Goal: Task Accomplishment & Management: Manage account settings

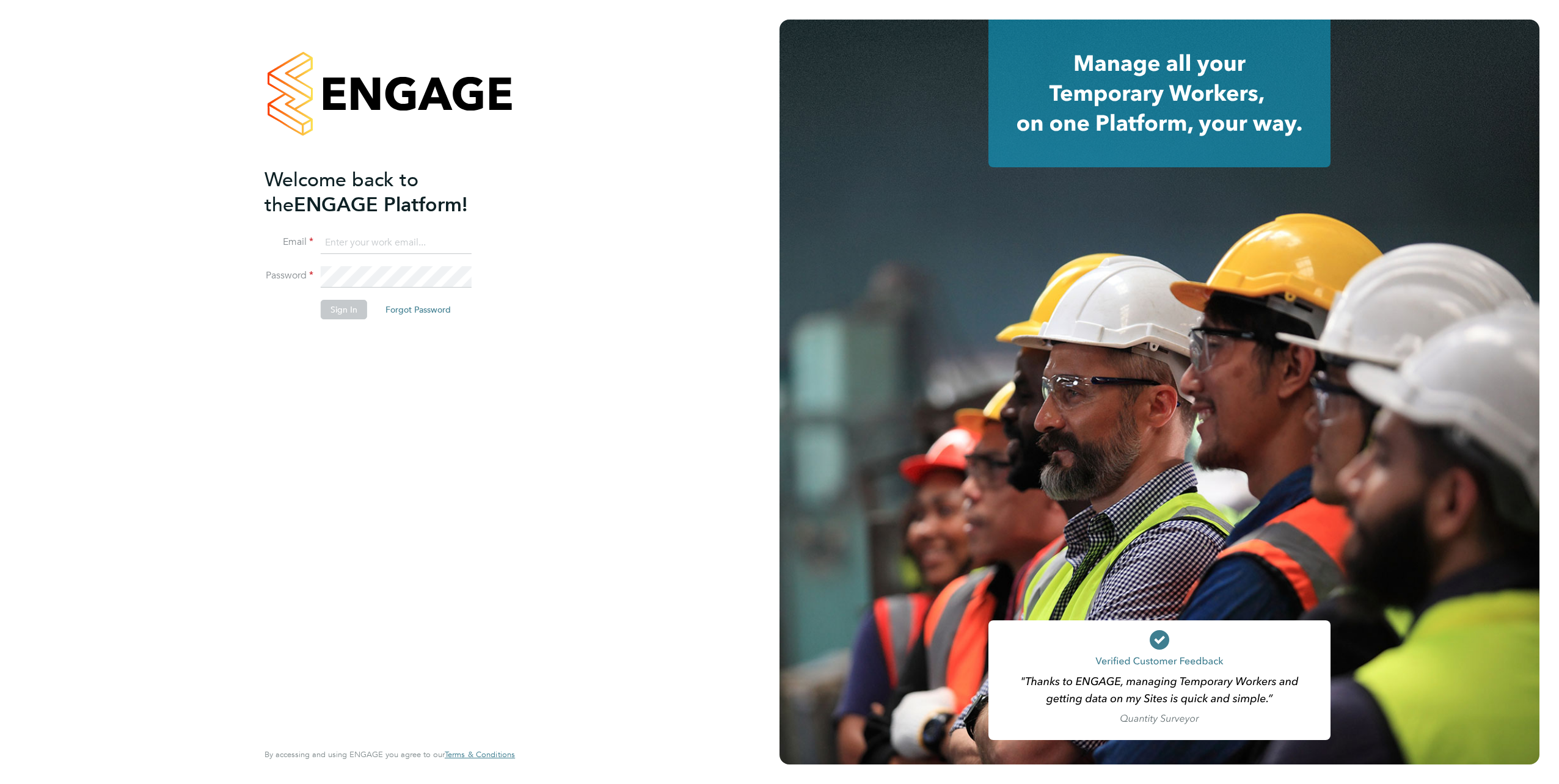
click at [371, 237] on input at bounding box center [395, 243] width 151 height 22
type input "Vendorkeyaccounts2@hays.com"
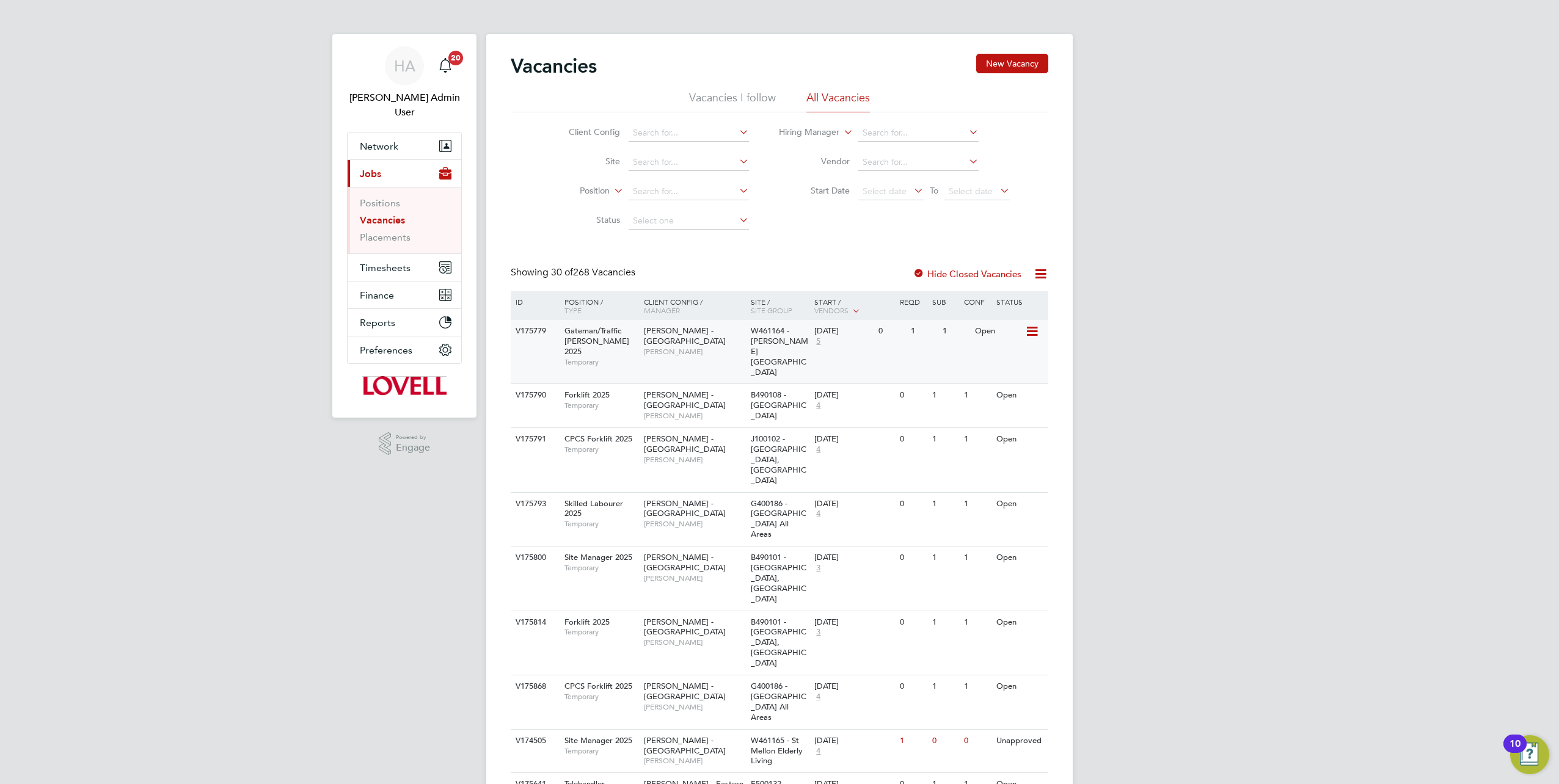
click at [563, 344] on div "Gateman/Traffic Marshall 2025 Temporary" at bounding box center [598, 346] width 86 height 53
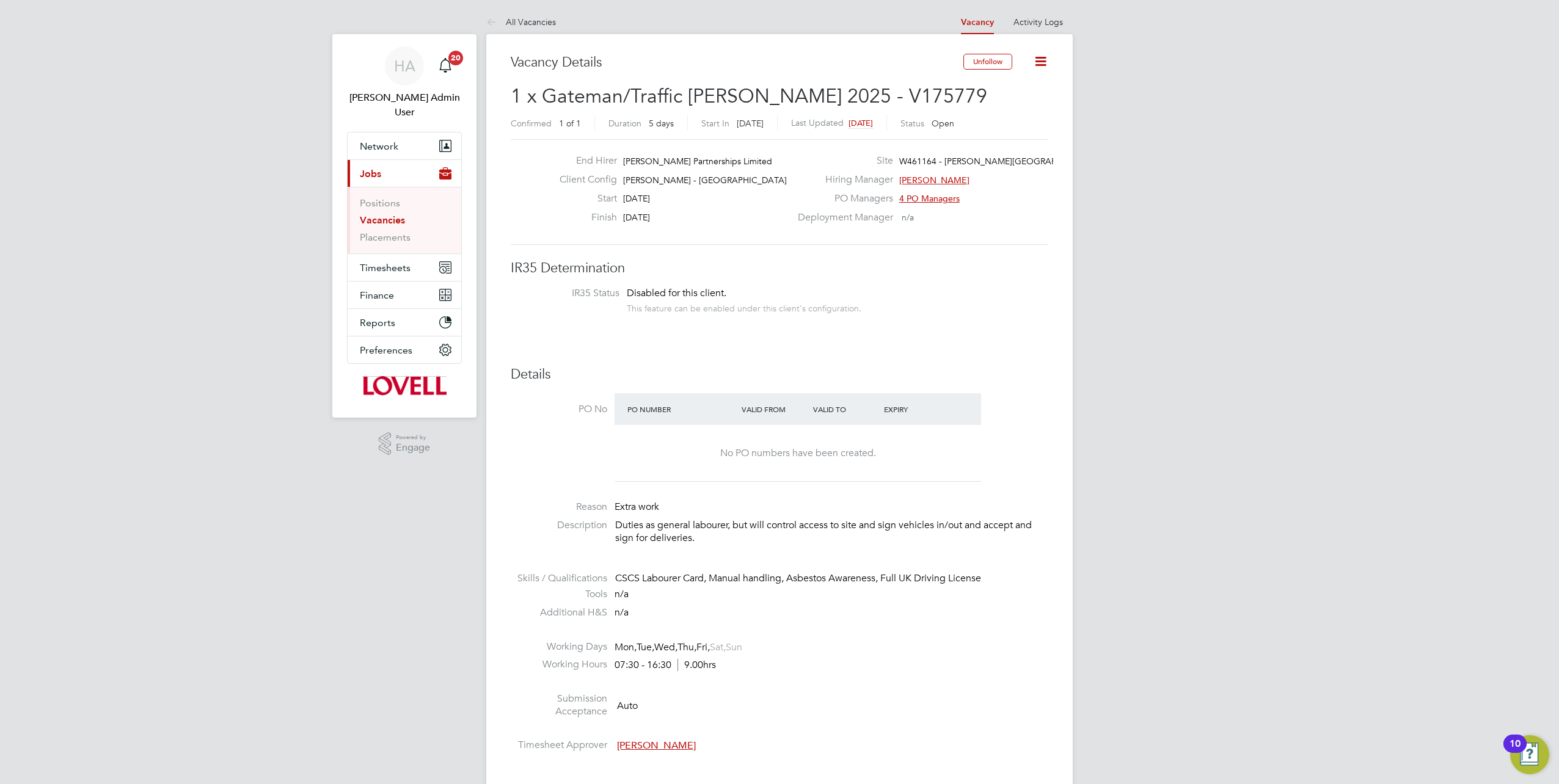
click at [366, 214] on link "Vacancies" at bounding box center [382, 220] width 45 height 12
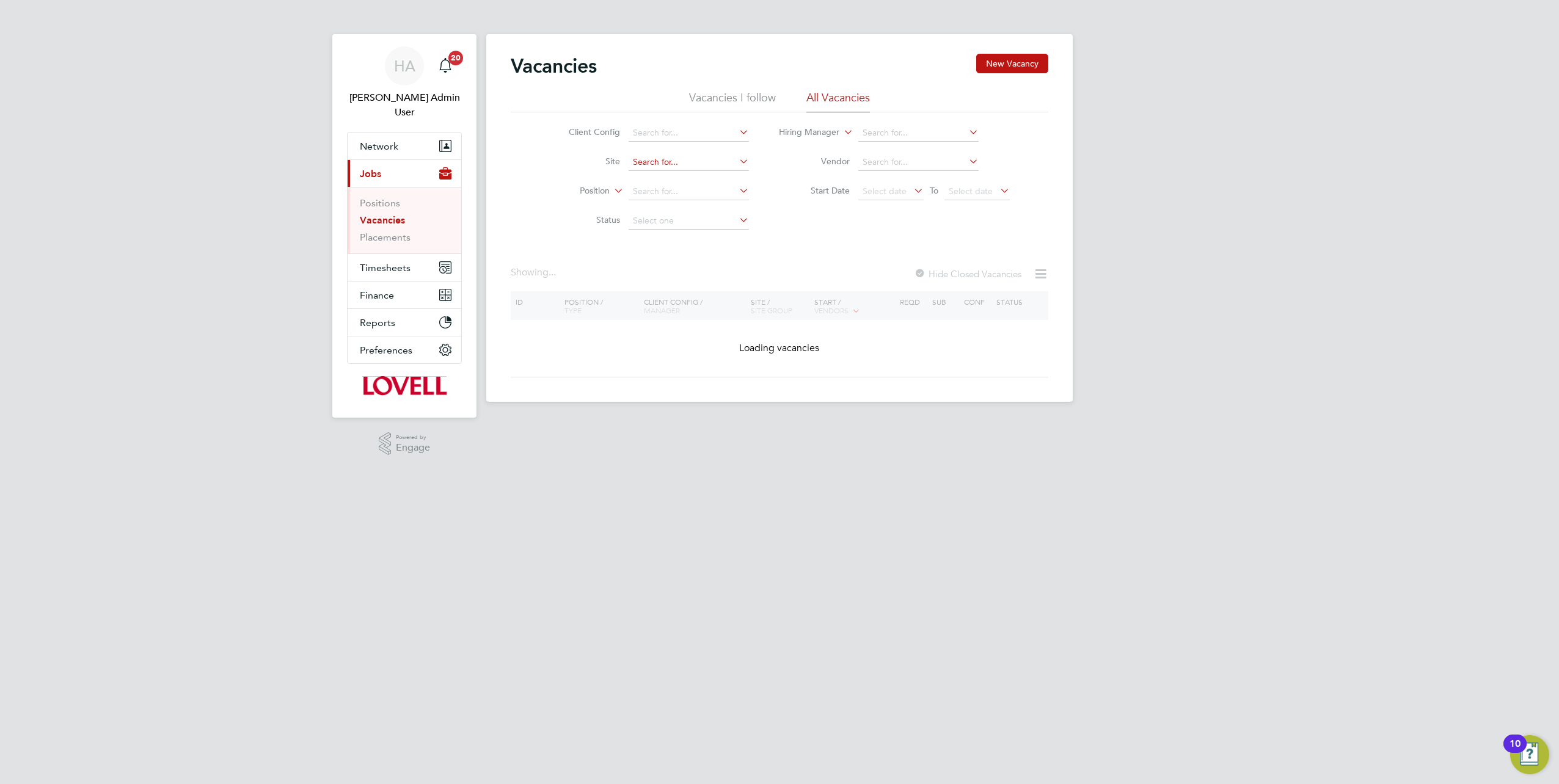
click at [671, 170] on div "Vacancies New Vacancy Vacancies I follow All Vacancies Client Config Site Posit…" at bounding box center [780, 218] width 586 height 368
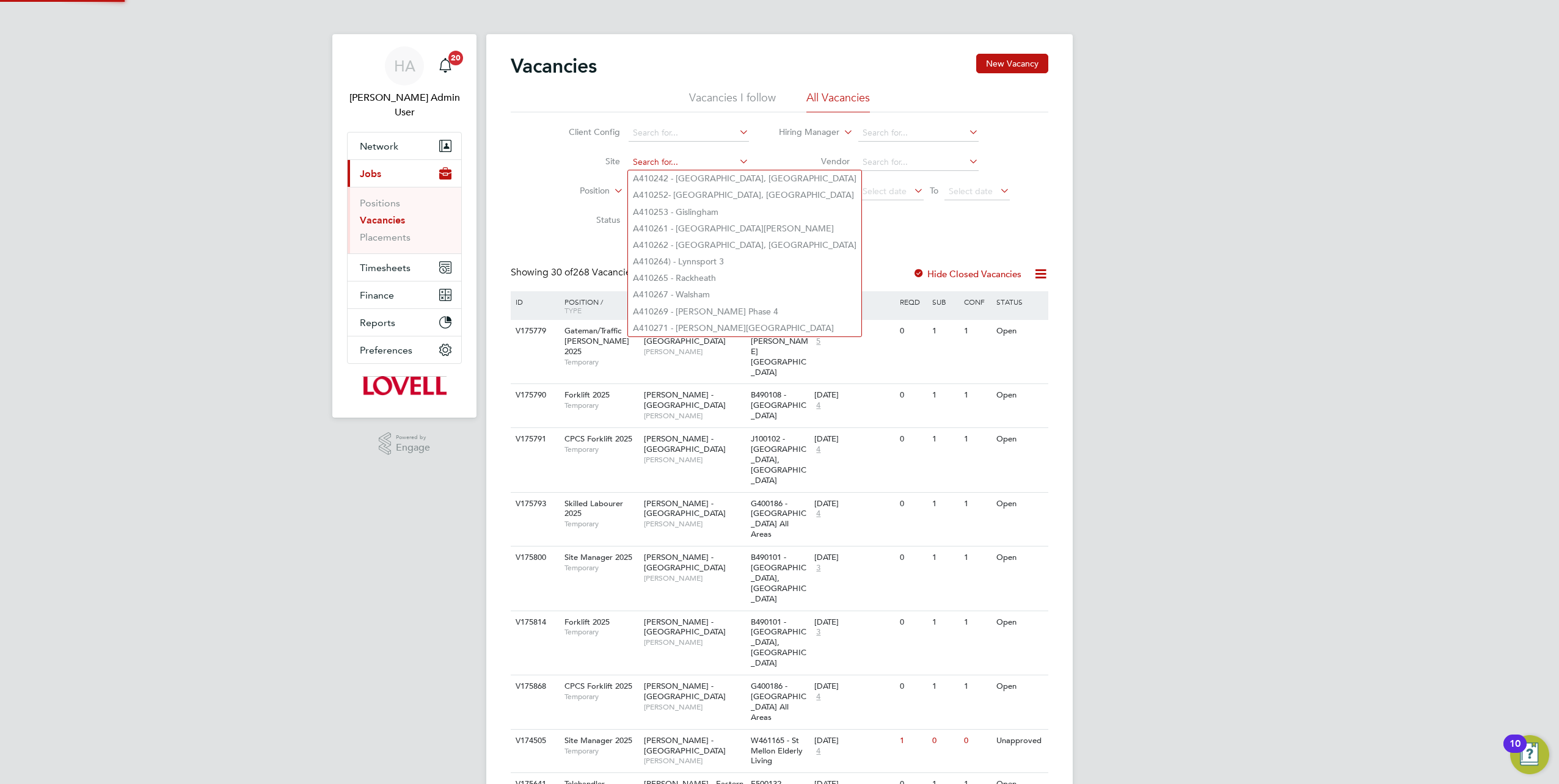
paste input "M490359"
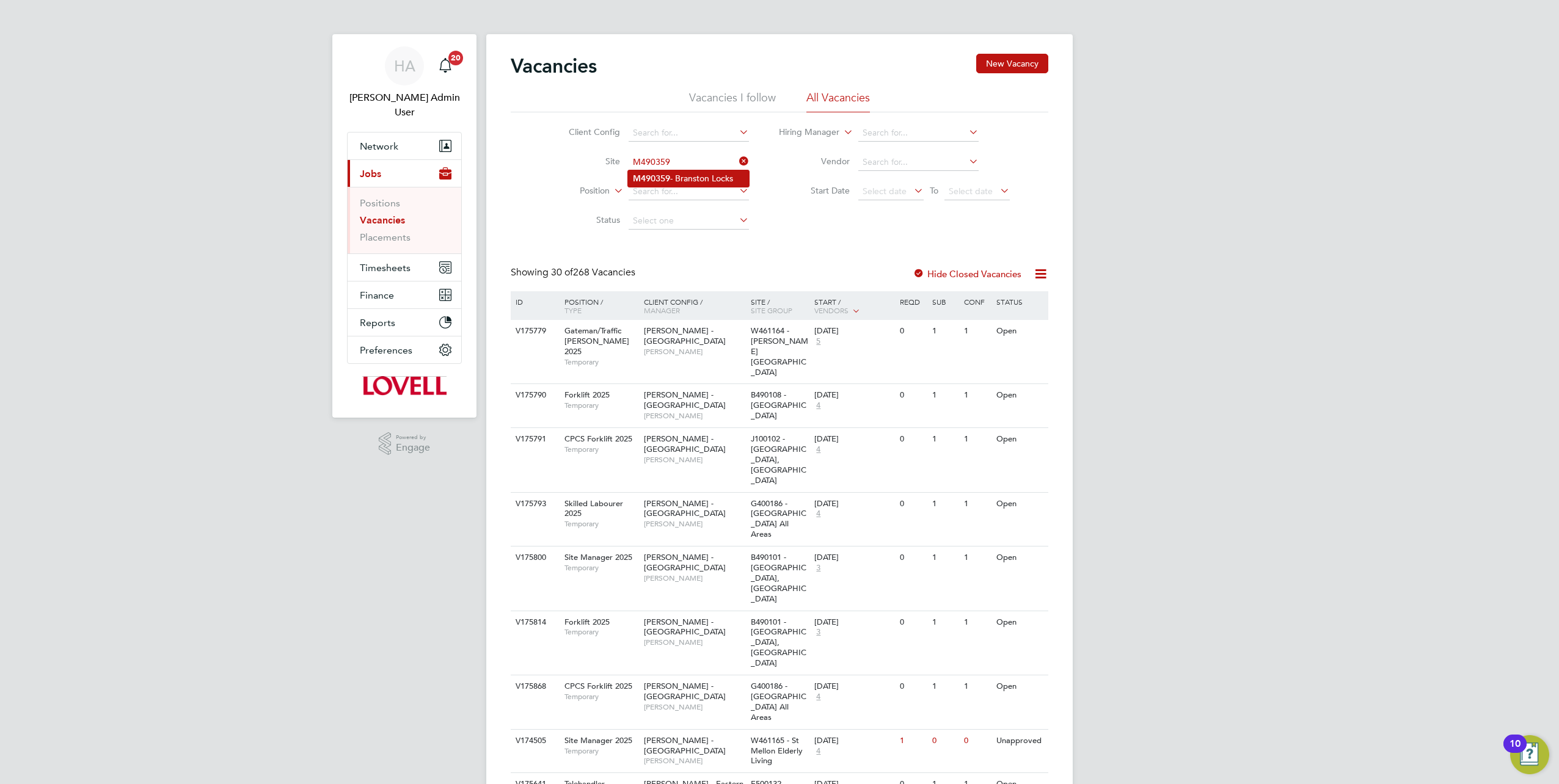
click at [671, 171] on li "M490359 - Branston Locks" at bounding box center [688, 179] width 121 height 17
type input "M490359 - Branston Locks"
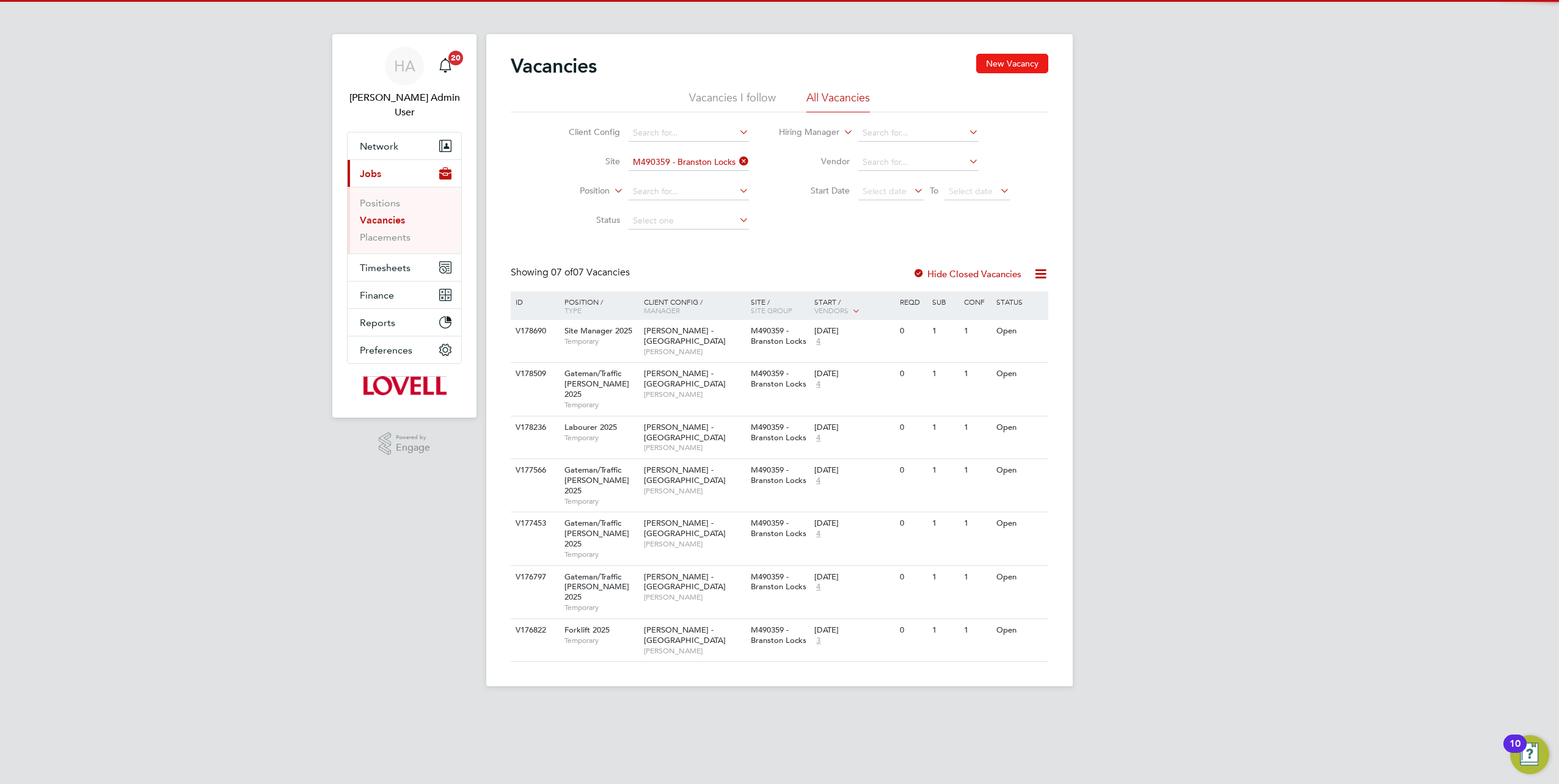
click at [1009, 66] on button "New Vacancy" at bounding box center [1012, 63] width 72 height 19
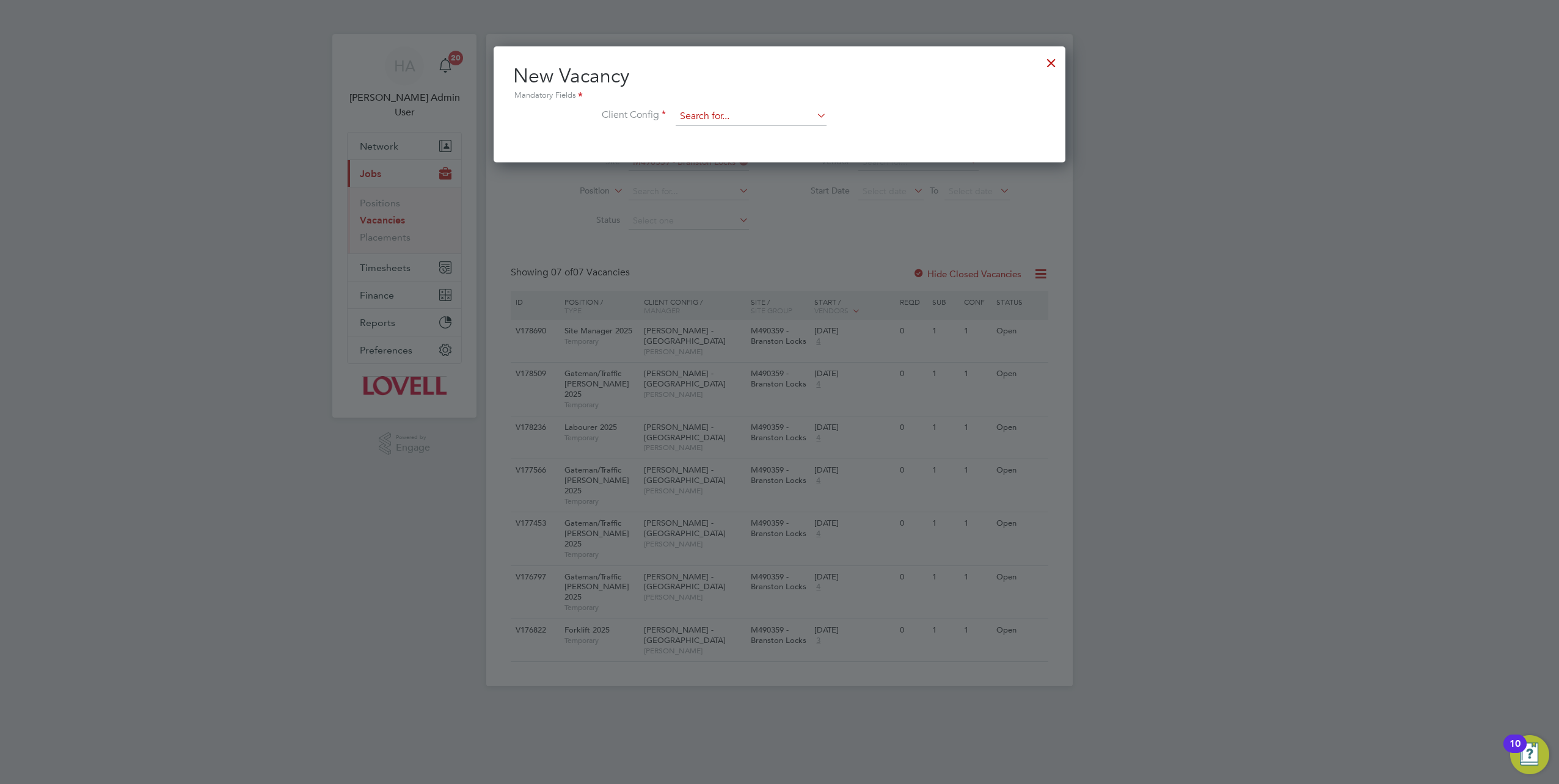
scroll to position [115, 572]
click at [705, 115] on input at bounding box center [751, 116] width 151 height 18
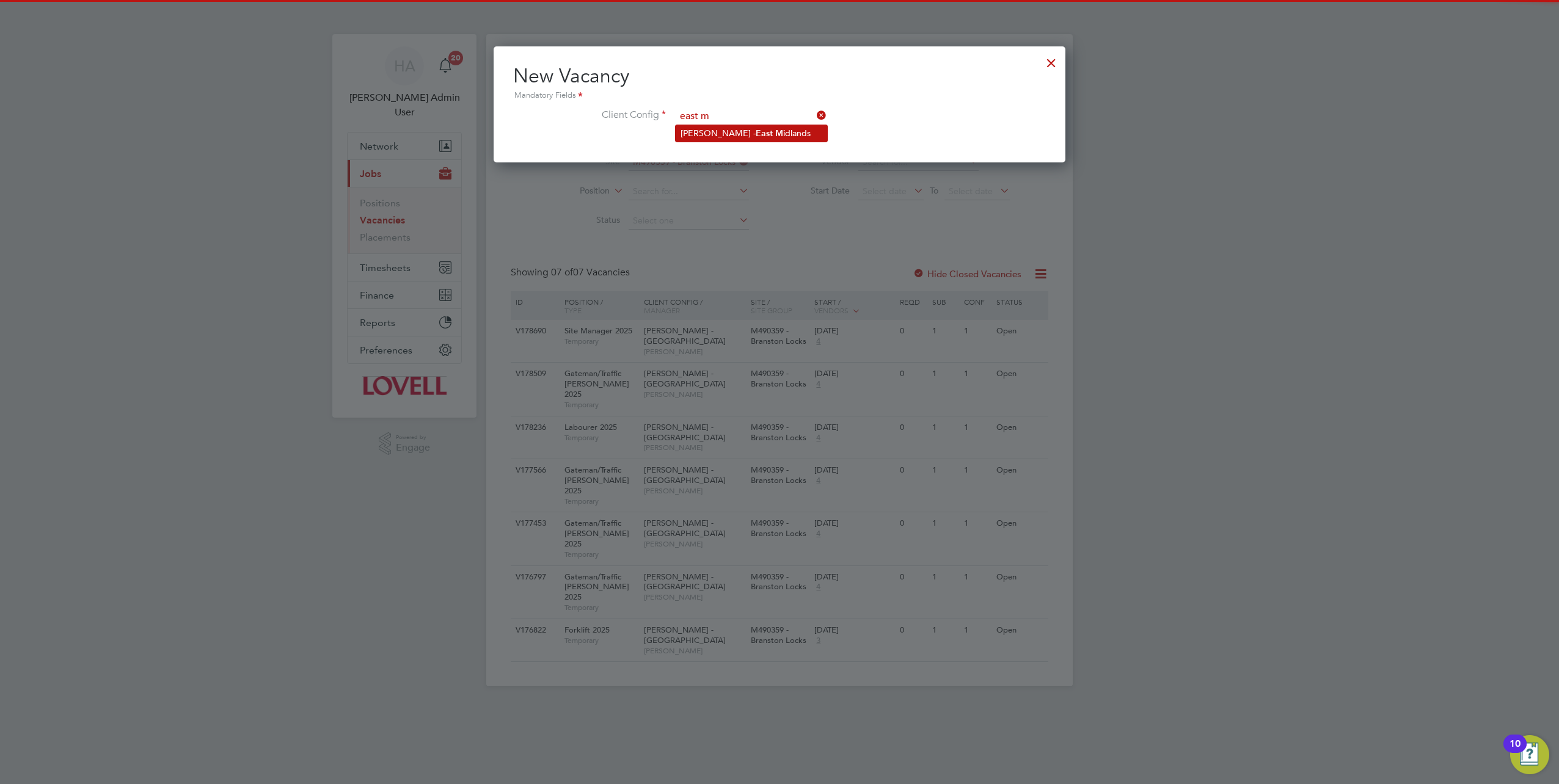
click at [697, 134] on li "Lovell - East M idlands" at bounding box center [752, 134] width 151 height 17
type input "[PERSON_NAME] - [GEOGRAPHIC_DATA]"
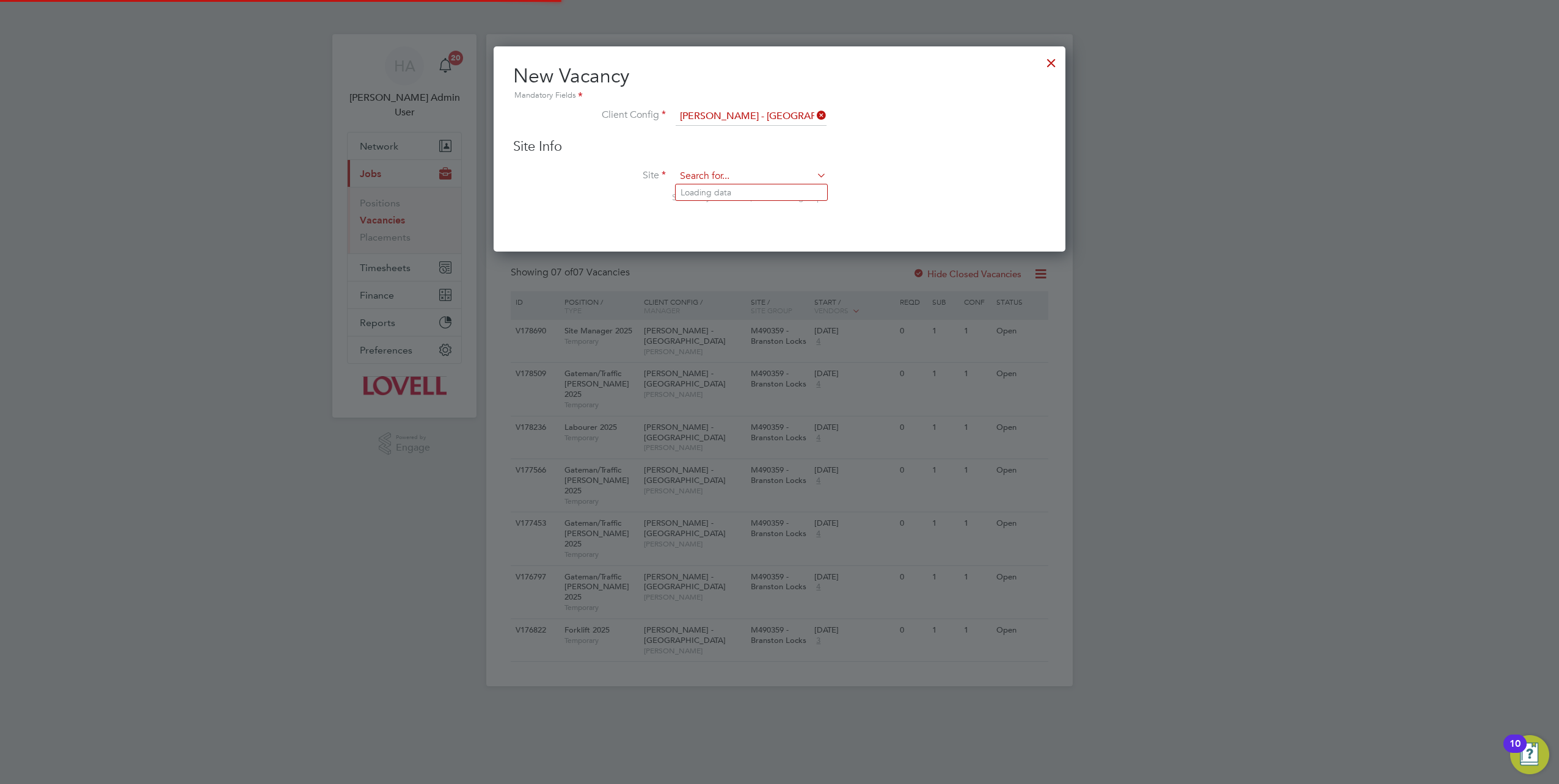
click at [693, 175] on input at bounding box center [751, 176] width 151 height 18
paste input "M490359"
click at [748, 190] on li "M490359 - Branston Locks" at bounding box center [752, 193] width 151 height 17
type input "M490359 - Branston Locks"
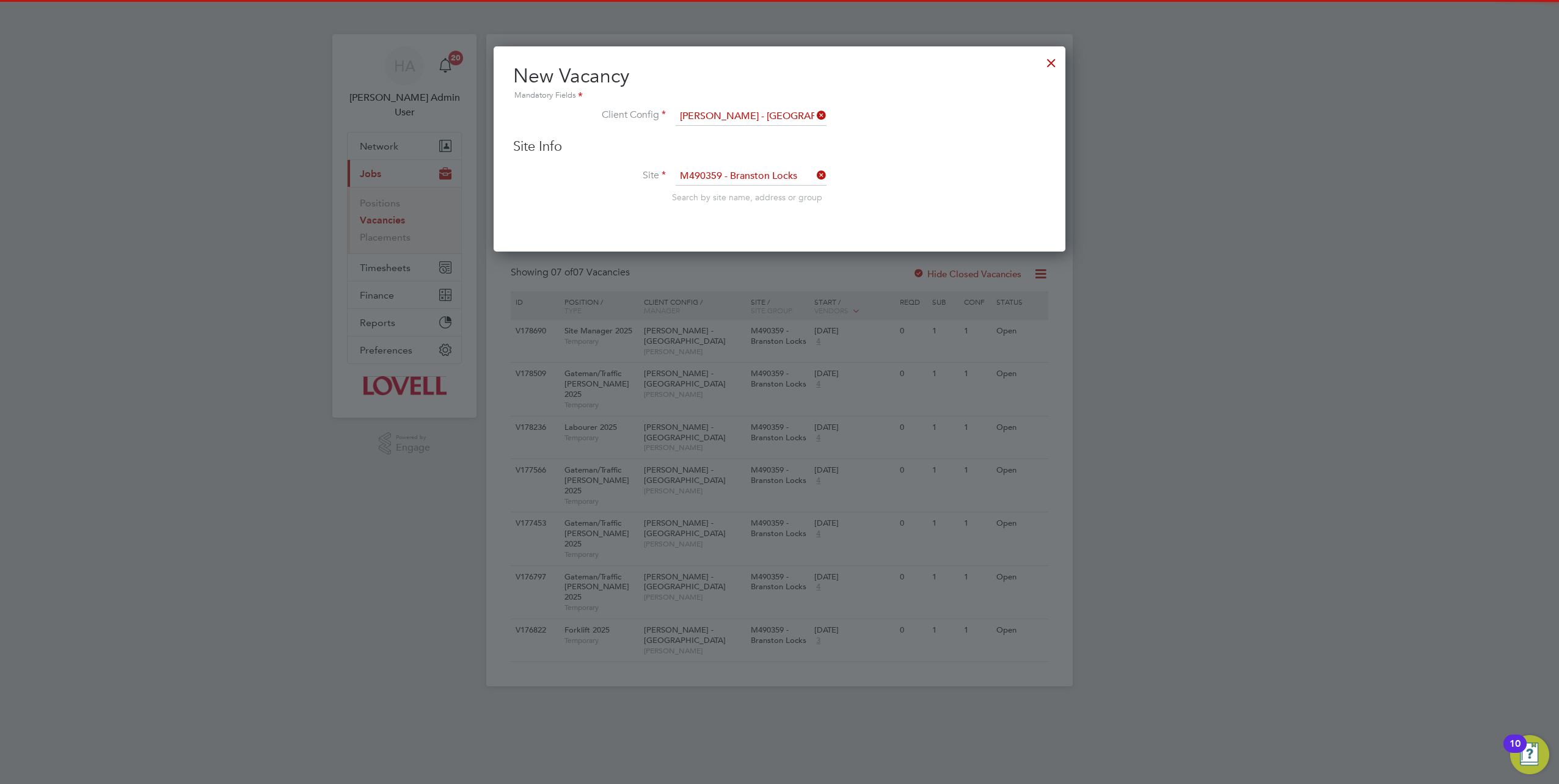
scroll to position [673, 572]
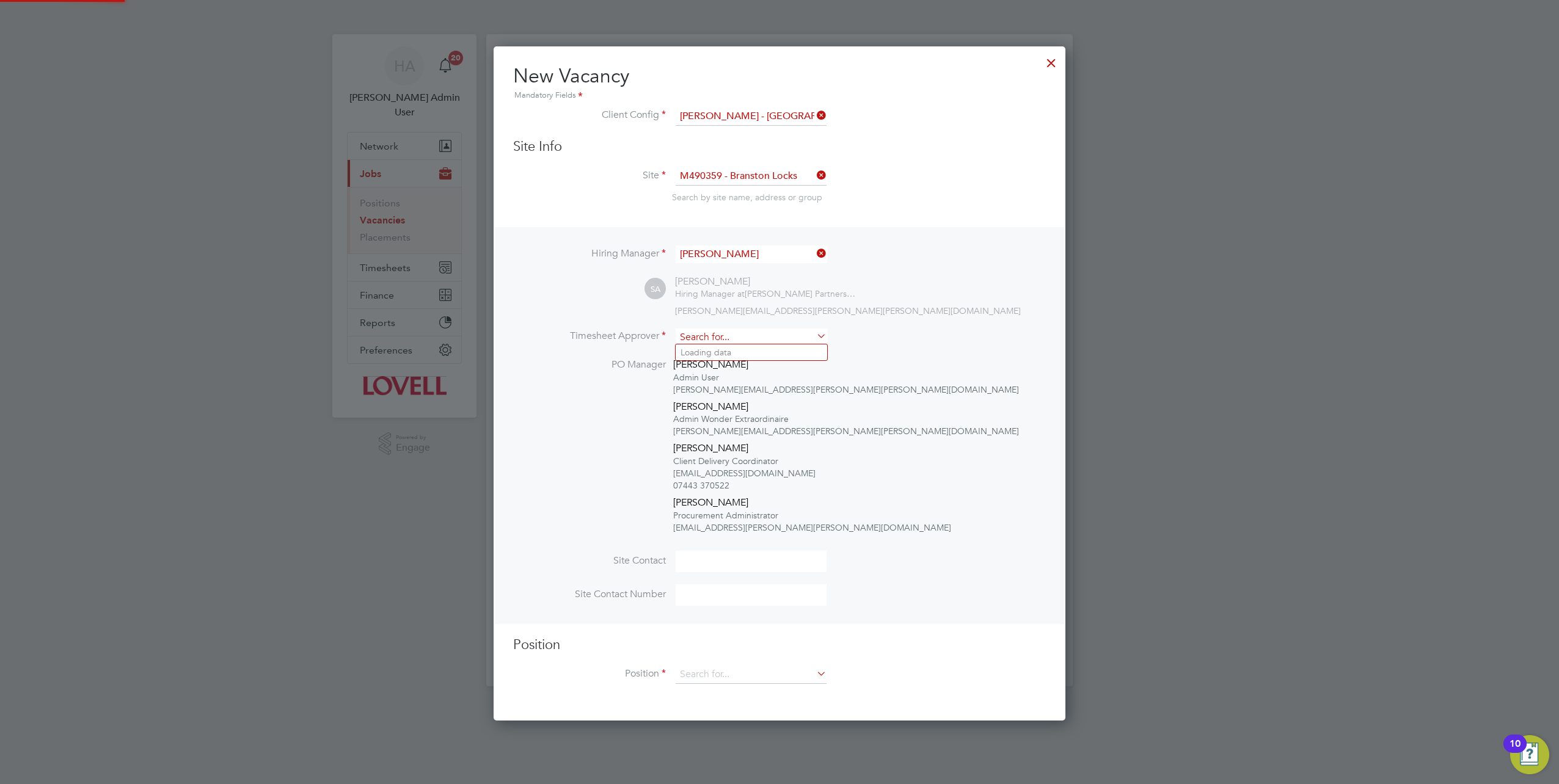
click at [775, 332] on input at bounding box center [751, 337] width 151 height 18
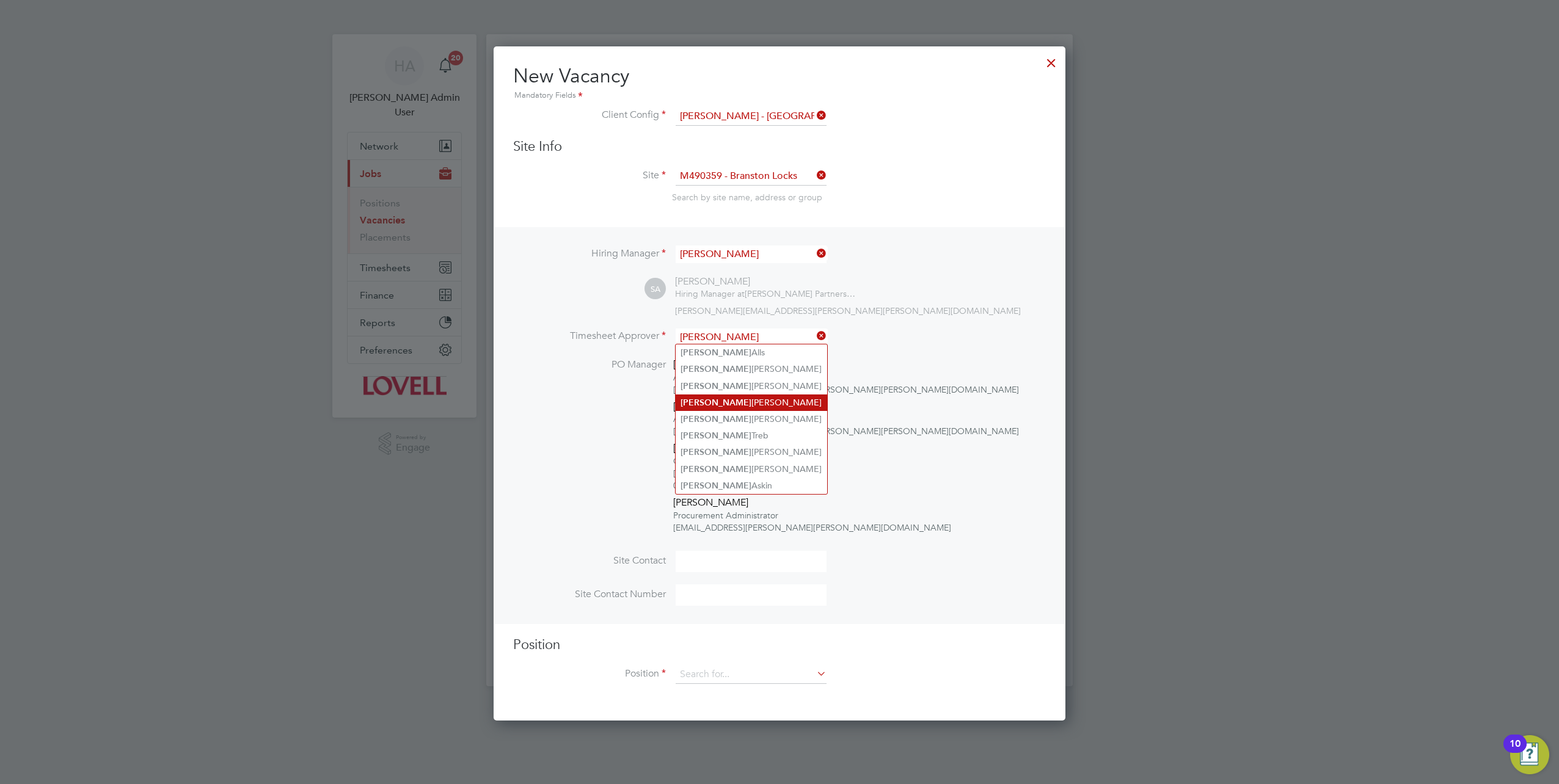
click at [730, 402] on li "Andy Russell" at bounding box center [752, 403] width 151 height 17
type input "Andy Russell"
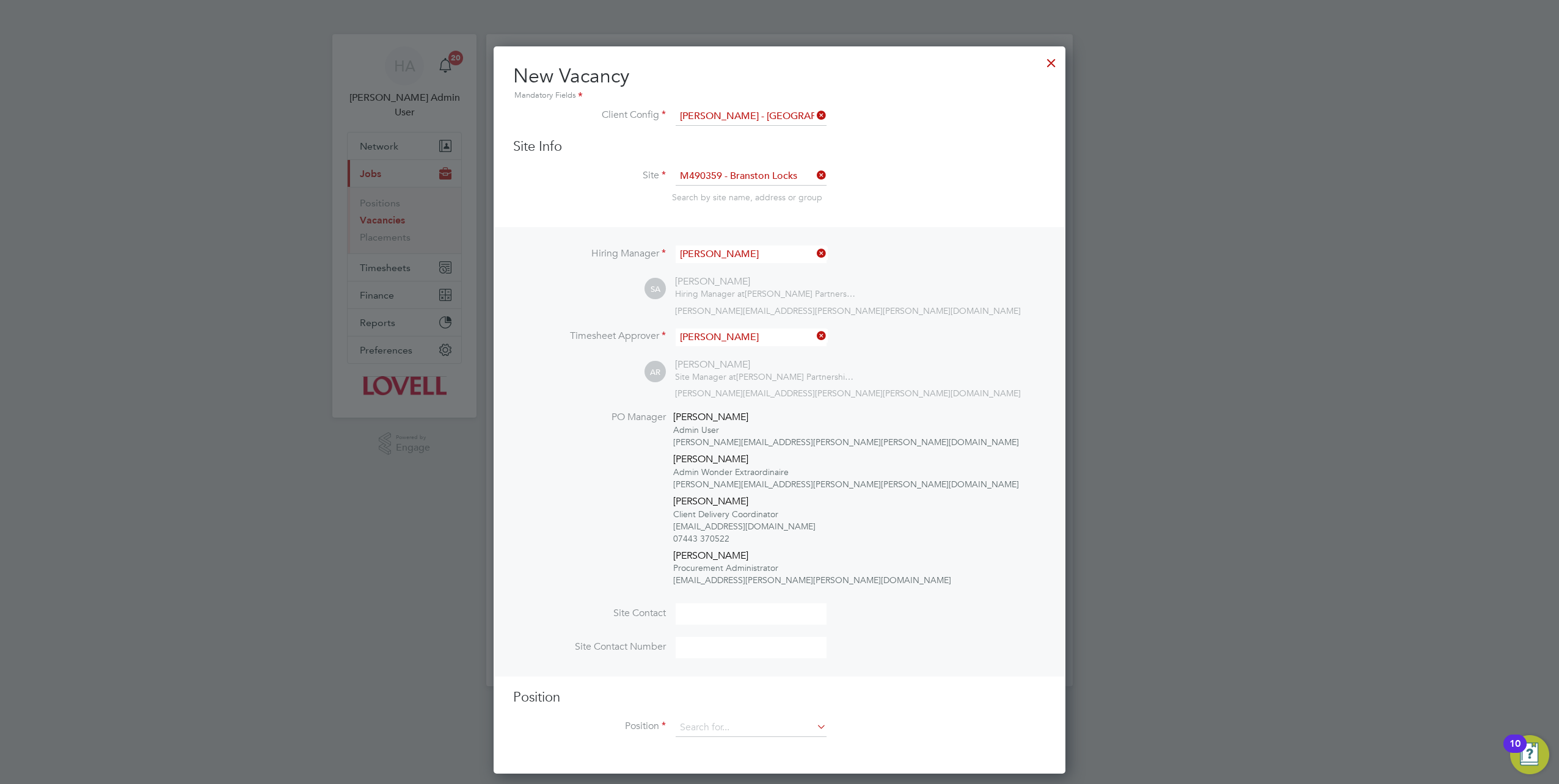
scroll to position [726, 572]
click at [710, 719] on input at bounding box center [751, 729] width 151 height 18
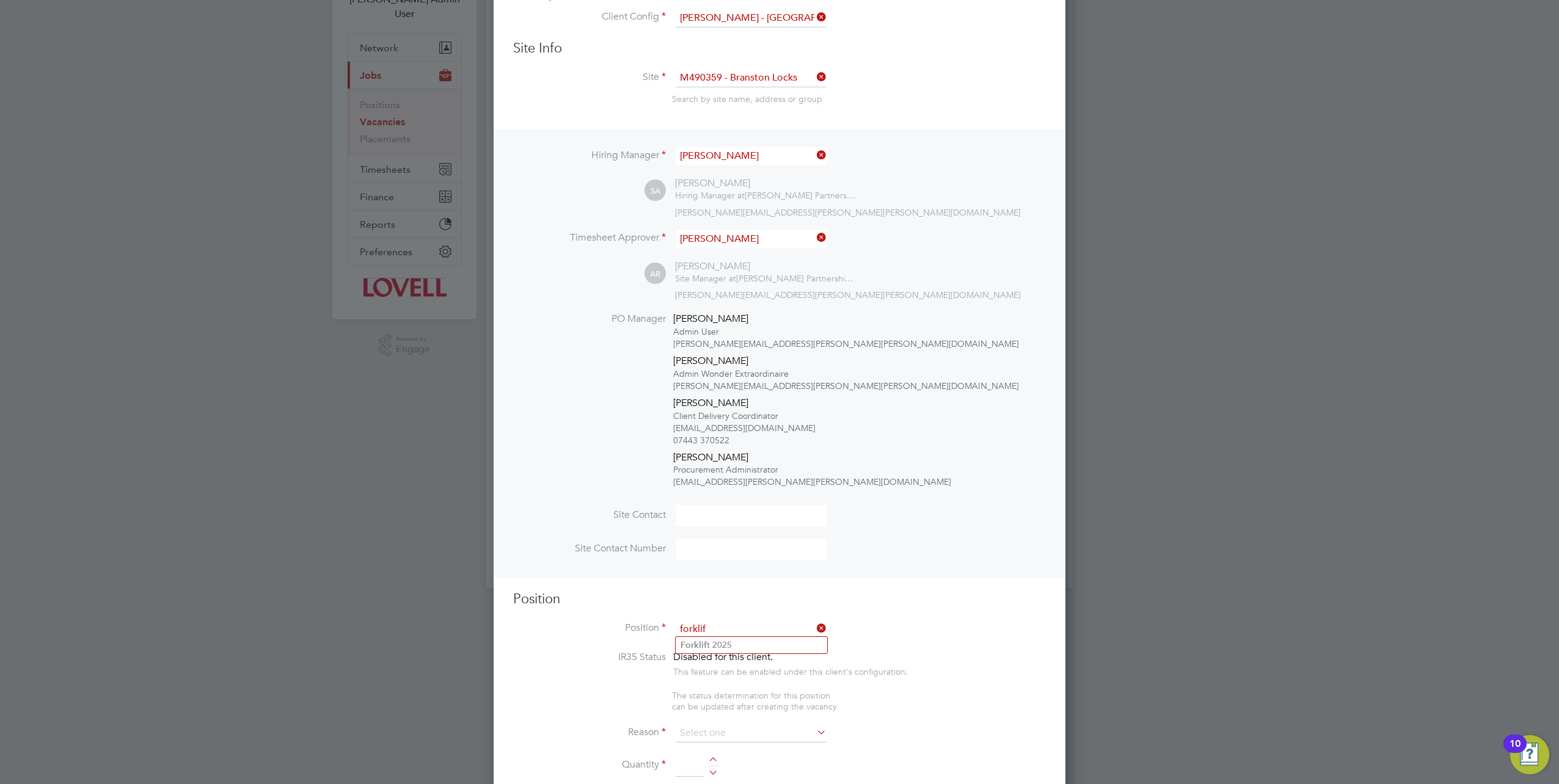
scroll to position [183, 0]
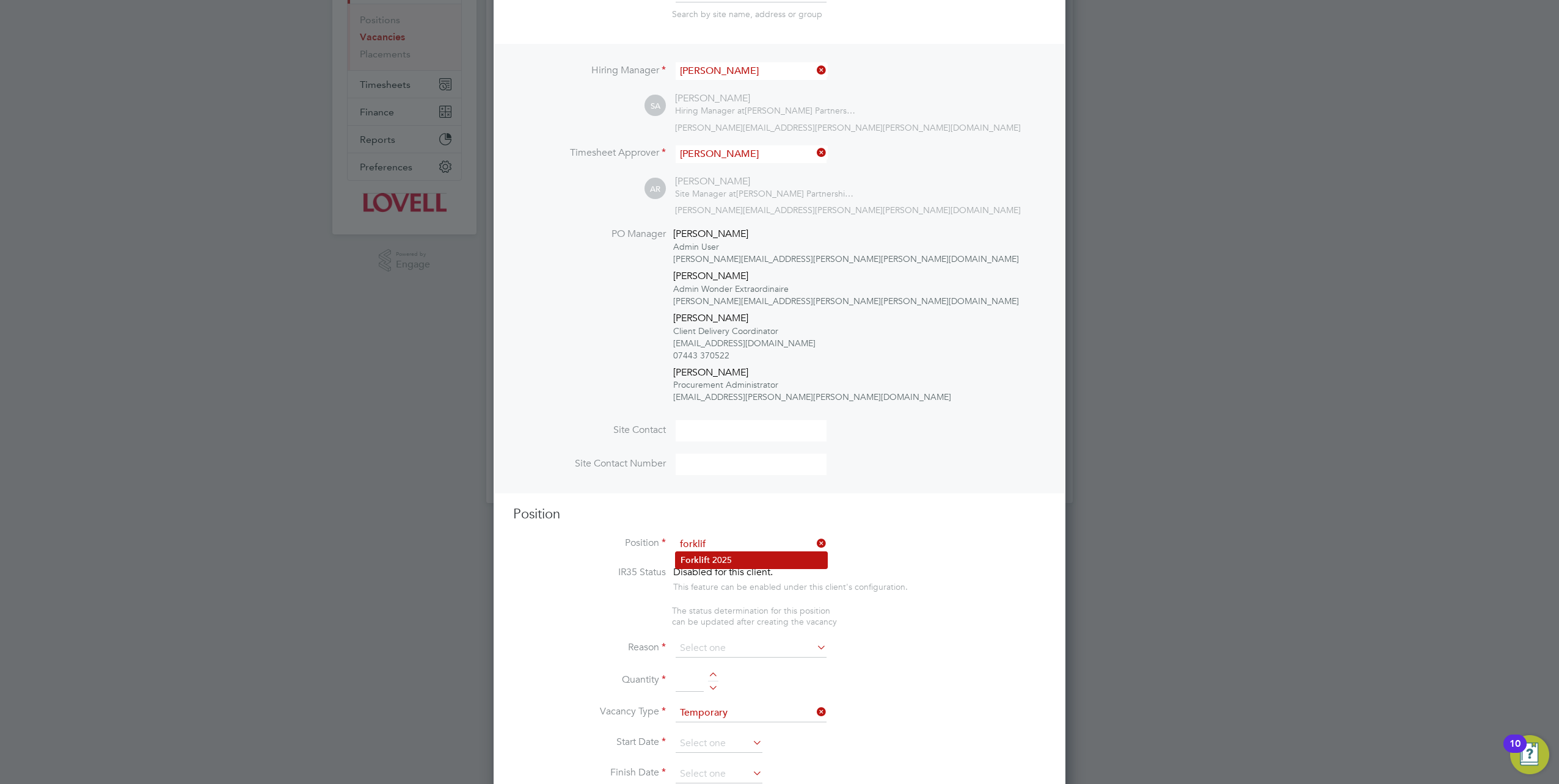
click at [707, 553] on li "Forklif t 2025" at bounding box center [752, 561] width 151 height 17
type input "Forklift 2025"
type textarea "Full understanding of all aspects and responsibilities associated with the oper…"
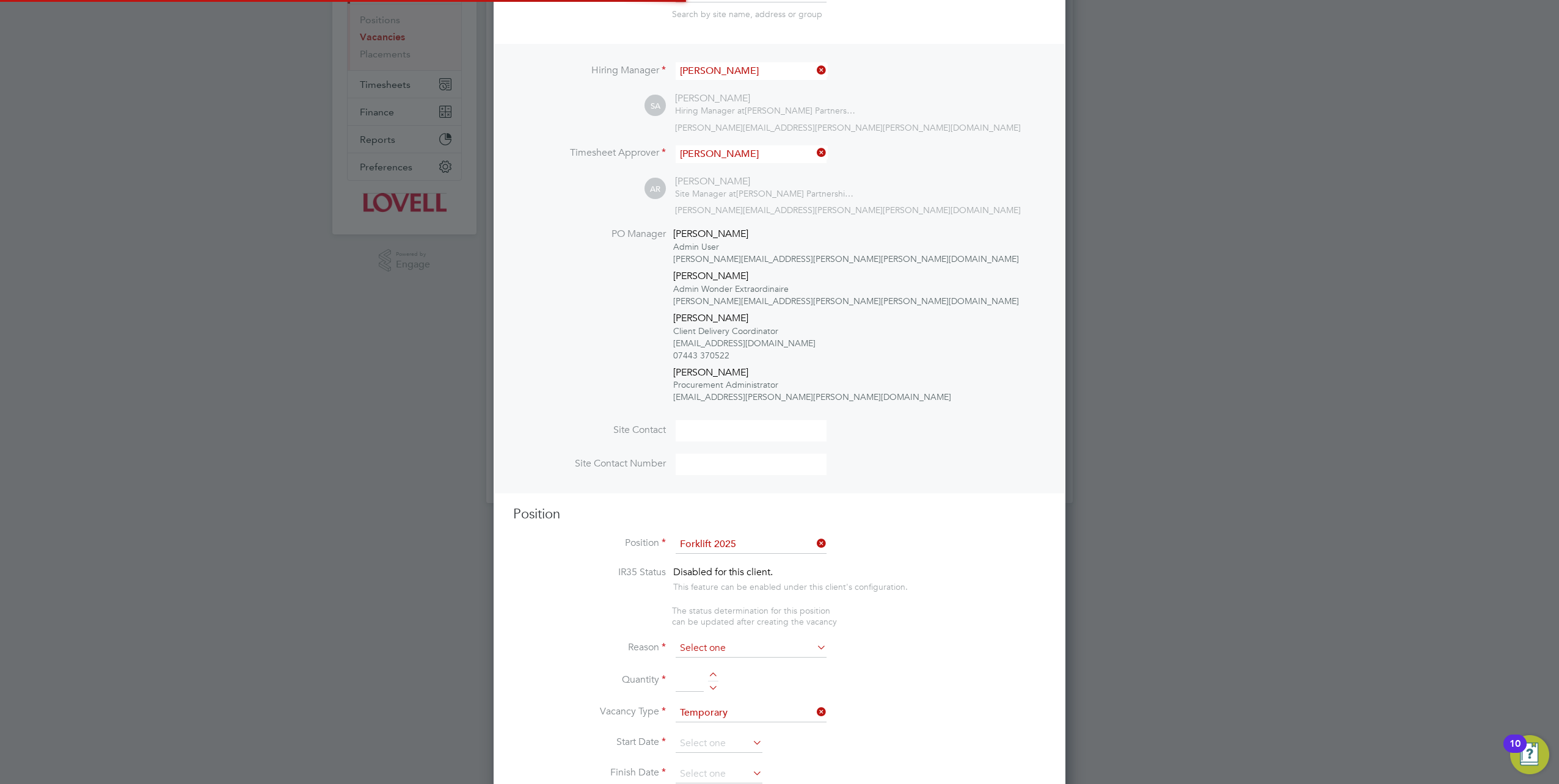
click at [718, 645] on input at bounding box center [751, 649] width 151 height 18
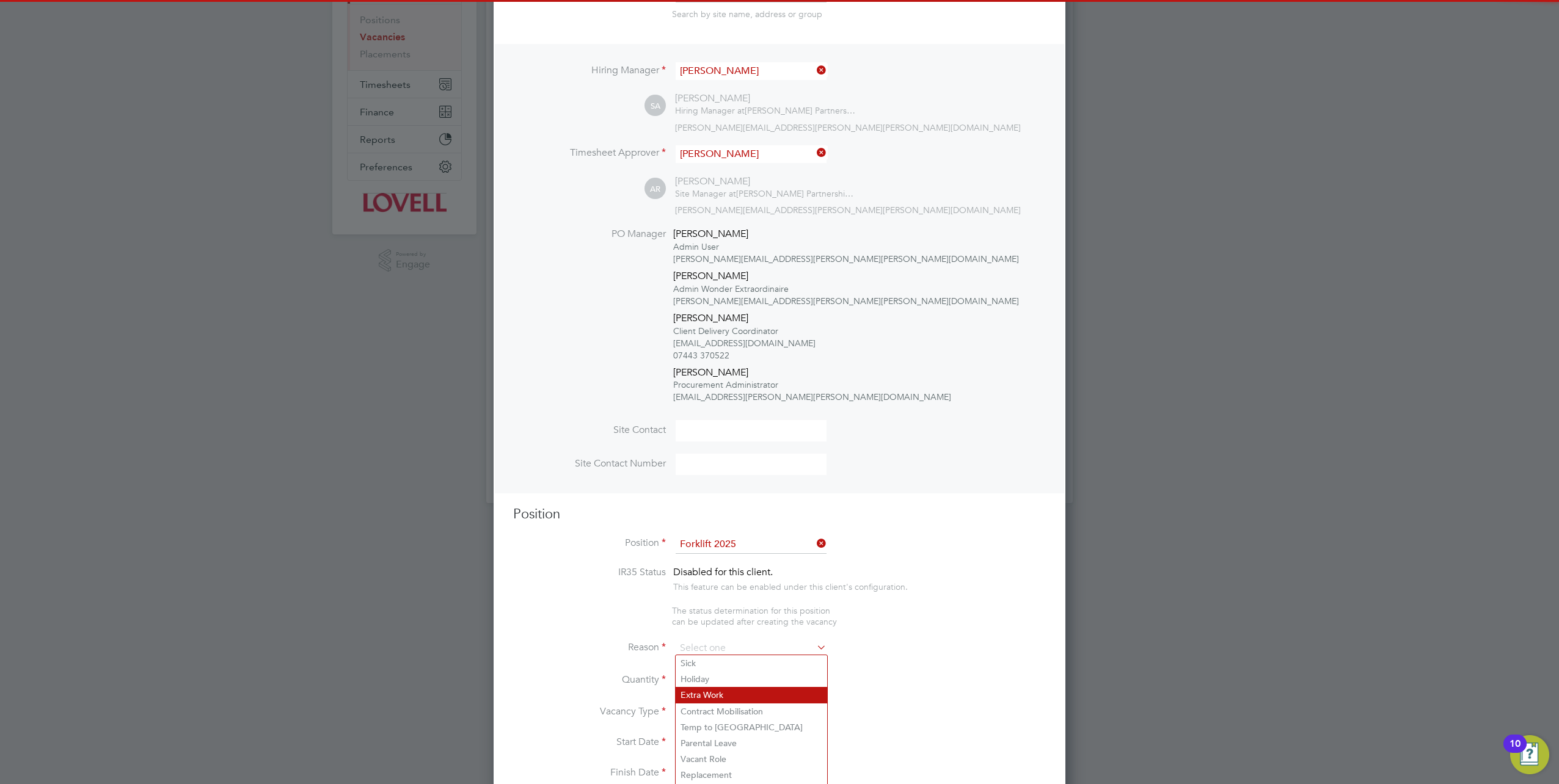
click at [719, 698] on li "Extra Work" at bounding box center [752, 694] width 151 height 16
type input "Extra Work"
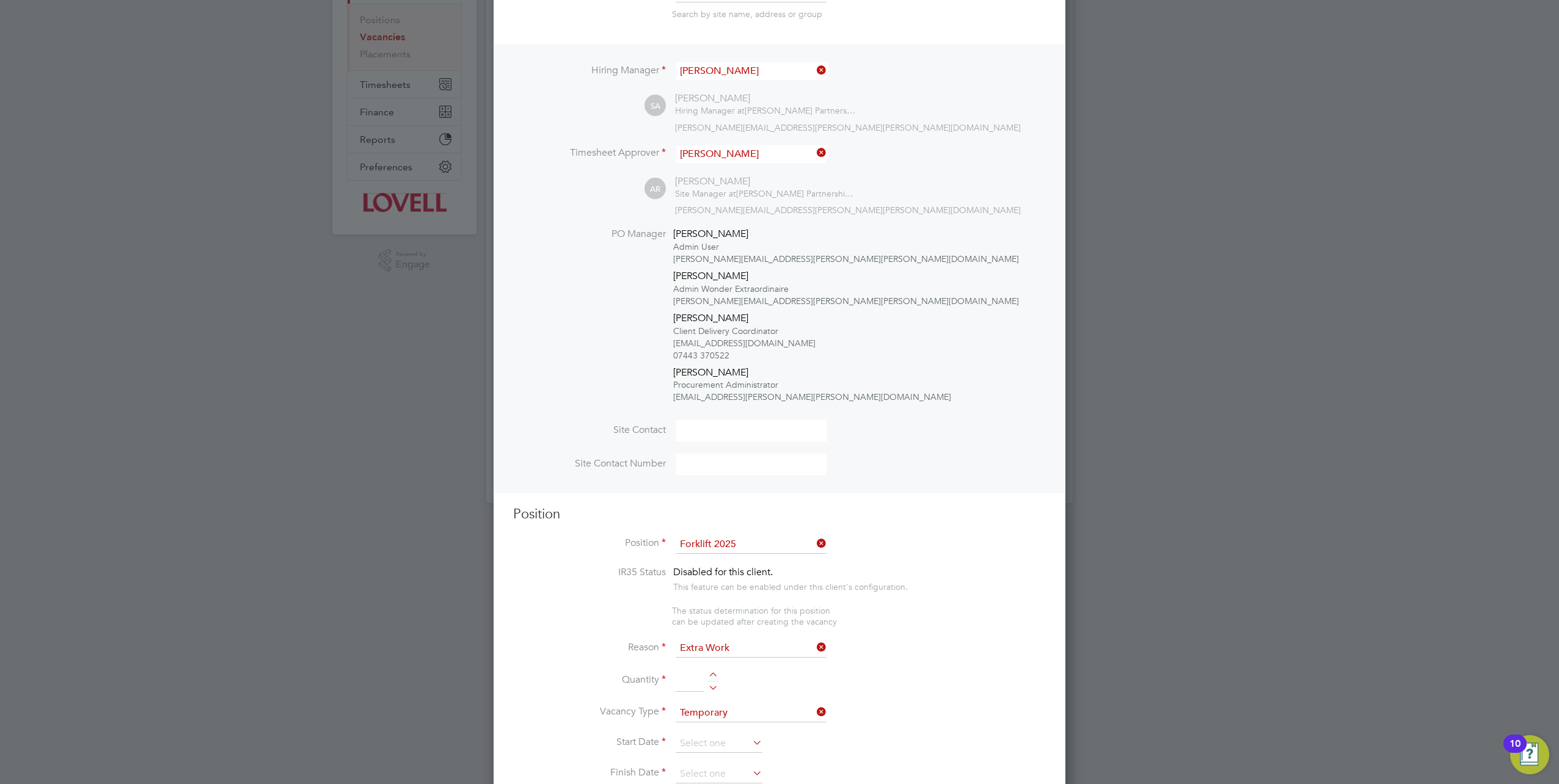
click at [688, 676] on input at bounding box center [690, 681] width 28 height 22
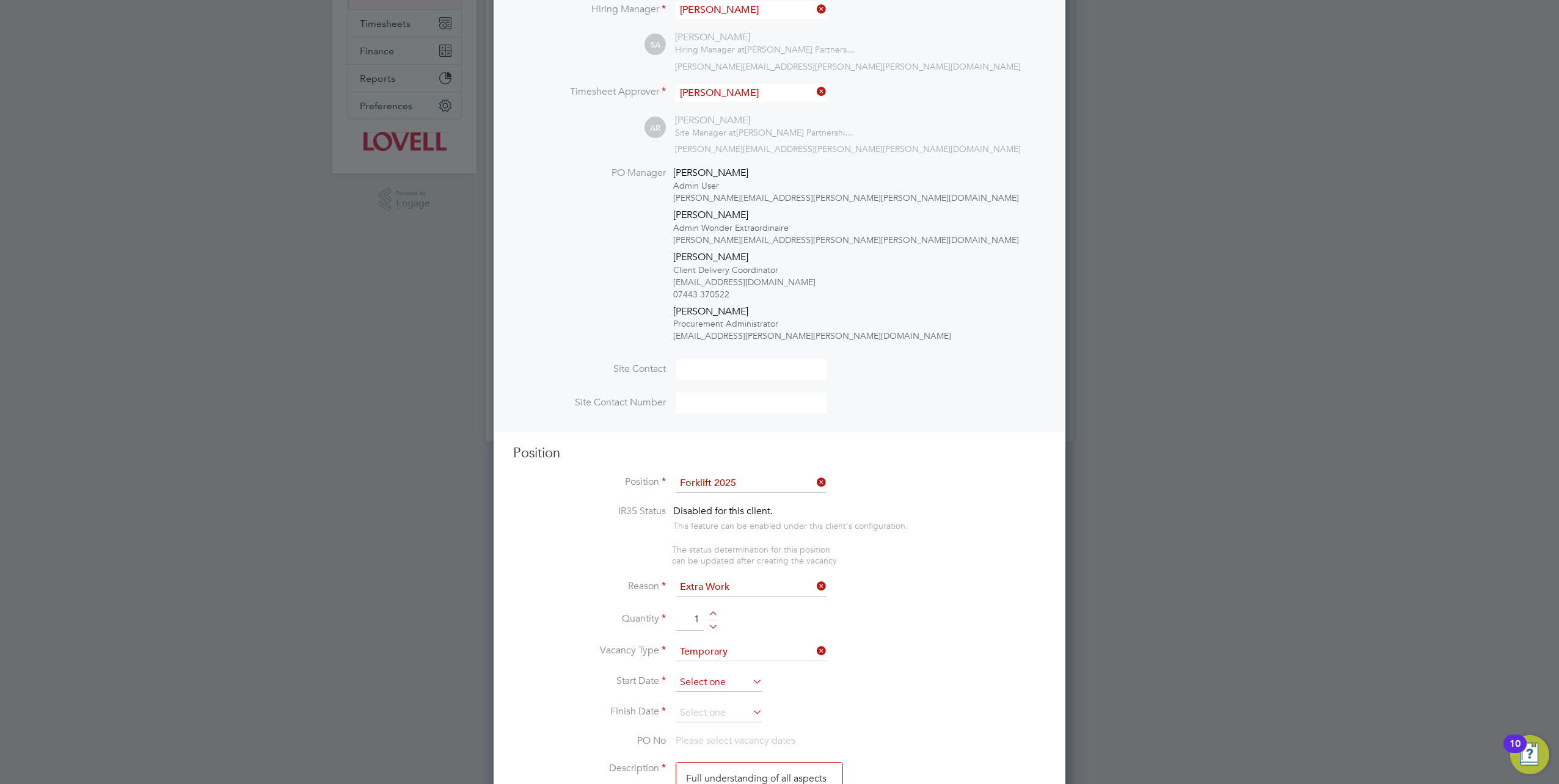
type input "1"
click at [744, 681] on input at bounding box center [719, 683] width 87 height 18
click at [781, 564] on span "29" at bounding box center [789, 553] width 23 height 23
type input "[DATE]"
click at [743, 705] on input at bounding box center [719, 714] width 87 height 18
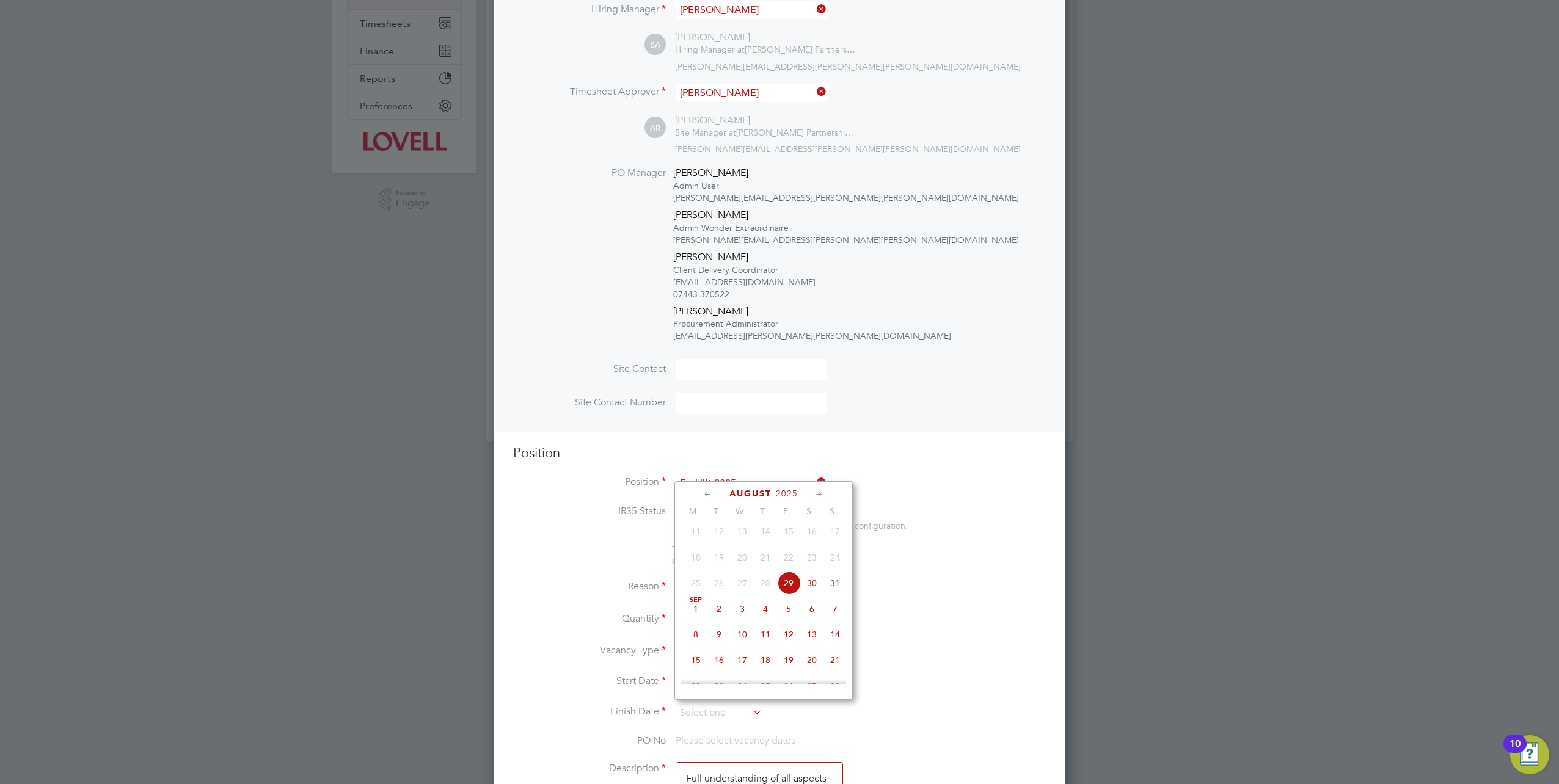
click at [793, 593] on span "29" at bounding box center [789, 583] width 23 height 23
type input "[DATE]"
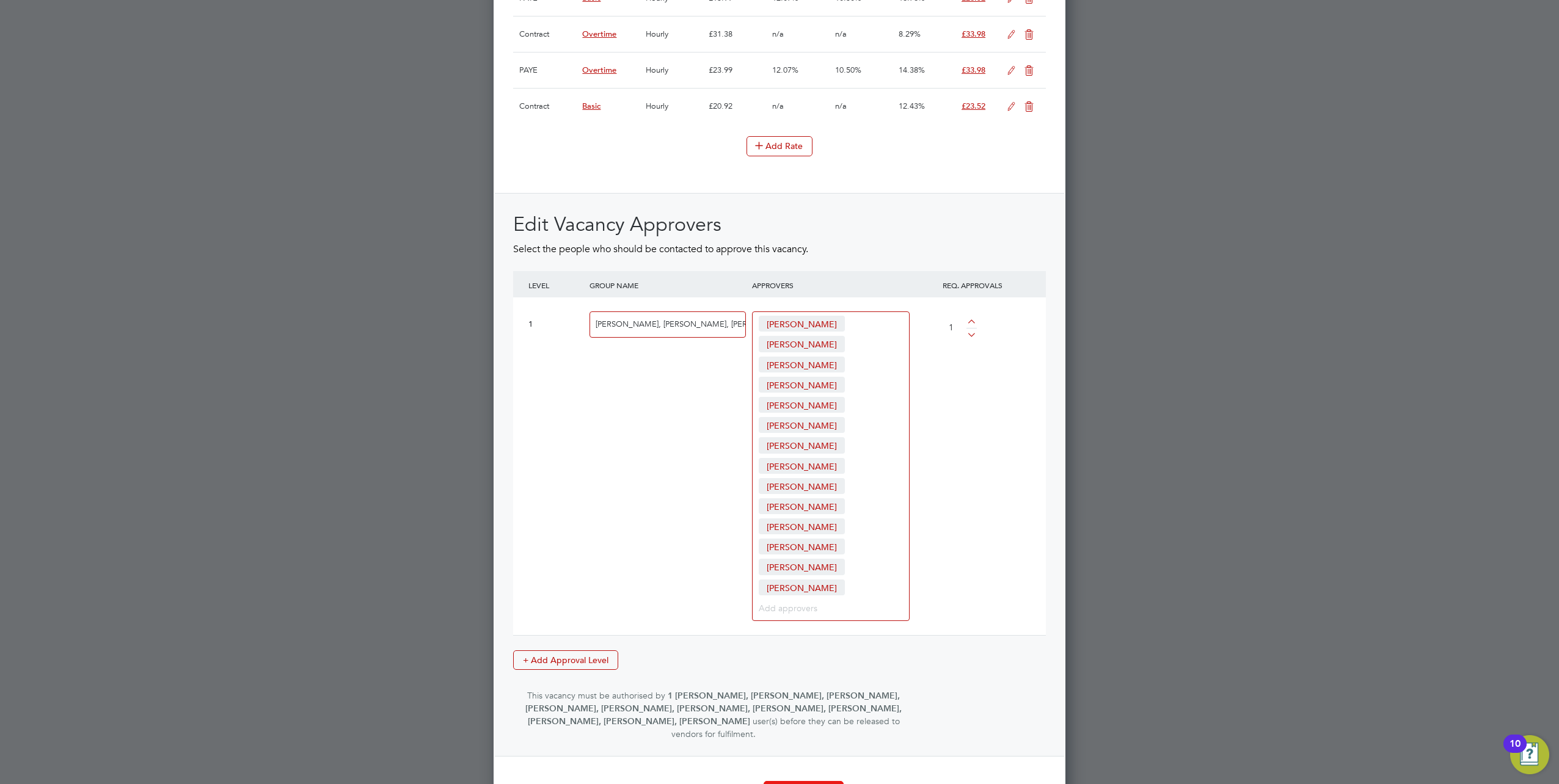
click at [790, 781] on button "Create Vacancy" at bounding box center [804, 790] width 80 height 19
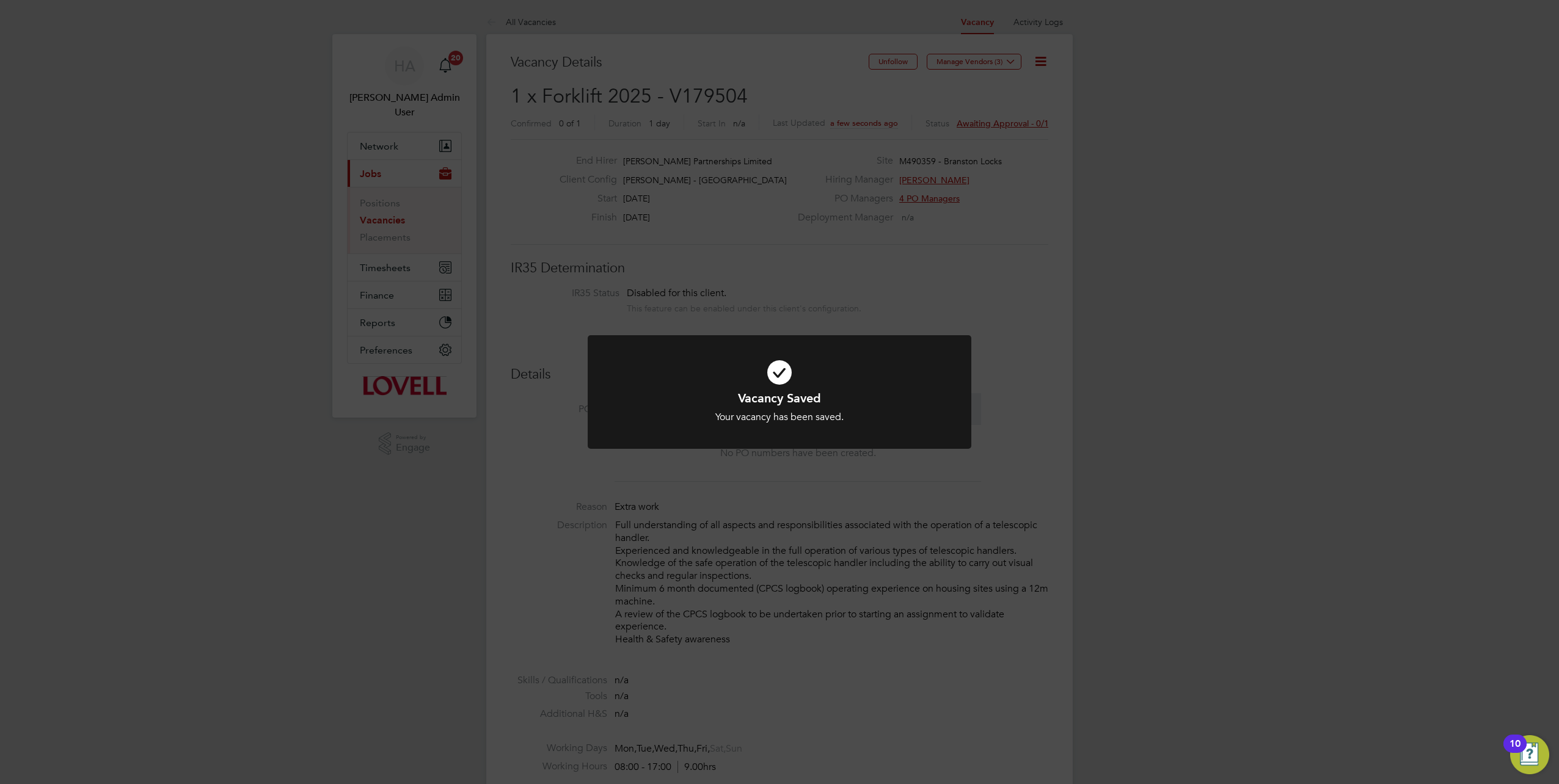
click at [1084, 162] on div "Vacancy Saved Your vacancy has been saved. Cancel Okay" at bounding box center [780, 392] width 1559 height 784
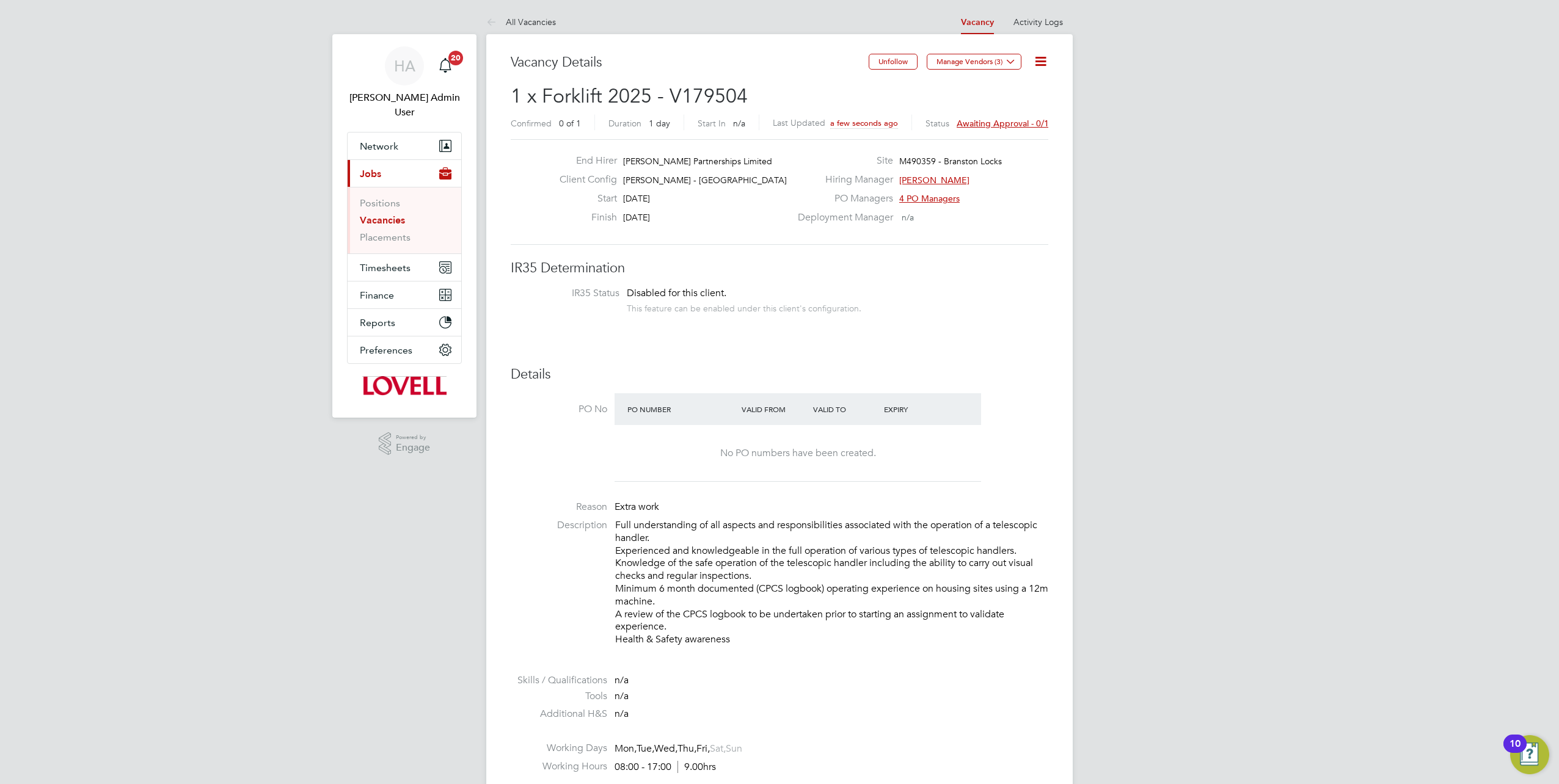
click at [1033, 121] on span "Awaiting approval - 0/1" at bounding box center [1003, 124] width 92 height 11
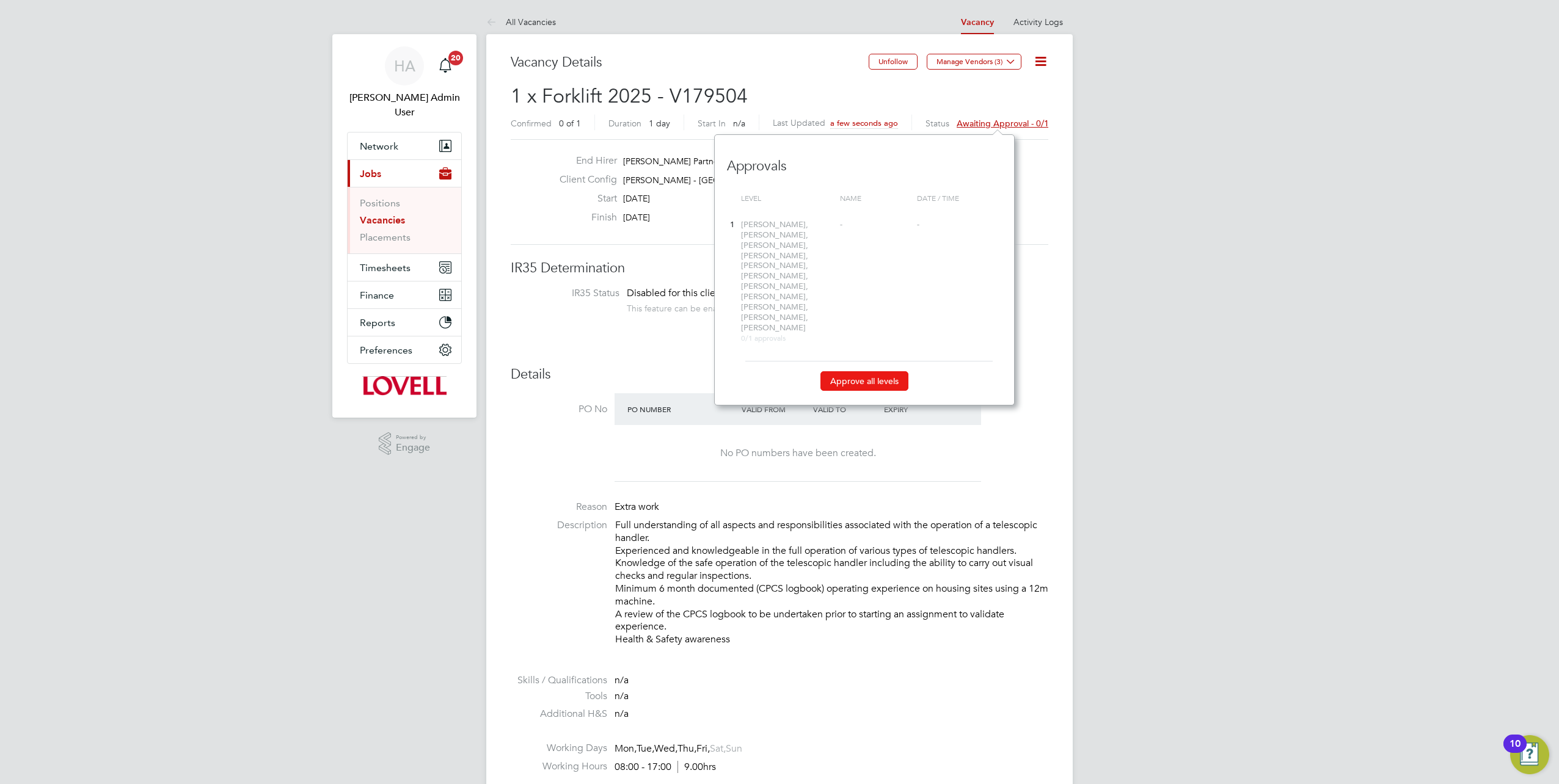
click at [889, 371] on button "Approve all levels" at bounding box center [864, 380] width 88 height 19
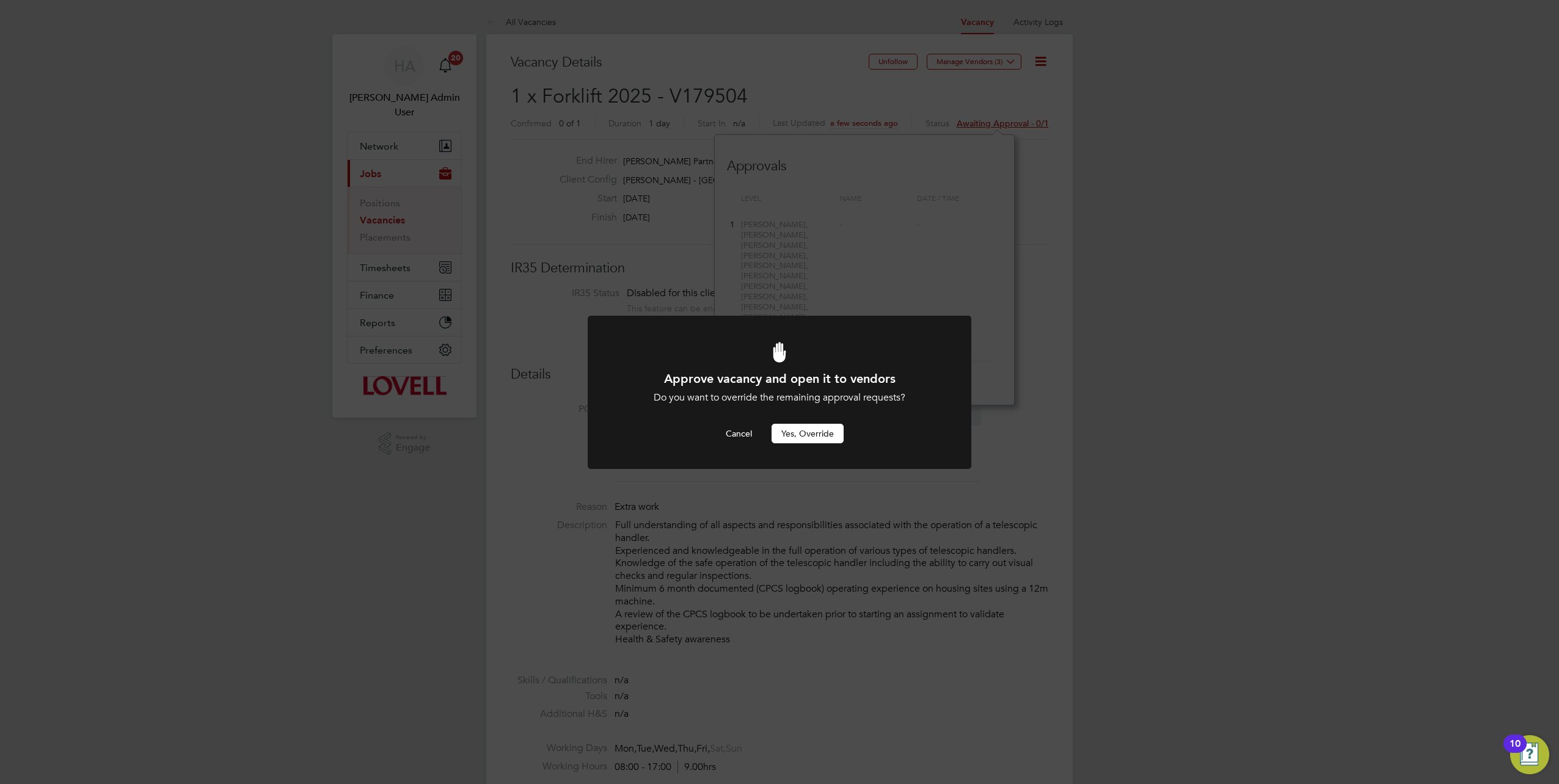
click at [811, 427] on button "Yes, Override" at bounding box center [808, 433] width 72 height 19
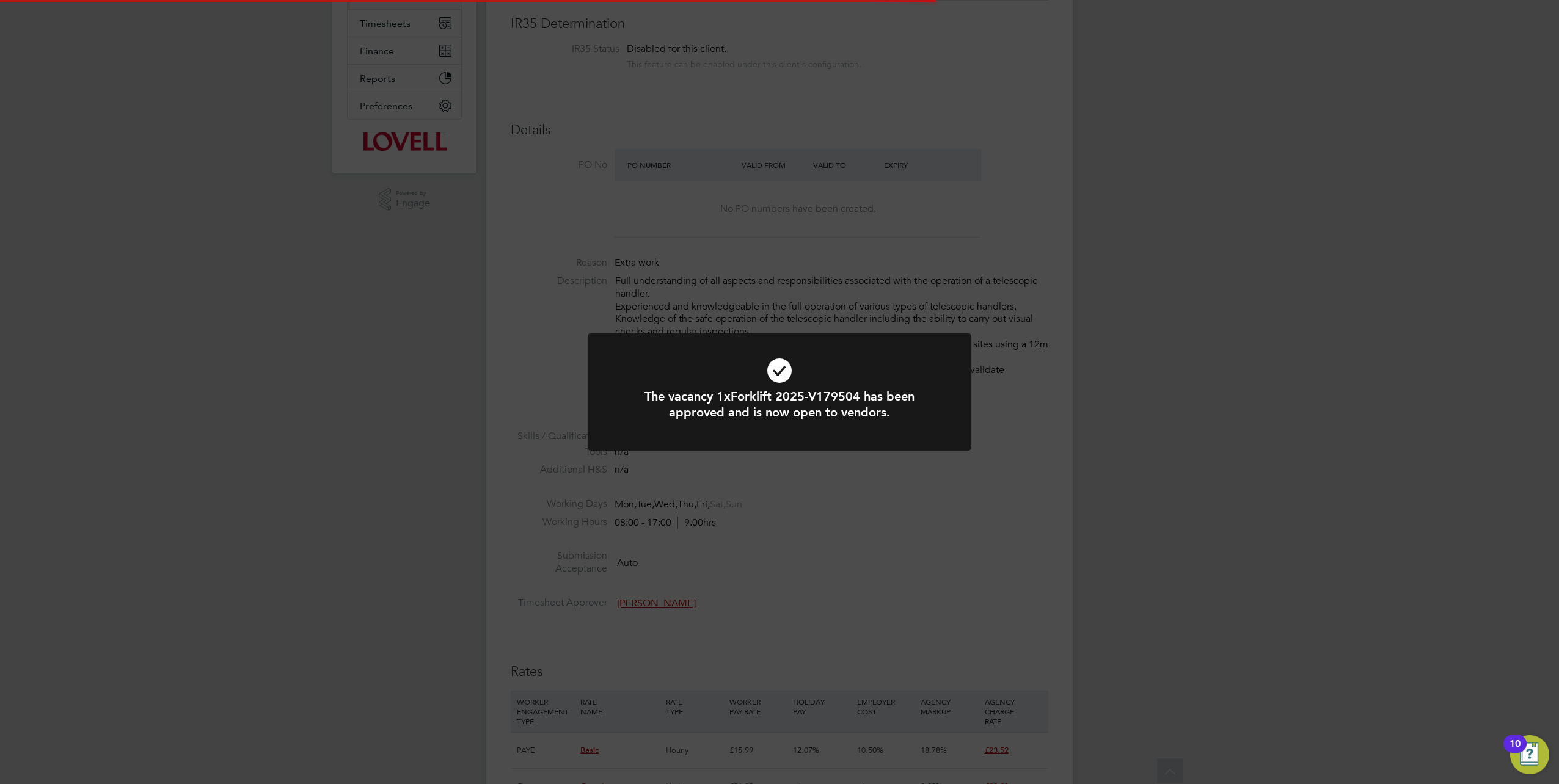
click at [790, 537] on div "The vacancy 1xForklift 2025-V179504 has been approved and is now open to vendor…" at bounding box center [780, 392] width 1559 height 784
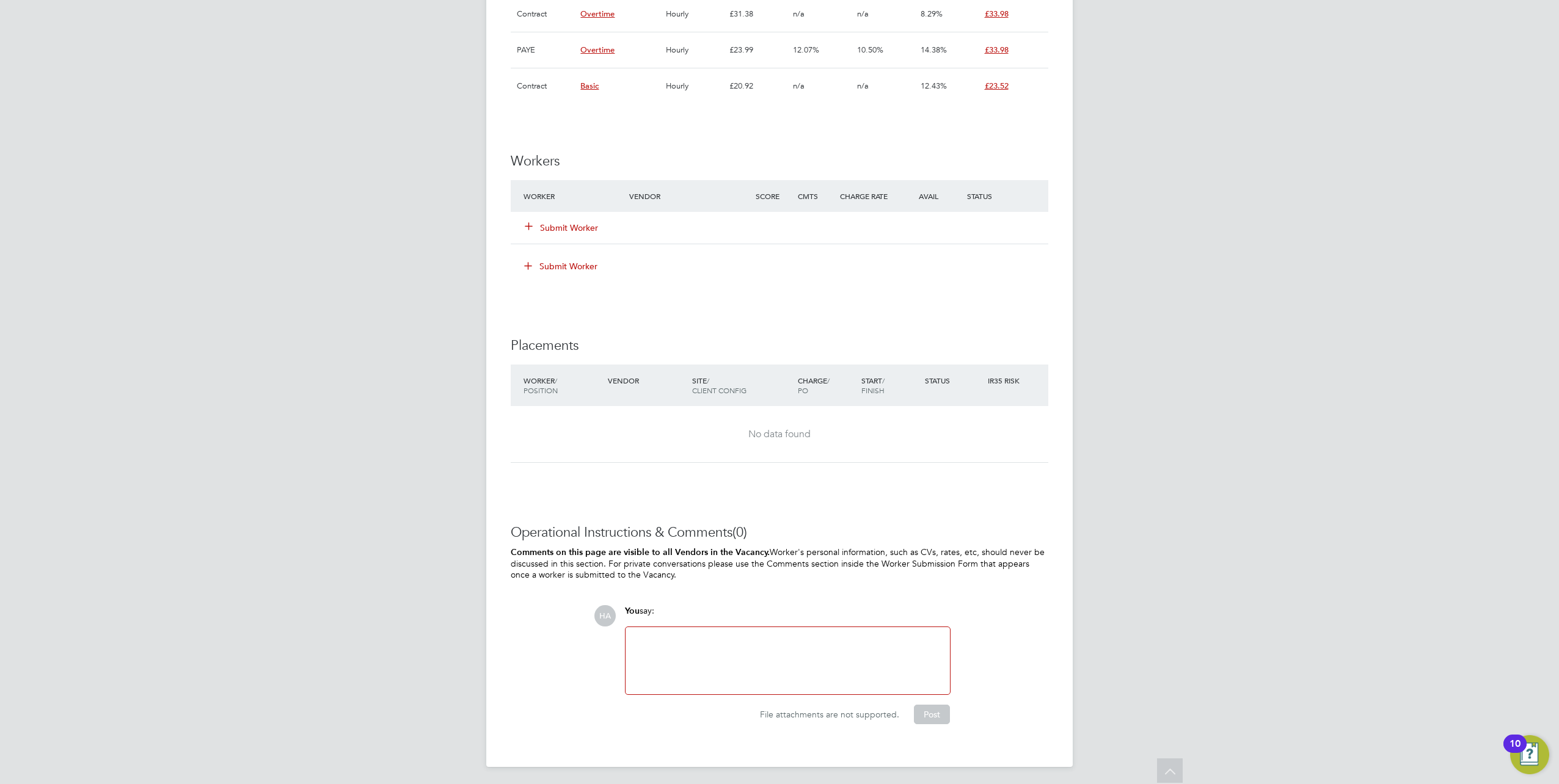
click at [703, 639] on div at bounding box center [787, 660] width 309 height 53
drag, startPoint x: 825, startPoint y: 672, endPoint x: 784, endPoint y: 638, distance: 53.3
click at [784, 638] on div "Vacancy for Jay Berryman (Now careers) Sam Templeman (Hays - No show)" at bounding box center [787, 660] width 309 height 53
click at [923, 706] on button "Post" at bounding box center [932, 714] width 36 height 19
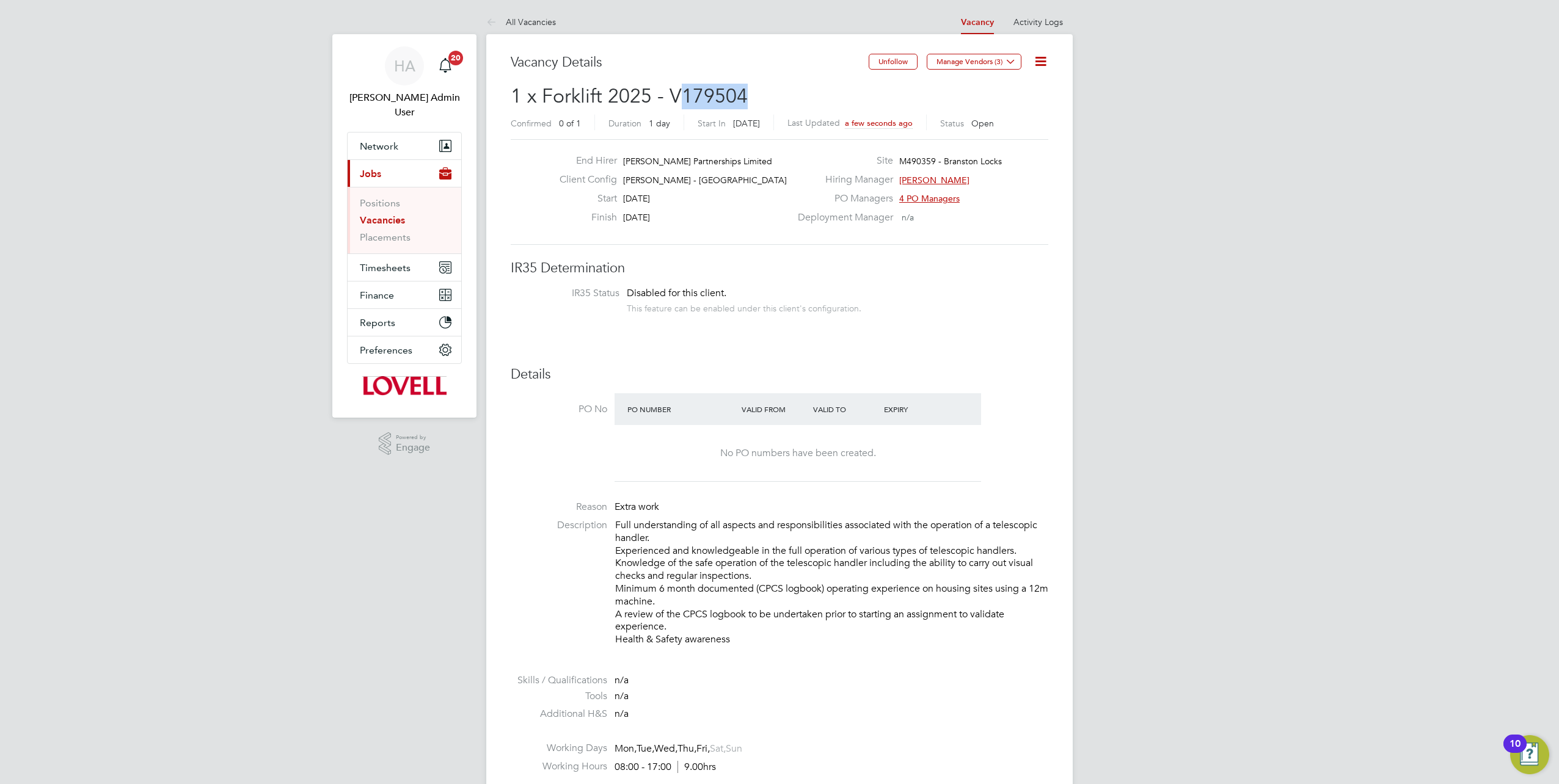
drag, startPoint x: 757, startPoint y: 105, endPoint x: 676, endPoint y: 106, distance: 81.0
click at [676, 106] on h2 "1 x Forklift 2025 - V179504 Confirmed 0 of 1 Duration 1 day Start In Today Last…" at bounding box center [780, 110] width 538 height 52
copy span "179504"
drag, startPoint x: 375, startPoint y: 202, endPoint x: 431, endPoint y: 183, distance: 59.1
click at [375, 214] on link "Vacancies" at bounding box center [382, 220] width 45 height 12
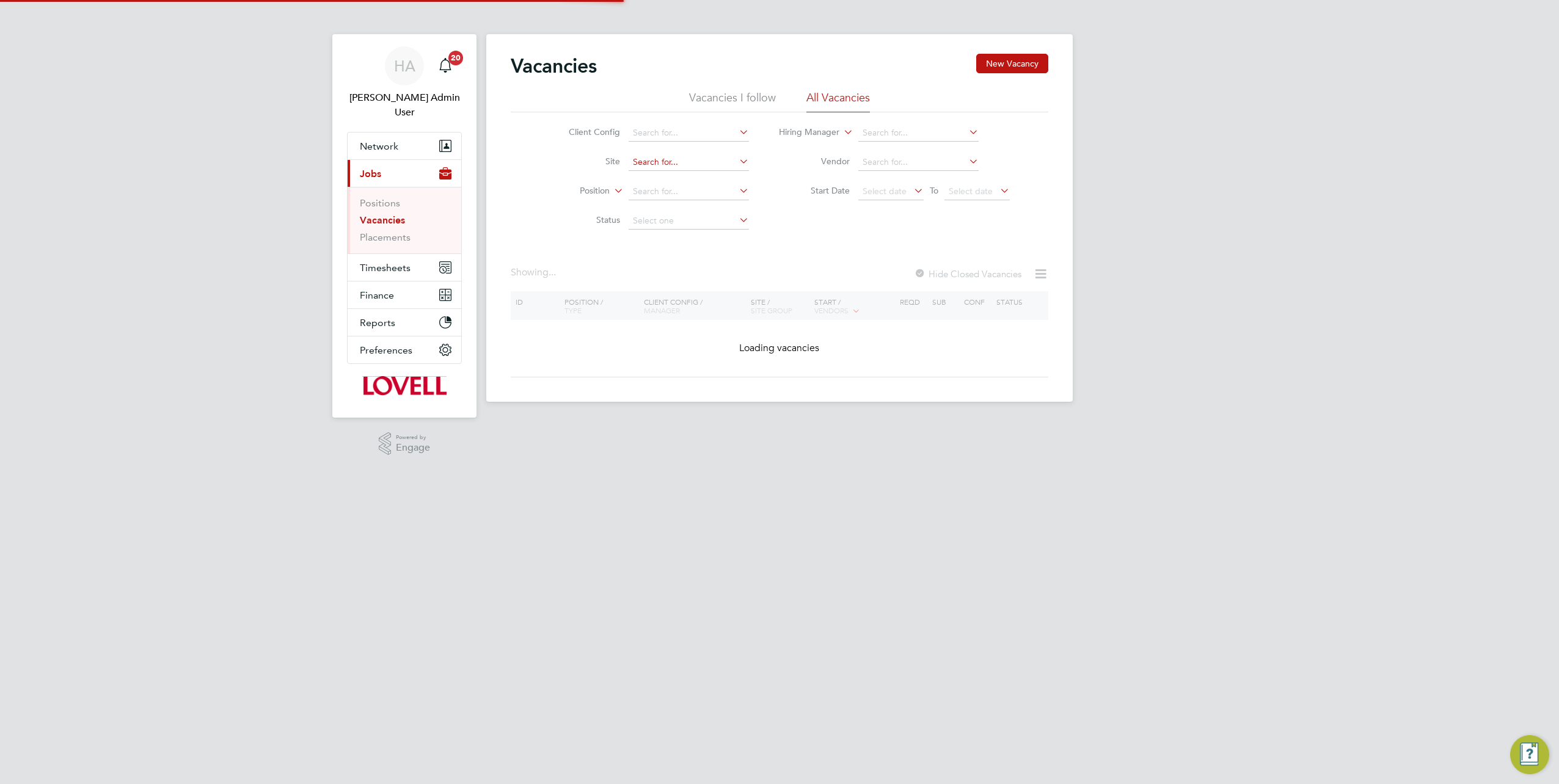
click at [657, 161] on input at bounding box center [689, 163] width 120 height 18
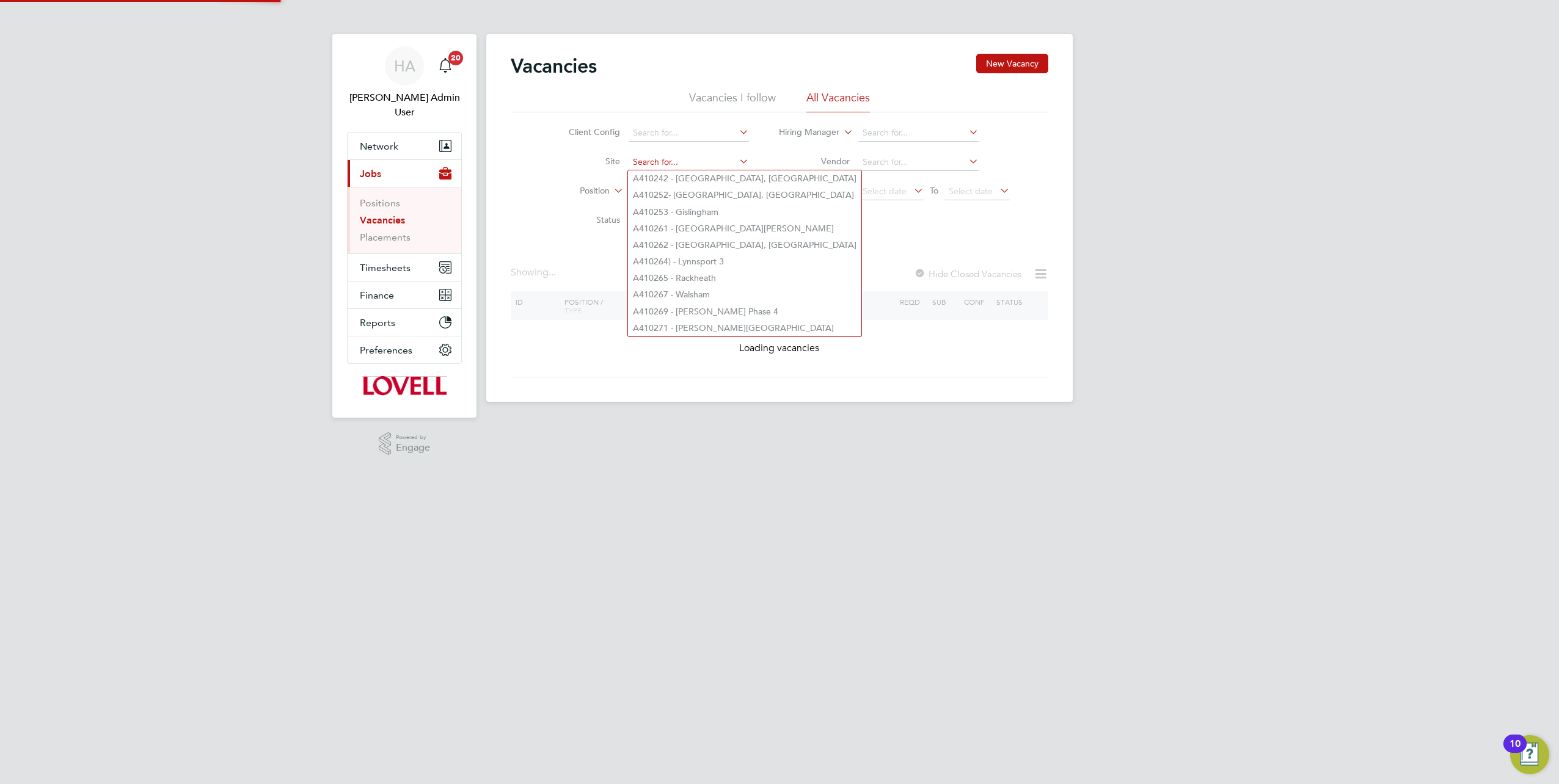
paste input "A410278"
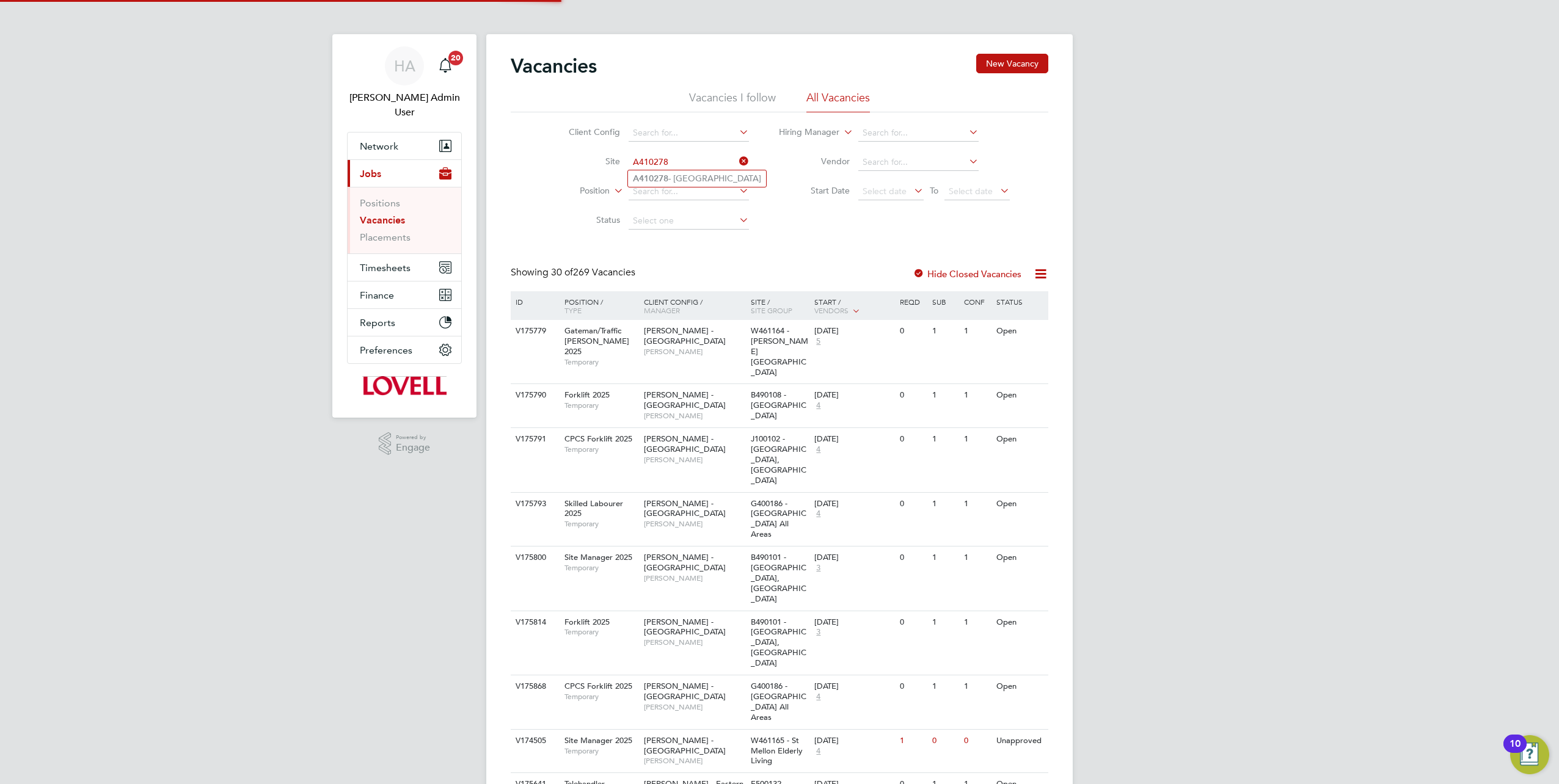
click at [683, 178] on li "A410278 - Lowestoft Road" at bounding box center [697, 179] width 139 height 17
type input "A410278 - Lowestoft Road"
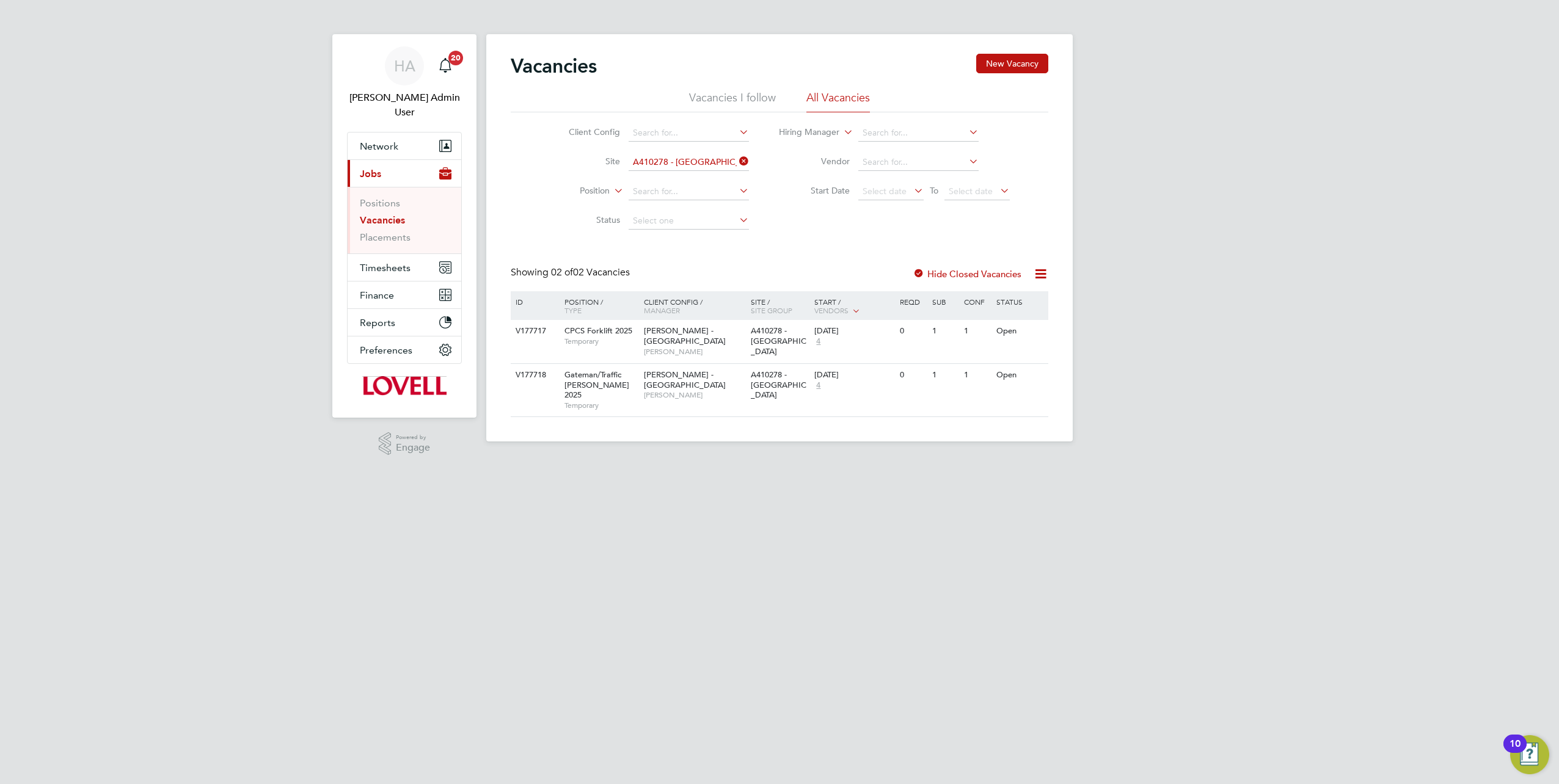
click at [1009, 73] on div "Vacancies New Vacancy" at bounding box center [780, 72] width 538 height 37
click at [1016, 65] on button "New Vacancy" at bounding box center [1012, 63] width 72 height 19
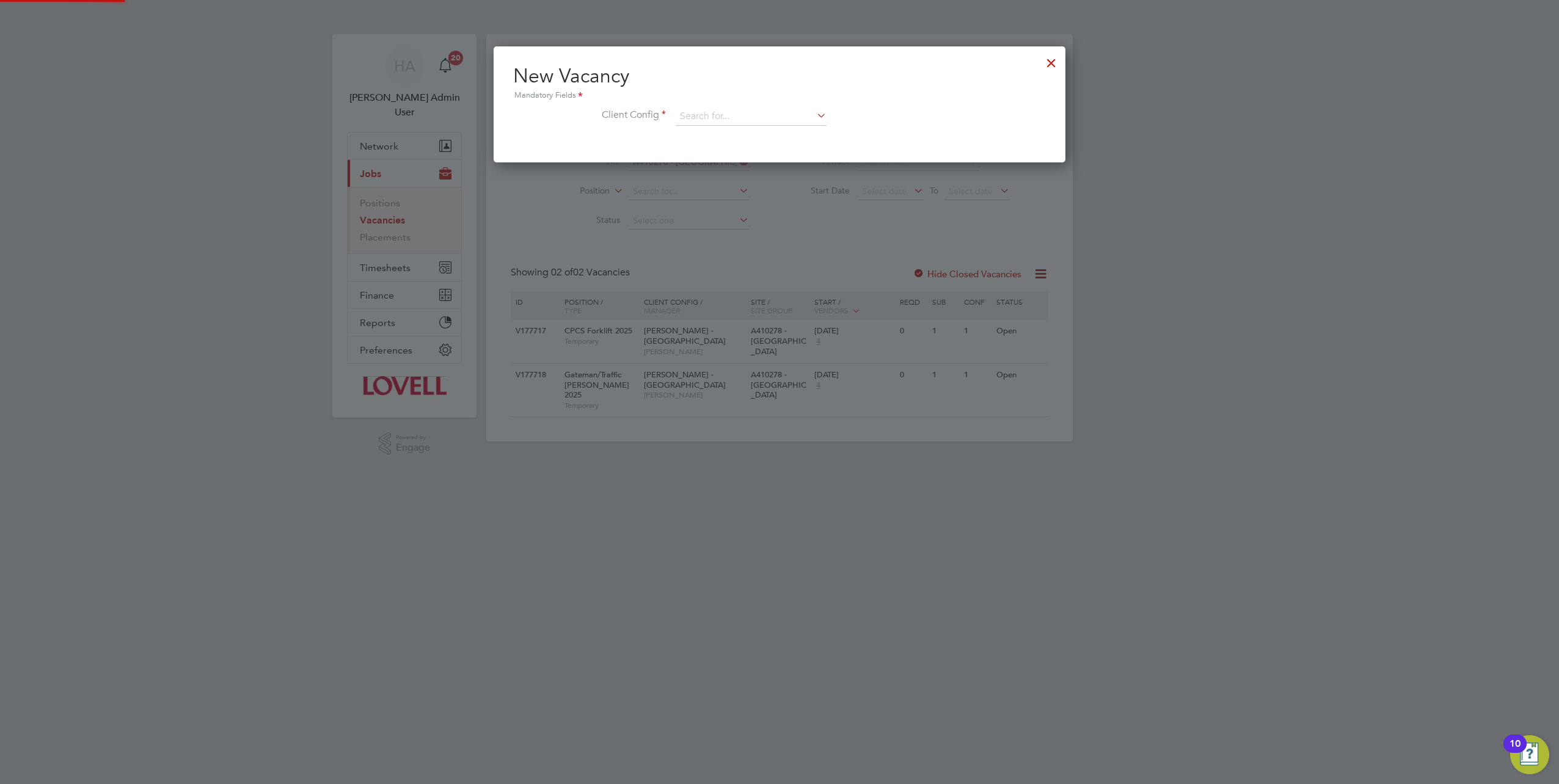
scroll to position [115, 572]
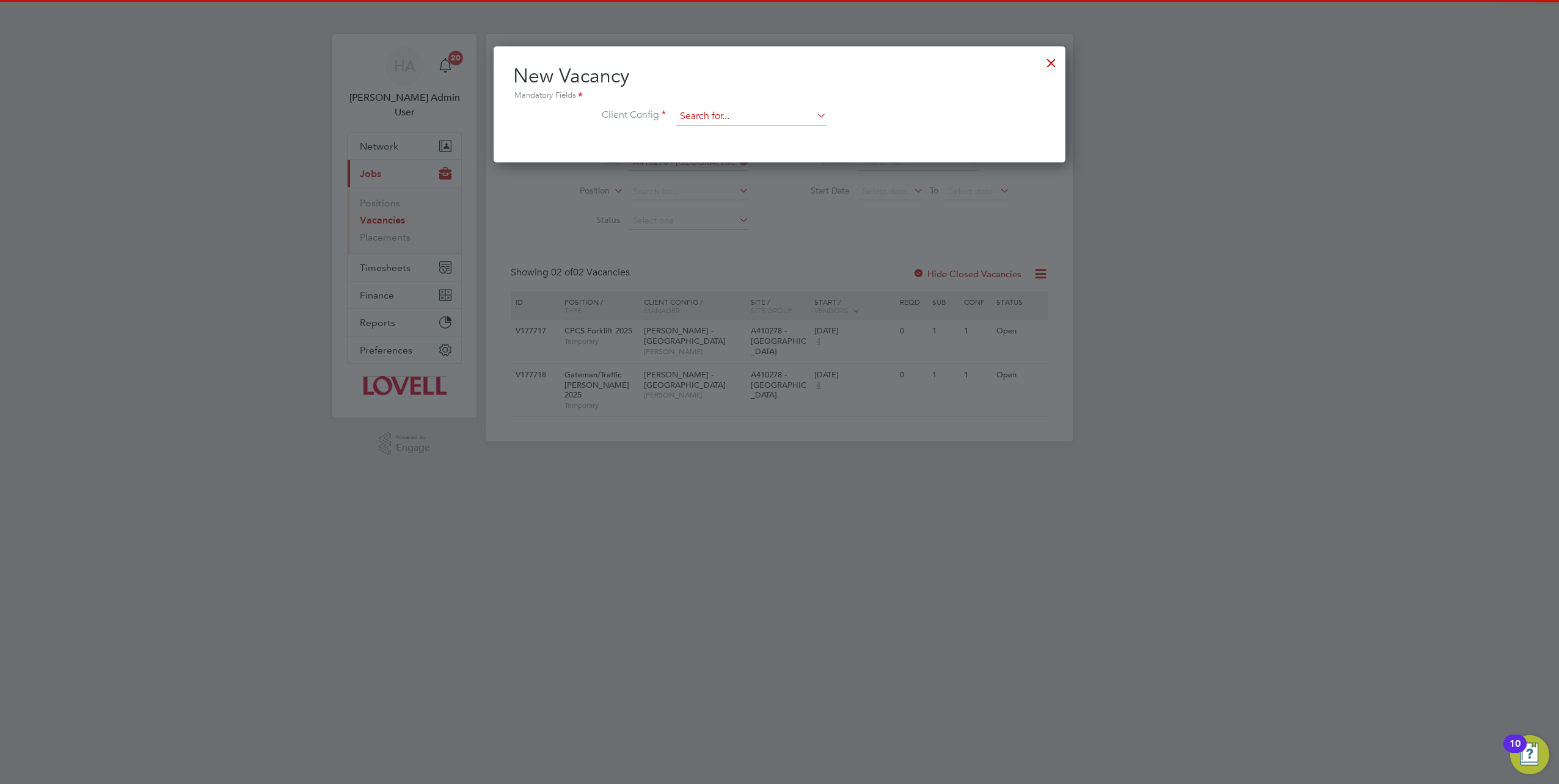
click at [727, 120] on input at bounding box center [751, 116] width 151 height 18
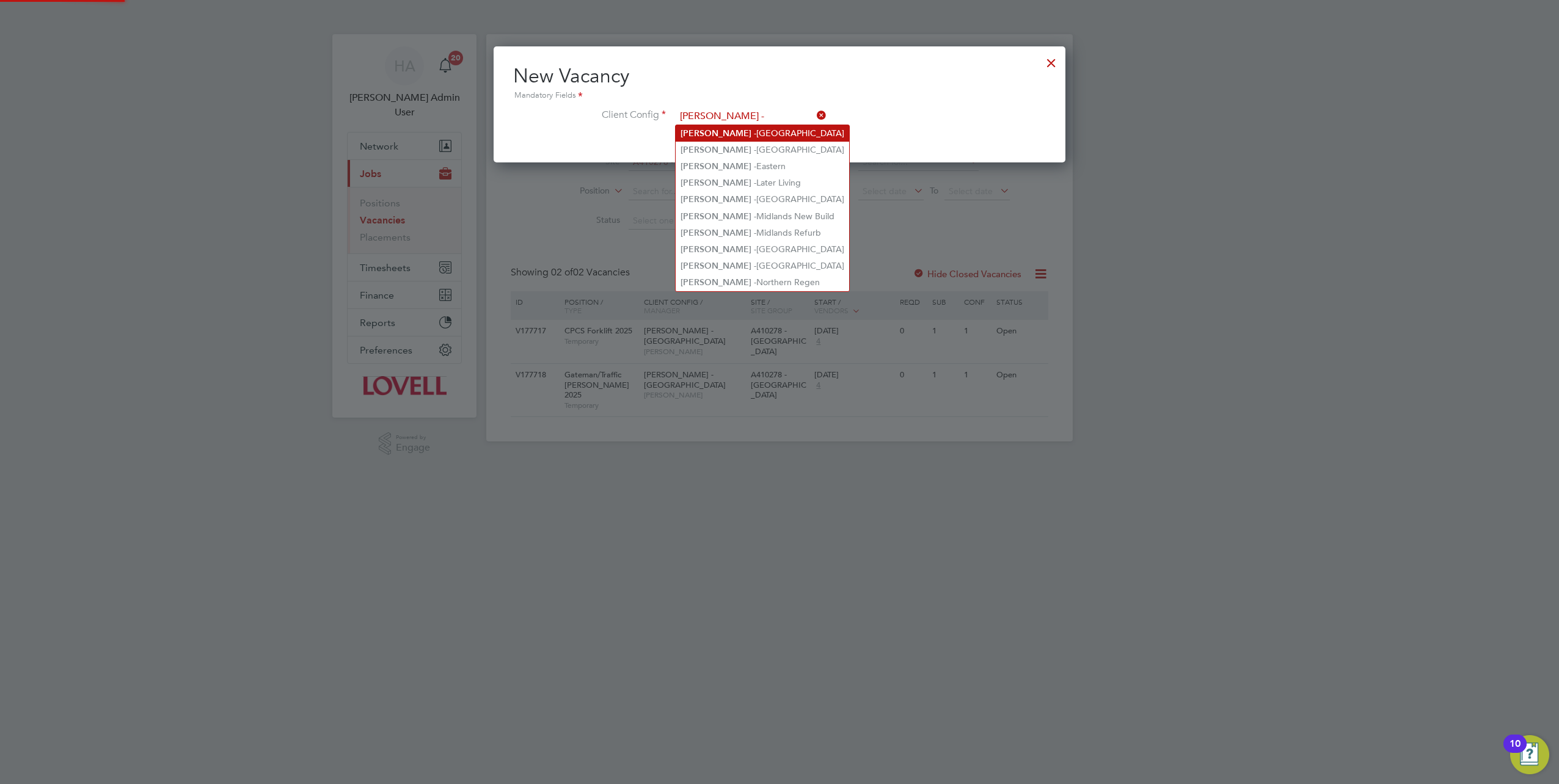
click at [736, 136] on li "Lovell - East Anglia" at bounding box center [763, 134] width 174 height 17
type input "Lovell - East Anglia"
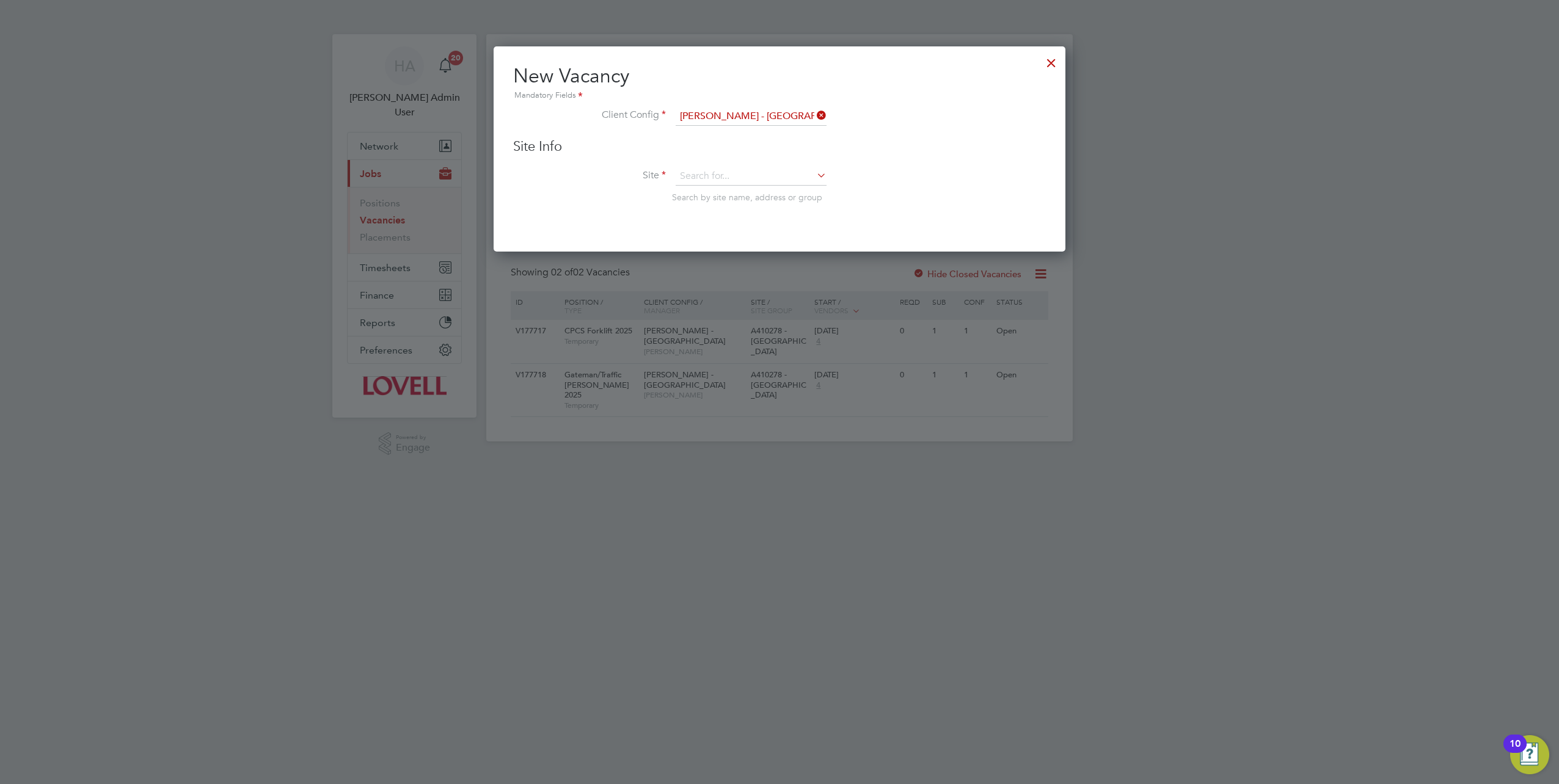
scroll to position [205, 572]
click at [697, 177] on input at bounding box center [751, 176] width 151 height 18
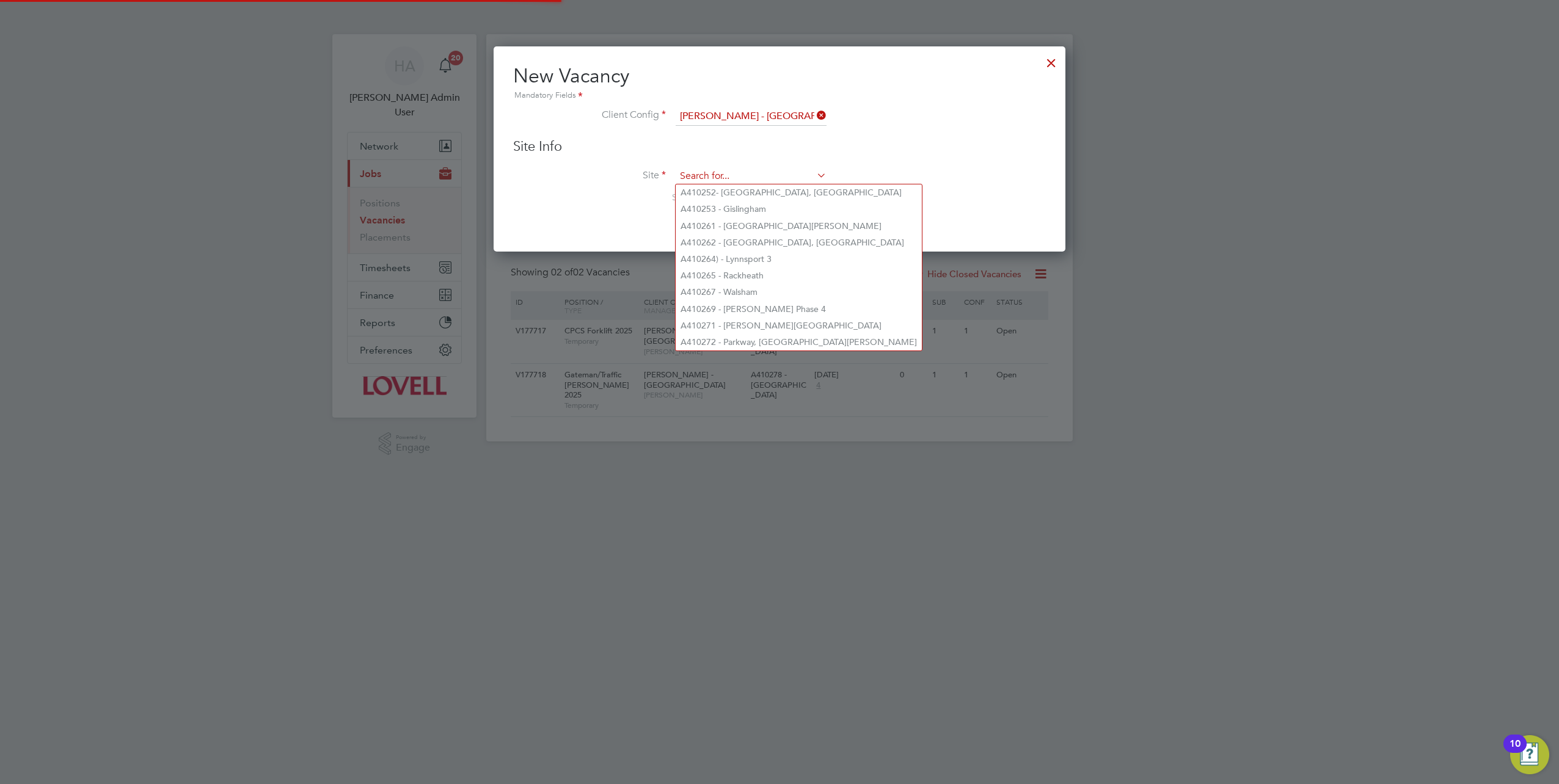
paste input "A410278"
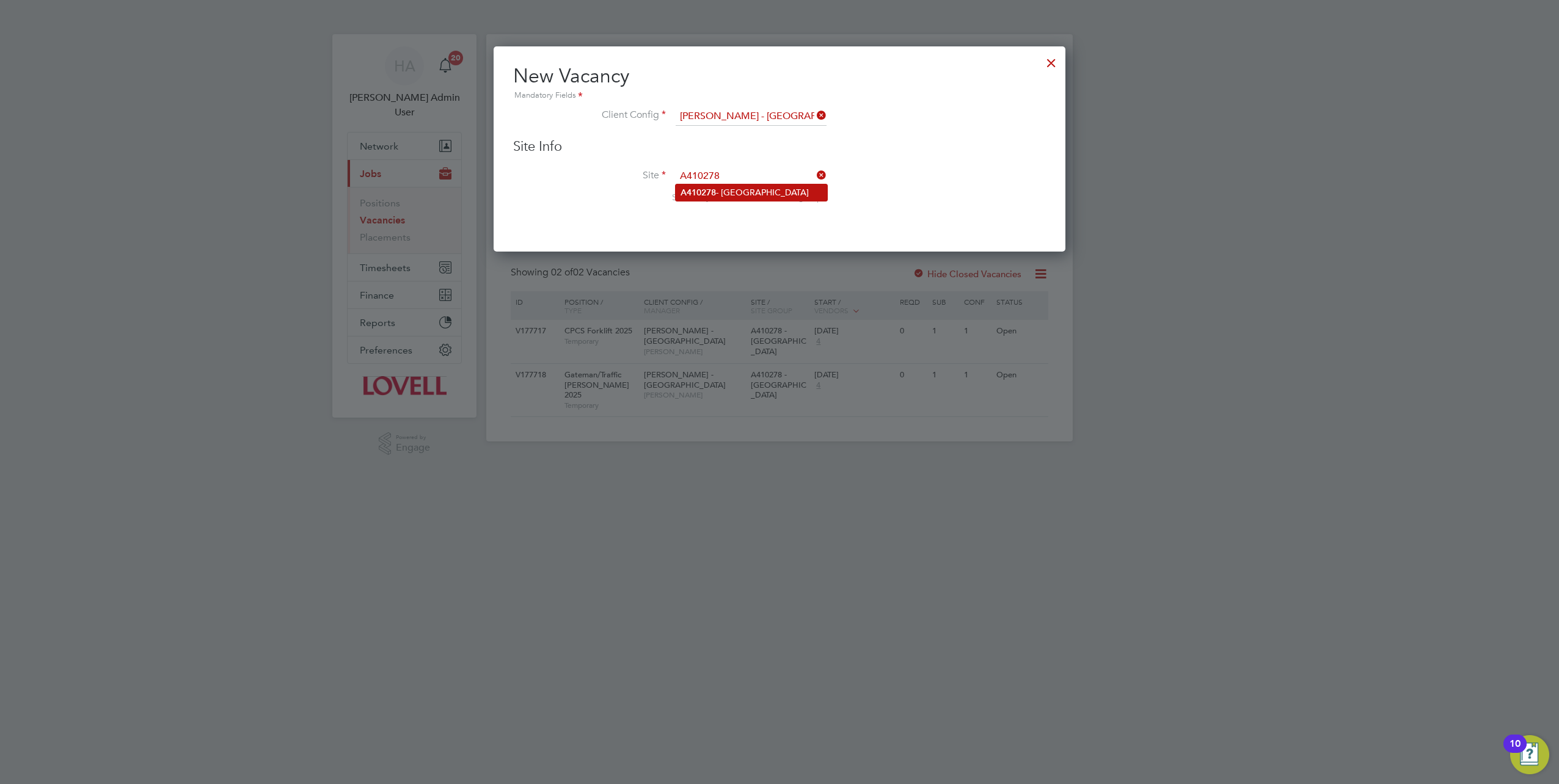
click at [729, 189] on li "A410278 - Lowestoft Road" at bounding box center [752, 193] width 151 height 17
type input "A410278 - Lowestoft Road"
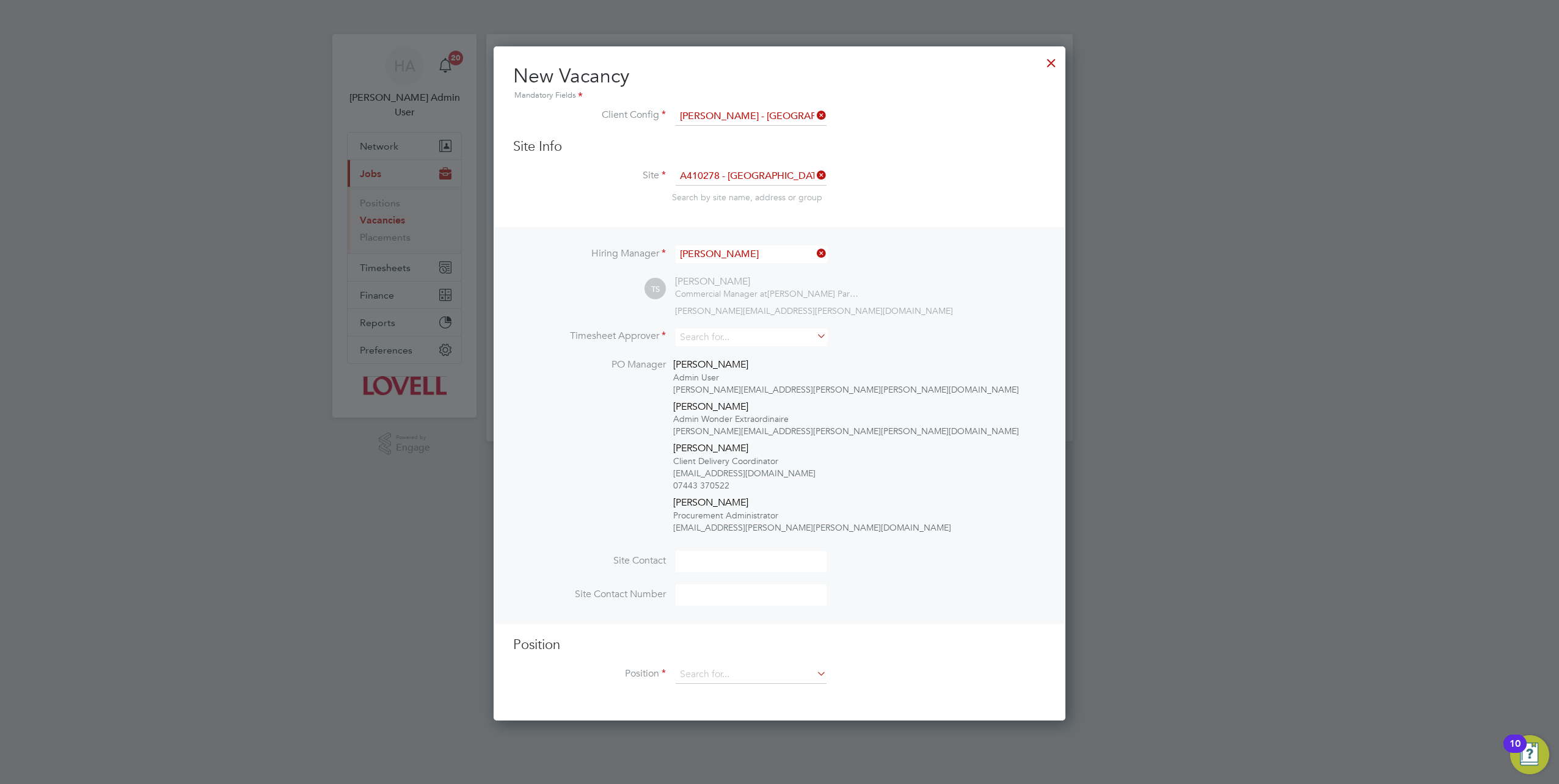
scroll to position [673, 572]
click at [710, 337] on input at bounding box center [751, 337] width 151 height 18
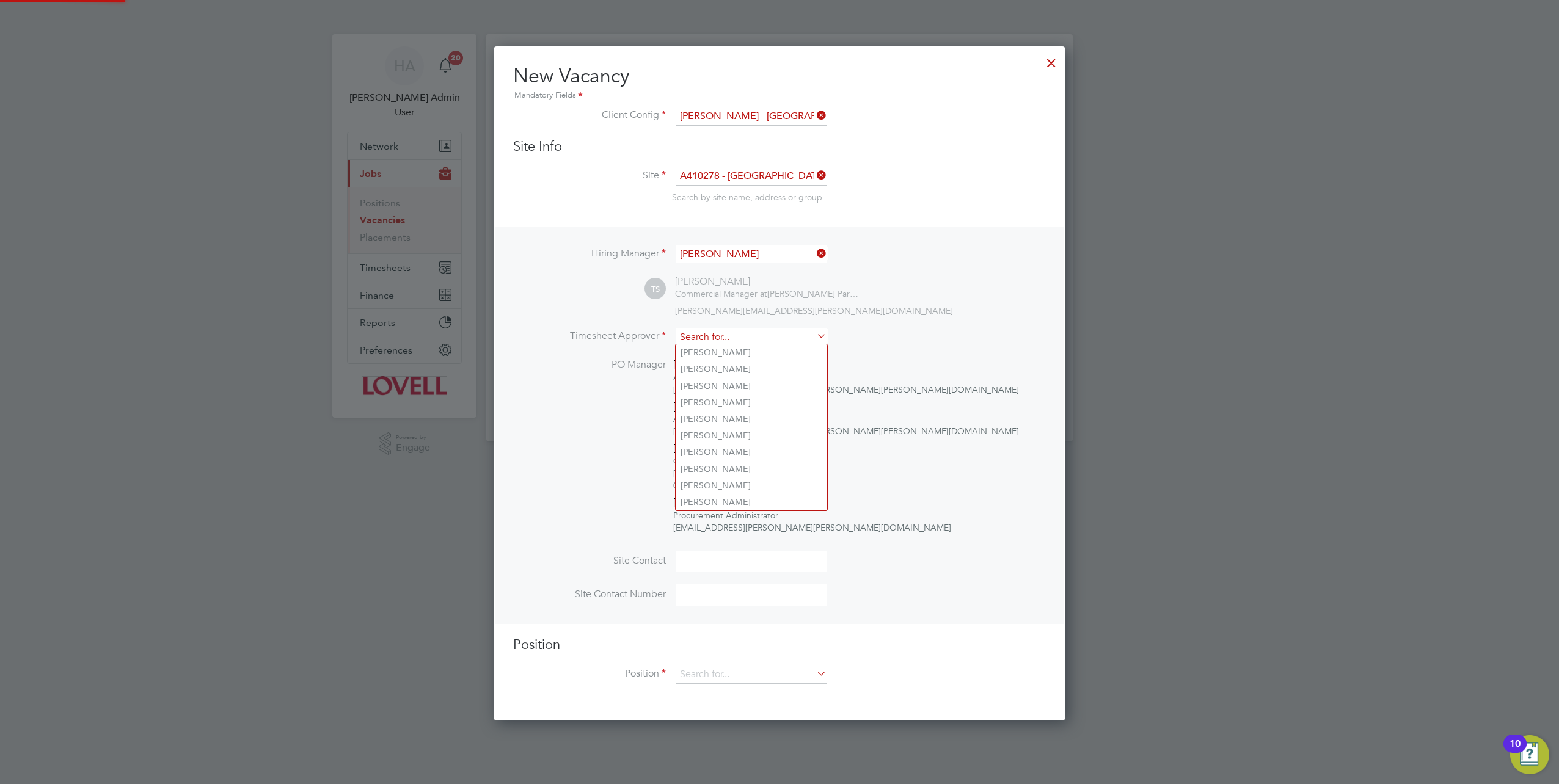
type input ","
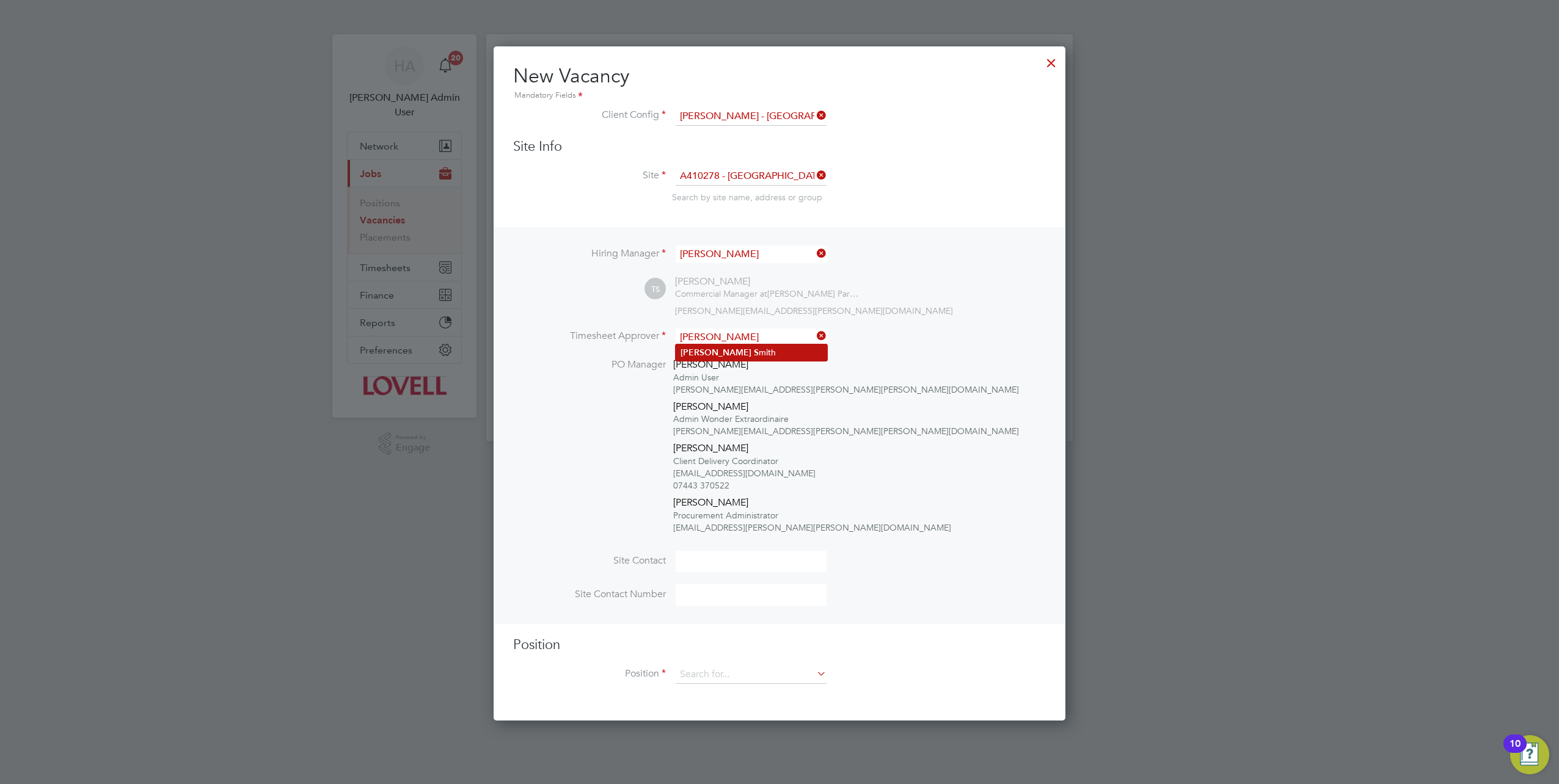
click at [732, 351] on li "Matthew S mith" at bounding box center [752, 353] width 151 height 17
type input "Matthew Smith"
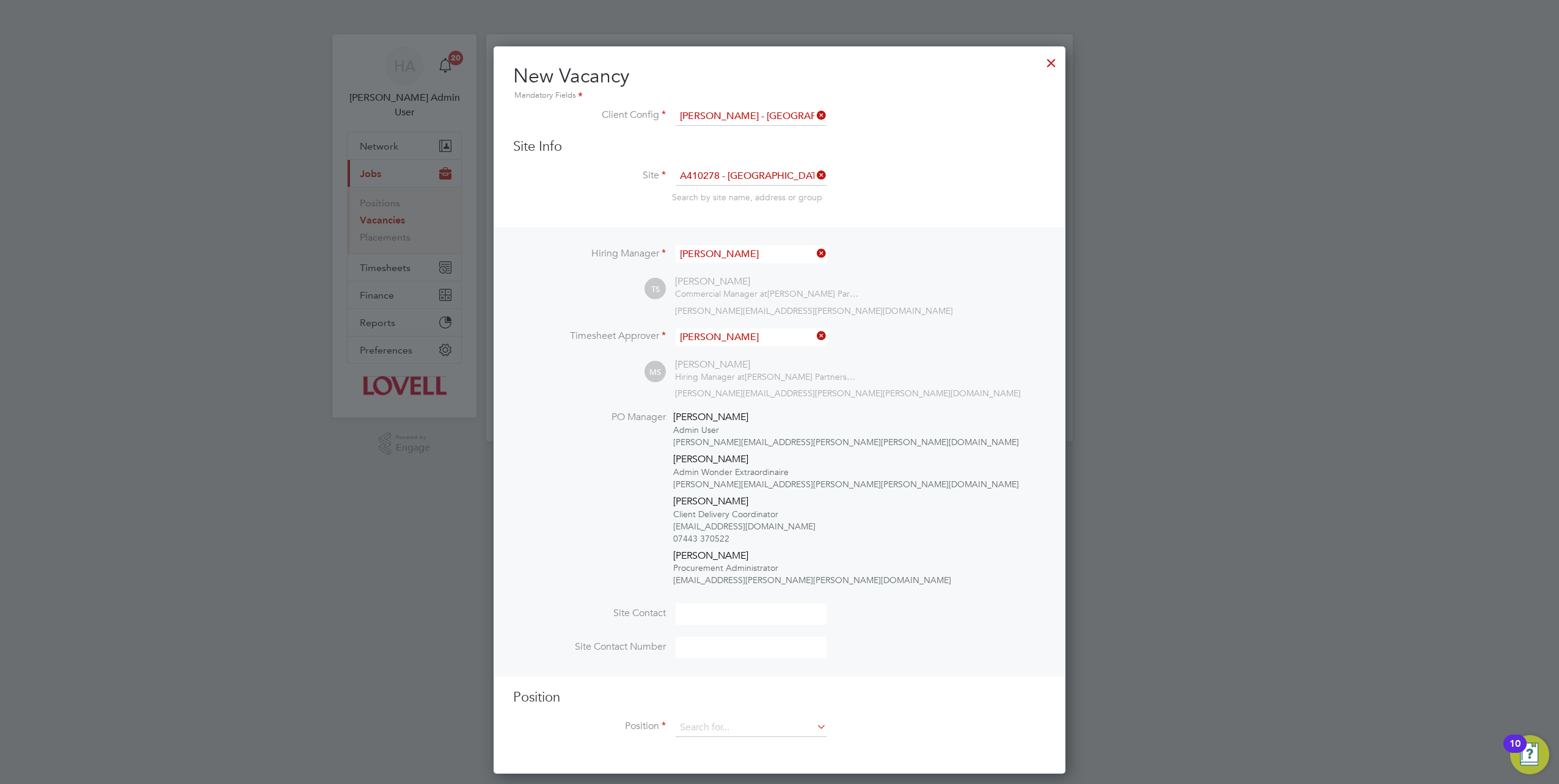
scroll to position [726, 572]
click at [725, 721] on input at bounding box center [751, 729] width 151 height 18
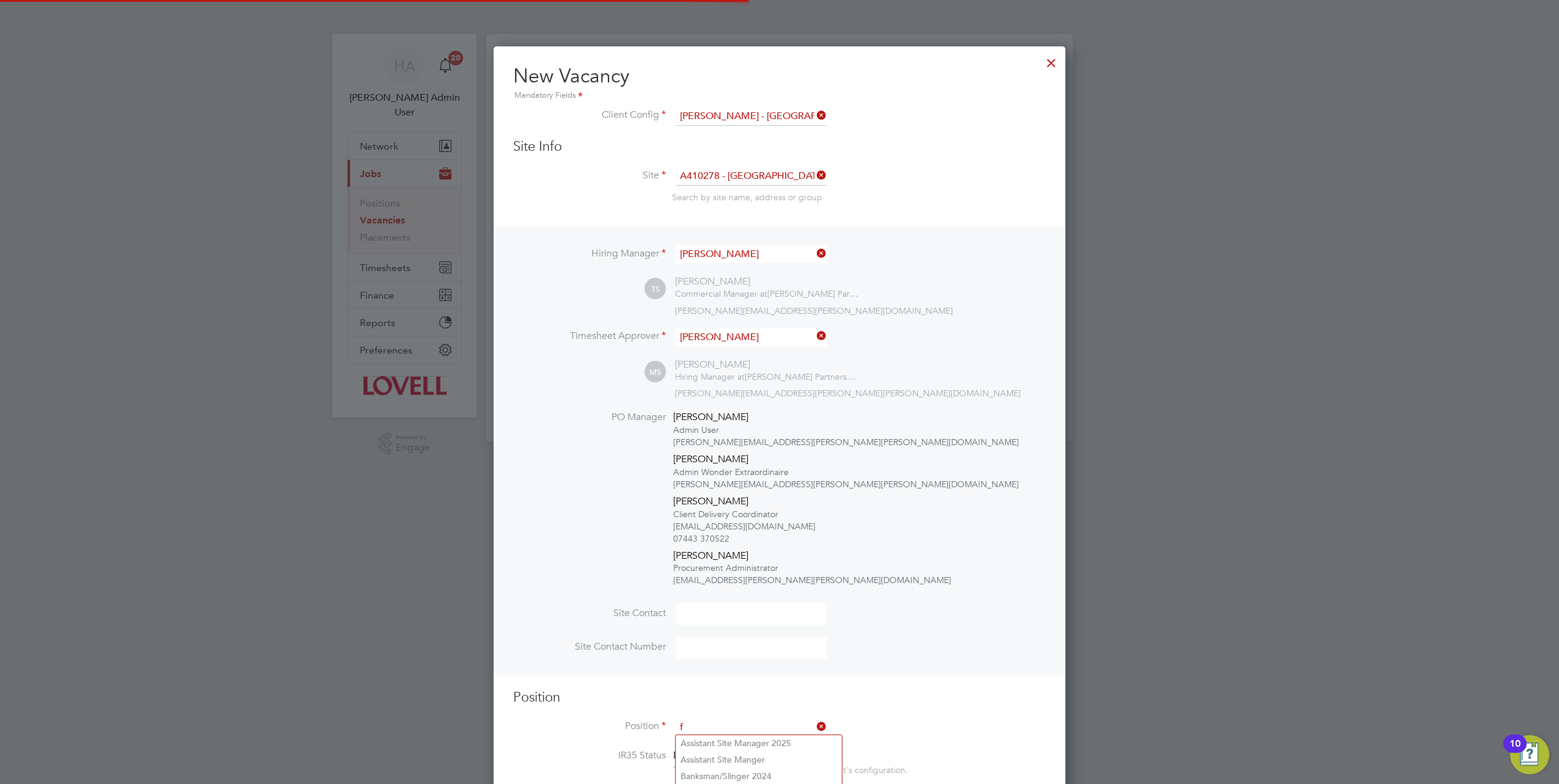
scroll to position [2123, 572]
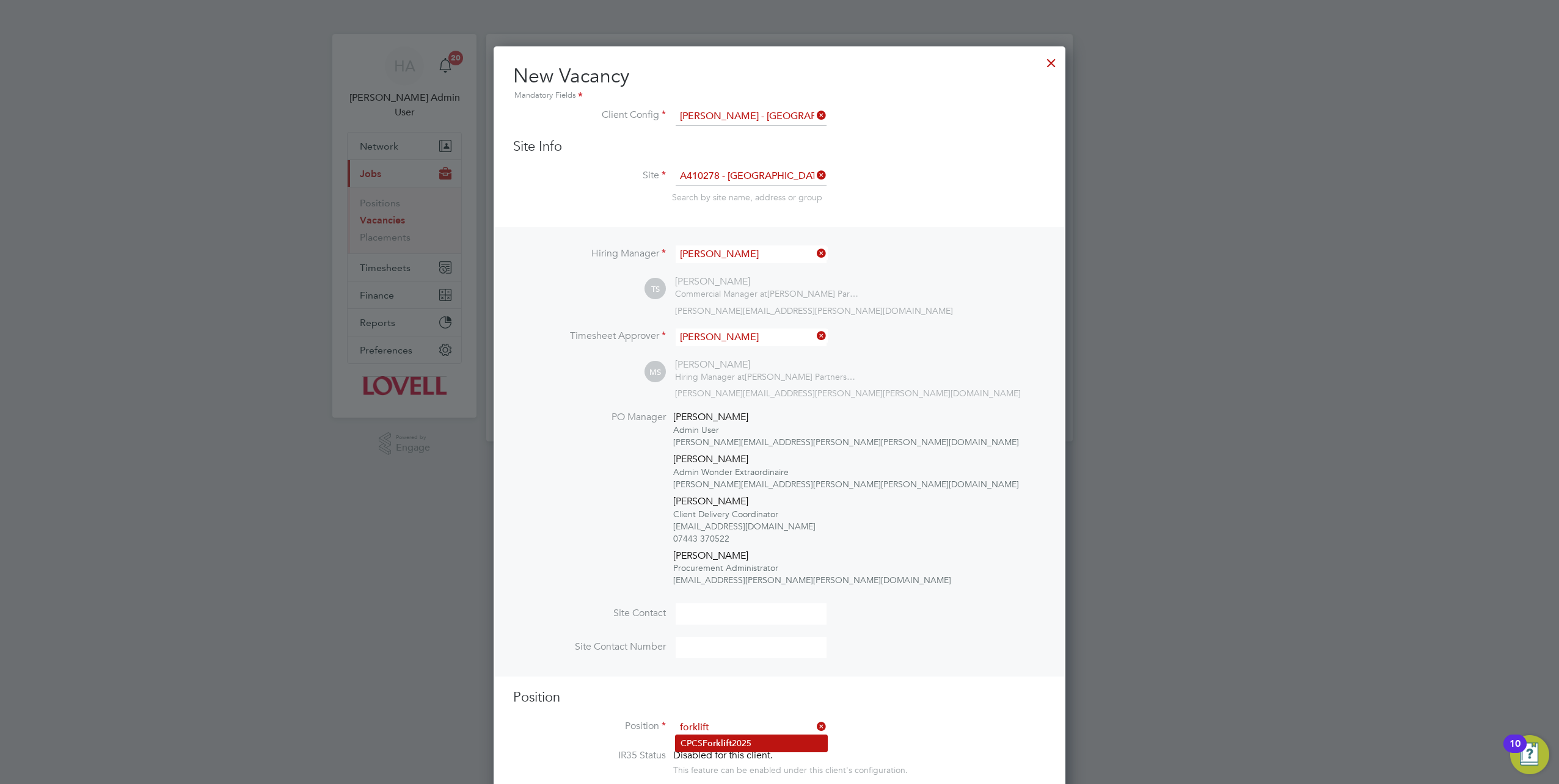
click at [722, 741] on b "Forklift" at bounding box center [718, 743] width 30 height 10
type input "CPCS Forklift 2025"
type textarea "Full understanding of all aspects and responsibilities associated with the oper…"
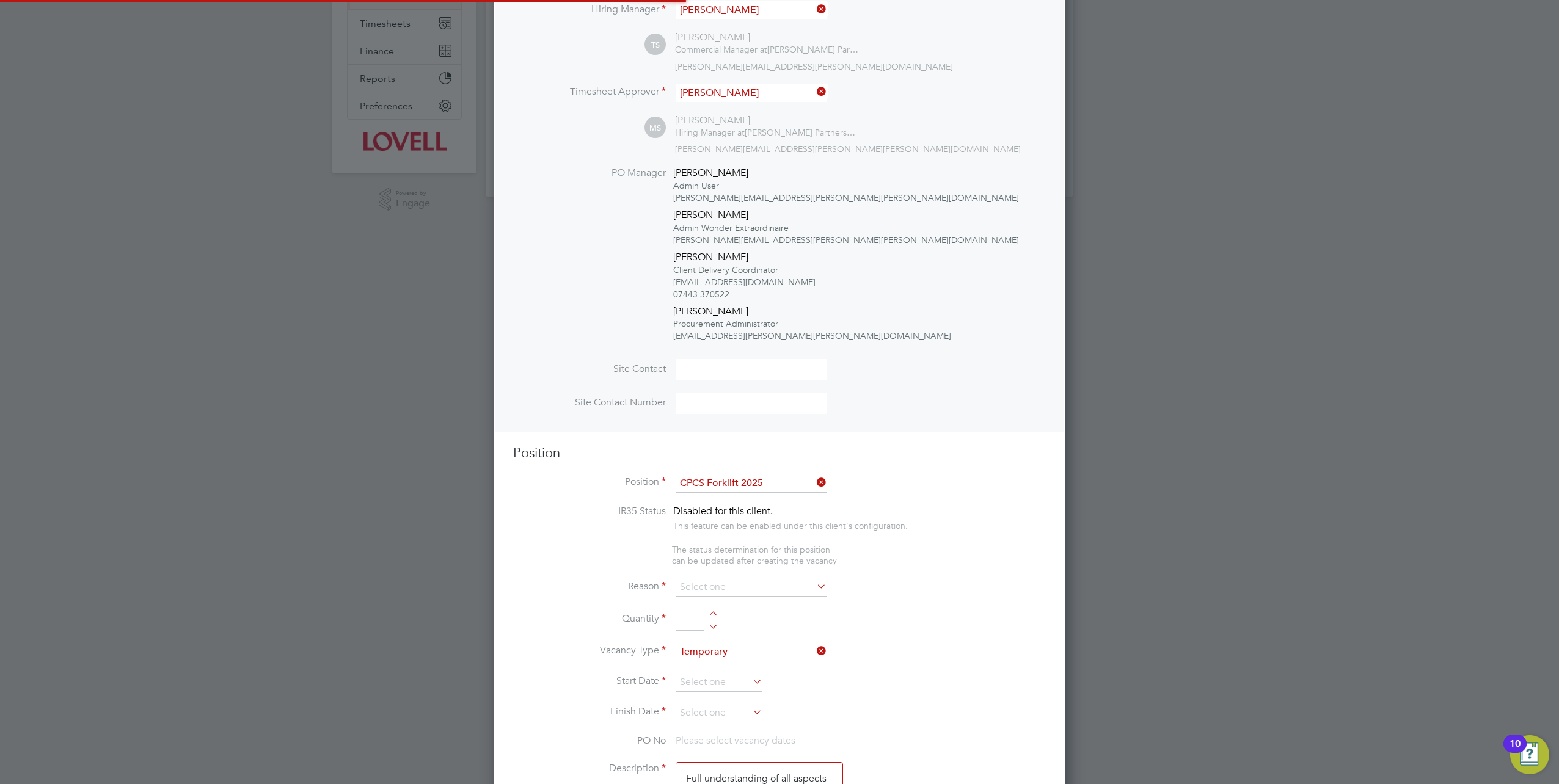
scroll to position [6, 6]
click at [695, 584] on input at bounding box center [751, 588] width 151 height 18
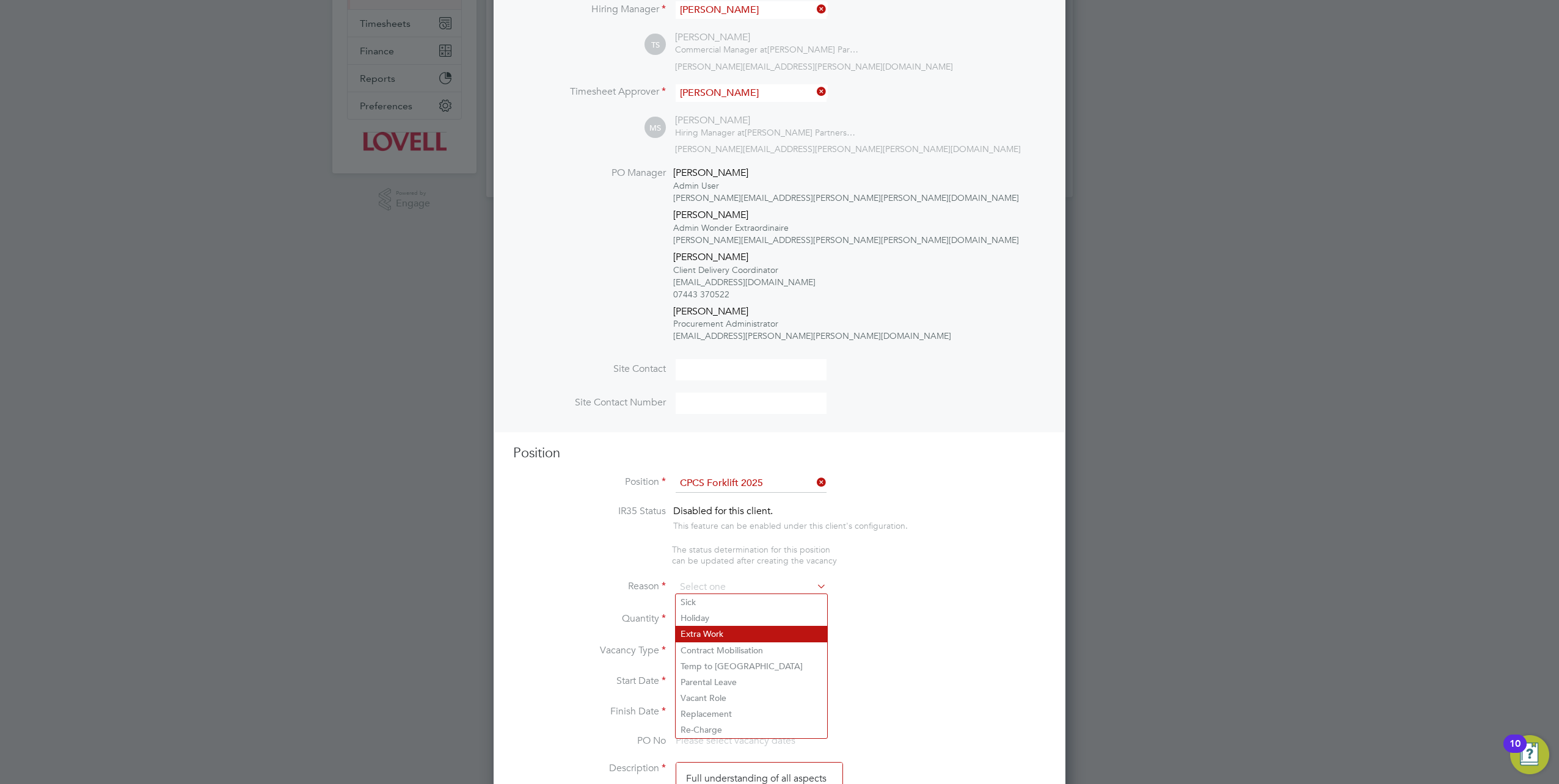
click at [699, 634] on li "Extra Work" at bounding box center [752, 633] width 151 height 16
type input "Extra Work"
click at [692, 614] on input at bounding box center [690, 621] width 28 height 22
type input "1"
click at [731, 681] on input at bounding box center [719, 683] width 87 height 18
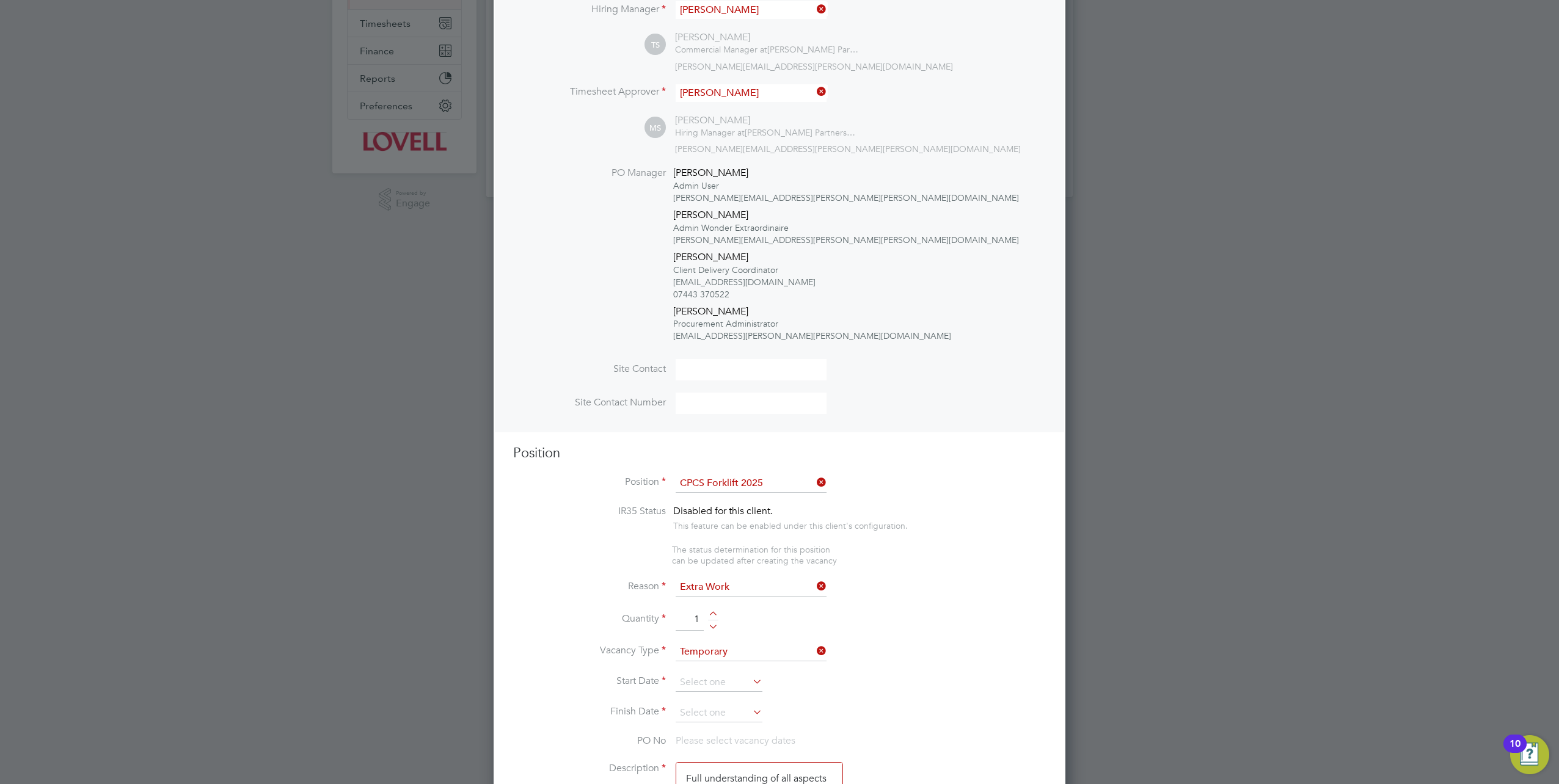
scroll to position [472, 0]
click at [790, 562] on span "29" at bounding box center [789, 553] width 23 height 23
type input "[DATE]"
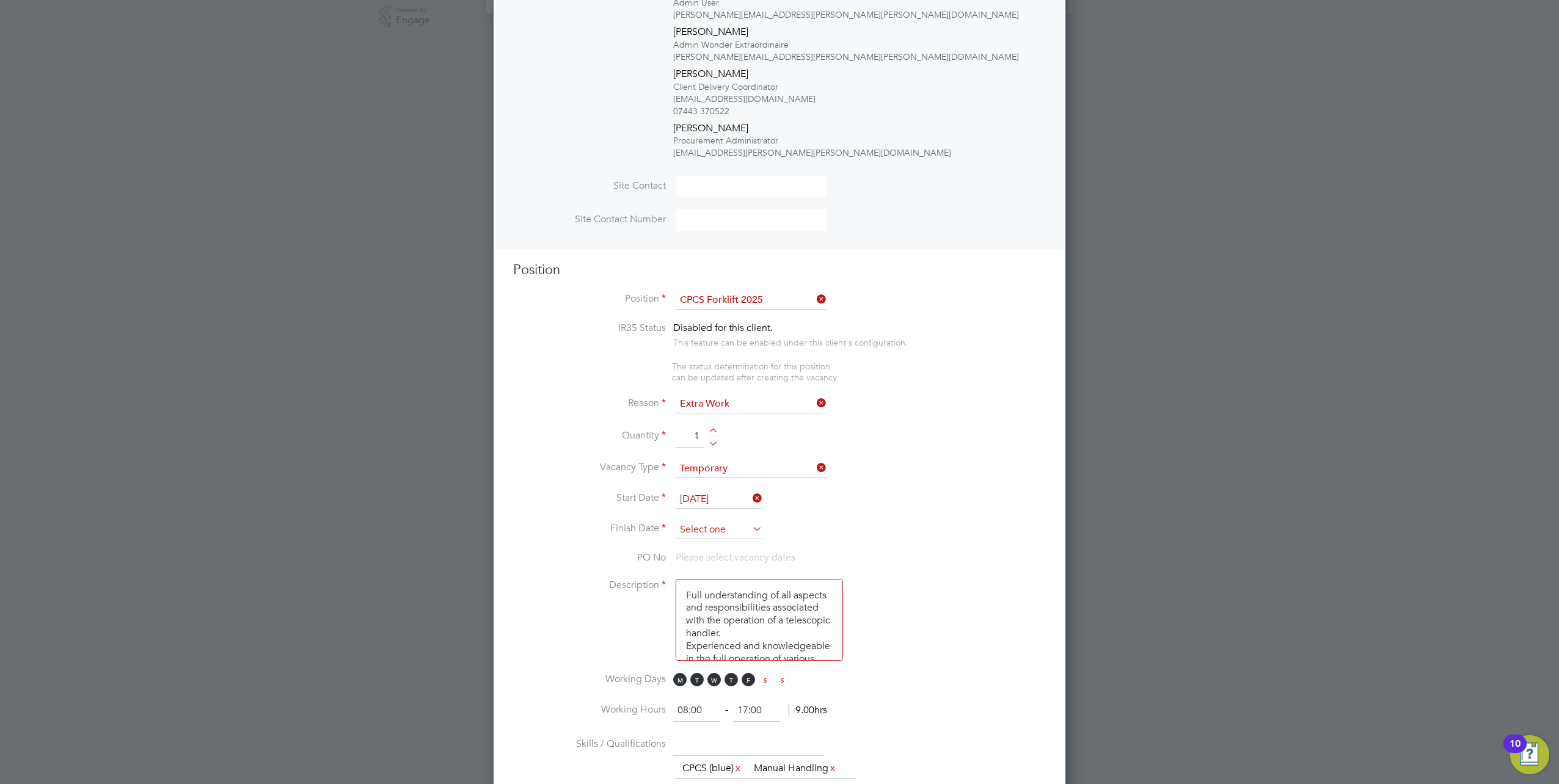
click at [738, 523] on input at bounding box center [719, 530] width 87 height 18
click at [693, 434] on span "Sep 1" at bounding box center [695, 426] width 23 height 23
type input "[DATE]"
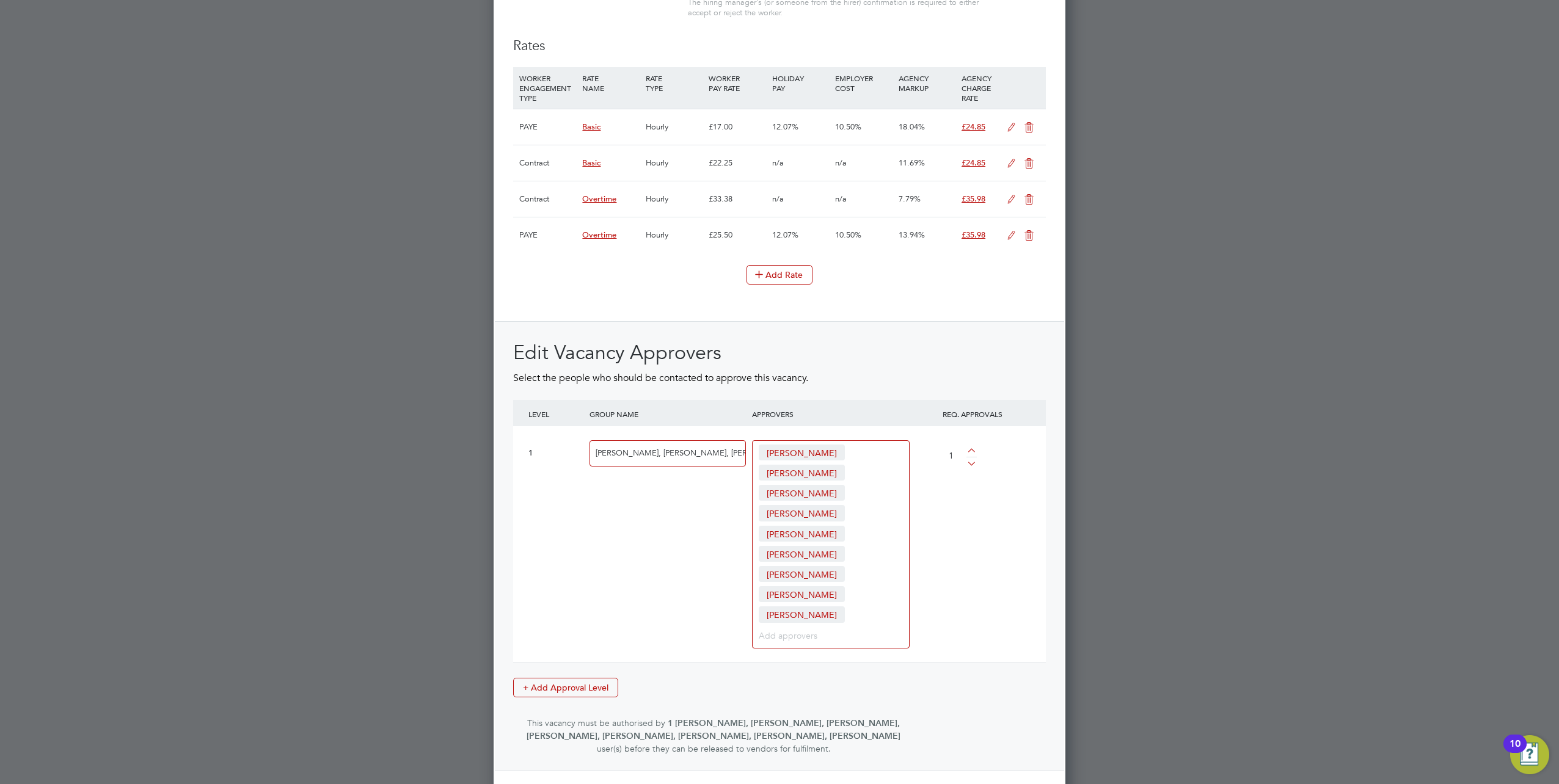
scroll to position [1595, 0]
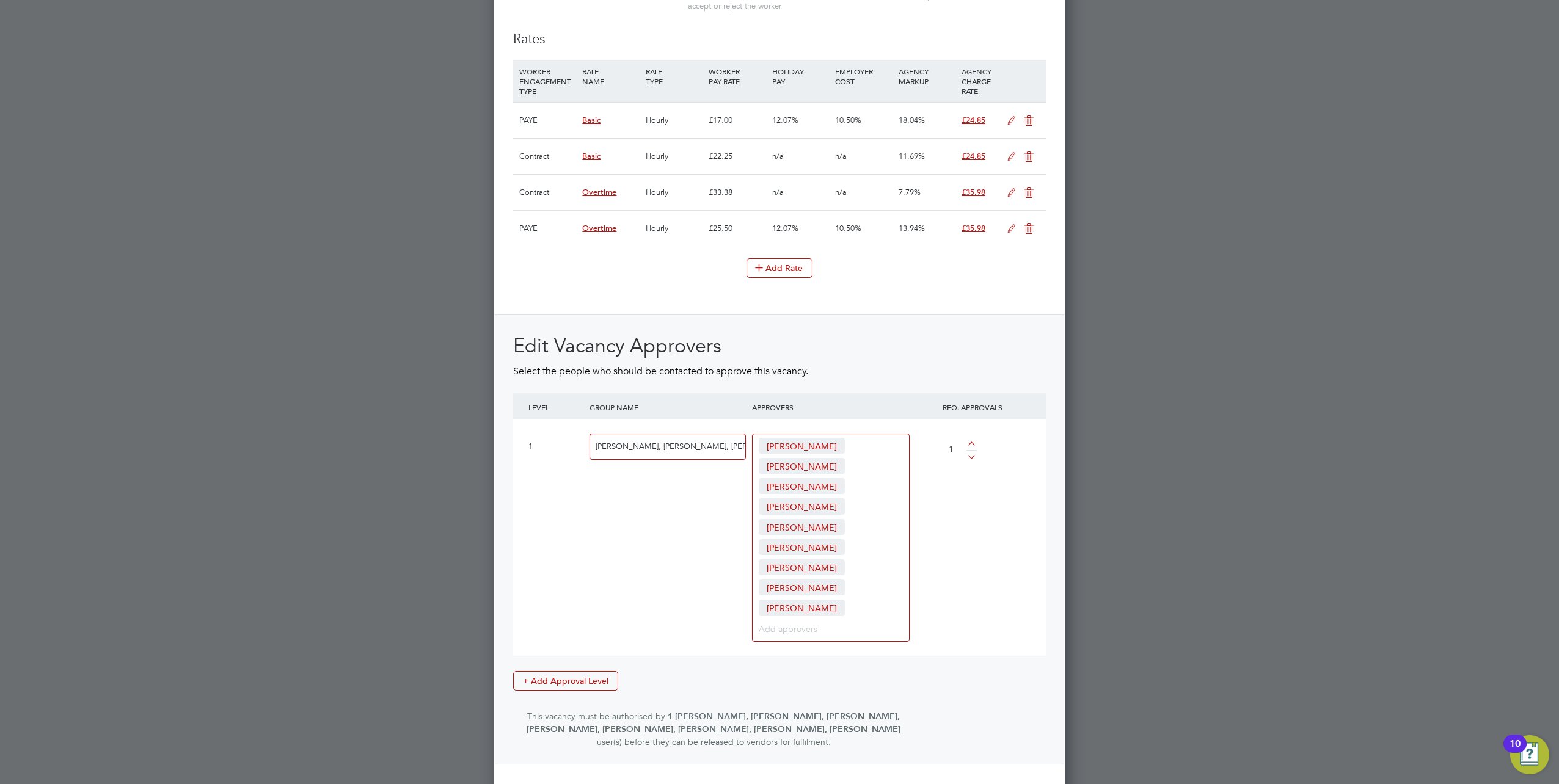
click at [794, 784] on button "Create Vacancy" at bounding box center [804, 799] width 80 height 19
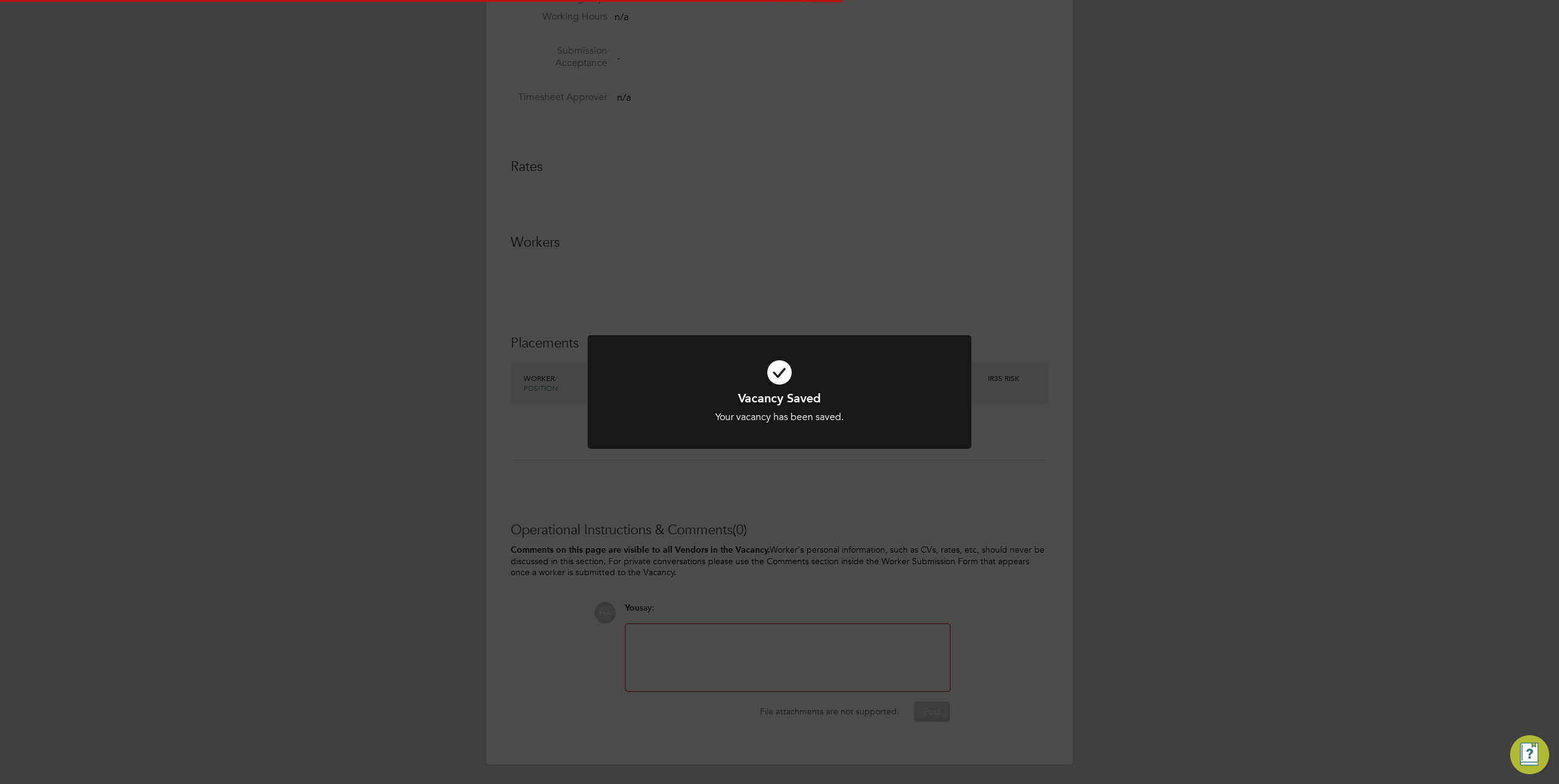
scroll to position [472, 0]
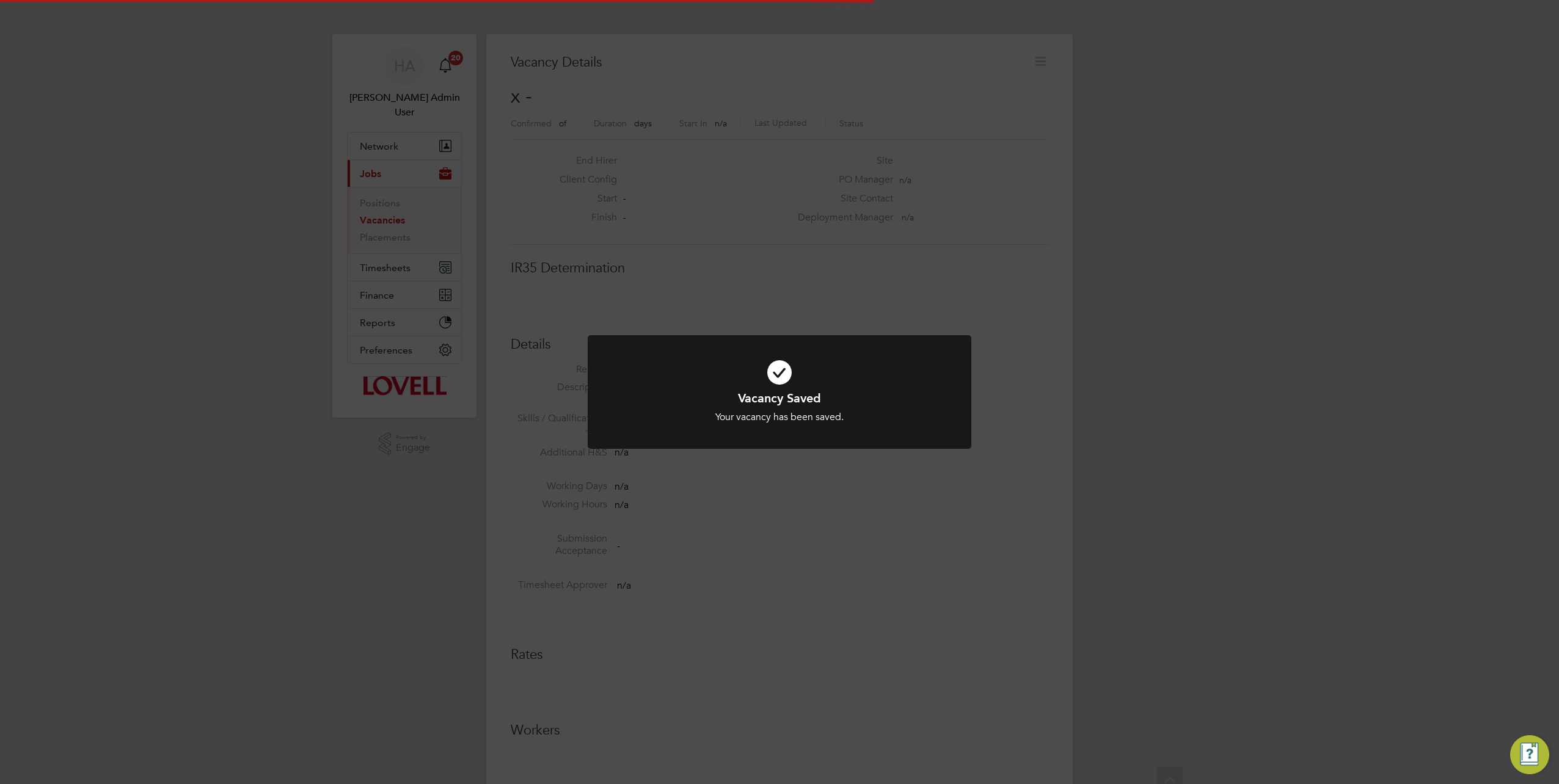
click at [1105, 265] on div "Vacancy Saved Your vacancy has been saved. Cancel Okay" at bounding box center [780, 392] width 1559 height 784
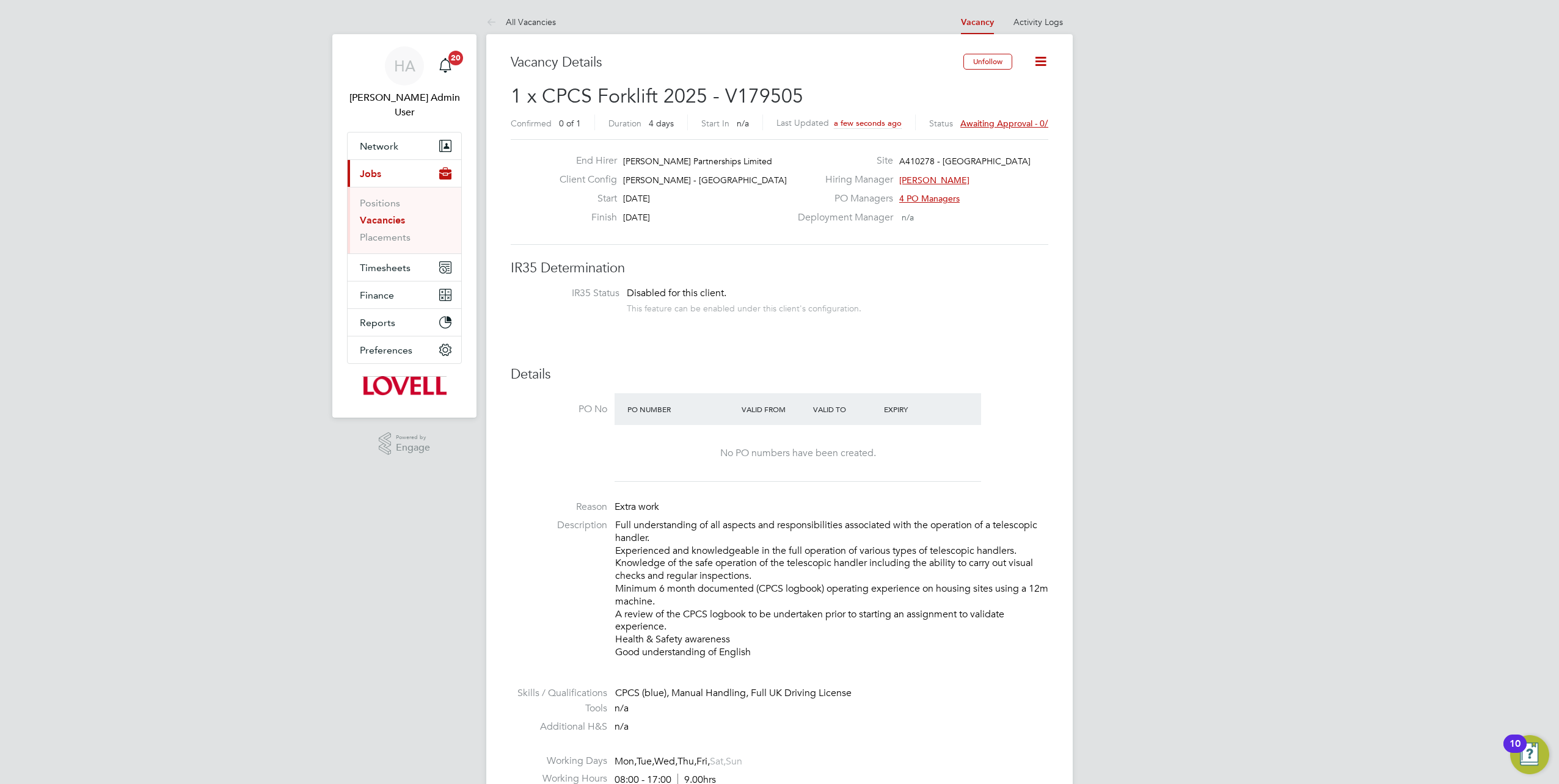
click at [996, 126] on span "Awaiting approval - 0/1" at bounding box center [1007, 124] width 92 height 11
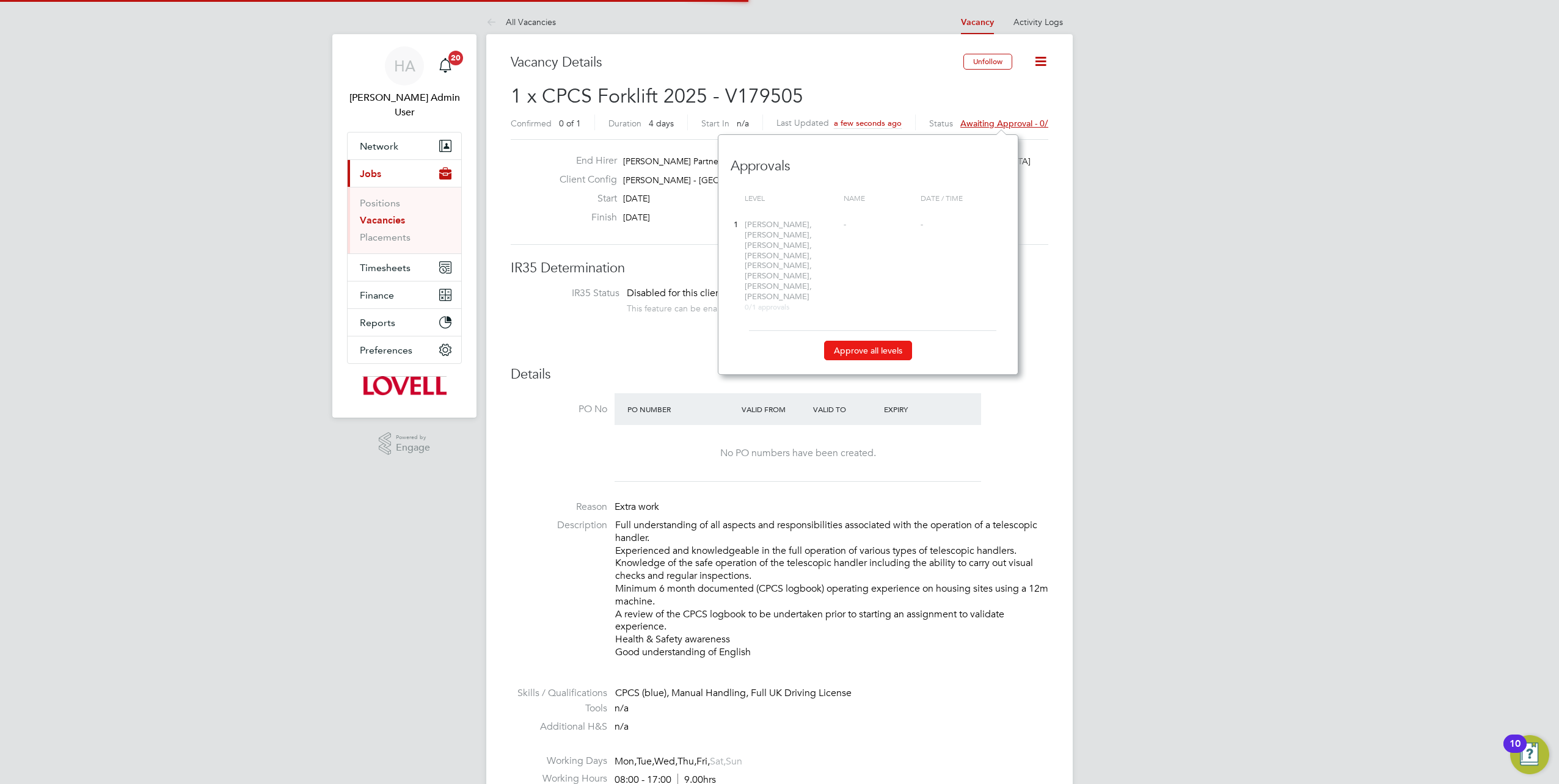
click at [873, 341] on button "Approve all levels" at bounding box center [867, 350] width 88 height 19
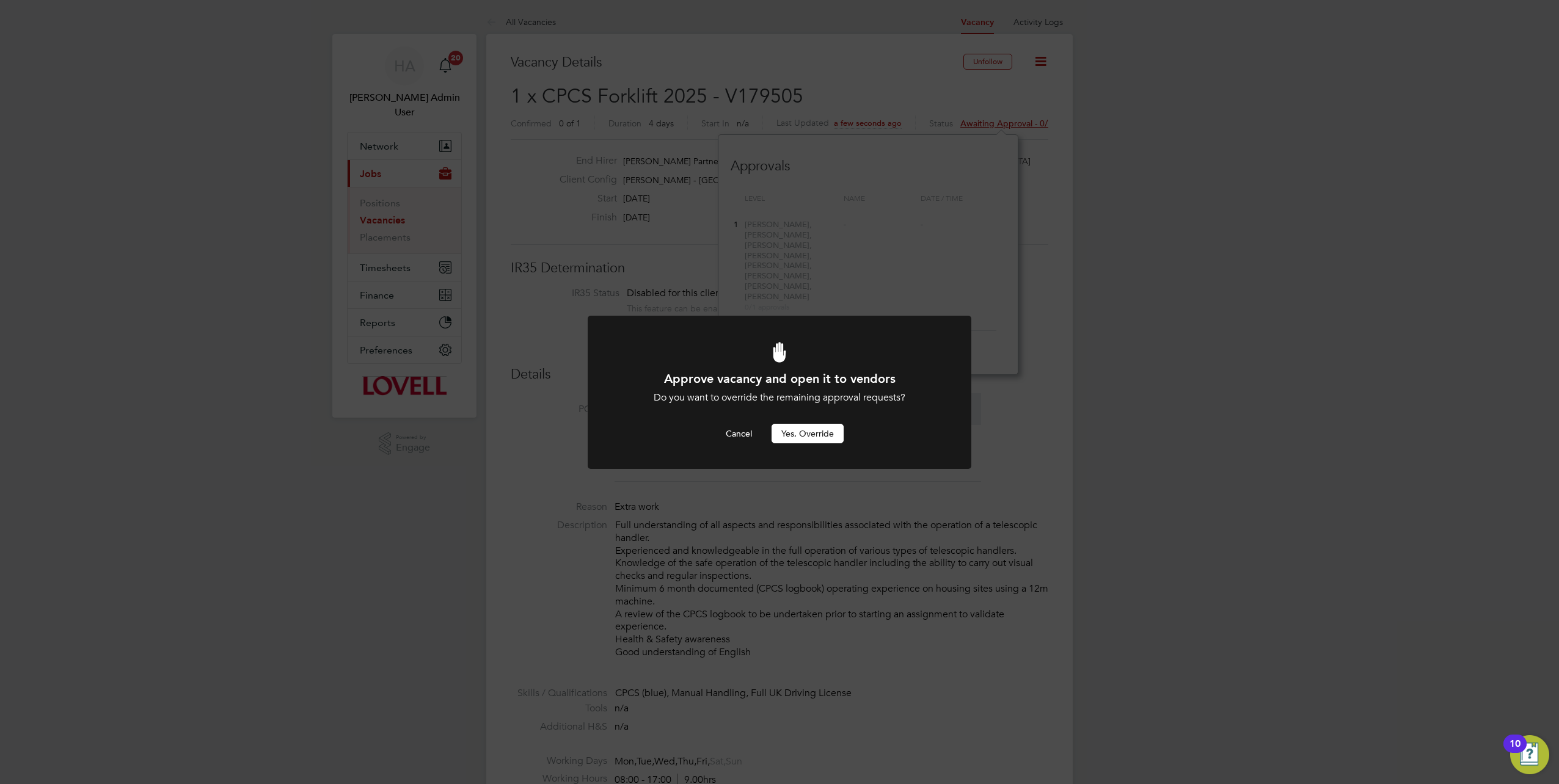
click at [806, 428] on button "Yes, Override" at bounding box center [808, 433] width 72 height 19
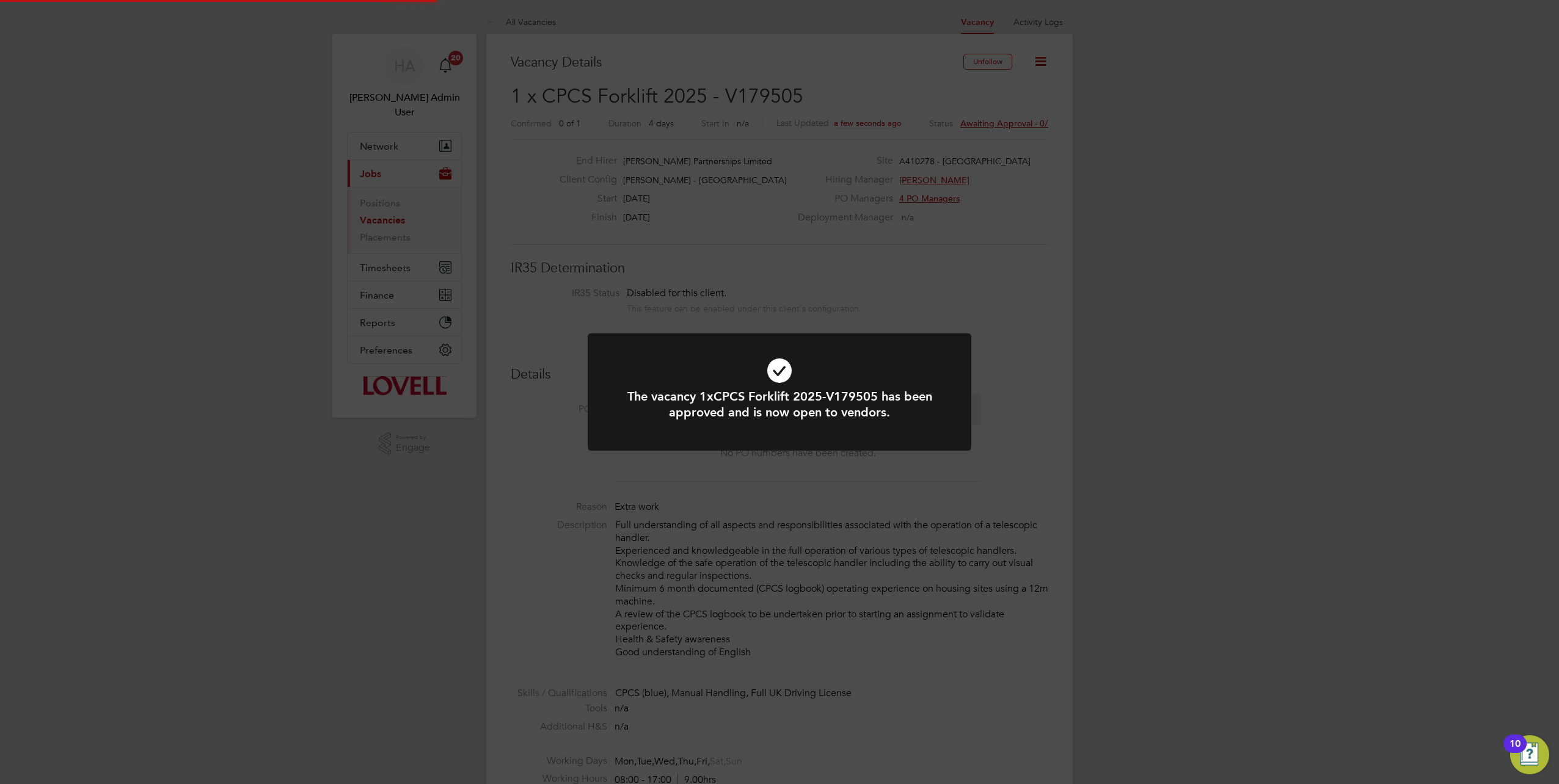
click at [818, 88] on div "The vacancy 1xCPCS Forklift 2025-V179505 has been approved and is now open to v…" at bounding box center [780, 392] width 1559 height 784
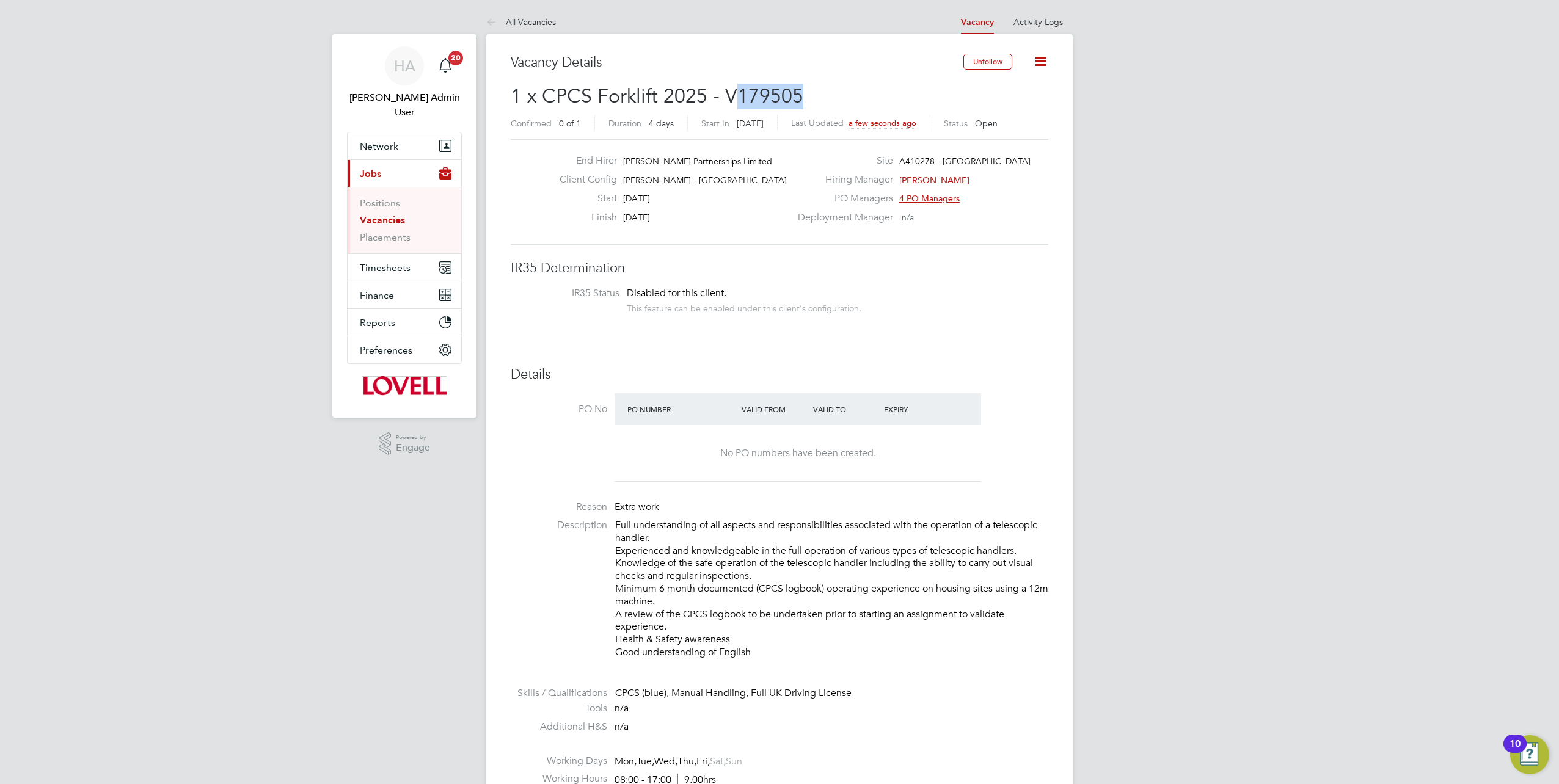
drag, startPoint x: 804, startPoint y: 92, endPoint x: 739, endPoint y: 97, distance: 65.2
click at [739, 97] on h2 "1 x CPCS Forklift 2025 - V179505 Confirmed 0 of 1 Duration 4 days Start In Toda…" at bounding box center [780, 110] width 538 height 52
copy span "179505"
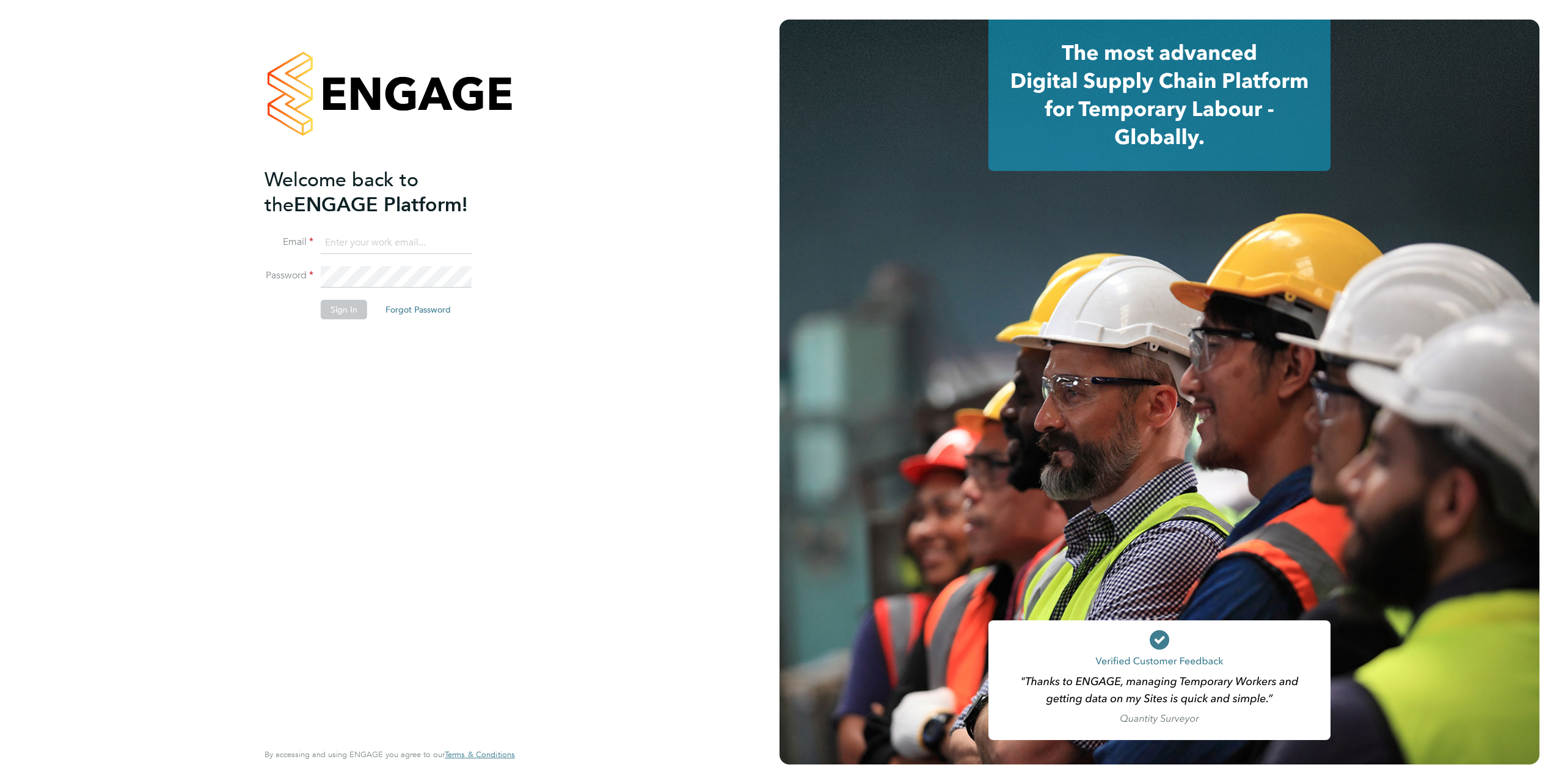
click at [352, 237] on input at bounding box center [395, 243] width 151 height 22
type input "samreet.thandi@hays.com"
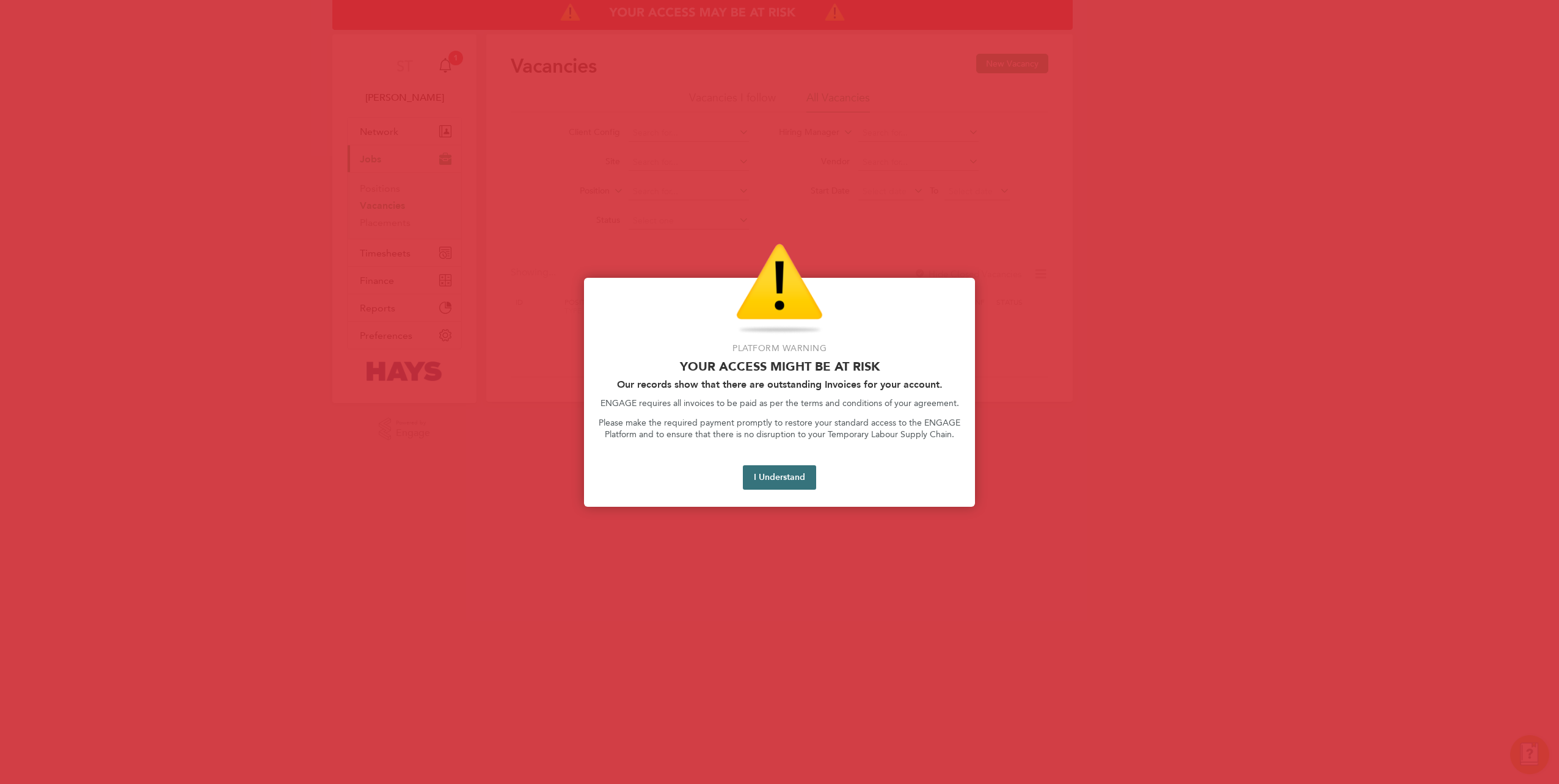
click at [780, 480] on button "I Understand" at bounding box center [779, 477] width 73 height 24
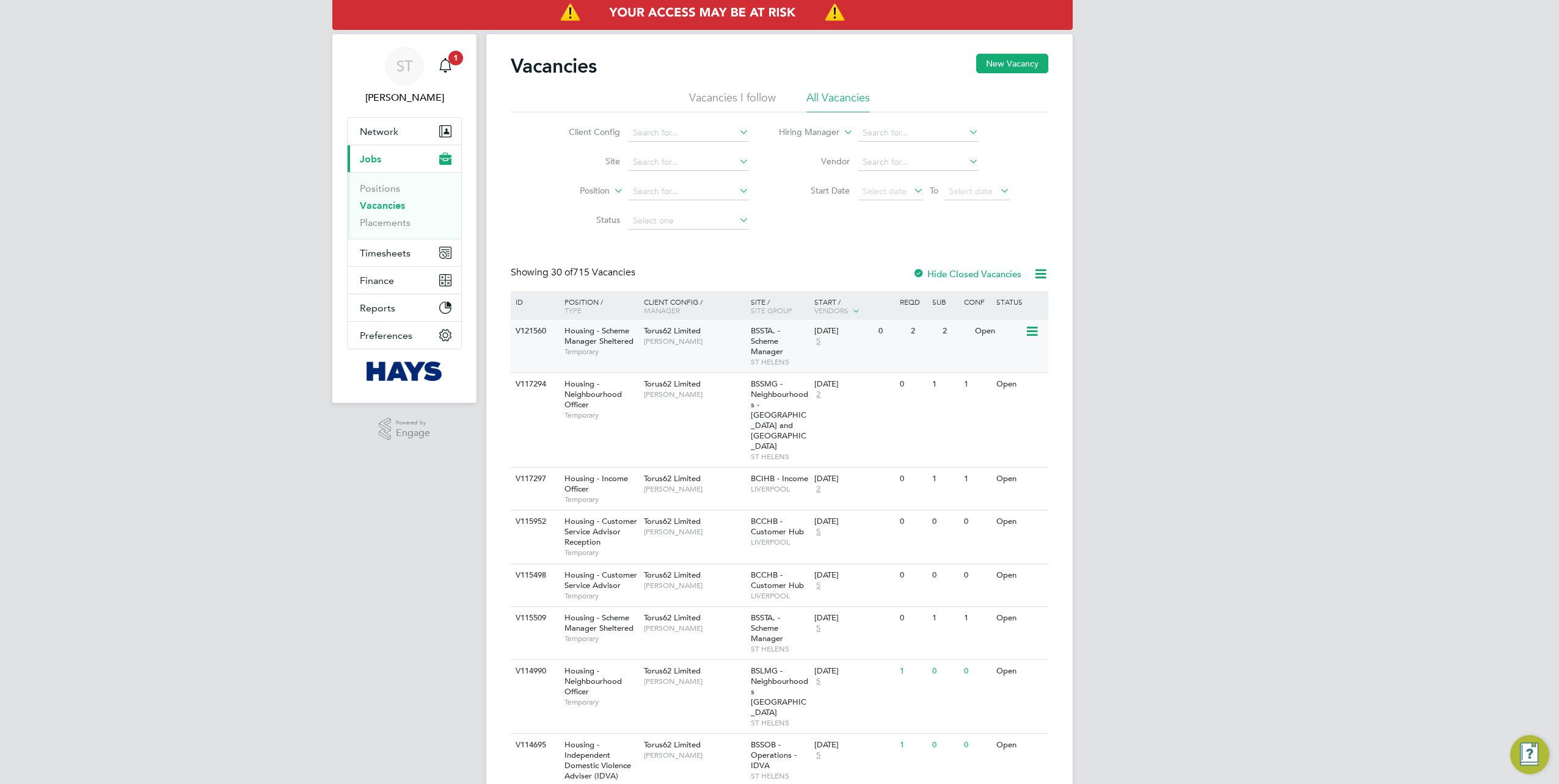
click at [584, 351] on span "Temporary" at bounding box center [600, 352] width 73 height 10
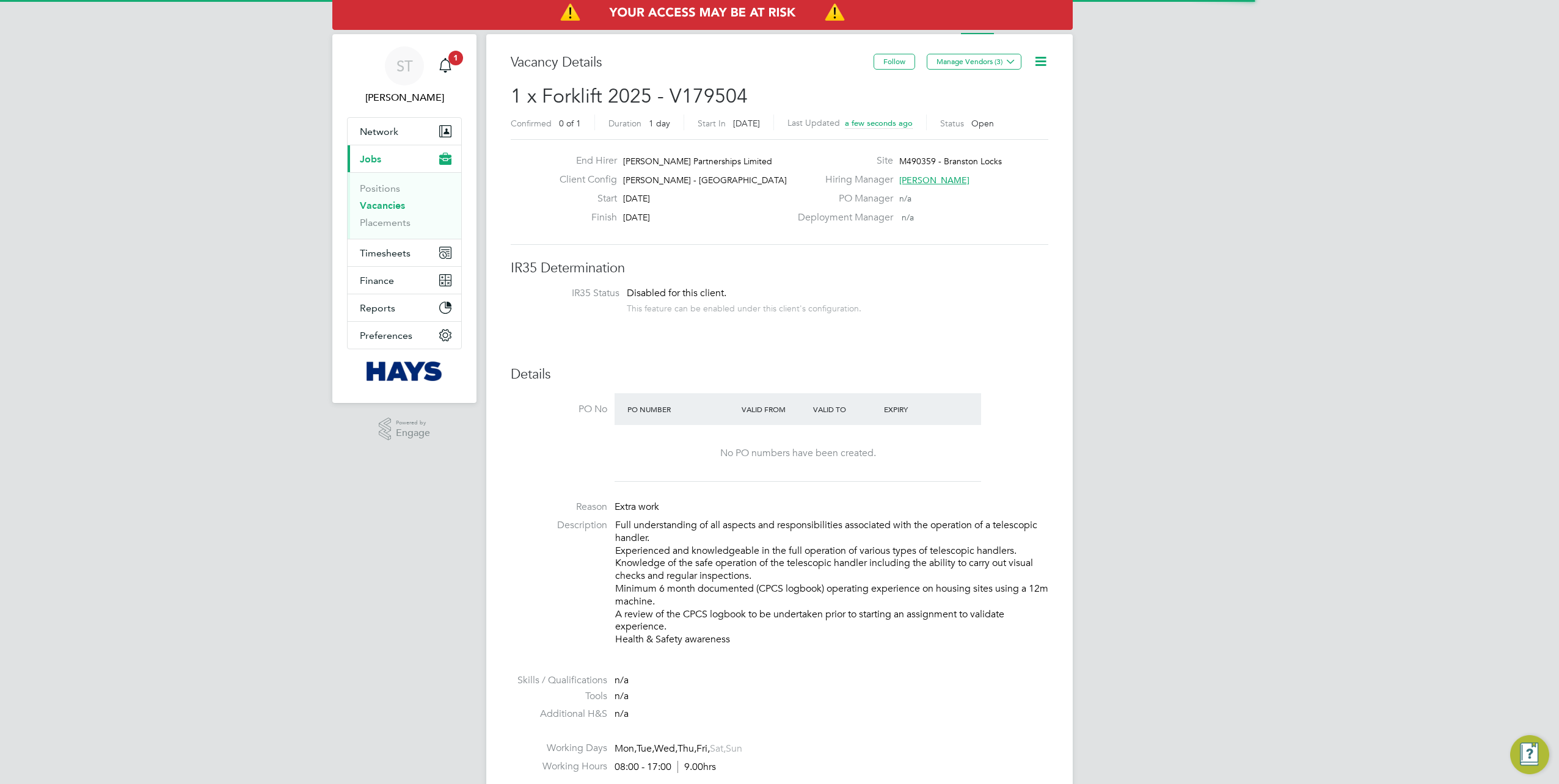
scroll to position [36, 86]
click at [1003, 56] on button "Manage Vendors (3)" at bounding box center [974, 61] width 95 height 16
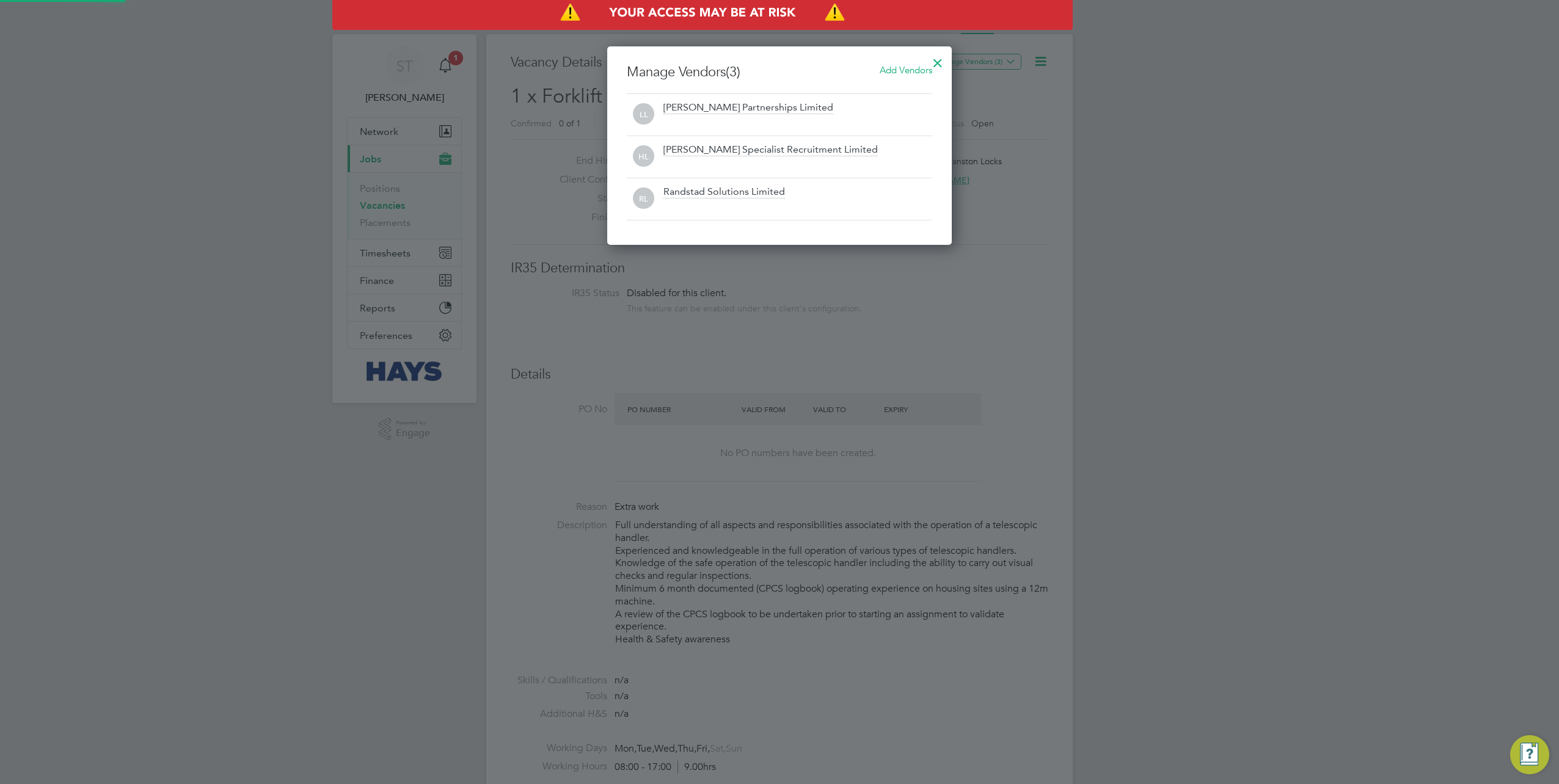
click at [893, 68] on span "Add Vendors" at bounding box center [906, 69] width 53 height 12
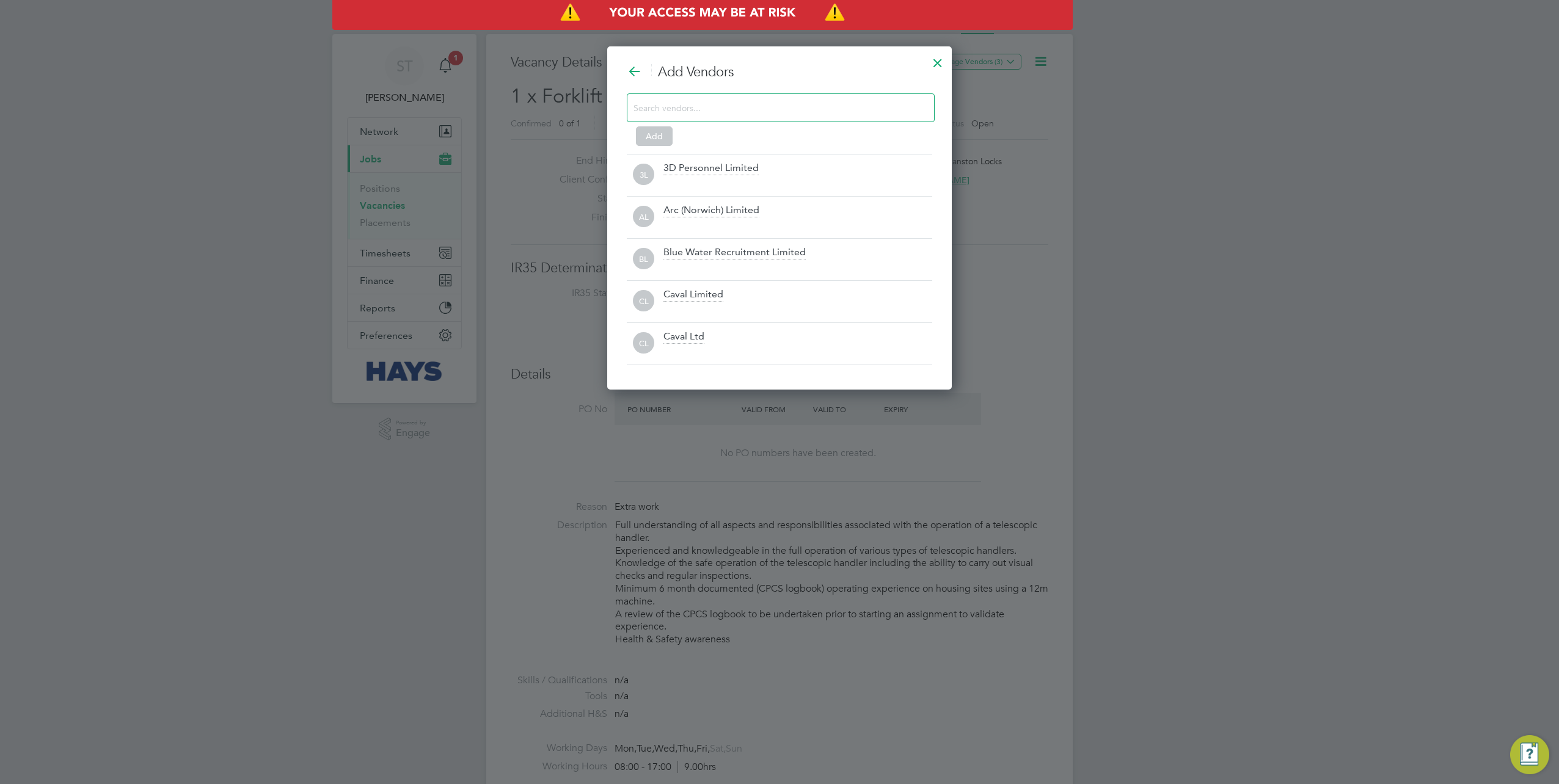
click at [729, 95] on div at bounding box center [780, 107] width 308 height 29
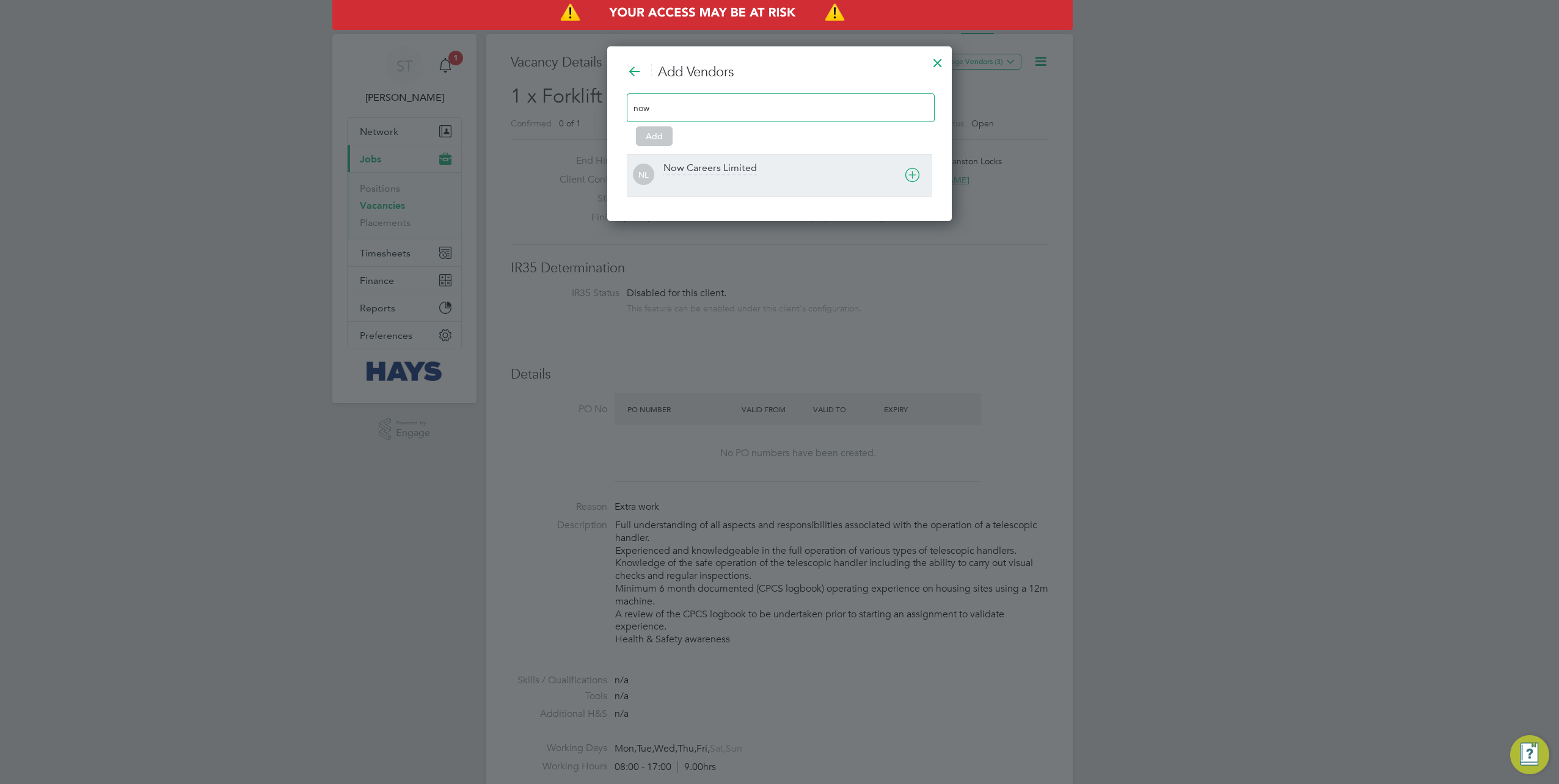
type input "now"
click at [679, 173] on div "Now Careers Limited" at bounding box center [709, 168] width 93 height 14
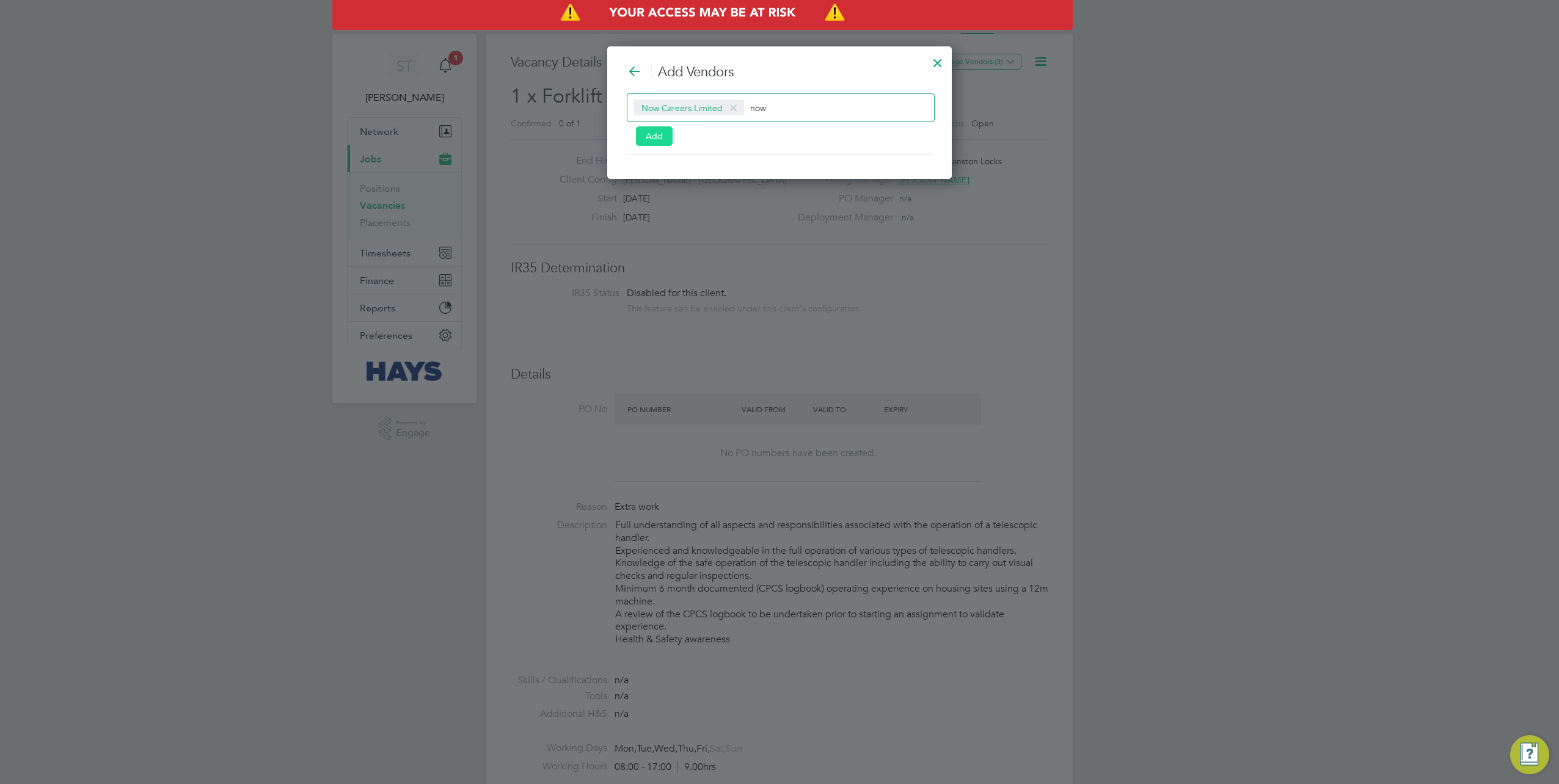
click at [659, 139] on button "Add" at bounding box center [655, 136] width 37 height 19
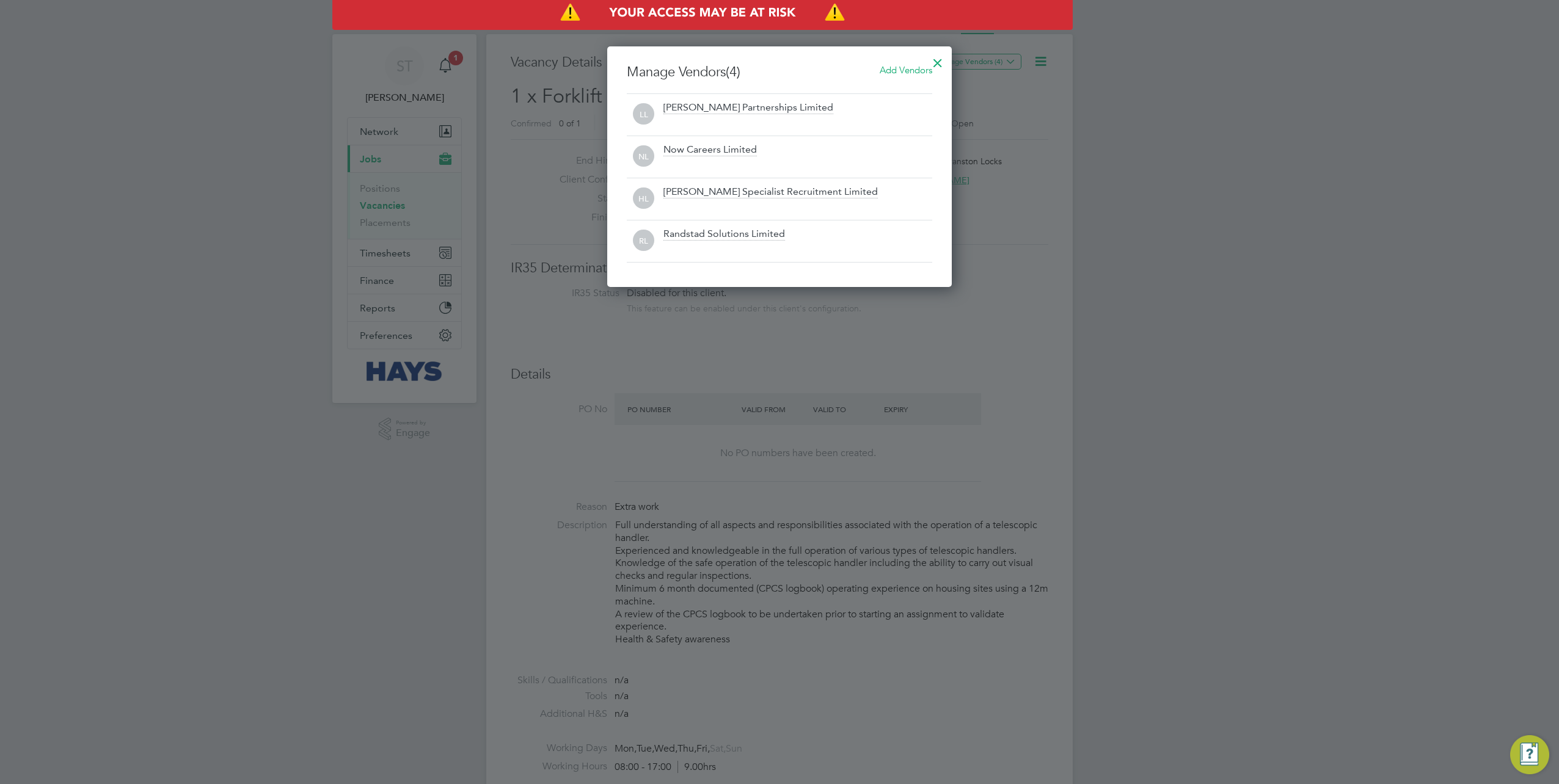
click at [937, 65] on div at bounding box center [938, 60] width 22 height 22
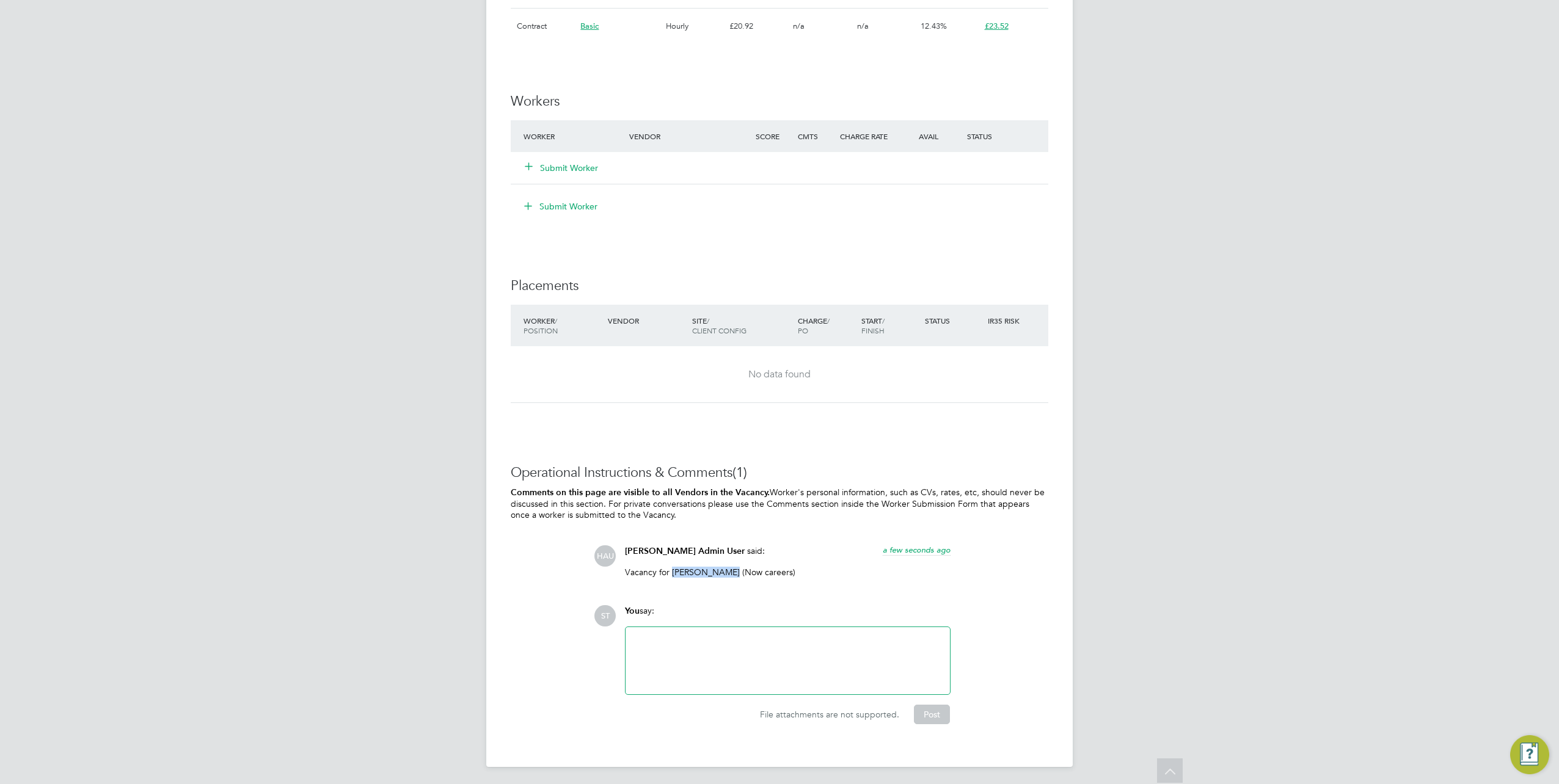
drag, startPoint x: 672, startPoint y: 570, endPoint x: 725, endPoint y: 572, distance: 53.0
click at [725, 572] on p "Vacancy for Jay Berryman (Now careers)" at bounding box center [788, 573] width 326 height 11
copy p "Jay Berryman"
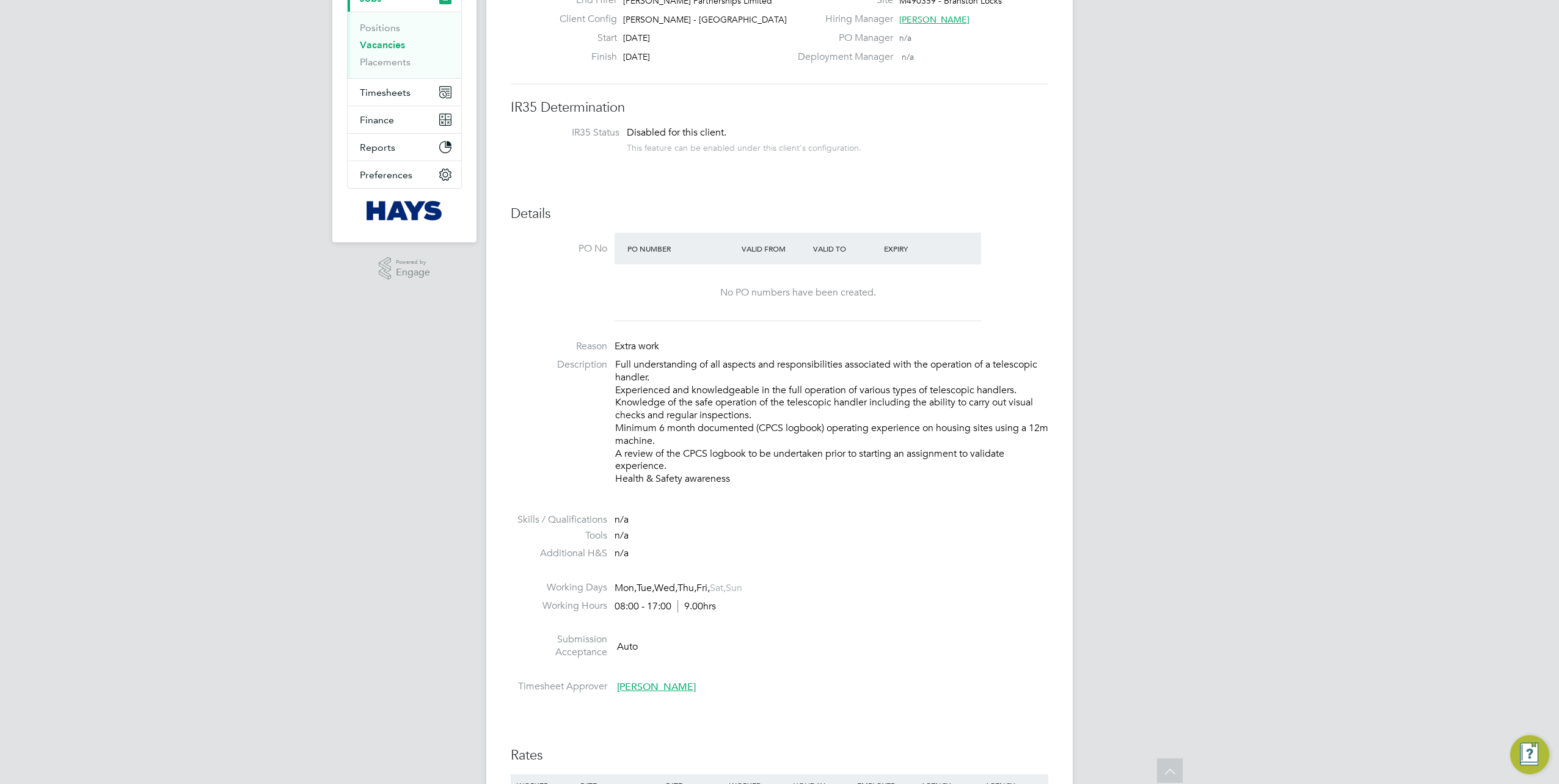
scroll to position [0, 0]
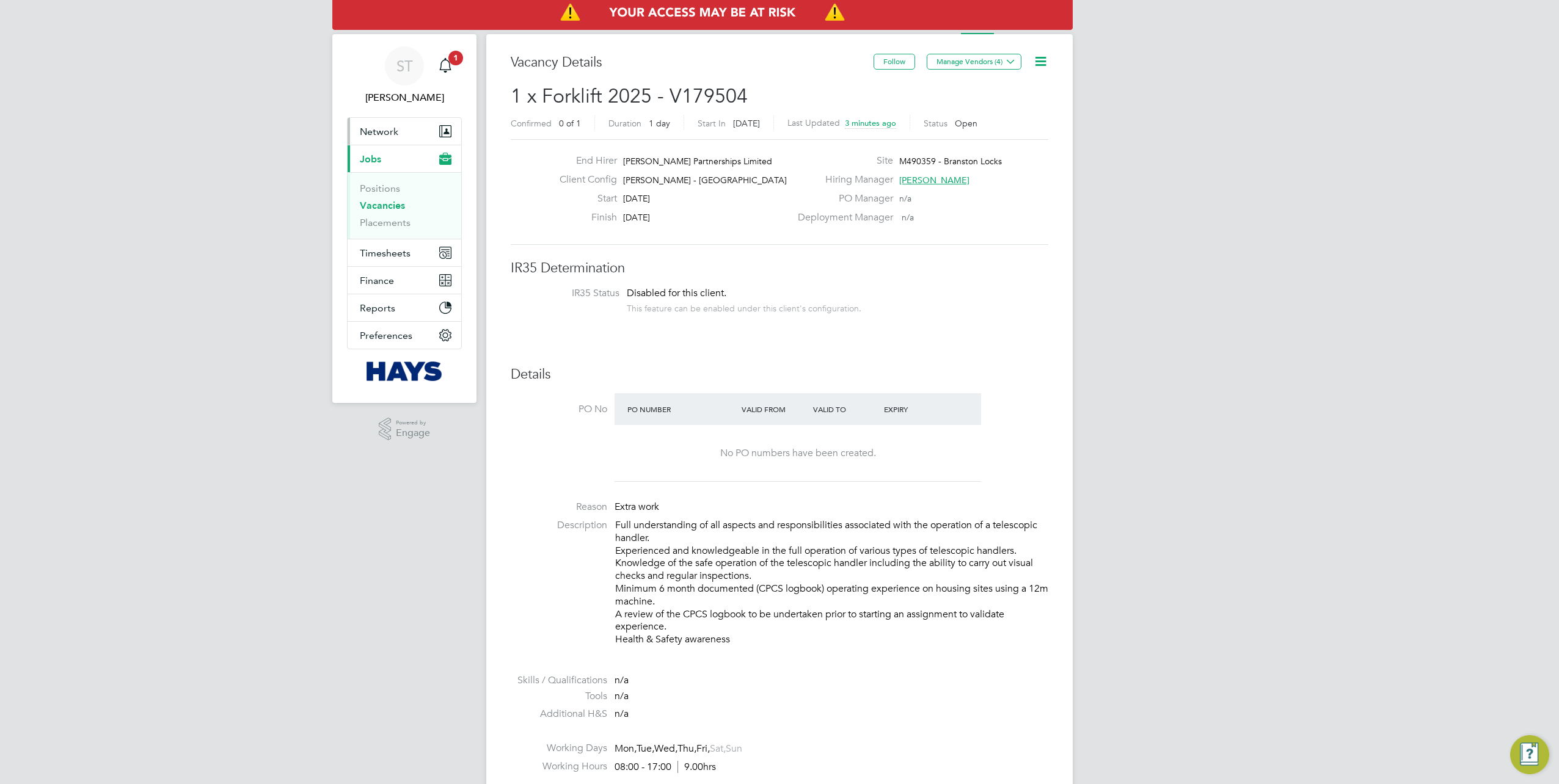
click at [382, 125] on button "Network" at bounding box center [404, 131] width 114 height 27
drag, startPoint x: 359, startPoint y: 214, endPoint x: 369, endPoint y: 215, distance: 10.0
click at [359, 214] on ul "Team Members Businesses Sites Workers Contacts" at bounding box center [404, 195] width 114 height 101
click at [375, 214] on link "Workers" at bounding box center [379, 212] width 37 height 12
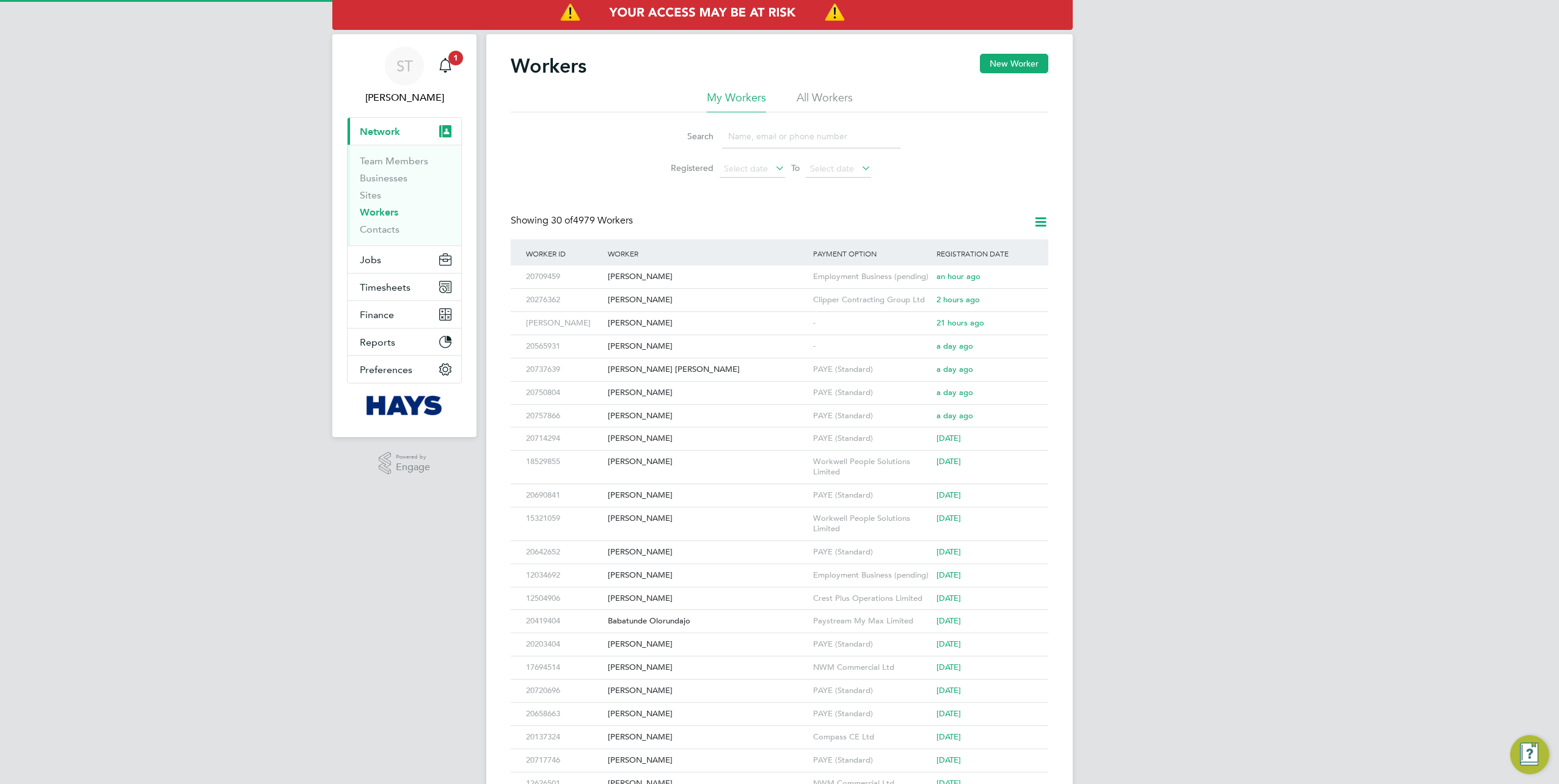
click at [730, 135] on input at bounding box center [811, 137] width 178 height 24
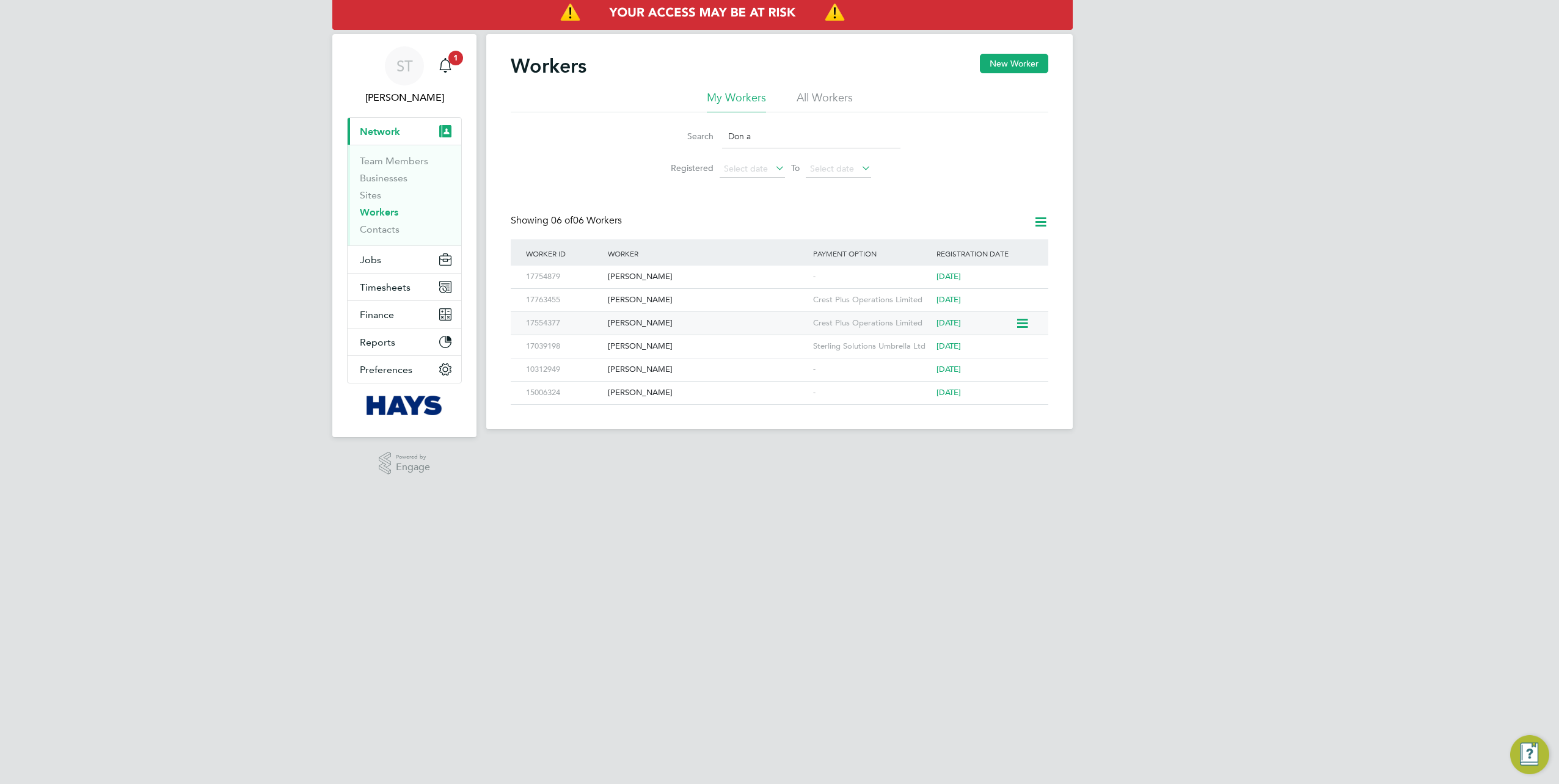
type input "Don a"
click at [639, 324] on div "[PERSON_NAME]" at bounding box center [707, 323] width 205 height 22
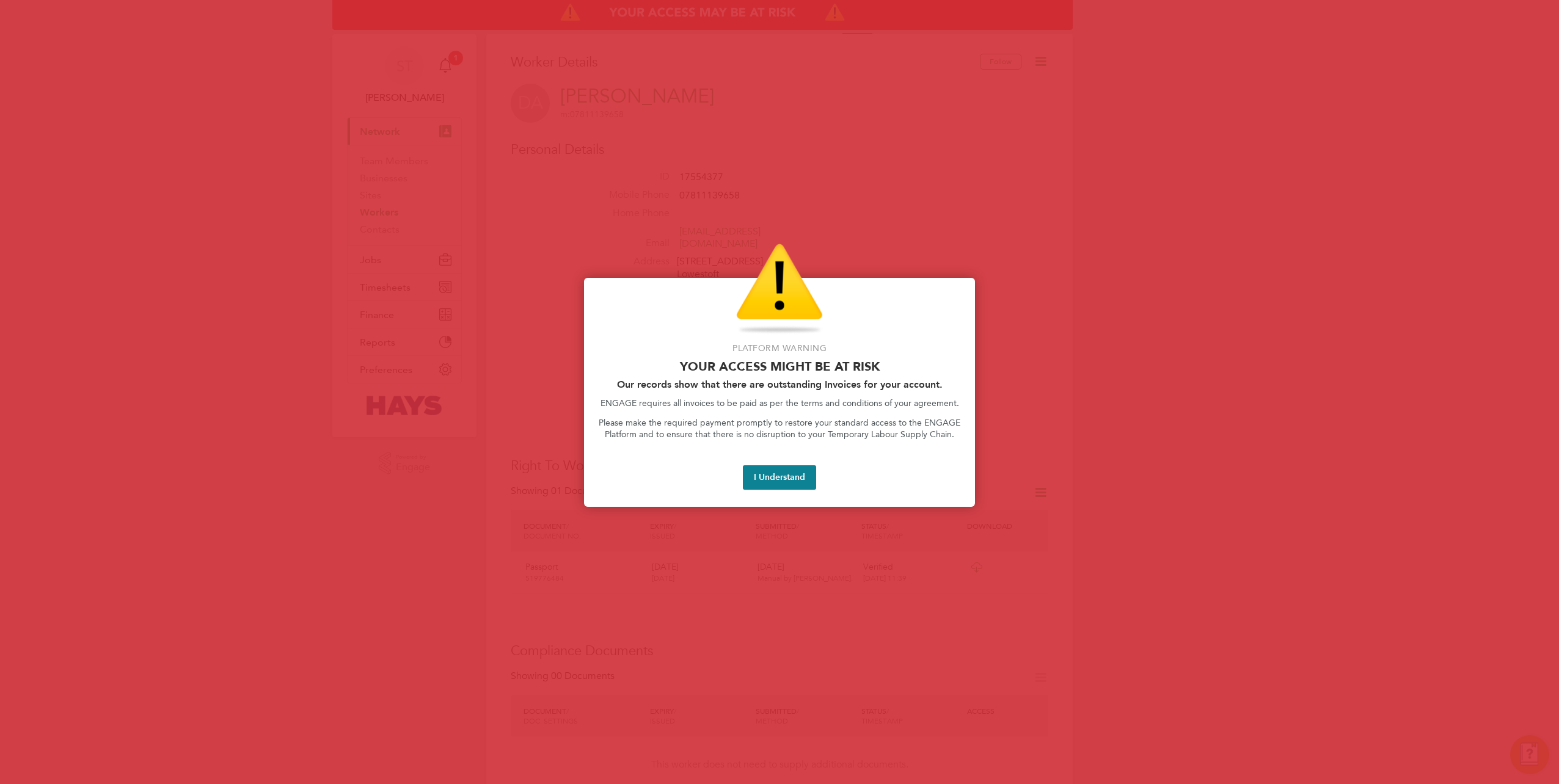
click at [812, 518] on div at bounding box center [780, 392] width 1559 height 784
click at [782, 479] on button "I Understand" at bounding box center [779, 477] width 73 height 24
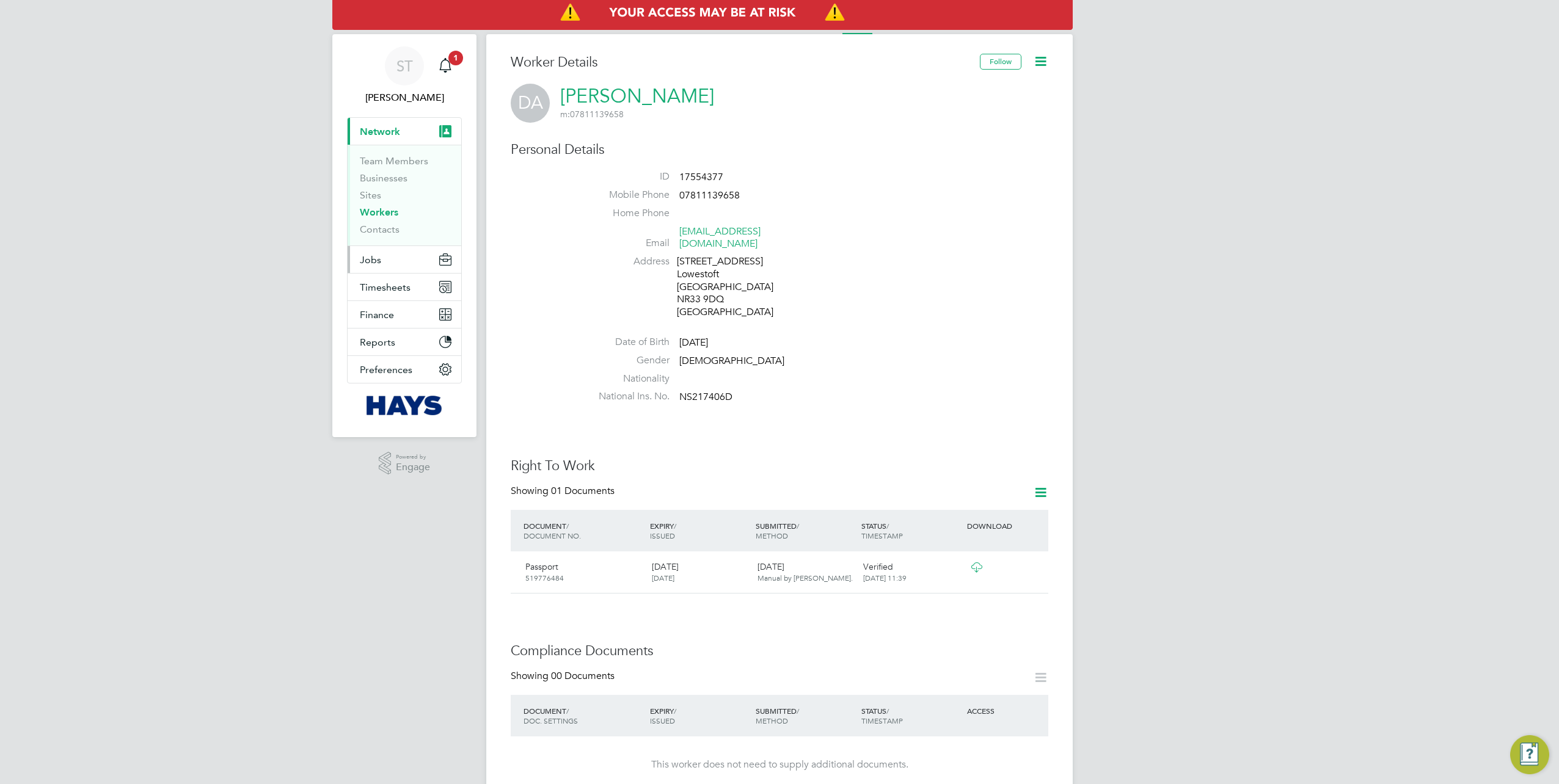
click at [387, 257] on button "Jobs" at bounding box center [404, 259] width 114 height 27
click at [385, 205] on link "Vacancies" at bounding box center [381, 205] width 43 height 12
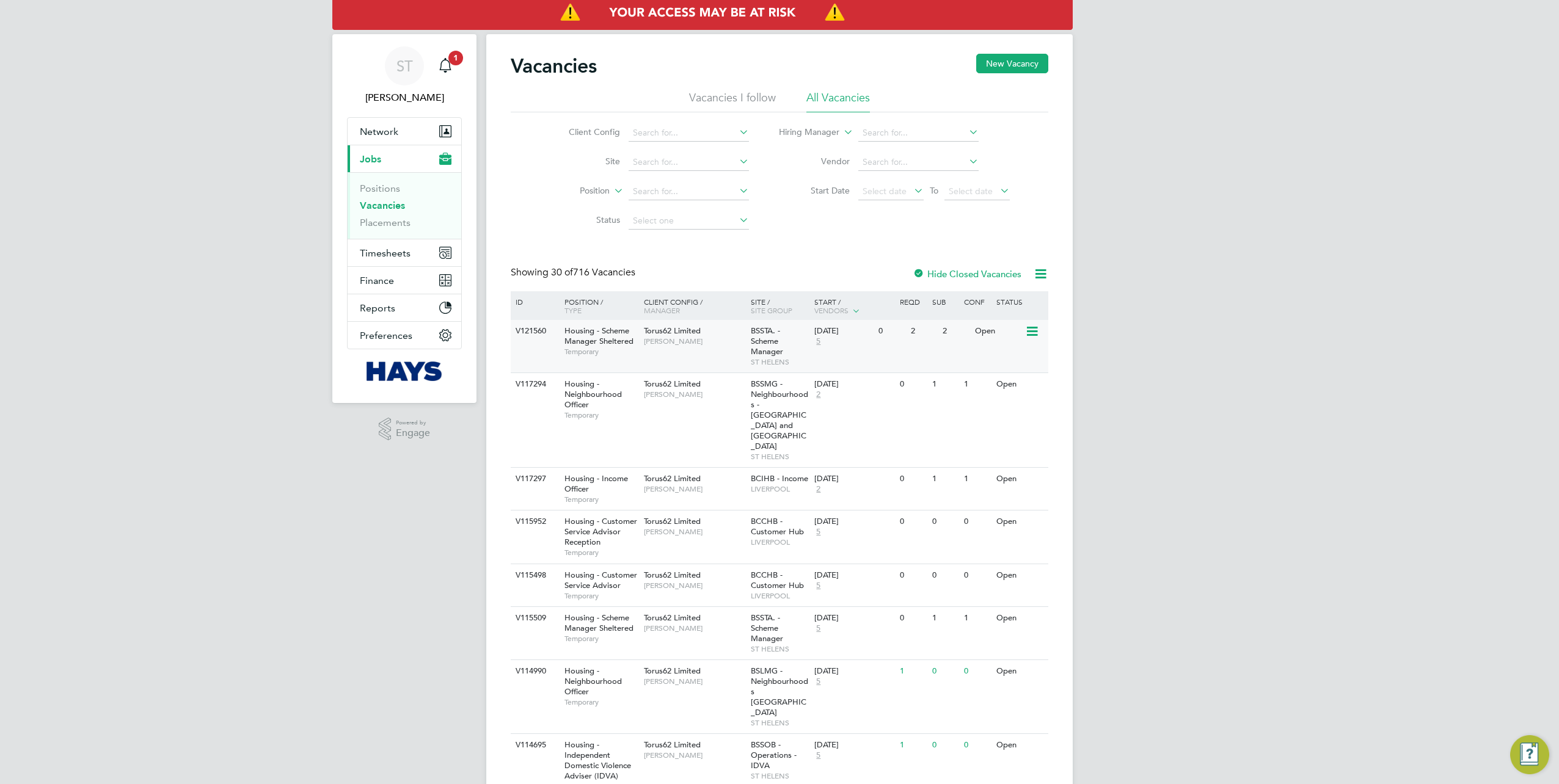
click at [548, 345] on div "V121560 Housing - Scheme Manager Sheltered Temporary Torus62 Limited Steve Pres…" at bounding box center [780, 346] width 538 height 53
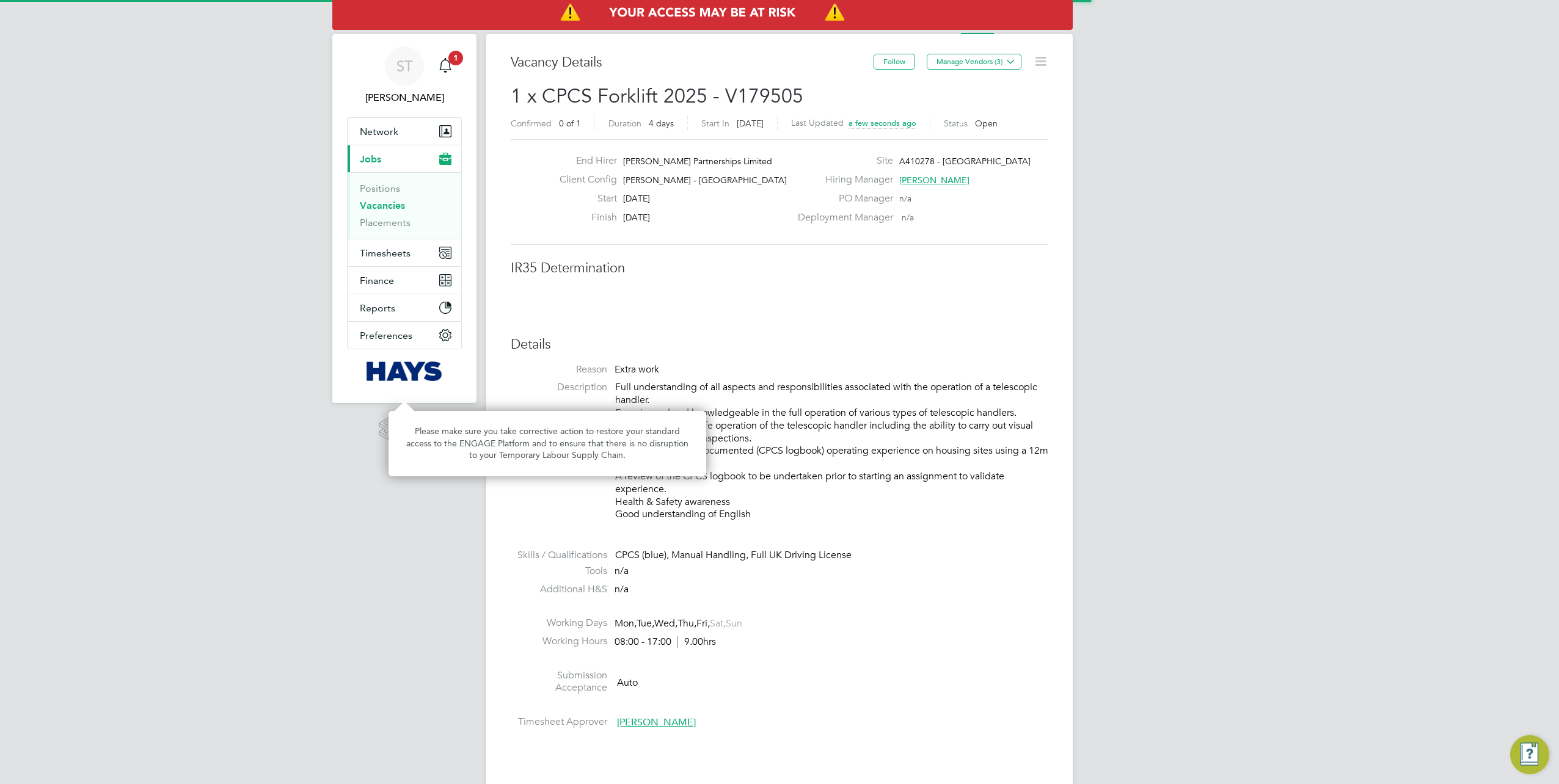
scroll to position [36, 86]
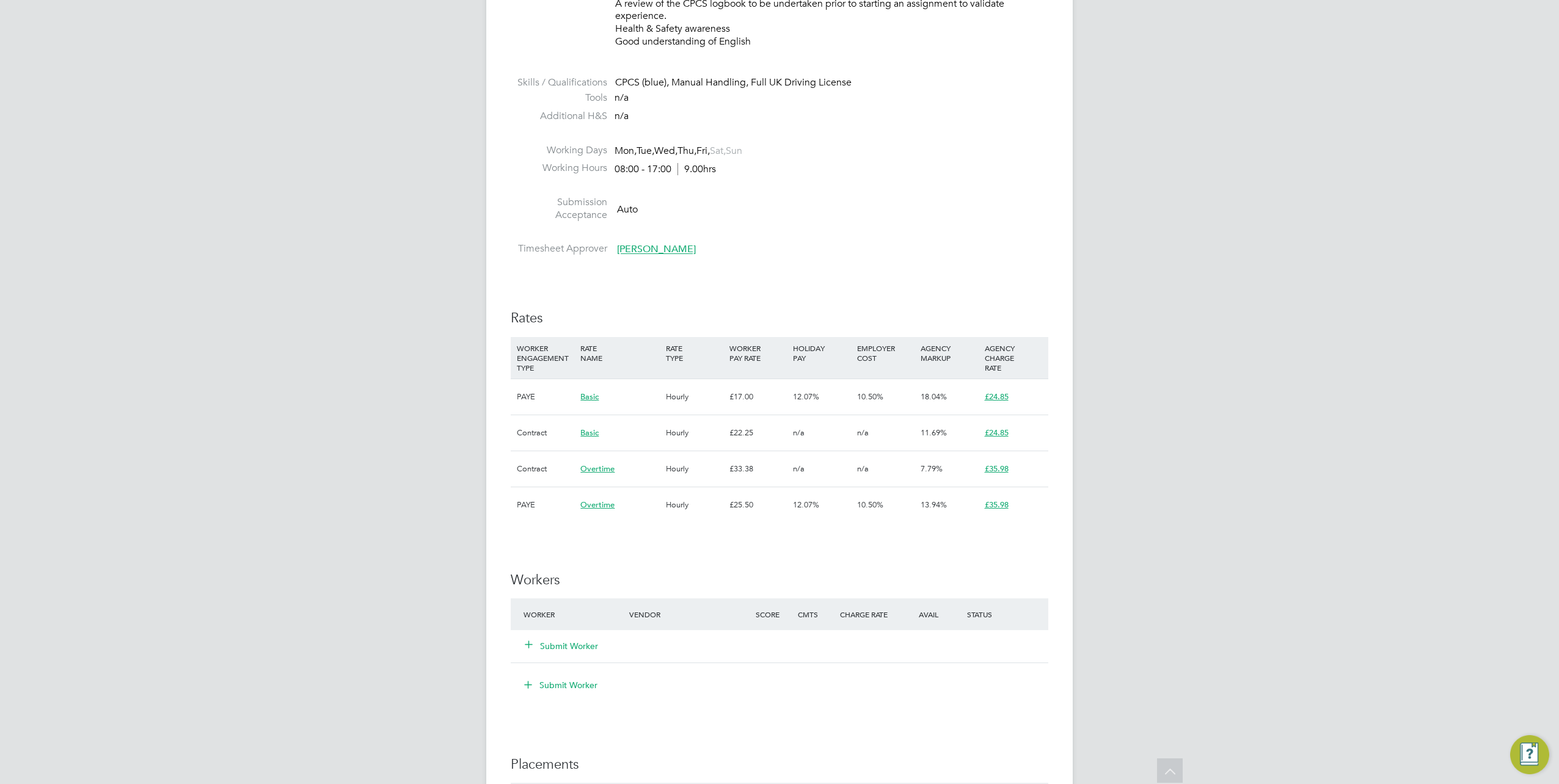
drag, startPoint x: 530, startPoint y: 644, endPoint x: 532, endPoint y: 636, distance: 8.2
click at [530, 644] on icon at bounding box center [529, 645] width 9 height 9
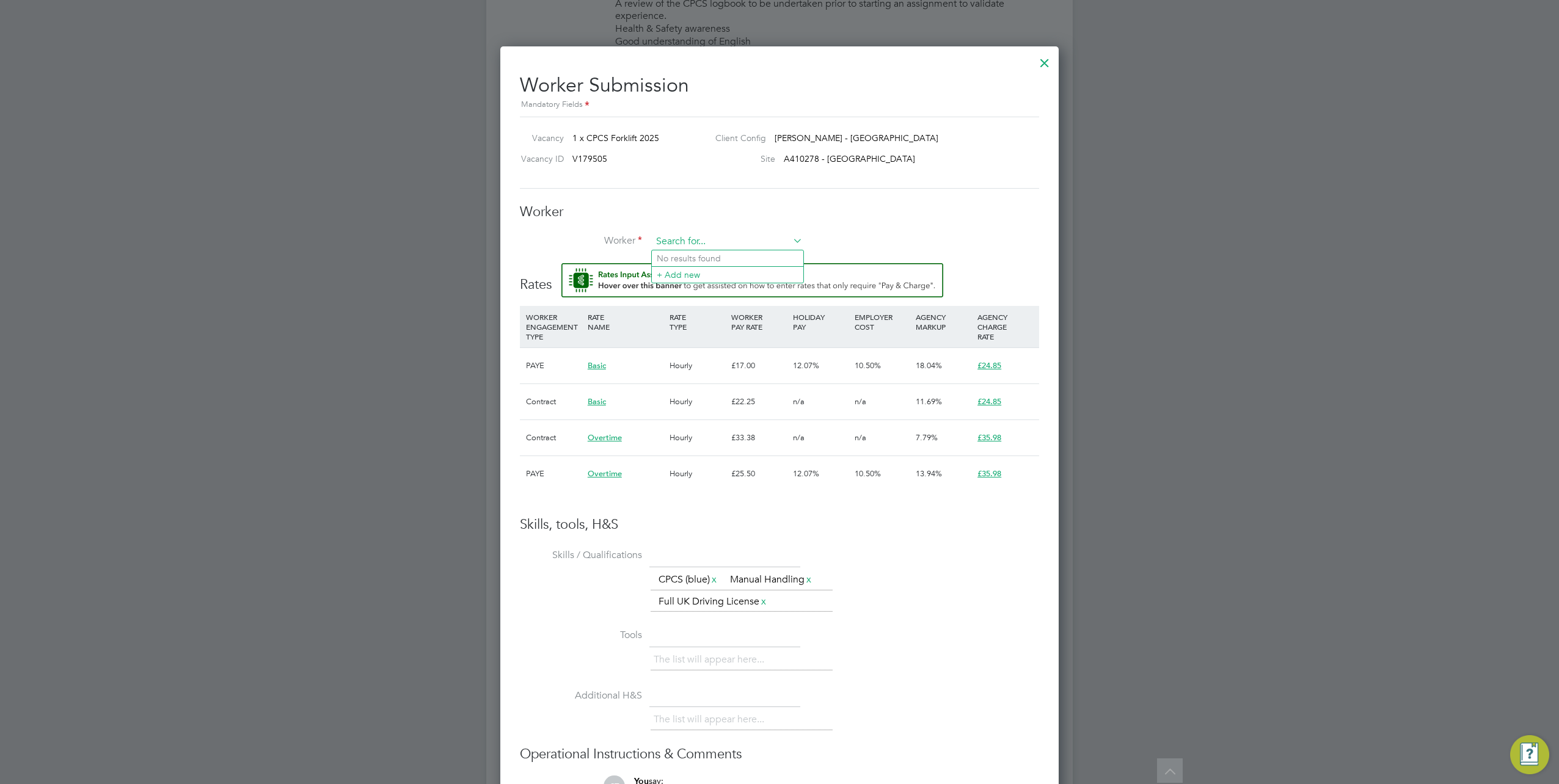
click at [671, 237] on input at bounding box center [727, 242] width 151 height 18
click at [671, 254] on li "Donald Akim (17554377)" at bounding box center [728, 259] width 151 height 17
type input "Donald Akim (17554377)"
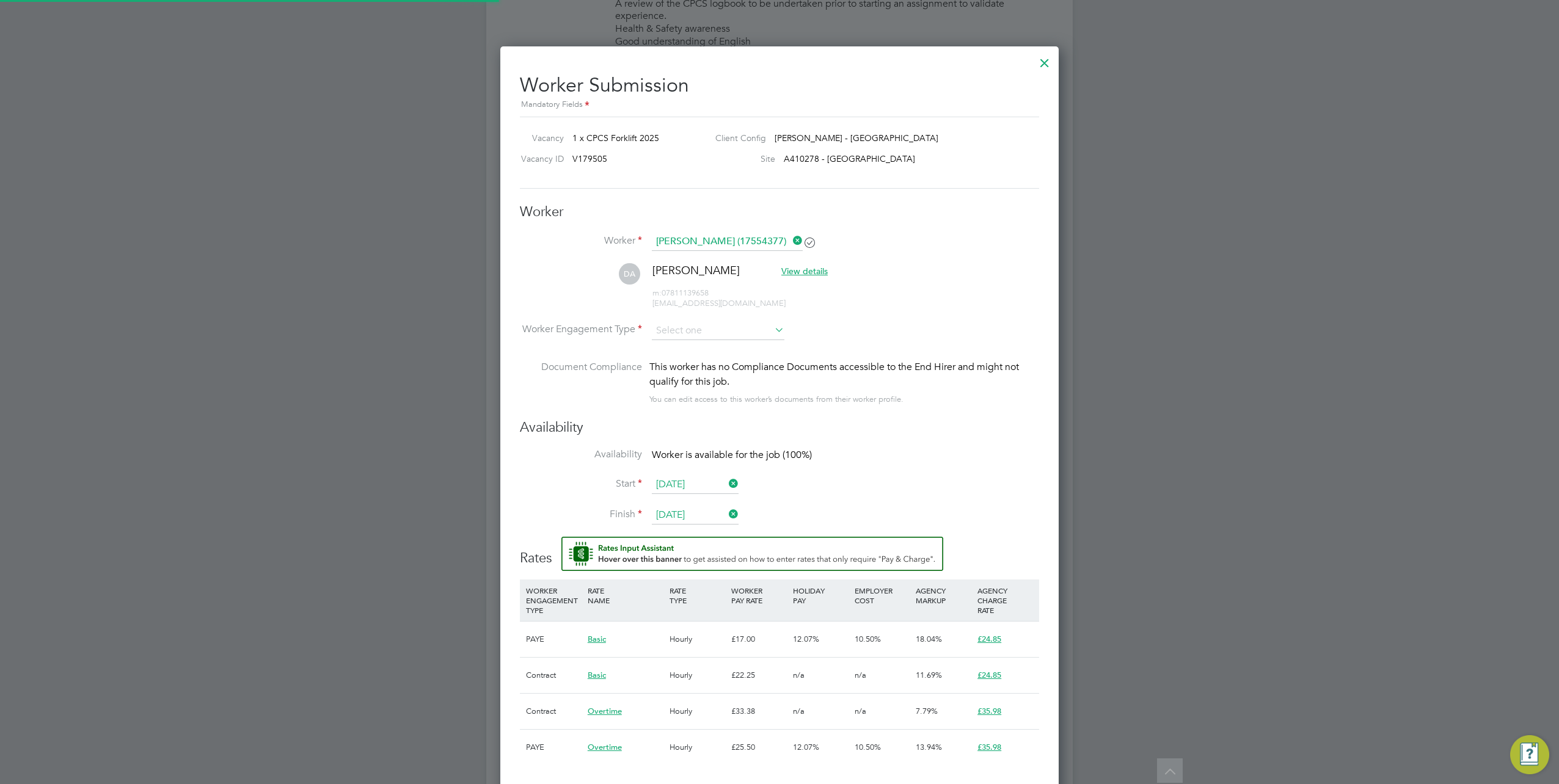
type input "[DATE]"
click at [727, 332] on input at bounding box center [719, 332] width 133 height 18
click at [707, 351] on li "Contract" at bounding box center [719, 345] width 133 height 16
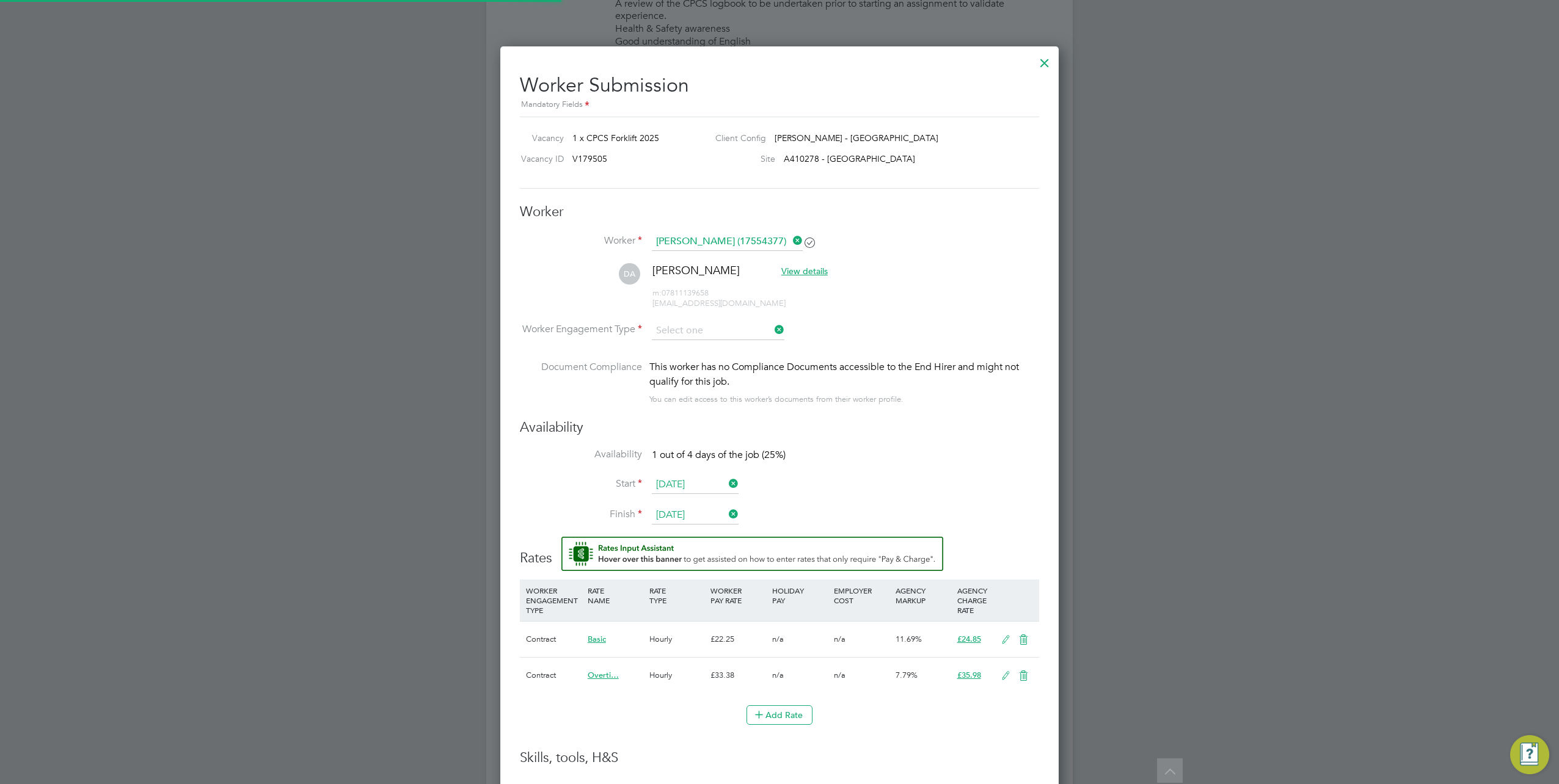
type input "Contract"
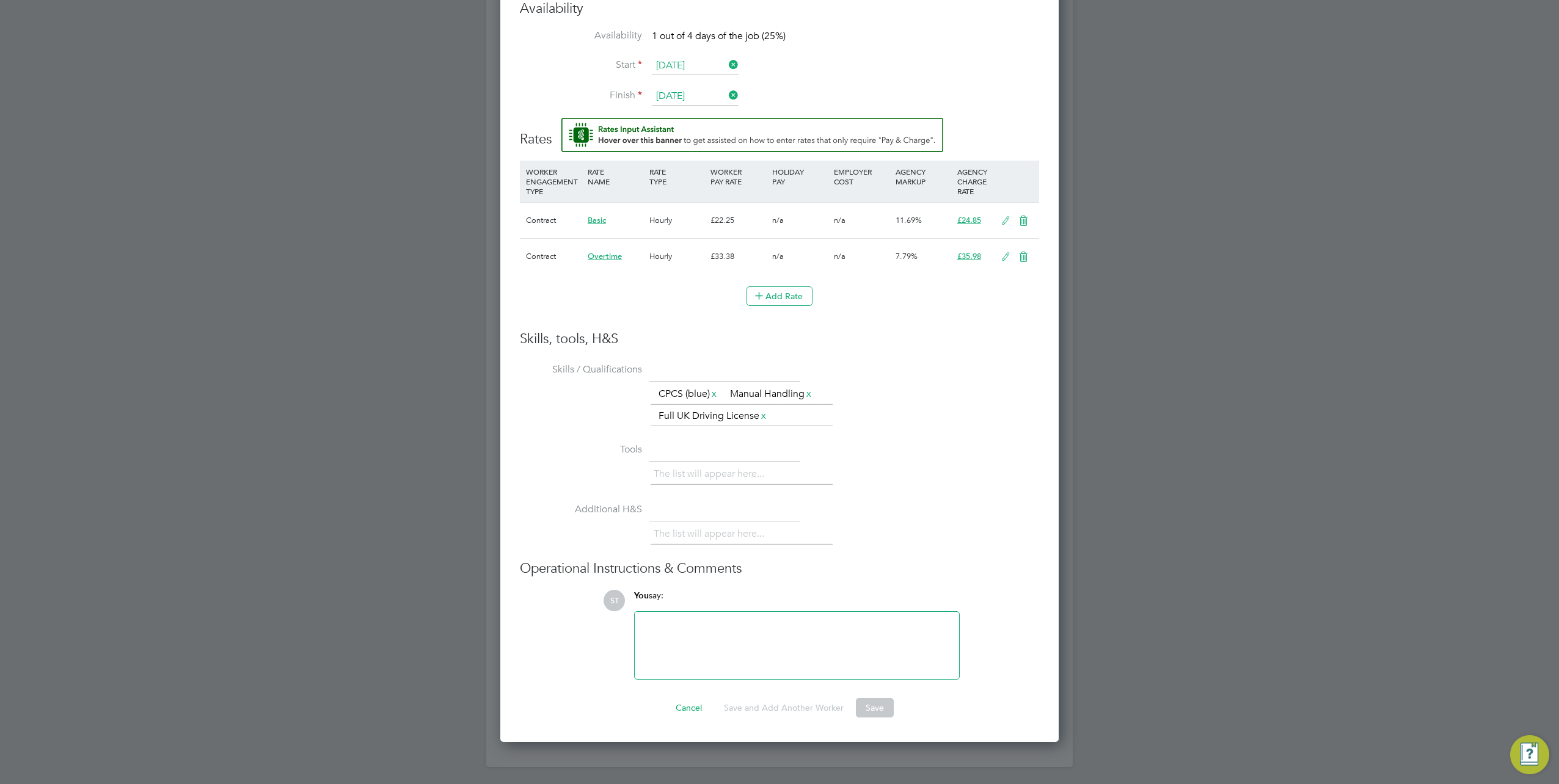
click at [999, 218] on icon at bounding box center [1006, 221] width 16 height 10
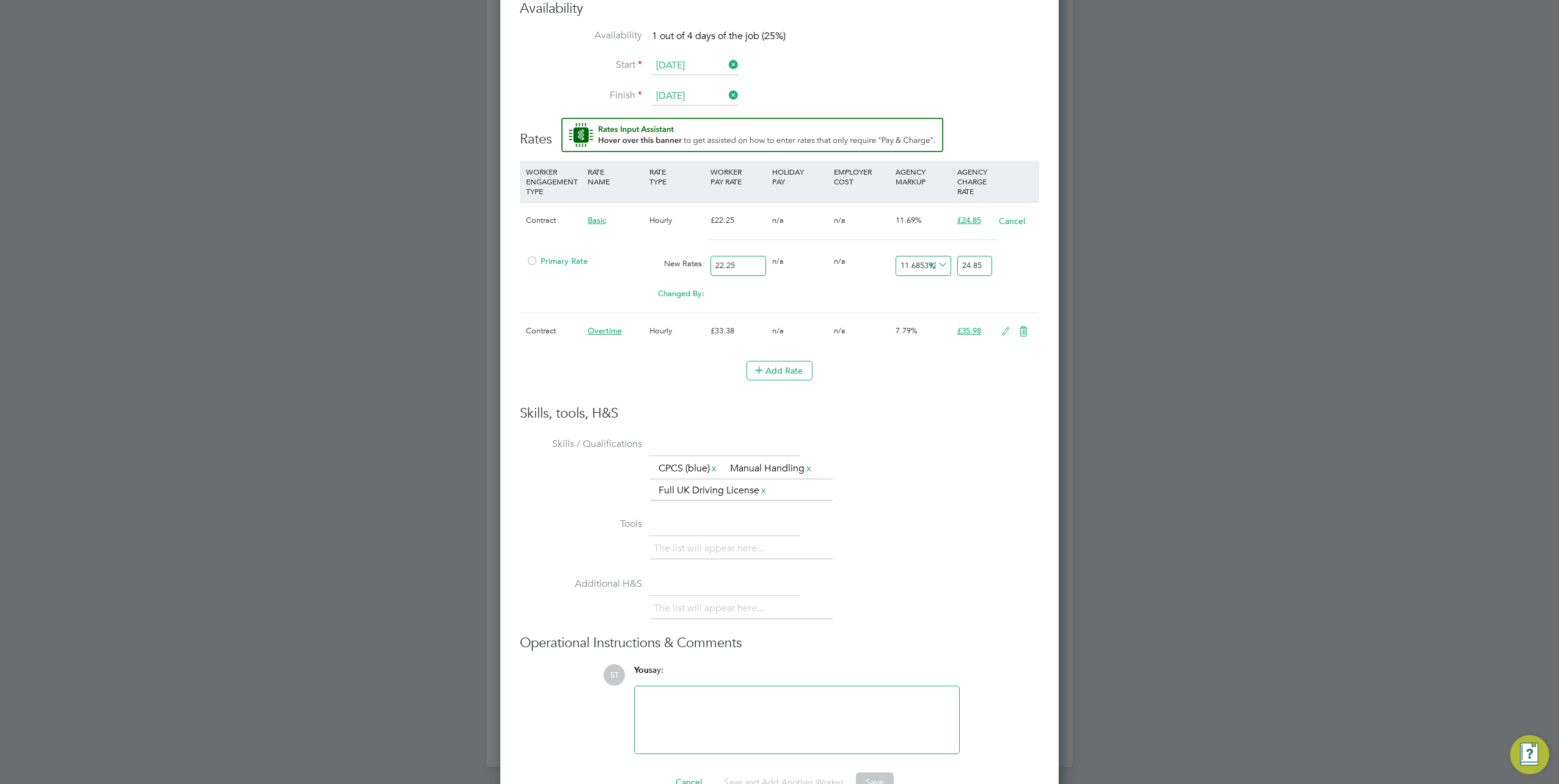
click at [551, 258] on span "Primary Rate" at bounding box center [557, 260] width 62 height 10
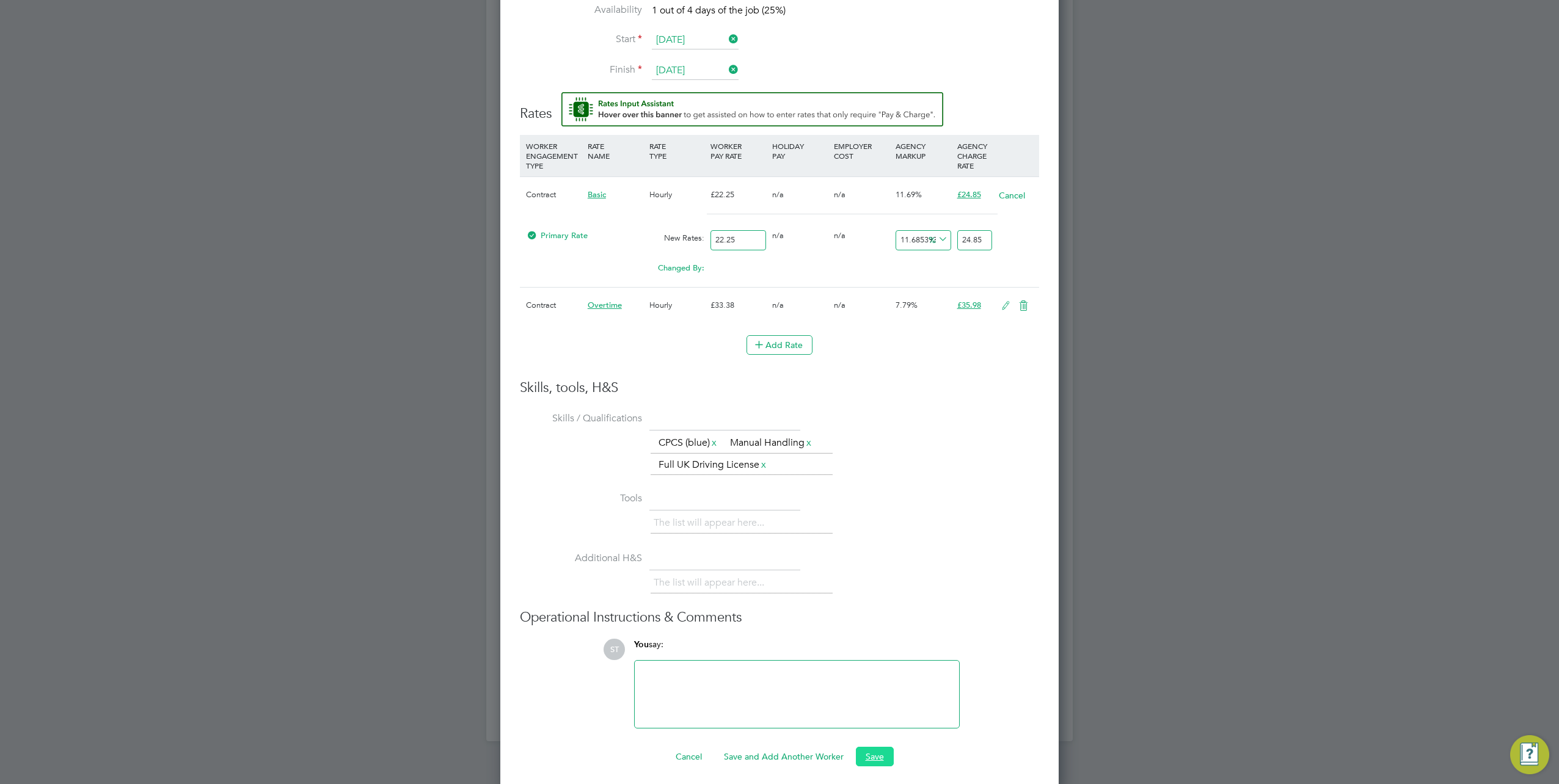
click at [882, 748] on button "Save" at bounding box center [875, 756] width 38 height 19
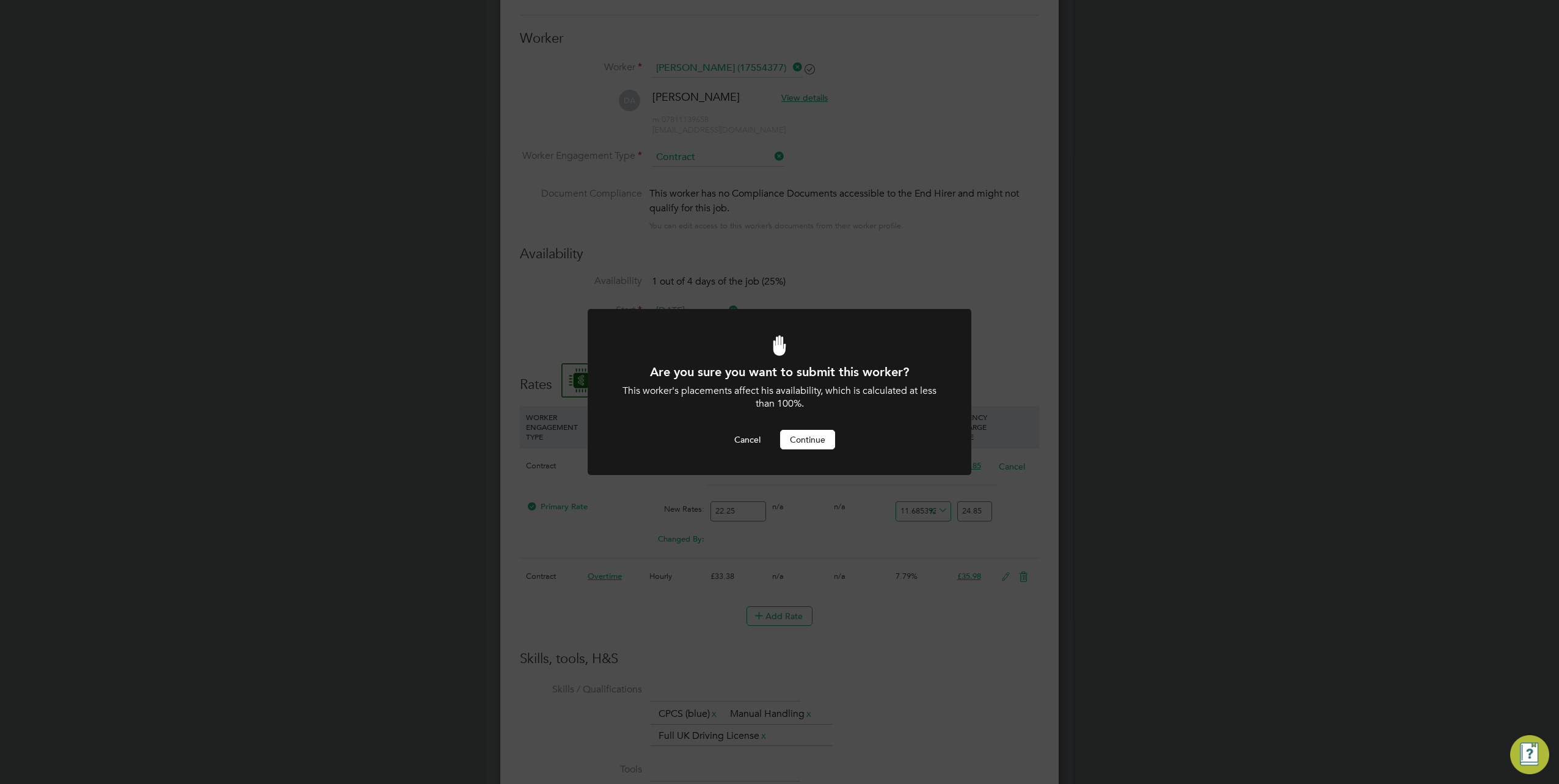
click at [806, 437] on button "Continue" at bounding box center [808, 440] width 55 height 19
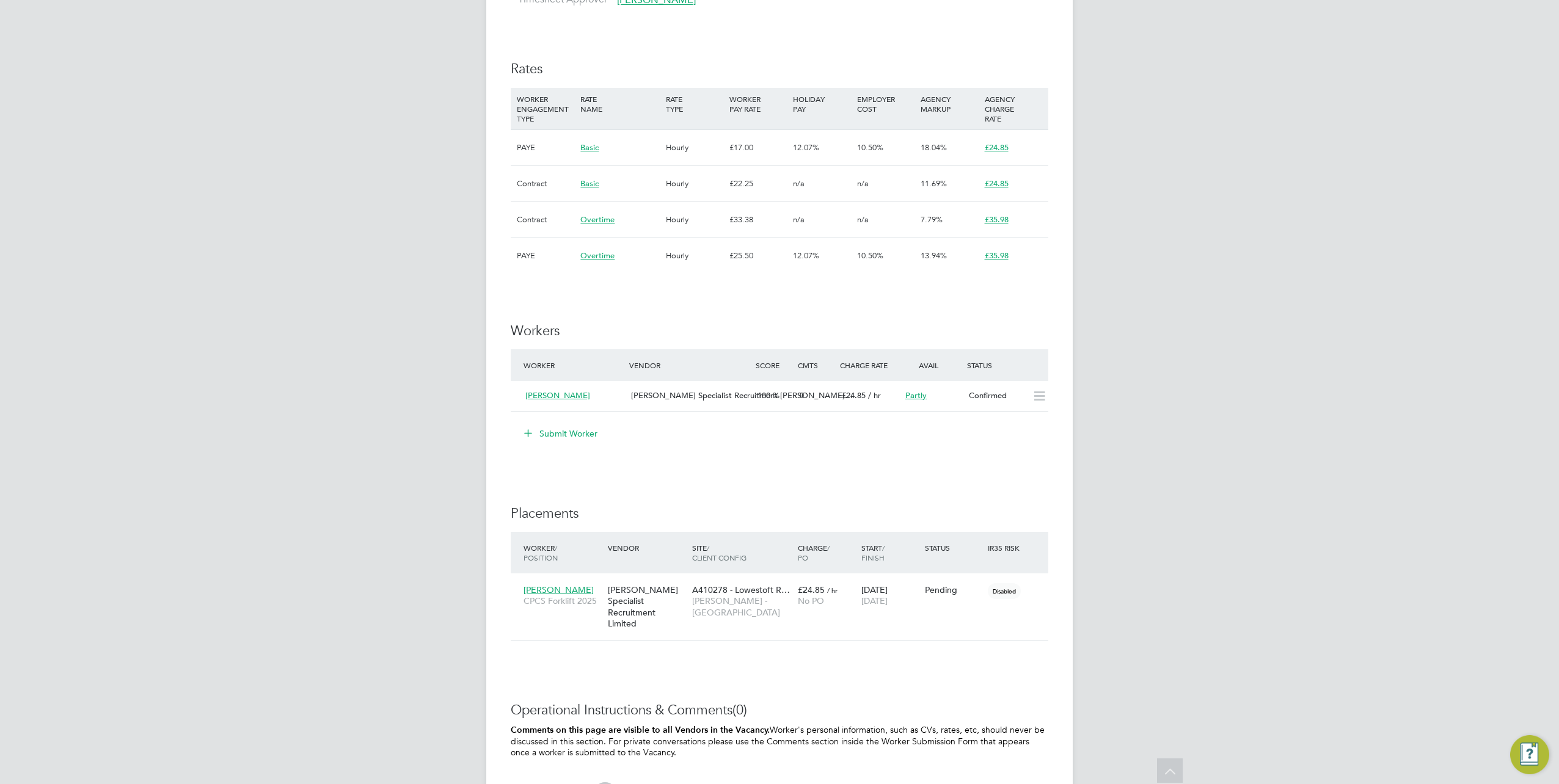
scroll to position [916, 0]
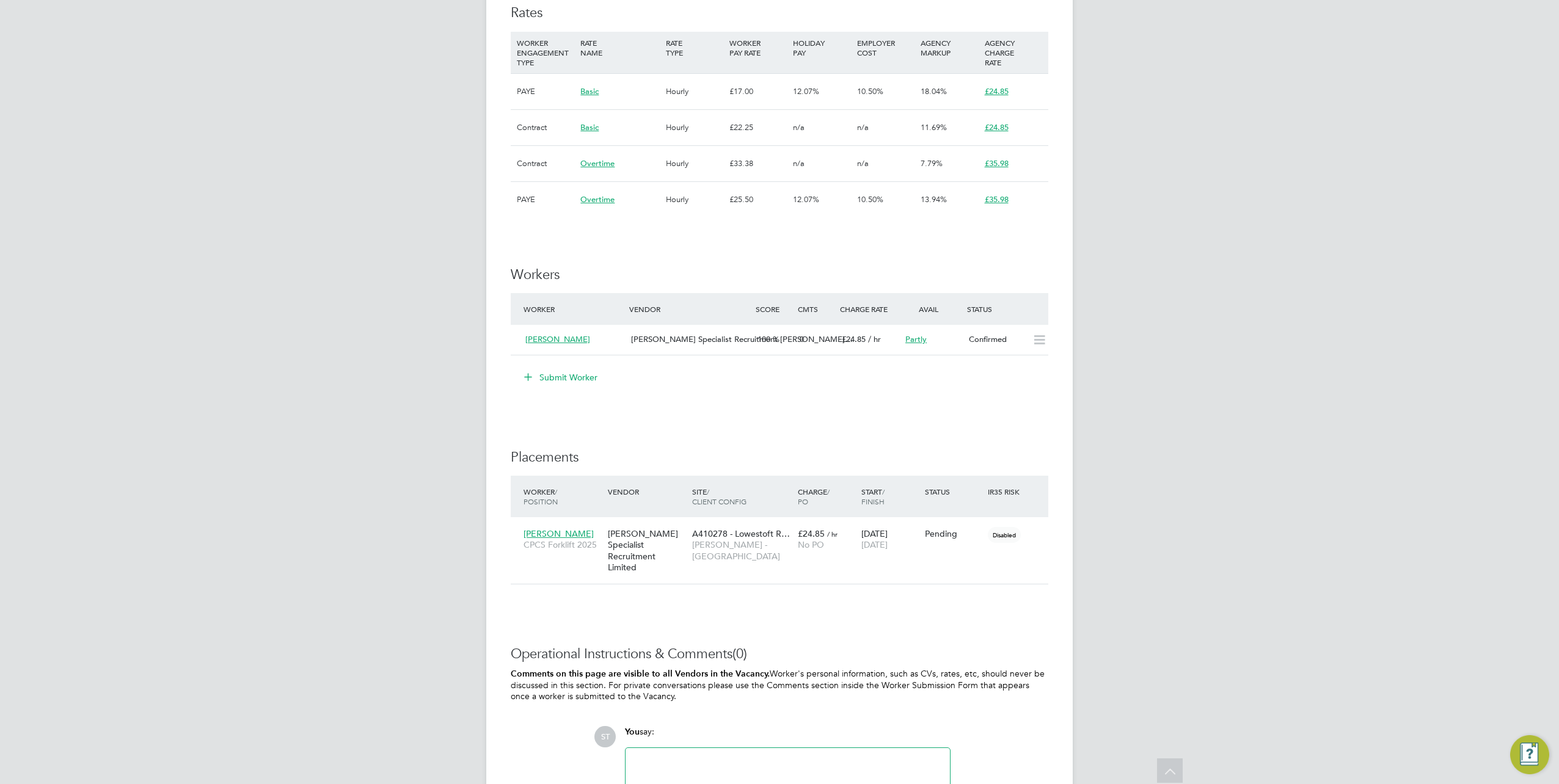
drag, startPoint x: 1036, startPoint y: 536, endPoint x: 1024, endPoint y: 549, distance: 17.7
click at [1048, 536] on icon at bounding box center [1054, 534] width 12 height 15
click at [972, 606] on li "Start" at bounding box center [997, 609] width 87 height 18
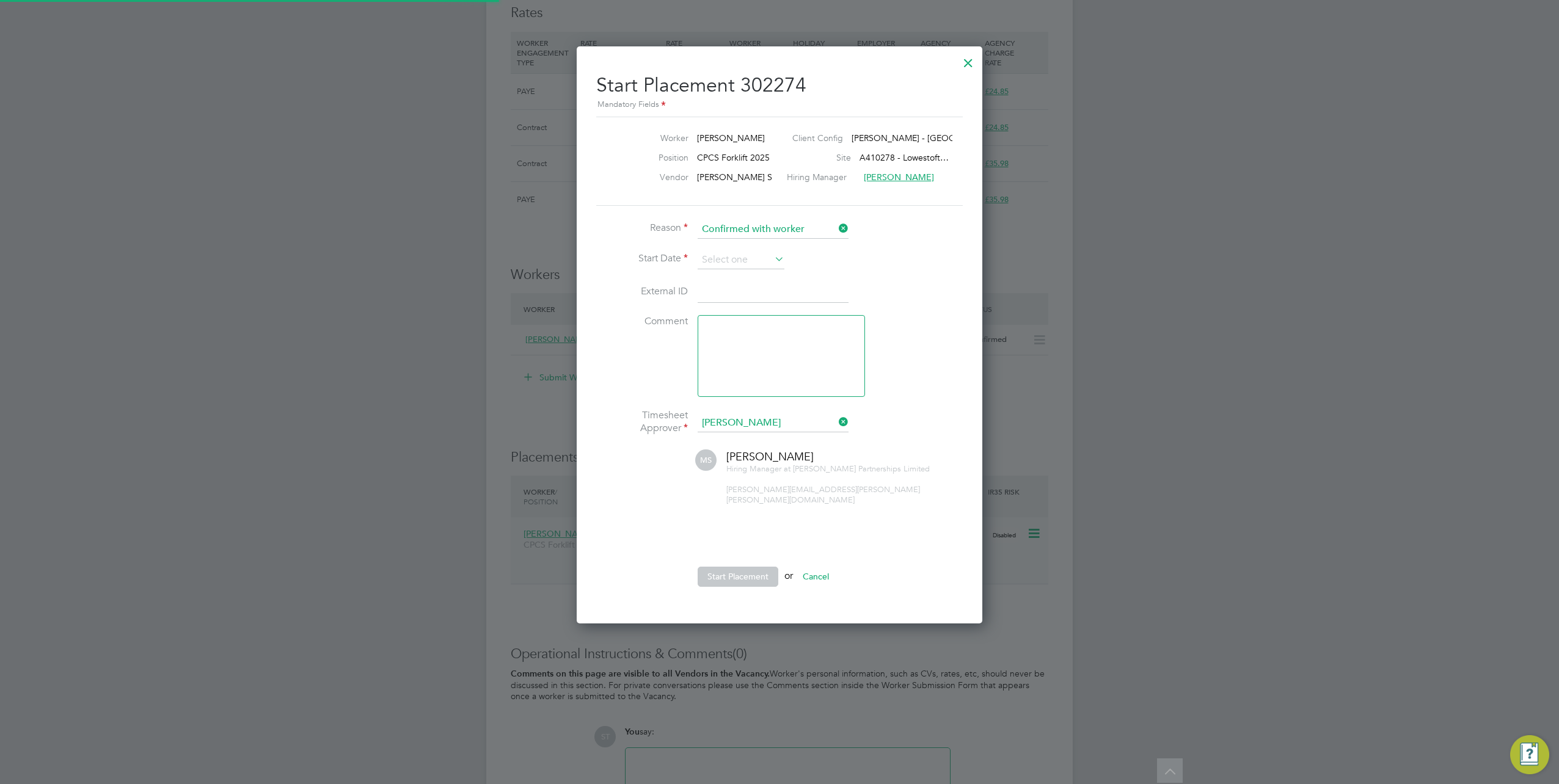
scroll to position [6, 6]
click at [749, 269] on li "Start Date" at bounding box center [780, 266] width 367 height 30
click at [750, 260] on input at bounding box center [742, 260] width 87 height 18
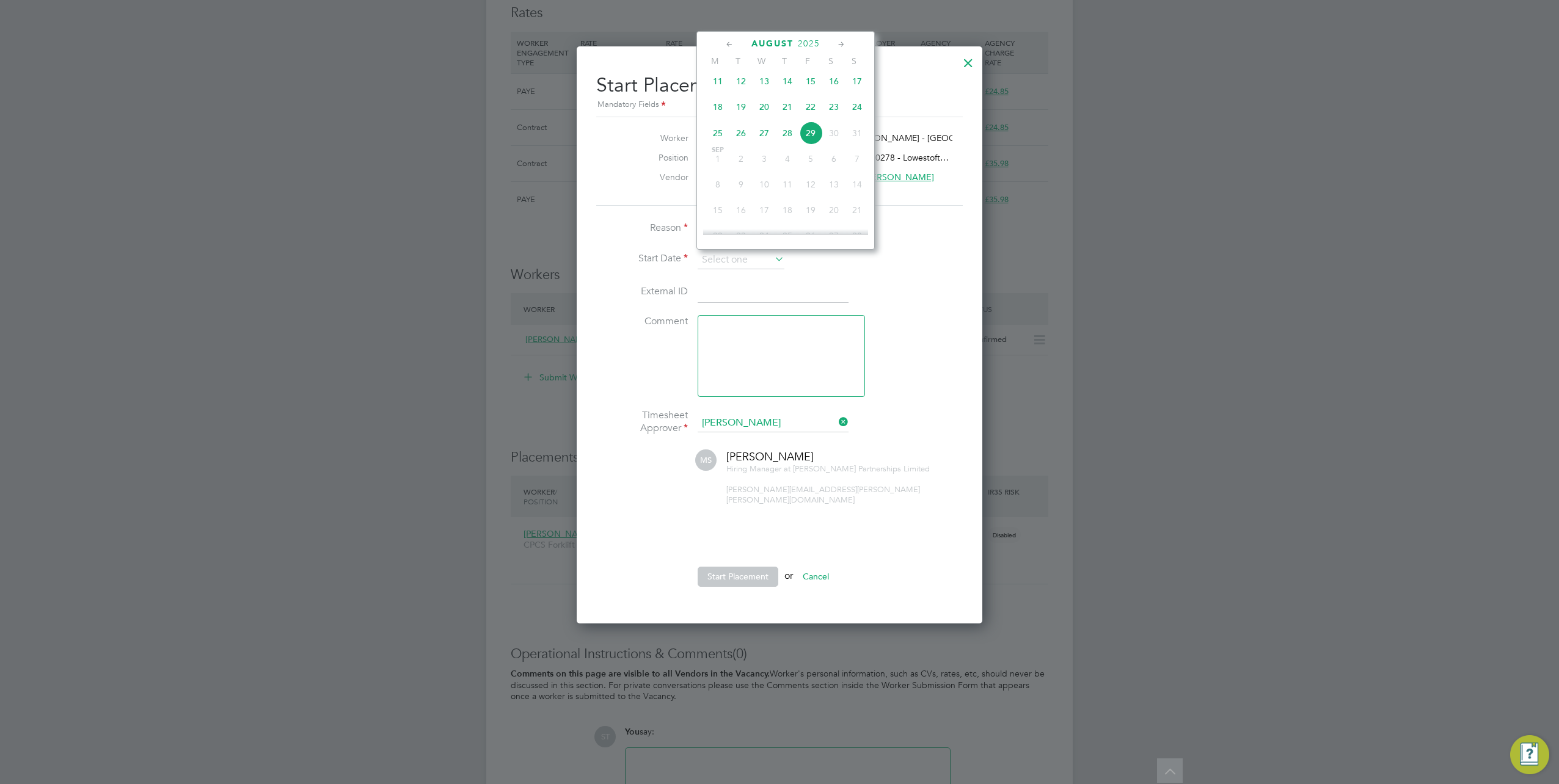
click at [806, 136] on span "29" at bounding box center [810, 133] width 23 height 23
type input "[DATE]"
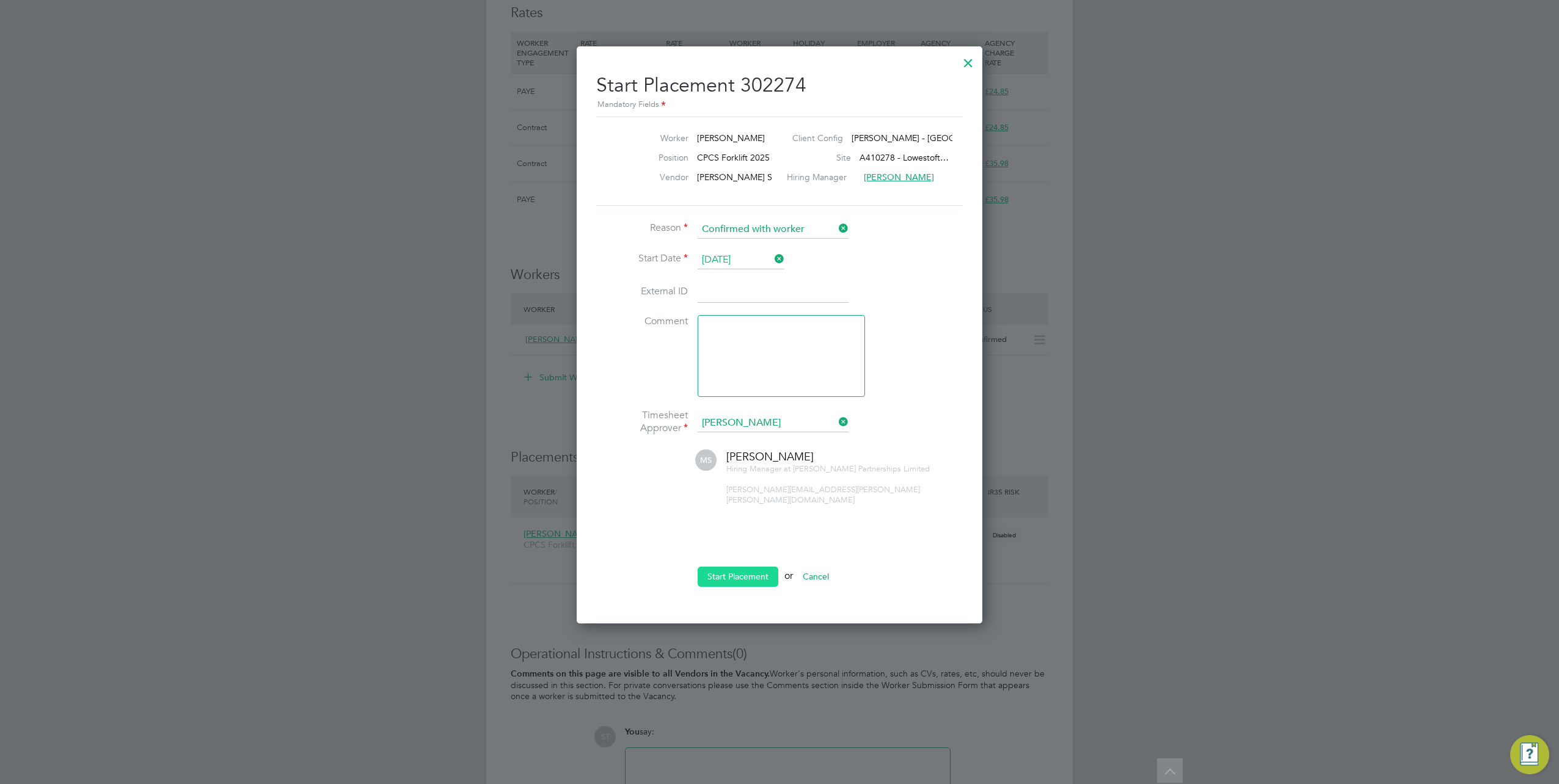
click at [722, 567] on button "Start Placement" at bounding box center [738, 576] width 80 height 19
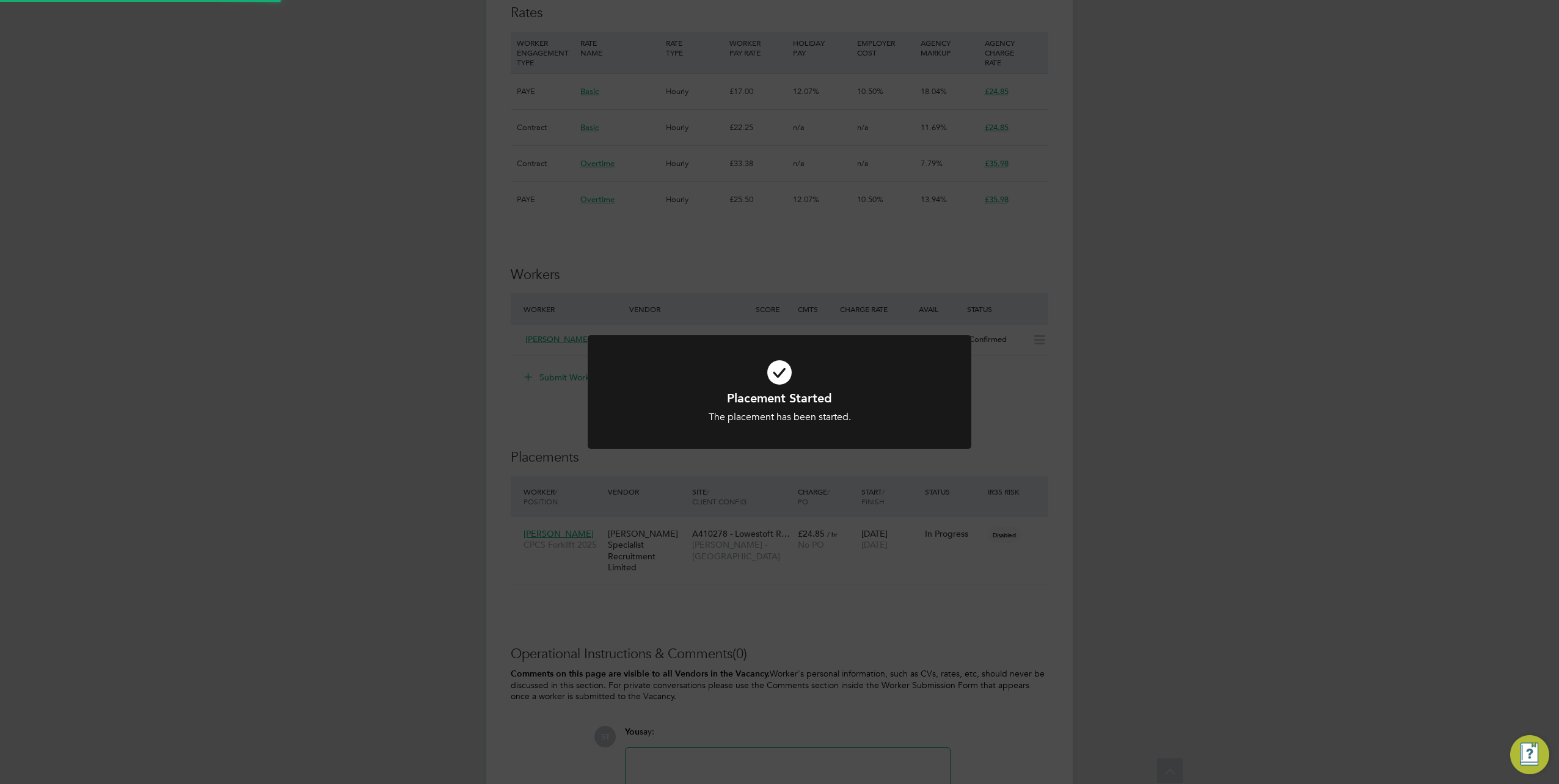
click at [950, 635] on div "Placement Started The placement has been started. Cancel Okay" at bounding box center [780, 392] width 1559 height 784
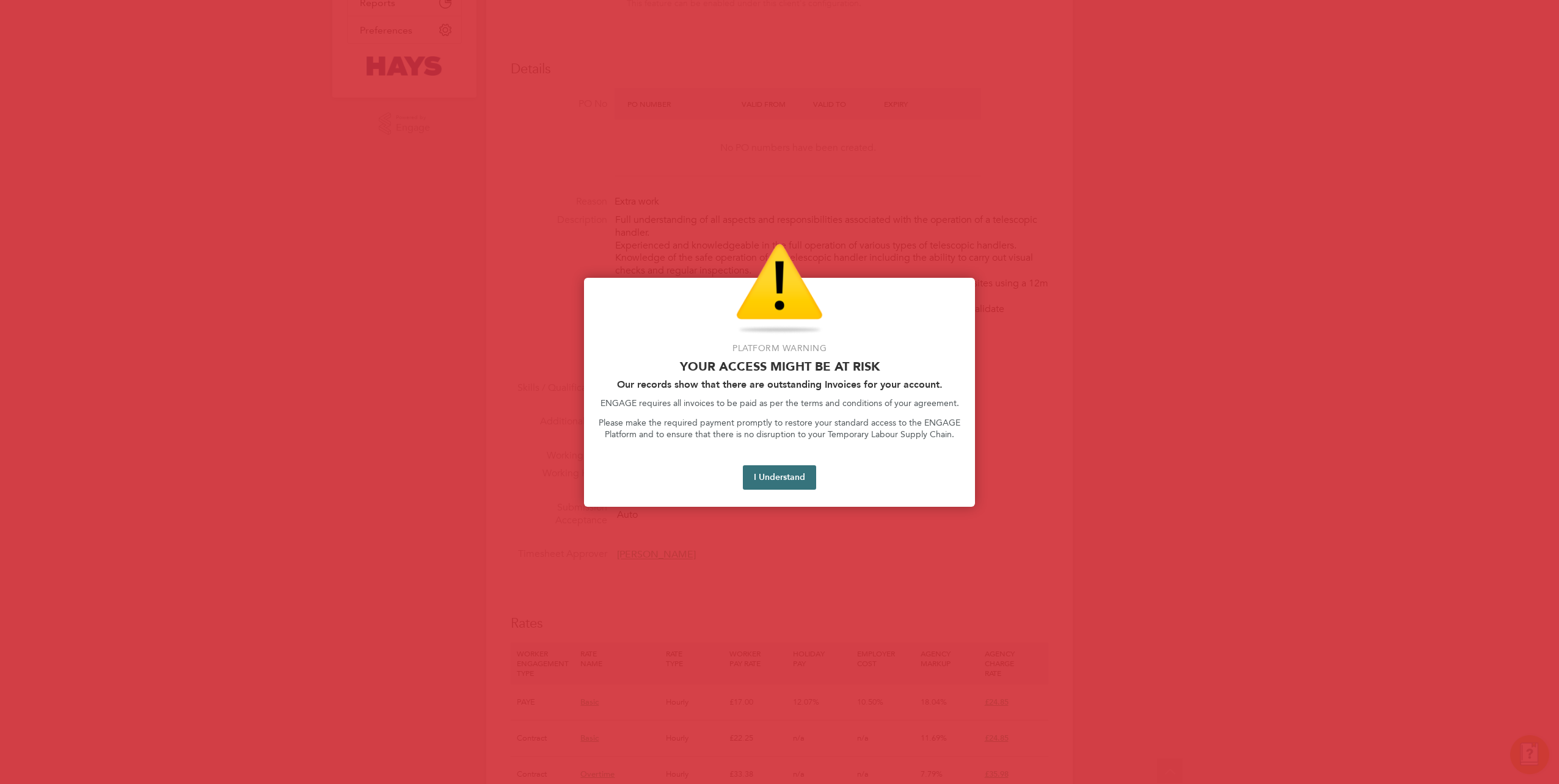
click at [795, 466] on button "I Understand" at bounding box center [779, 477] width 73 height 24
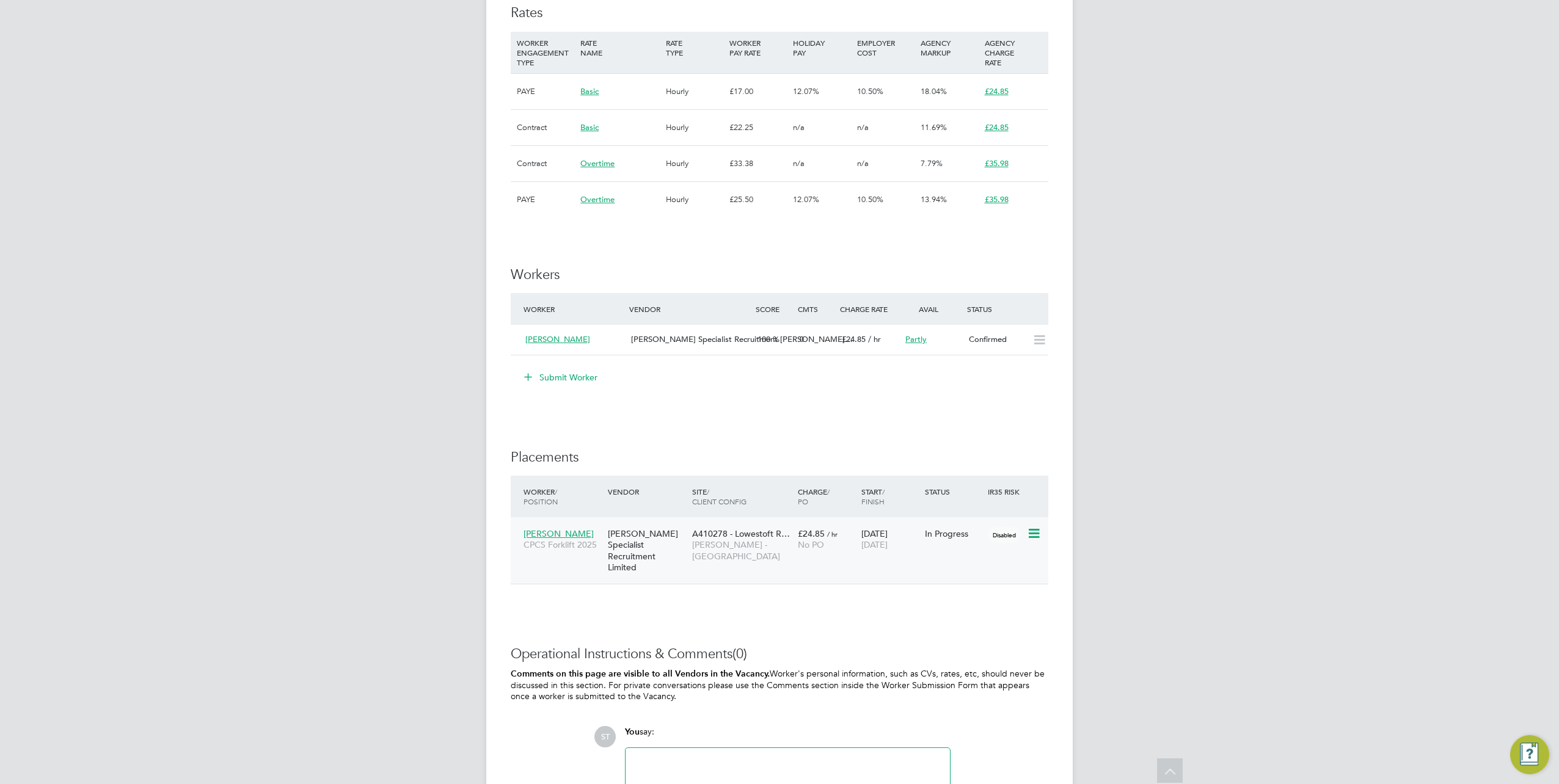
click at [644, 551] on div "[PERSON_NAME] Specialist Recruitment Limited" at bounding box center [647, 551] width 84 height 57
click at [533, 534] on span "[PERSON_NAME]" at bounding box center [559, 534] width 70 height 11
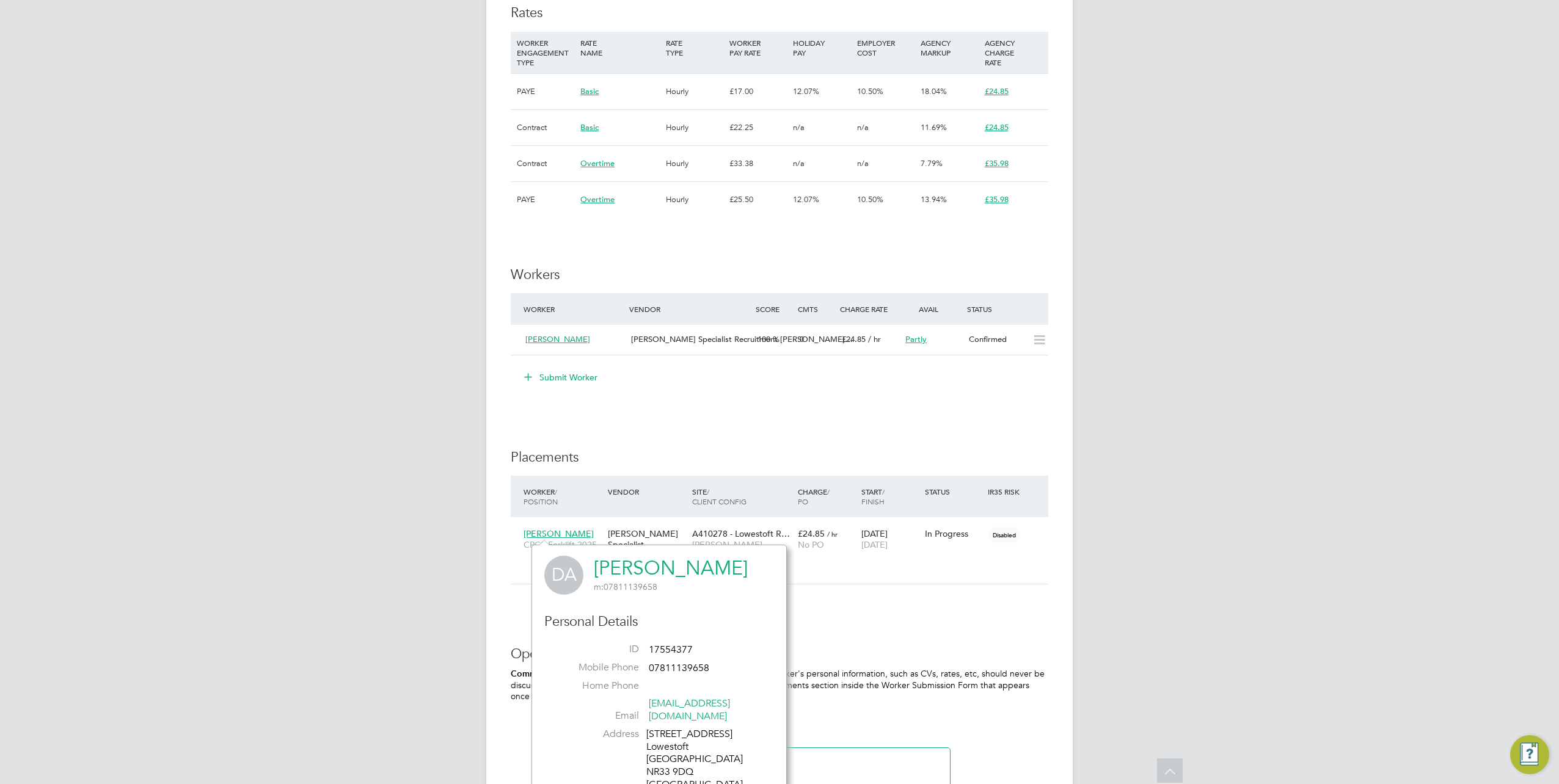
click at [635, 571] on link "[PERSON_NAME]" at bounding box center [671, 569] width 154 height 24
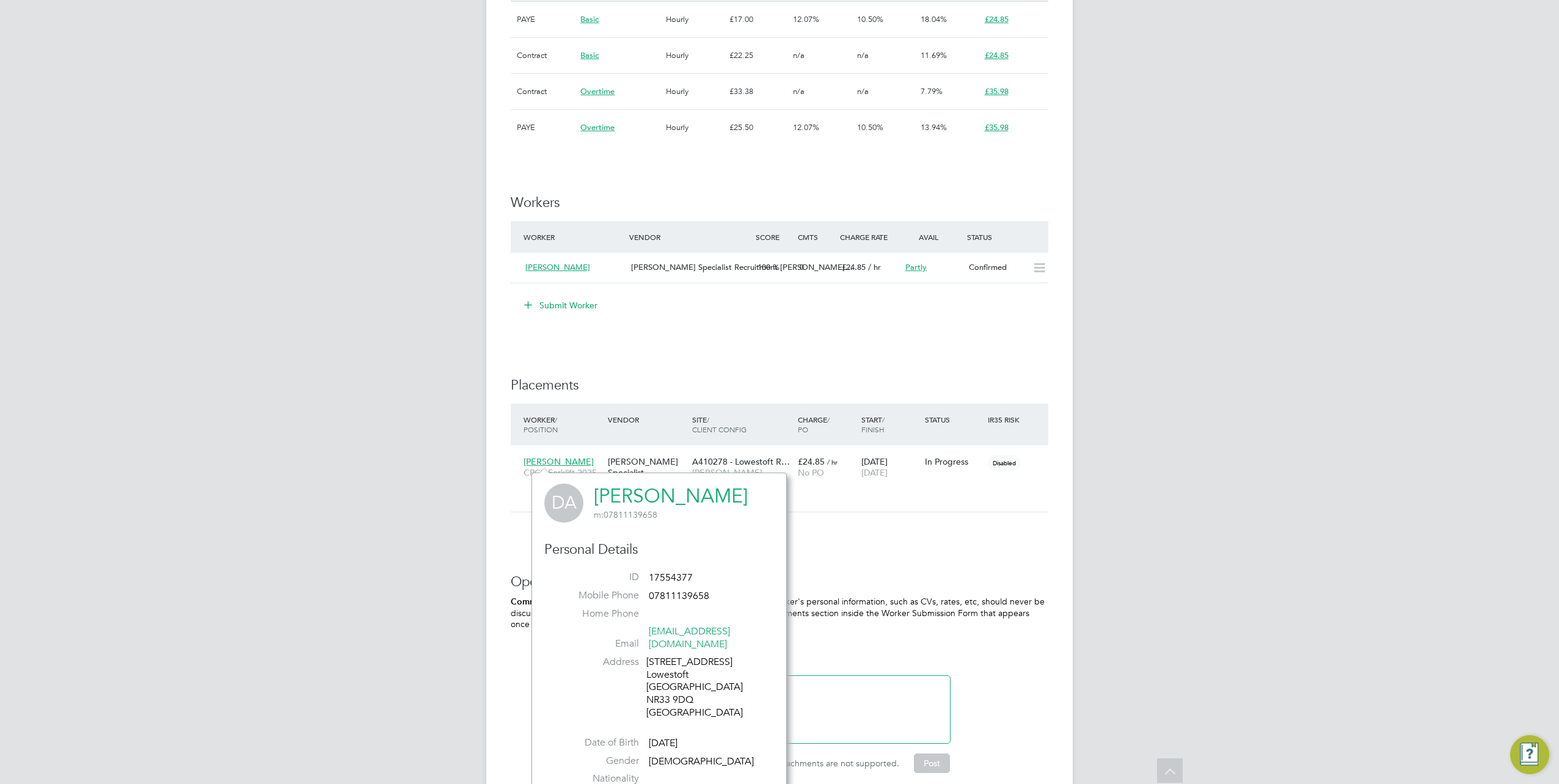
scroll to position [1027, 0]
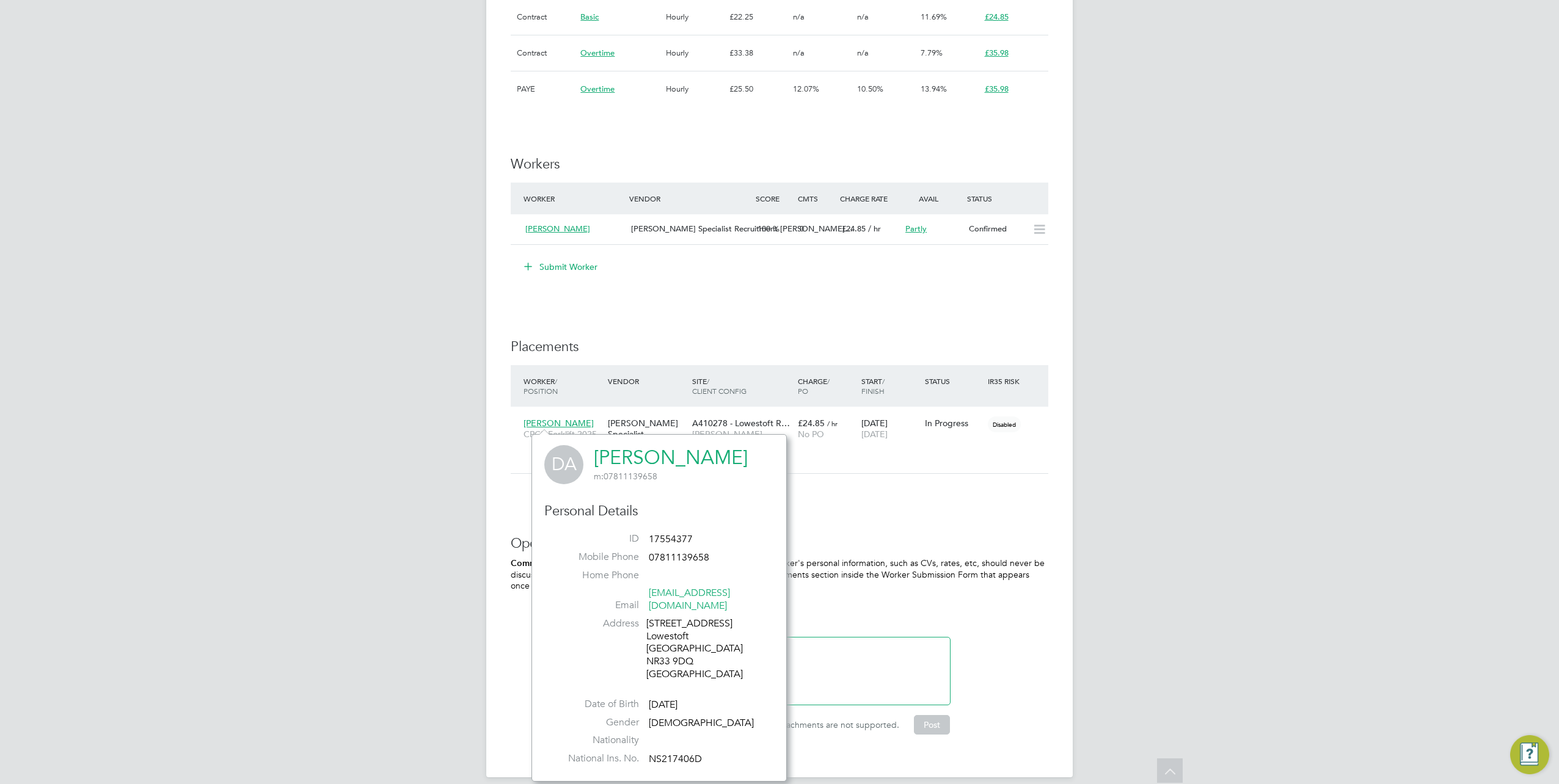
click at [657, 452] on link "Donald Akim" at bounding box center [671, 458] width 154 height 24
click at [905, 558] on p "Comments on this page are visible to all Vendors in the Vacancy. Worker's perso…" at bounding box center [780, 574] width 538 height 34
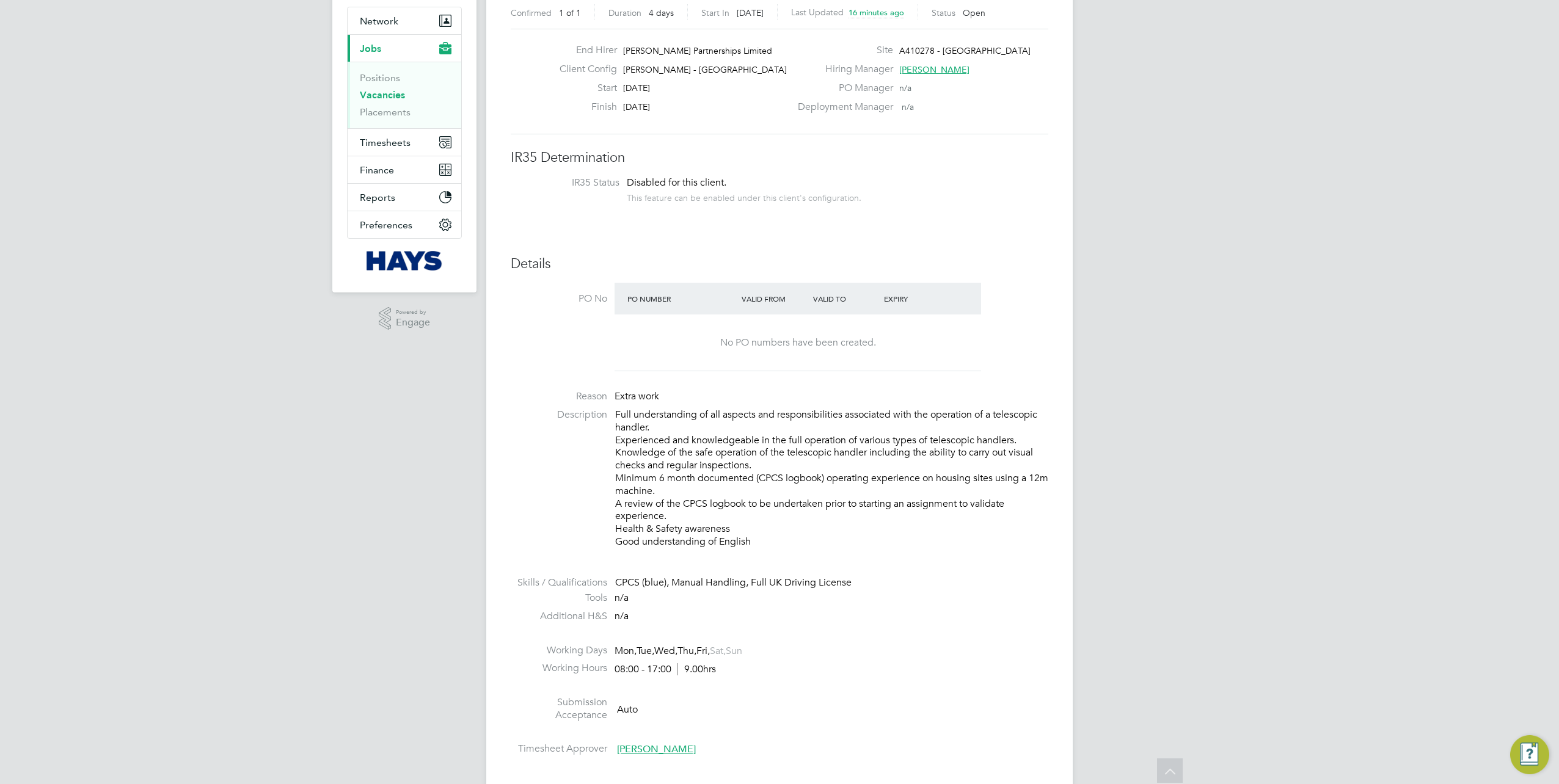
scroll to position [0, 0]
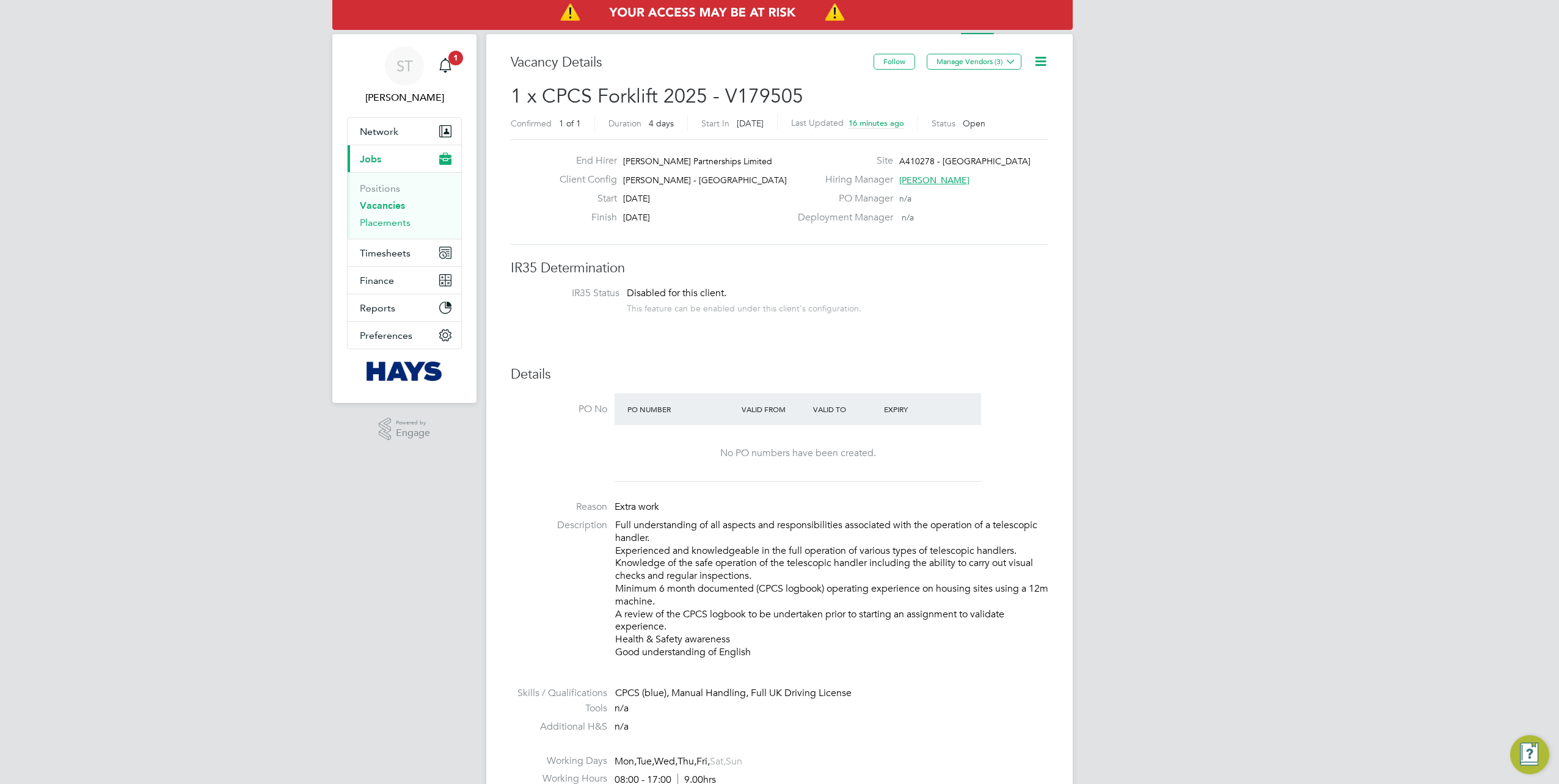
click at [370, 226] on link "Placements" at bounding box center [385, 223] width 51 height 12
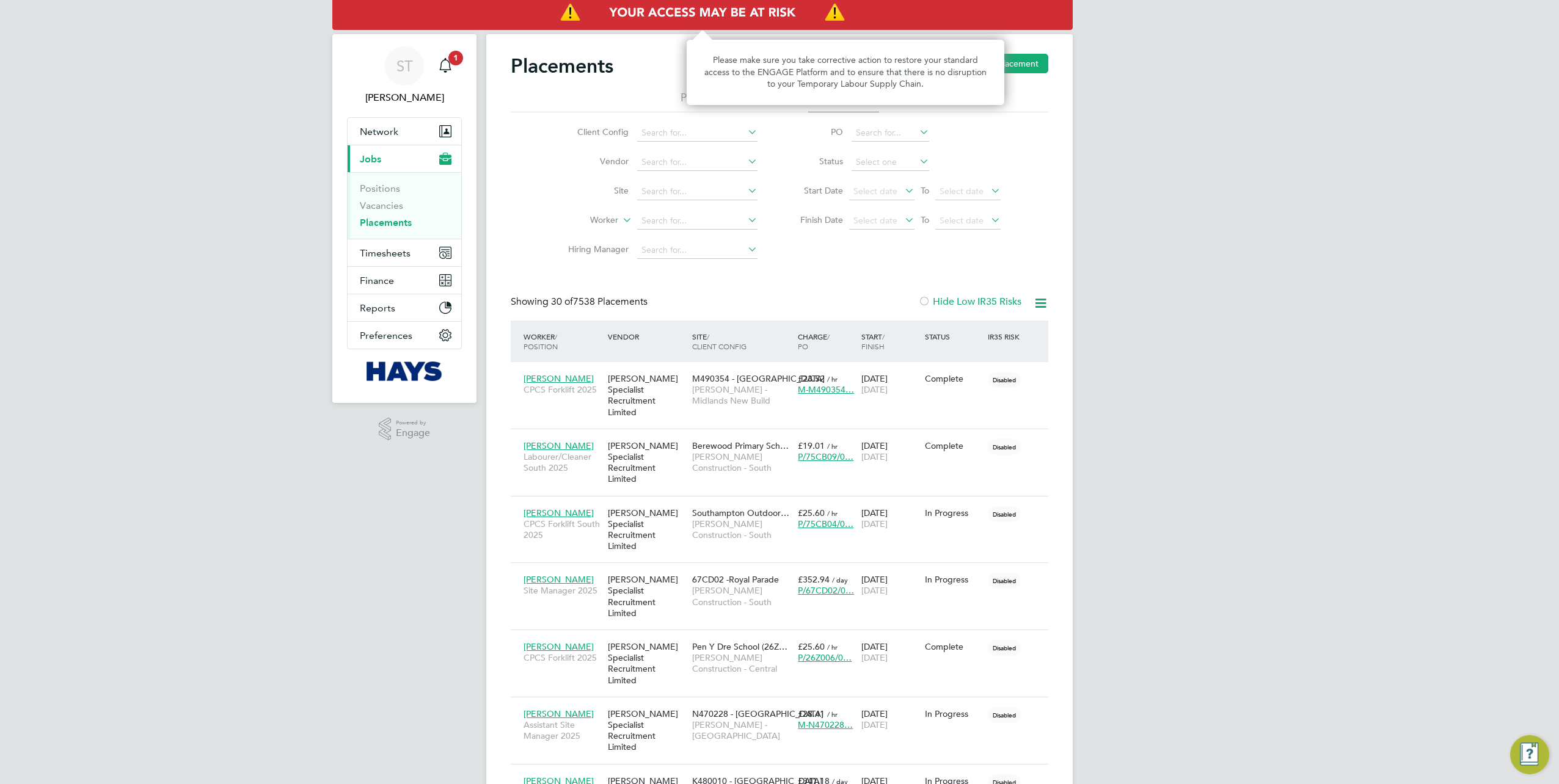
scroll to position [46, 85]
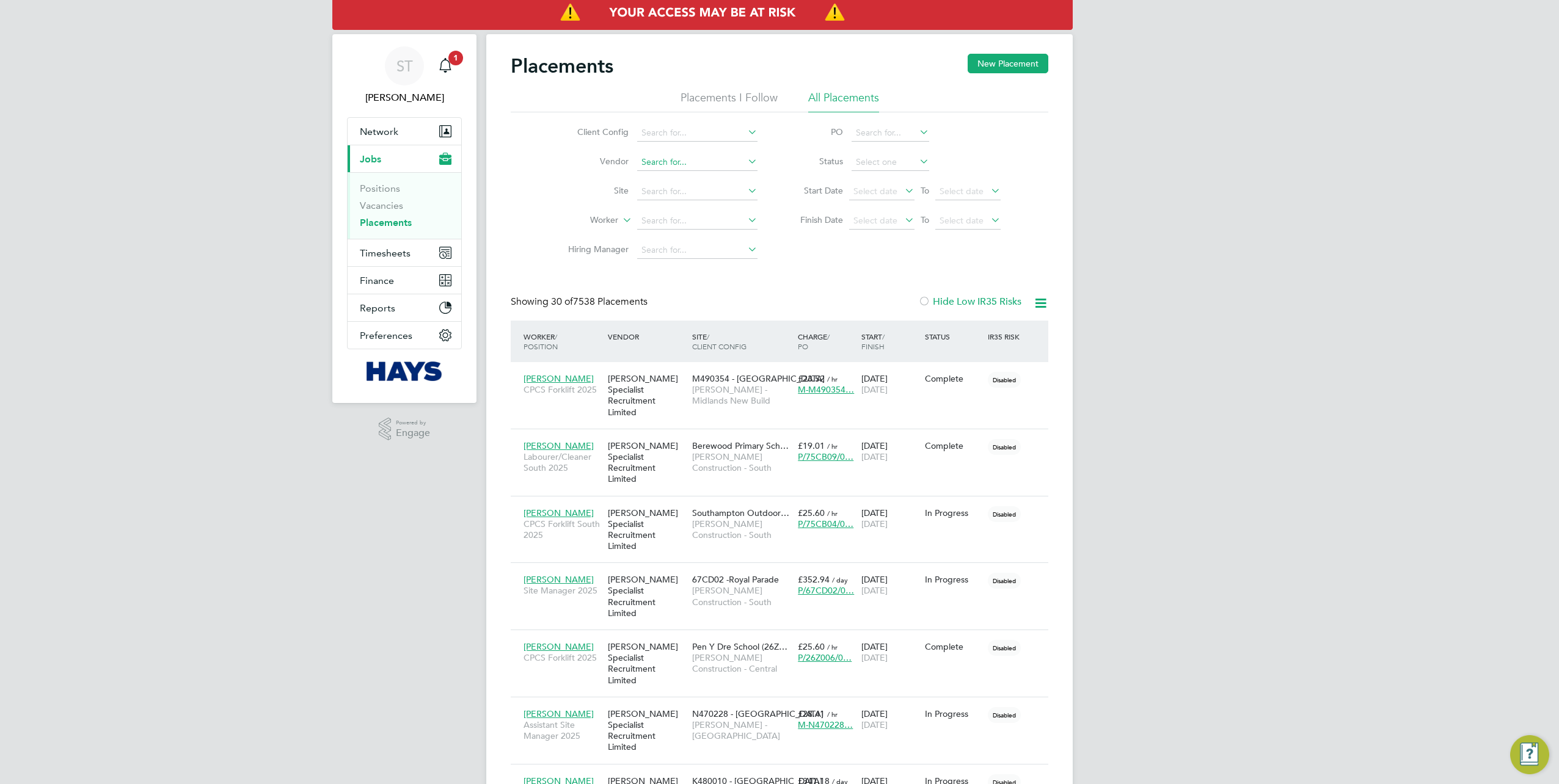
click at [666, 166] on input at bounding box center [697, 163] width 120 height 18
type input "Hays"
click at [699, 160] on input at bounding box center [697, 163] width 120 height 18
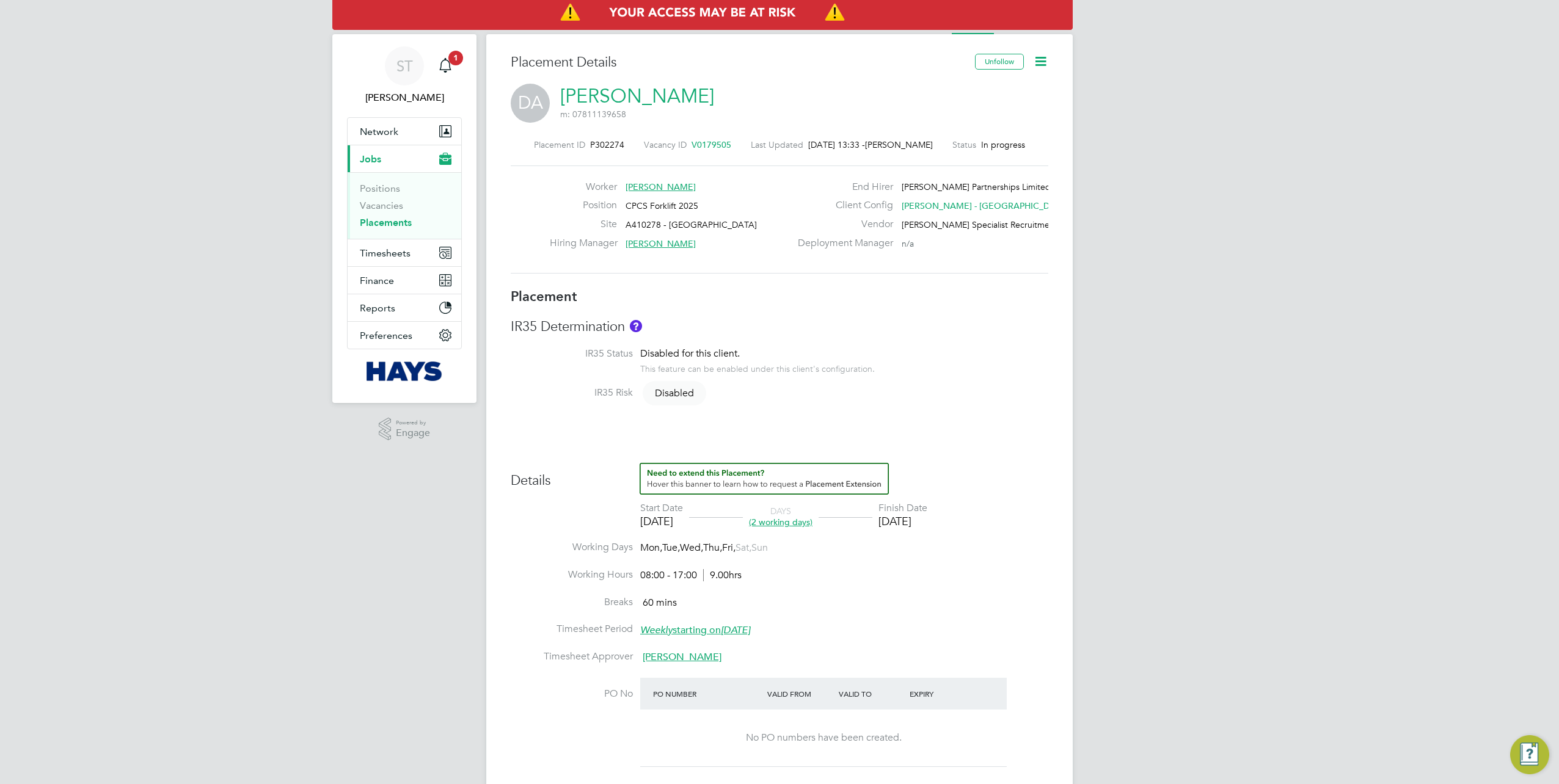
drag, startPoint x: 386, startPoint y: 252, endPoint x: 381, endPoint y: 218, distance: 34.4
click at [1043, 60] on icon at bounding box center [1041, 61] width 16 height 16
click at [990, 87] on li "Edit Placement e" at bounding box center [1001, 90] width 90 height 18
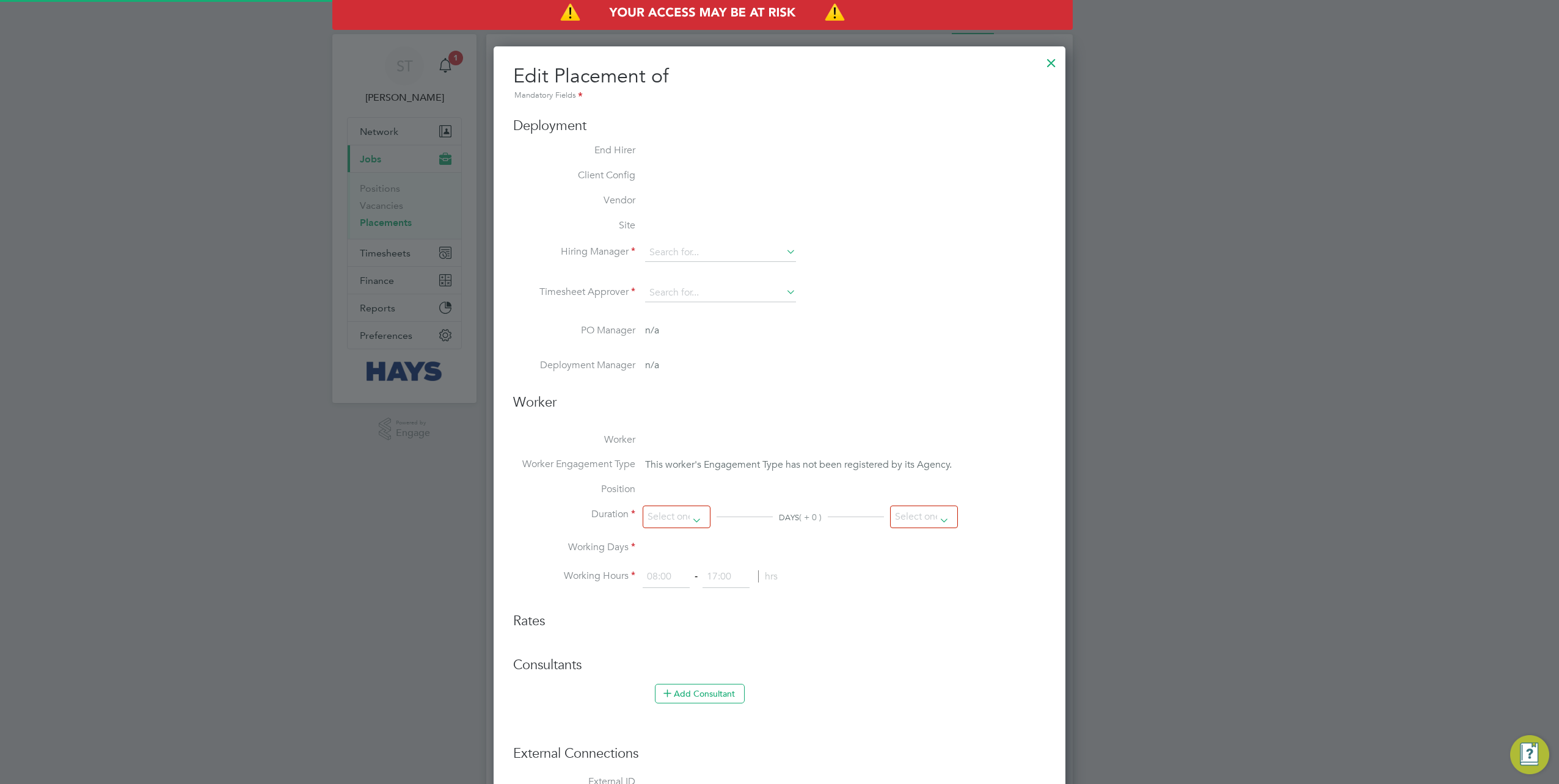
scroll to position [25, 533]
type input "Tommy Salmon"
type input "Matthew Smith"
type input "[DATE]"
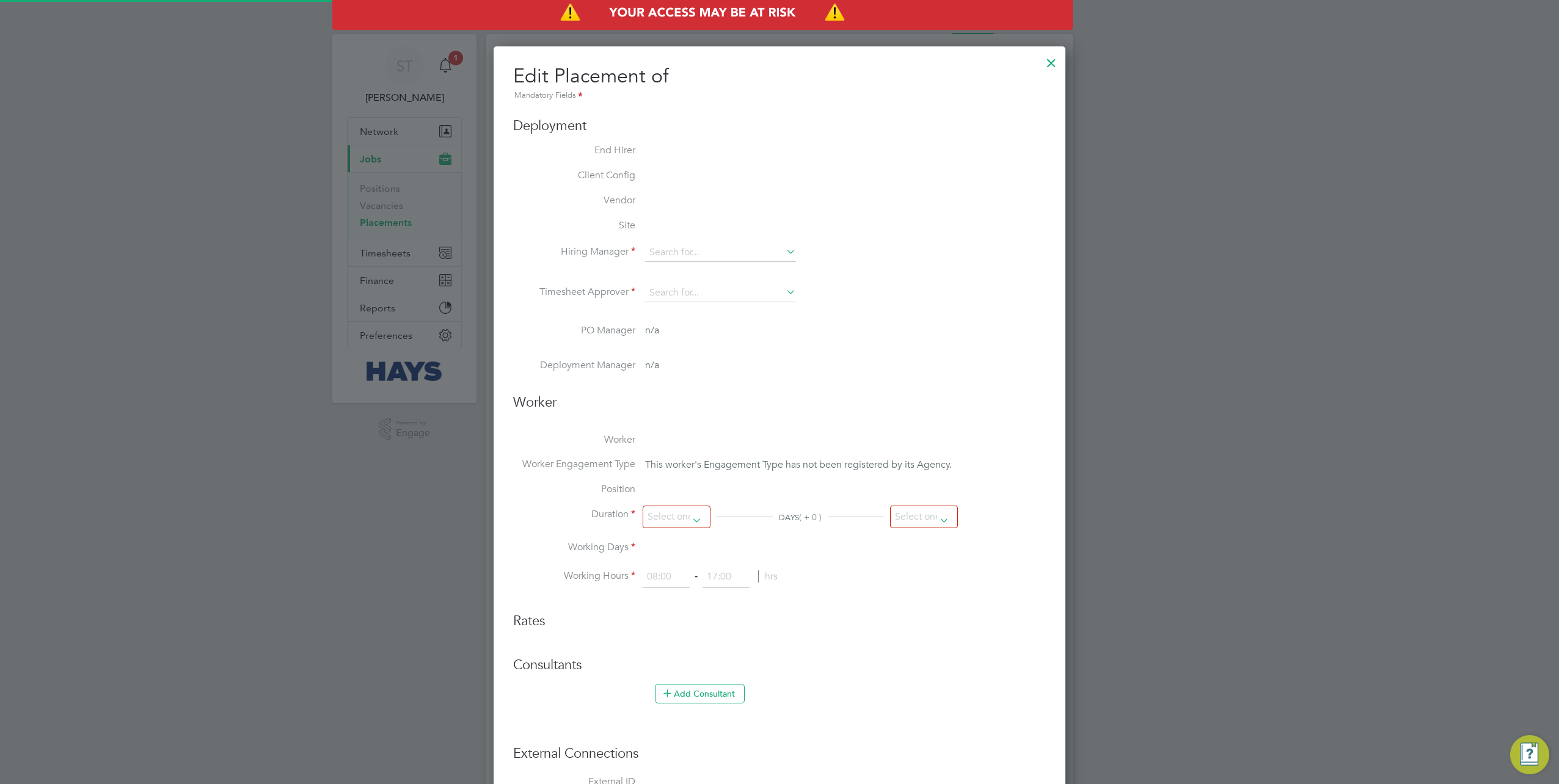
type input "08:00"
type input "17:00"
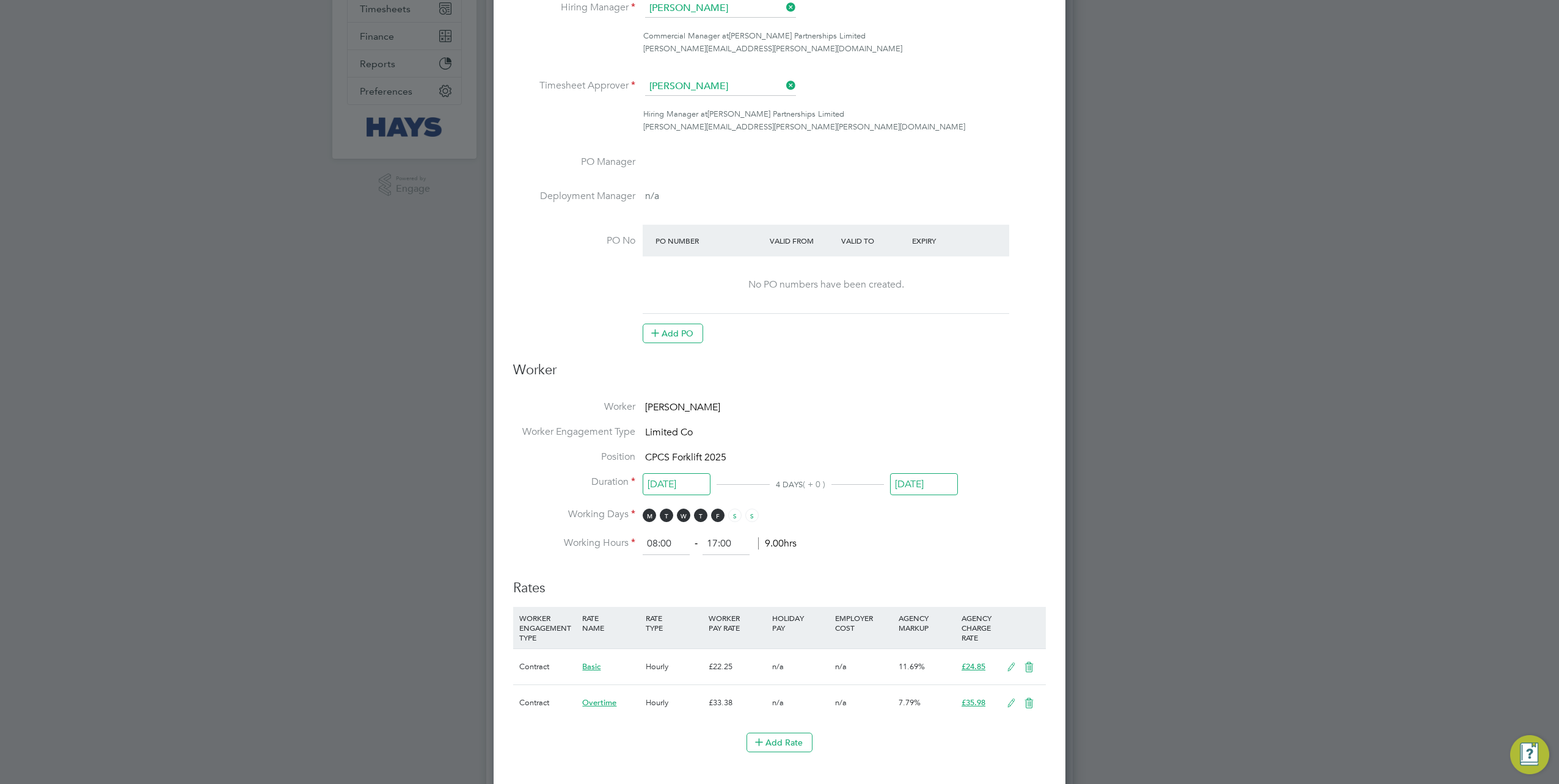
click at [1006, 663] on icon at bounding box center [1011, 668] width 16 height 10
drag, startPoint x: 743, startPoint y: 703, endPoint x: 671, endPoint y: 711, distance: 72.4
click at [671, 711] on div "Primary Rate New Rates: 22.25 0 n/a 0 n/a 11.685393258426966 0 % 24.85" at bounding box center [780, 712] width 533 height 32
type input "1"
type input "1.1168539325842697"
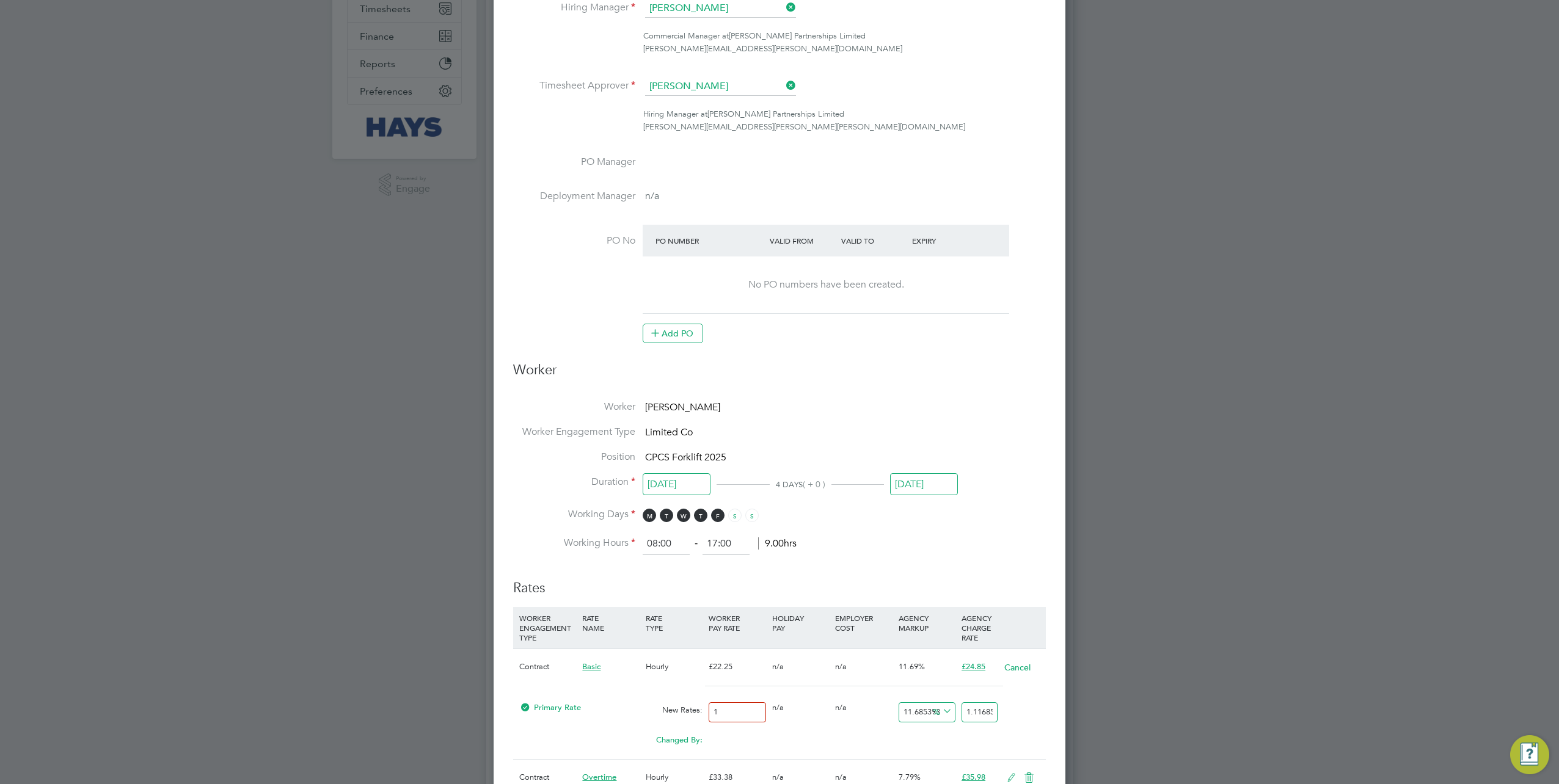
type input "16"
type input "17.869662921348315"
type input "16.6"
type input "18.539775280898876"
type input "16.60"
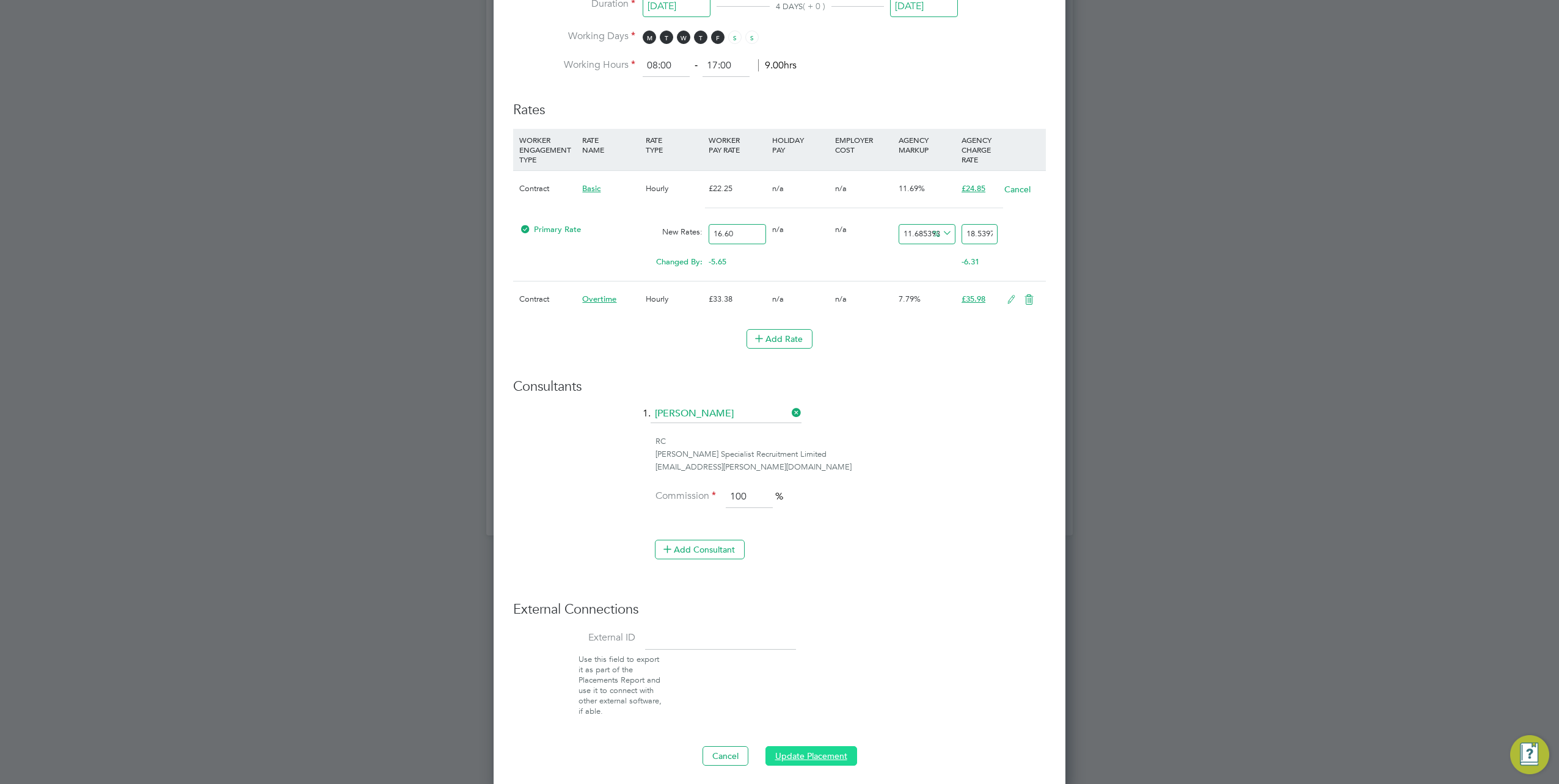
click at [801, 746] on button "Update Placement" at bounding box center [811, 755] width 91 height 19
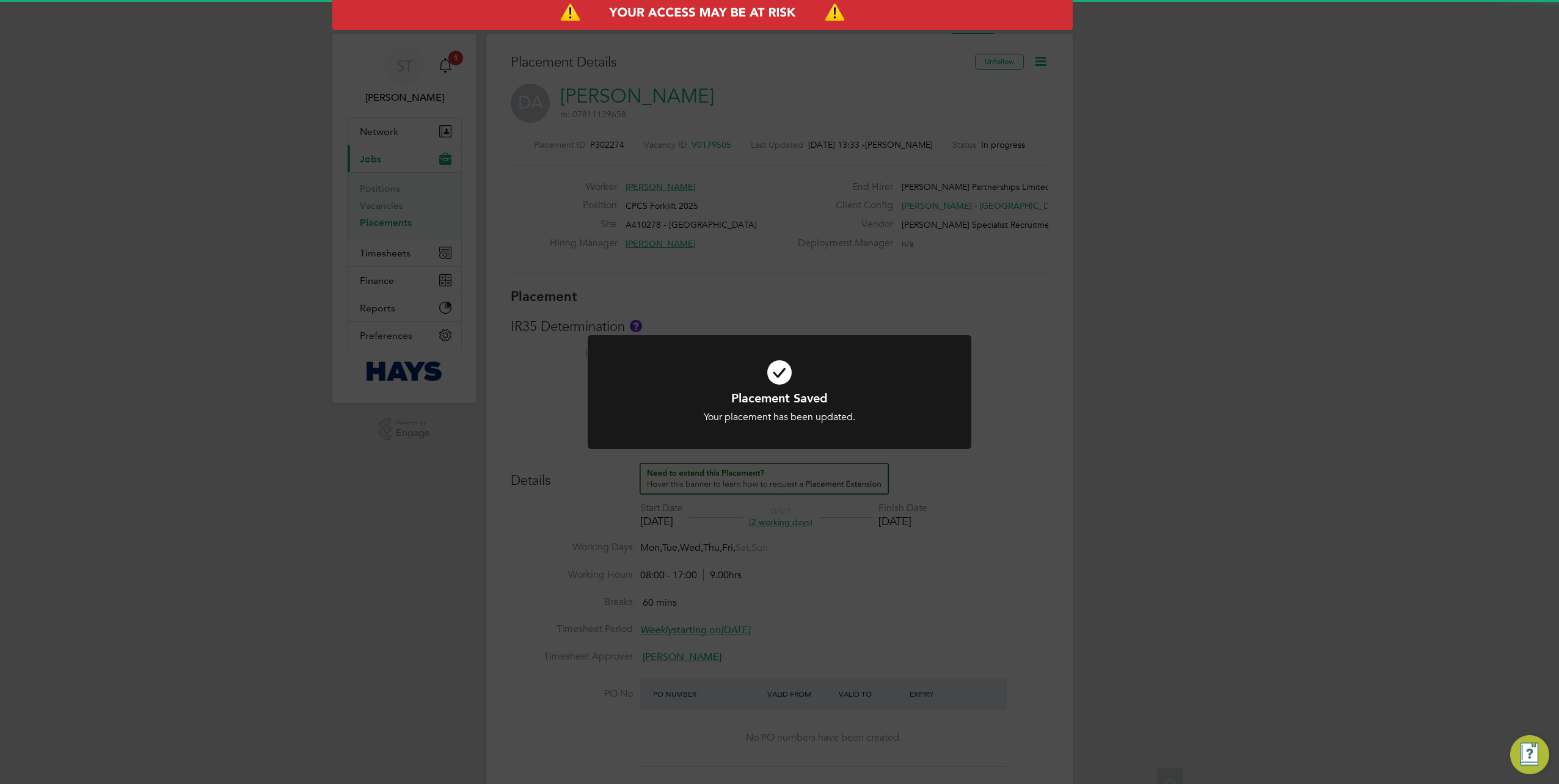
click at [1156, 536] on div "Placement Saved Your placement has been updated. Cancel Okay" at bounding box center [780, 392] width 1559 height 784
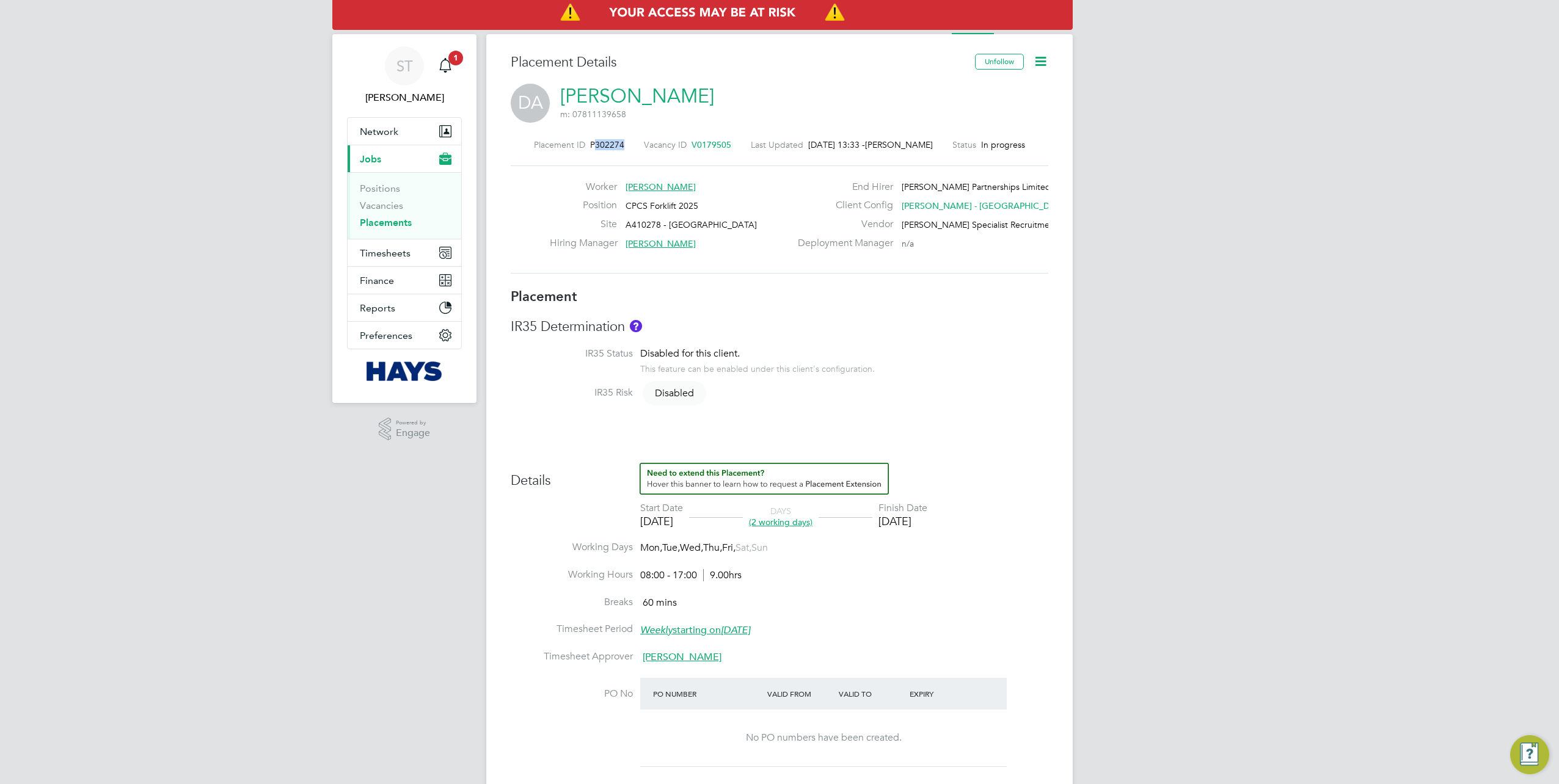
drag, startPoint x: 621, startPoint y: 147, endPoint x: 589, endPoint y: 148, distance: 32.0
click at [589, 148] on div "Placement ID P302274 Vacancy ID V0179505 Last Updated 29 Aug 2025, 13:33 - Samr…" at bounding box center [780, 145] width 538 height 11
copy span "302274"
drag, startPoint x: 1144, startPoint y: 162, endPoint x: 1130, endPoint y: 224, distance: 63.6
click at [1144, 162] on div "ST Samreet Thandi Notifications 1 Applications: Network Team Members Businesses…" at bounding box center [780, 639] width 1559 height 1278
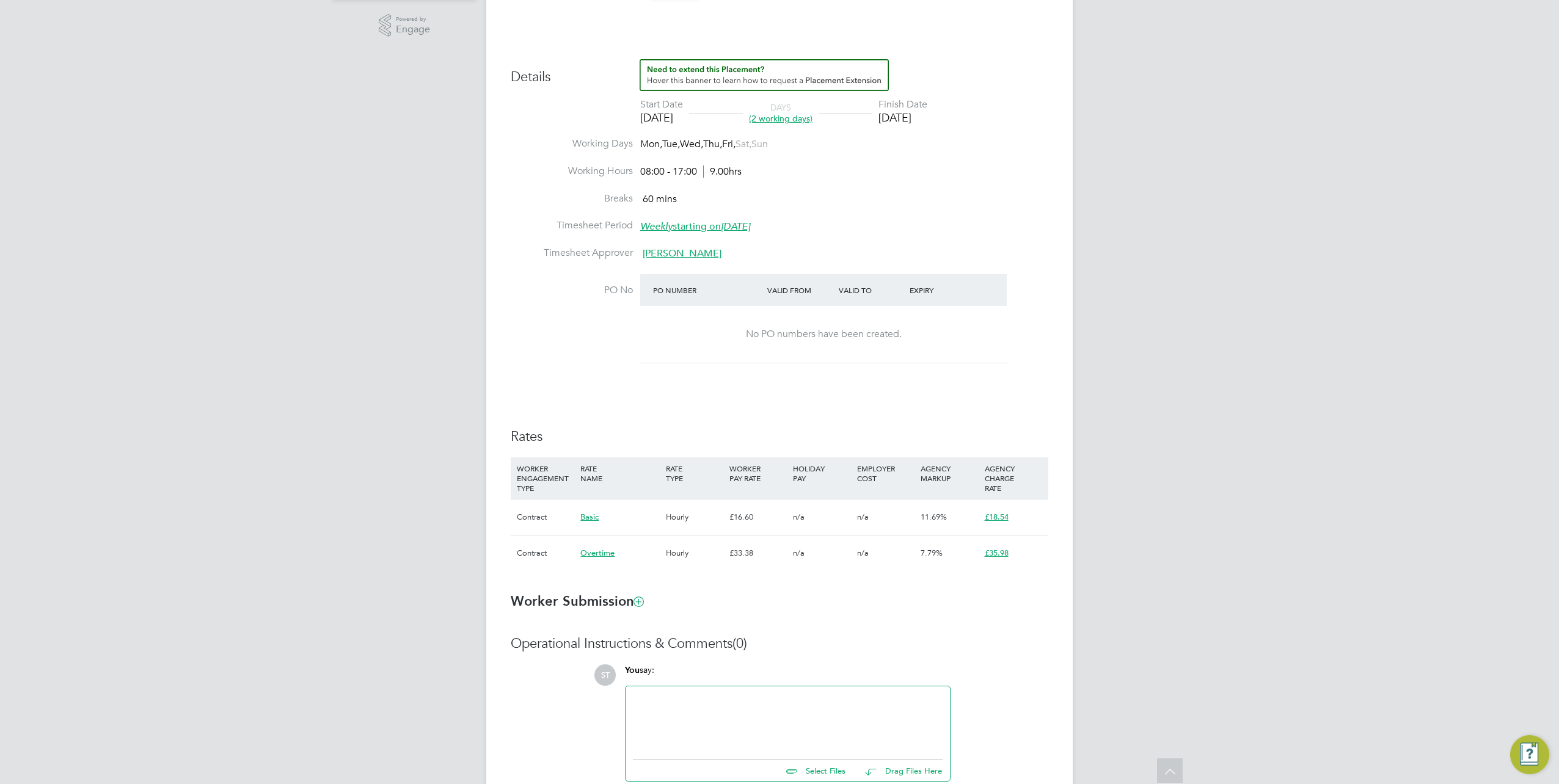
scroll to position [492, 0]
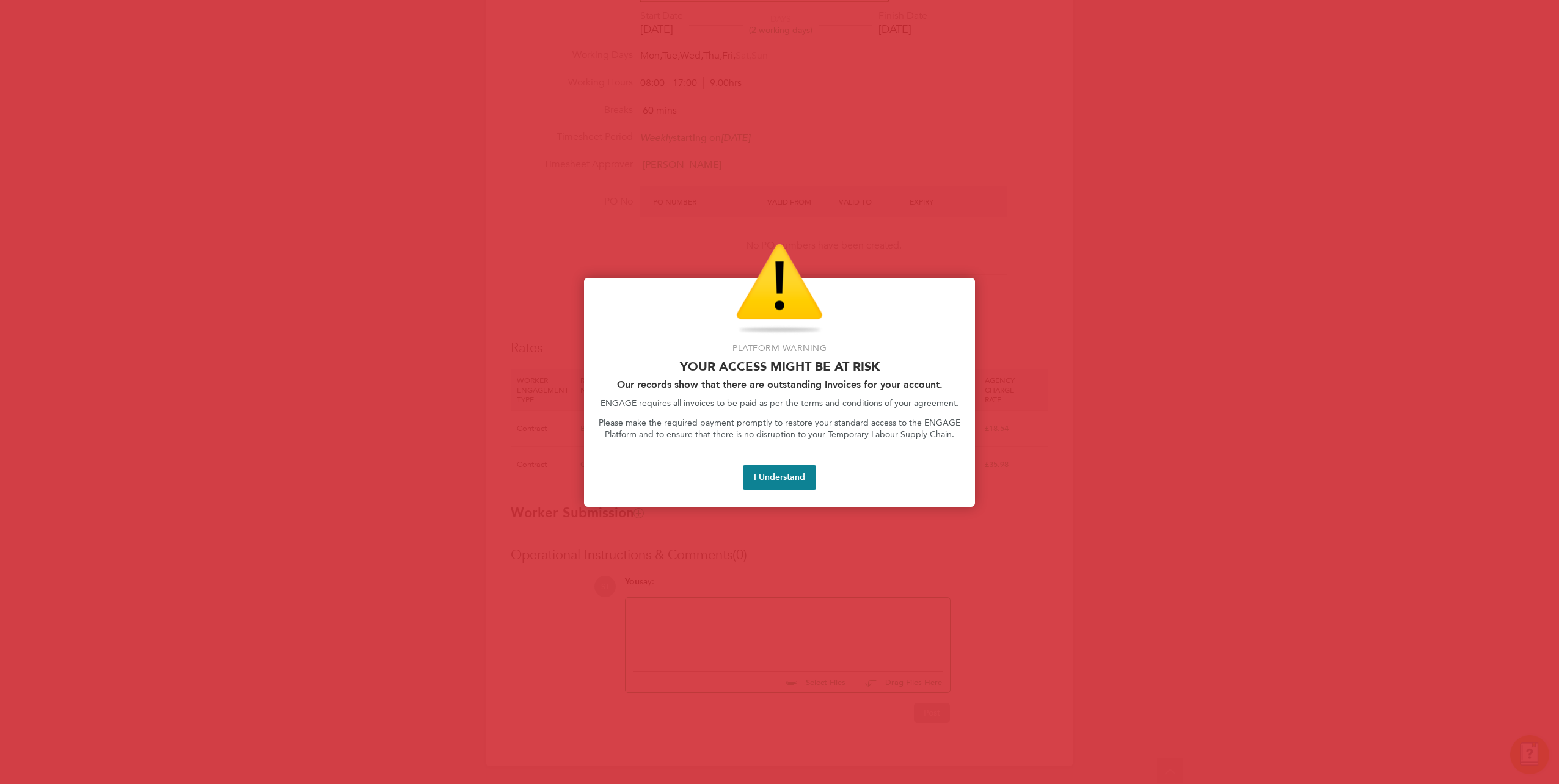
click at [506, 136] on div at bounding box center [780, 392] width 1559 height 784
click at [796, 476] on button "I Understand" at bounding box center [779, 477] width 73 height 24
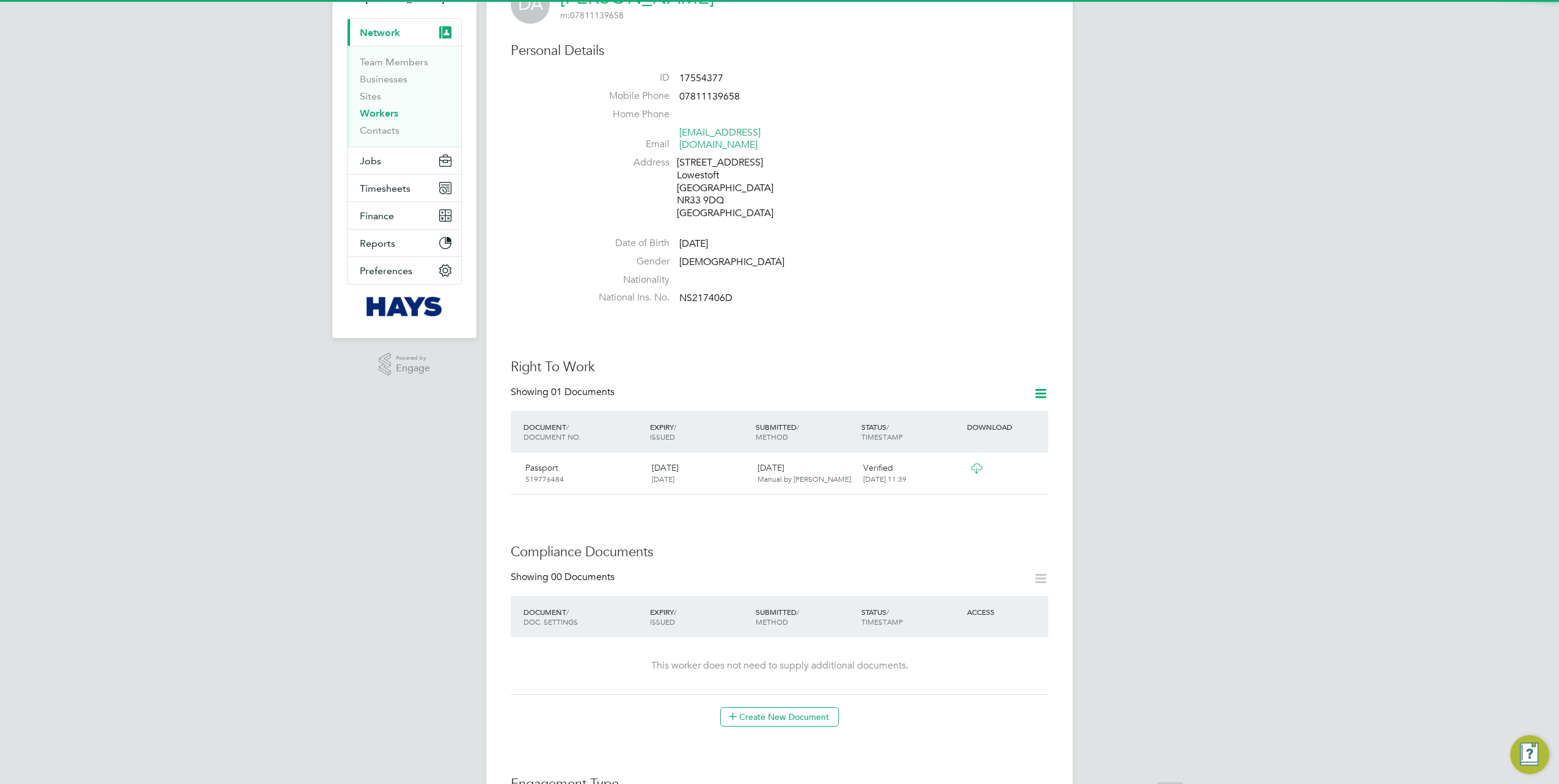
scroll to position [306, 0]
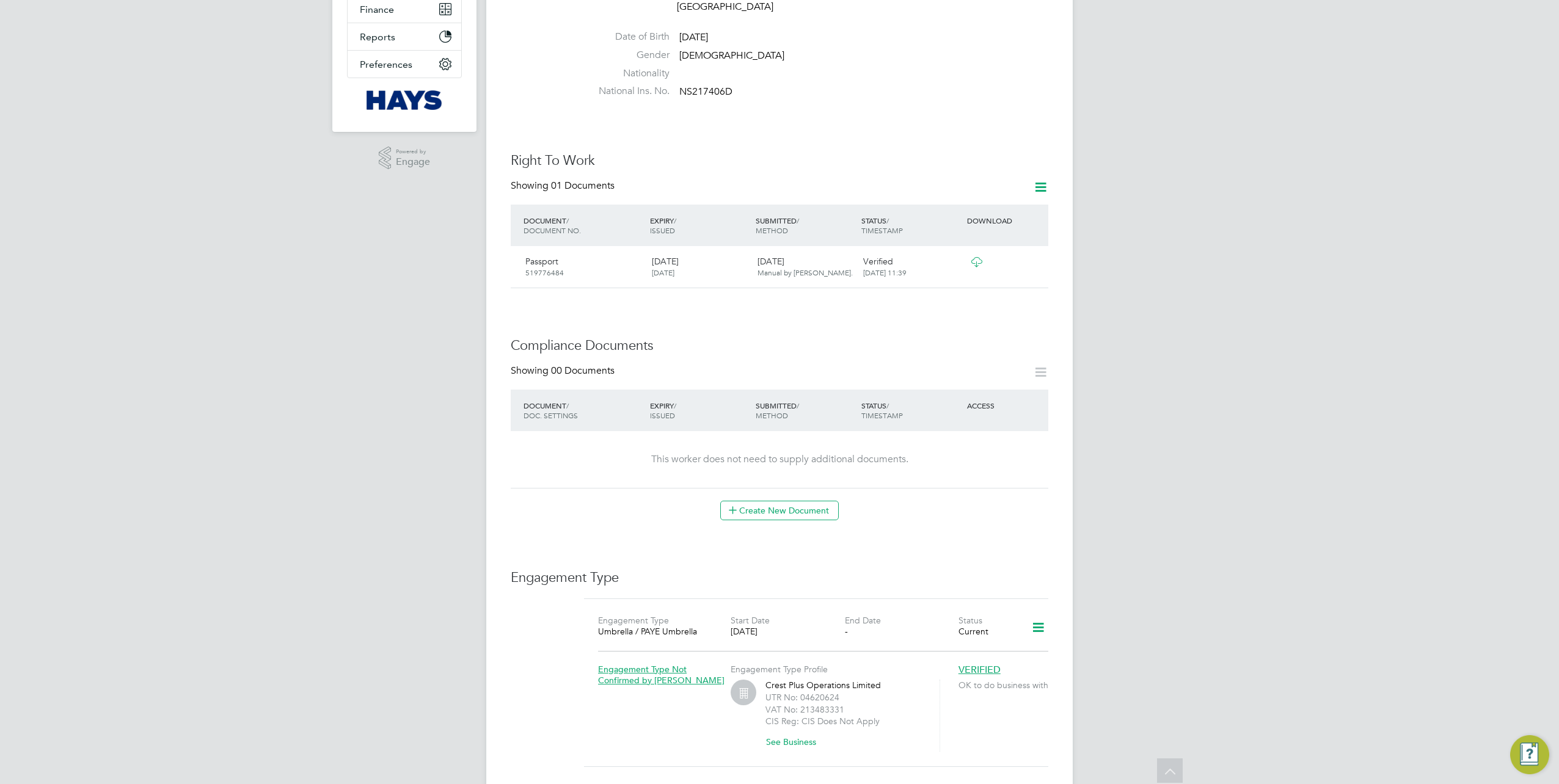
click at [976, 258] on icon at bounding box center [976, 262] width 16 height 10
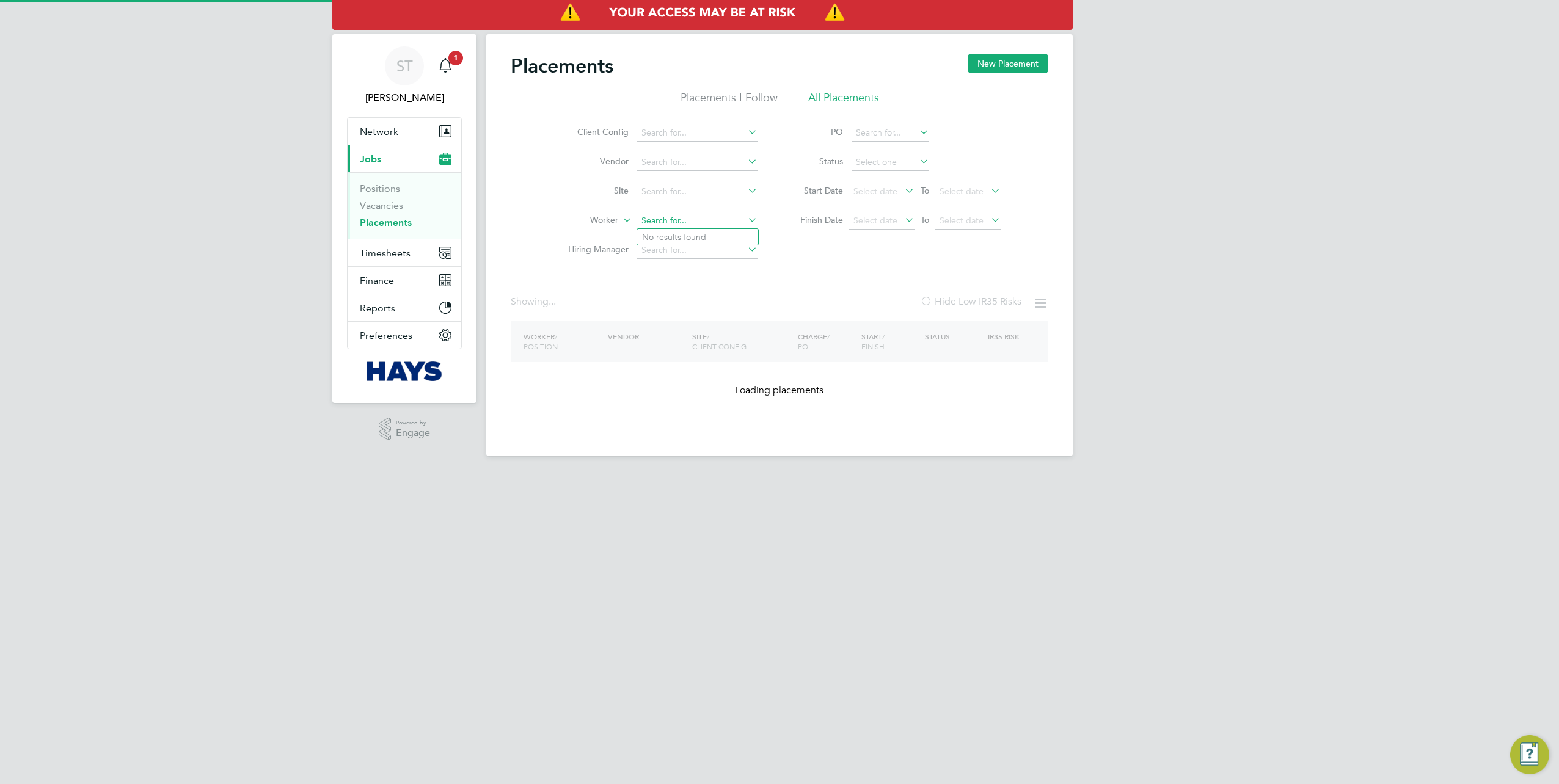
click at [665, 226] on input at bounding box center [697, 221] width 120 height 18
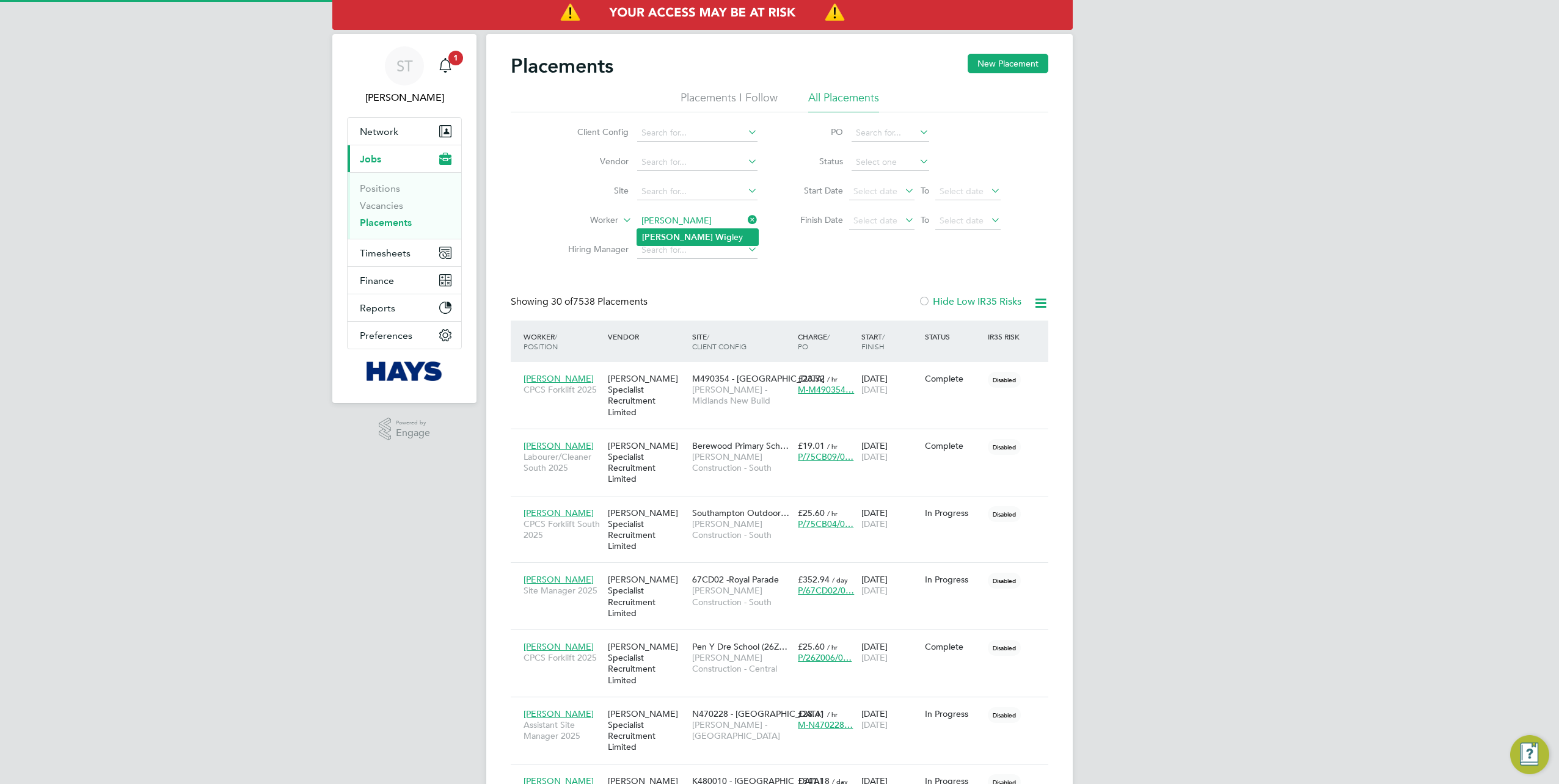
click at [716, 241] on b "Wig" at bounding box center [724, 236] width 17 height 10
type input "[PERSON_NAME]"
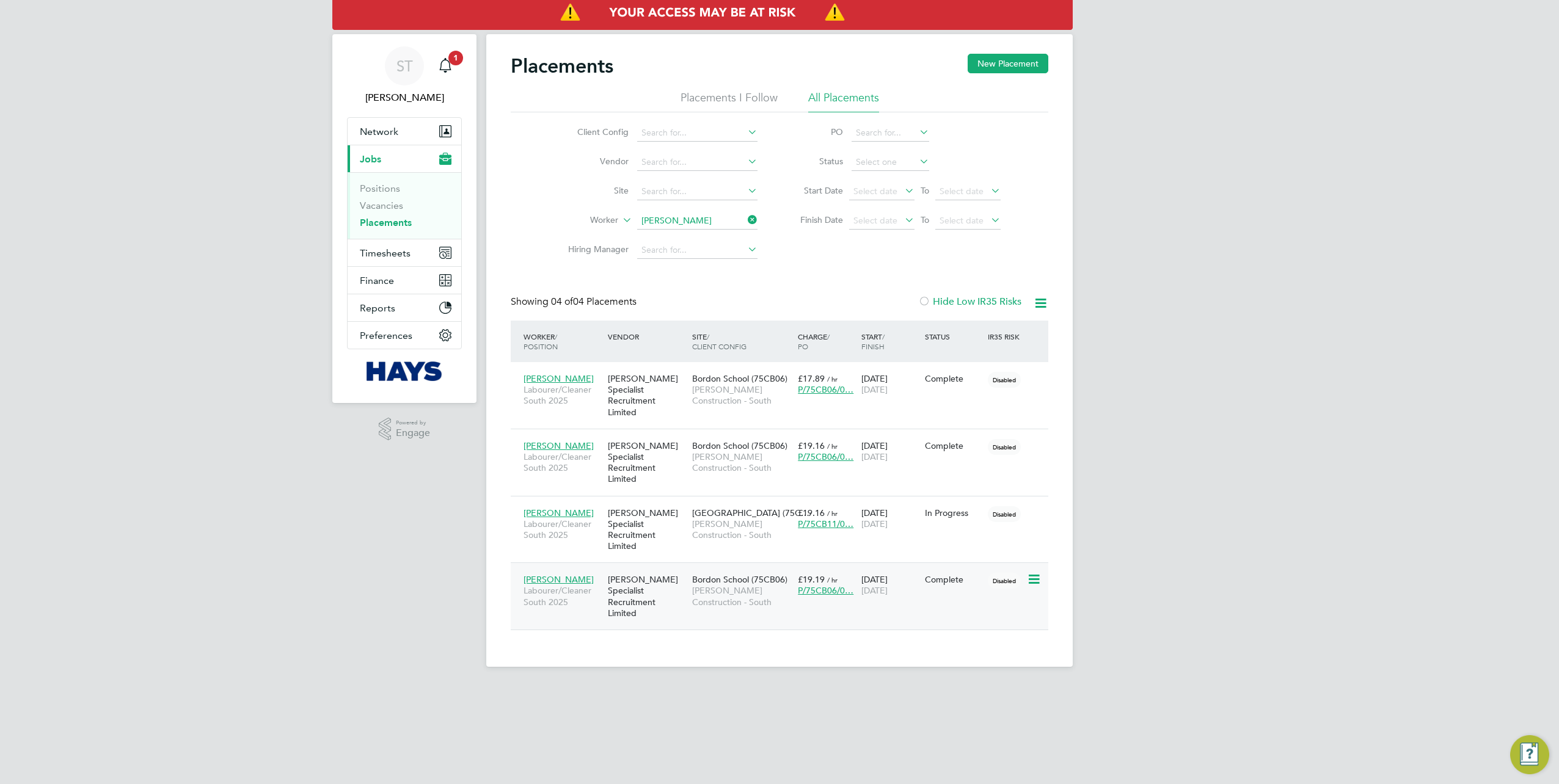
click at [743, 585] on span "[PERSON_NAME] Construction - South" at bounding box center [743, 597] width 100 height 22
click at [701, 519] on span "[PERSON_NAME] Construction - South" at bounding box center [743, 530] width 100 height 22
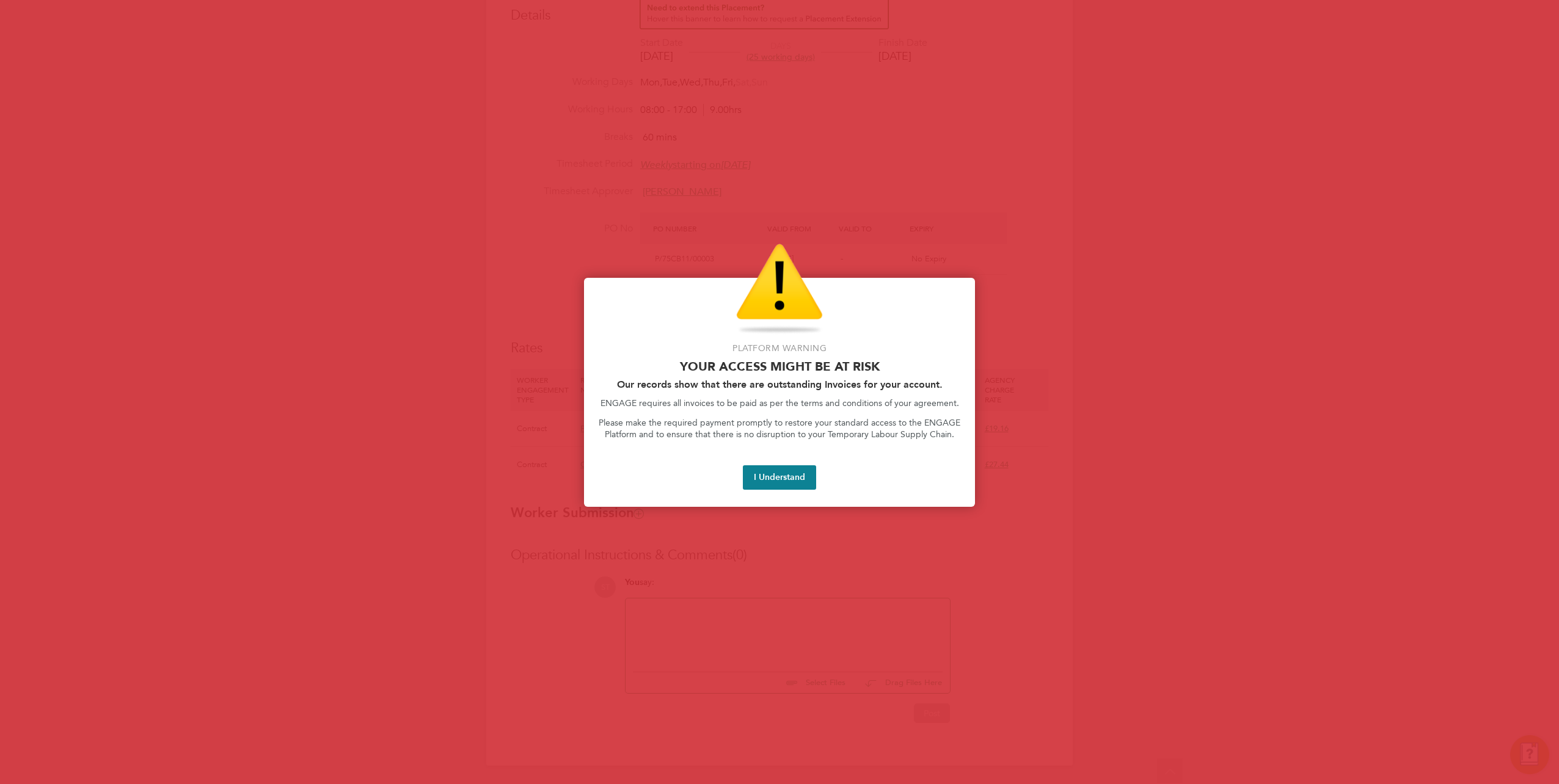
click at [831, 499] on div "Platform Warning Your access might be at risk Our records show that there are o…" at bounding box center [779, 392] width 391 height 229
click at [783, 476] on button "I Understand" at bounding box center [779, 477] width 73 height 24
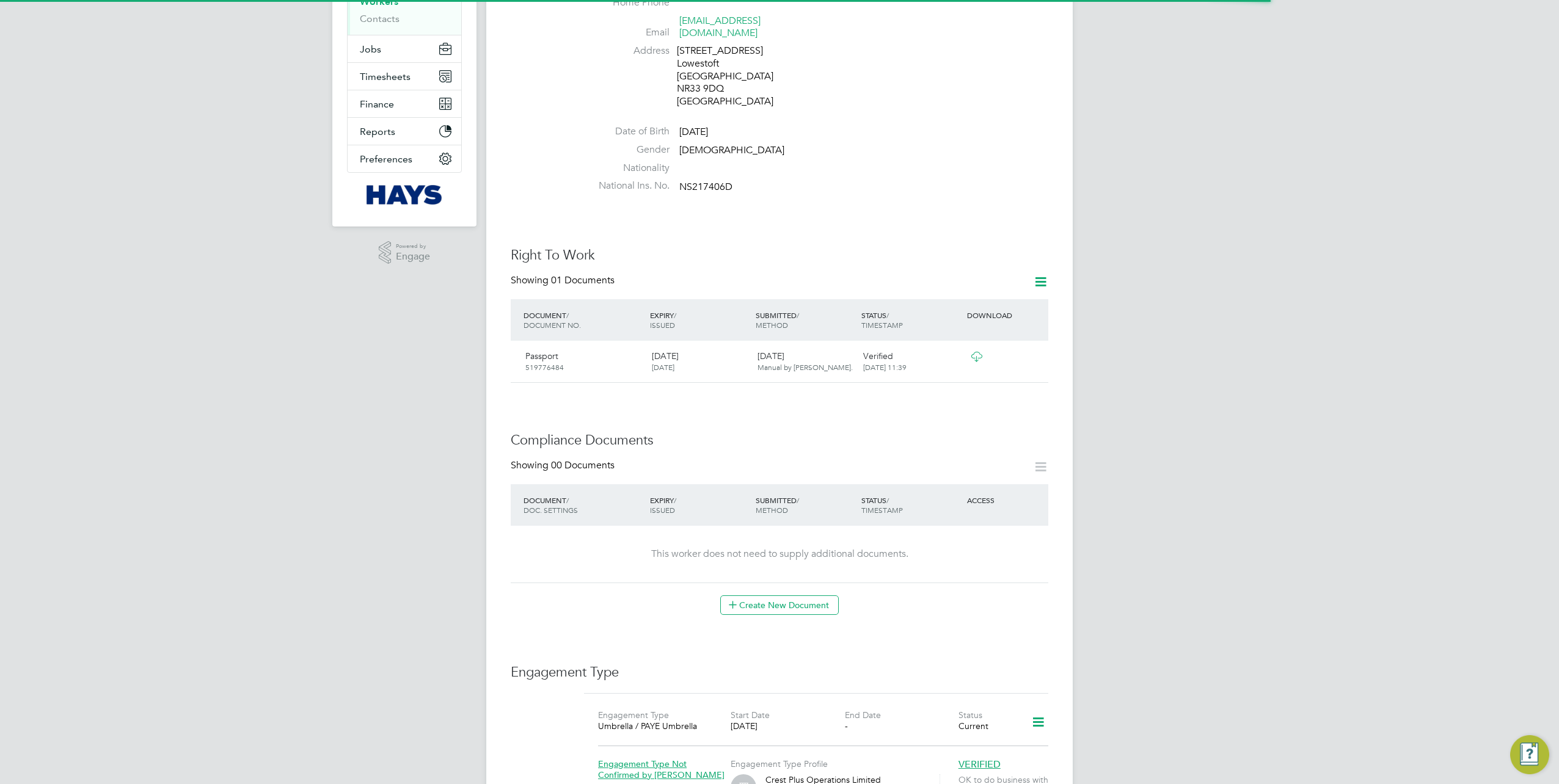
scroll to position [367, 0]
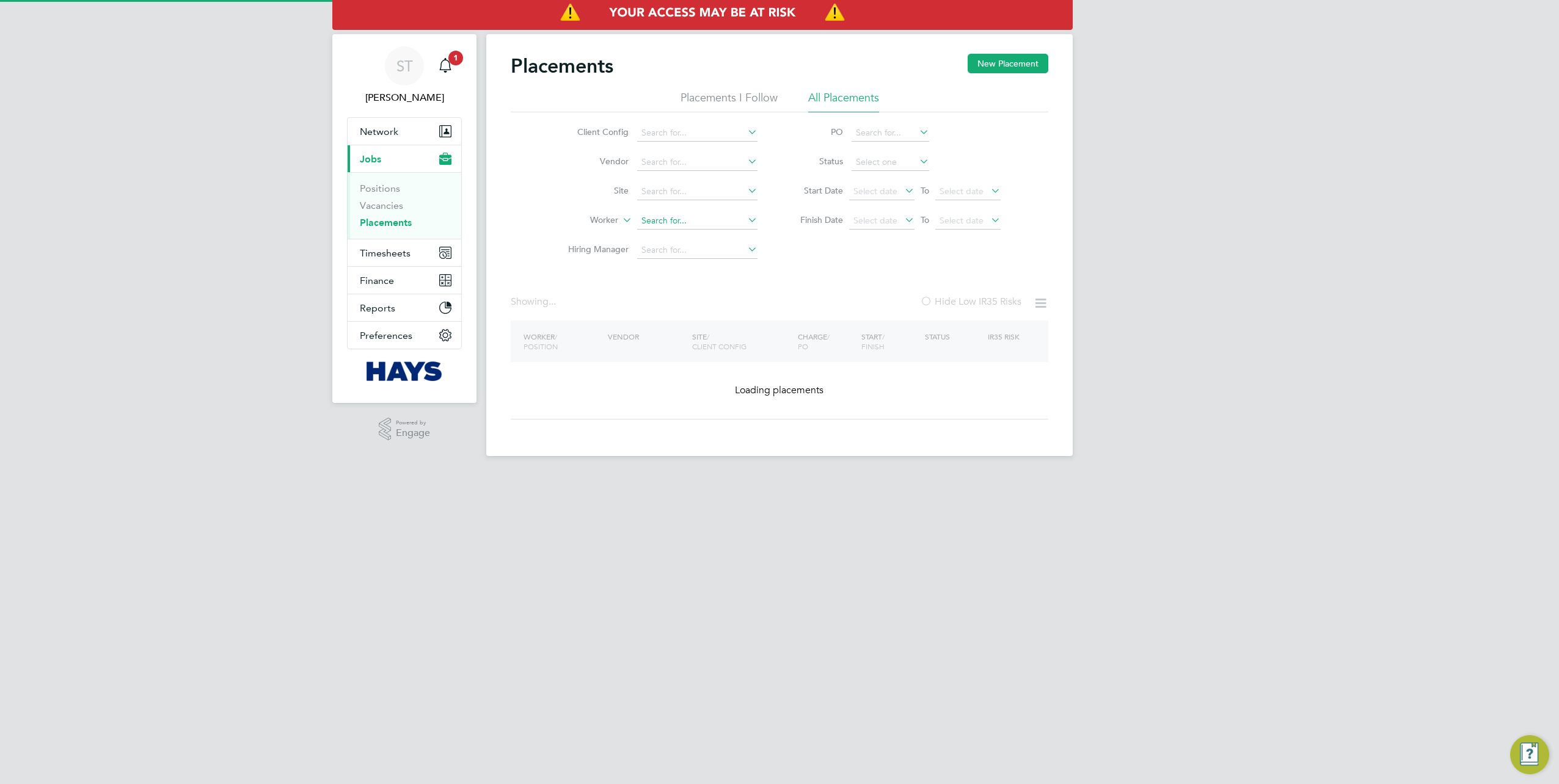
click at [659, 221] on input at bounding box center [697, 221] width 120 height 18
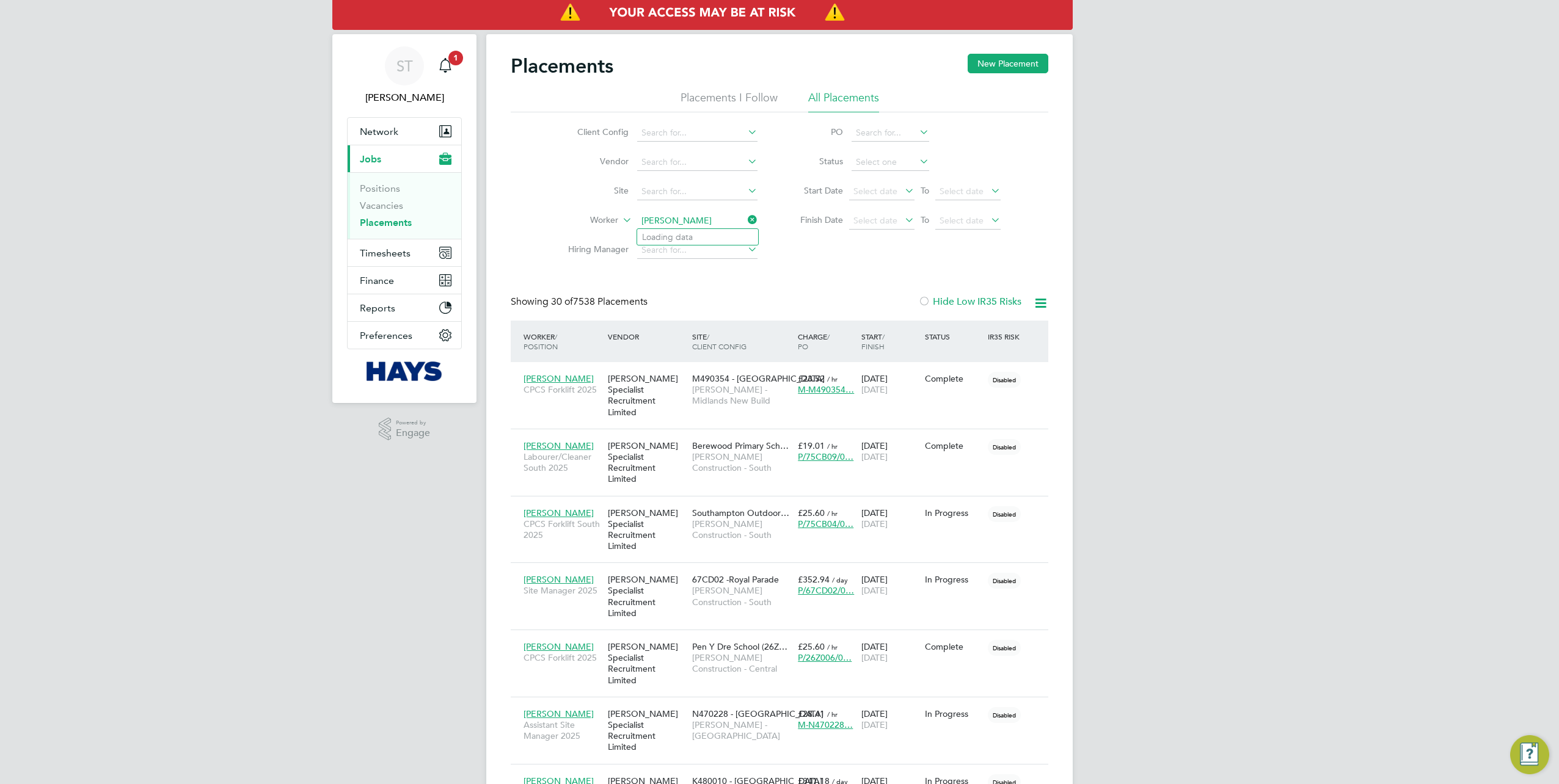
type input "Donald"
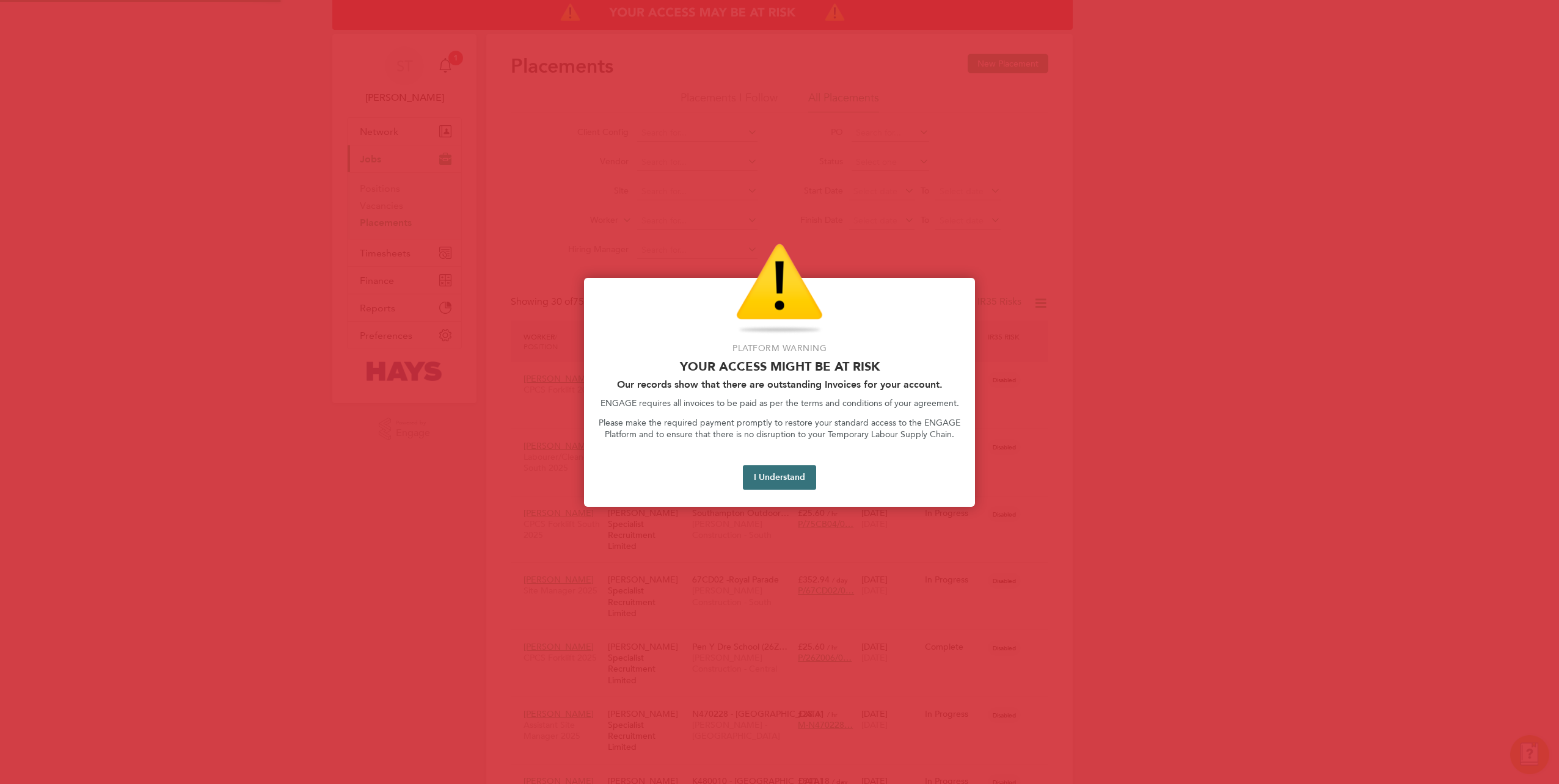
click at [778, 480] on button "I Understand" at bounding box center [779, 477] width 73 height 24
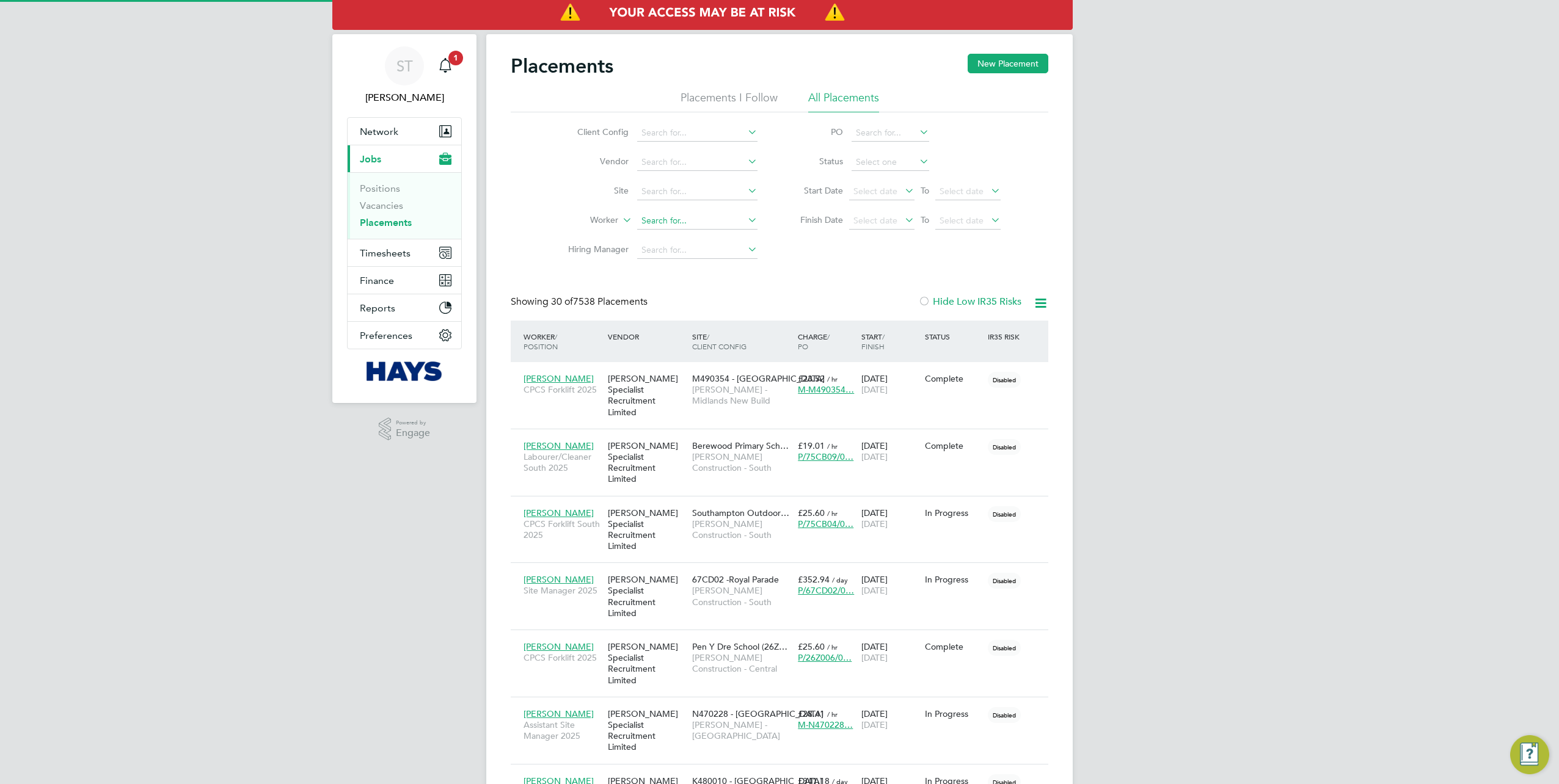
click at [661, 224] on input at bounding box center [697, 221] width 120 height 18
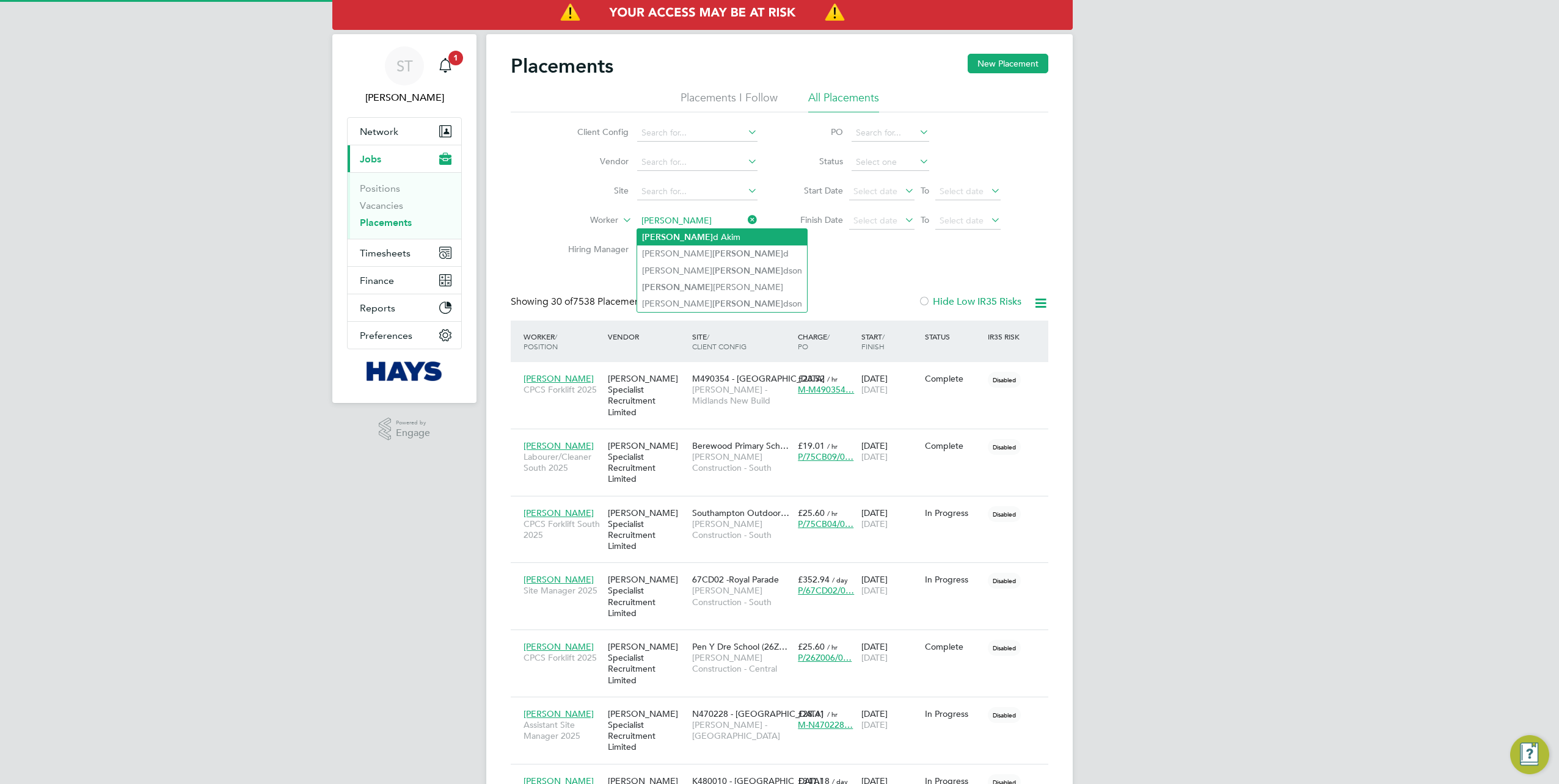
click at [661, 236] on b "Donal" at bounding box center [677, 236] width 71 height 10
type input "[PERSON_NAME]"
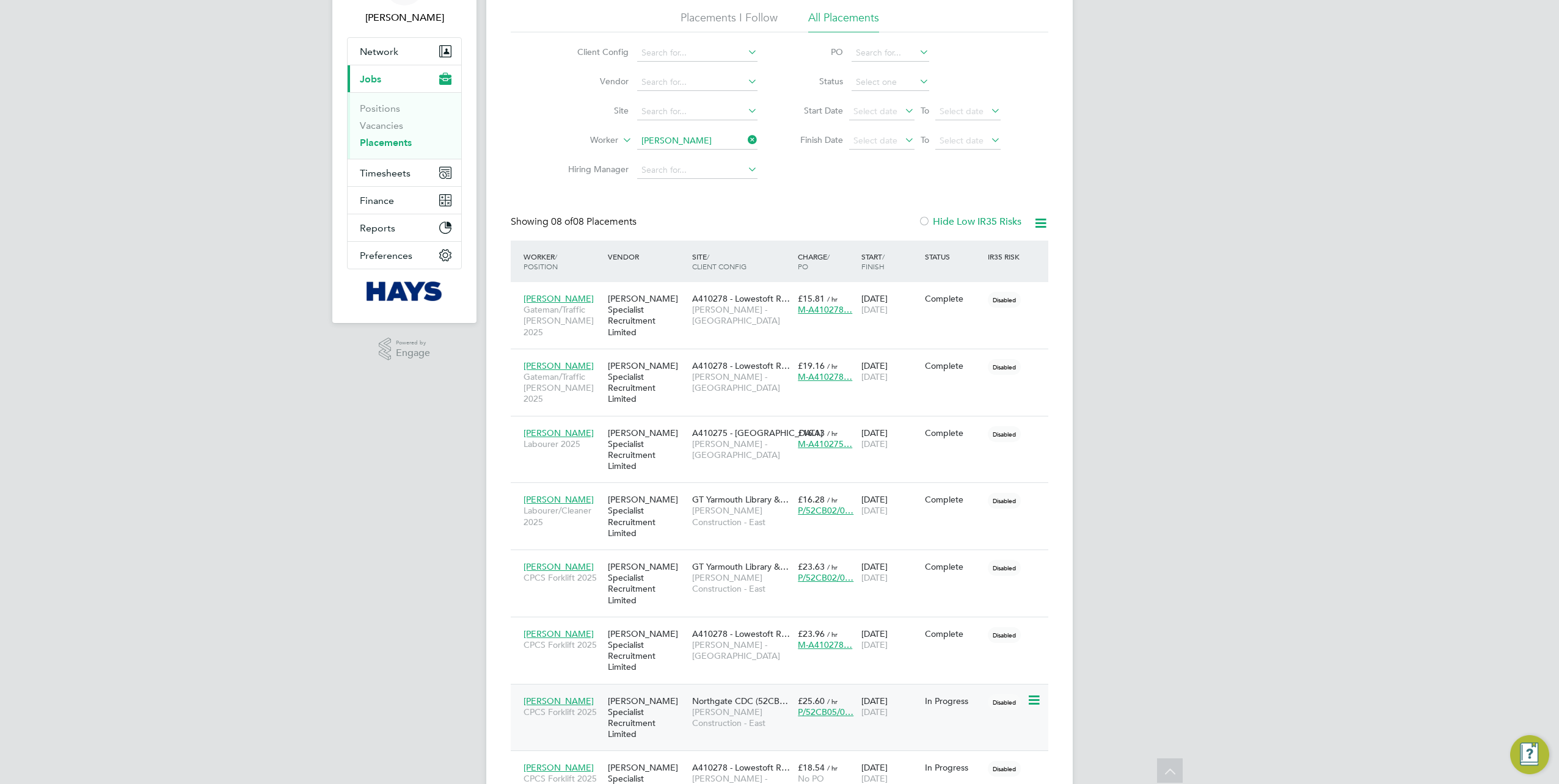
click at [737, 706] on span "Morgan Sindall Construction - East" at bounding box center [743, 718] width 100 height 22
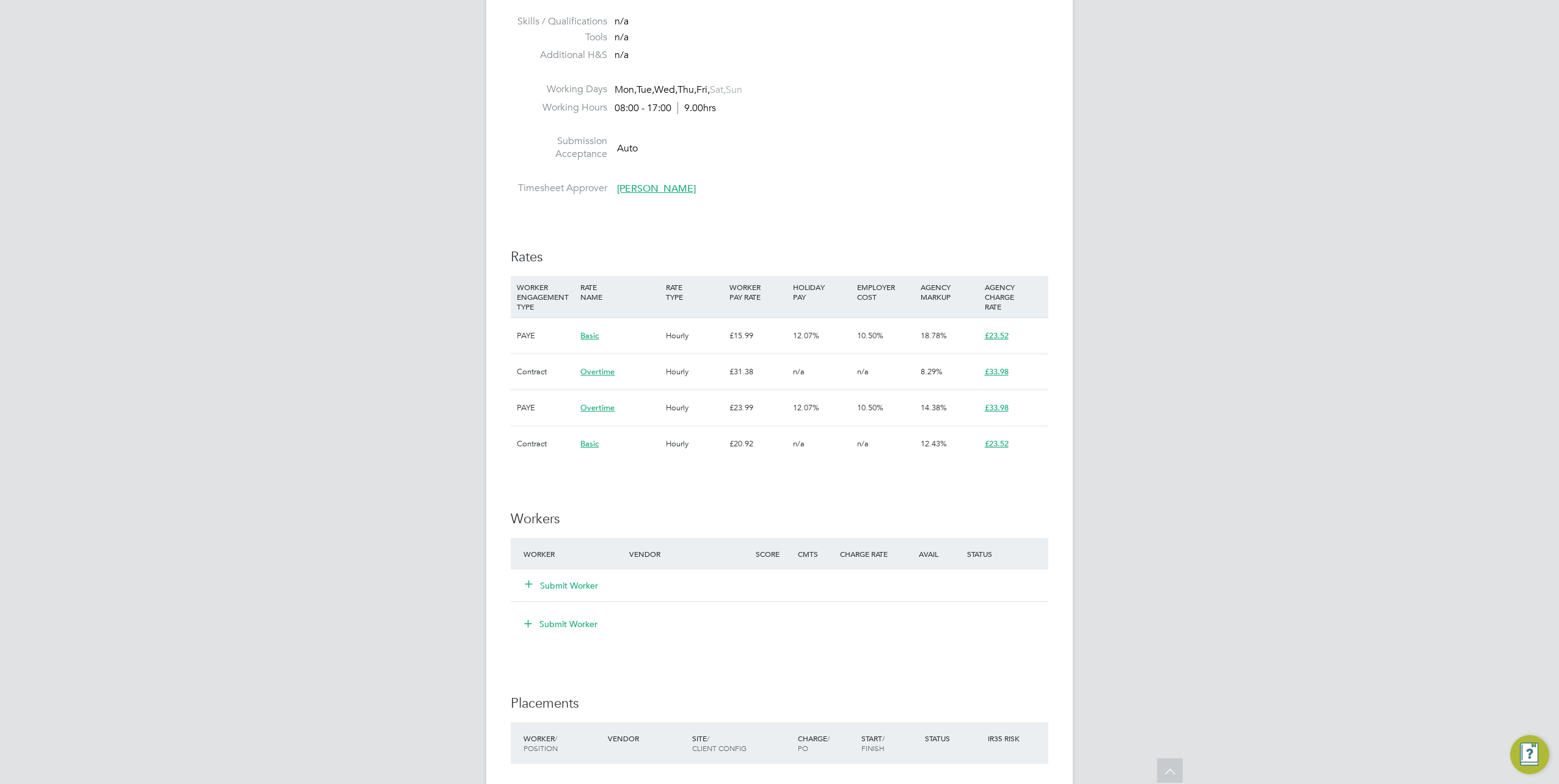
scroll to position [733, 0]
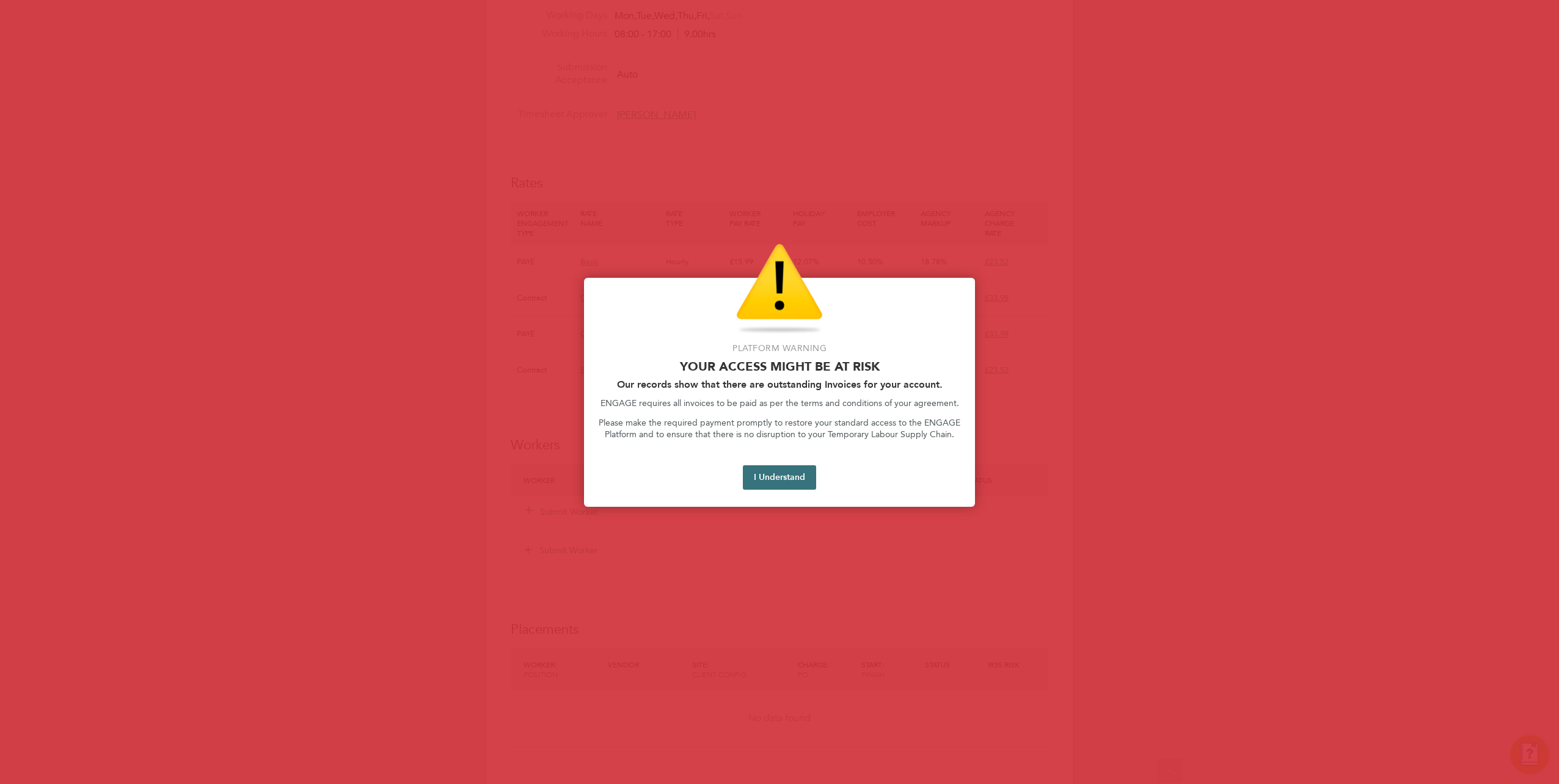
click at [775, 476] on button "I Understand" at bounding box center [779, 477] width 73 height 24
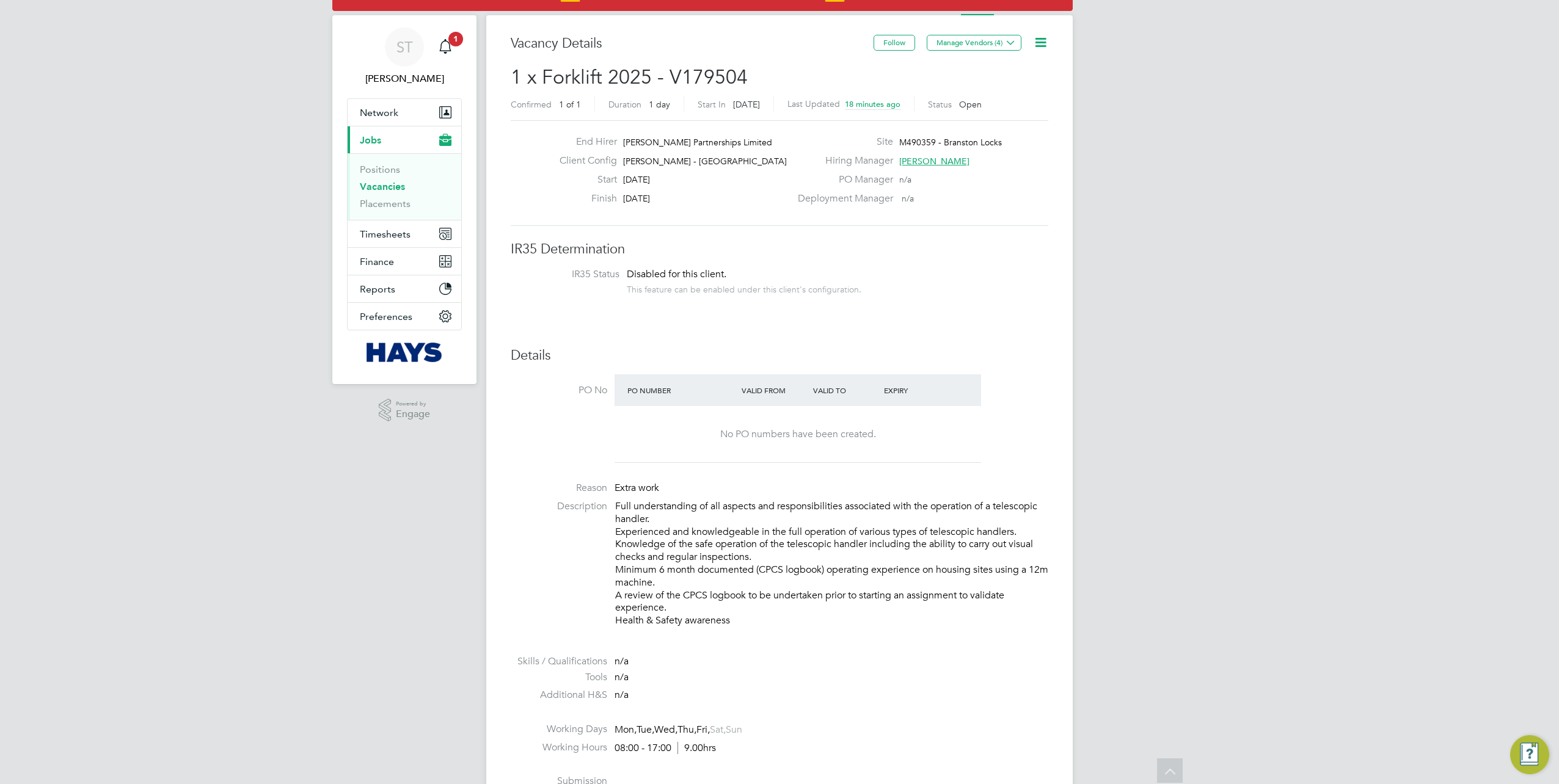
scroll to position [0, 0]
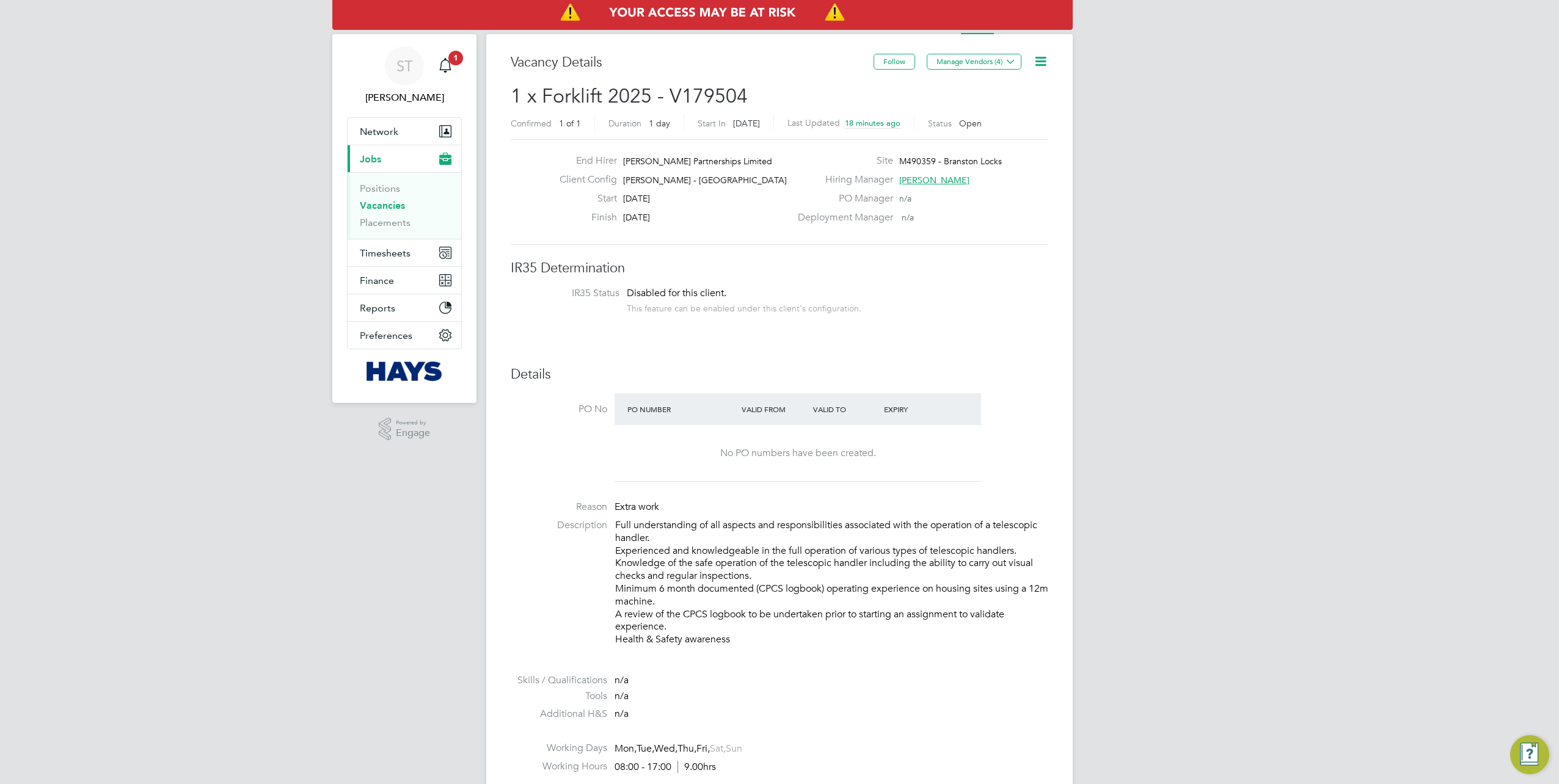
click at [1040, 63] on icon at bounding box center [1041, 61] width 16 height 16
click at [1036, 90] on li "Edit Vacancy e" at bounding box center [1011, 90] width 71 height 18
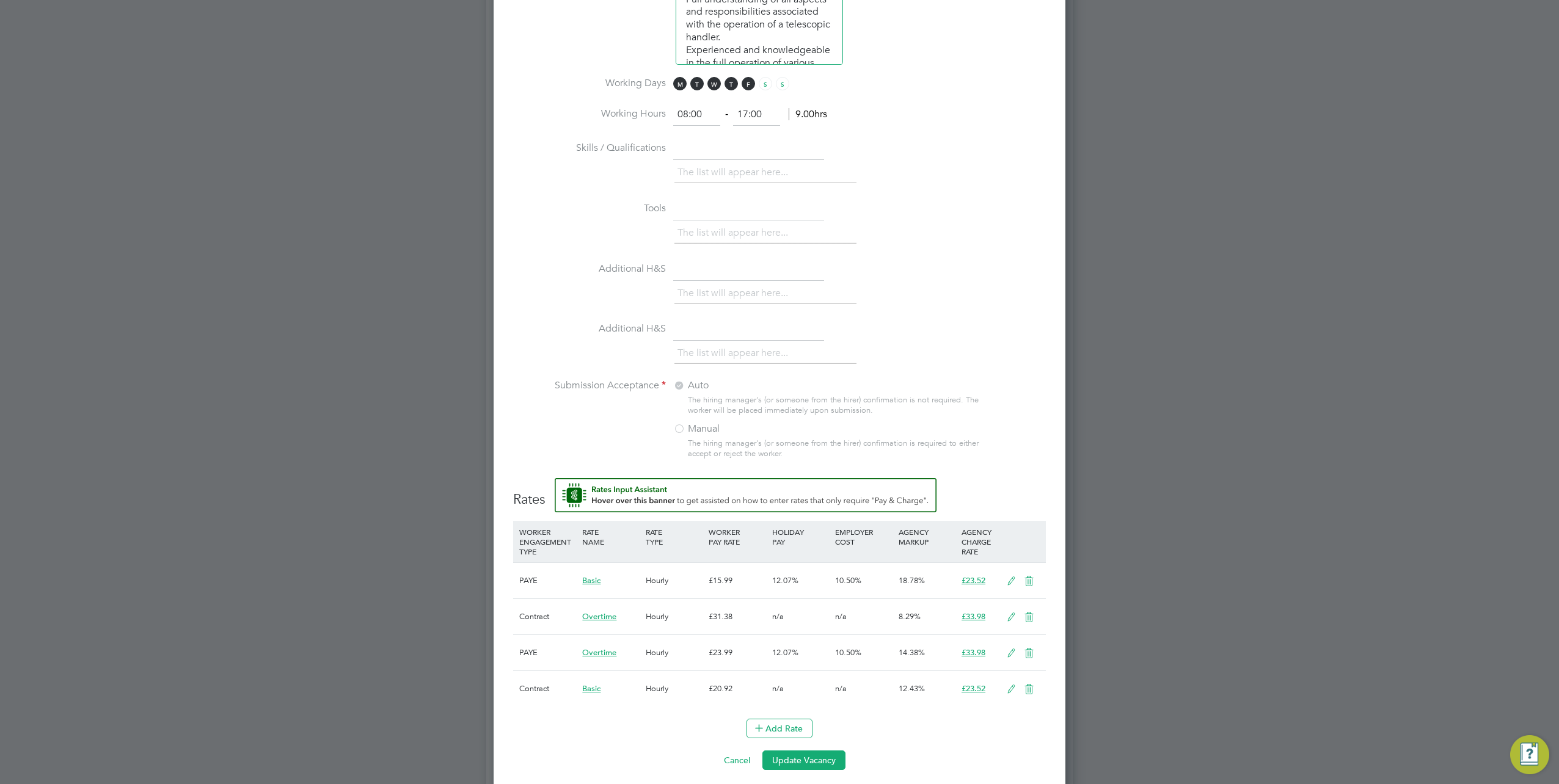
scroll to position [978, 0]
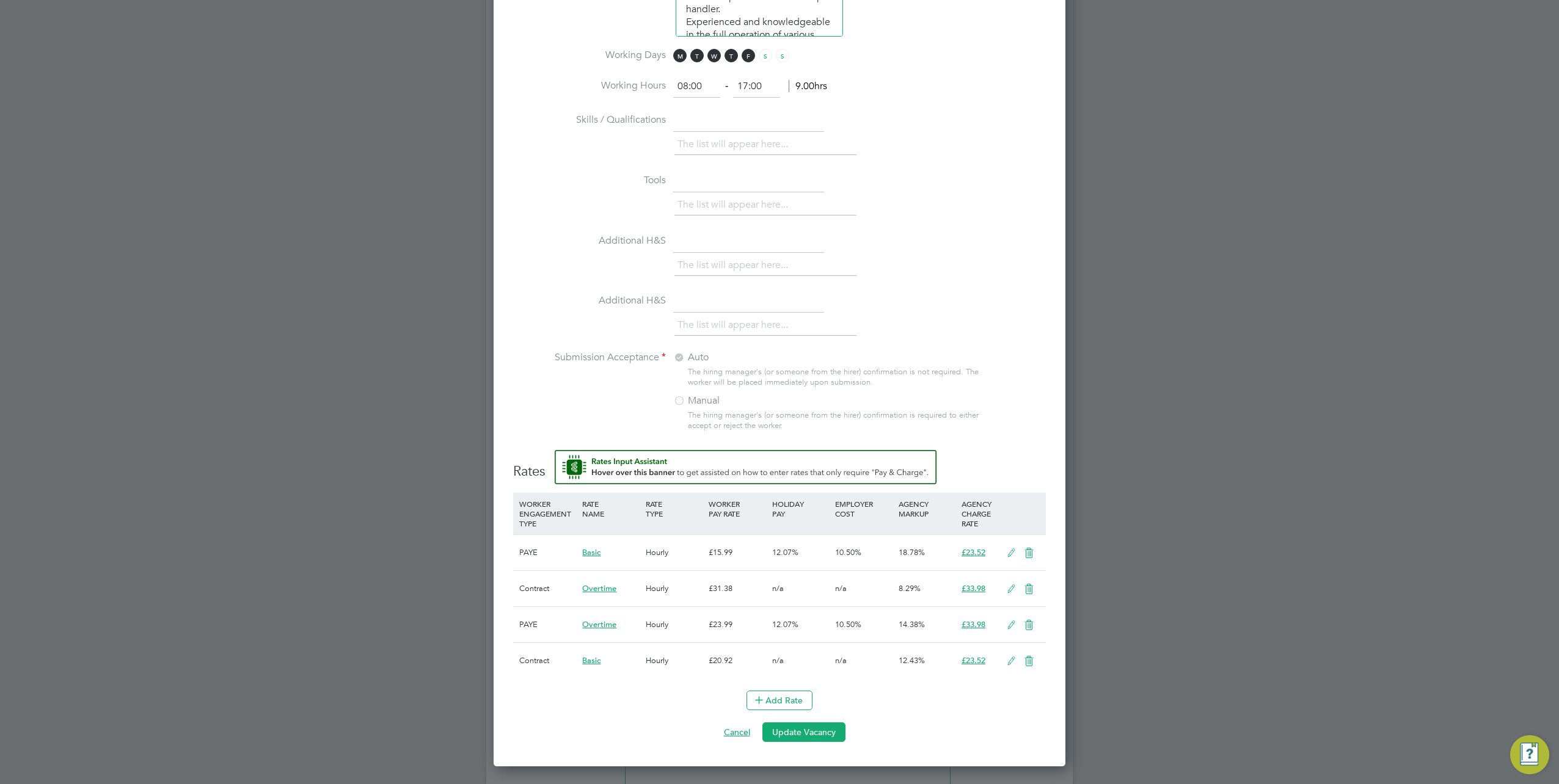
click at [739, 733] on button "Cancel" at bounding box center [737, 732] width 46 height 19
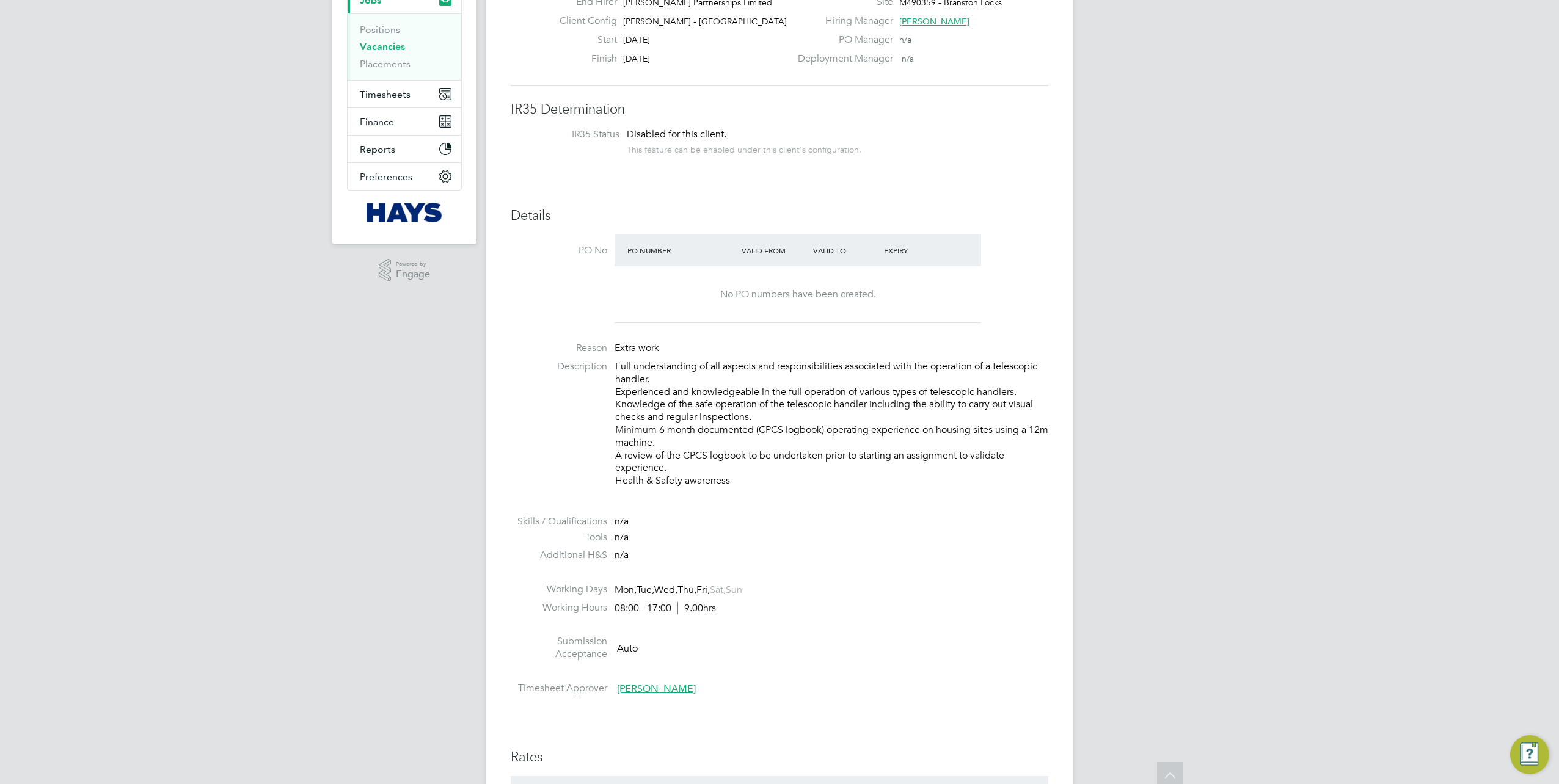
scroll to position [0, 0]
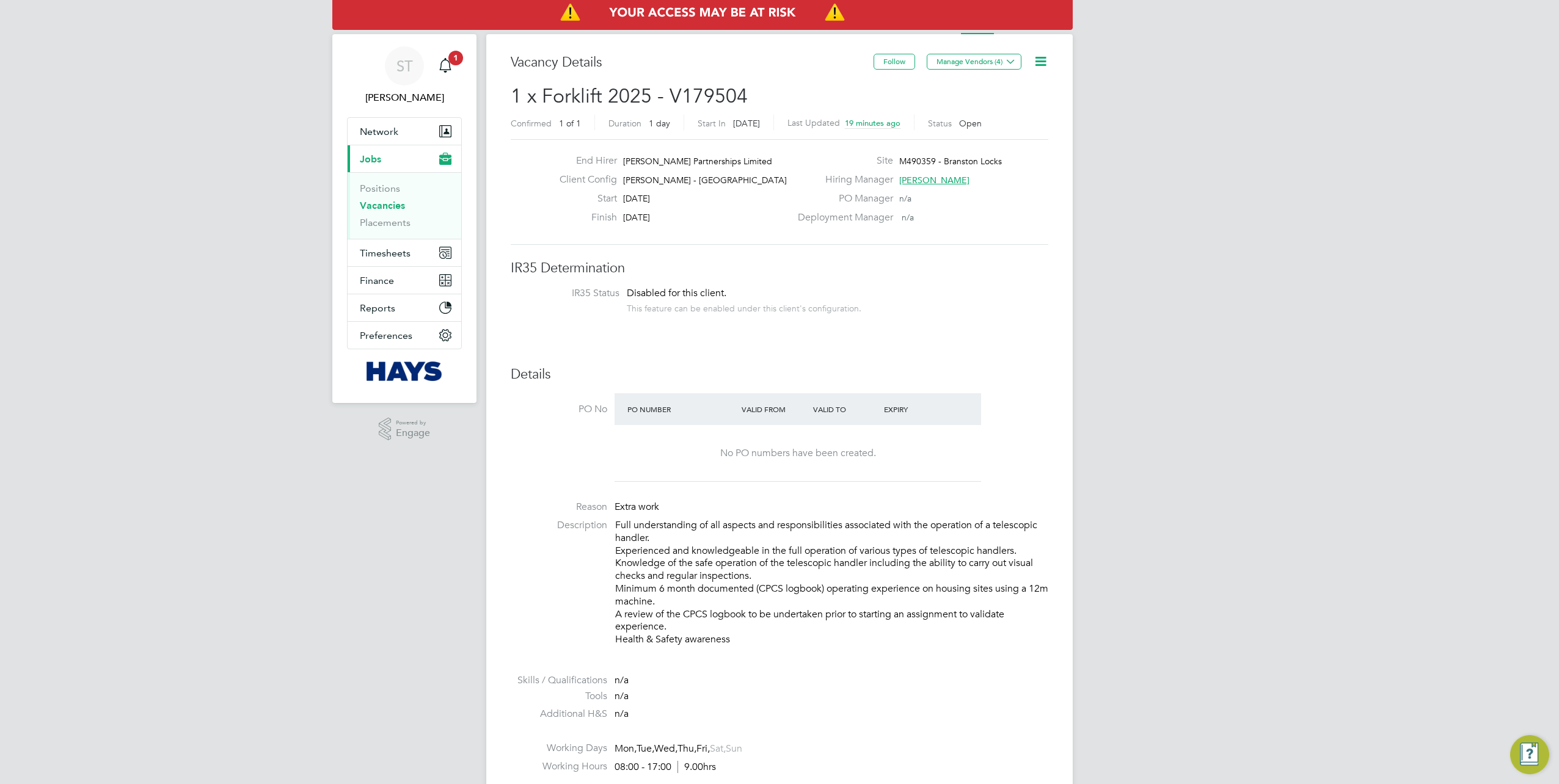
click at [1038, 66] on icon at bounding box center [1041, 61] width 16 height 16
click at [988, 103] on li "Update Status" at bounding box center [1011, 107] width 71 height 18
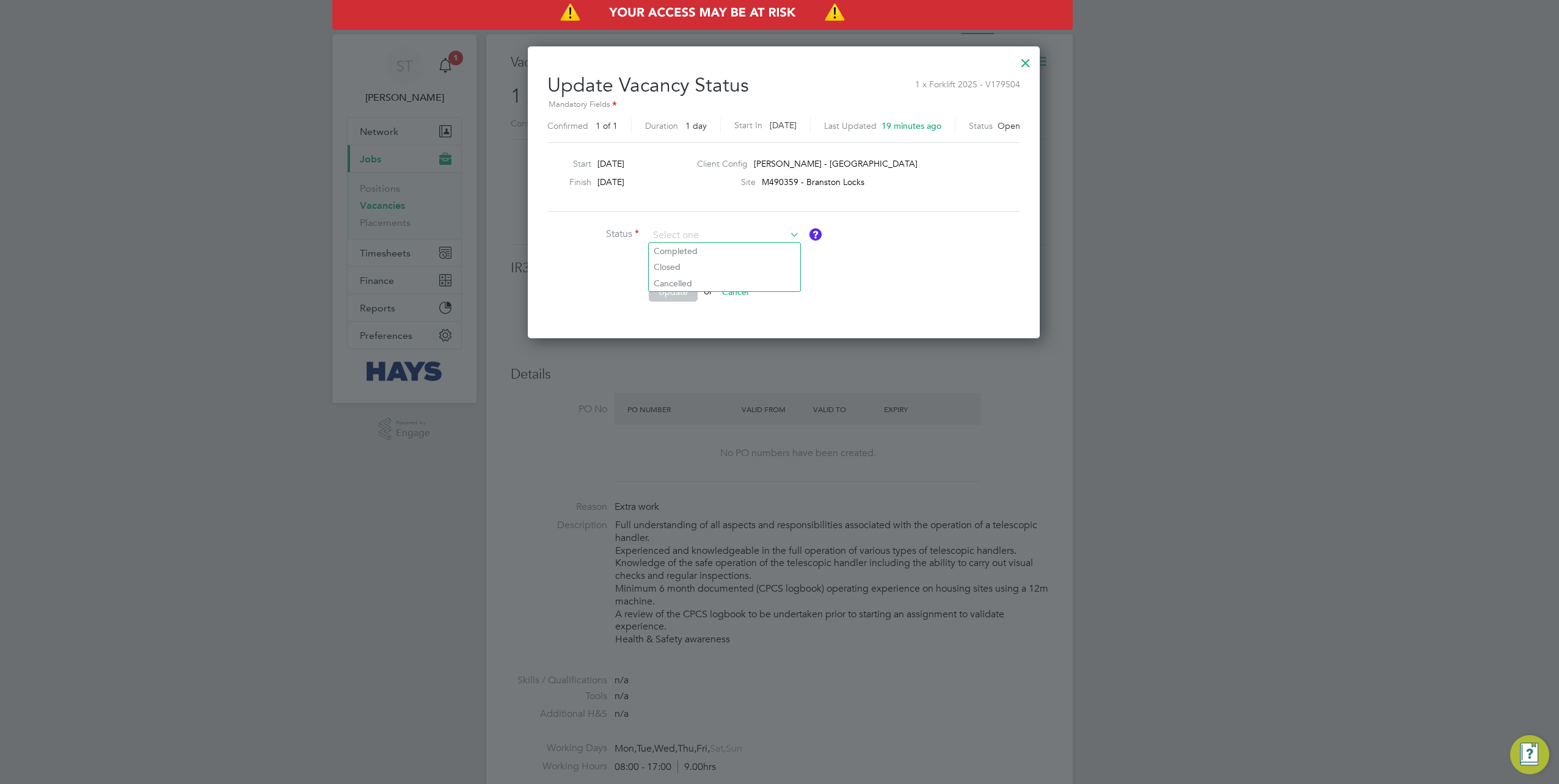
click at [1015, 69] on div at bounding box center [1026, 60] width 22 height 22
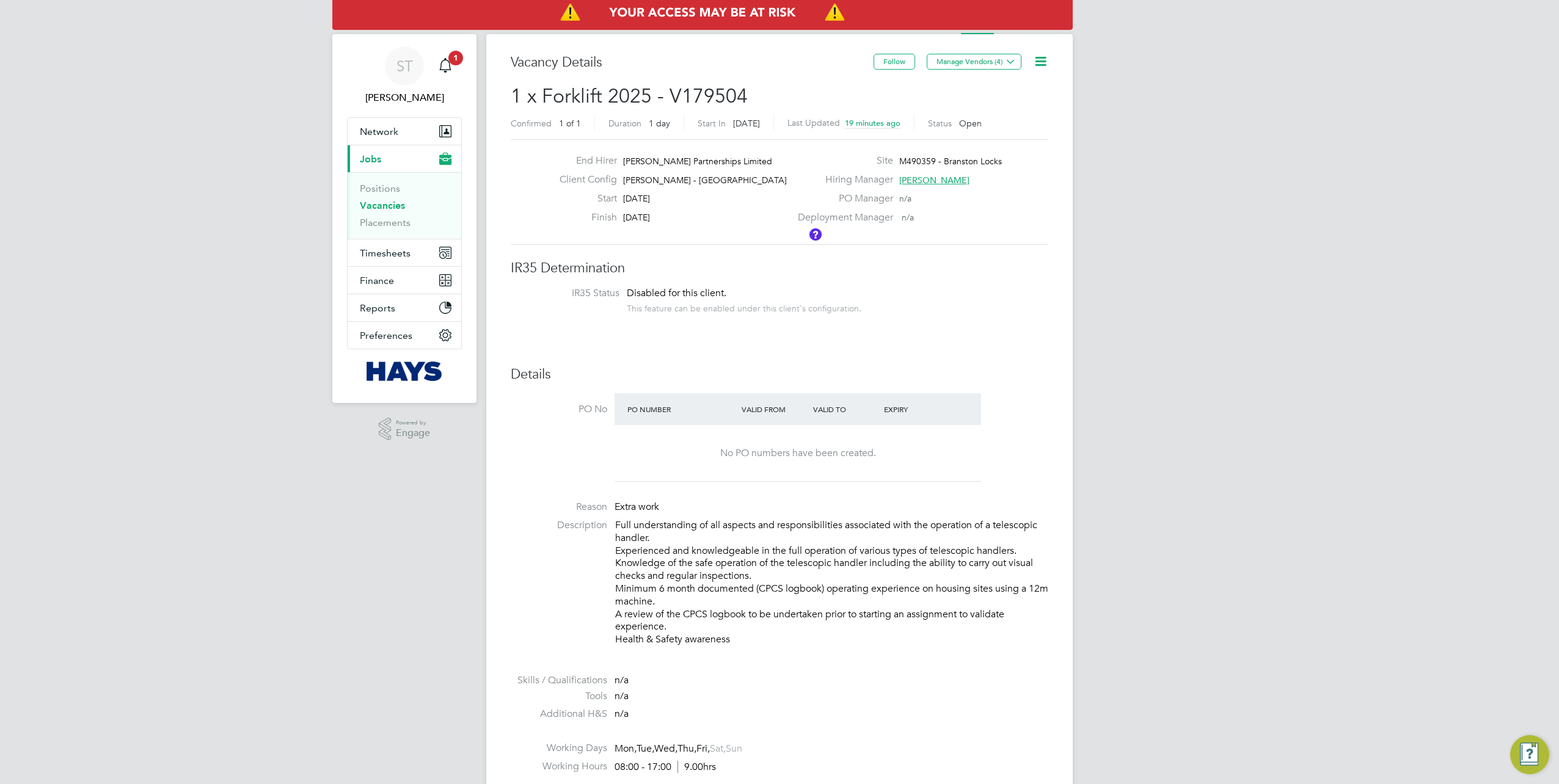
click at [1036, 66] on icon at bounding box center [1041, 61] width 16 height 16
click at [738, 114] on h2 "1 x Forklift 2025 - V179504 Confirmed 1 of 1 Duration 1 day Start In Today Last…" at bounding box center [780, 110] width 538 height 52
click at [1045, 59] on icon at bounding box center [1041, 61] width 16 height 16
click at [997, 90] on li "Edit Vacancy e" at bounding box center [1011, 90] width 71 height 18
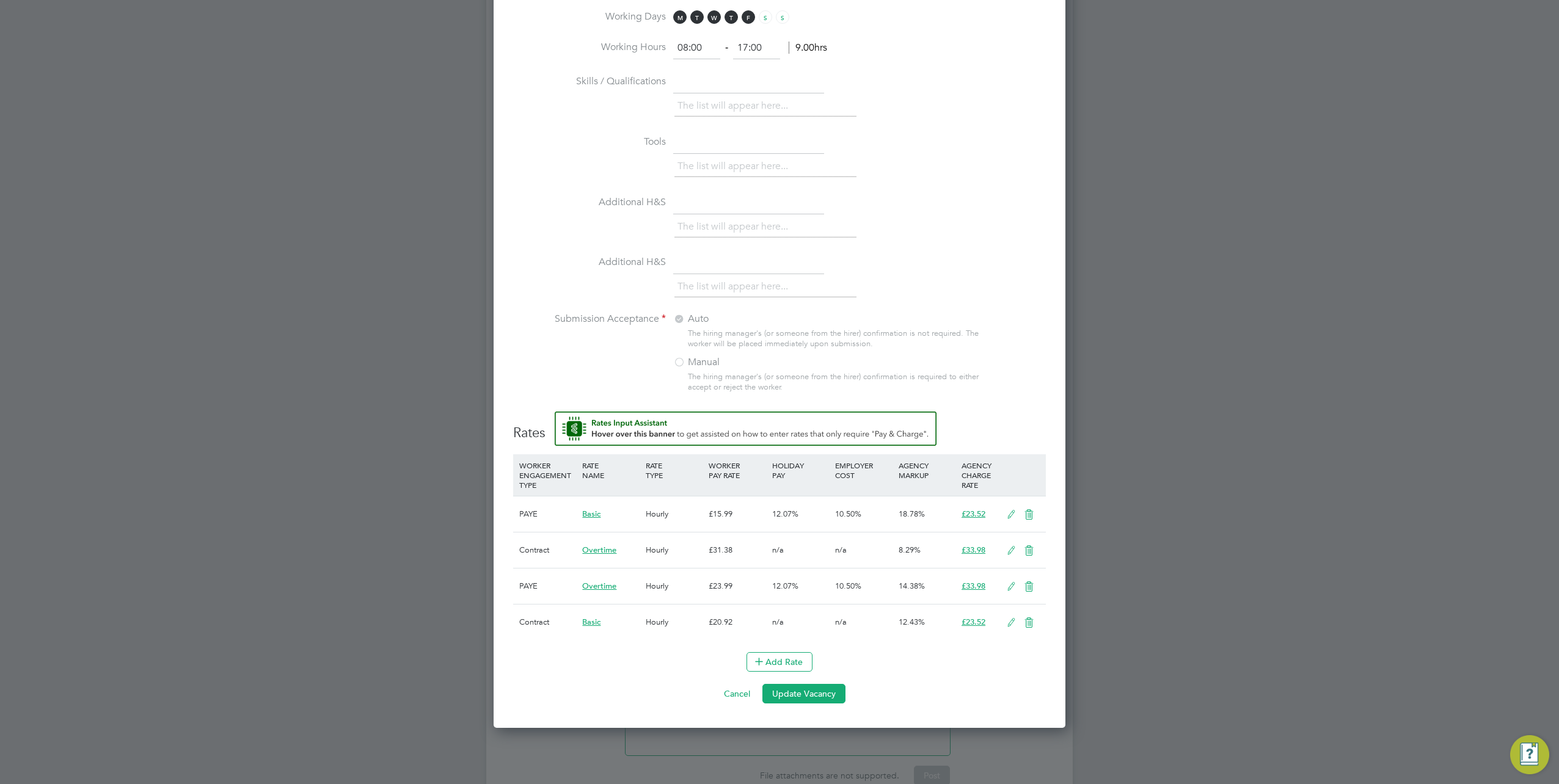
click at [1010, 510] on icon at bounding box center [1011, 514] width 16 height 10
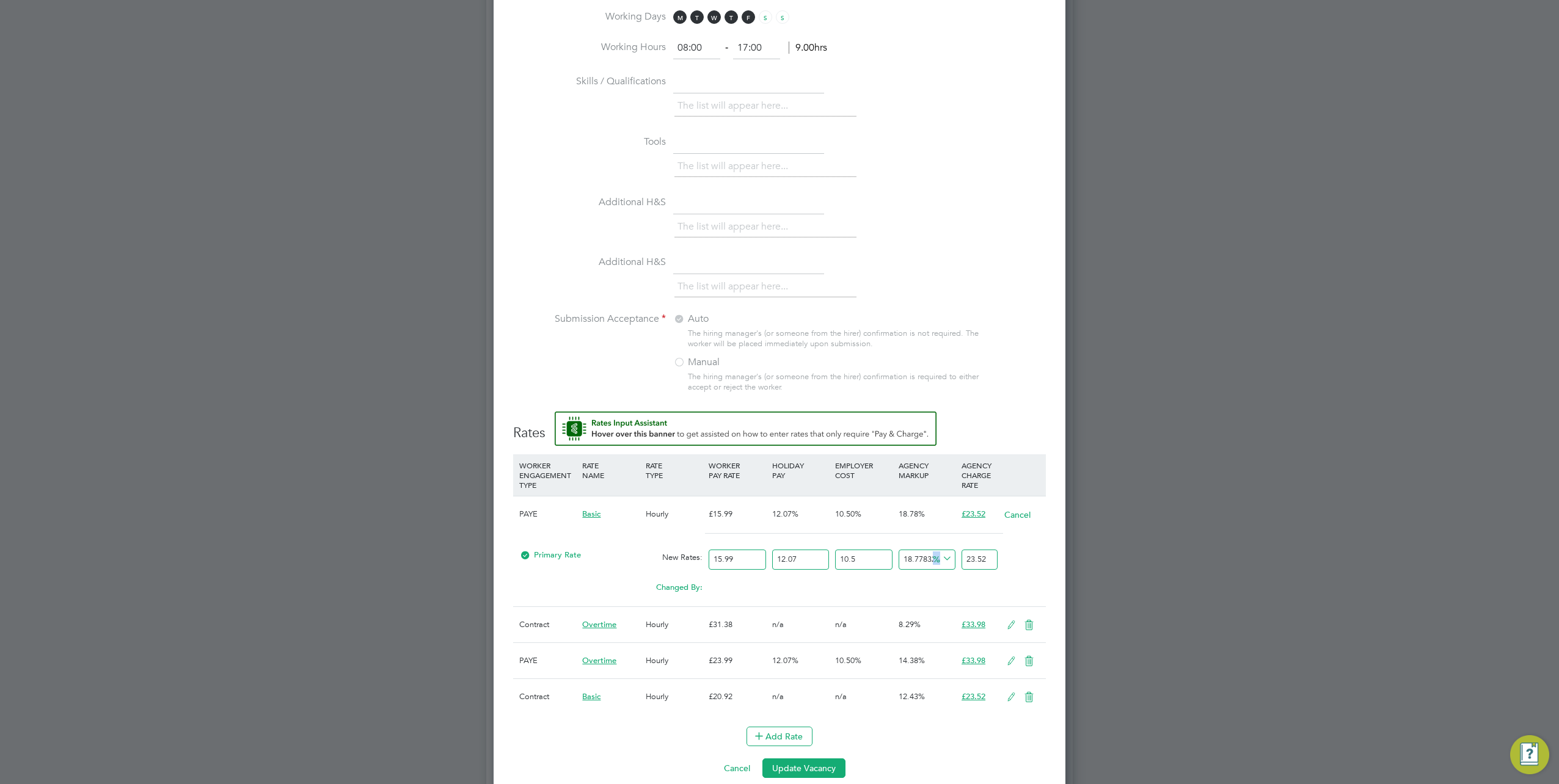
drag, startPoint x: 999, startPoint y: 556, endPoint x: 929, endPoint y: 558, distance: 70.0
click at [929, 558] on div "Primary Rate New Rates: 15.99 12.07 n/a 10.5 n/a 18.778326940770388 0 % 23.52" at bounding box center [780, 560] width 533 height 32
drag, startPoint x: 929, startPoint y: 558, endPoint x: 999, endPoint y: 551, distance: 70.3
click at [999, 551] on div "23.52" at bounding box center [980, 560] width 42 height 32
click at [990, 555] on input "23.52" at bounding box center [979, 560] width 36 height 20
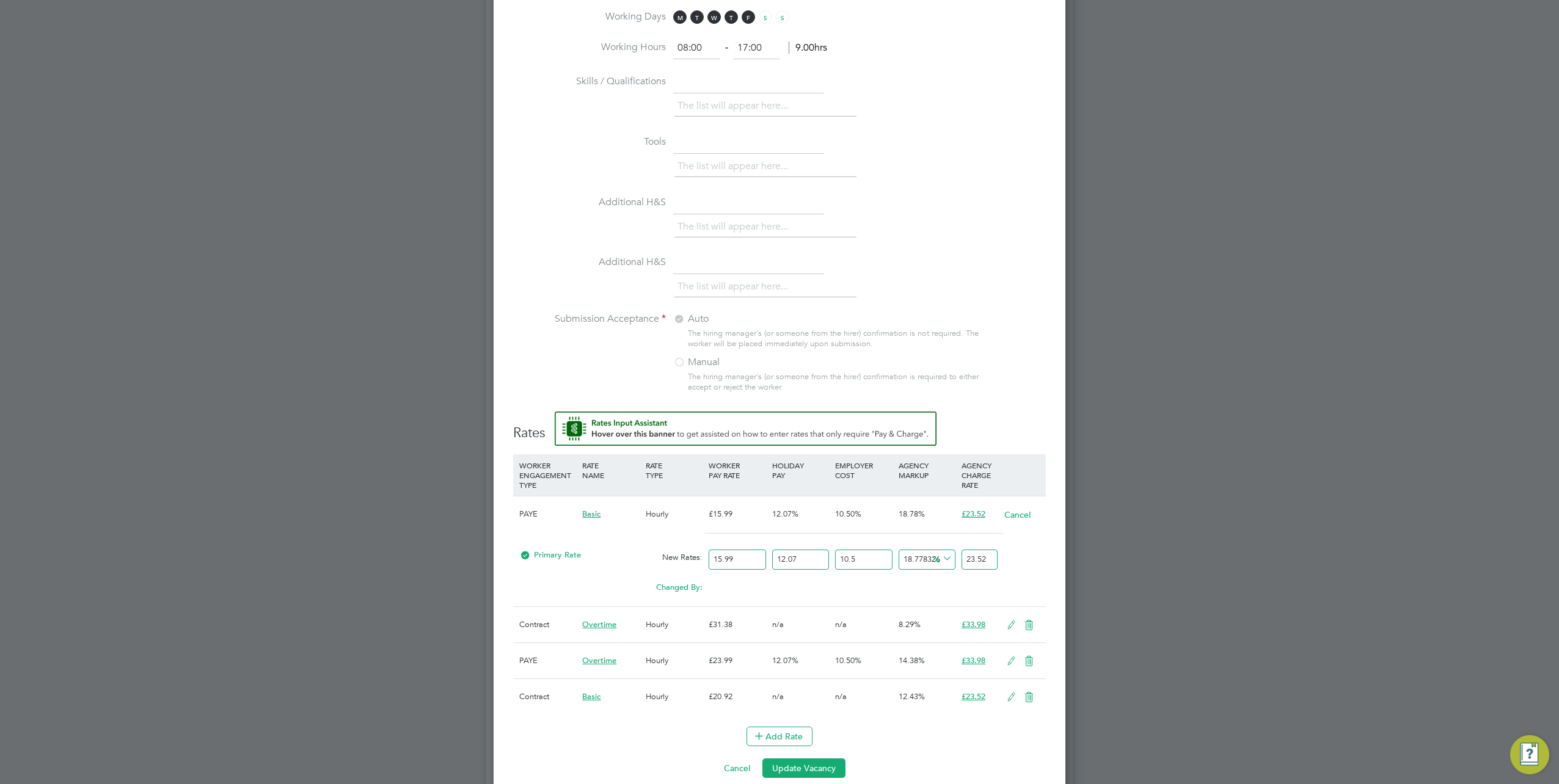
drag, startPoint x: 990, startPoint y: 555, endPoint x: 945, endPoint y: 559, distance: 45.2
click at [945, 559] on div "Primary Rate New Rates: 15.99 12.07 n/a 10.5 n/a 18.778326940770388 0 % 23.52" at bounding box center [780, 560] width 533 height 32
type input "-89.89980213088687"
type input "2"
type input "36.35267123302723"
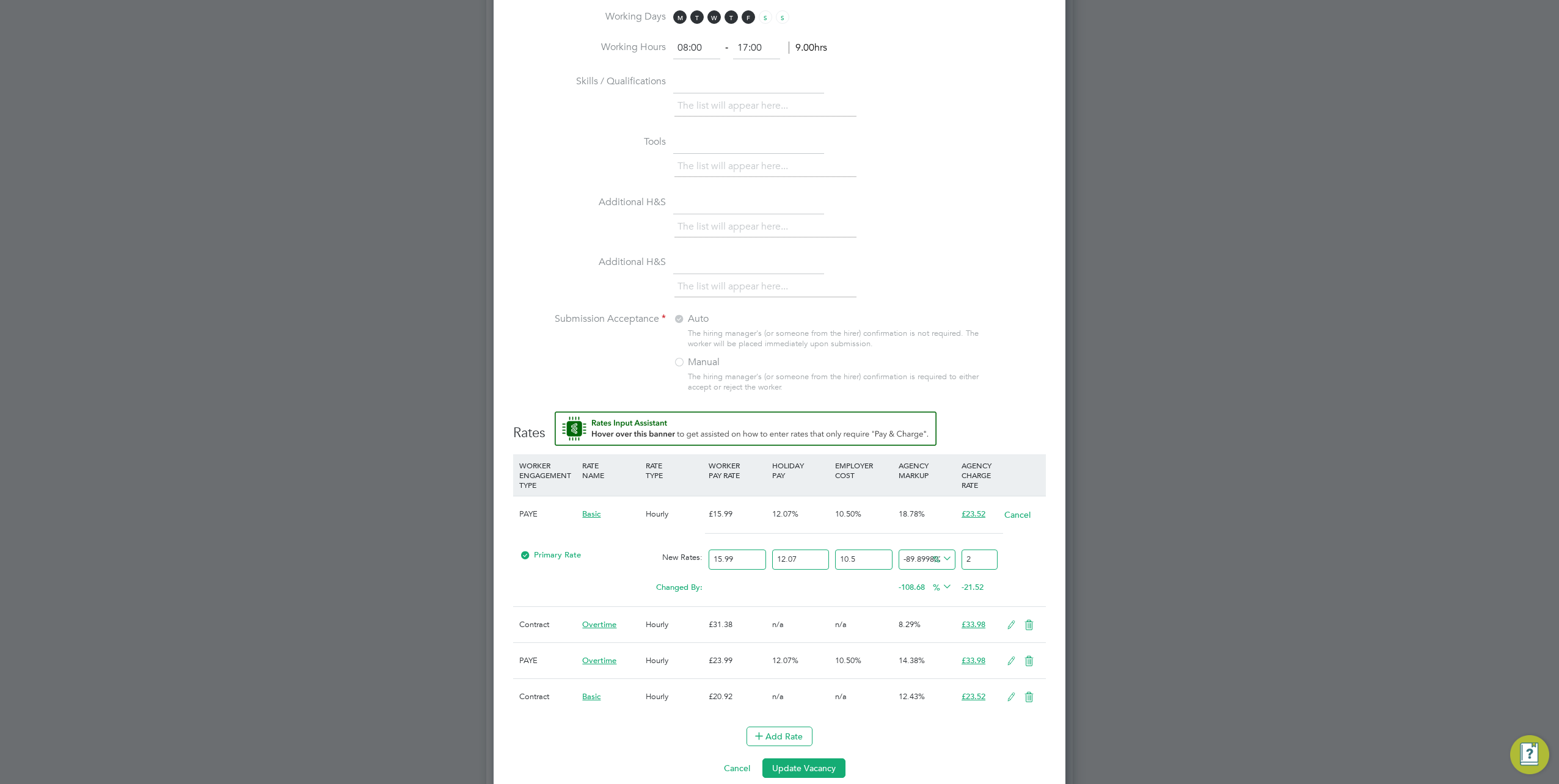
type input "27"
type input "39.38273059376117"
type input "27.60"
click at [1007, 693] on icon at bounding box center [1011, 697] width 16 height 10
drag, startPoint x: 992, startPoint y: 733, endPoint x: 953, endPoint y: 734, distance: 39.0
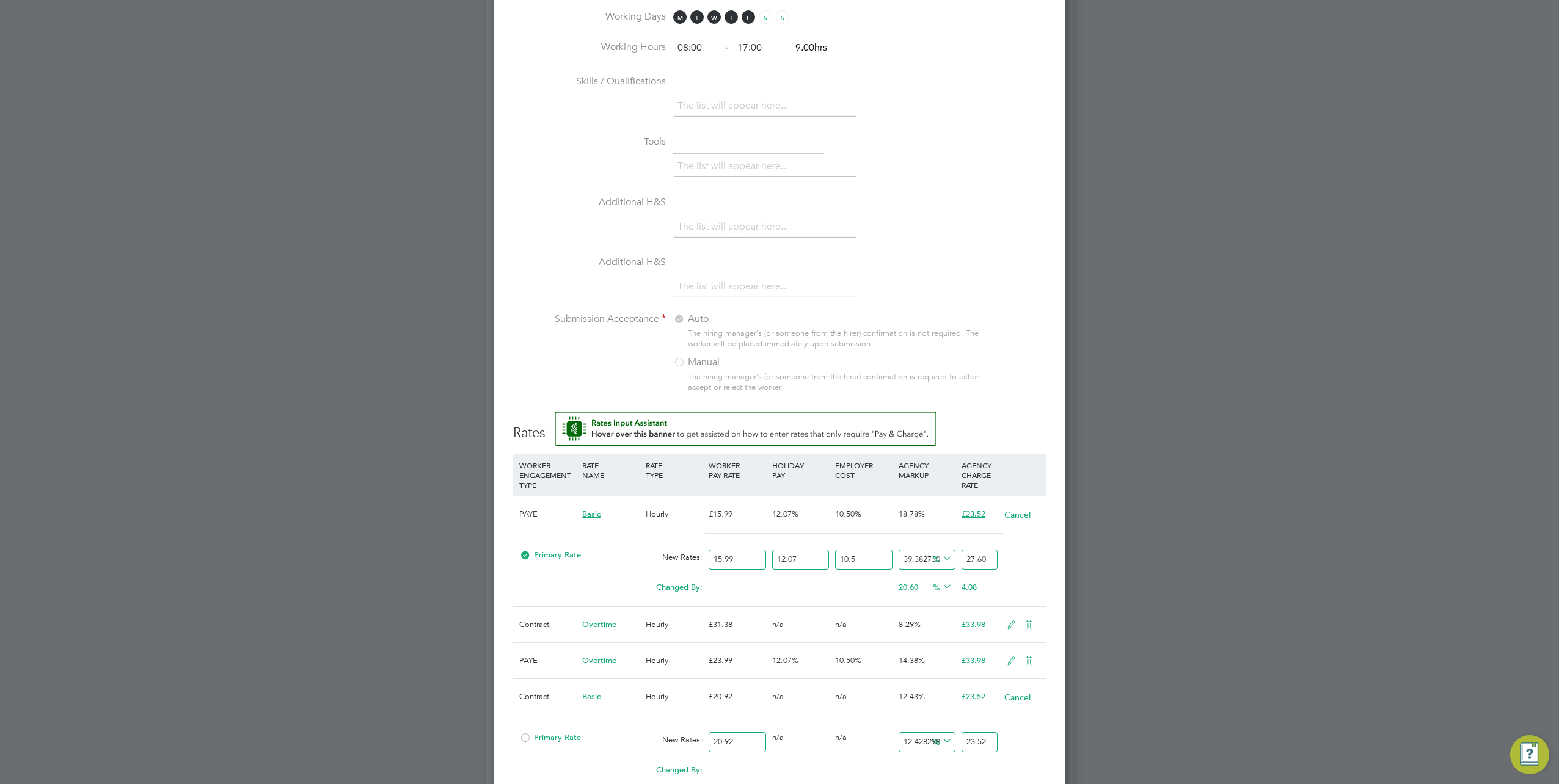
click at [953, 734] on div "Primary Rate New Rates: 20.92 0 n/a 0 n/a 12.4282982791587 0 % 23.52" at bounding box center [780, 742] width 533 height 32
type input "-90.43977055449331"
type input "2"
type input "29.063097514340345"
type input "27"
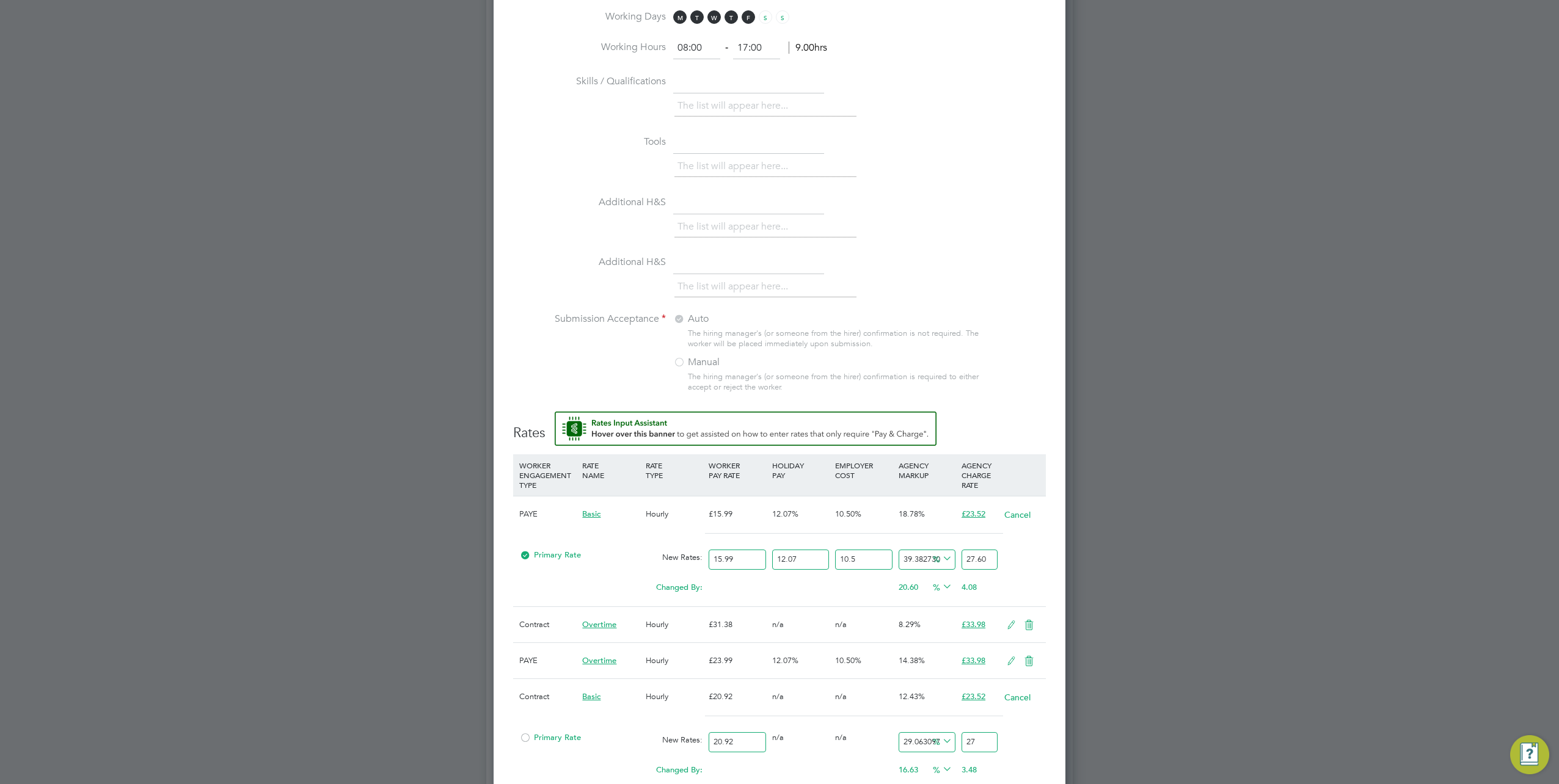
type input "31.931166347992352"
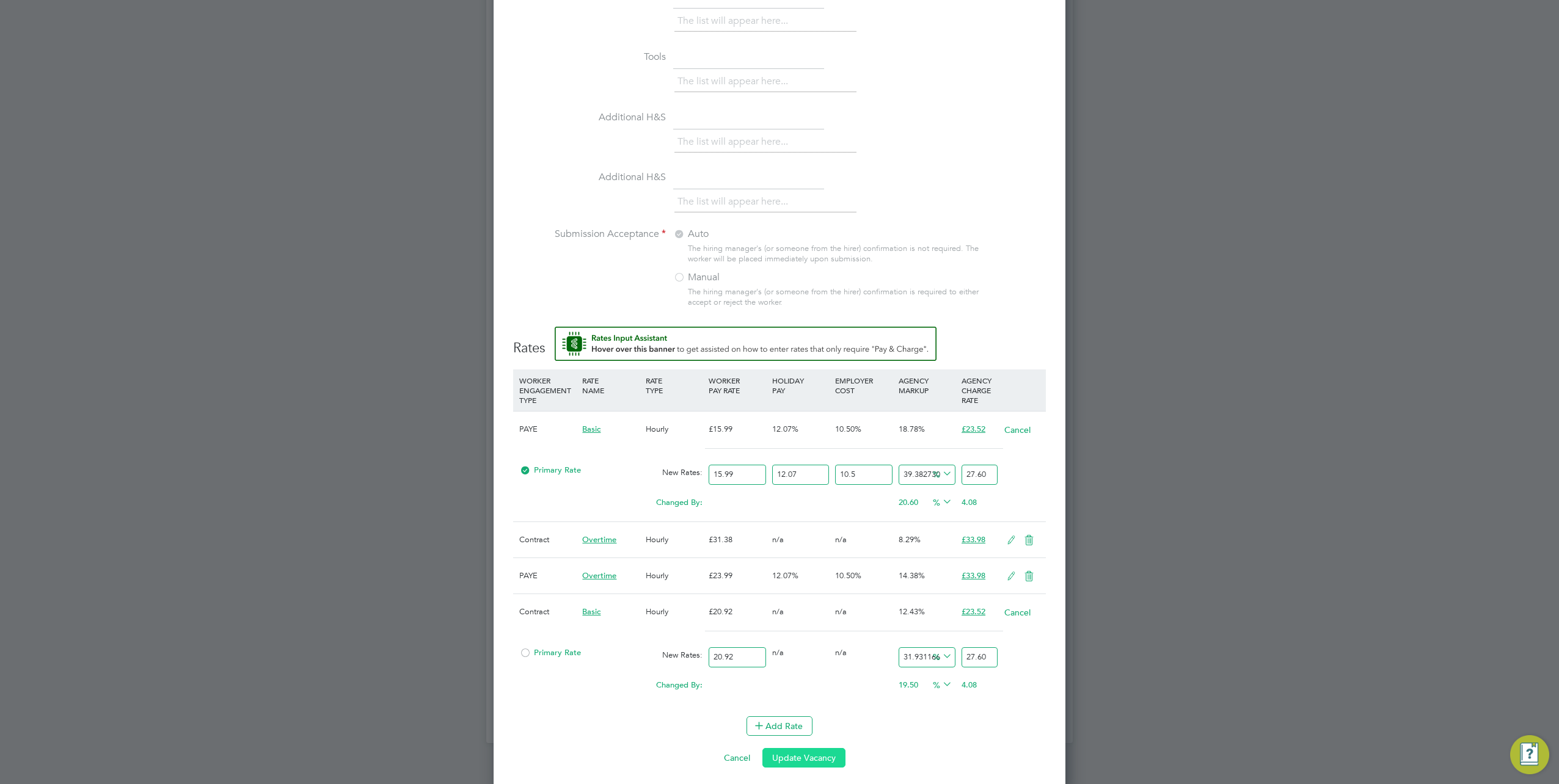
type input "27.60"
click at [802, 752] on button "Update Vacancy" at bounding box center [804, 757] width 83 height 19
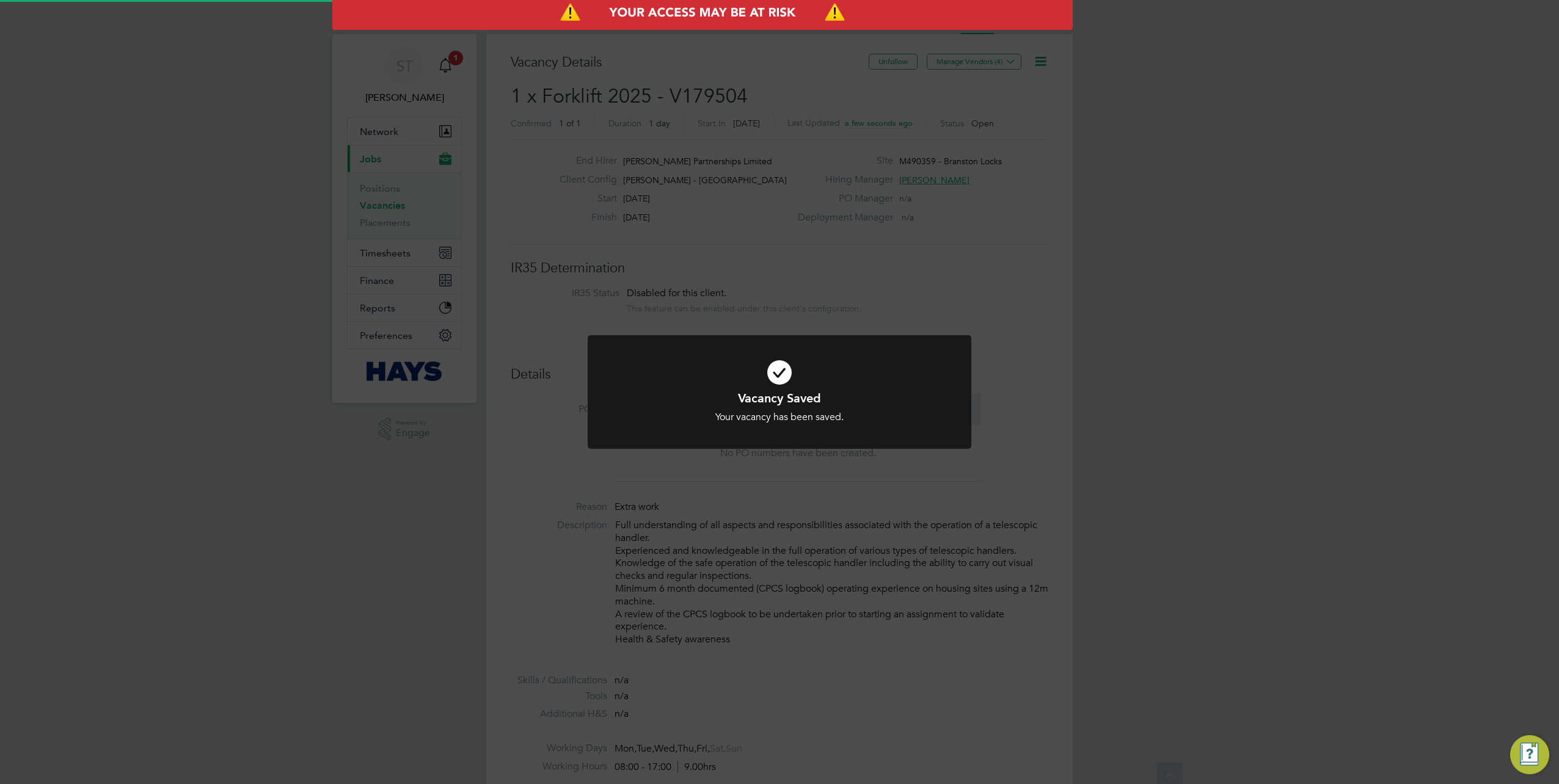
click at [1195, 441] on div "Vacancy Saved Your vacancy has been saved. Cancel Okay" at bounding box center [780, 392] width 1559 height 784
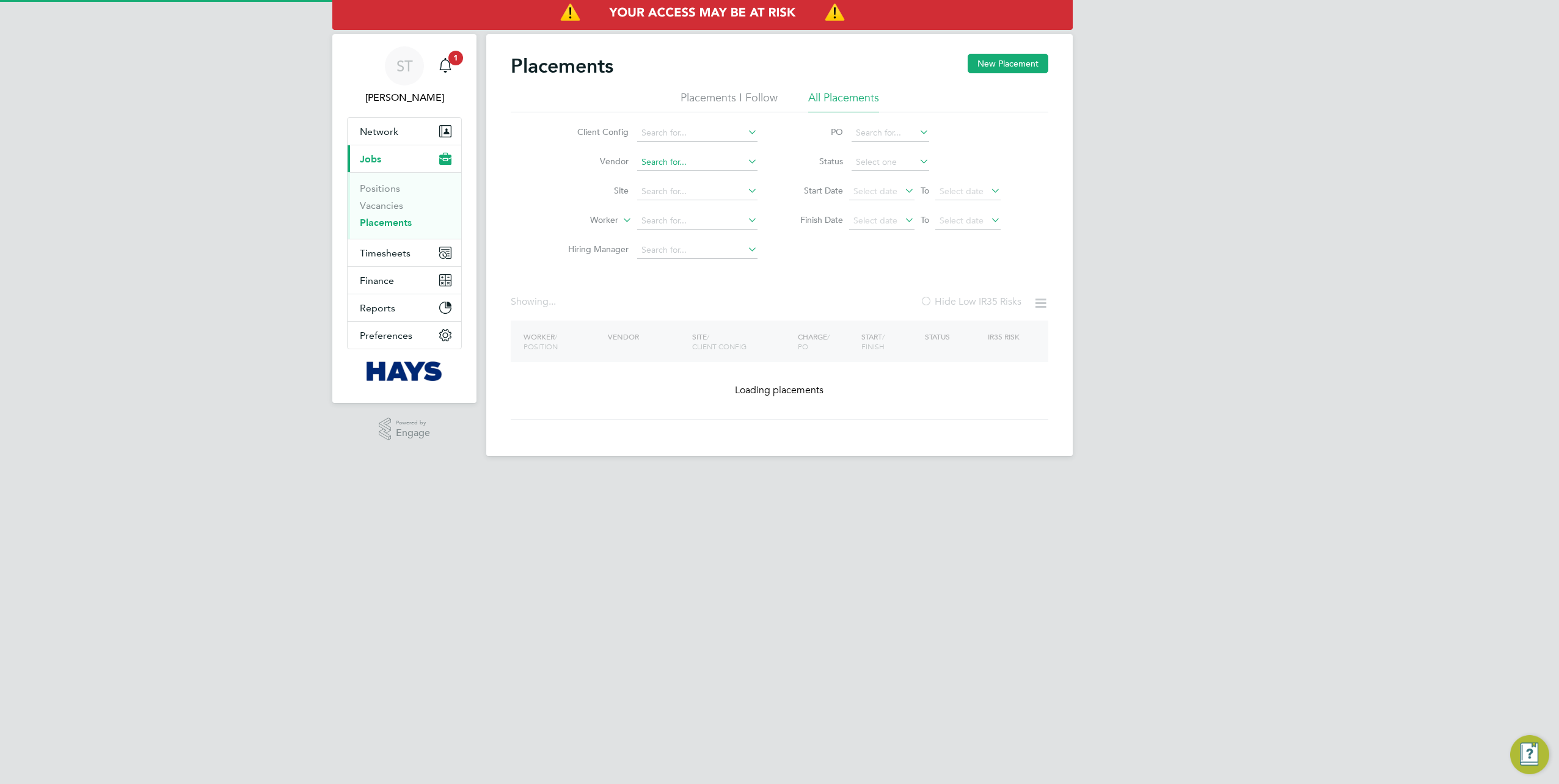
click at [659, 162] on input at bounding box center [697, 163] width 120 height 18
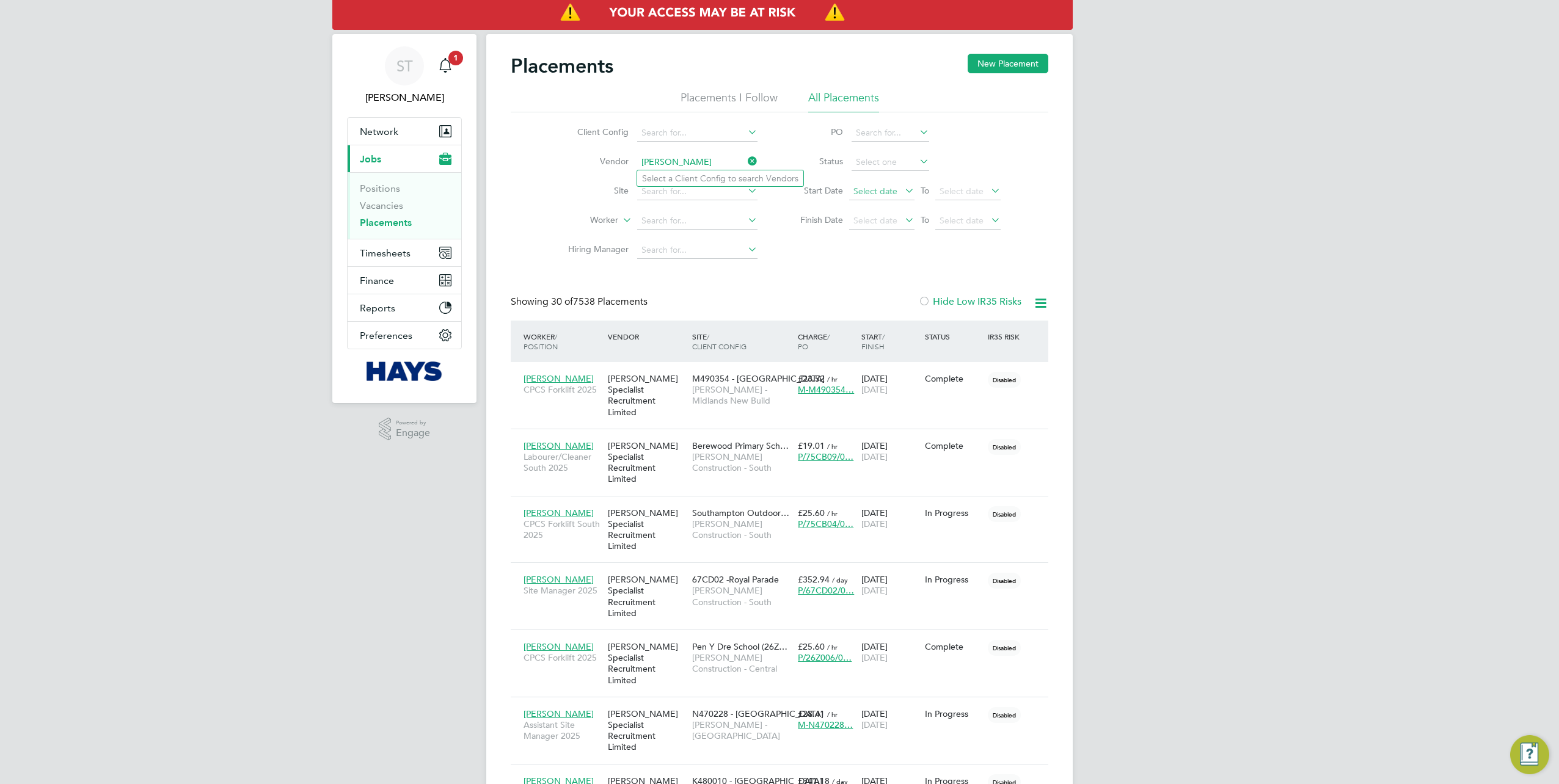
type input "[PERSON_NAME]"
click at [886, 193] on span "Select date" at bounding box center [876, 191] width 44 height 11
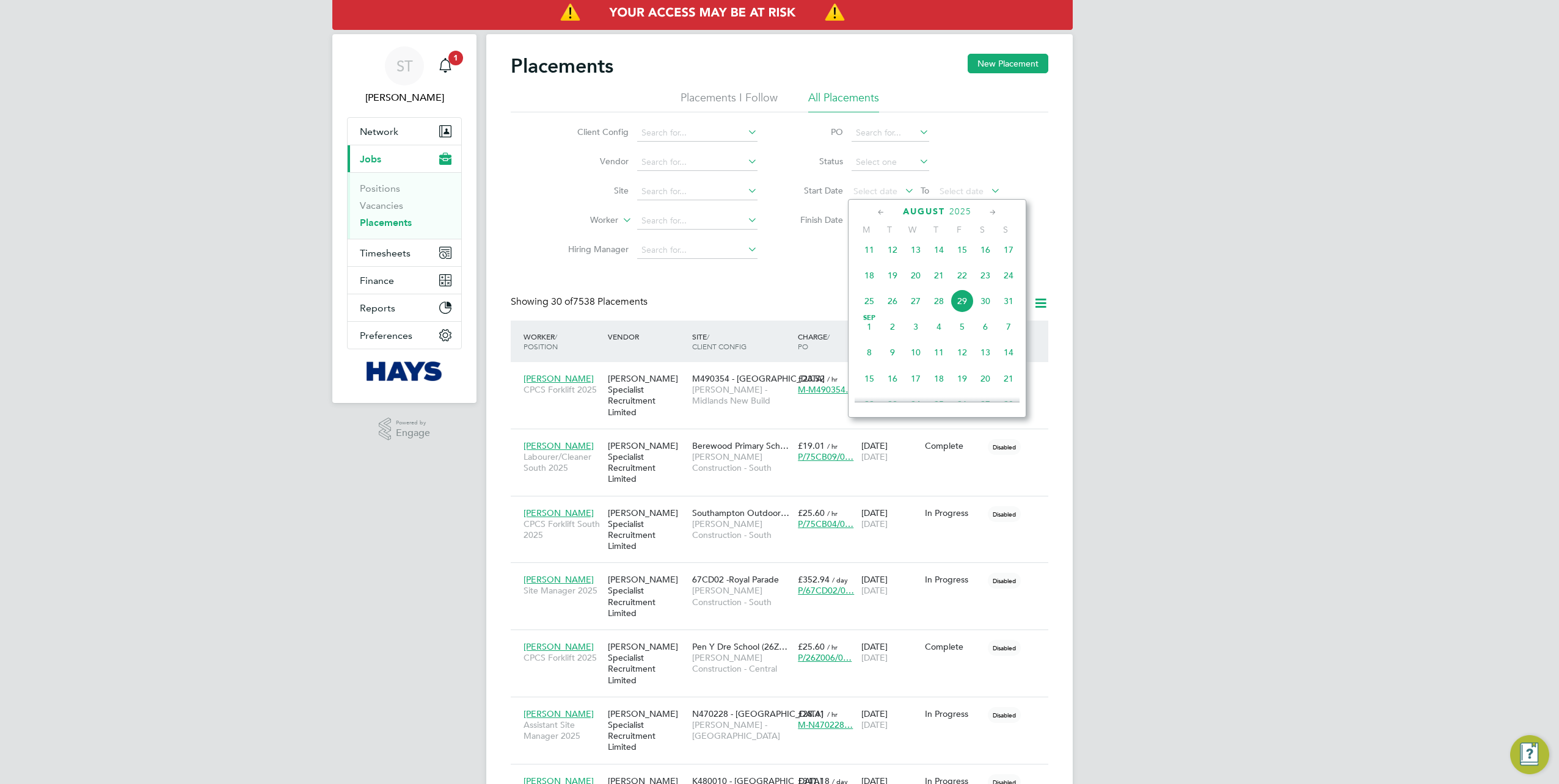
click at [983, 280] on span "23" at bounding box center [985, 275] width 23 height 23
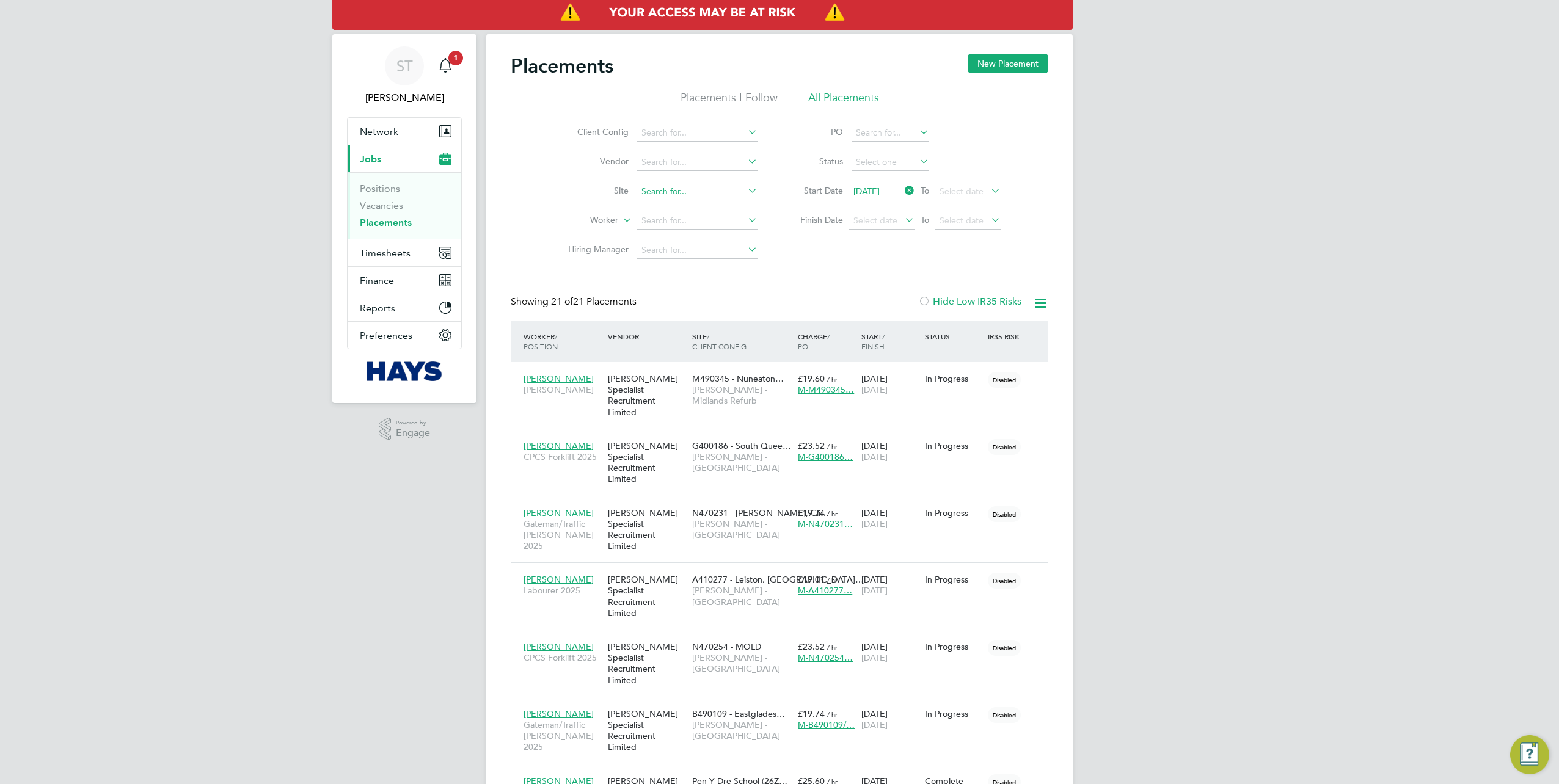
click at [695, 185] on input at bounding box center [697, 191] width 120 height 18
click at [668, 157] on input at bounding box center [697, 163] width 120 height 18
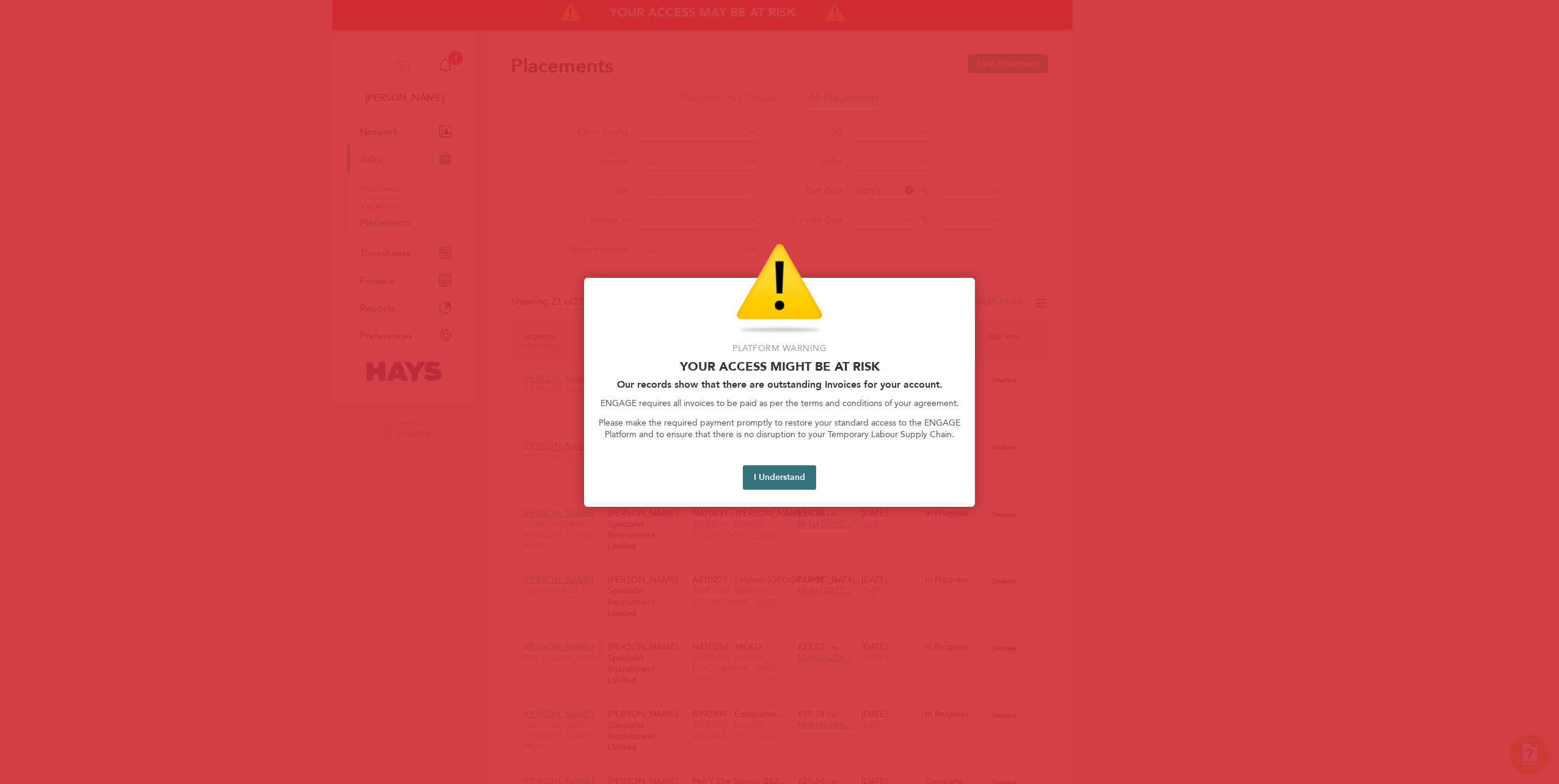
click at [759, 487] on button "I Understand" at bounding box center [779, 477] width 73 height 24
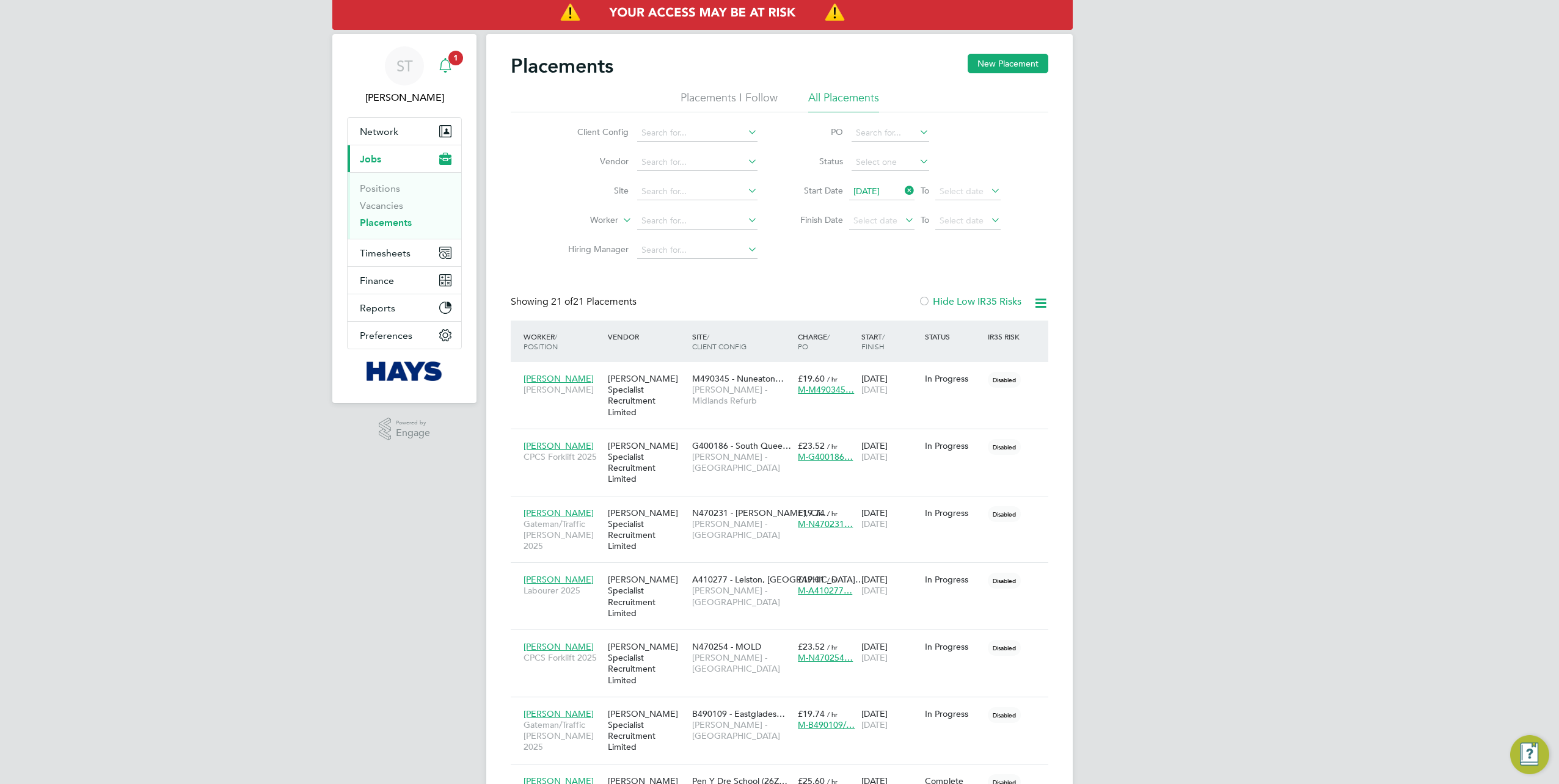
drag, startPoint x: 404, startPoint y: 76, endPoint x: 436, endPoint y: 77, distance: 32.0
click at [404, 76] on div "ST" at bounding box center [405, 66] width 39 height 39
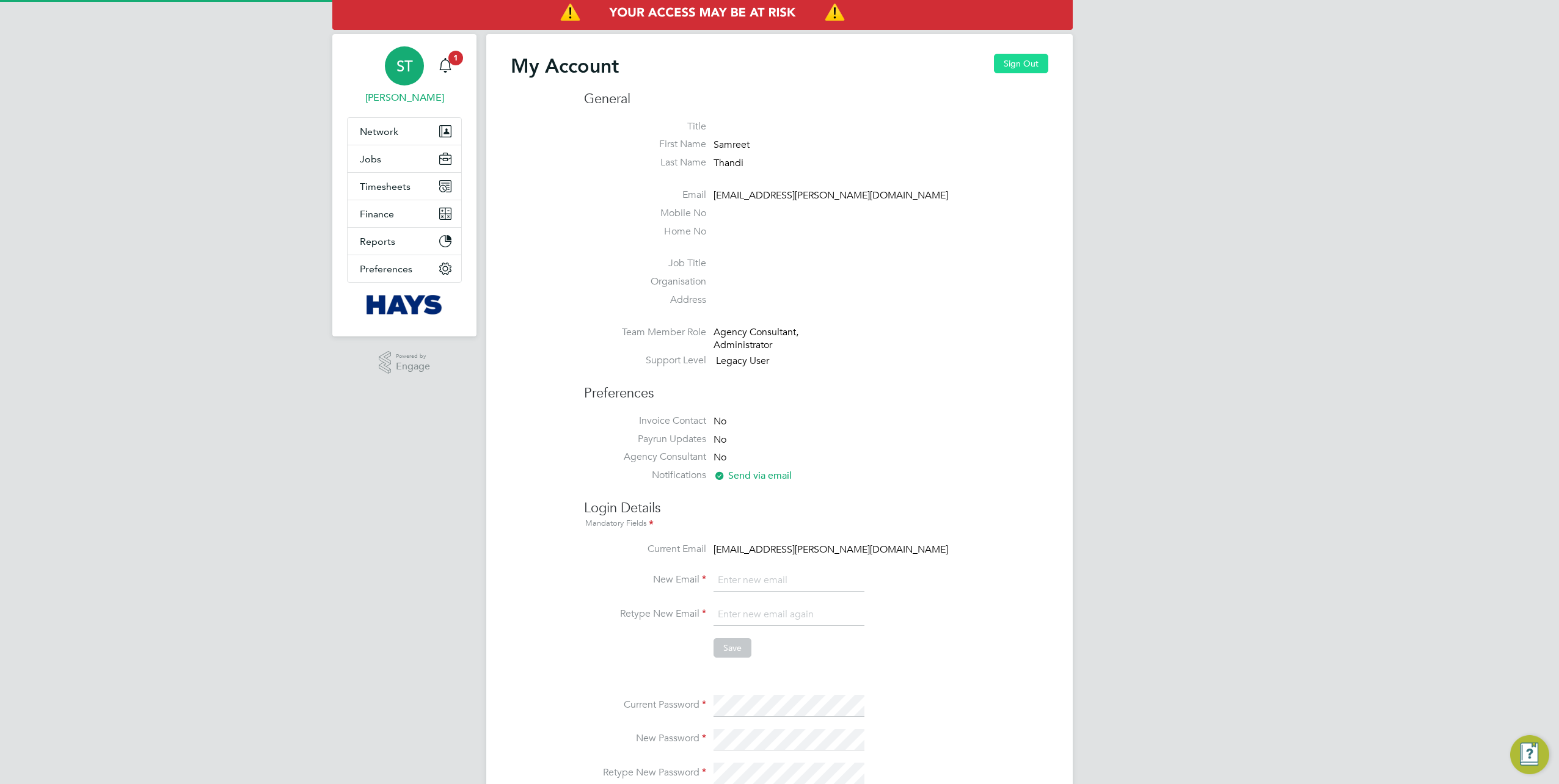
click at [1023, 67] on button "Sign Out" at bounding box center [1021, 63] width 54 height 19
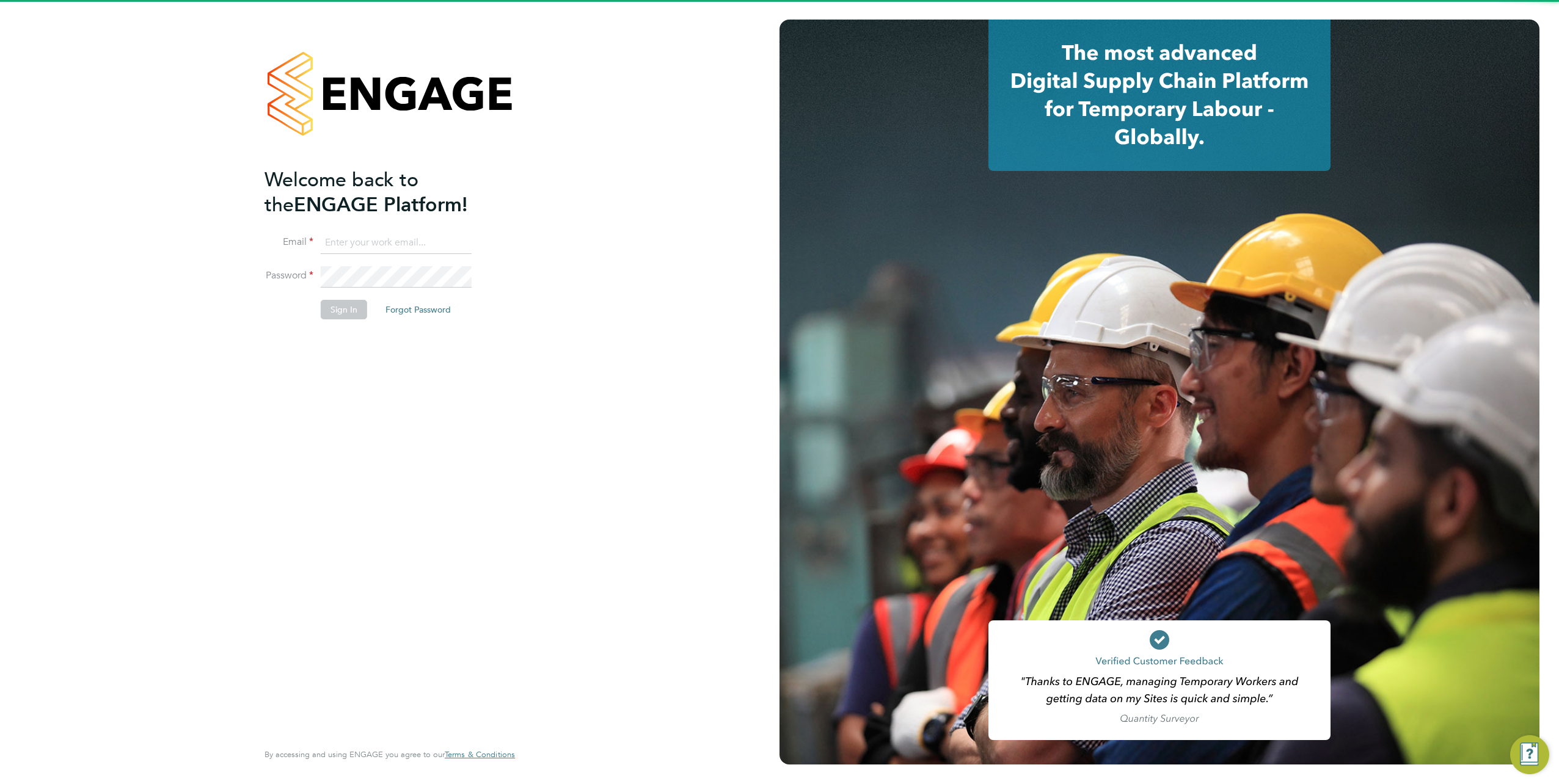
click at [390, 235] on input at bounding box center [395, 243] width 151 height 22
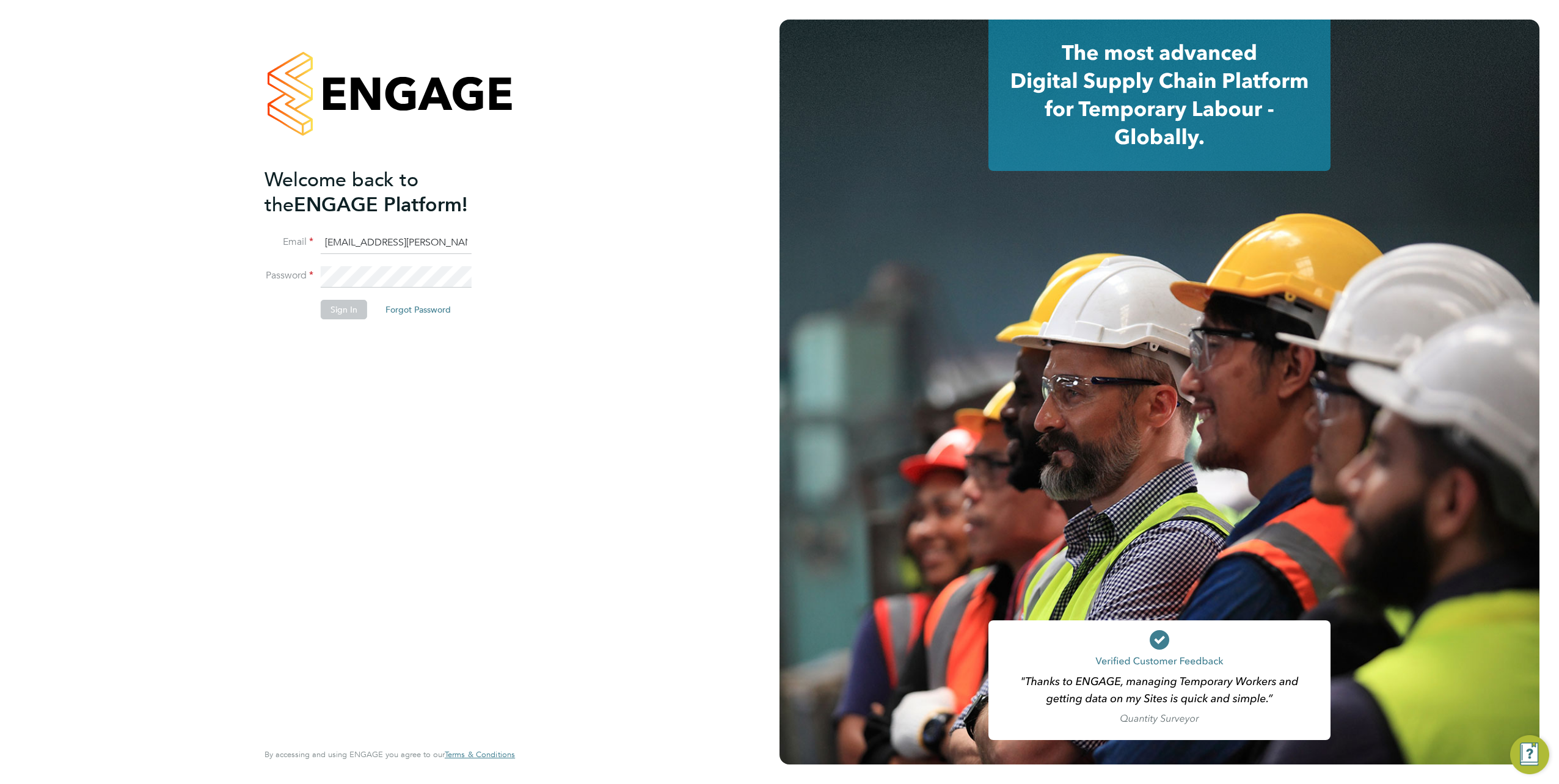
type input "samreet.thandi@hays.com"
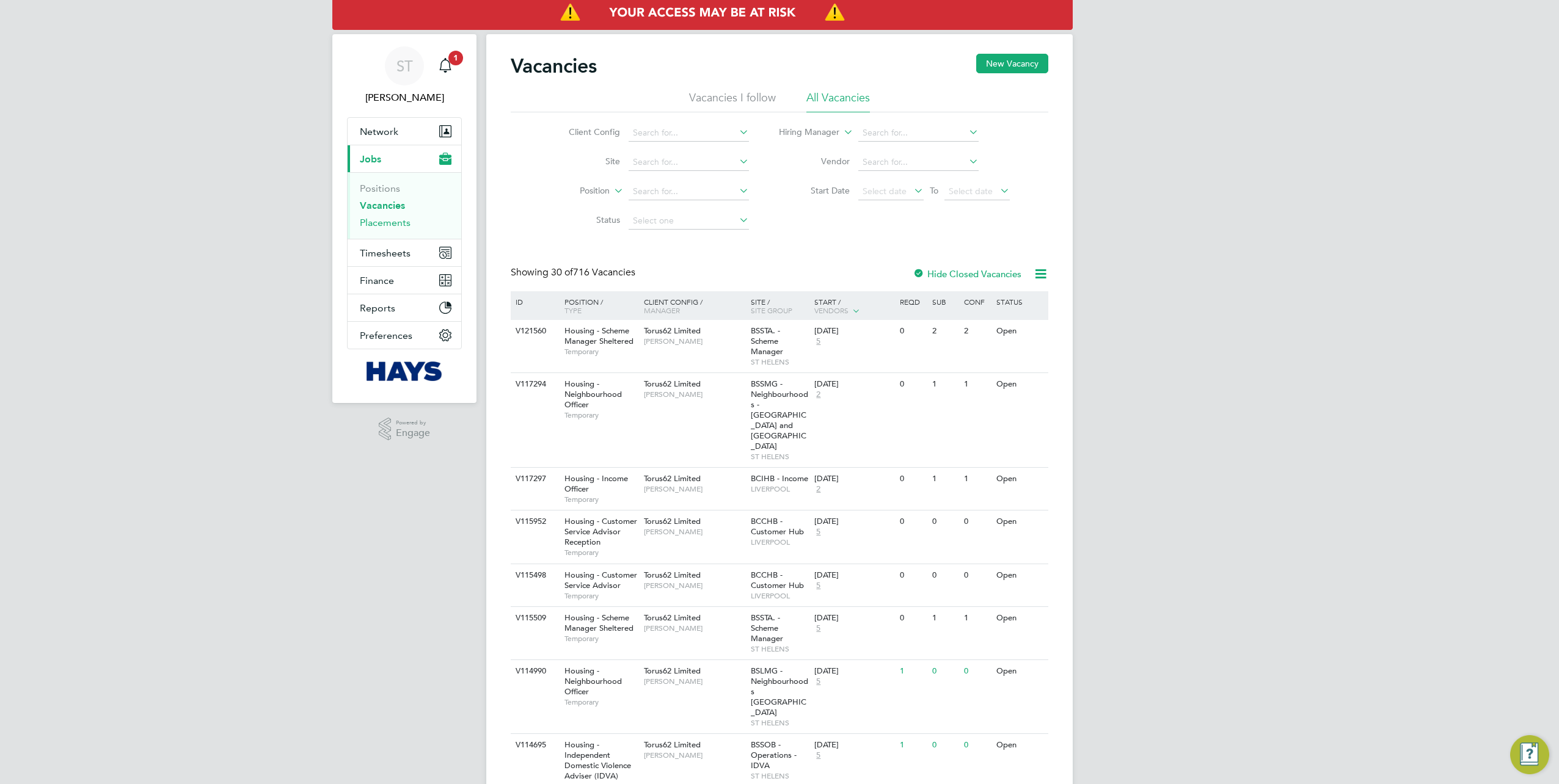
click at [378, 224] on link "Placements" at bounding box center [385, 223] width 51 height 12
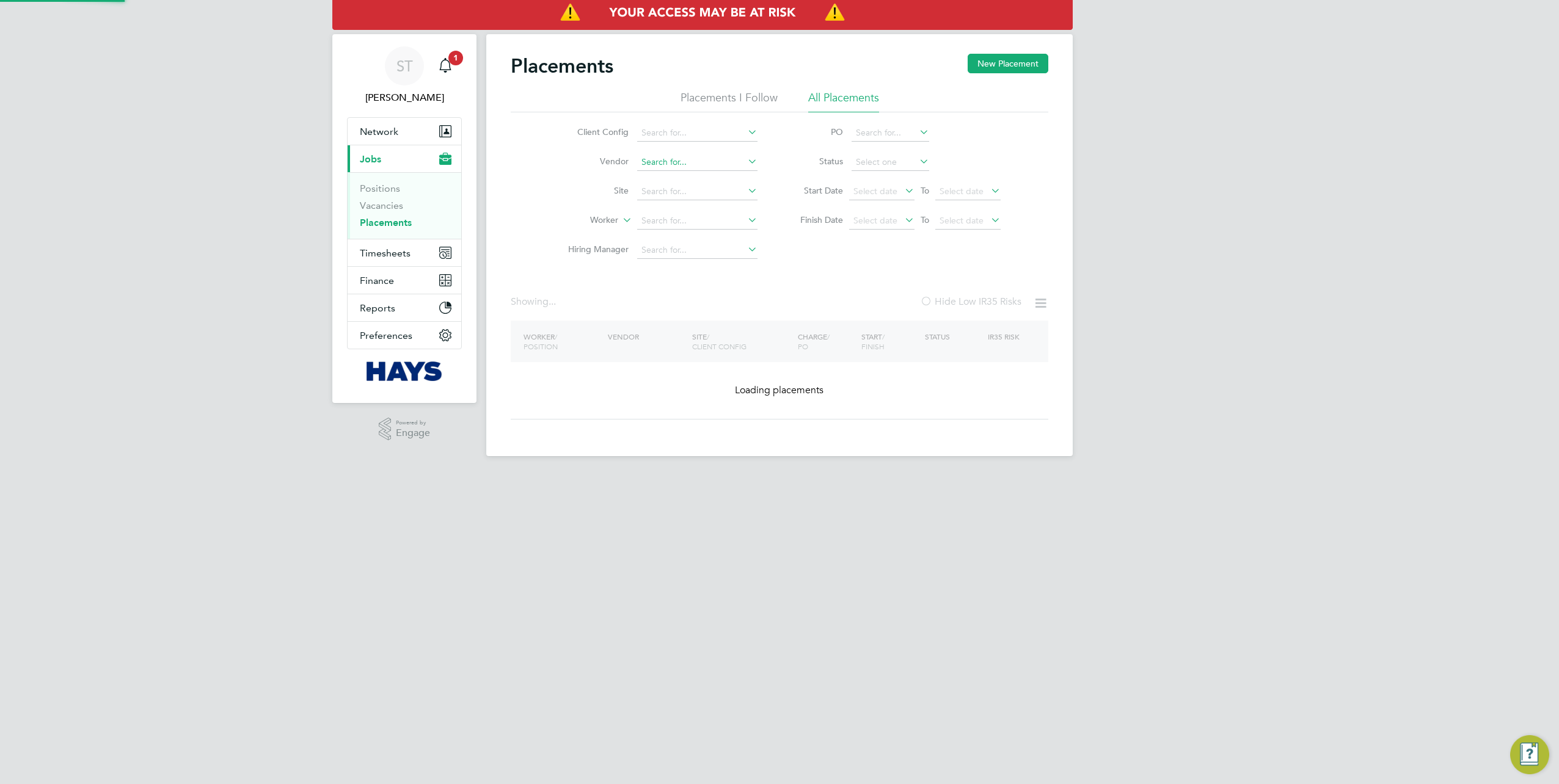
click at [673, 156] on input at bounding box center [697, 163] width 120 height 18
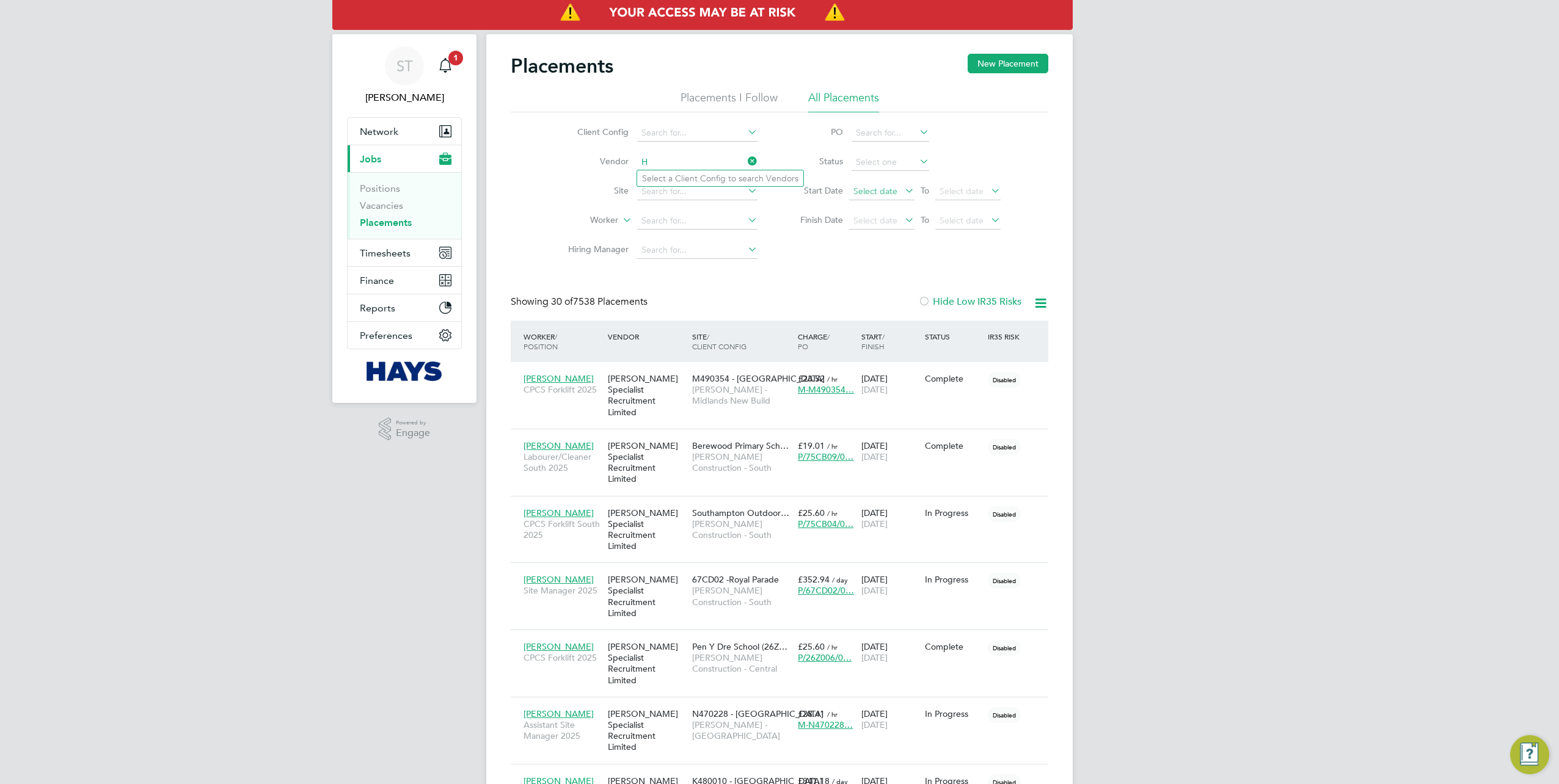
type input "H"
click at [878, 192] on span "Select date" at bounding box center [876, 191] width 44 height 11
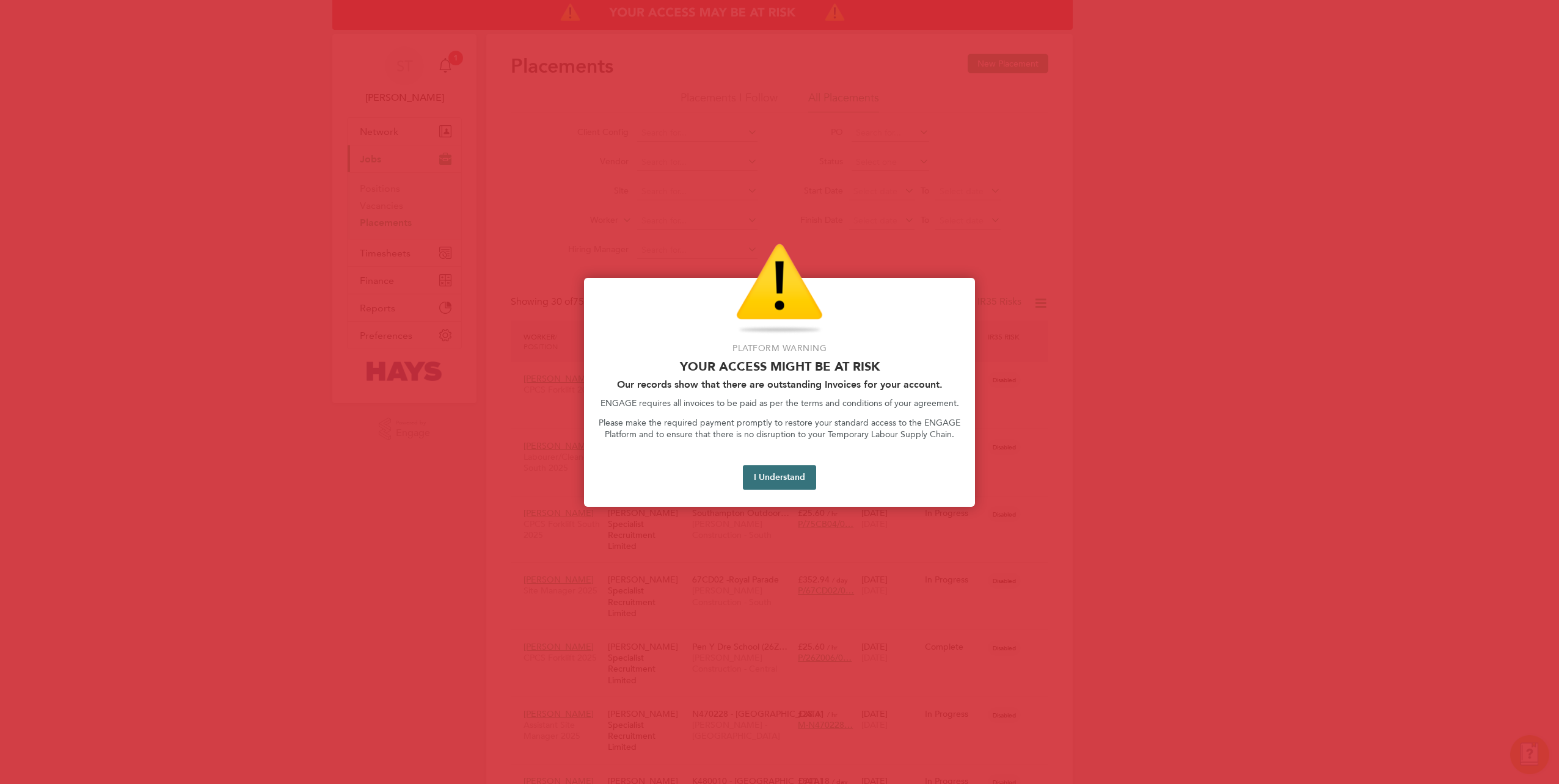
click at [772, 479] on button "I Understand" at bounding box center [779, 477] width 73 height 24
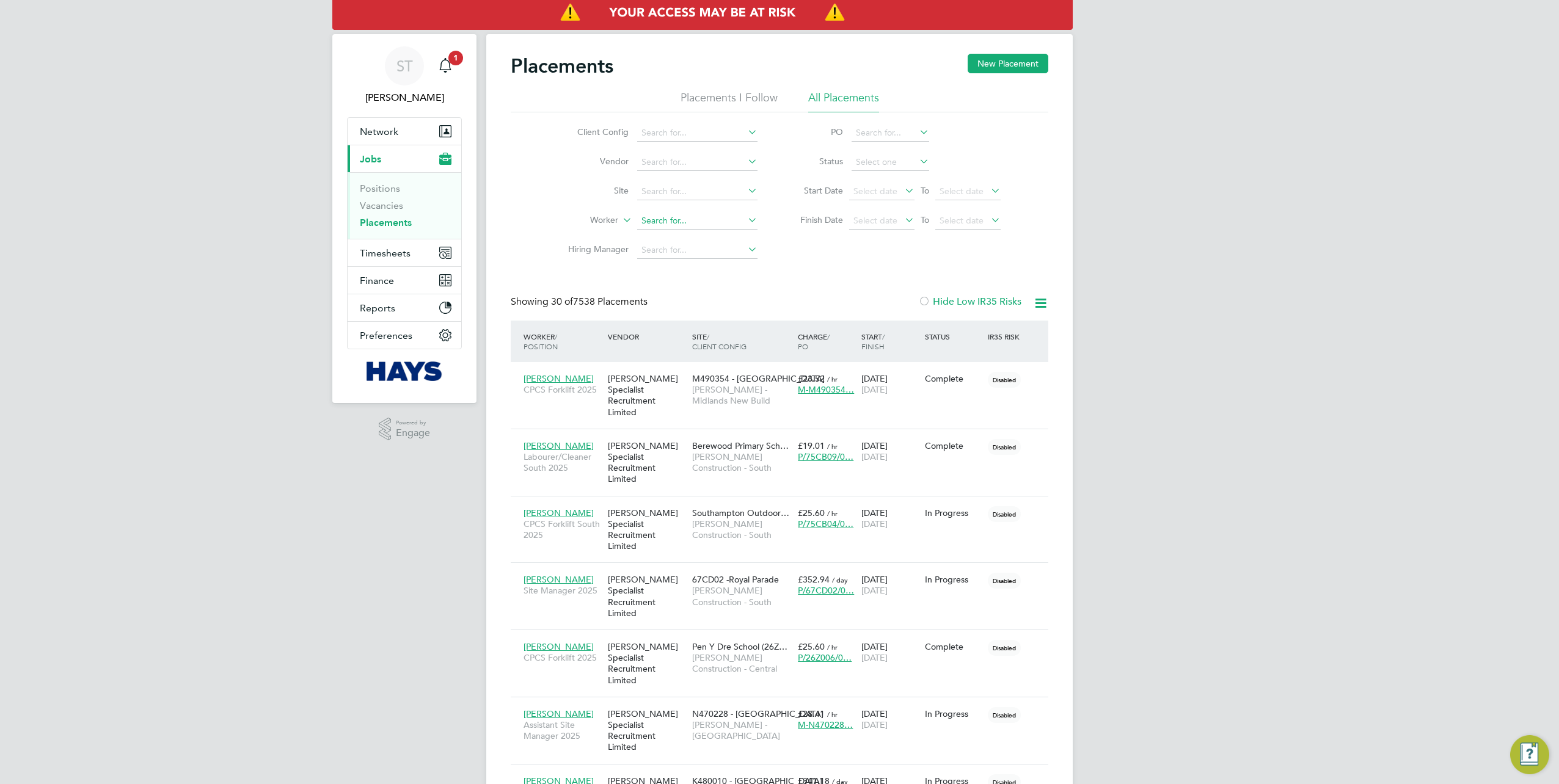
click at [689, 226] on input at bounding box center [697, 221] width 120 height 18
click at [693, 244] on li "Seyi Onololu" at bounding box center [697, 237] width 121 height 17
type input "Seyi Onololu"
drag, startPoint x: 750, startPoint y: 216, endPoint x: 638, endPoint y: 221, distance: 112.1
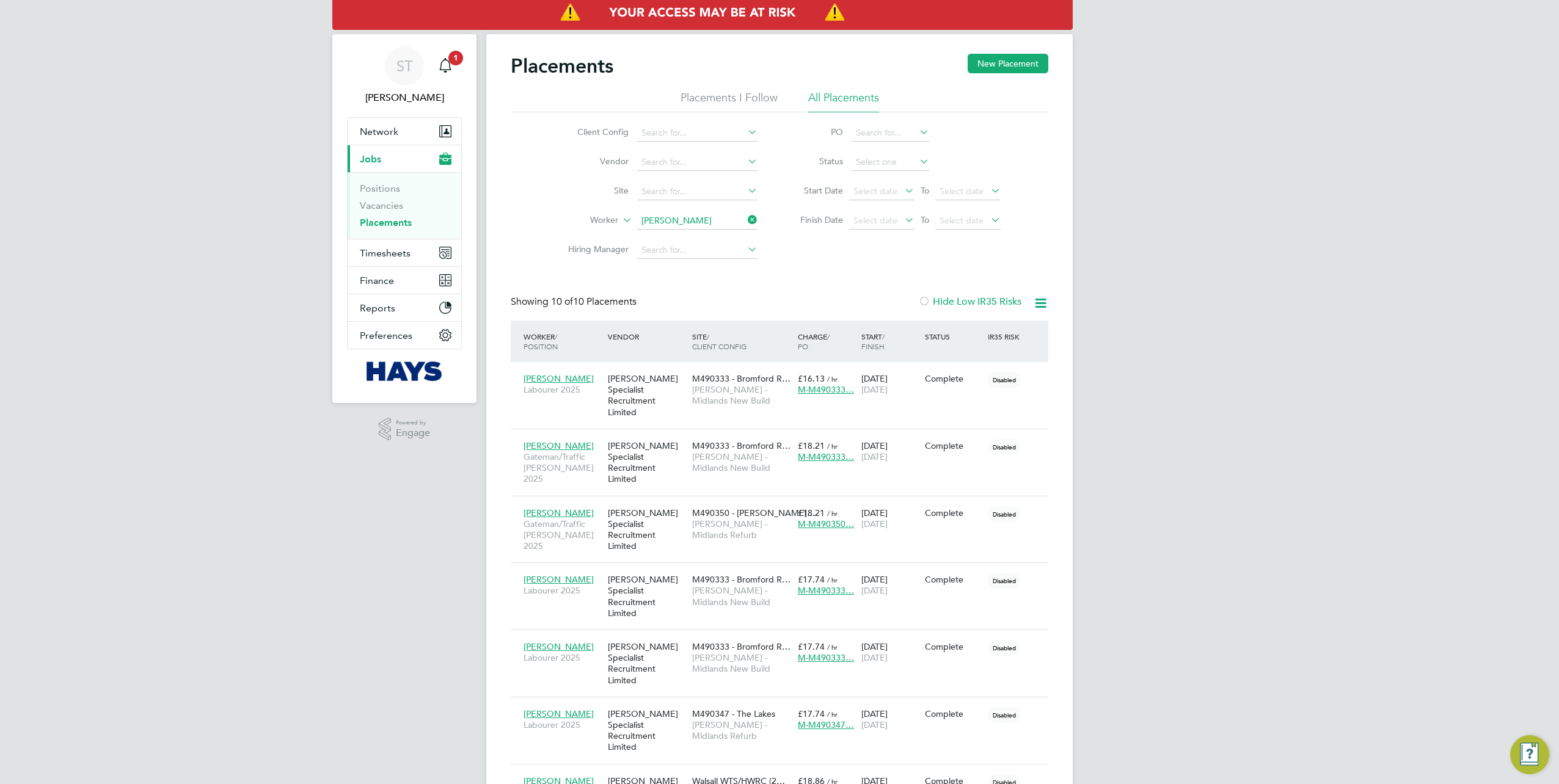
click at [745, 216] on icon at bounding box center [745, 220] width 0 height 18
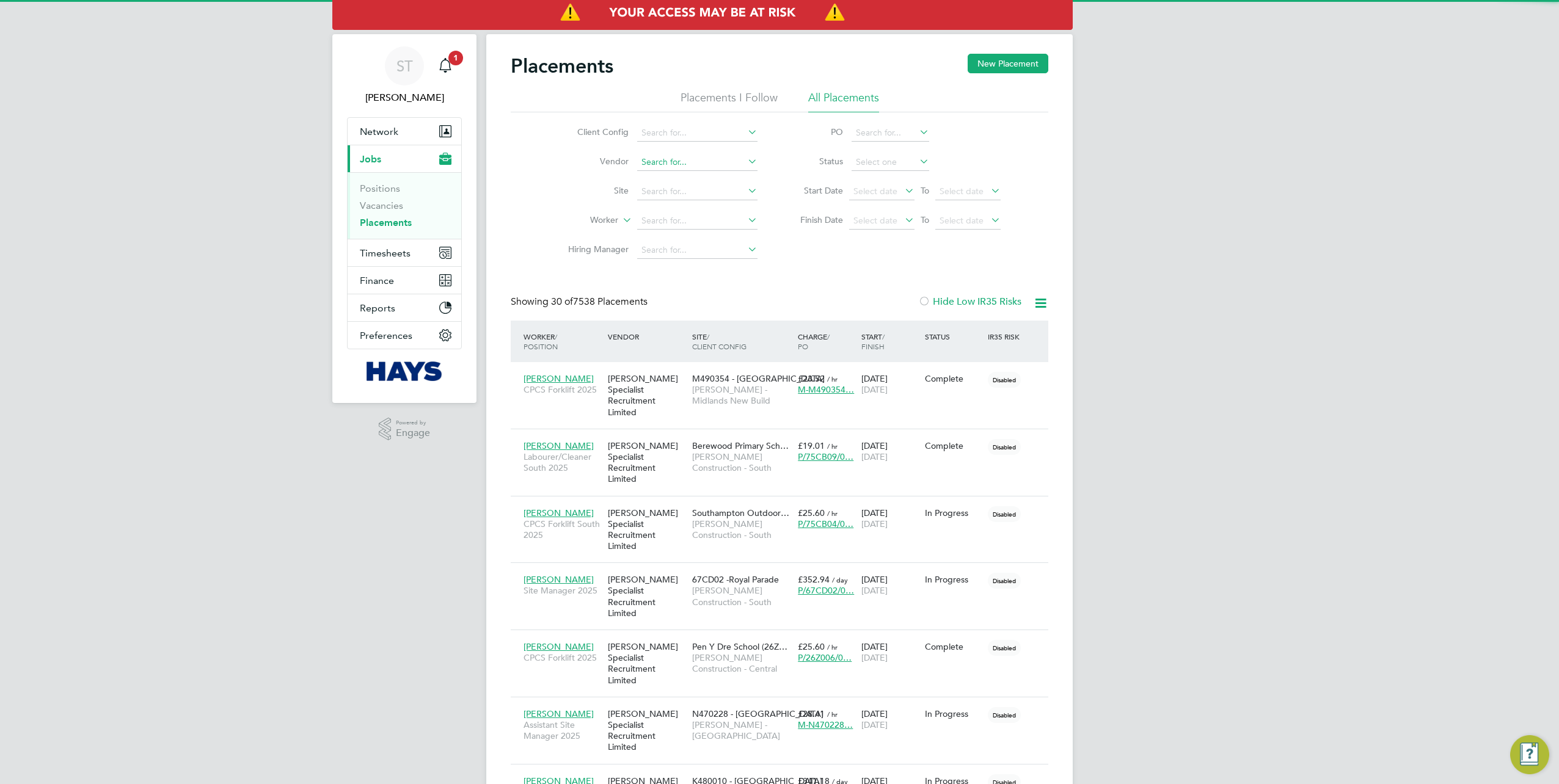
scroll to position [46, 105]
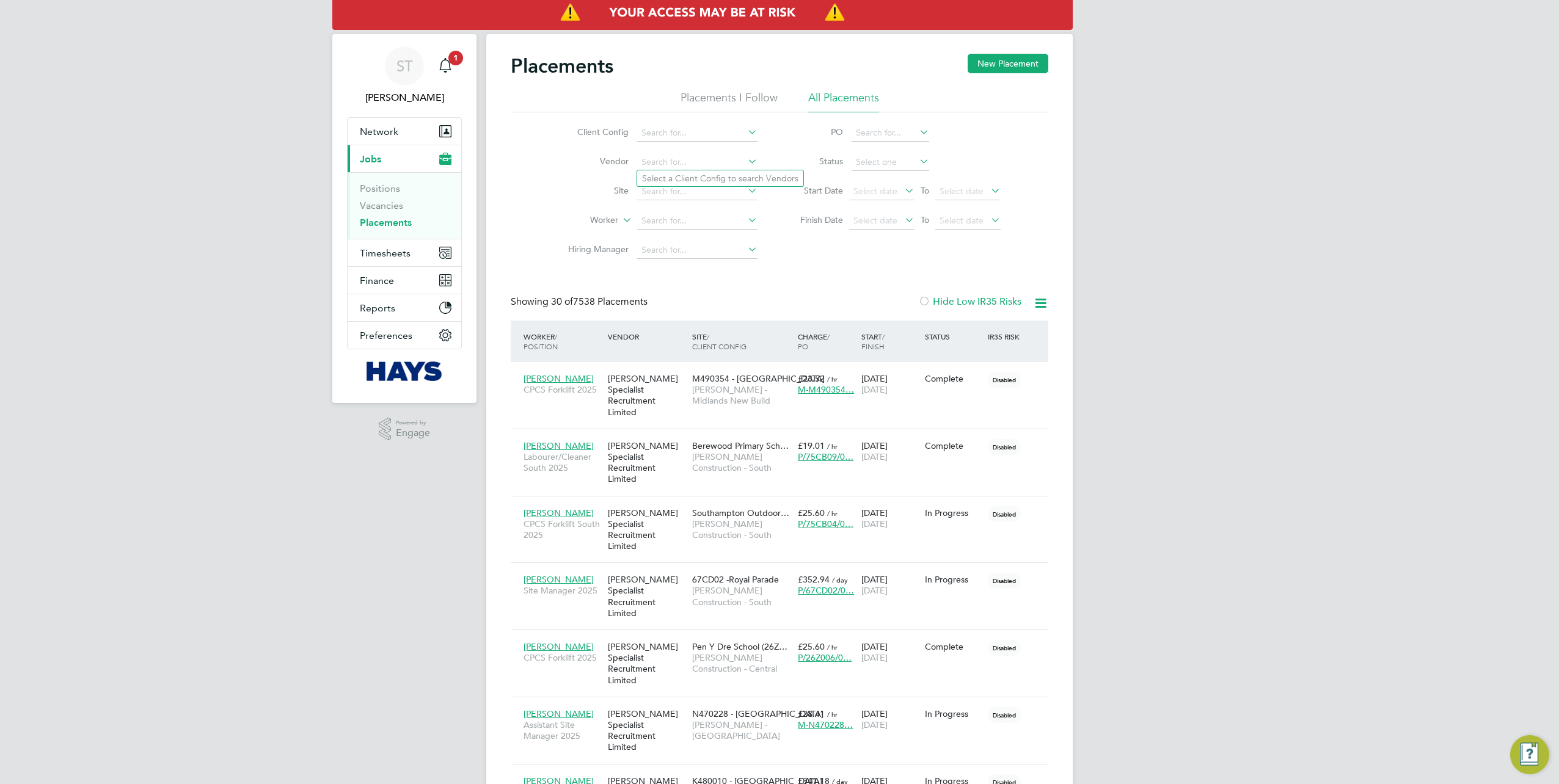
click at [743, 177] on li "Select a Client Config to search Vendors" at bounding box center [720, 178] width 166 height 16
click at [728, 162] on input at bounding box center [697, 163] width 120 height 18
click at [899, 193] on span "Select date" at bounding box center [882, 192] width 66 height 17
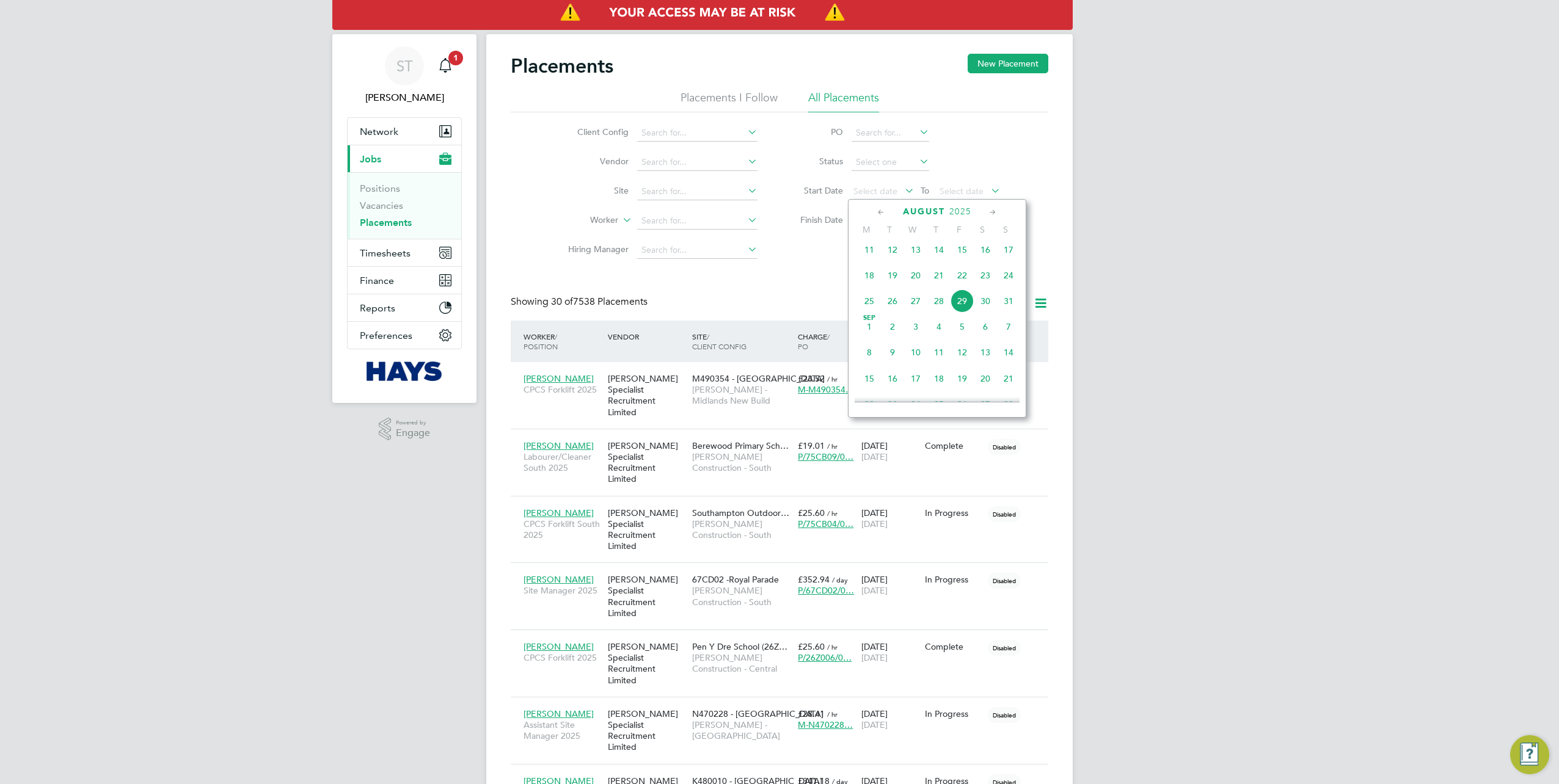
click at [983, 283] on span "23" at bounding box center [985, 275] width 23 height 23
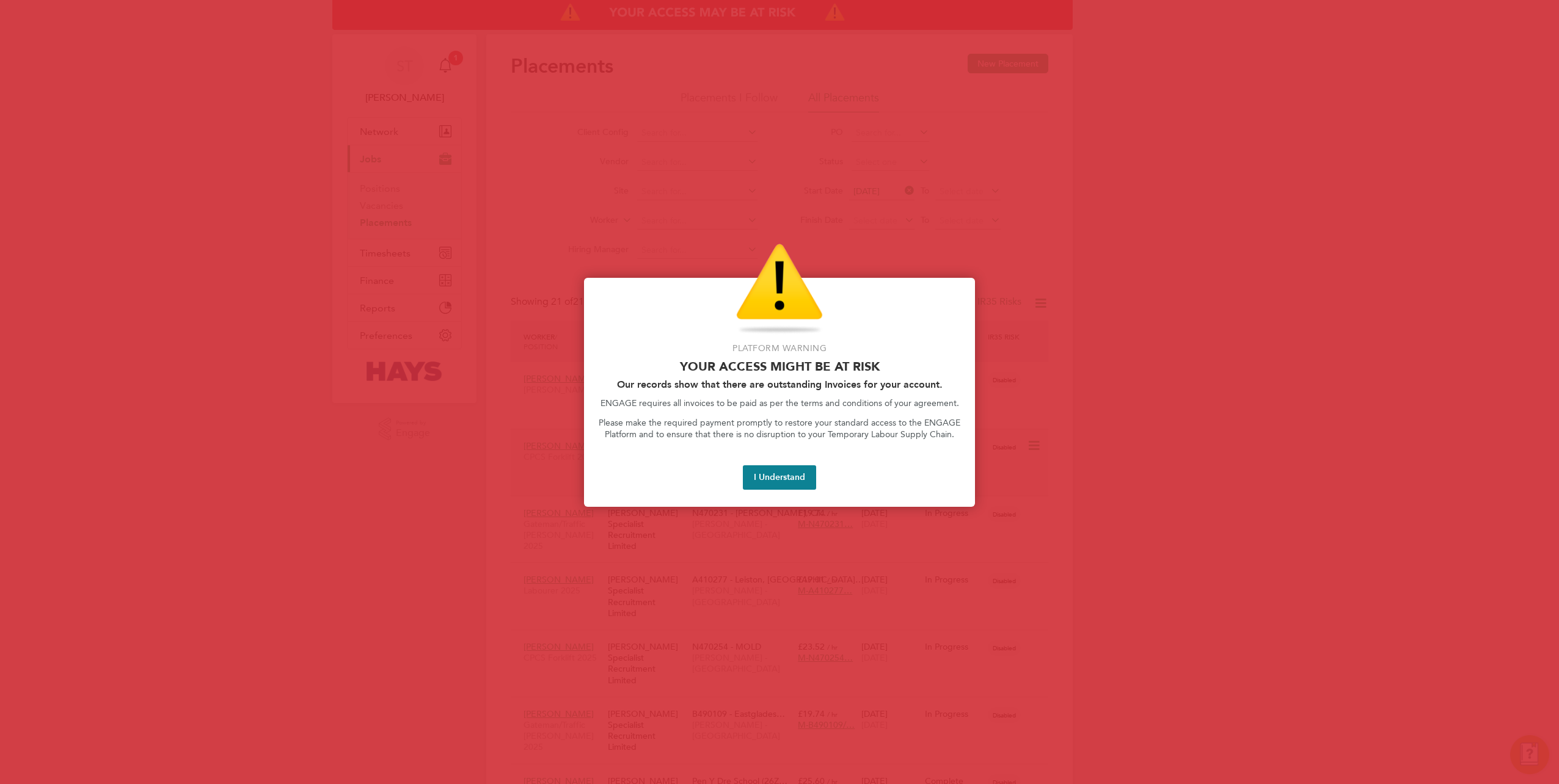
drag, startPoint x: 774, startPoint y: 476, endPoint x: 782, endPoint y: 457, distance: 20.6
click at [774, 476] on button "I Understand" at bounding box center [779, 477] width 73 height 24
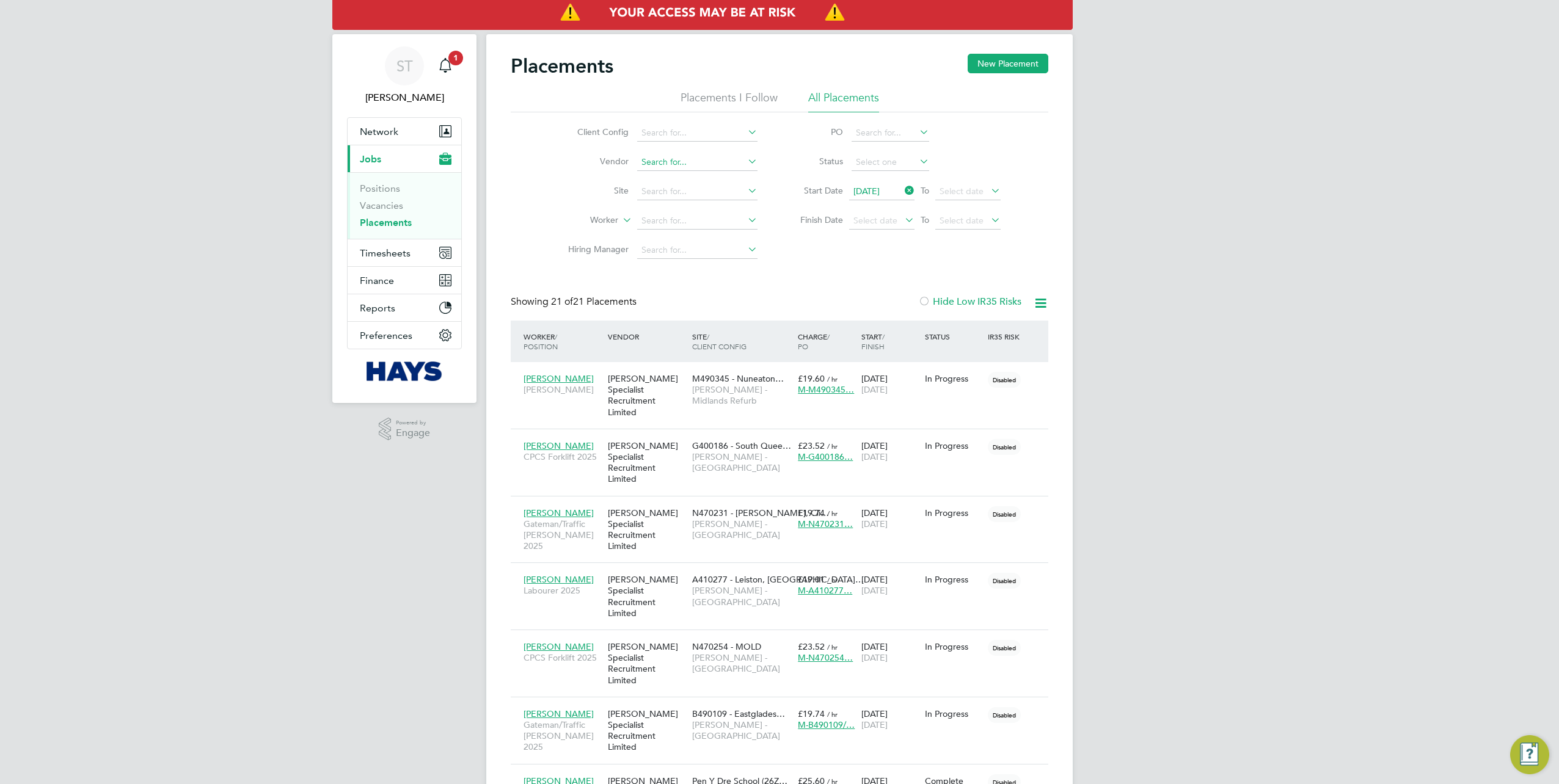
click at [712, 156] on input at bounding box center [697, 163] width 120 height 18
click at [1041, 304] on icon at bounding box center [1041, 303] width 16 height 16
click at [989, 332] on li "Download Placements Report" at bounding box center [981, 332] width 130 height 18
click at [902, 187] on icon at bounding box center [902, 190] width 0 height 18
click at [651, 217] on input at bounding box center [697, 221] width 120 height 18
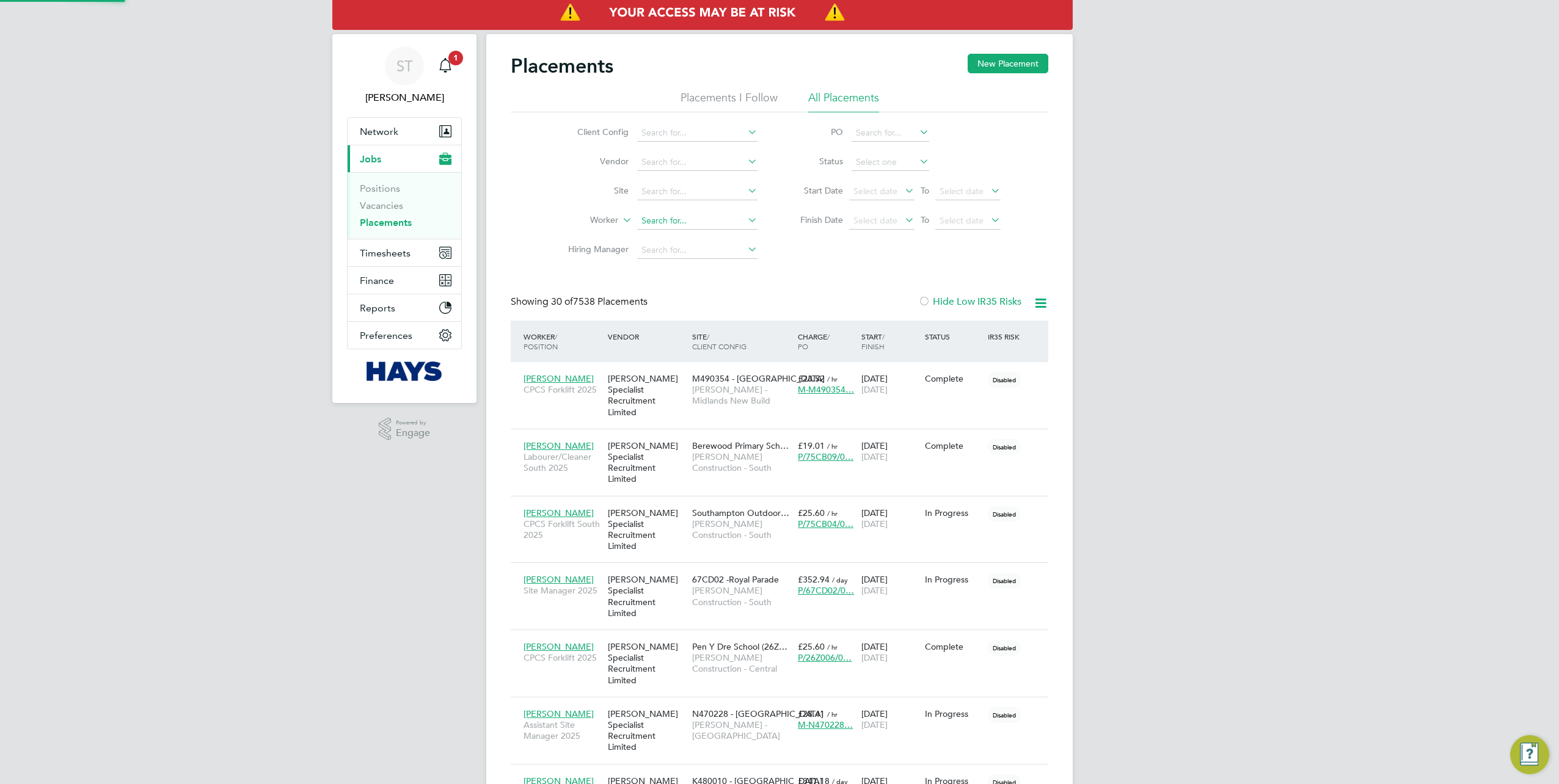
scroll to position [46, 105]
click at [685, 234] on li "Russell Th ompson" at bounding box center [699, 237] width 124 height 17
type input "Russell Thompson"
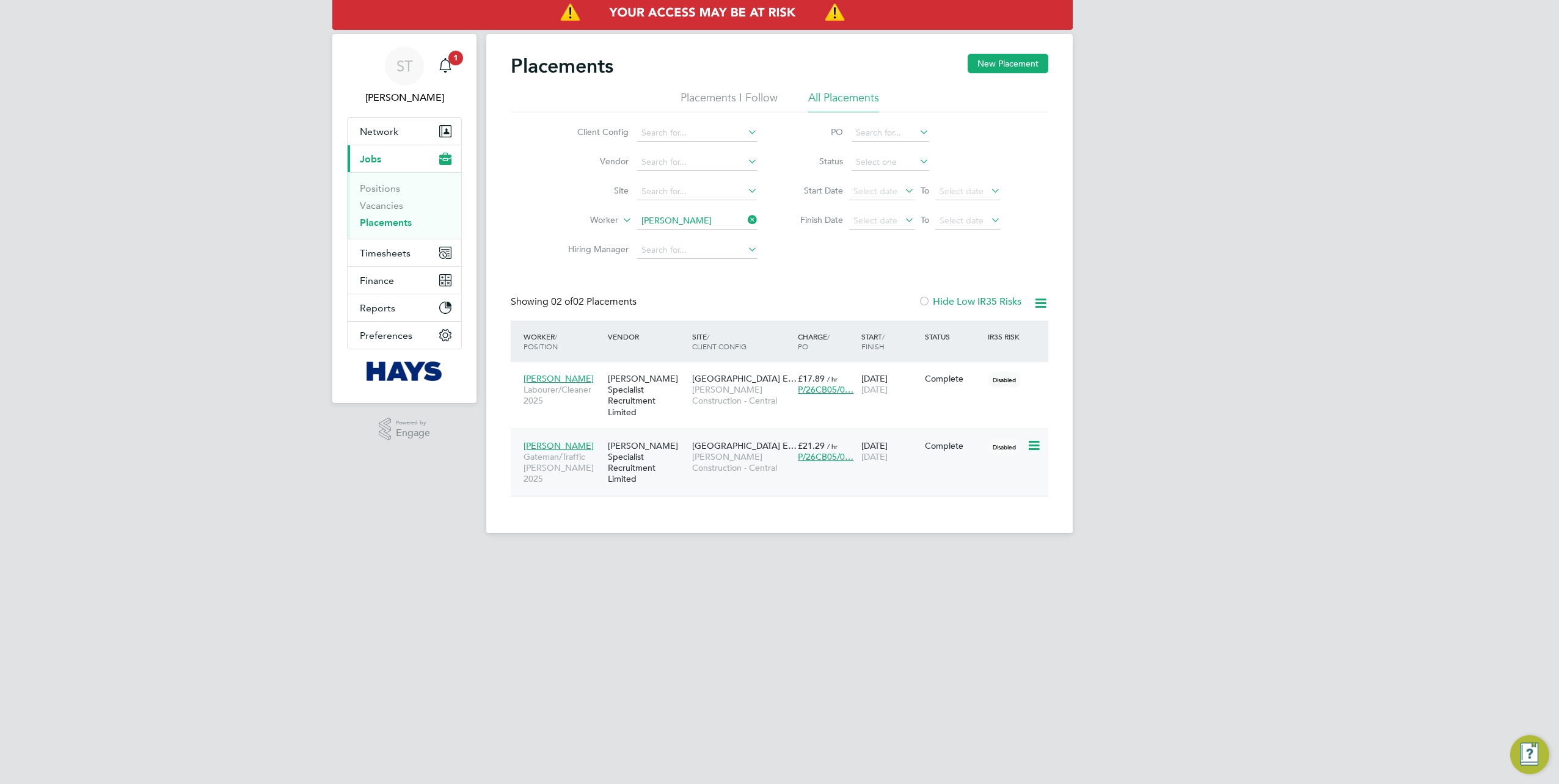
click at [726, 452] on span "[PERSON_NAME] Construction - Central" at bounding box center [743, 463] width 100 height 22
drag, startPoint x: 750, startPoint y: 216, endPoint x: 704, endPoint y: 219, distance: 46.1
click at [745, 216] on icon at bounding box center [745, 220] width 0 height 18
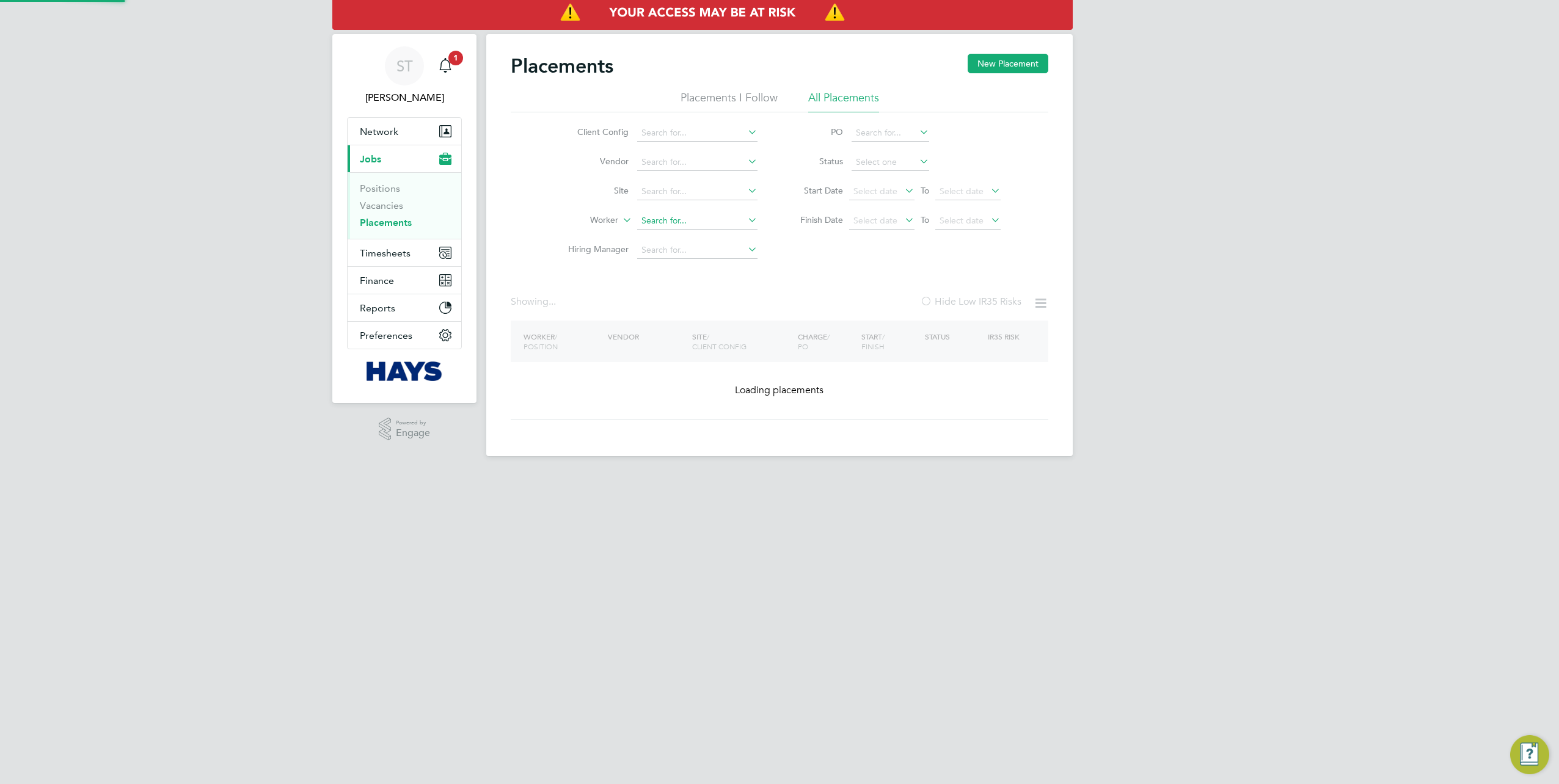
click at [704, 219] on input at bounding box center [697, 221] width 120 height 18
paste input "Efrem Liben"
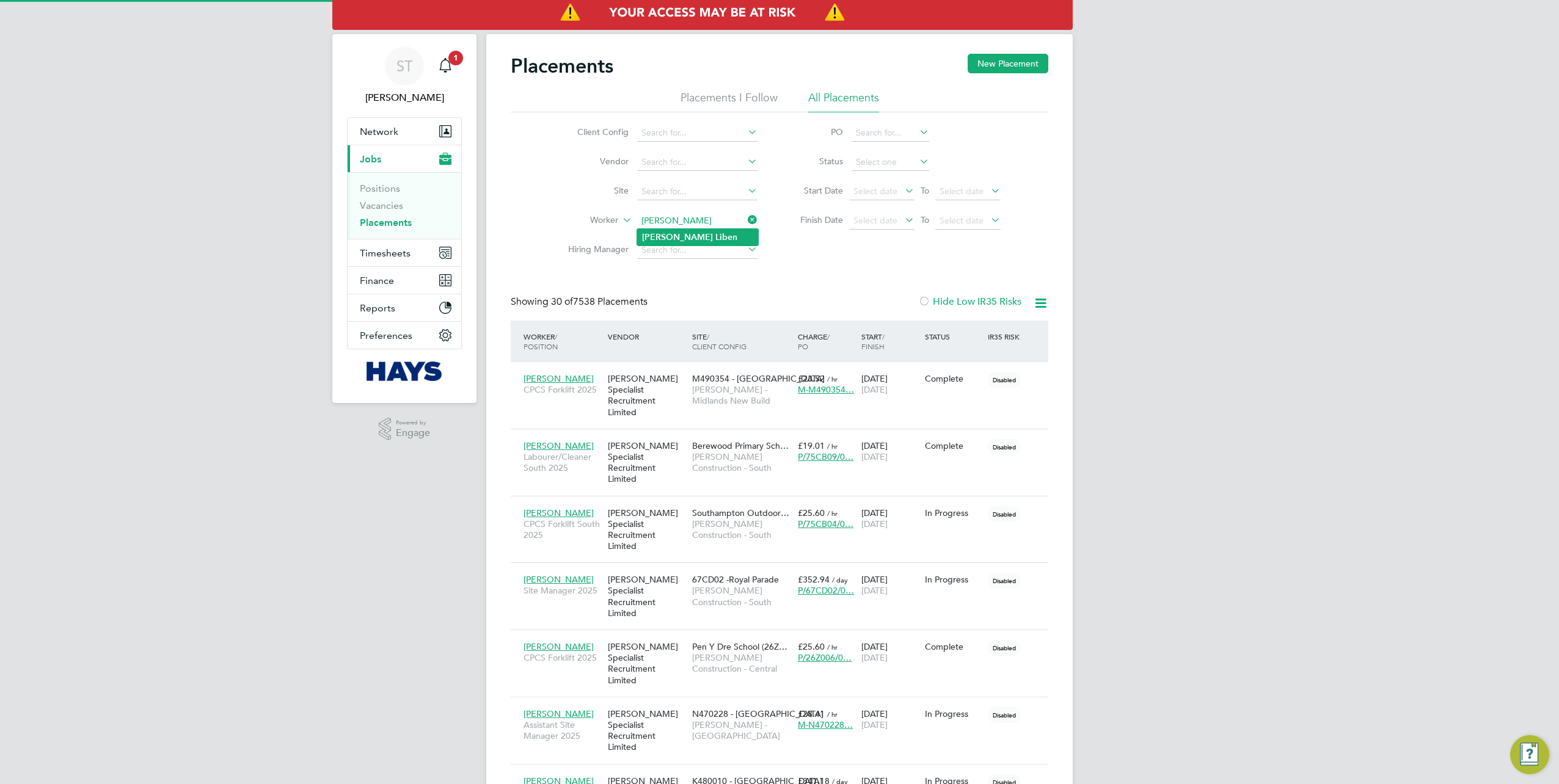
type input "Efrem Liben"
click at [690, 230] on li "Efrem Liben" at bounding box center [697, 237] width 121 height 17
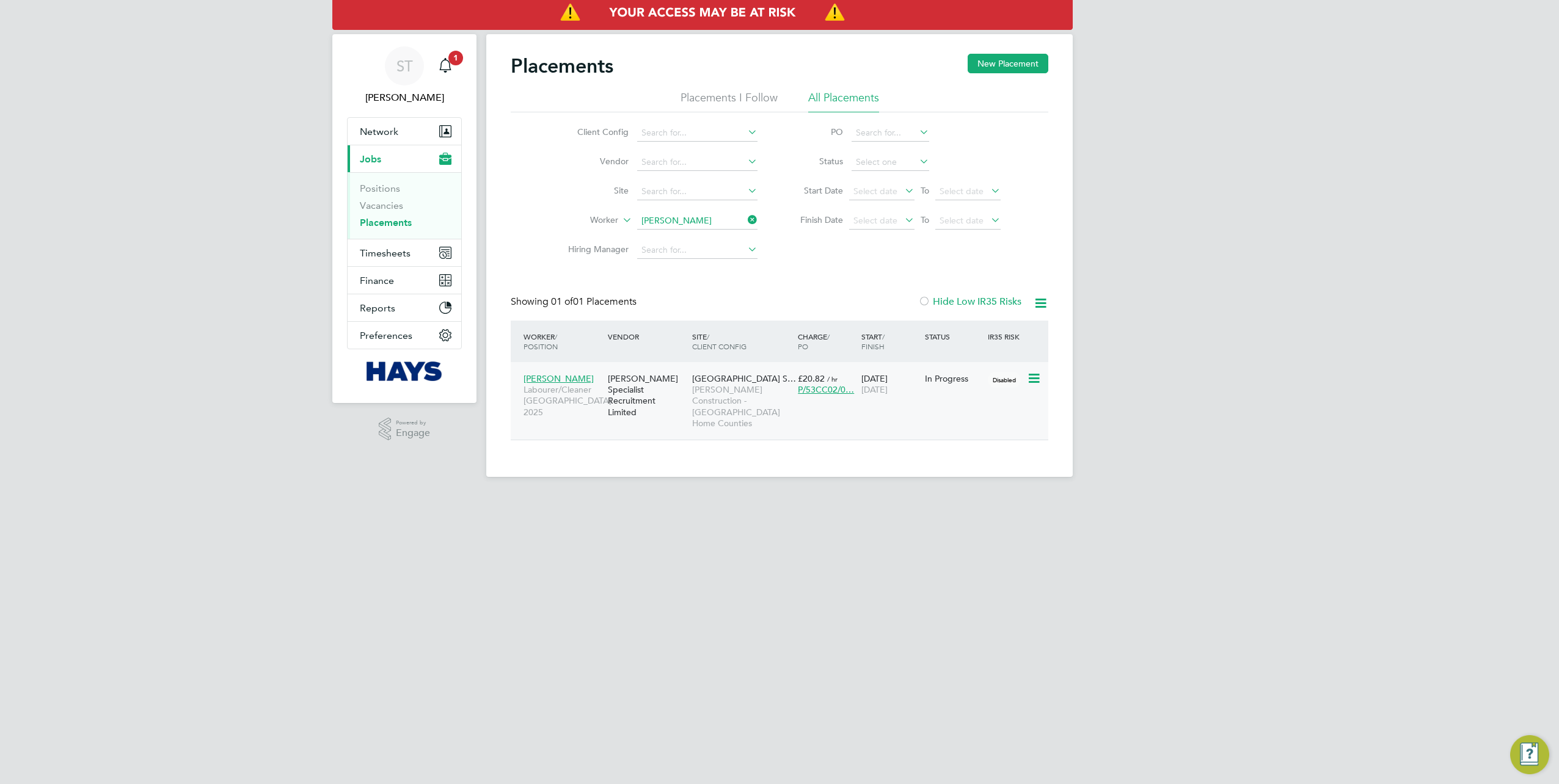
click at [627, 398] on div "[PERSON_NAME] Specialist Recruitment Limited" at bounding box center [647, 396] width 84 height 57
drag, startPoint x: 750, startPoint y: 214, endPoint x: 708, endPoint y: 228, distance: 44.3
click at [745, 214] on icon at bounding box center [745, 220] width 0 height 18
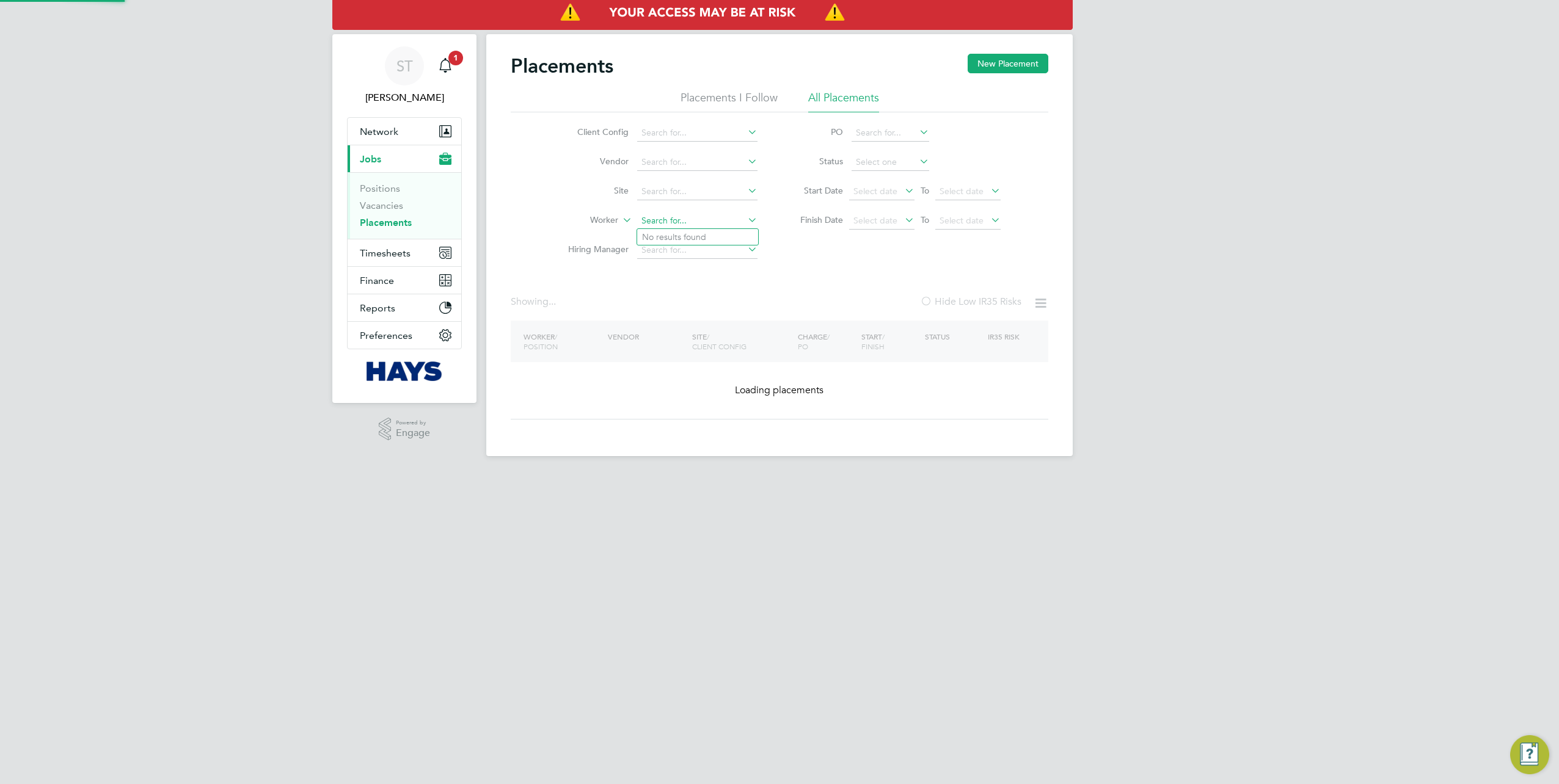
click at [708, 228] on input at bounding box center [697, 221] width 120 height 18
paste input "Enyinna Chikwendu"
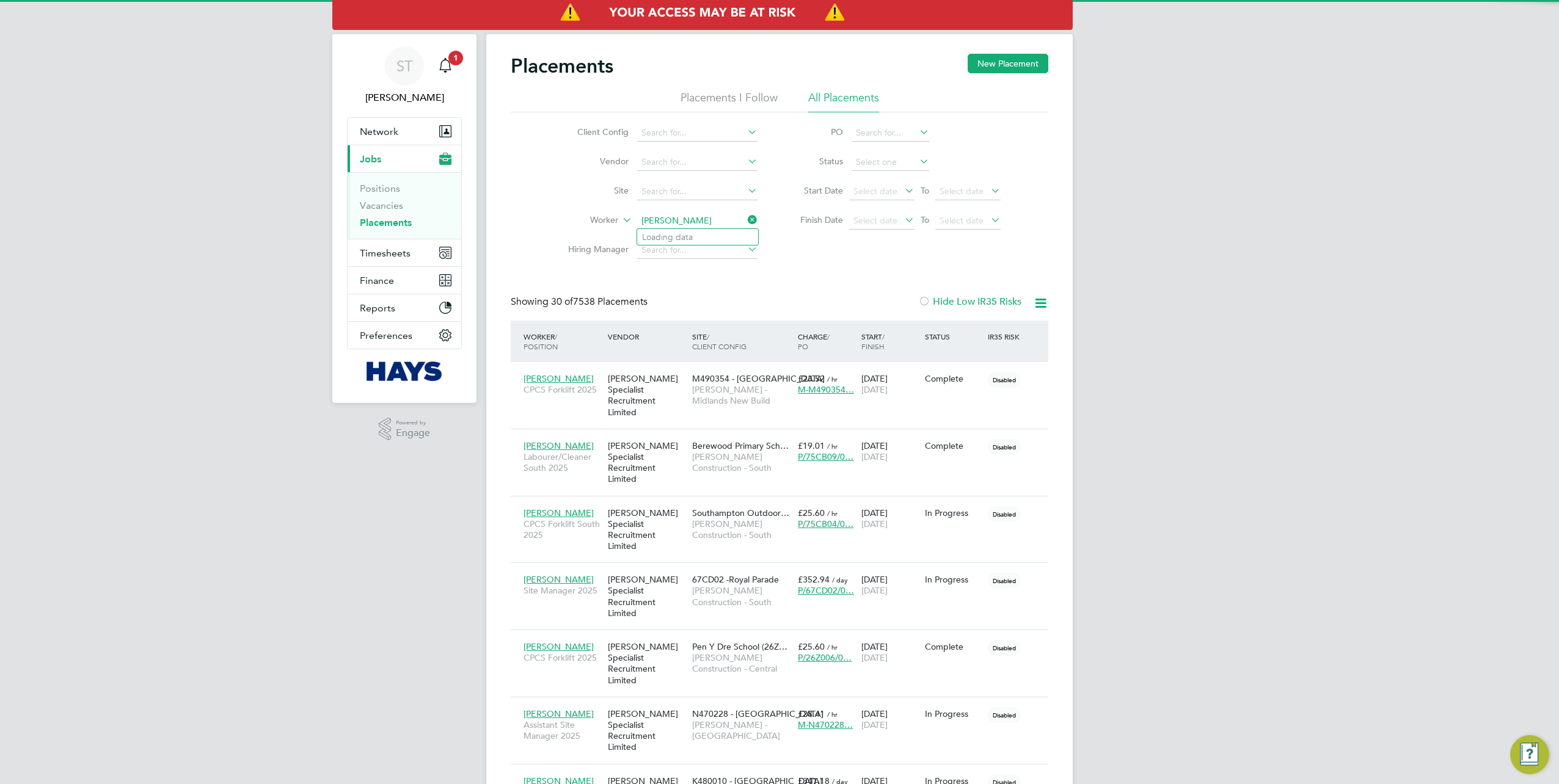
scroll to position [46, 105]
type input "Enyinna Chikwendu"
click at [703, 238] on b "Chikwendu" at bounding box center [698, 236] width 45 height 10
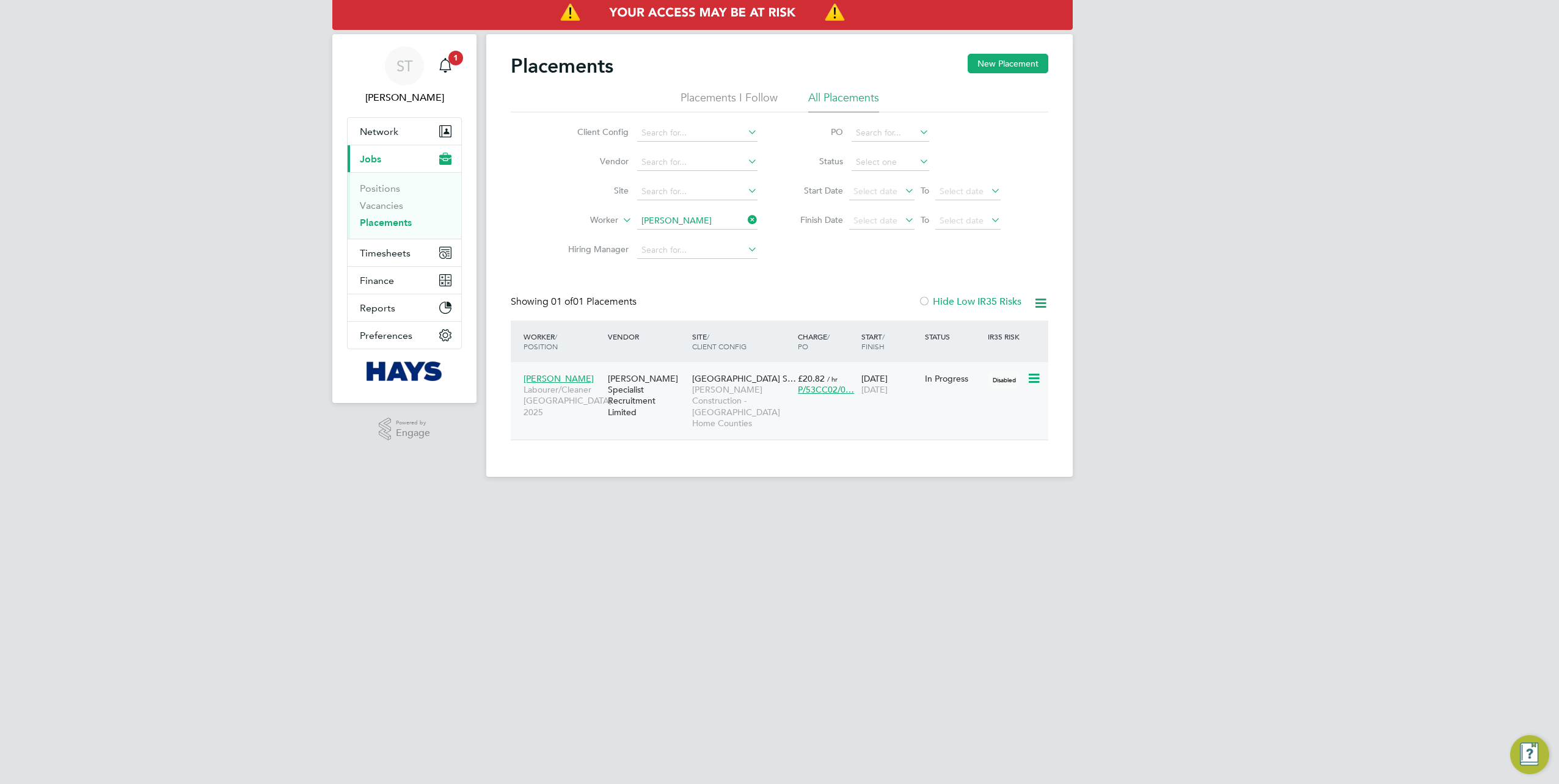
click at [577, 379] on span "Enyinna Chikwendu" at bounding box center [559, 379] width 70 height 11
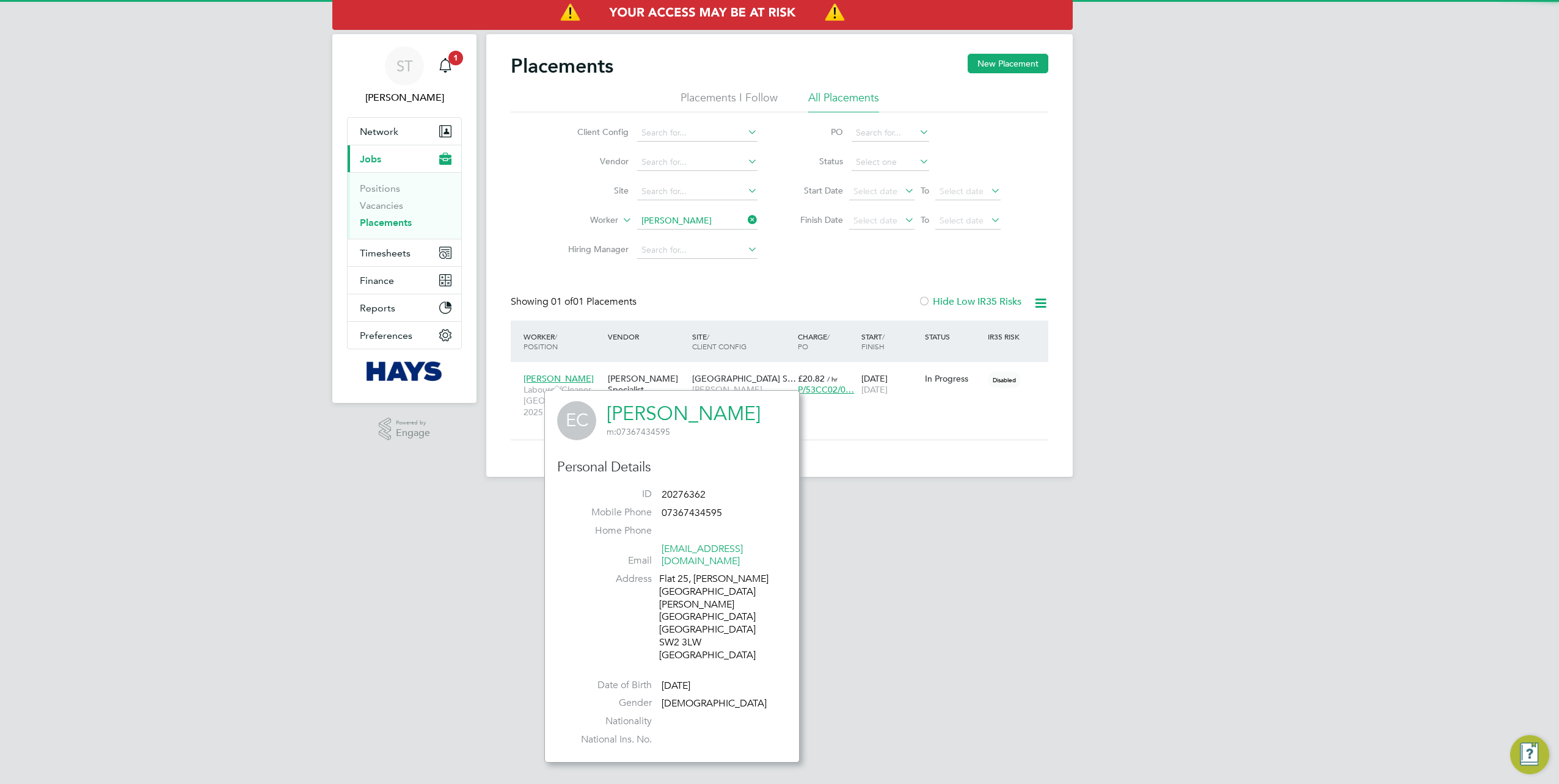
click at [680, 419] on link "Enyinna Chikwendu" at bounding box center [683, 414] width 154 height 24
click at [745, 216] on icon at bounding box center [745, 220] width 0 height 18
click at [715, 221] on input at bounding box center [697, 221] width 120 height 18
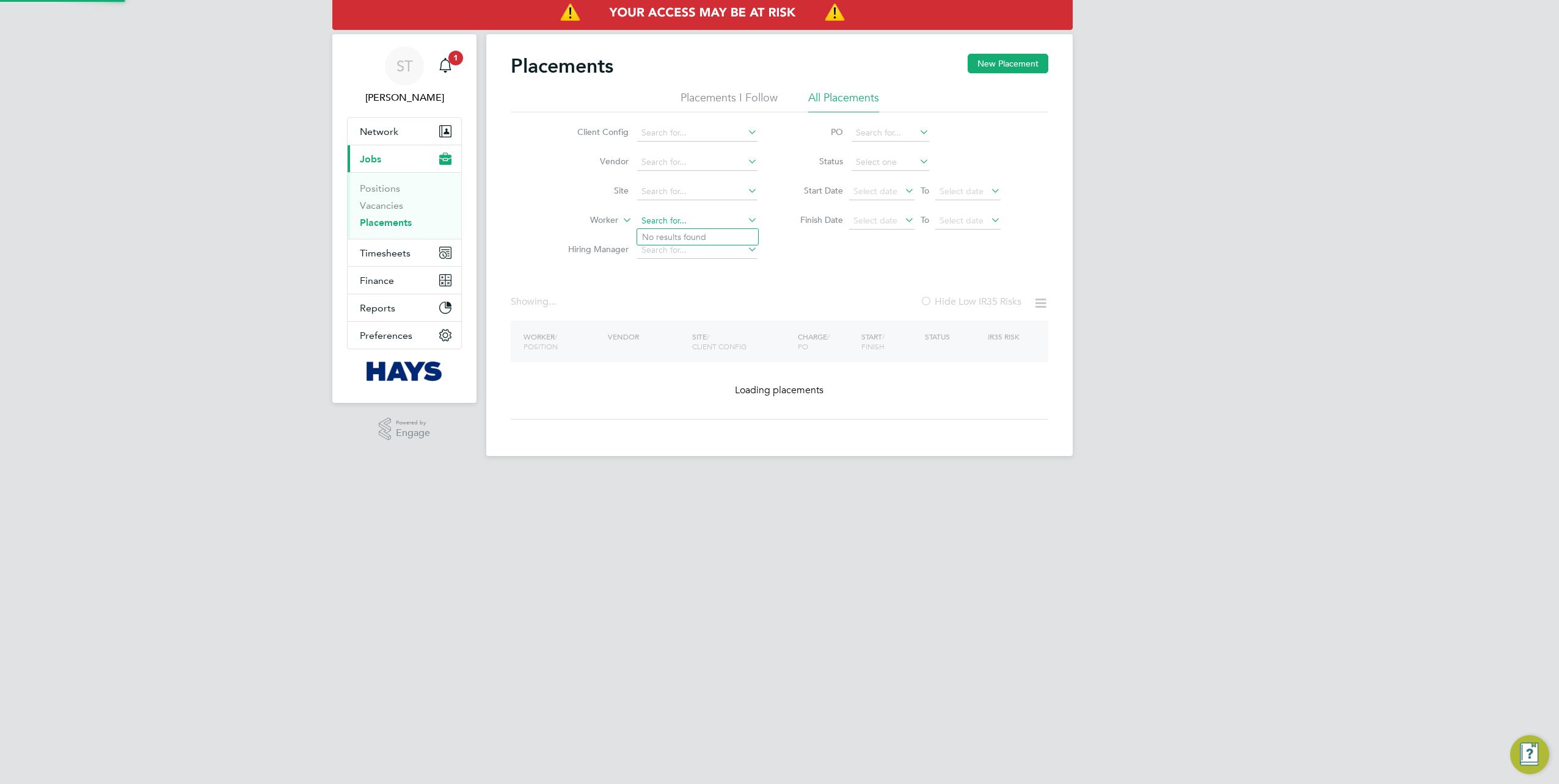
paste input "Tarro Forster-Jones"
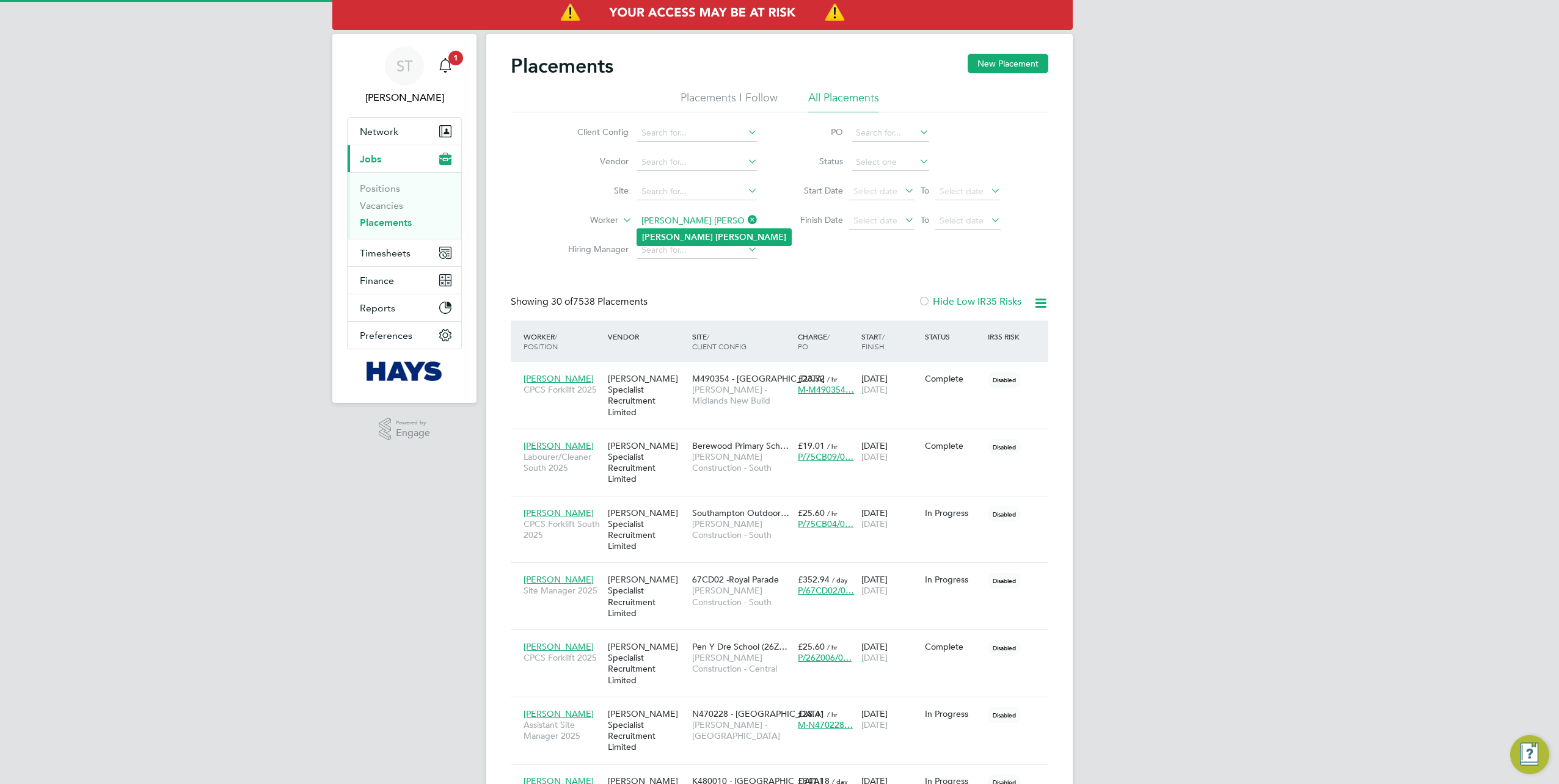
type input "Tarro Forster-Jones"
click at [716, 237] on b "Forster-Jones" at bounding box center [751, 236] width 71 height 10
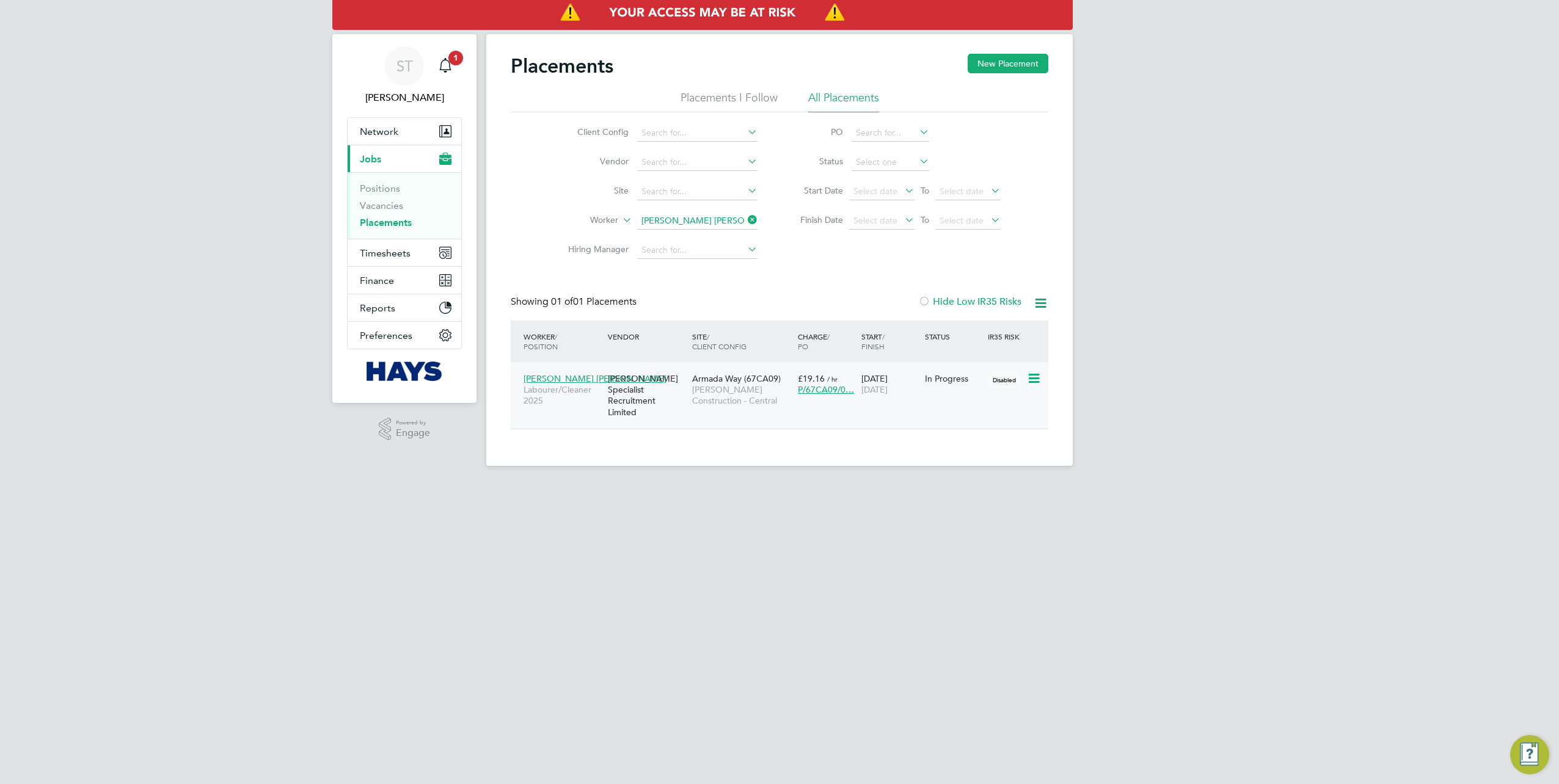
click at [575, 375] on span "Tarro Forster-Jones" at bounding box center [595, 379] width 143 height 11
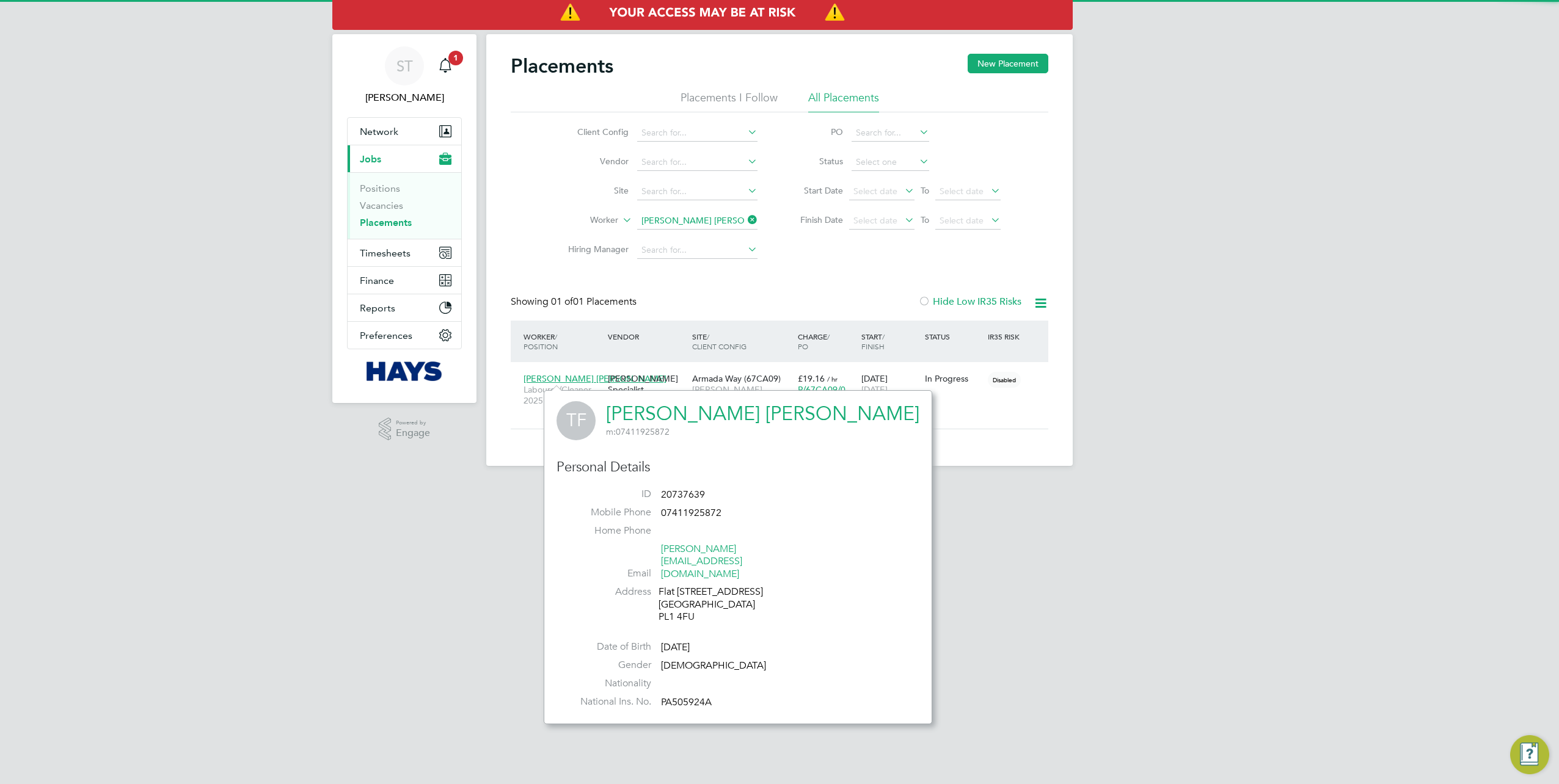
click at [655, 417] on link "Tarro Forster-Jones" at bounding box center [762, 414] width 313 height 24
click at [954, 450] on div "Placements New Placement Placements I Follow All Placements Client Config Vendo…" at bounding box center [780, 250] width 586 height 432
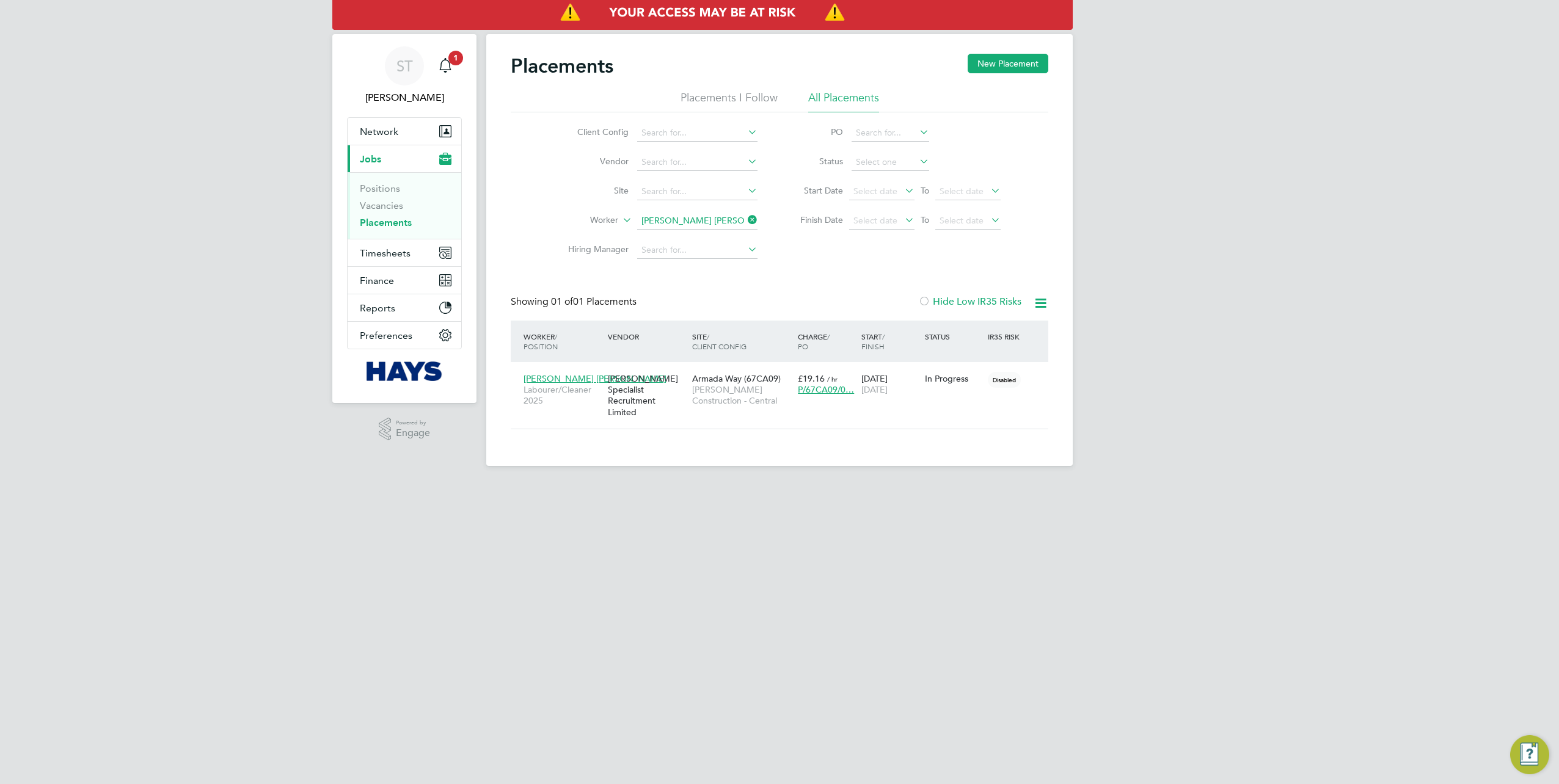
click at [745, 220] on icon at bounding box center [745, 220] width 0 height 18
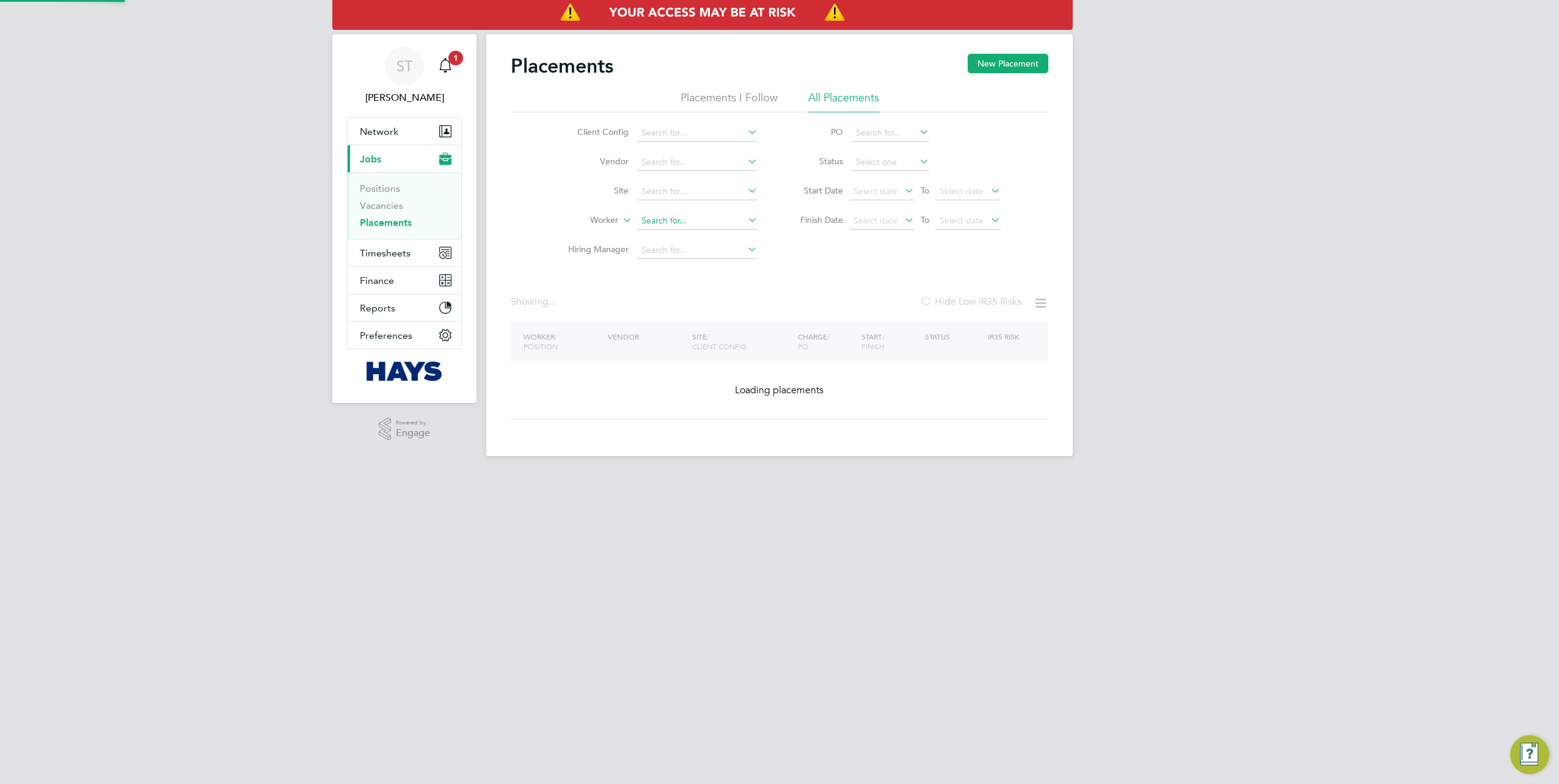
click at [722, 219] on input at bounding box center [697, 221] width 120 height 18
paste input "Dominik Ksiazek"
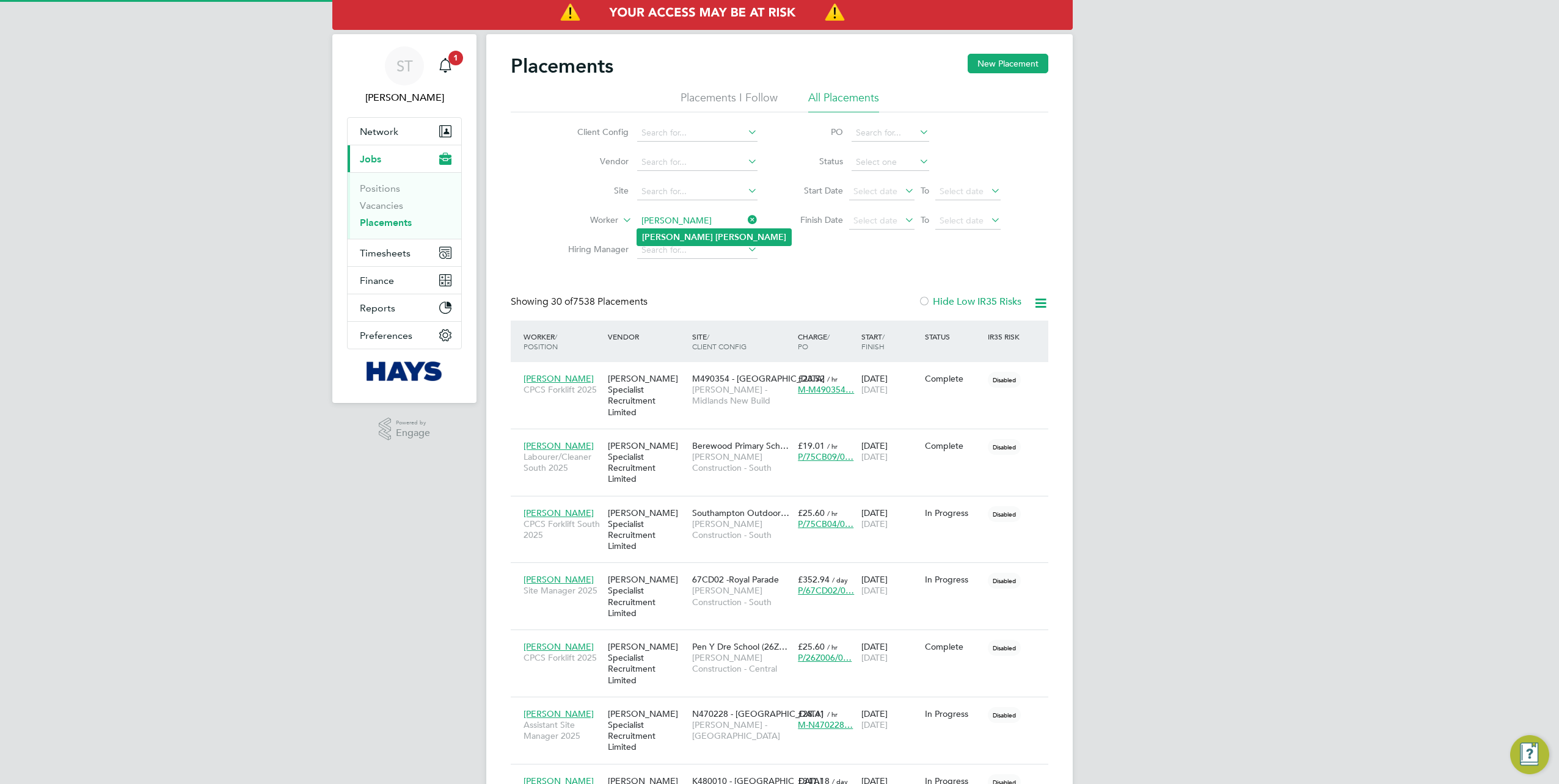
type input "Dominik Ksiazek"
click at [716, 235] on b "Ksiazek" at bounding box center [751, 236] width 71 height 10
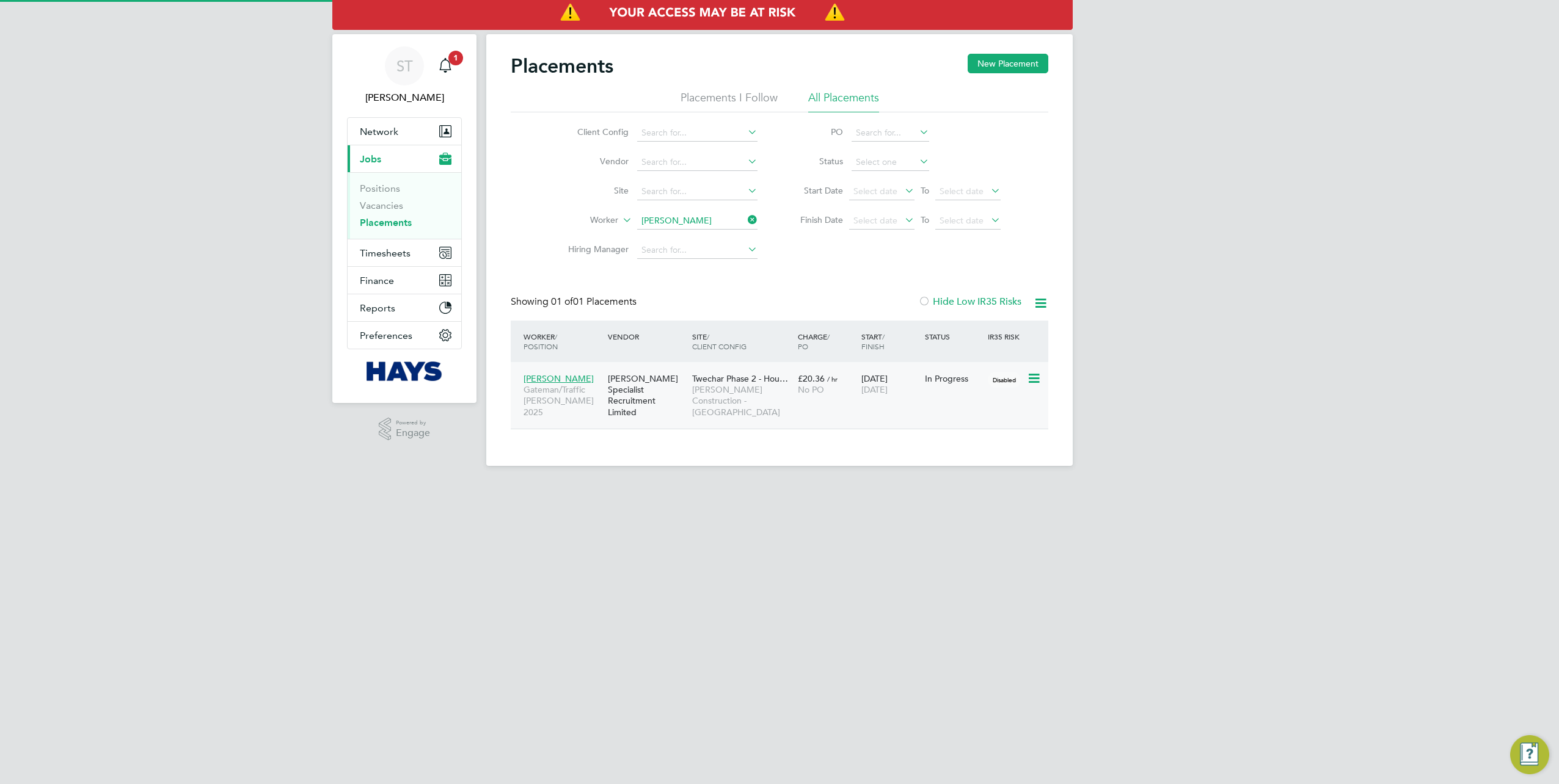
click at [729, 380] on span "Twechar Phase 2 - Hou…" at bounding box center [741, 379] width 96 height 11
click at [745, 223] on icon at bounding box center [745, 220] width 0 height 18
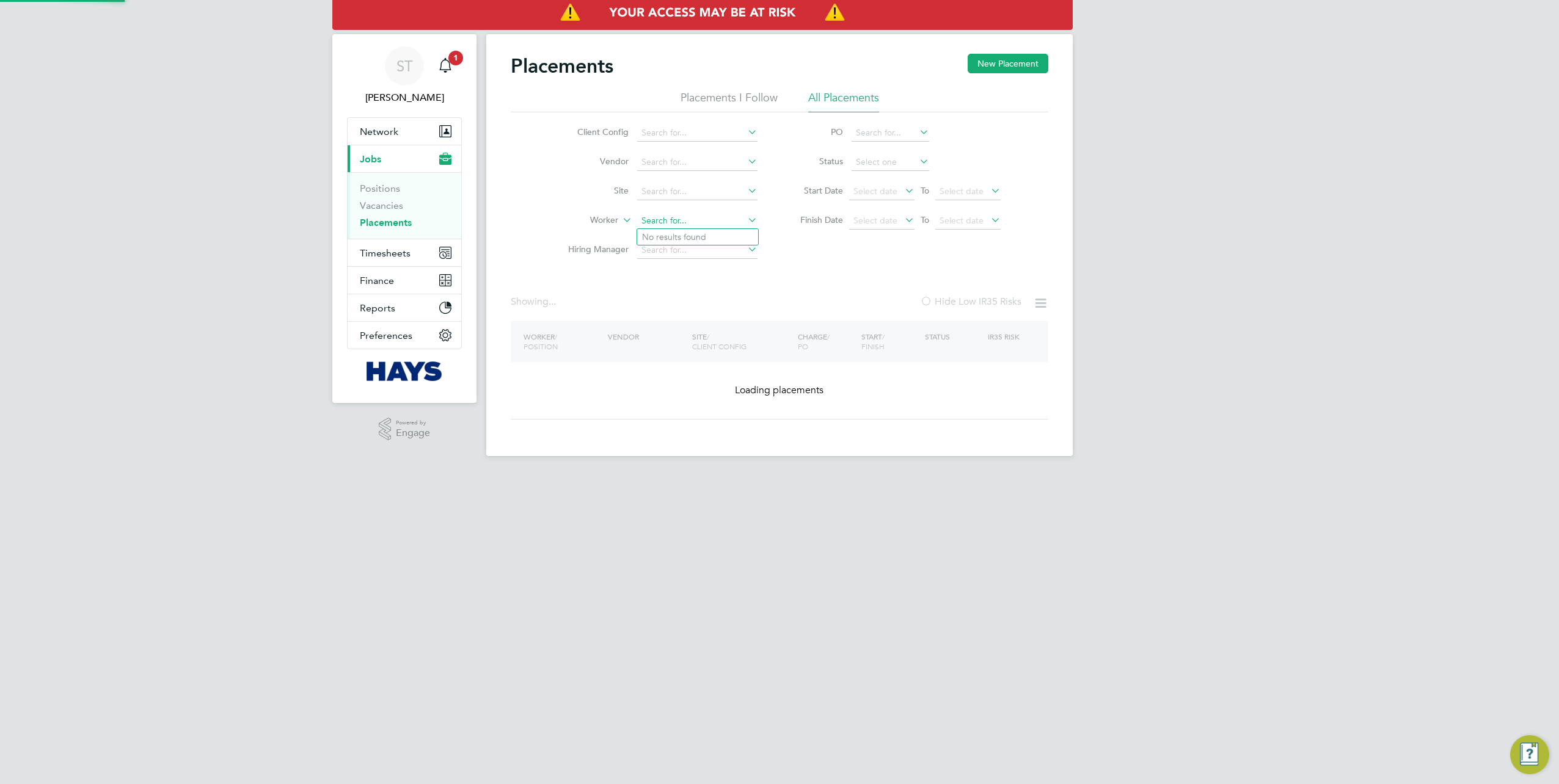
click at [720, 220] on input at bounding box center [697, 221] width 120 height 18
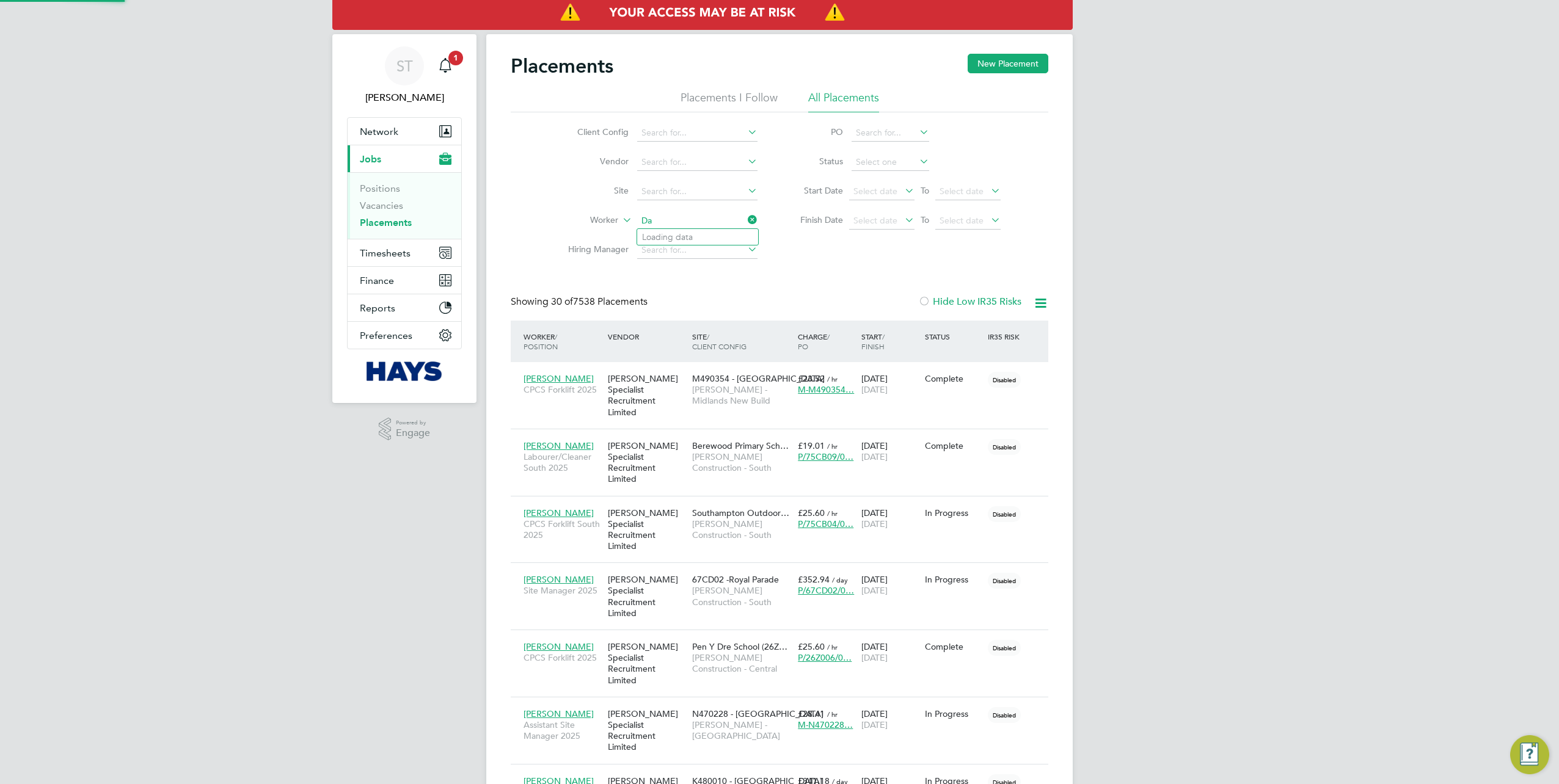
scroll to position [46, 105]
click at [688, 268] on li "Damien Healy" at bounding box center [712, 271] width 151 height 17
type input "Damien Healy"
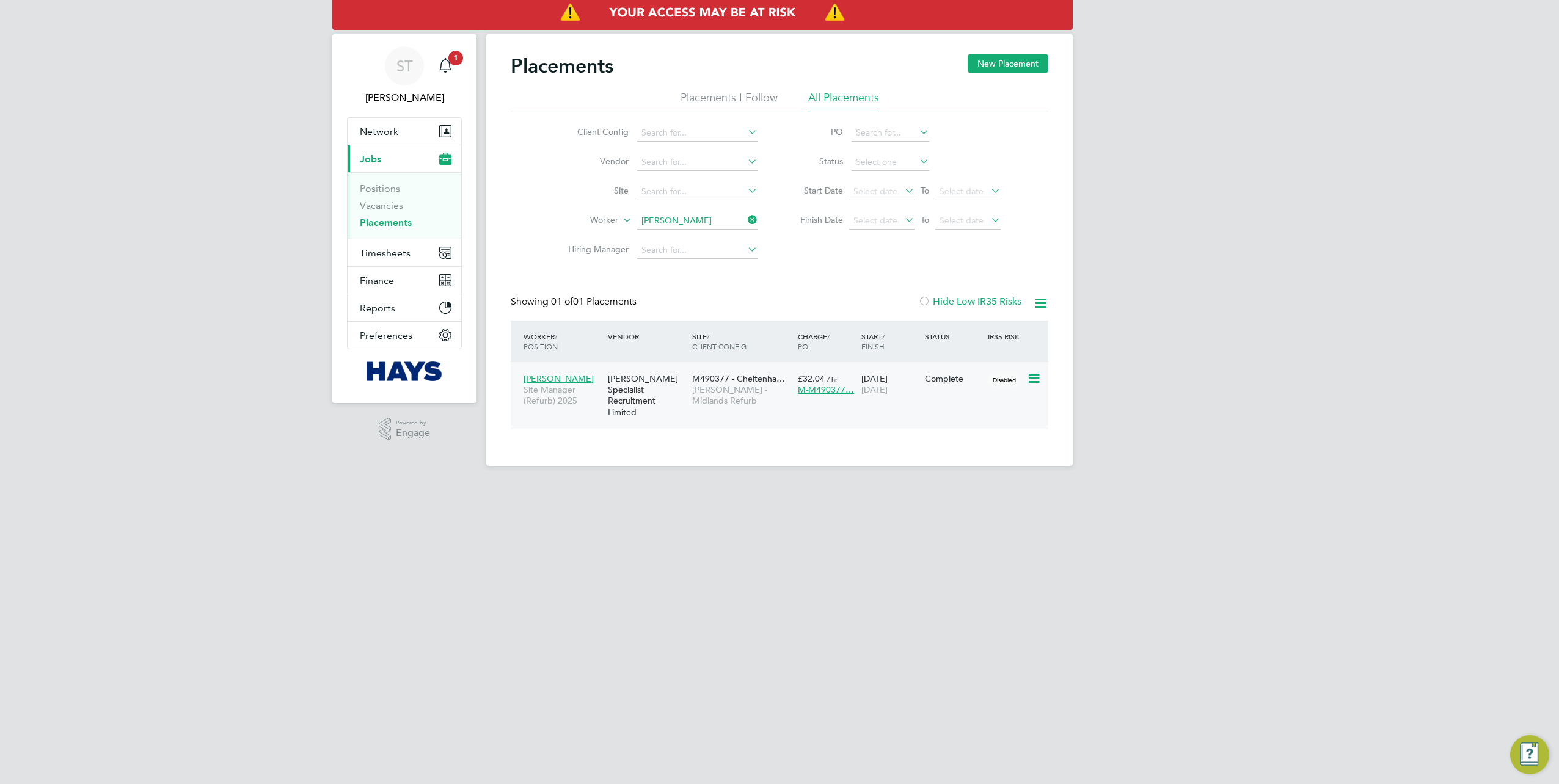
click at [1036, 379] on icon at bounding box center [1033, 379] width 12 height 15
click at [378, 254] on span "Timesheets" at bounding box center [385, 253] width 51 height 12
click at [385, 218] on link "Timesheets" at bounding box center [385, 216] width 51 height 12
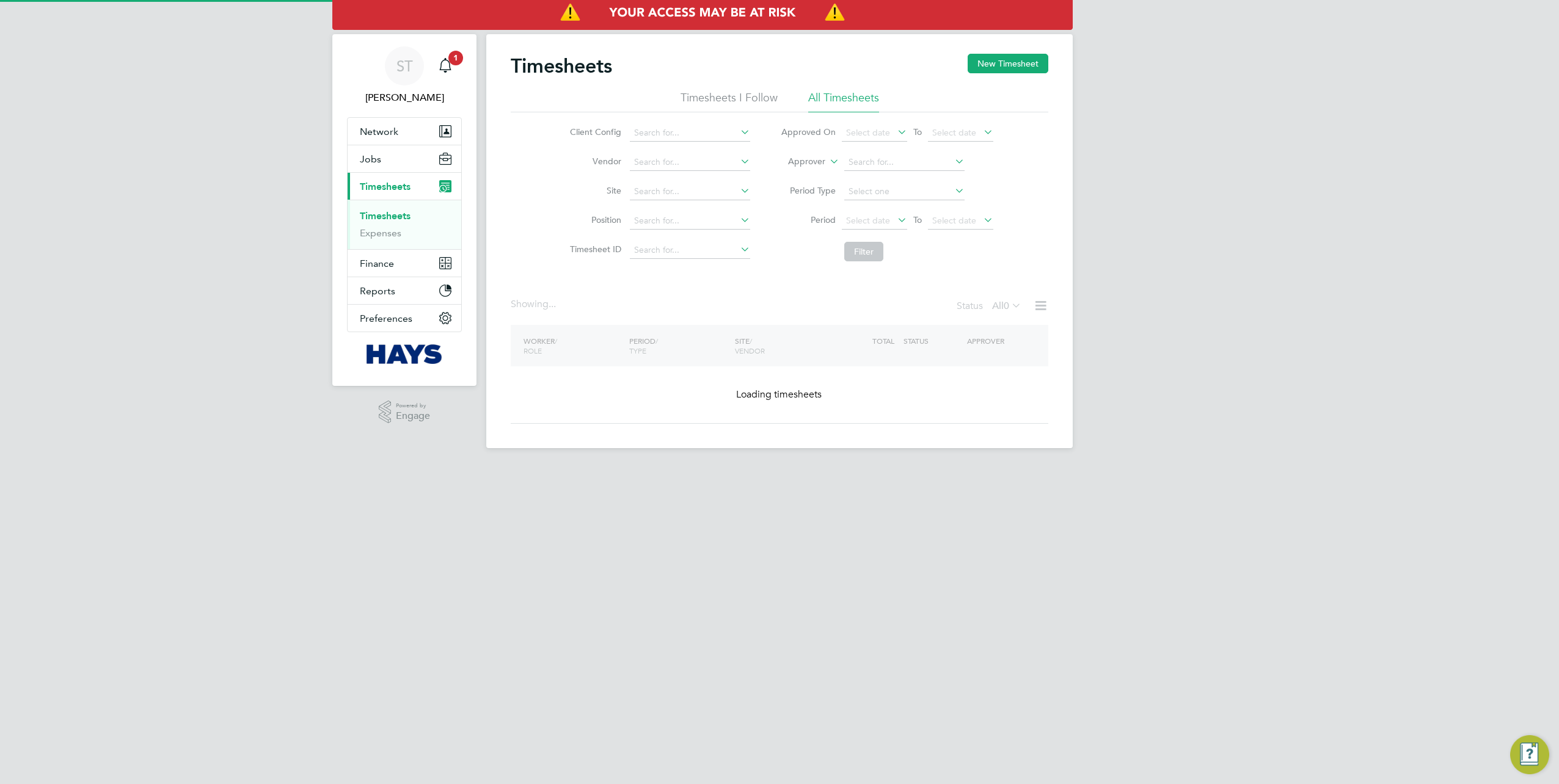
click at [824, 163] on label "Approver" at bounding box center [798, 162] width 55 height 12
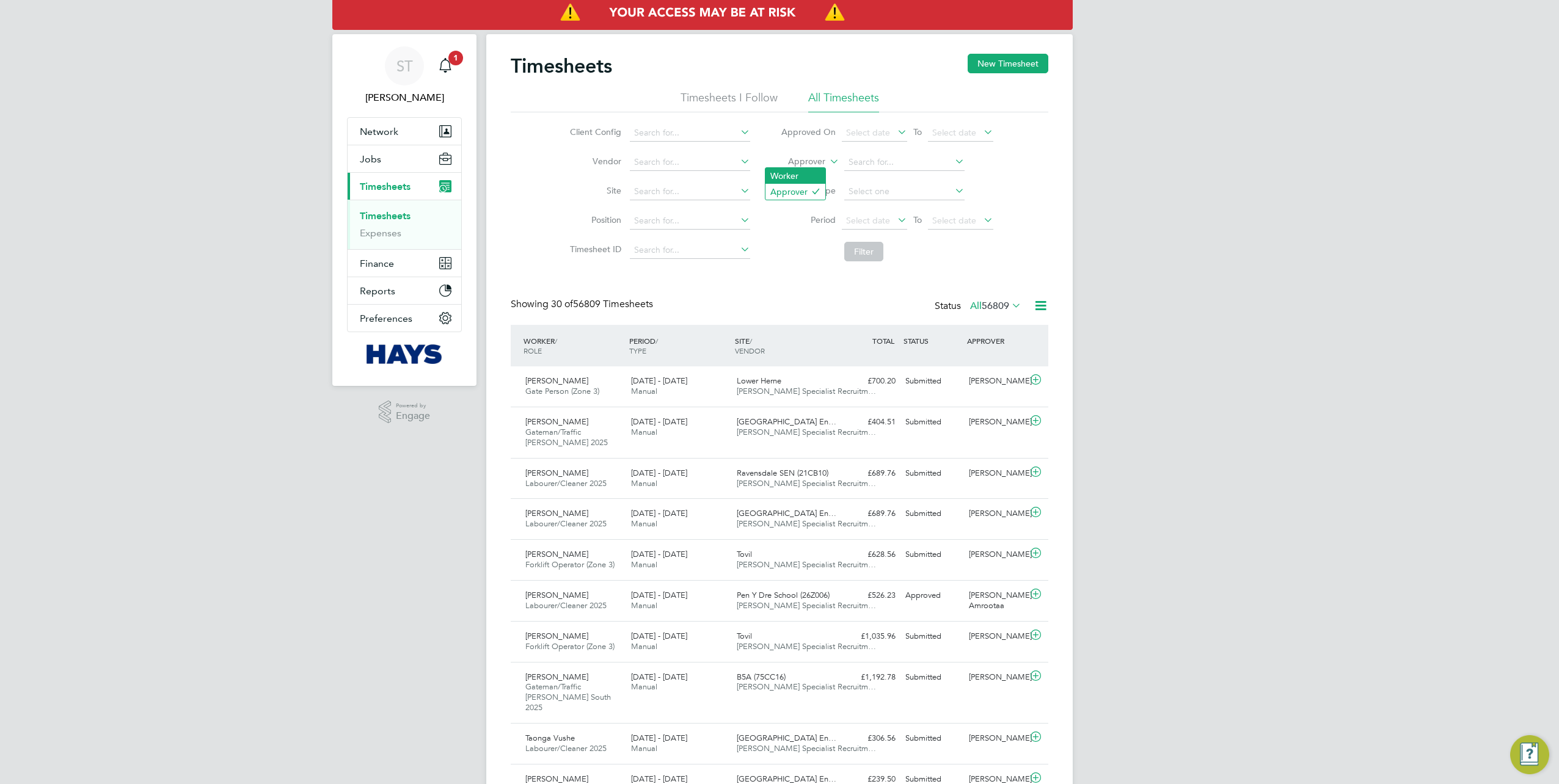
click at [808, 170] on li "Worker" at bounding box center [795, 175] width 60 height 16
click at [862, 169] on input at bounding box center [904, 163] width 120 height 18
click at [865, 176] on b "Damien" at bounding box center [884, 178] width 71 height 10
type input "Damien Healy"
click at [857, 249] on button "Filter" at bounding box center [864, 251] width 39 height 19
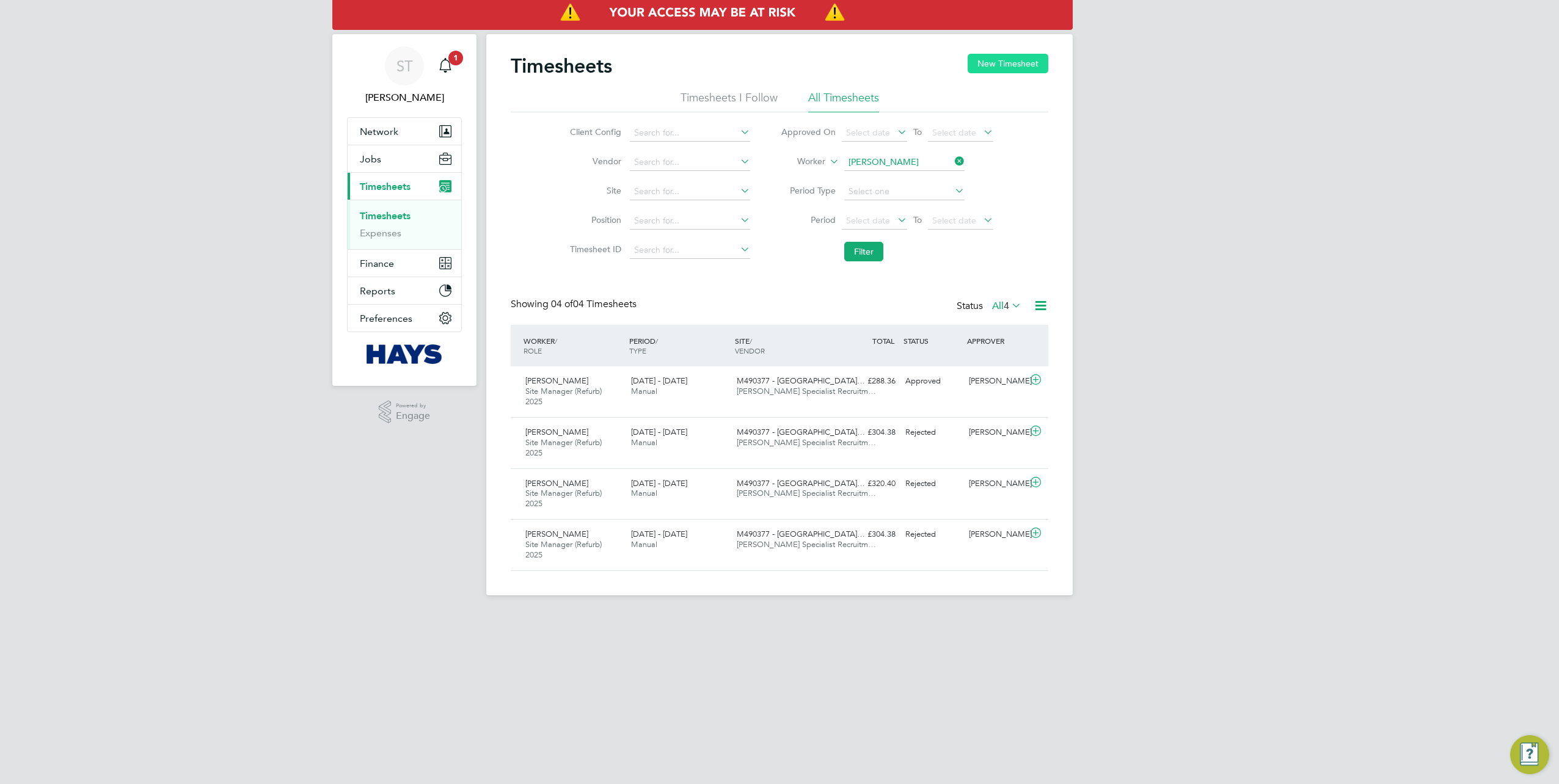
click at [984, 60] on button "New Timesheet" at bounding box center [1008, 63] width 80 height 19
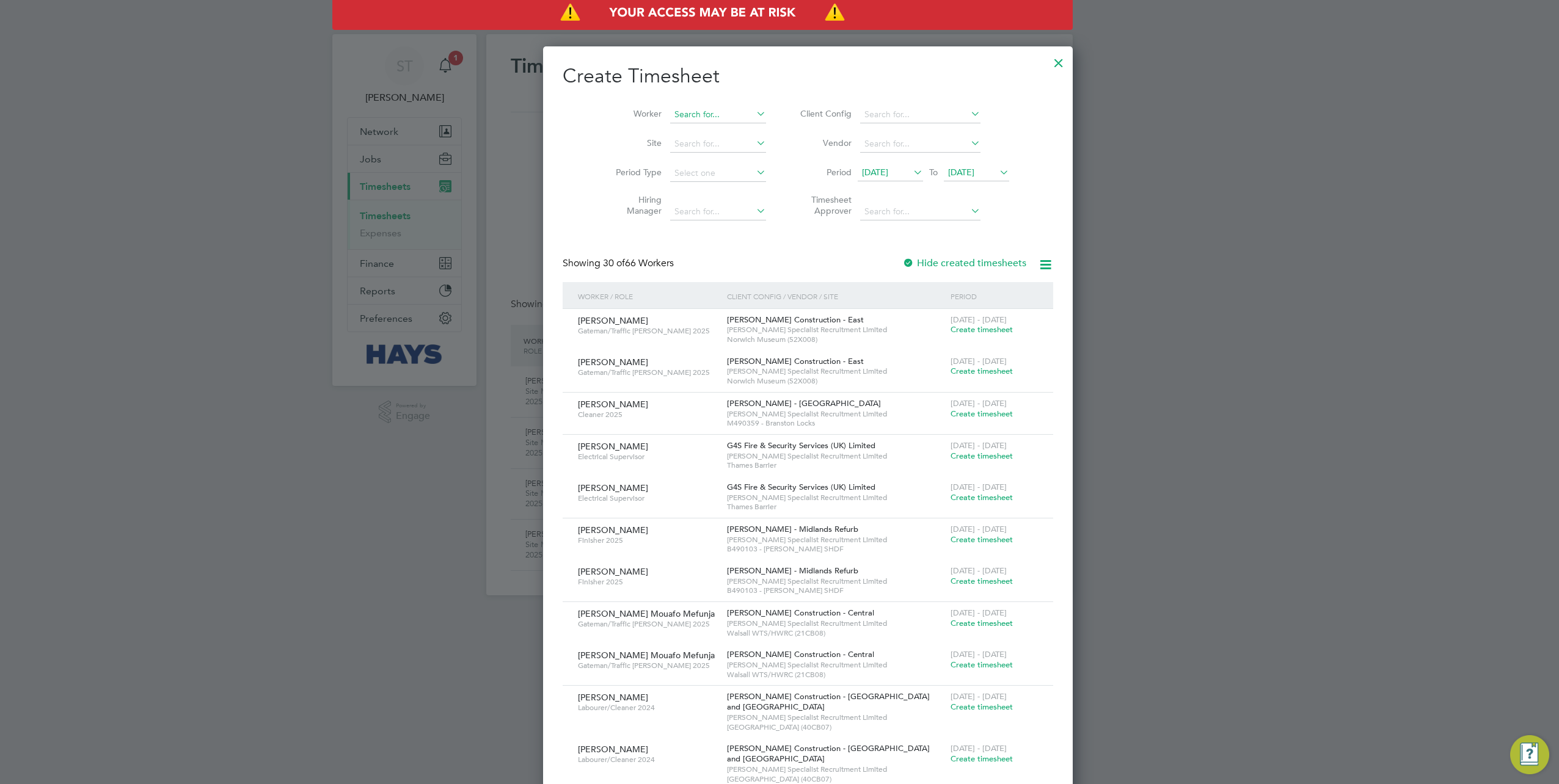
click at [672, 118] on input at bounding box center [719, 115] width 96 height 18
click at [697, 256] on li "Dami en Healy" at bounding box center [707, 264] width 131 height 17
type input "Damien Healy"
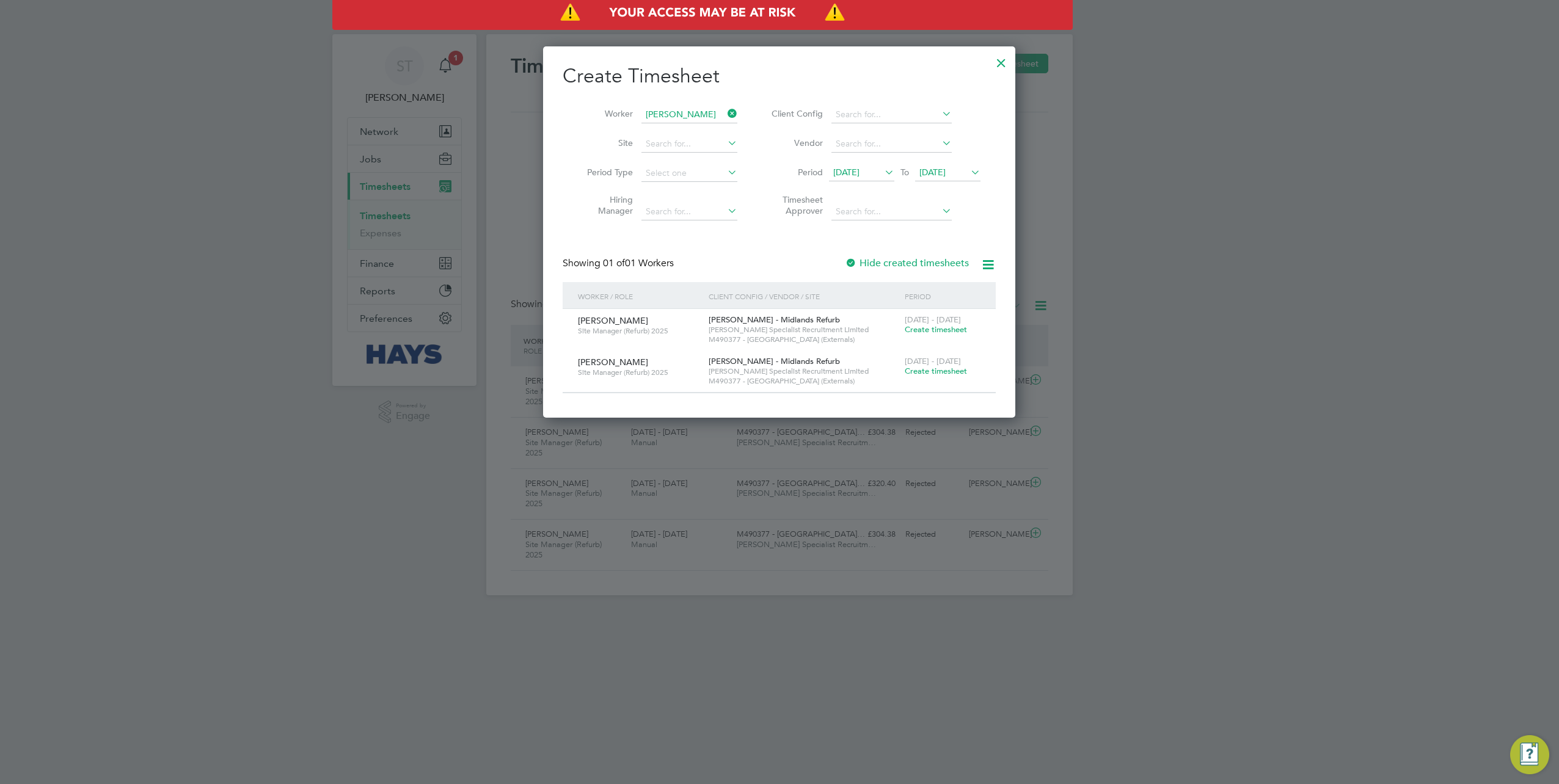
click at [997, 61] on div at bounding box center [1001, 60] width 22 height 22
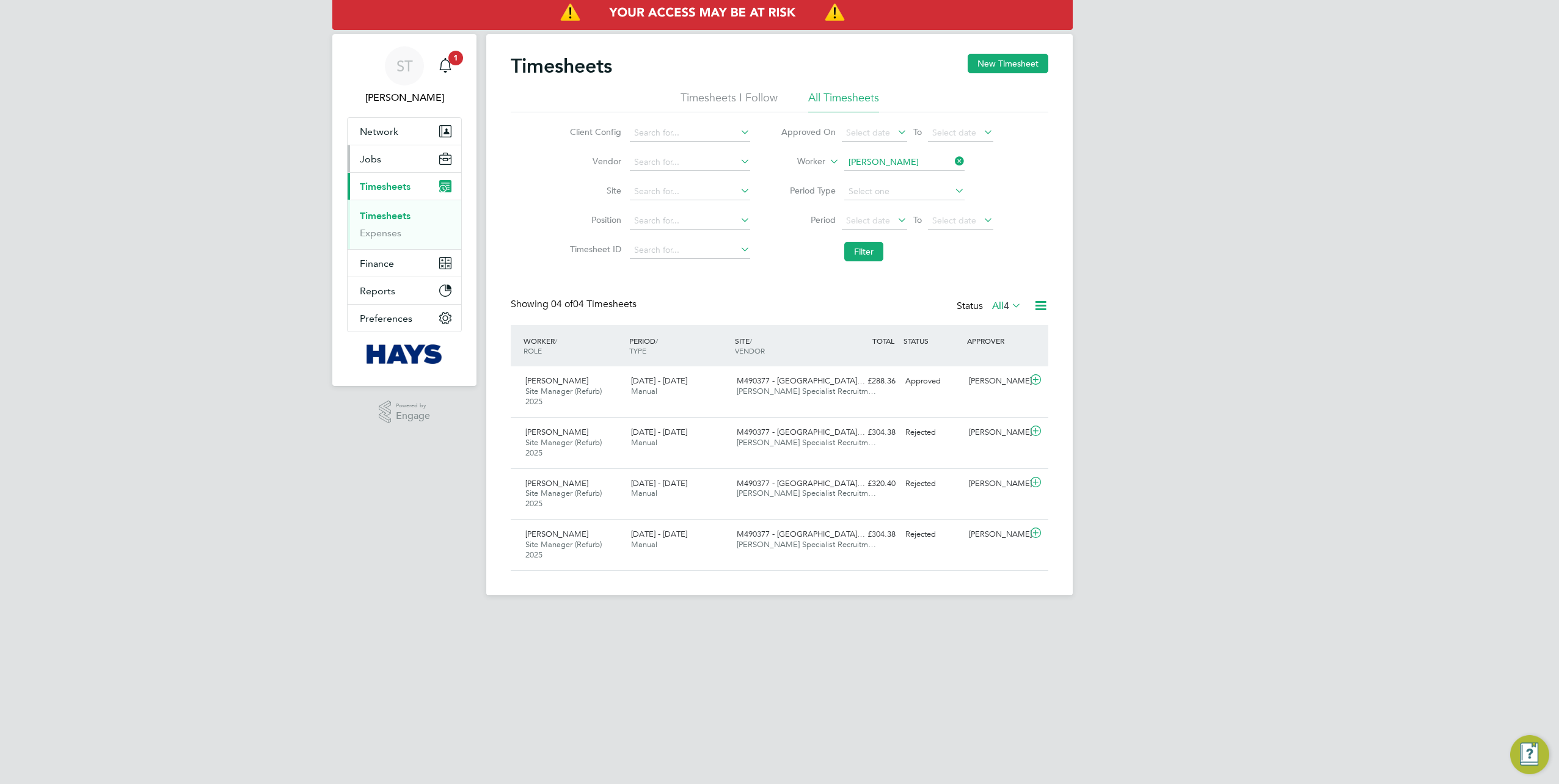
click at [380, 159] on span "Jobs" at bounding box center [370, 159] width 21 height 12
drag, startPoint x: 367, startPoint y: 221, endPoint x: 378, endPoint y: 223, distance: 11.2
click at [367, 221] on link "Placements" at bounding box center [385, 223] width 51 height 12
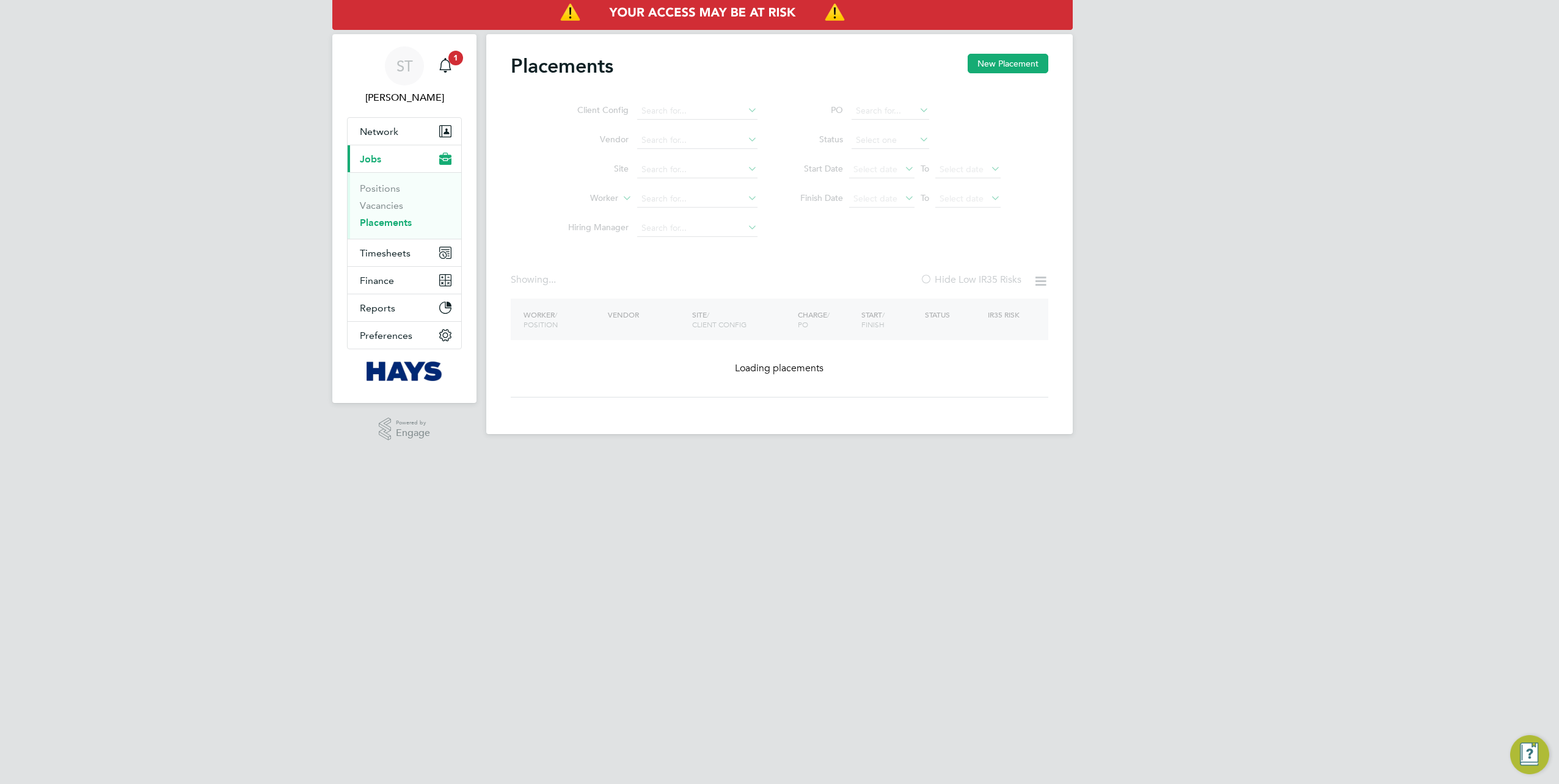
click at [683, 199] on ul "Client Config Vendor Site Worker Hiring Manager" at bounding box center [658, 170] width 230 height 147
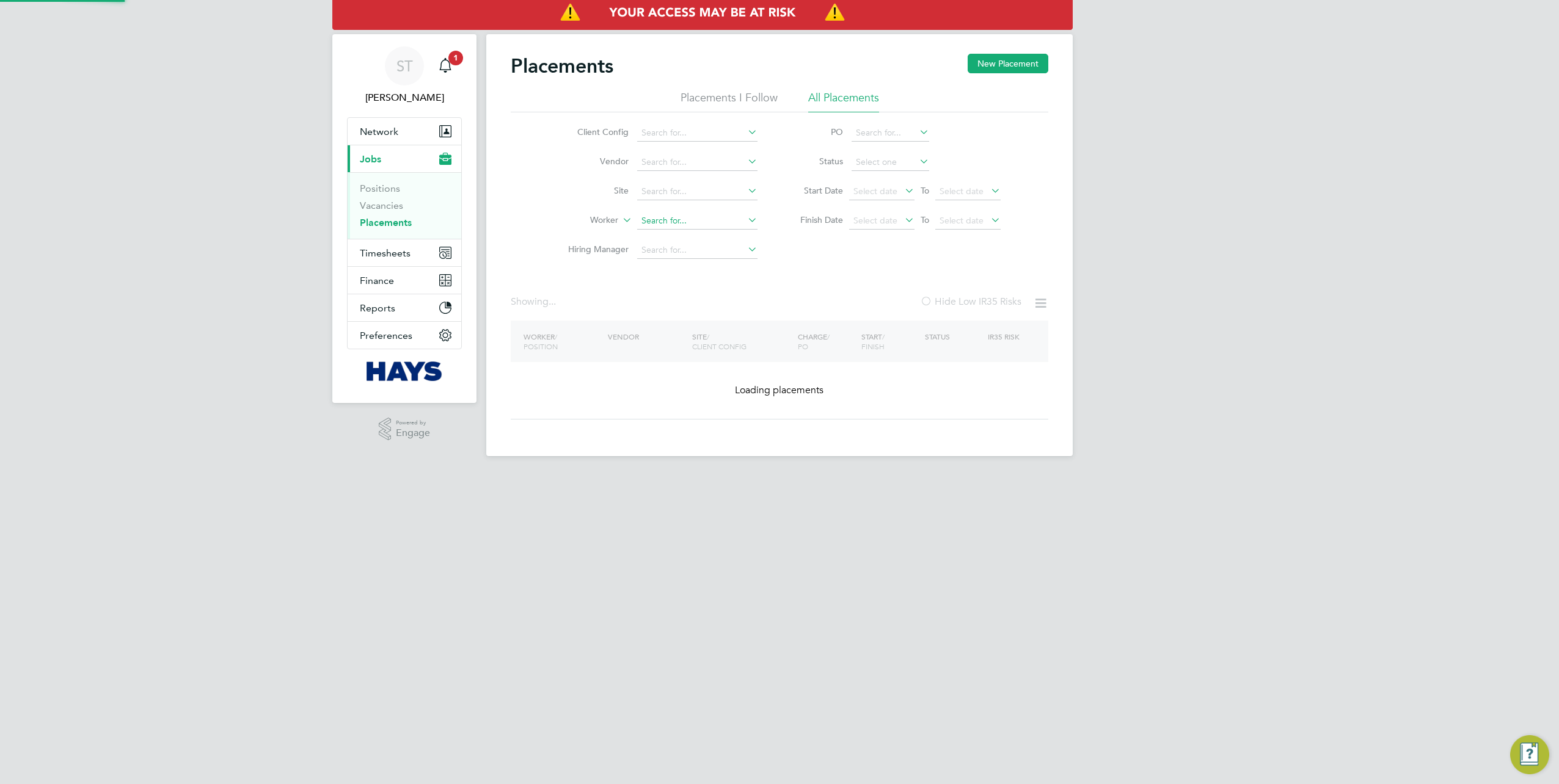
click at [663, 221] on input at bounding box center [697, 221] width 120 height 18
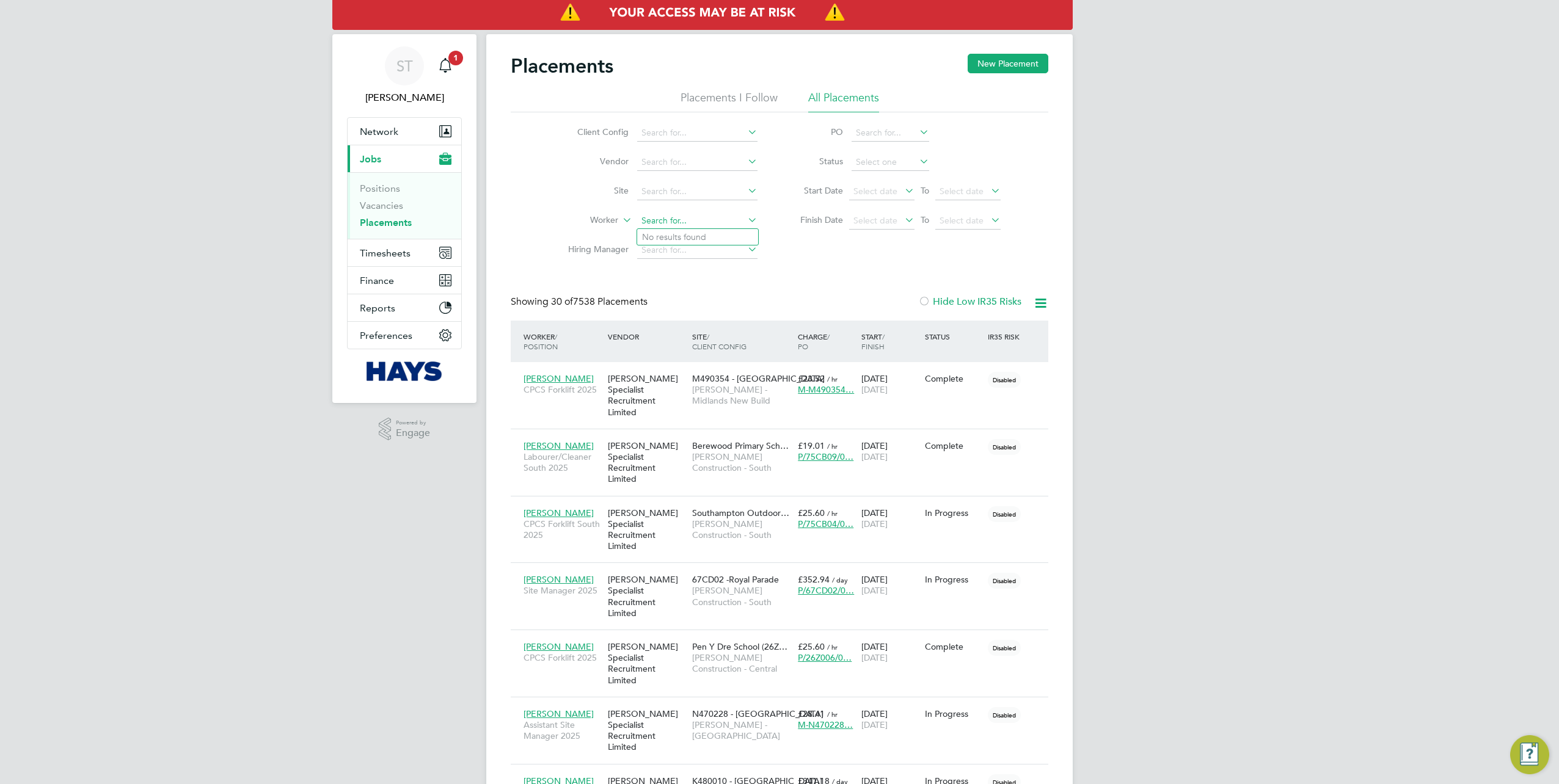
click at [661, 215] on input at bounding box center [697, 221] width 120 height 18
click at [716, 237] on b "Wig" at bounding box center [724, 236] width 17 height 10
type input "Luke Wigley"
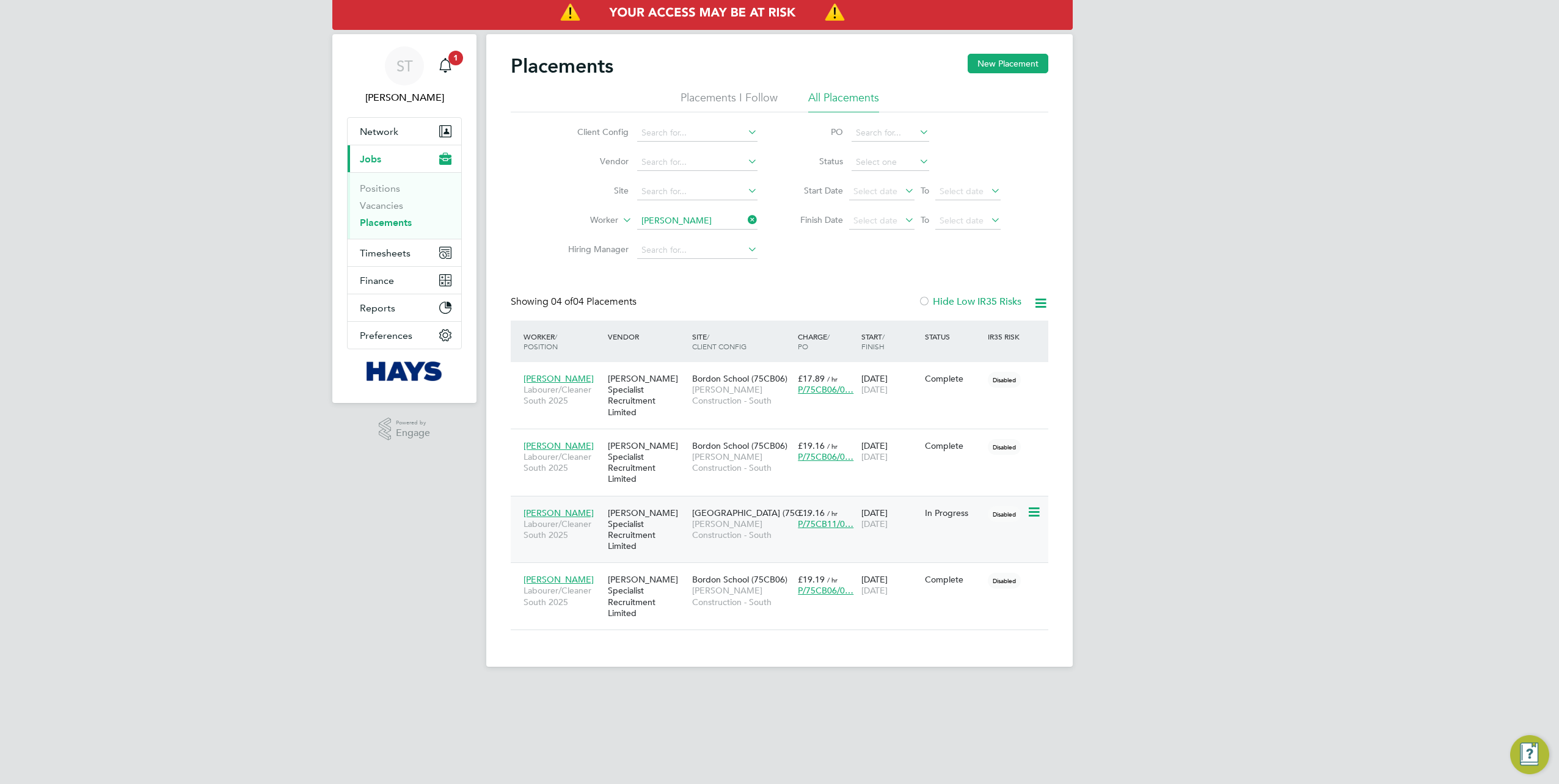
click at [698, 519] on span "Morgan Sindall Construction - South" at bounding box center [743, 530] width 100 height 22
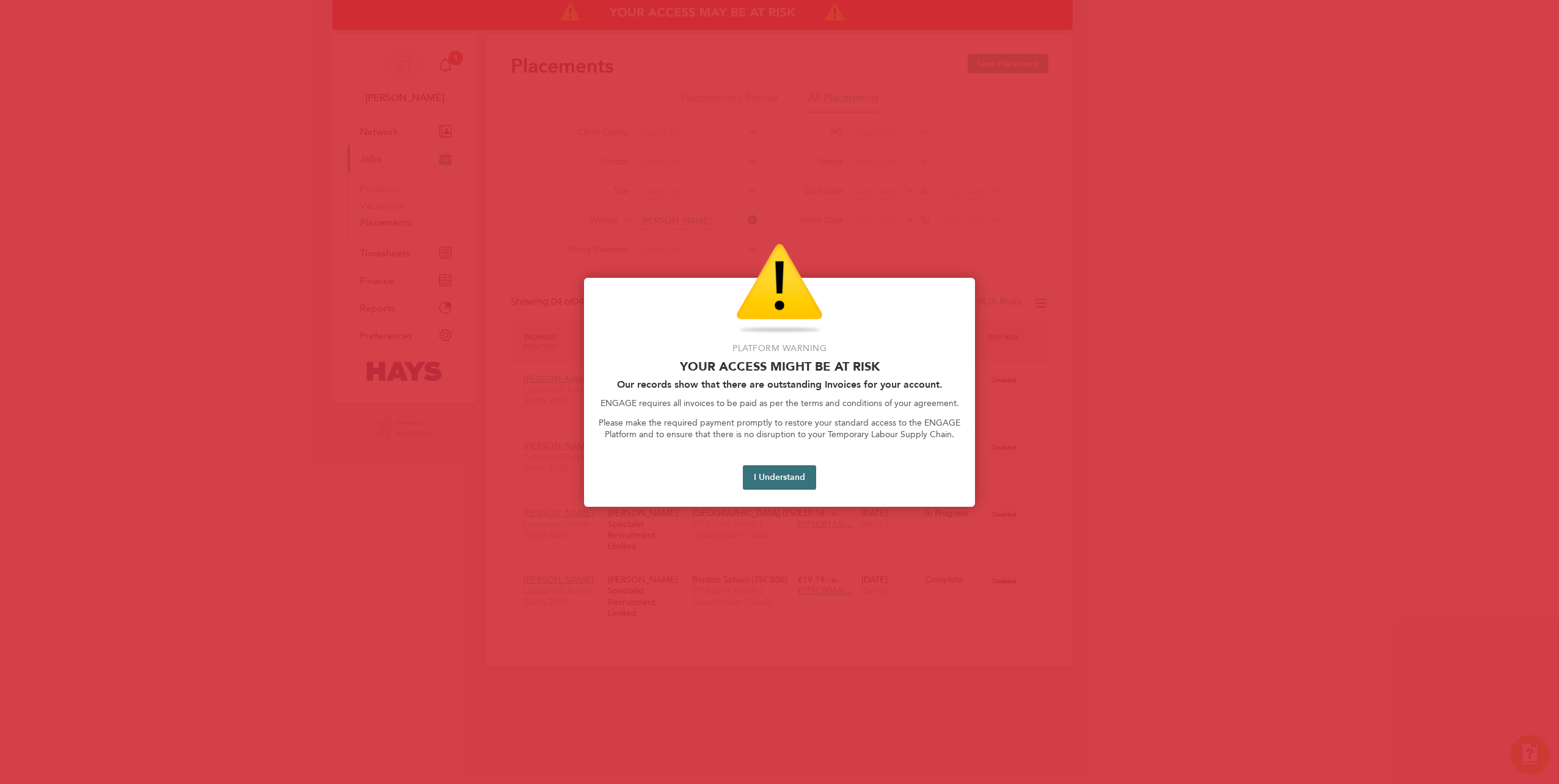
click at [797, 484] on button "I Understand" at bounding box center [779, 477] width 73 height 24
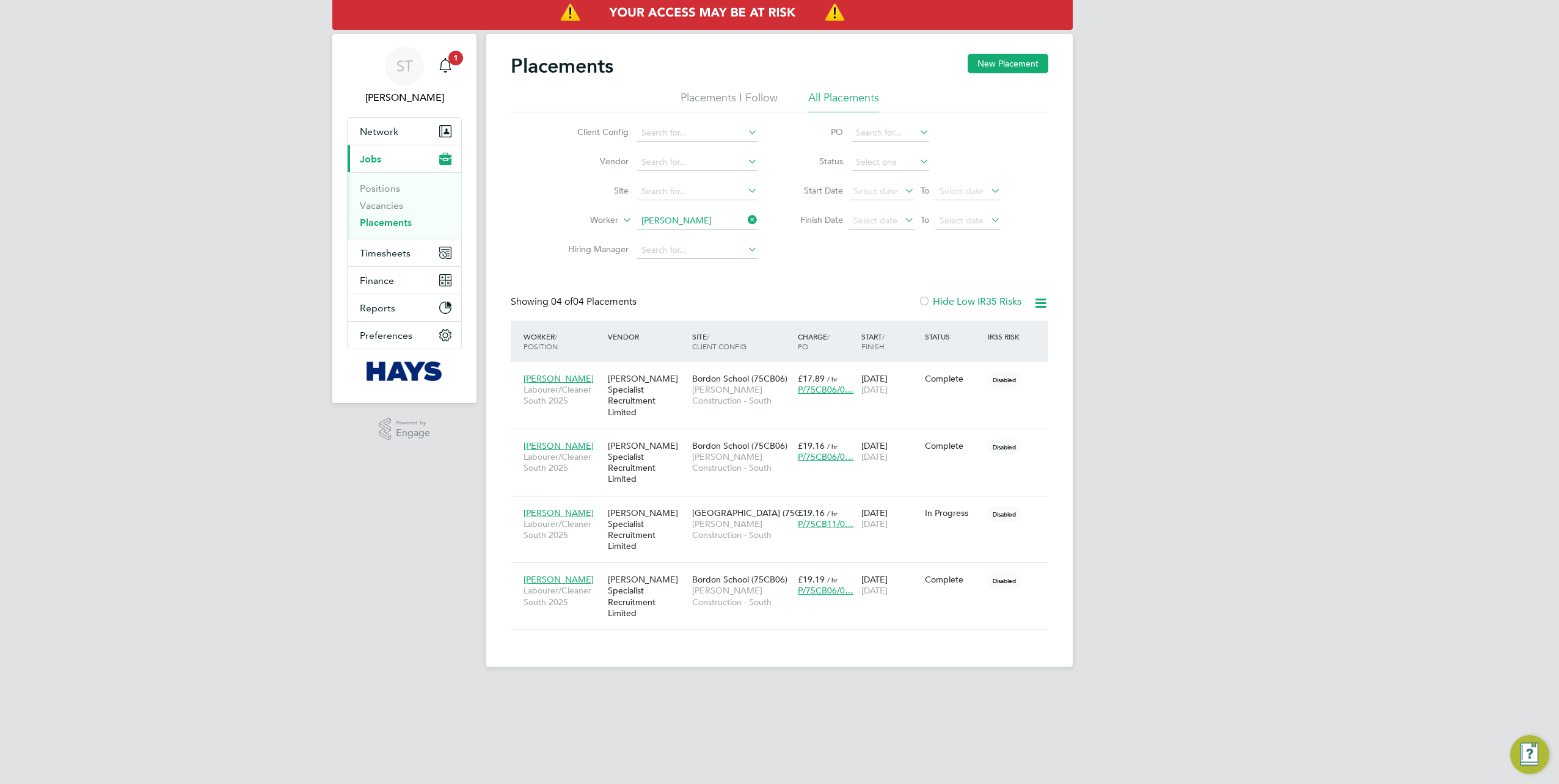
click at [745, 224] on icon at bounding box center [745, 220] width 0 height 18
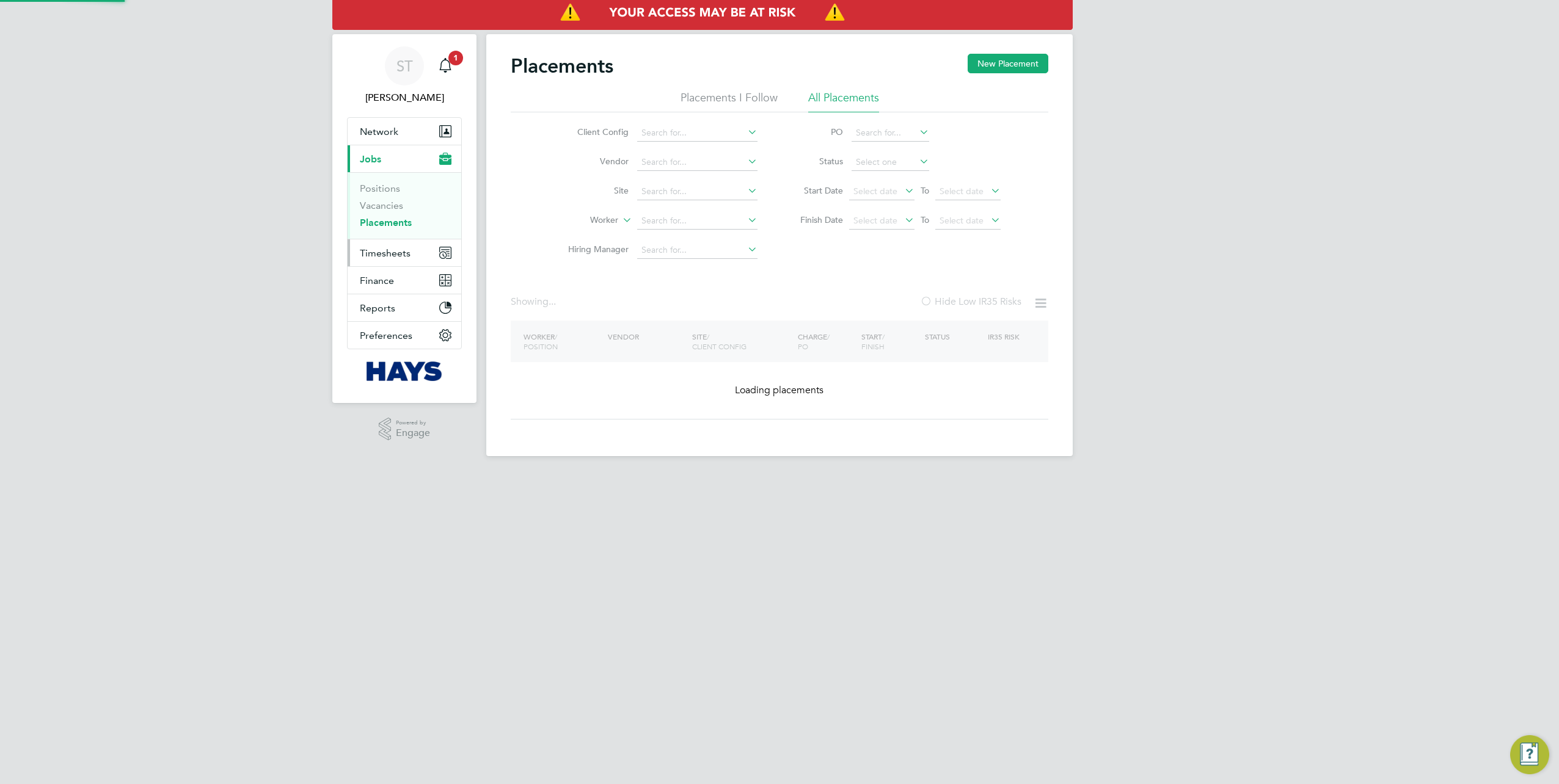
click at [368, 262] on button "Timesheets" at bounding box center [404, 252] width 114 height 27
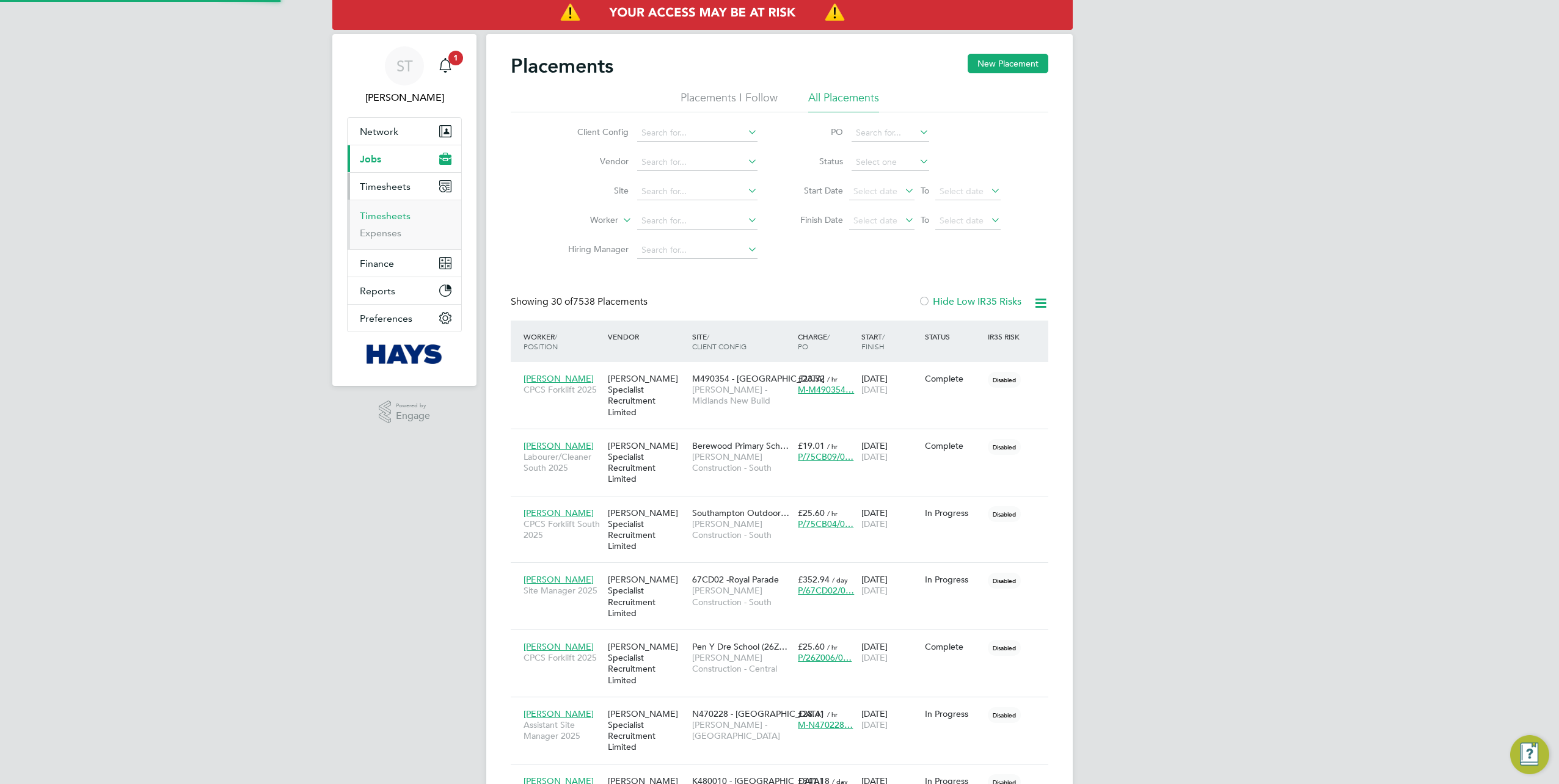
click at [383, 211] on link "Timesheets" at bounding box center [385, 216] width 51 height 12
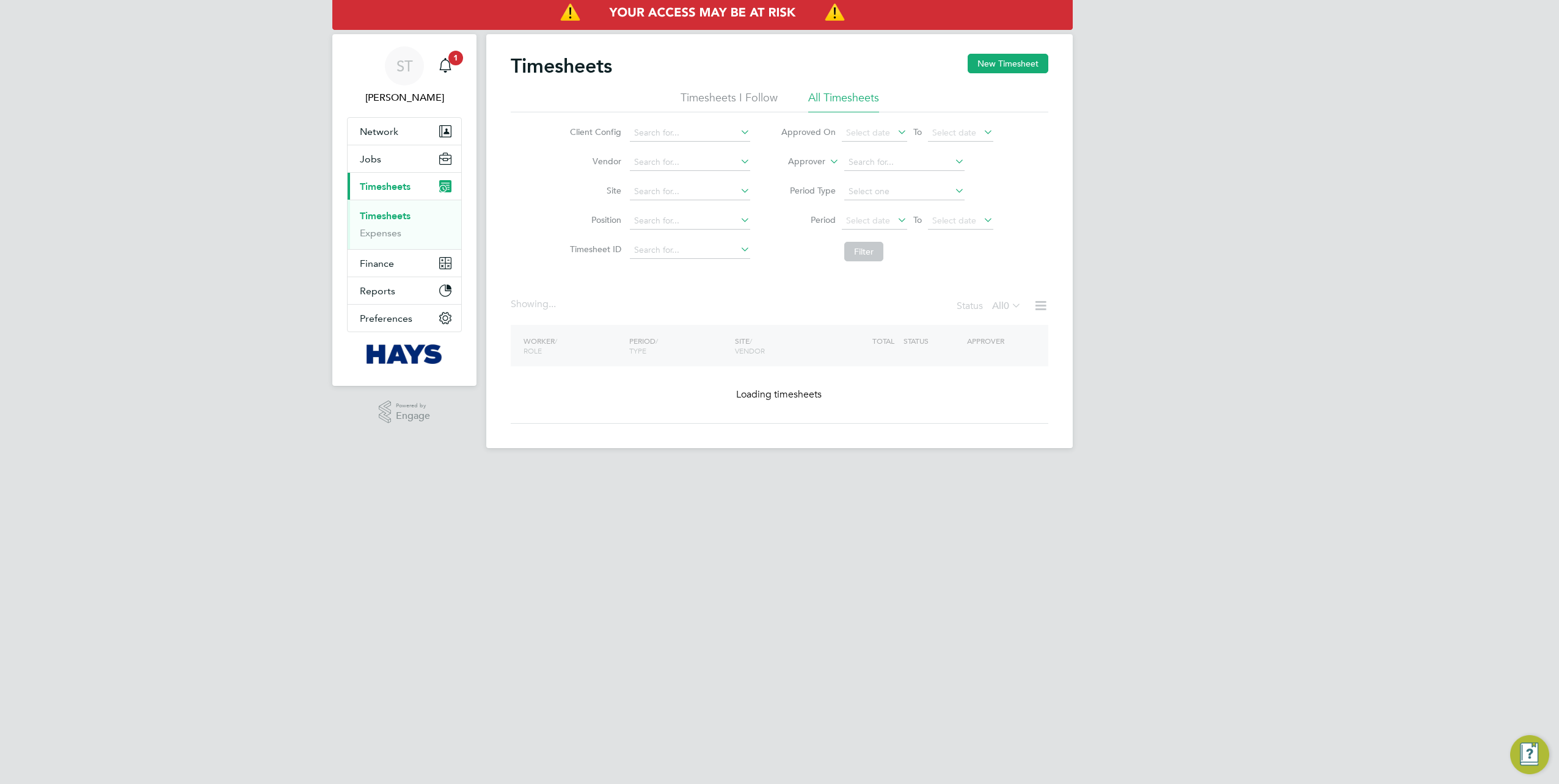
click at [824, 163] on label "Approver" at bounding box center [798, 162] width 55 height 12
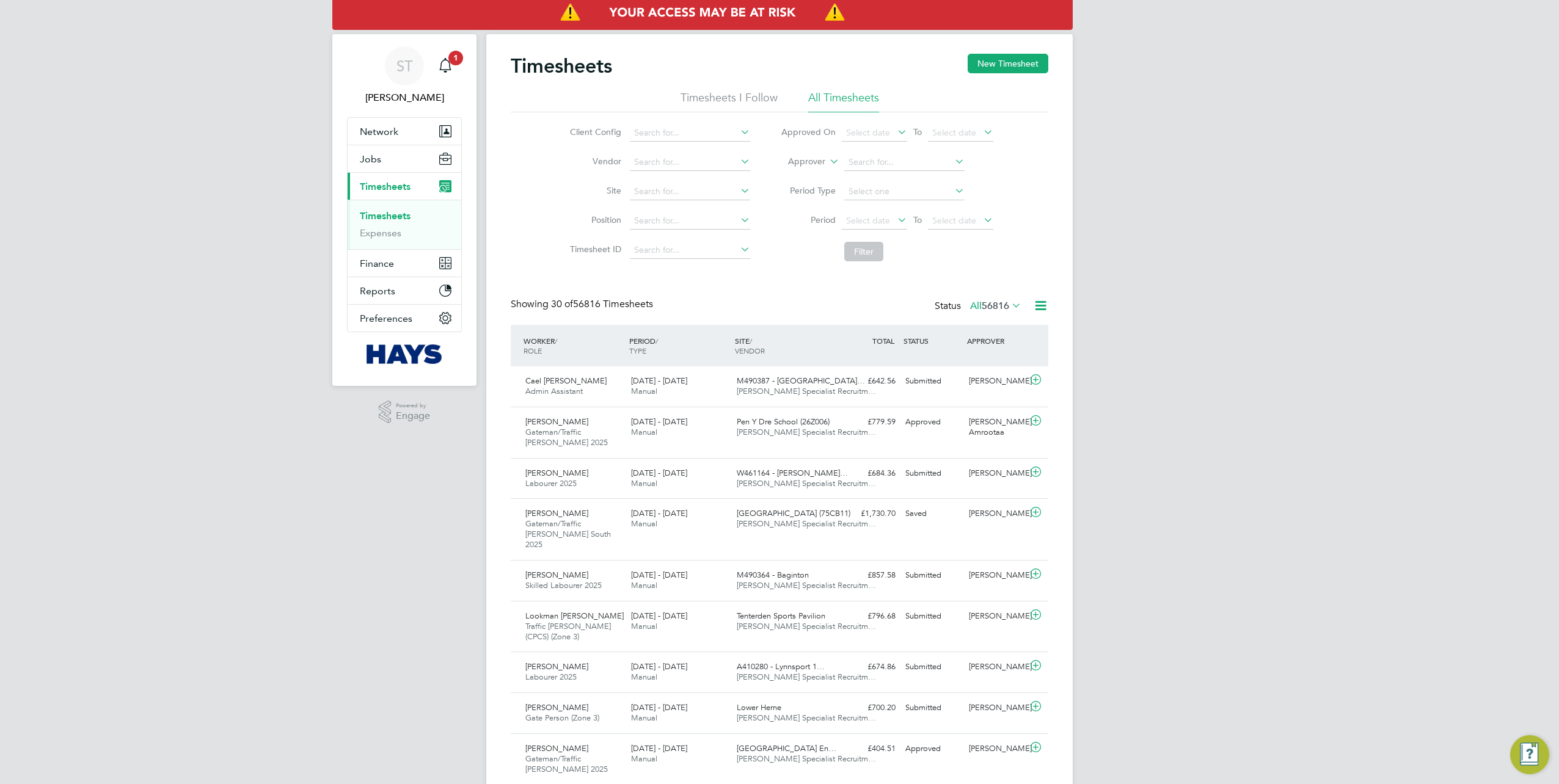
click at [799, 175] on li "Worker" at bounding box center [795, 175] width 60 height 16
click at [862, 167] on input at bounding box center [904, 163] width 120 height 18
type input "Christopher Smart"
click at [860, 176] on b "Christopher" at bounding box center [884, 178] width 71 height 10
click at [858, 247] on button "Filter" at bounding box center [864, 251] width 39 height 19
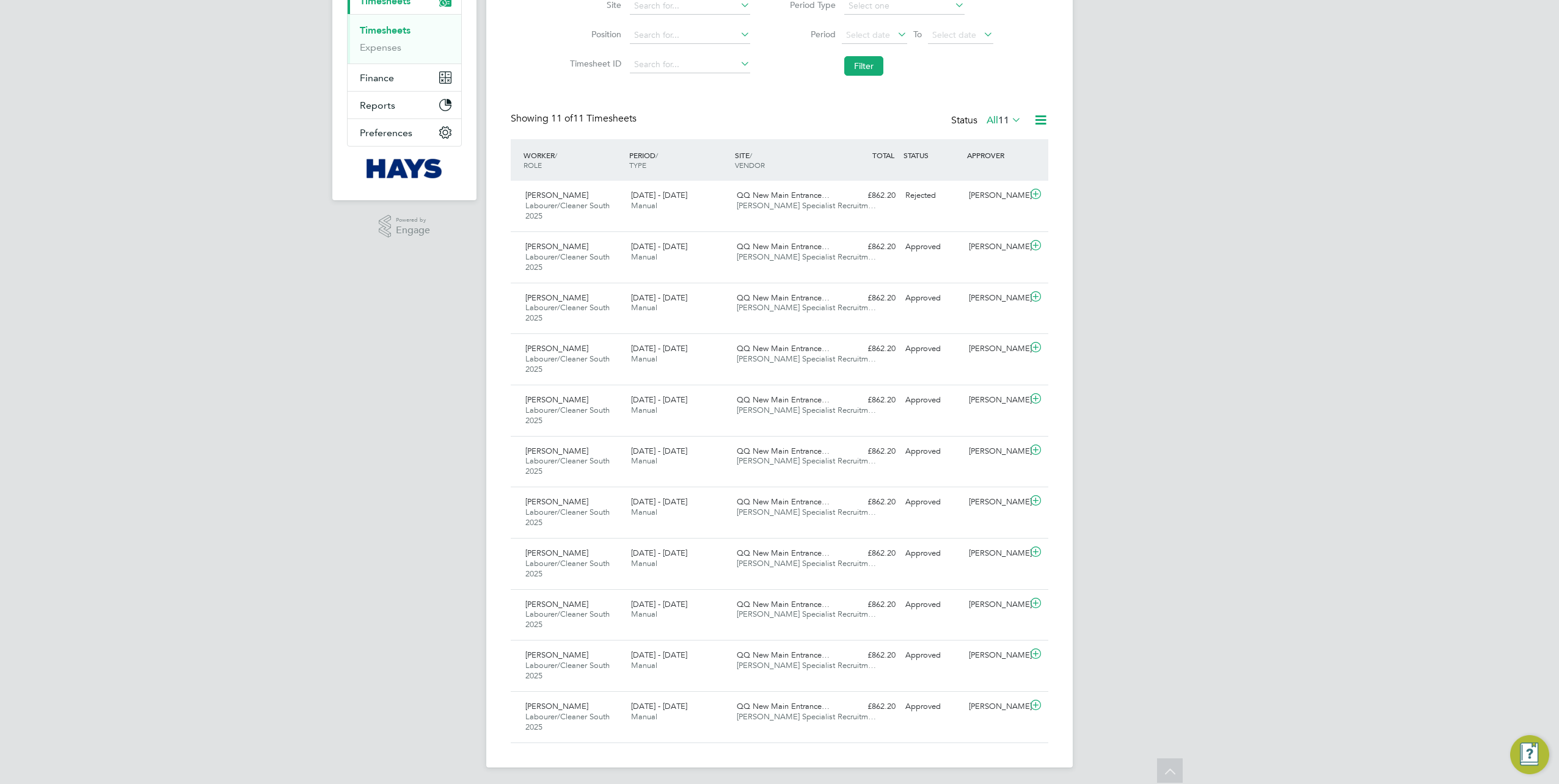
click at [988, 123] on label "All 11" at bounding box center [1004, 120] width 35 height 12
click at [1001, 192] on li "Approved" at bounding box center [997, 193] width 56 height 18
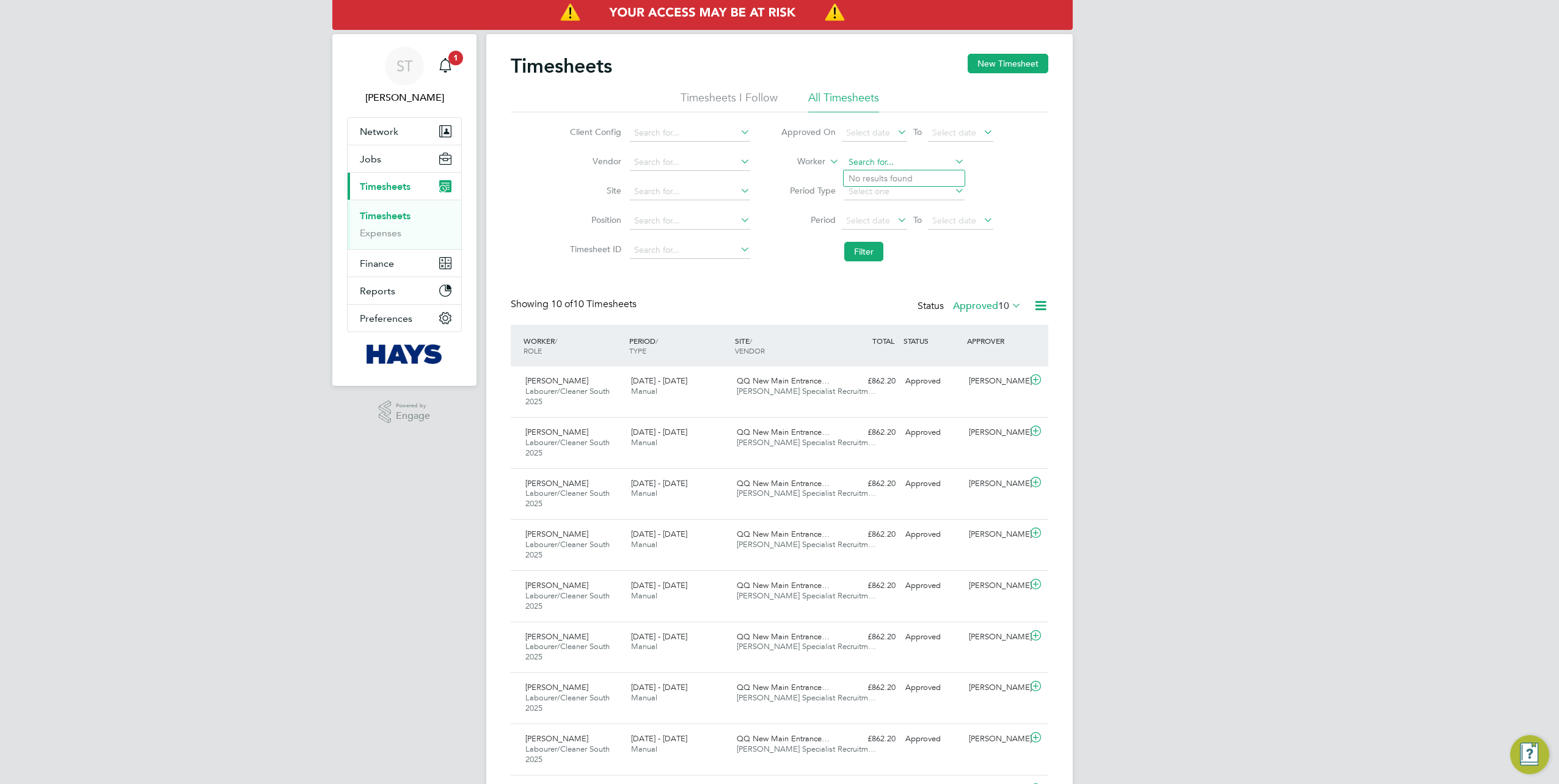
click at [950, 159] on input at bounding box center [904, 163] width 120 height 18
click at [907, 163] on input at bounding box center [904, 163] width 120 height 18
type input "James Savin"
click at [900, 182] on li "James Savin" at bounding box center [904, 179] width 121 height 17
click at [865, 247] on button "Filter" at bounding box center [864, 251] width 39 height 19
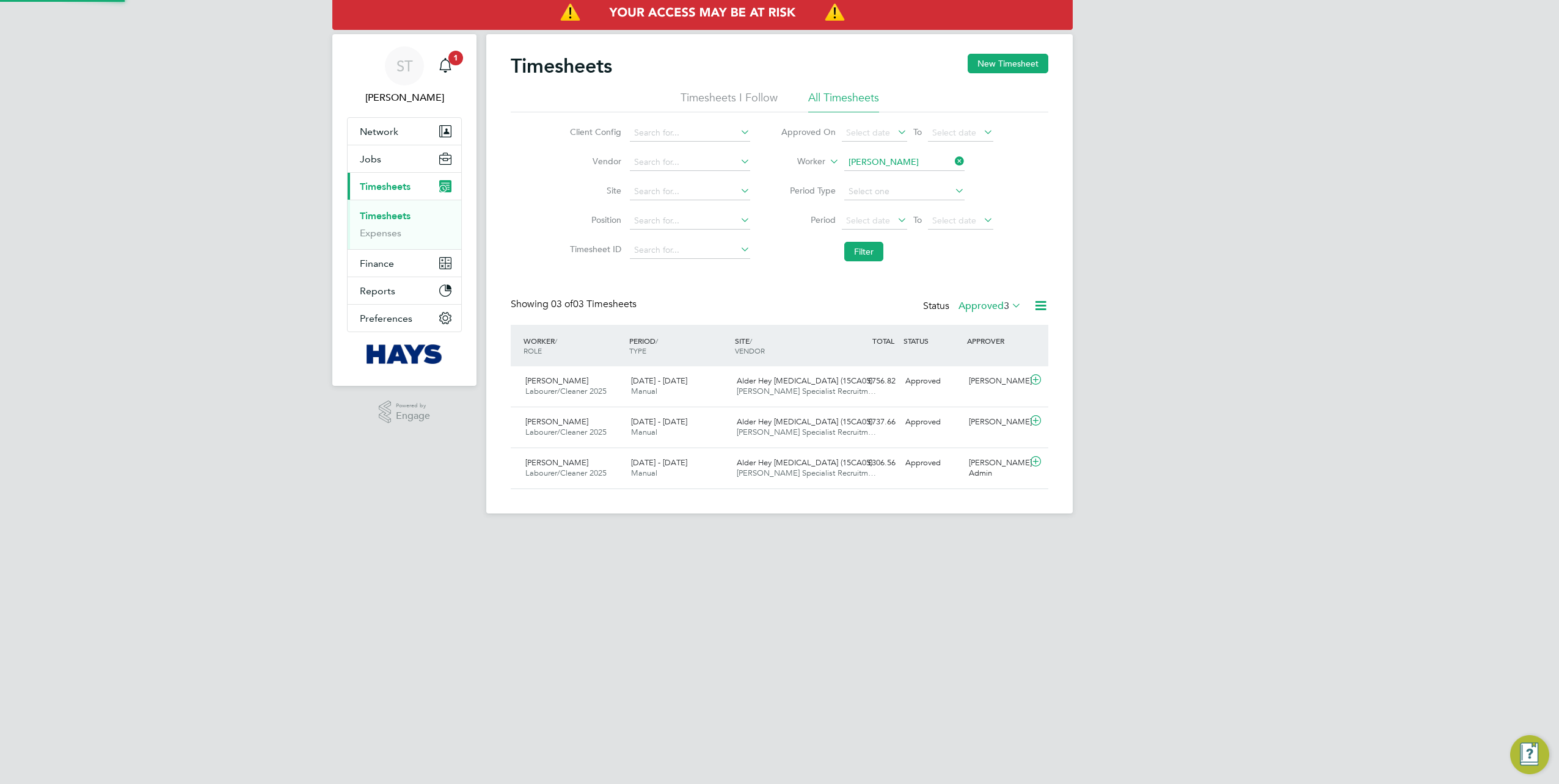
scroll to position [30, 105]
click at [994, 308] on label "Approved 3" at bounding box center [990, 306] width 63 height 12
click at [1178, 447] on div "ST Samreet Thandi Notifications 1 Applications: Network Team Members Businesses…" at bounding box center [780, 267] width 1559 height 534
click at [950, 163] on input at bounding box center [904, 163] width 120 height 18
click at [912, 164] on input at bounding box center [904, 163] width 120 height 18
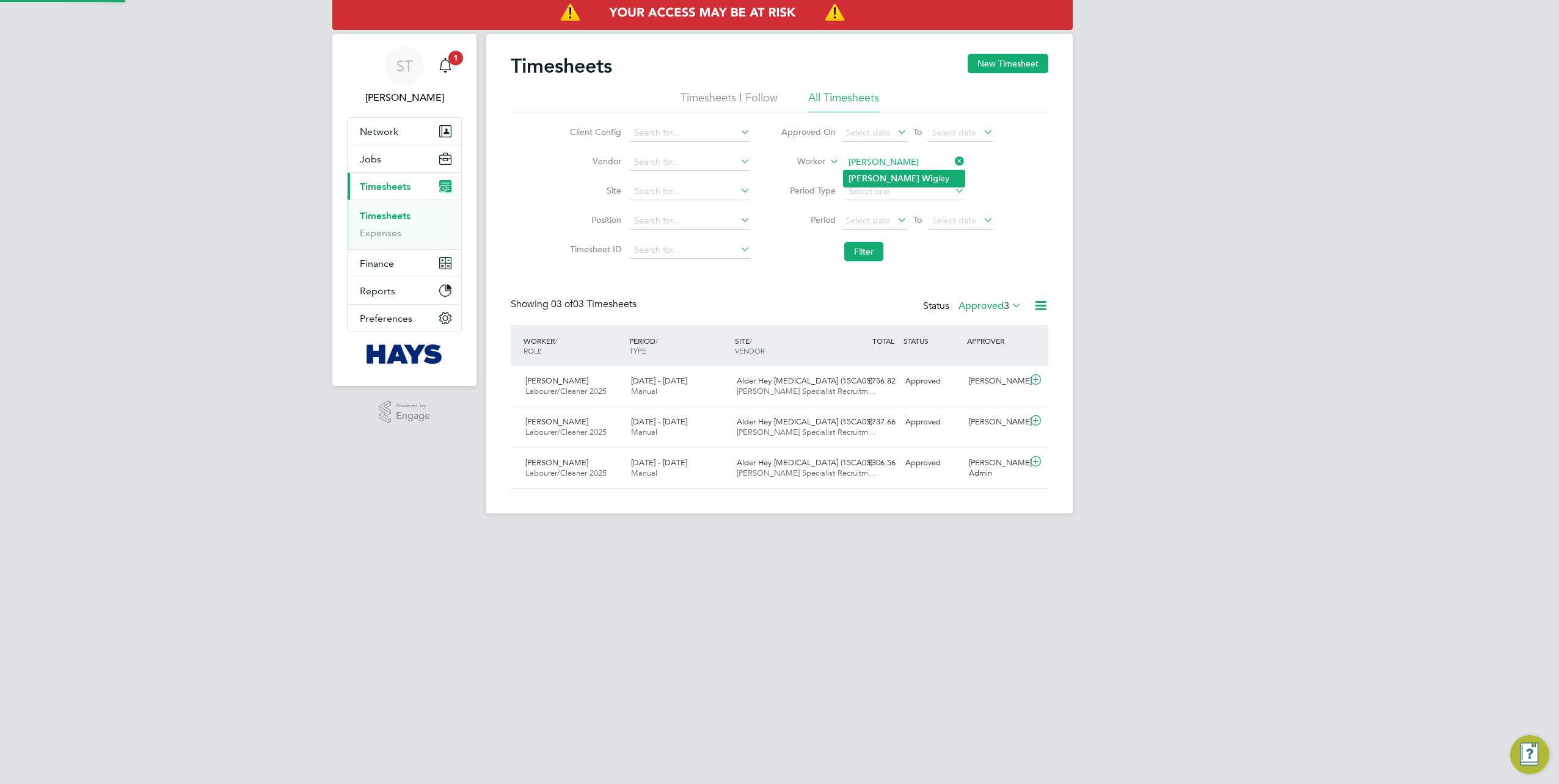
click at [922, 180] on b "Wig" at bounding box center [930, 178] width 17 height 10
type input "Luke Wigley"
click at [850, 249] on button "Filter" at bounding box center [864, 251] width 39 height 19
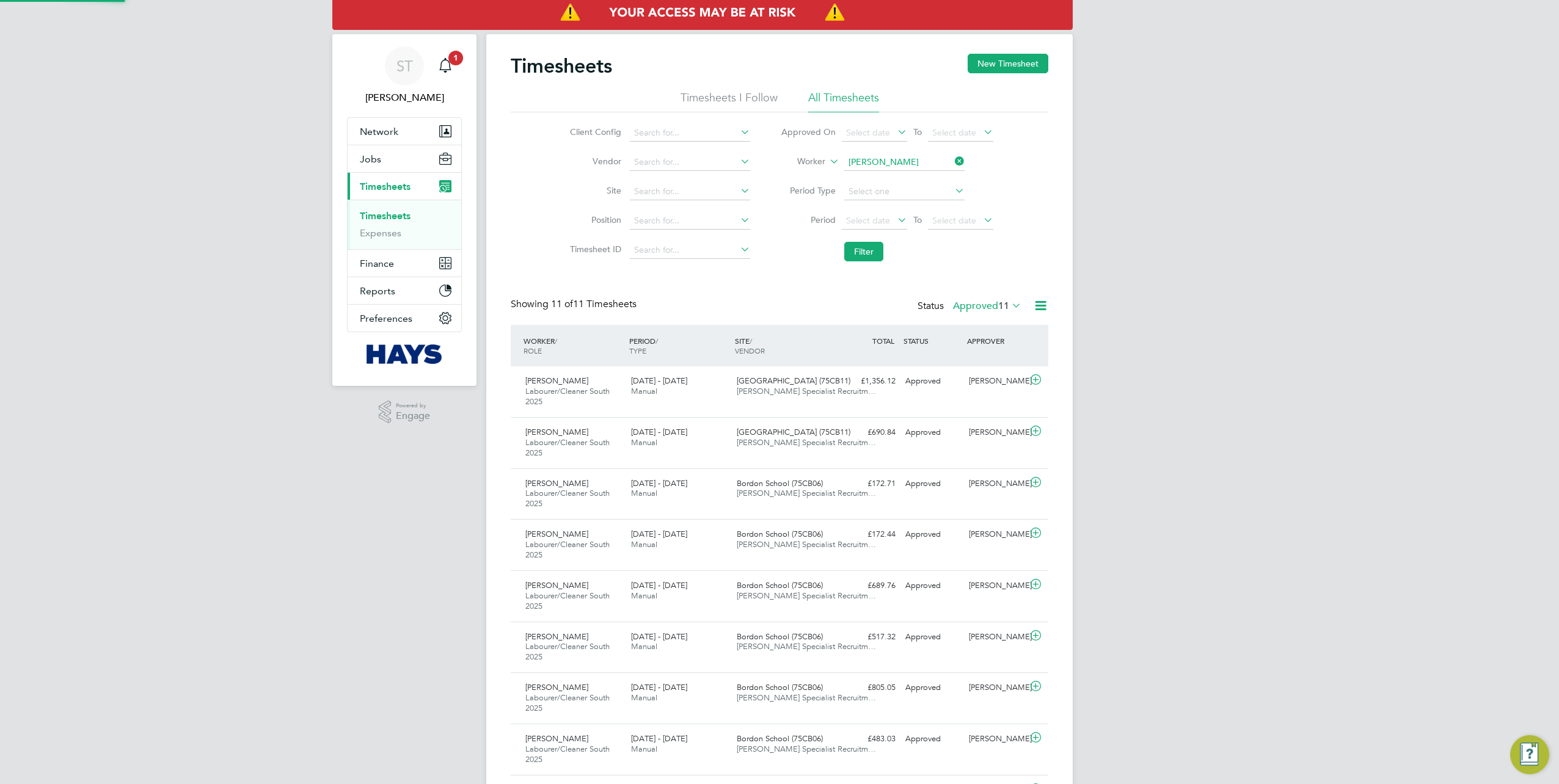
scroll to position [41, 105]
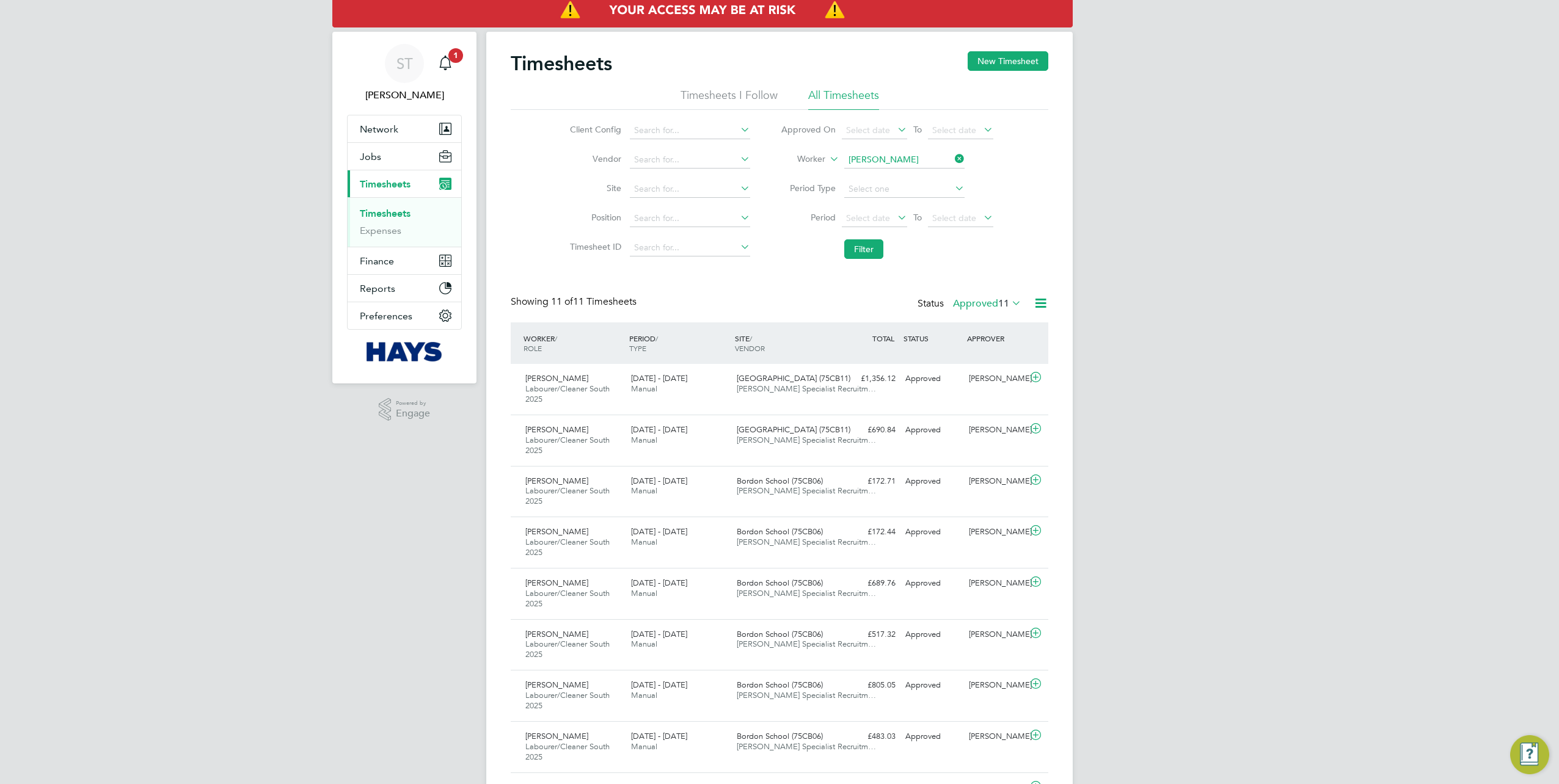
click at [952, 158] on icon at bounding box center [952, 159] width 0 height 18
click at [931, 162] on input at bounding box center [904, 160] width 120 height 18
paste input "Djamila Dos Santos"
drag, startPoint x: 929, startPoint y: 160, endPoint x: 886, endPoint y: 169, distance: 43.9
click at [886, 169] on div "Timesheets New Timesheet Timesheets I Follow All Timesheets Client Config Vendo…" at bounding box center [780, 491] width 586 height 920
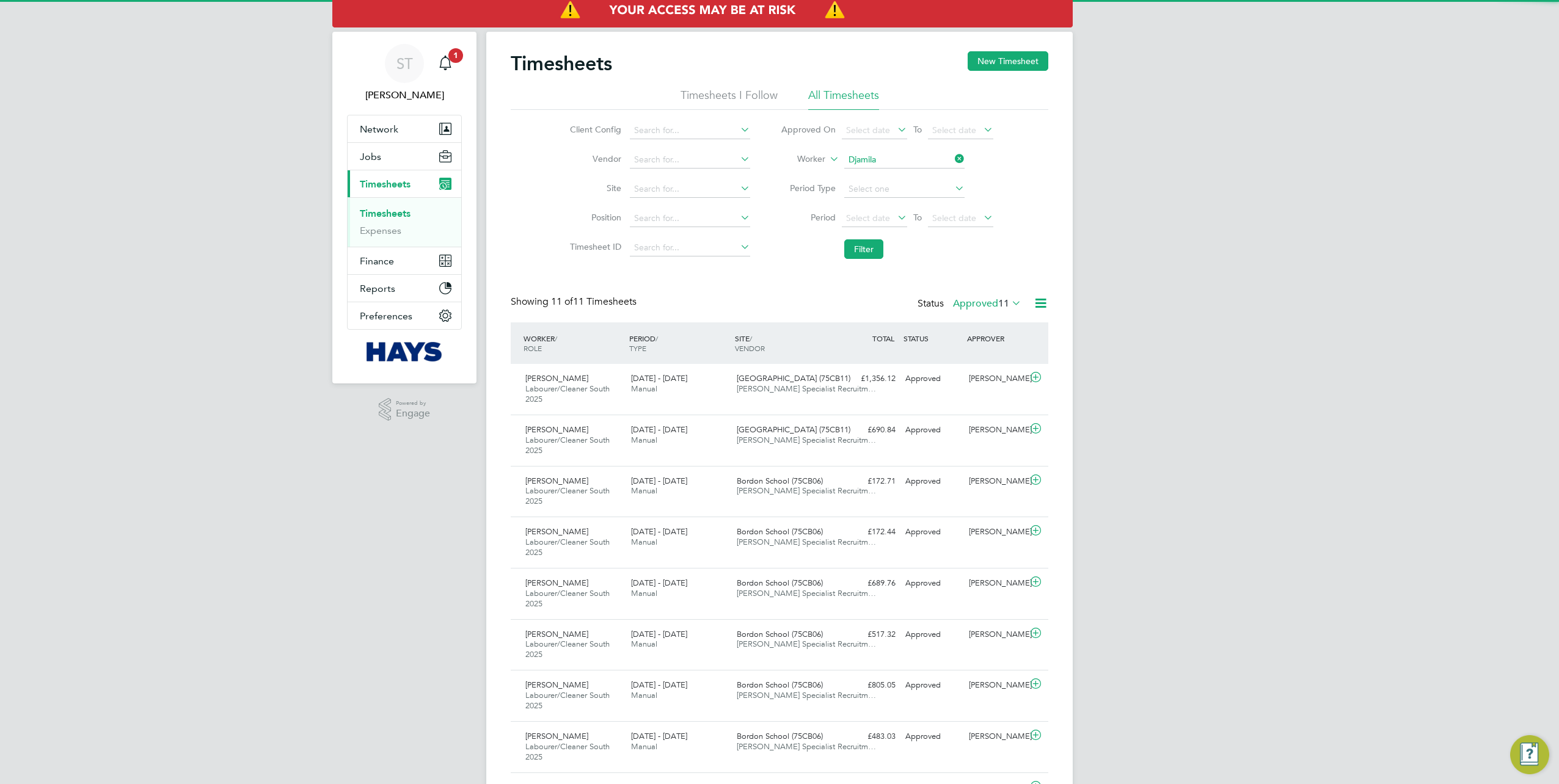
click at [896, 171] on li "Djamila Dos Santos" at bounding box center [904, 176] width 121 height 17
type input "Djamila Dos Santos"
click at [860, 241] on button "Filter" at bounding box center [864, 248] width 39 height 19
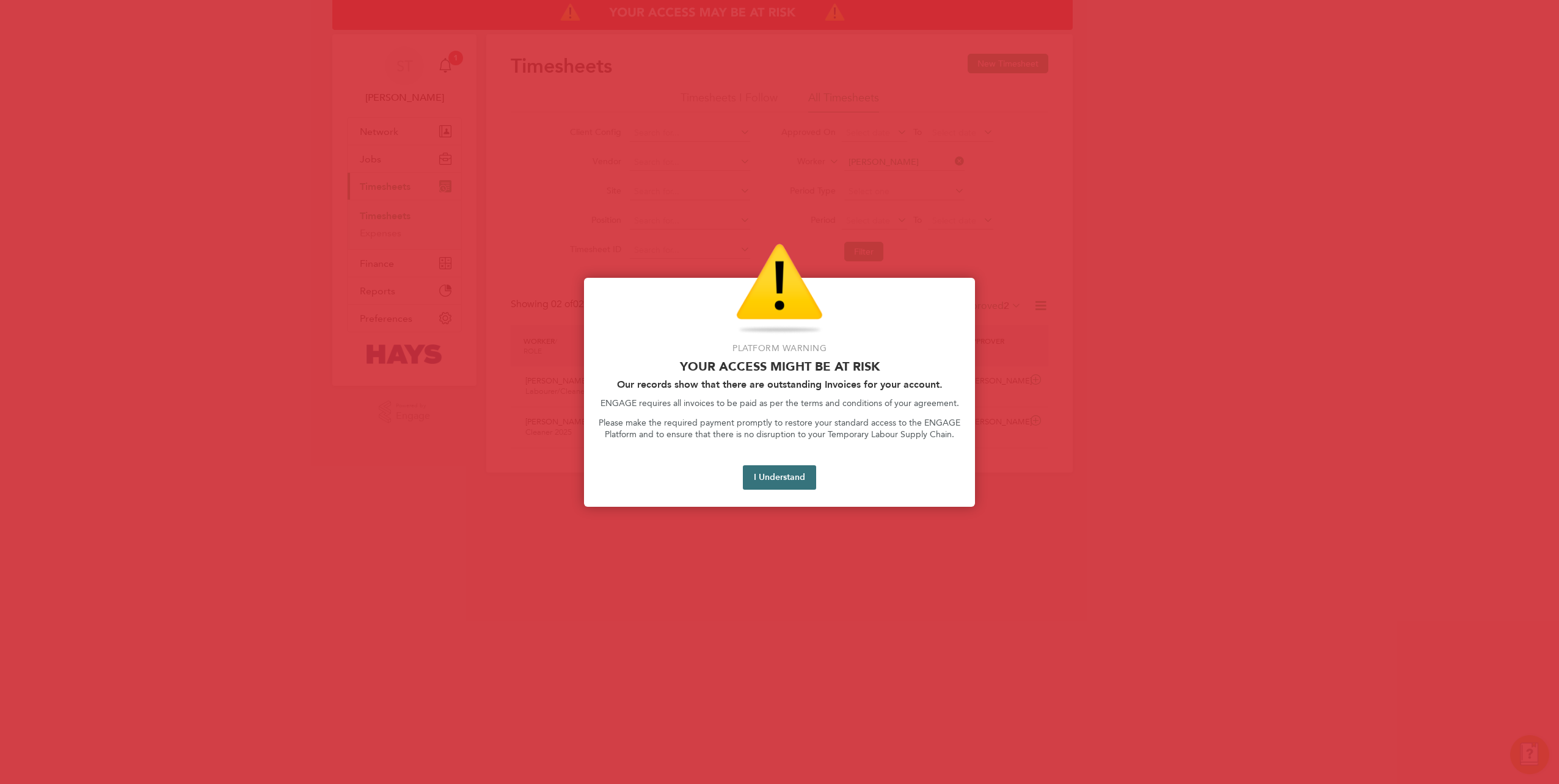
click at [764, 479] on button "I Understand" at bounding box center [779, 477] width 73 height 24
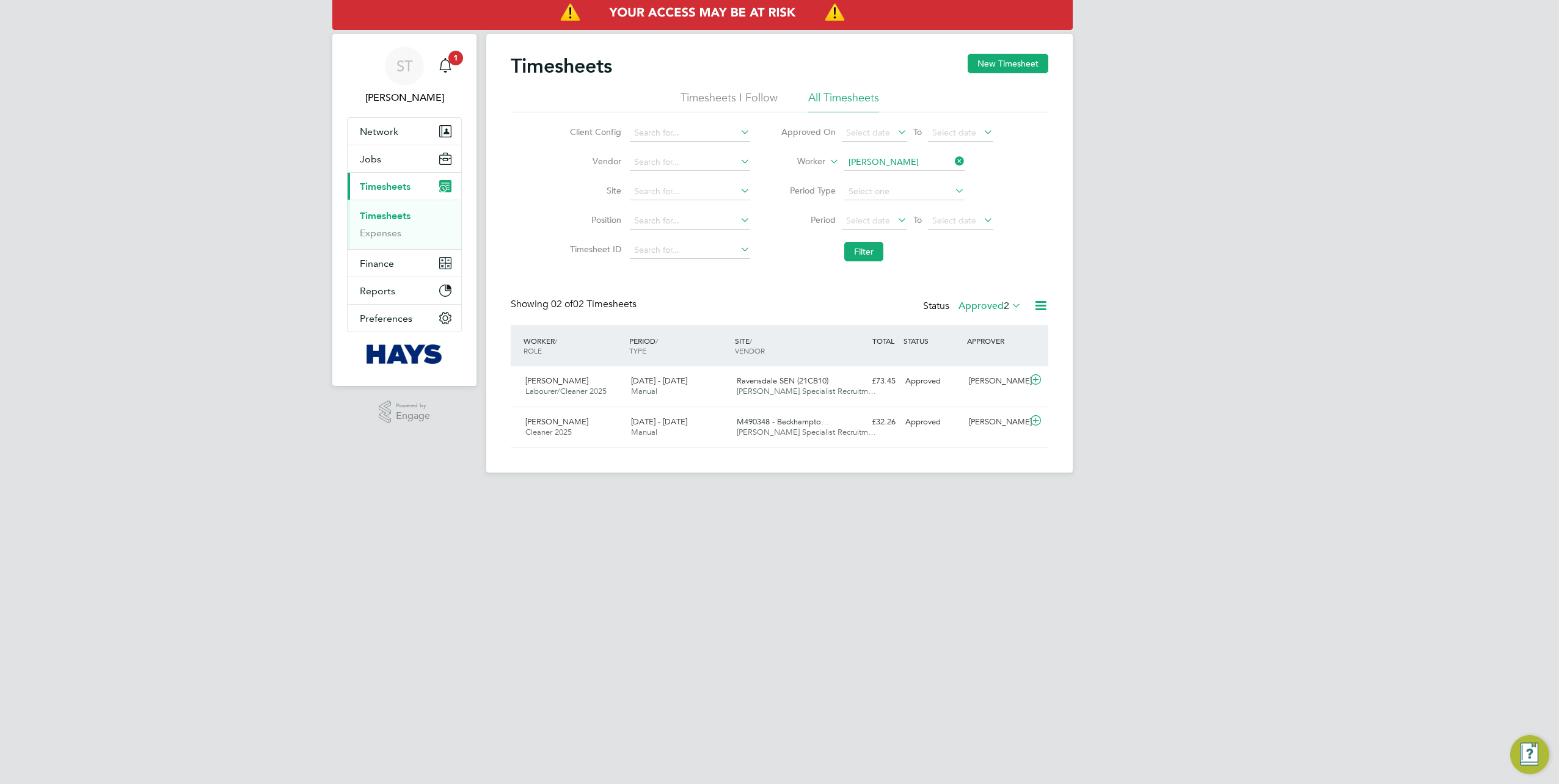
drag, startPoint x: 963, startPoint y: 163, endPoint x: 951, endPoint y: 163, distance: 12.0
click at [952, 163] on icon at bounding box center [952, 161] width 0 height 18
click at [946, 163] on input at bounding box center [904, 163] width 120 height 18
paste input "ALEXANDER Parham"
click at [922, 179] on b "Parham" at bounding box center [957, 178] width 71 height 10
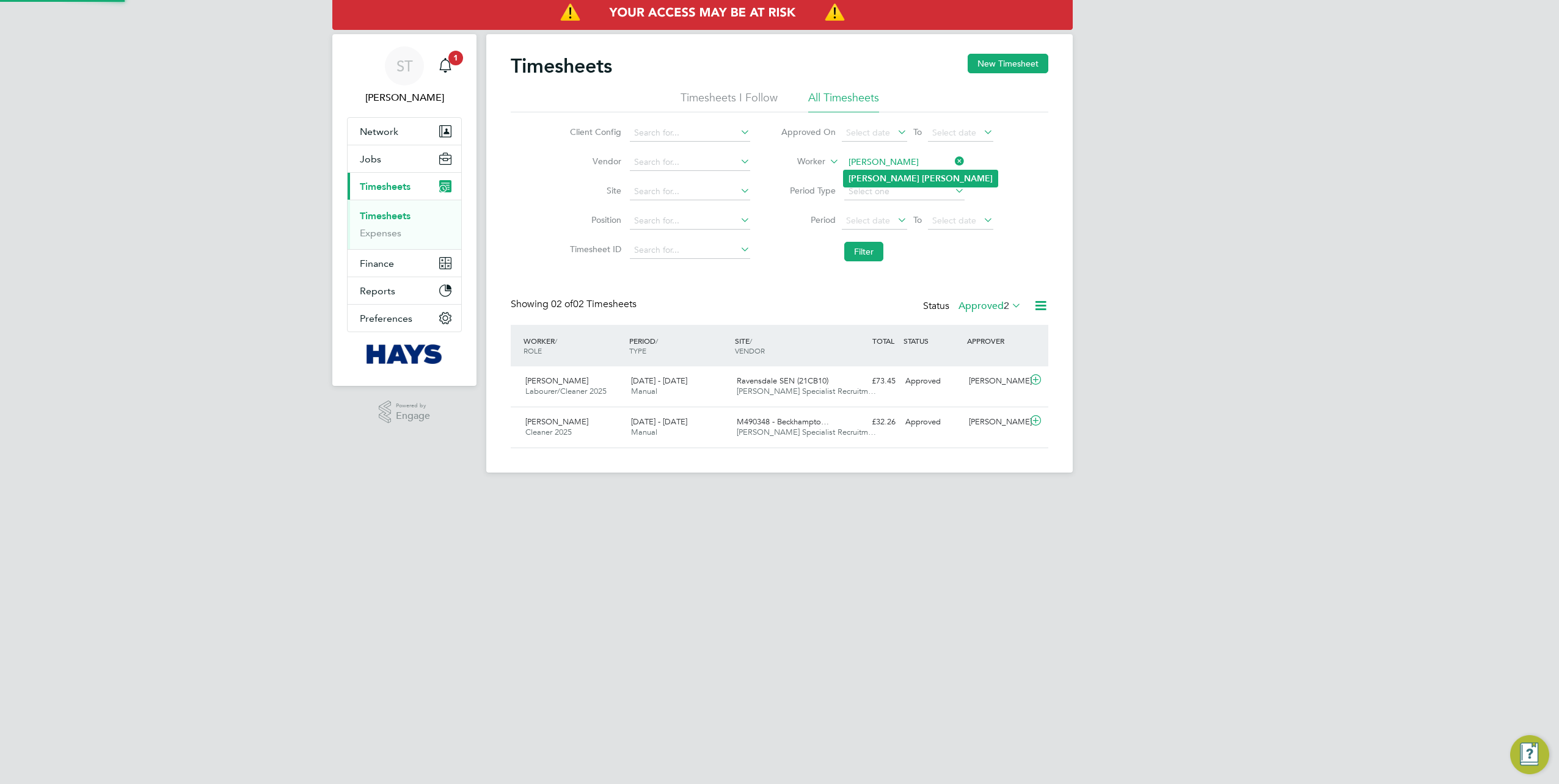
type input "Alexander Parham"
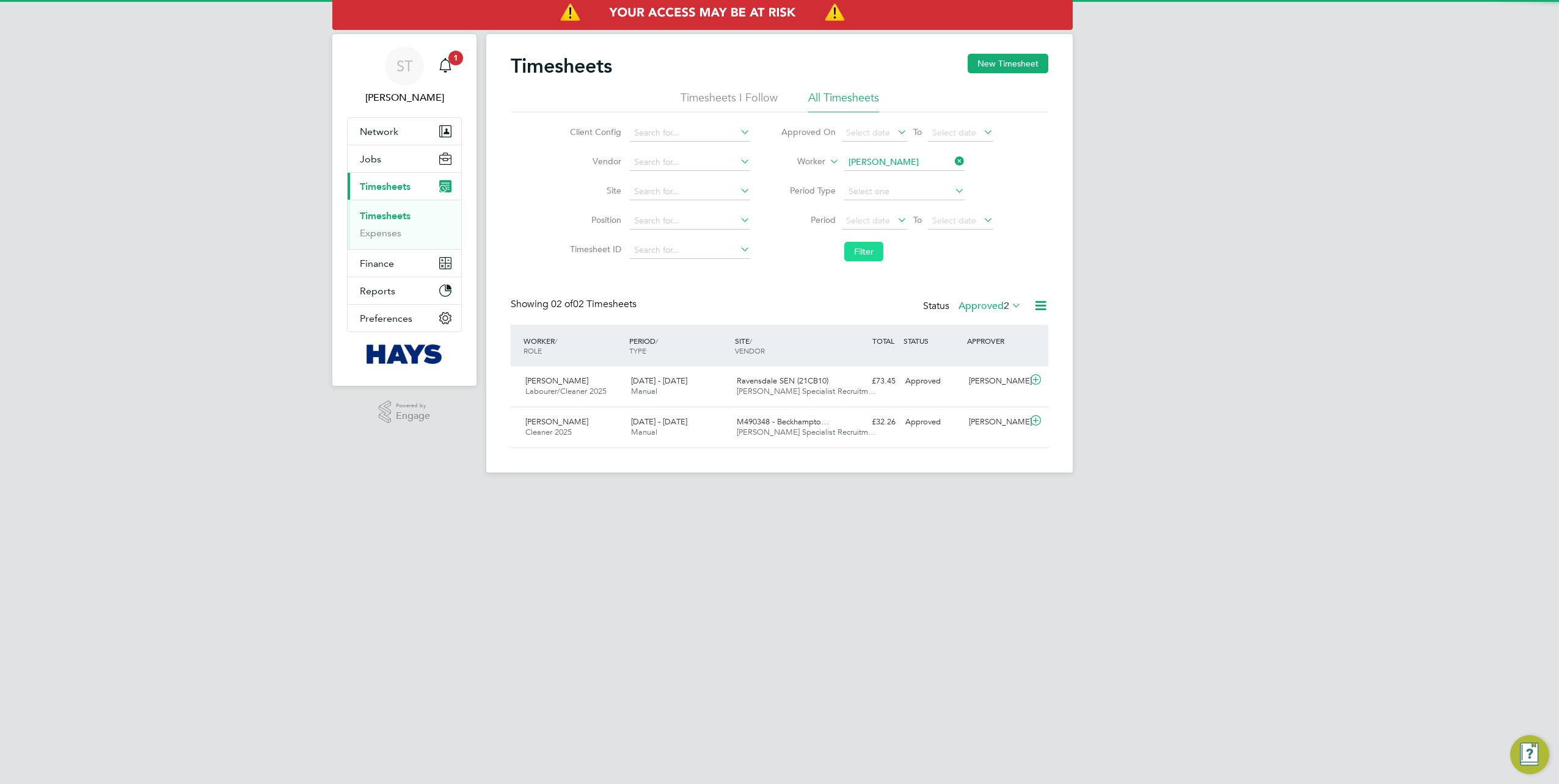
click at [857, 250] on button "Filter" at bounding box center [864, 251] width 39 height 19
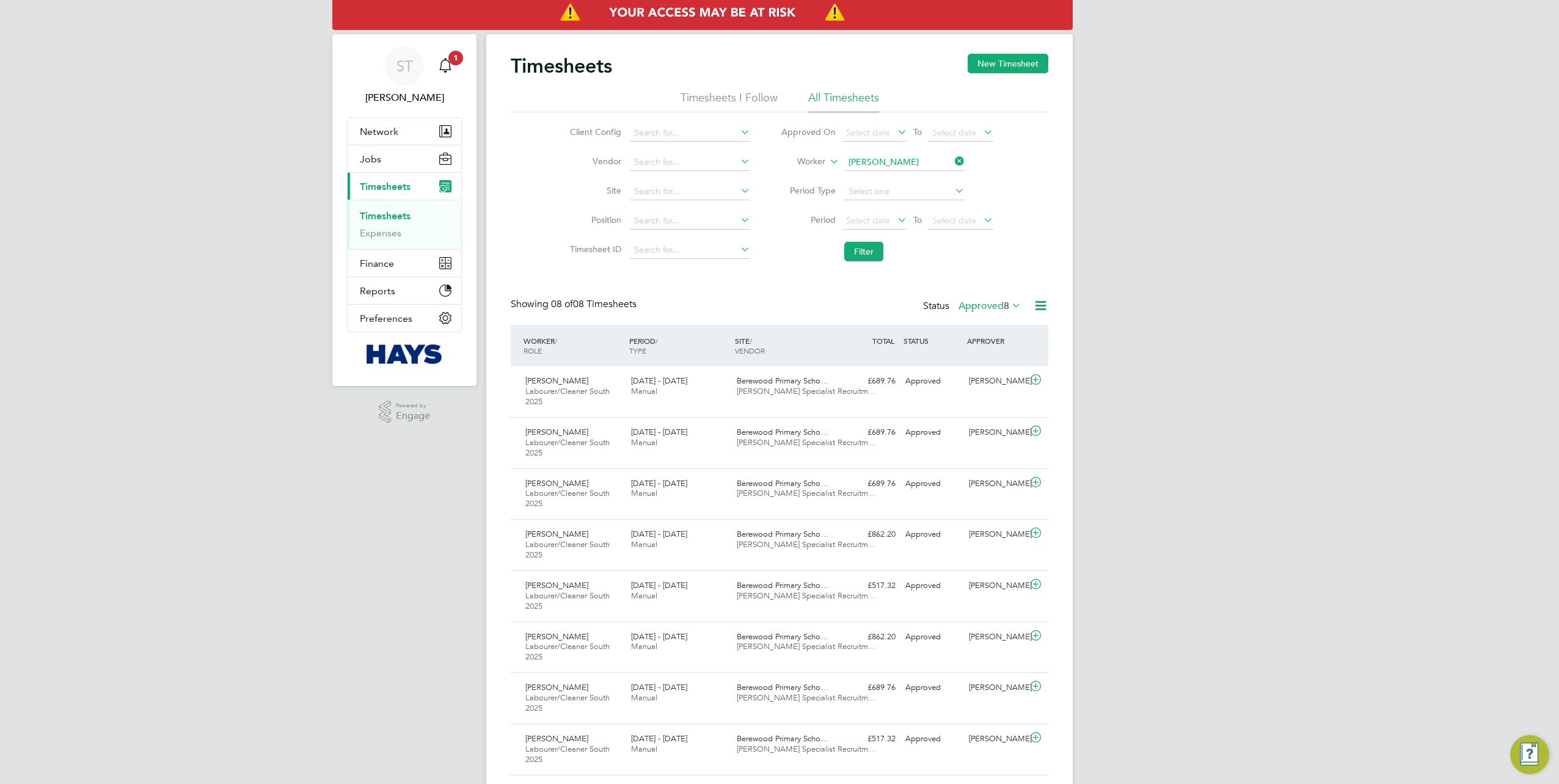
click at [952, 163] on icon at bounding box center [952, 161] width 0 height 18
click at [929, 163] on input at bounding box center [904, 163] width 120 height 18
paste input "Conrad Addico"
type input "Conrad Addico"
click at [922, 181] on b "Addico" at bounding box center [937, 178] width 30 height 10
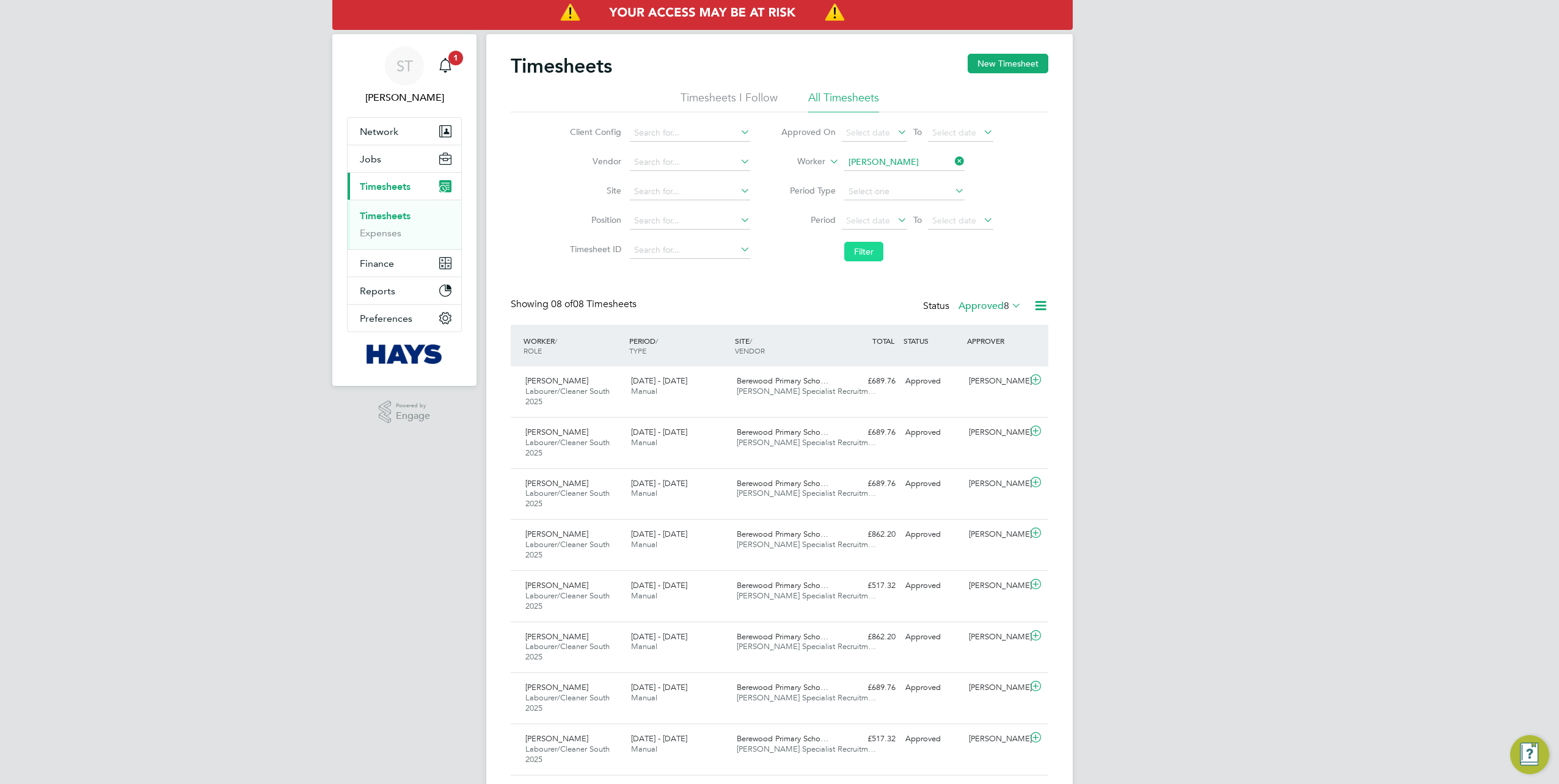
click at [854, 256] on button "Filter" at bounding box center [864, 251] width 39 height 19
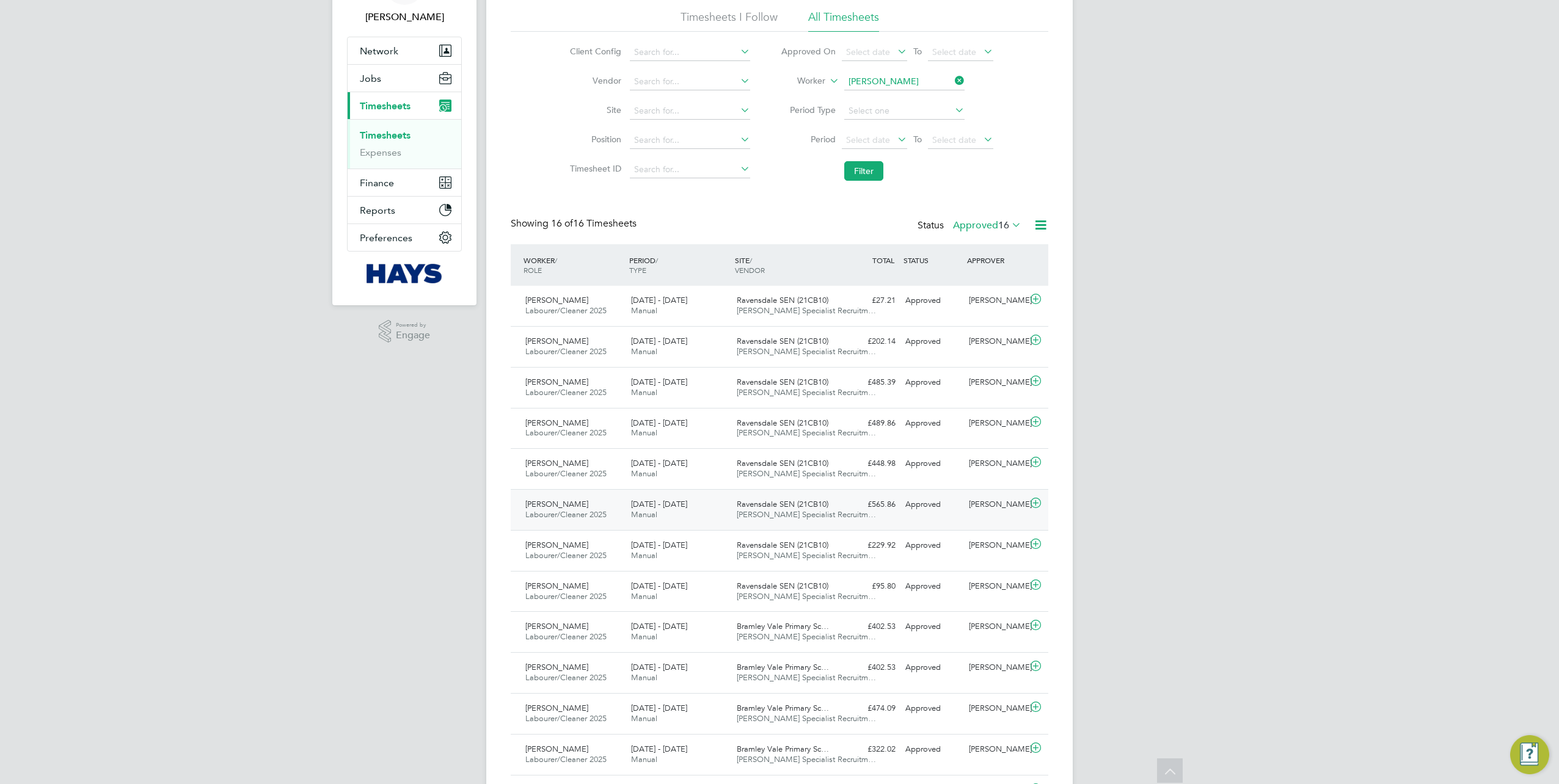
scroll to position [30, 0]
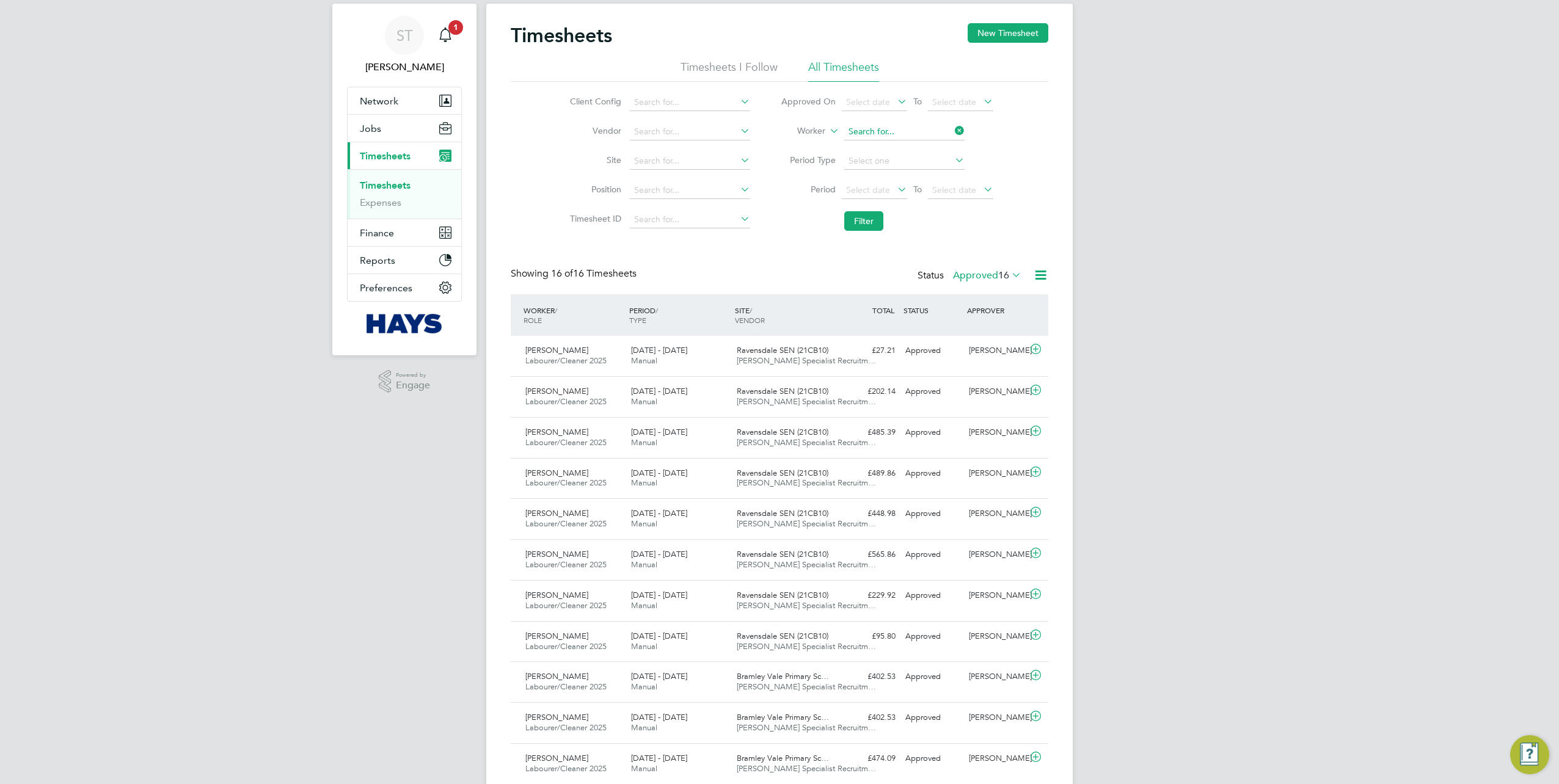
drag, startPoint x: 949, startPoint y: 127, endPoint x: 920, endPoint y: 131, distance: 29.3
click at [949, 127] on input at bounding box center [904, 132] width 120 height 18
click at [918, 131] on input at bounding box center [904, 132] width 120 height 18
type input "James Savin"
click at [907, 145] on li "James Savin" at bounding box center [904, 148] width 121 height 17
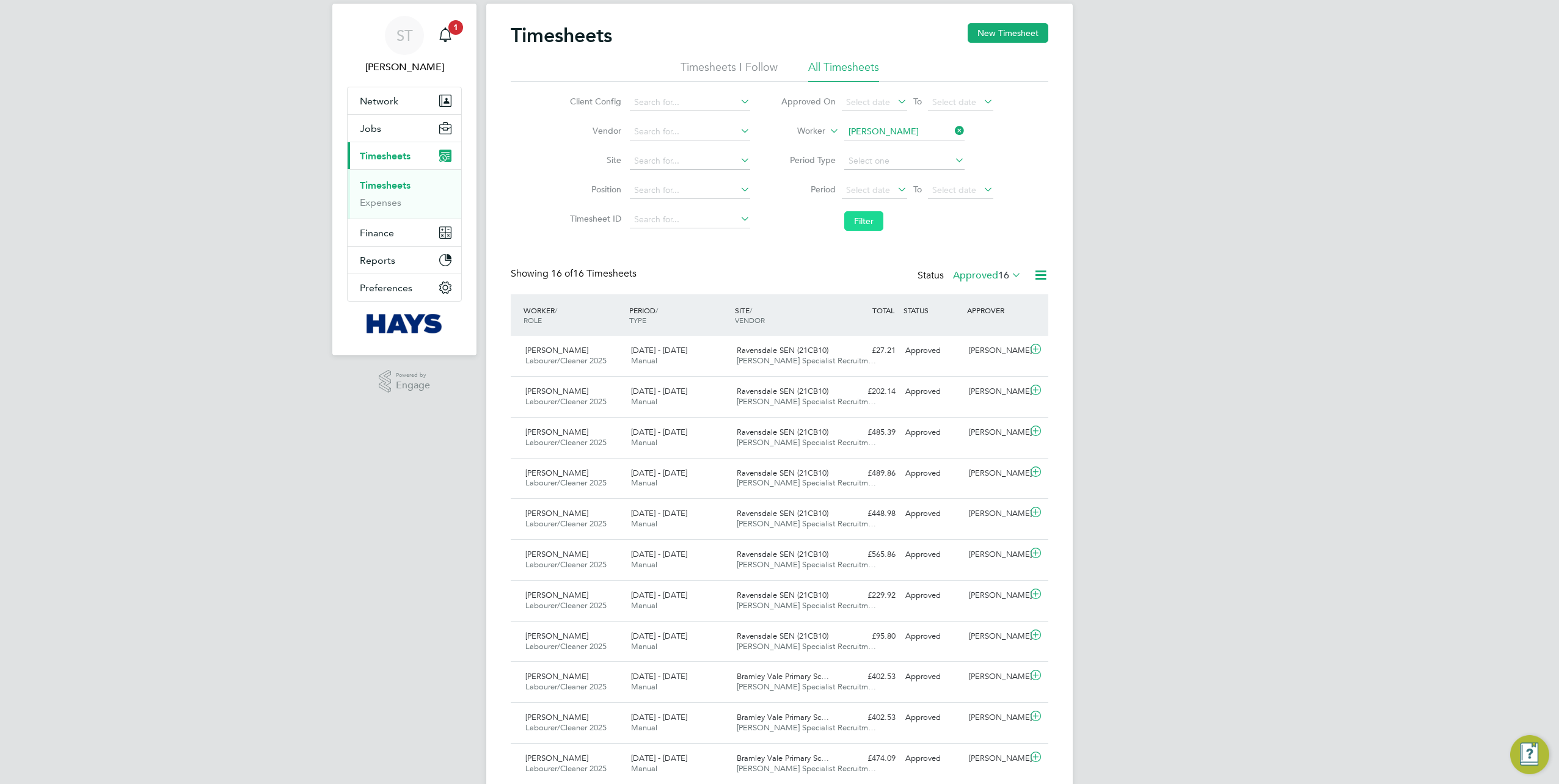
click at [861, 226] on button "Filter" at bounding box center [864, 221] width 39 height 19
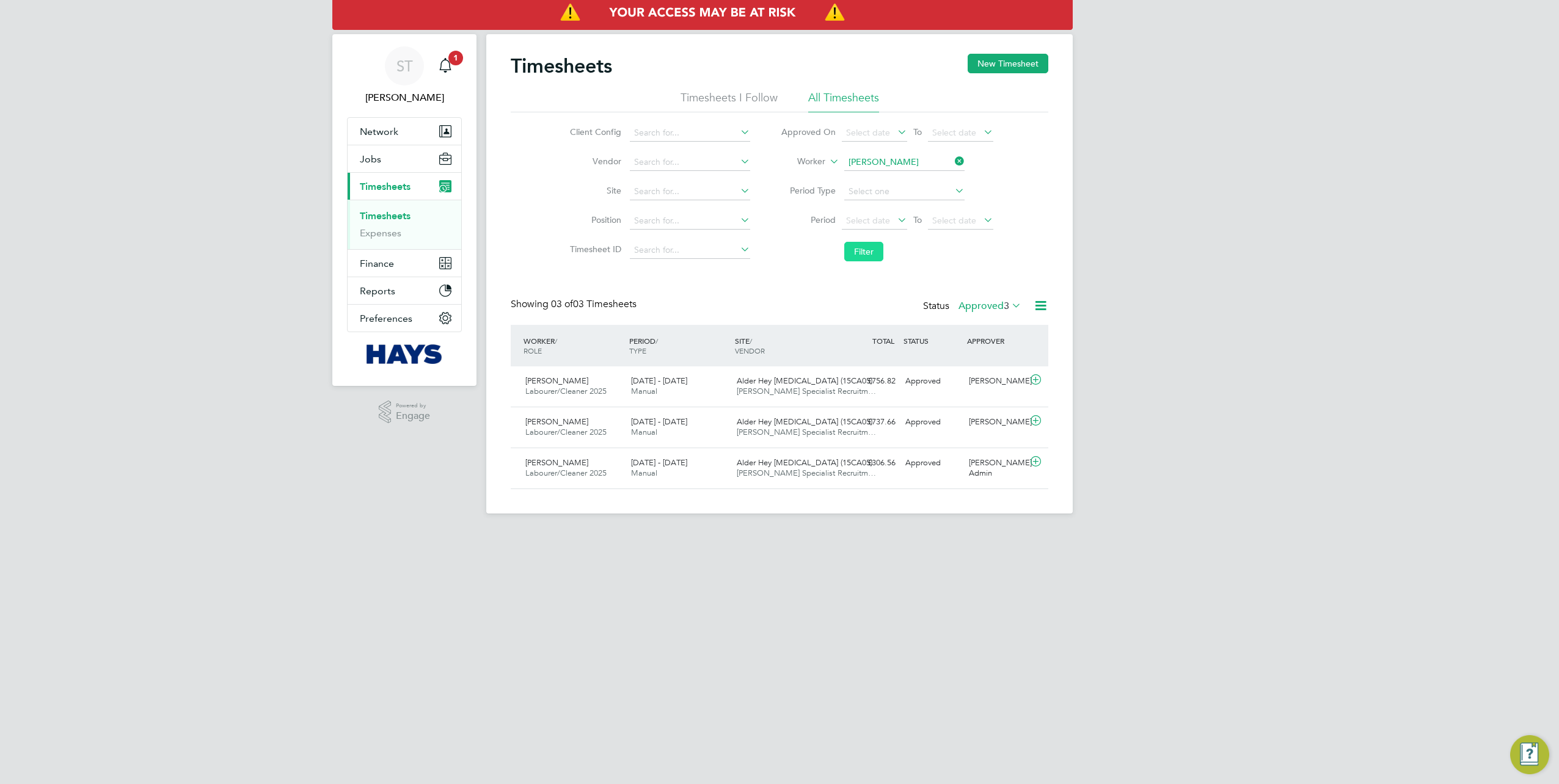
scroll to position [6, 6]
drag, startPoint x: 960, startPoint y: 156, endPoint x: 937, endPoint y: 161, distance: 23.5
click at [952, 156] on icon at bounding box center [952, 161] width 0 height 18
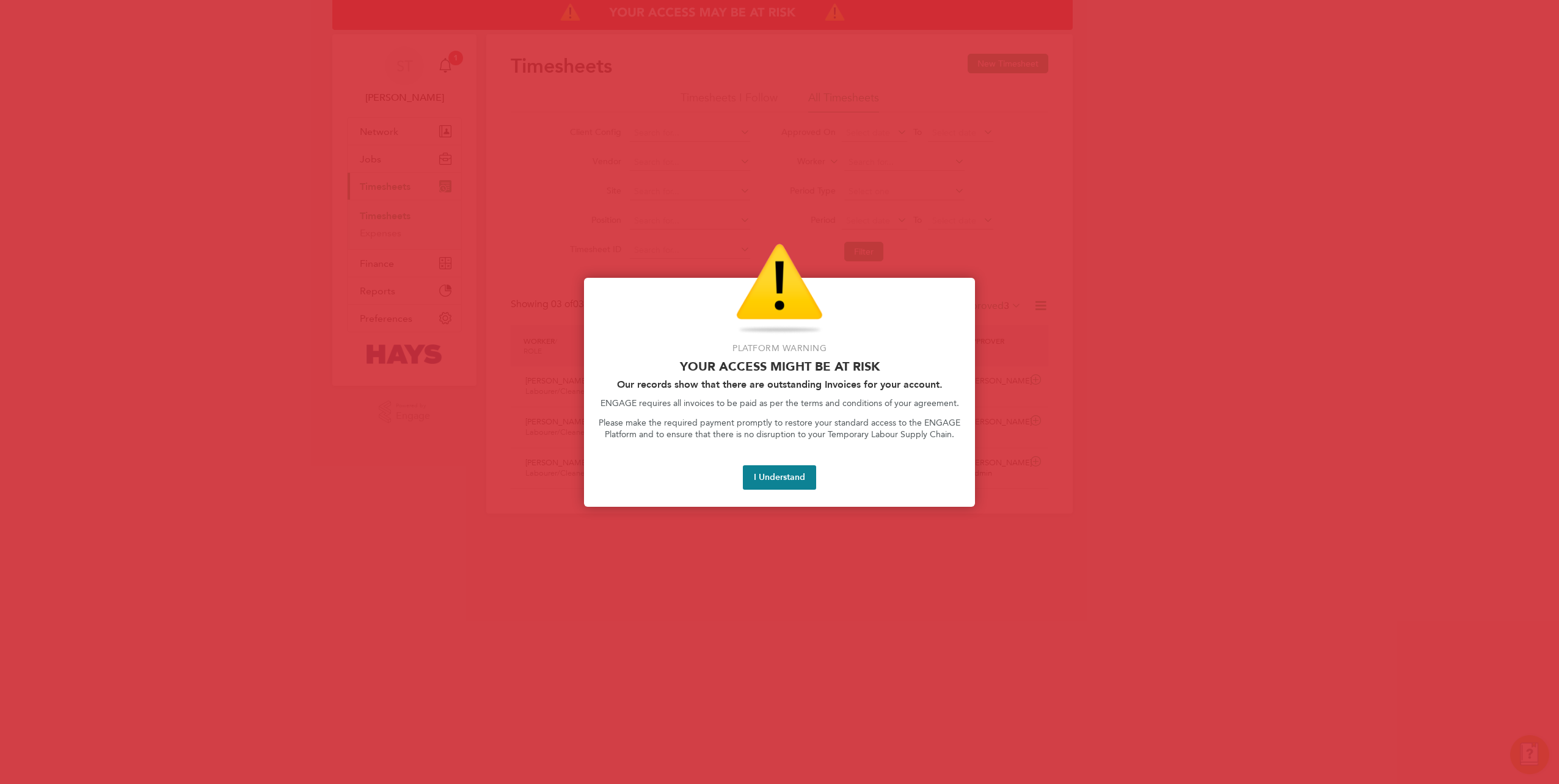
drag, startPoint x: 791, startPoint y: 473, endPoint x: 782, endPoint y: 560, distance: 87.5
click at [791, 473] on button "I Understand" at bounding box center [779, 477] width 73 height 24
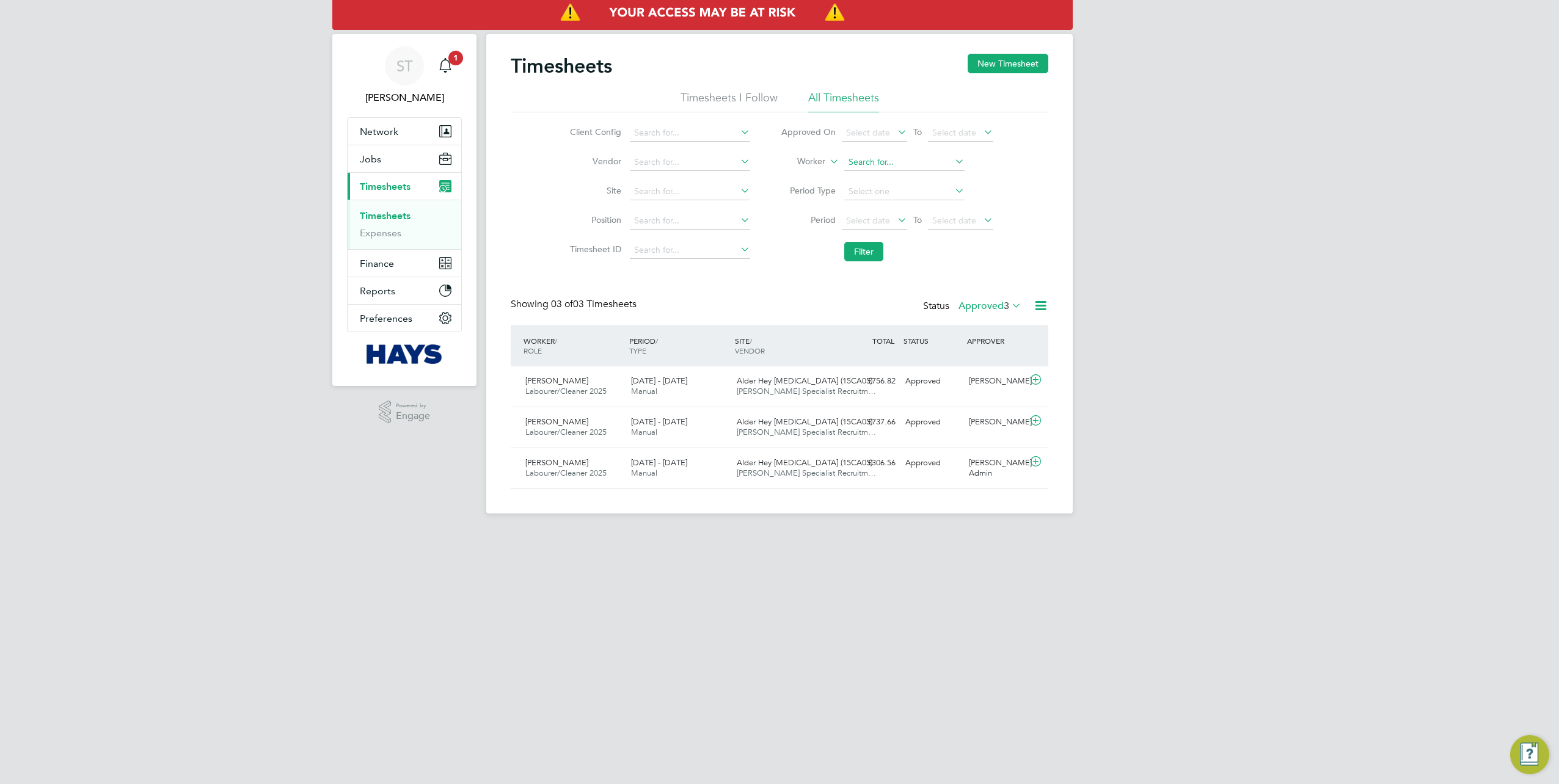
click at [897, 166] on input at bounding box center [904, 163] width 120 height 18
click at [888, 186] on li "Alexander P arham" at bounding box center [904, 179] width 121 height 17
type input "Alexander Parham"
click at [870, 260] on button "Filter" at bounding box center [864, 251] width 39 height 19
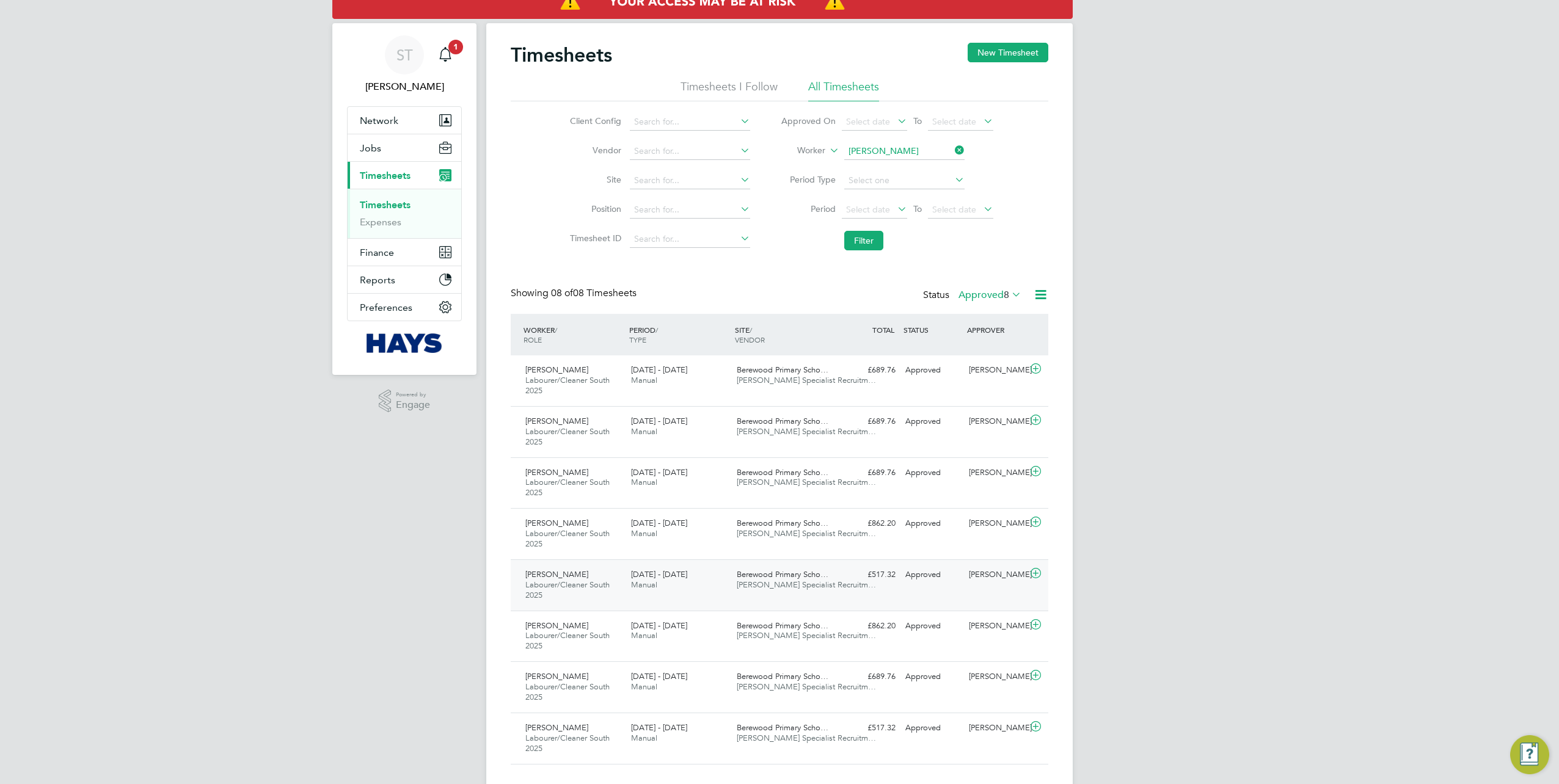
scroll to position [0, 0]
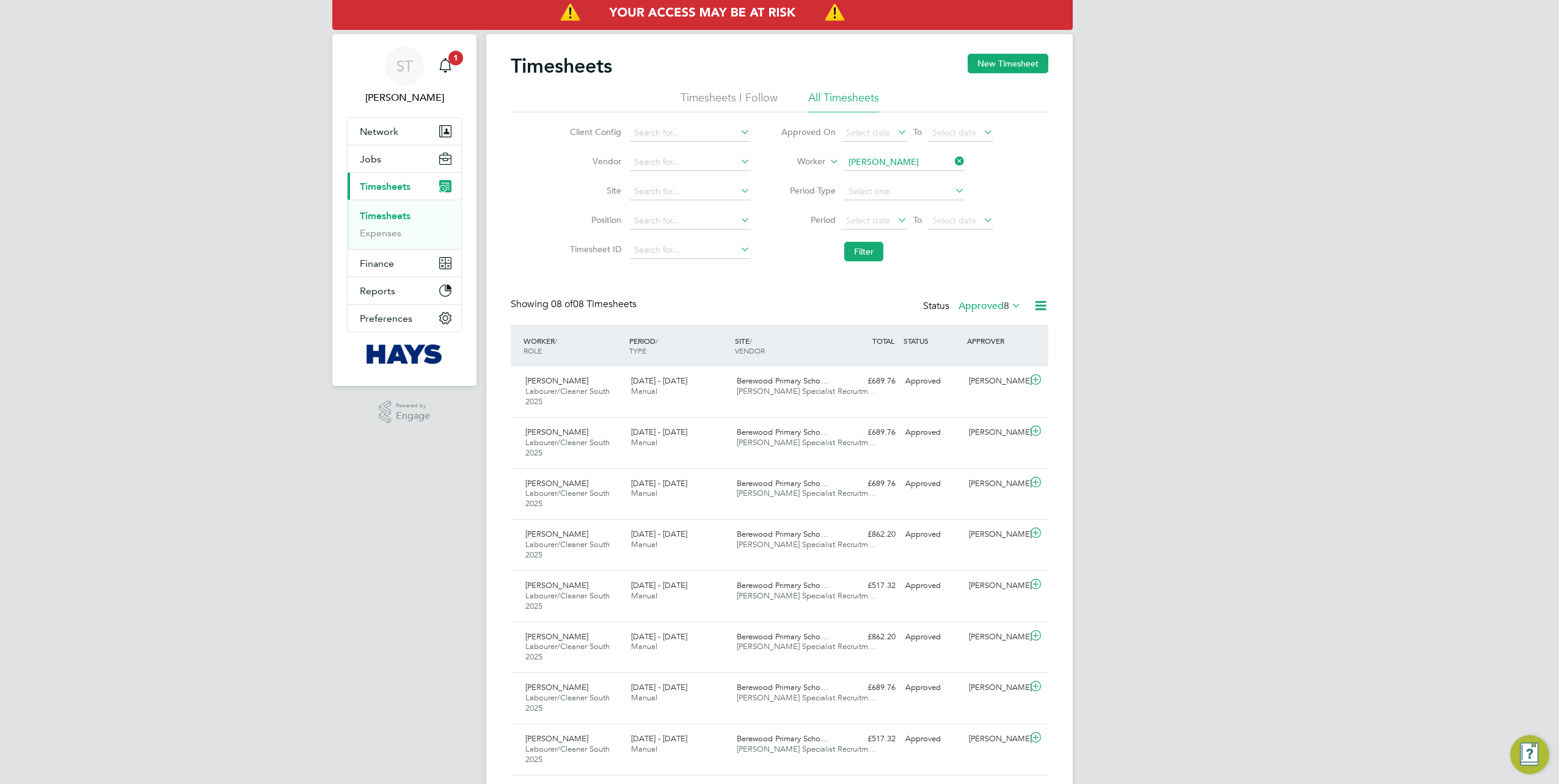
drag, startPoint x: 956, startPoint y: 158, endPoint x: 949, endPoint y: 165, distance: 9.9
click at [952, 158] on icon at bounding box center [952, 161] width 0 height 18
click at [901, 166] on input at bounding box center [904, 163] width 120 height 18
click at [898, 163] on input at bounding box center [904, 163] width 120 height 18
type input "Jamie Sandhu"
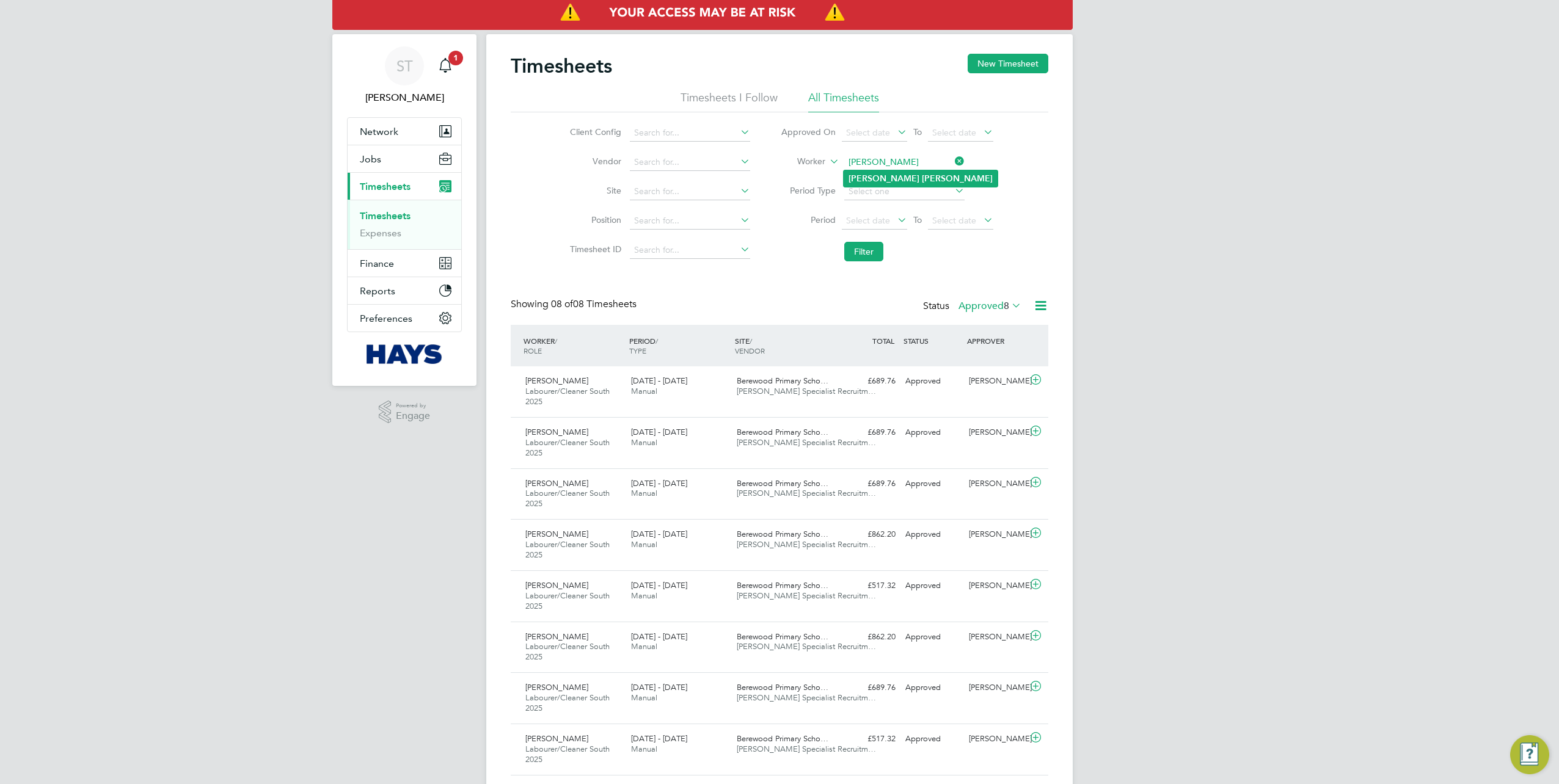
click at [891, 173] on li "Jamie Sandhu" at bounding box center [921, 179] width 154 height 17
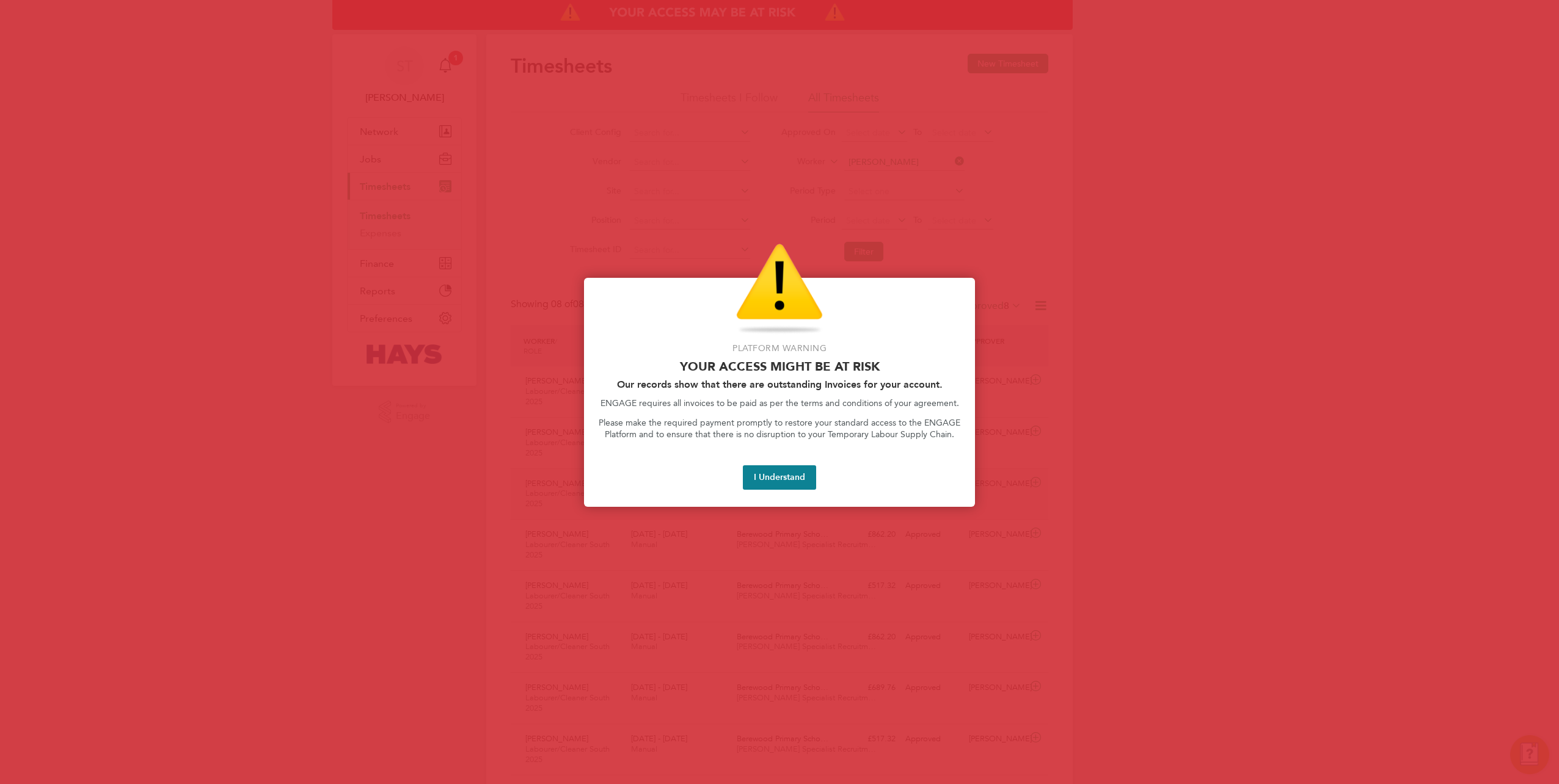
drag, startPoint x: 774, startPoint y: 473, endPoint x: 771, endPoint y: 467, distance: 6.7
click at [774, 473] on button "I Understand" at bounding box center [779, 477] width 73 height 24
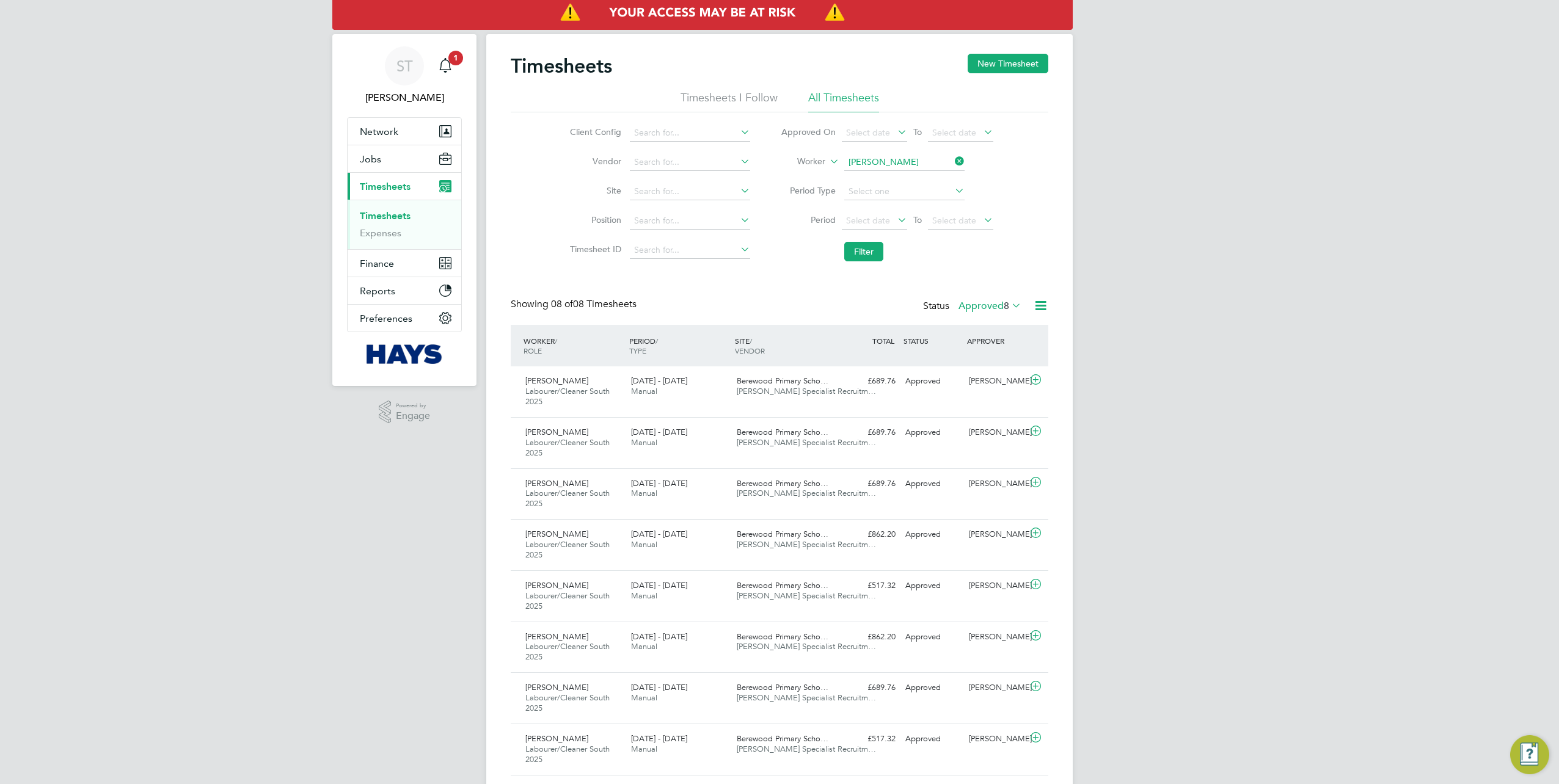
click at [952, 163] on icon at bounding box center [952, 161] width 0 height 18
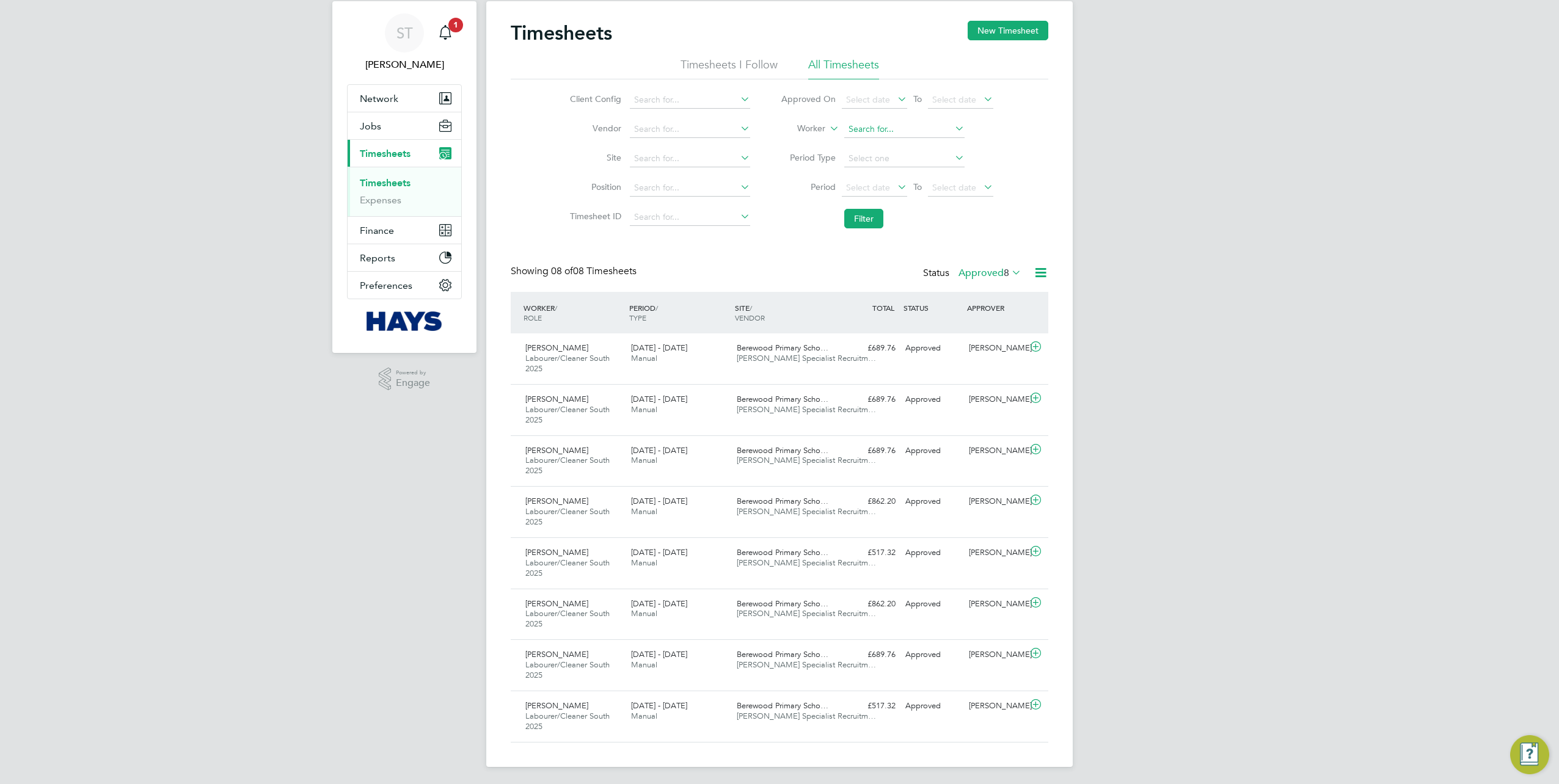
click at [883, 127] on input at bounding box center [904, 129] width 120 height 18
click at [888, 143] on li "Conr a d Addico" at bounding box center [904, 146] width 121 height 17
type input "Conrad Addico"
click at [864, 211] on button "Filter" at bounding box center [864, 218] width 39 height 19
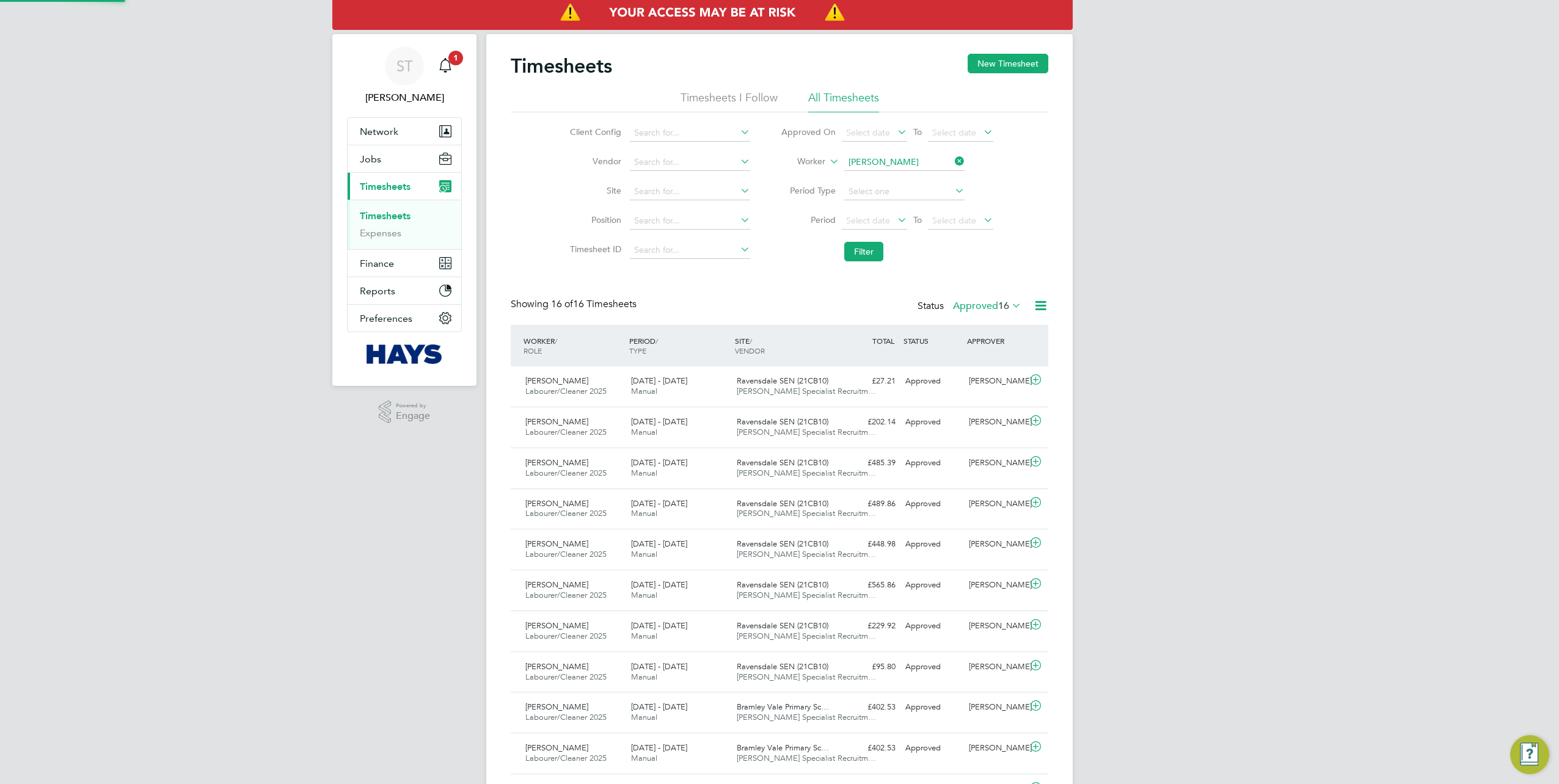
scroll to position [6, 6]
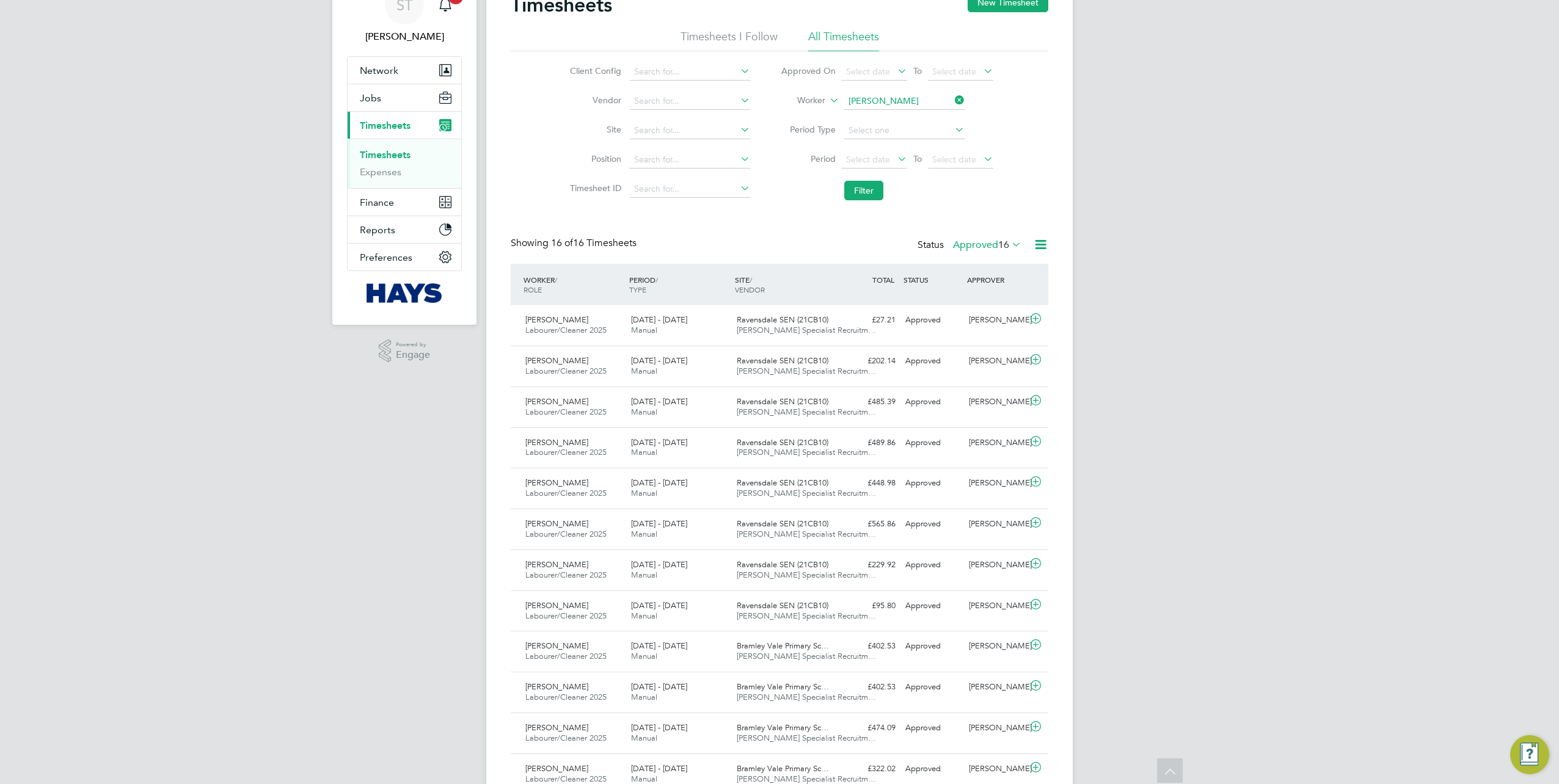
click at [952, 97] on icon at bounding box center [952, 100] width 0 height 18
click at [952, 100] on icon at bounding box center [952, 100] width 0 height 18
click at [914, 98] on input at bounding box center [904, 102] width 120 height 18
drag, startPoint x: 893, startPoint y: 103, endPoint x: 862, endPoint y: 107, distance: 31.3
click at [862, 107] on input "Chrsitopher Smart" at bounding box center [904, 102] width 120 height 18
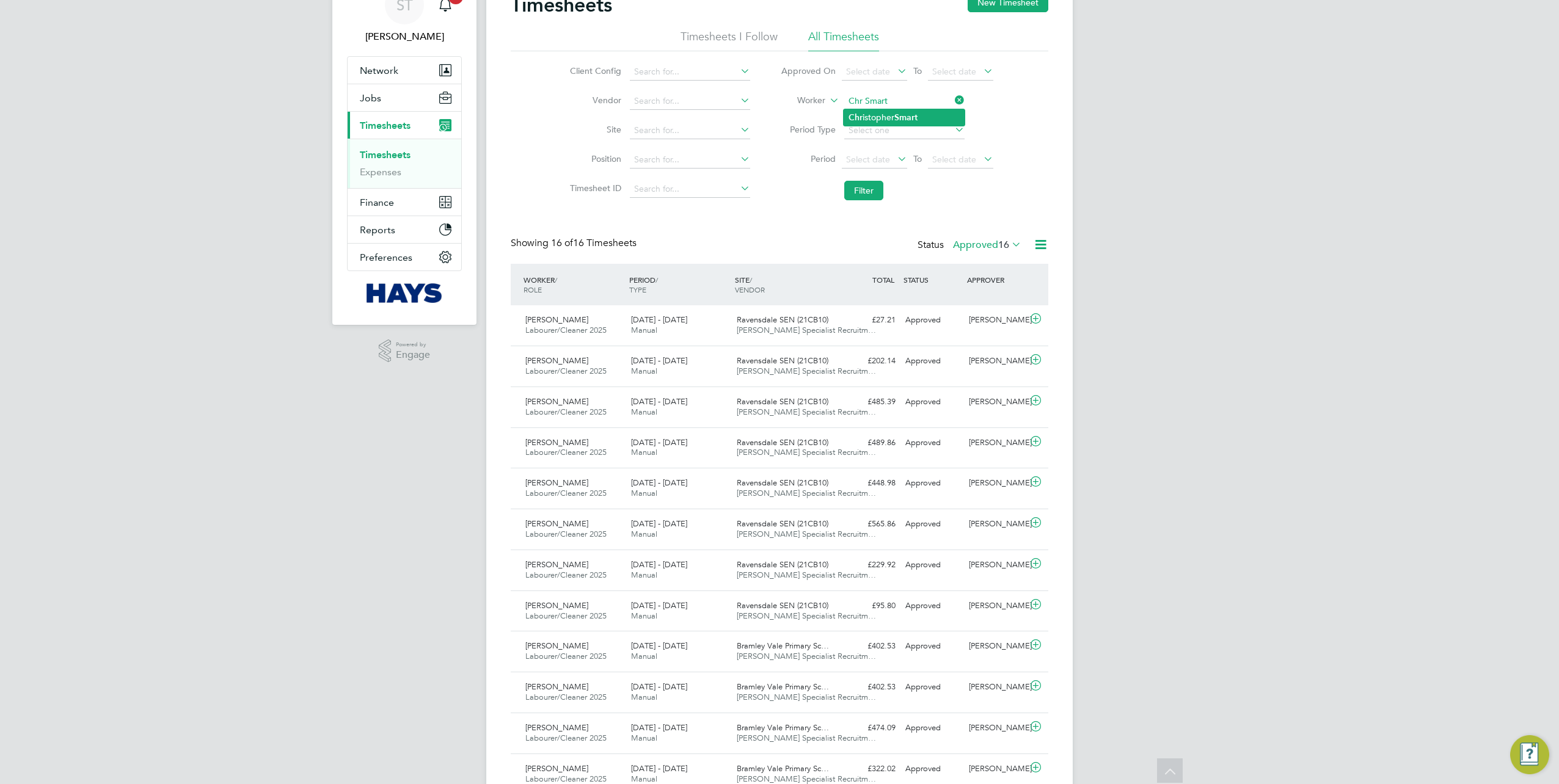
click at [866, 122] on li "Chr istopher Smart" at bounding box center [904, 117] width 121 height 17
type input "Christopher Smart"
click at [848, 189] on button "Filter" at bounding box center [864, 190] width 39 height 19
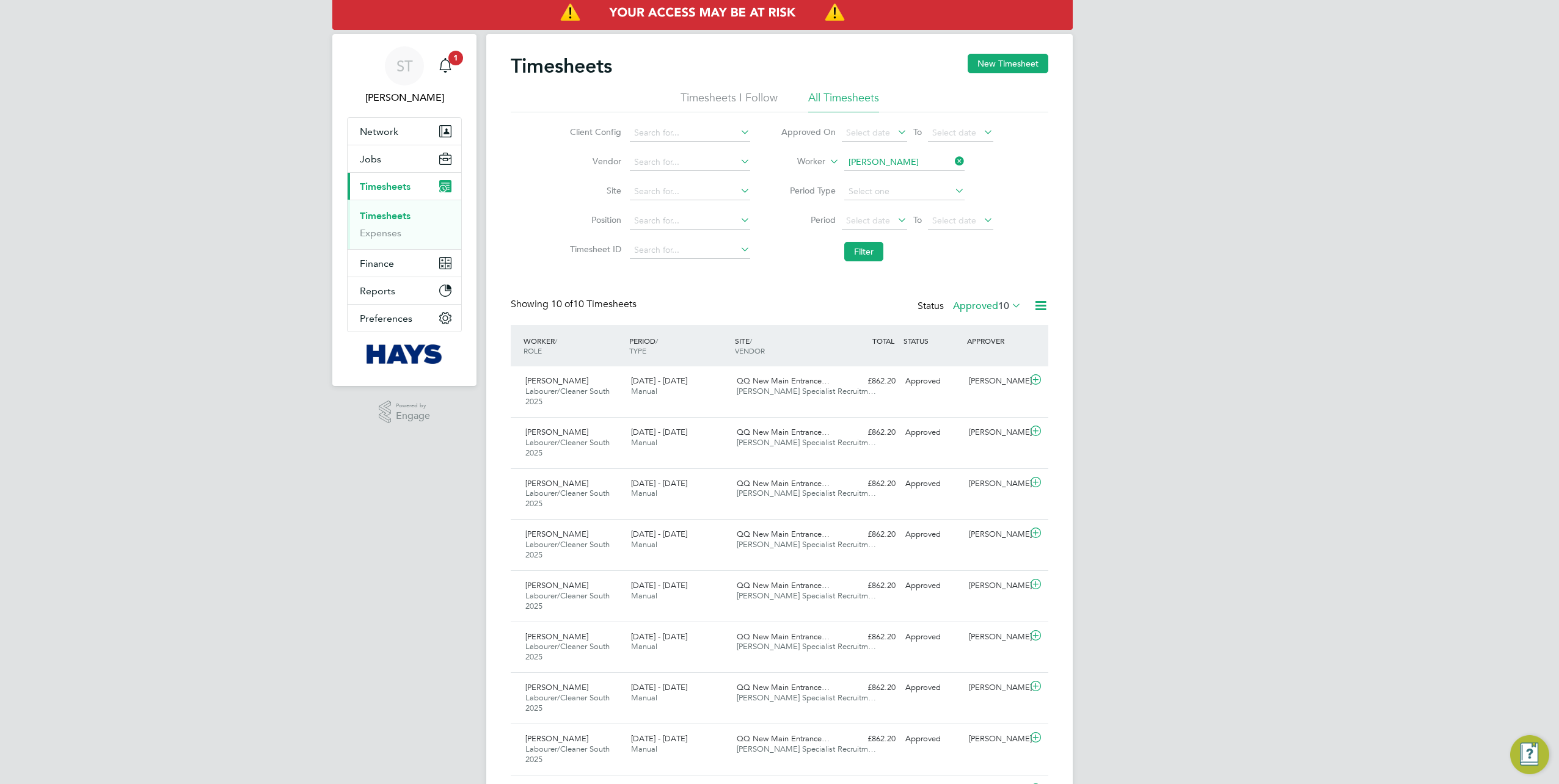
click at [952, 165] on icon at bounding box center [952, 161] width 0 height 18
click at [929, 167] on input at bounding box center [904, 163] width 120 height 18
type input "James Savin"
click at [908, 175] on li "James Savin" at bounding box center [904, 179] width 121 height 17
click at [857, 253] on button "Filter" at bounding box center [864, 251] width 39 height 19
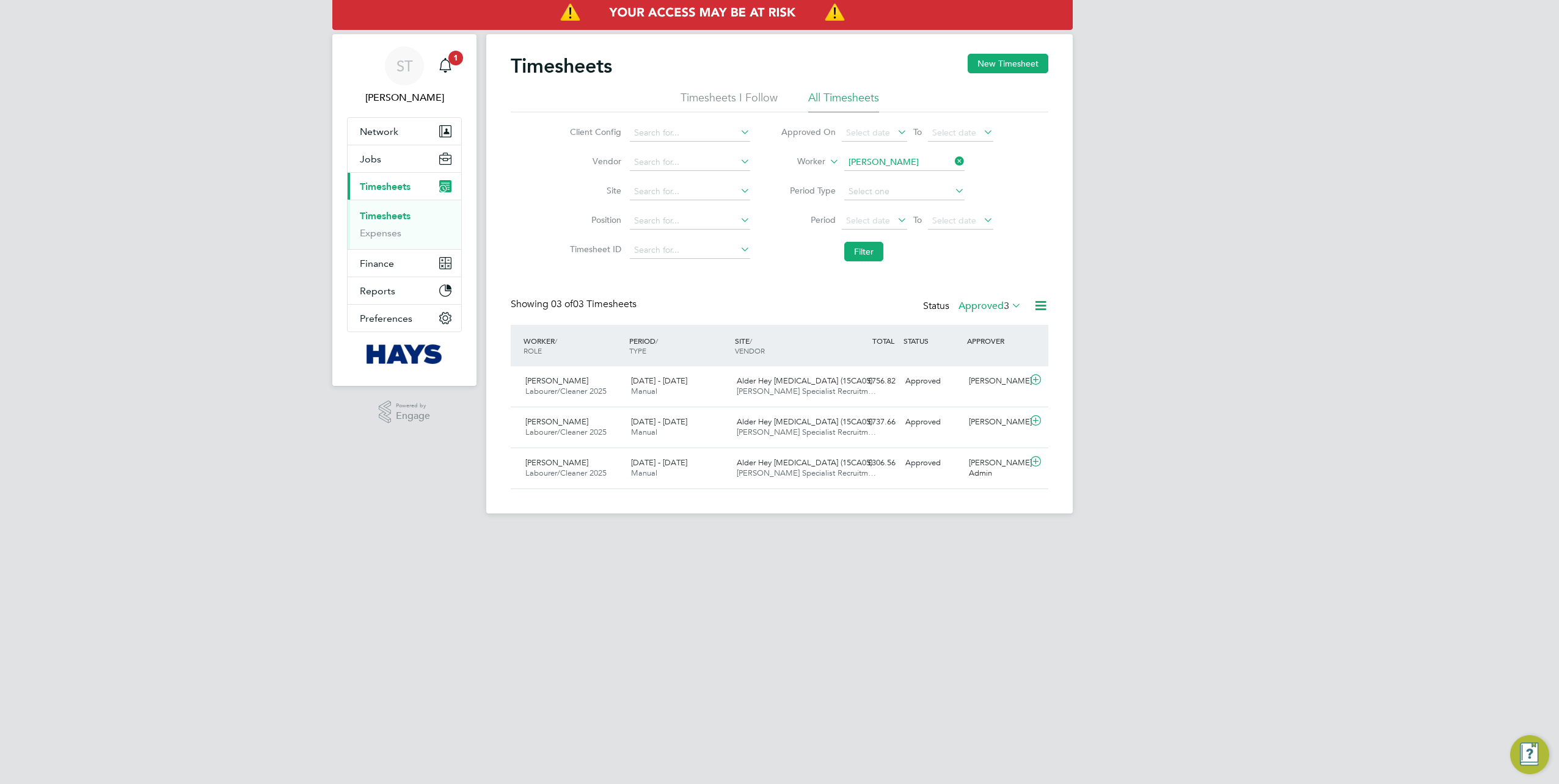
drag, startPoint x: 953, startPoint y: 162, endPoint x: 942, endPoint y: 165, distance: 11.4
click at [952, 162] on icon at bounding box center [952, 161] width 0 height 18
click at [920, 167] on input at bounding box center [904, 163] width 120 height 18
paste input "Djamila Dos Santos"
drag, startPoint x: 948, startPoint y: 163, endPoint x: 893, endPoint y: 164, distance: 55.0
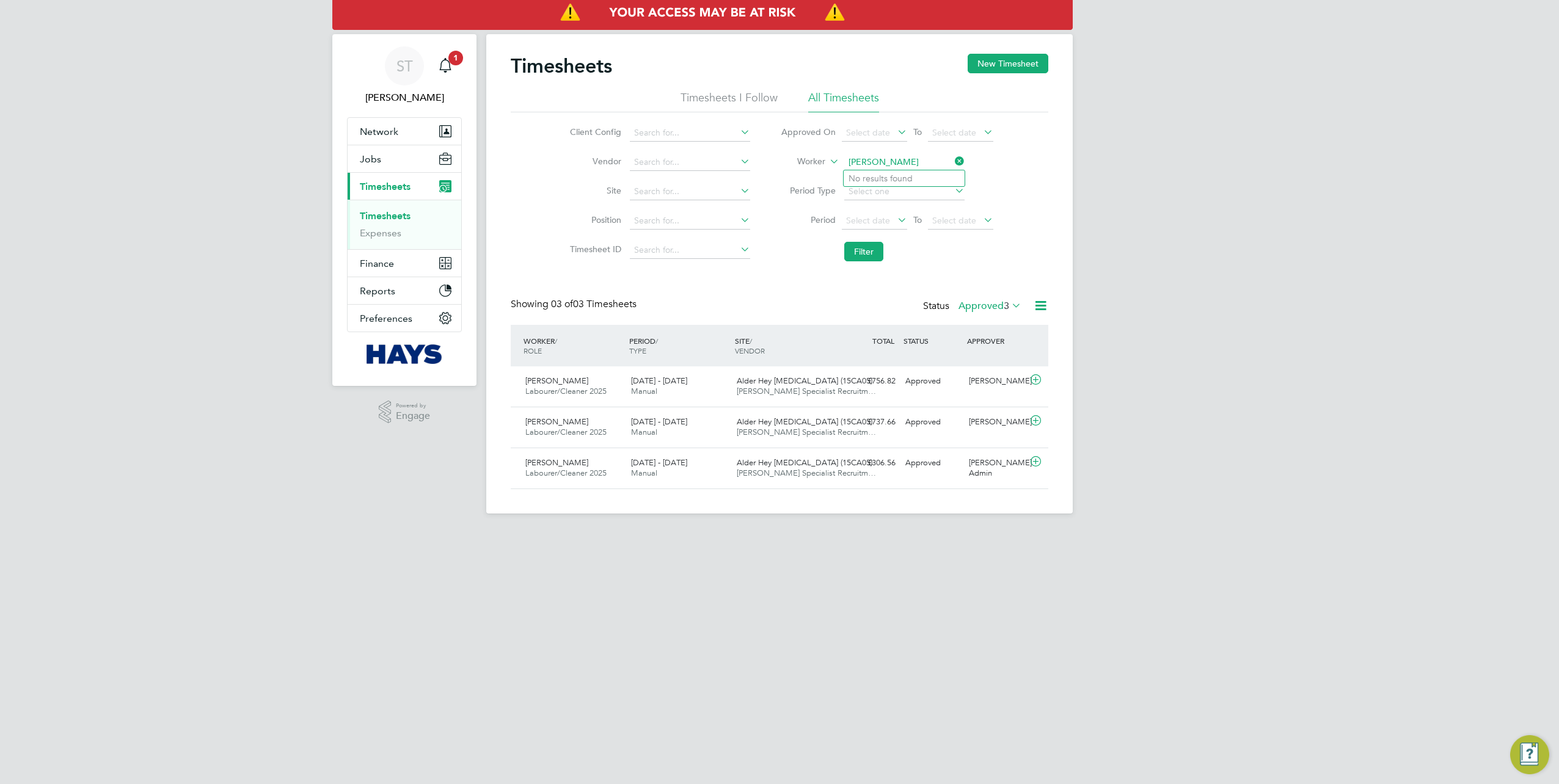
click at [893, 164] on input "Djamila Dos Santos" at bounding box center [904, 163] width 120 height 18
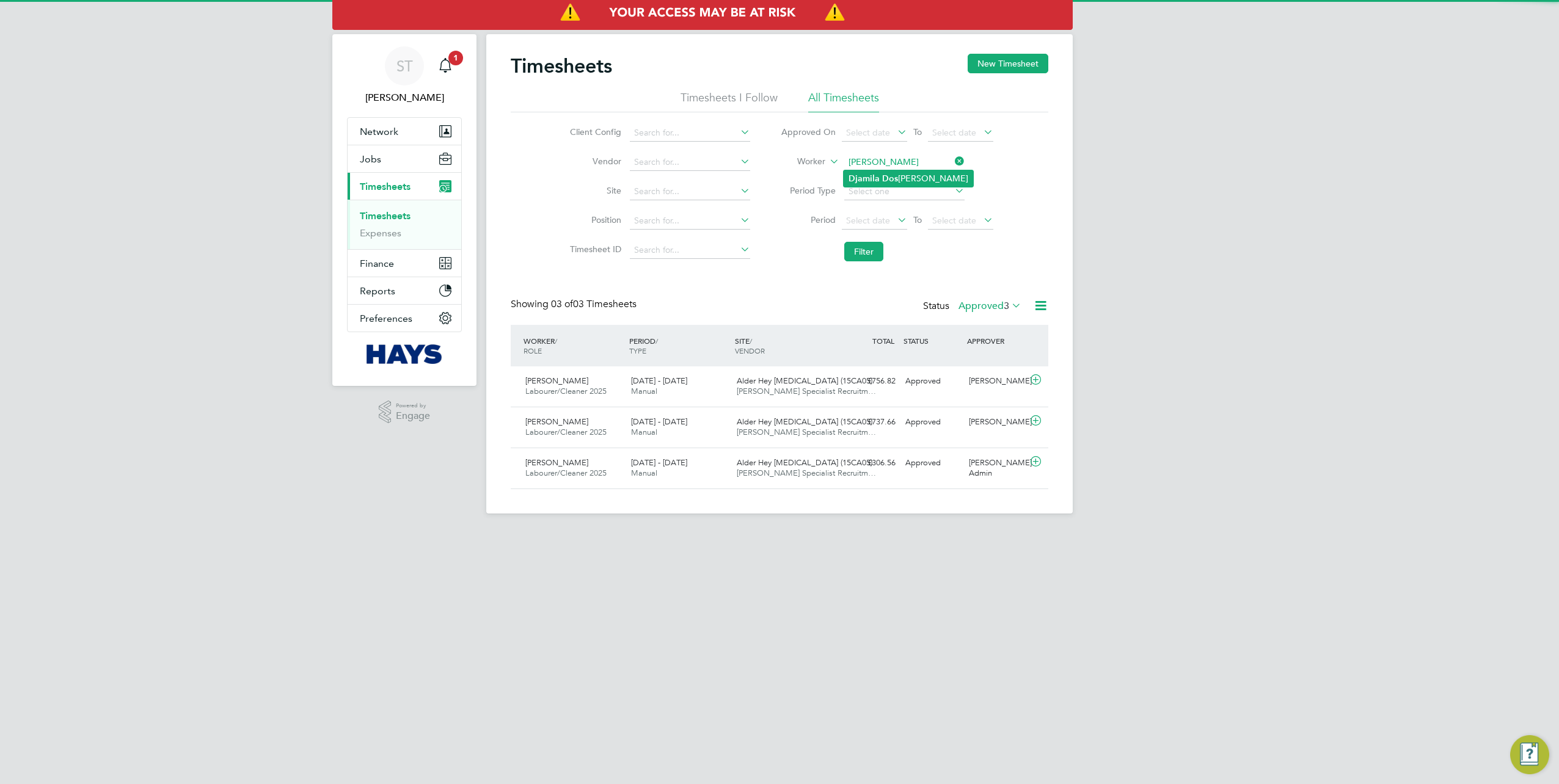
click at [880, 173] on li "Djamila Dos Santos" at bounding box center [909, 179] width 129 height 17
type input "Djamila Dos Santos"
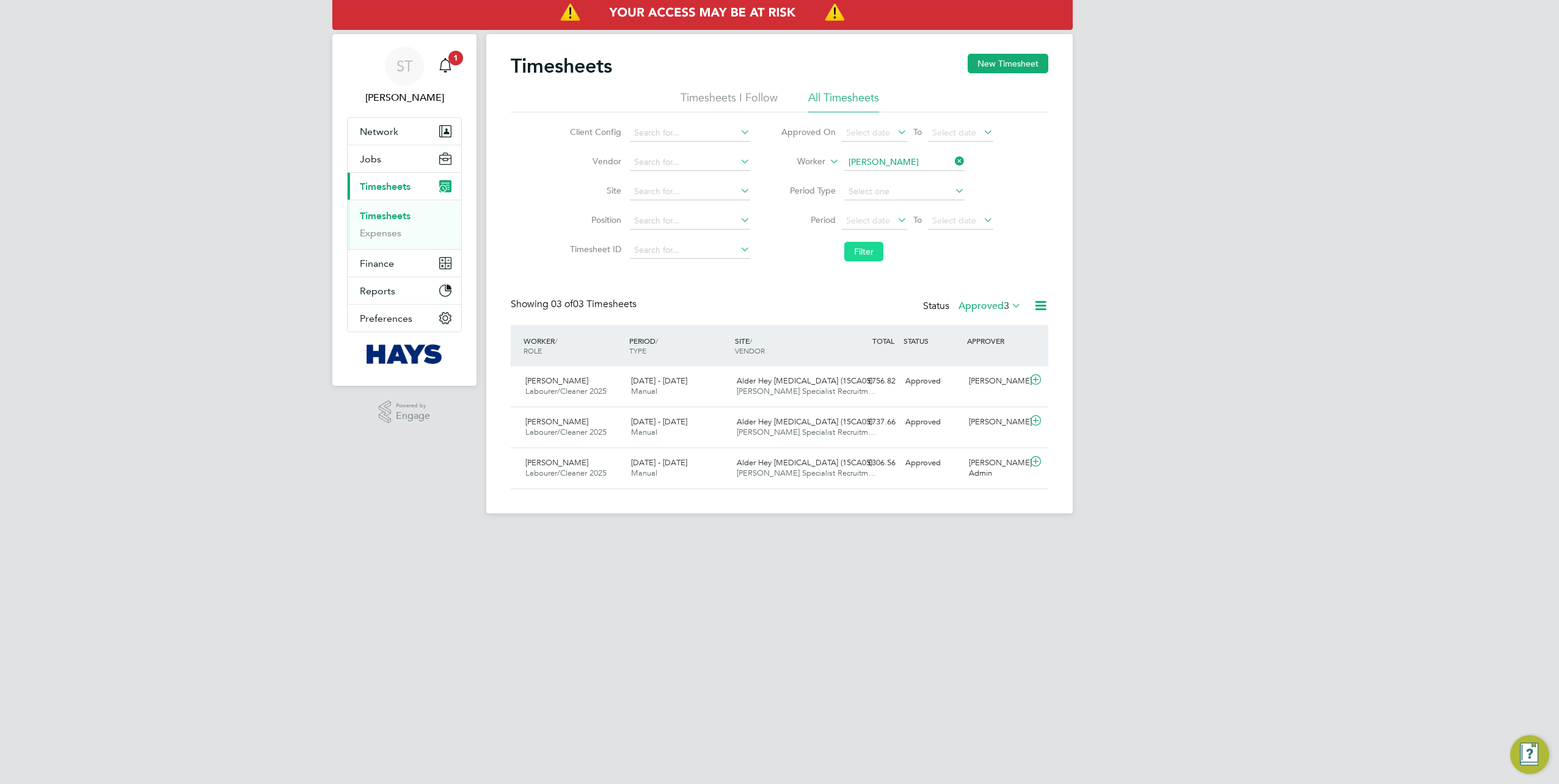
click at [860, 247] on button "Filter" at bounding box center [864, 251] width 39 height 19
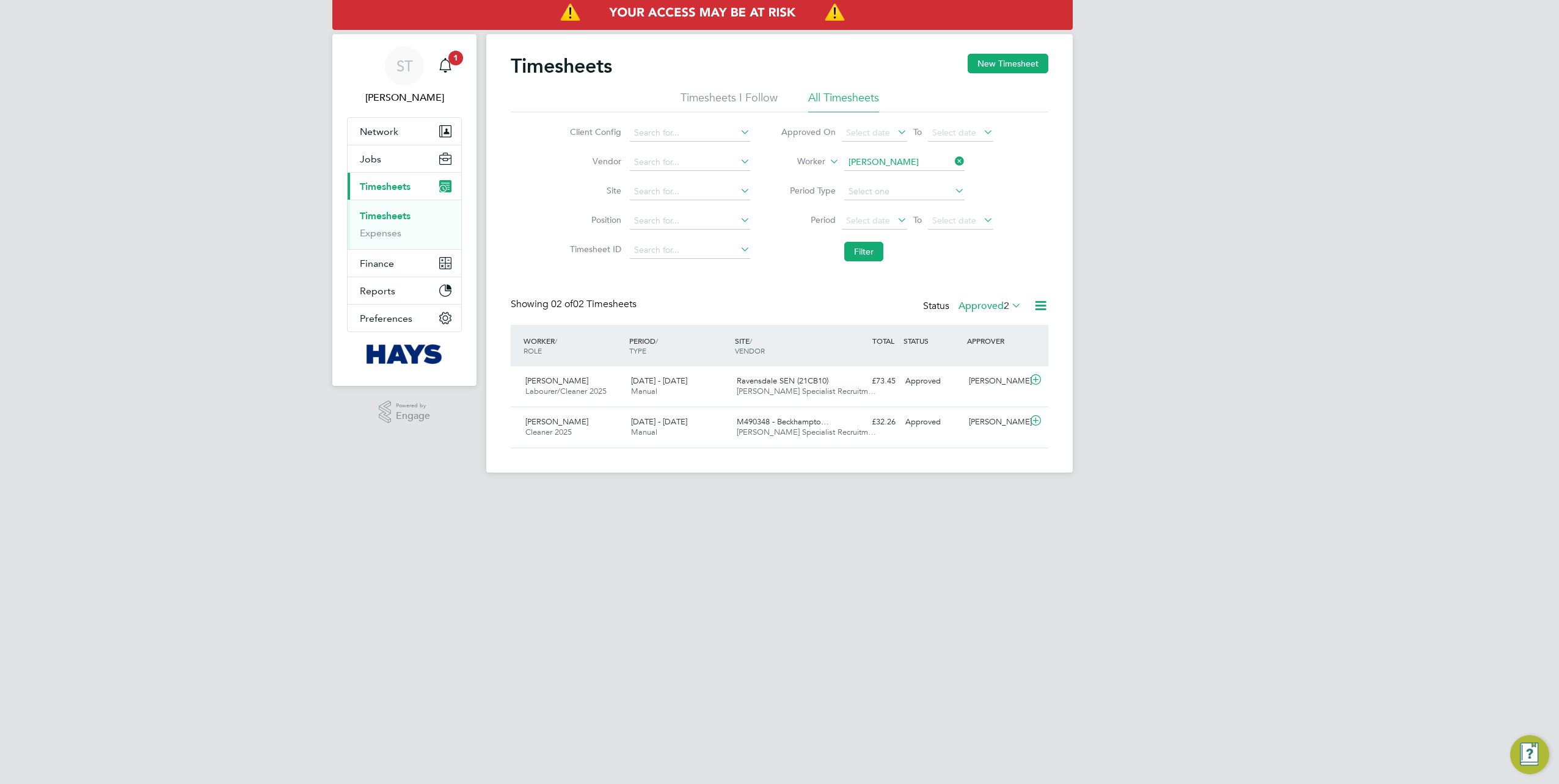
click at [952, 162] on icon at bounding box center [952, 161] width 0 height 18
click at [898, 163] on input at bounding box center [904, 163] width 120 height 18
type input "Luke W"
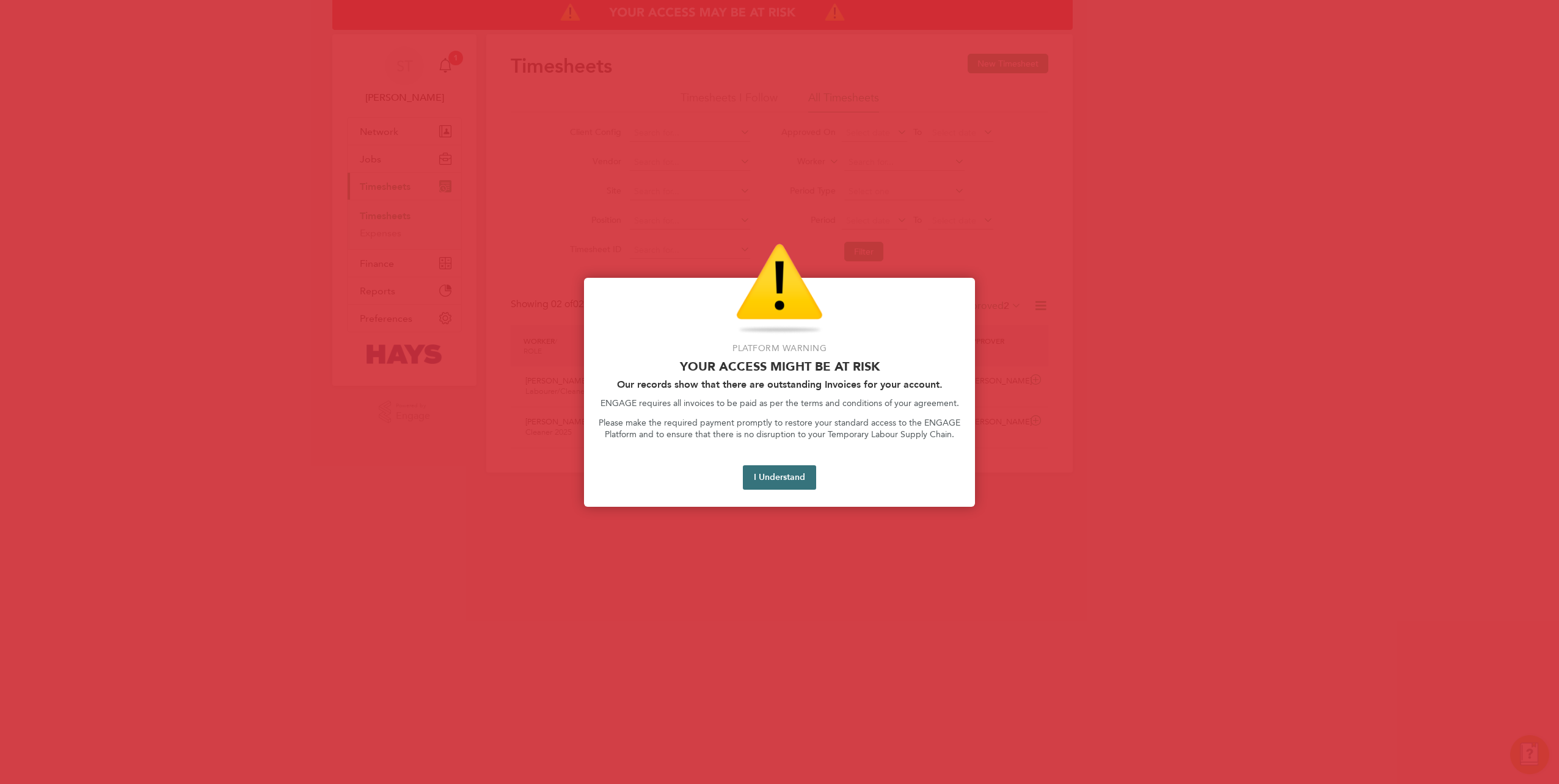
click at [791, 471] on button "I Understand" at bounding box center [779, 477] width 73 height 24
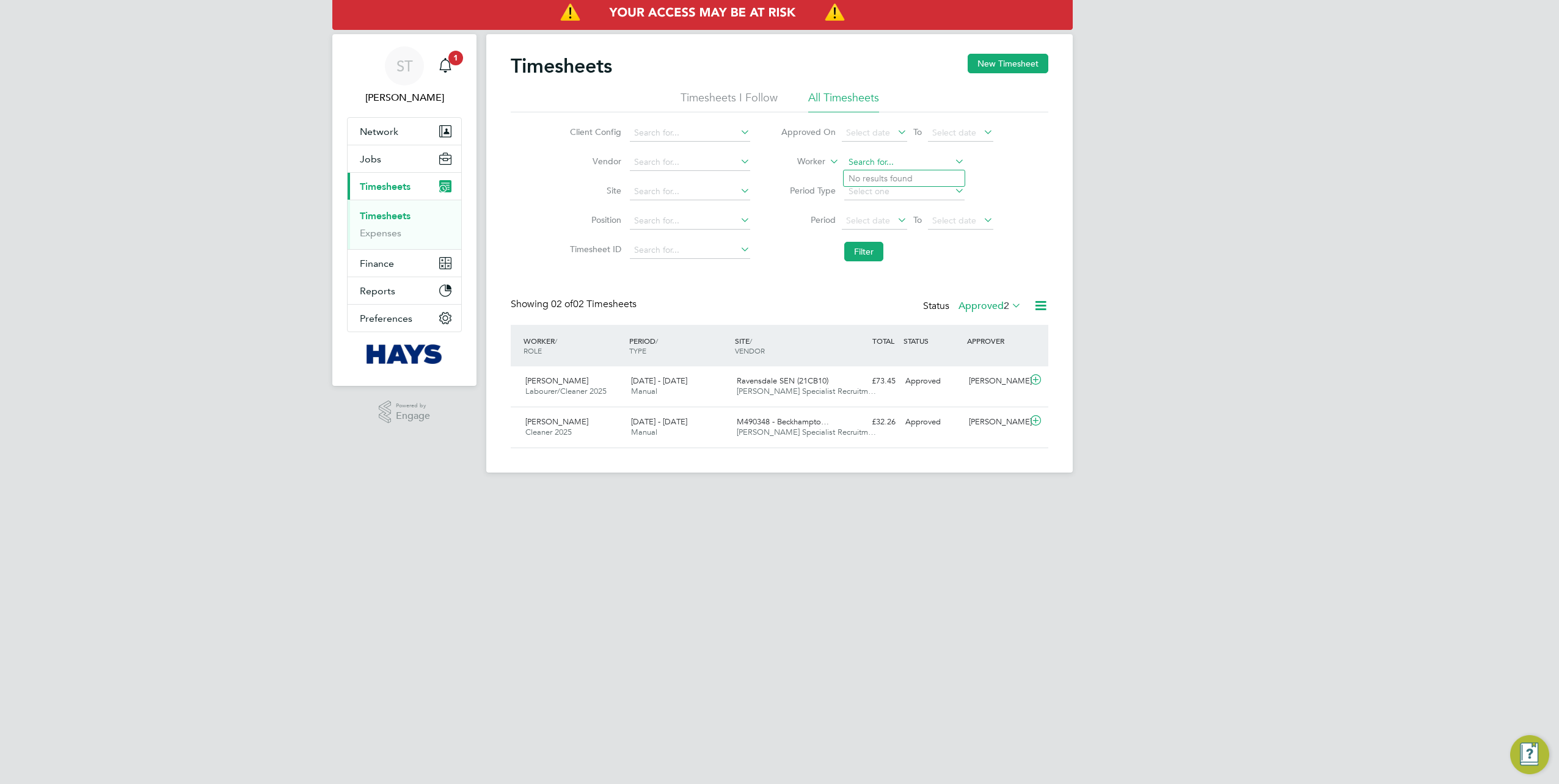
click at [880, 167] on input at bounding box center [904, 163] width 120 height 18
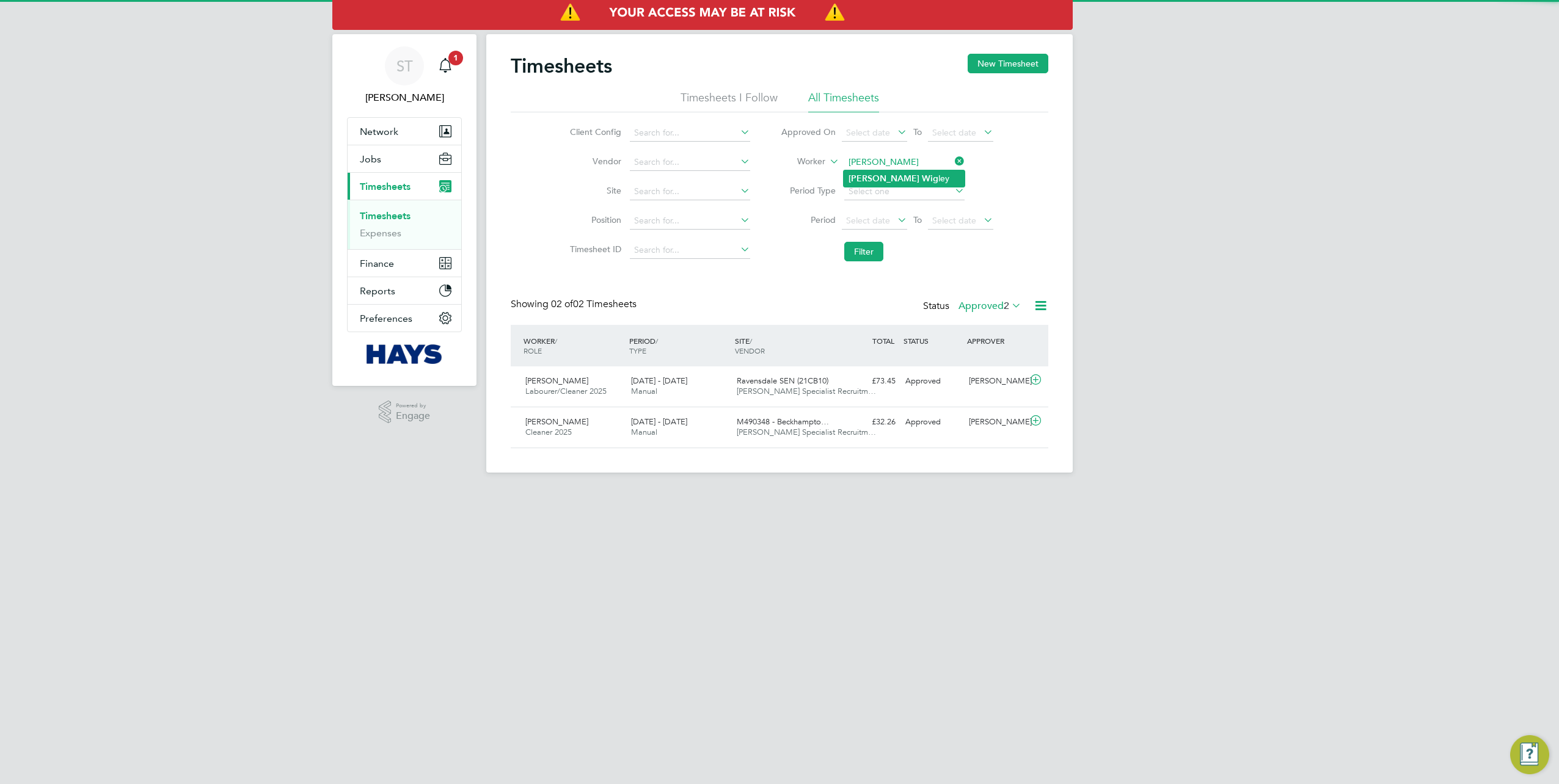
click at [922, 175] on b "Wig" at bounding box center [930, 178] width 17 height 10
type input "Luke Wigley"
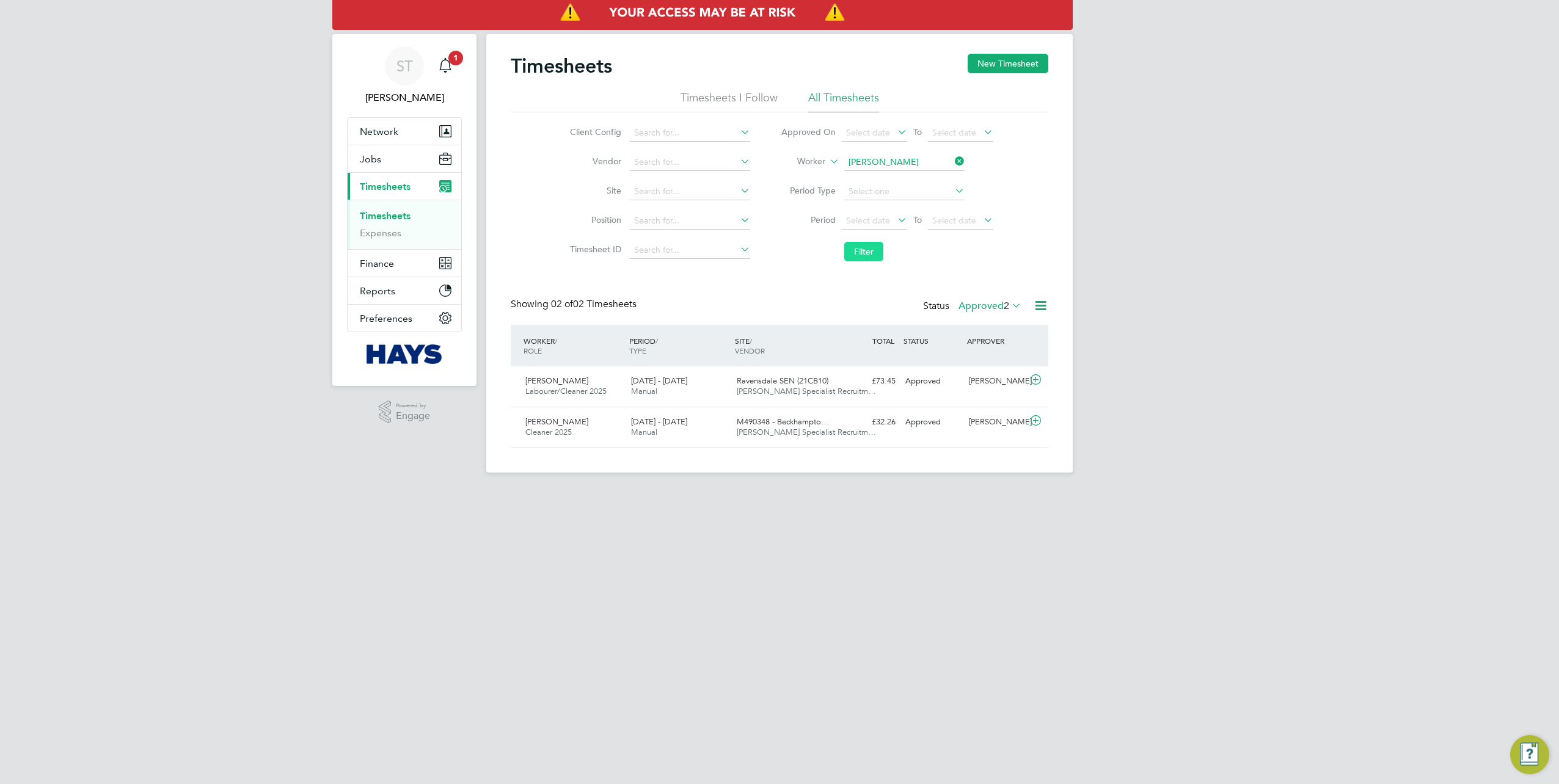
click at [860, 253] on button "Filter" at bounding box center [864, 251] width 39 height 19
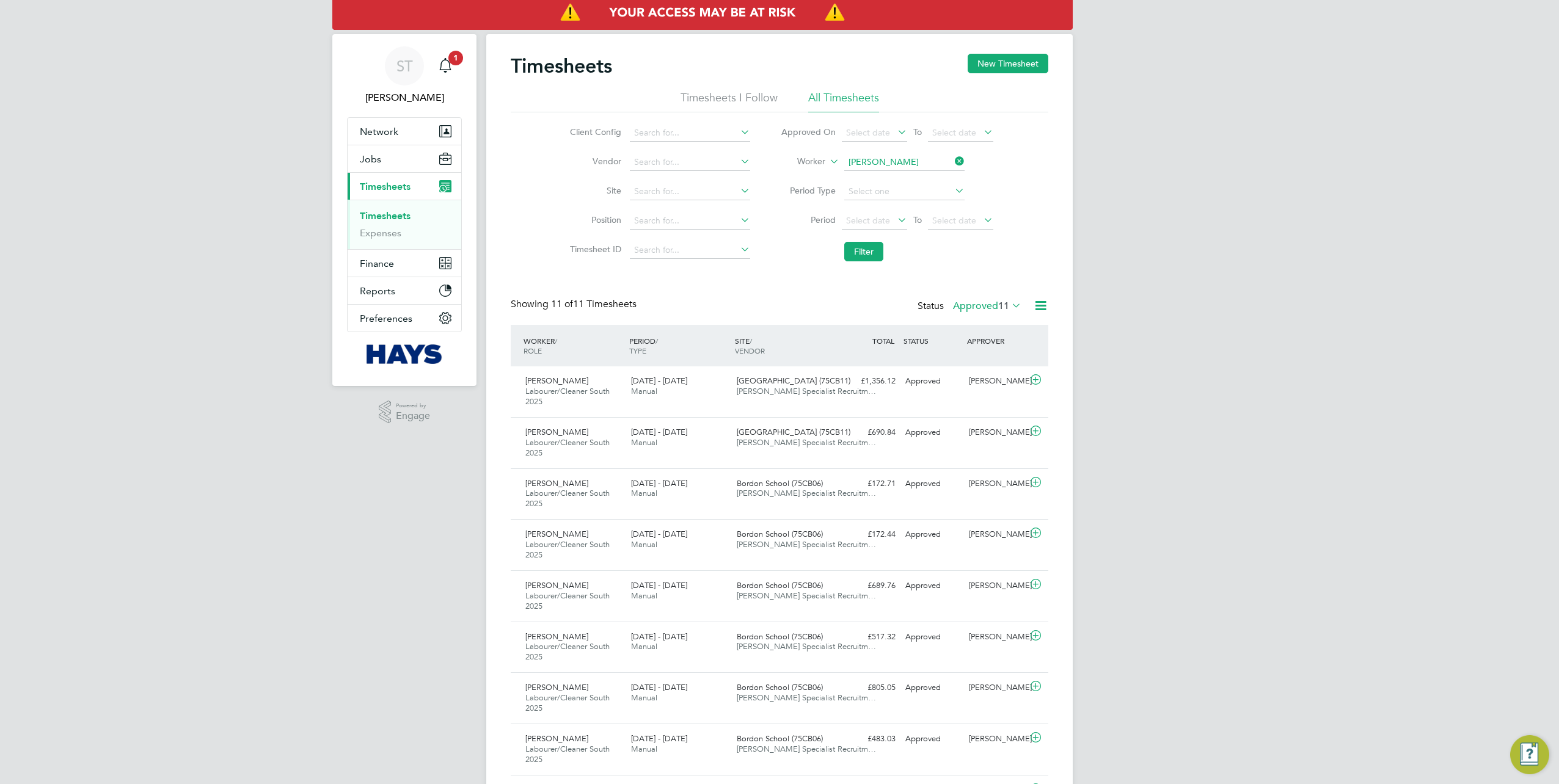
drag, startPoint x: 960, startPoint y: 162, endPoint x: 938, endPoint y: 169, distance: 23.1
click at [952, 162] on icon at bounding box center [952, 161] width 0 height 18
click at [920, 169] on input at bounding box center [904, 163] width 120 height 18
paste input "ALEXANDER Parham"
click at [922, 179] on b "Parham" at bounding box center [957, 178] width 71 height 10
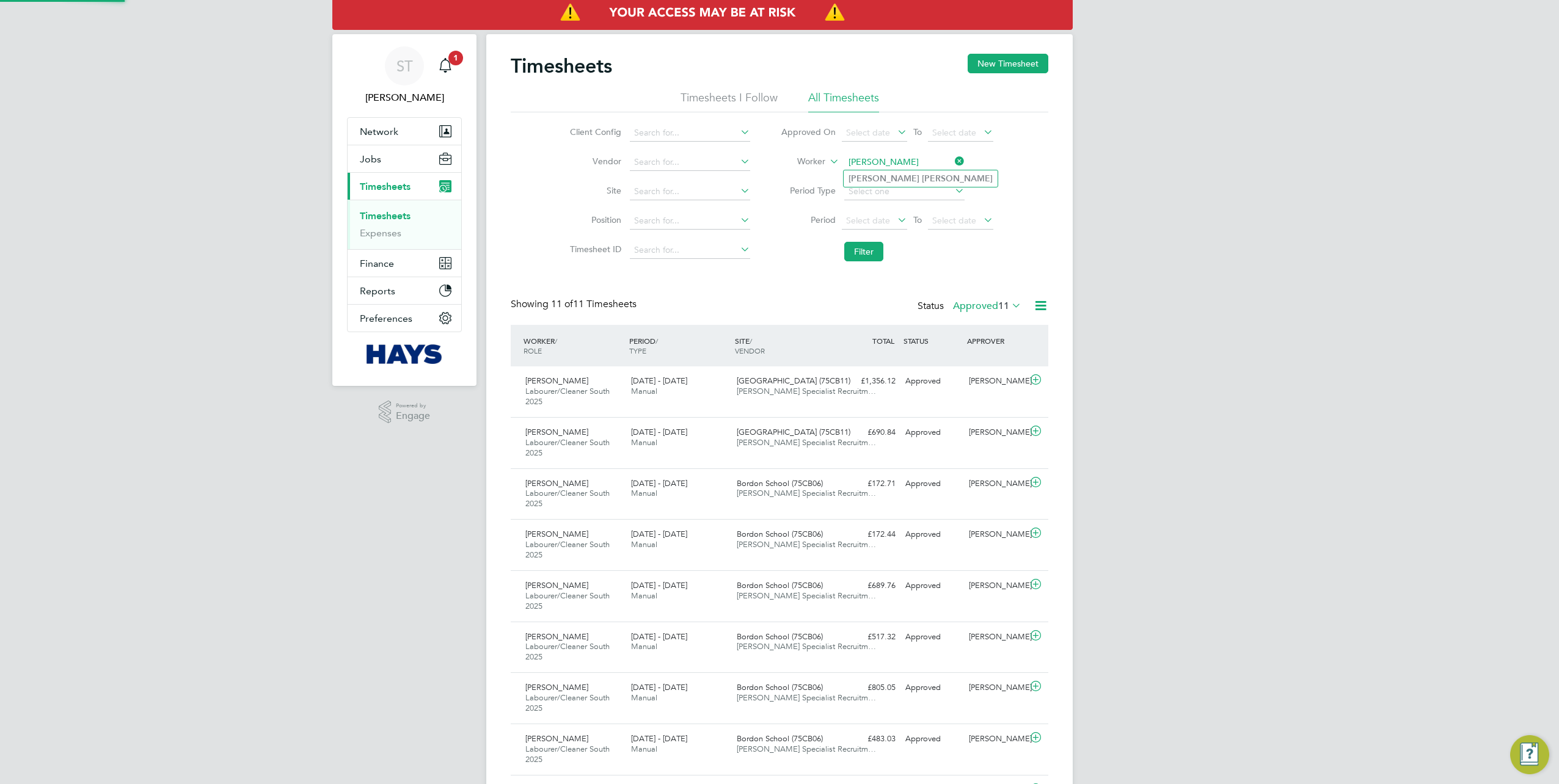
type input "Alexander Parham"
click at [864, 247] on button "Filter" at bounding box center [864, 251] width 39 height 19
click at [952, 165] on icon at bounding box center [952, 161] width 0 height 18
click at [922, 163] on input at bounding box center [904, 163] width 120 height 18
type input "Conrad Addico"
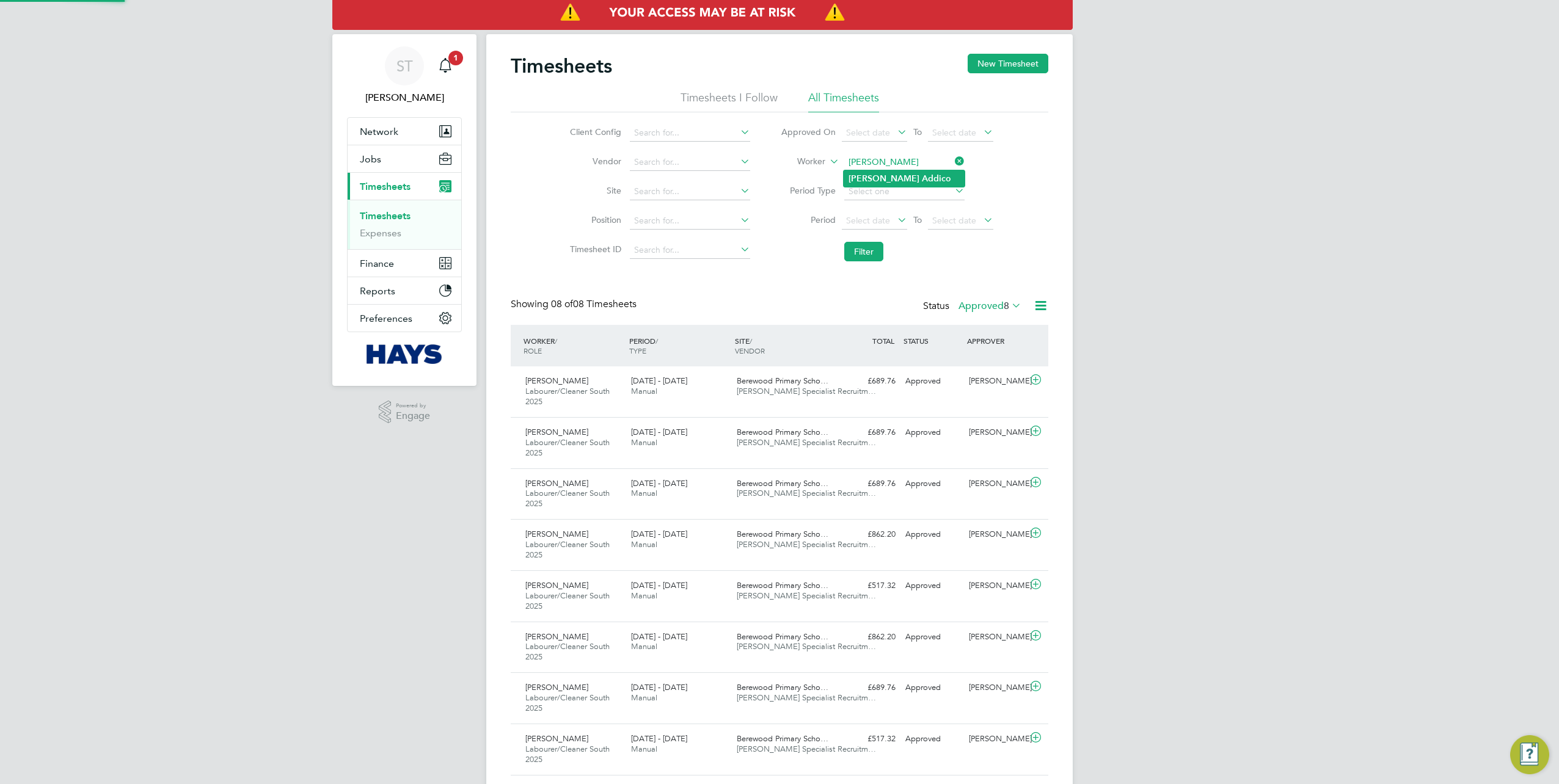
click at [915, 177] on li "Conrad Addico" at bounding box center [904, 179] width 121 height 17
click at [862, 239] on li "Filter" at bounding box center [887, 251] width 243 height 31
click at [862, 247] on button "Filter" at bounding box center [864, 251] width 39 height 19
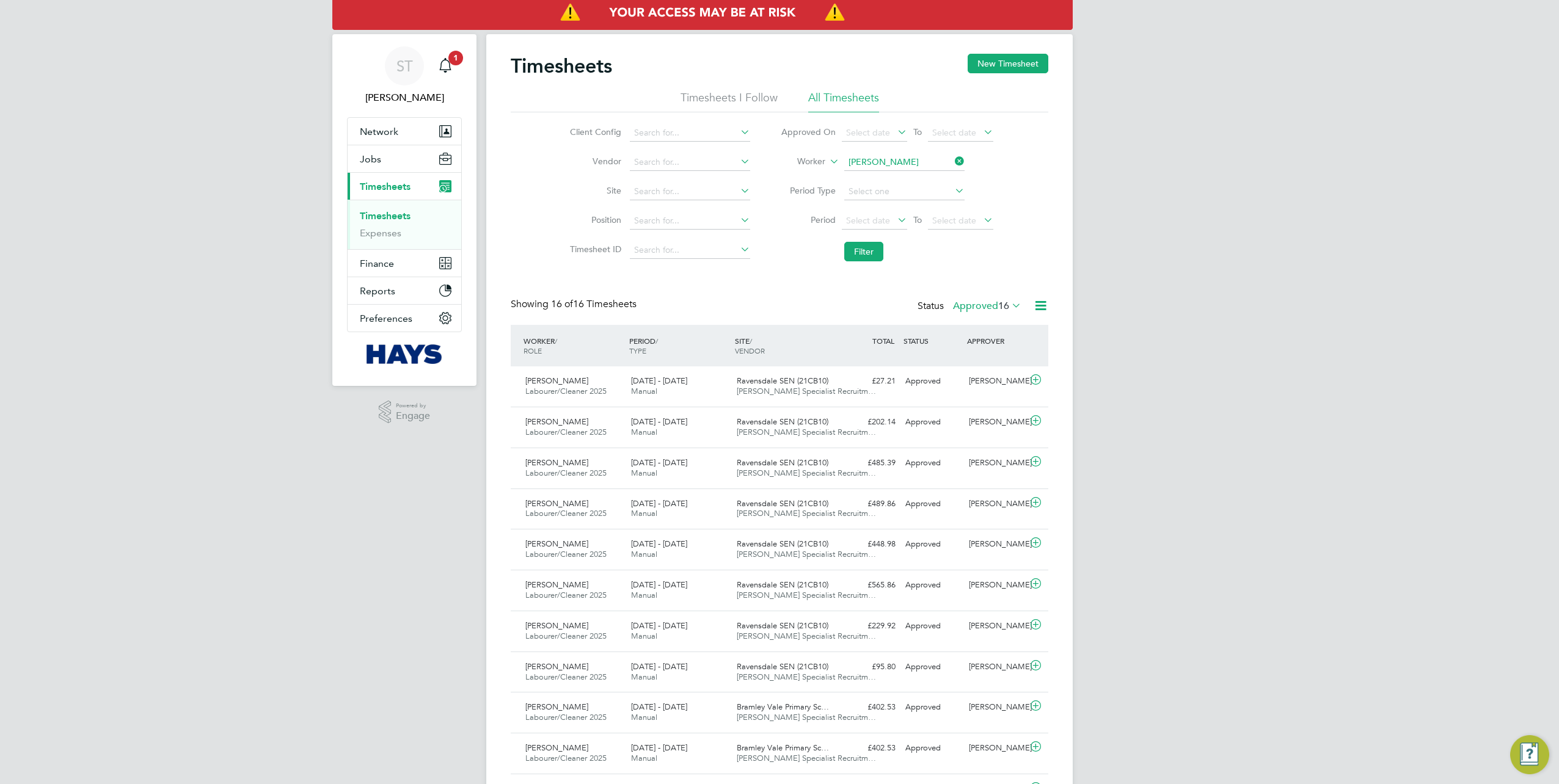
click at [952, 162] on icon at bounding box center [952, 161] width 0 height 18
click at [890, 163] on input at bounding box center [904, 163] width 120 height 18
paste input "Martin Robert Burrows"
drag, startPoint x: 941, startPoint y: 166, endPoint x: 877, endPoint y: 167, distance: 64.0
click at [877, 167] on input "Martin Robert Burrows" at bounding box center [904, 163] width 120 height 18
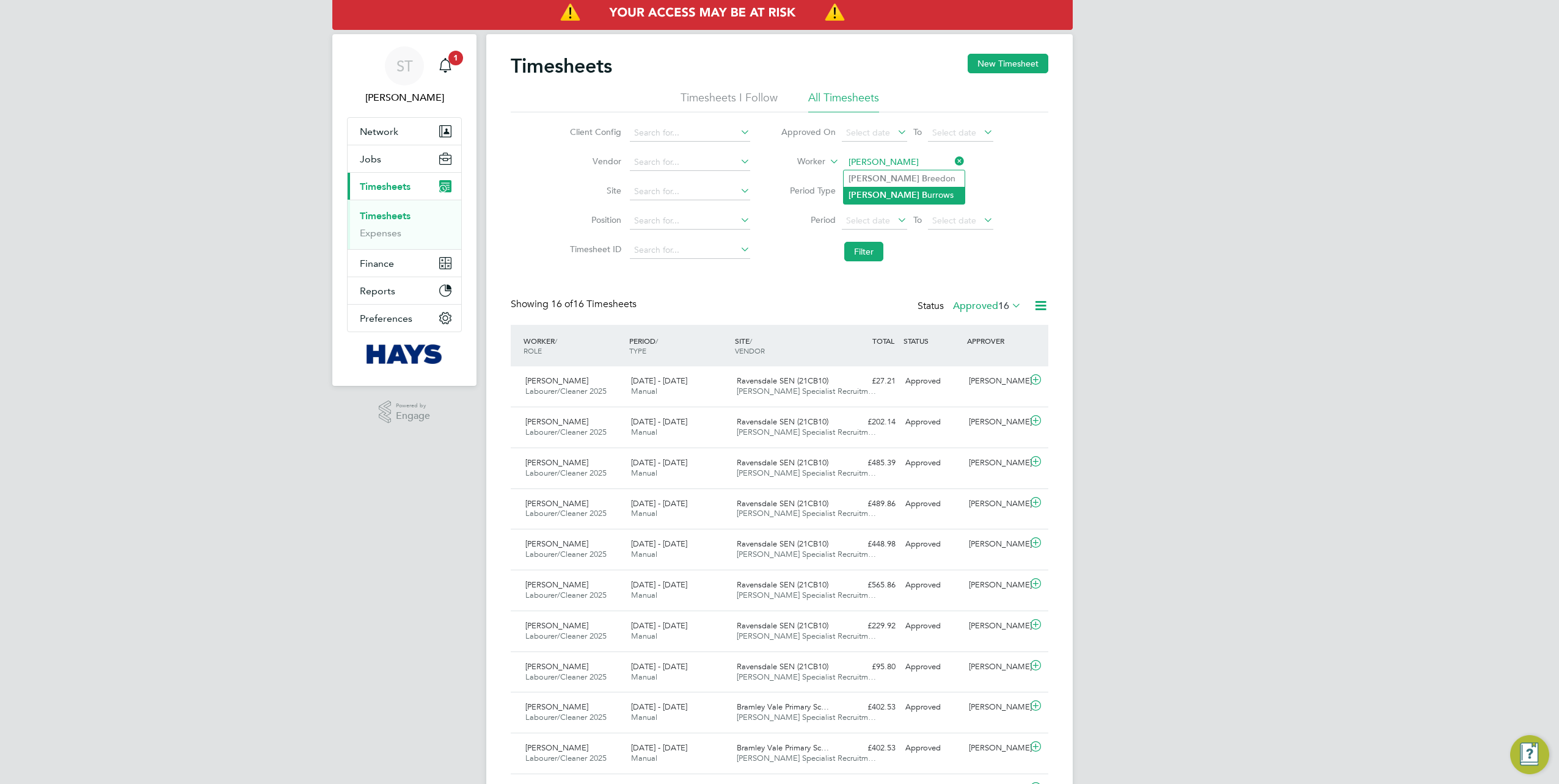
click at [902, 196] on li "Martin B urrows" at bounding box center [904, 195] width 121 height 17
type input "Martin Burrows"
click at [864, 245] on button "Filter" at bounding box center [864, 251] width 39 height 19
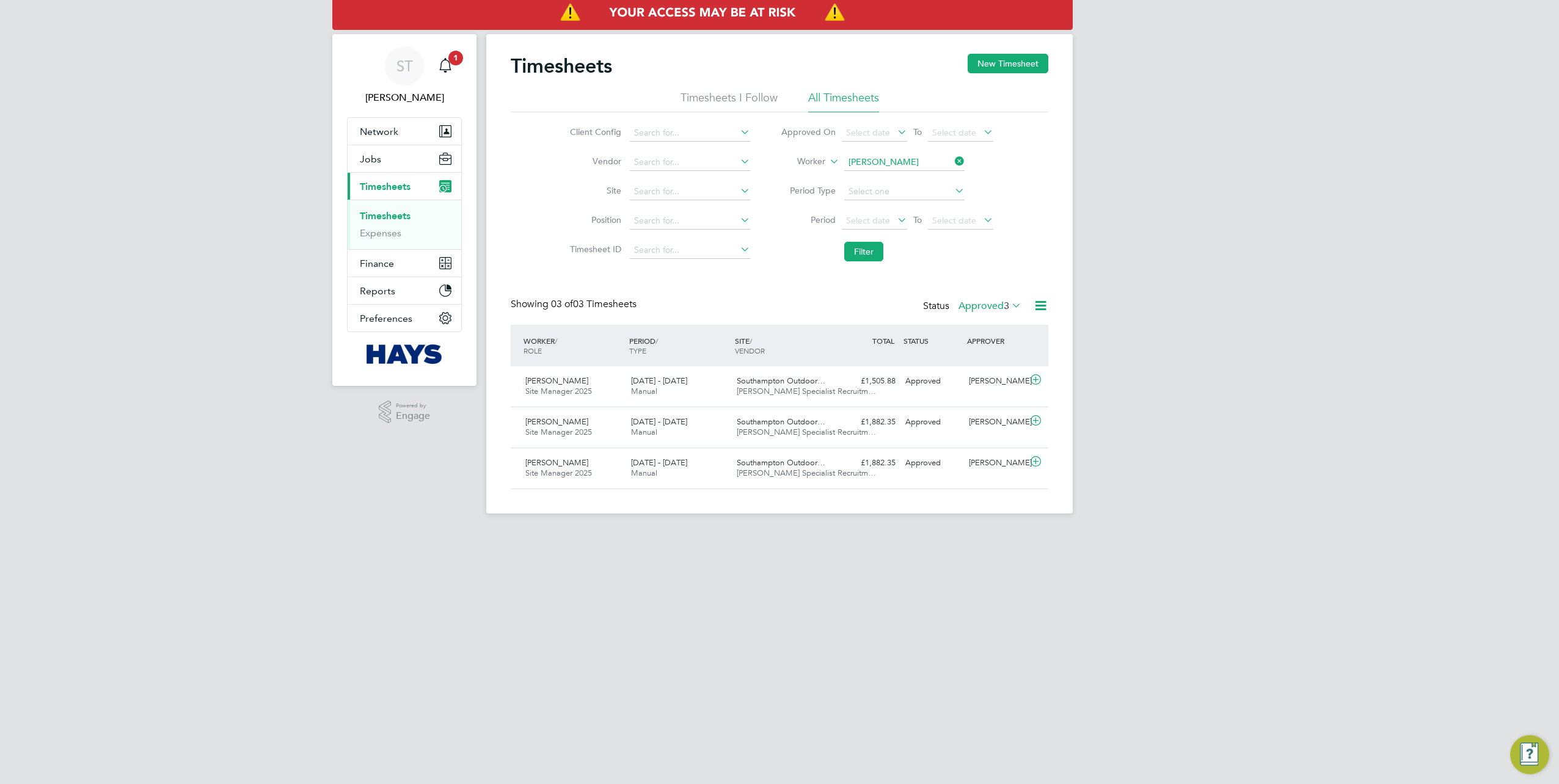
drag, startPoint x: 958, startPoint y: 161, endPoint x: 909, endPoint y: 160, distance: 49.0
click at [952, 161] on icon at bounding box center [952, 161] width 0 height 18
click at [909, 160] on input at bounding box center [904, 163] width 120 height 18
paste input "Adrian Brent Cargill"
drag, startPoint x: 898, startPoint y: 166, endPoint x: 874, endPoint y: 169, distance: 24.2
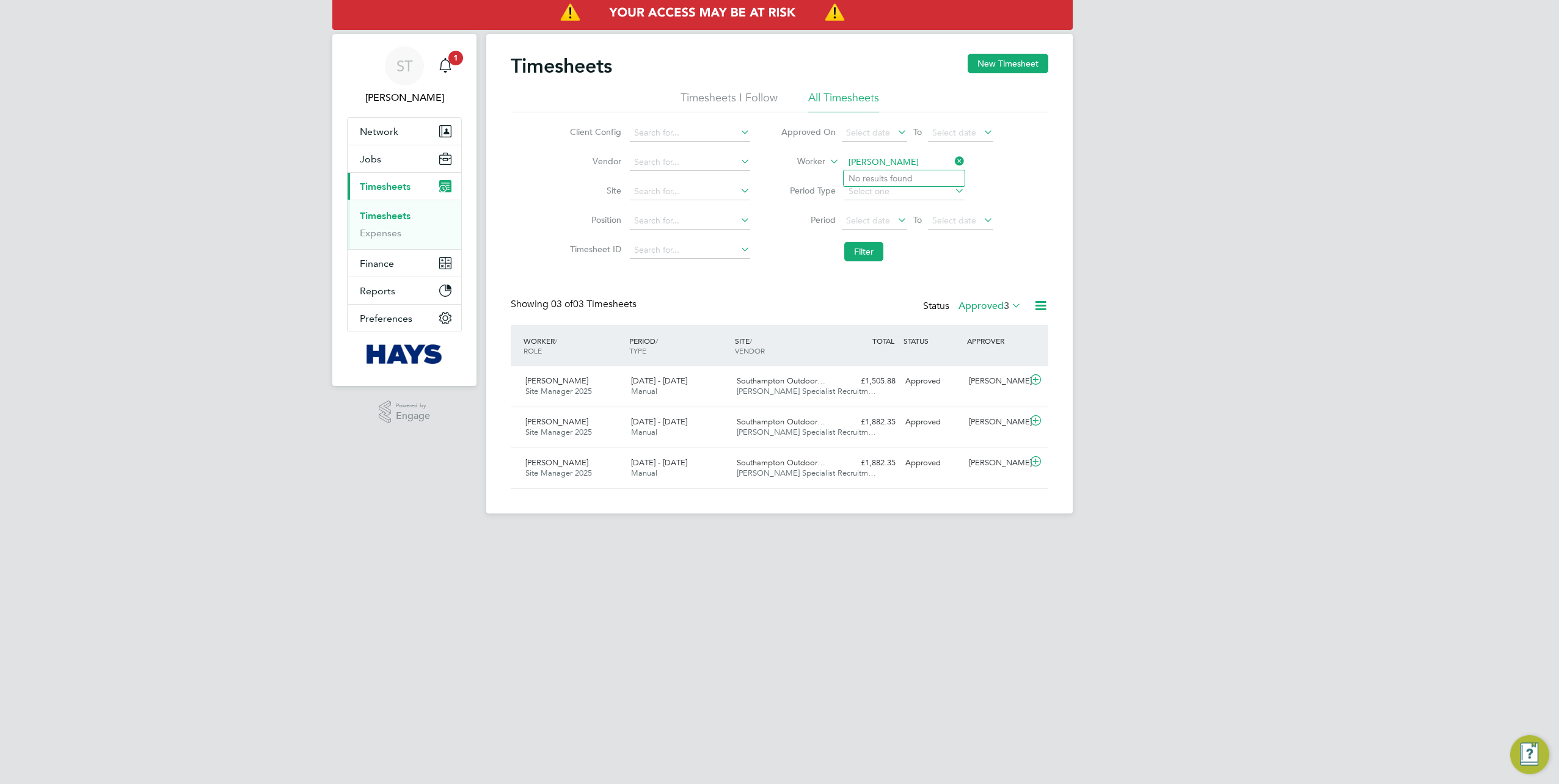
click at [874, 169] on input "Adrian Brent Cargill" at bounding box center [904, 163] width 120 height 18
type input "Adrian Cargill"
click at [922, 177] on b "Cargill" at bounding box center [957, 178] width 71 height 10
click at [867, 243] on button "Filter" at bounding box center [864, 251] width 39 height 19
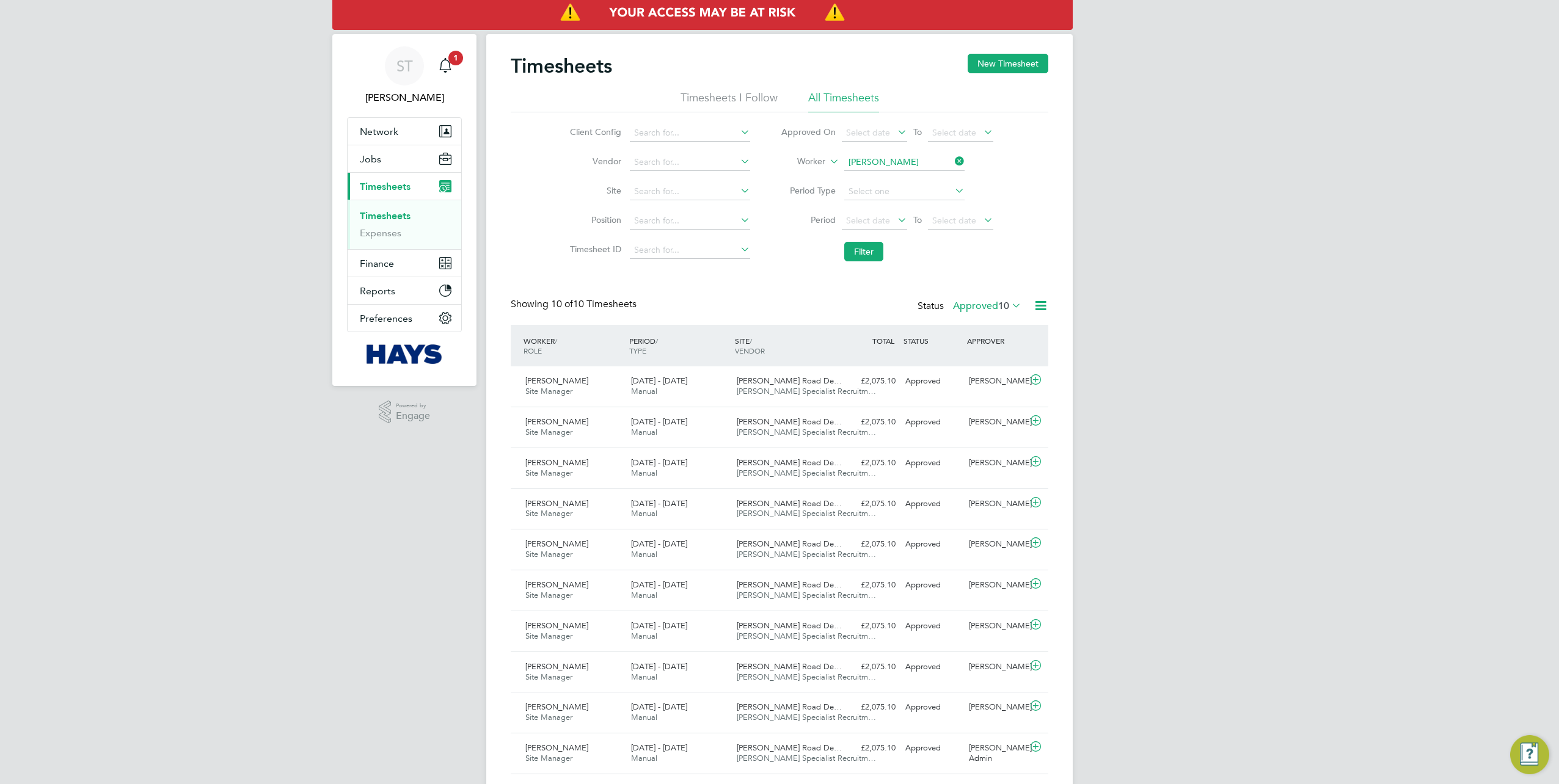
drag, startPoint x: 960, startPoint y: 164, endPoint x: 939, endPoint y: 164, distance: 21.0
click at [952, 164] on icon at bounding box center [952, 161] width 0 height 18
click at [916, 164] on input at bounding box center [904, 163] width 120 height 18
paste input "Jose Singateh"
type input "Jose Singateh"
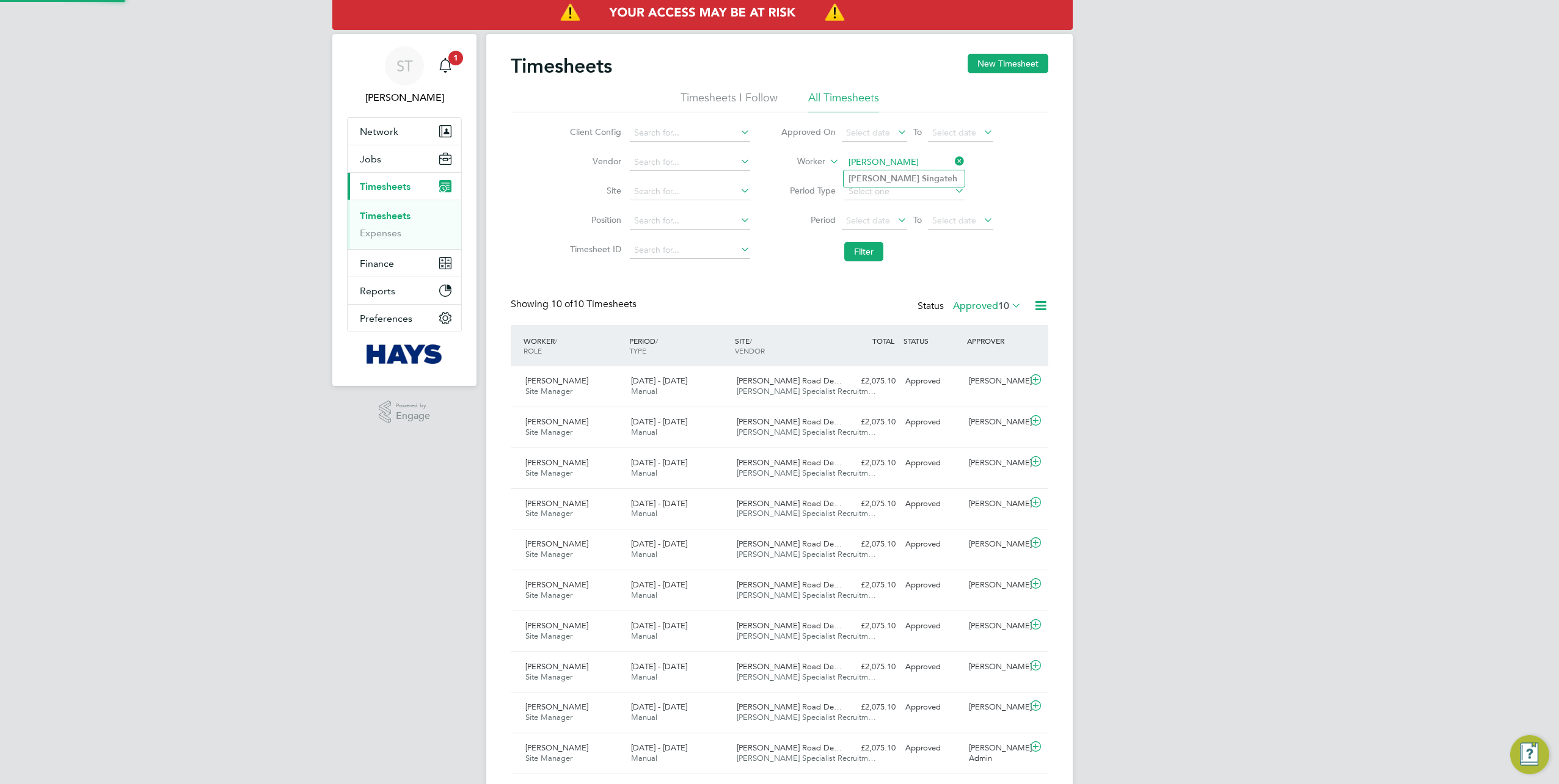
click at [922, 179] on b "Singateh" at bounding box center [939, 178] width 35 height 10
click at [860, 257] on button "Filter" at bounding box center [864, 251] width 39 height 19
click at [950, 164] on input at bounding box center [904, 163] width 120 height 18
click at [925, 163] on input at bounding box center [904, 163] width 120 height 18
paste input "Ben Langley"
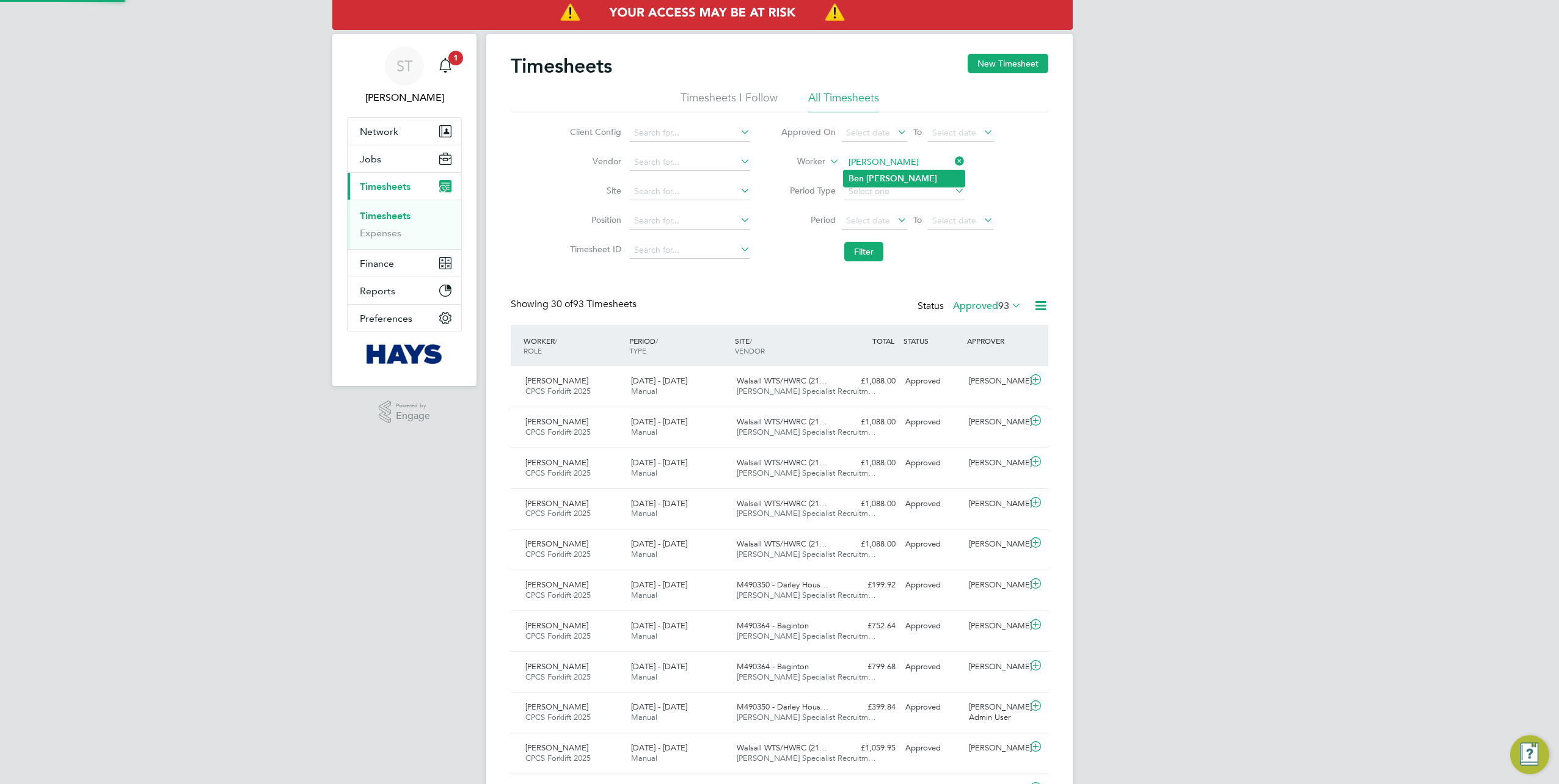
type input "Ben Langley"
click at [898, 175] on li "Ben Langley" at bounding box center [904, 179] width 121 height 17
click at [873, 246] on button "Filter" at bounding box center [864, 251] width 39 height 19
drag, startPoint x: 958, startPoint y: 151, endPoint x: 949, endPoint y: 156, distance: 10.3
click at [958, 151] on li "Worker Ben Langley" at bounding box center [887, 163] width 243 height 30
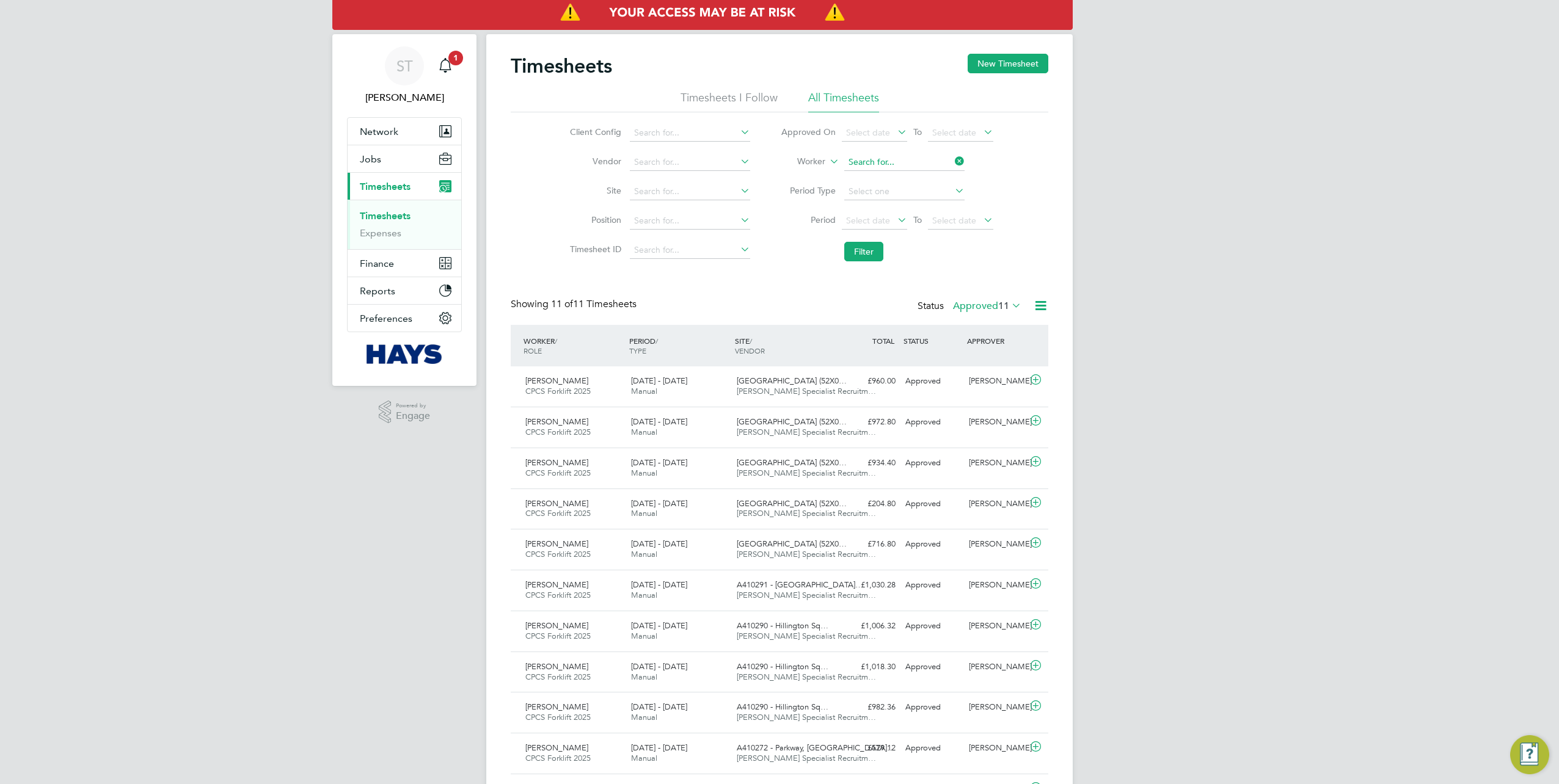
click at [947, 160] on input at bounding box center [904, 163] width 120 height 18
click at [916, 163] on input at bounding box center [904, 163] width 120 height 18
paste input "Martynas Lukosius"
type input "Martynas Lukosius"
click at [909, 179] on b "Lukosius" at bounding box center [904, 178] width 34 height 10
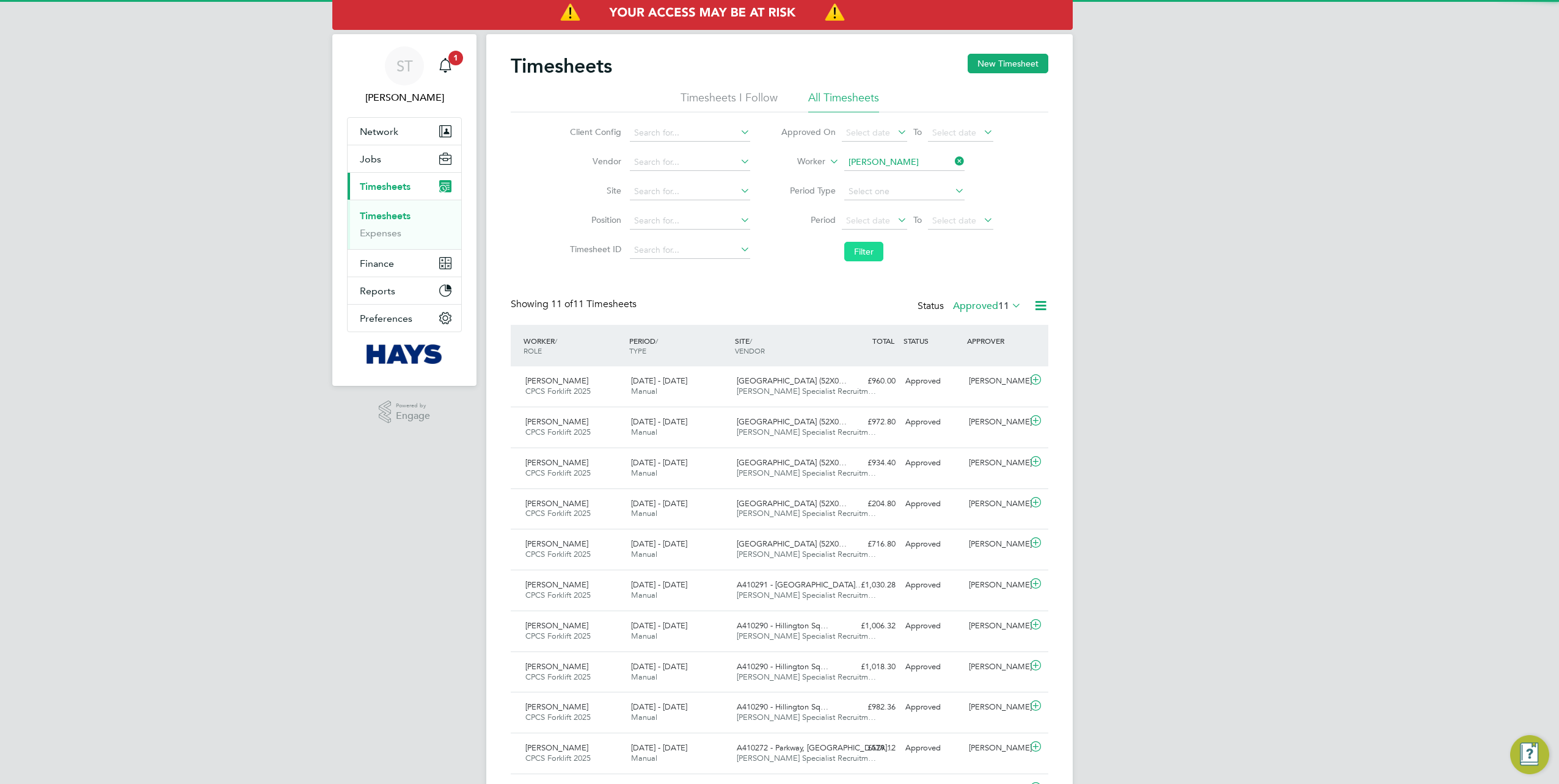
click at [859, 251] on button "Filter" at bounding box center [864, 251] width 39 height 19
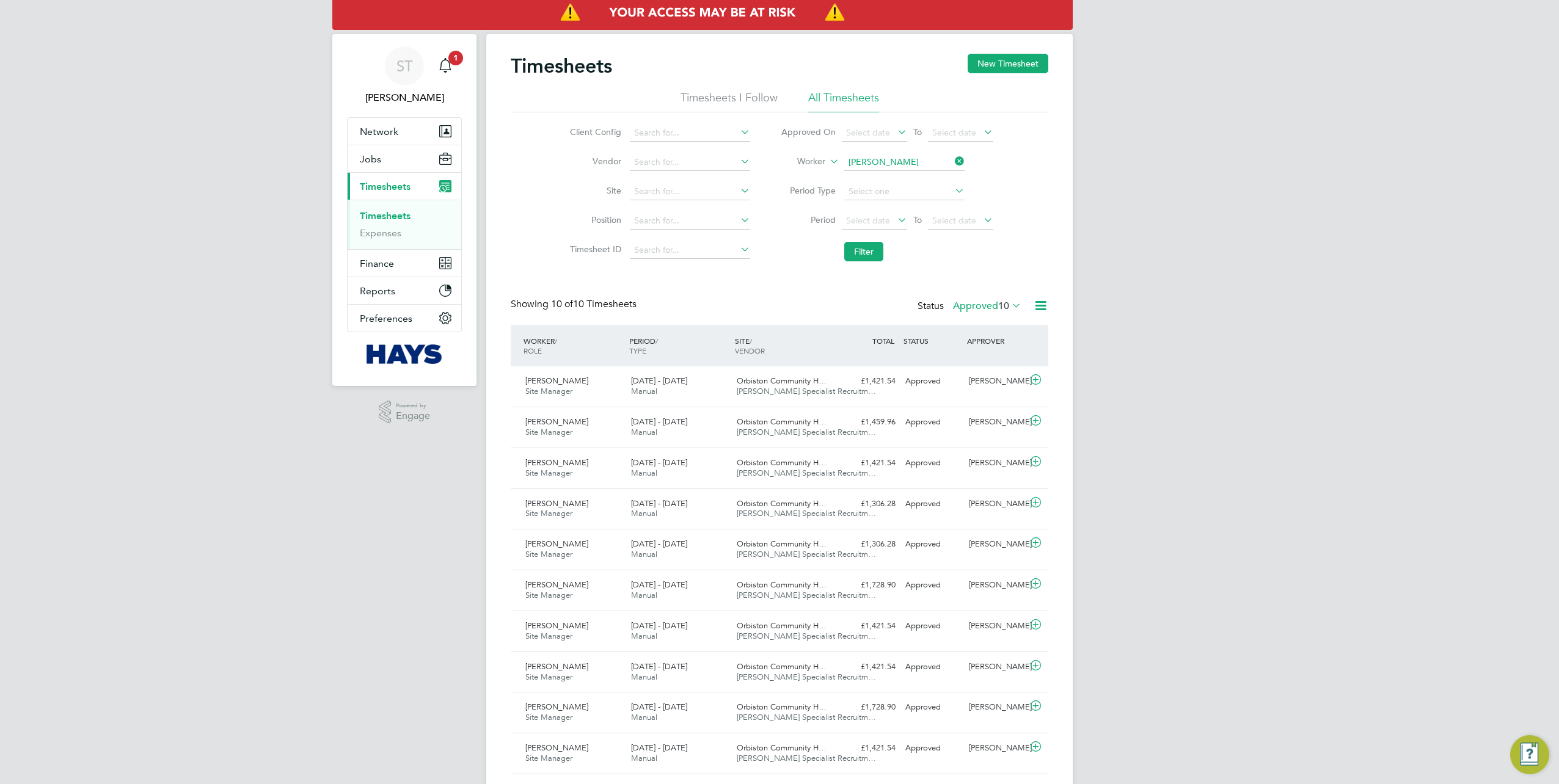
drag, startPoint x: 957, startPoint y: 158, endPoint x: 929, endPoint y: 163, distance: 28.4
click at [952, 158] on icon at bounding box center [952, 161] width 0 height 18
click at [925, 163] on input at bounding box center [904, 163] width 120 height 18
paste input "Keith Codling"
type input "Keith Codling"
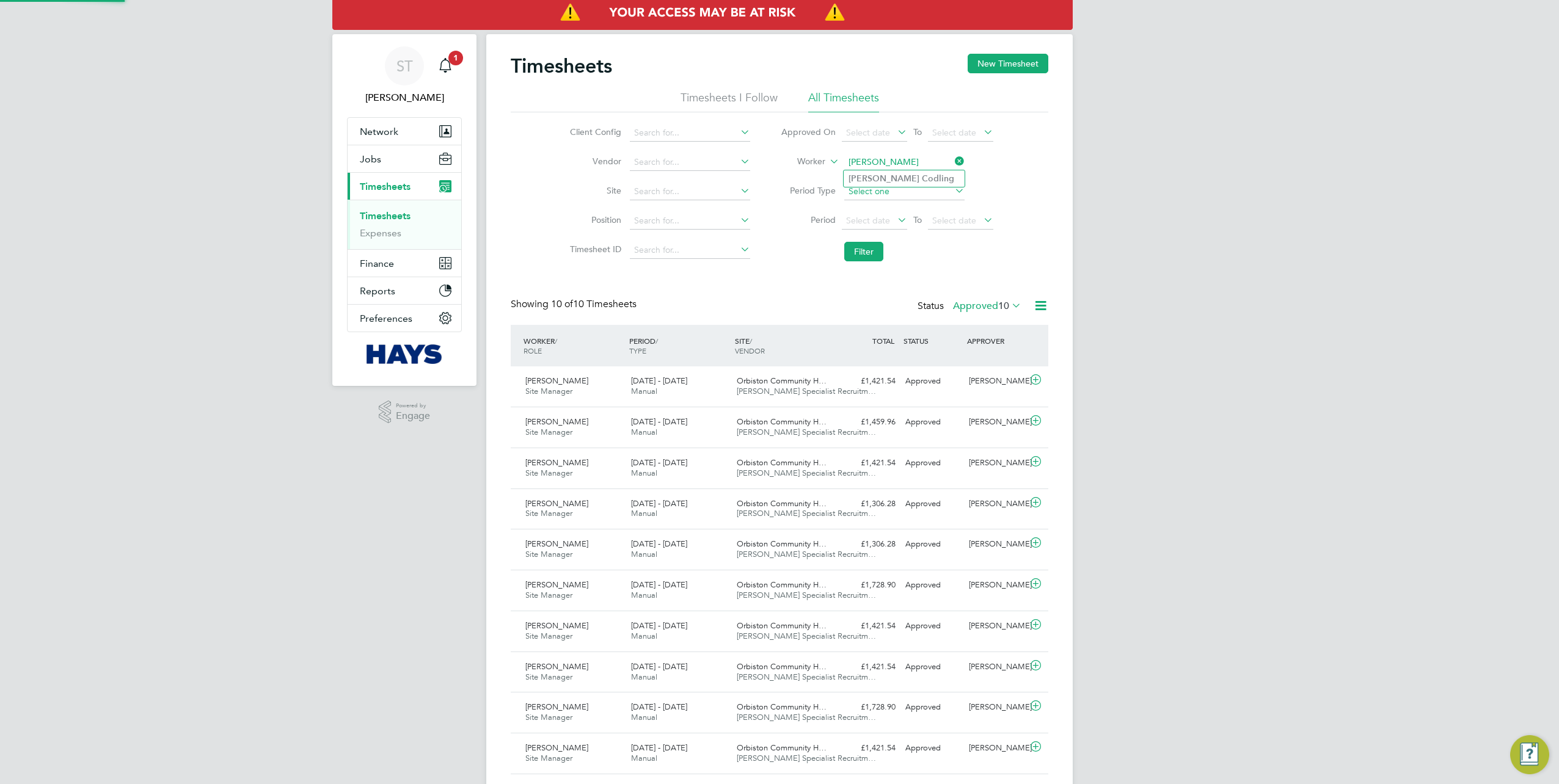
click at [909, 177] on li "Keith Codling" at bounding box center [904, 179] width 121 height 17
click at [855, 258] on button "Filter" at bounding box center [864, 251] width 39 height 19
click at [952, 154] on icon at bounding box center [952, 161] width 0 height 18
click at [952, 160] on icon at bounding box center [952, 161] width 0 height 18
click at [917, 161] on input at bounding box center [904, 163] width 120 height 18
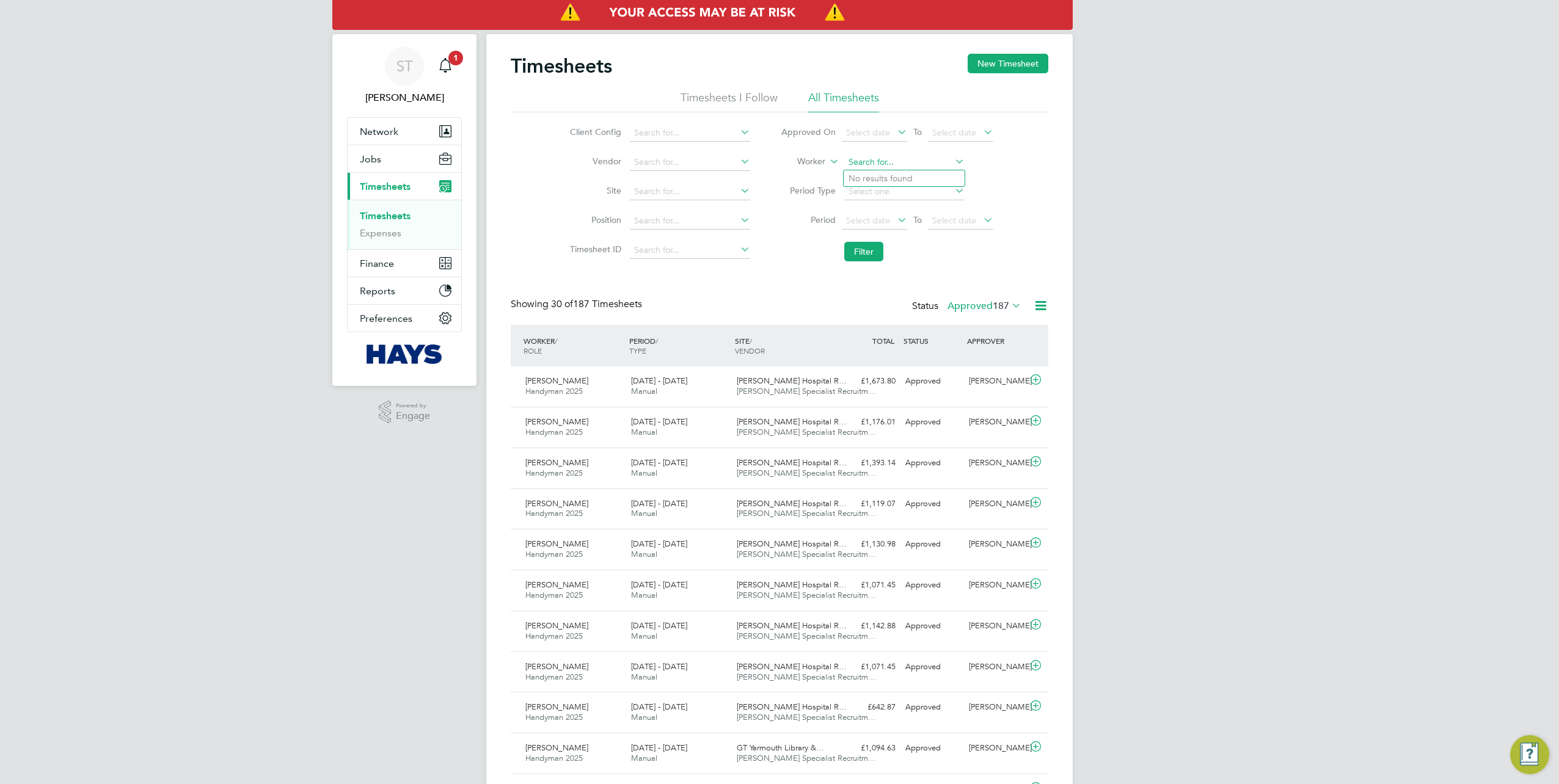
paste input "Rebecca Louisa Roche"
drag, startPoint x: 905, startPoint y: 165, endPoint x: 884, endPoint y: 168, distance: 21.2
click at [884, 168] on input "Rebecca Louisa Roche" at bounding box center [904, 163] width 120 height 18
click at [922, 175] on b "Roche" at bounding box center [934, 178] width 25 height 10
type input "Rebecca Roche"
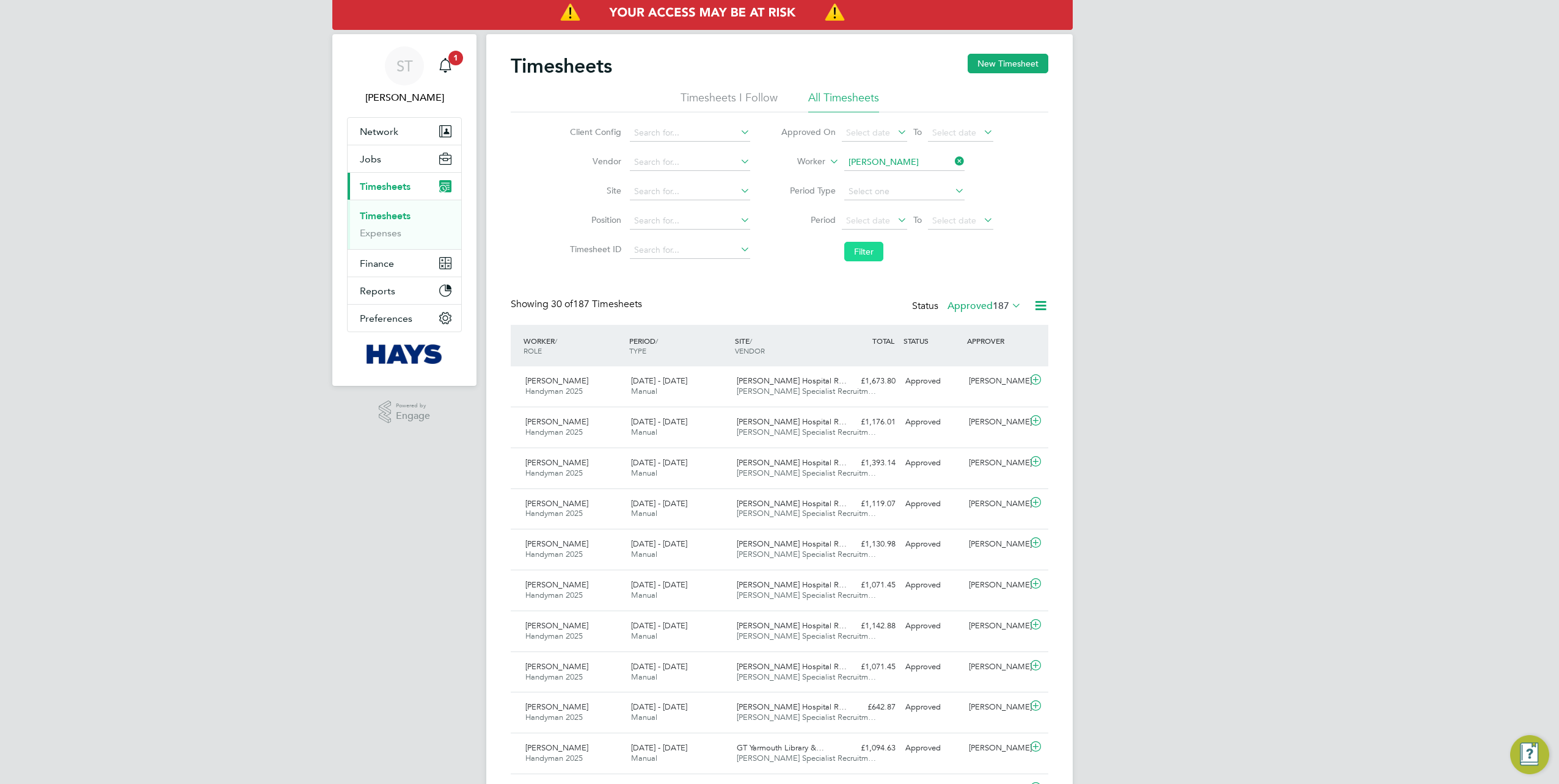
click at [871, 248] on button "Filter" at bounding box center [864, 251] width 39 height 19
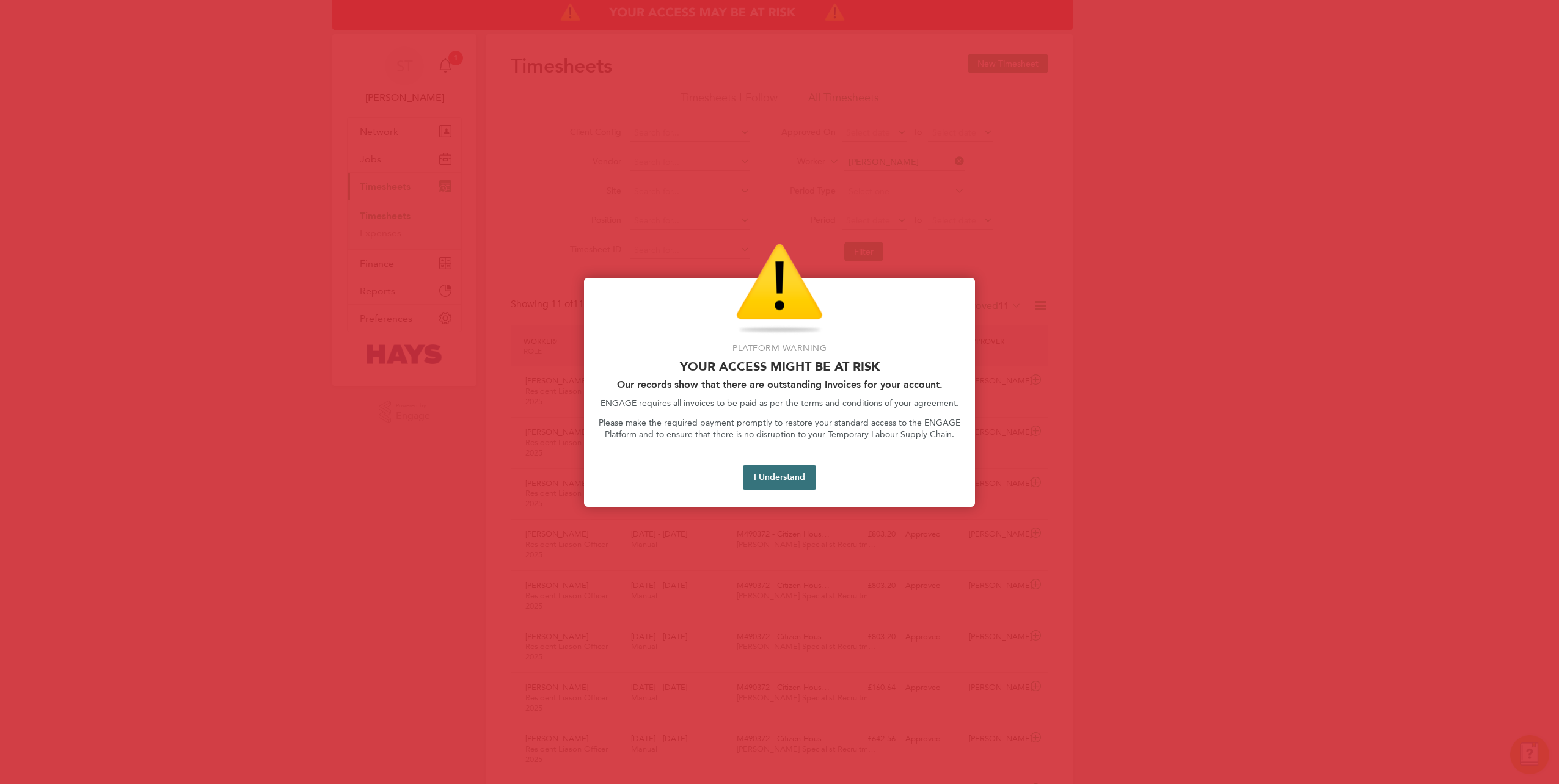
click at [760, 477] on button "I Understand" at bounding box center [779, 477] width 73 height 24
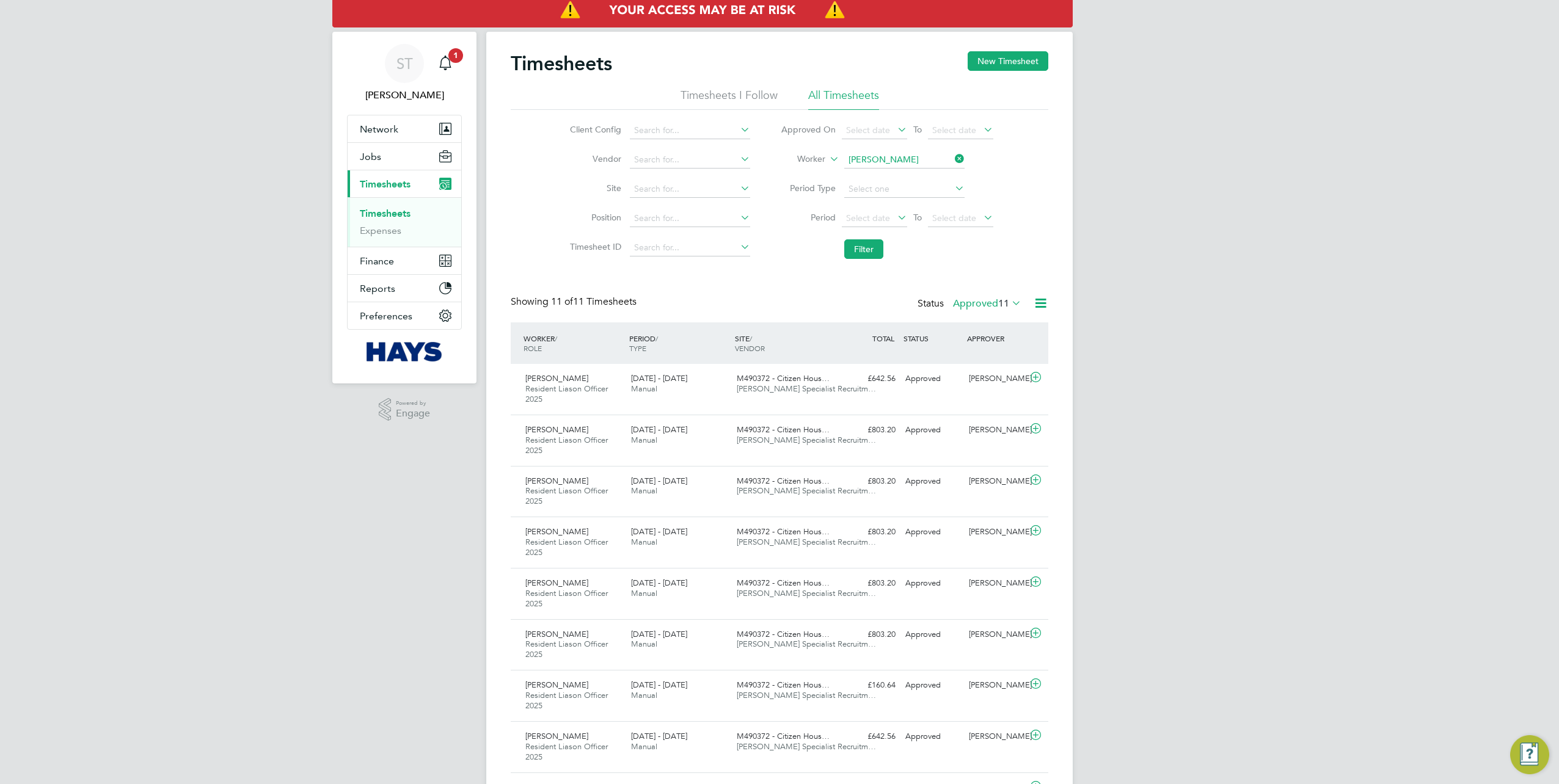
click at [952, 158] on icon at bounding box center [952, 159] width 0 height 18
click at [937, 158] on input at bounding box center [904, 160] width 120 height 18
paste input "Liam Coleman"
type input "Liam Coleman"
click at [917, 178] on li "Liam Coleman" at bounding box center [921, 176] width 154 height 17
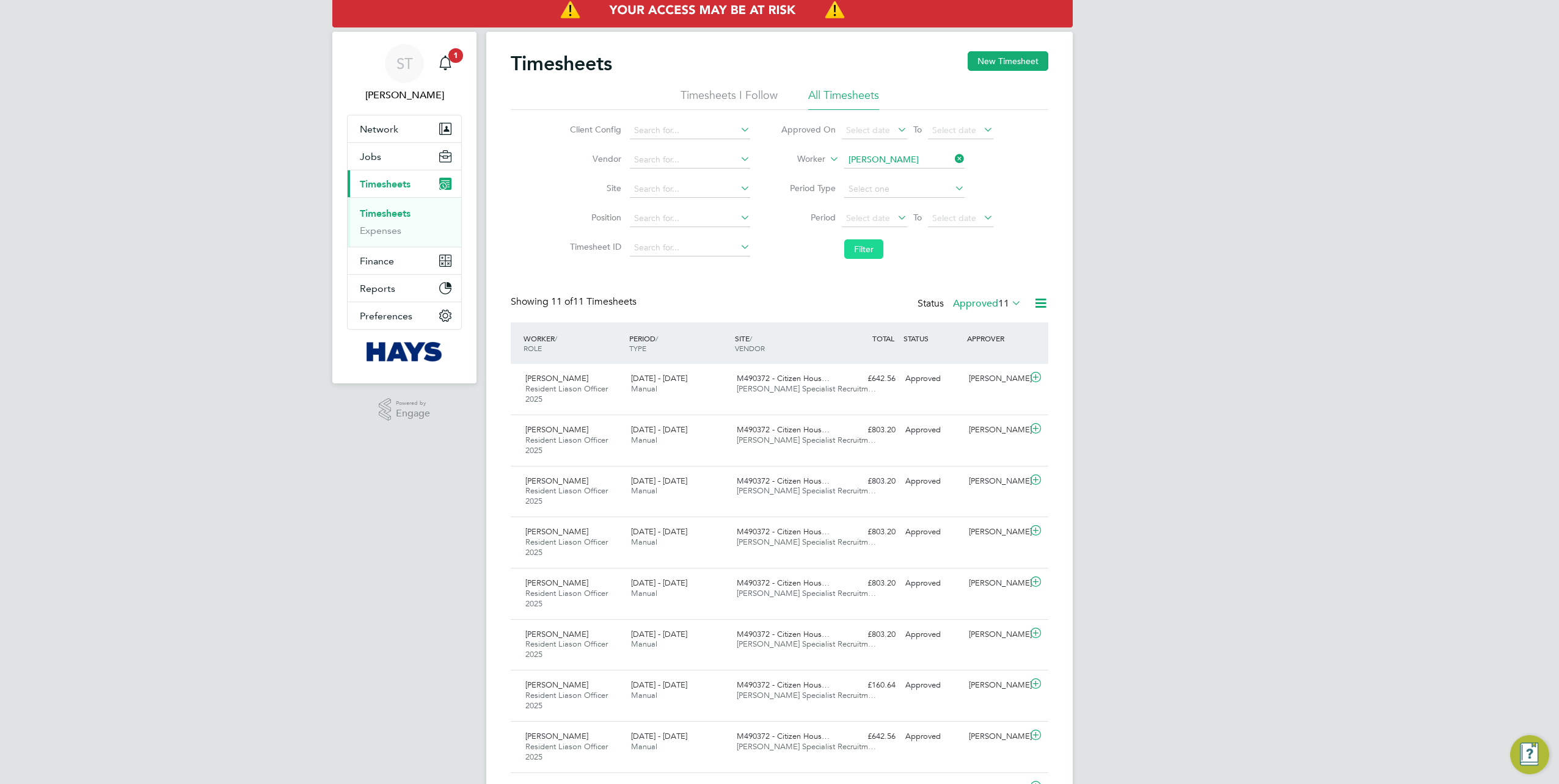
click at [871, 239] on button "Filter" at bounding box center [864, 248] width 39 height 19
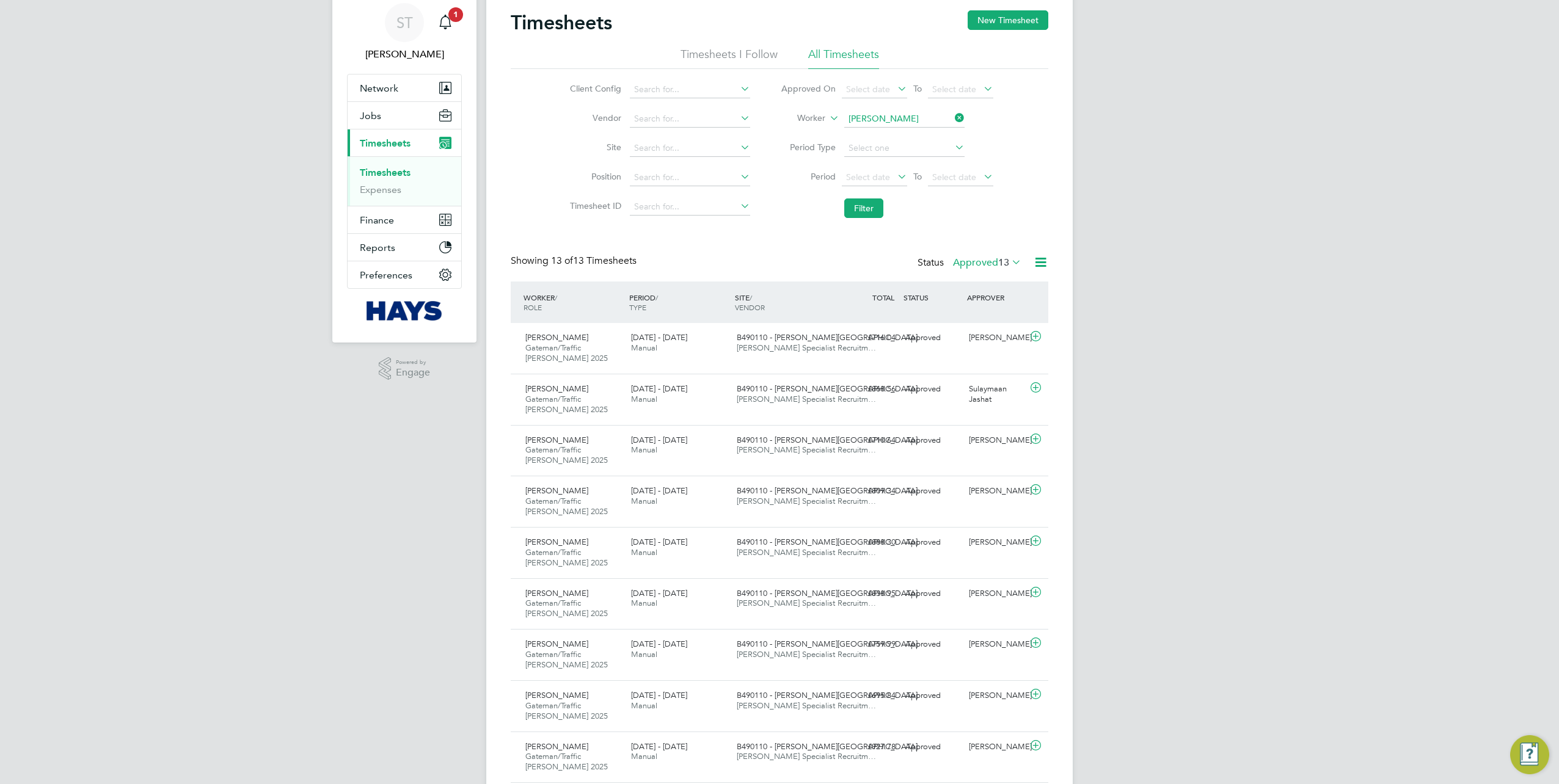
click at [952, 120] on icon at bounding box center [952, 117] width 0 height 18
click at [893, 123] on input at bounding box center [904, 119] width 120 height 18
click at [873, 111] on input at bounding box center [904, 119] width 120 height 18
paste input "Samuel Kojo Fynn"
drag, startPoint x: 899, startPoint y: 117, endPoint x: 876, endPoint y: 120, distance: 23.2
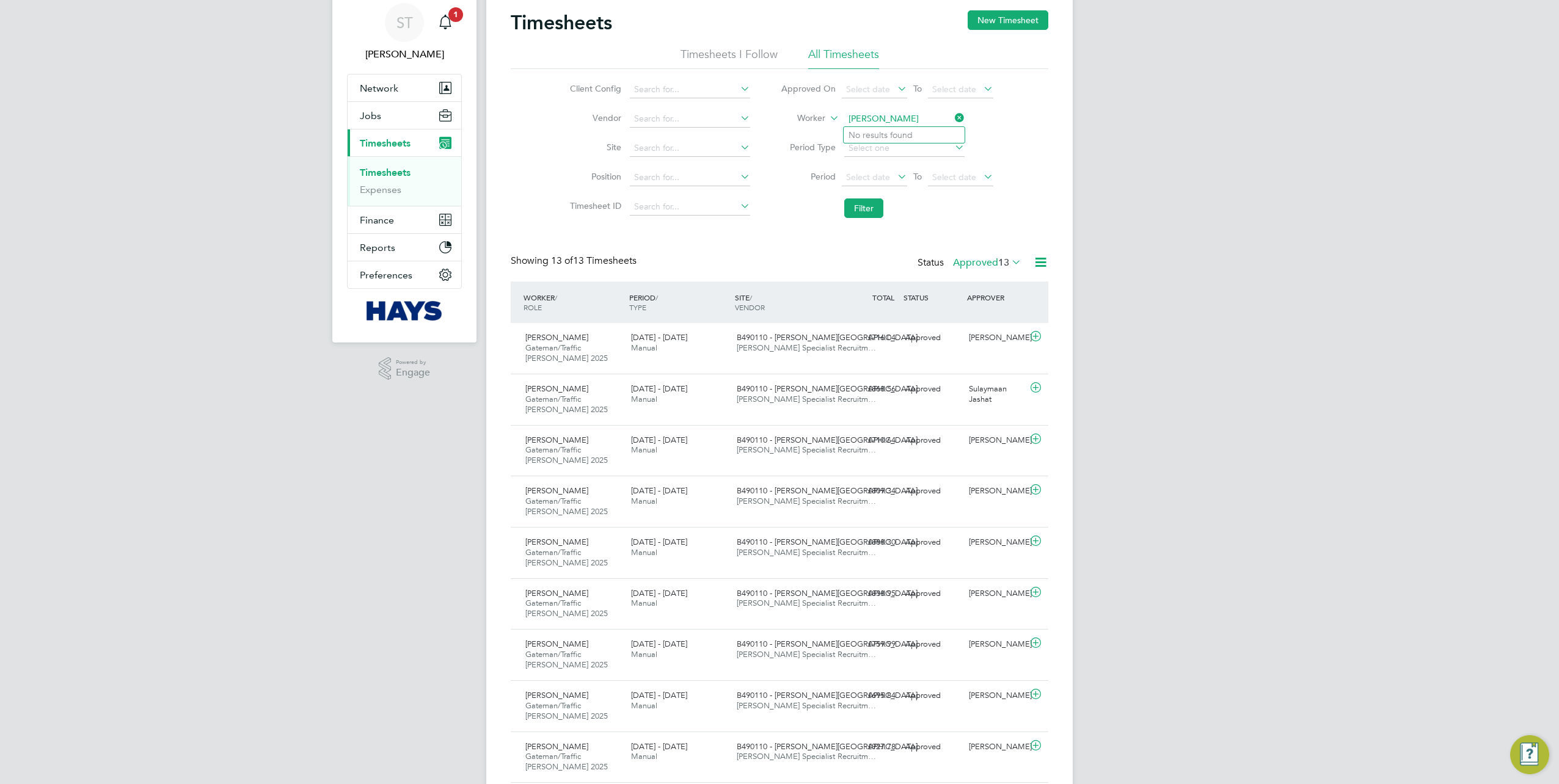
click at [876, 120] on input "Samuel Kojo Fynn" at bounding box center [904, 119] width 120 height 18
type input "Samuel Fynn"
click at [877, 136] on li "Samuel Fynn" at bounding box center [904, 136] width 121 height 17
click at [867, 204] on button "Filter" at bounding box center [864, 208] width 39 height 19
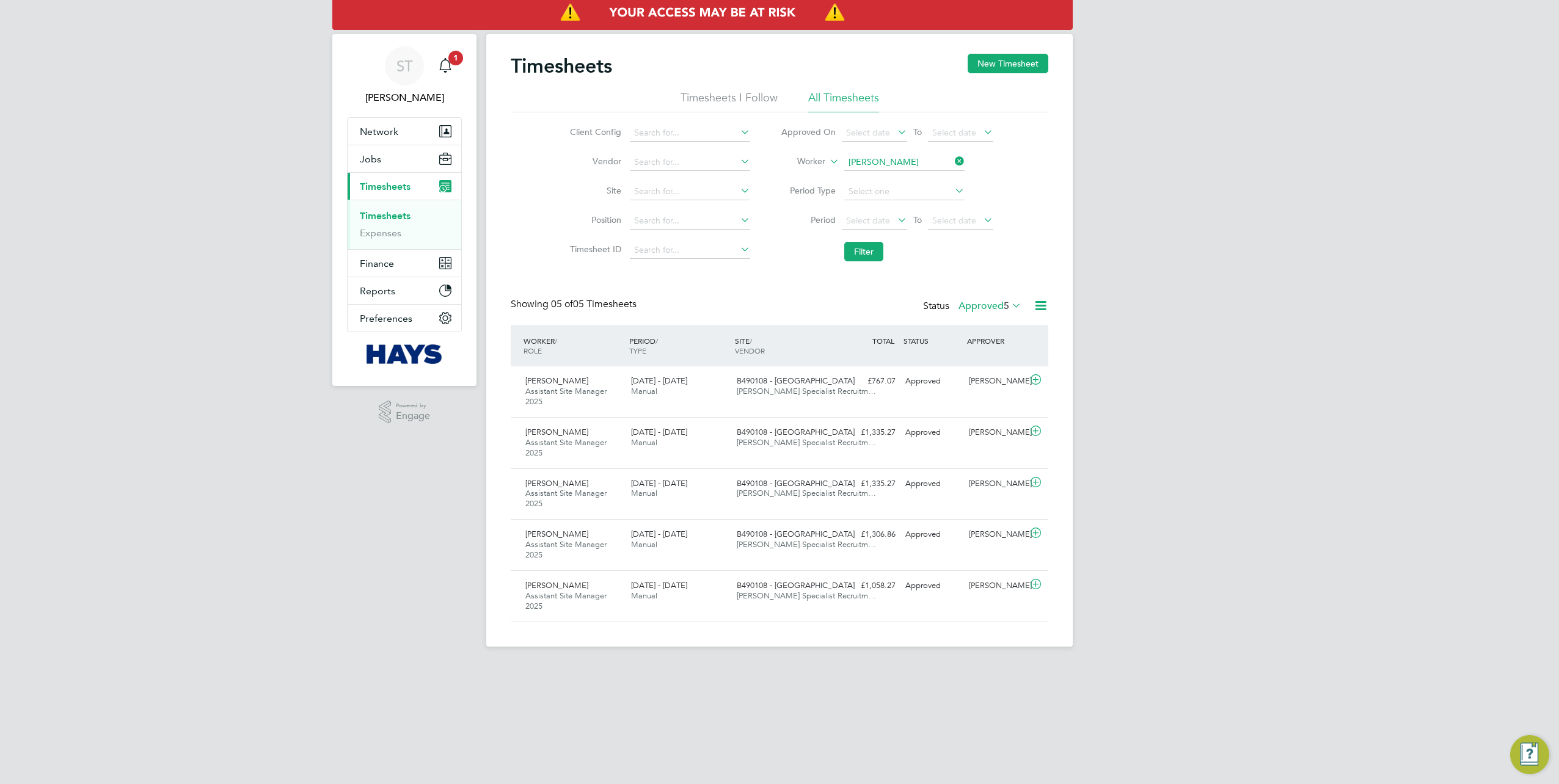
click at [952, 163] on icon at bounding box center [952, 161] width 0 height 18
click at [914, 158] on input at bounding box center [904, 163] width 120 height 18
paste input "Jamie Sandhu"
type input "Jamie Sandhu"
click at [922, 179] on b "Sandhu" at bounding box center [957, 178] width 71 height 10
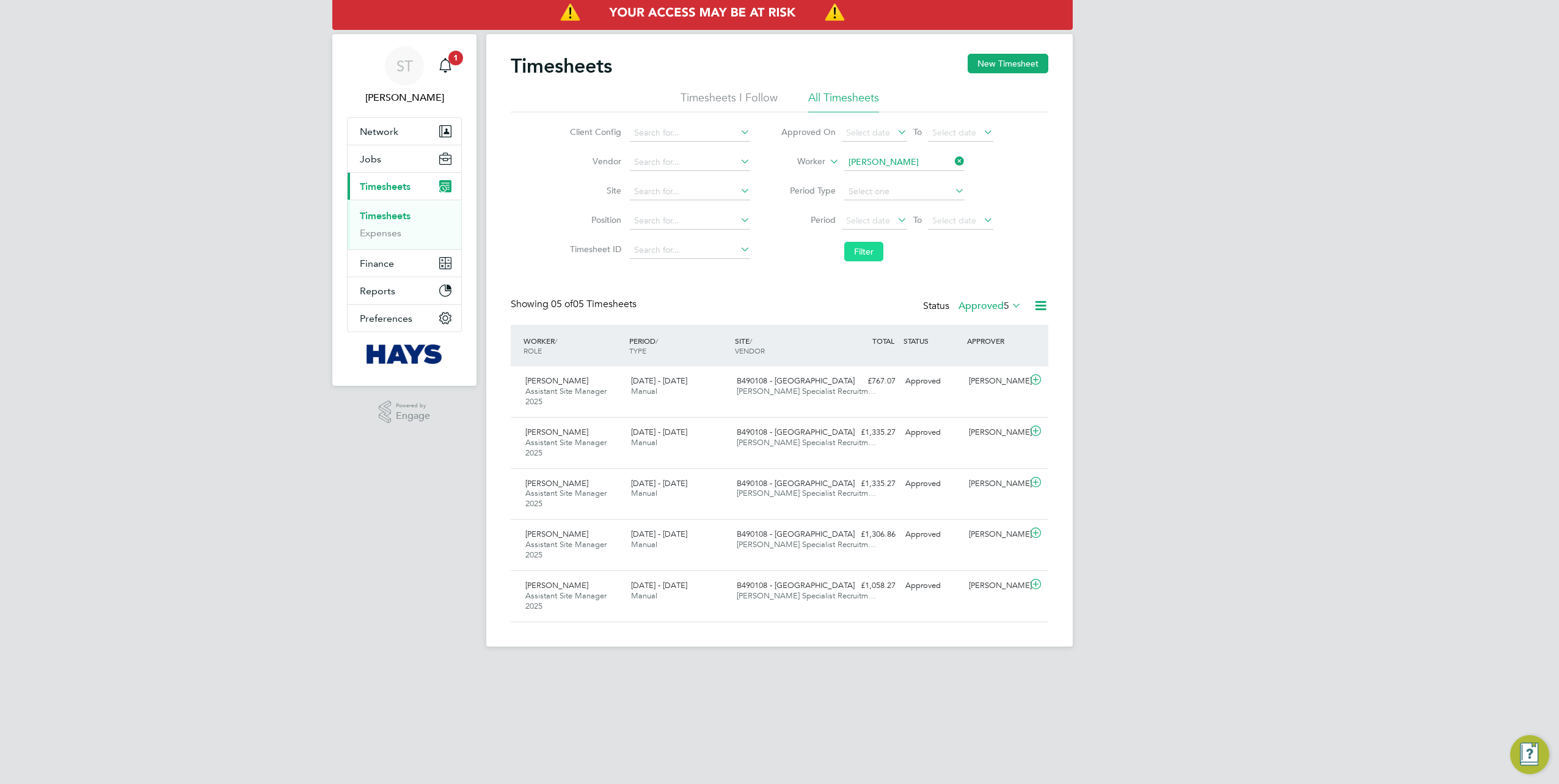
click at [864, 259] on button "Filter" at bounding box center [864, 251] width 39 height 19
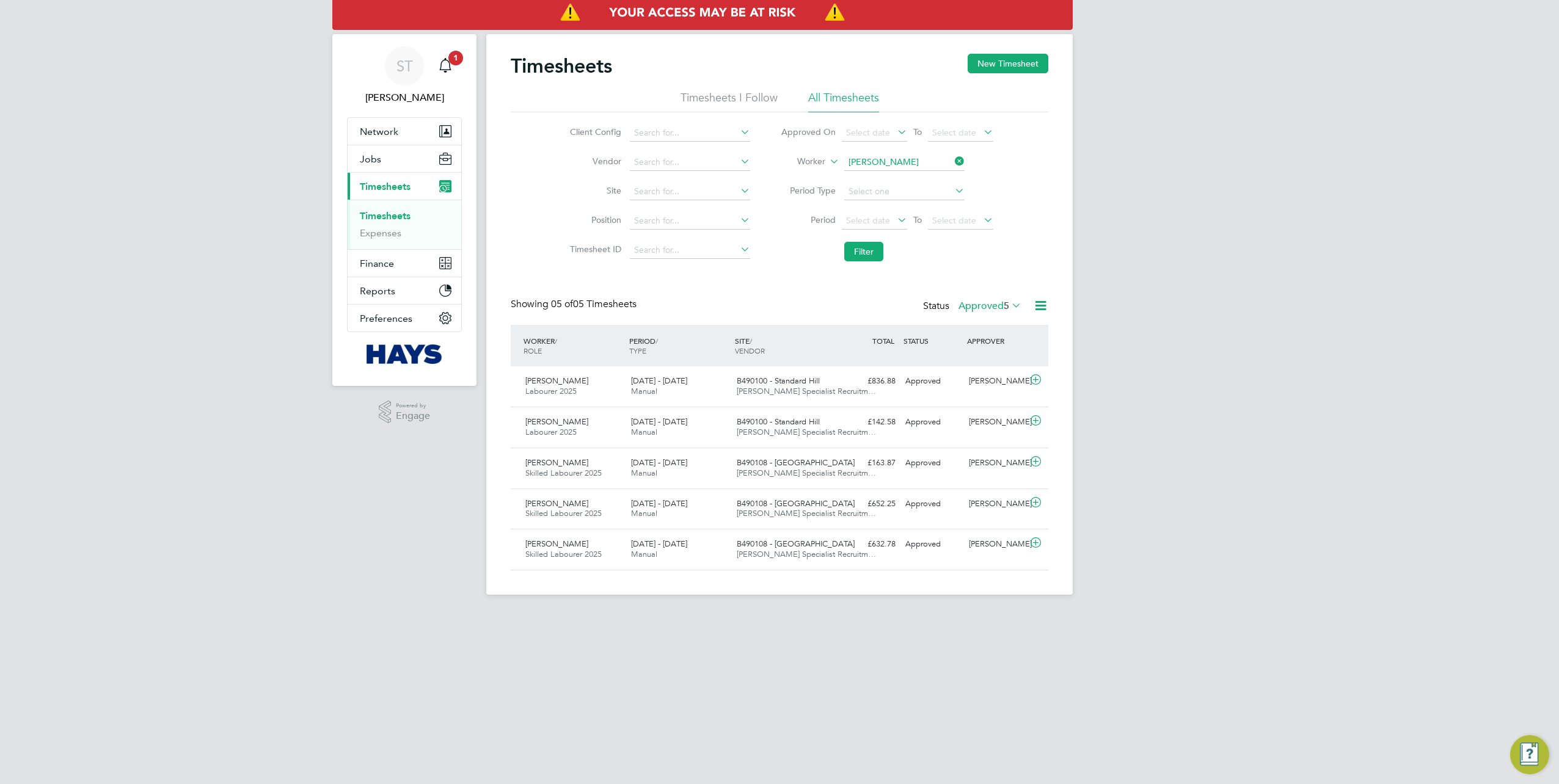
drag, startPoint x: 960, startPoint y: 162, endPoint x: 945, endPoint y: 165, distance: 15.3
click at [952, 162] on icon at bounding box center [952, 161] width 0 height 18
click at [925, 163] on input at bounding box center [904, 163] width 120 height 18
paste input "James Henry Seward"
drag, startPoint x: 900, startPoint y: 165, endPoint x: 876, endPoint y: 165, distance: 24.0
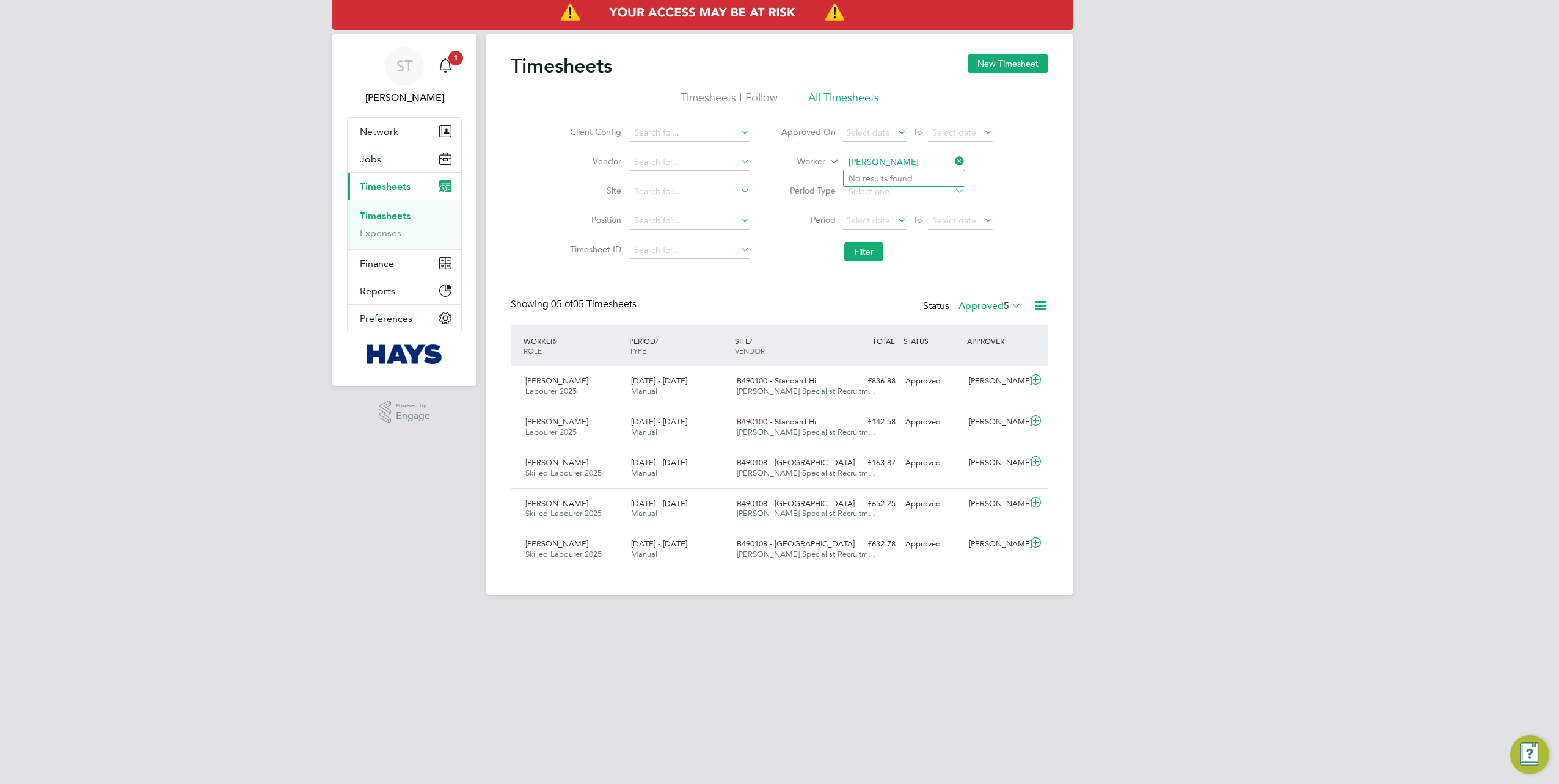
click at [876, 165] on input "James Henry Seward" at bounding box center [904, 163] width 120 height 18
type input "James Seward"
click at [867, 176] on b "James" at bounding box center [884, 178] width 71 height 10
click at [858, 248] on button "Filter" at bounding box center [864, 251] width 39 height 19
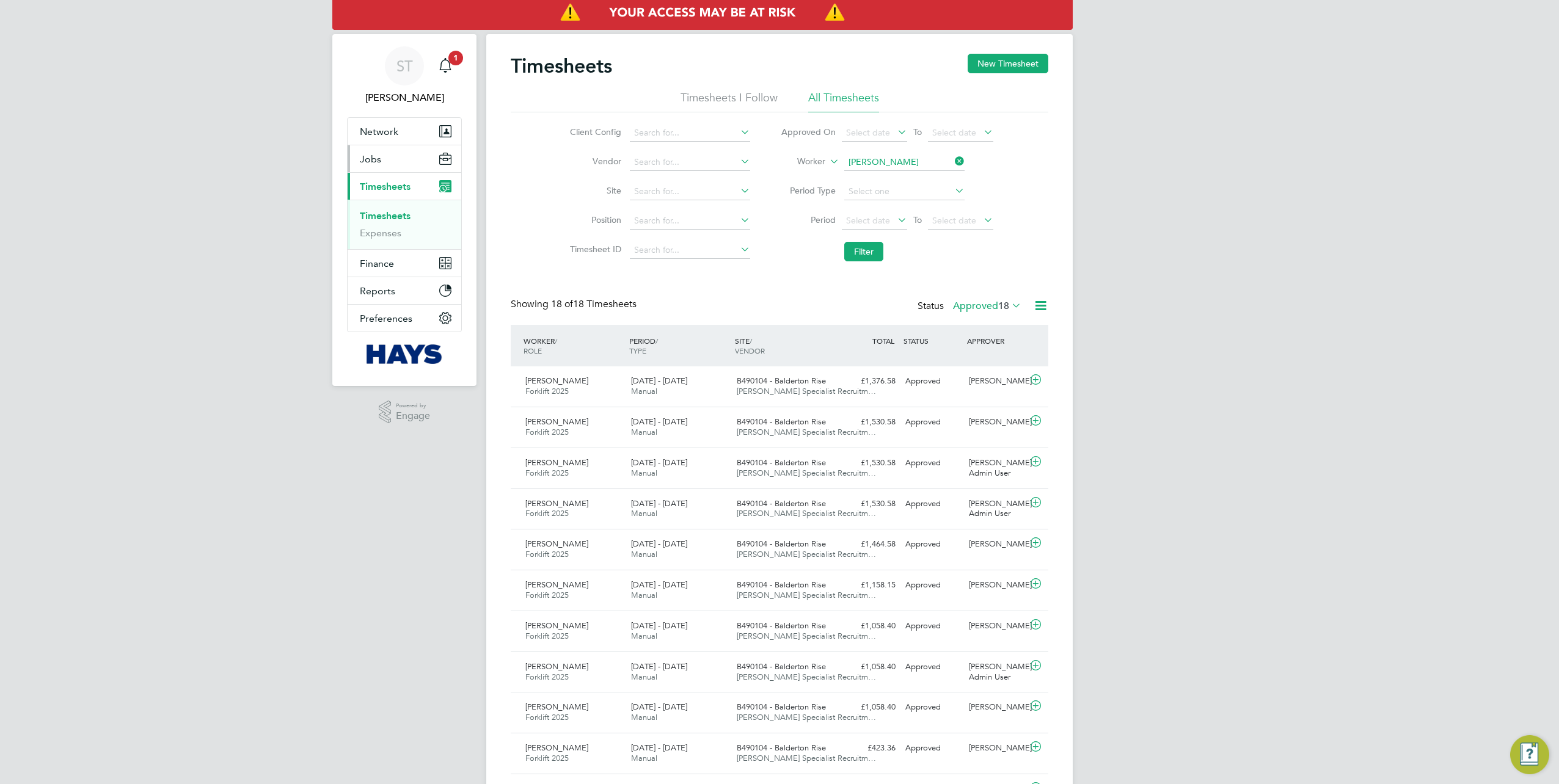
click at [377, 162] on span "Jobs" at bounding box center [370, 159] width 21 height 12
click at [961, 168] on input at bounding box center [904, 163] width 120 height 18
click at [913, 165] on input at bounding box center [904, 163] width 120 height 18
paste input "William Smith"
click at [901, 177] on li "William Robert Smith" at bounding box center [955, 179] width 222 height 17
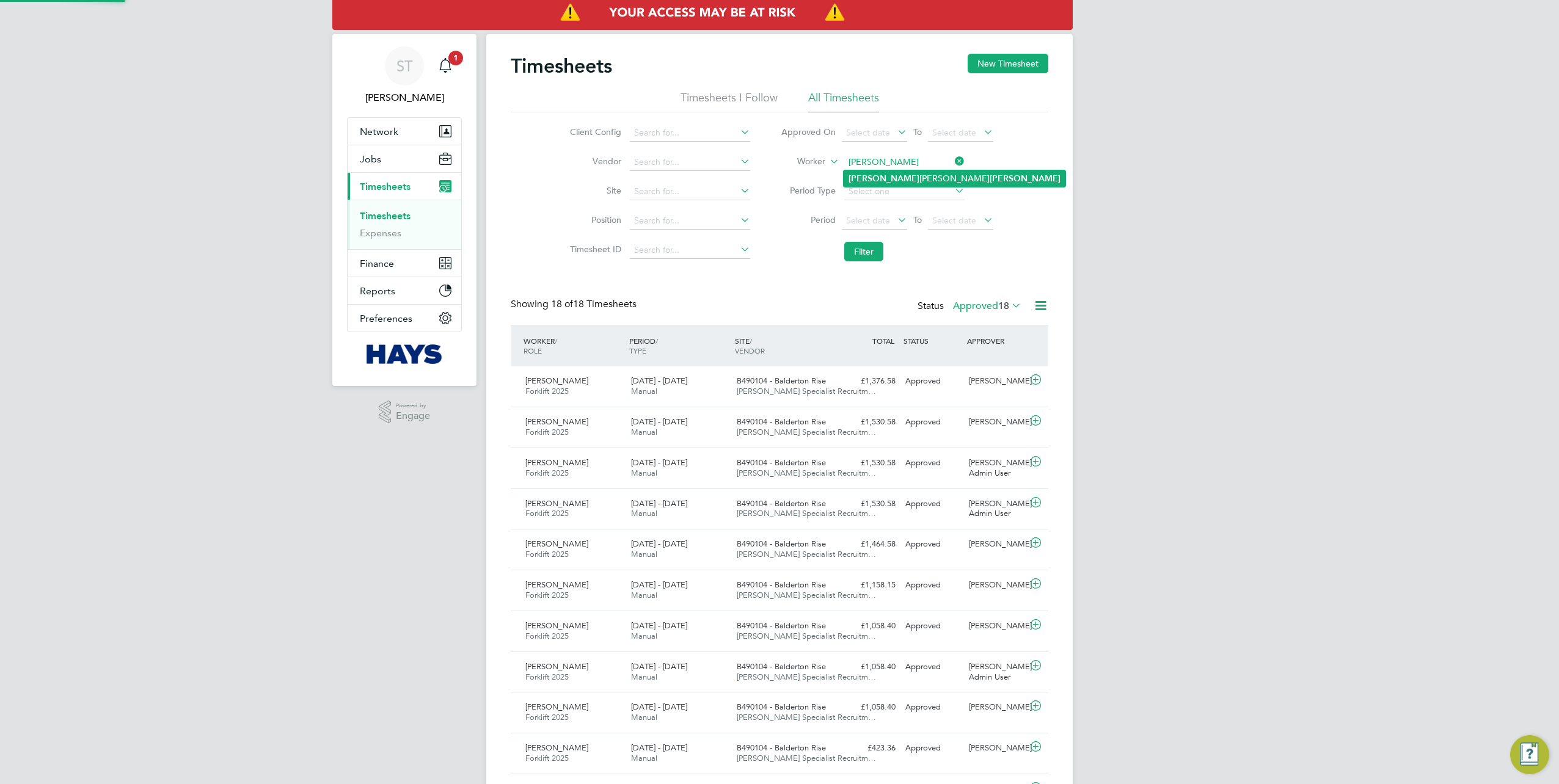
type input "William Robert Smith"
click at [870, 262] on li "Filter" at bounding box center [887, 251] width 243 height 31
click at [863, 259] on button "Filter" at bounding box center [864, 251] width 39 height 19
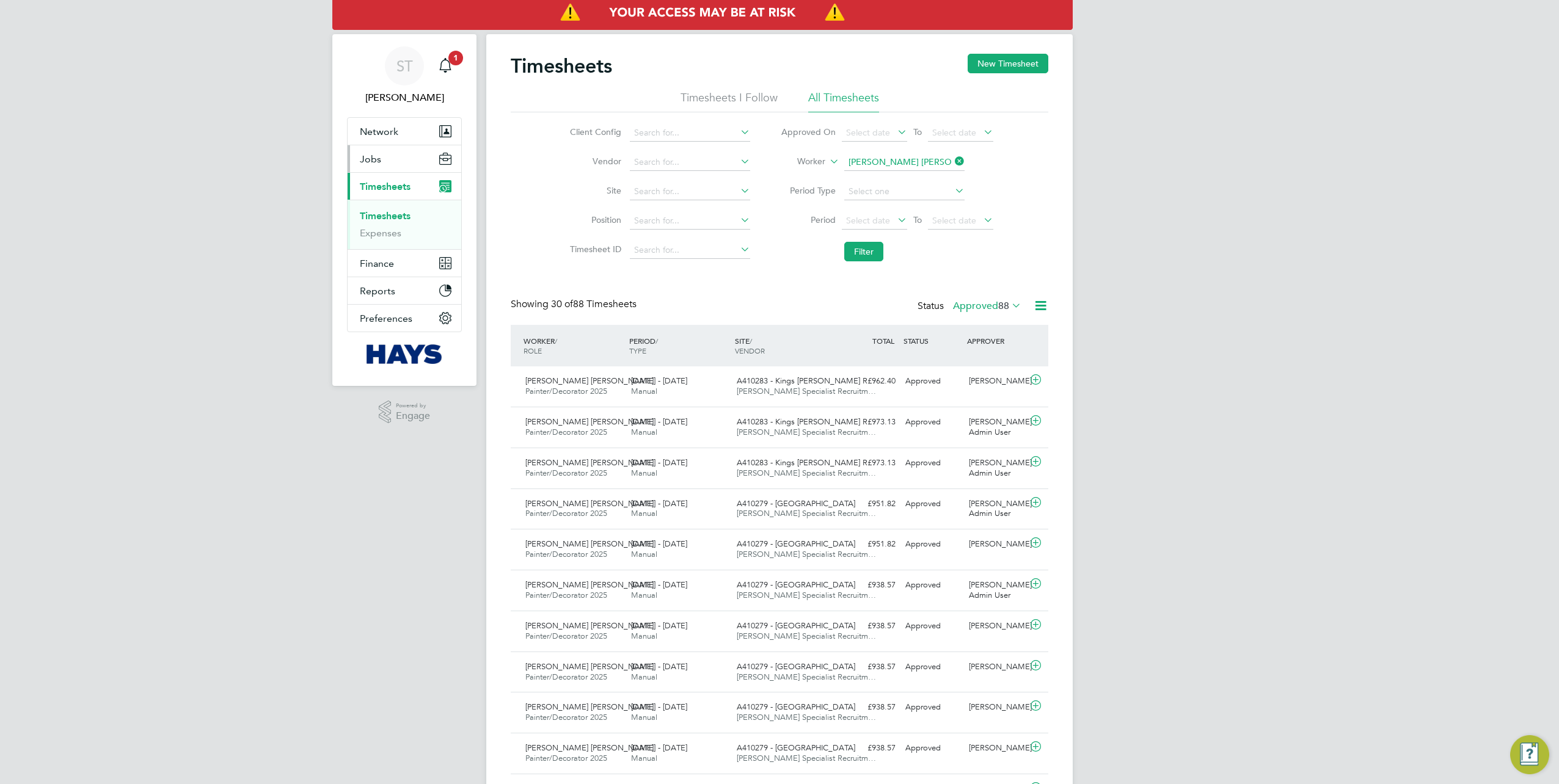
click at [375, 163] on span "Jobs" at bounding box center [370, 159] width 21 height 12
click at [381, 220] on link "Placements" at bounding box center [385, 223] width 51 height 12
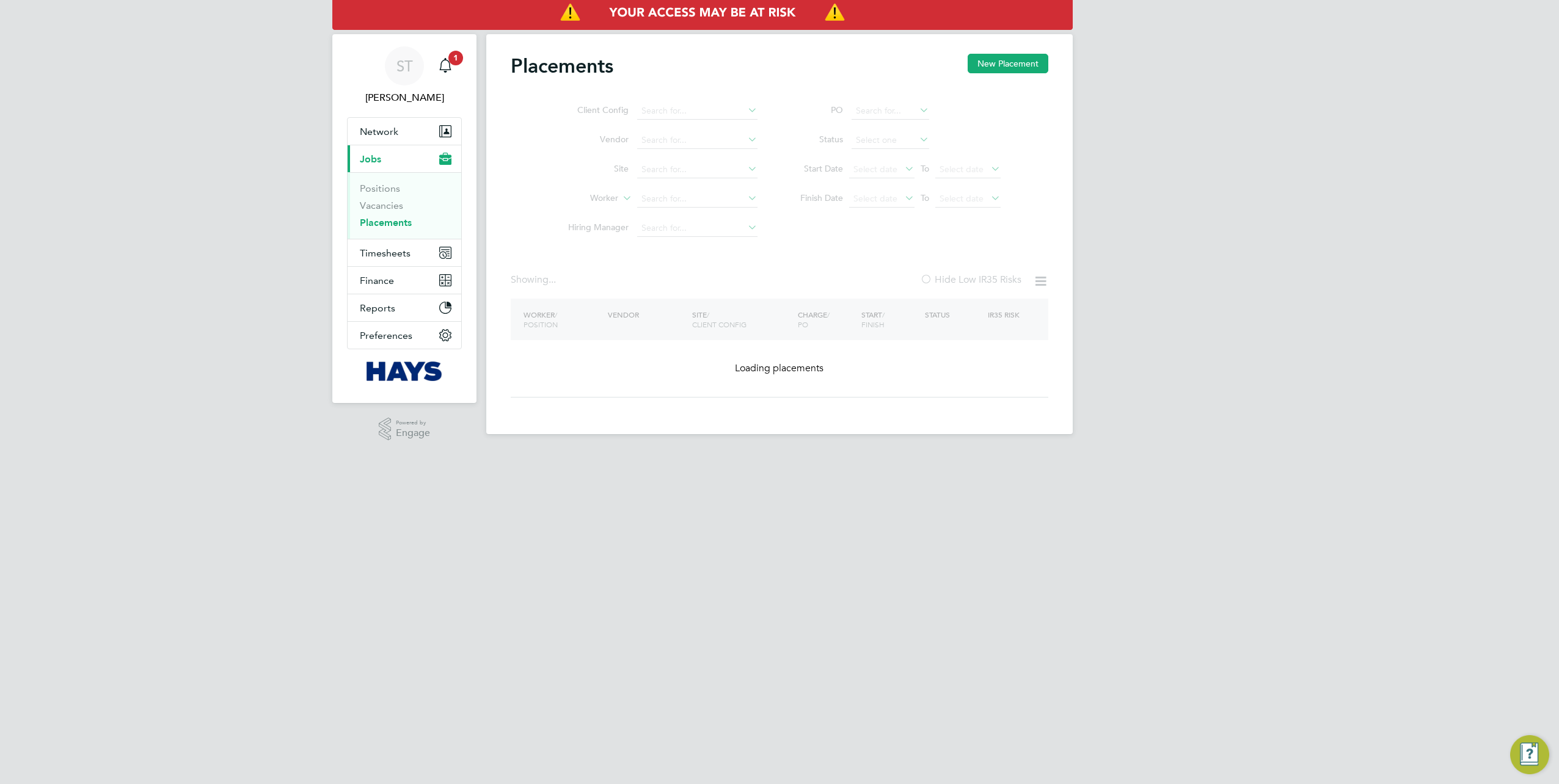
click at [657, 198] on ul "Client Config Vendor Site Worker Hiring Manager" at bounding box center [658, 170] width 230 height 147
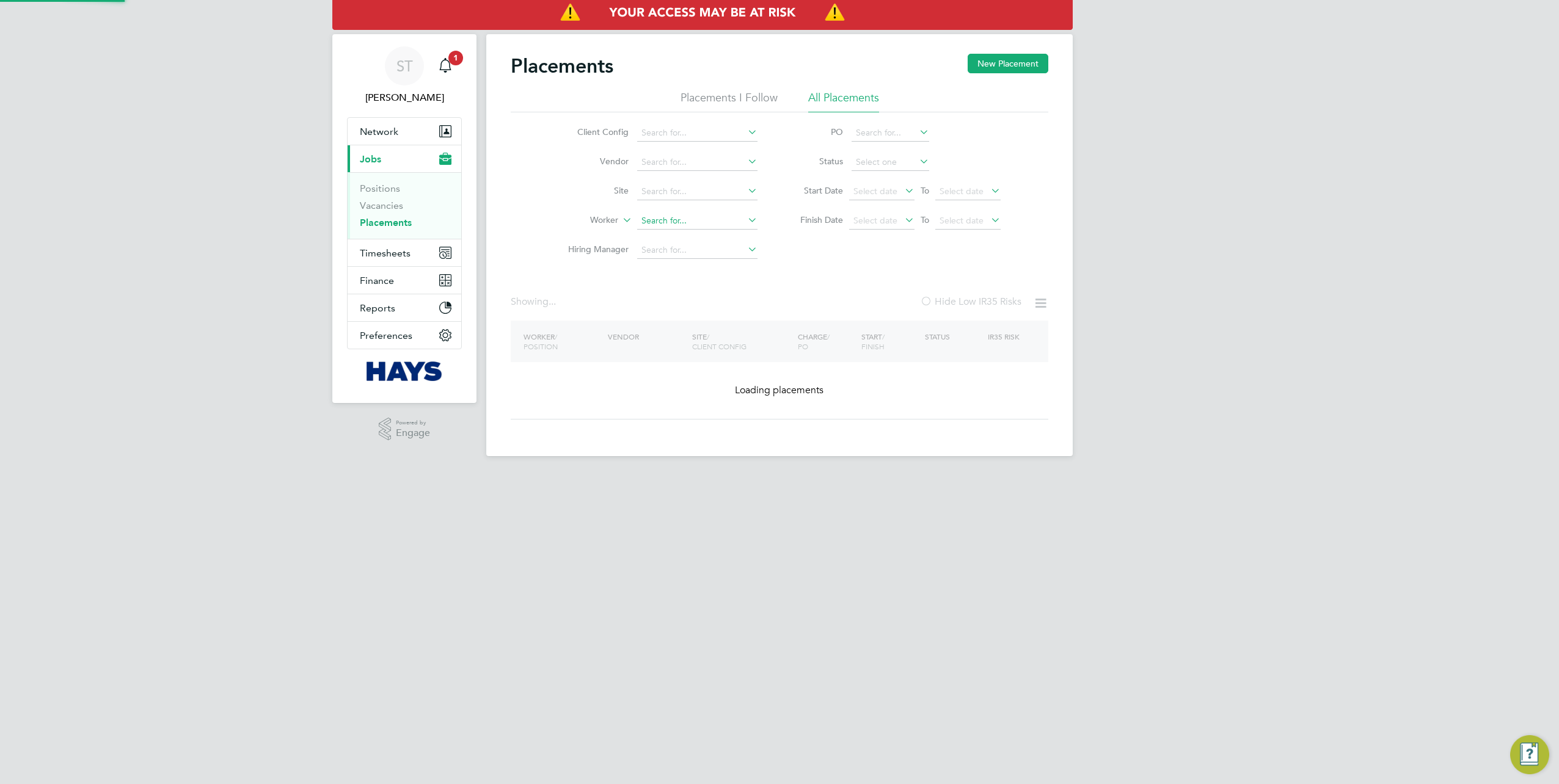
click at [647, 221] on input at bounding box center [697, 221] width 120 height 18
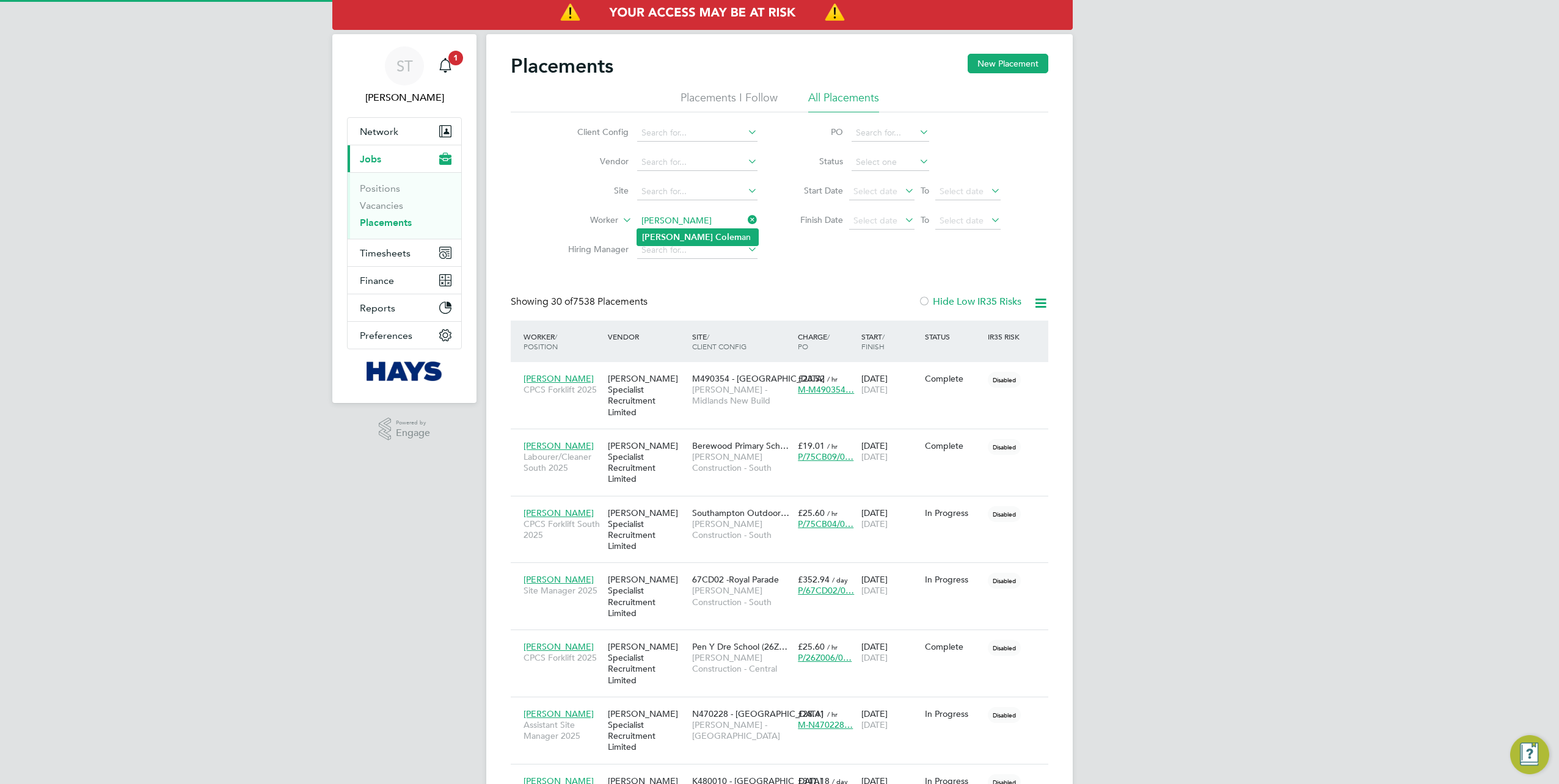
click at [716, 239] on b "Colem" at bounding box center [729, 236] width 26 height 10
type input "Liam Coleman"
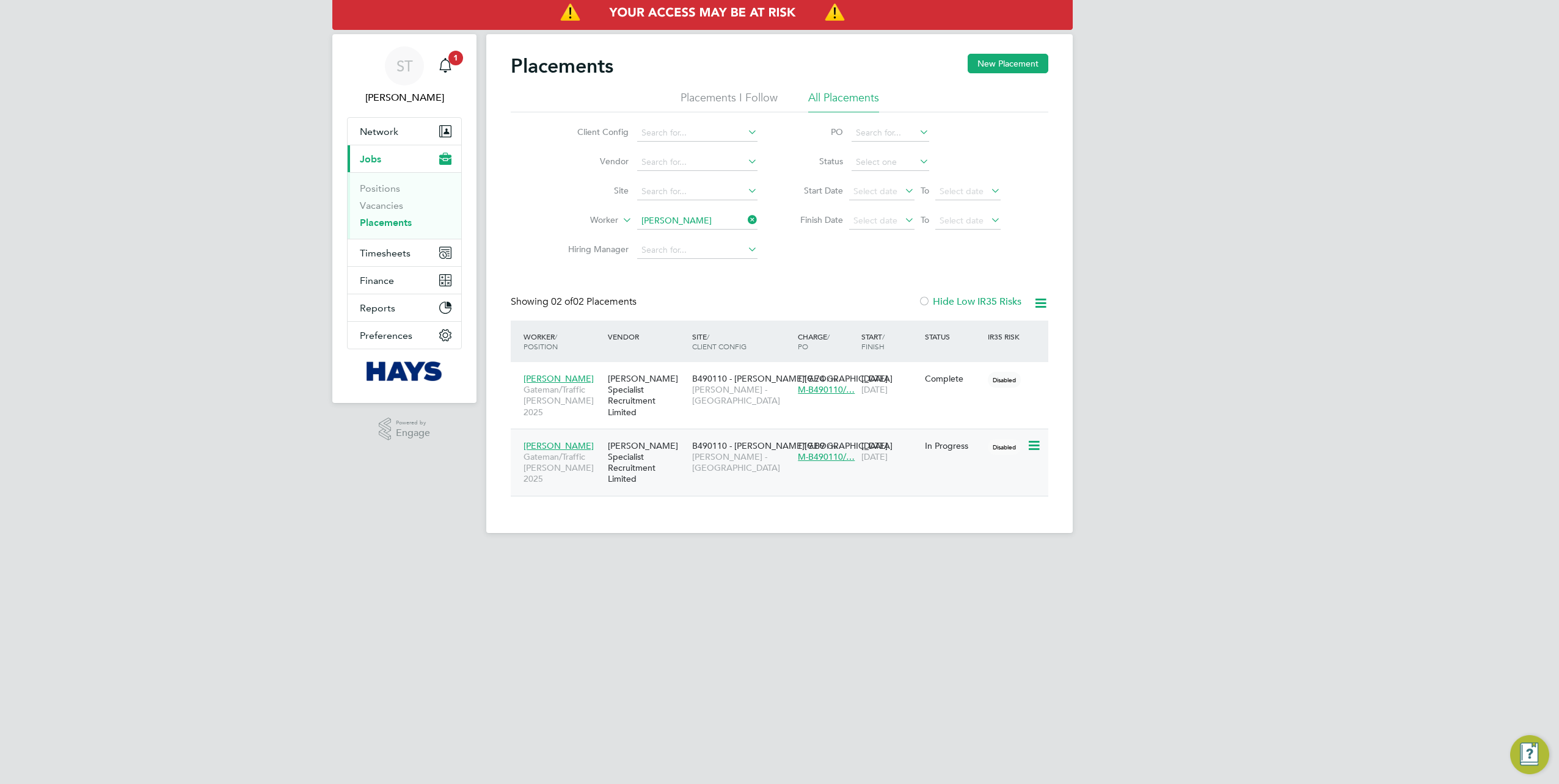
click at [638, 458] on div "Hays Specialist Recruitment Limited" at bounding box center [647, 463] width 84 height 57
drag, startPoint x: 750, startPoint y: 222, endPoint x: 732, endPoint y: 227, distance: 18.7
click at [745, 223] on icon at bounding box center [745, 220] width 0 height 18
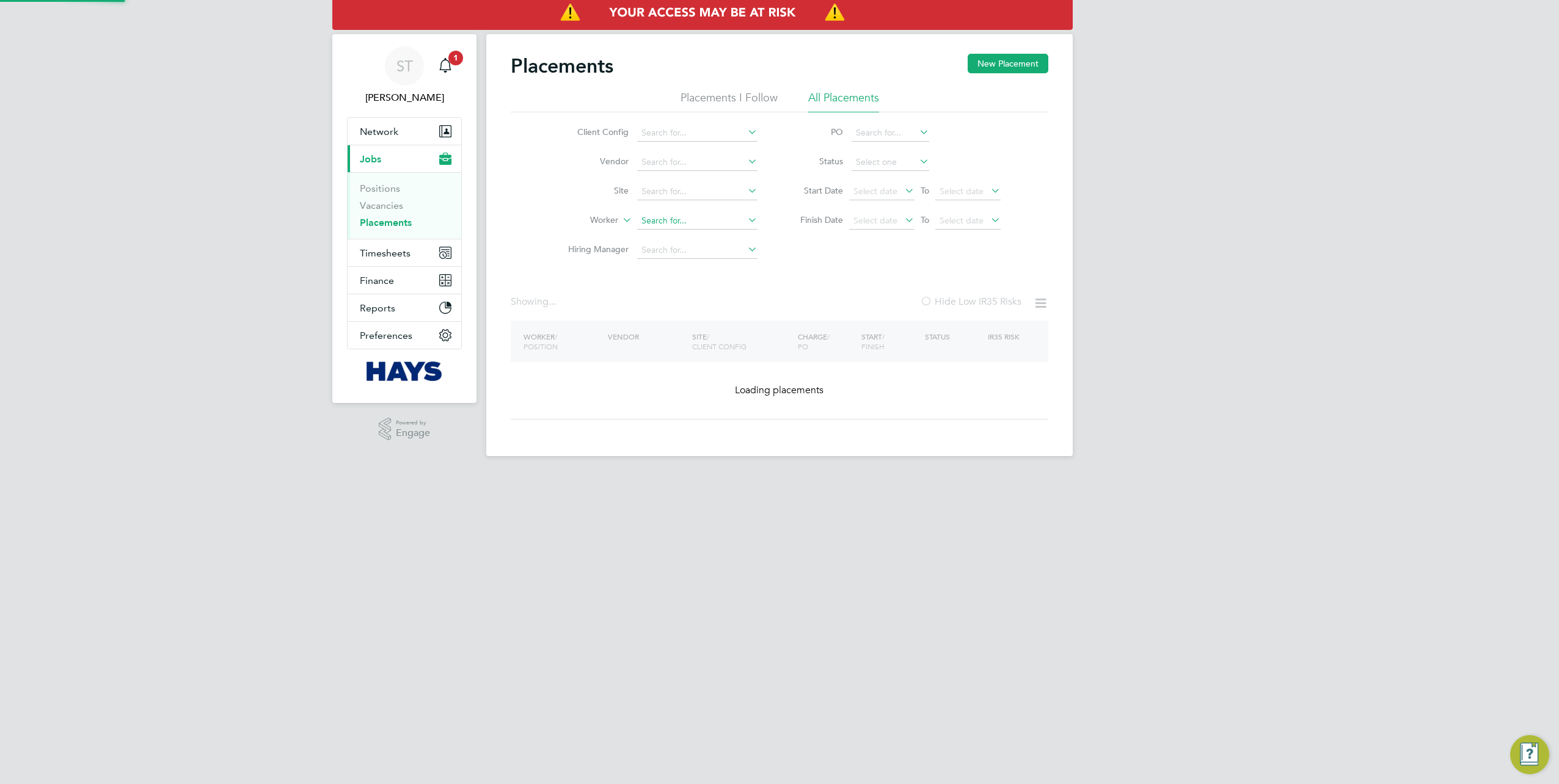
click at [716, 226] on input at bounding box center [697, 221] width 120 height 18
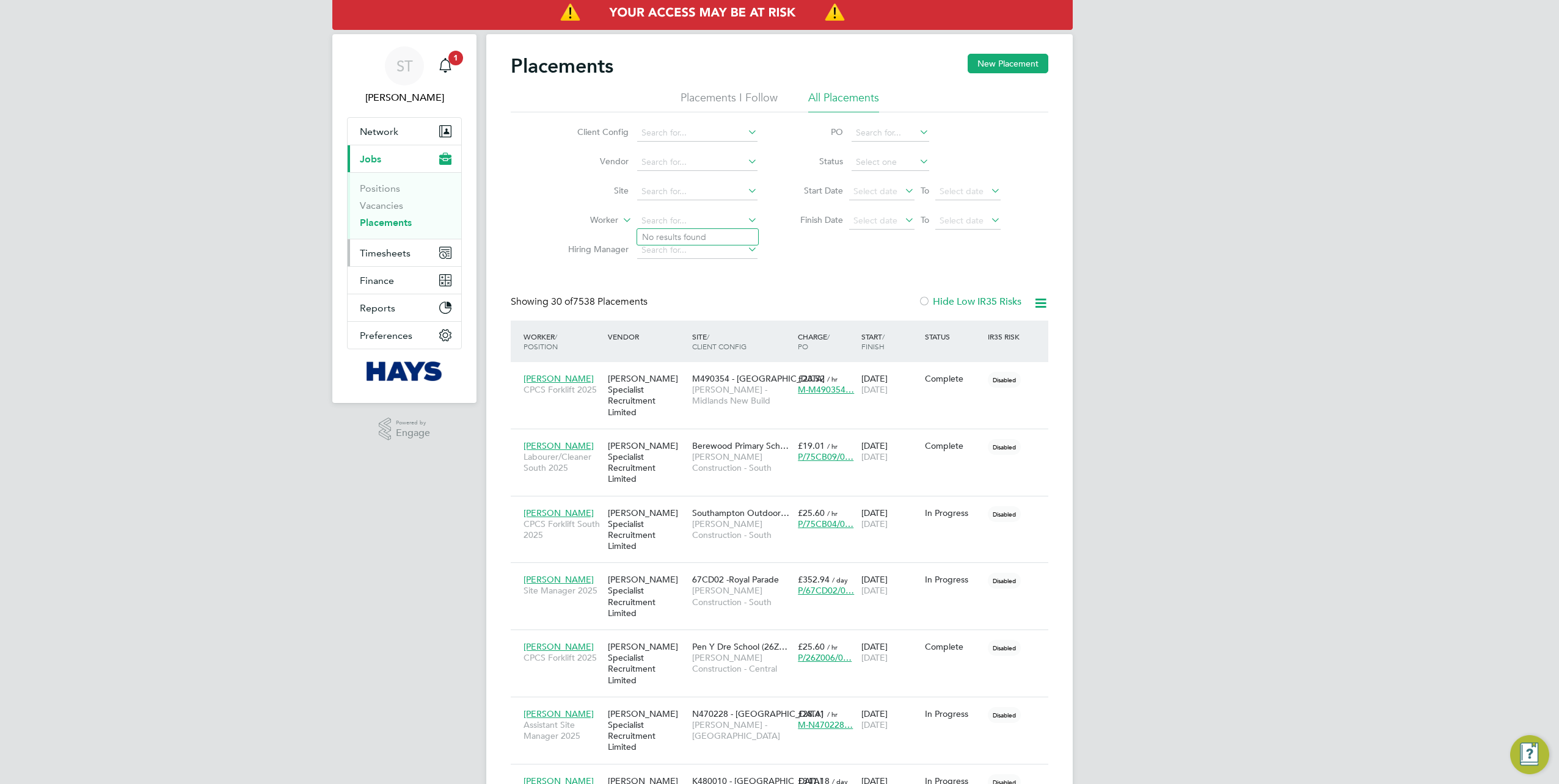
click at [376, 262] on button "Timesheets" at bounding box center [404, 252] width 114 height 27
click at [387, 211] on link "Timesheets" at bounding box center [385, 216] width 51 height 12
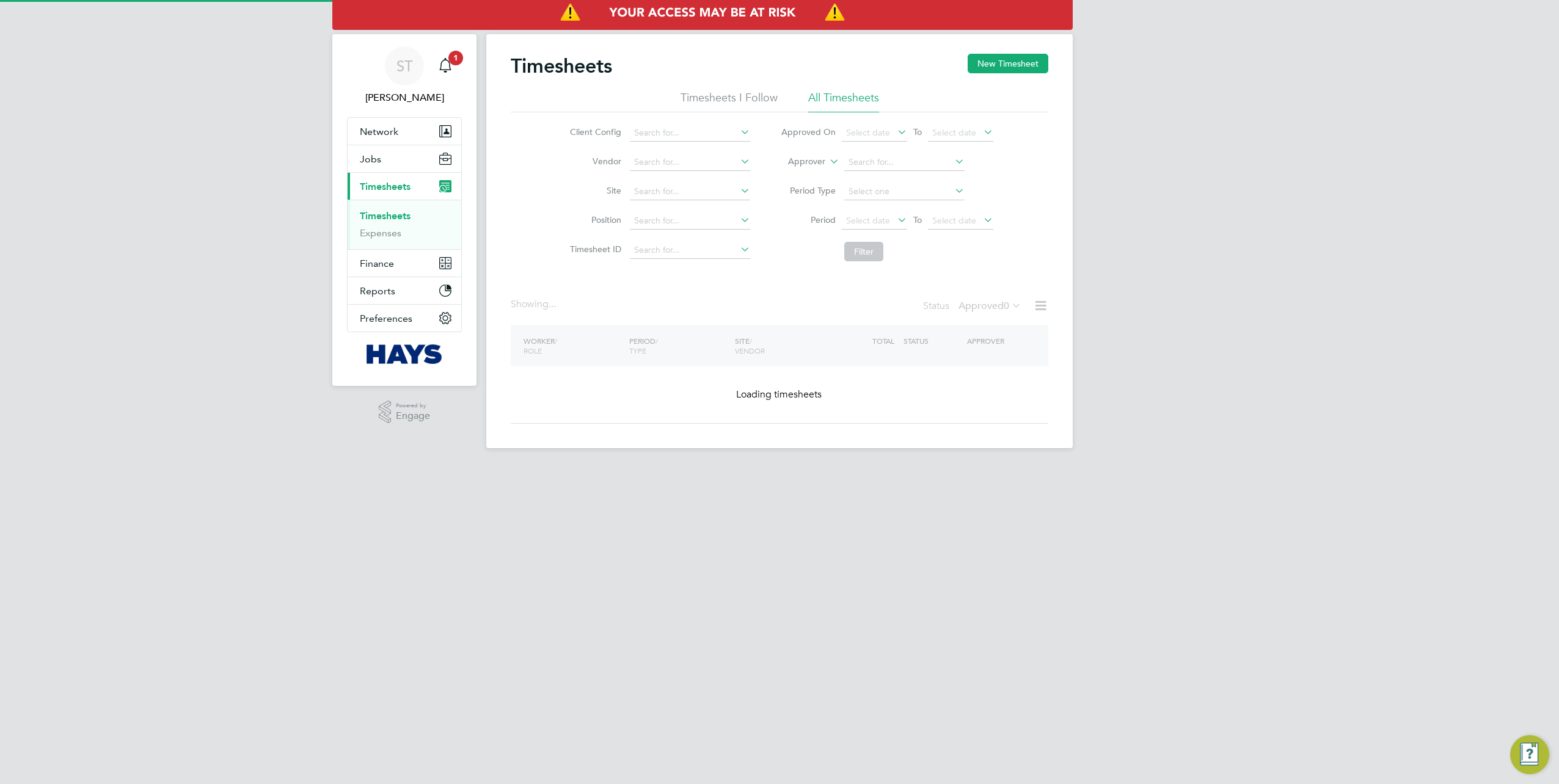
click at [828, 163] on icon at bounding box center [828, 158] width 0 height 11
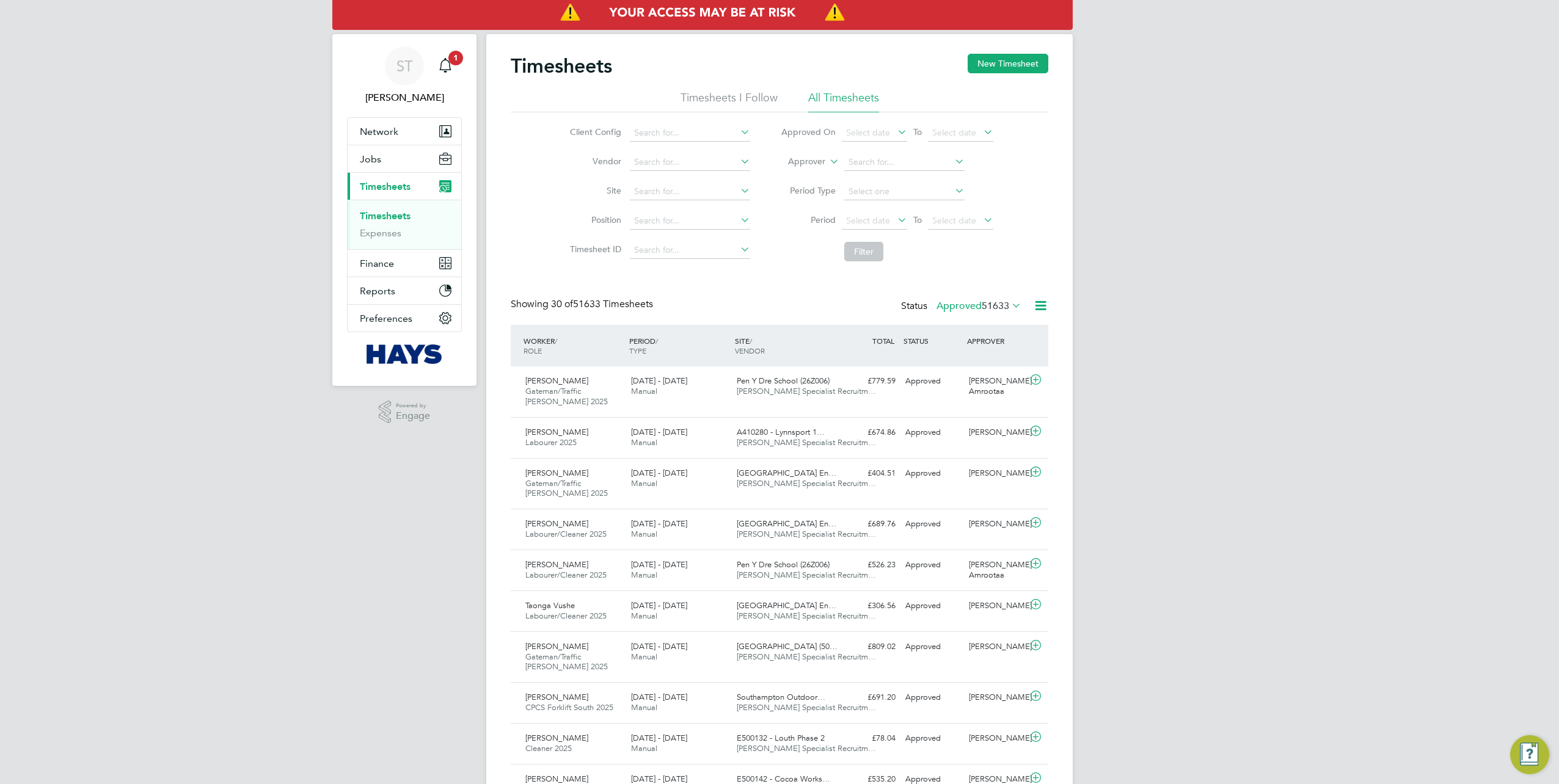
click at [789, 178] on li "Worker" at bounding box center [795, 175] width 60 height 16
click at [865, 174] on li "Worker" at bounding box center [887, 163] width 243 height 30
click at [867, 165] on input at bounding box center [904, 163] width 120 height 18
paste input "Keyon Shafique Browne"
drag, startPoint x: 911, startPoint y: 164, endPoint x: 874, endPoint y: 166, distance: 37.1
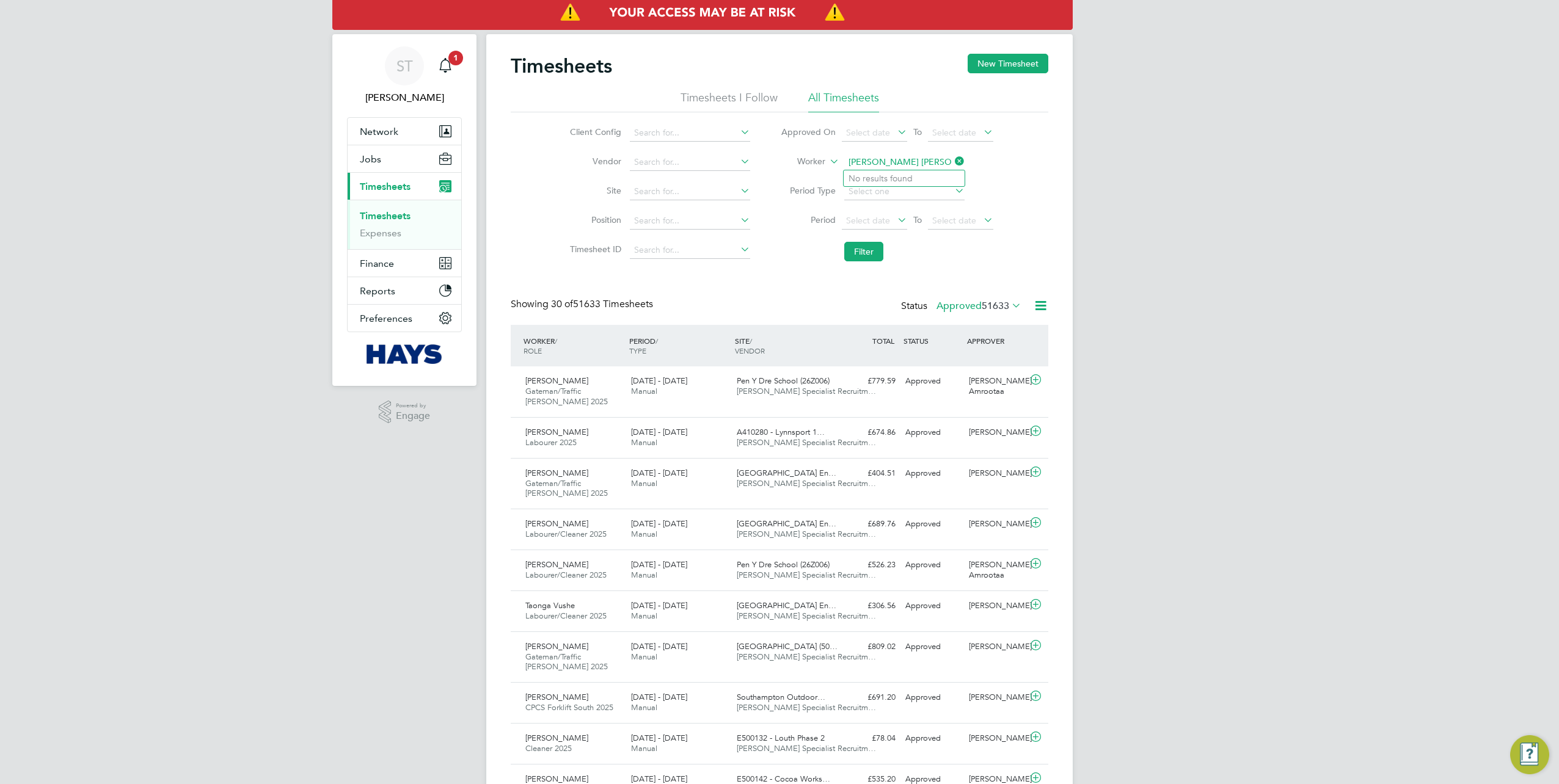
click at [874, 166] on input "Keyon Shafique Browne" at bounding box center [904, 163] width 120 height 18
type input "Keyon Browne"
click at [869, 174] on b "Keyon" at bounding box center [862, 178] width 26 height 10
click at [862, 249] on button "Filter" at bounding box center [864, 251] width 39 height 19
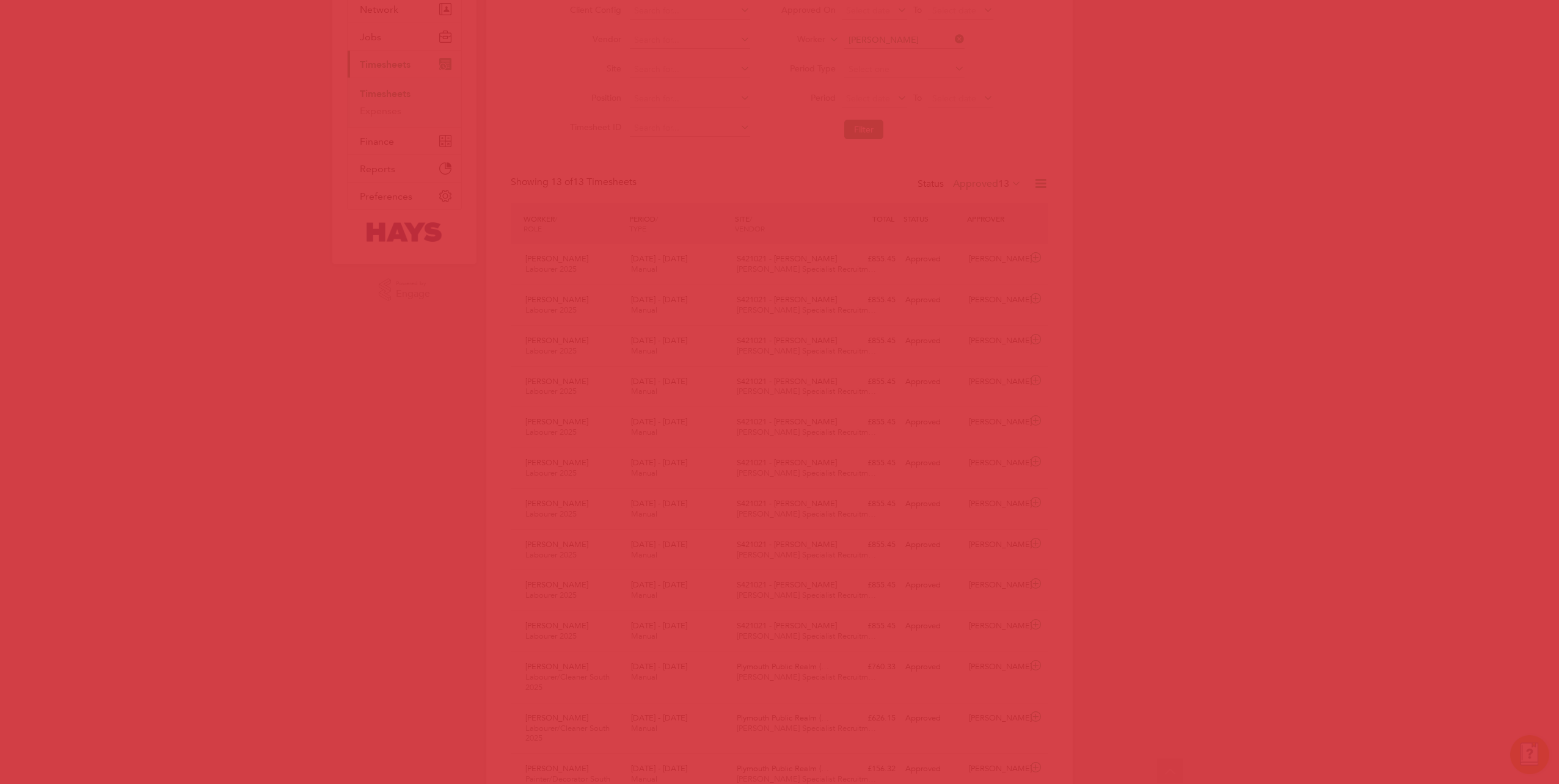
click at [704, 699] on div at bounding box center [780, 392] width 1559 height 784
click at [974, 566] on div at bounding box center [780, 392] width 1559 height 784
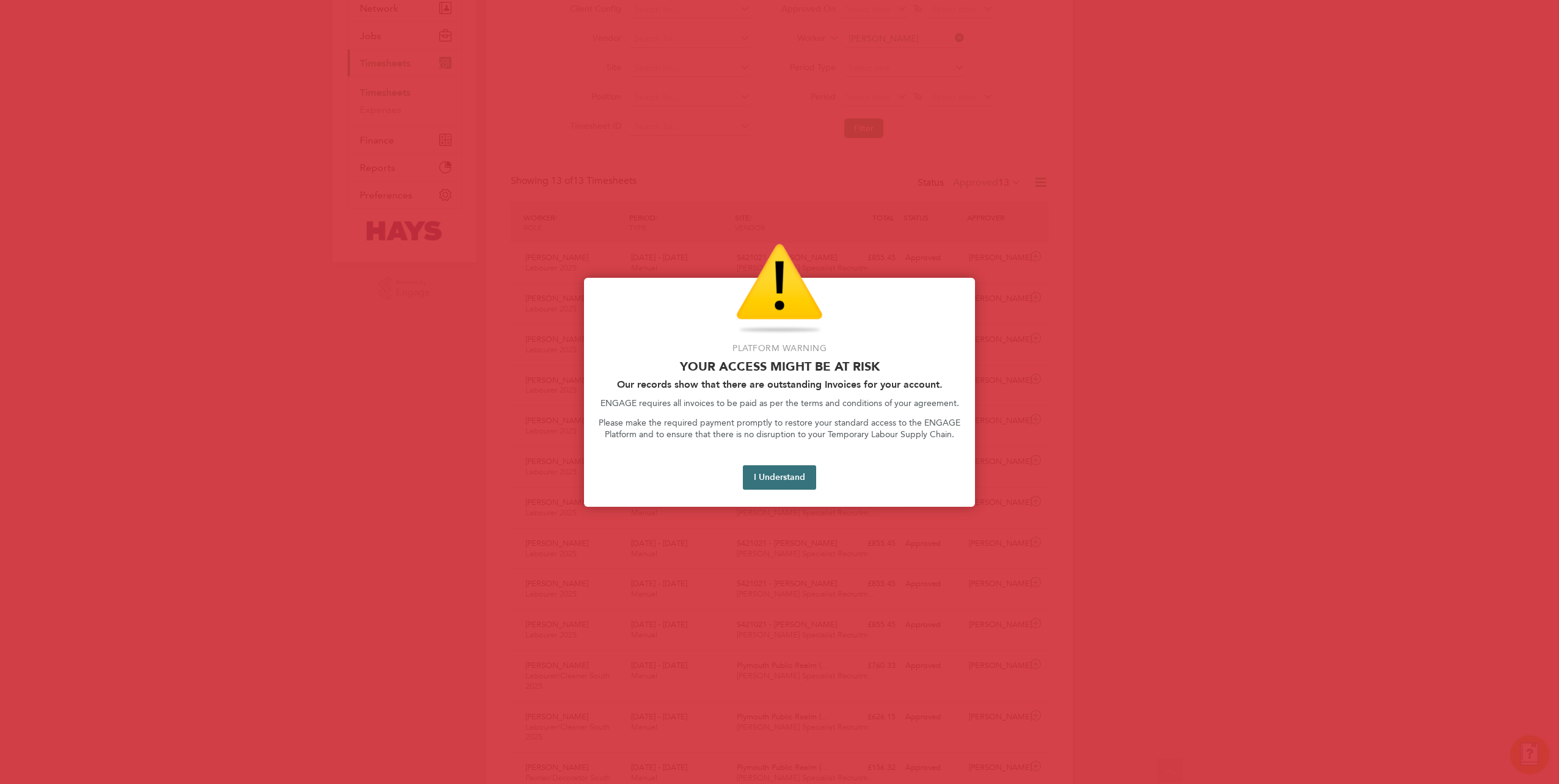
click at [779, 487] on button "I Understand" at bounding box center [779, 477] width 73 height 24
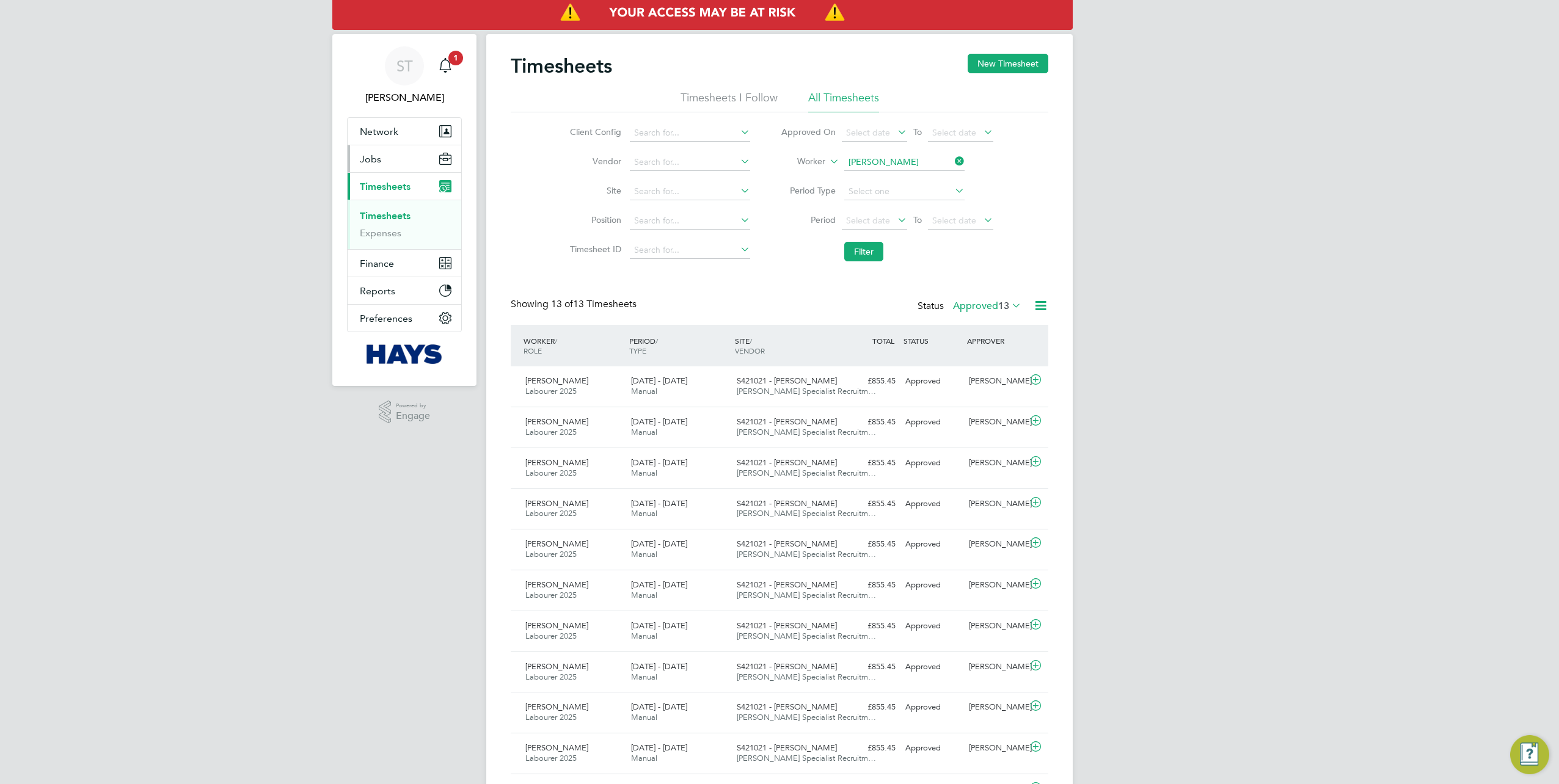
click at [370, 166] on button "Jobs" at bounding box center [404, 158] width 114 height 27
click at [367, 223] on link "Placements" at bounding box center [385, 223] width 51 height 12
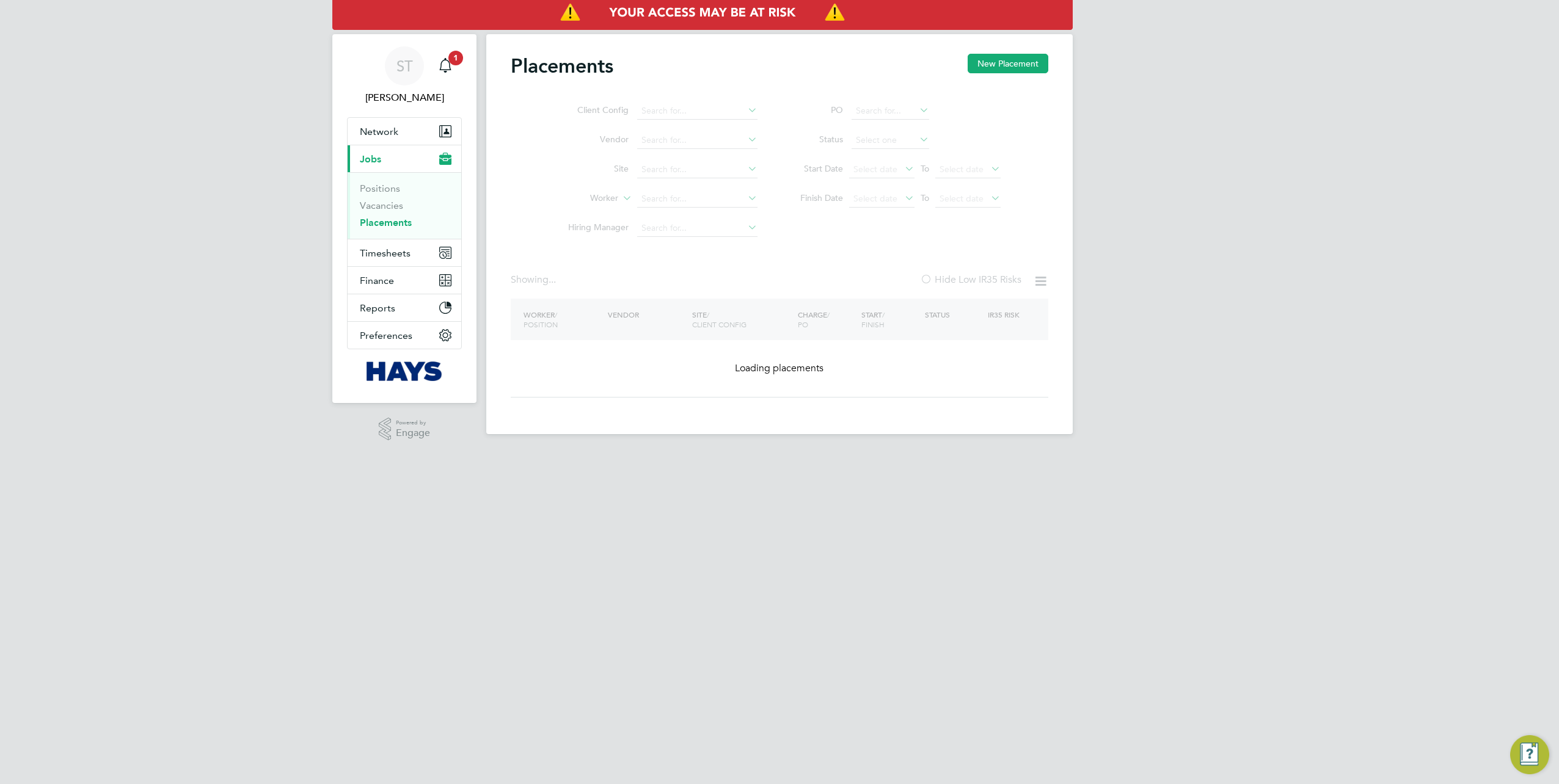
click at [661, 201] on ul "Client Config Vendor Site Worker Hiring Manager" at bounding box center [658, 170] width 230 height 147
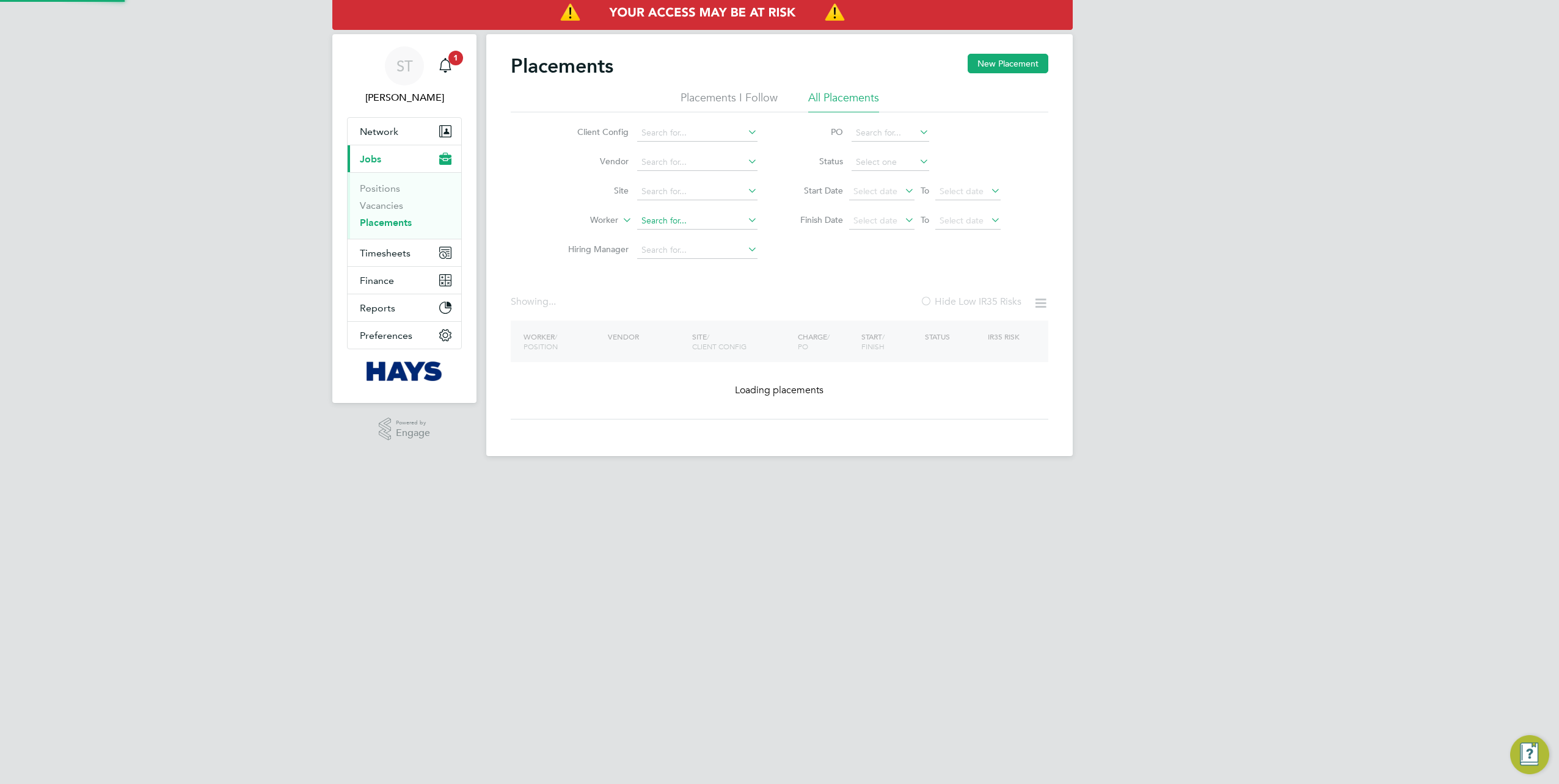
click at [645, 224] on input at bounding box center [697, 221] width 120 height 18
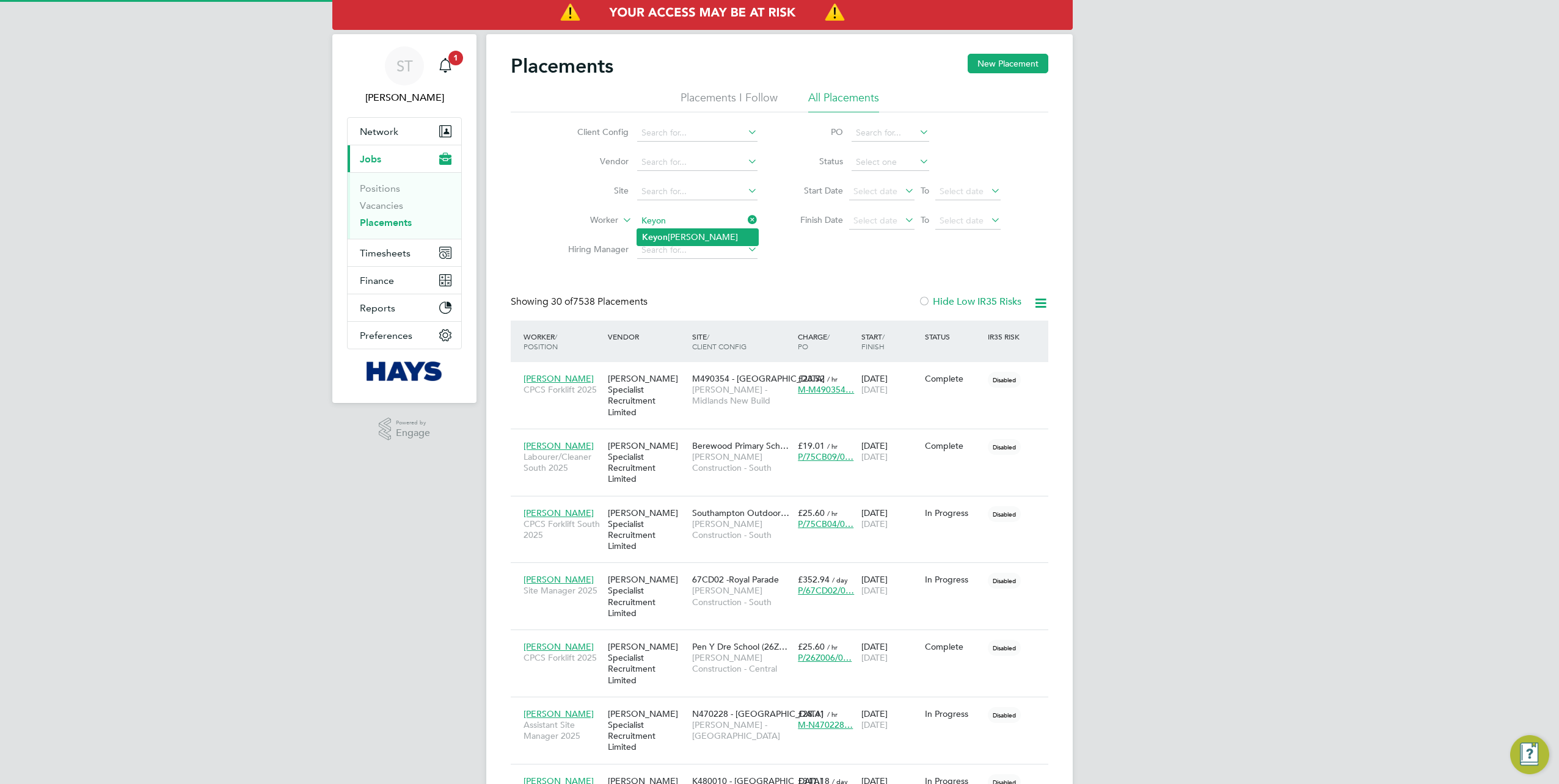
click at [693, 235] on li "Keyon Browne" at bounding box center [697, 237] width 121 height 17
type input "Keyon Browne"
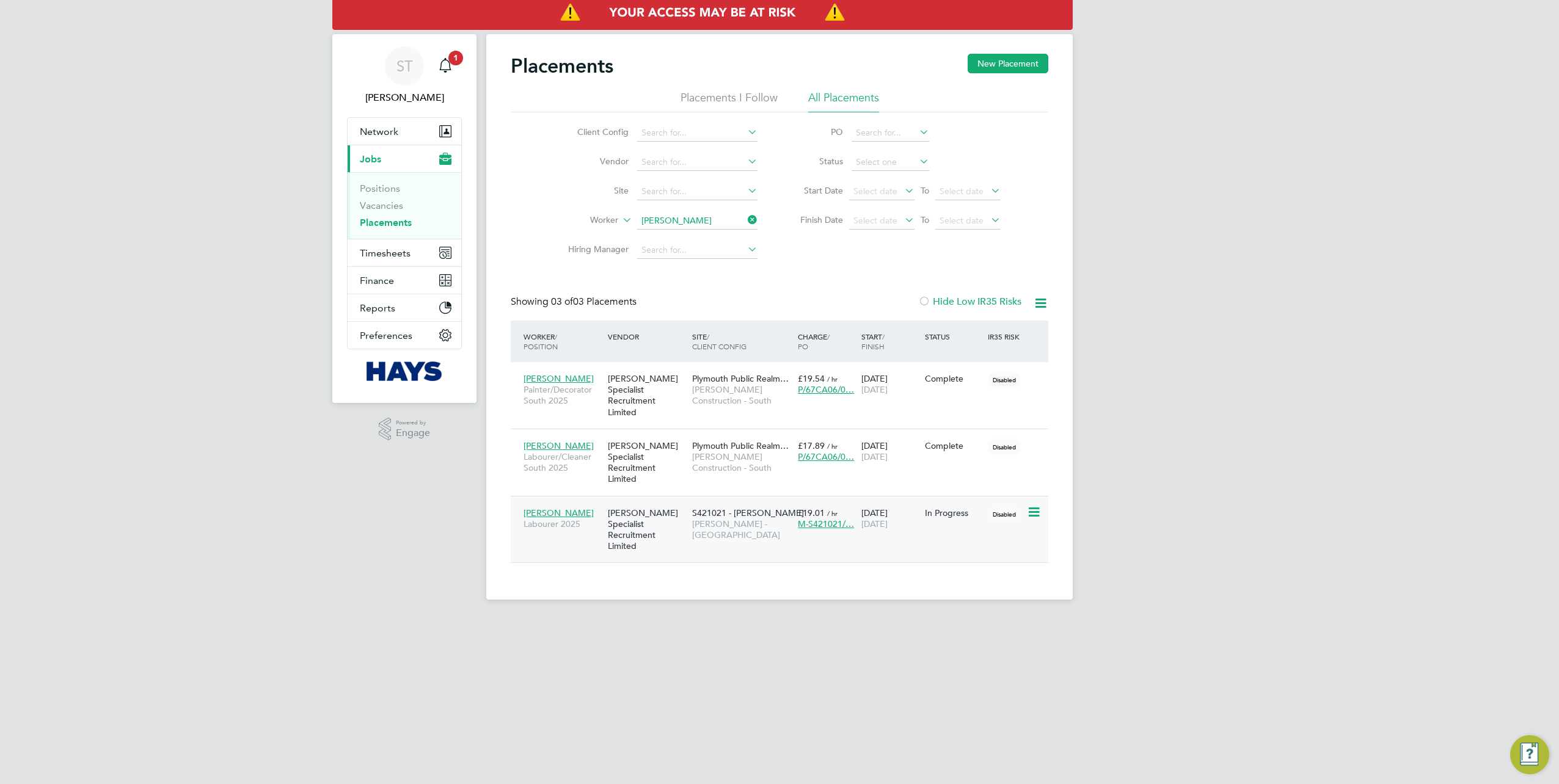
click at [586, 501] on div "Keyon Browne Labourer 2025" at bounding box center [562, 518] width 84 height 34
click at [380, 250] on span "Timesheets" at bounding box center [385, 253] width 51 height 12
click at [379, 218] on link "Timesheets" at bounding box center [385, 216] width 51 height 12
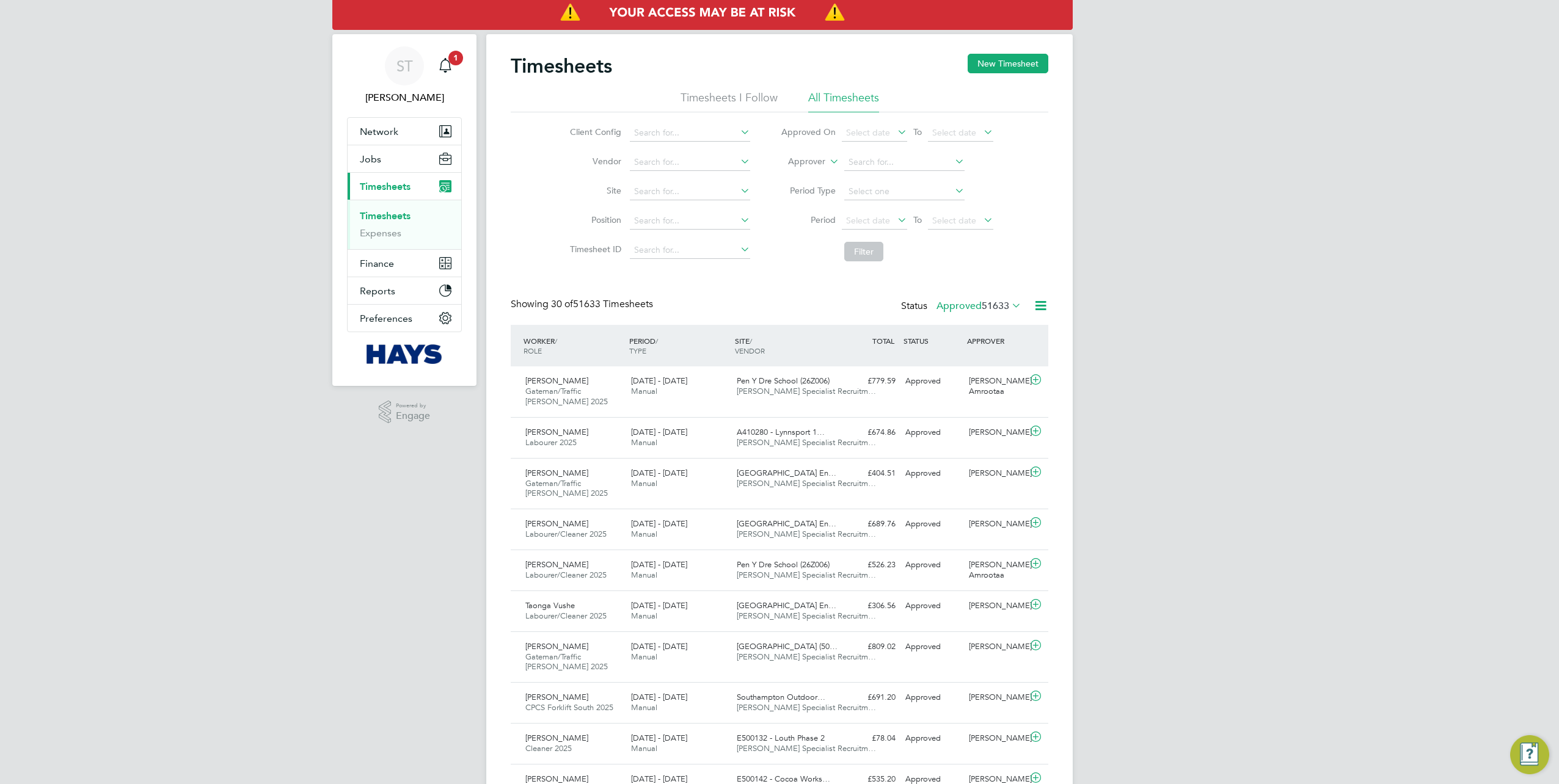
click at [822, 162] on label "Approver" at bounding box center [798, 162] width 55 height 12
click at [802, 171] on li "Worker" at bounding box center [795, 175] width 60 height 16
click at [852, 165] on input at bounding box center [904, 163] width 120 height 18
paste input "Neville Delano Henry"
drag, startPoint x: 907, startPoint y: 163, endPoint x: 876, endPoint y: 163, distance: 31.0
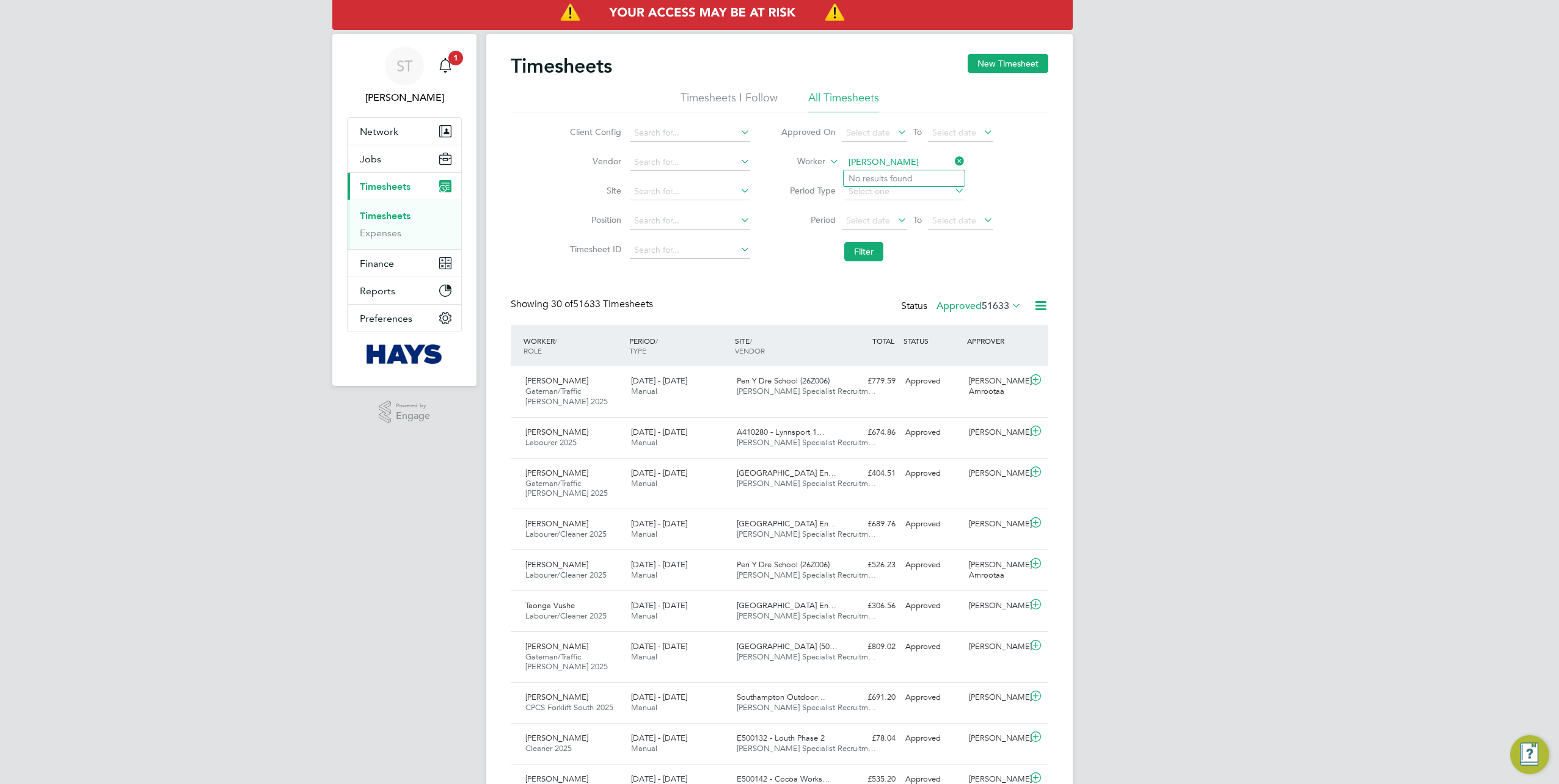
click at [876, 163] on input "Neville Delano Henry" at bounding box center [904, 163] width 120 height 18
type input "Neville Henry"
click at [922, 175] on b "Henry" at bounding box center [957, 178] width 71 height 10
click at [852, 244] on button "Filter" at bounding box center [864, 251] width 39 height 19
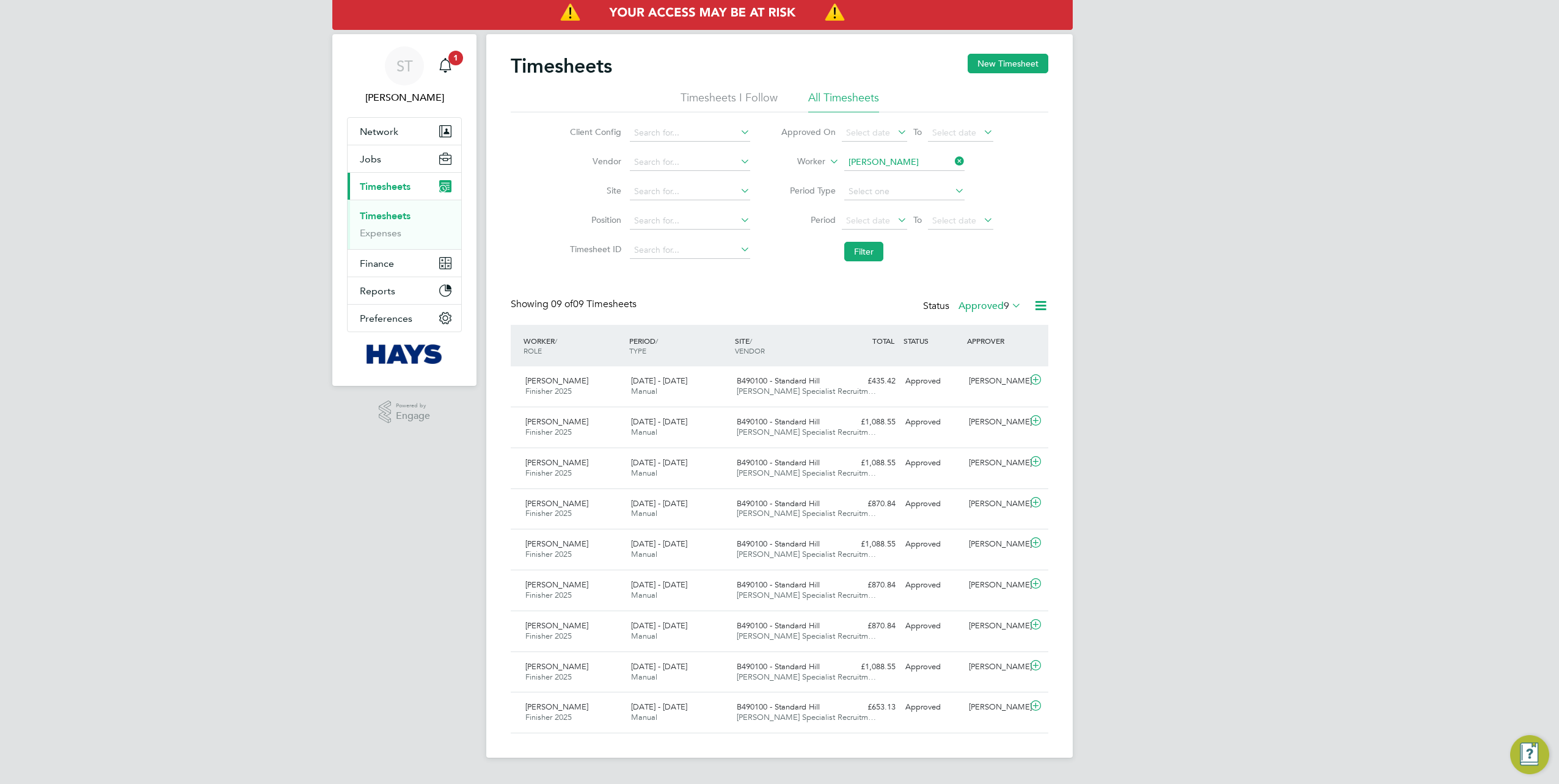
drag, startPoint x: 956, startPoint y: 163, endPoint x: 917, endPoint y: 163, distance: 39.0
click at [952, 163] on icon at bounding box center [952, 161] width 0 height 18
click at [909, 162] on input at bounding box center [904, 163] width 120 height 18
paste input "Minsusera Gumba"
type input "Minsusera Gumba"
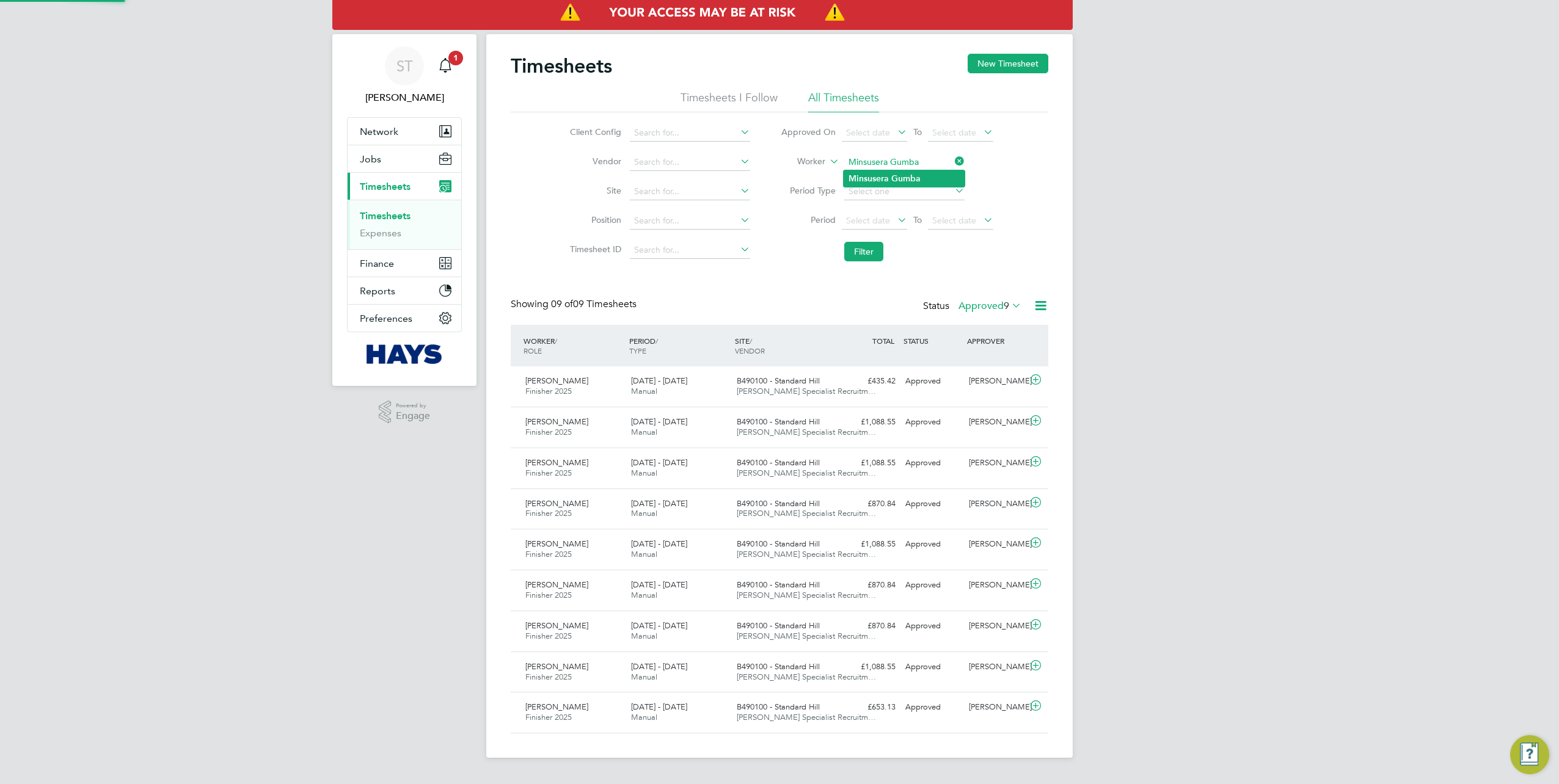
click at [895, 175] on b "Gumba" at bounding box center [906, 178] width 30 height 10
click at [864, 246] on button "Filter" at bounding box center [864, 251] width 39 height 19
click at [959, 215] on span "Select date" at bounding box center [955, 221] width 44 height 11
click at [951, 163] on input at bounding box center [904, 163] width 120 height 18
click at [916, 161] on input at bounding box center [904, 163] width 120 height 18
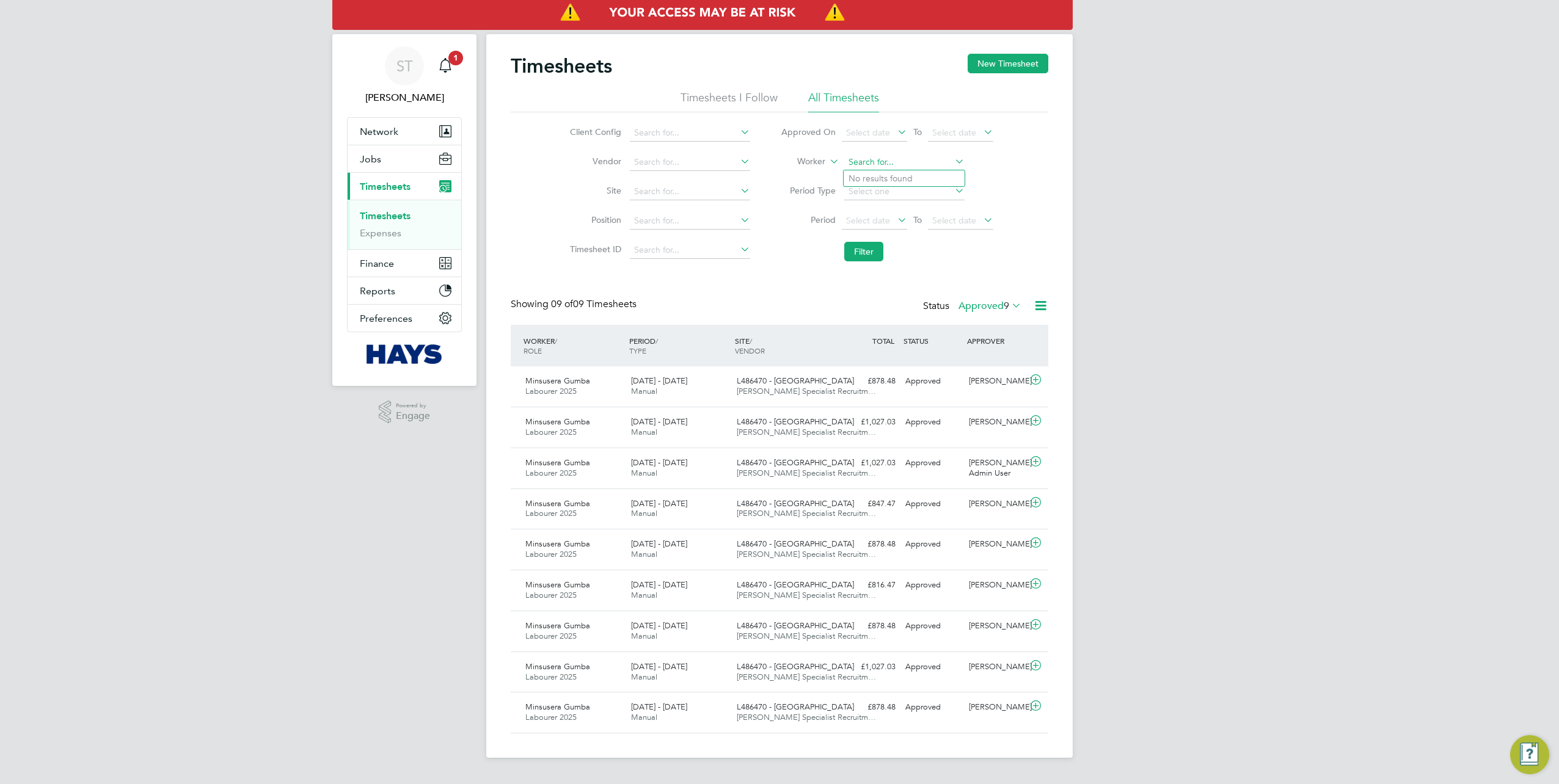
paste input "Lucian Lucian Balae"
drag, startPoint x: 903, startPoint y: 163, endPoint x: 875, endPoint y: 168, distance: 28.4
click at [875, 168] on input "Lucian Lucian Balae" at bounding box center [904, 163] width 120 height 18
click at [912, 165] on input "Lucian Balae" at bounding box center [904, 163] width 120 height 18
click at [900, 173] on li "Lucian Bal e" at bounding box center [923, 179] width 158 height 17
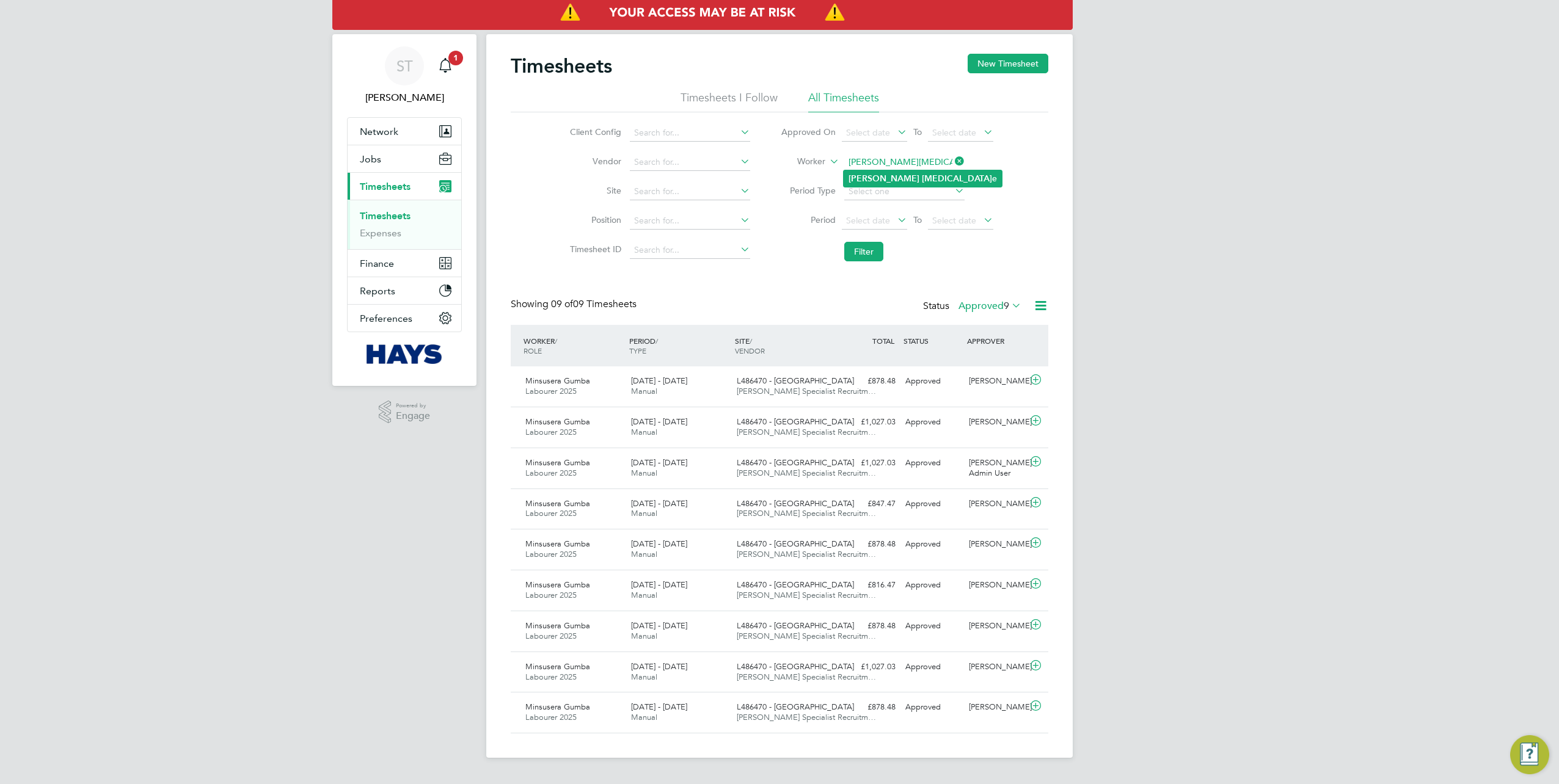
type input "Lucian Bale"
click at [872, 258] on button "Filter" at bounding box center [864, 251] width 39 height 19
click at [966, 158] on li "Worker Lucian Bale" at bounding box center [887, 163] width 243 height 30
click at [952, 162] on icon at bounding box center [952, 161] width 0 height 18
click at [924, 163] on input at bounding box center [904, 163] width 120 height 18
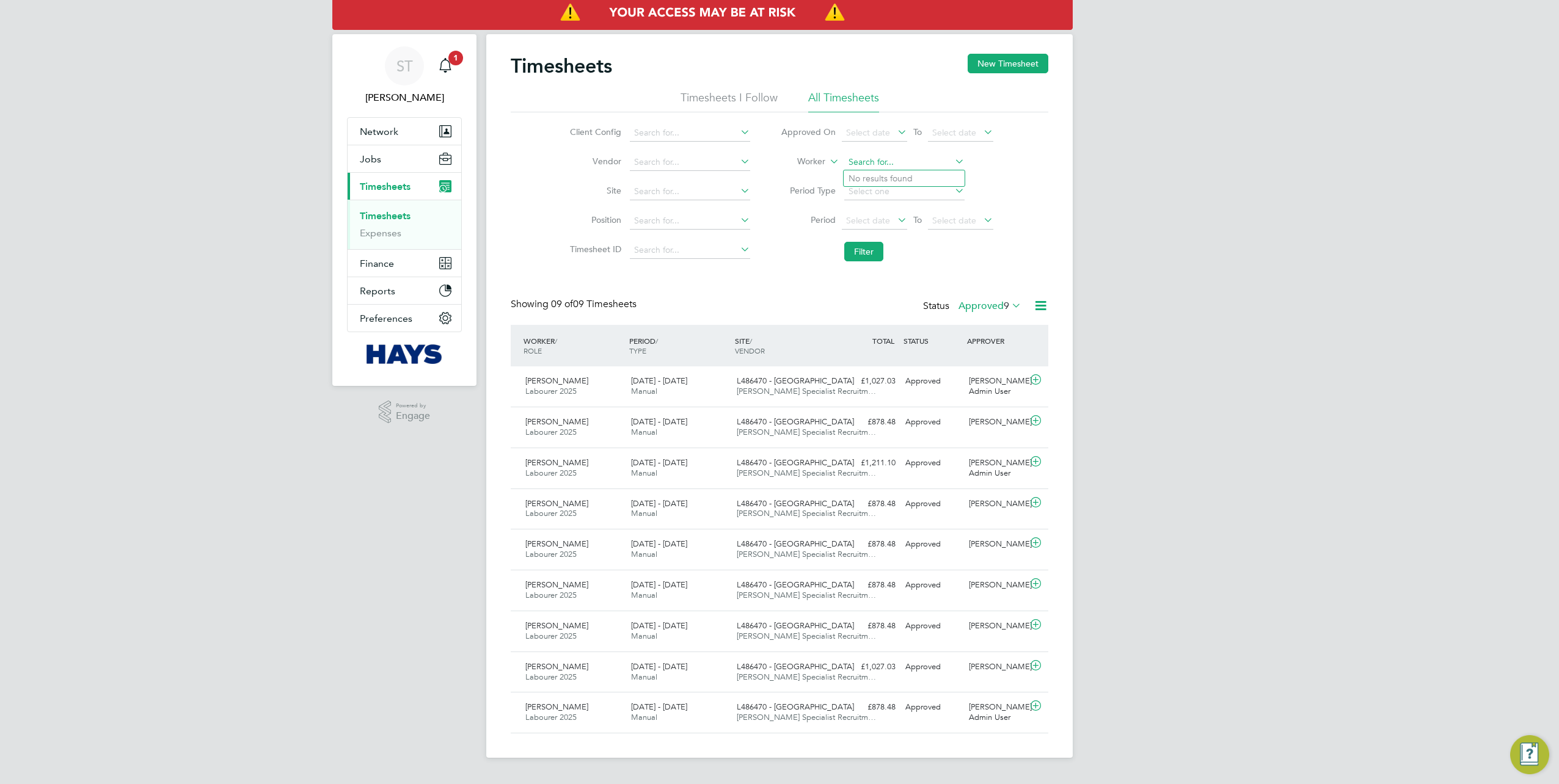
paste input "Rodrigue Johnson"
type input "Rodrigue Johnson"
click at [922, 178] on b "Johnson" at bounding box center [957, 178] width 71 height 10
click at [871, 247] on button "Filter" at bounding box center [864, 251] width 39 height 19
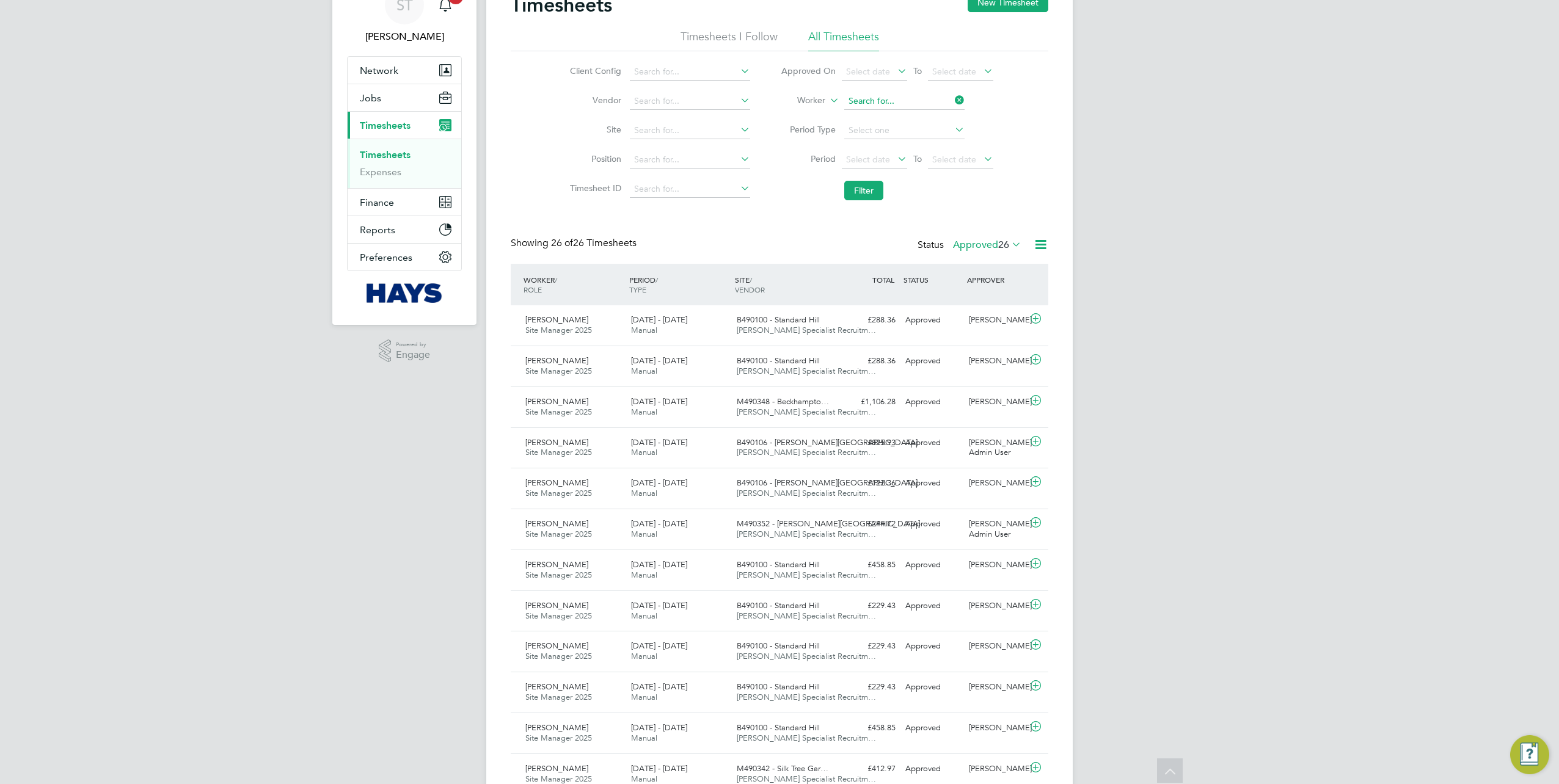
drag, startPoint x: 949, startPoint y: 99, endPoint x: 942, endPoint y: 102, distance: 7.6
click at [949, 100] on input at bounding box center [904, 102] width 120 height 18
click at [935, 102] on input at bounding box center [904, 102] width 120 height 18
paste input "William Smith"
click at [902, 117] on li "William Robert Smith" at bounding box center [955, 117] width 222 height 17
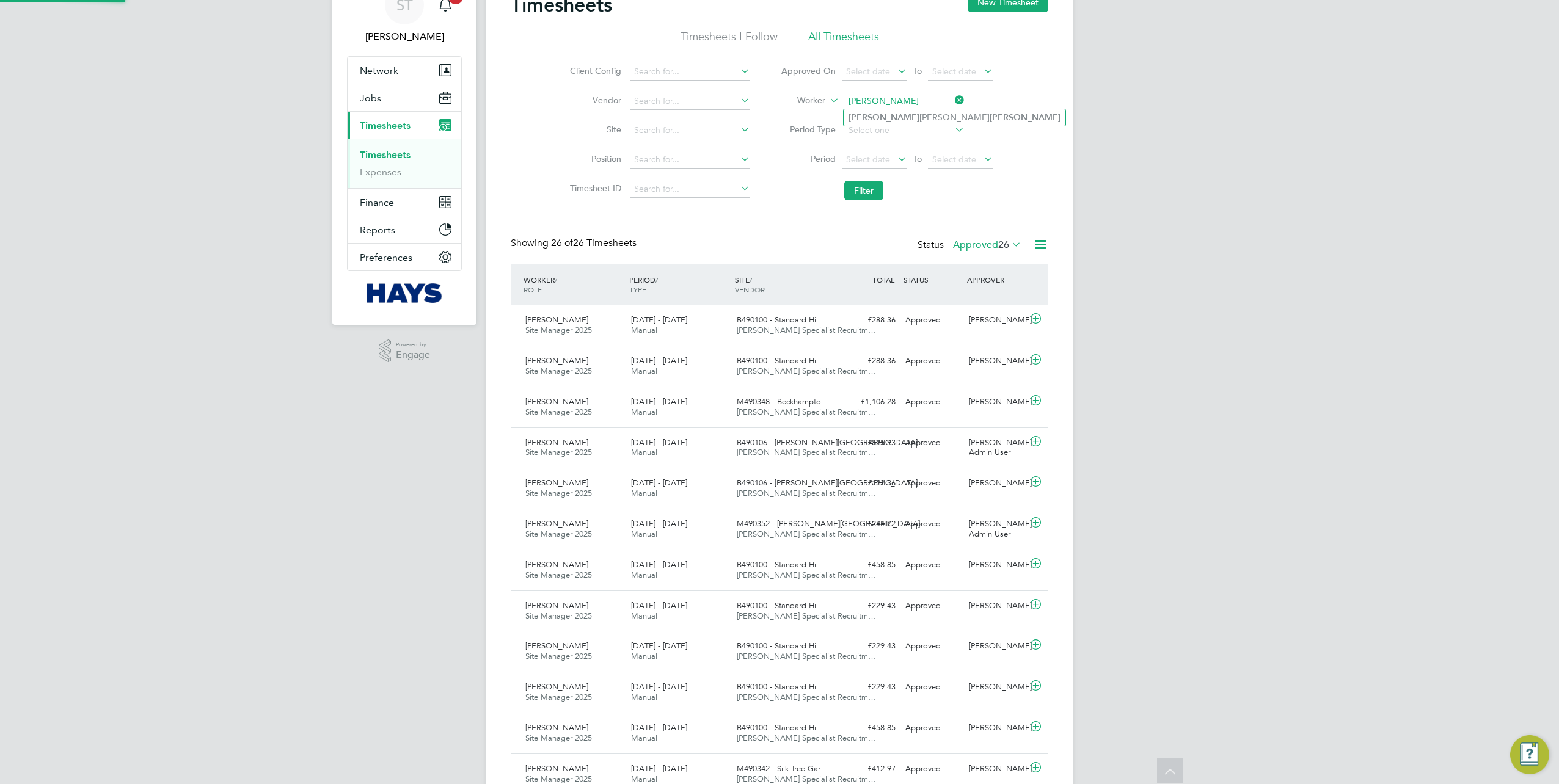
type input "William Robert Smith"
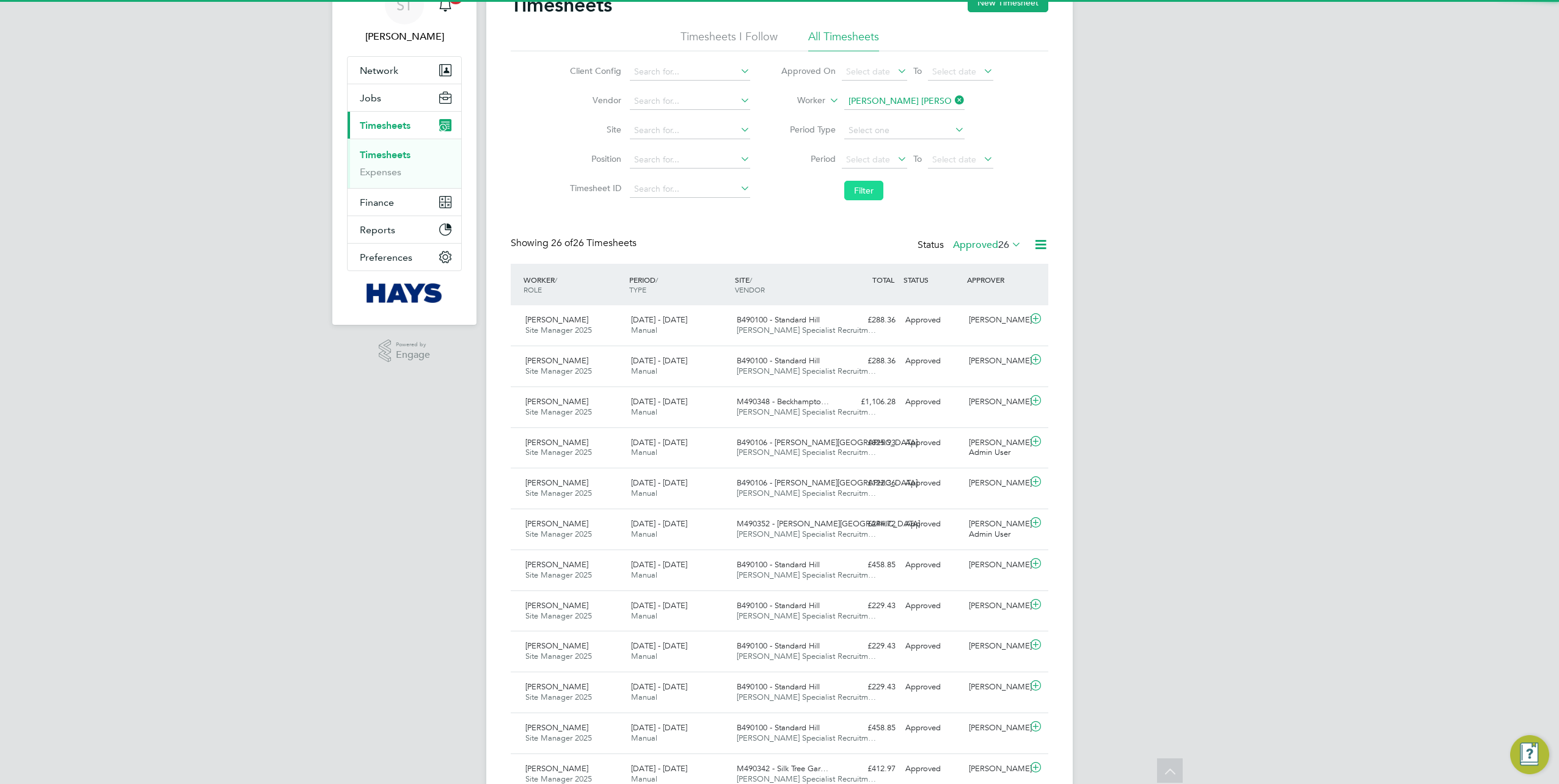
click at [861, 192] on button "Filter" at bounding box center [864, 190] width 39 height 19
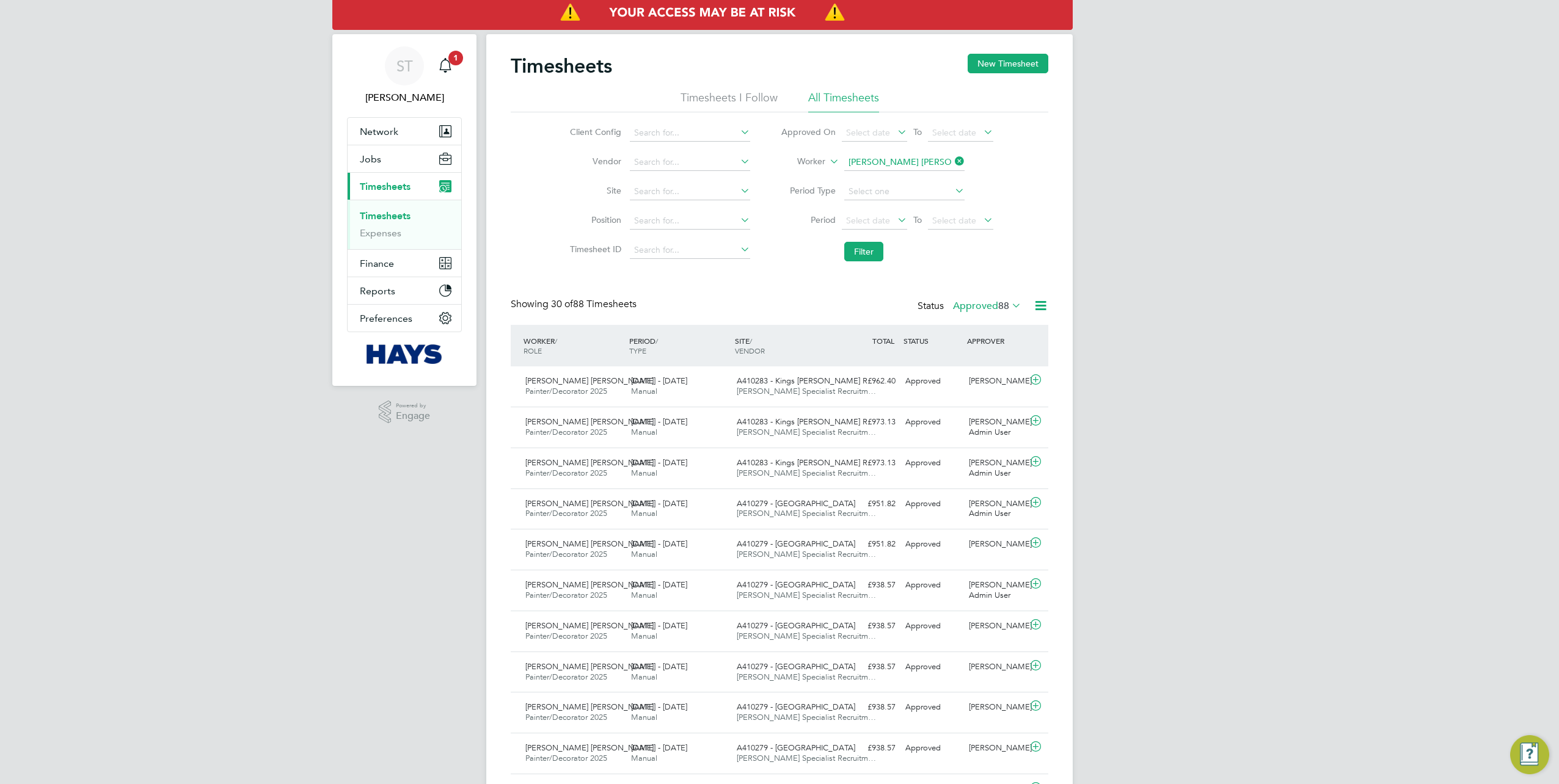
click at [952, 158] on icon at bounding box center [952, 161] width 0 height 18
click at [925, 161] on input at bounding box center [904, 163] width 120 height 18
paste input "Paul Harris"
type input "Paul Harris"
click at [922, 193] on b "Harris" at bounding box center [957, 195] width 71 height 10
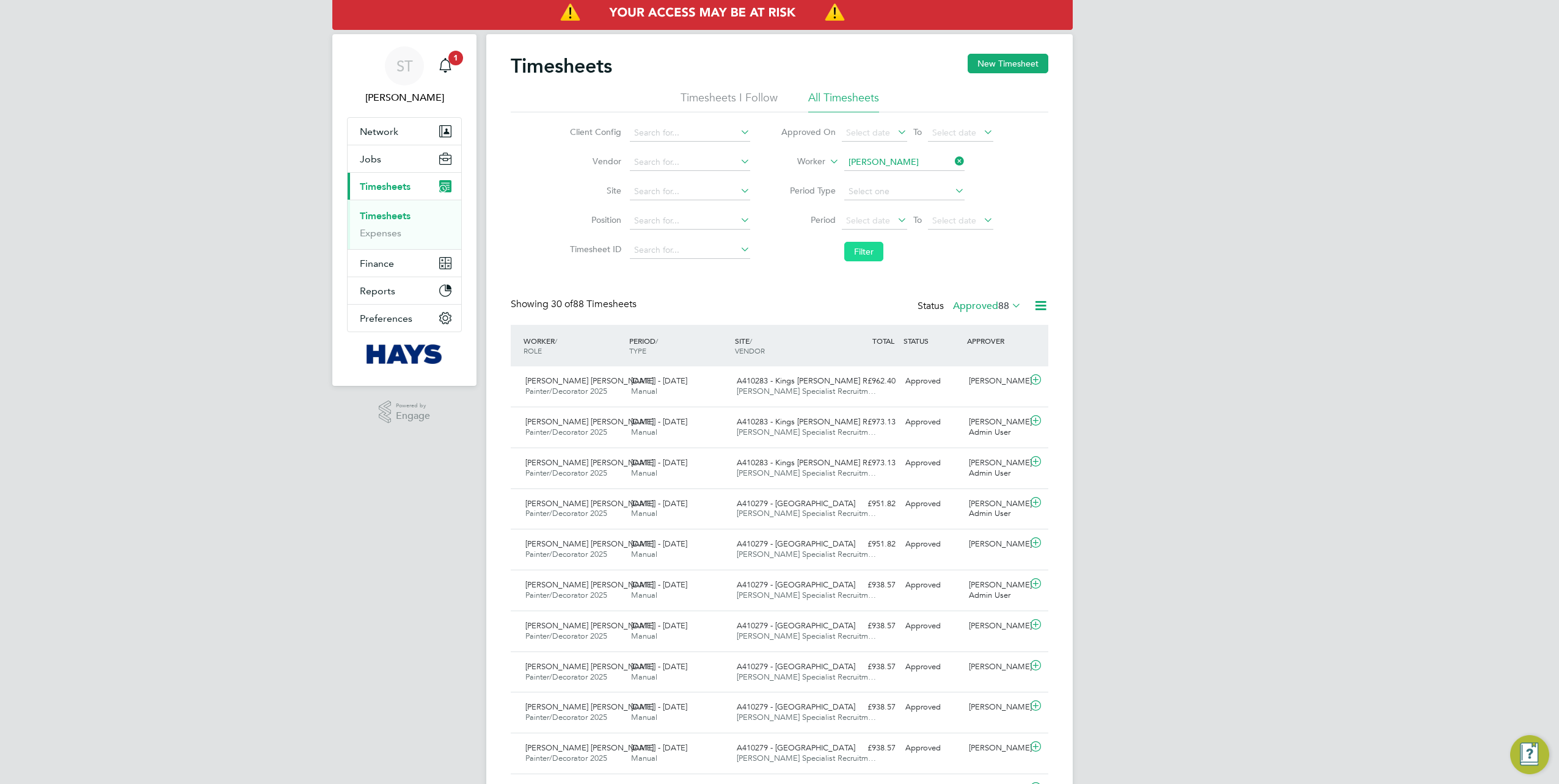
click at [857, 243] on button "Filter" at bounding box center [864, 251] width 39 height 19
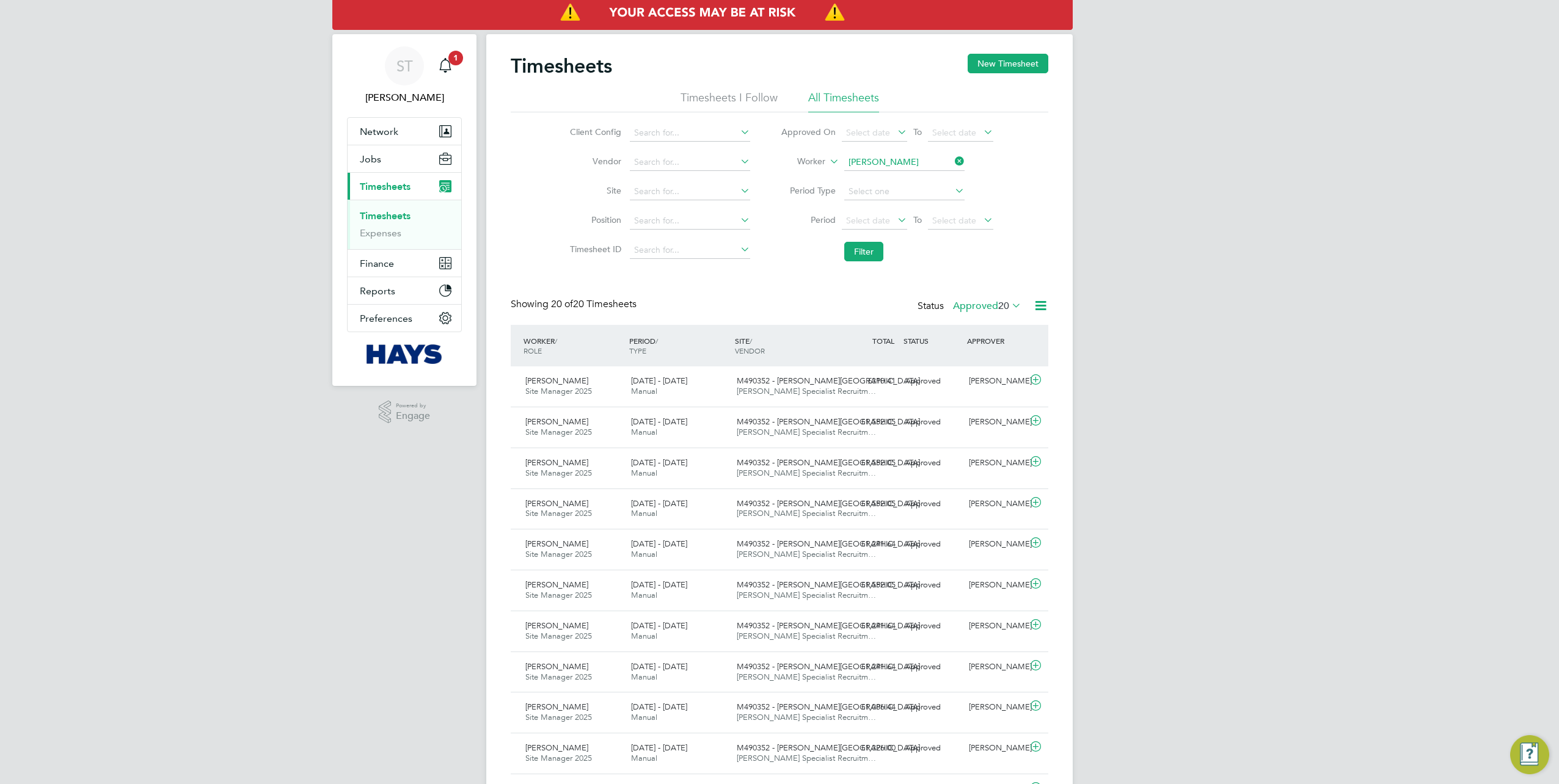
click at [952, 156] on icon at bounding box center [952, 161] width 0 height 18
click at [932, 160] on input at bounding box center [904, 163] width 120 height 18
paste input "Paul Harris"
type input "Paul Harris"
drag, startPoint x: 882, startPoint y: 209, endPoint x: 871, endPoint y: 225, distance: 19.4
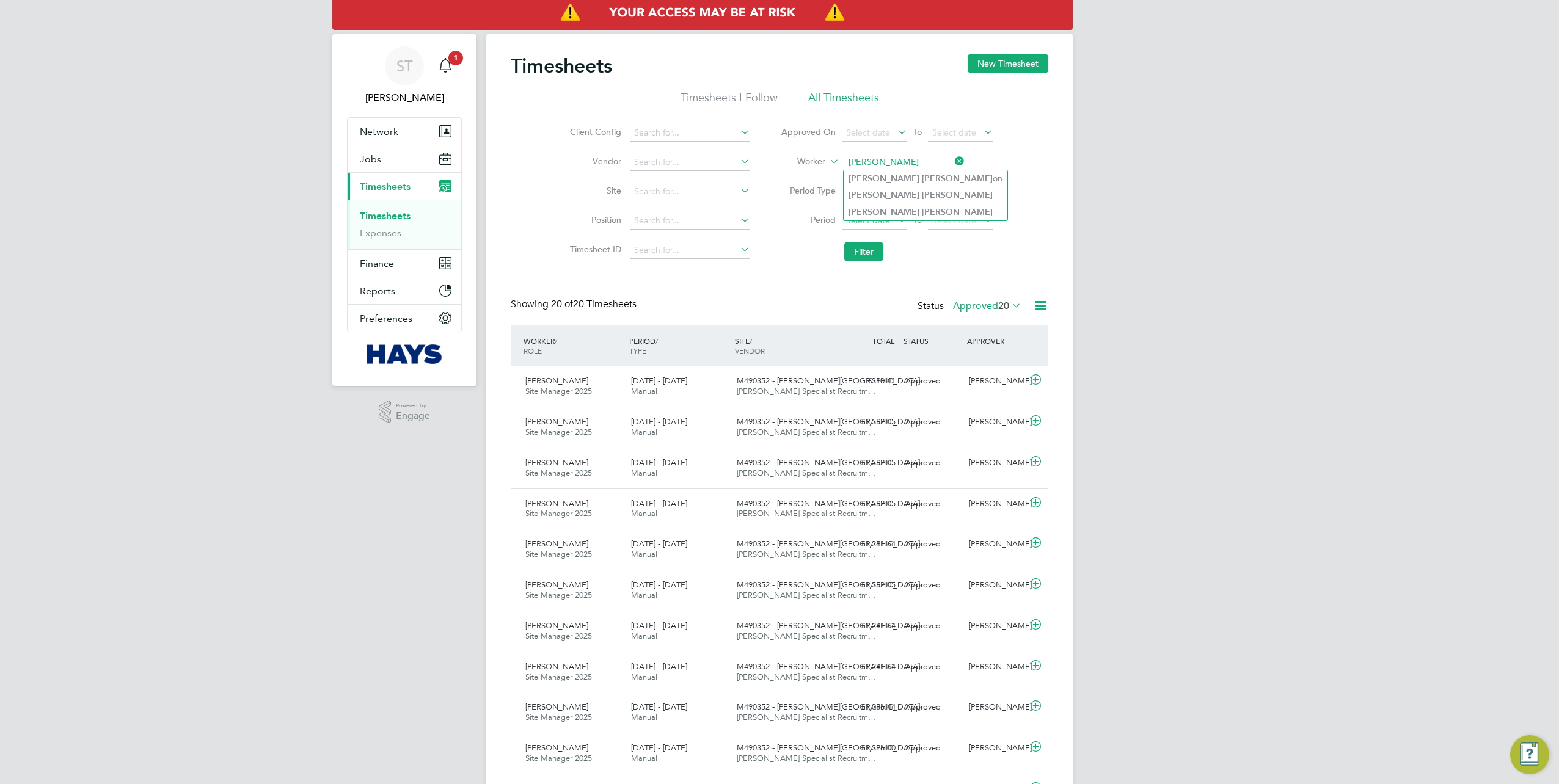
click at [922, 209] on b "Harris" at bounding box center [957, 211] width 71 height 10
click at [861, 252] on button "Filter" at bounding box center [864, 251] width 39 height 19
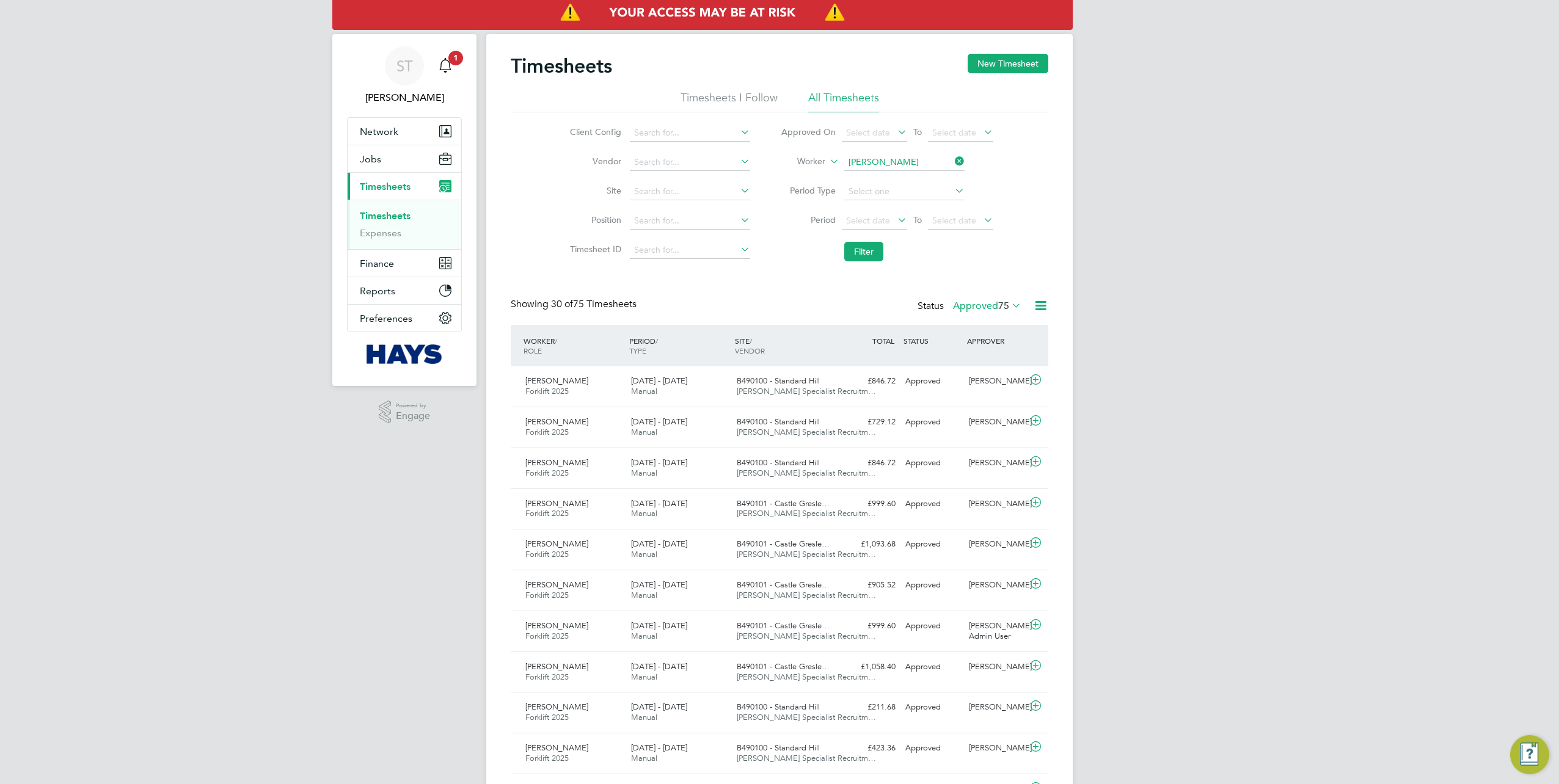
drag, startPoint x: 958, startPoint y: 165, endPoint x: 937, endPoint y: 164, distance: 21.0
click at [952, 165] on icon at bounding box center [952, 161] width 0 height 18
click at [935, 163] on input at bounding box center [904, 163] width 120 height 18
paste input "Raman Sahota"
type input "Raman Sahota"
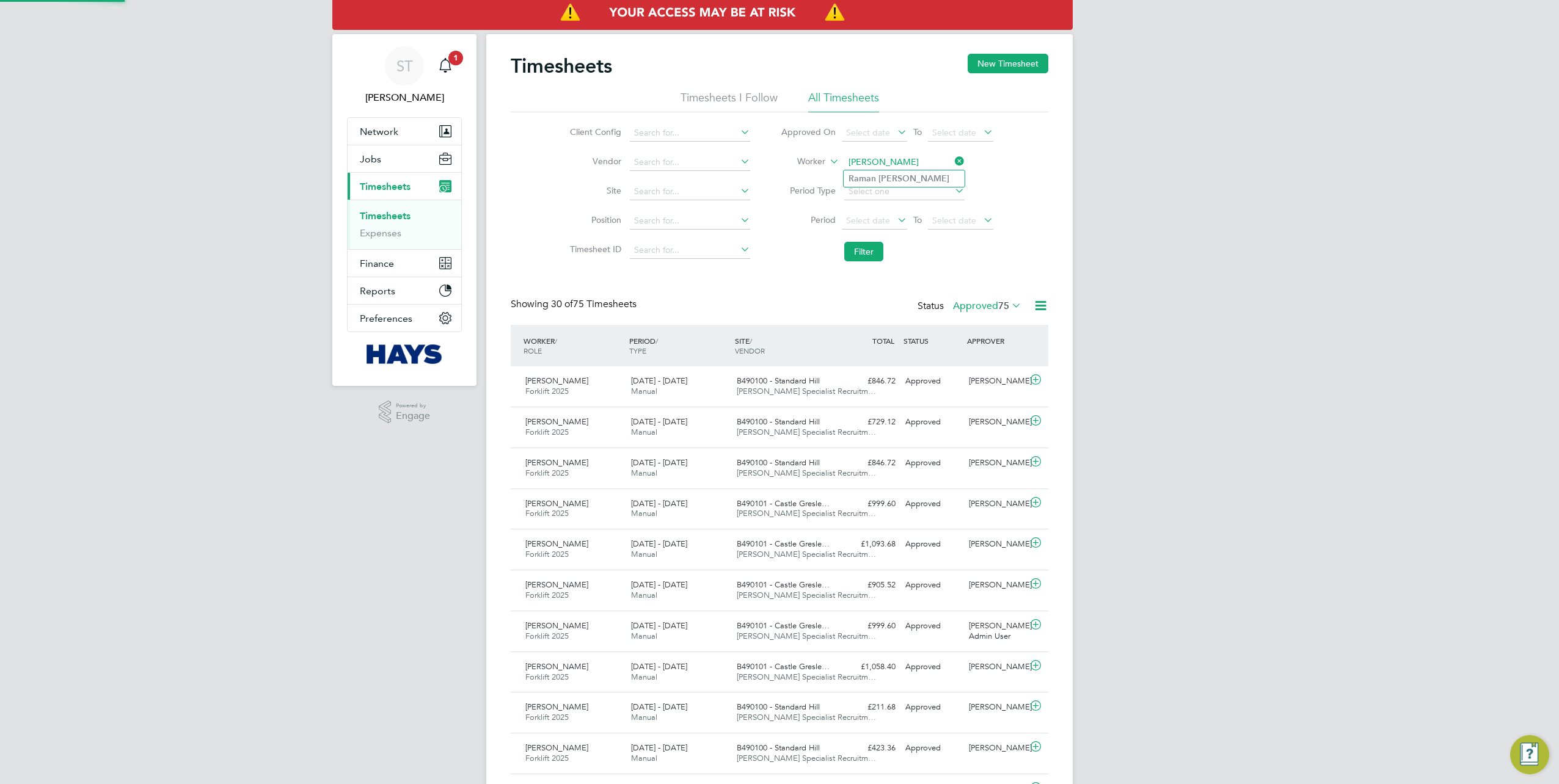
click at [898, 177] on b "Sahota" at bounding box center [913, 178] width 71 height 10
click at [858, 249] on button "Filter" at bounding box center [864, 251] width 39 height 19
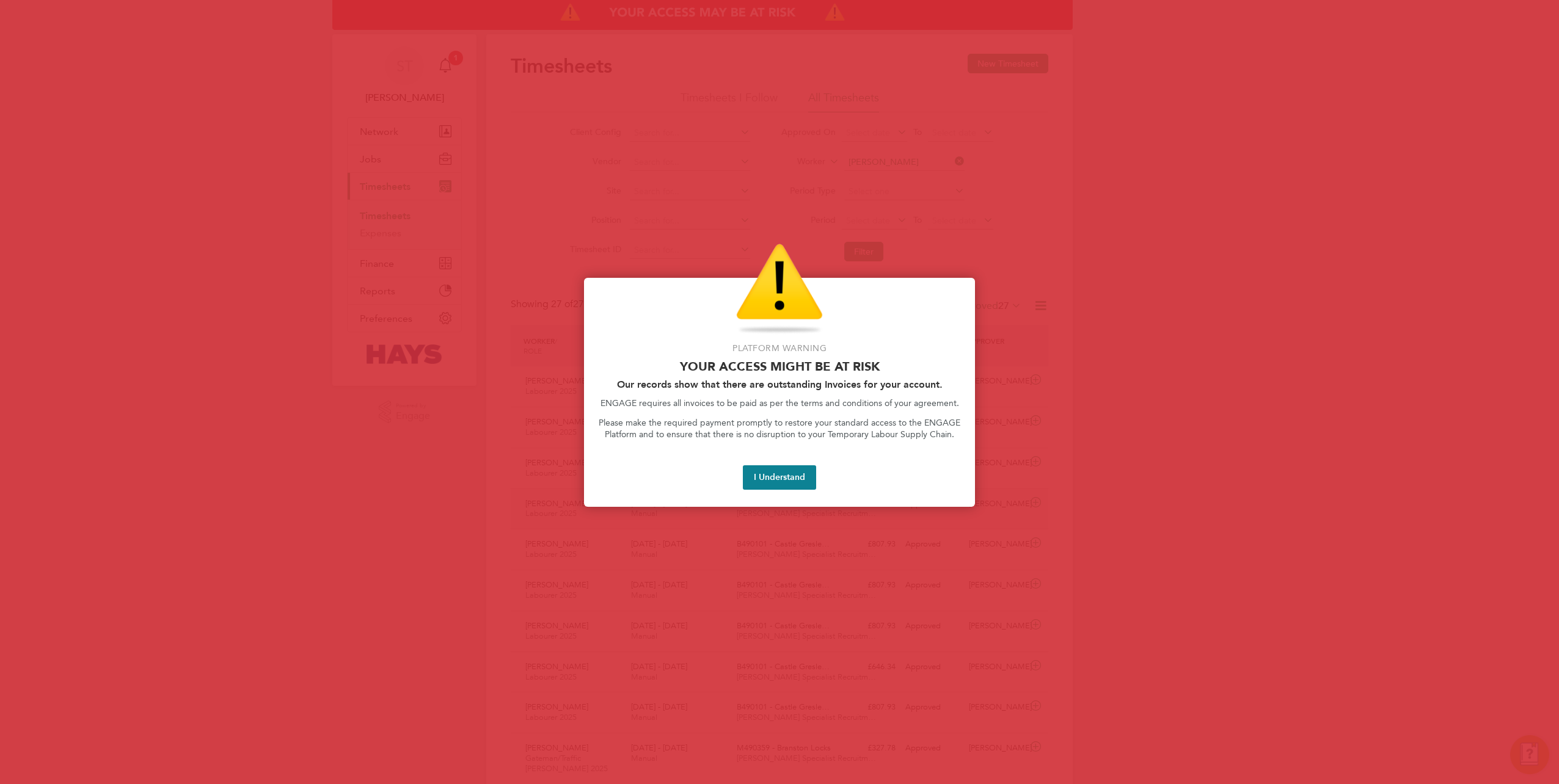
drag, startPoint x: 761, startPoint y: 471, endPoint x: 757, endPoint y: 496, distance: 25.3
click at [761, 471] on button "I Understand" at bounding box center [779, 477] width 73 height 24
click at [780, 476] on button "I Understand" at bounding box center [779, 477] width 73 height 24
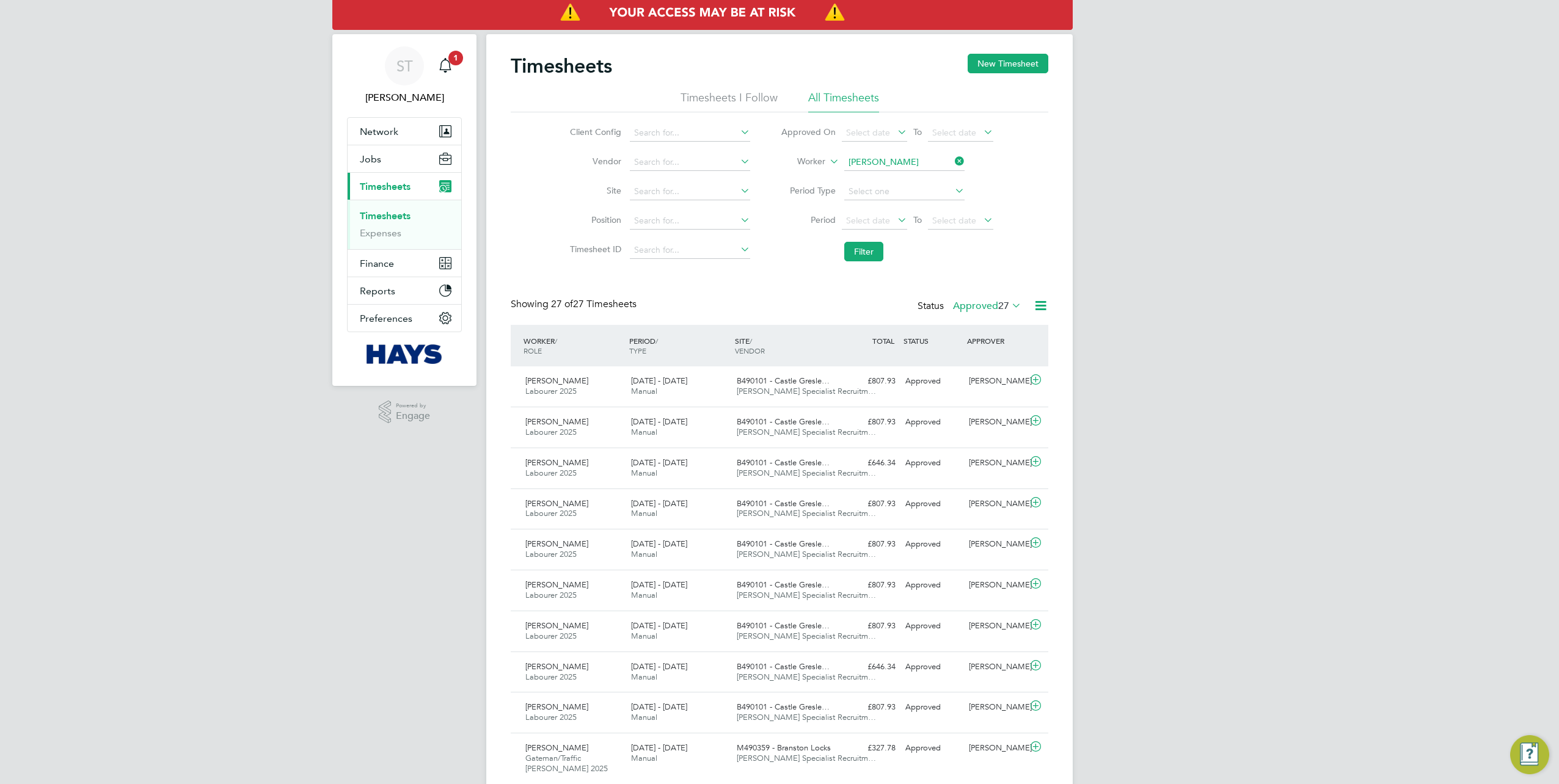
click at [952, 162] on icon at bounding box center [952, 161] width 0 height 18
click at [926, 162] on input at bounding box center [904, 163] width 120 height 18
click at [874, 208] on li "Key on Browne" at bounding box center [904, 212] width 121 height 17
type input "Keyon Browne"
click at [859, 252] on button "Filter" at bounding box center [864, 251] width 39 height 19
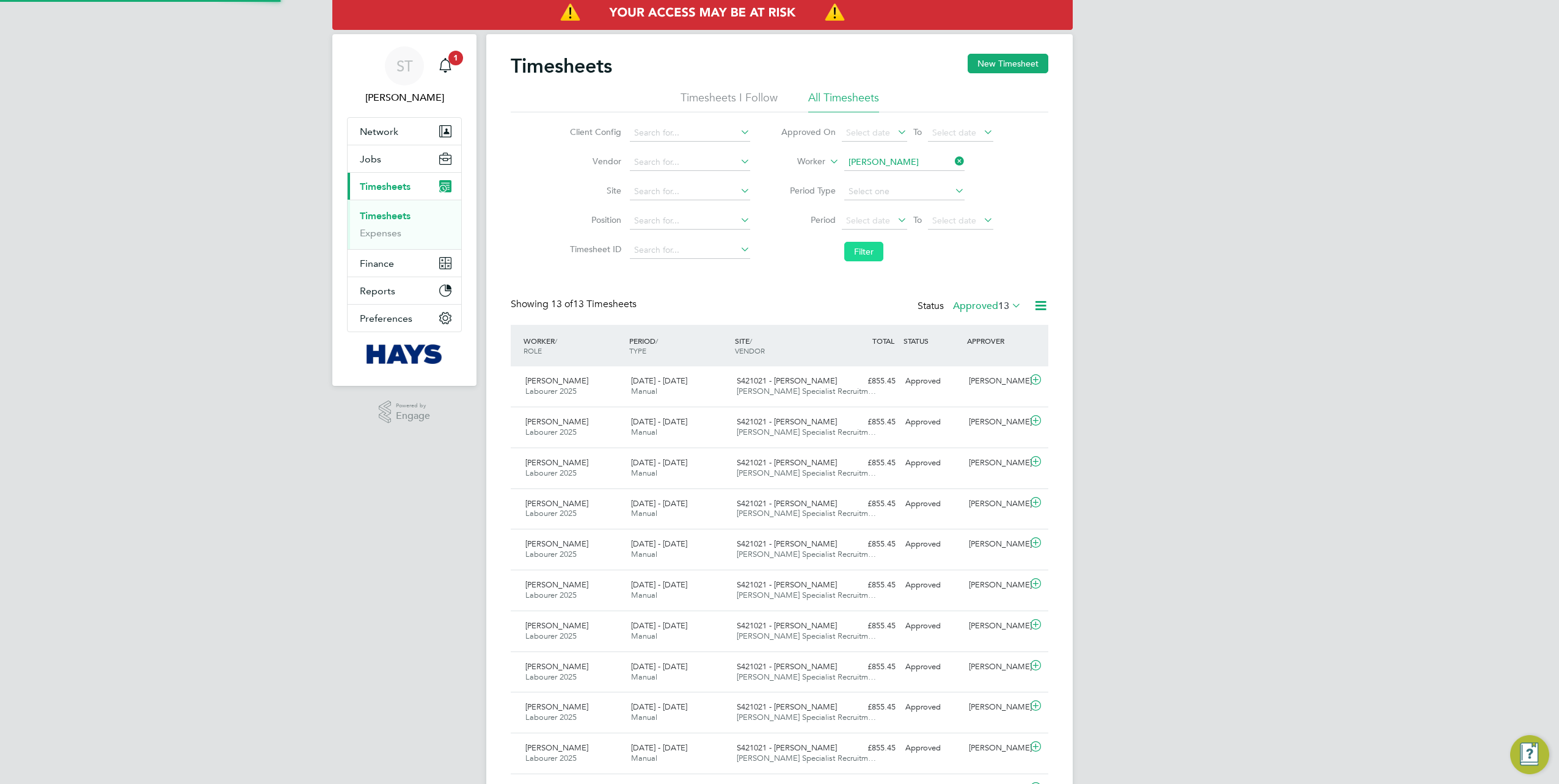
scroll to position [30, 105]
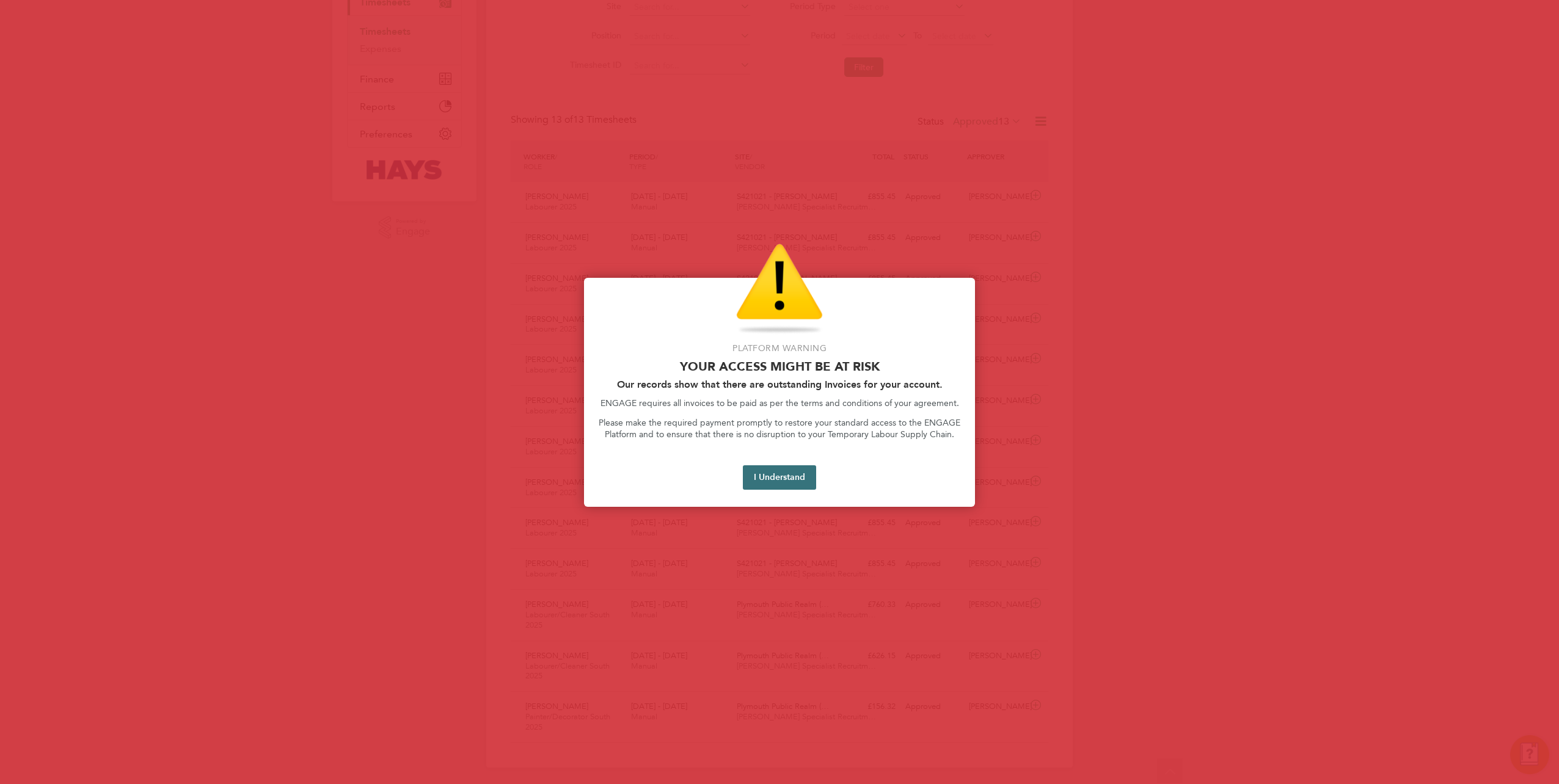
click at [763, 476] on button "I Understand" at bounding box center [779, 477] width 73 height 24
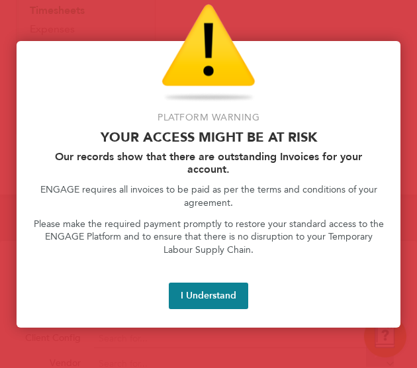
scroll to position [33, 73]
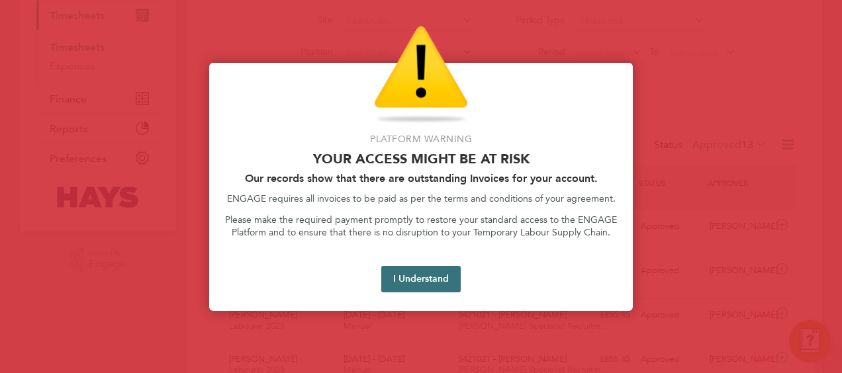
click at [443, 281] on button "I Understand" at bounding box center [420, 279] width 79 height 26
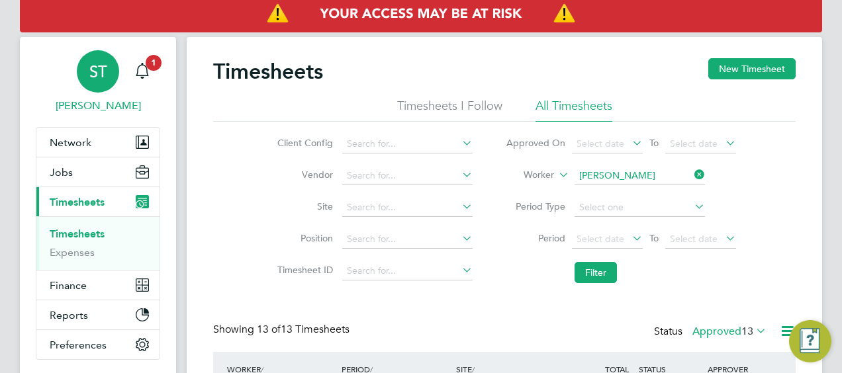
click at [95, 105] on span "Samreet Thandi" at bounding box center [98, 106] width 124 height 16
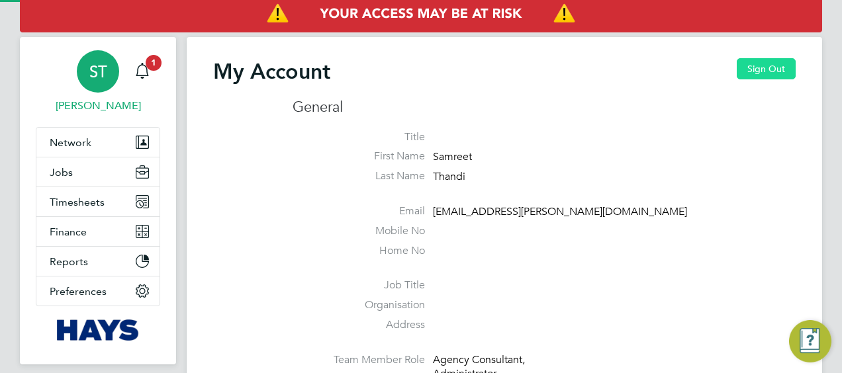
click at [761, 75] on button "Sign Out" at bounding box center [765, 68] width 59 height 21
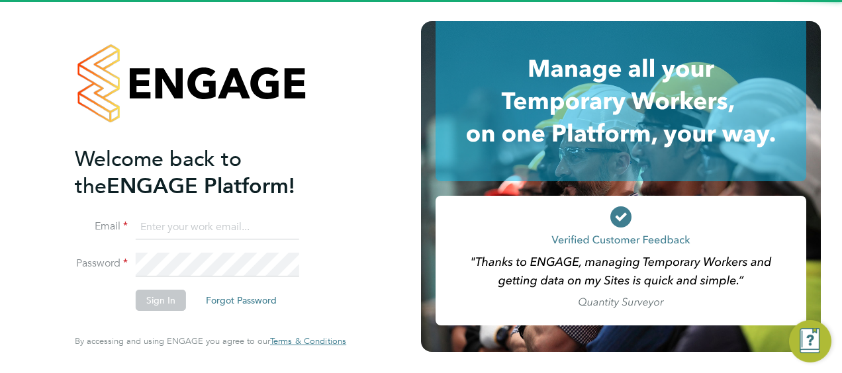
click at [157, 226] on input at bounding box center [217, 228] width 163 height 24
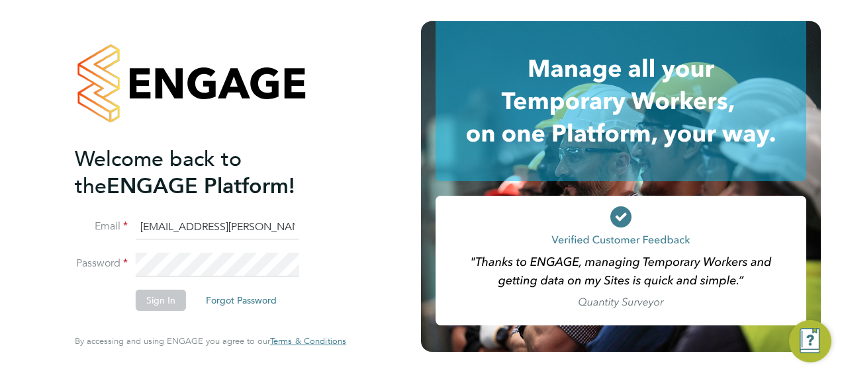
type input "Vendorkeyaccounts2@hays.com"
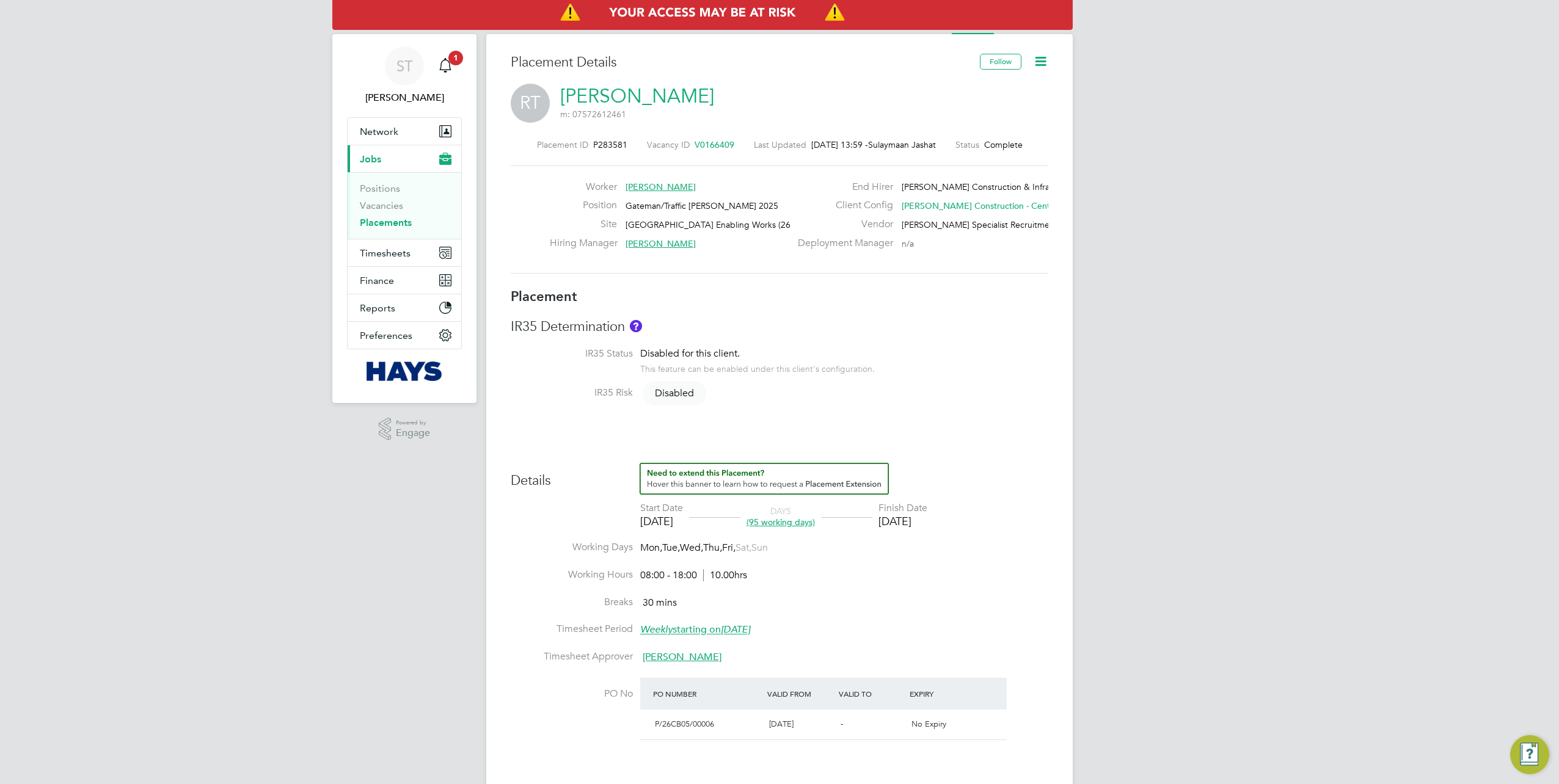
click at [1040, 69] on icon at bounding box center [1041, 61] width 16 height 16
click at [1012, 90] on li "Edit Placement e" at bounding box center [1001, 90] width 90 height 18
type input "[PERSON_NAME]"
type input "[DATE]"
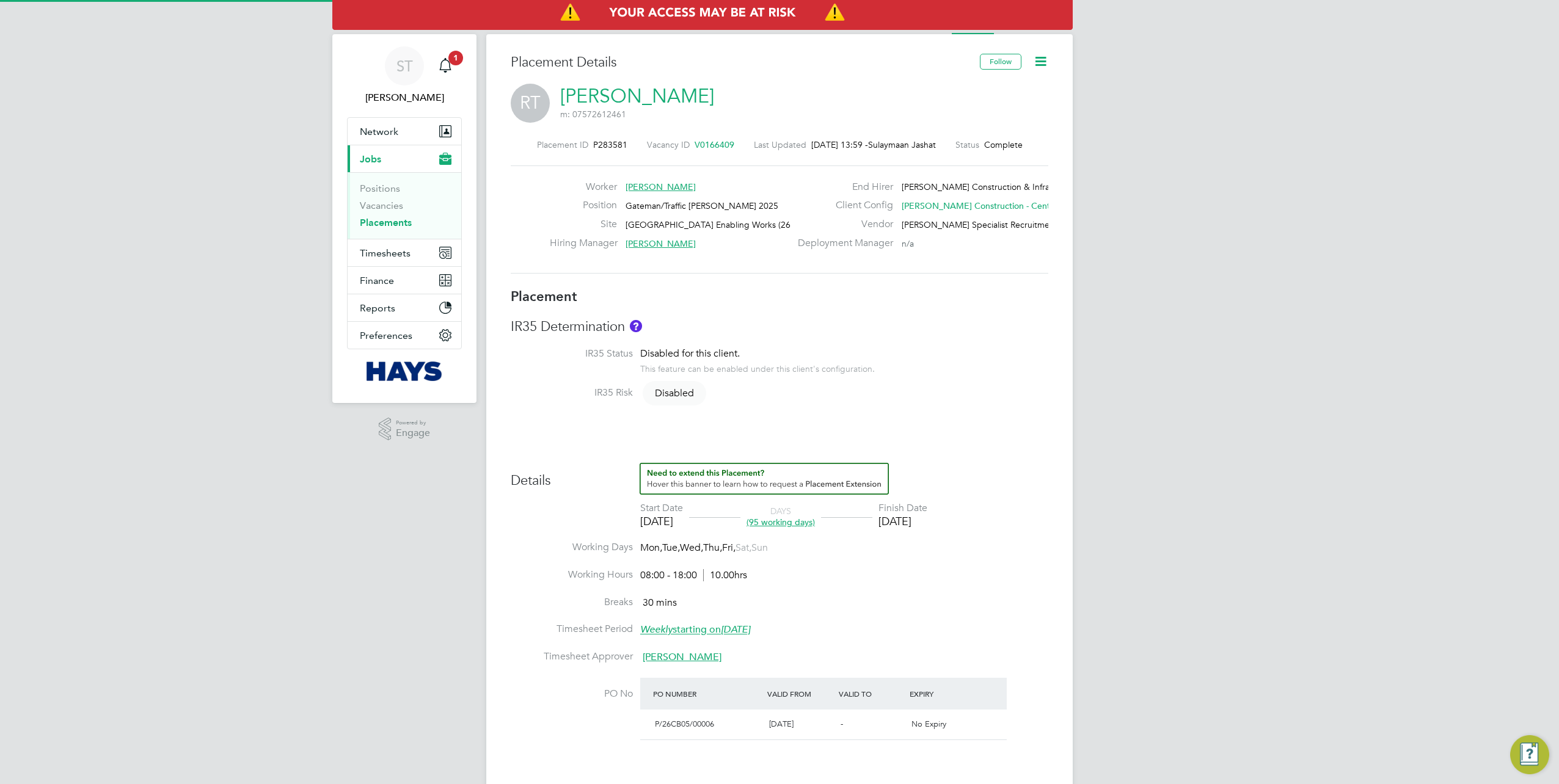
type input "[DATE]"
type input "08:00"
type input "18:00"
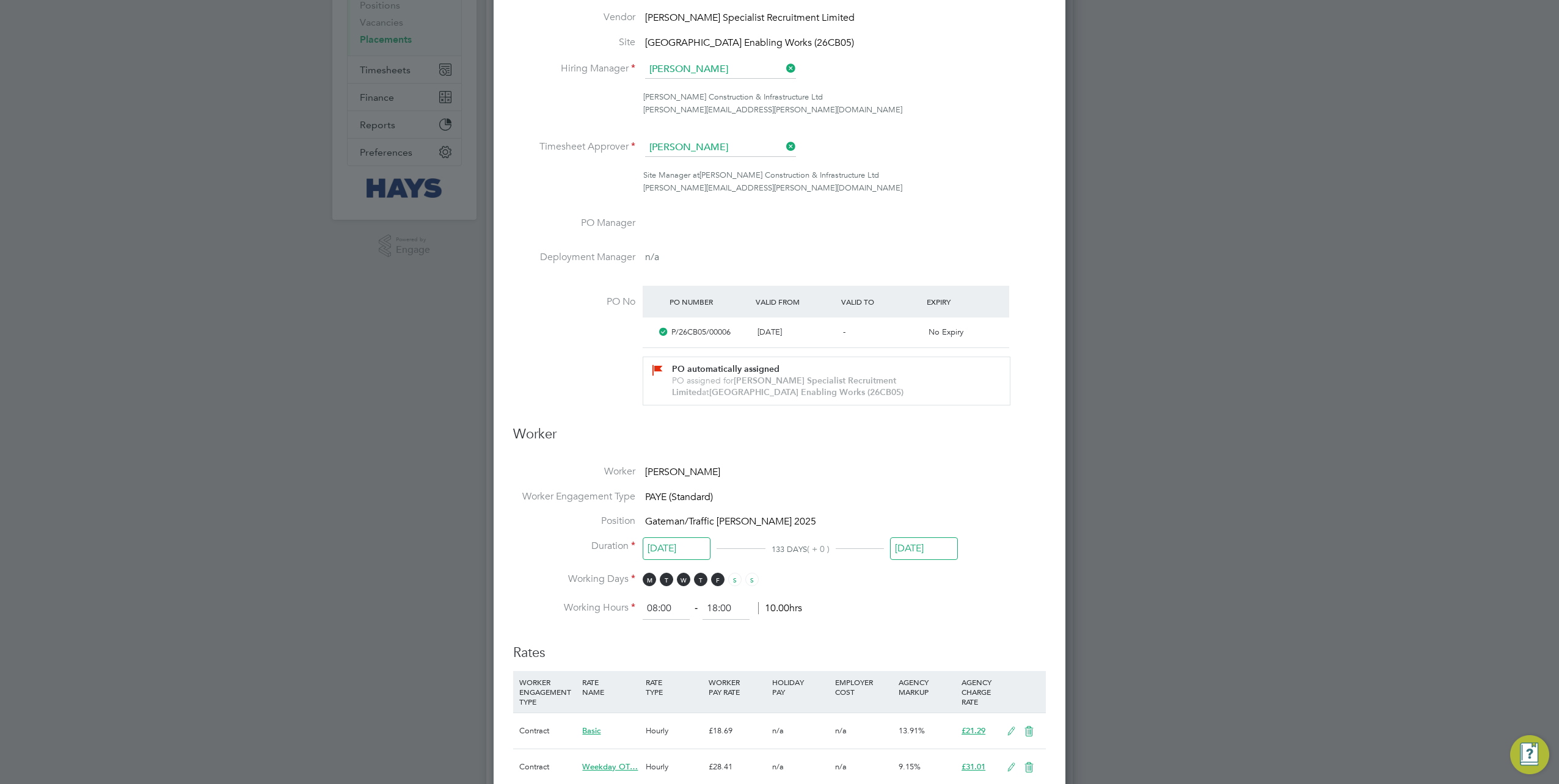
click at [927, 541] on input "25 Aug 2025" at bounding box center [924, 549] width 67 height 22
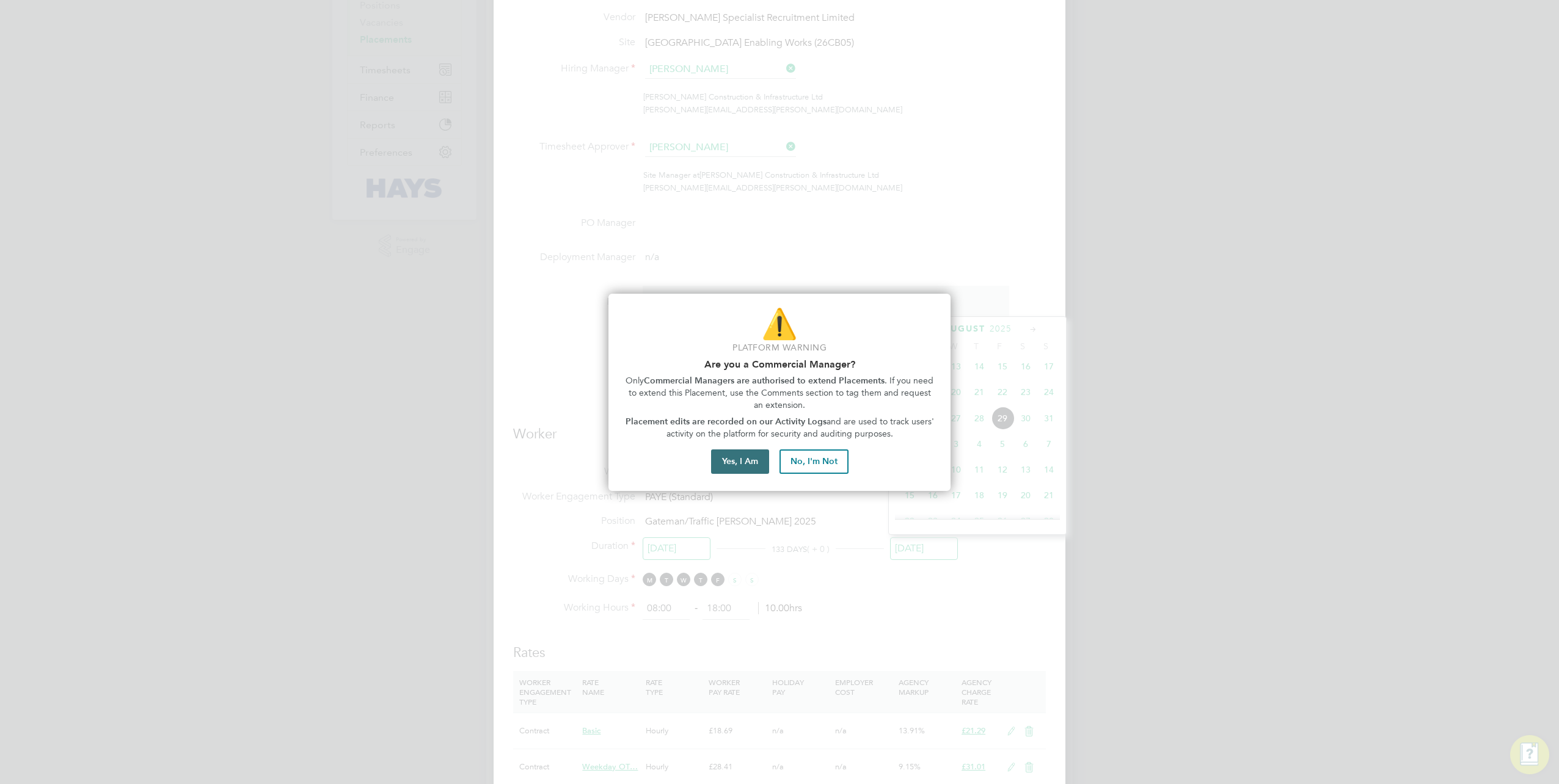
click at [750, 463] on button "Yes, I Am" at bounding box center [740, 462] width 58 height 24
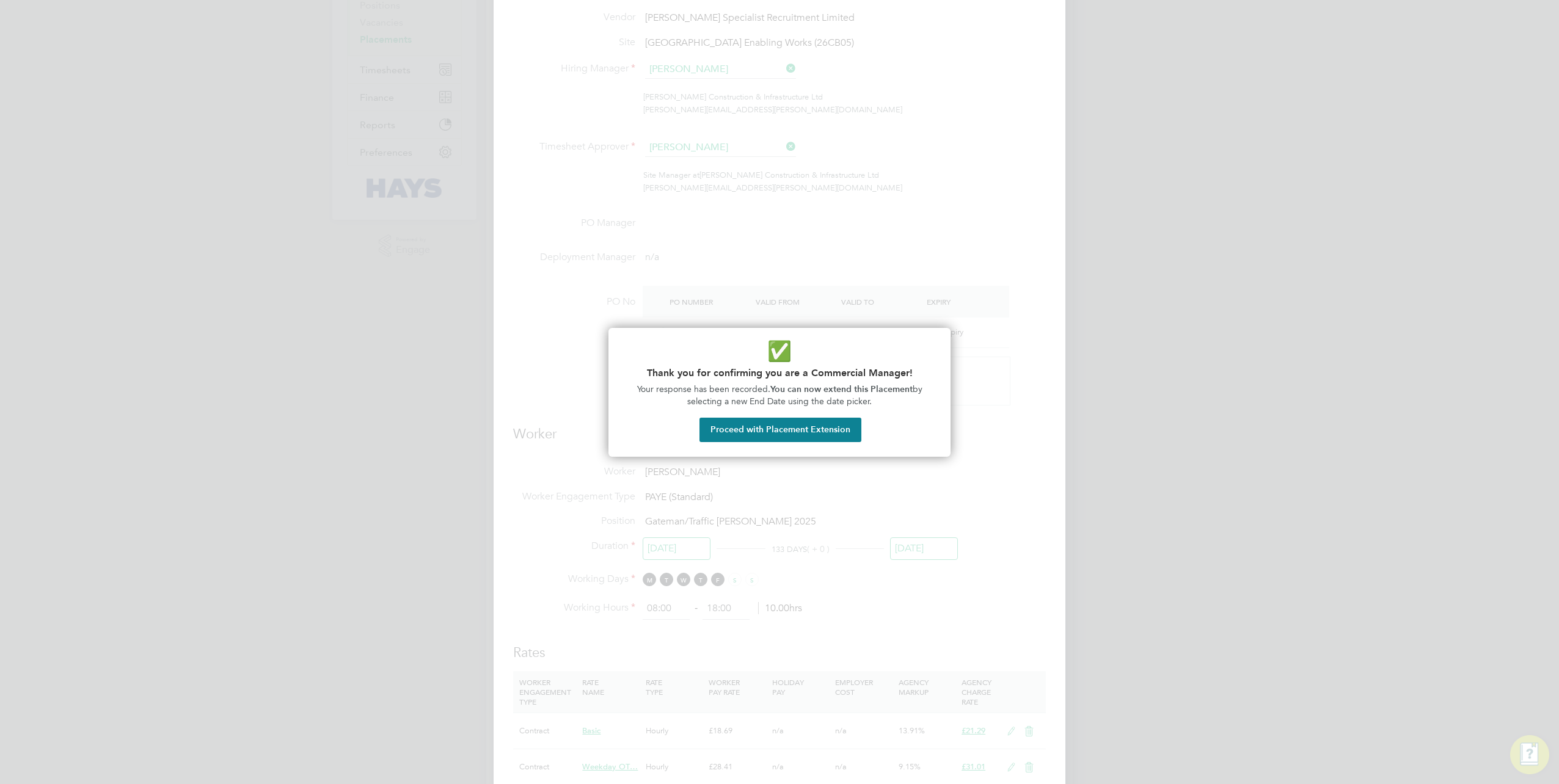
click at [755, 431] on button "Proceed with Placement Extension" at bounding box center [780, 430] width 162 height 24
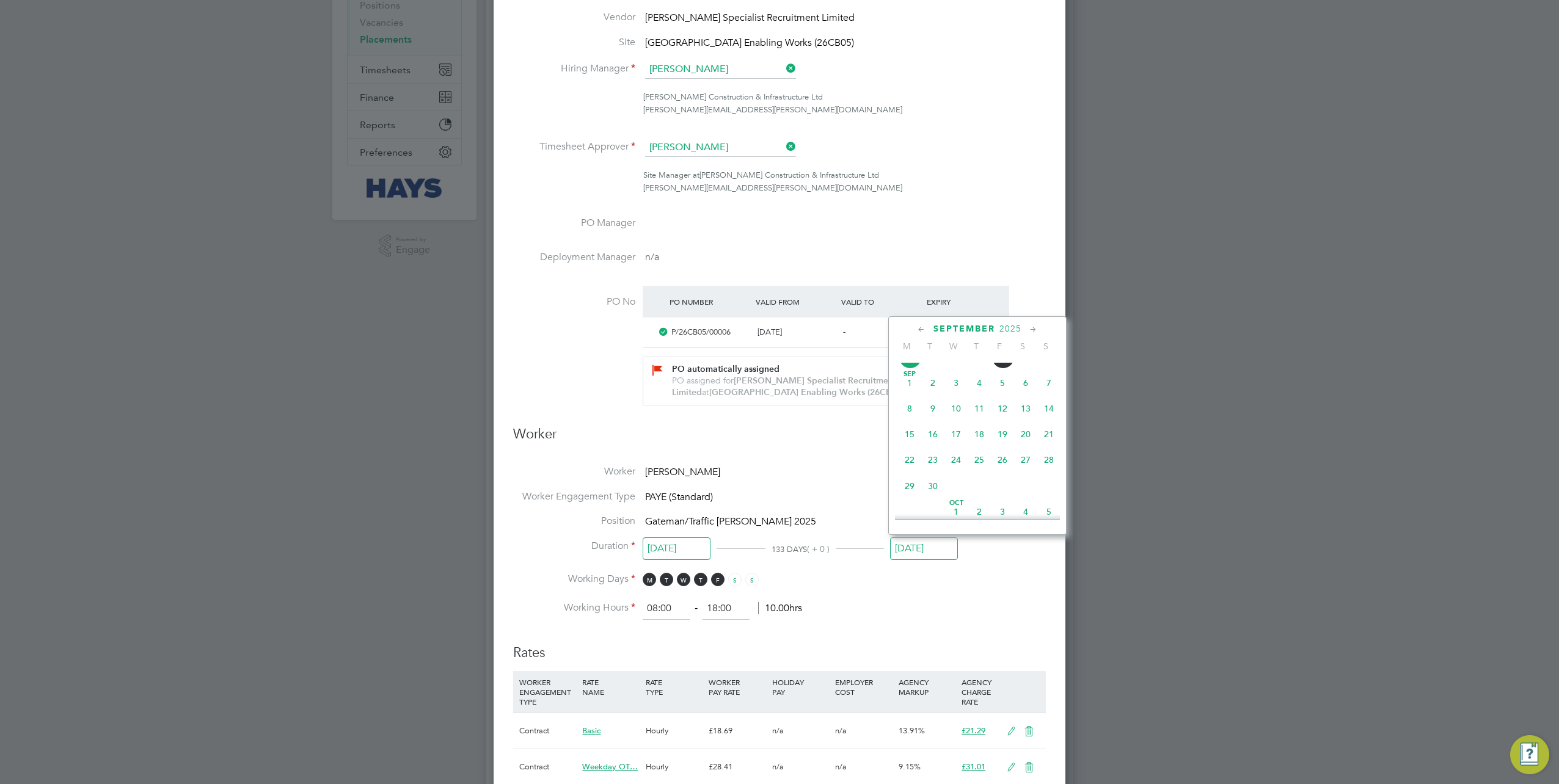
click at [909, 471] on span "22" at bounding box center [909, 460] width 23 height 23
type input "22 Sep 2025"
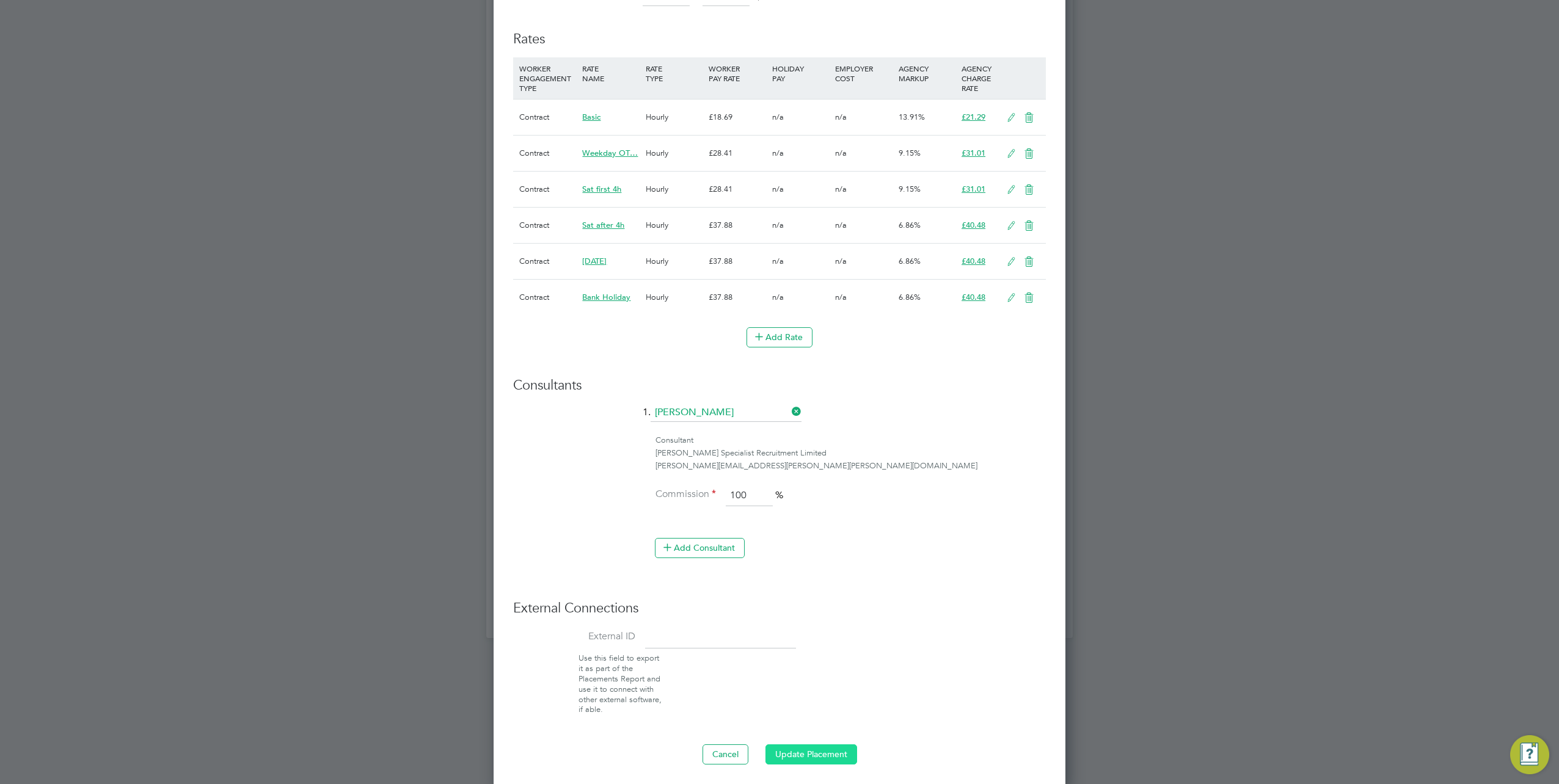
click at [799, 750] on button "Update Placement" at bounding box center [811, 754] width 91 height 19
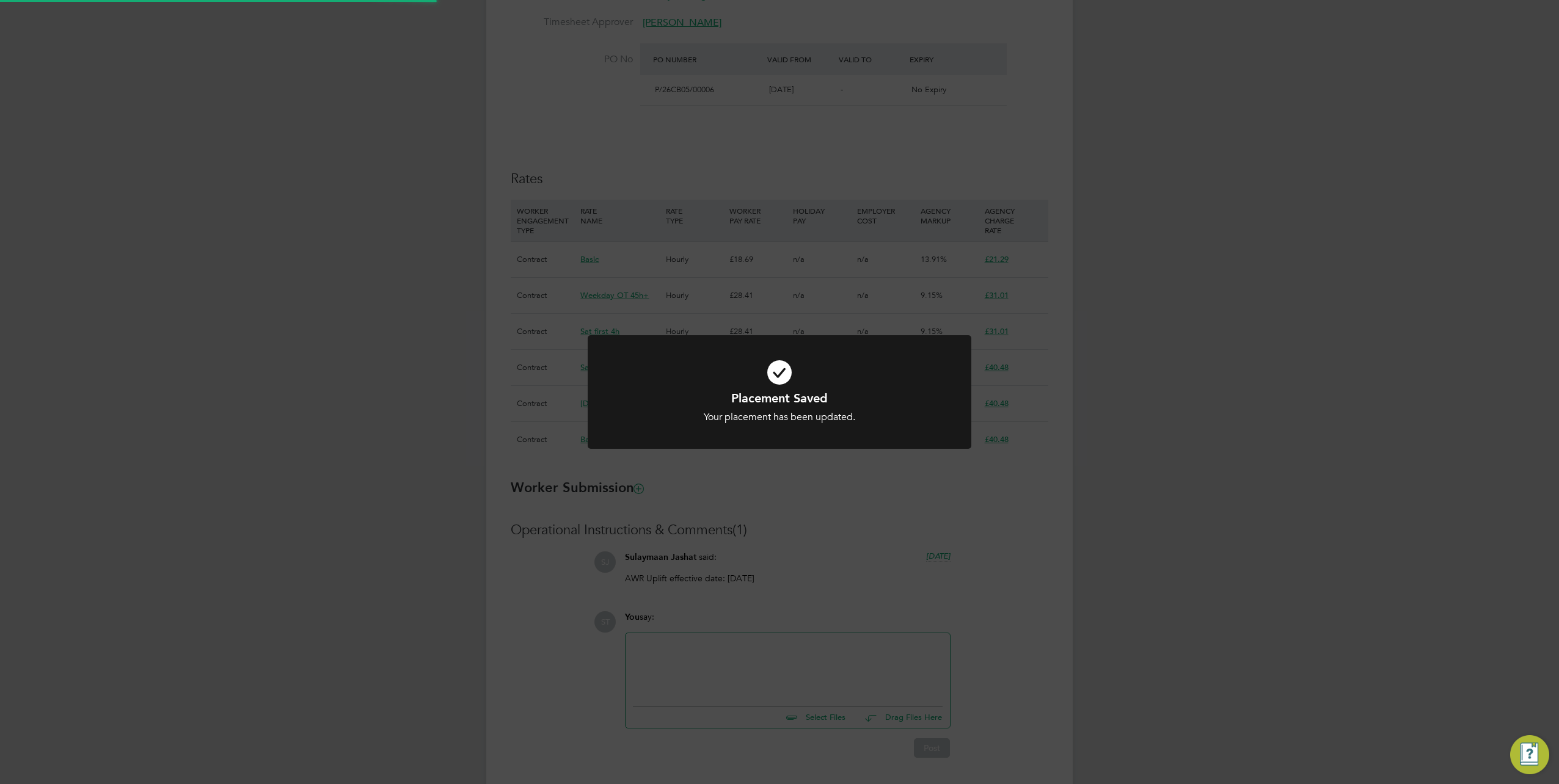
click at [1137, 577] on div "Placement Saved Your placement has been updated. Cancel Okay" at bounding box center [780, 392] width 1559 height 784
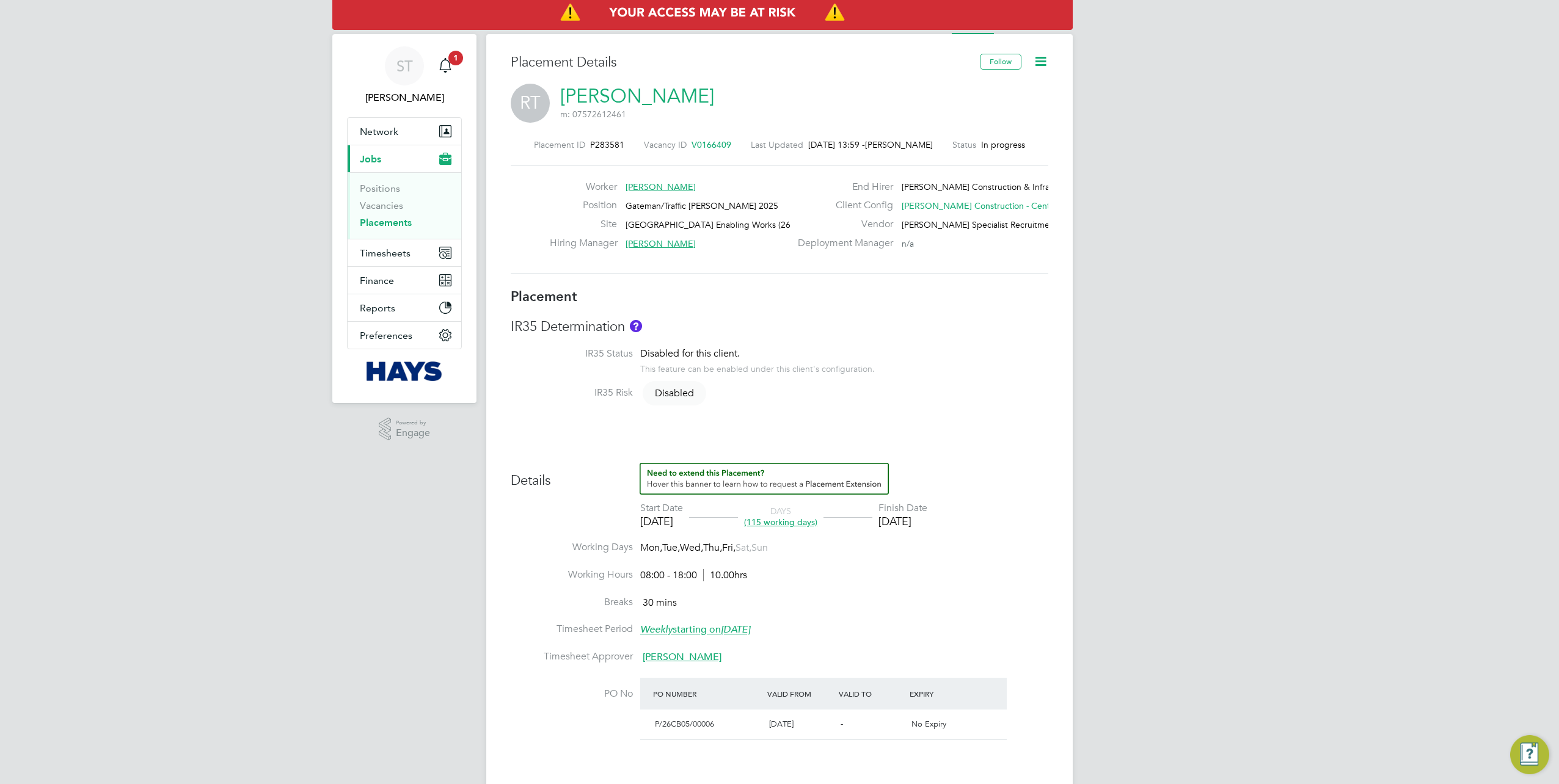
click at [394, 226] on link "Placements" at bounding box center [386, 223] width 52 height 12
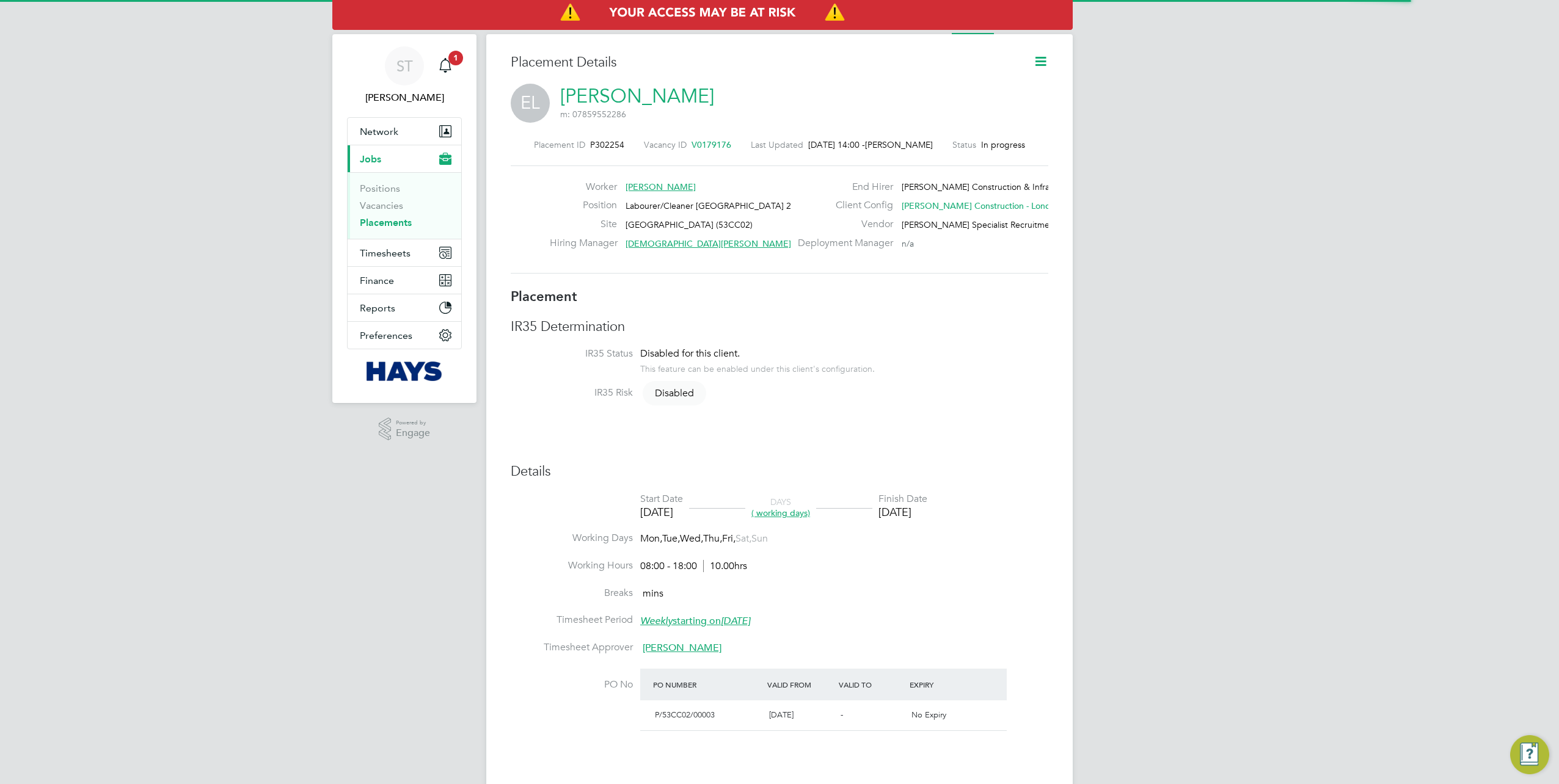
click at [618, 97] on link "[PERSON_NAME]" at bounding box center [637, 96] width 154 height 24
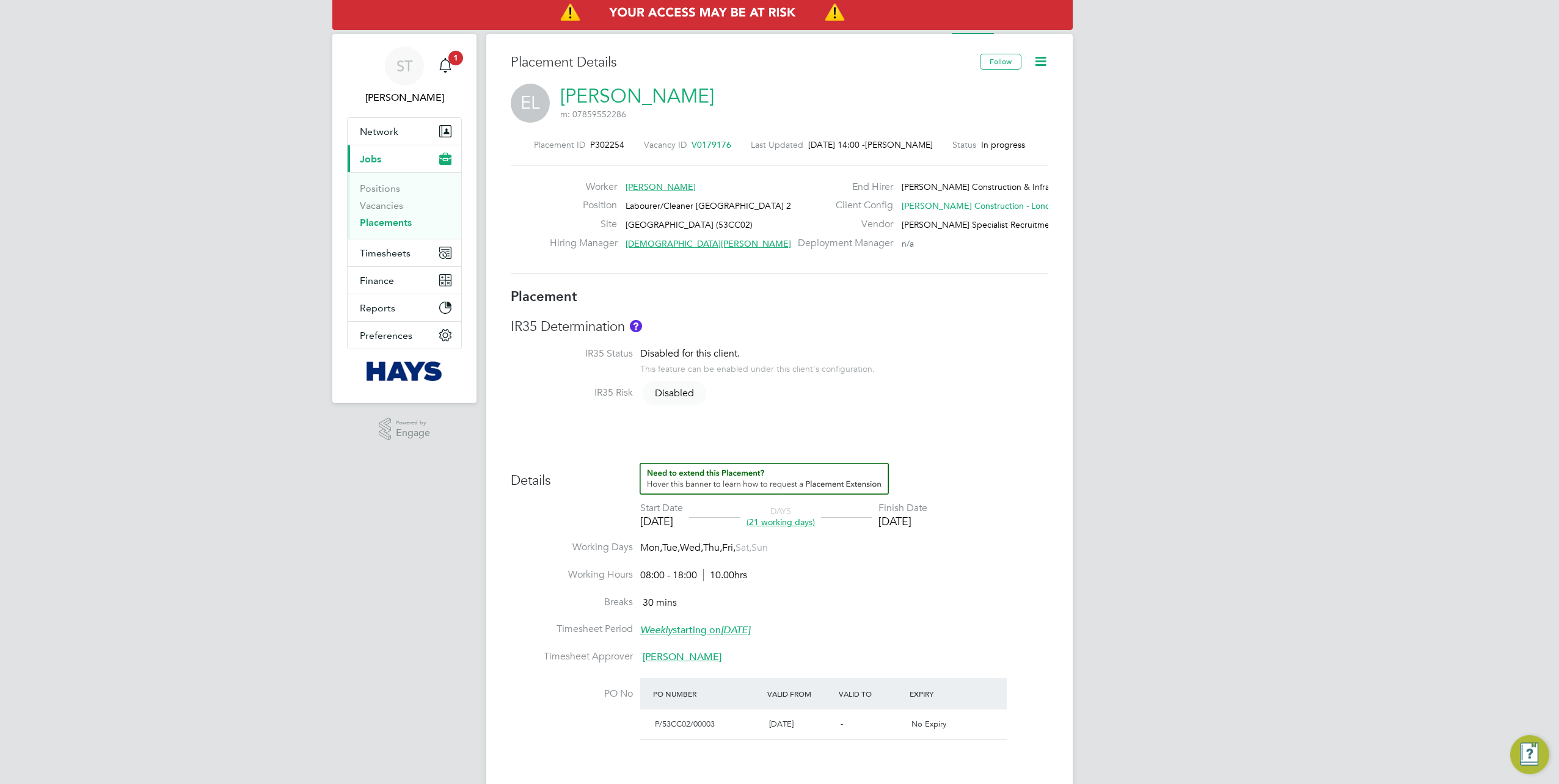
scroll to position [36, 86]
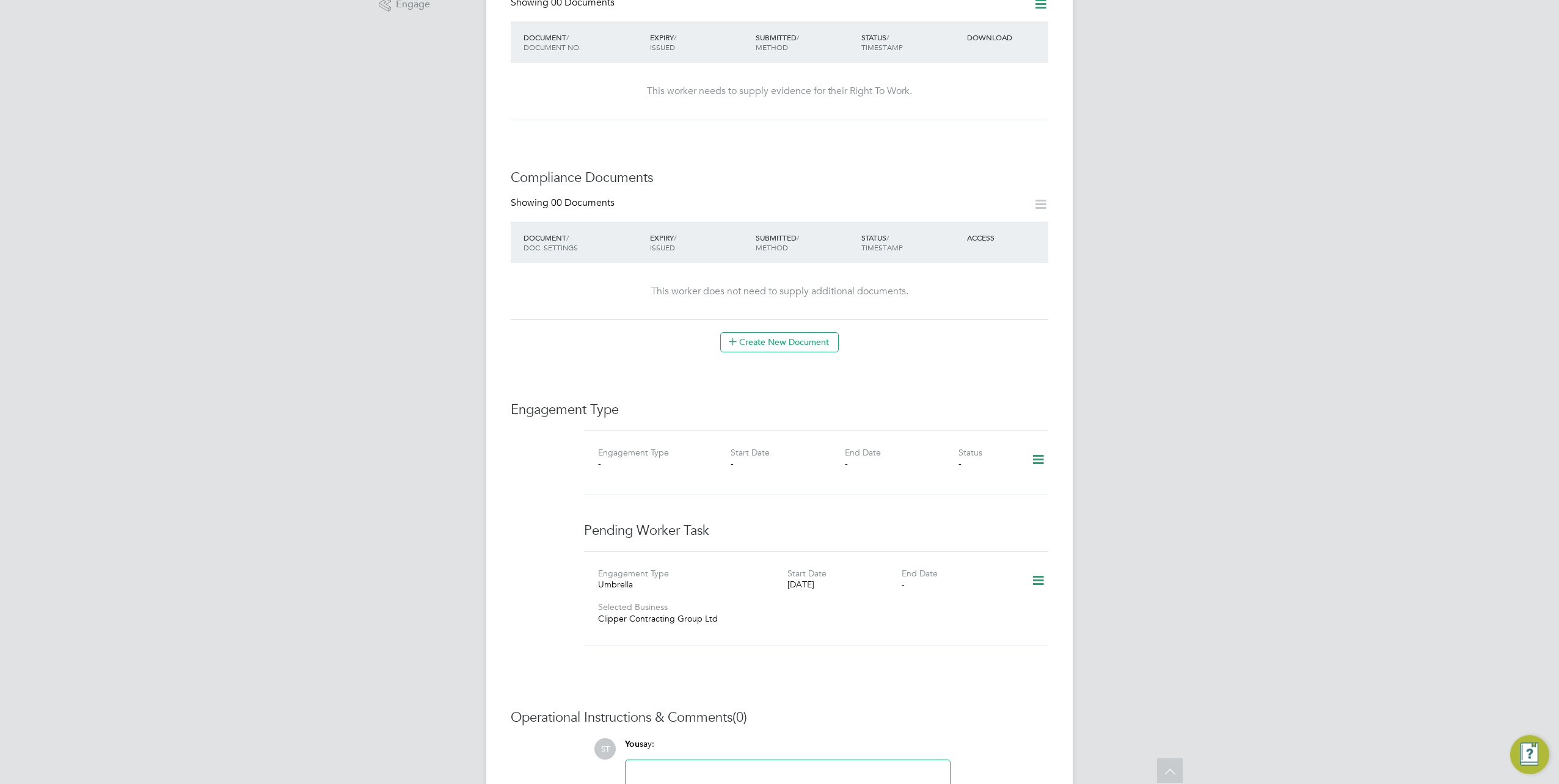
scroll to position [488, 0]
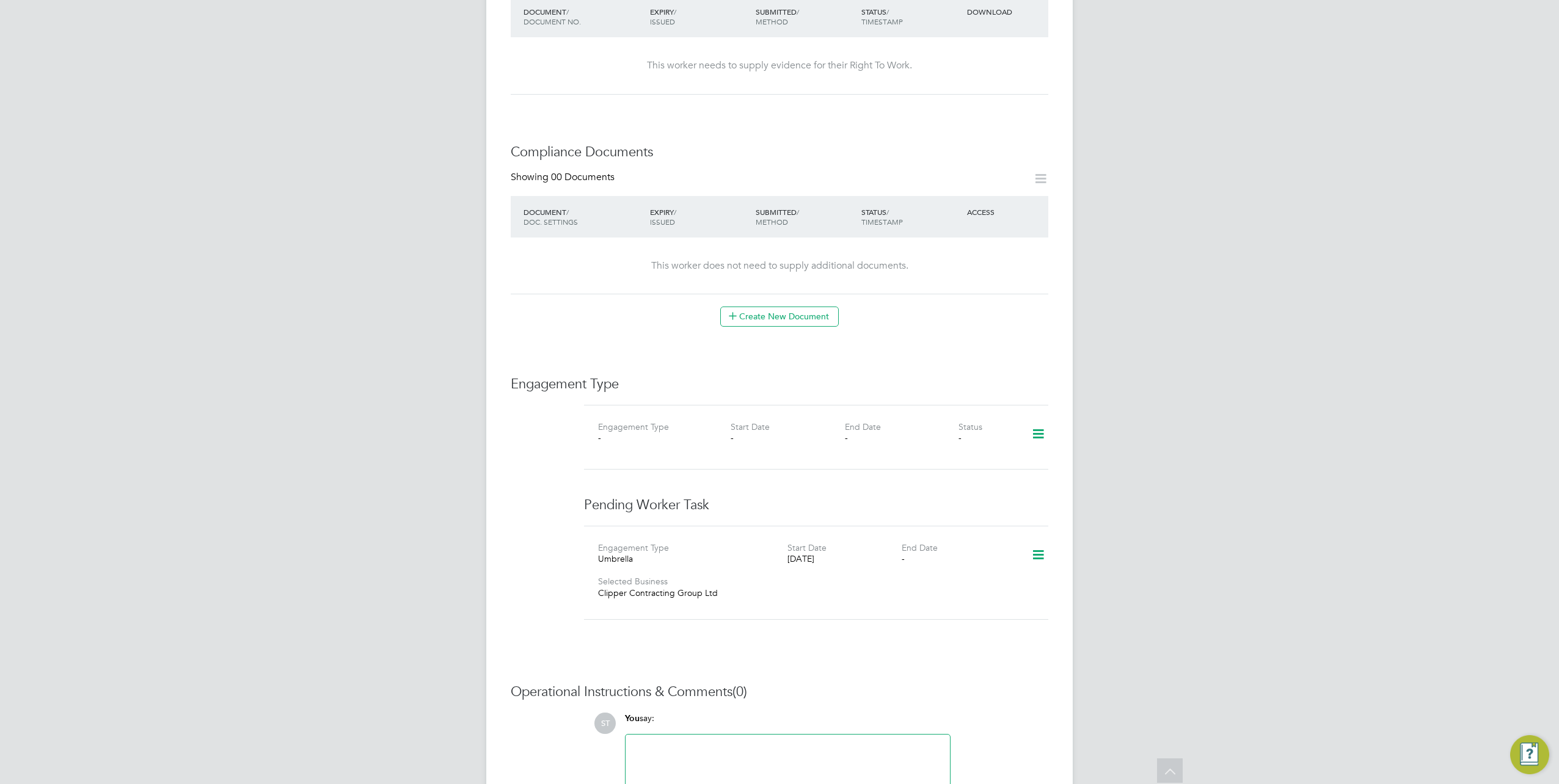
click at [1030, 420] on icon at bounding box center [1038, 434] width 21 height 28
click at [969, 473] on li "Add Engagement Type" at bounding box center [976, 473] width 139 height 18
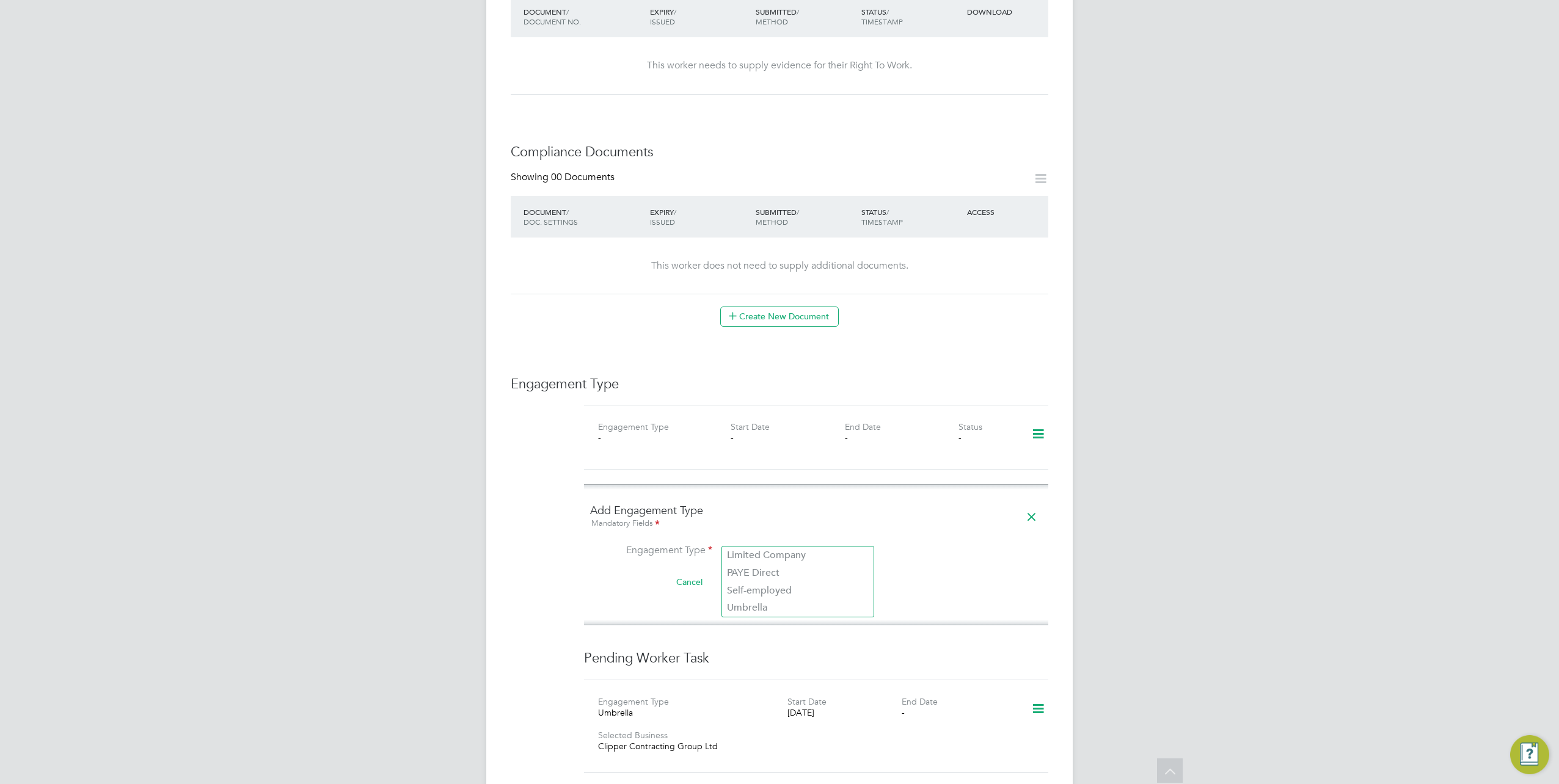
click at [784, 543] on input at bounding box center [797, 551] width 151 height 18
click at [765, 604] on li "Umbrella" at bounding box center [798, 608] width 151 height 18
type input "Umbrella"
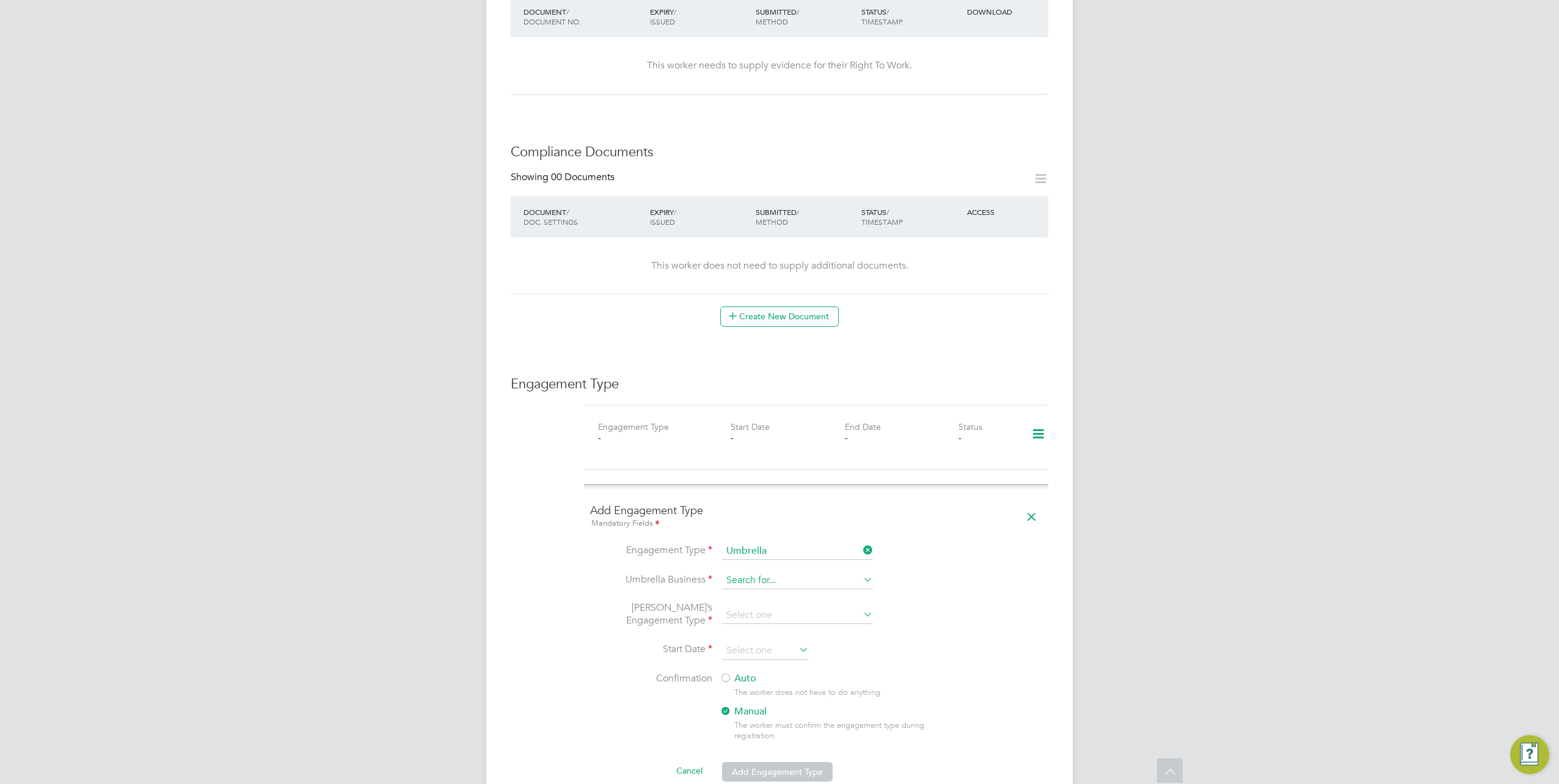
click at [749, 573] on input at bounding box center [797, 581] width 151 height 18
click at [744, 584] on b "Clipp" at bounding box center [767, 585] width 80 height 12
type input "Clipper Contracting Group Ltd"
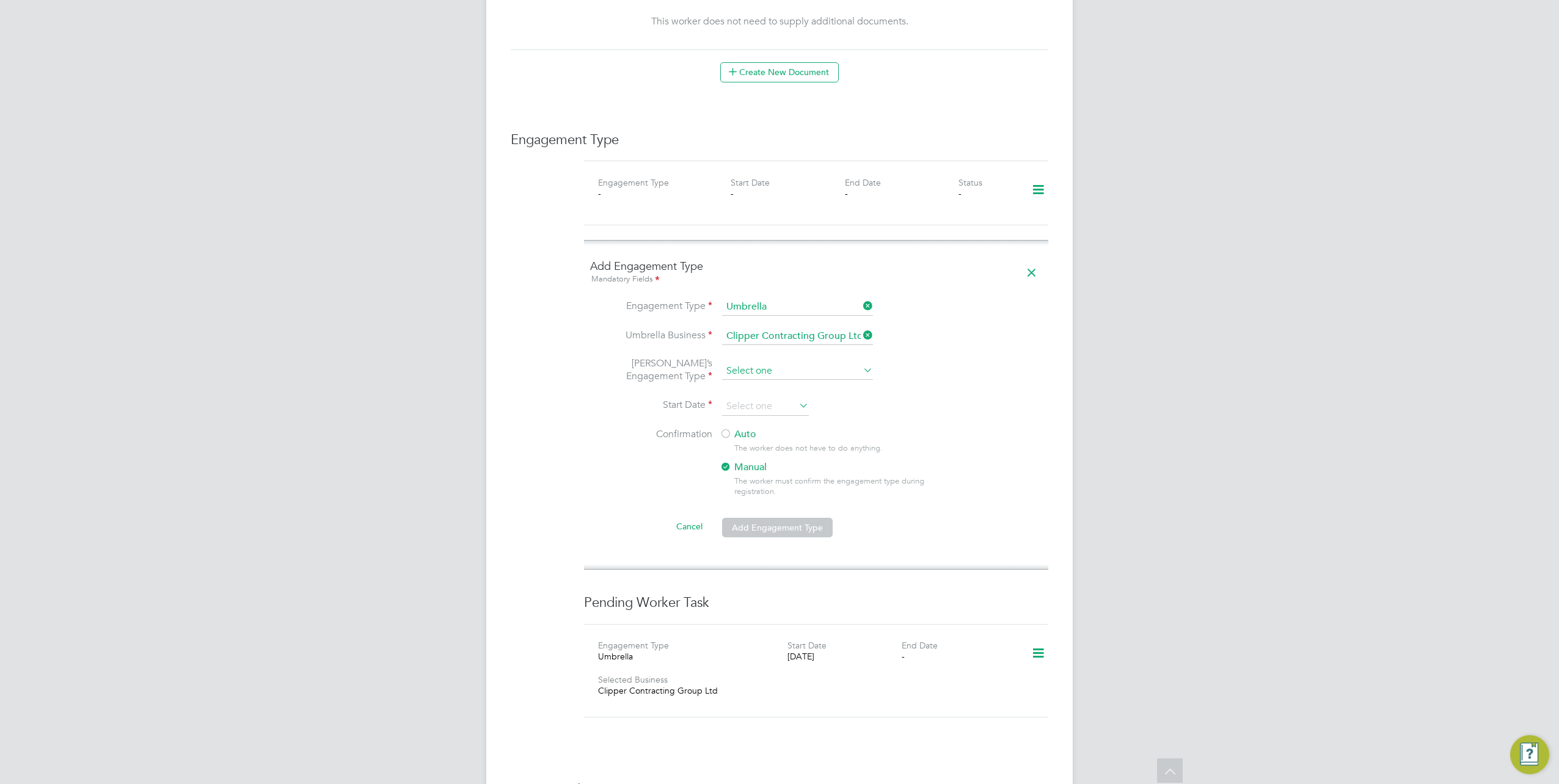
click at [793, 363] on input at bounding box center [797, 371] width 151 height 18
click at [766, 443] on li "PAYE Umbrella" at bounding box center [798, 445] width 151 height 18
type input "PAYE Umbrella"
click at [766, 398] on input at bounding box center [766, 407] width 87 height 18
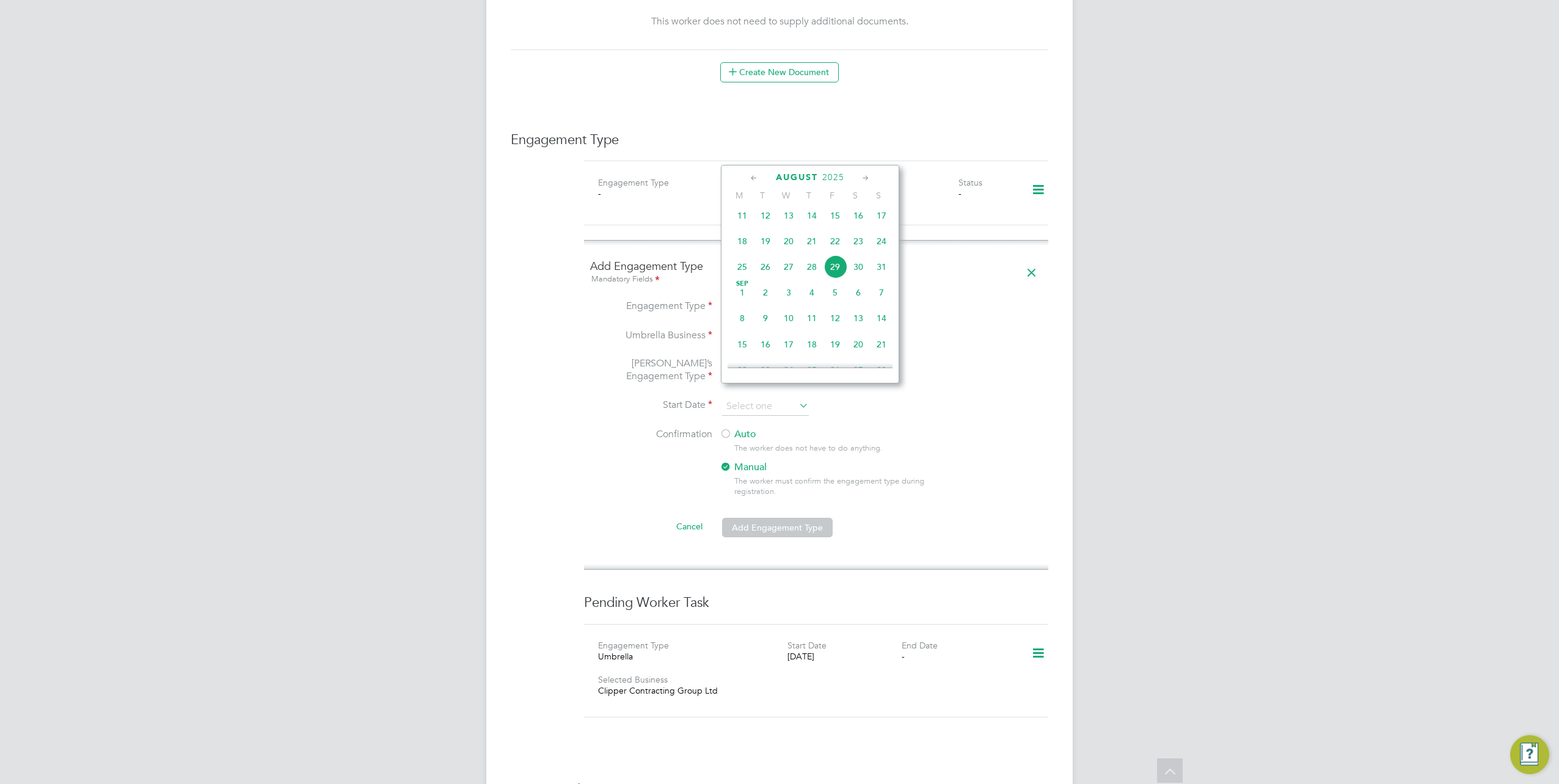
click at [836, 272] on span "29" at bounding box center [835, 267] width 23 height 23
type input "29 Aug 2025"
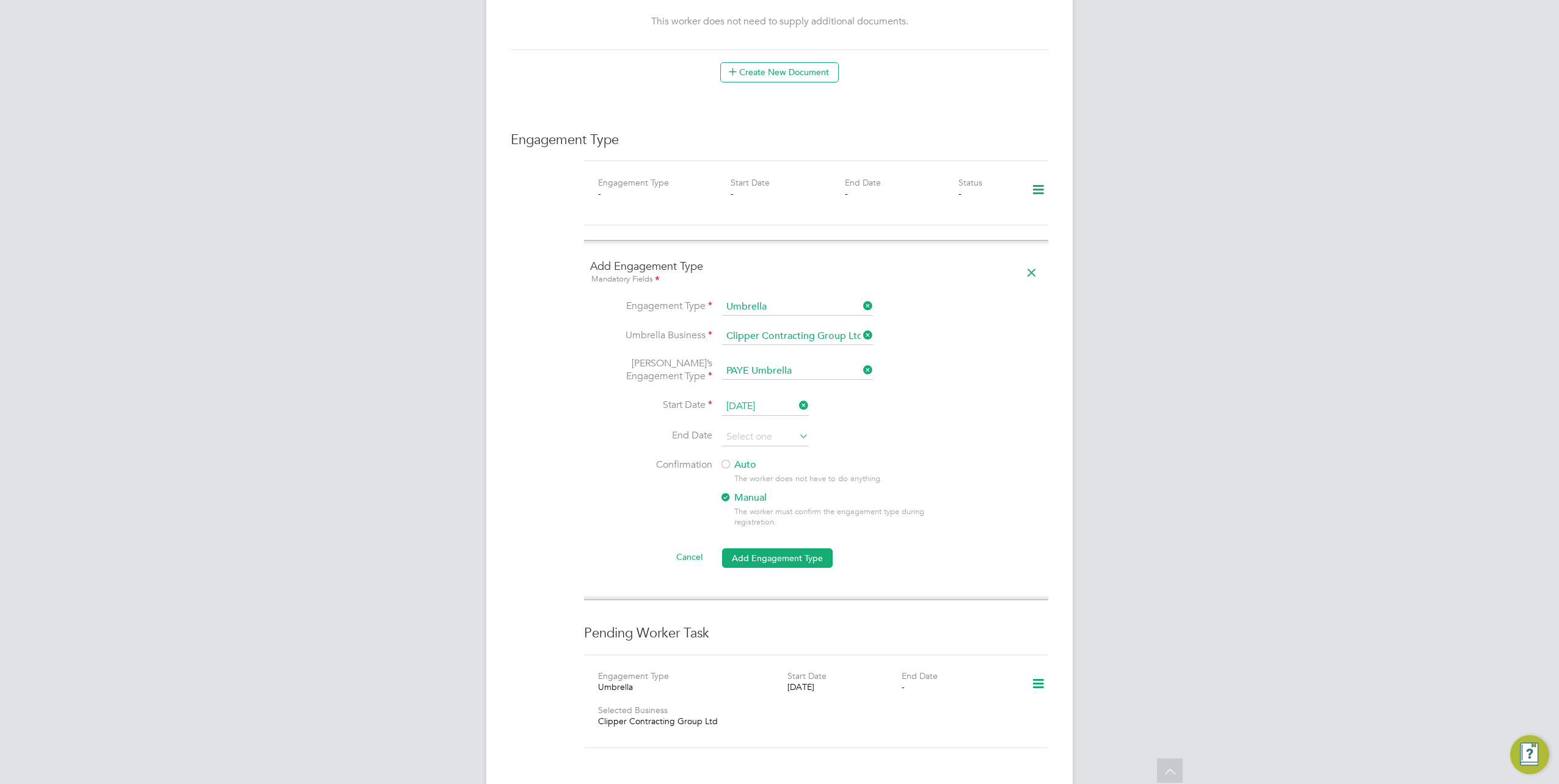
click at [734, 459] on label "Auto" at bounding box center [829, 465] width 220 height 13
click at [769, 549] on button "Add Engagement Type" at bounding box center [778, 558] width 111 height 19
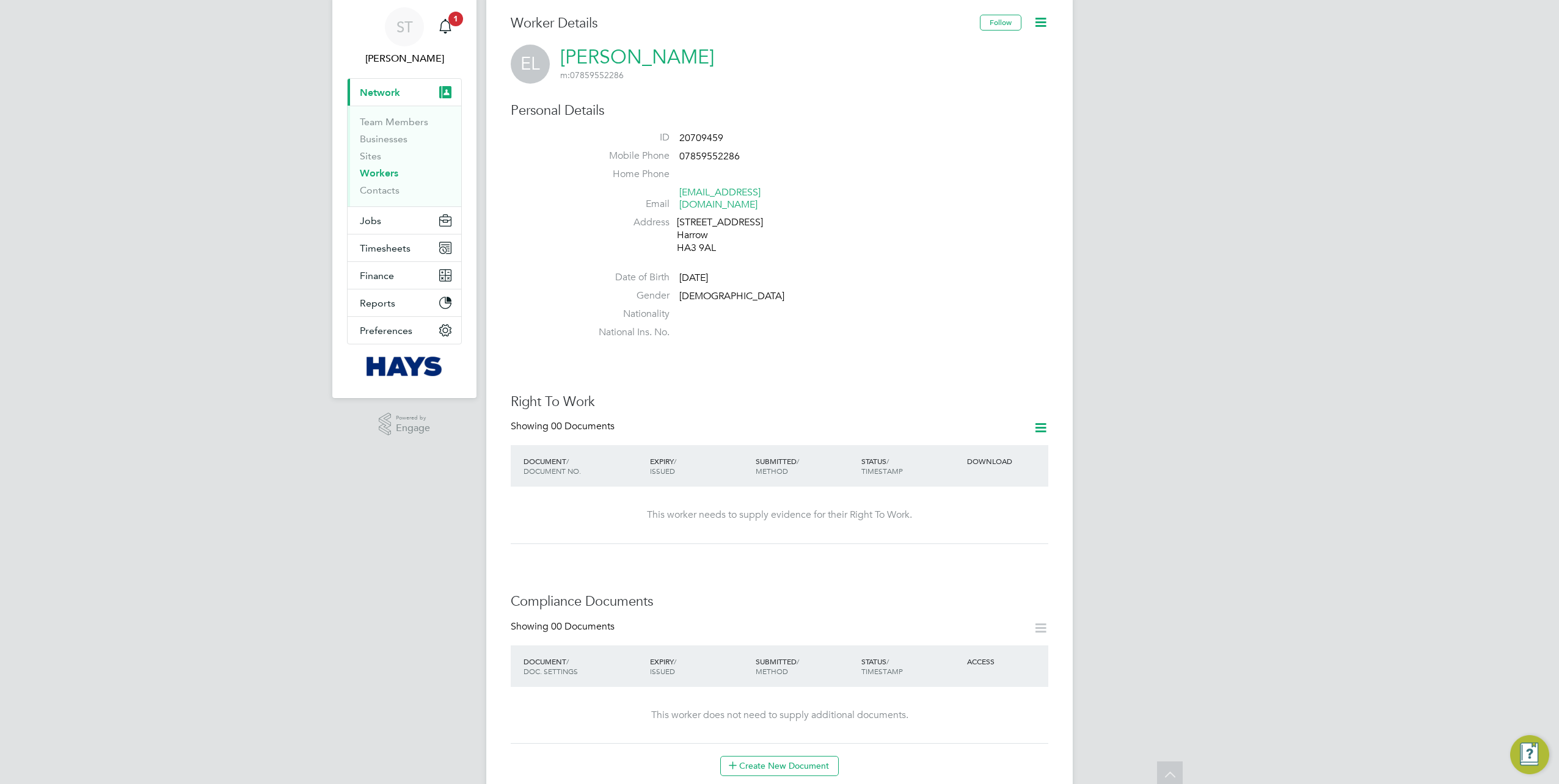
scroll to position [0, 0]
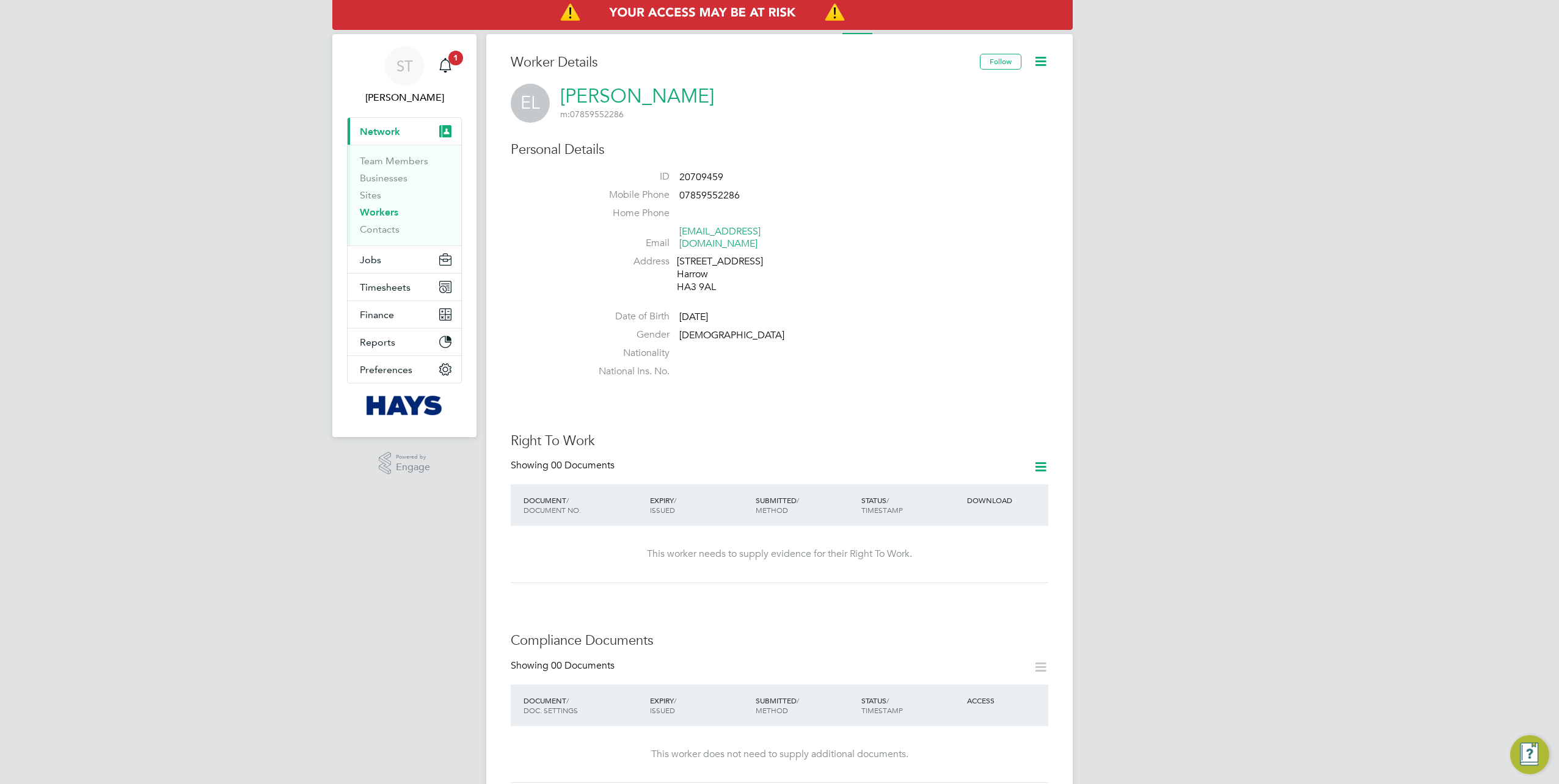
click at [1173, 526] on div "ST Samreet Thandi Notifications 1 Applications: Current page: Network Team Memb…" at bounding box center [780, 692] width 1559 height 1383
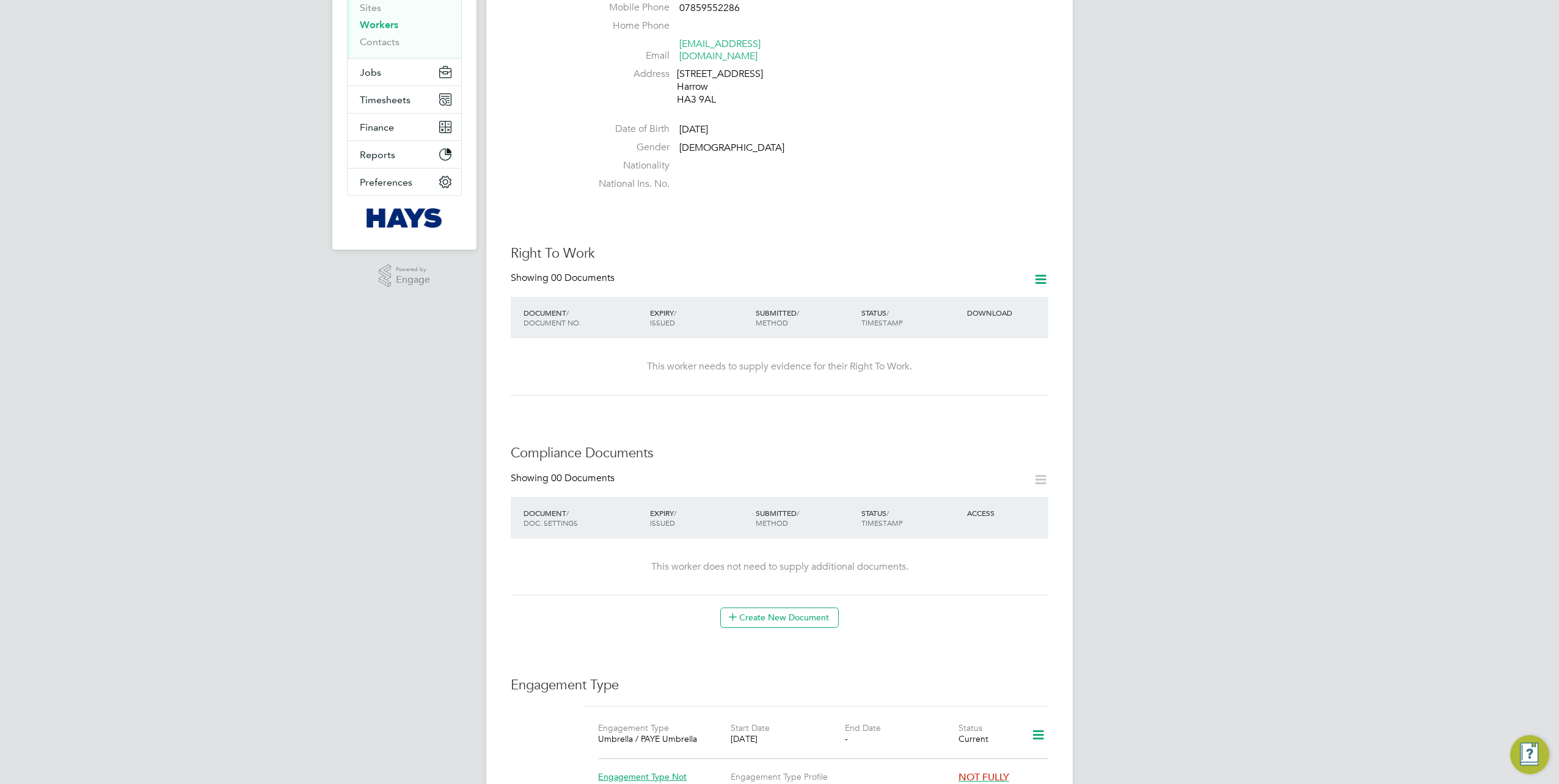
scroll to position [245, 0]
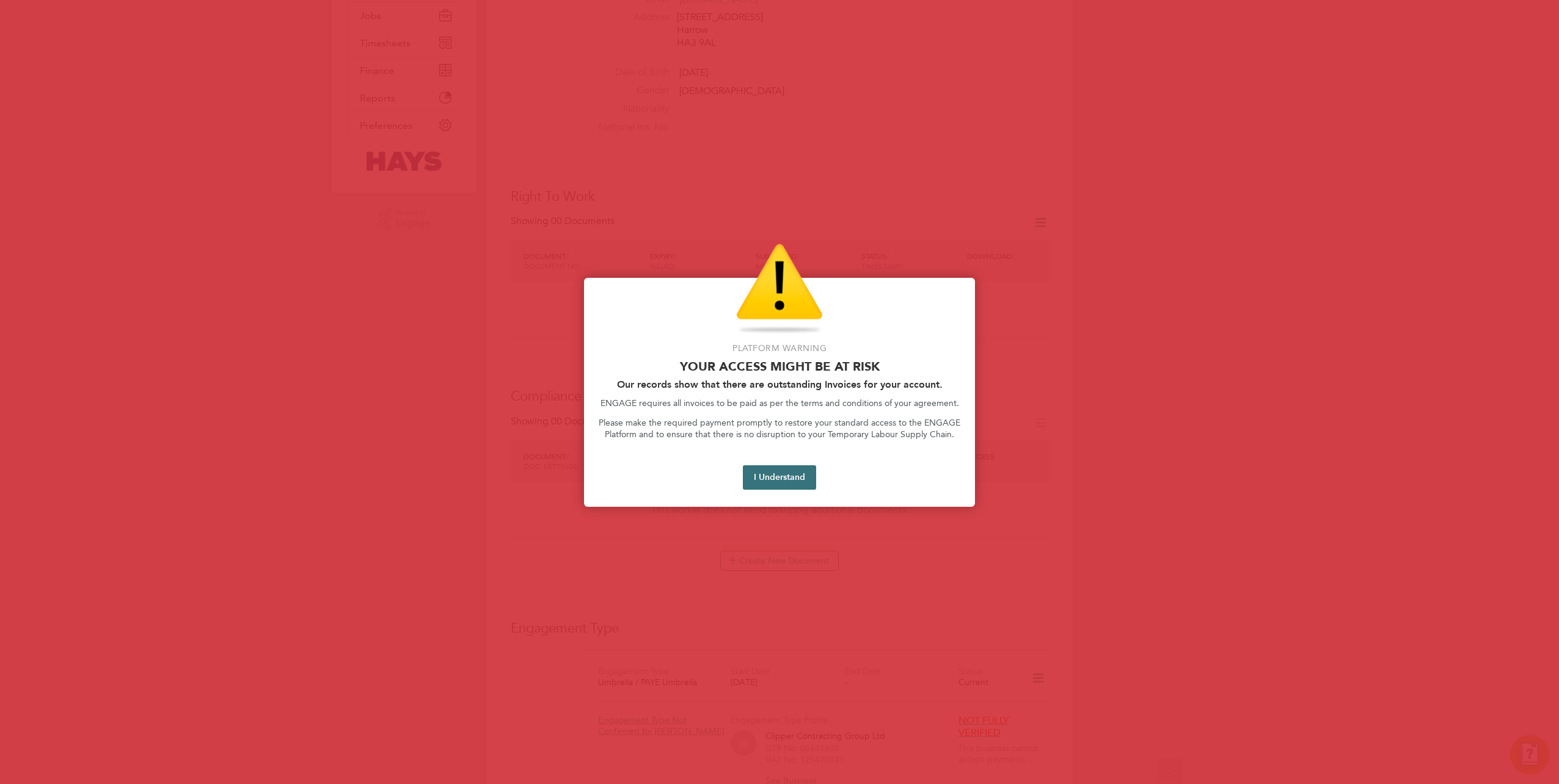
click at [779, 487] on button "I Understand" at bounding box center [779, 477] width 73 height 24
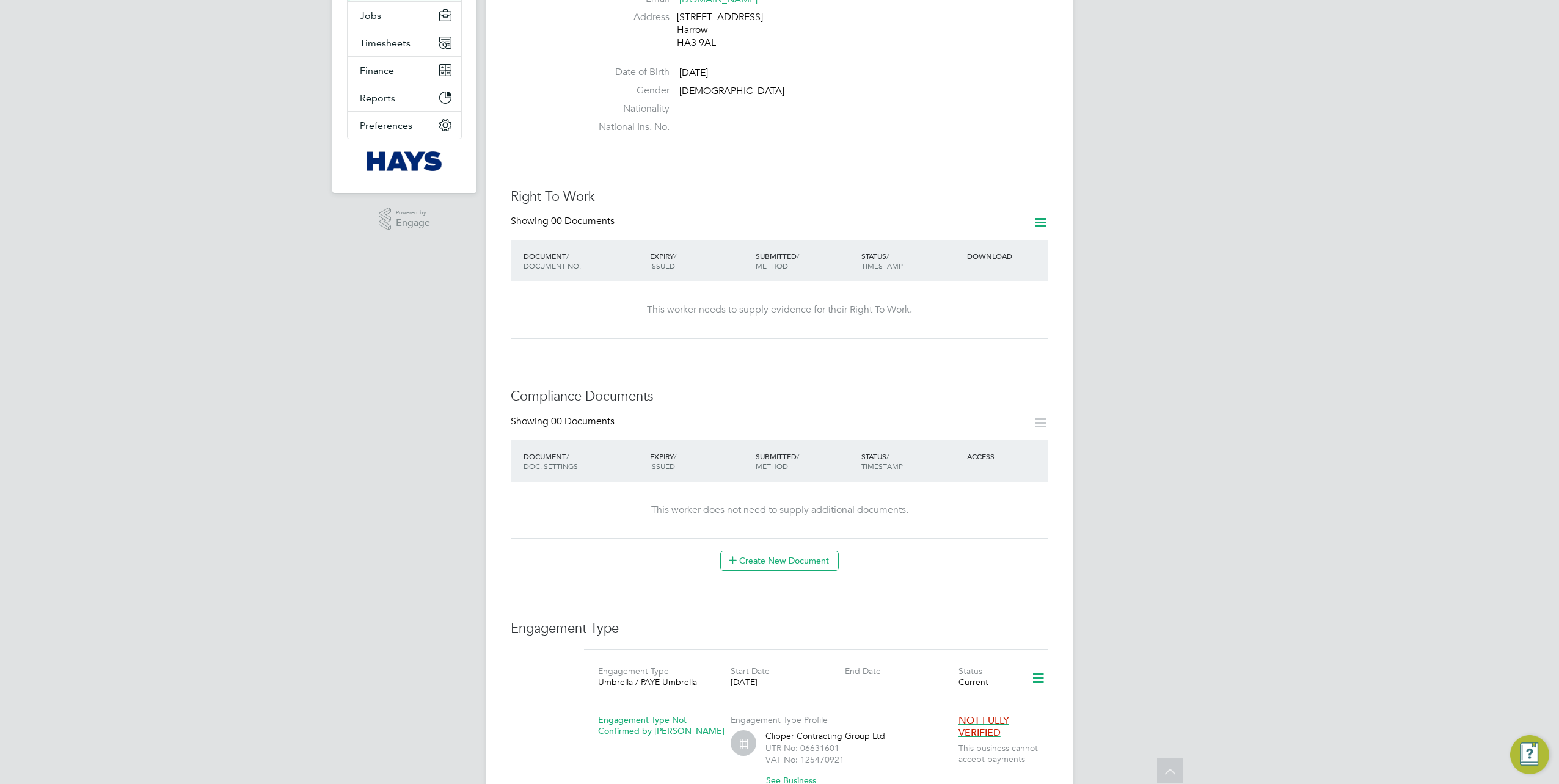
scroll to position [0, 0]
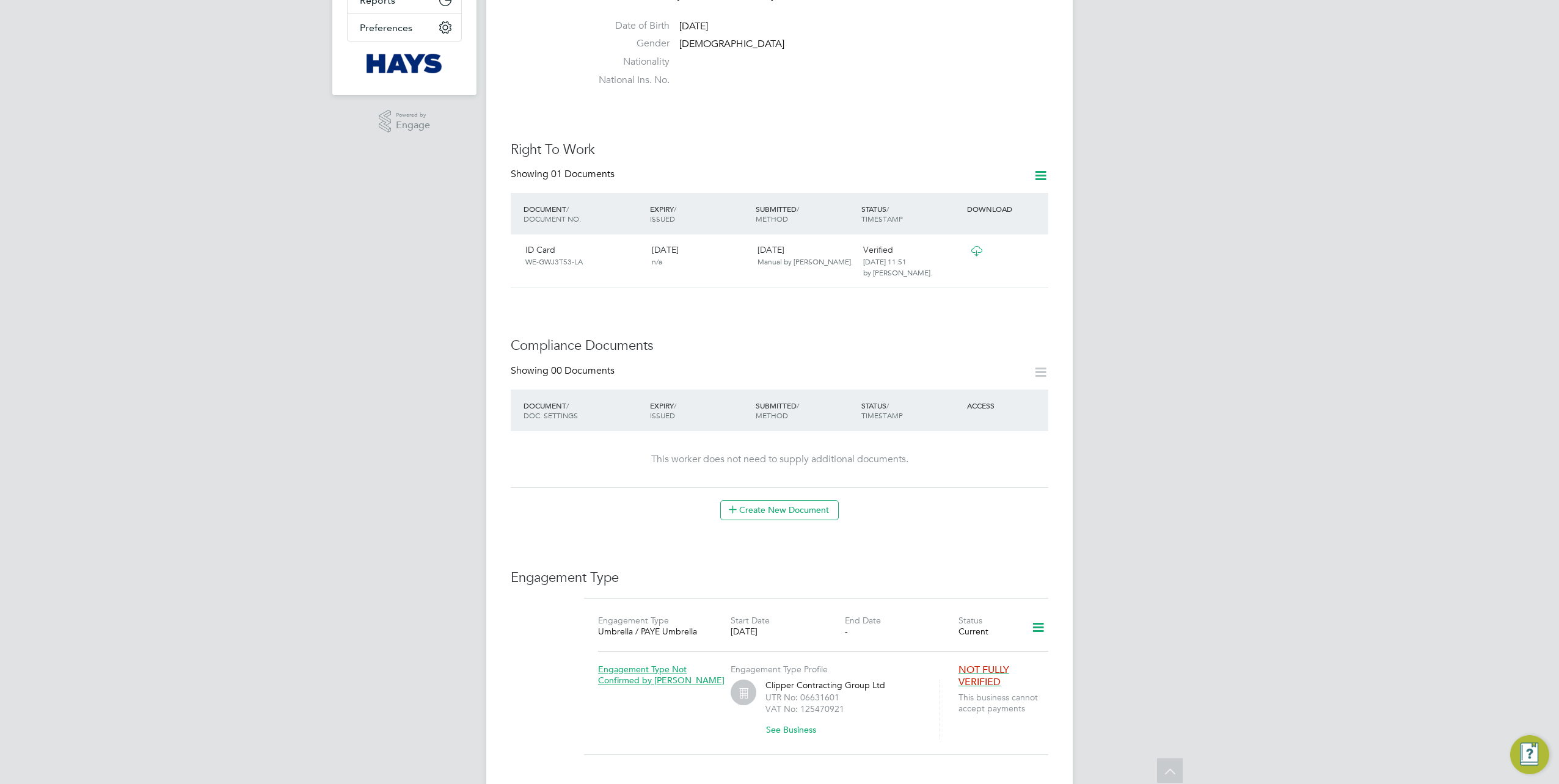
scroll to position [61, 0]
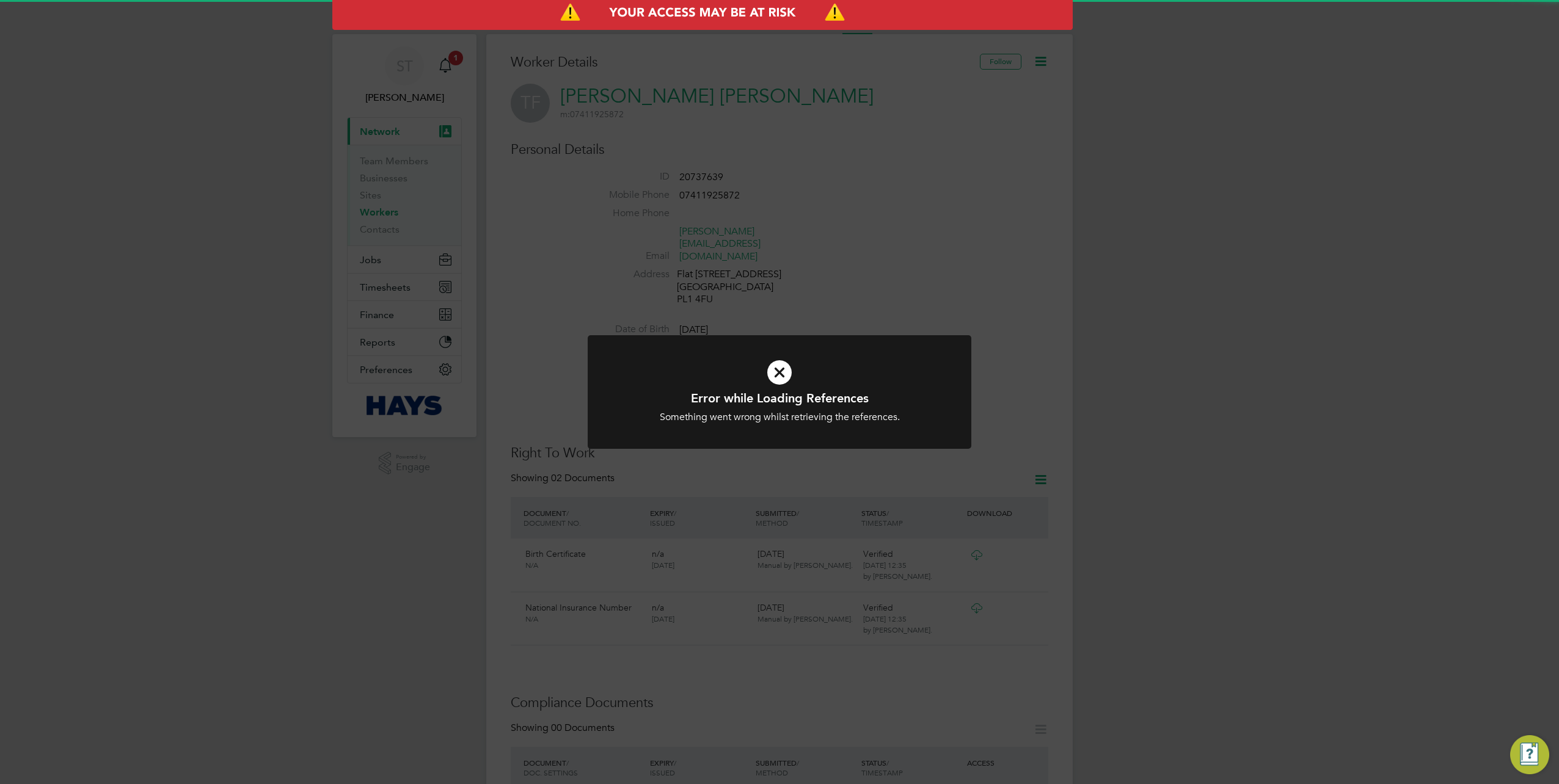
click at [853, 551] on div "Error while Loading References Something went wrong whilst retrieving the refer…" at bounding box center [780, 392] width 1559 height 784
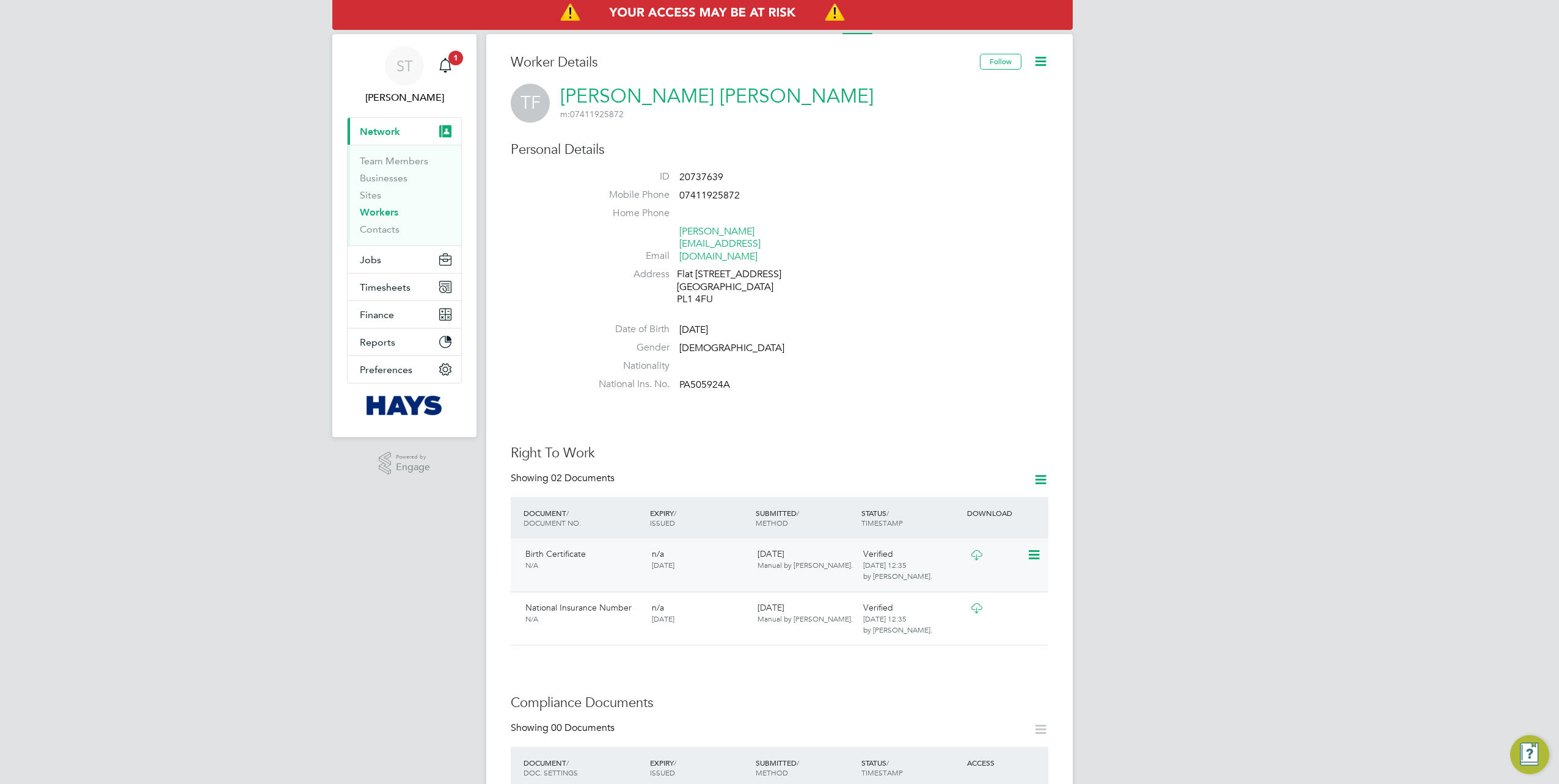
click at [974, 550] on icon at bounding box center [976, 555] width 16 height 10
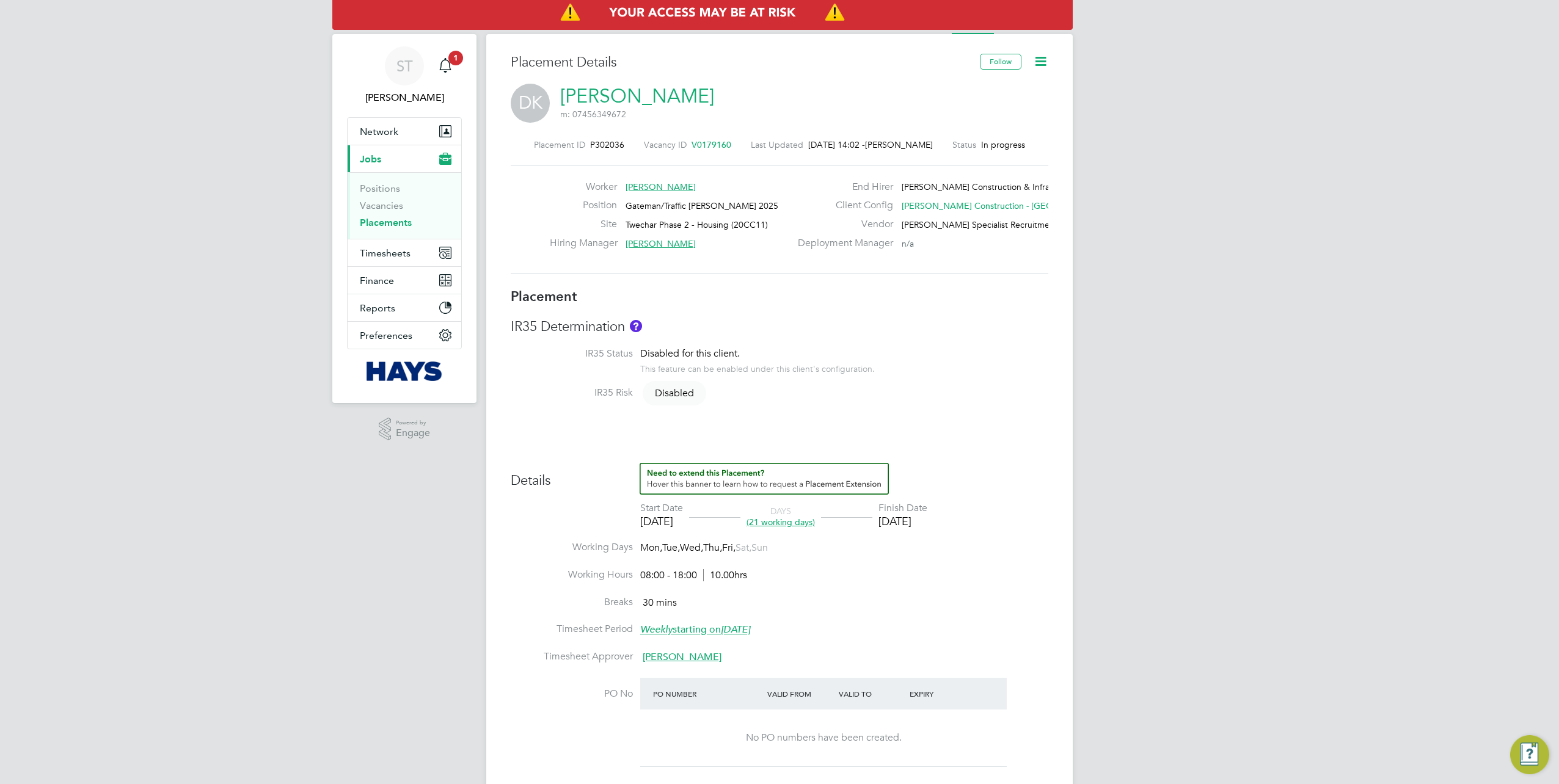
click at [612, 96] on link "[PERSON_NAME]" at bounding box center [637, 96] width 154 height 24
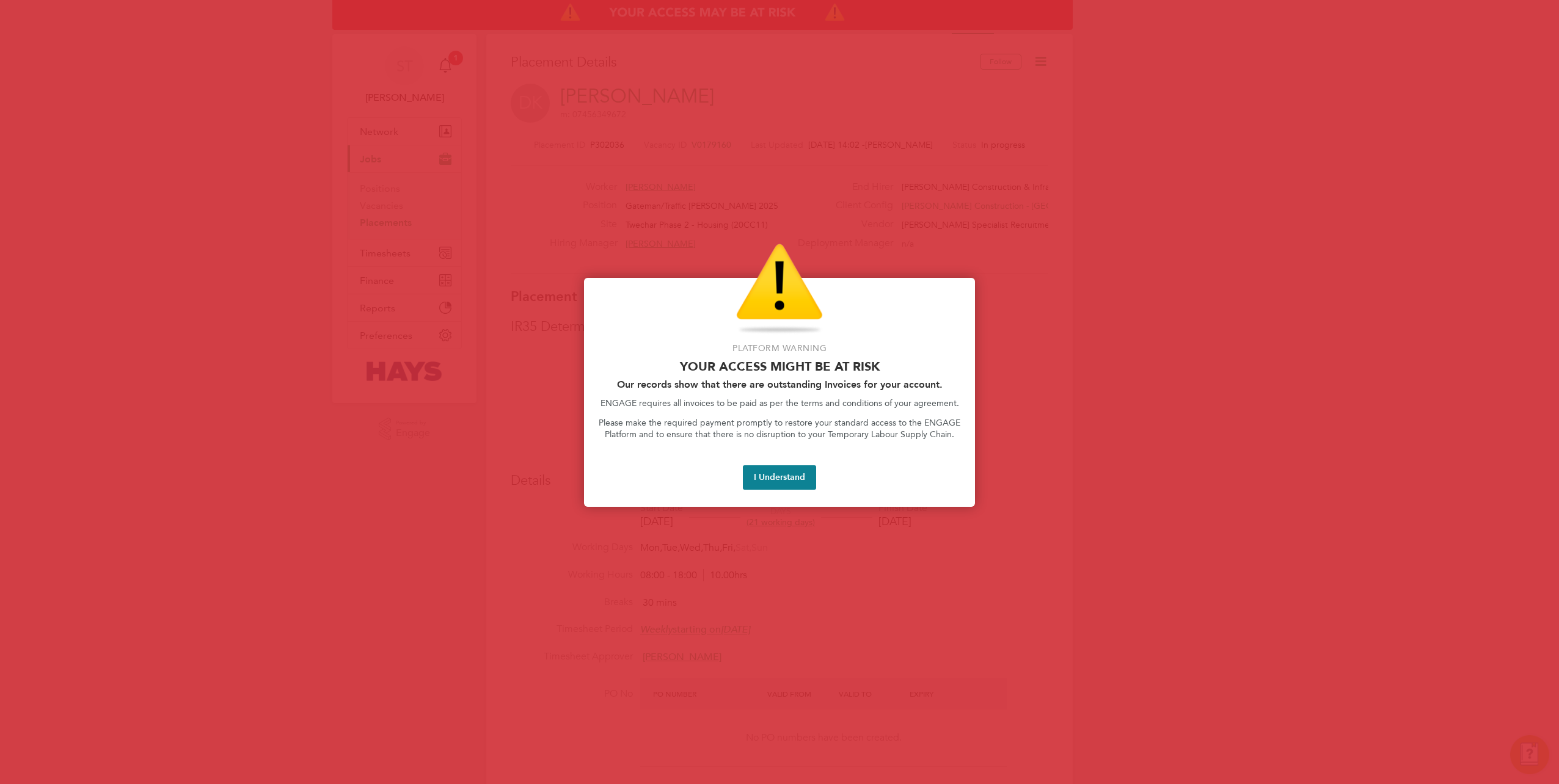
click at [832, 526] on div at bounding box center [780, 392] width 1559 height 784
click at [784, 485] on button "I Understand" at bounding box center [779, 477] width 73 height 24
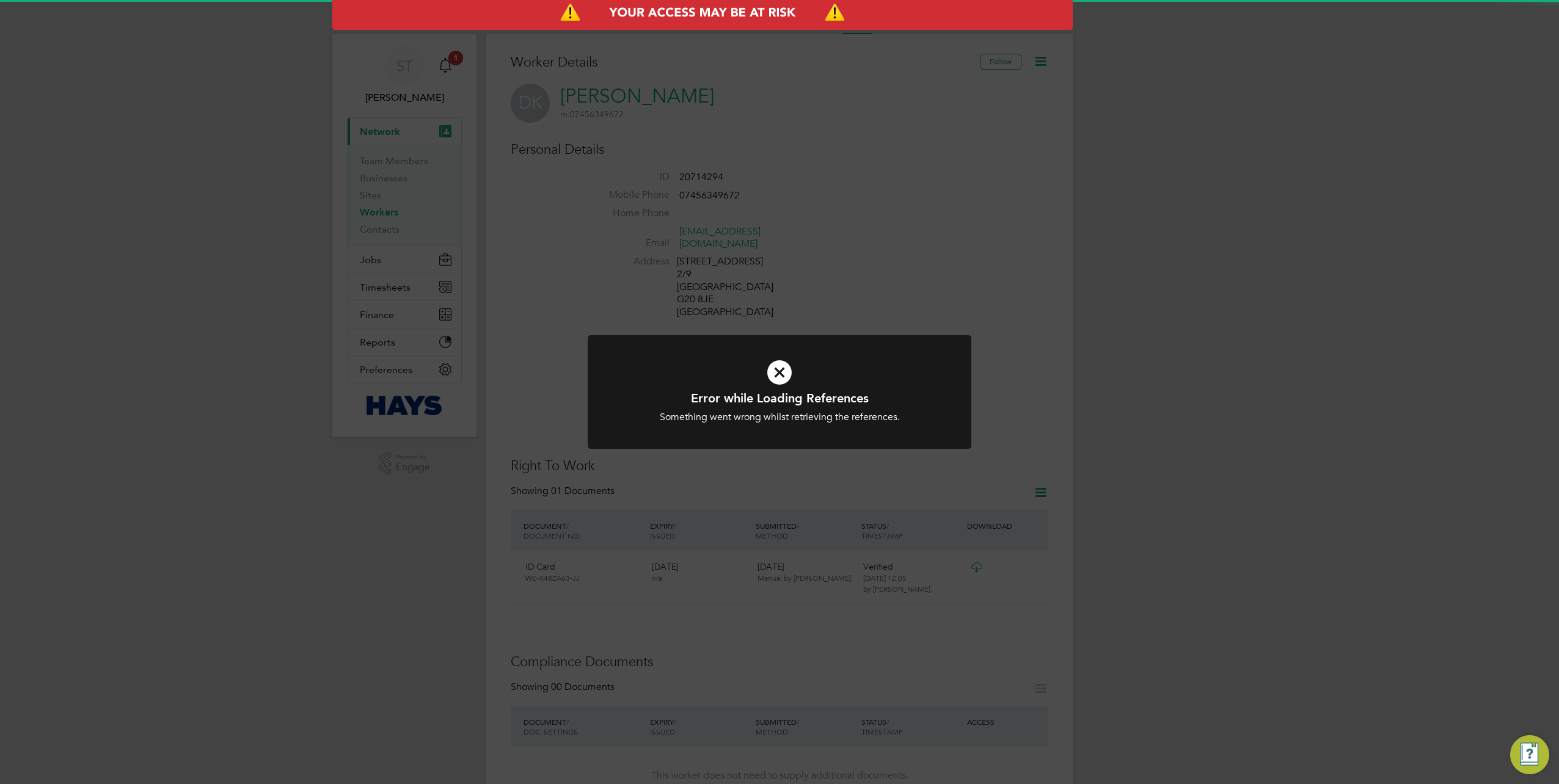
click at [835, 597] on div "Error while Loading References Something went wrong whilst retrieving the refer…" at bounding box center [780, 392] width 1559 height 784
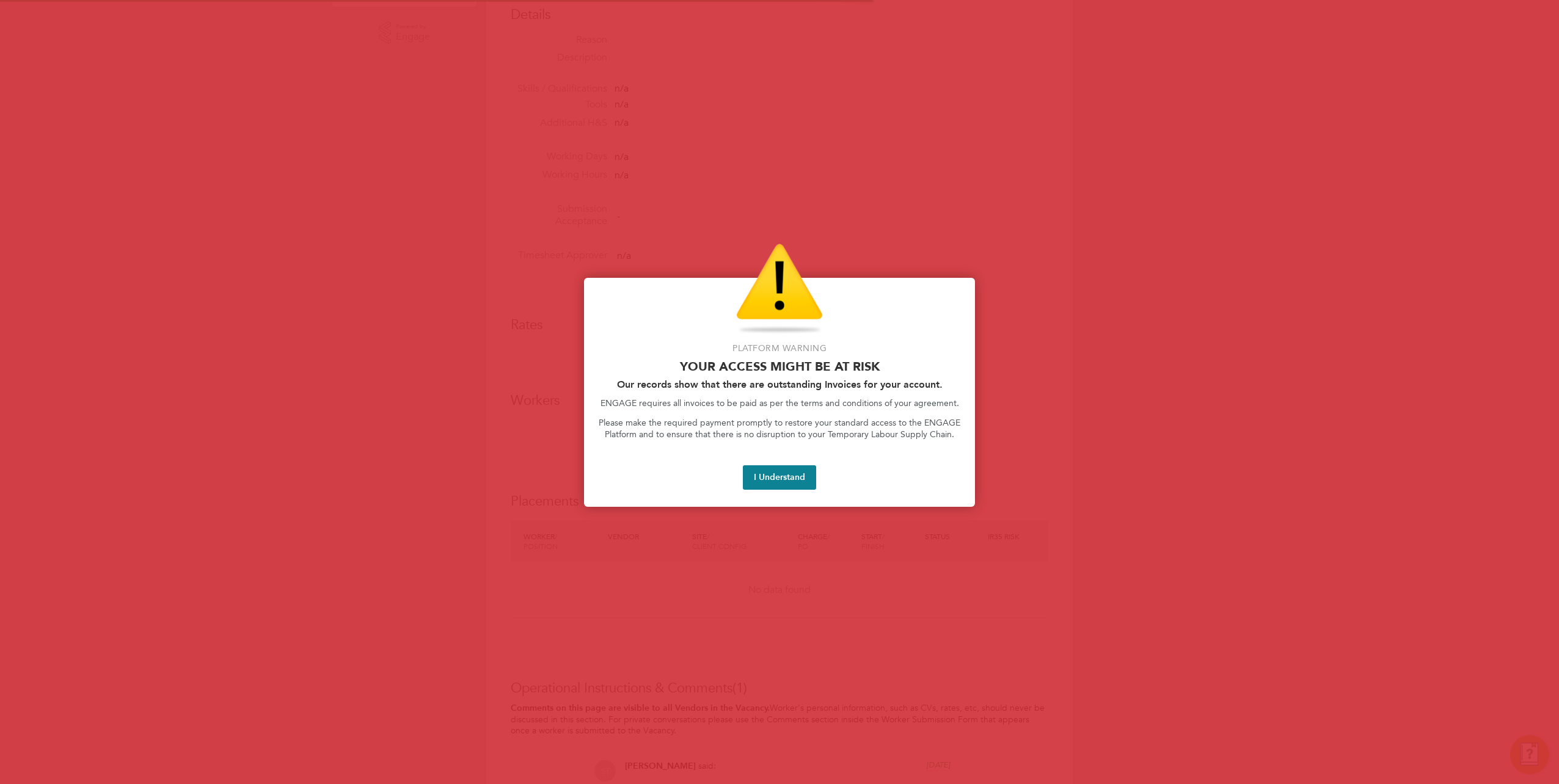
scroll to position [367, 0]
click at [803, 477] on button "I Understand" at bounding box center [779, 477] width 73 height 24
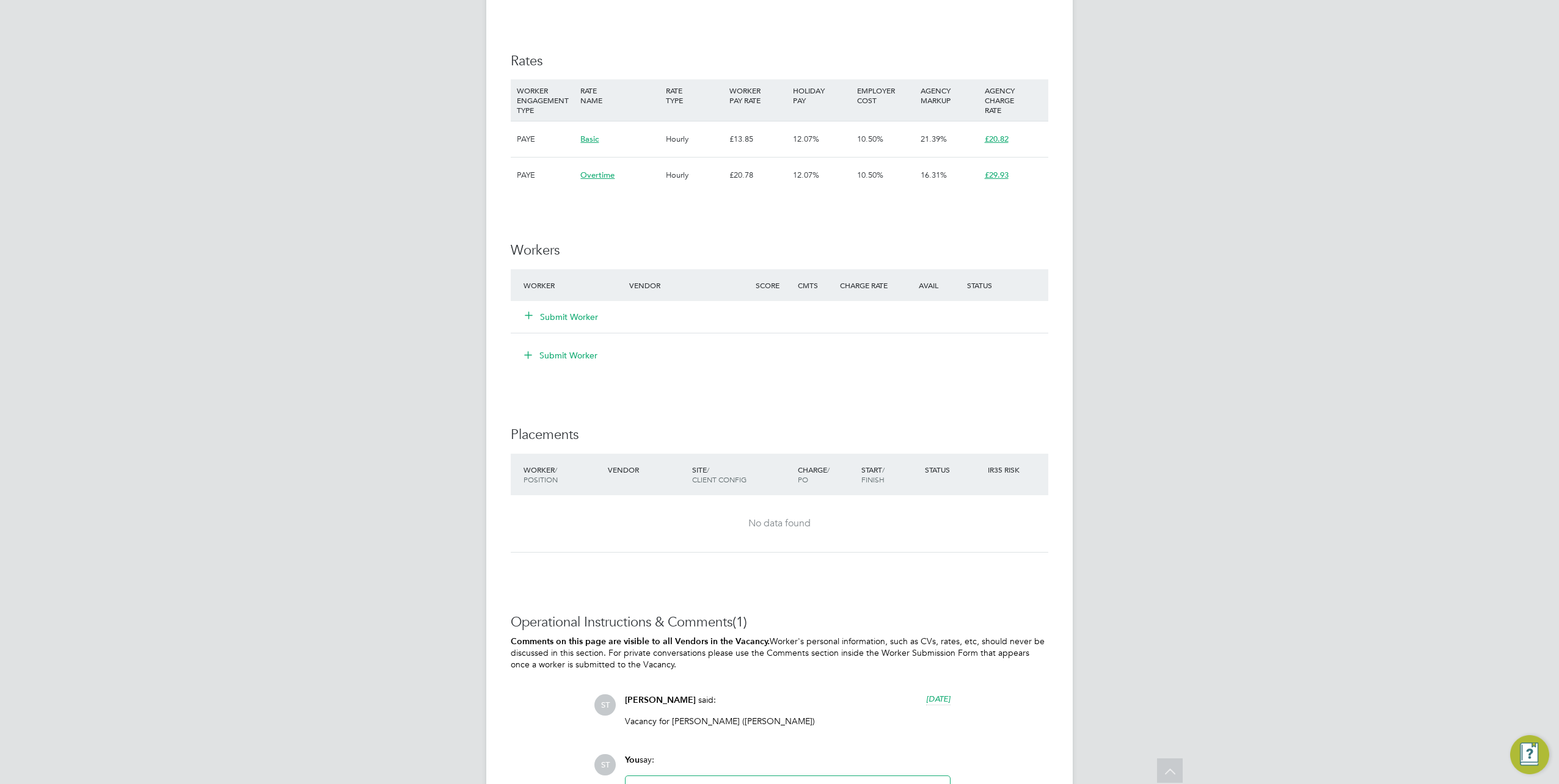
scroll to position [794, 0]
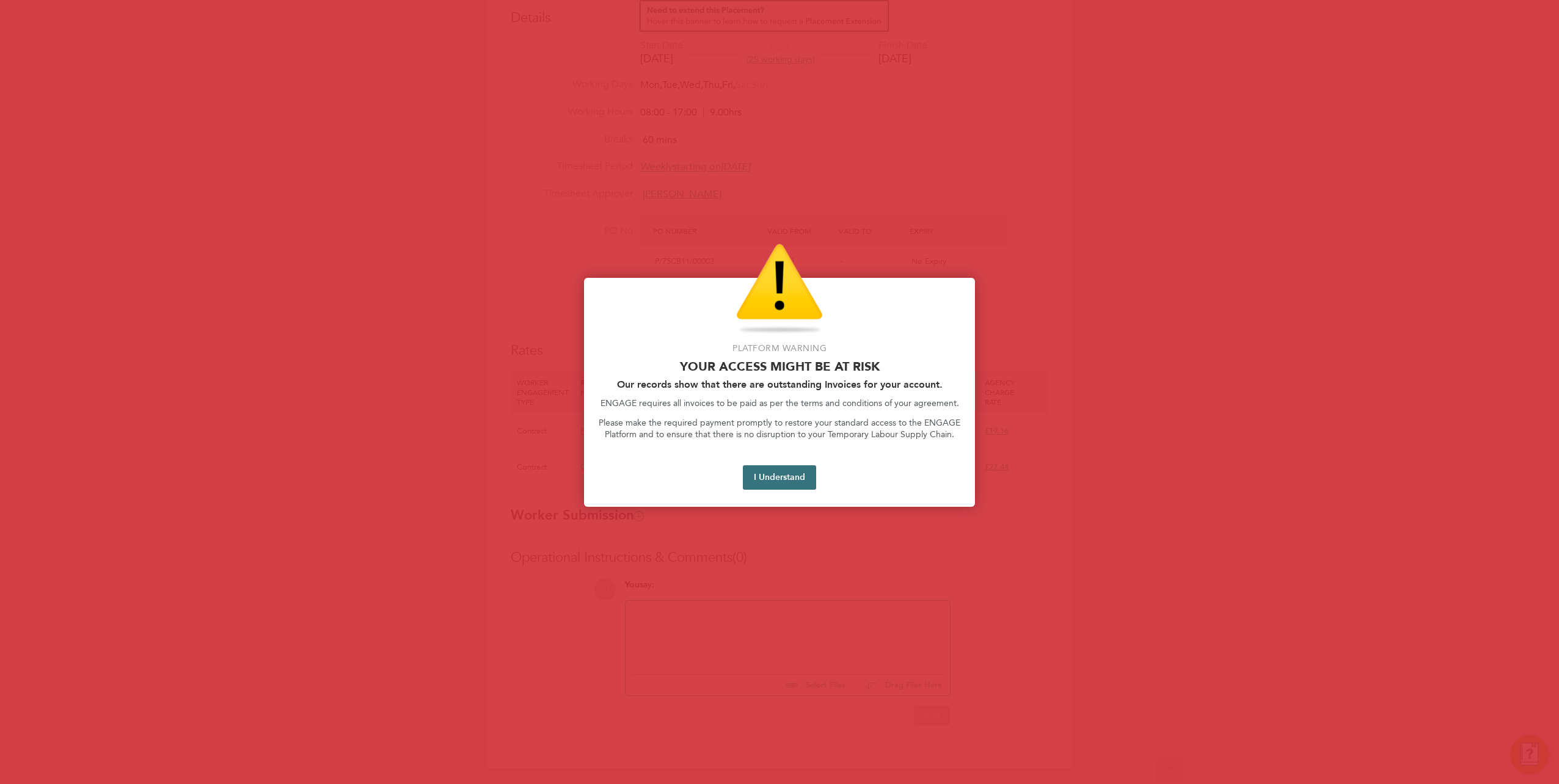
click at [753, 480] on button "I Understand" at bounding box center [779, 477] width 73 height 24
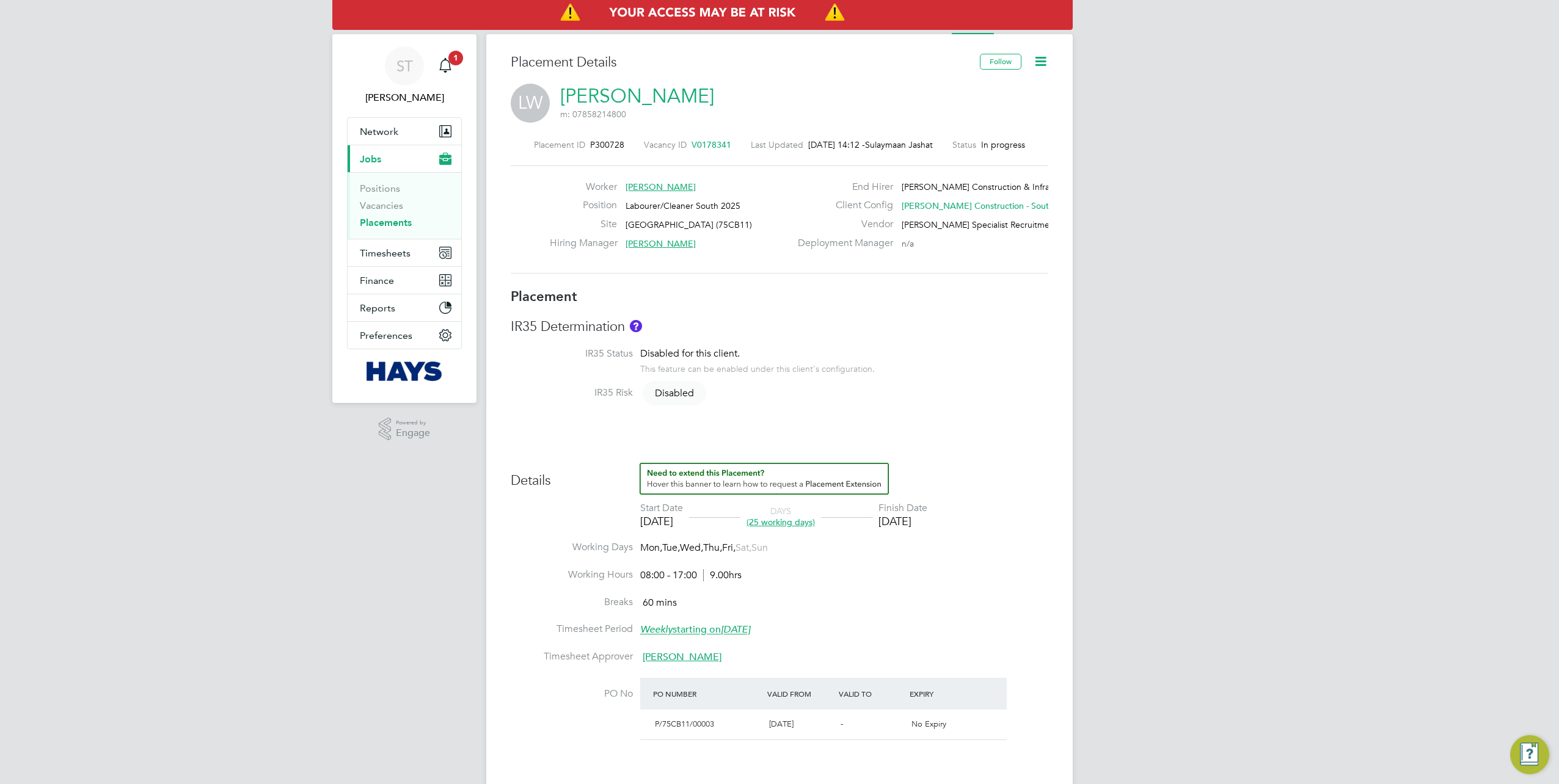
click at [1041, 65] on icon at bounding box center [1041, 61] width 16 height 16
click at [994, 91] on li "Edit Placement e" at bounding box center [1001, 90] width 90 height 18
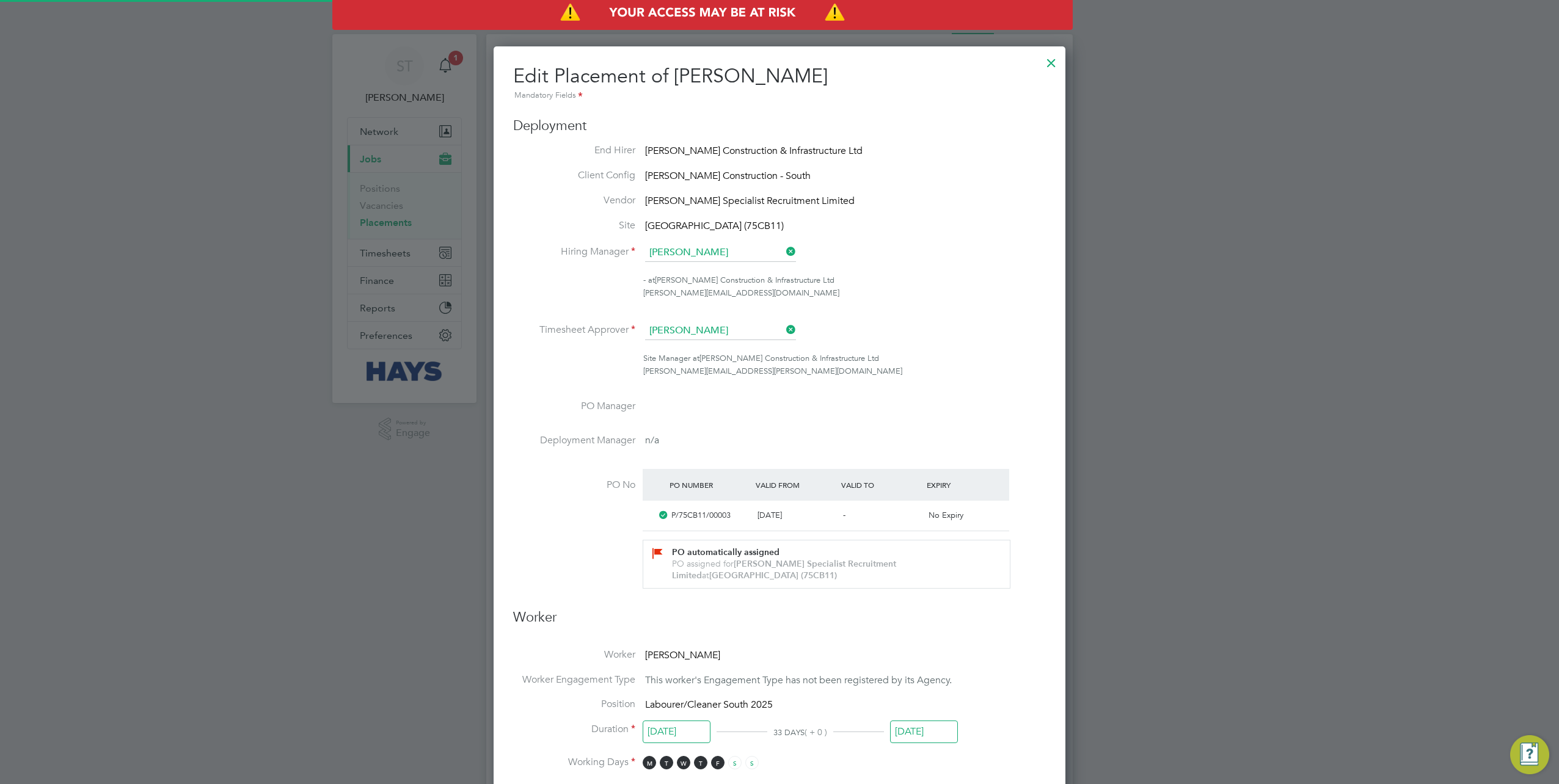
scroll to position [16, 533]
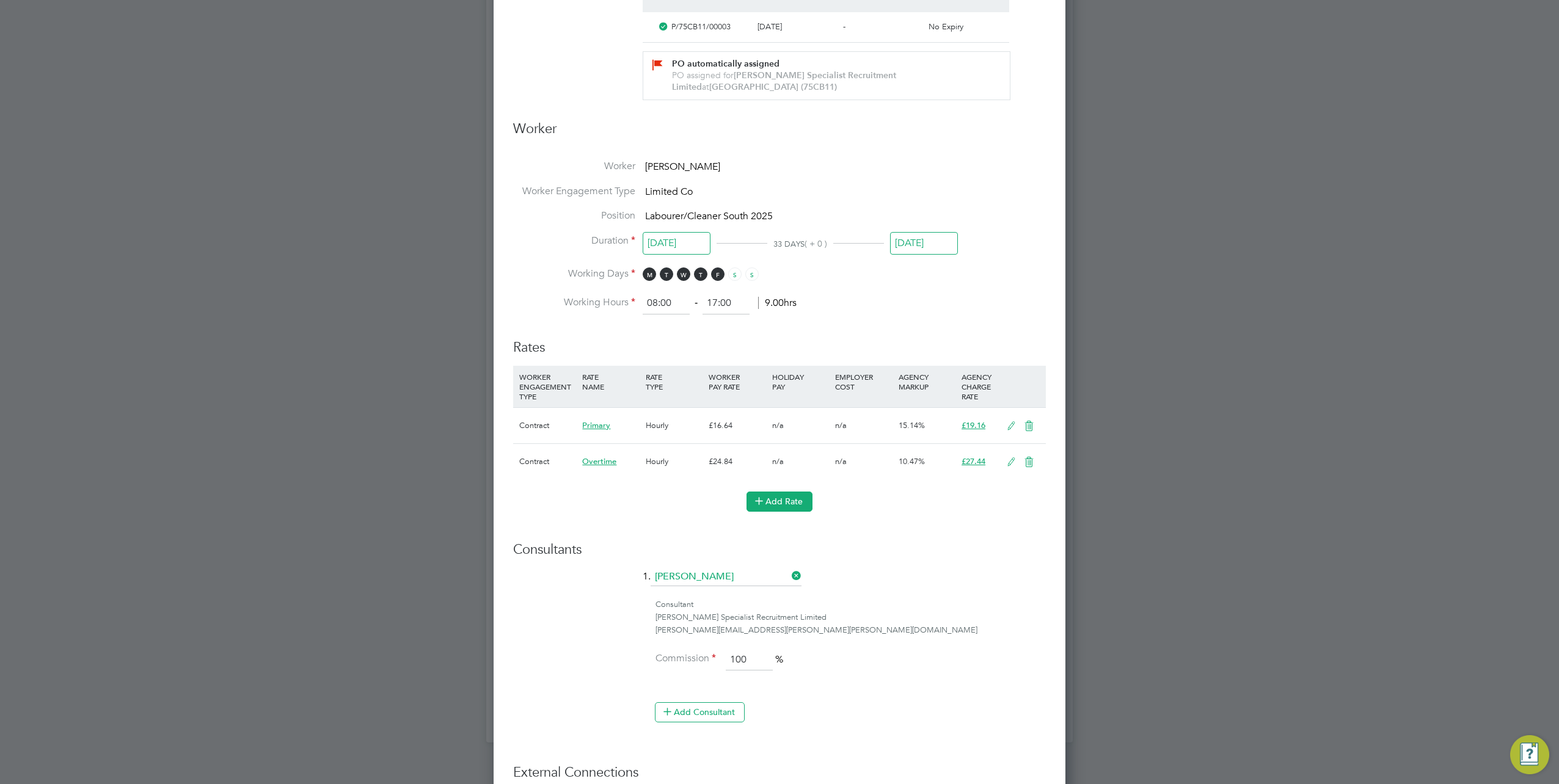
click at [756, 503] on icon at bounding box center [759, 501] width 9 height 9
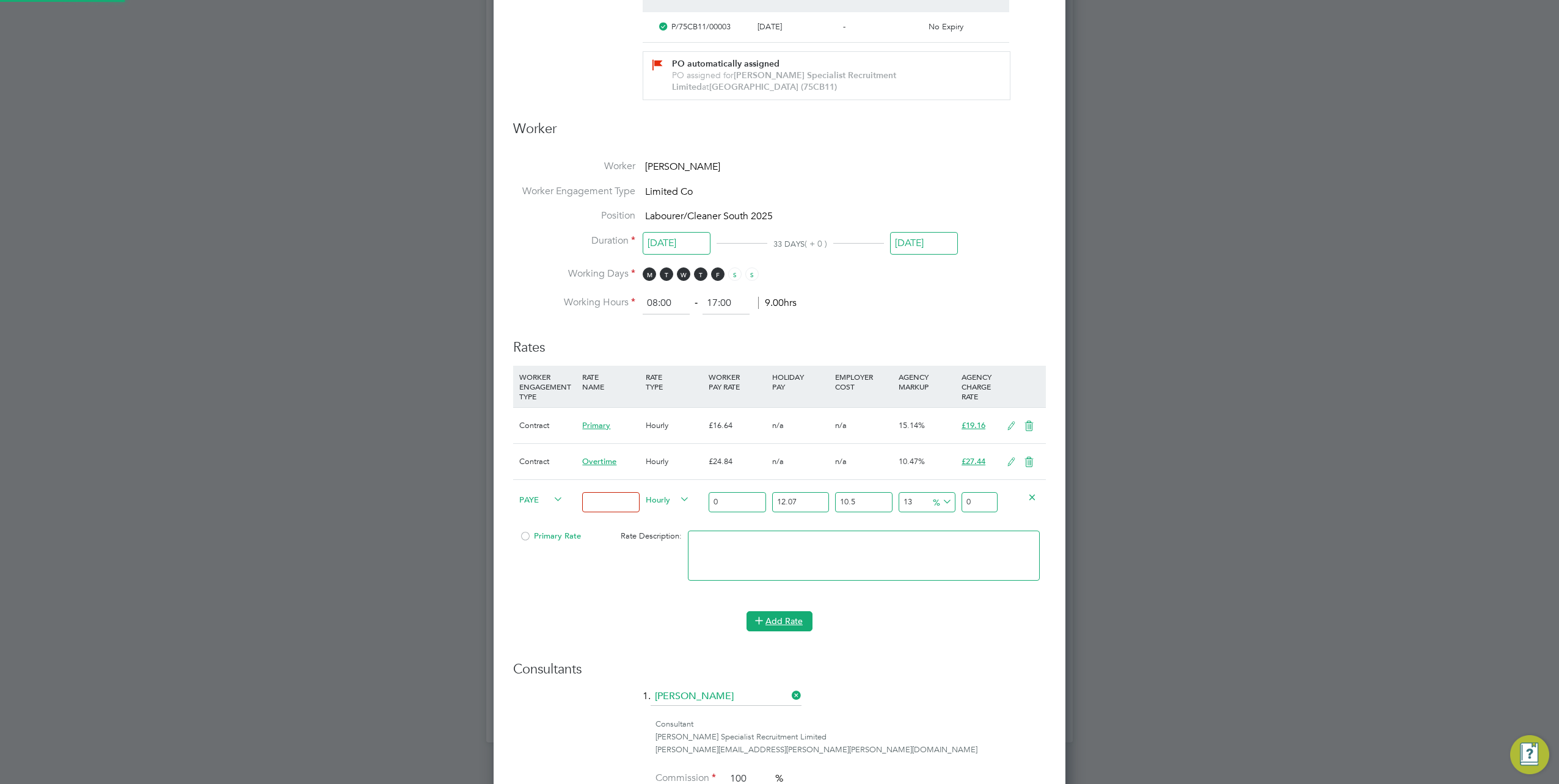
scroll to position [1510, 572]
click at [551, 496] on icon at bounding box center [551, 500] width 0 height 18
click at [524, 503] on div "PAYE" at bounding box center [548, 501] width 63 height 42
click at [530, 502] on div "All Placements Placement Activity Logs Placement Activity Logs All Placements P…" at bounding box center [780, 131] width 586 height 1222
click at [536, 513] on li "Contract" at bounding box center [539, 511] width 49 height 16
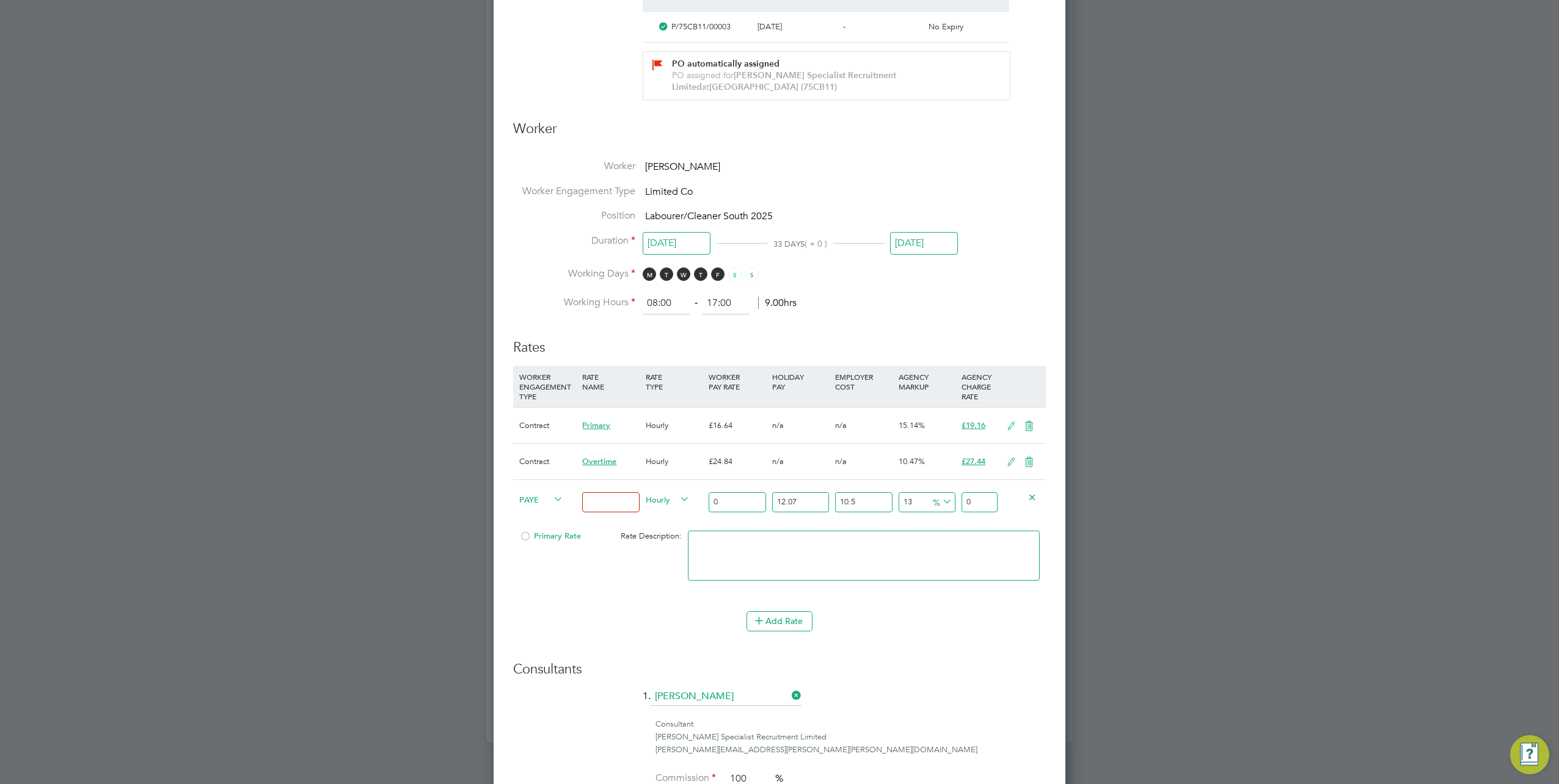
type input "0"
click at [626, 499] on input at bounding box center [610, 502] width 57 height 20
type input "Saturday"
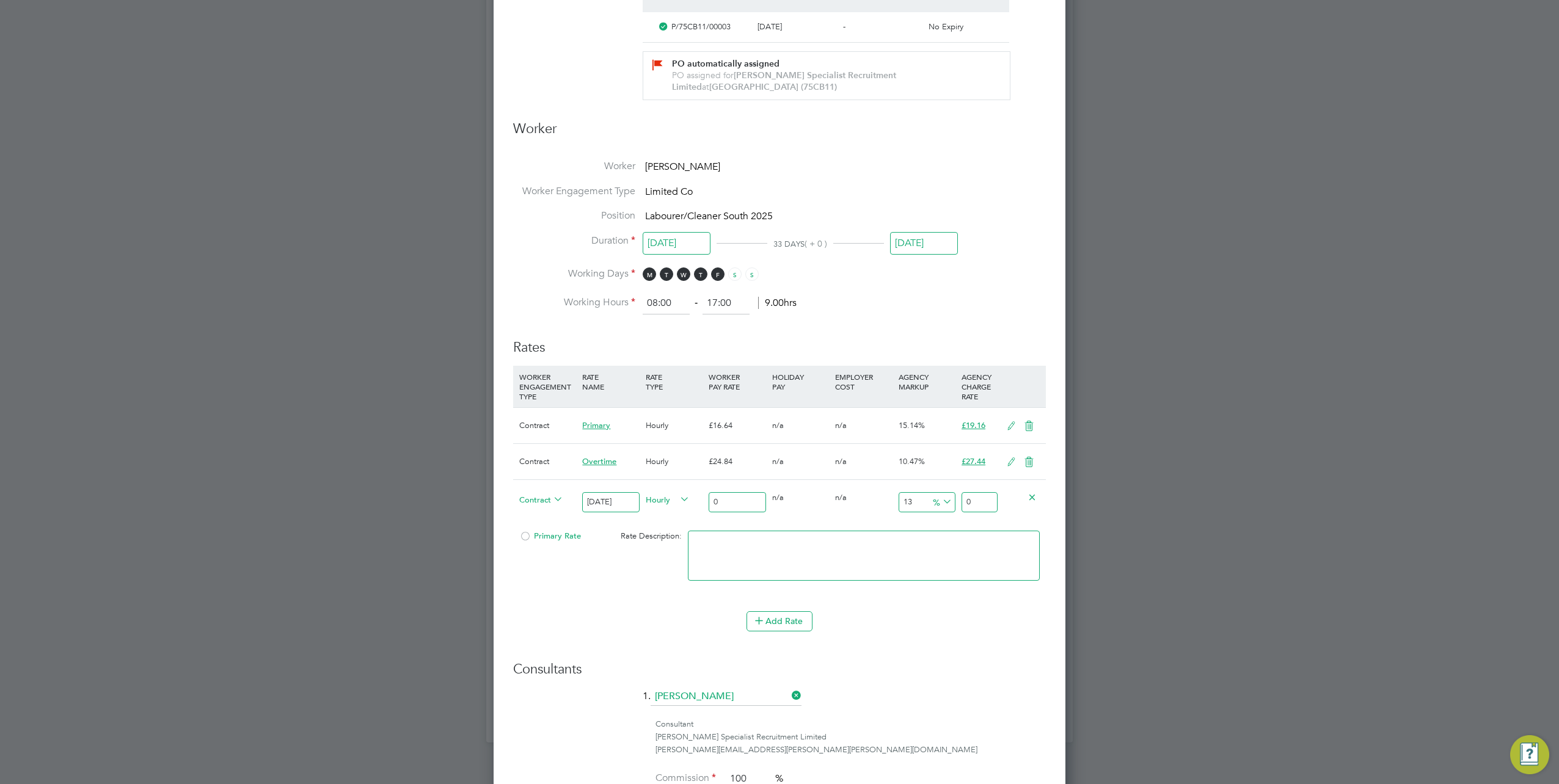
click at [753, 608] on li "WORKER ENGAGEMENT TYPE RATE NAME RATE TYPE WORKER PAY RATE HOLIDAY PAY EMPLOYER…" at bounding box center [780, 488] width 533 height 246
click at [758, 616] on icon at bounding box center [759, 621] width 9 height 9
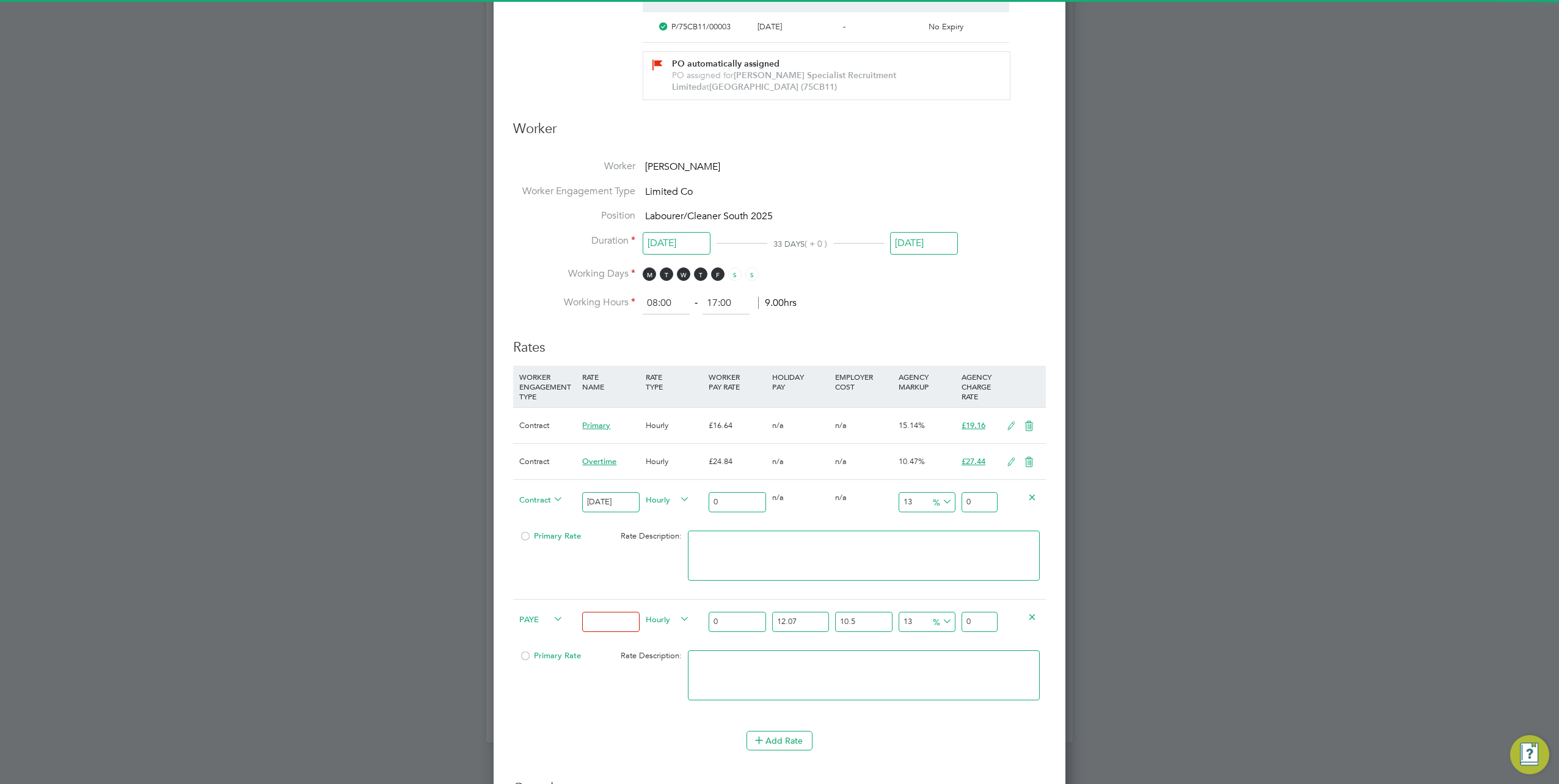
click at [613, 622] on input at bounding box center [610, 622] width 57 height 20
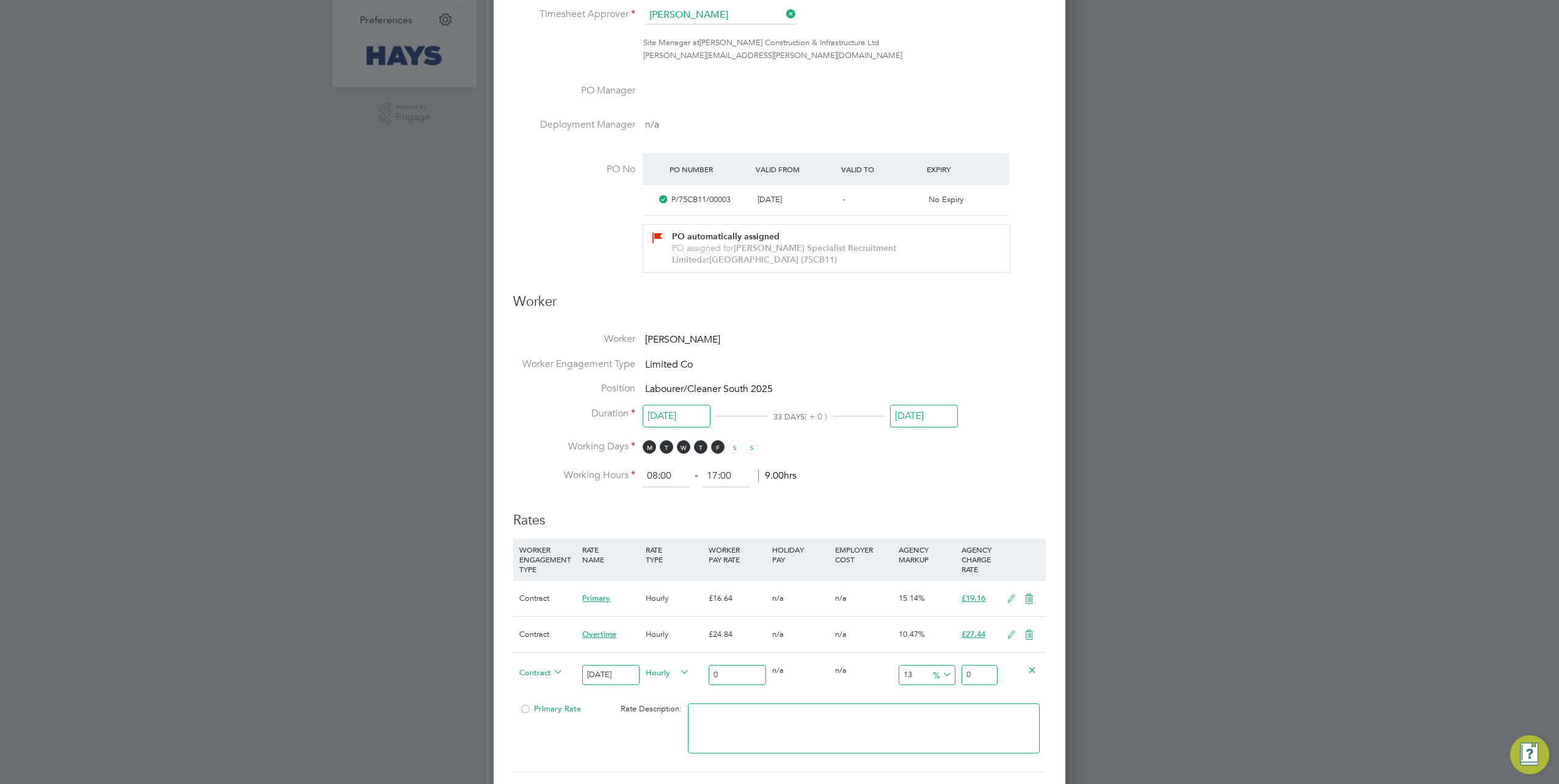
scroll to position [122, 0]
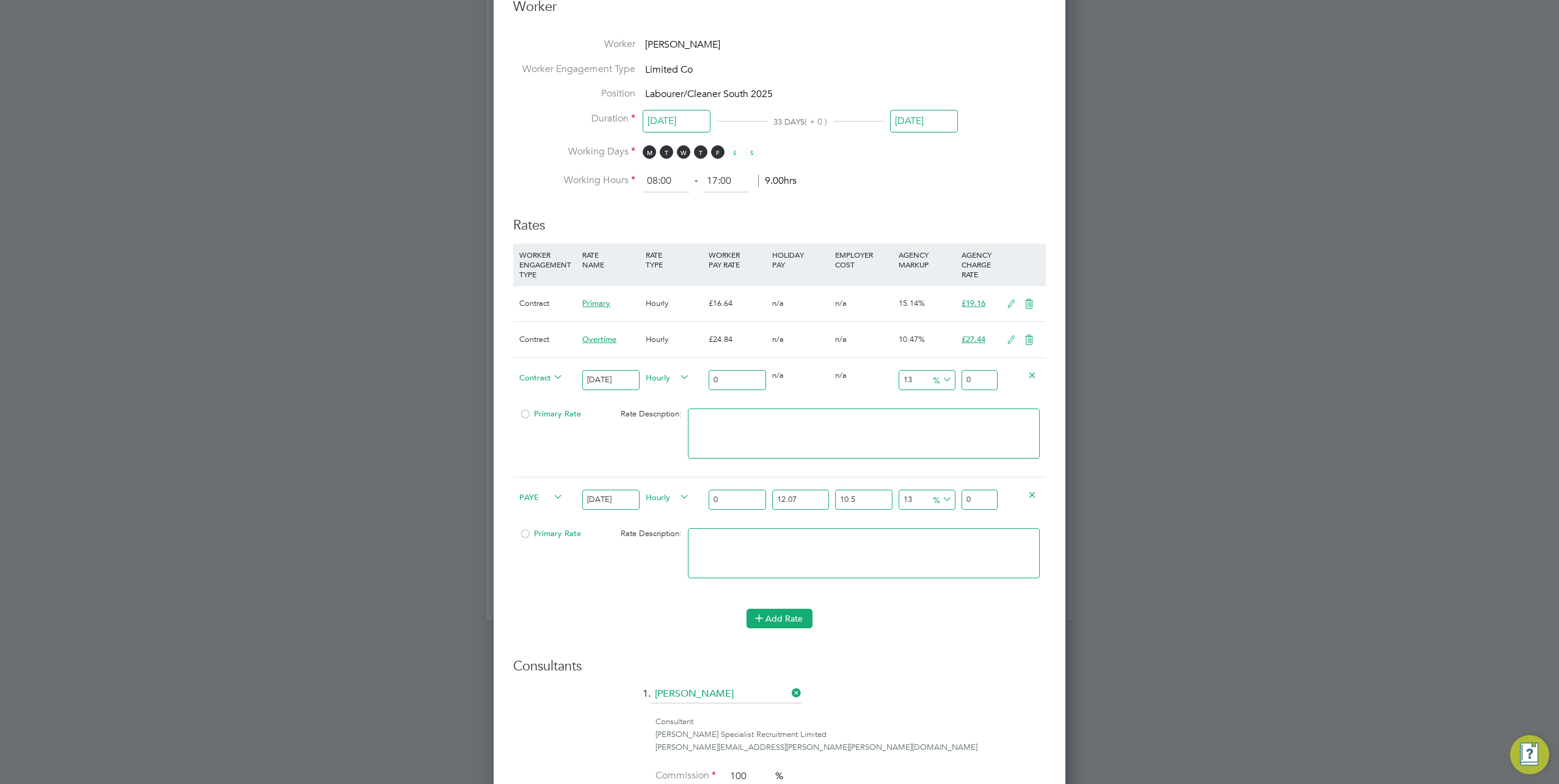
type input "Sunday"
click at [763, 620] on icon at bounding box center [759, 618] width 9 height 9
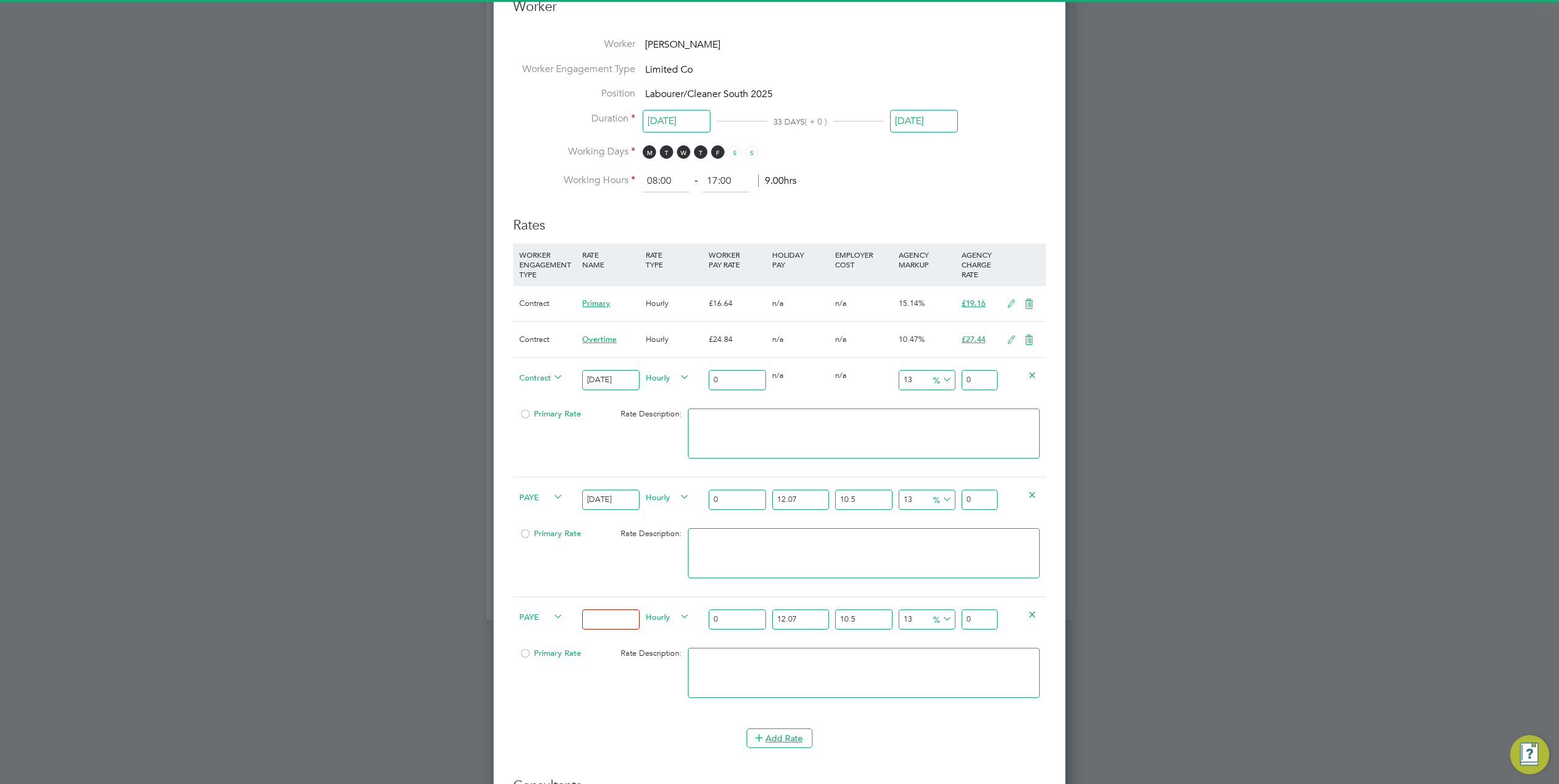
click at [604, 613] on input at bounding box center [610, 620] width 57 height 20
type input "Bank Holiday"
click at [738, 390] on div "0" at bounding box center [737, 380] width 63 height 44
click at [735, 379] on input "0" at bounding box center [737, 380] width 57 height 20
type input "2"
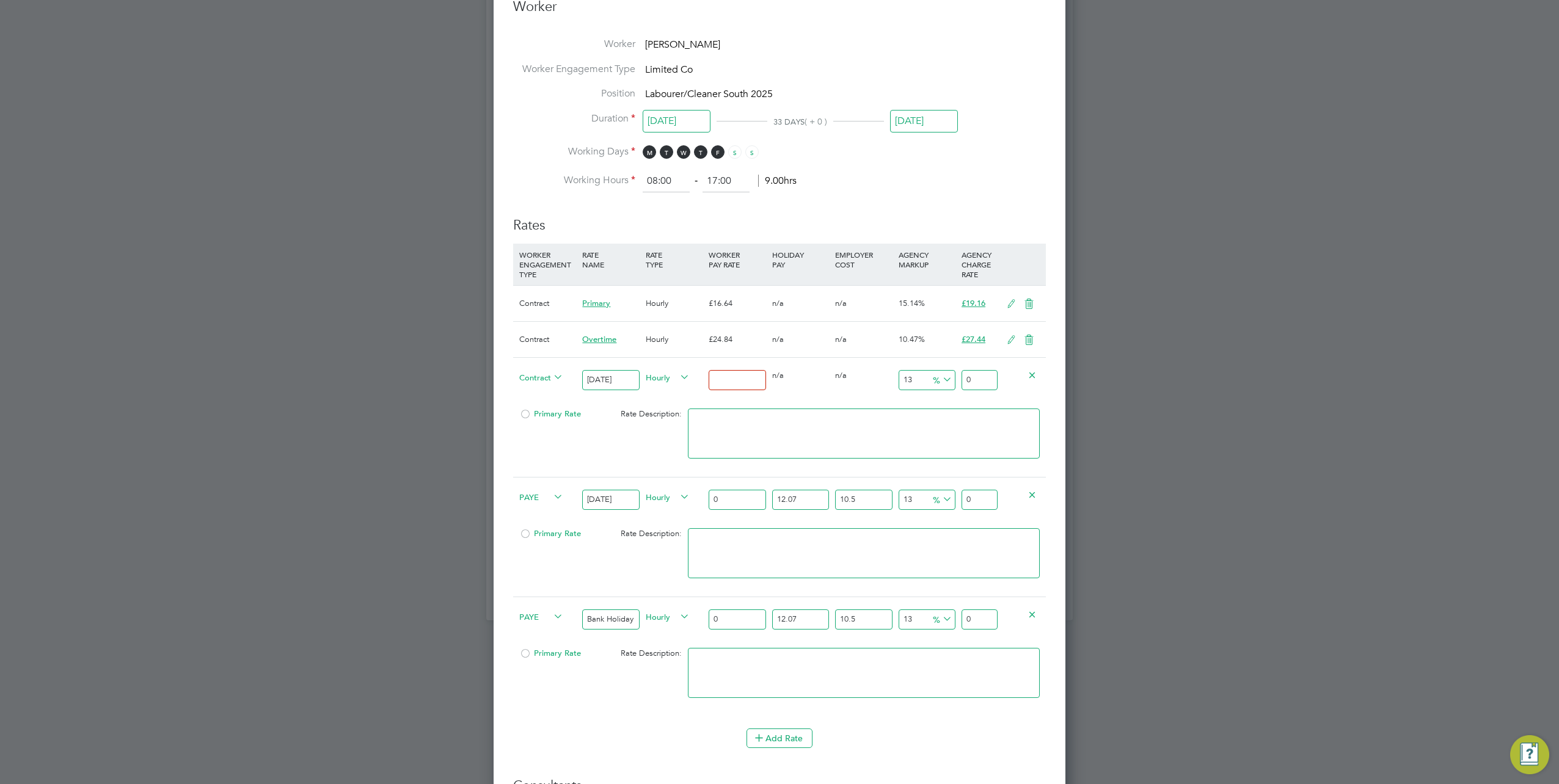
type input "2.26"
type input "24"
type input "27.12"
type input "24.8"
type input "28.024"
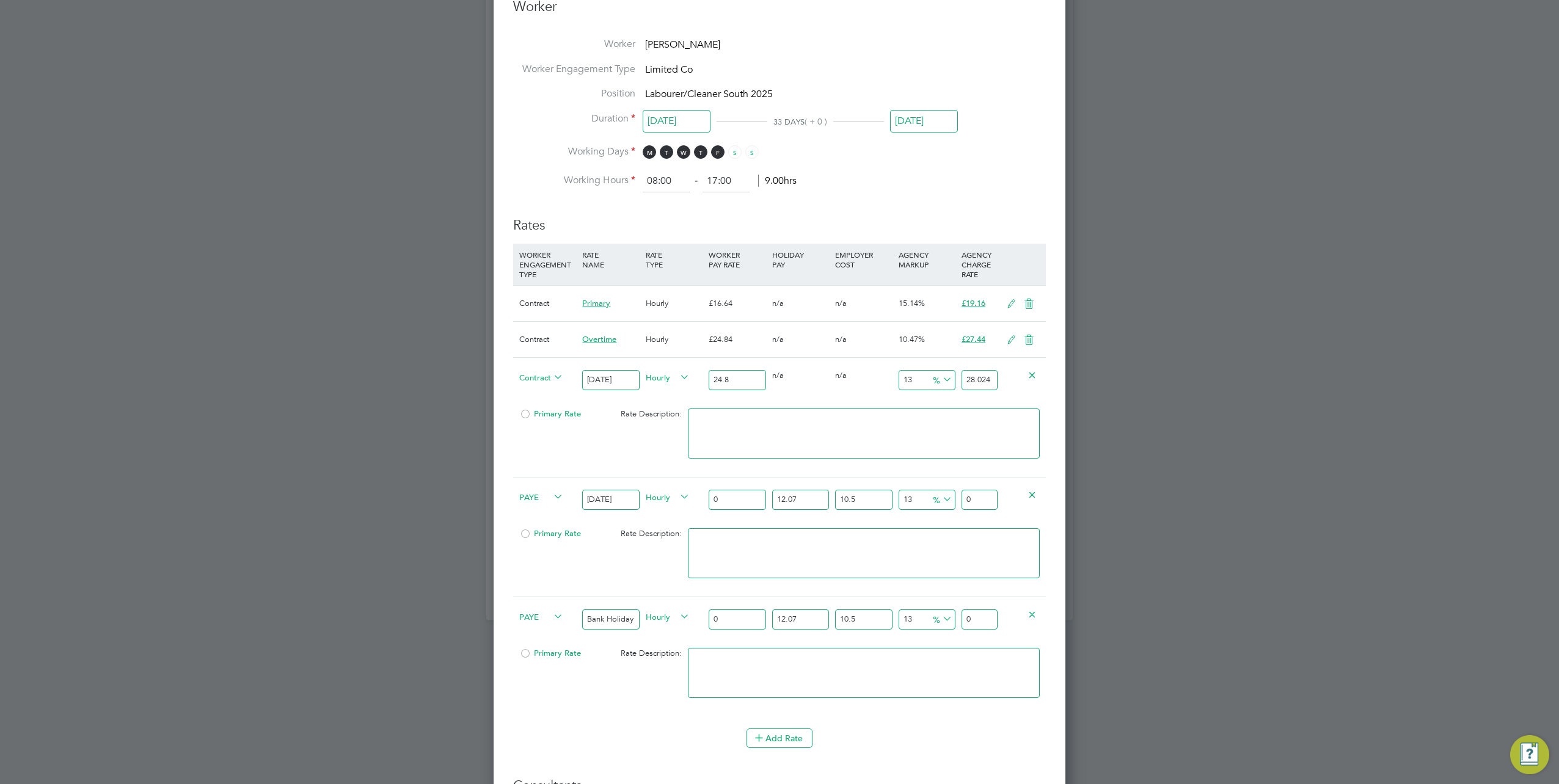
type input "24.84"
type input "28.0692"
type input "24.84"
drag, startPoint x: 963, startPoint y: 379, endPoint x: 1029, endPoint y: 384, distance: 66.2
click at [1029, 384] on div "Contract Saturday Hourly 24.84 0 n/a 0 n/a 13 3.2292 % 28.0692" at bounding box center [780, 380] width 533 height 45
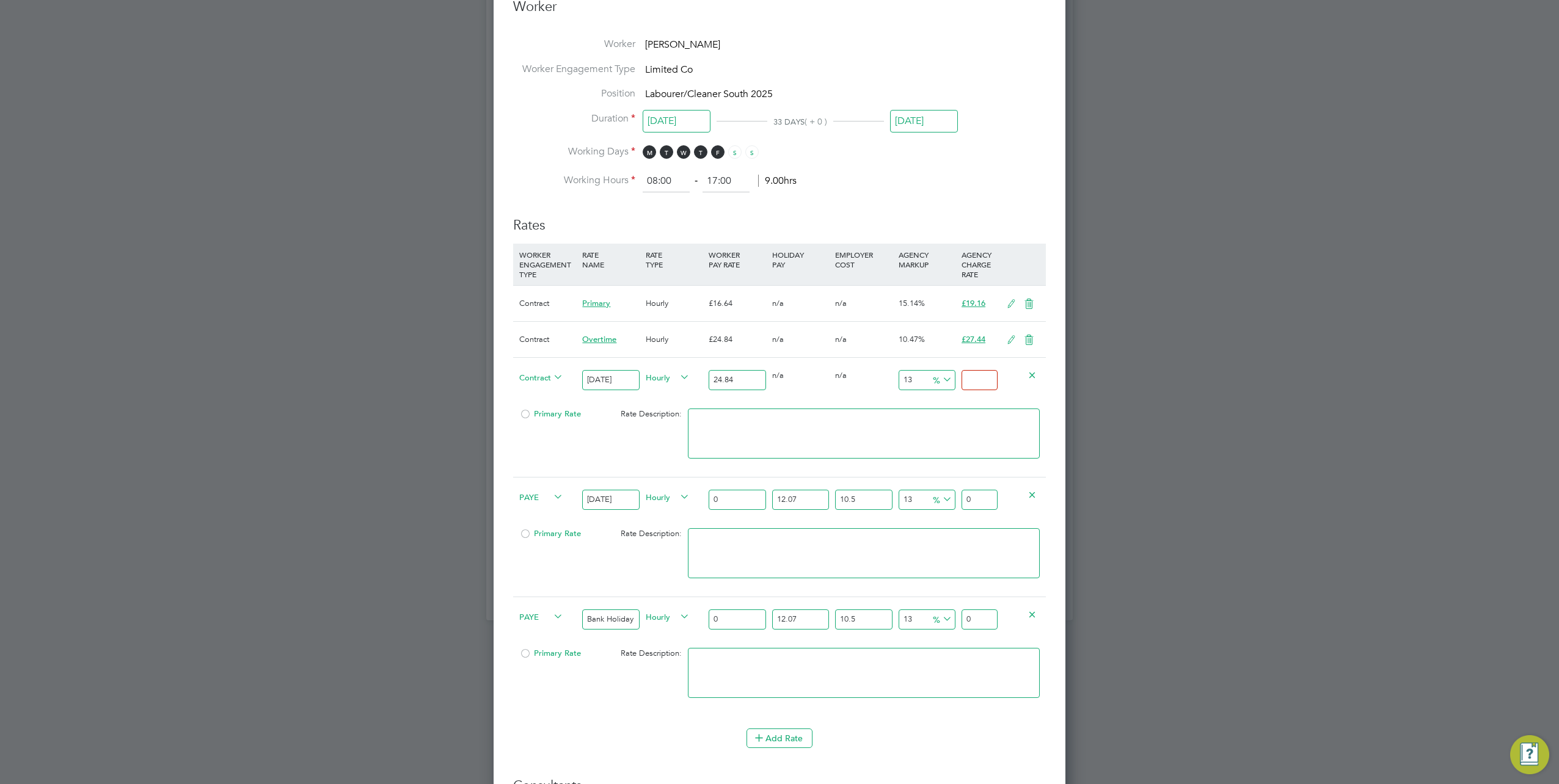
type input "-91.94847020933977"
type input "2"
type input "8.695652173913043"
type input "27"
type input "10.305958132045088"
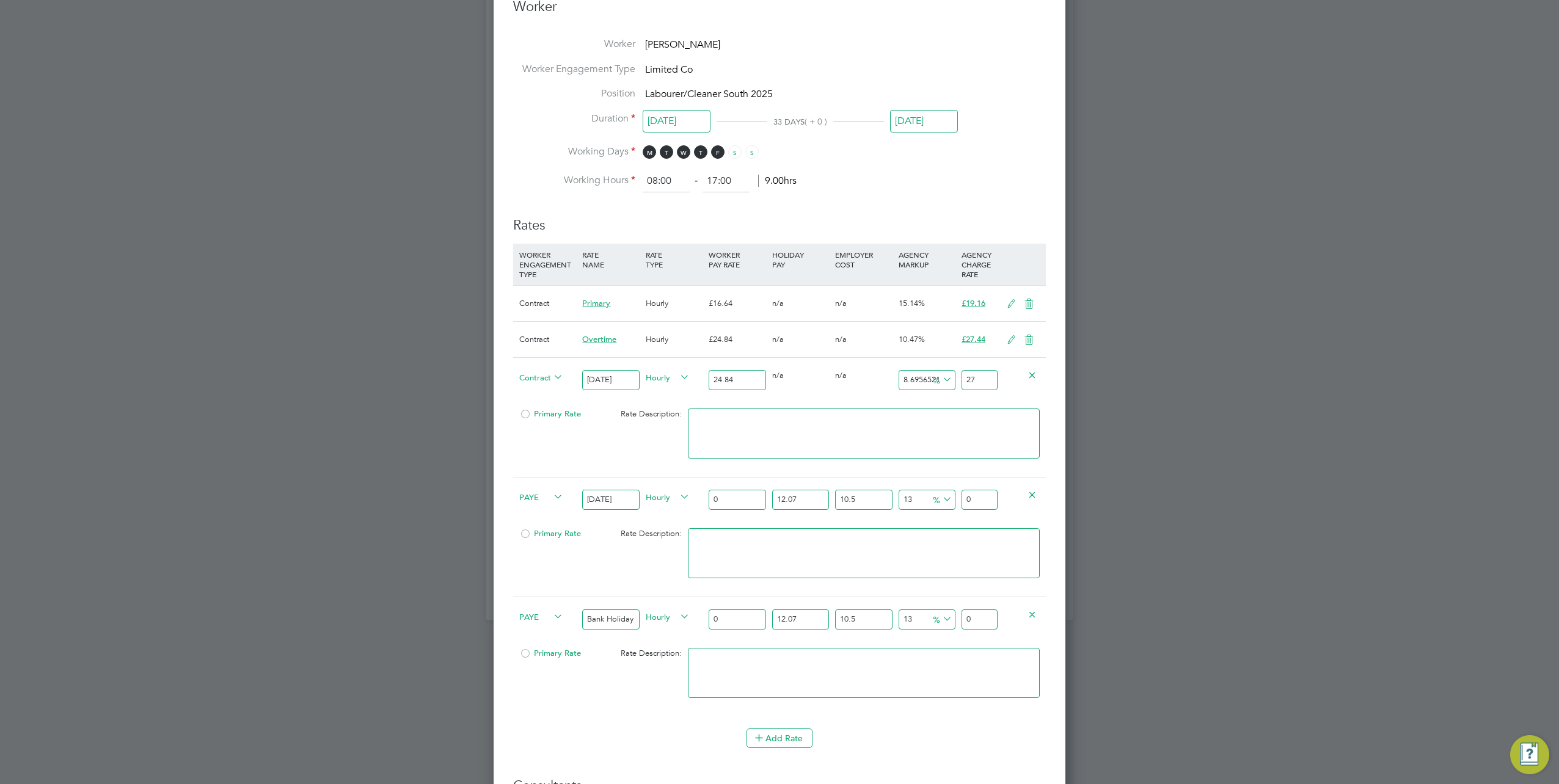
type input "27.4"
type input "10.466988727858293"
type input "27.44"
click at [974, 498] on input "0" at bounding box center [979, 501] width 36 height 20
type input "2"
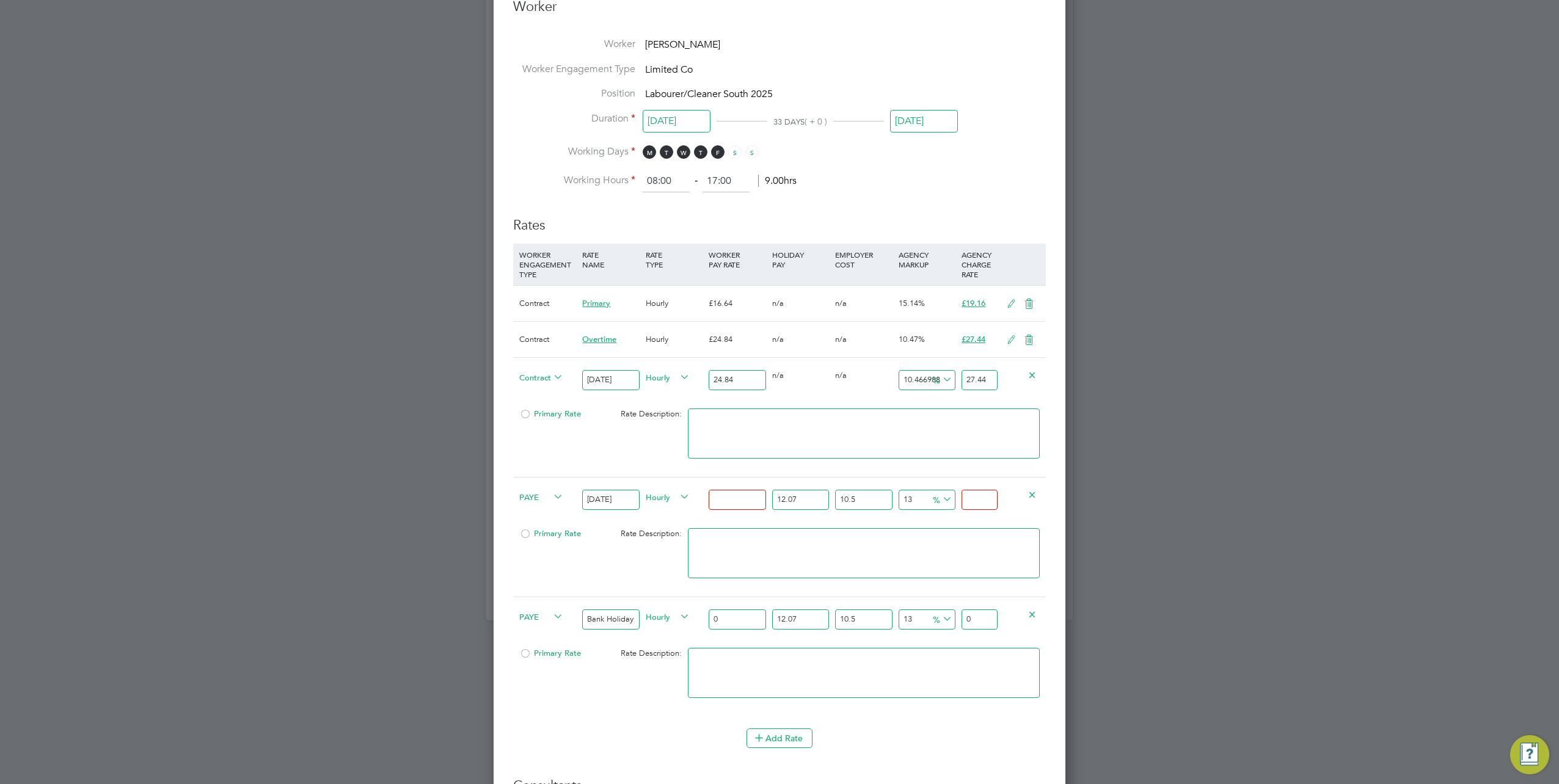
type input "-19.24891803644054"
type input "2"
type input "990.1396065080527"
type input "27"
type input "1006.2898229007646"
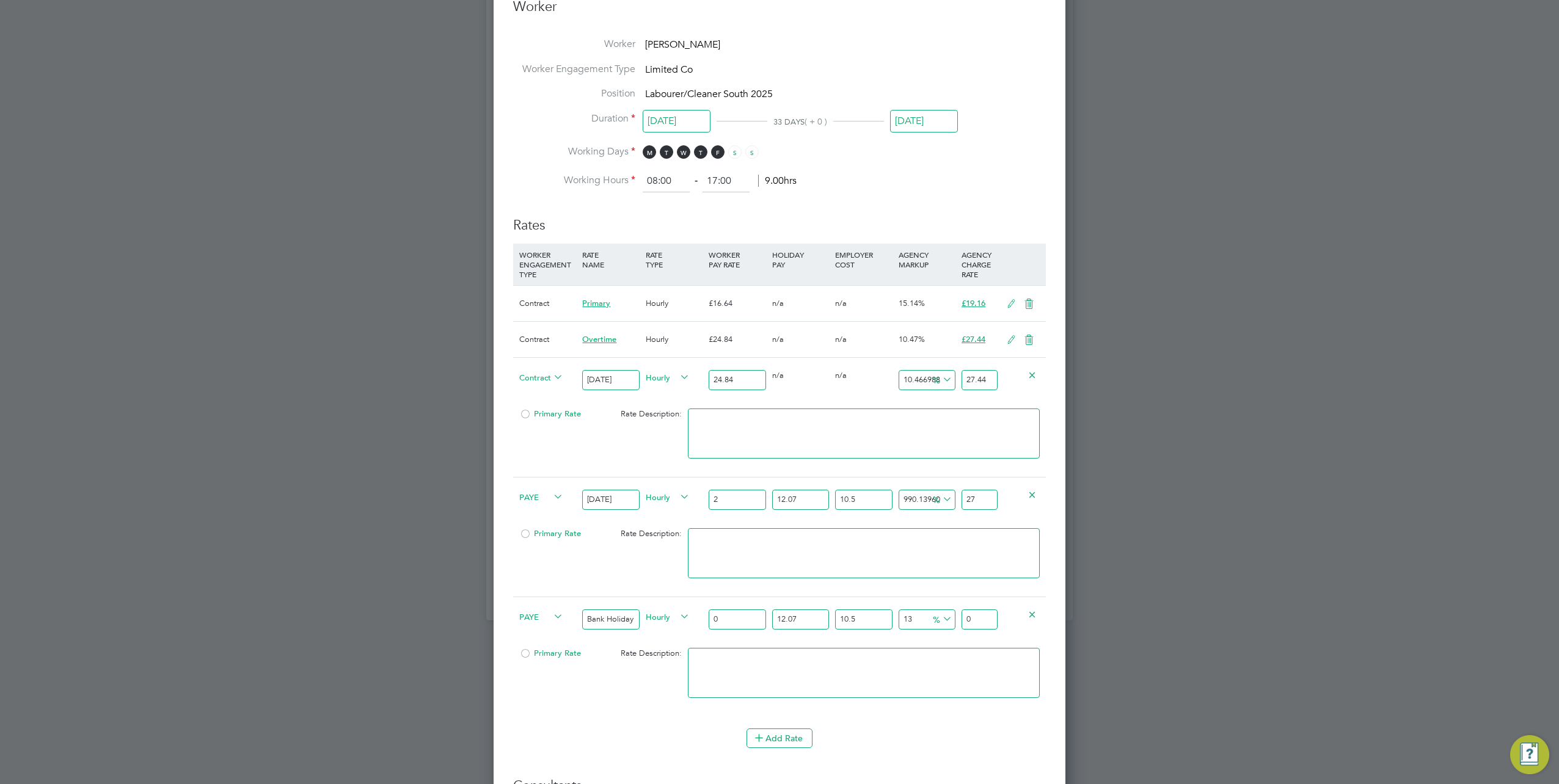
type input "27.4"
type input "1007.9048445400358"
type input "27.44"
click at [720, 494] on input "2" at bounding box center [737, 501] width 57 height 20
type input "24"
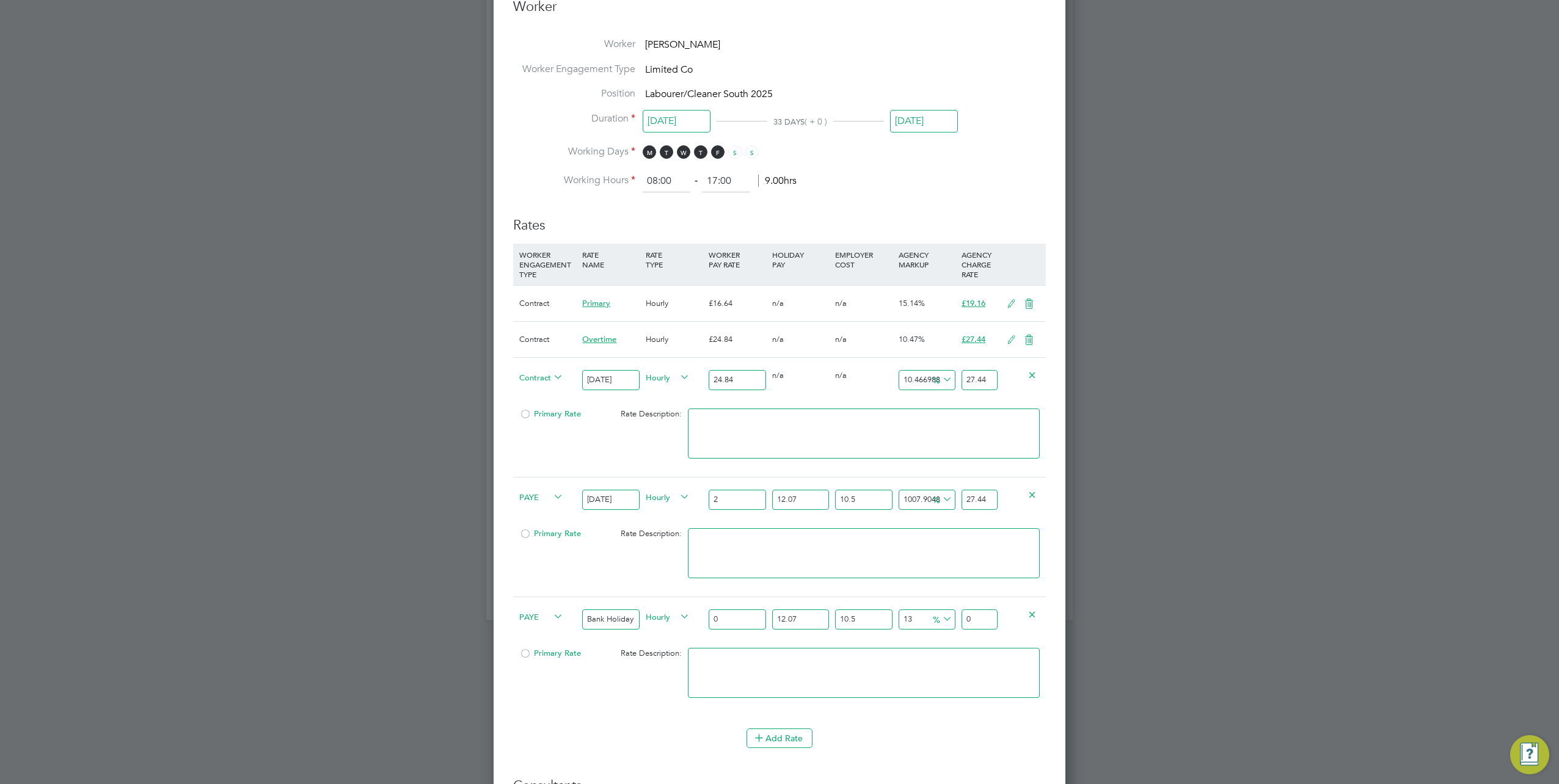
type input "329.28000000000003"
type input "2"
type input "27.44"
type input "2.8"
type input "38.416000000000004"
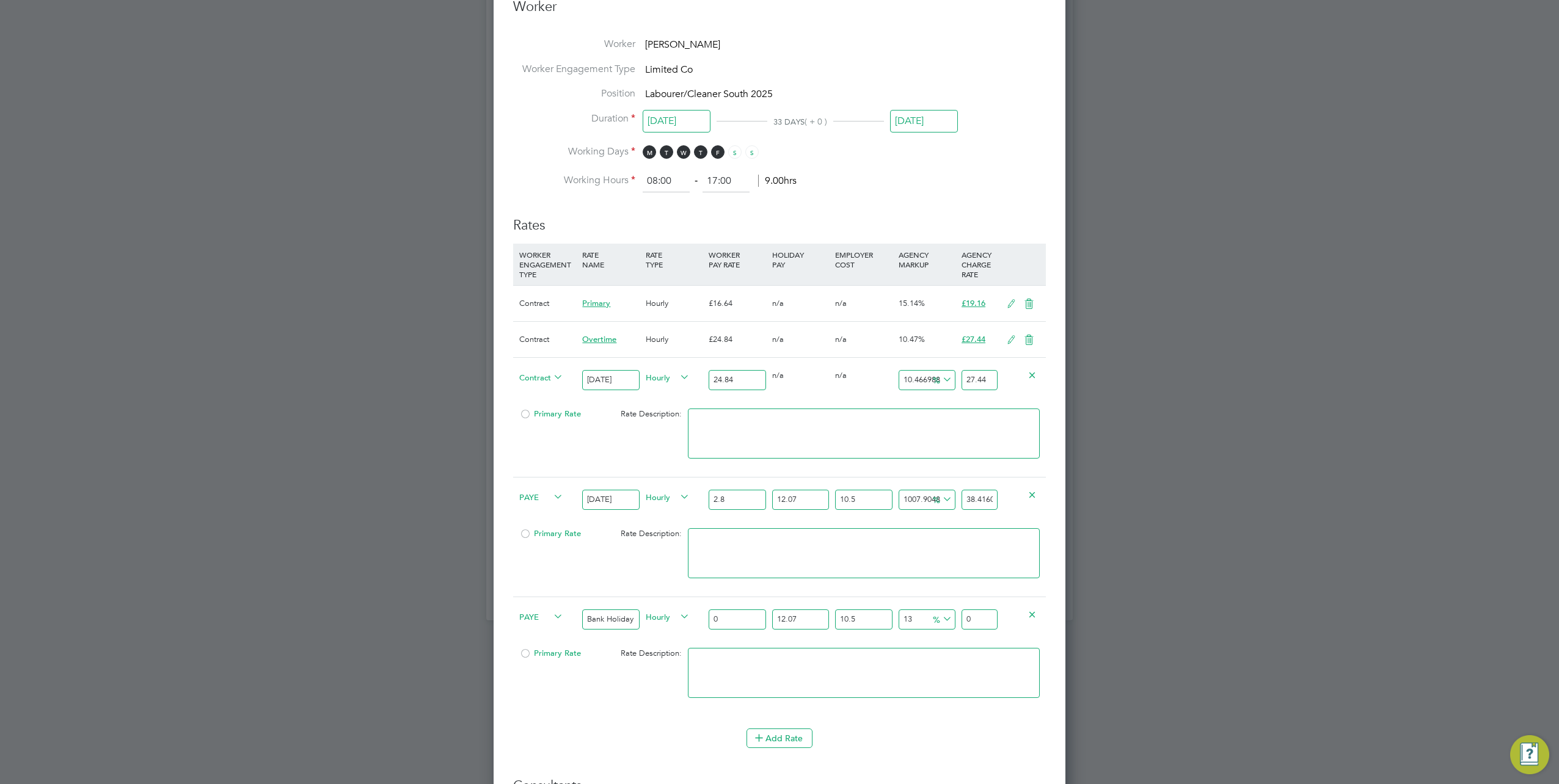
type input "2.84"
type input "38.964800000000004"
drag, startPoint x: 734, startPoint y: 379, endPoint x: 696, endPoint y: 375, distance: 38.2
click at [696, 375] on div "Contract Saturday Hourly 24.84 0 n/a 0 n/a 10.466988727858293 2.6 % 27.44" at bounding box center [780, 380] width 533 height 45
drag, startPoint x: 731, startPoint y: 497, endPoint x: 667, endPoint y: 498, distance: 64.0
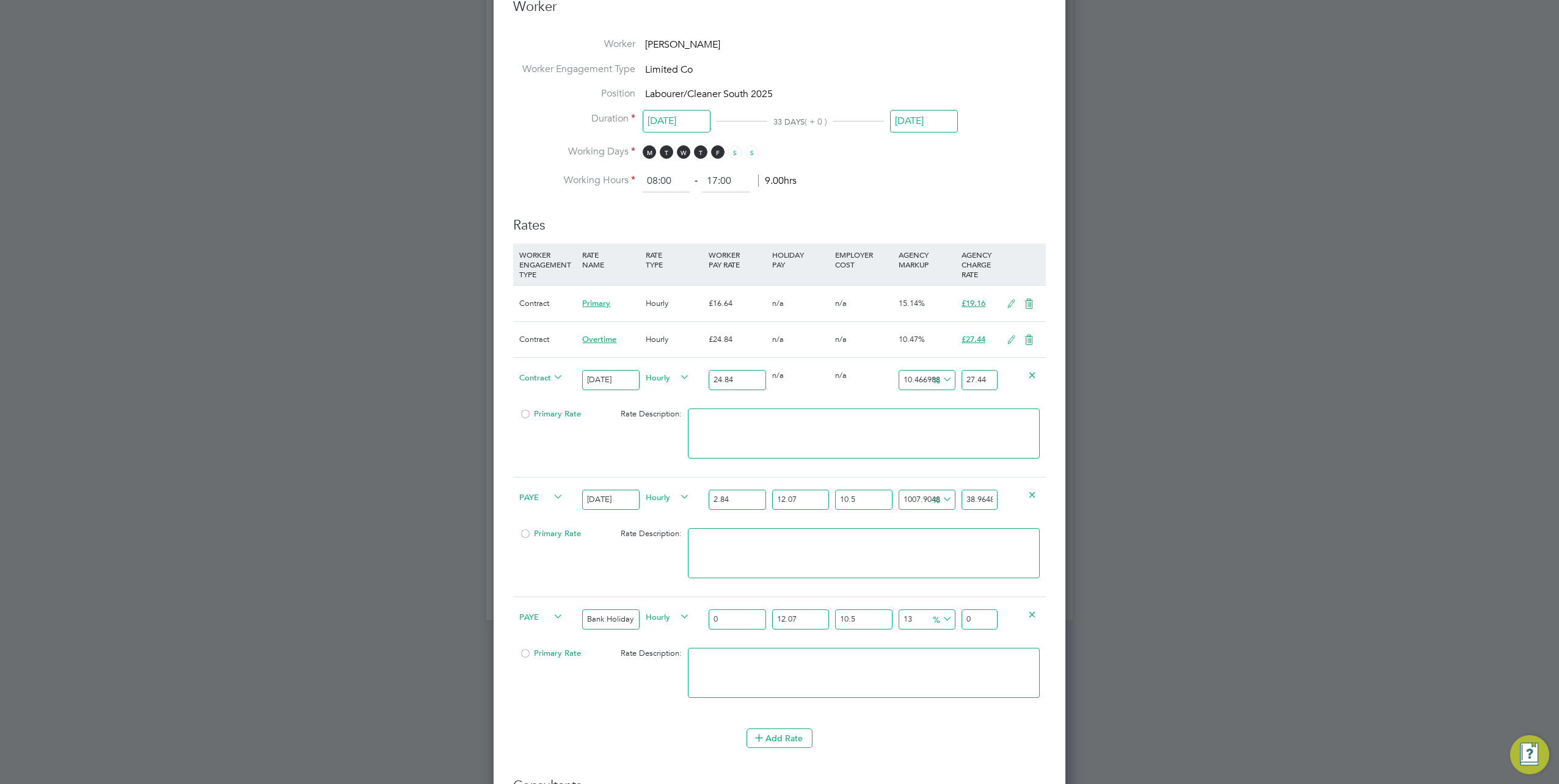
click at [667, 498] on div "PAYE Sunday Hourly 2.84 12.07 n/a 10.5 n/a 1007.9048445400358 35.44781926 % 38.…" at bounding box center [780, 500] width 533 height 45
paste input "4"
type input "24.84"
type input "340.8048"
type input "24.84"
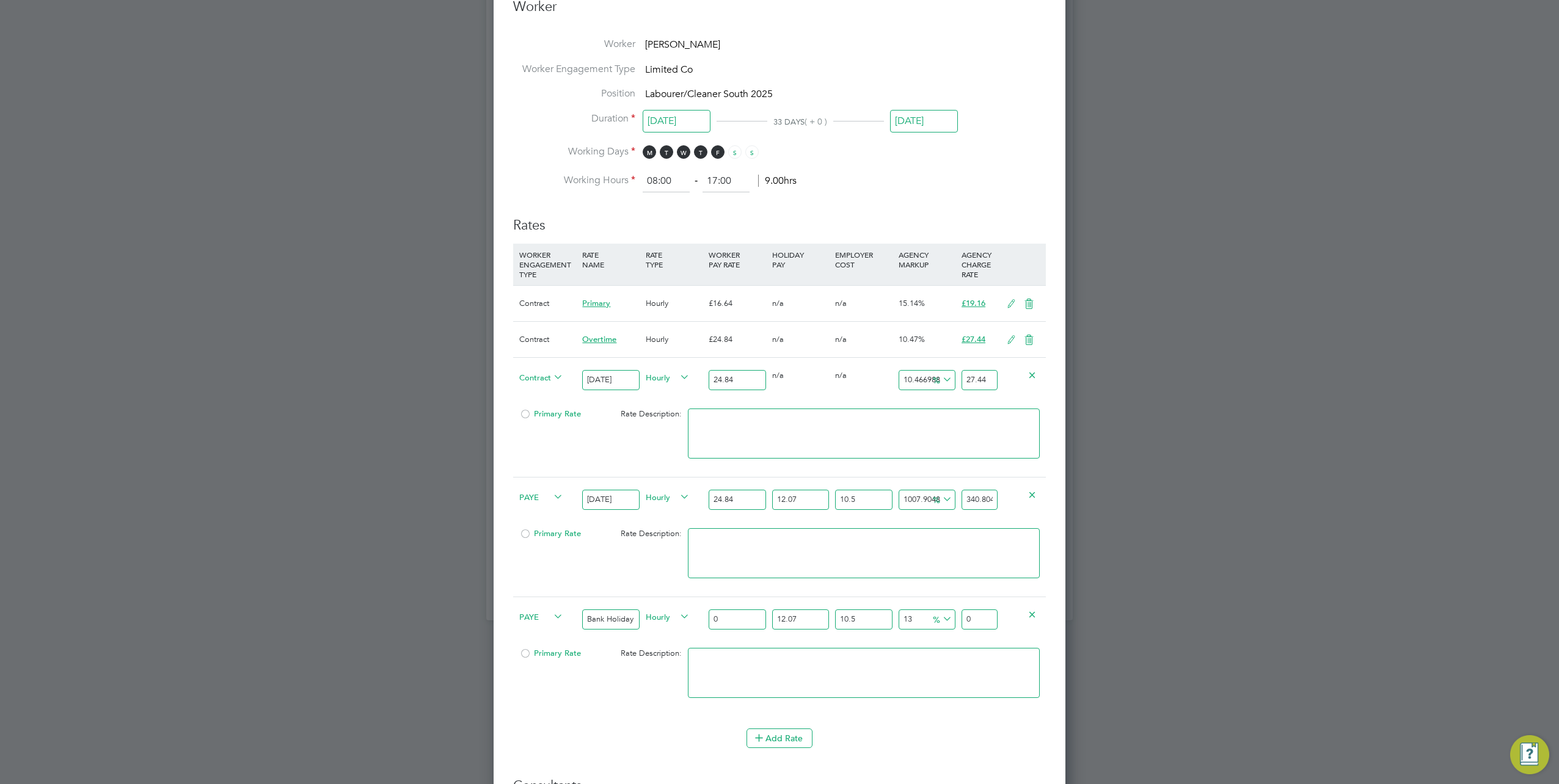
drag, startPoint x: 965, startPoint y: 380, endPoint x: 1009, endPoint y: 379, distance: 44.0
click at [1009, 379] on div "Contract Saturday Hourly 24.84 0 n/a 0 n/a 10.466988727858293 2.6 % 27.44" at bounding box center [780, 380] width 533 height 45
paste input "4.8"
type input "0"
type input "24.84"
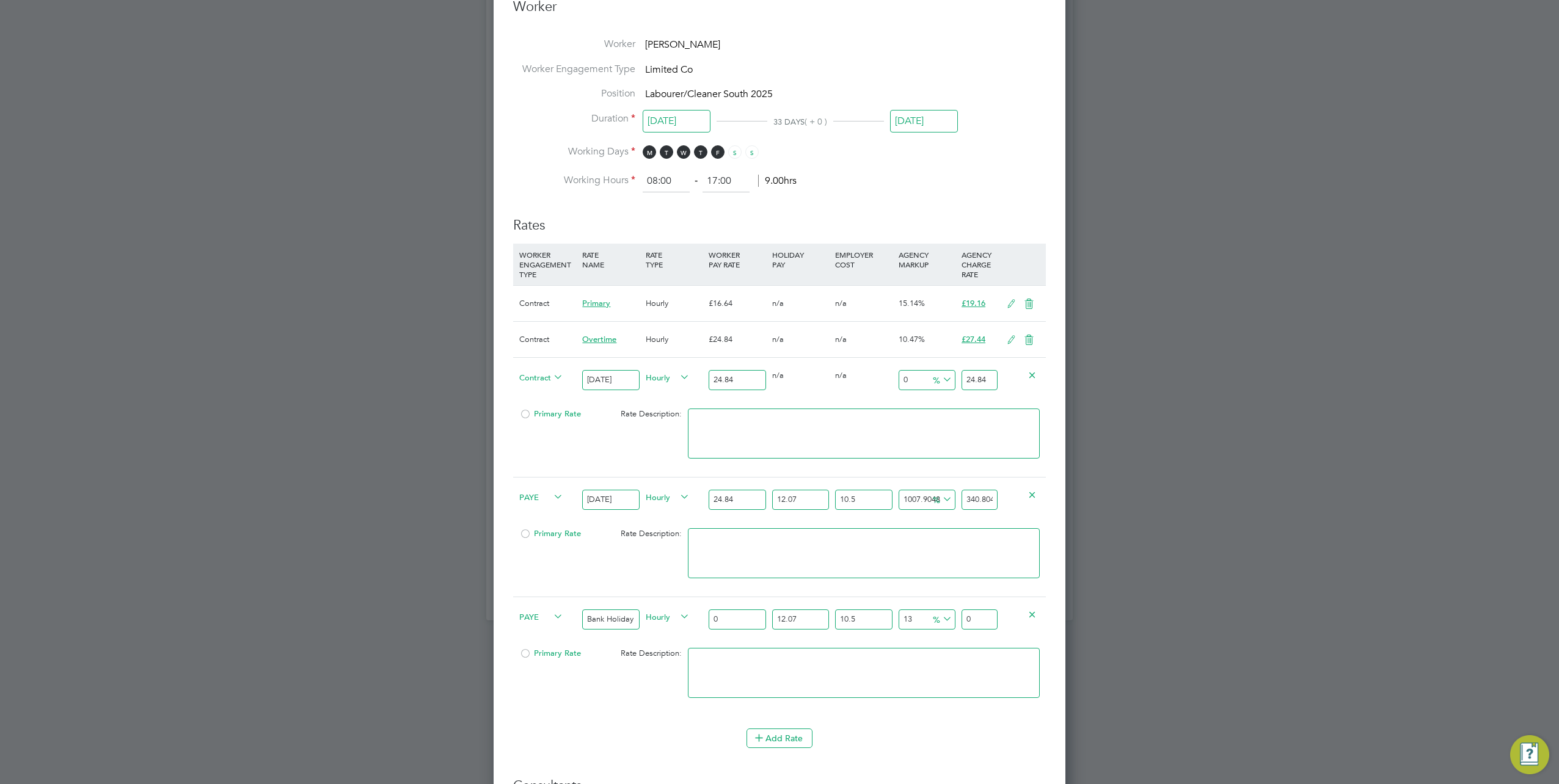
drag, startPoint x: 958, startPoint y: 380, endPoint x: 930, endPoint y: 380, distance: 28.0
click at [933, 380] on div "Contract Saturday Hourly 24.84 0 n/a 0 n/a 0 0 % 24.84" at bounding box center [780, 380] width 533 height 45
type input "-91.94847020933977"
type input "2"
type input "8.695652173913043"
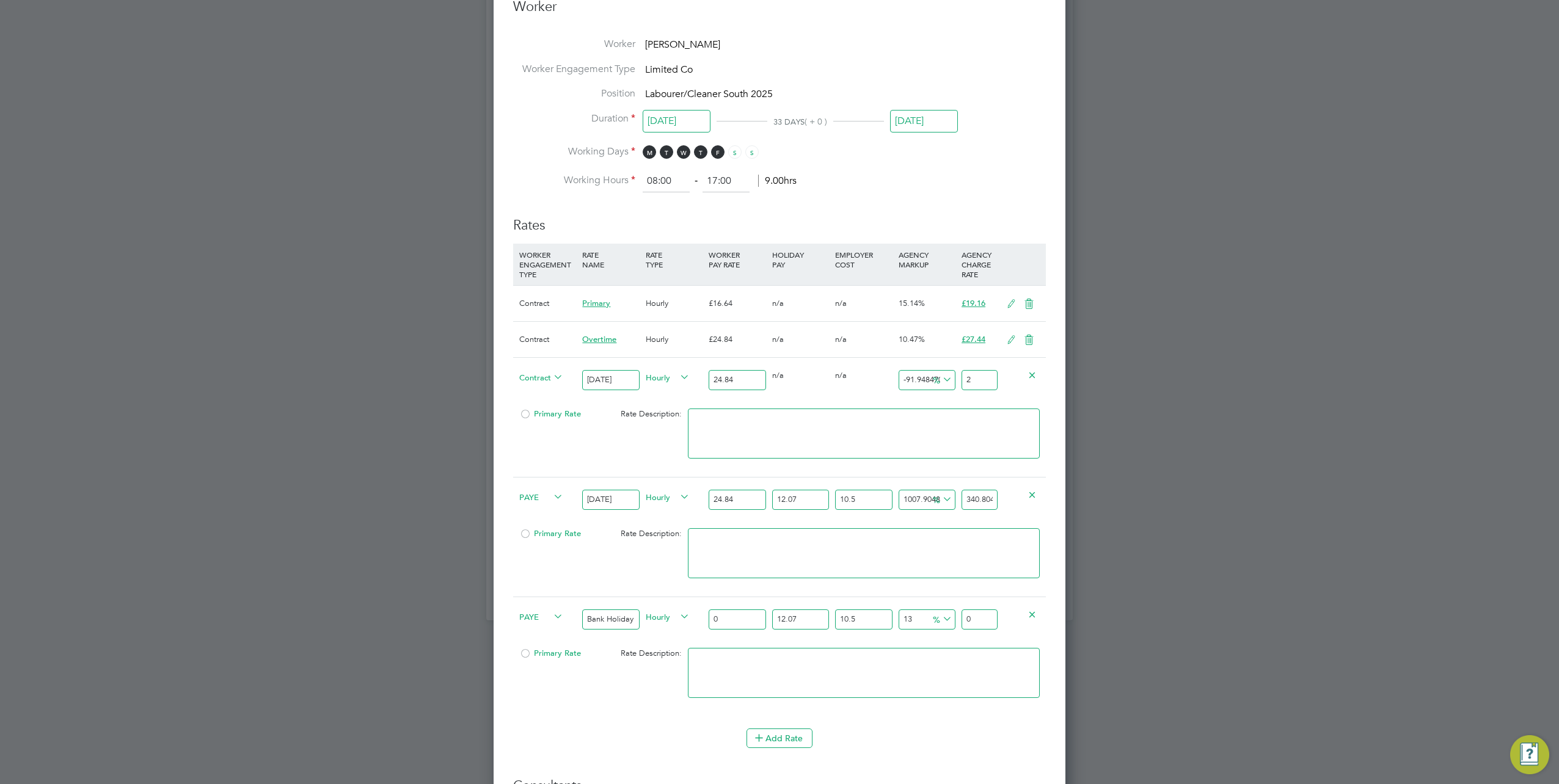
type input "27"
type input "10.305958132045088"
type input "27.4"
type input "10.466988727858293"
type input "27.44"
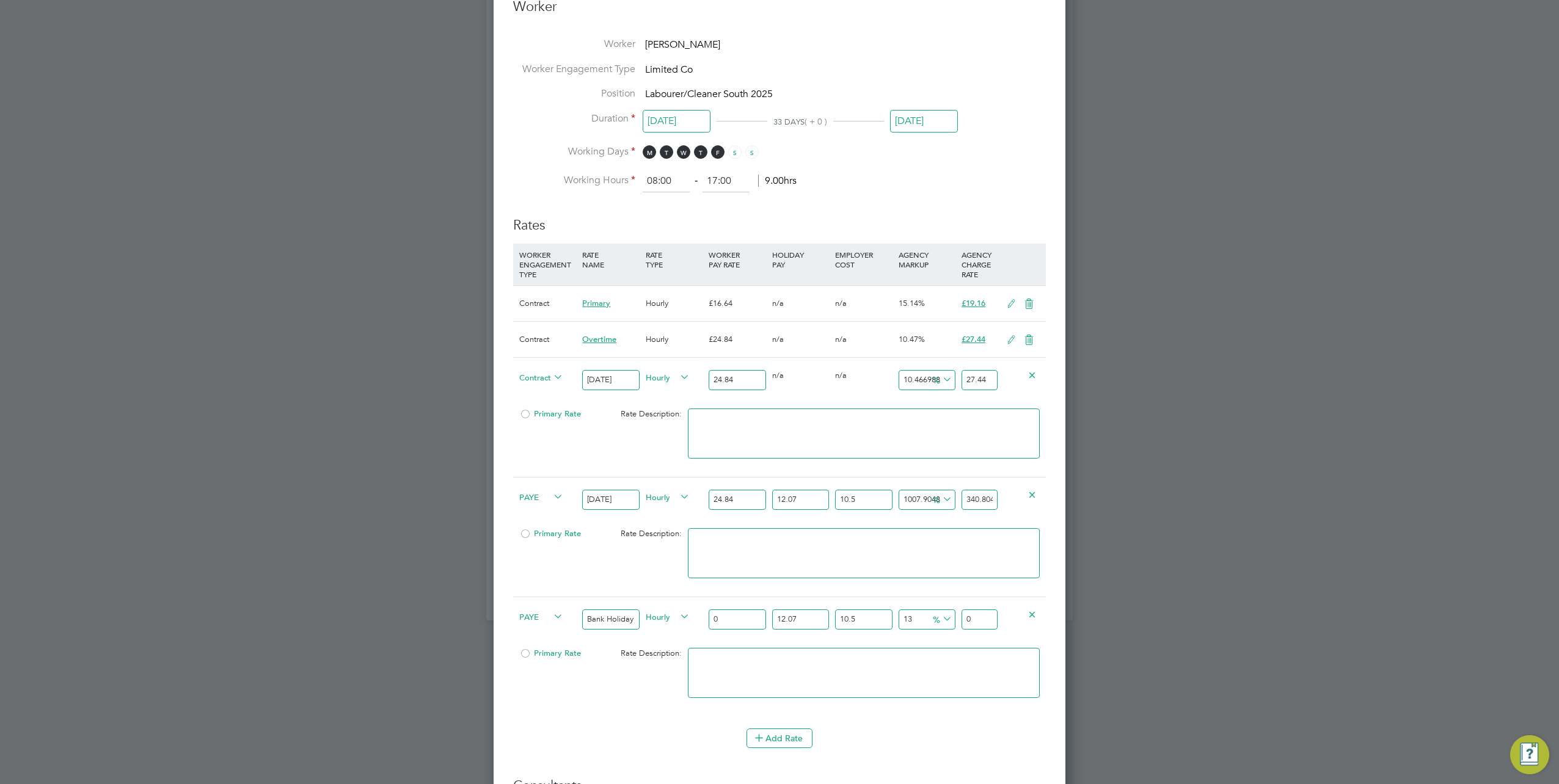
drag, startPoint x: 992, startPoint y: 375, endPoint x: 961, endPoint y: 374, distance: 31.0
click at [961, 374] on input "27.44" at bounding box center [979, 380] width 36 height 20
click at [997, 492] on input "340.8048" at bounding box center [979, 501] width 36 height 20
drag, startPoint x: 964, startPoint y: 495, endPoint x: 1021, endPoint y: 495, distance: 57.0
click at [1021, 495] on div "PAYE Sunday Hourly 24.84 12.07 n/a 10.5 n/a 1007.9048445400358 310.04360226 % 3…" at bounding box center [780, 500] width 533 height 45
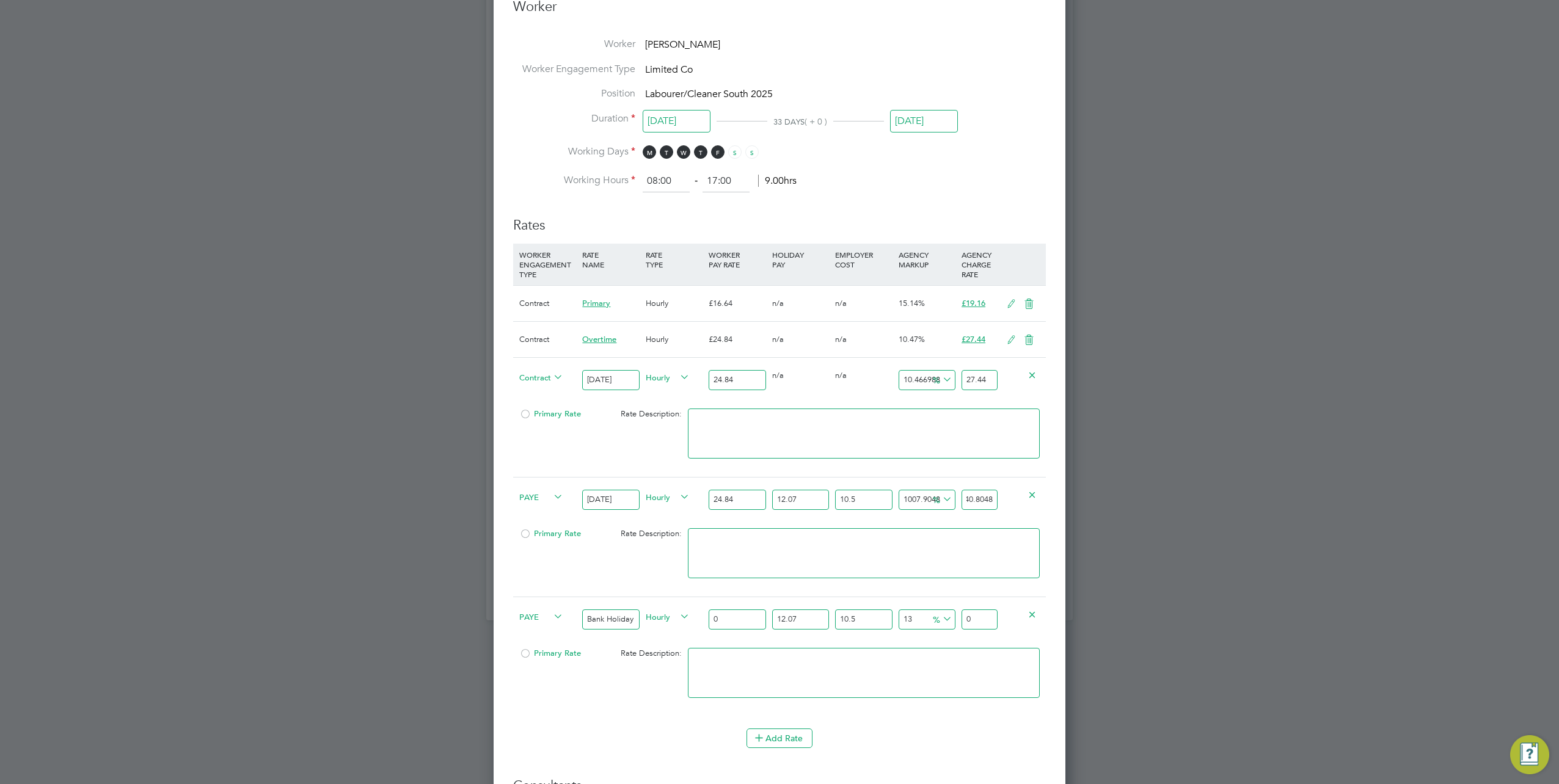
paste input "27.44"
type input "-10.796711389691161"
type input "27.44"
click at [976, 609] on input "0" at bounding box center [979, 620] width 36 height 20
type input "0"
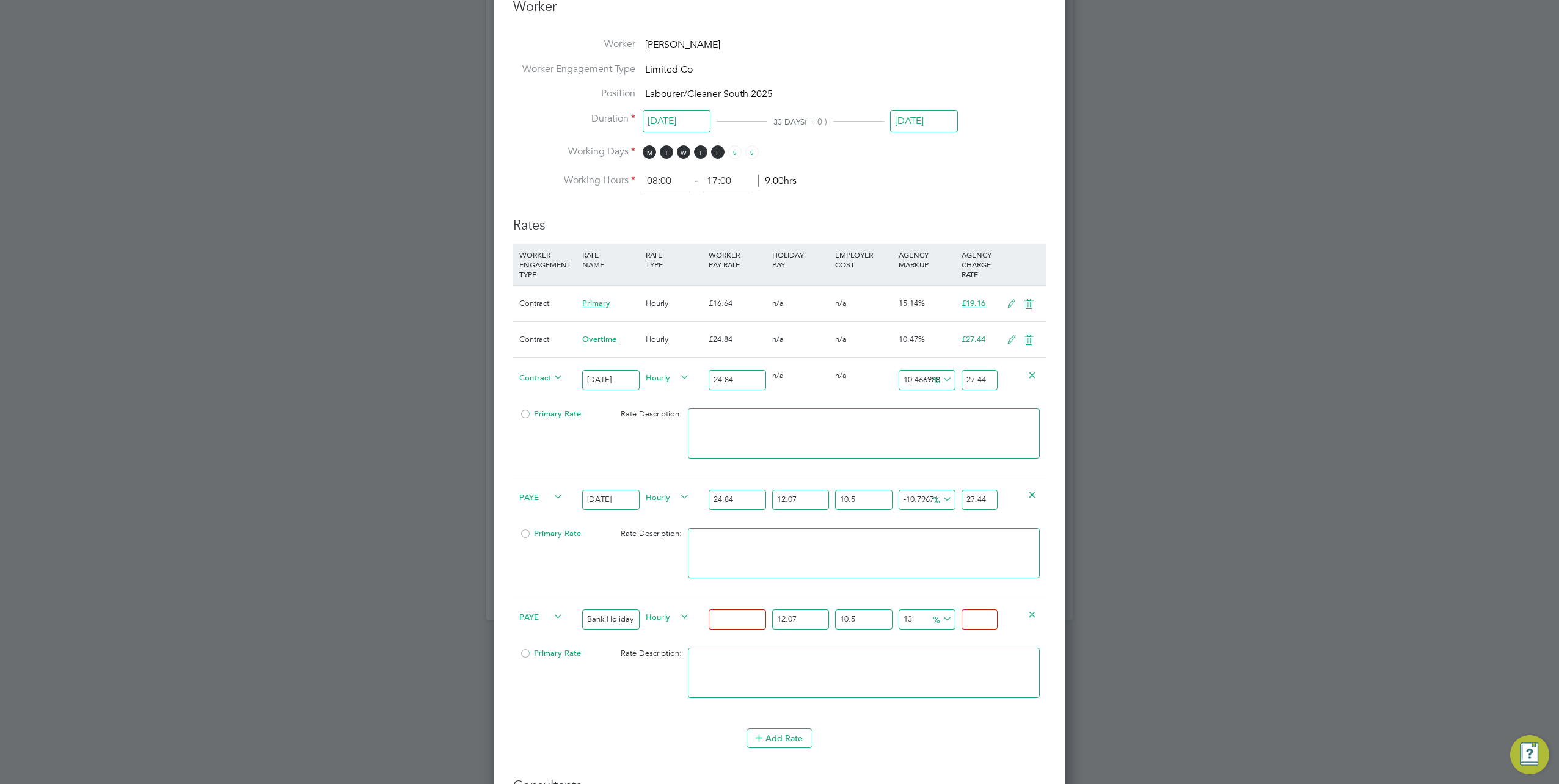
type input "0"
click at [736, 610] on input "0" at bounding box center [737, 620] width 57 height 20
type input "3"
type input "4.198086165"
type input "33"
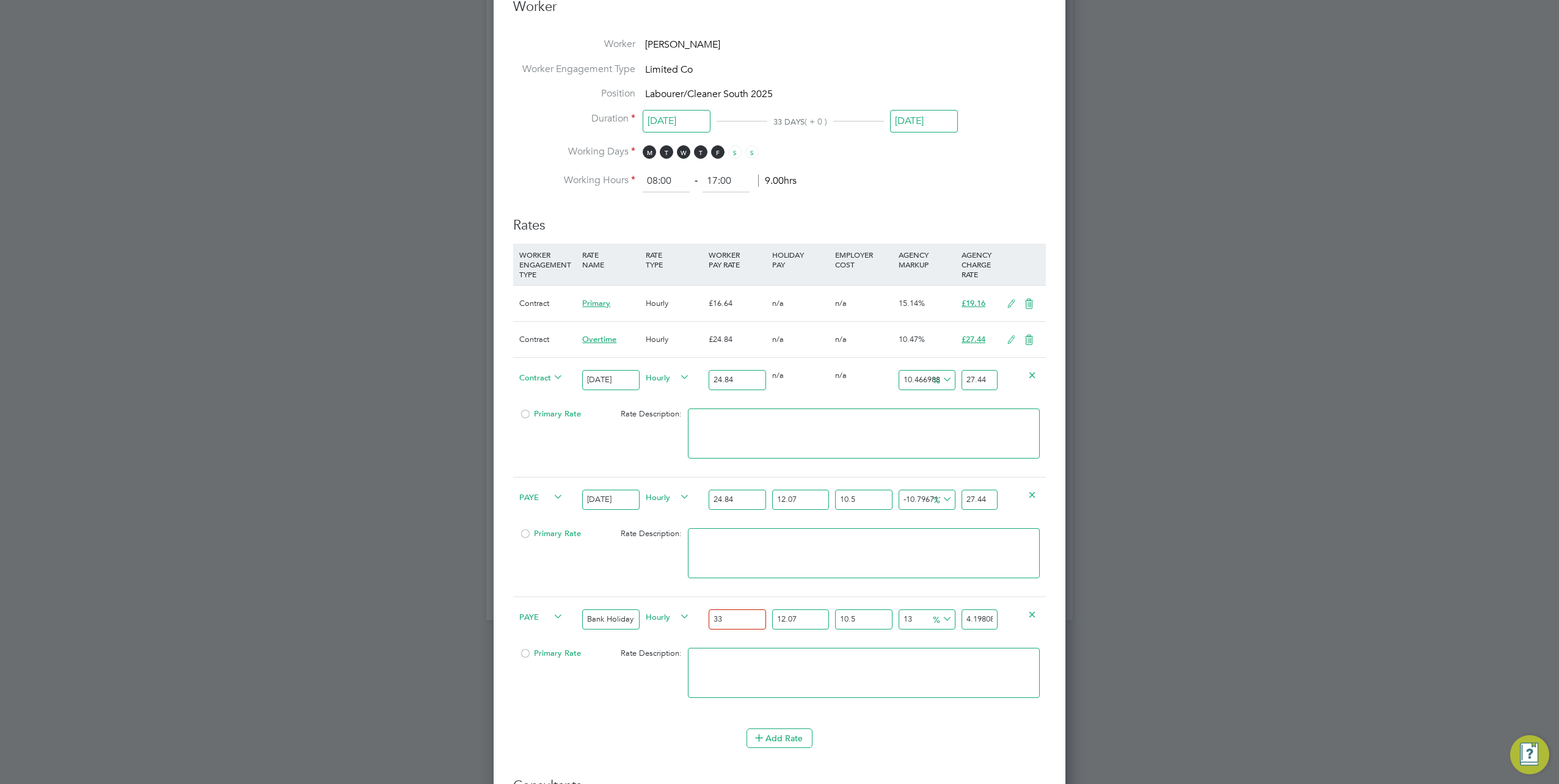
type input "46.178947815"
type input "33.2"
type input "46.458820226"
type input "33.28"
type input "46.5707691904"
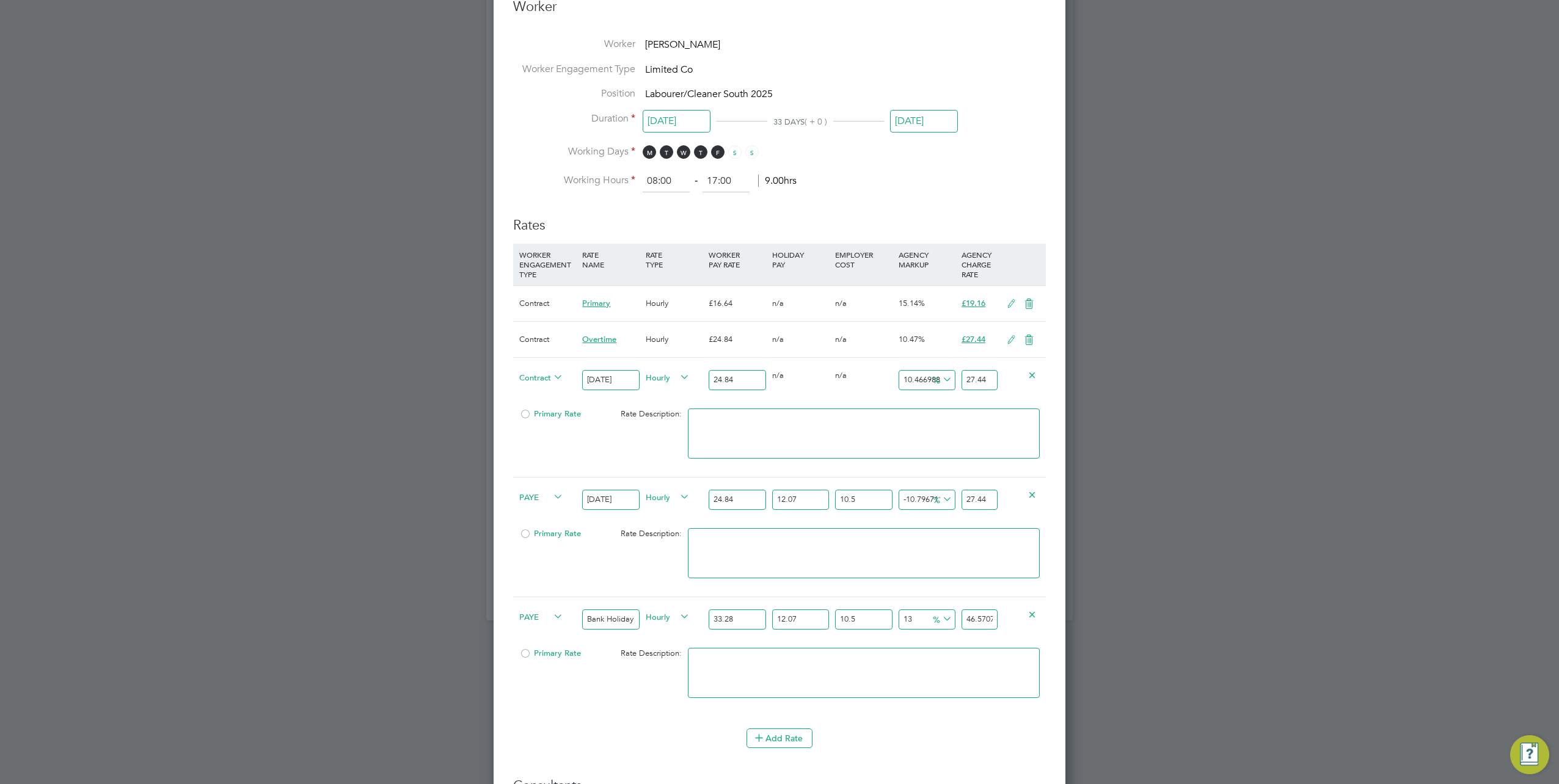
type input "33.28"
drag, startPoint x: 963, startPoint y: 611, endPoint x: 1036, endPoint y: 620, distance: 73.6
click at [1036, 620] on div "PAYE Bank Holiday Hourly 33.28 12.07 n/a 10.5 n/a 13 5.3576991104 % 46.57076919…" at bounding box center [780, 619] width 533 height 45
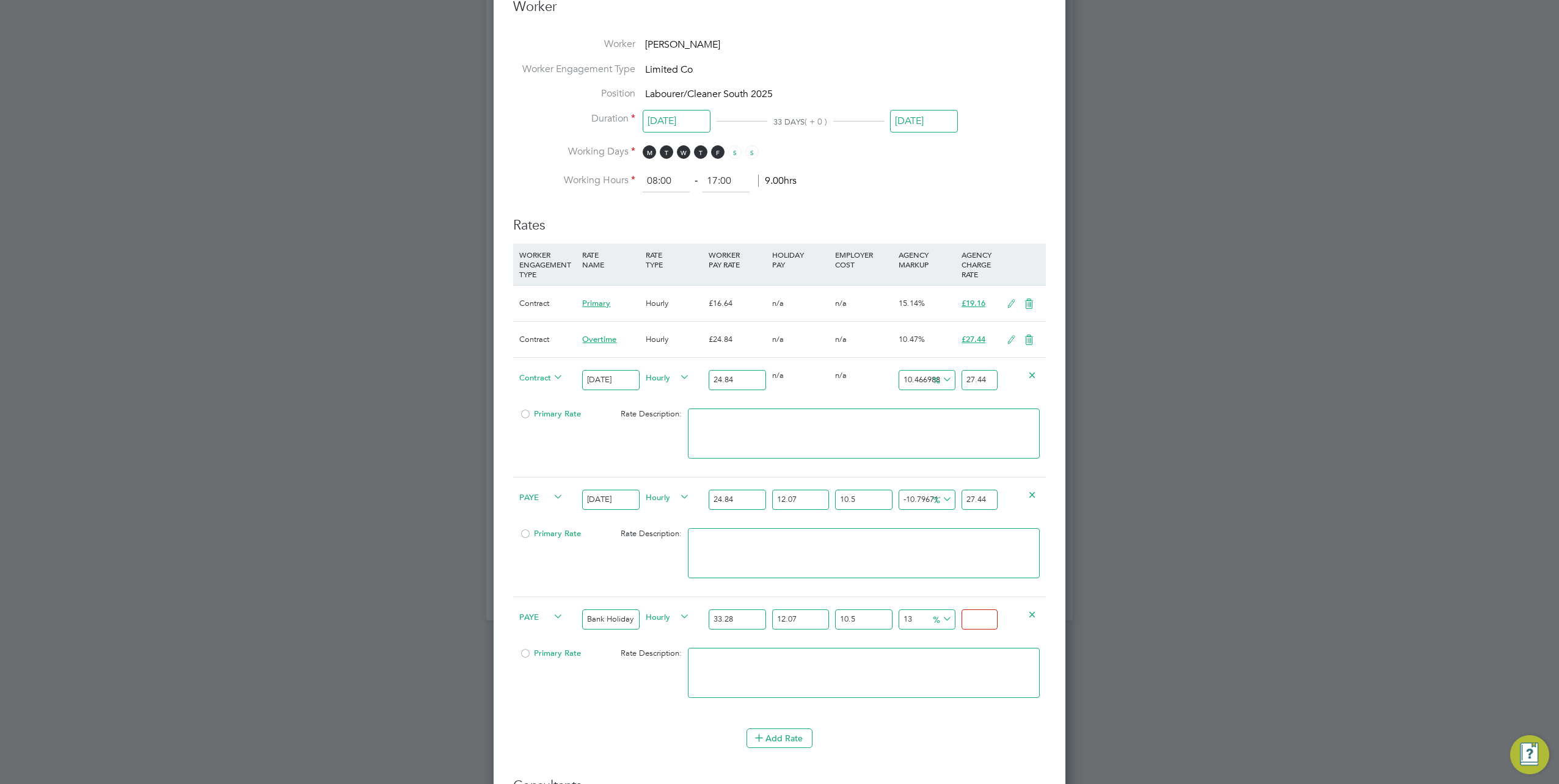
type input "-92.72075583261183"
type input "3"
type input "-7.796240546416483"
type input "38"
type input "-7.068316129677665"
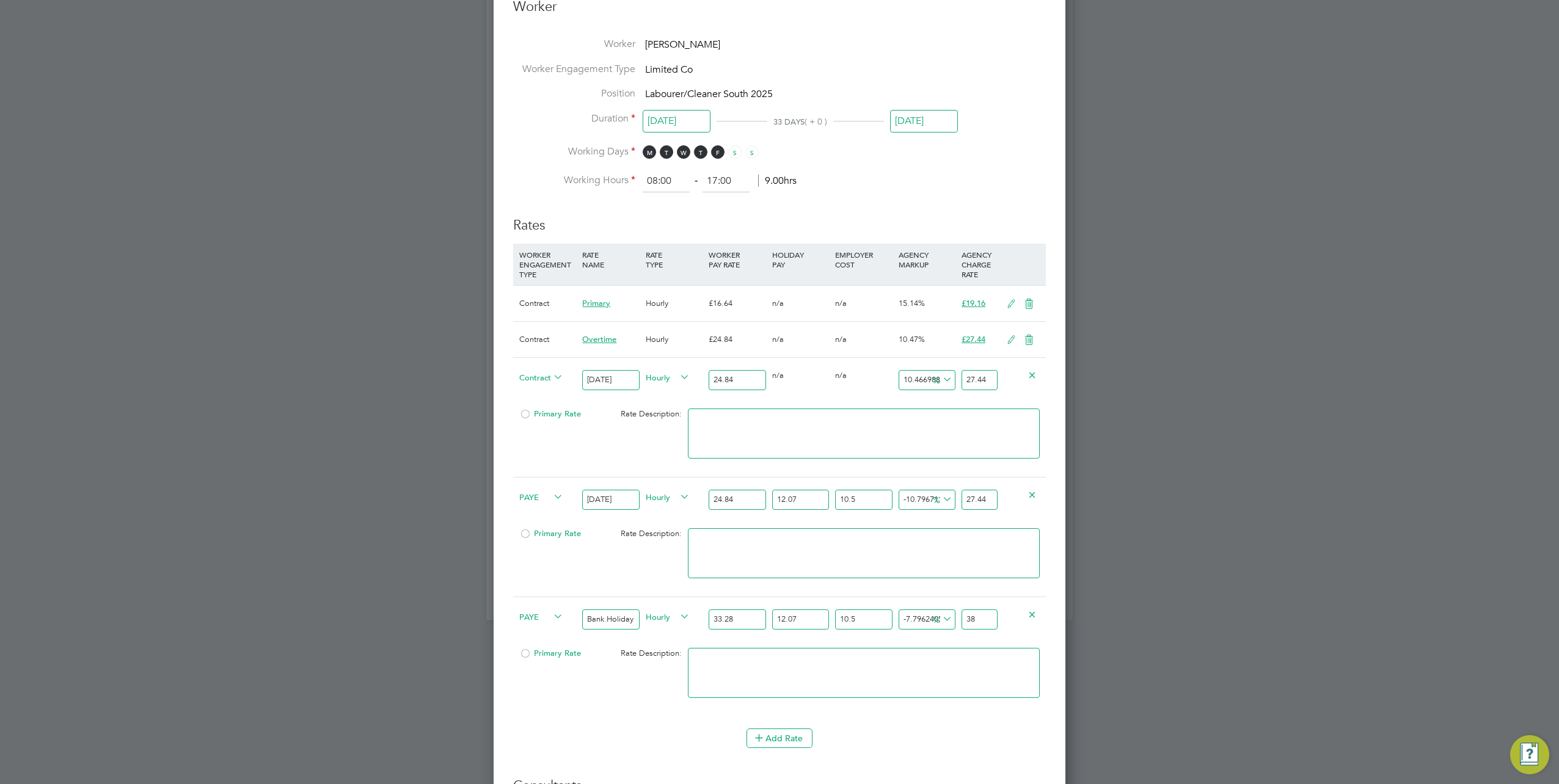
type input "38.3"
type input "-7.019787835228411"
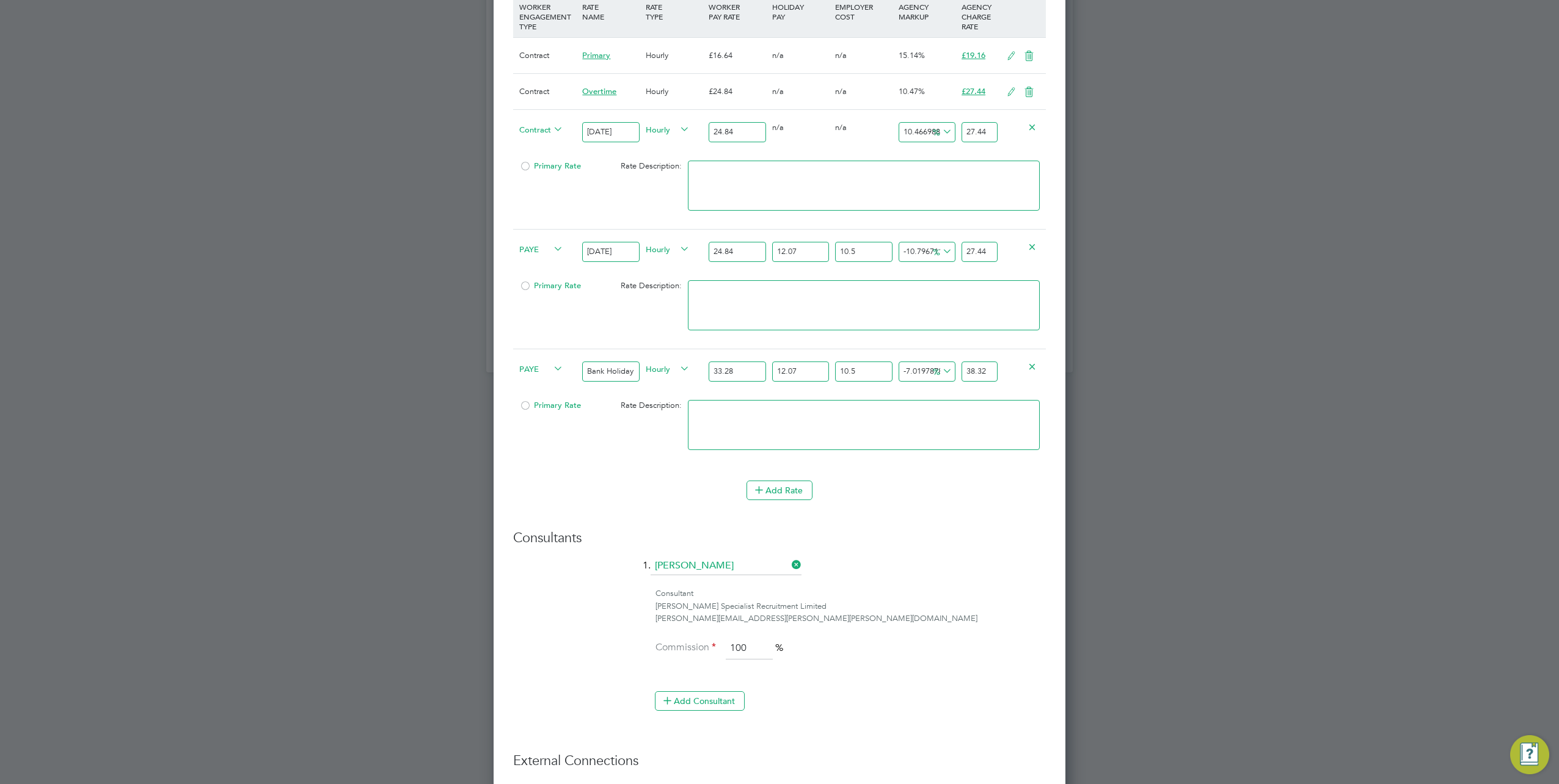
scroll to position [1008, 0]
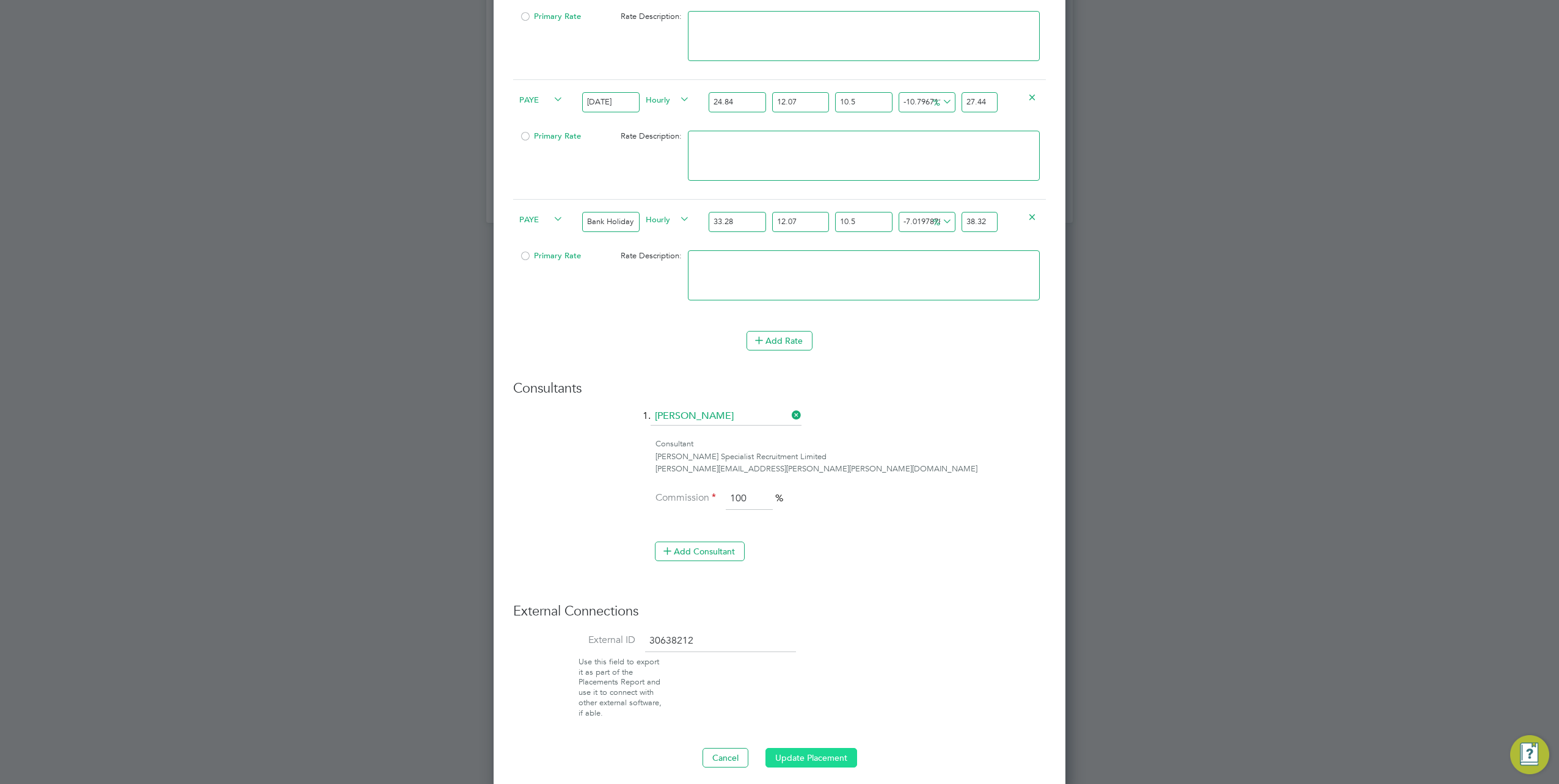
type input "38.32"
click at [793, 751] on button "Update Placement" at bounding box center [811, 757] width 91 height 19
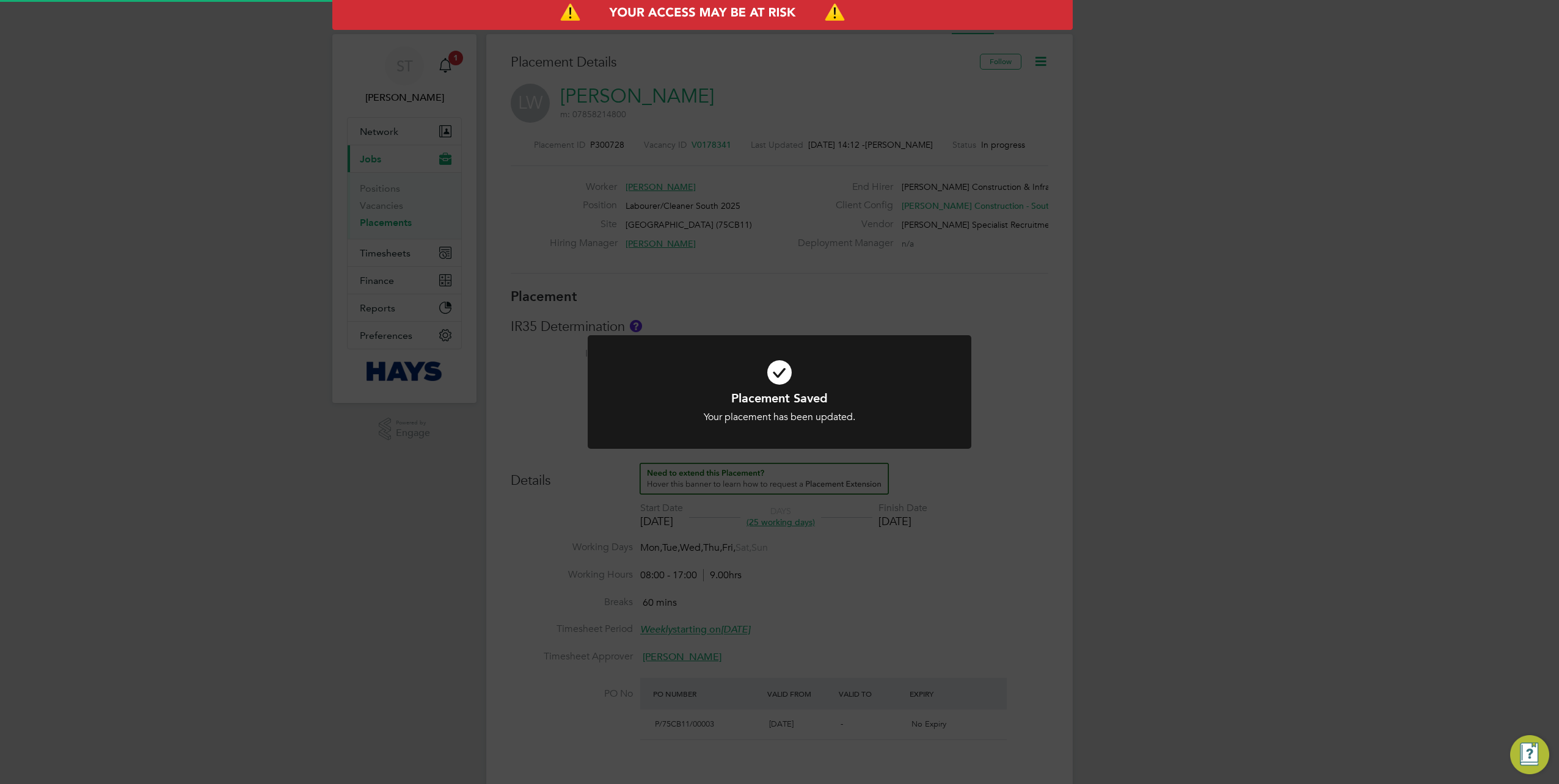
scroll to position [36, 86]
drag, startPoint x: 1105, startPoint y: 586, endPoint x: 1060, endPoint y: 623, distance: 58.3
click at [1104, 586] on div "Placement Saved Your placement has been updated. Cancel Okay" at bounding box center [780, 392] width 1559 height 784
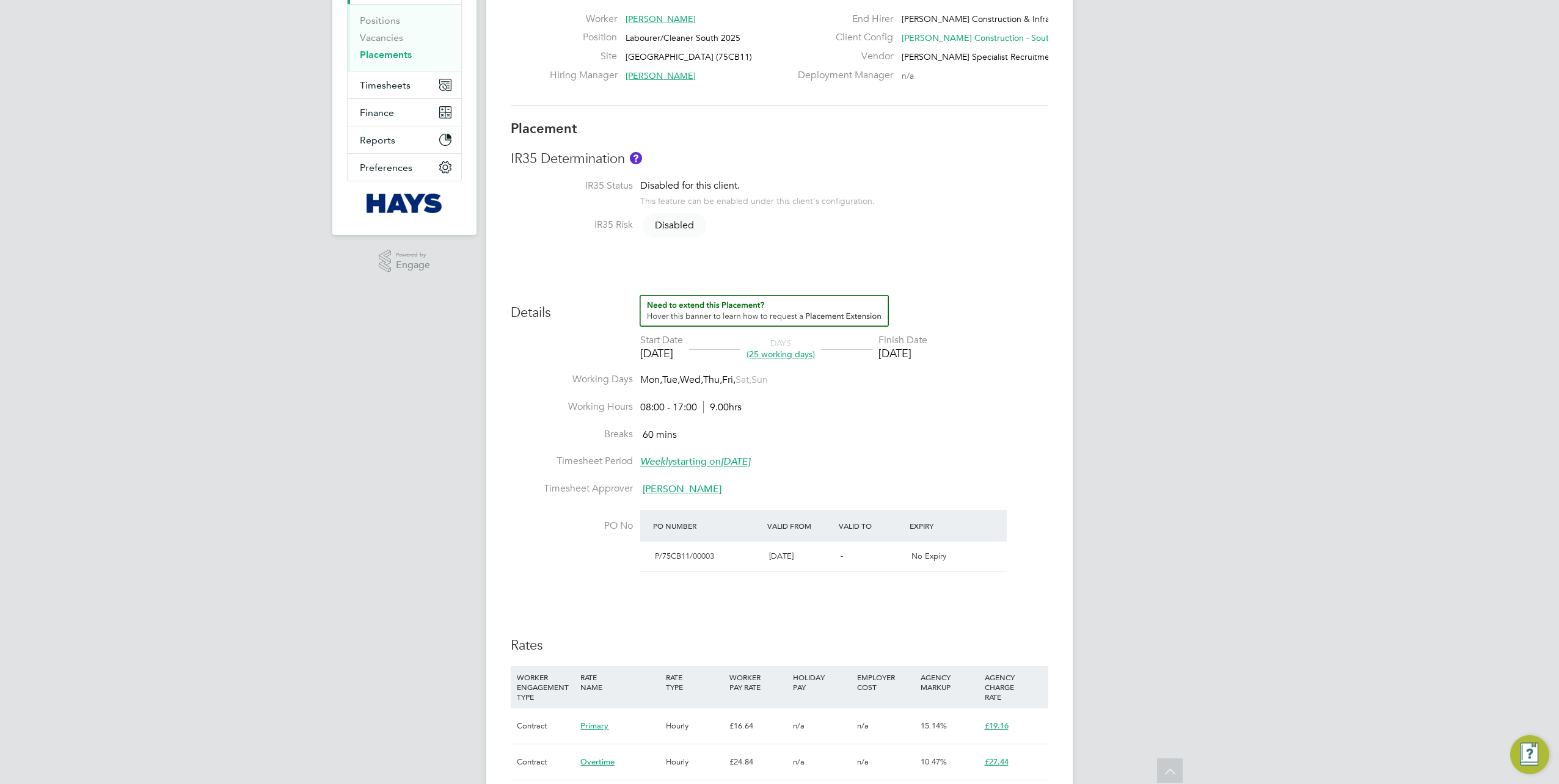
scroll to position [0, 0]
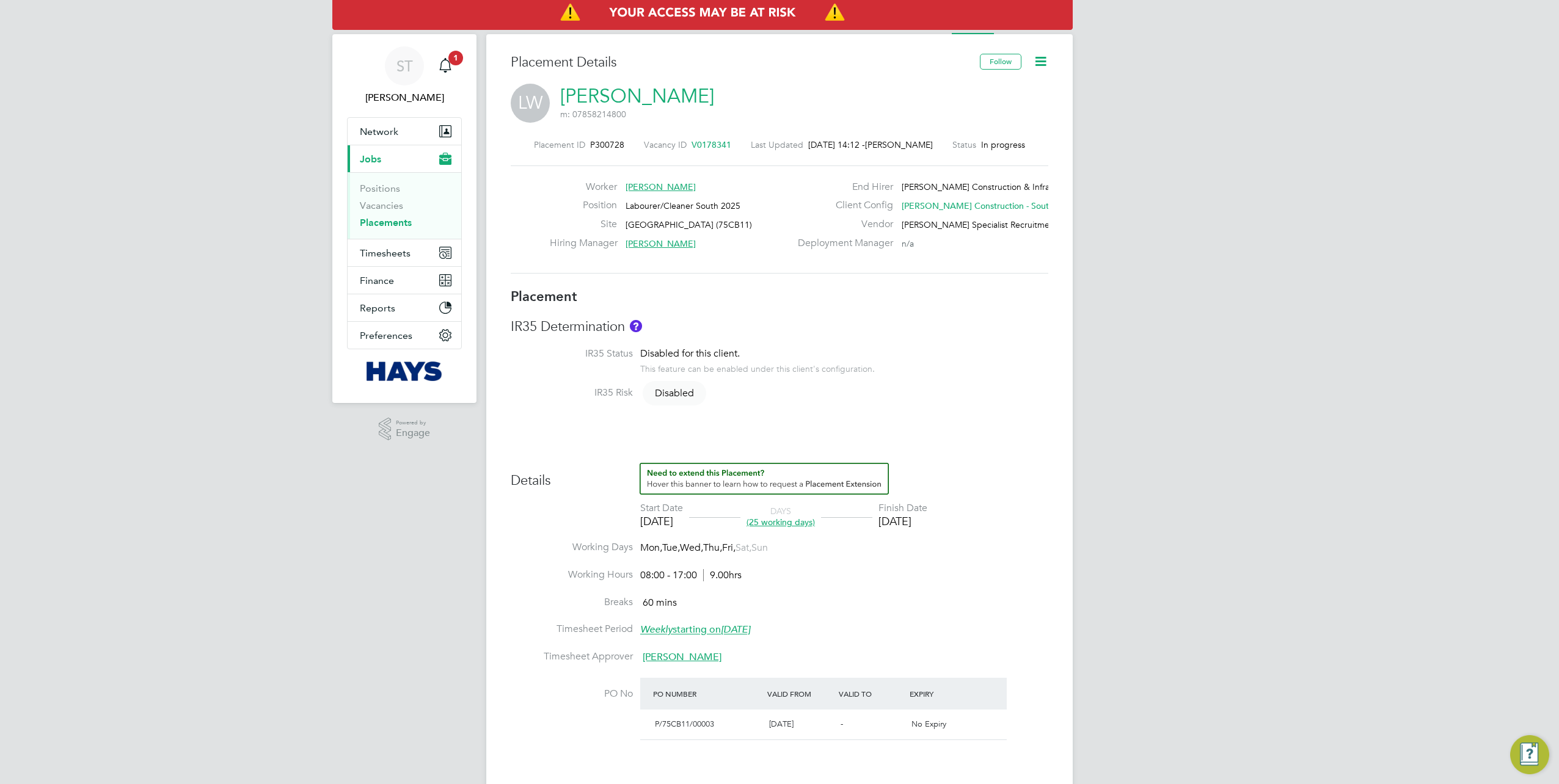
click at [1038, 66] on icon at bounding box center [1041, 61] width 16 height 16
click at [998, 90] on li "Edit Placement e" at bounding box center [1001, 90] width 90 height 18
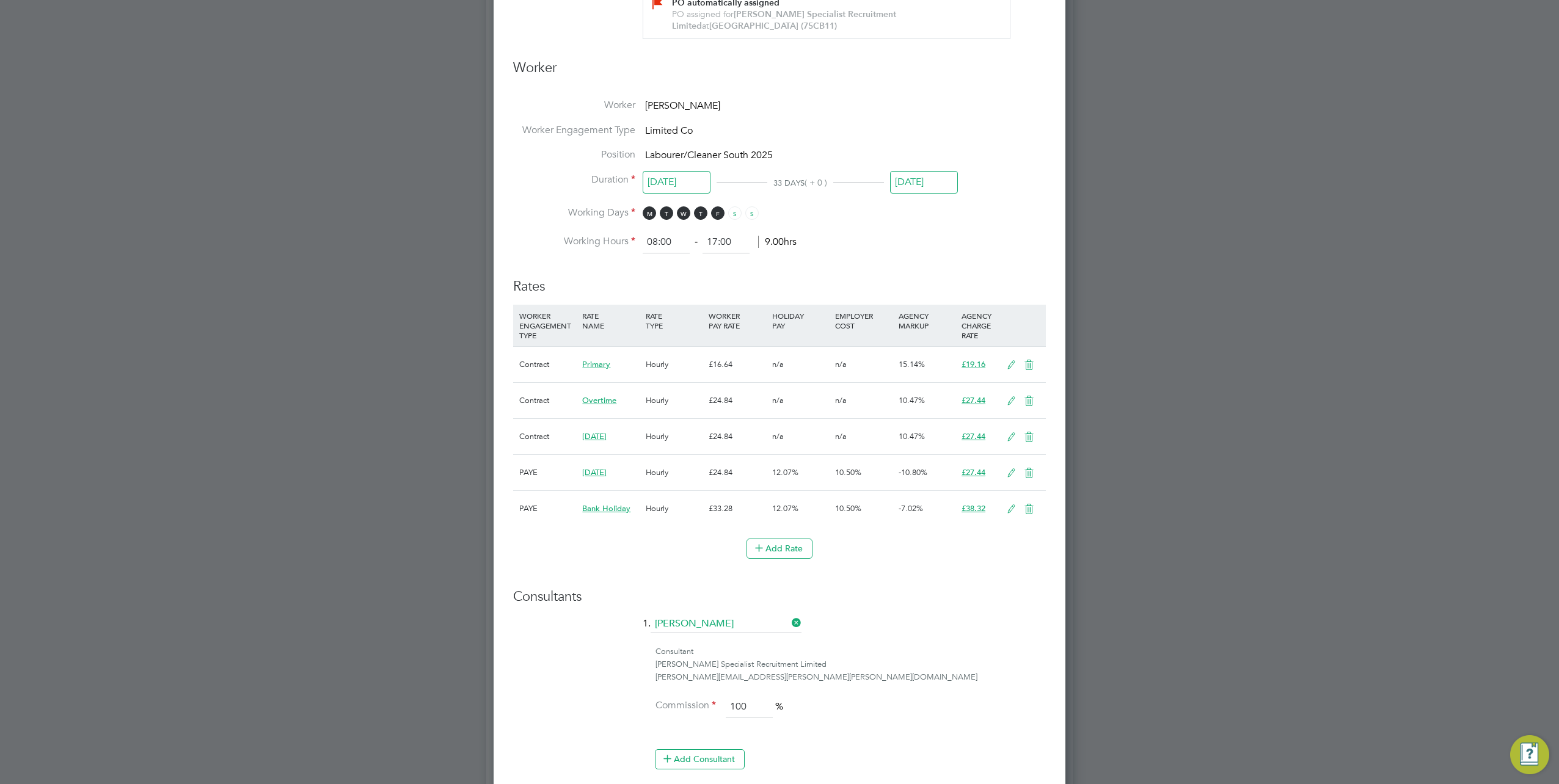
click at [1009, 473] on icon at bounding box center [1011, 473] width 16 height 10
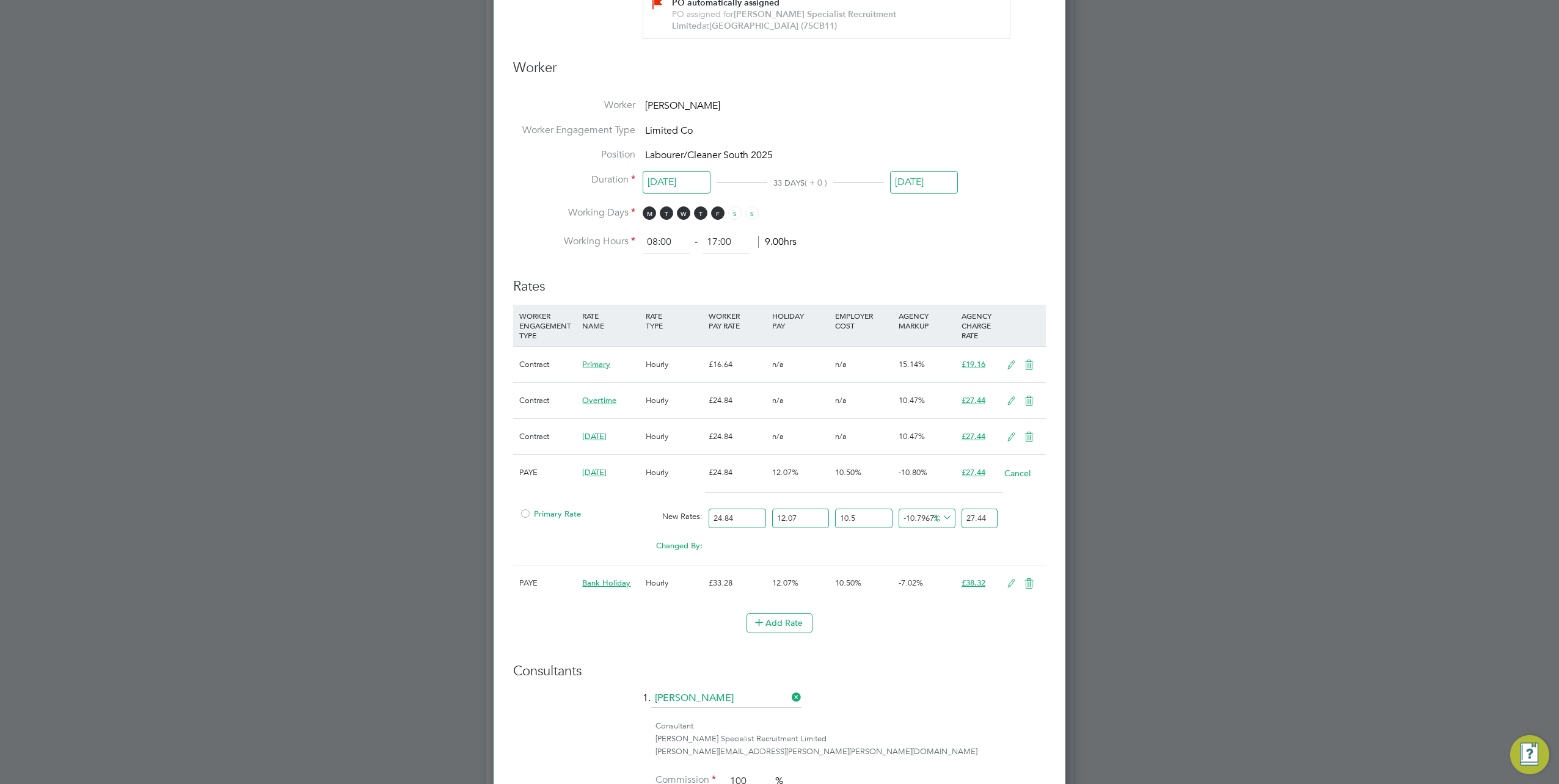
drag, startPoint x: 802, startPoint y: 512, endPoint x: 759, endPoint y: 515, distance: 43.1
click at [759, 515] on div "Primary Rate New Rates: 24.84 12.07 n/a 10.5 n/a -10.796711389691161 0 % 27.44" at bounding box center [780, 518] width 533 height 32
type input "0"
type input "24.484697064334792"
drag, startPoint x: 847, startPoint y: 515, endPoint x: 822, endPoint y: 517, distance: 25.1
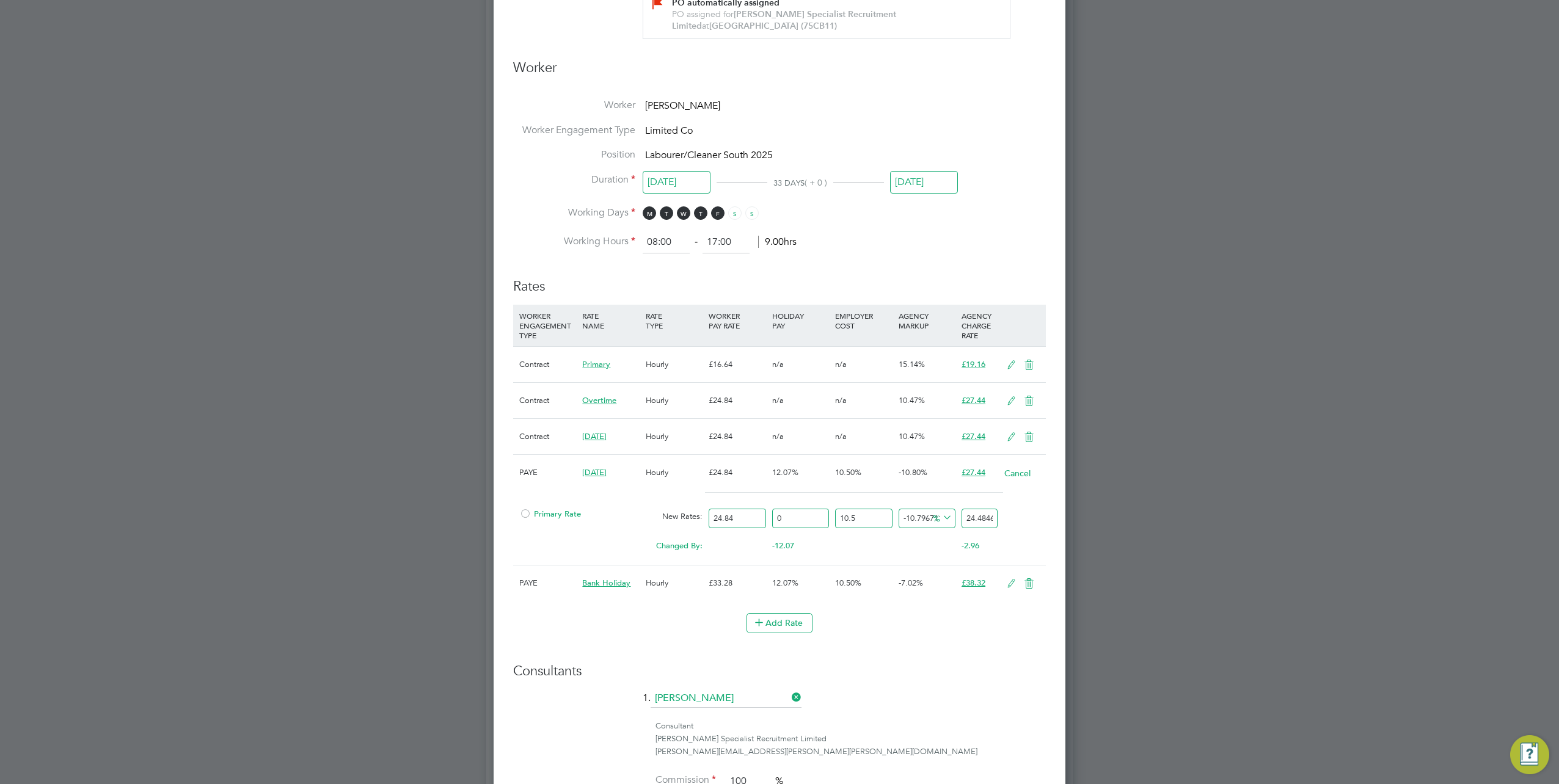
click at [822, 517] on div "Primary Rate New Rates: 24.84 0 n/a 10.5 n/a -10.796711389691161 -2.96350293566…" at bounding box center [780, 518] width 533 height 32
type input "0"
type input "22.158096890800717"
click at [1009, 585] on icon at bounding box center [1011, 584] width 16 height 10
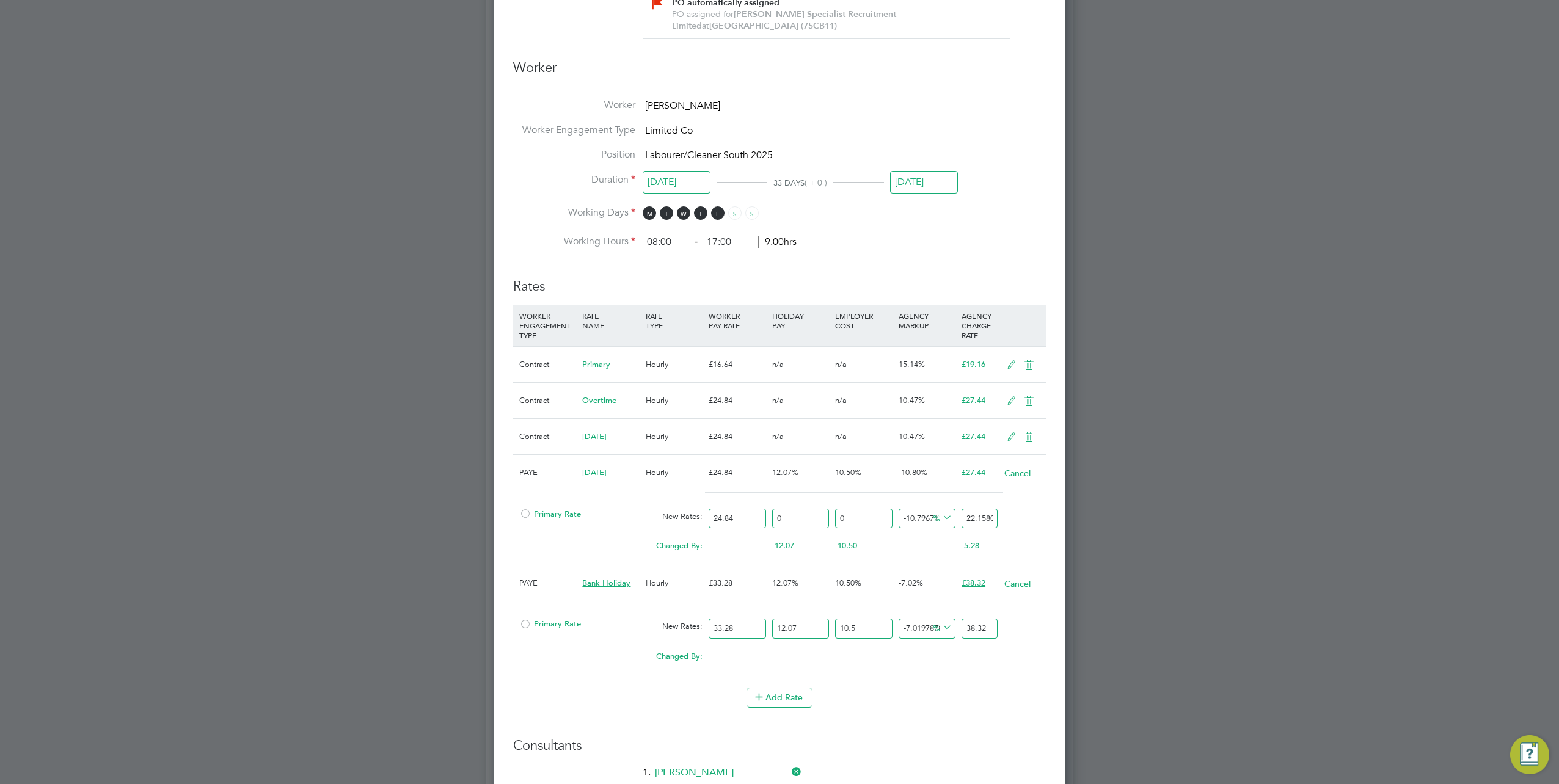
drag, startPoint x: 804, startPoint y: 621, endPoint x: 741, endPoint y: 628, distance: 63.4
click at [741, 627] on div "Primary Rate New Rates: 33.28 12.07 n/a 10.5 n/a -7.019787835228411 0 % 38.32" at bounding box center [780, 629] width 533 height 32
type input "0"
type input "34.192915142321766"
drag, startPoint x: 864, startPoint y: 622, endPoint x: 804, endPoint y: 628, distance: 60.3
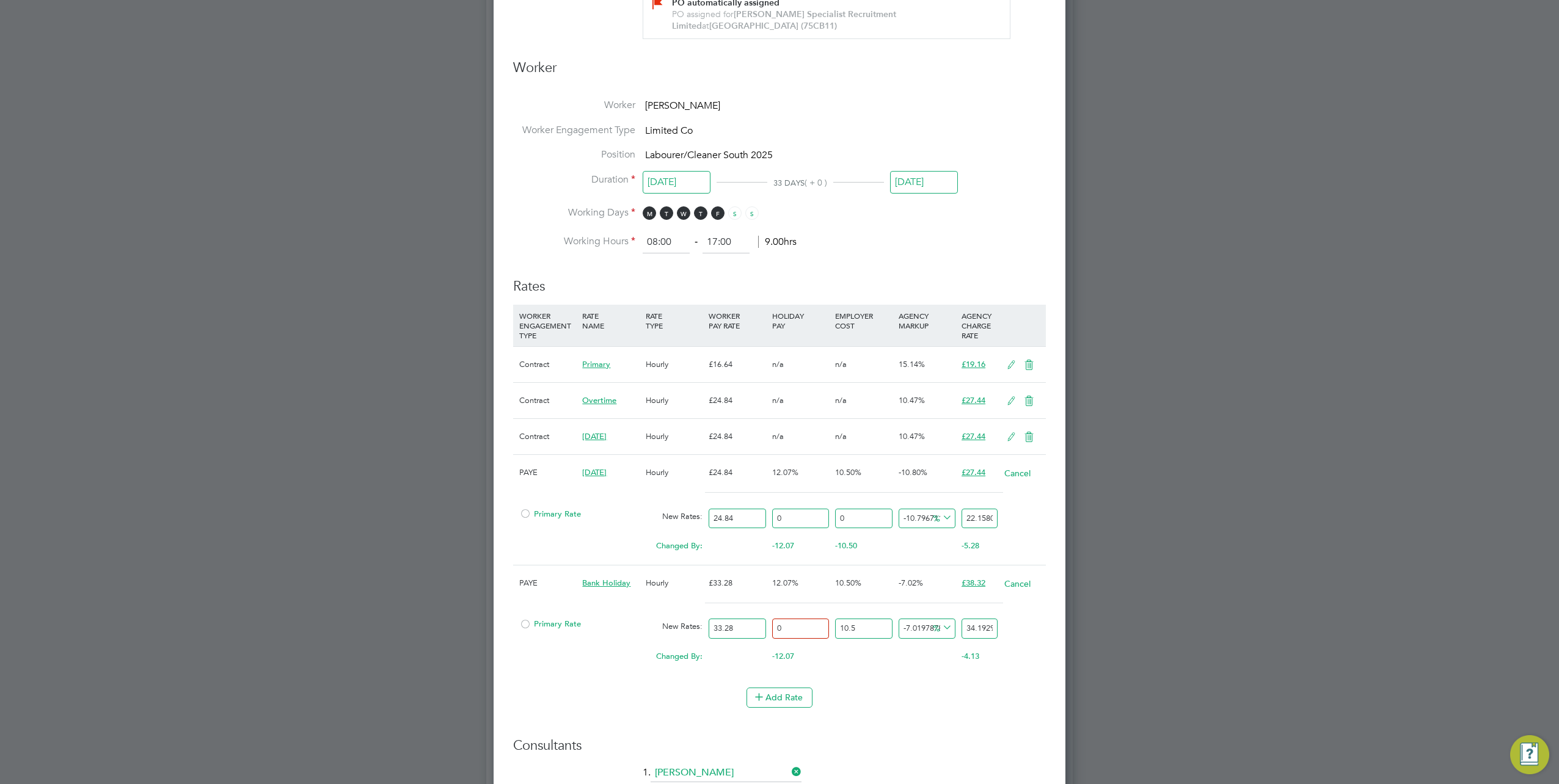
click at [804, 628] on div "Primary Rate New Rates: 33.28 0 n/a 10.5 n/a -7.019787835228411 -2.581484857678…" at bounding box center [780, 629] width 533 height 32
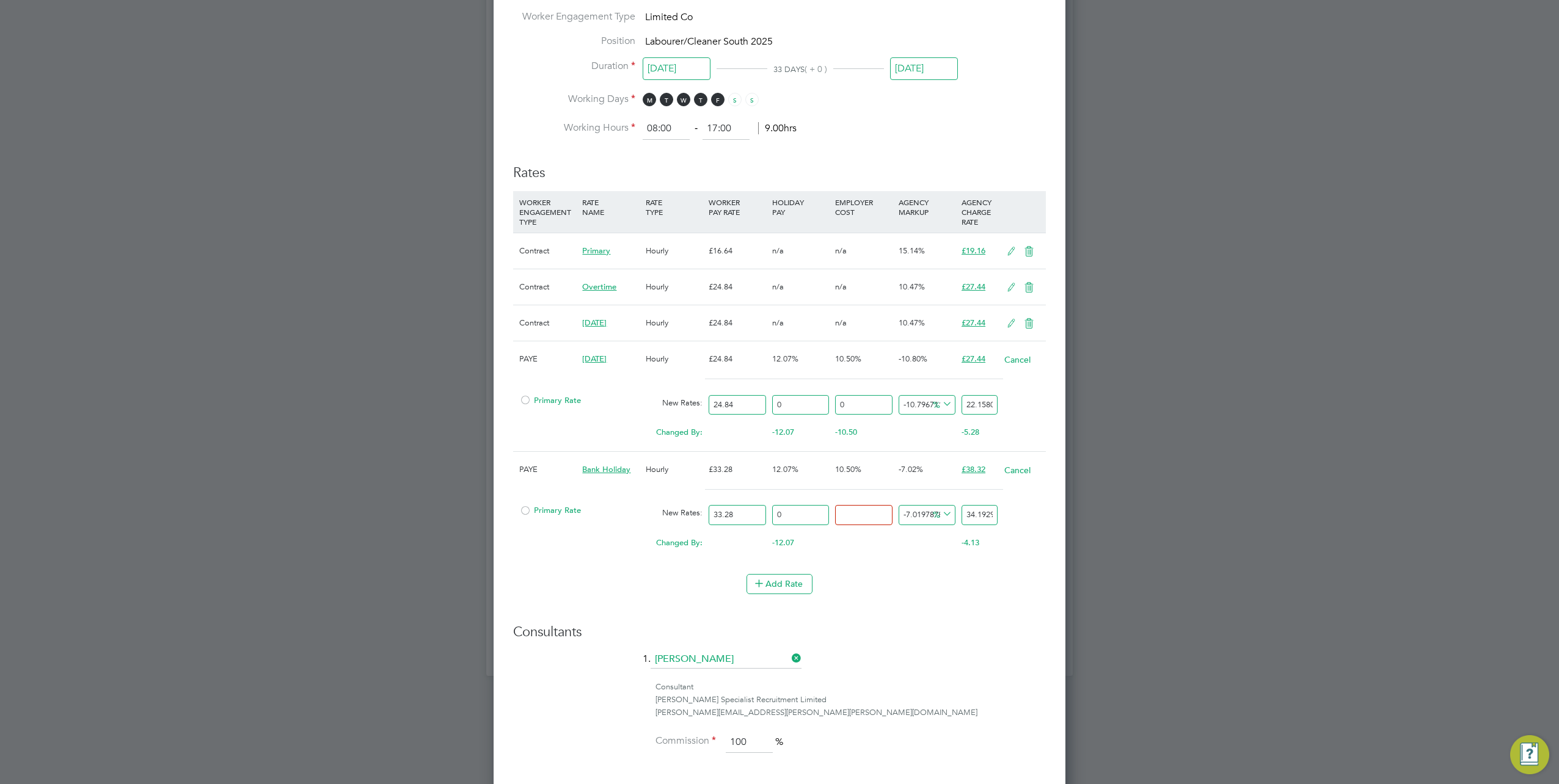
type input "0"
type input "30.943814608435986"
click at [1005, 249] on icon at bounding box center [1011, 251] width 16 height 10
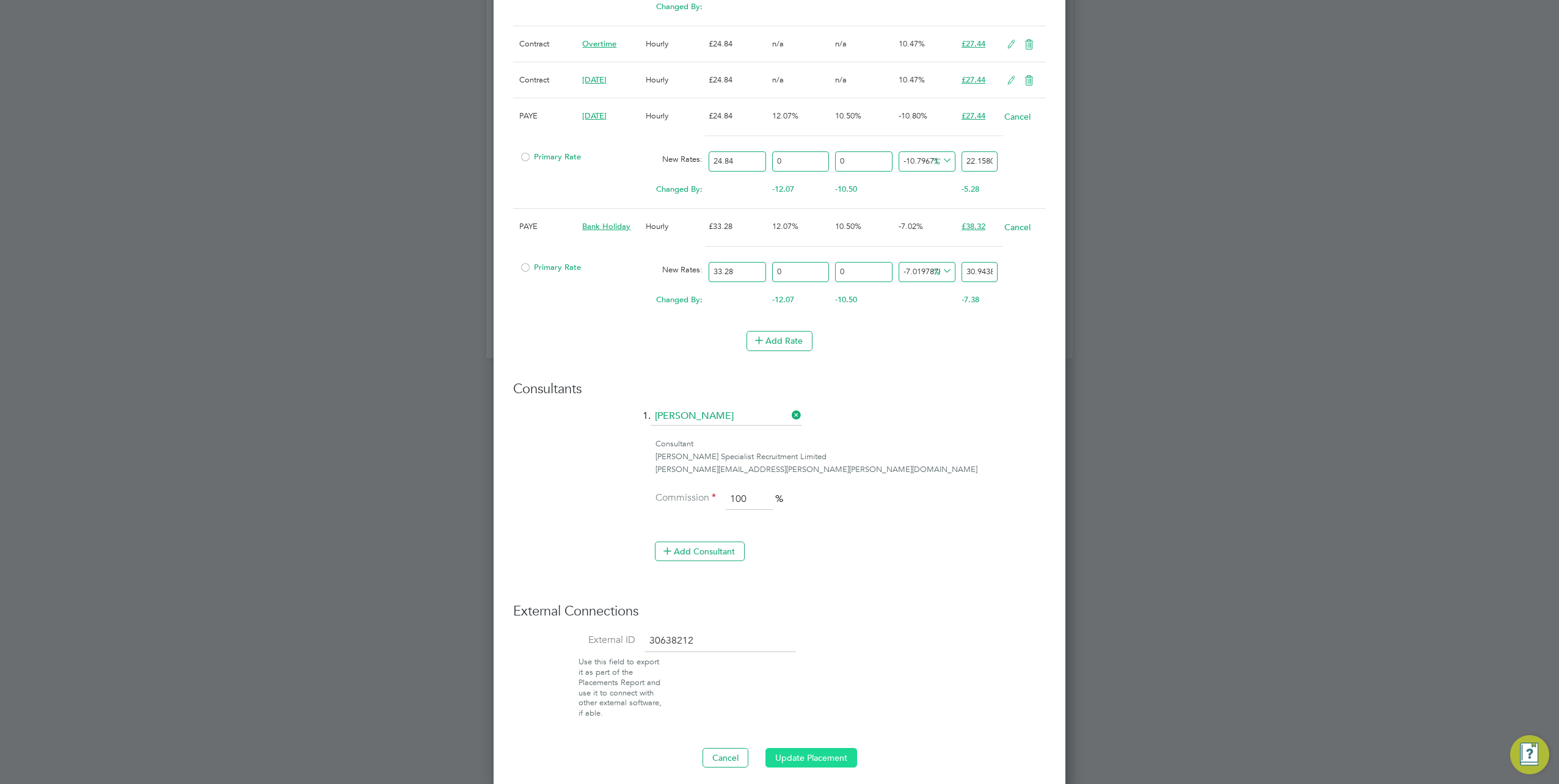
click at [814, 753] on button "Update Placement" at bounding box center [811, 757] width 91 height 19
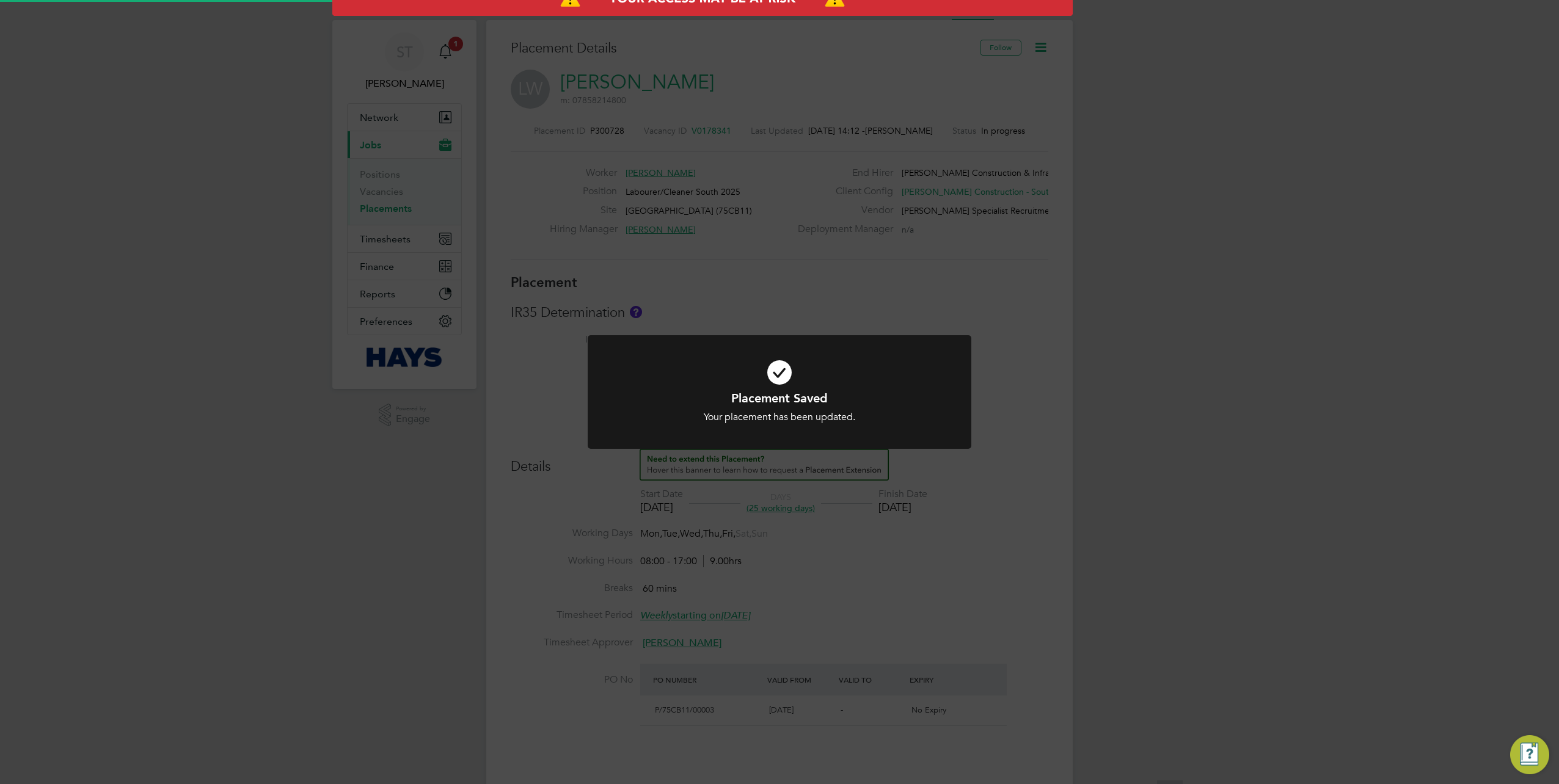
click at [1164, 476] on div "Placement Saved Your placement has been updated. Cancel Okay" at bounding box center [780, 392] width 1559 height 784
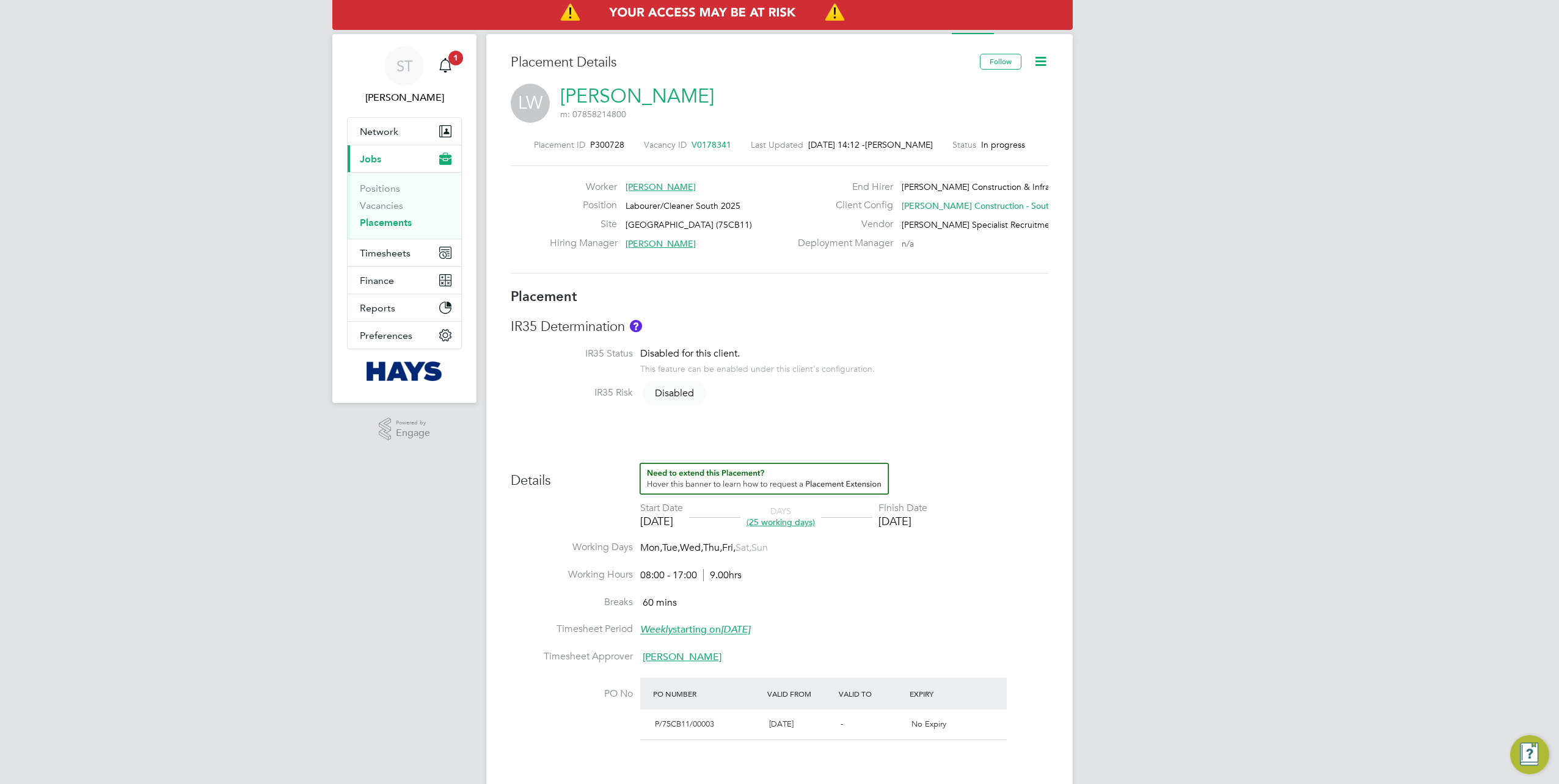
click at [1042, 60] on icon at bounding box center [1041, 61] width 16 height 16
click at [1009, 90] on li "Edit Placement e" at bounding box center [1001, 90] width 90 height 18
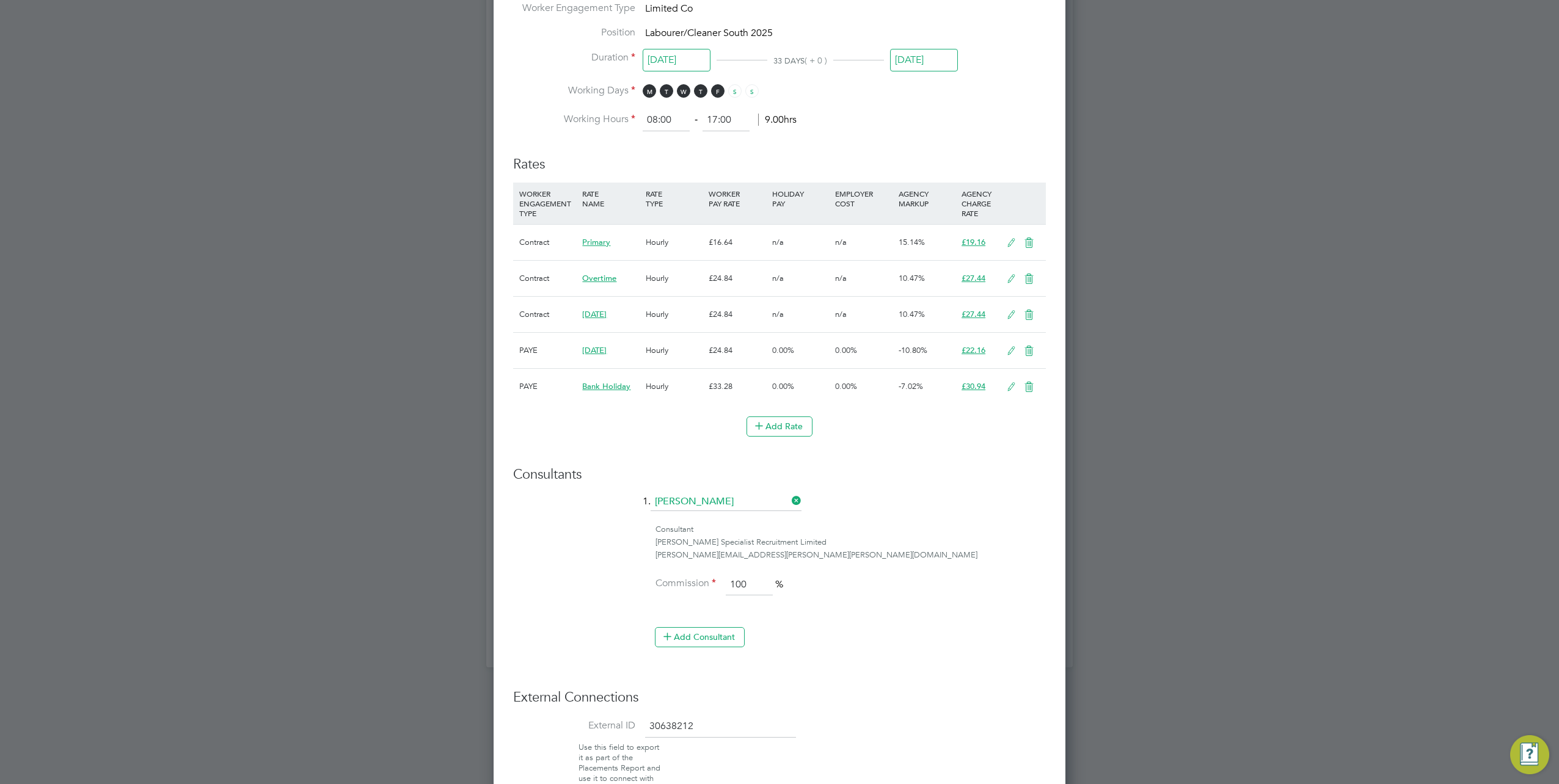
click at [1009, 353] on icon at bounding box center [1011, 351] width 16 height 10
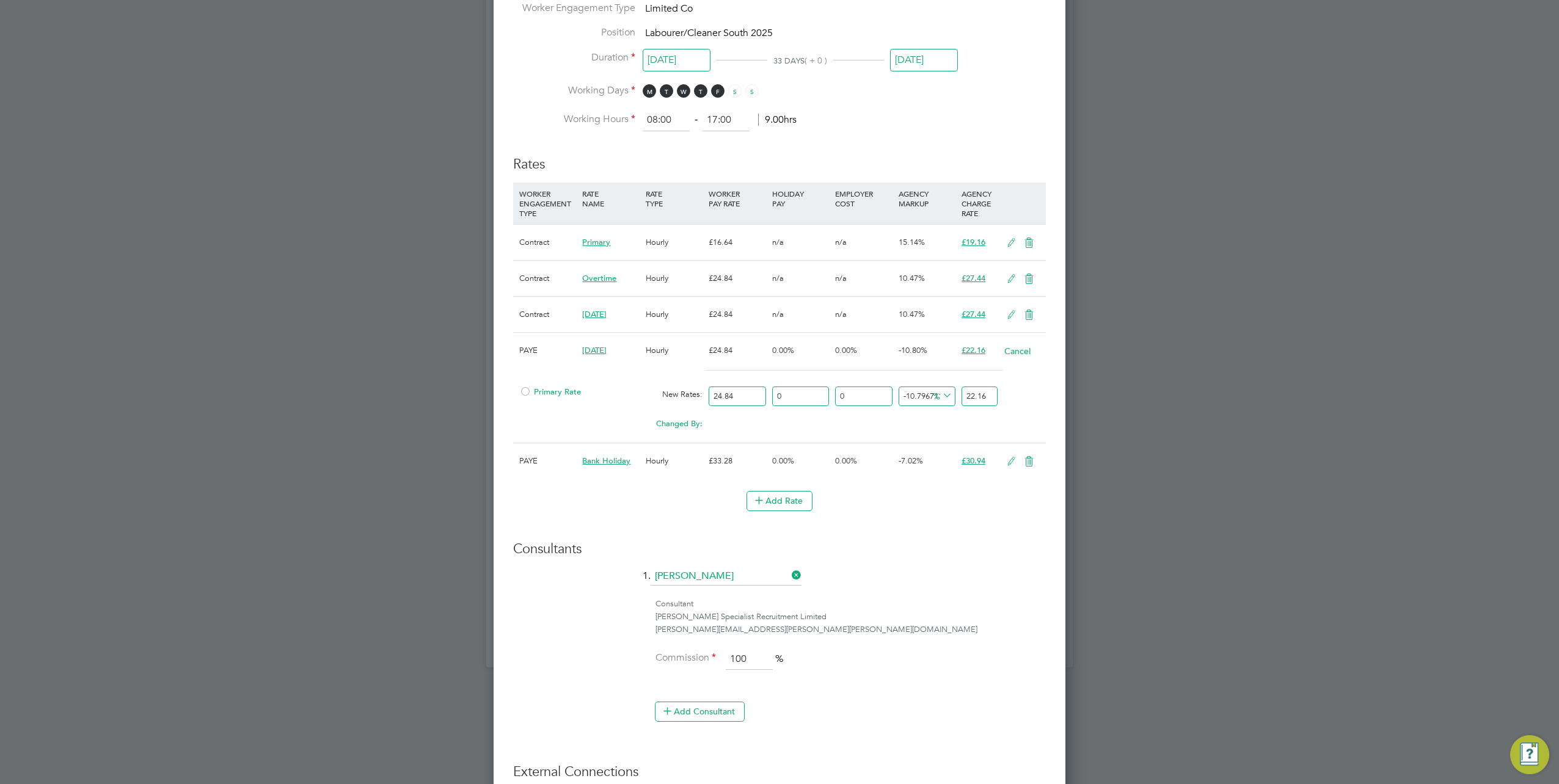
drag, startPoint x: 963, startPoint y: 390, endPoint x: 1024, endPoint y: 389, distance: 61.0
click at [1024, 389] on div "Primary Rate New Rates: 24.84 0 n/a 0 n/a -10.796711389691161 0 % 22.16" at bounding box center [780, 396] width 533 height 32
type input "-91.94847020933977"
type input "2"
type input "8.695652173913043"
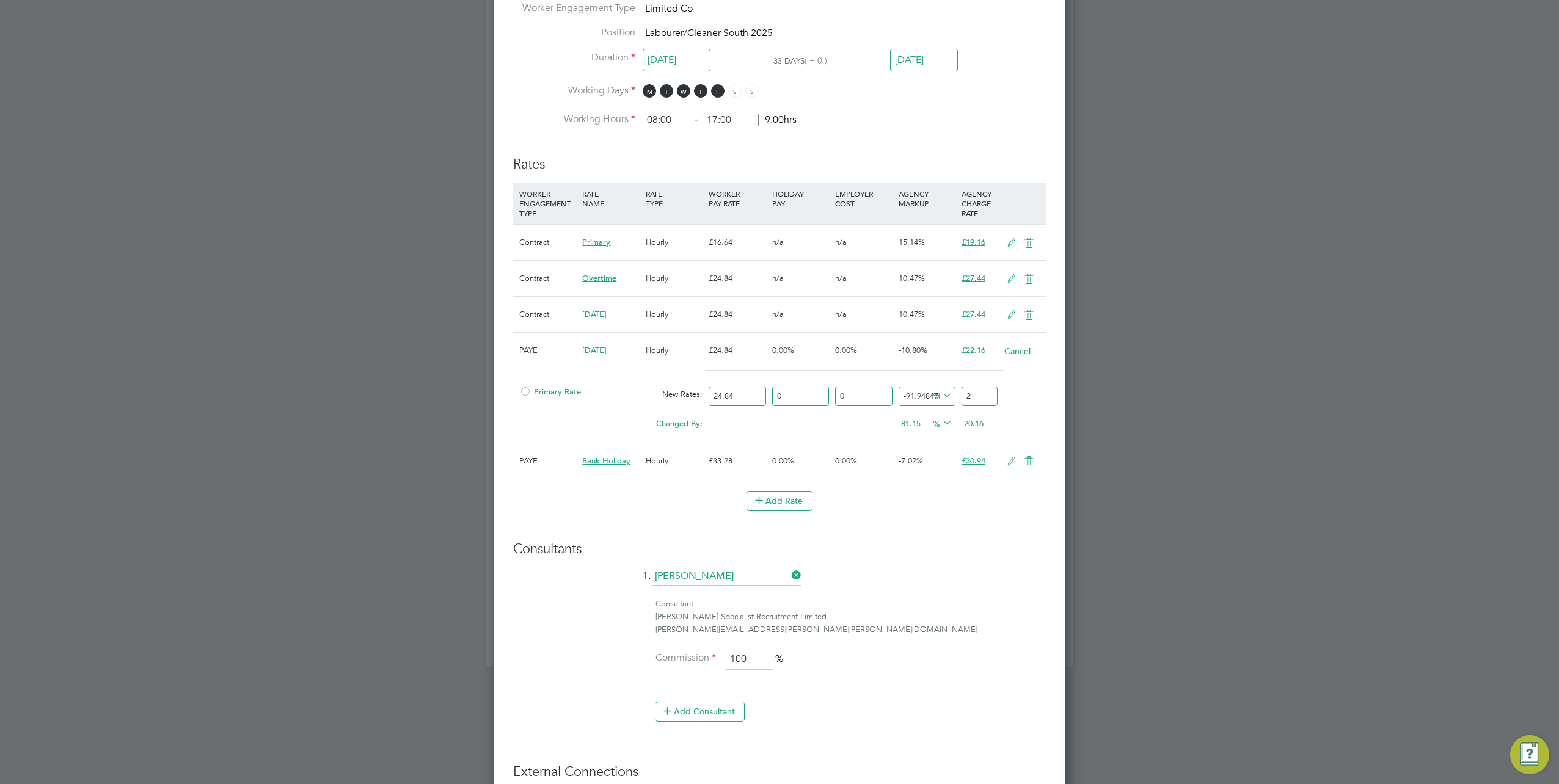
type input "27"
type input "10.305958132045088"
type input "27.4"
type input "10.466988727858293"
type input "27.44"
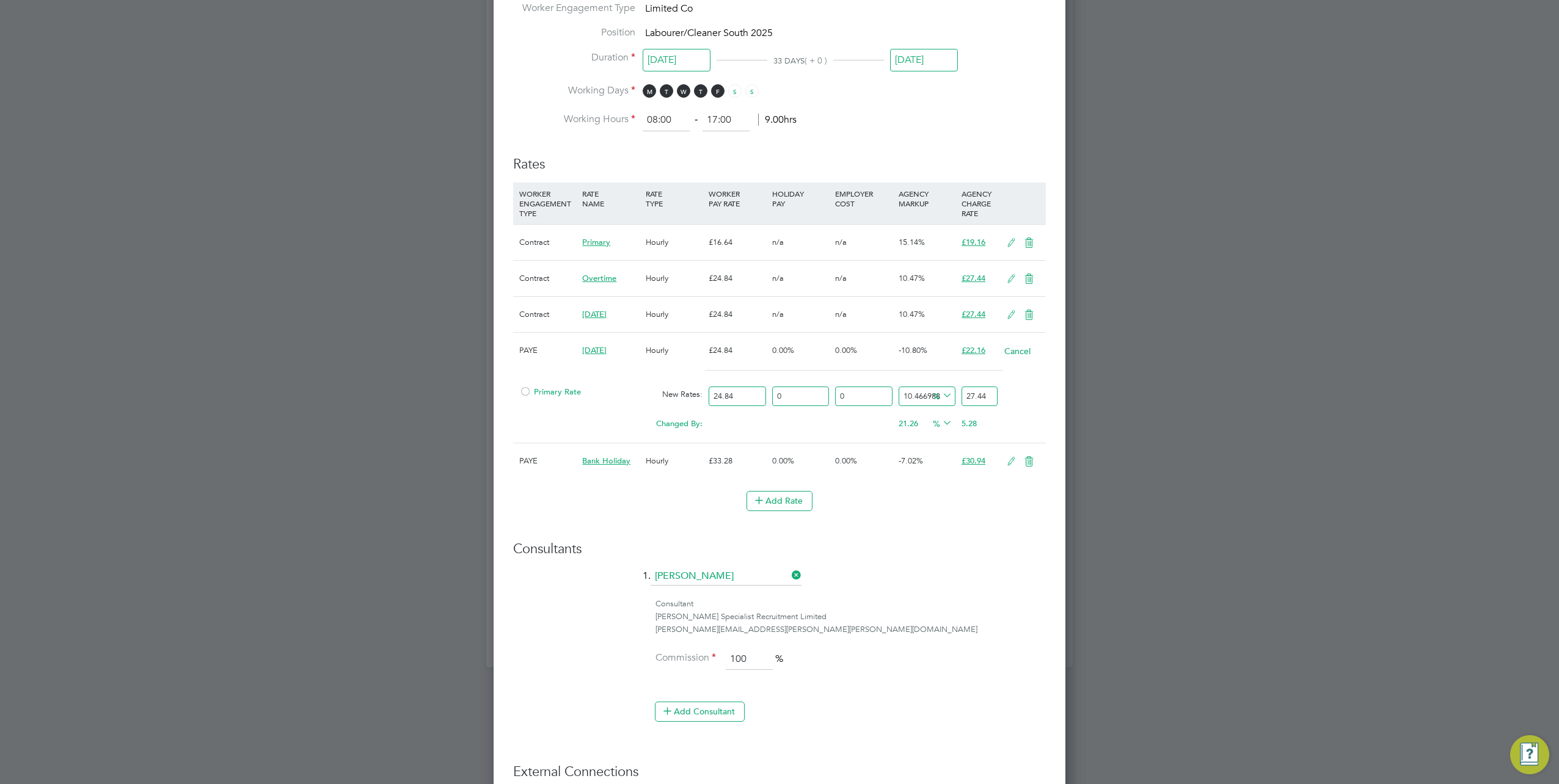
click at [1012, 457] on icon at bounding box center [1011, 462] width 16 height 10
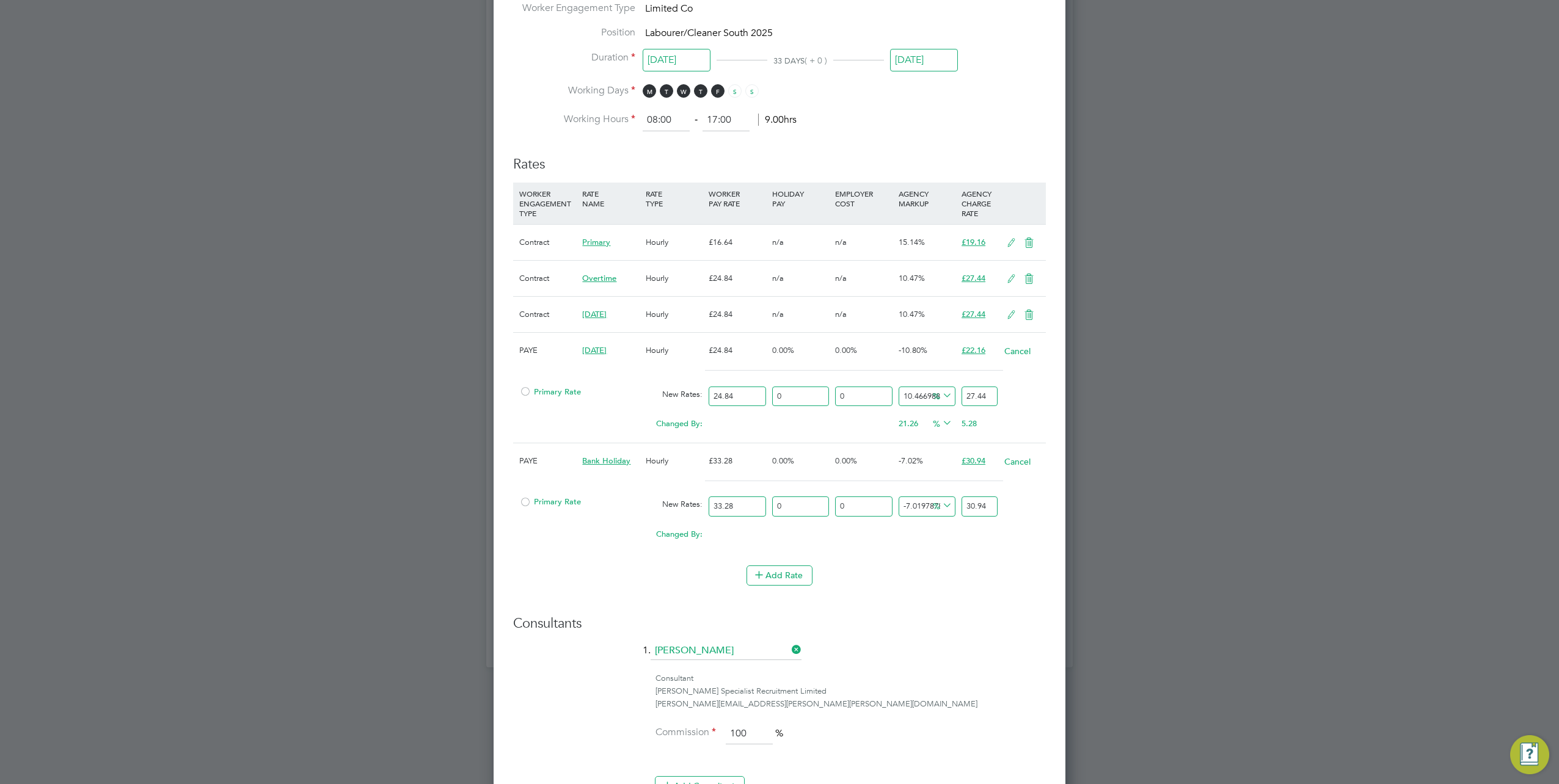
drag, startPoint x: 967, startPoint y: 506, endPoint x: 1011, endPoint y: 502, distance: 44.2
click at [1011, 502] on div "Primary Rate New Rates: 33.28 0 n/a 0 n/a -7.019787835228411 0 % 30.94" at bounding box center [780, 506] width 533 height 32
type input "-90.98557692307692"
type input "3"
type input "14.182692307692308"
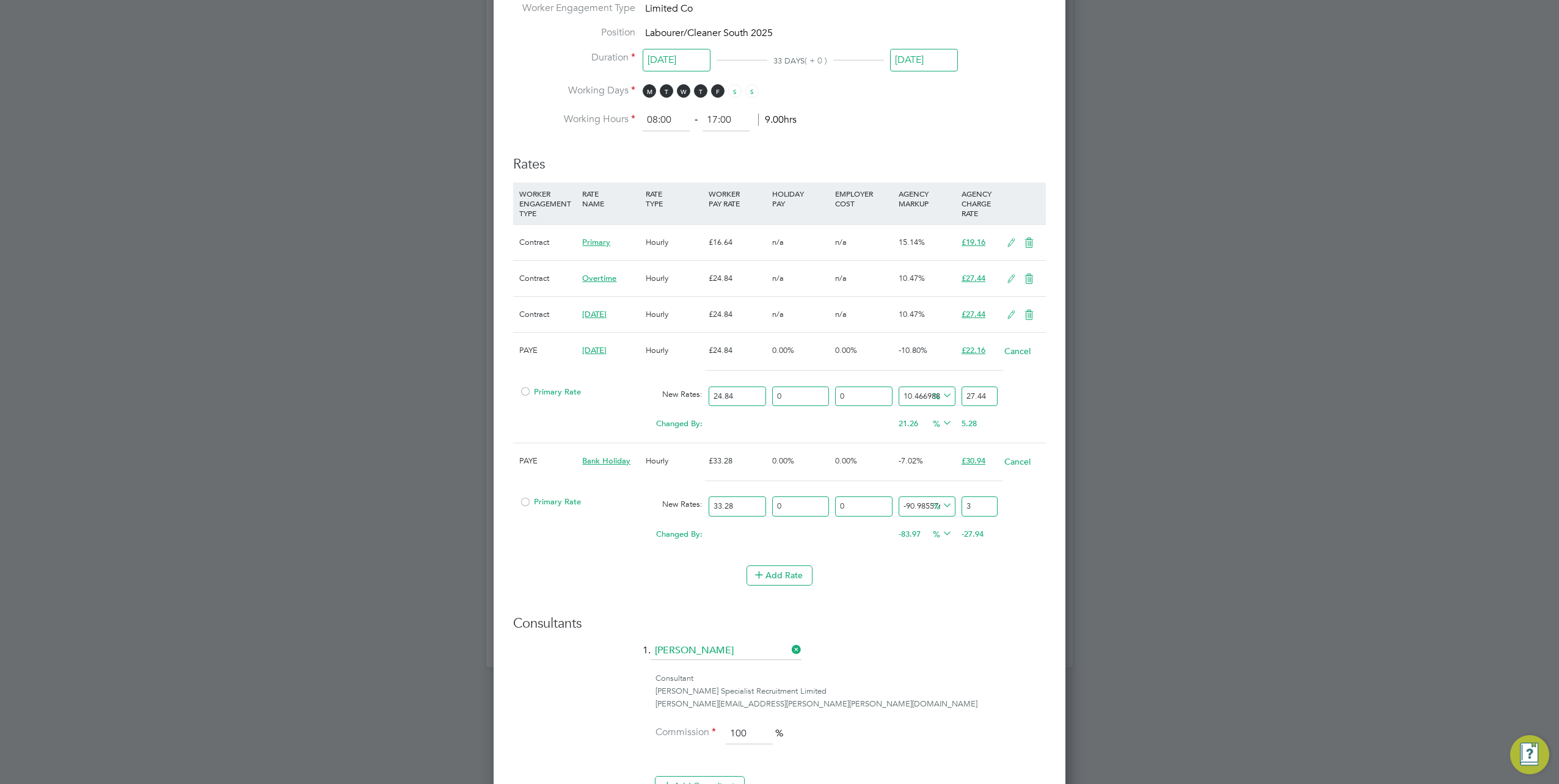
type input "38"
type input "15.084134615384615"
type input "38.3"
type input "15.14423076923077"
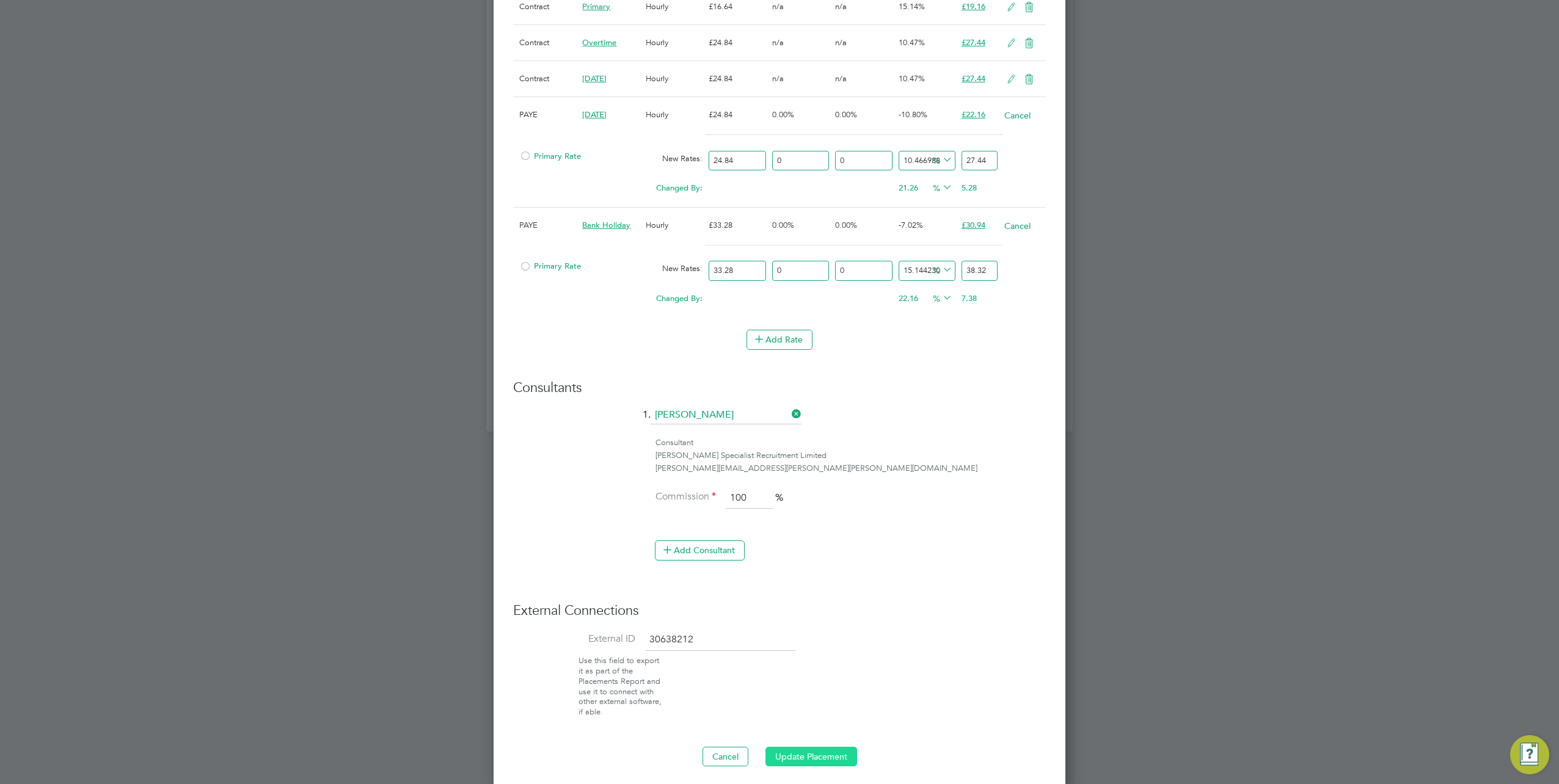
type input "38.32"
click at [806, 747] on button "Update Placement" at bounding box center [811, 756] width 91 height 19
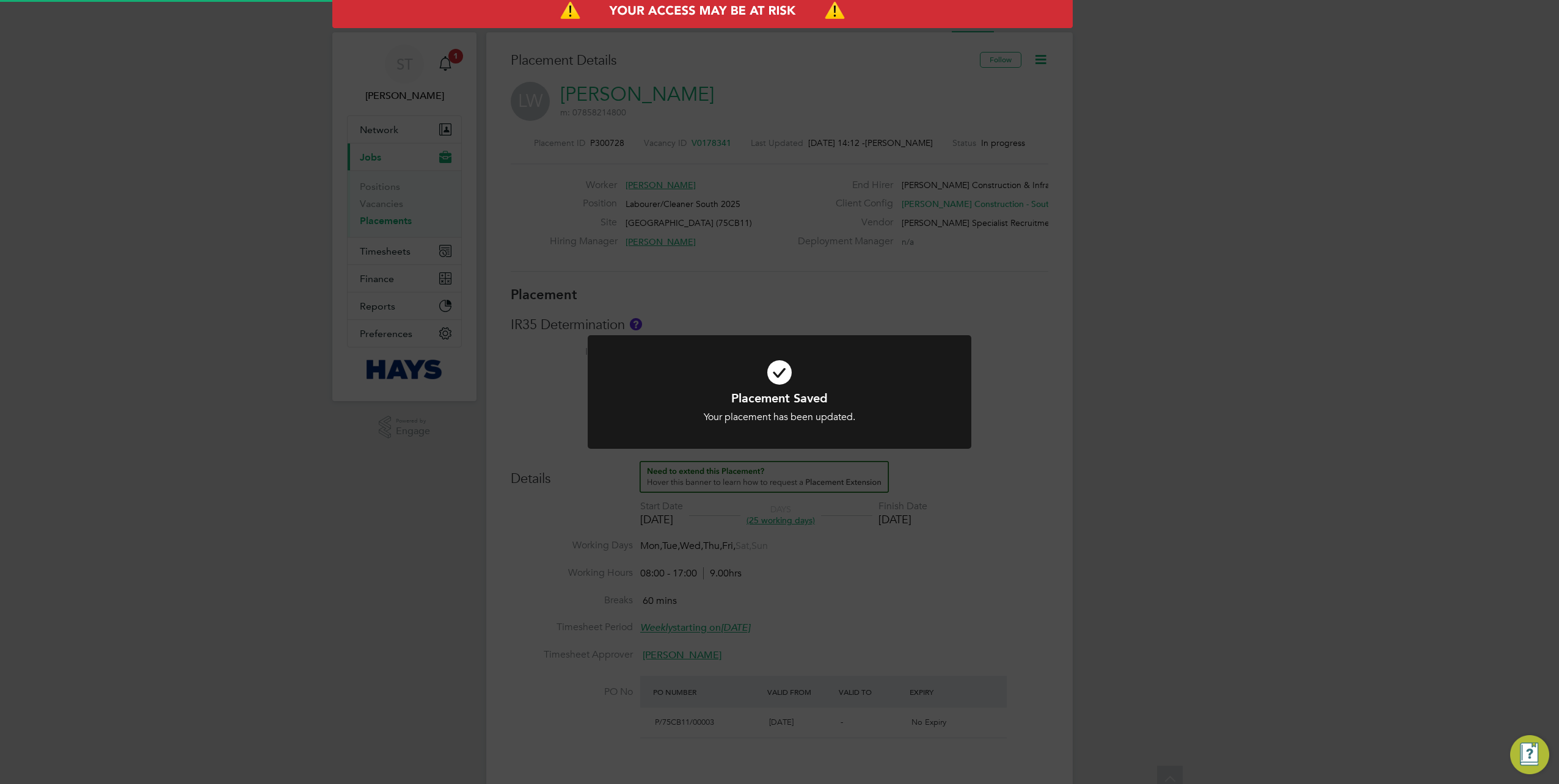
click at [1116, 449] on div "Placement Saved Your placement has been updated. Cancel Okay" at bounding box center [780, 392] width 1559 height 784
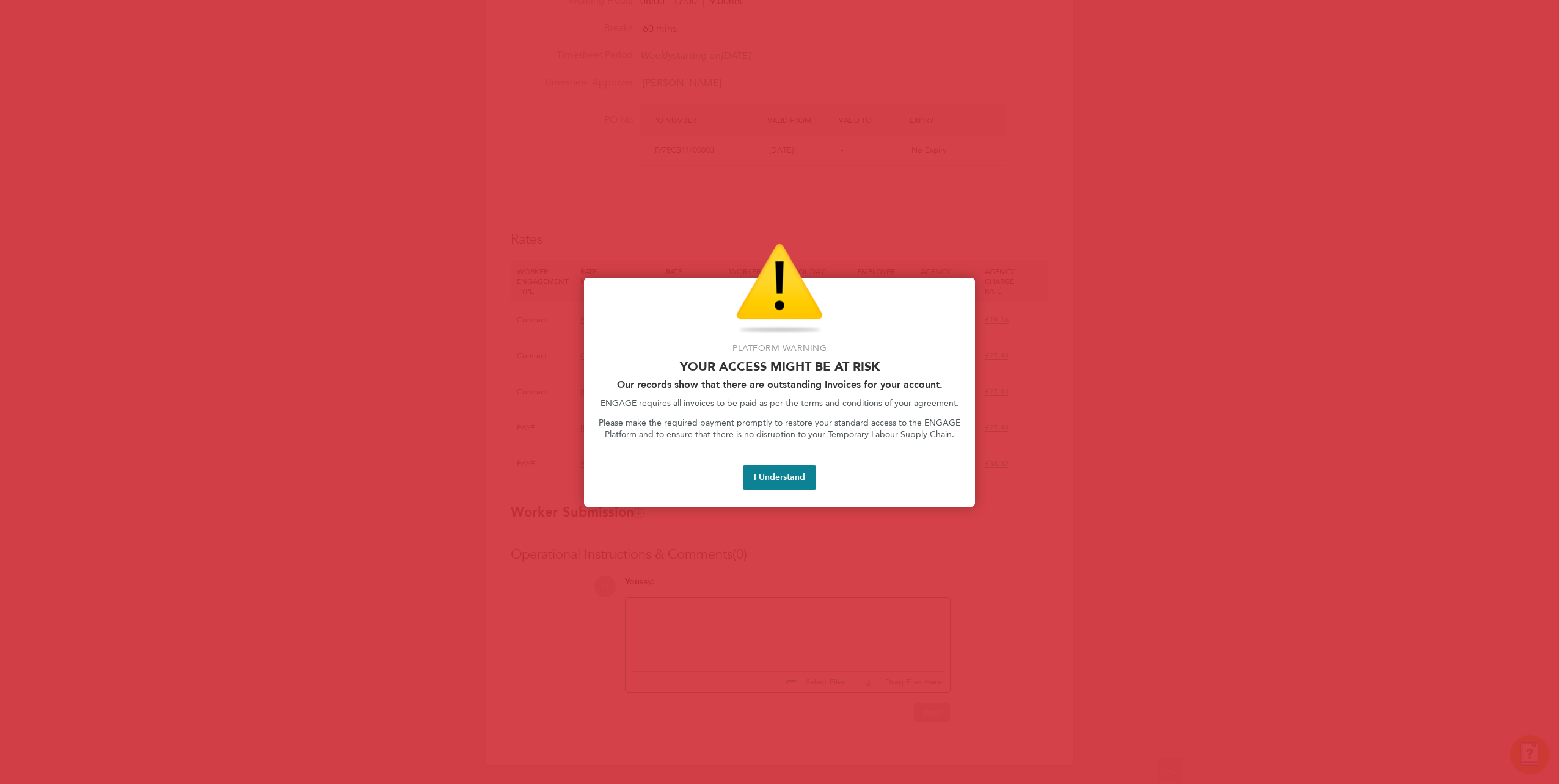
click at [783, 483] on button "I Understand" at bounding box center [779, 477] width 73 height 24
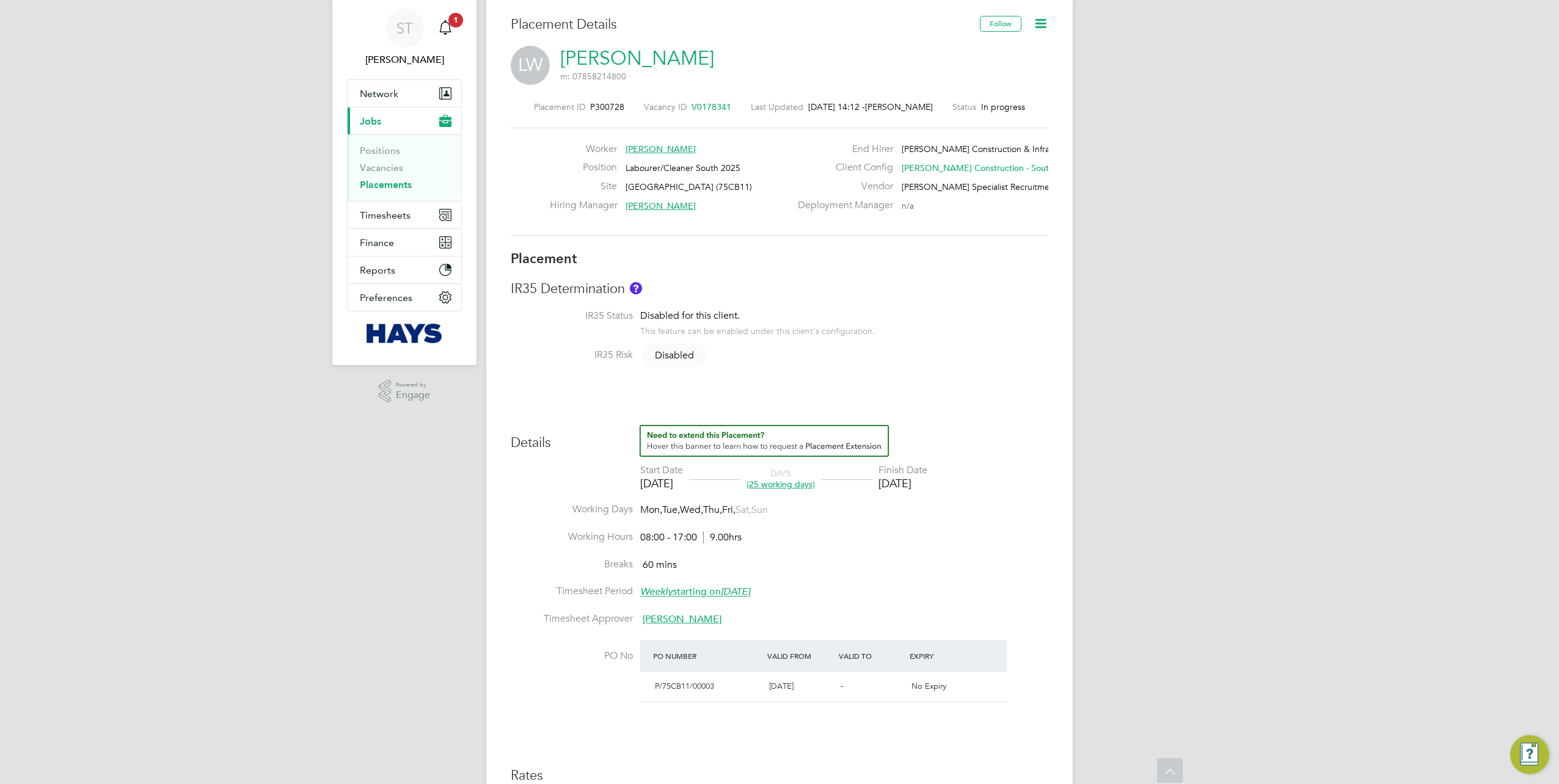
scroll to position [0, 0]
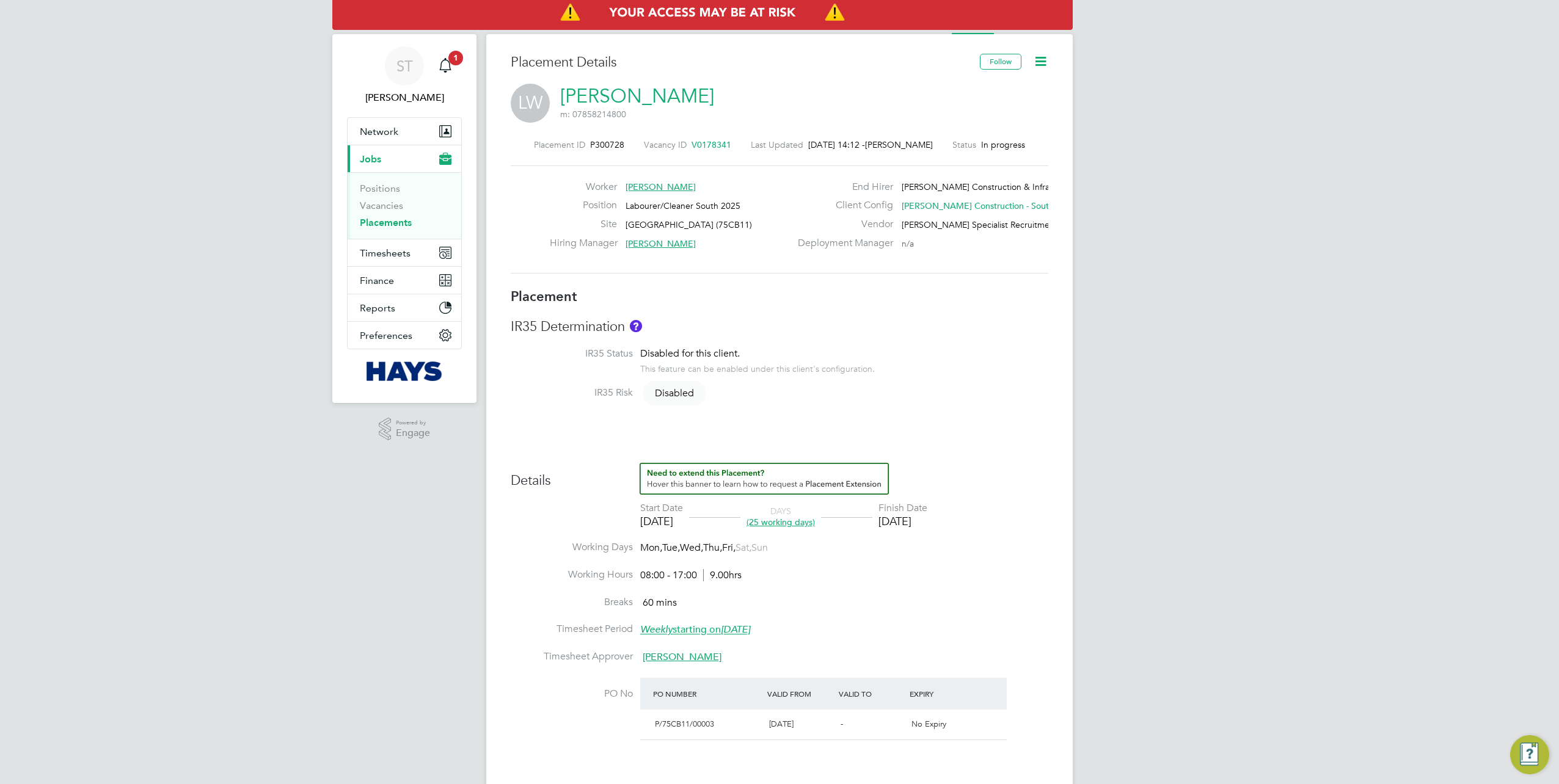
click at [1037, 56] on icon at bounding box center [1041, 61] width 16 height 16
click at [900, 99] on div "LW Luke Wigley m: 07858214800" at bounding box center [780, 104] width 538 height 42
click at [1045, 59] on icon at bounding box center [1041, 61] width 16 height 16
click at [1025, 31] on li "Activity Logs" at bounding box center [1039, 22] width 50 height 24
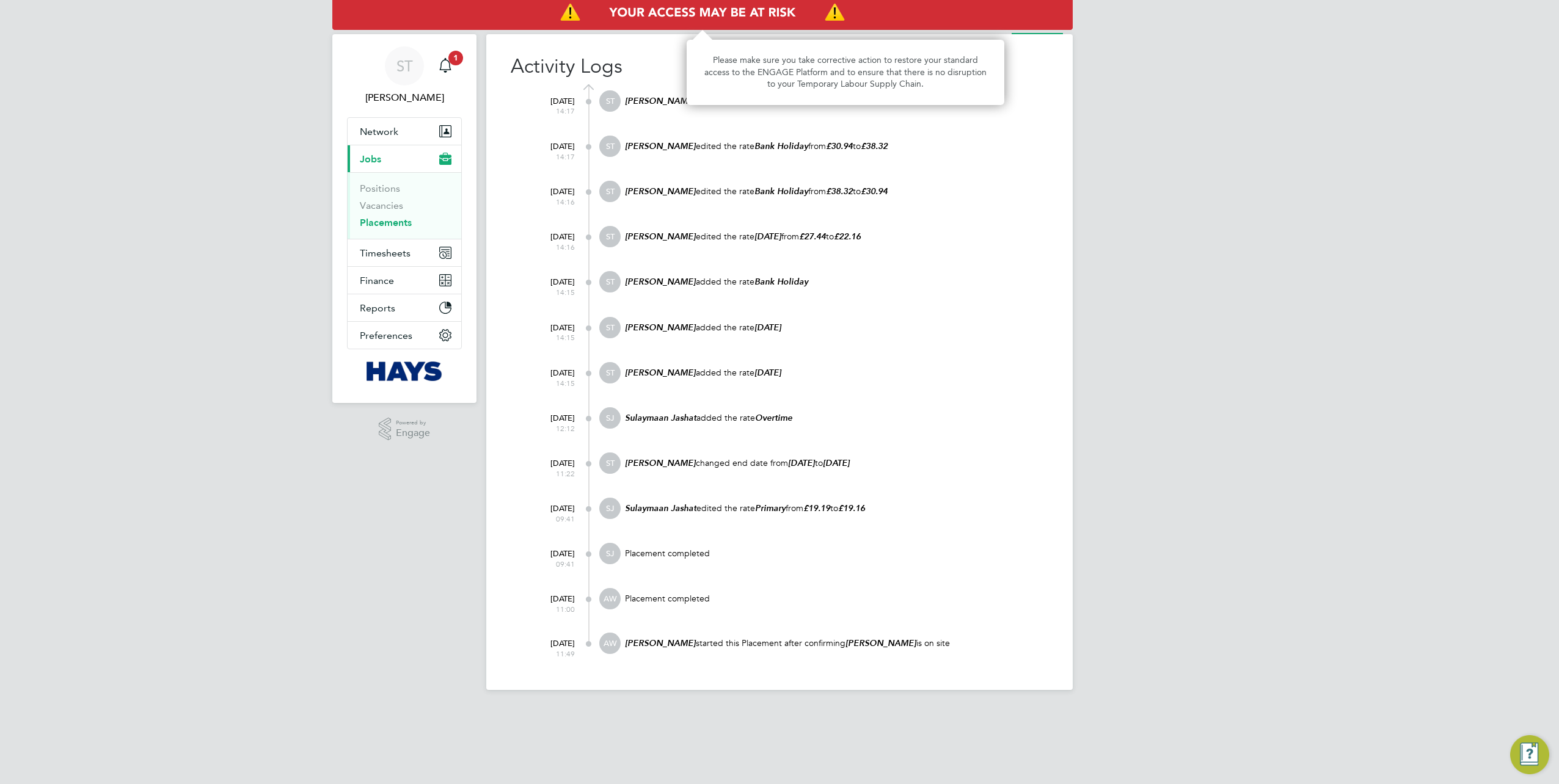
click at [961, 30] on img "Access At Risk" at bounding box center [703, 12] width 741 height 34
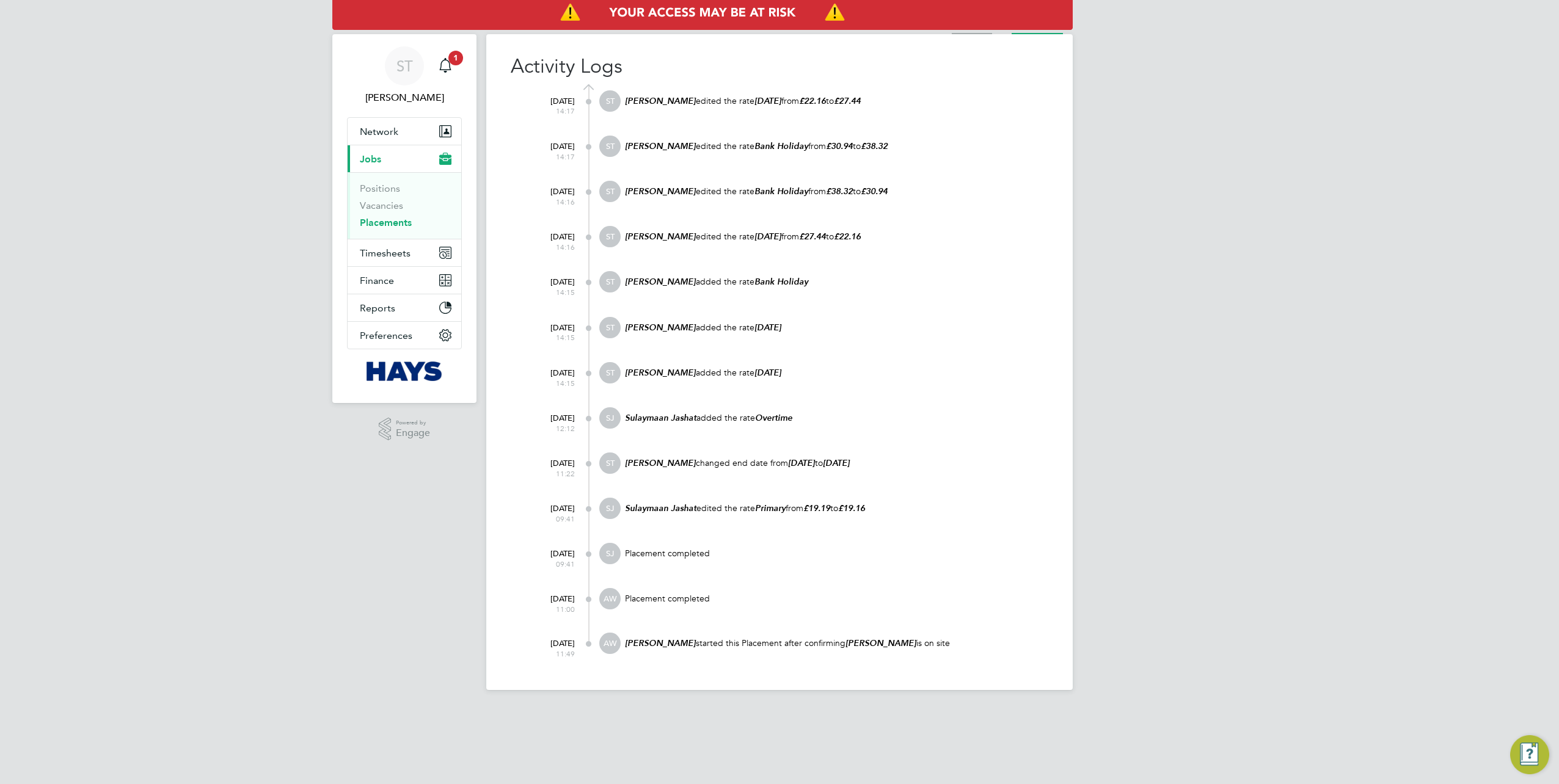
click at [969, 30] on li "Placement" at bounding box center [973, 22] width 41 height 24
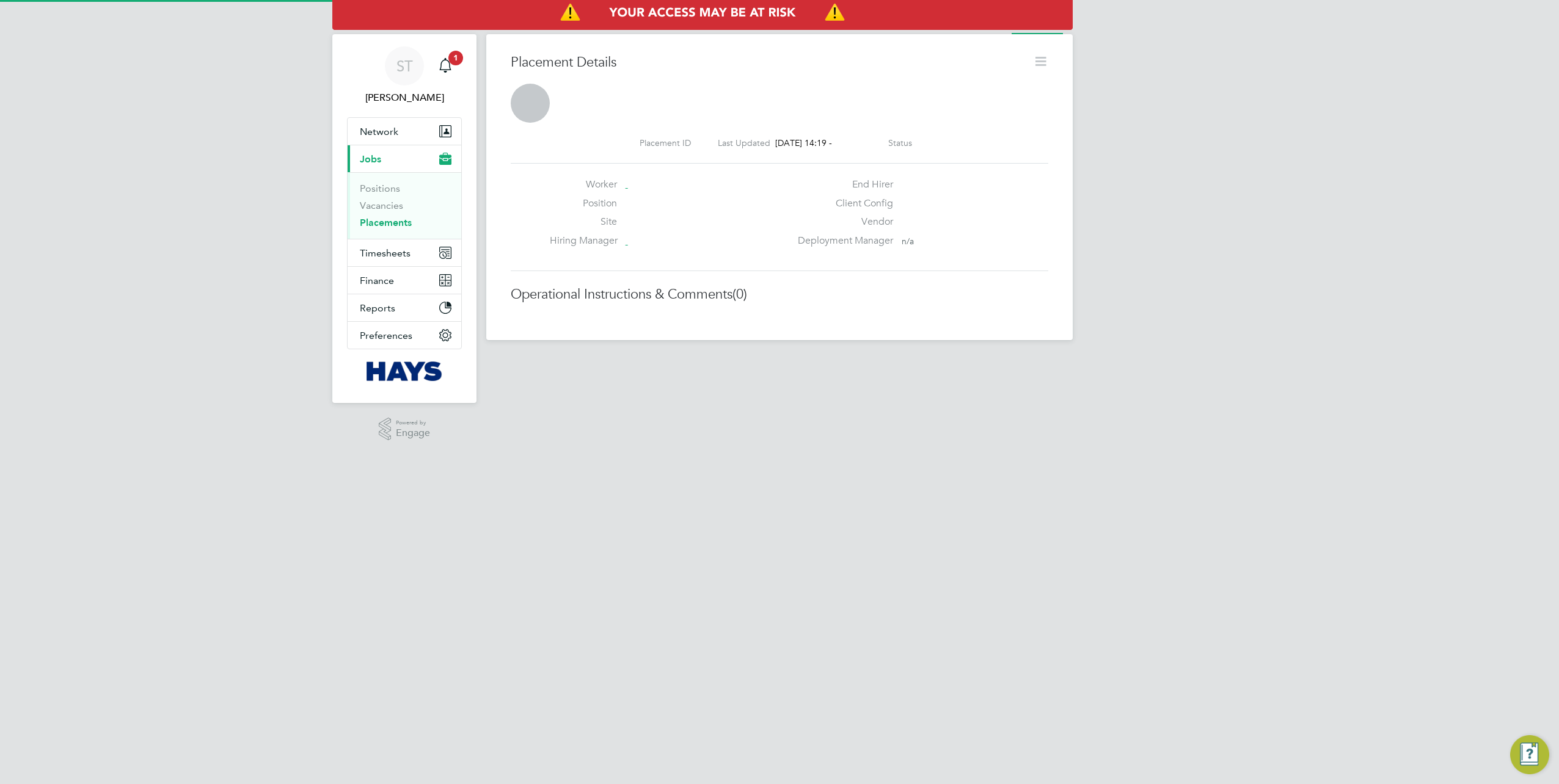
scroll to position [19, 241]
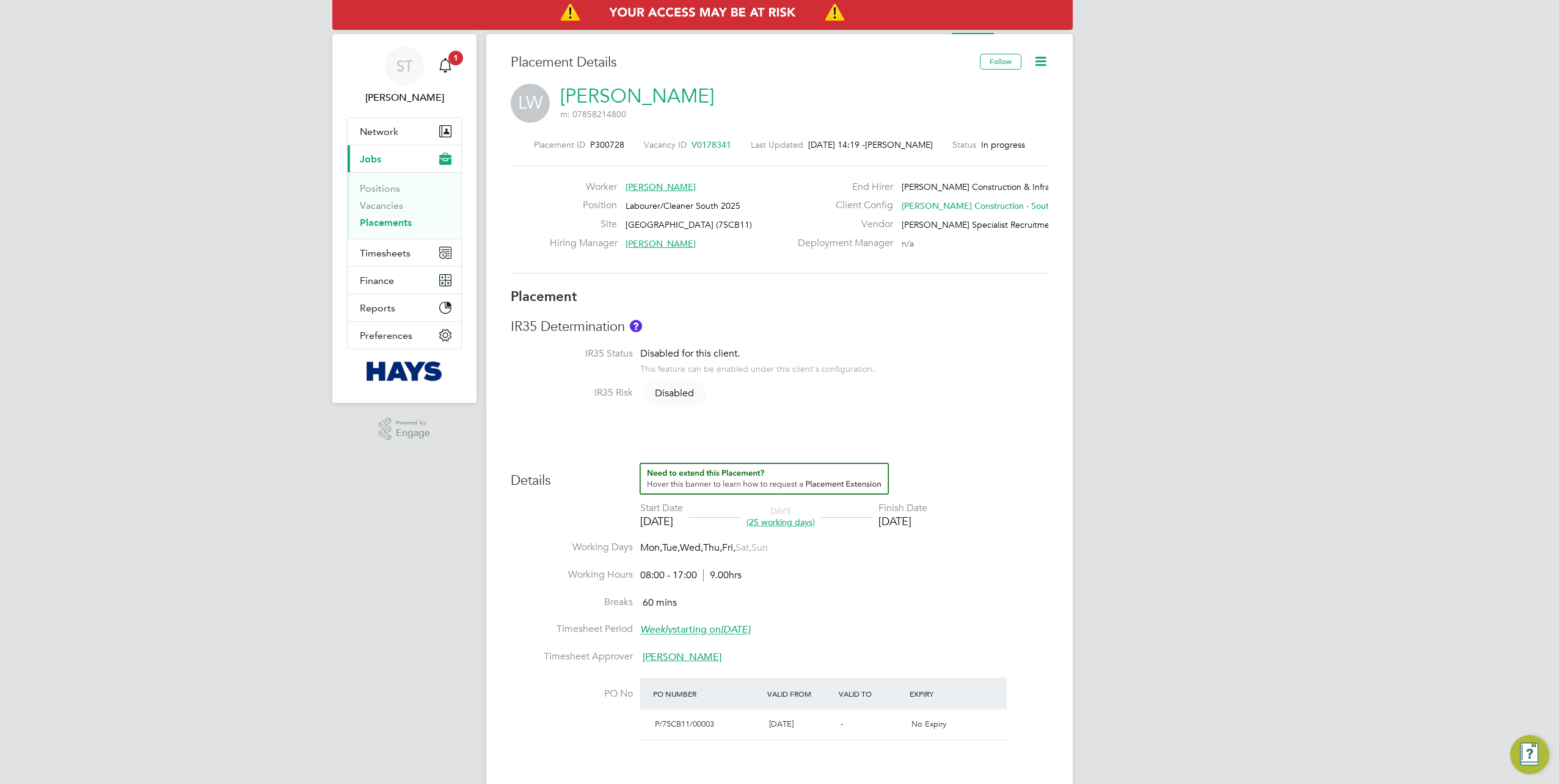
click at [1039, 66] on icon at bounding box center [1041, 61] width 16 height 16
click at [985, 92] on li "Edit Placement e" at bounding box center [1001, 90] width 90 height 18
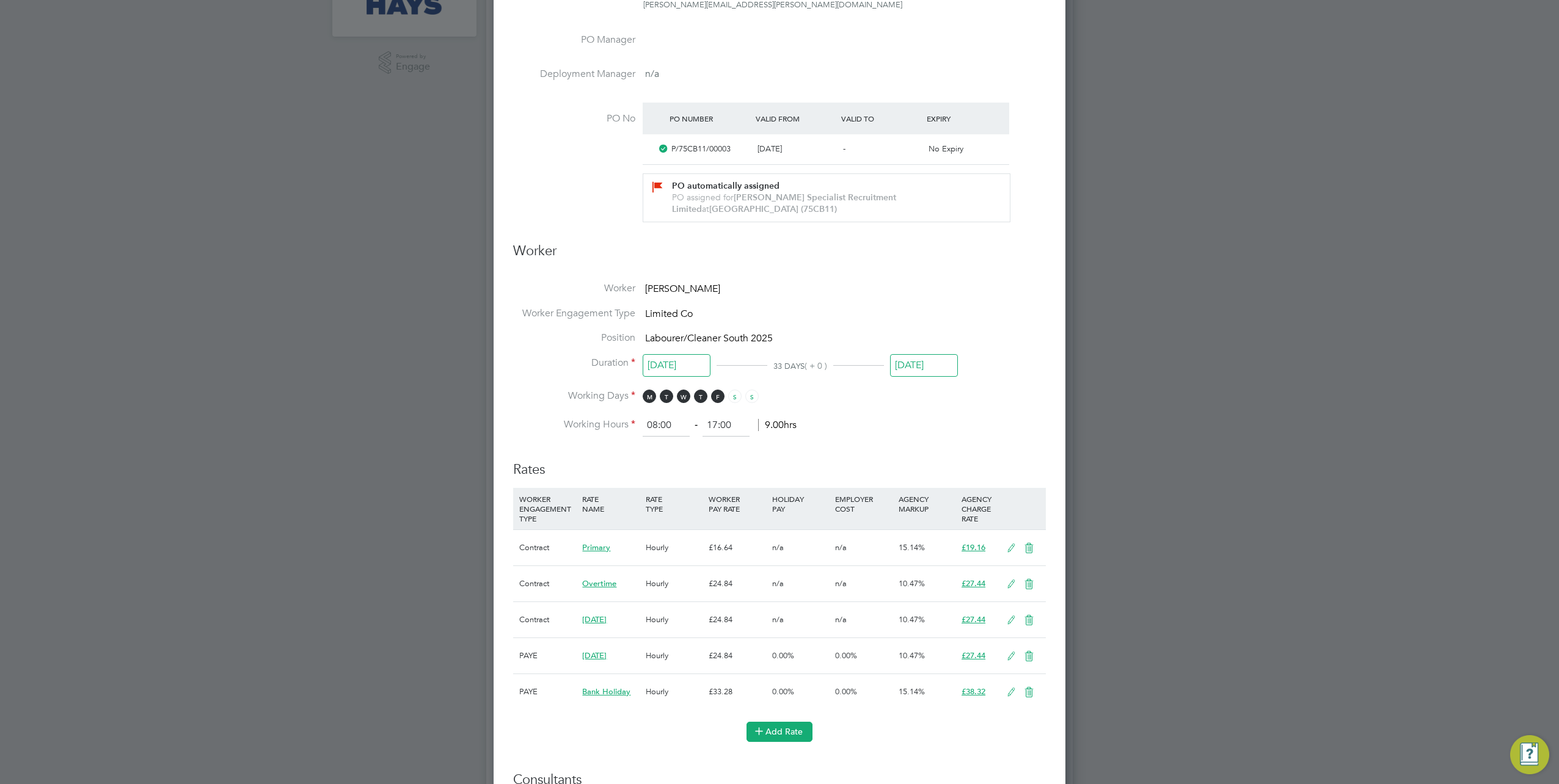
click at [787, 722] on button "Add Rate" at bounding box center [779, 731] width 66 height 19
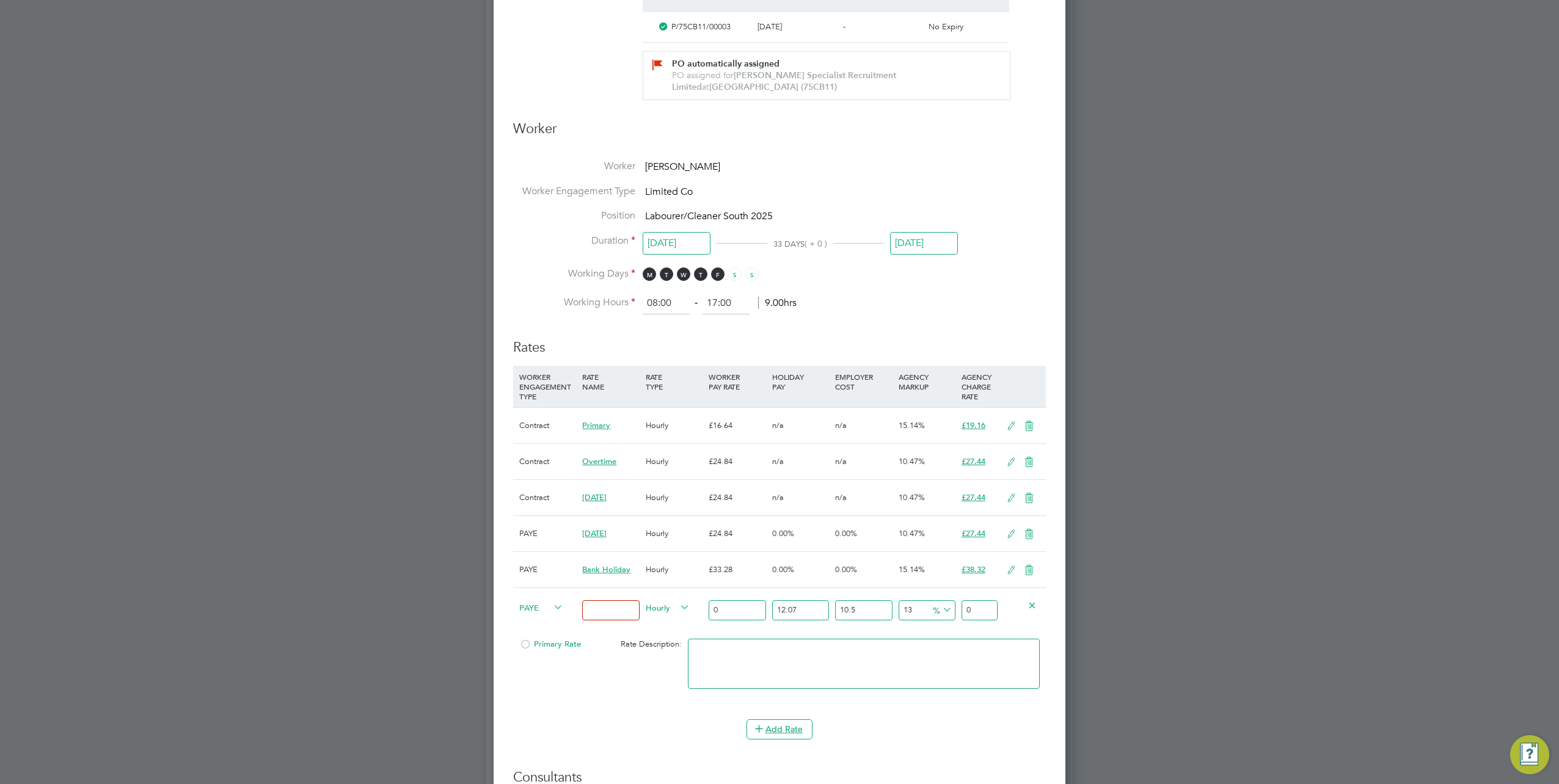
click at [729, 609] on input "0" at bounding box center [737, 610] width 57 height 20
type input "0"
click at [551, 608] on icon at bounding box center [551, 608] width 0 height 18
click at [1006, 535] on icon at bounding box center [1011, 535] width 16 height 10
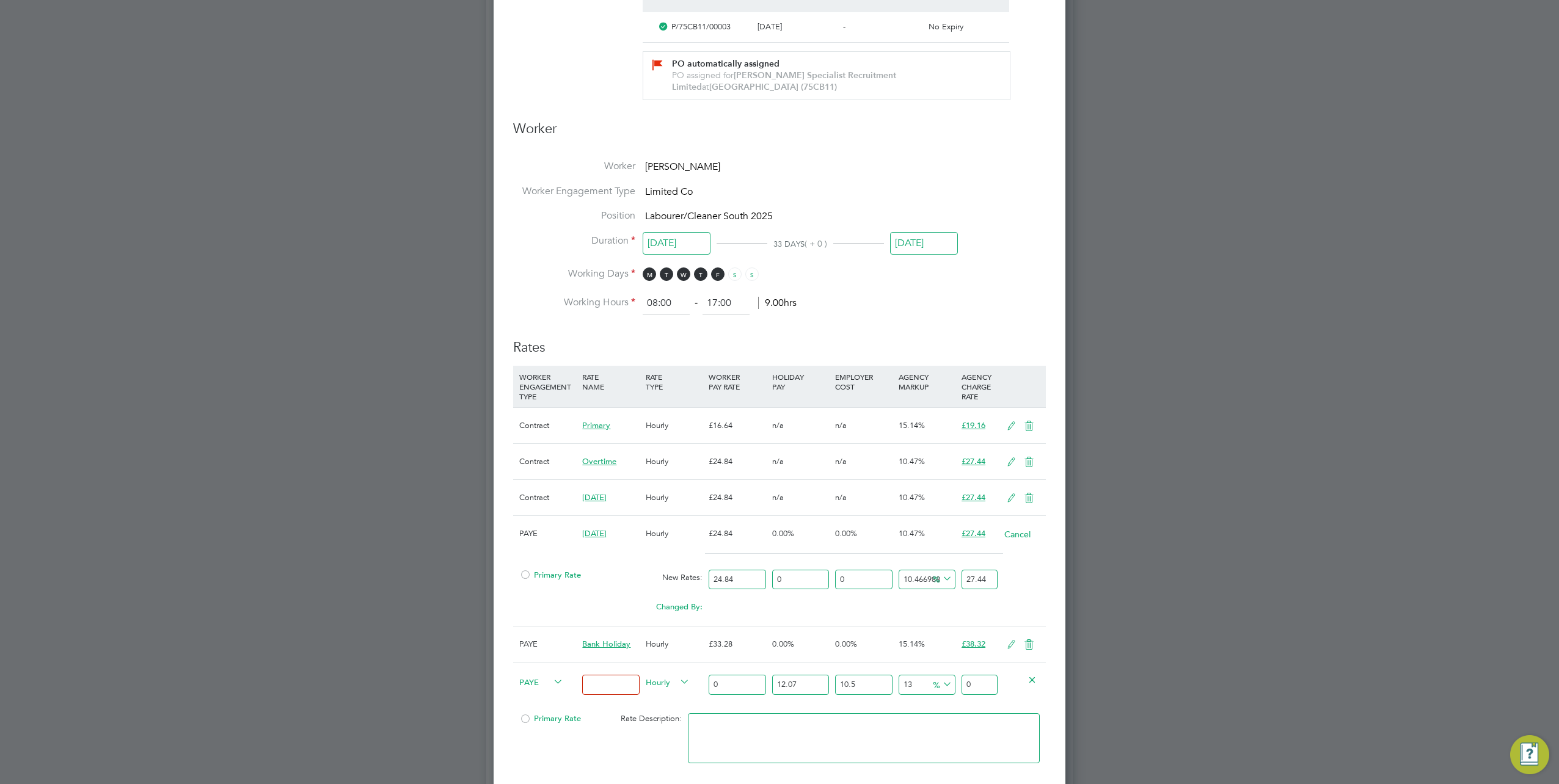
click at [1027, 640] on icon at bounding box center [1029, 645] width 16 height 10
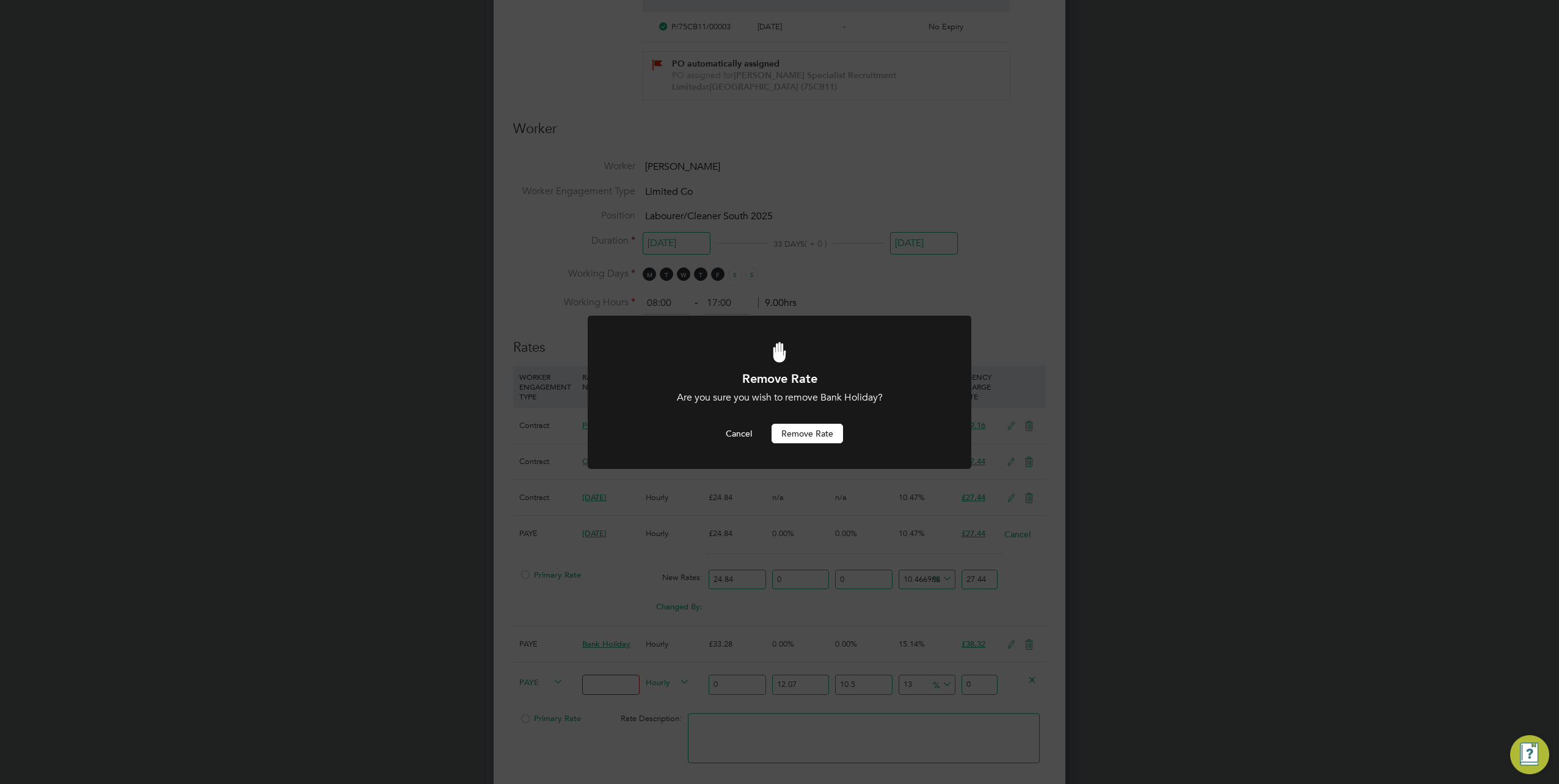
click at [790, 439] on button "Remove rate" at bounding box center [807, 433] width 71 height 19
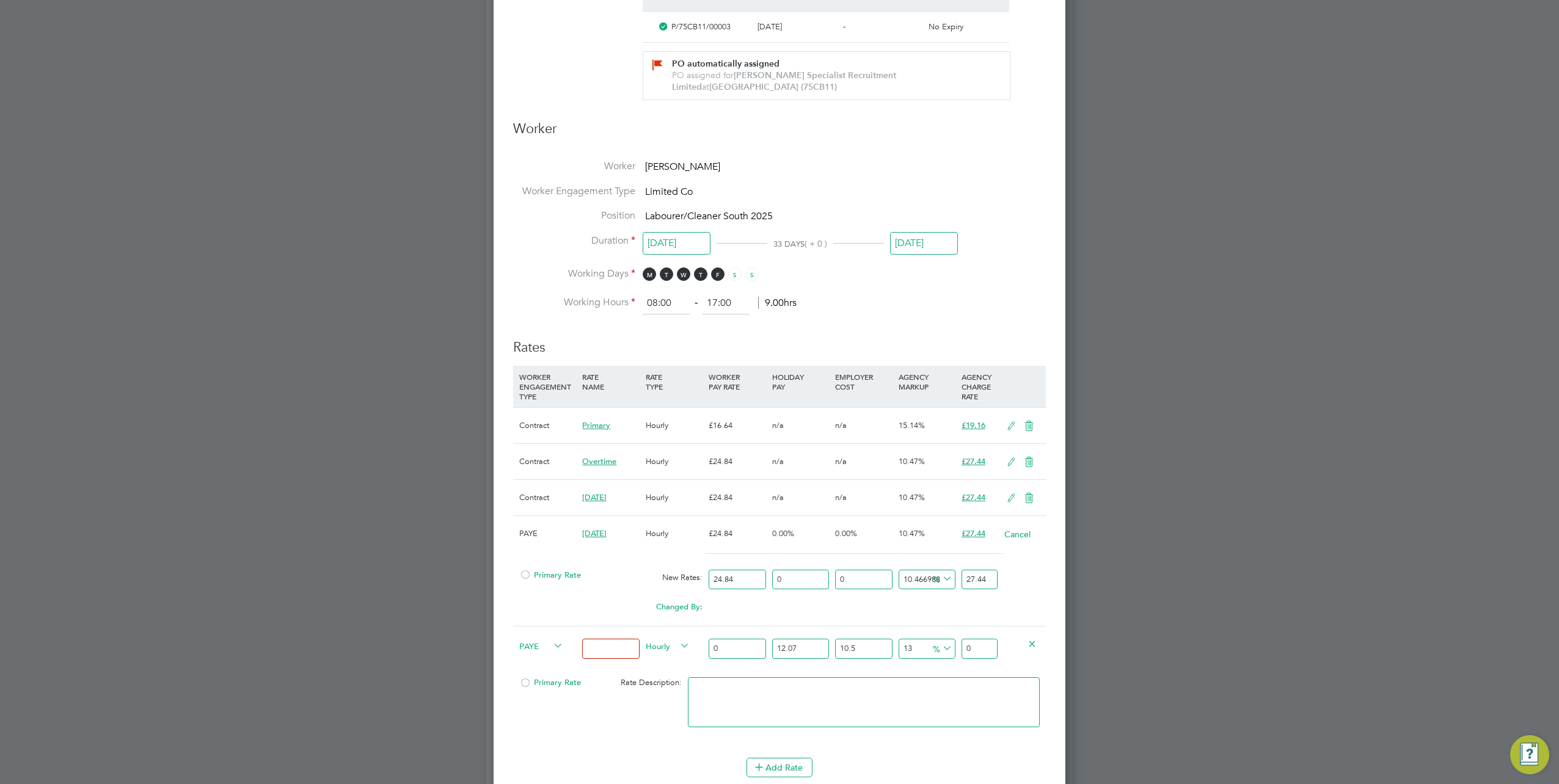
click at [1028, 639] on icon at bounding box center [1033, 644] width 9 height 9
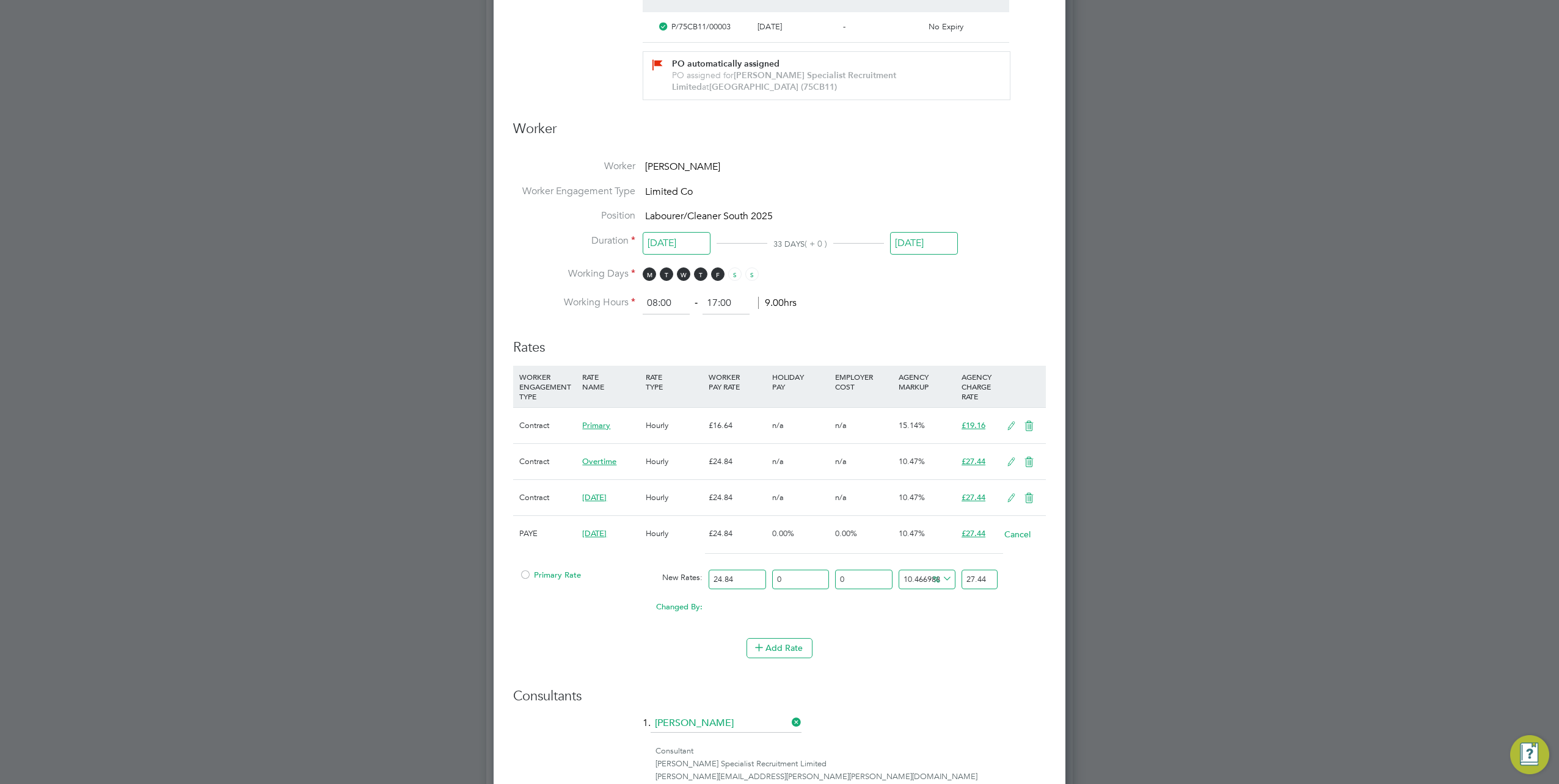
click at [1012, 538] on div "Cancel" at bounding box center [1022, 535] width 42 height 37
click at [1014, 533] on button "Cancel" at bounding box center [1018, 534] width 28 height 12
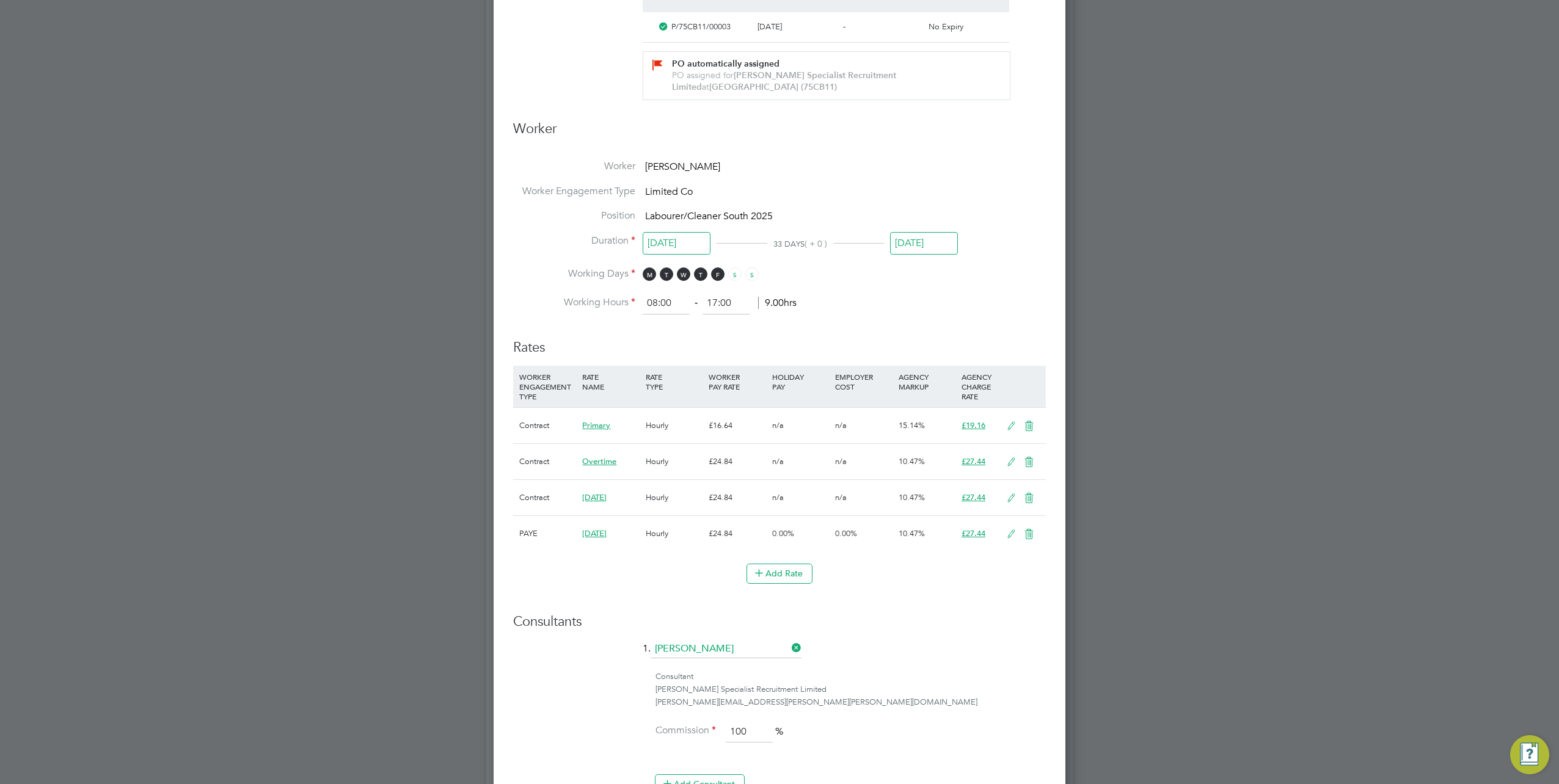
click at [1033, 534] on icon at bounding box center [1029, 535] width 16 height 10
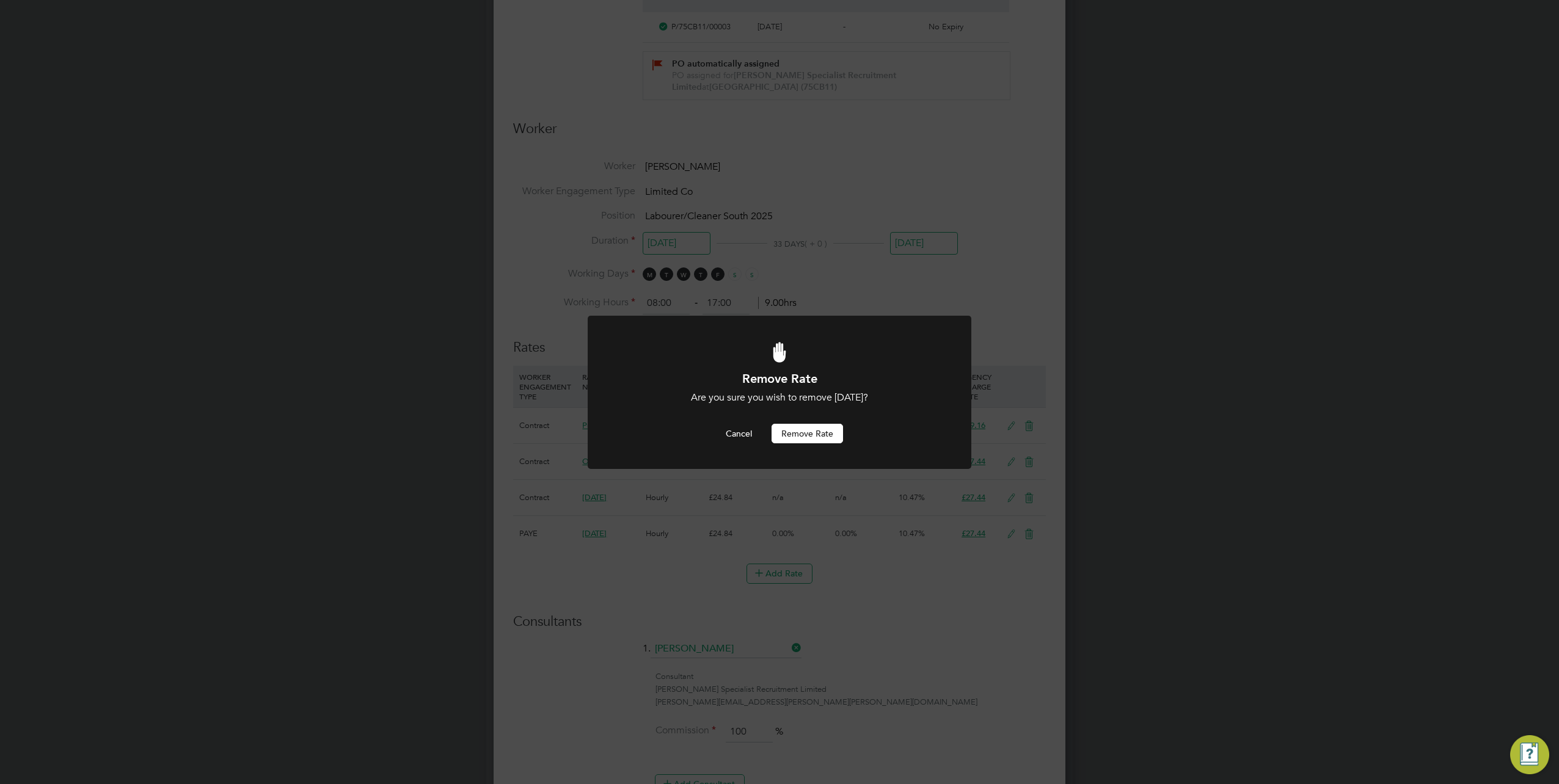
click at [804, 438] on button "Remove rate" at bounding box center [807, 433] width 71 height 19
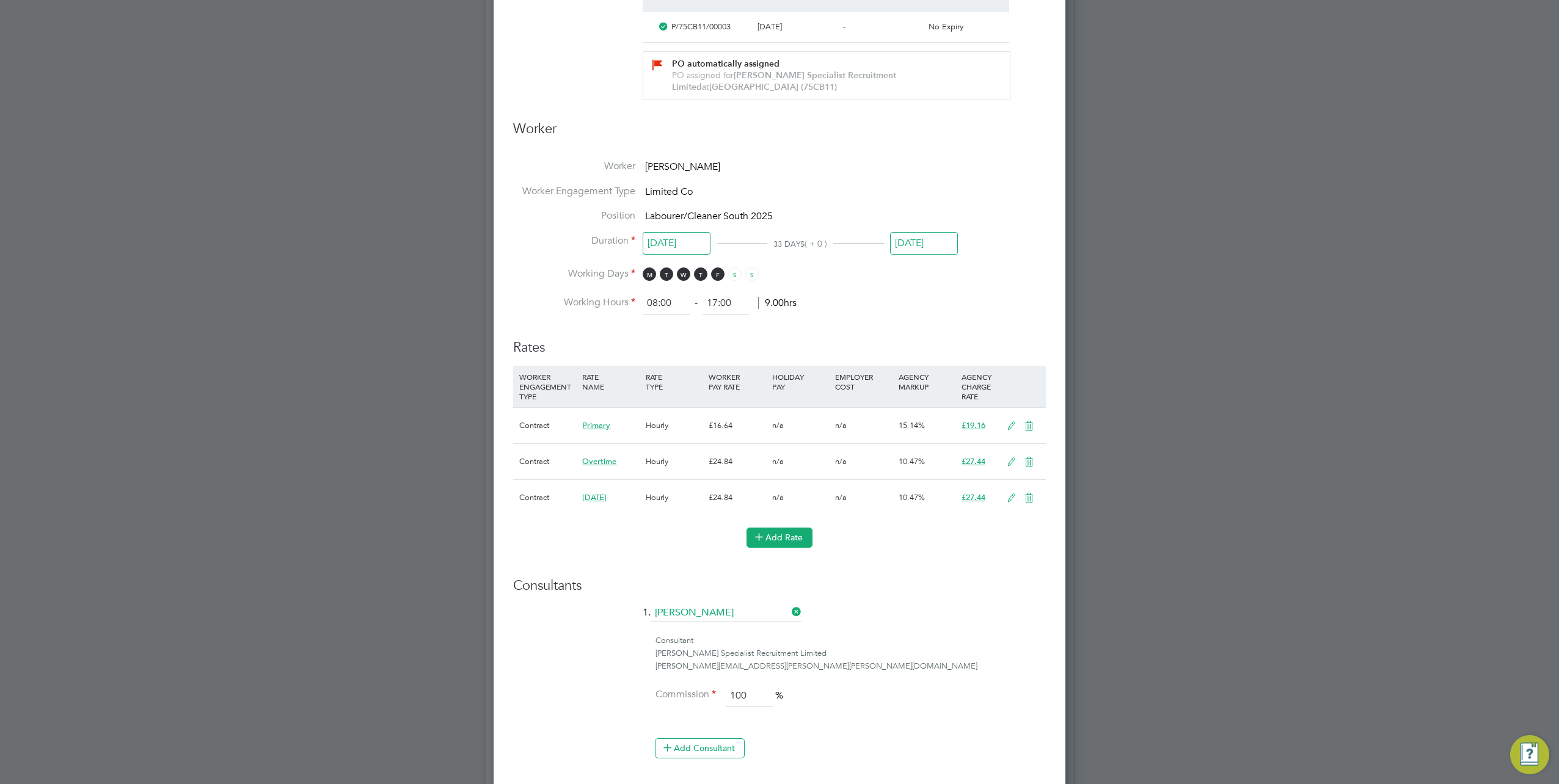
click at [776, 540] on button "Add Rate" at bounding box center [779, 537] width 66 height 19
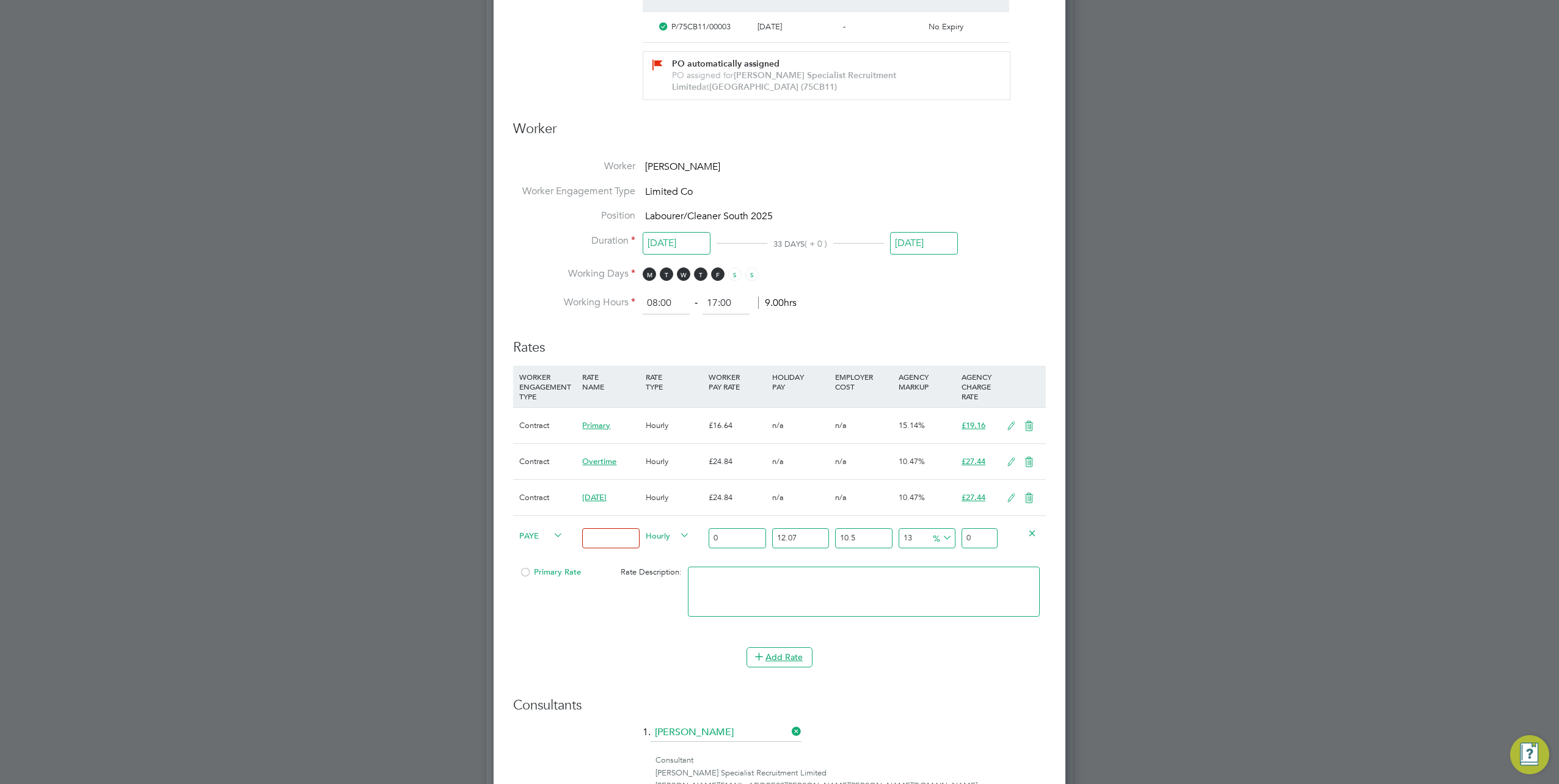
click at [550, 536] on span "PAYE" at bounding box center [541, 535] width 44 height 14
click at [527, 549] on li "Contract" at bounding box center [539, 547] width 49 height 16
type input "0"
click at [603, 529] on input at bounding box center [610, 538] width 57 height 20
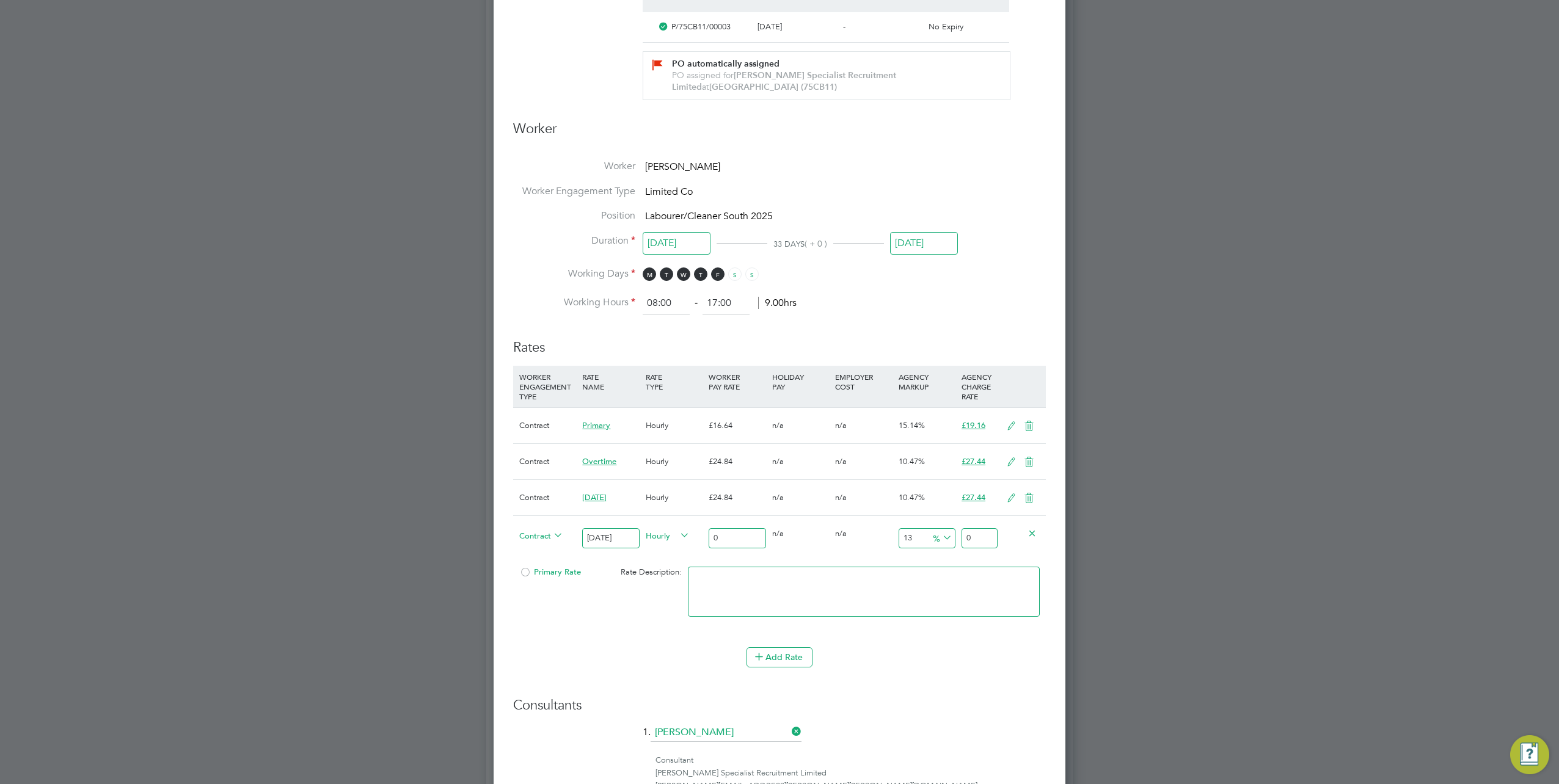
type input "Sunday"
click at [719, 532] on input "0" at bounding box center [737, 538] width 57 height 20
type input "2"
type input "2.26"
type input "24"
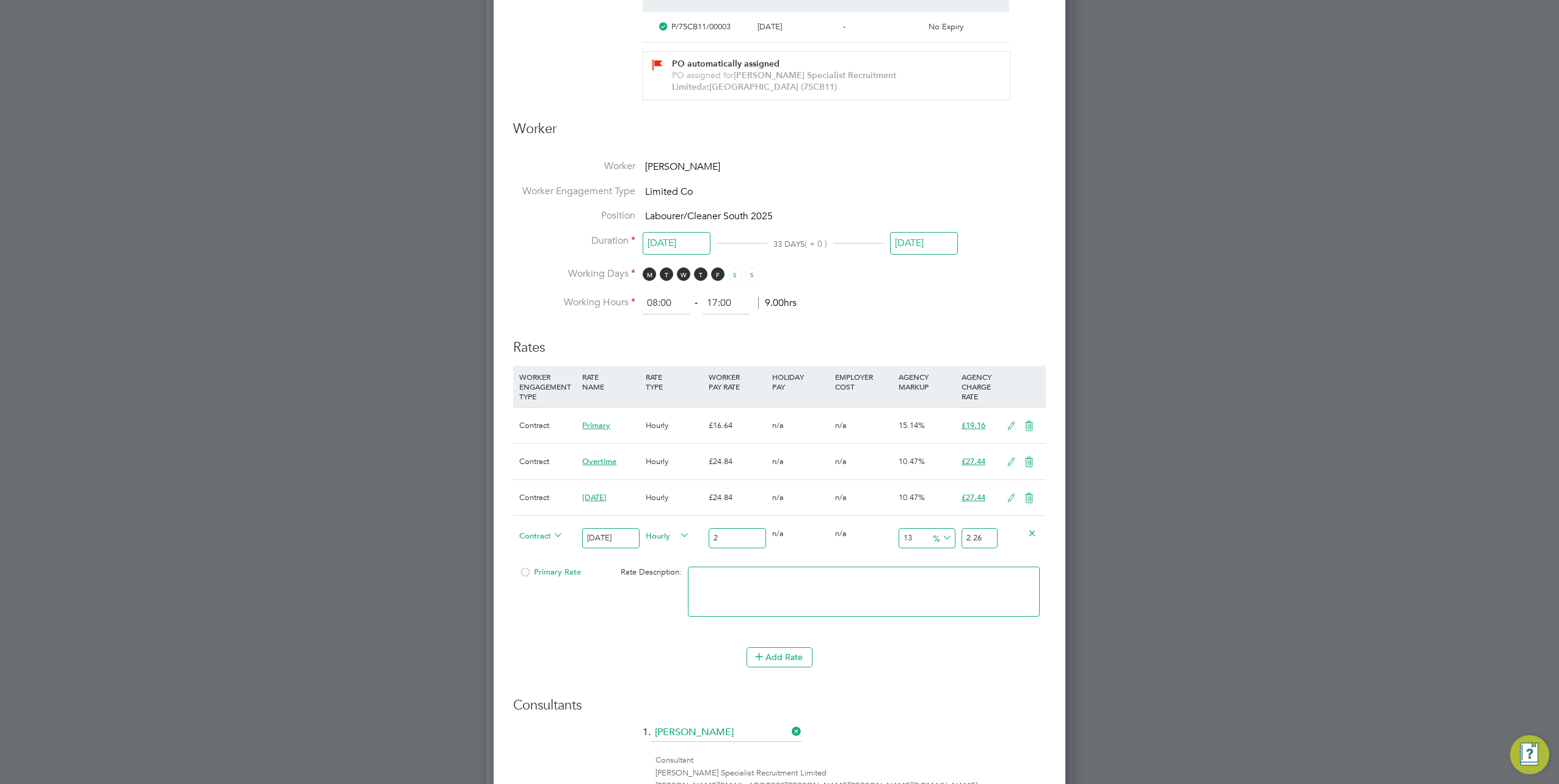
type input "27.12"
type input "24.8"
type input "28.024"
type input "24.84"
type input "28.0692"
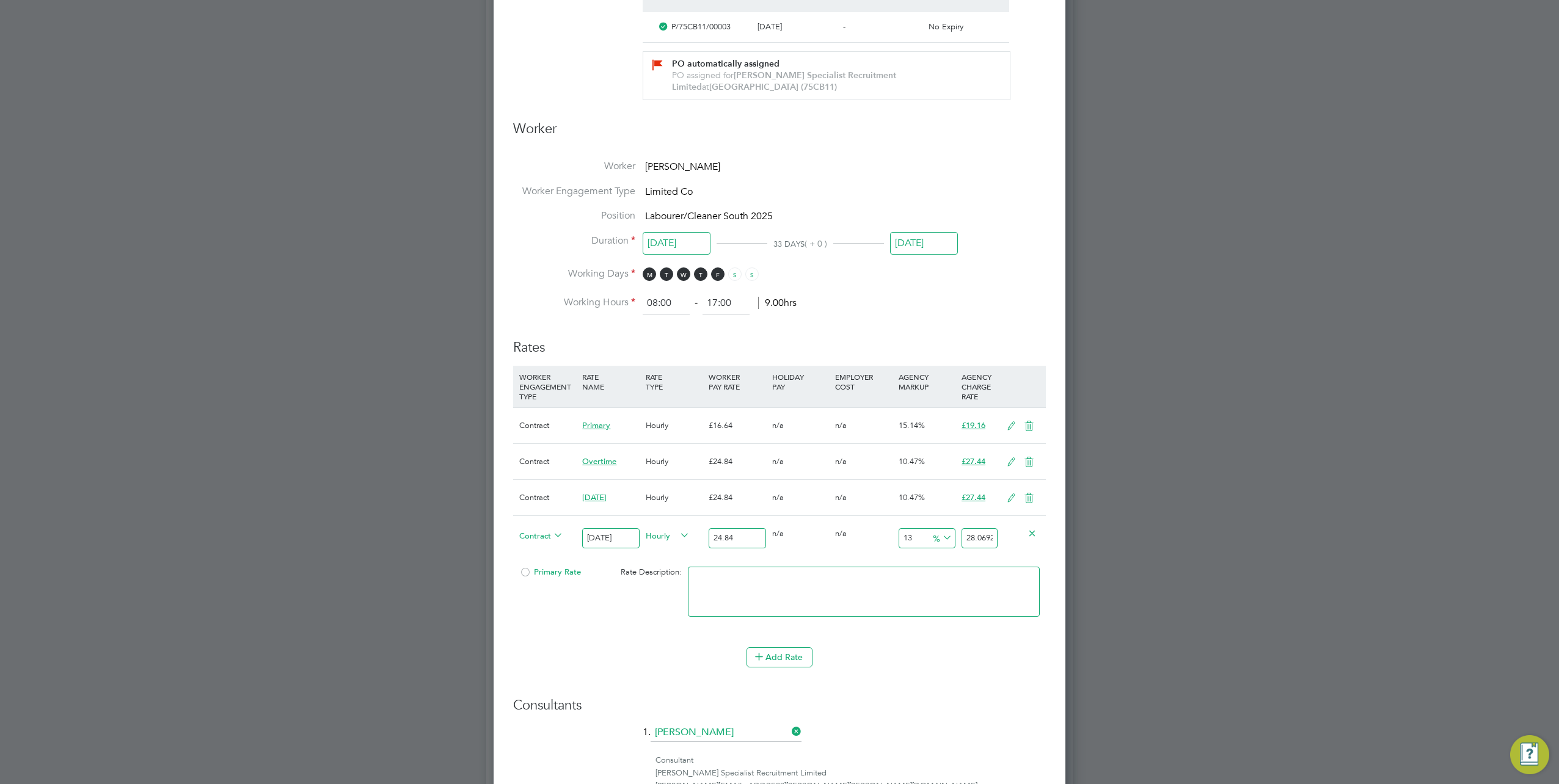
type input "24.84"
click at [940, 537] on icon at bounding box center [940, 538] width 0 height 18
drag, startPoint x: 967, startPoint y: 536, endPoint x: 1047, endPoint y: 534, distance: 80.0
click at [1047, 534] on div "Edit Placement of Luke Wigley Mandatory Fields Deployment End Hirer Morgan Sind…" at bounding box center [780, 333] width 572 height 1551
type input "-91.94847020933977"
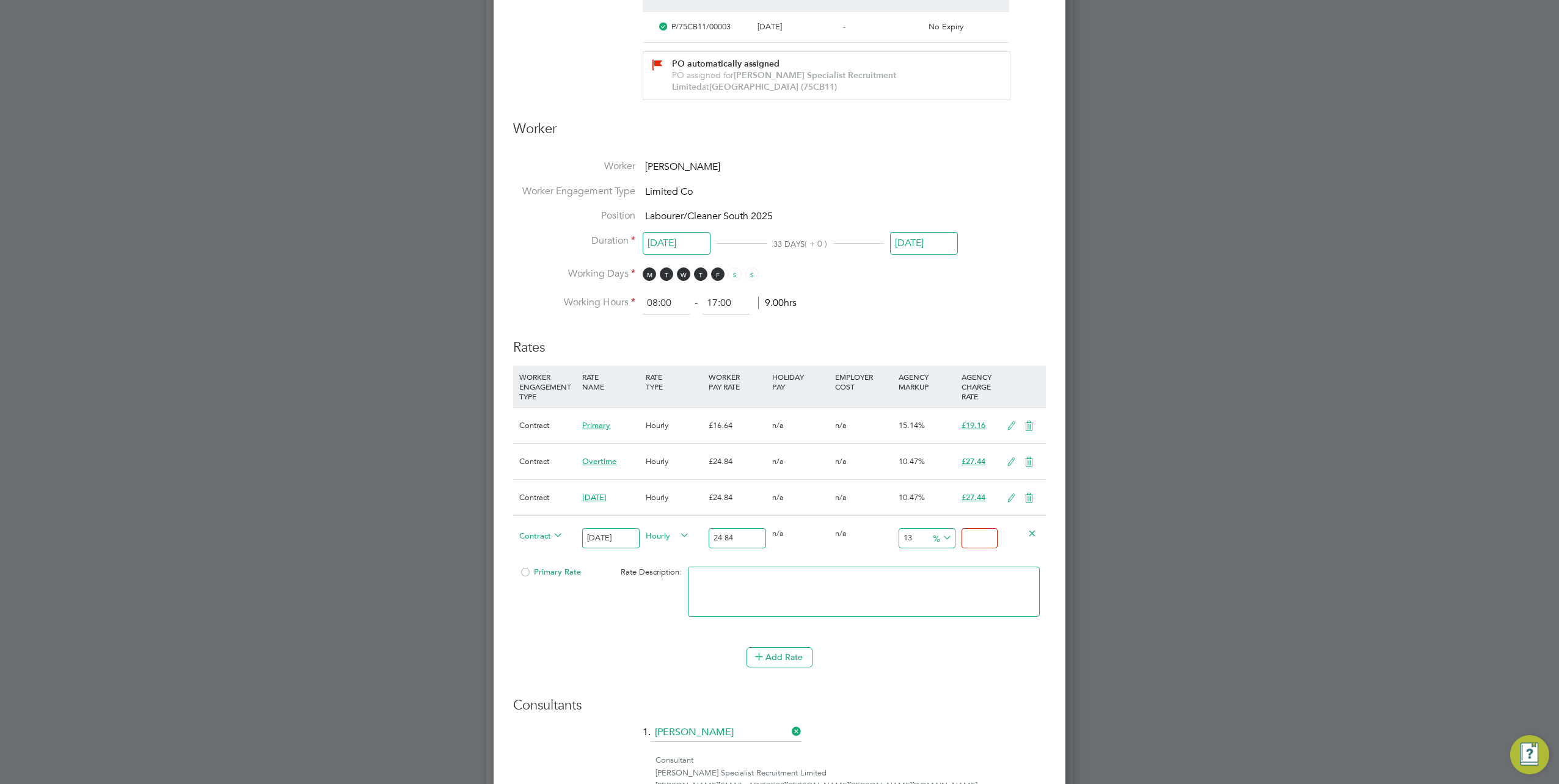
type input "2"
type input "8.695652173913043"
type input "27"
type input "10.305958132045088"
type input "27.4"
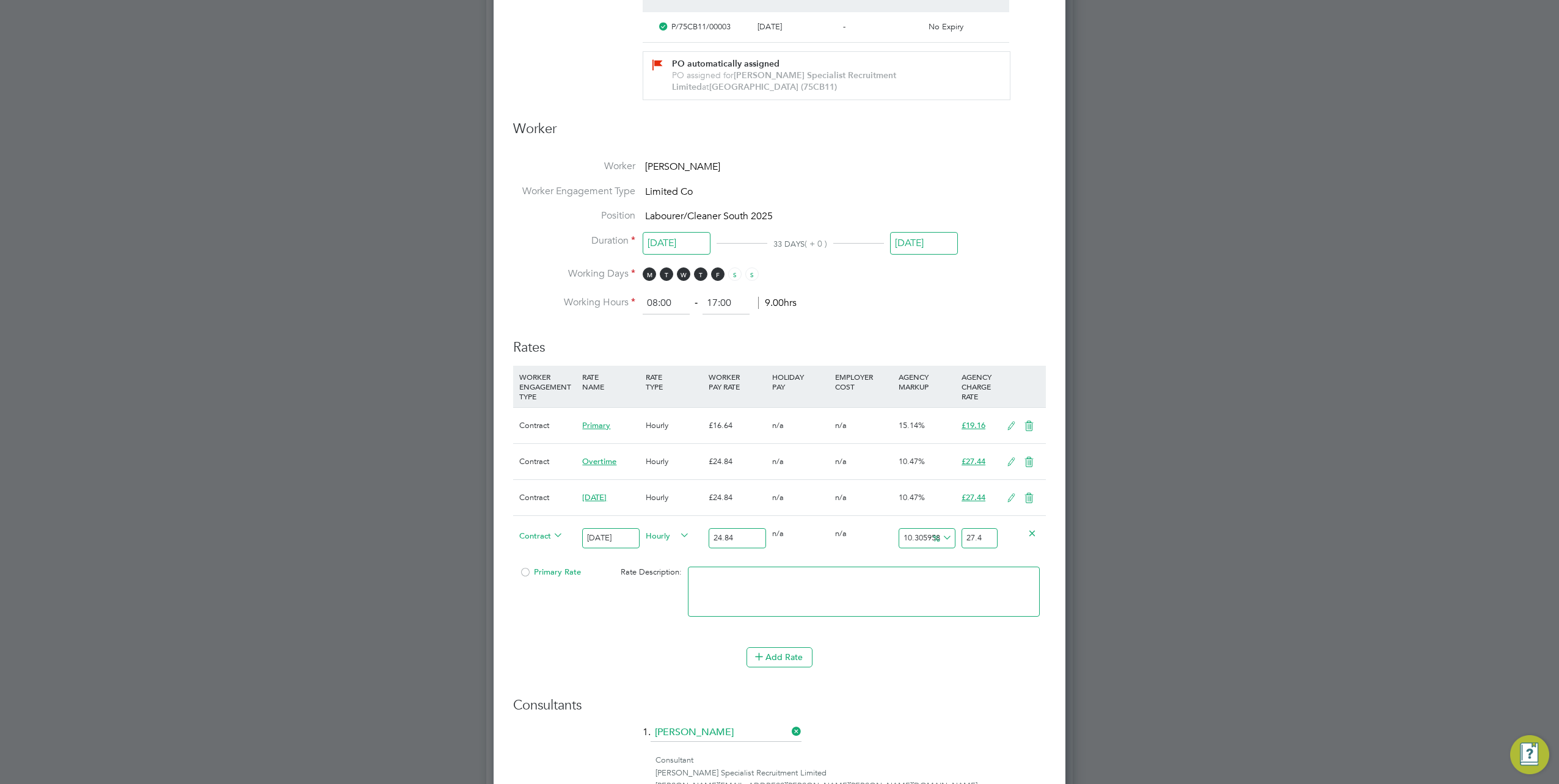
type input "10.466988727858293"
type input "27.44"
click at [782, 657] on button "Add Rate" at bounding box center [779, 657] width 66 height 19
click at [614, 649] on input at bounding box center [610, 658] width 57 height 20
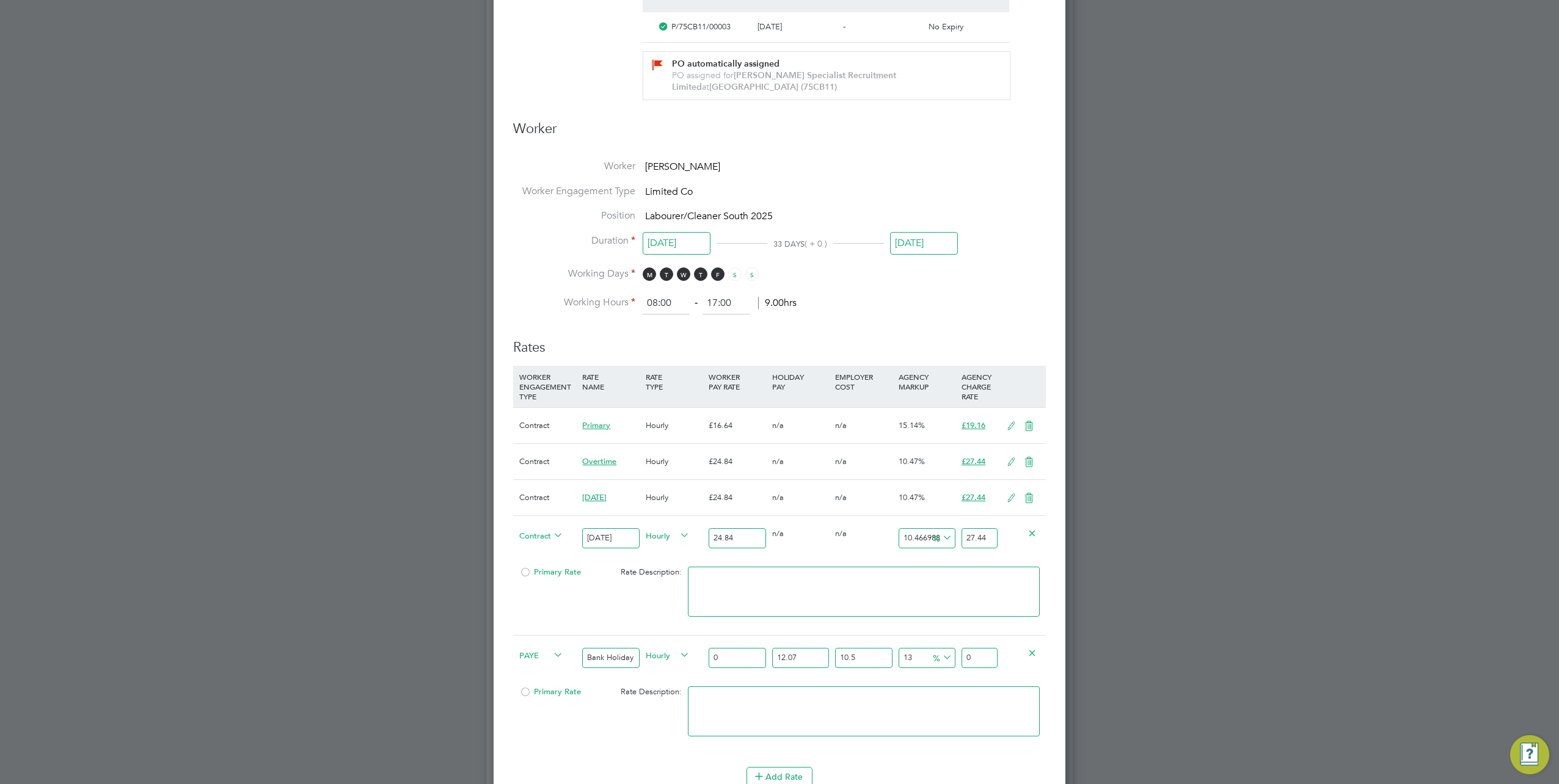
type input "Bank Holiday"
click at [534, 651] on span "PAYE" at bounding box center [541, 655] width 44 height 14
click at [540, 667] on li "Contract" at bounding box center [539, 666] width 49 height 16
click at [739, 657] on input "0" at bounding box center [737, 658] width 57 height 20
type input "2"
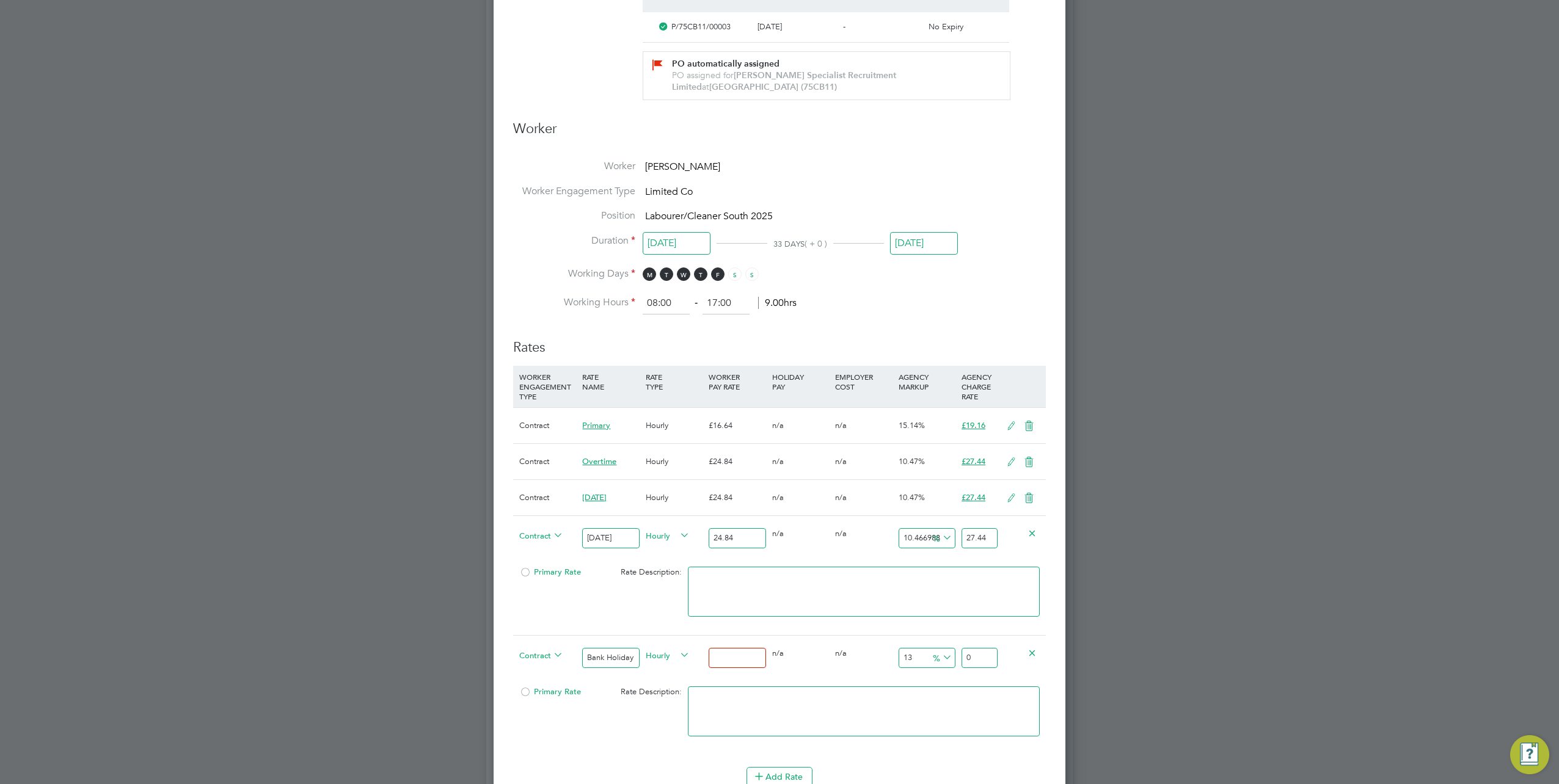
type input "2.26"
type input "24"
type input "27.12"
type input "2"
type input "2.26"
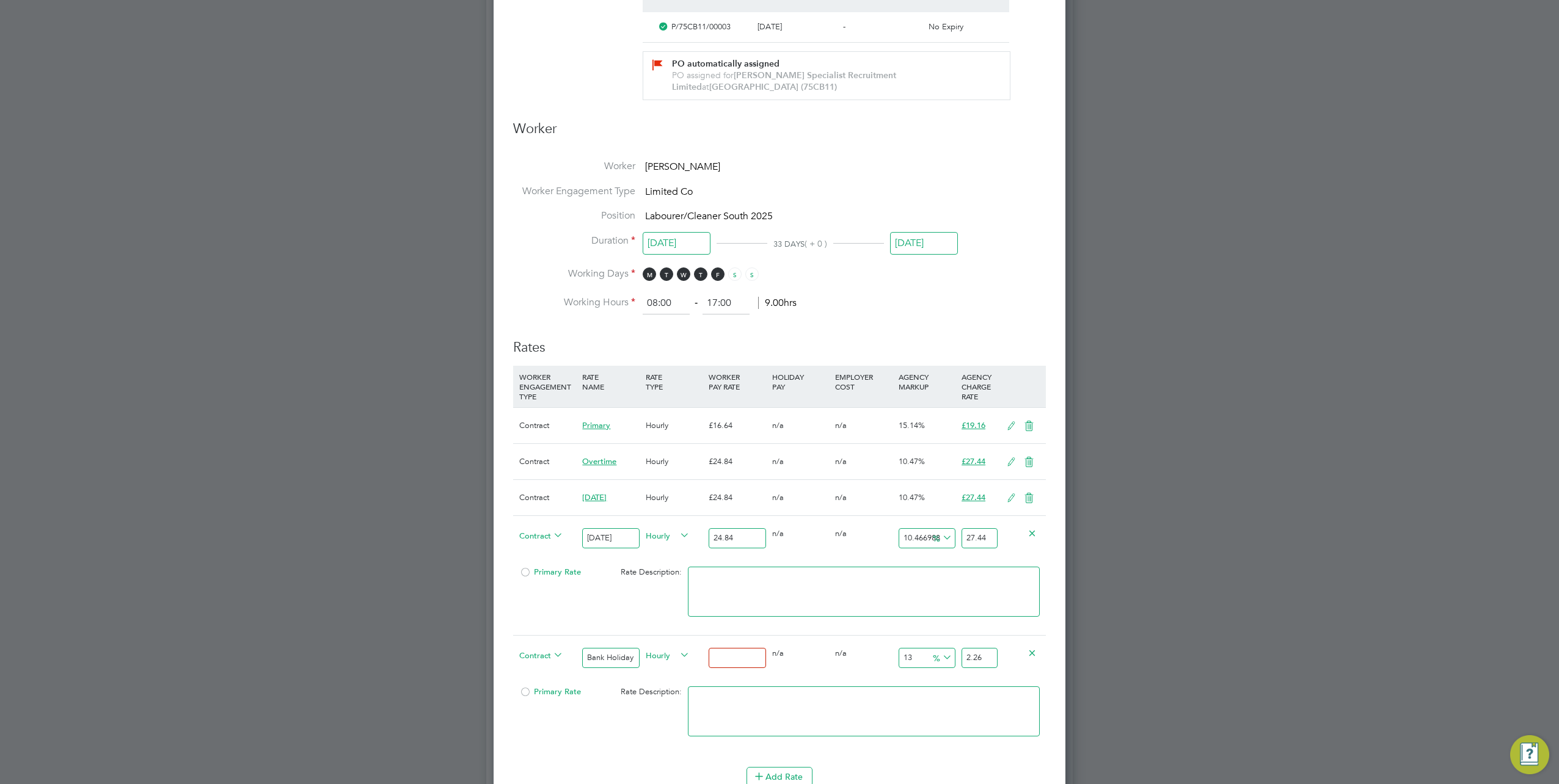
click at [739, 657] on input "number" at bounding box center [737, 658] width 57 height 20
type input "3"
type input "3.39"
type input "33"
type input "37.29"
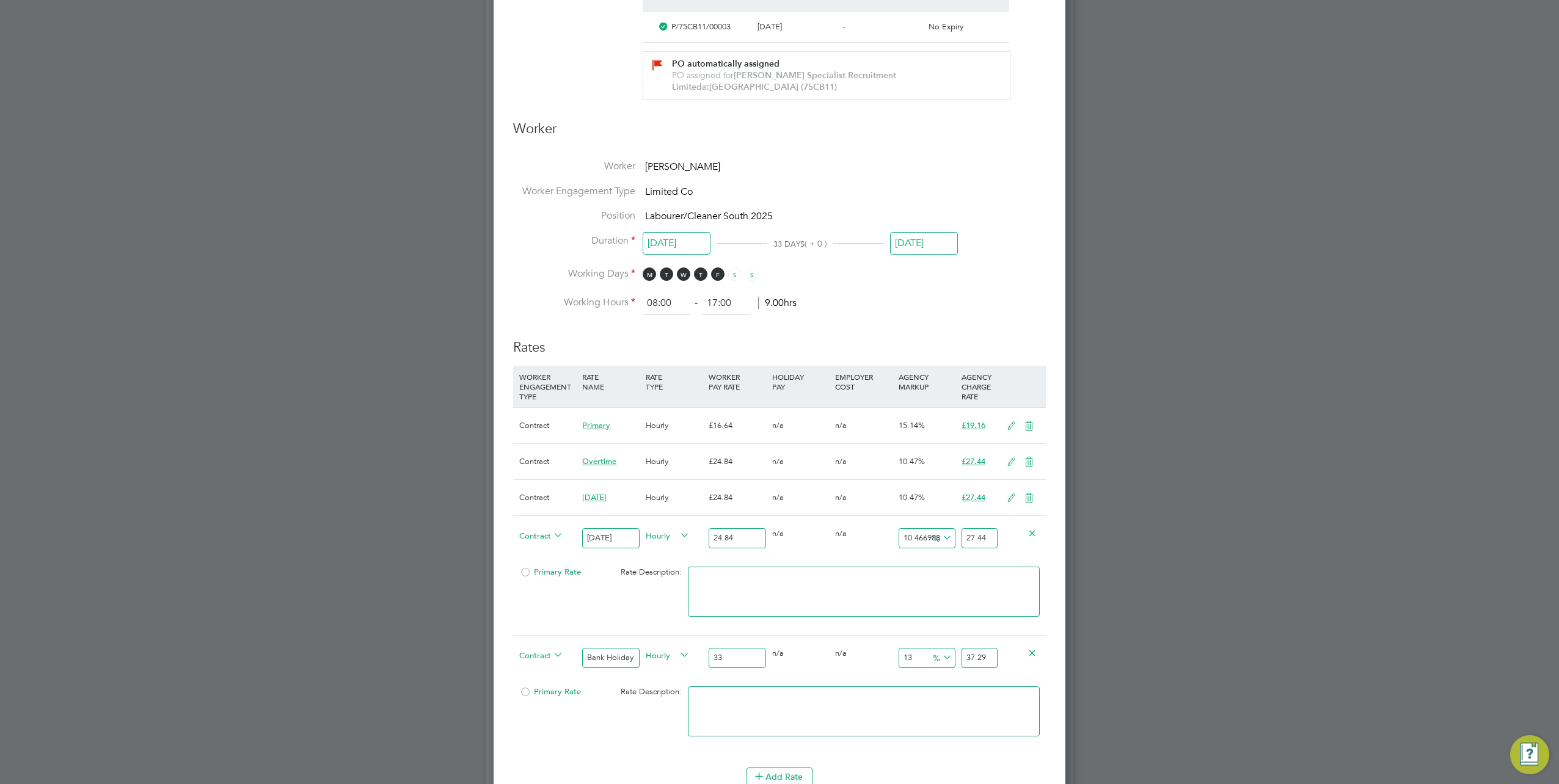
type input "33.2"
type input "37.516"
type input "33.28"
type input "37.6064"
type input "33.28"
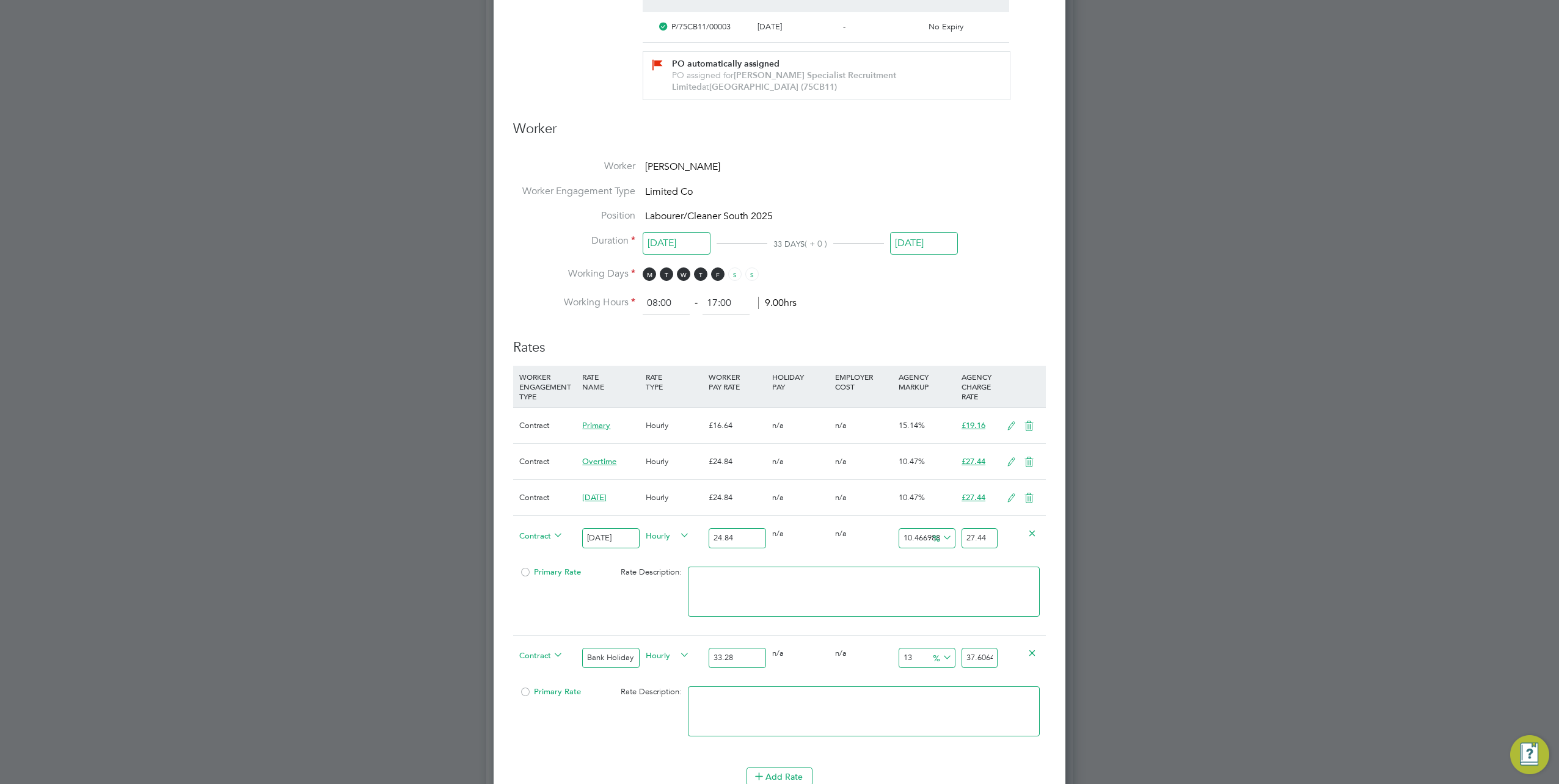
scroll to position [0, 2]
drag, startPoint x: 967, startPoint y: 650, endPoint x: 1021, endPoint y: 650, distance: 54.0
click at [1021, 650] on div "Contract Bank Holiday Hourly 33.28 0 n/a 0 n/a 13 4.3264 % 37.6064" at bounding box center [780, 657] width 533 height 45
type input "-90.98557692307692"
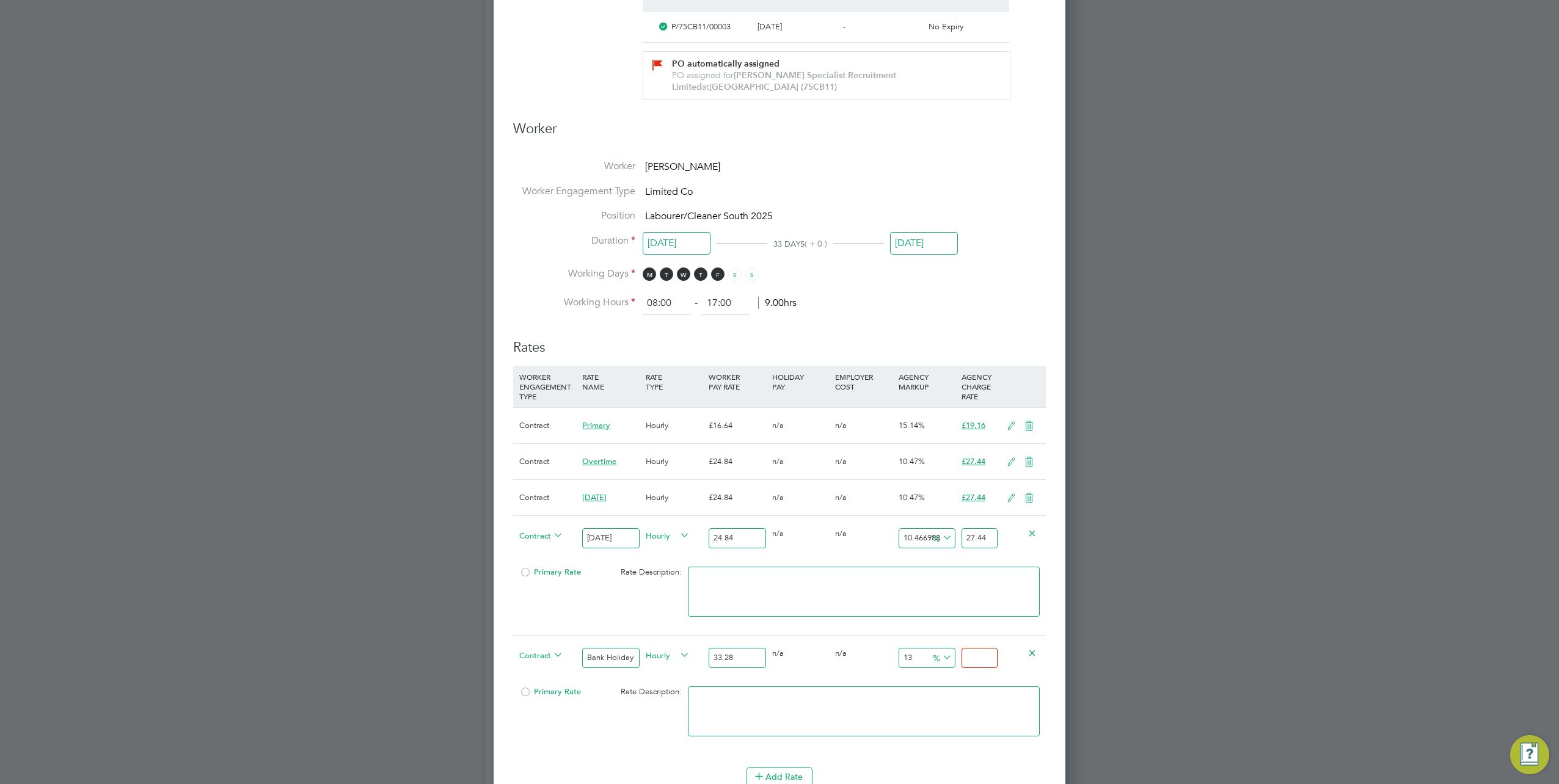
type input "3"
type input "14.182692307692308"
type input "38"
type input "15.084134615384615"
type input "38.3"
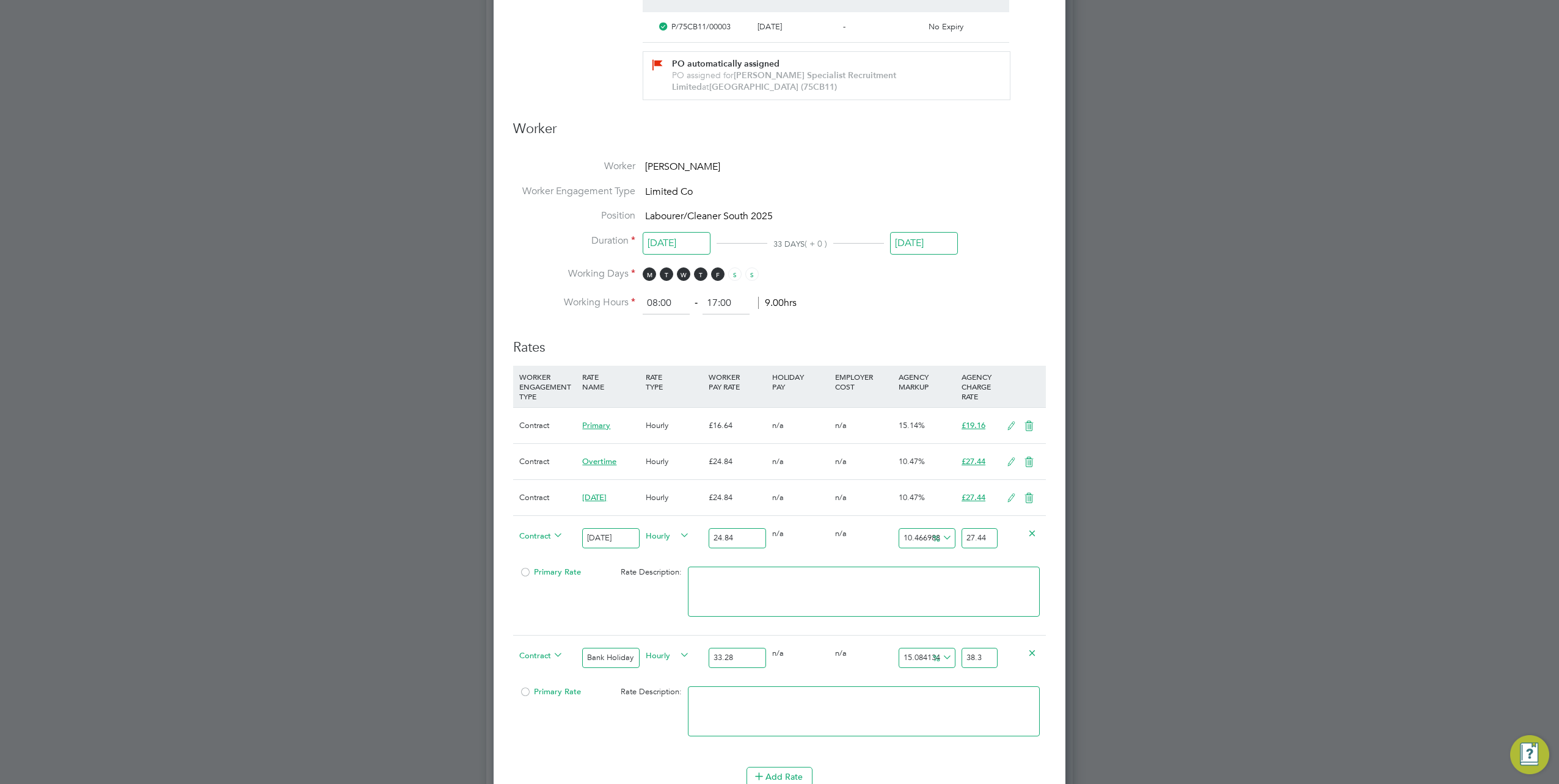
type input "15.14423076923077"
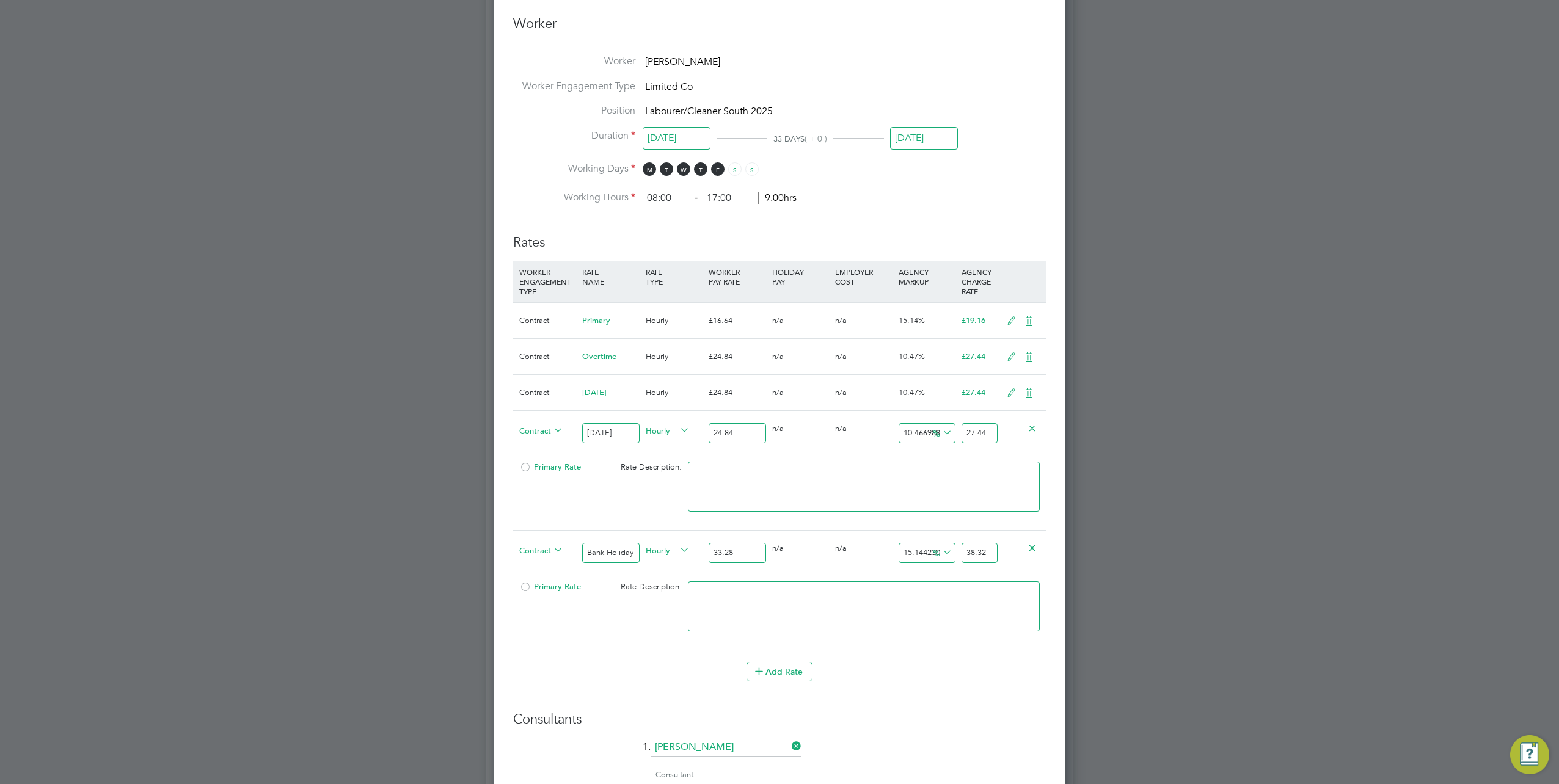
scroll to position [672, 0]
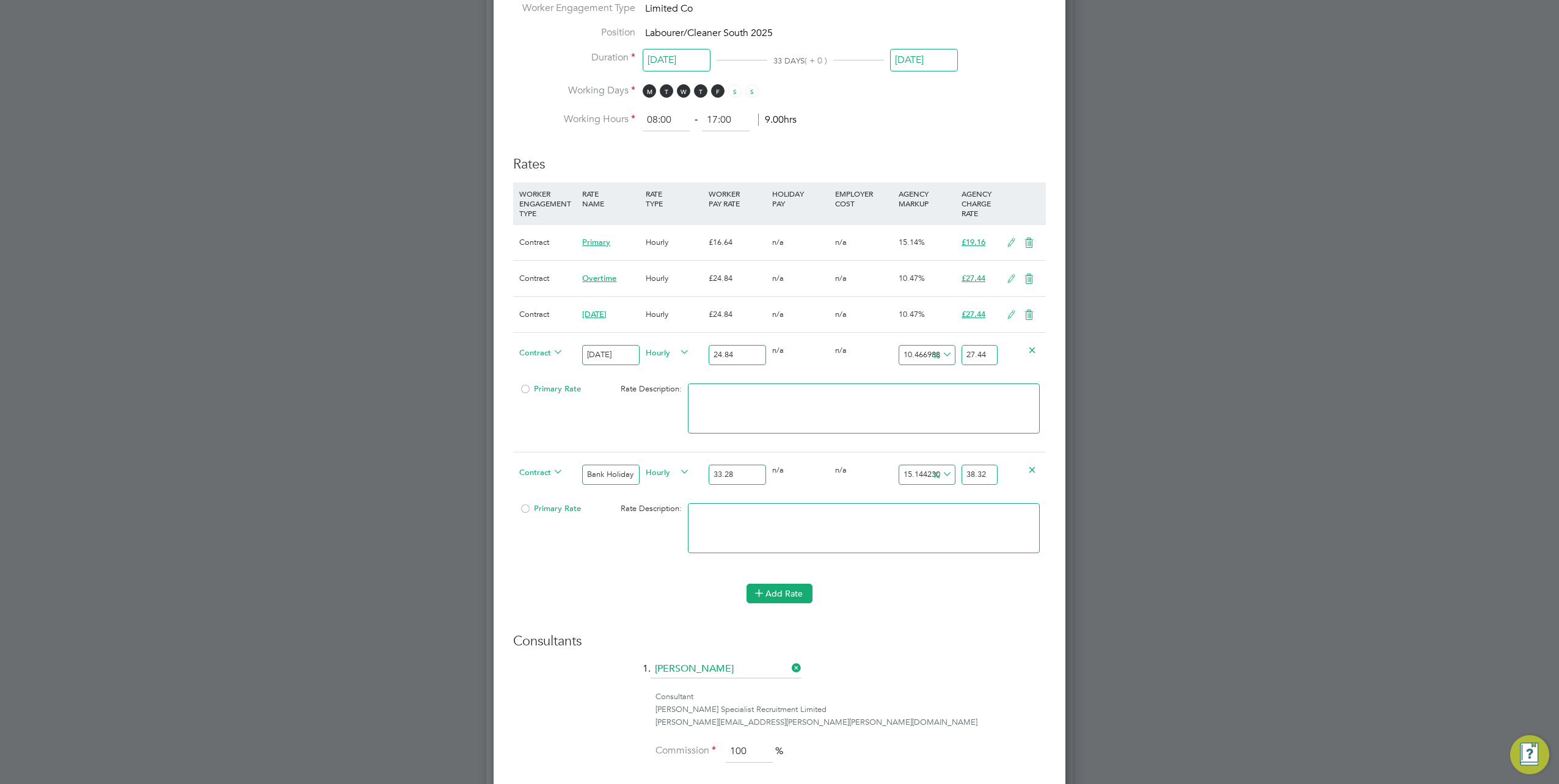
type input "38.32"
click at [764, 592] on icon at bounding box center [759, 593] width 9 height 9
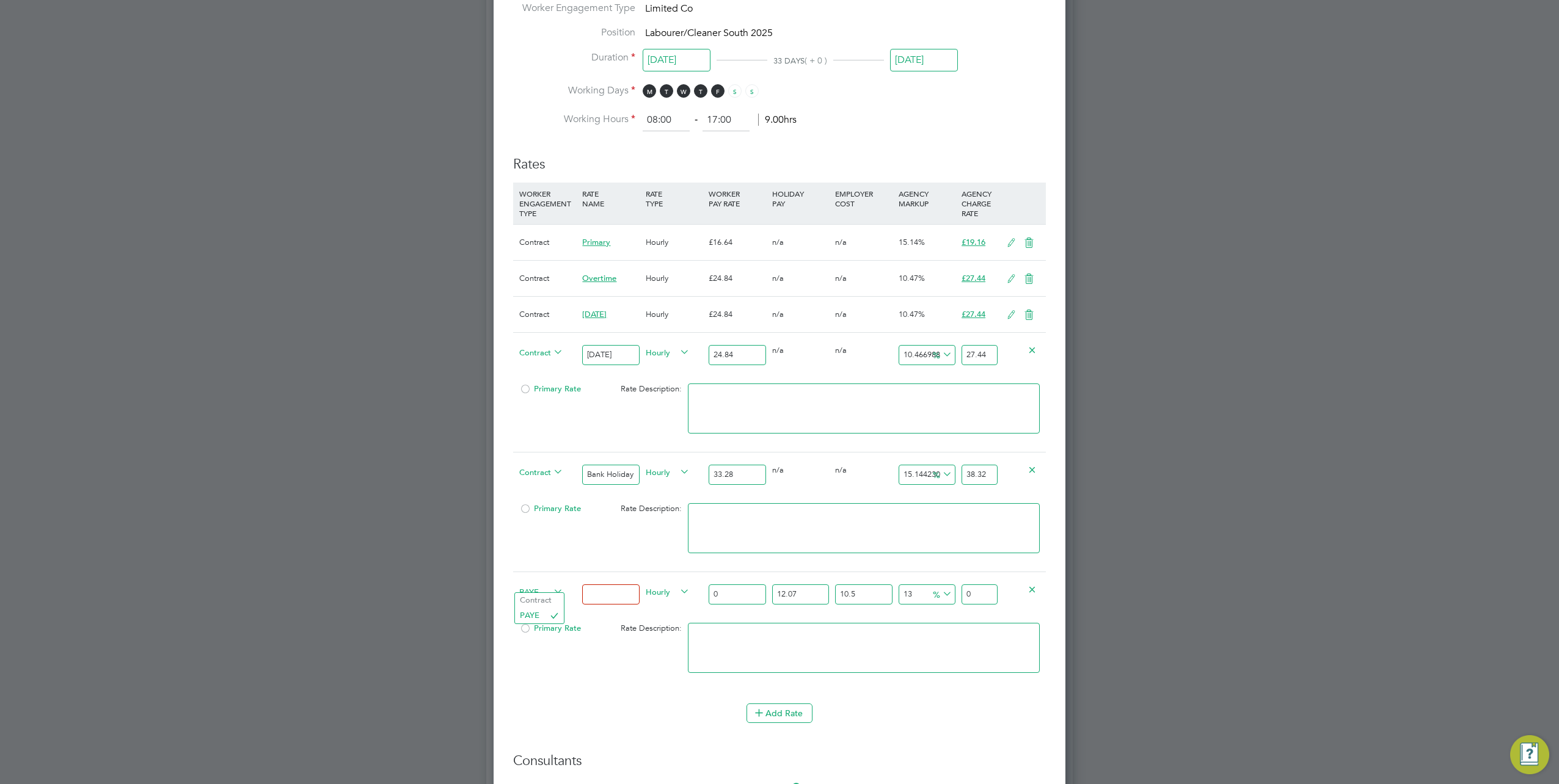
click at [550, 585] on span "PAYE" at bounding box center [541, 591] width 44 height 14
click at [542, 602] on li "Contract" at bounding box center [539, 600] width 49 height 16
type input "0"
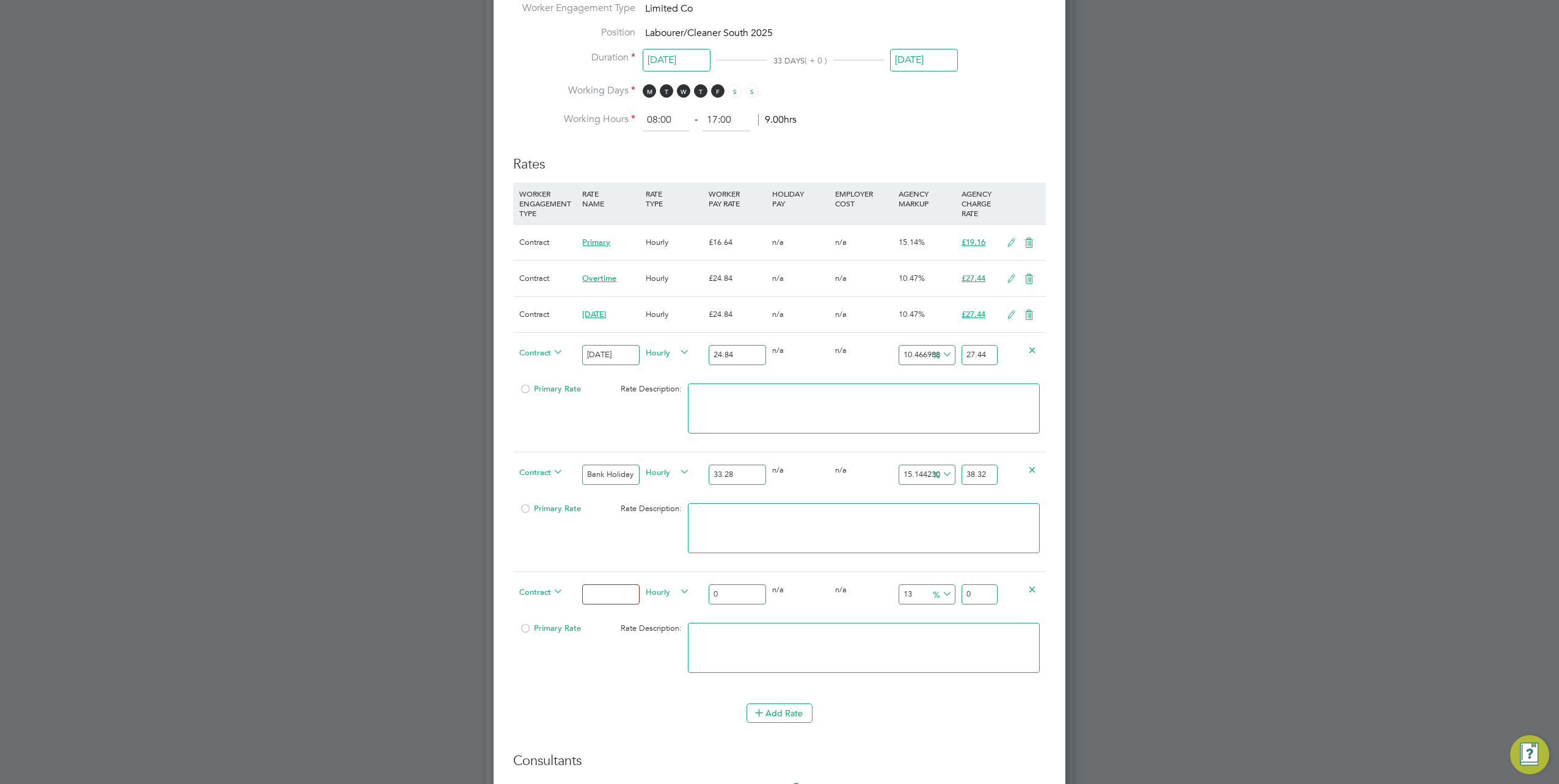
click at [615, 585] on input at bounding box center [610, 595] width 57 height 20
type input "Basic"
click at [748, 594] on input "0" at bounding box center [737, 595] width 57 height 20
type input "1"
type input "1.13"
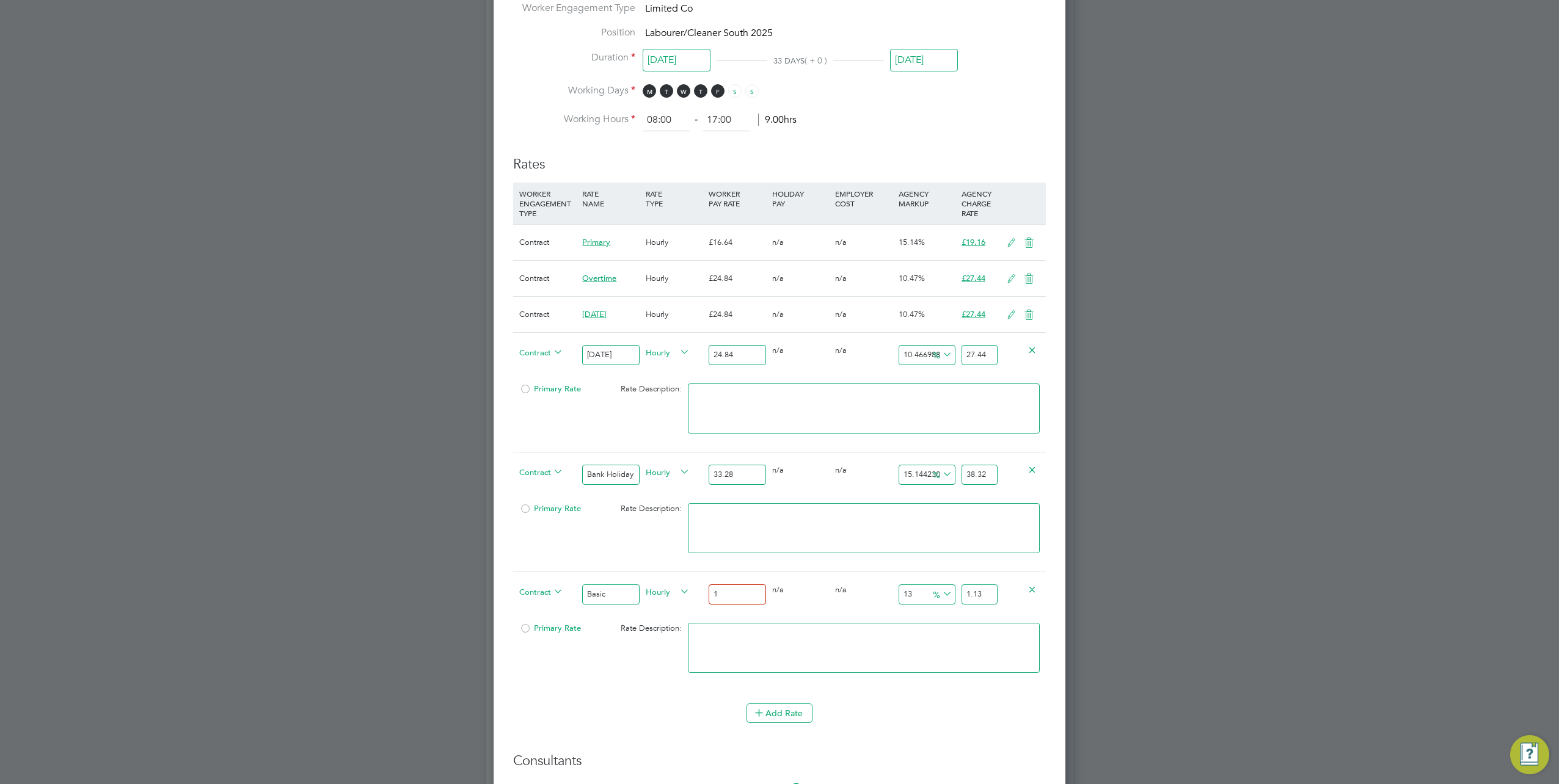
type input "16"
type input "18.08"
type input "16.6"
type input "18.758"
type input "16.64"
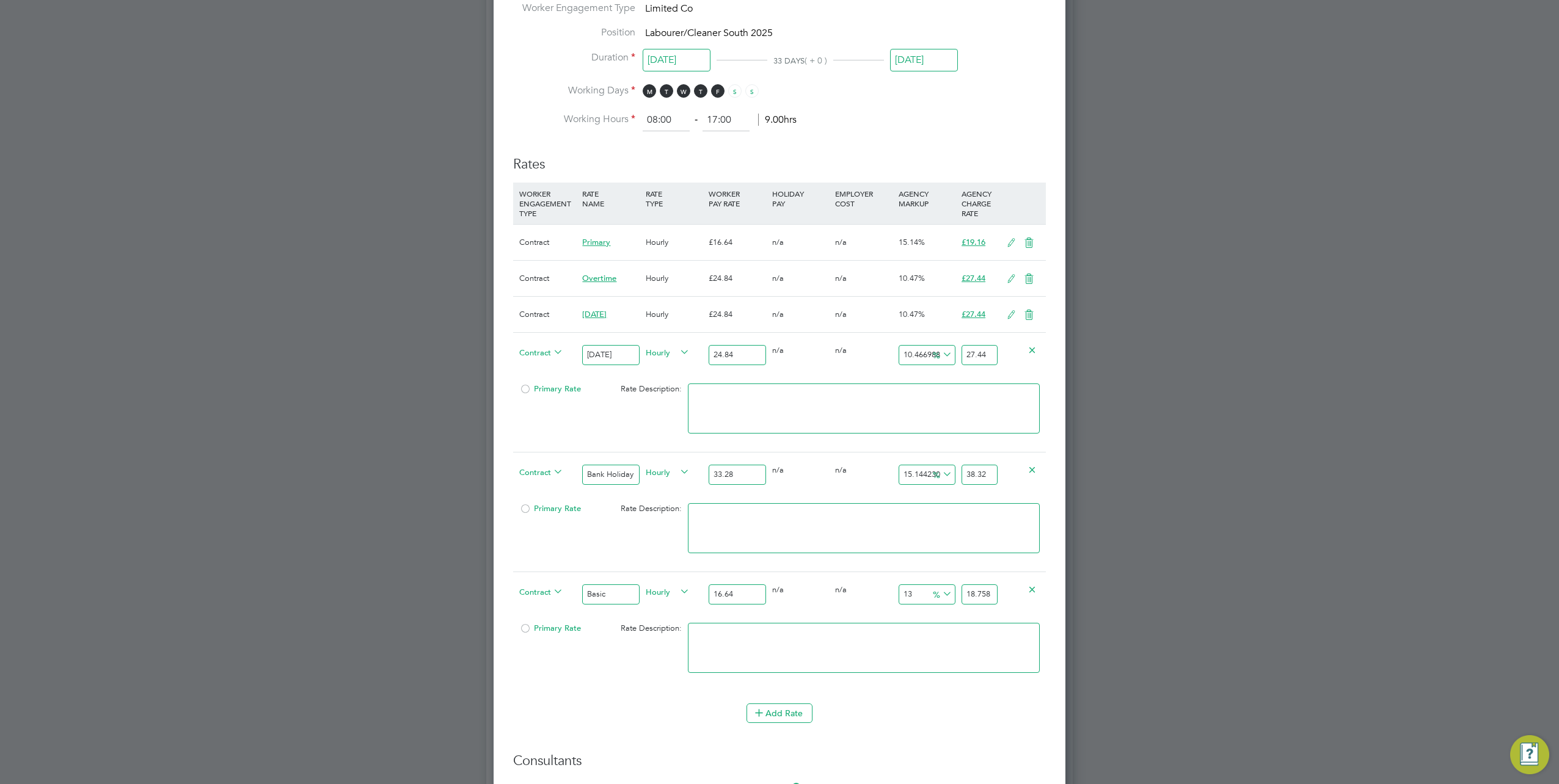
type input "18.8032"
type input "16.64"
drag, startPoint x: 966, startPoint y: 585, endPoint x: 1068, endPoint y: 590, distance: 102.1
click at [1068, 590] on div "All Placements Placement Activity Logs Placement Activity Logs All Placements P…" at bounding box center [780, 433] width 586 height 2191
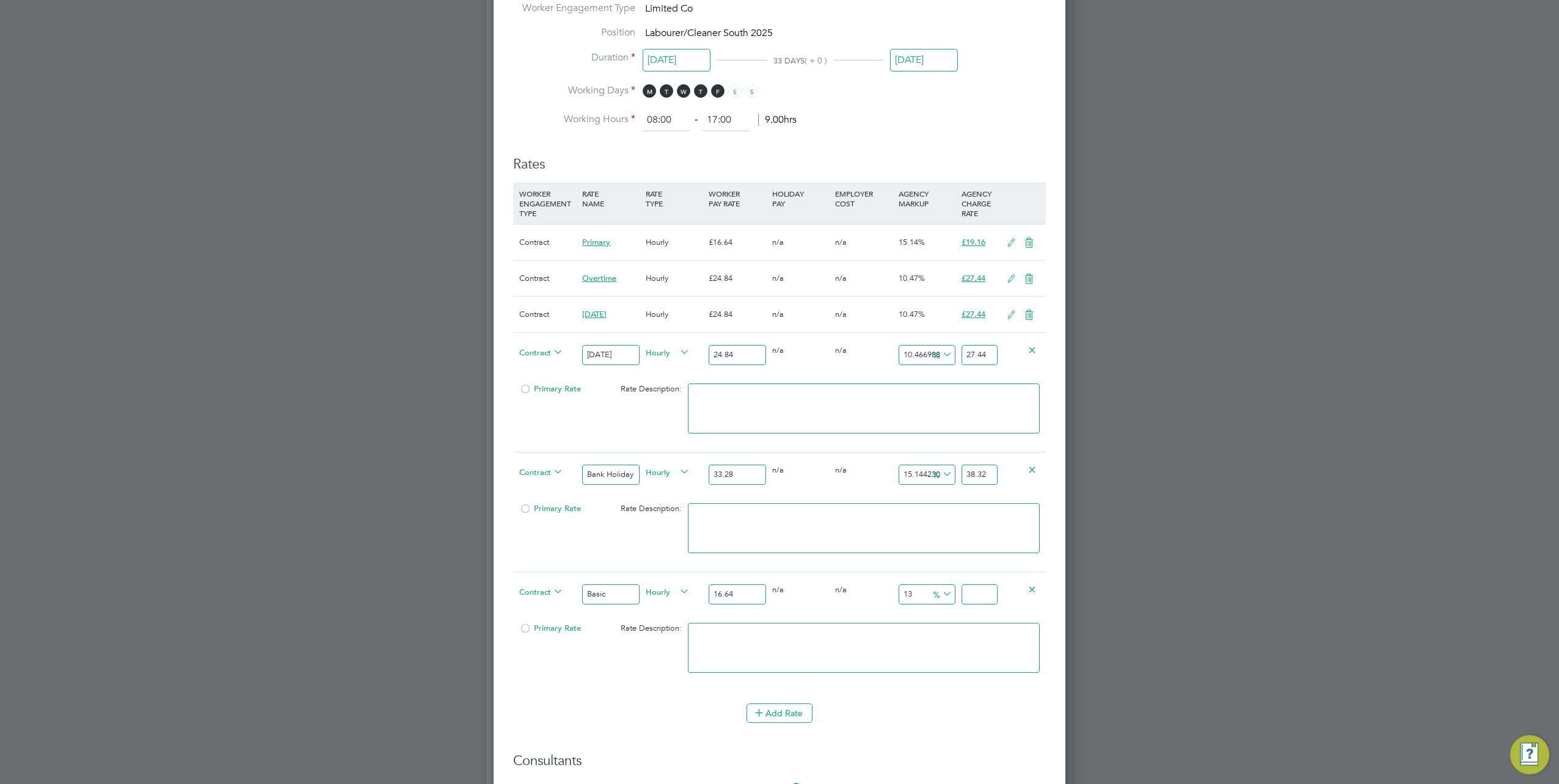
scroll to position [0, 0]
type input "-93.99038461538461"
type input "1"
type input "14.182692307692308"
type input "19"
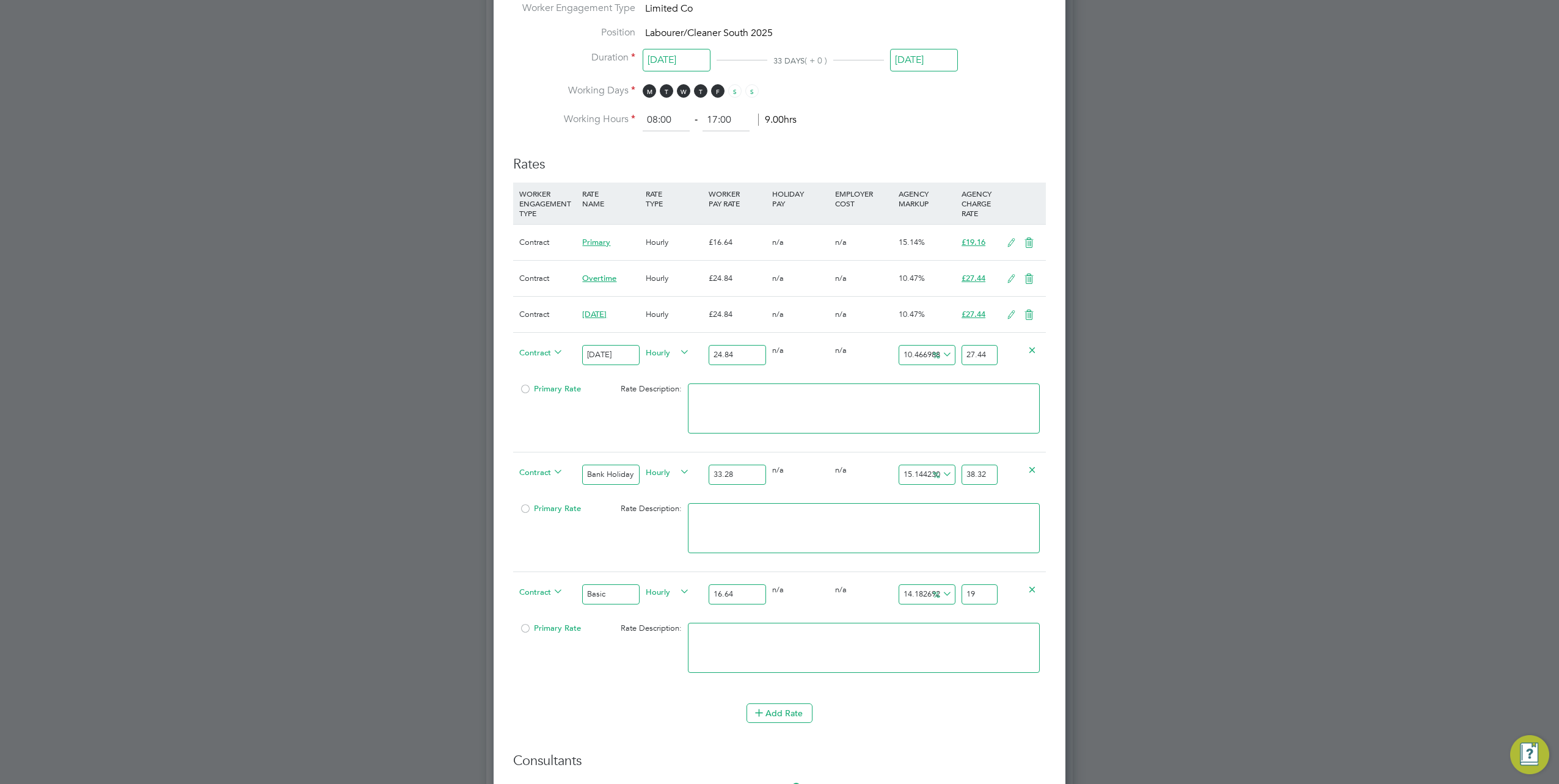
type input "14.783653846153847"
type input "19.1"
type input "15.14423076923077"
type input "19.16"
click at [1033, 238] on icon at bounding box center [1029, 243] width 16 height 10
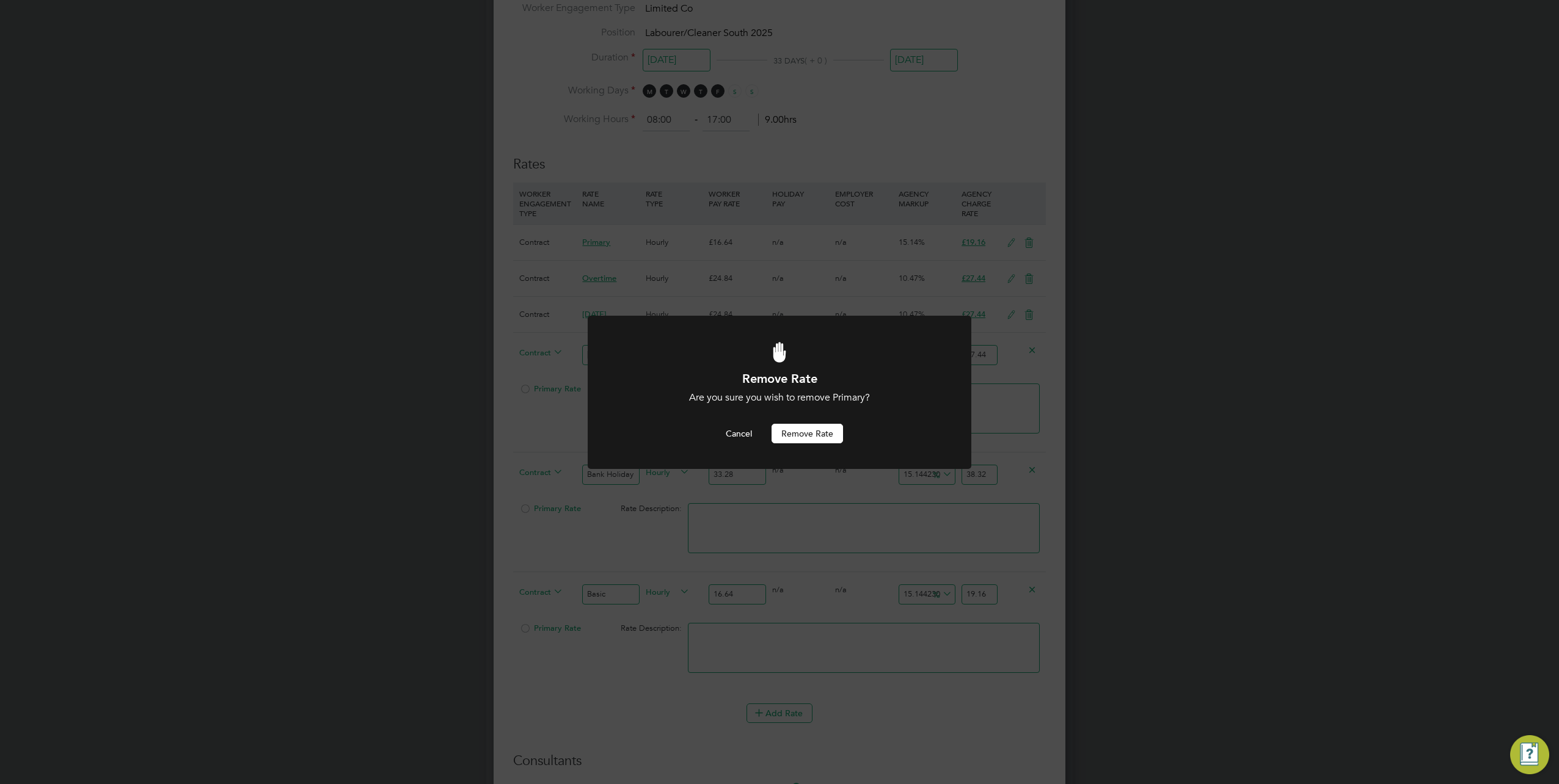
click at [799, 432] on button "Remove rate" at bounding box center [807, 433] width 71 height 19
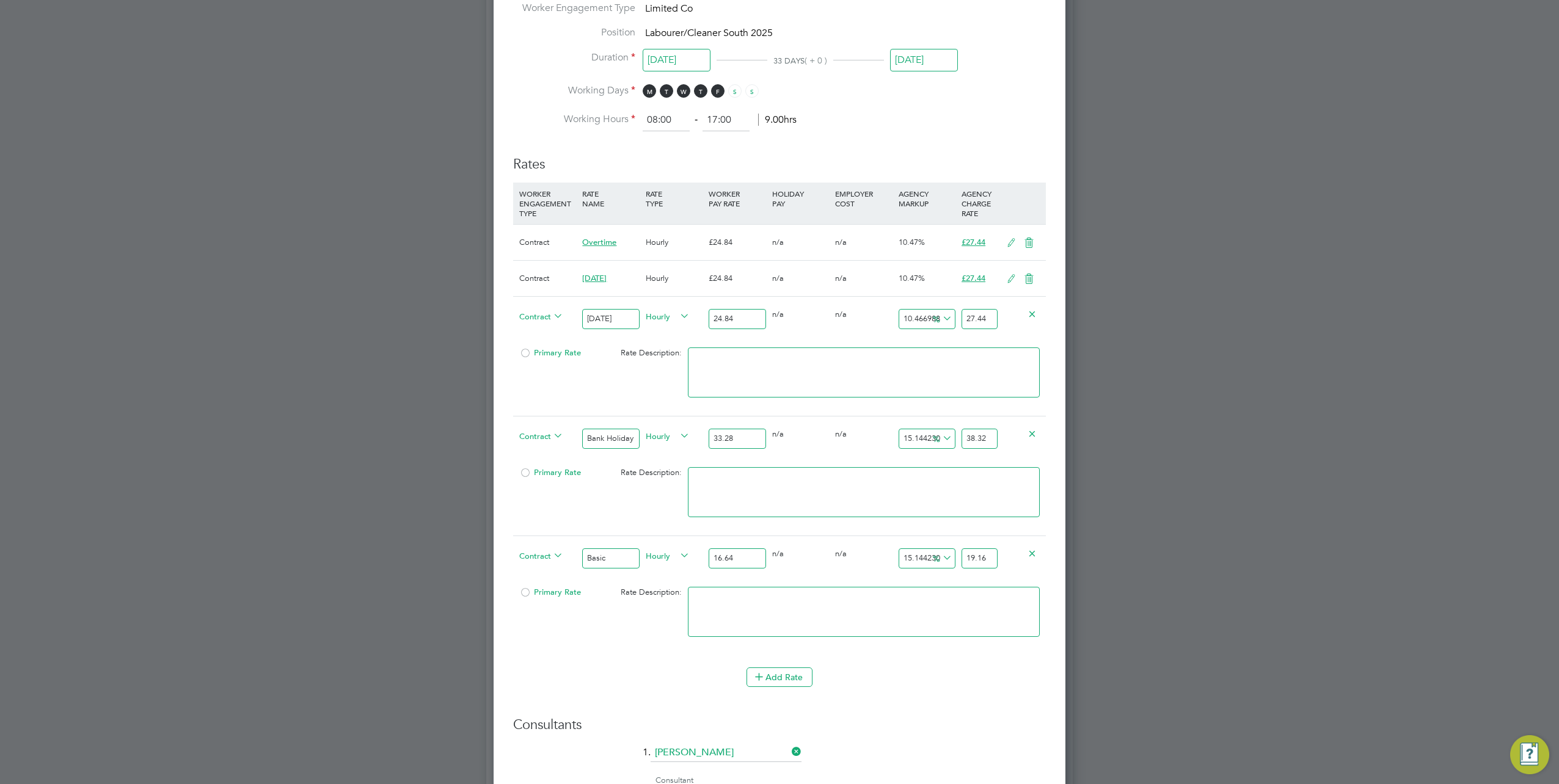
scroll to position [681, 0]
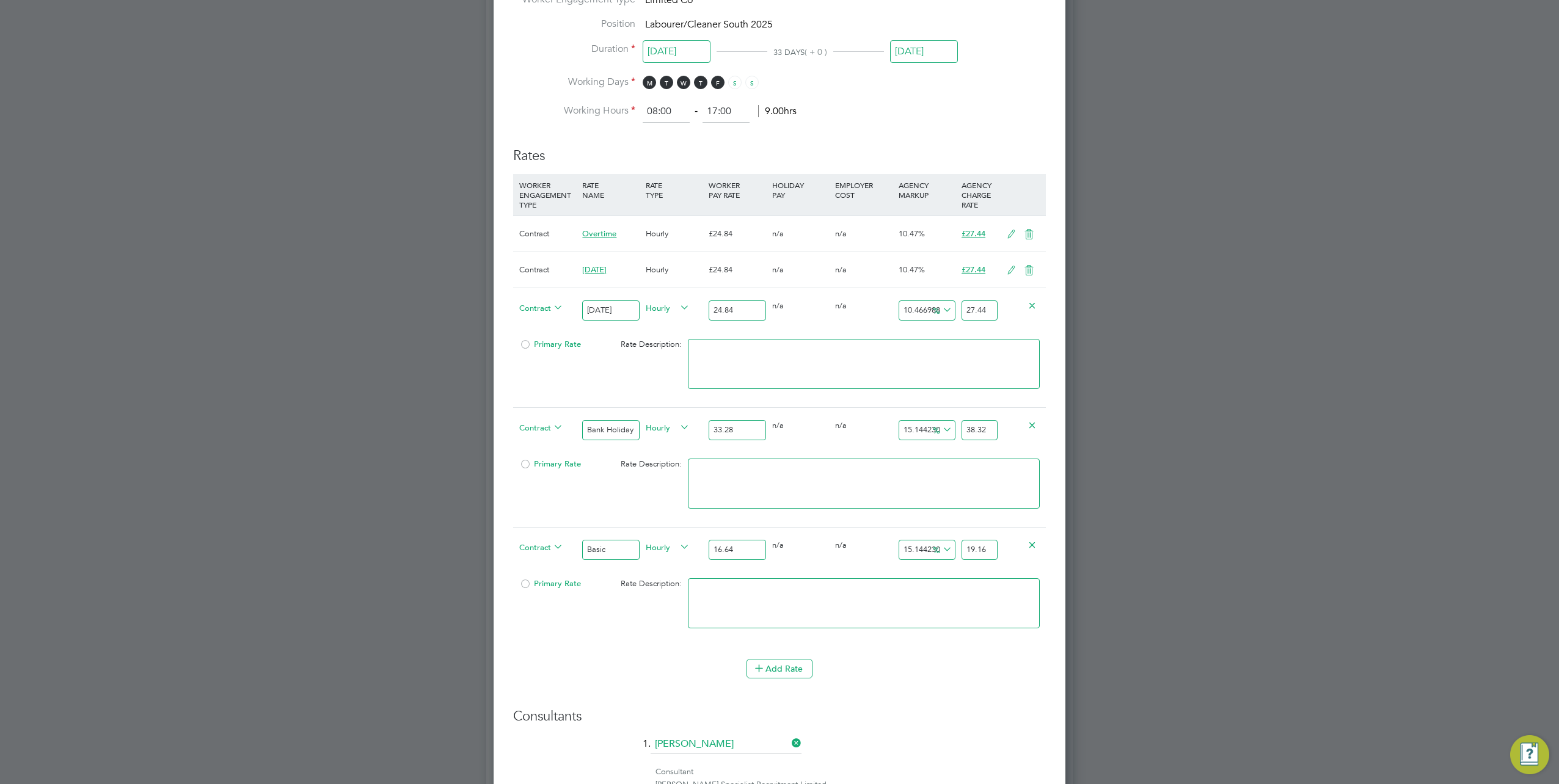
click at [527, 584] on div at bounding box center [525, 588] width 12 height 9
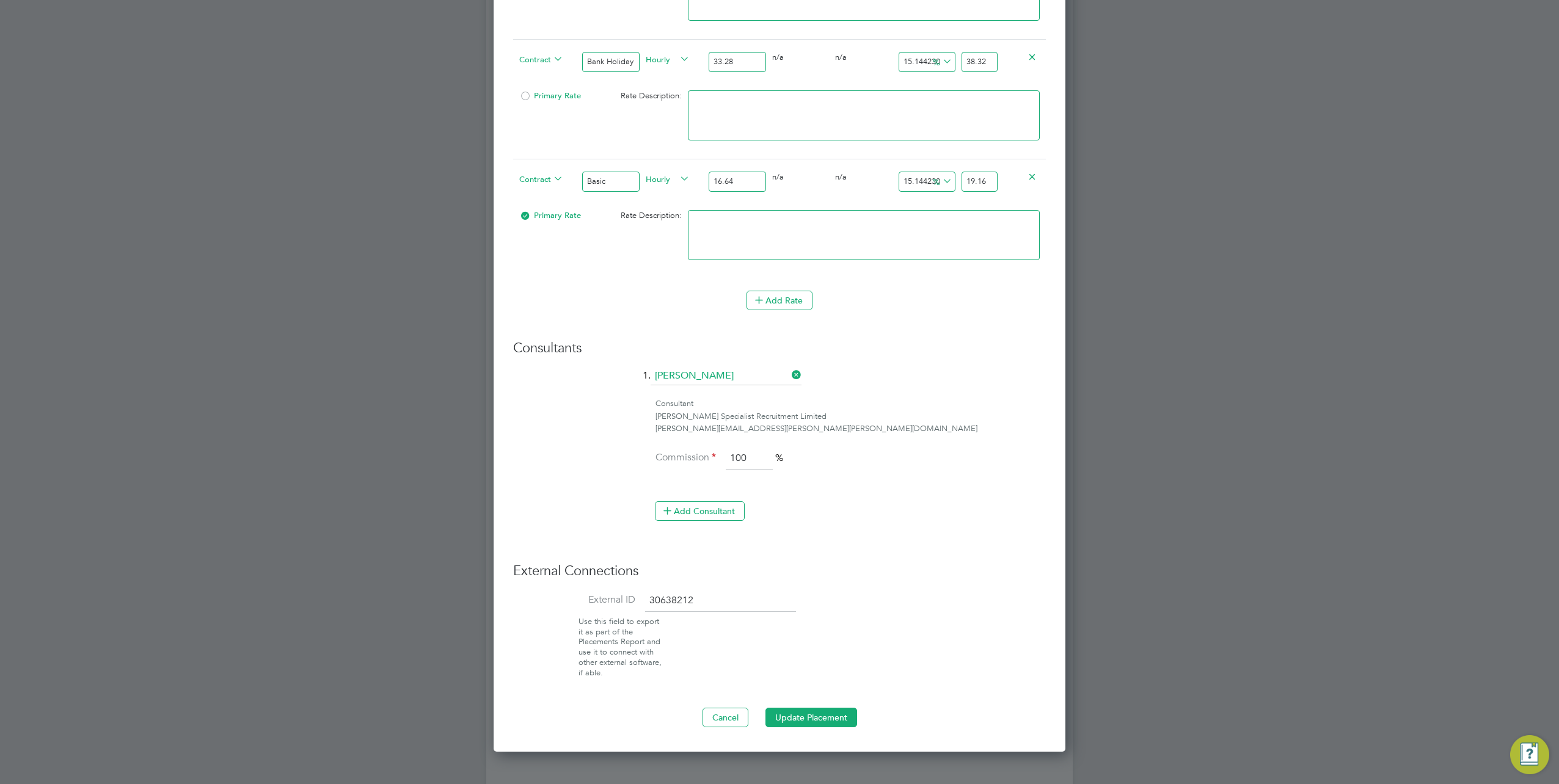
scroll to position [1169, 0]
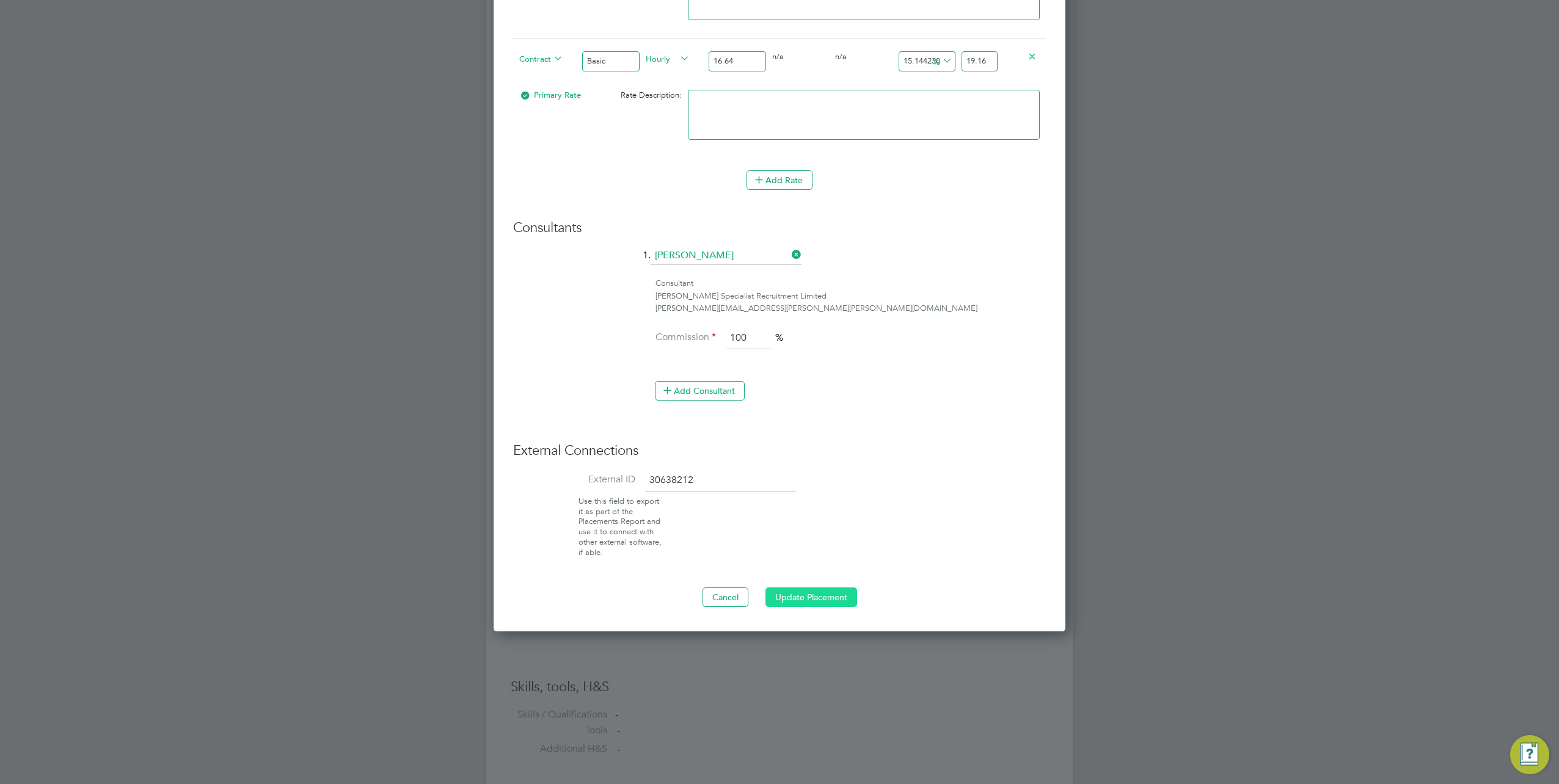
click at [813, 589] on button "Update Placement" at bounding box center [811, 597] width 91 height 19
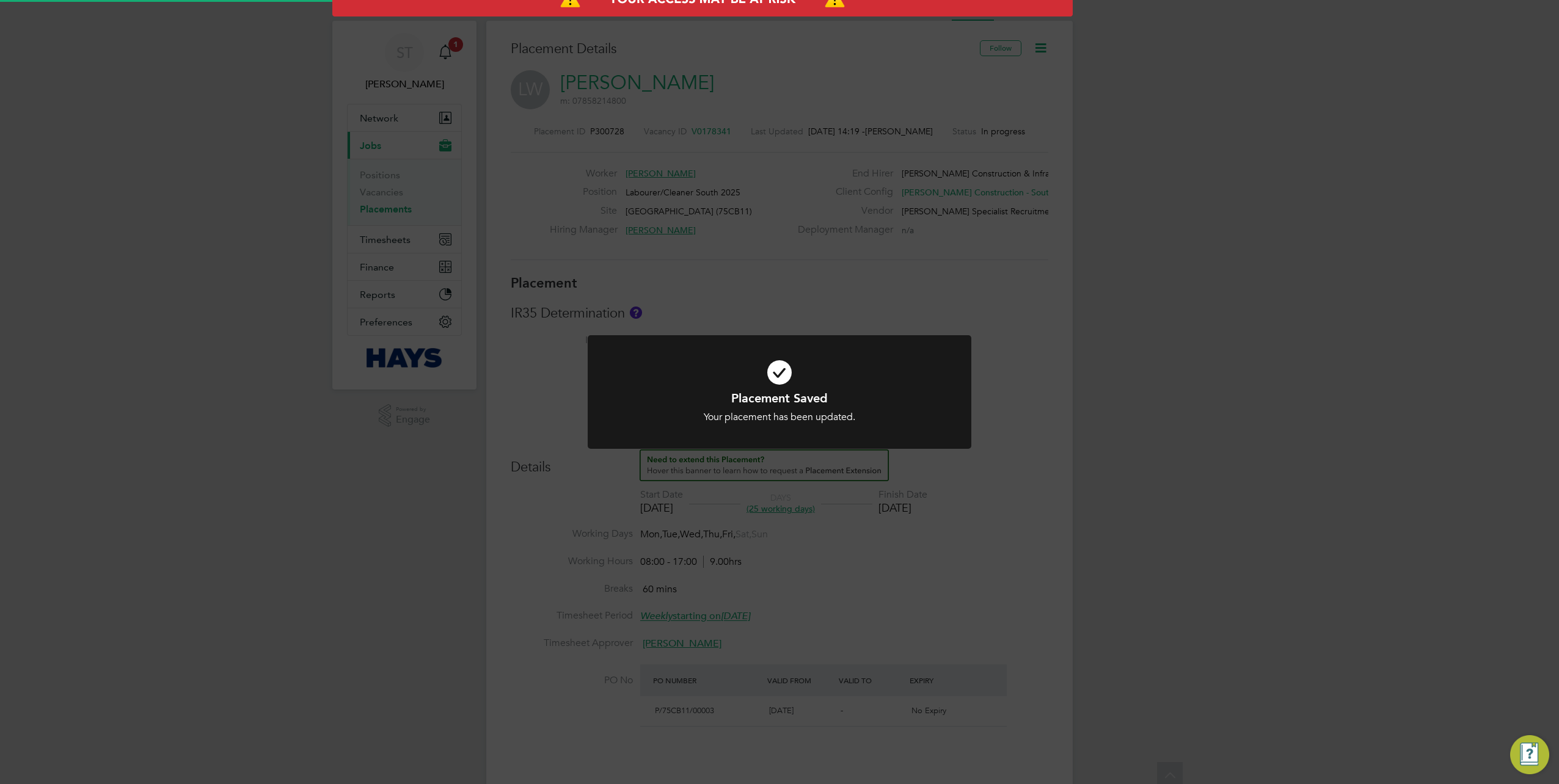
scroll to position [0, 0]
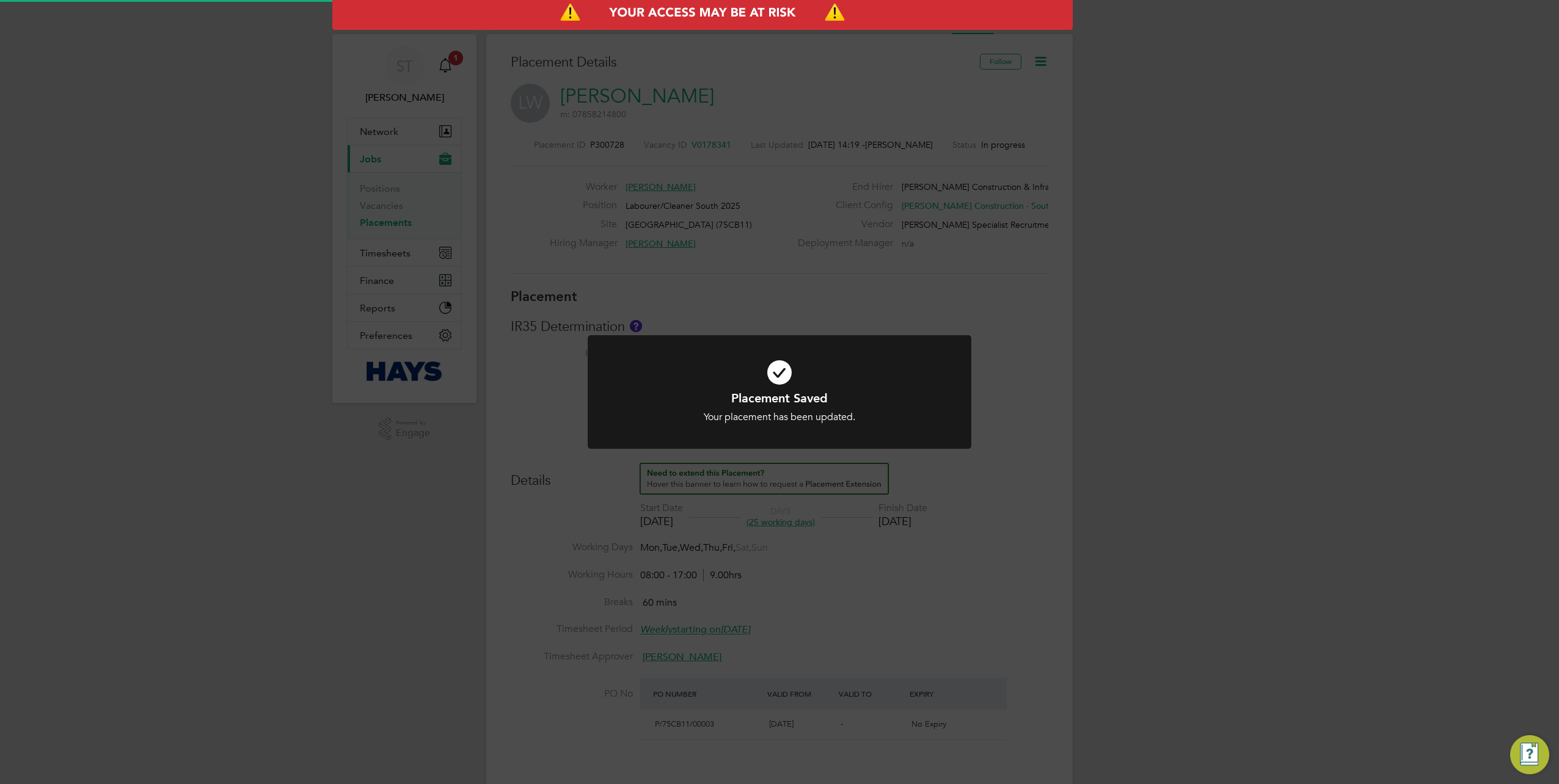
click at [1153, 532] on div "Placement Saved Your placement has been updated. Cancel Okay" at bounding box center [780, 392] width 1559 height 784
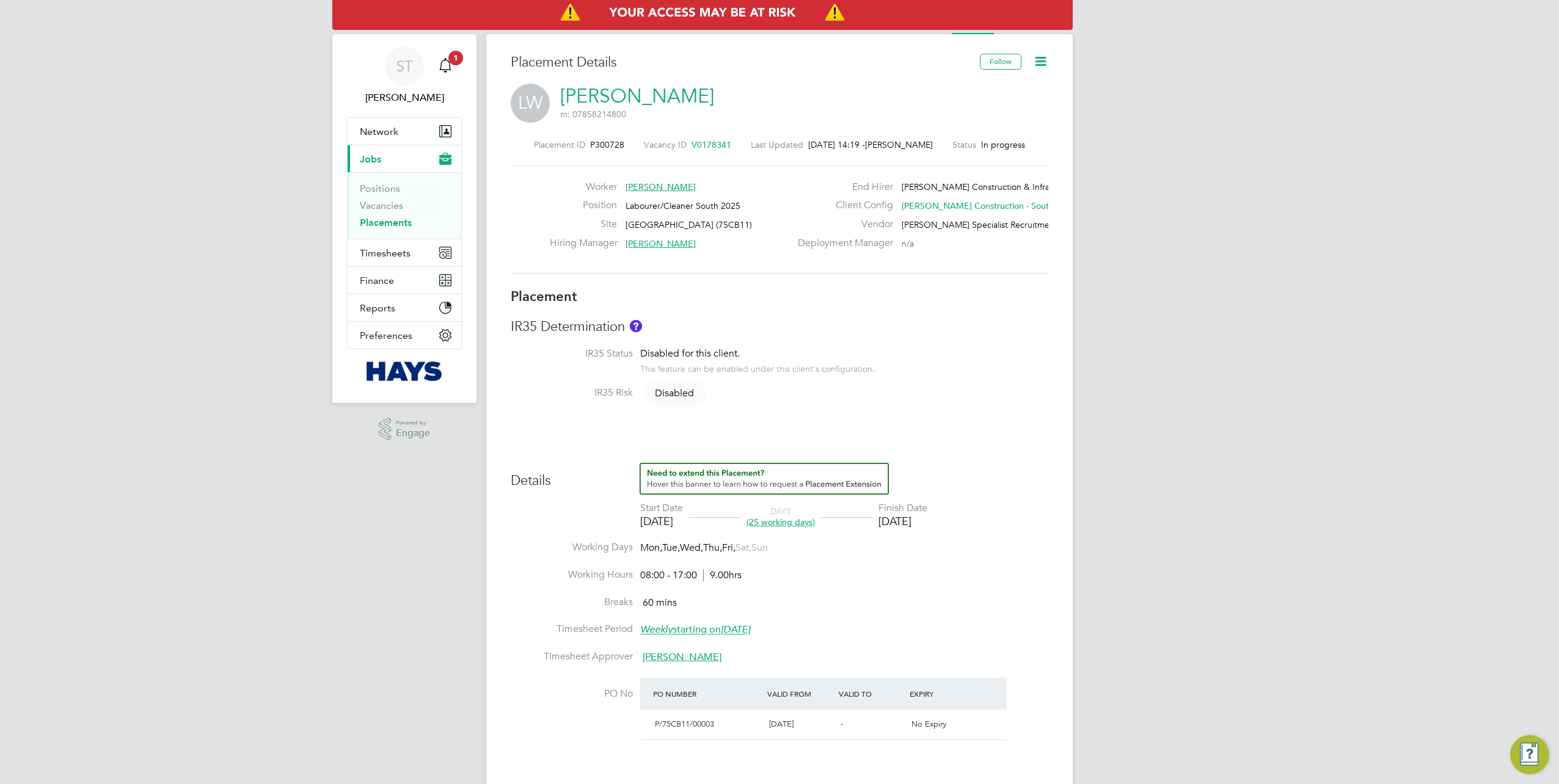
scroll to position [36, 86]
click at [1023, 33] on li "Activity Logs" at bounding box center [1039, 22] width 50 height 24
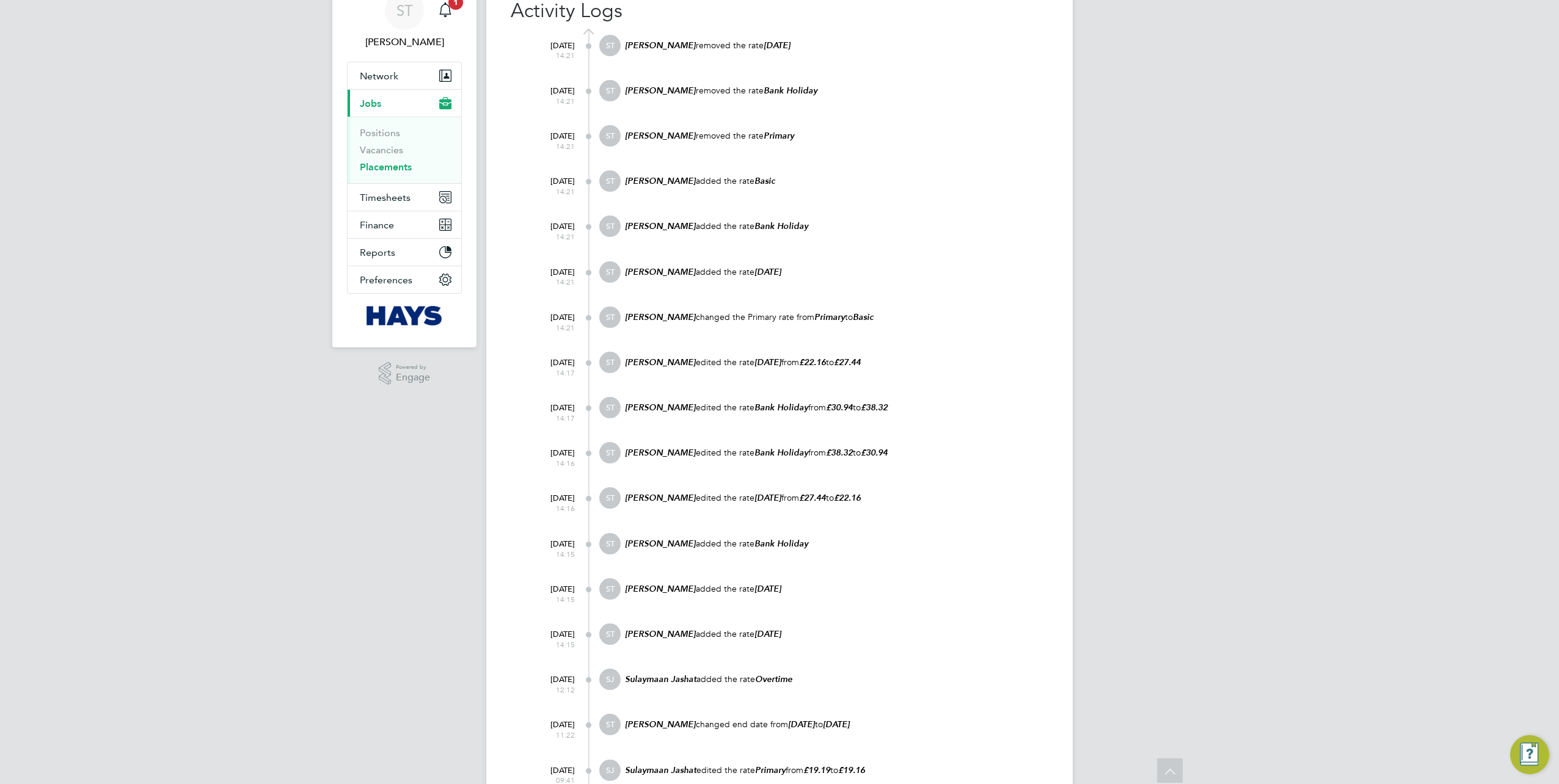
click at [1227, 652] on div "ST Samreet Thandi Notifications 1 Applications: Network Team Members Businesses…" at bounding box center [780, 458] width 1559 height 1027
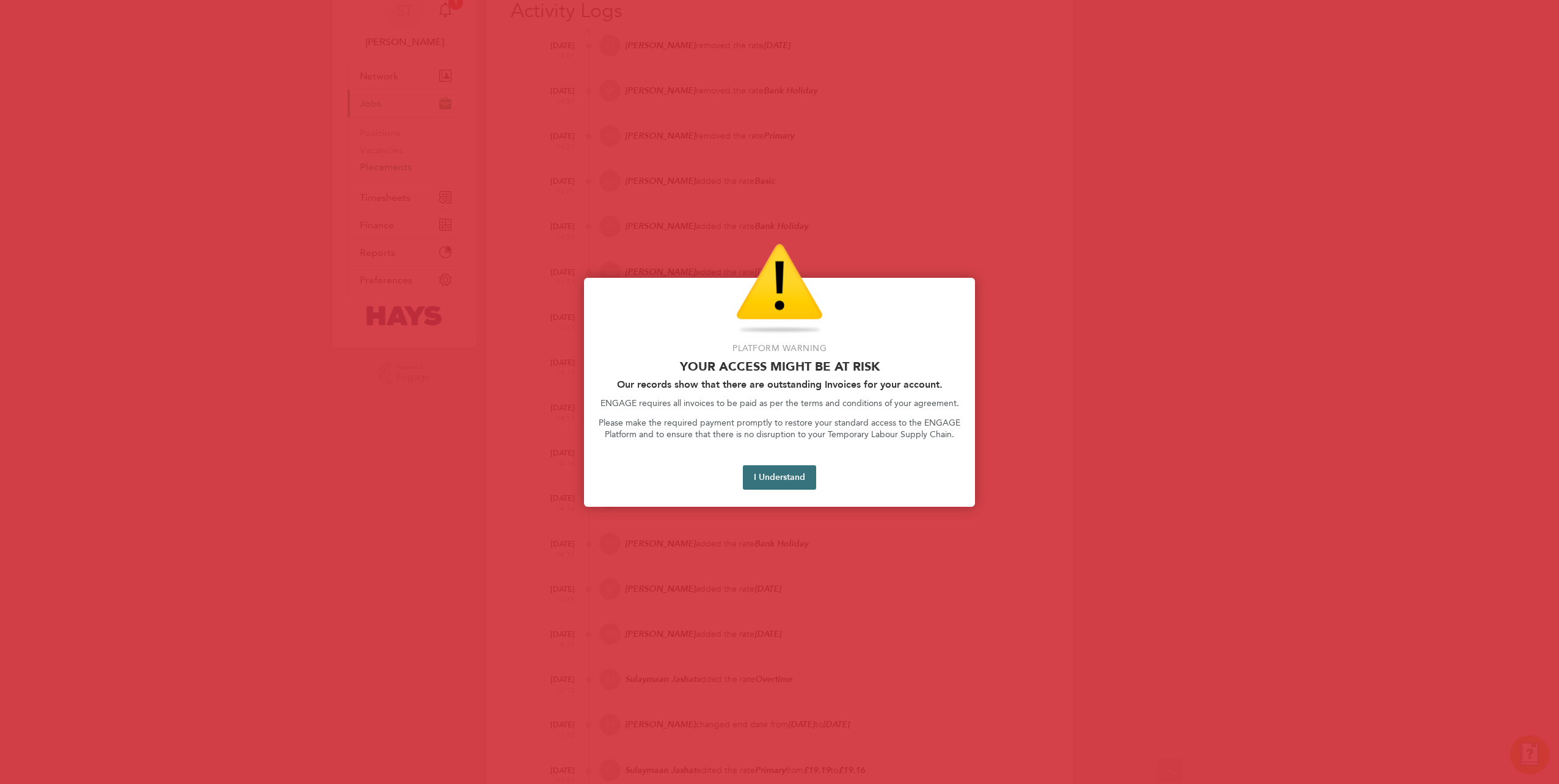
click at [804, 477] on button "I Understand" at bounding box center [779, 477] width 73 height 24
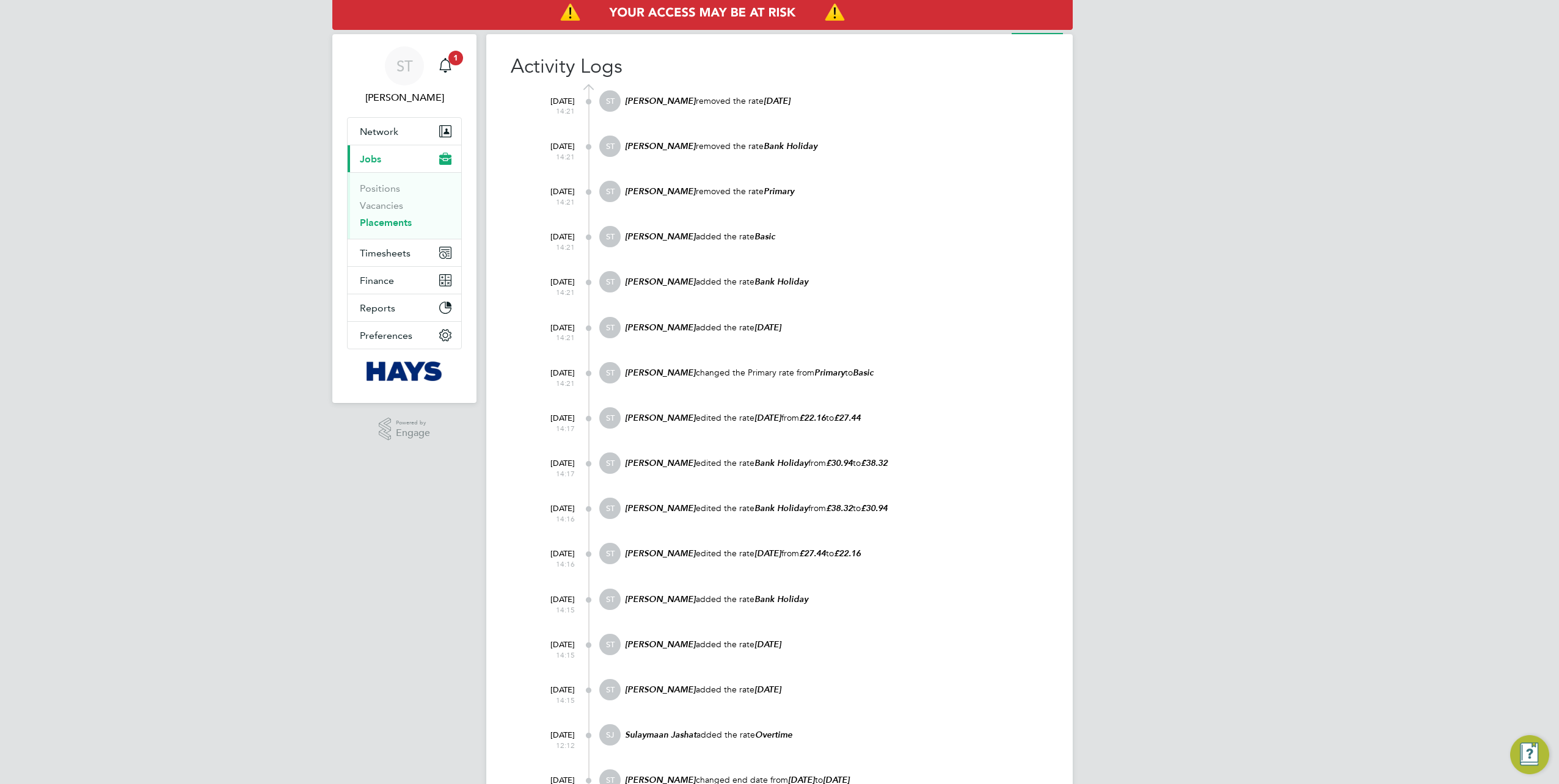
click at [381, 220] on link "Placements" at bounding box center [386, 223] width 52 height 12
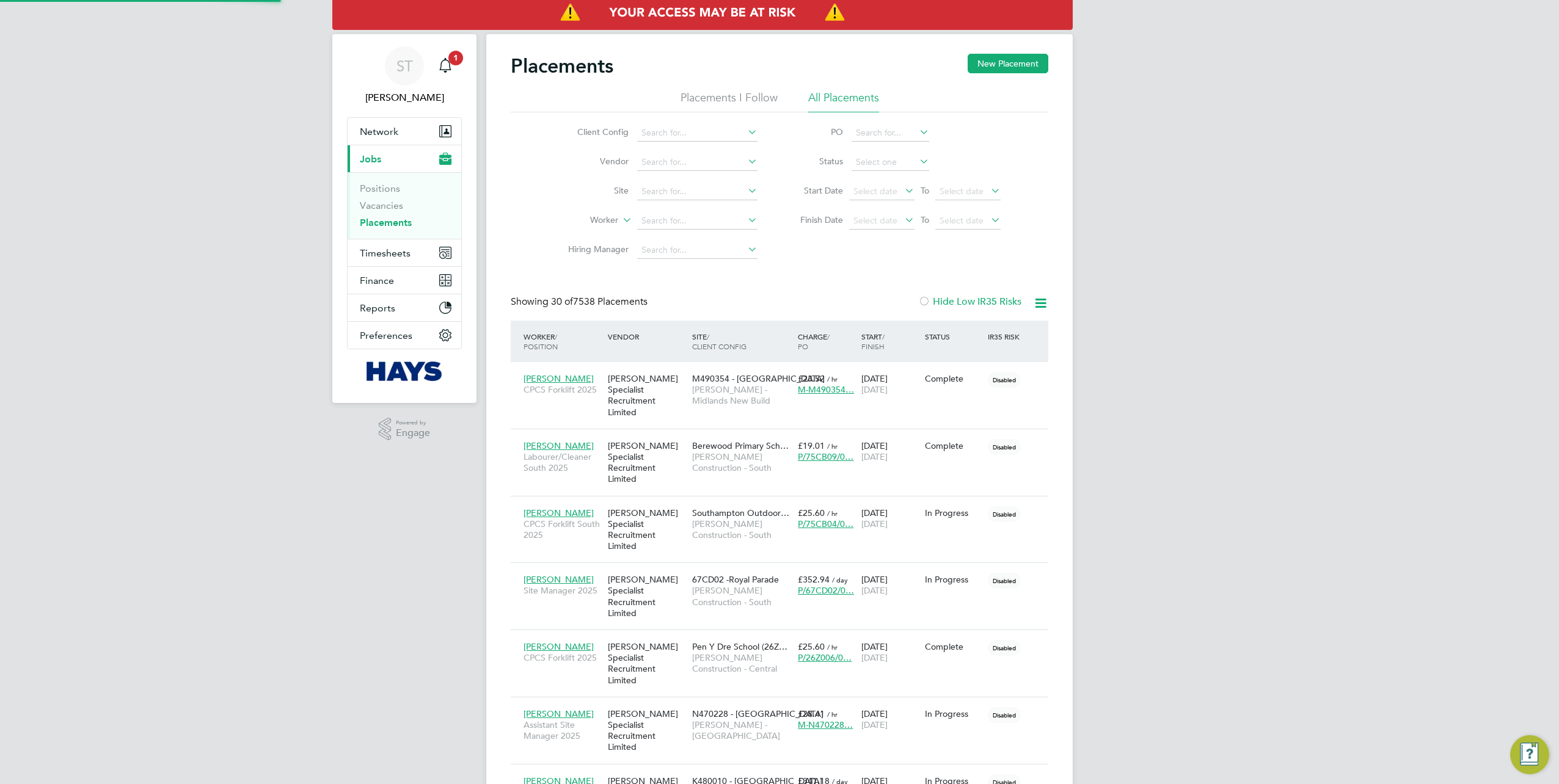
scroll to position [46, 105]
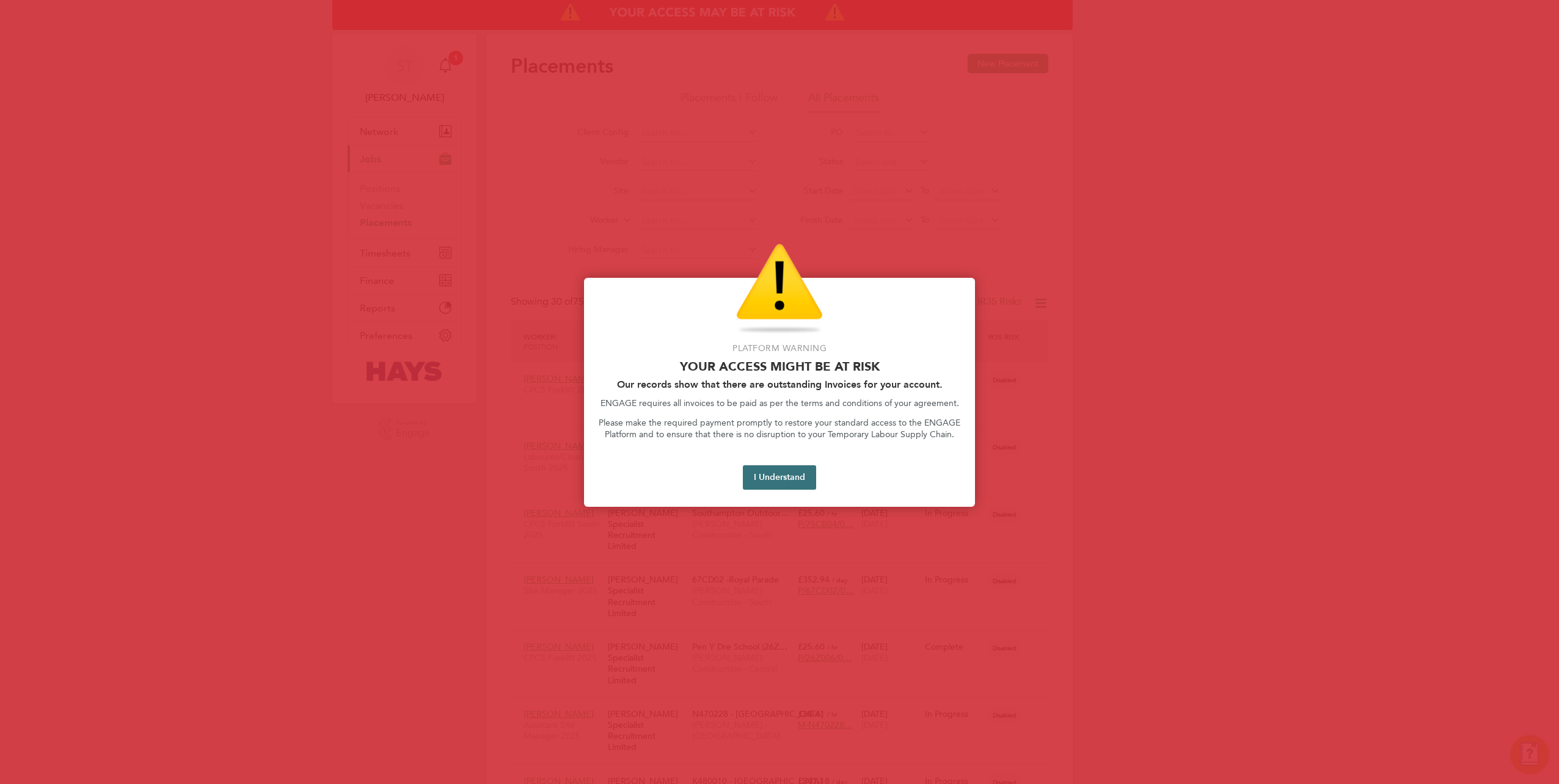
click at [776, 476] on button "I Understand" at bounding box center [779, 477] width 73 height 24
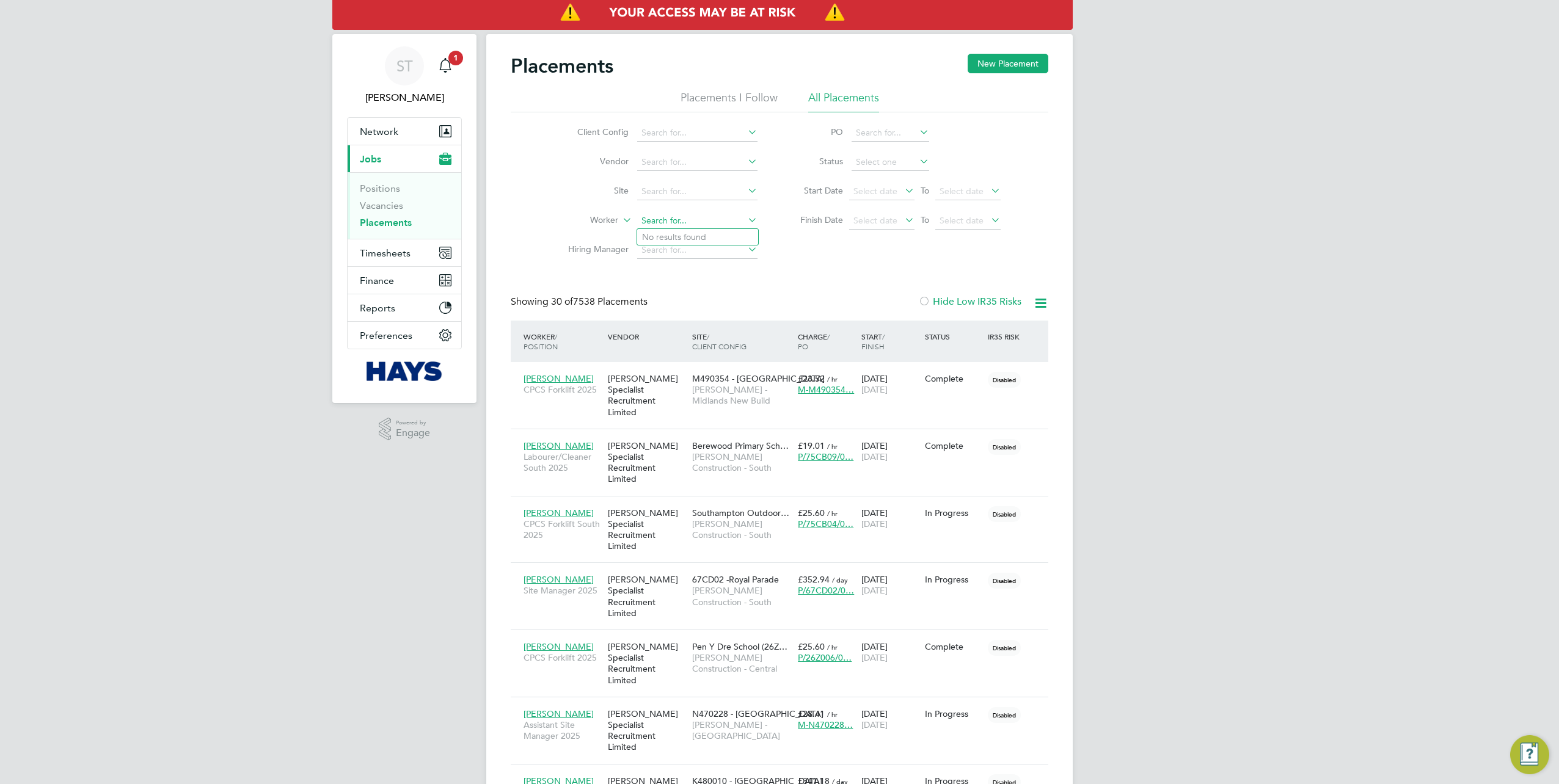
click at [674, 224] on input at bounding box center [697, 221] width 120 height 18
type input "Jay Taak"
click at [693, 236] on li "Jay Taak" at bounding box center [697, 237] width 121 height 17
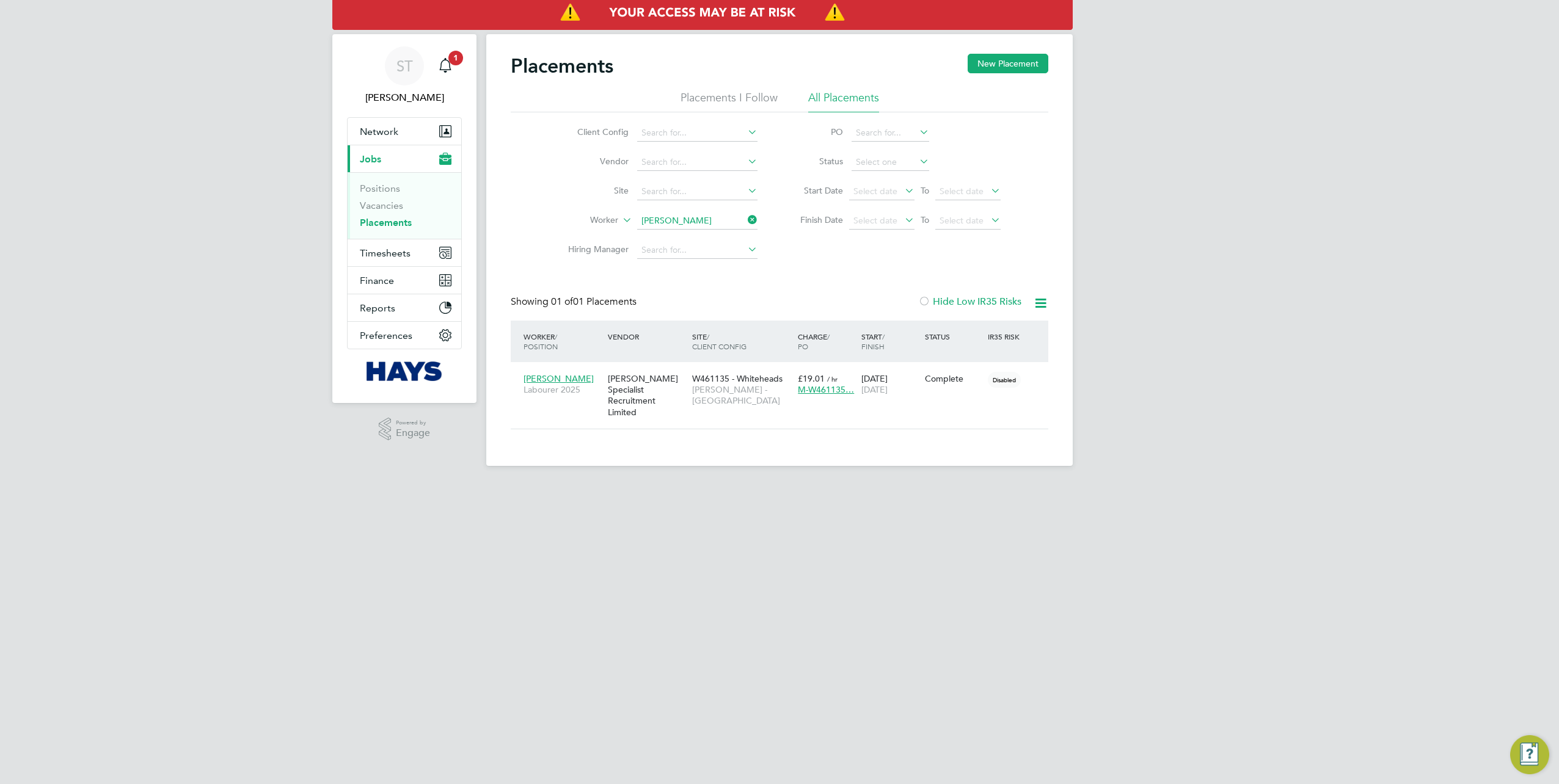
scroll to position [12, 57]
click at [740, 397] on span "Lovell - South Wales & West" at bounding box center [743, 395] width 100 height 22
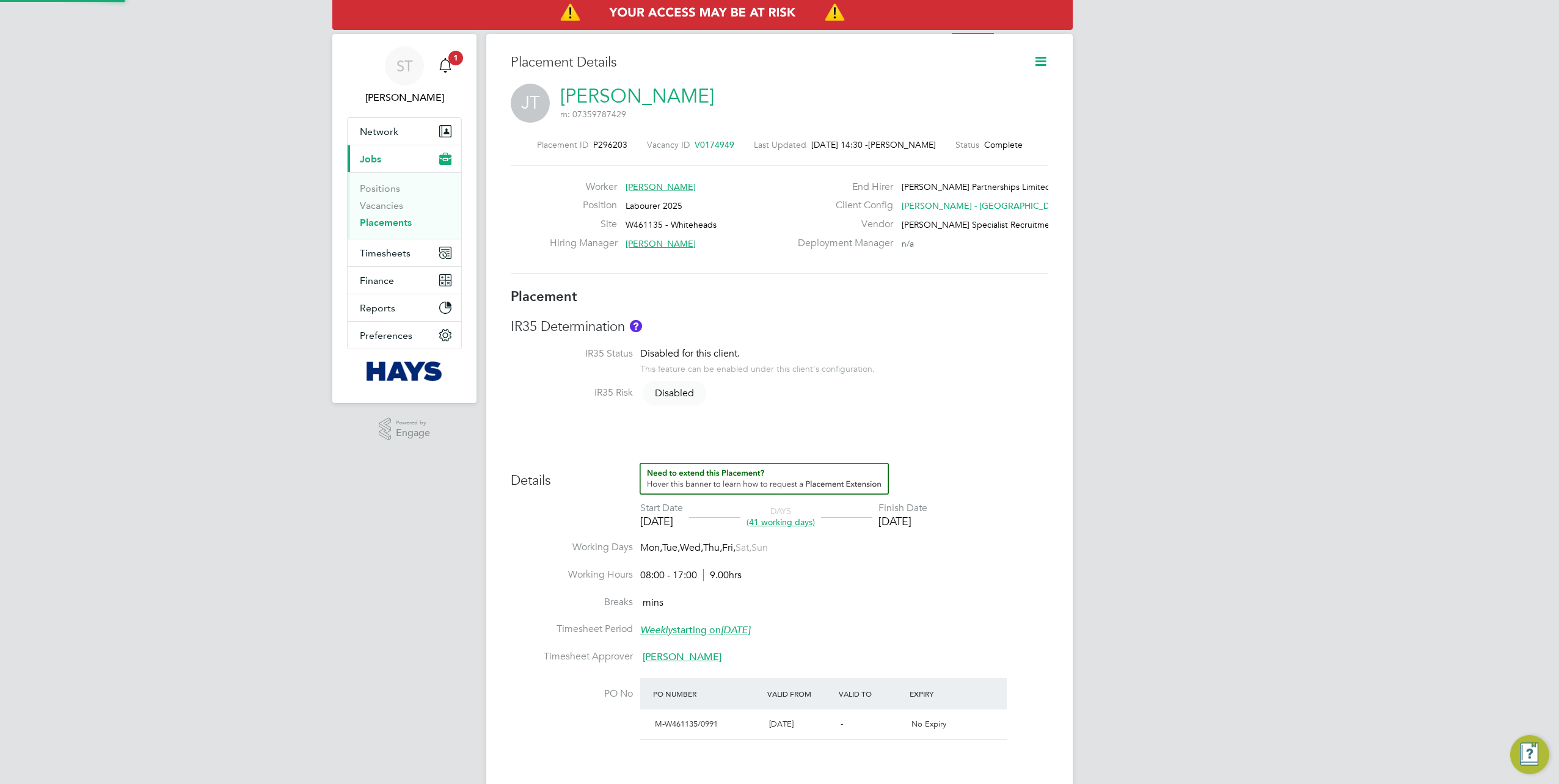
click at [1036, 64] on icon at bounding box center [1041, 61] width 16 height 16
click at [1004, 90] on li "Edit Placement e" at bounding box center [1001, 90] width 90 height 18
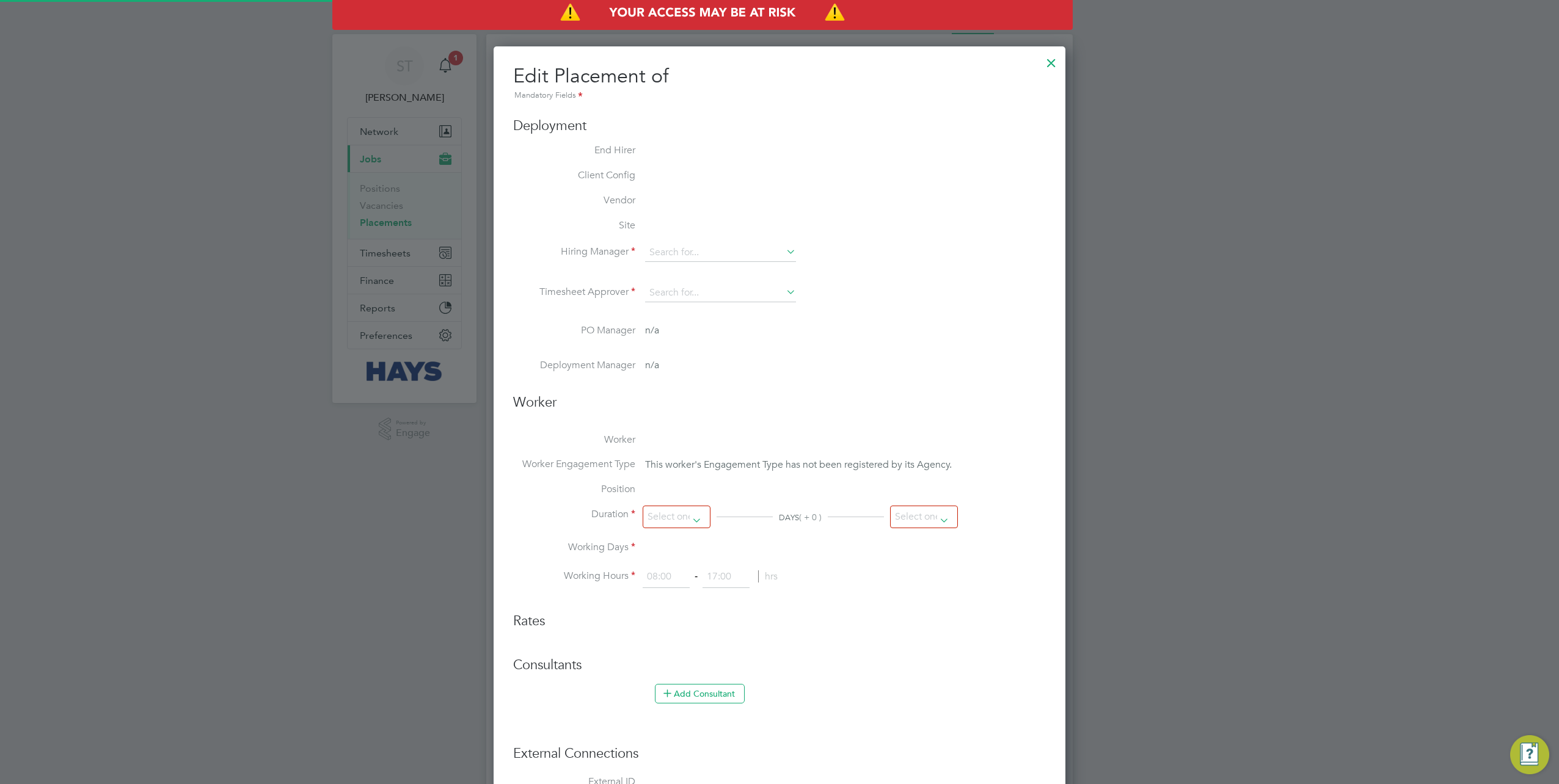
type input "Taylor Preece"
type input "30 Jun 2025"
type input "[DATE]"
type input "08:00"
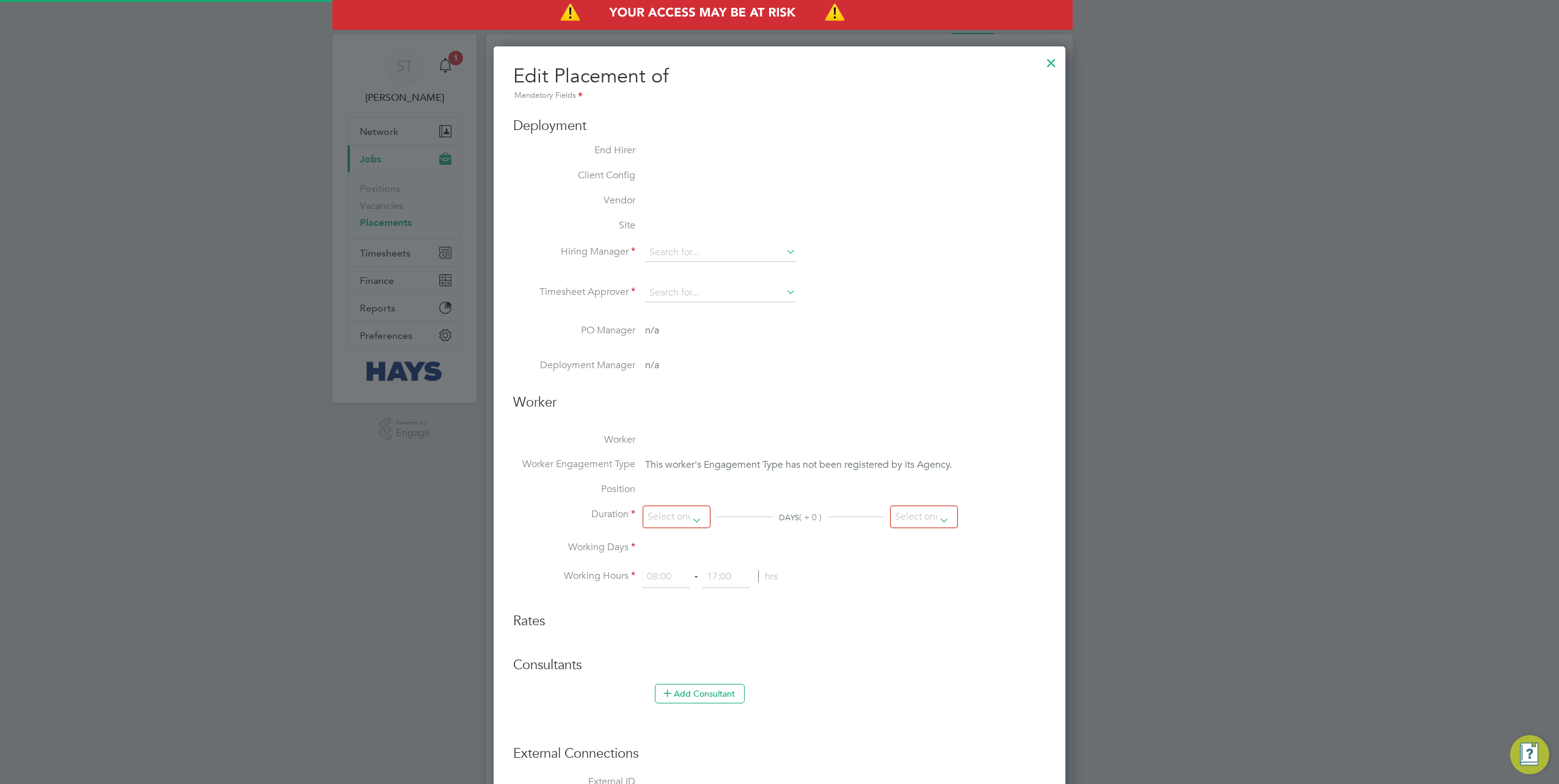
type input "17:00"
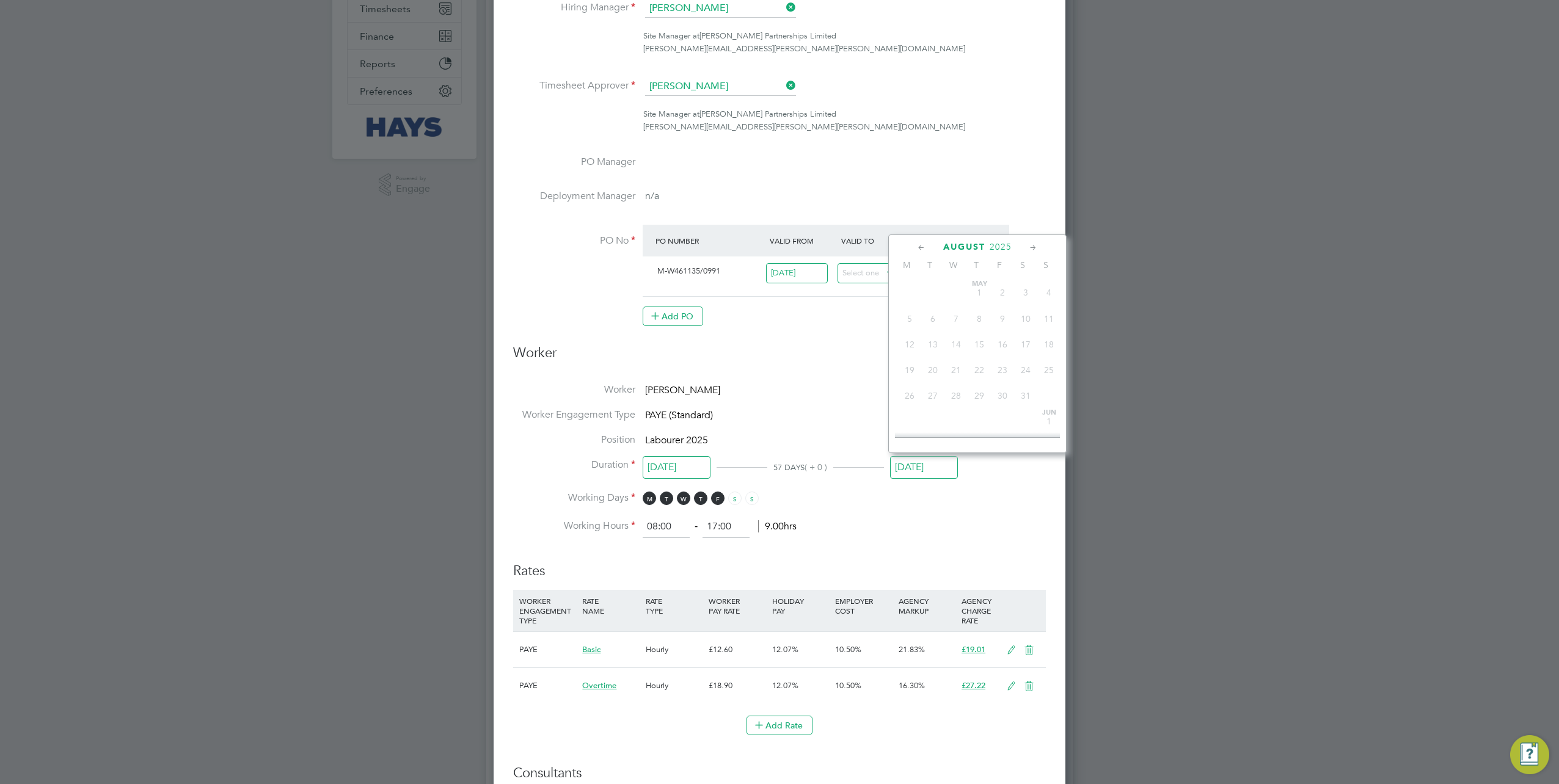
click at [918, 472] on input "[DATE]" at bounding box center [924, 467] width 67 height 22
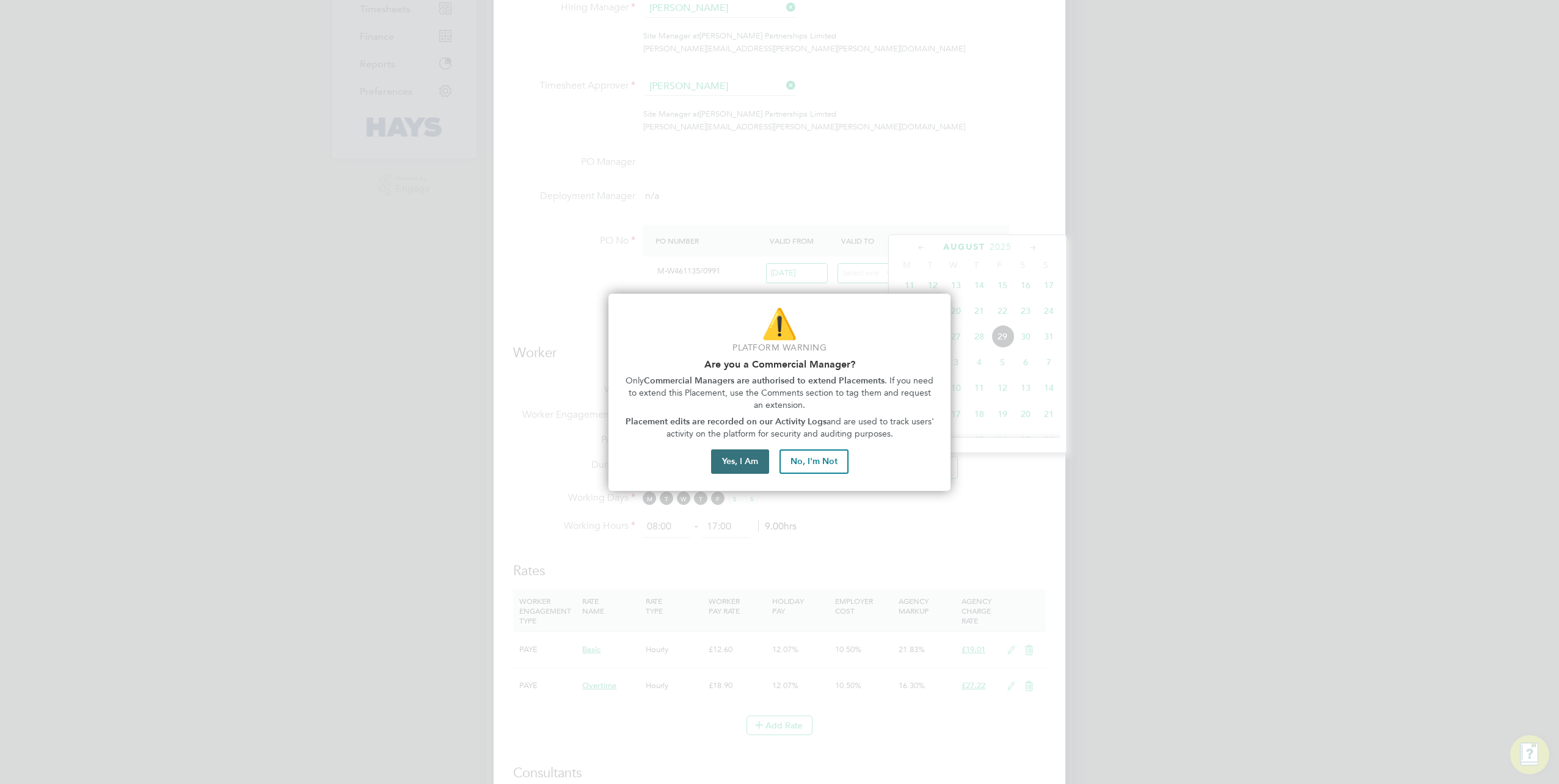
click at [743, 456] on button "Yes, I Am" at bounding box center [740, 462] width 58 height 24
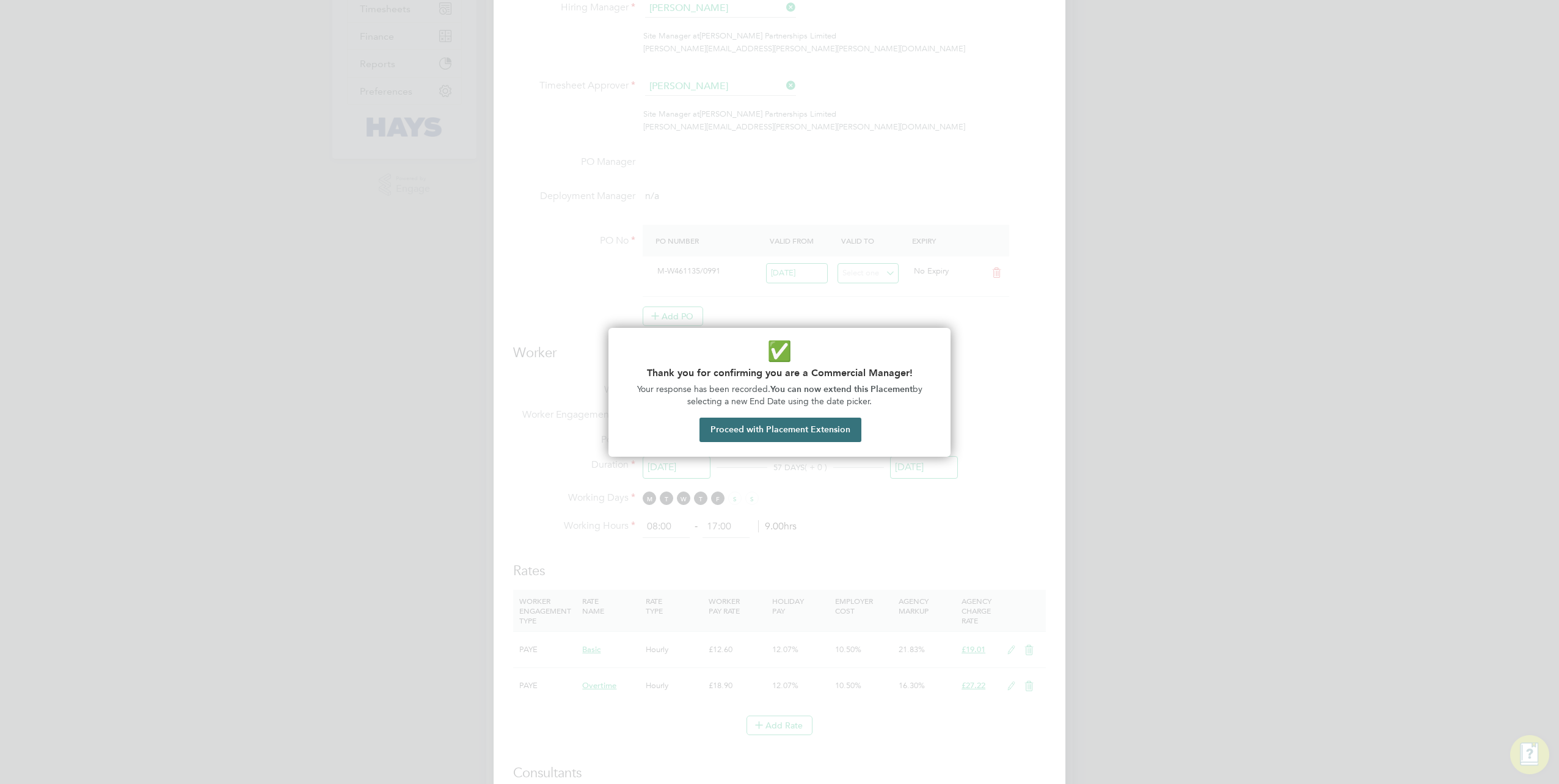
click at [763, 432] on button "Proceed with Placement Extension" at bounding box center [780, 430] width 162 height 24
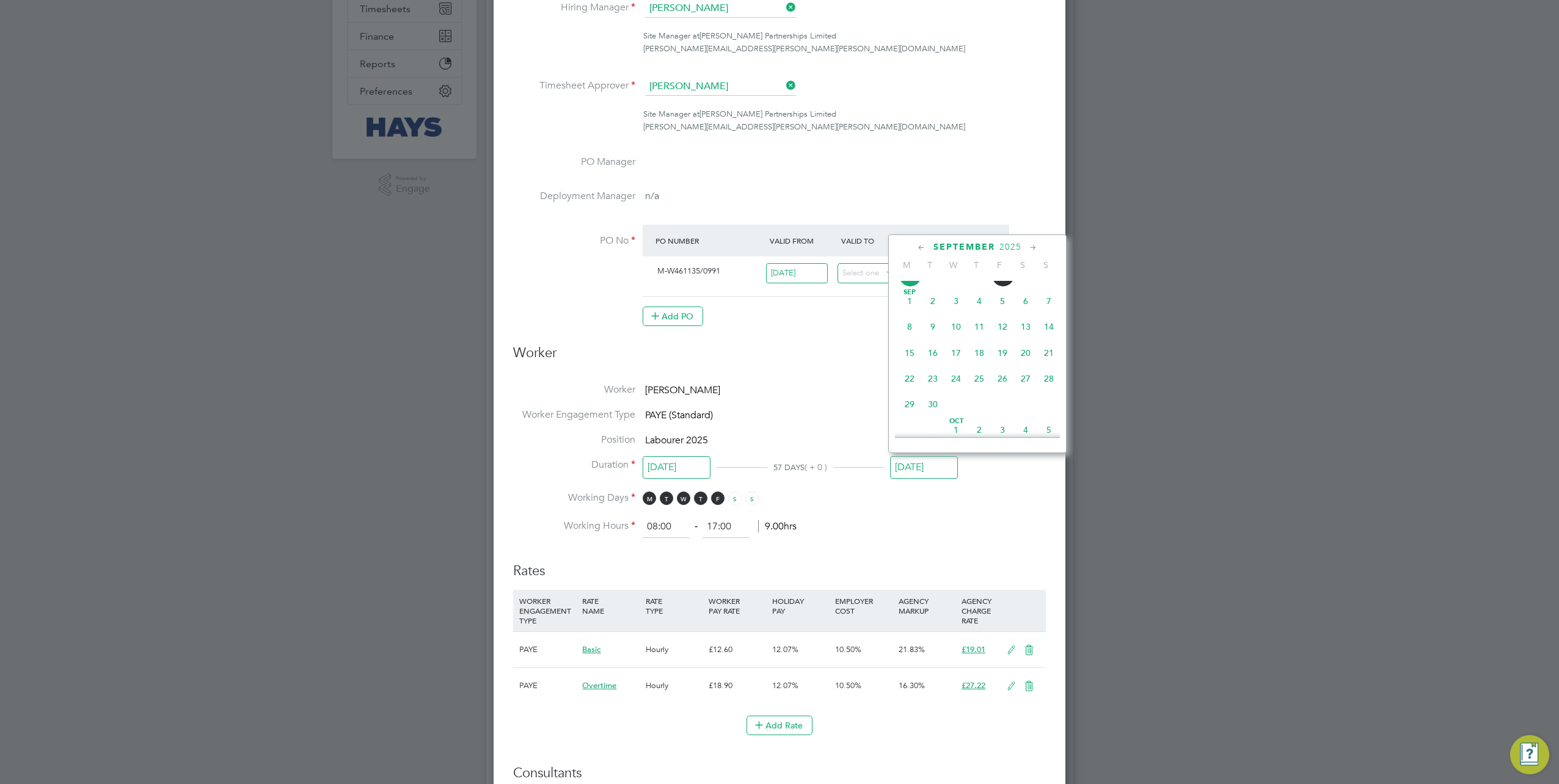
click at [910, 389] on span "22" at bounding box center [909, 379] width 23 height 23
type input "22 Sep 2025"
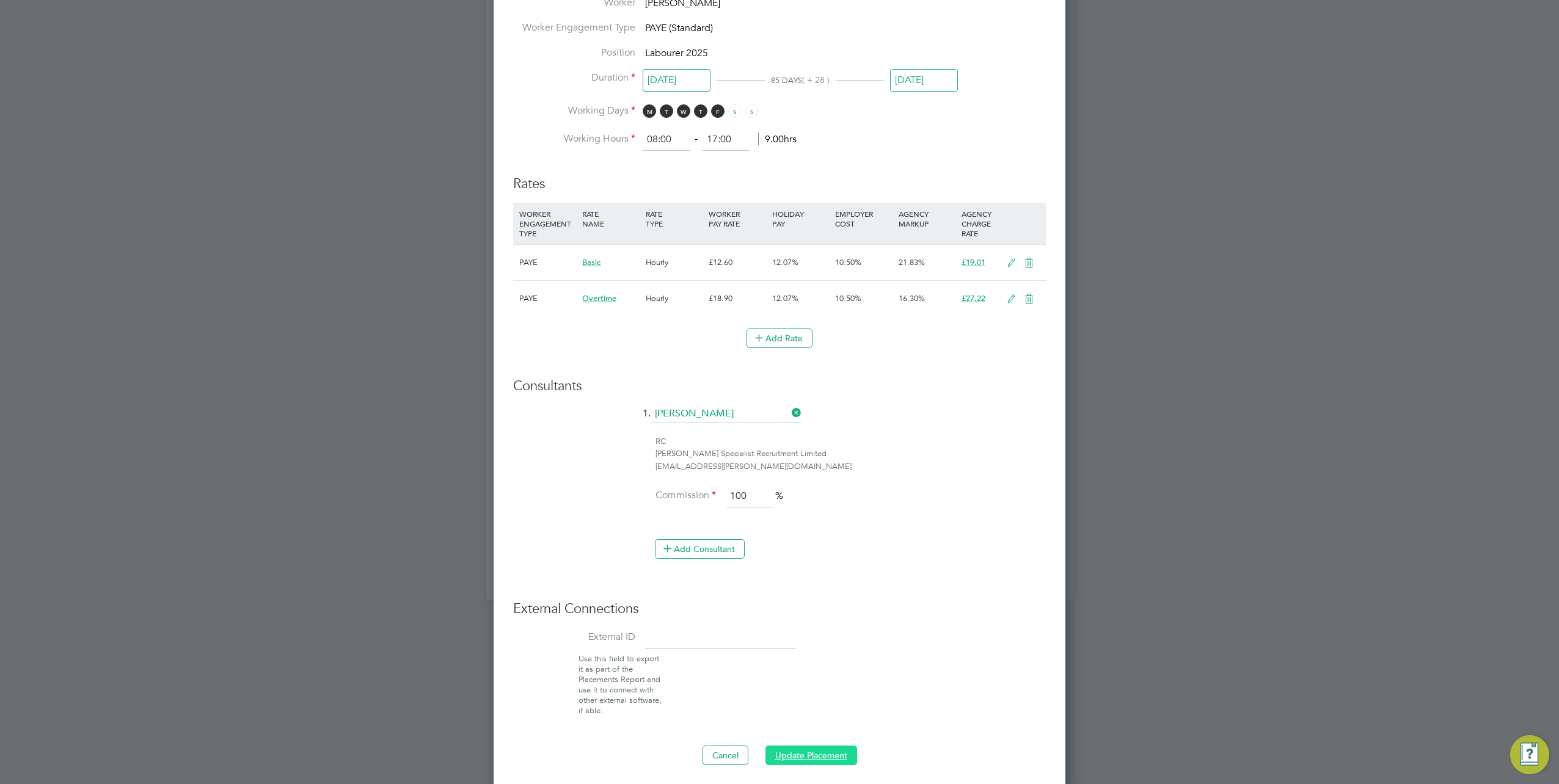
click at [799, 749] on button "Update Placement" at bounding box center [811, 755] width 91 height 19
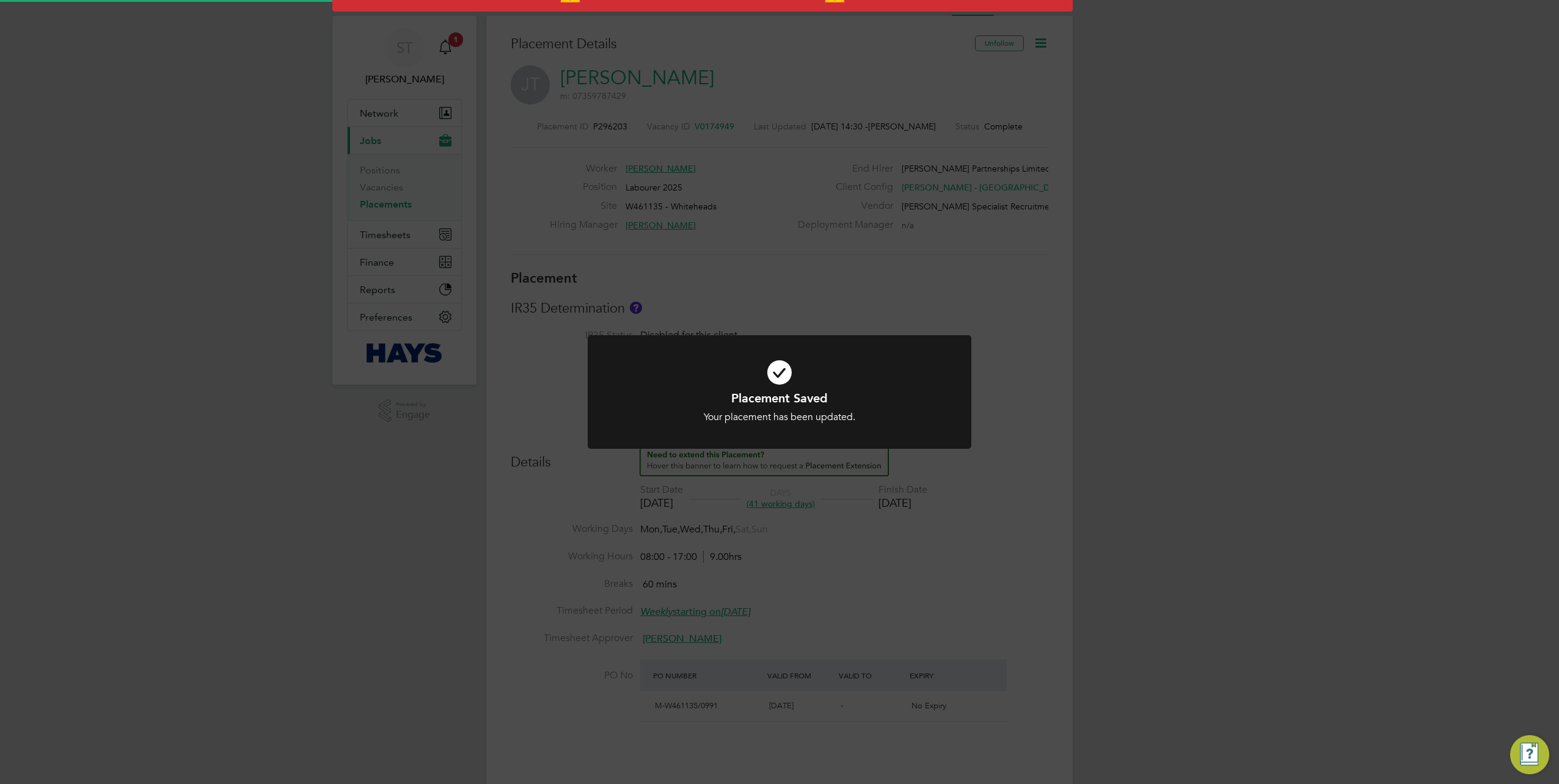
click at [1147, 604] on div "Placement Saved Your placement has been updated. Cancel Okay" at bounding box center [780, 392] width 1559 height 784
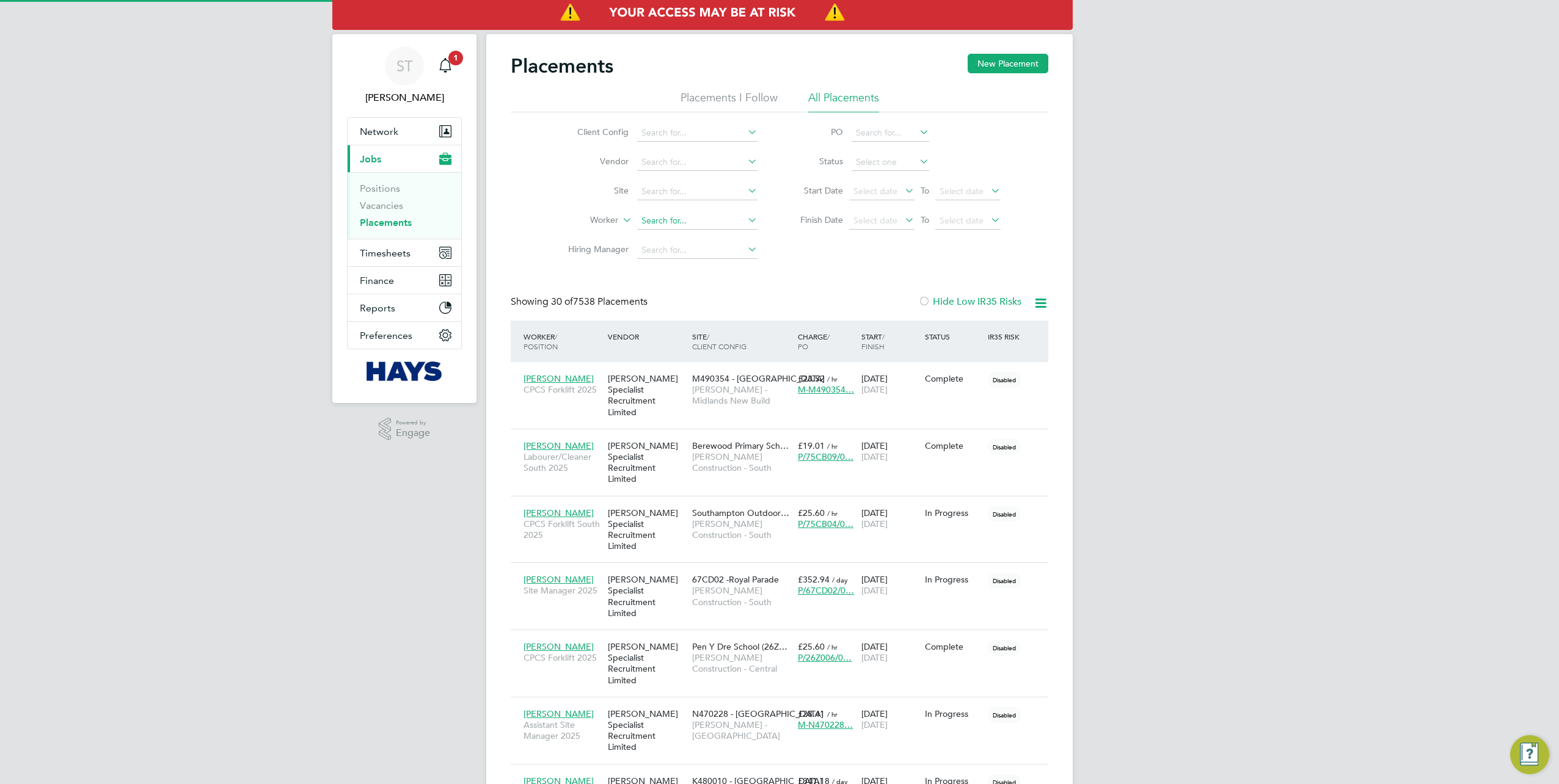
click at [651, 224] on input at bounding box center [697, 221] width 120 height 18
click at [719, 236] on li "[PERSON_NAME] [PERSON_NAME]" at bounding box center [697, 237] width 121 height 17
type input "[PERSON_NAME]"
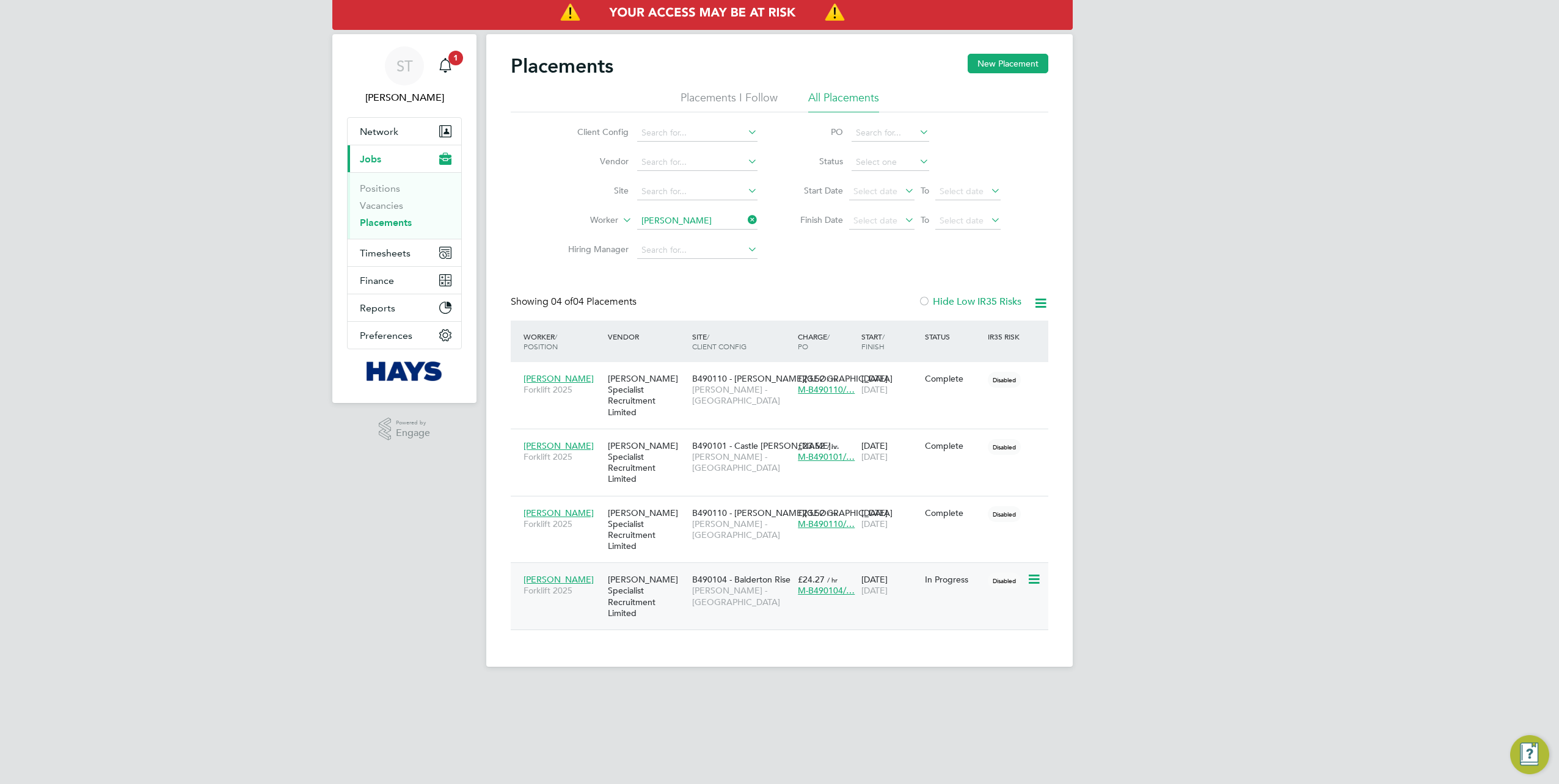
click at [681, 568] on div "[PERSON_NAME] Specialist Recruitment Limited" at bounding box center [647, 597] width 84 height 57
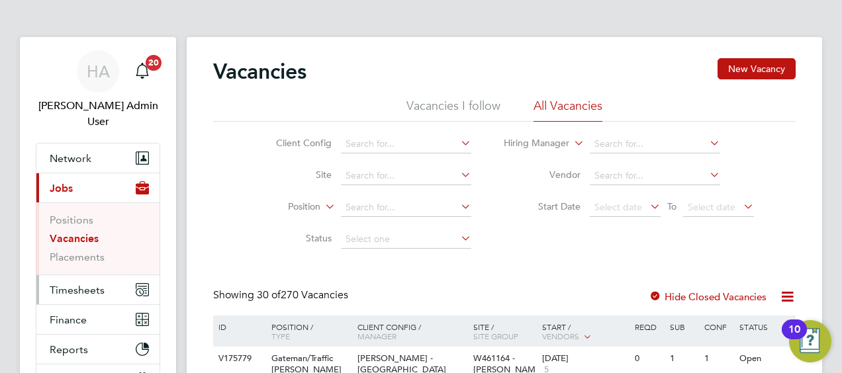
drag, startPoint x: 86, startPoint y: 277, endPoint x: 110, endPoint y: 275, distance: 23.9
click at [86, 284] on span "Timesheets" at bounding box center [77, 290] width 55 height 13
click at [107, 279] on button "Timesheets" at bounding box center [97, 289] width 123 height 29
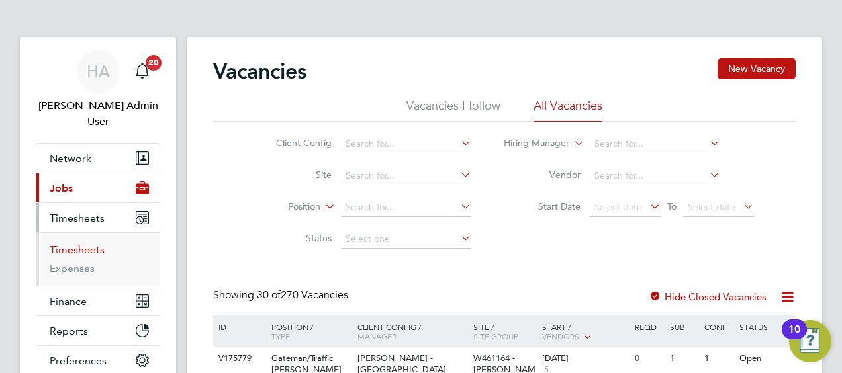
click at [95, 243] on link "Timesheets" at bounding box center [77, 249] width 55 height 13
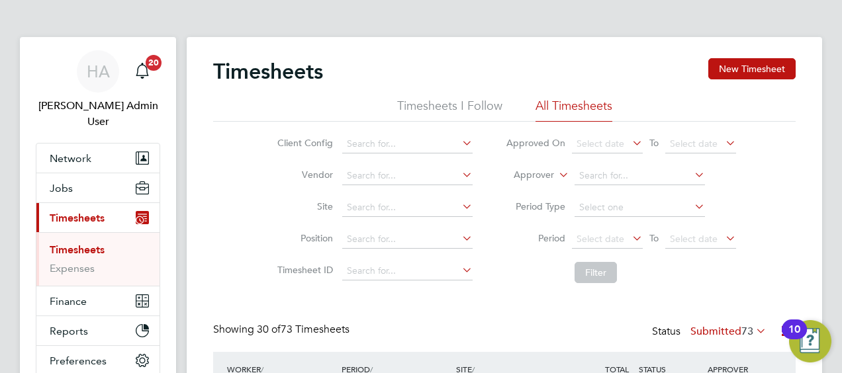
click at [543, 173] on label "Approver" at bounding box center [524, 175] width 60 height 13
click at [517, 257] on li "Filter" at bounding box center [620, 272] width 263 height 34
click at [556, 176] on icon at bounding box center [556, 171] width 0 height 12
click at [533, 191] on li "Worker" at bounding box center [521, 190] width 65 height 17
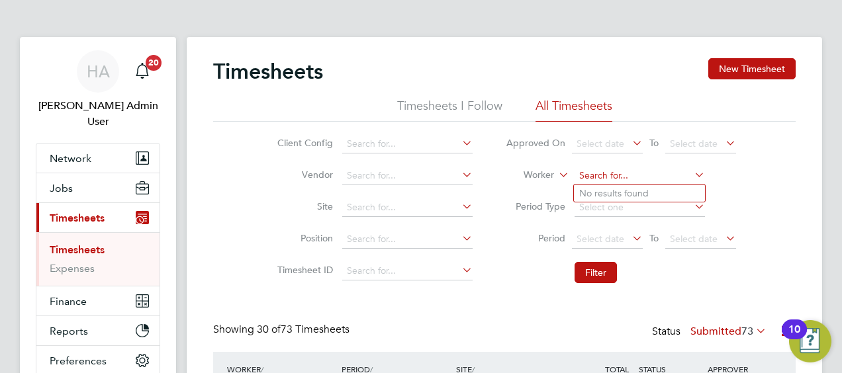
click at [594, 177] on input at bounding box center [639, 176] width 130 height 19
paste input "[PERSON_NAME]"
type input "[PERSON_NAME]"
click at [658, 193] on b "Totterdell" at bounding box center [679, 193] width 42 height 11
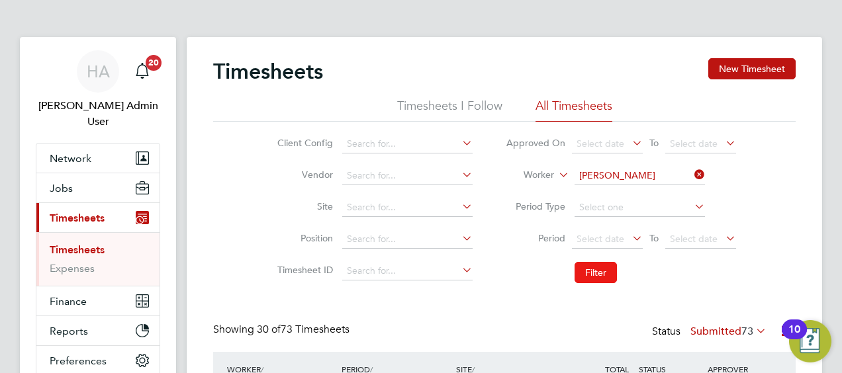
click at [593, 267] on button "Filter" at bounding box center [595, 272] width 42 height 21
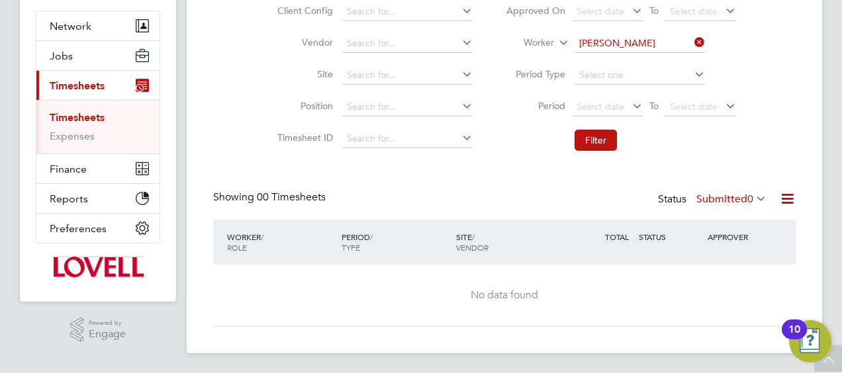
click at [727, 200] on label "Submitted 0" at bounding box center [731, 199] width 70 height 13
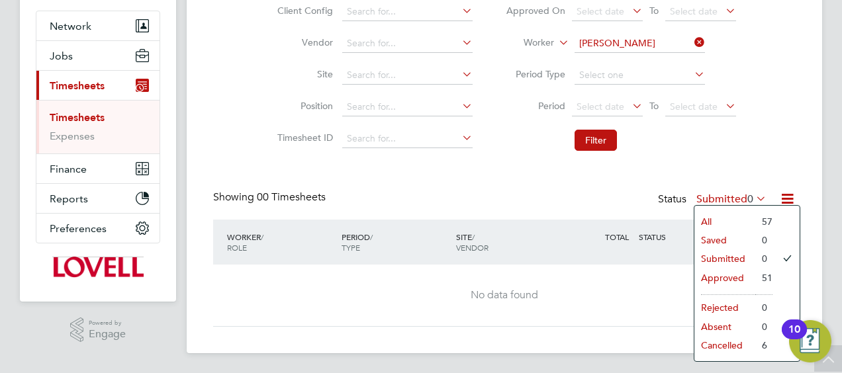
click at [704, 220] on li "All" at bounding box center [724, 221] width 61 height 19
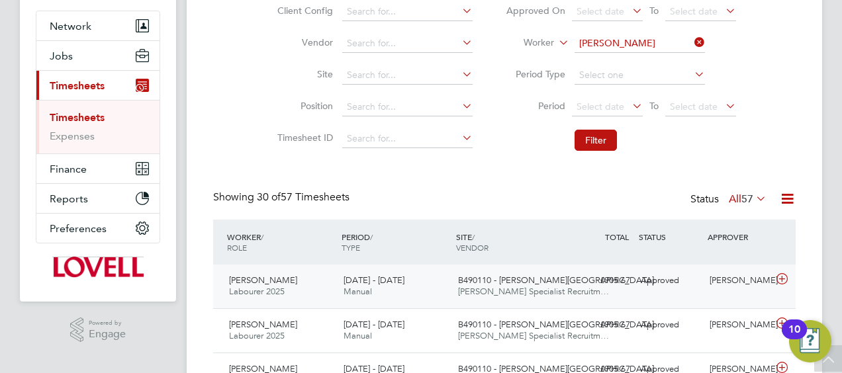
click at [611, 288] on div "£905.67 Approved" at bounding box center [600, 281] width 69 height 22
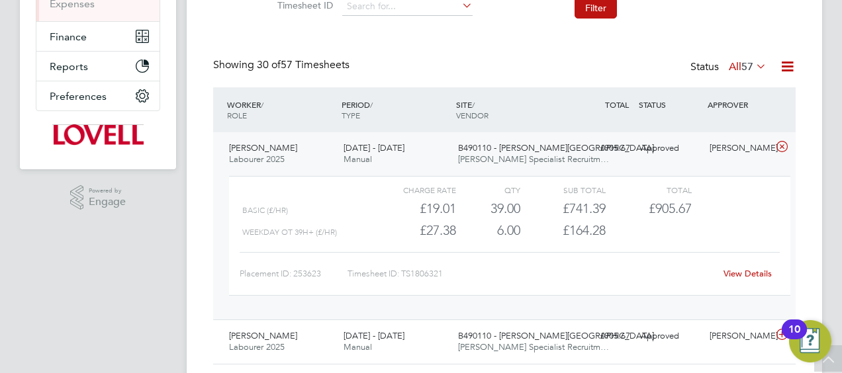
click at [745, 274] on link "View Details" at bounding box center [747, 273] width 48 height 11
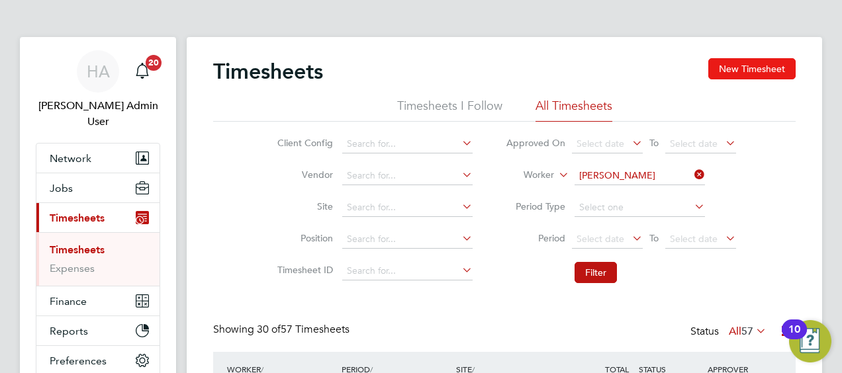
click at [737, 72] on button "New Timesheet" at bounding box center [751, 68] width 87 height 21
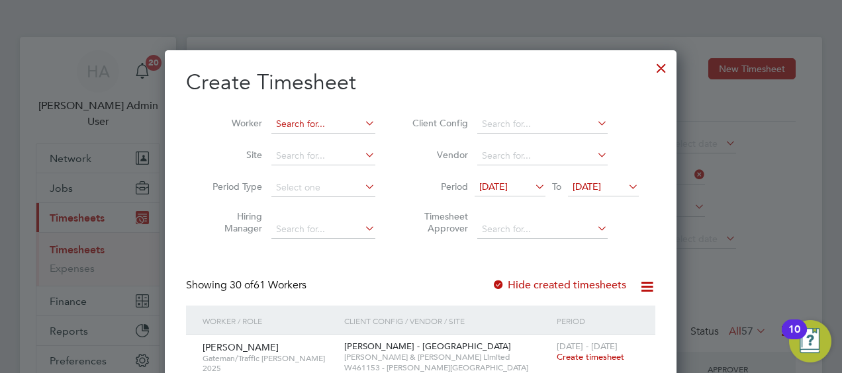
click at [310, 124] on input at bounding box center [323, 124] width 104 height 19
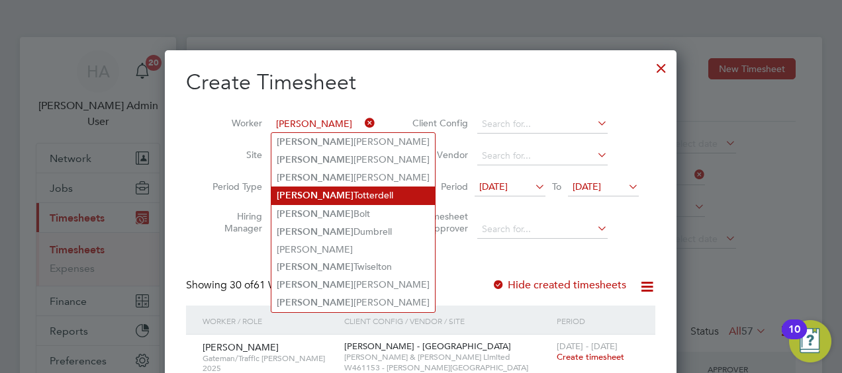
click at [320, 197] on li "Shaun Totterdell" at bounding box center [352, 196] width 163 height 18
type input "[PERSON_NAME]"
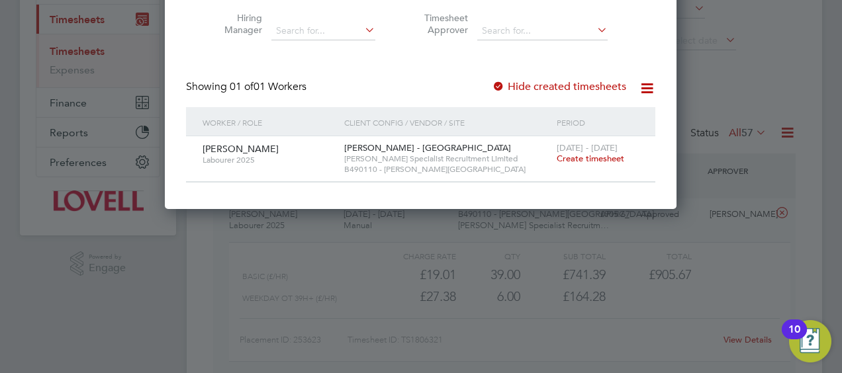
click at [594, 157] on span "Create timesheet" at bounding box center [589, 158] width 67 height 11
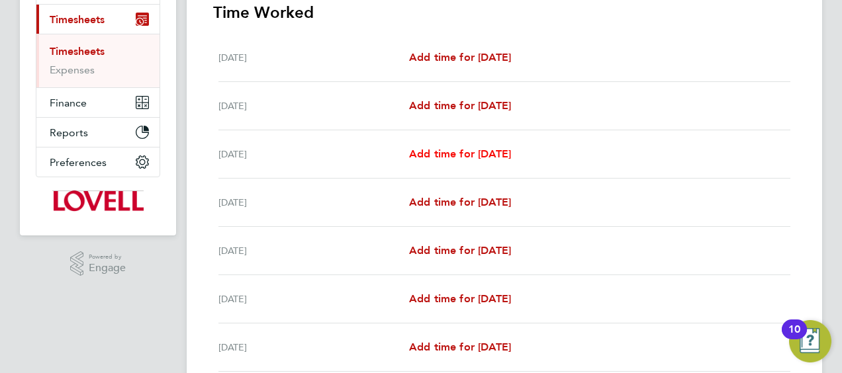
click at [422, 149] on span "Add time for [DATE]" at bounding box center [460, 154] width 102 height 13
click at [423, 151] on span "Add time for [DATE]" at bounding box center [460, 154] width 102 height 13
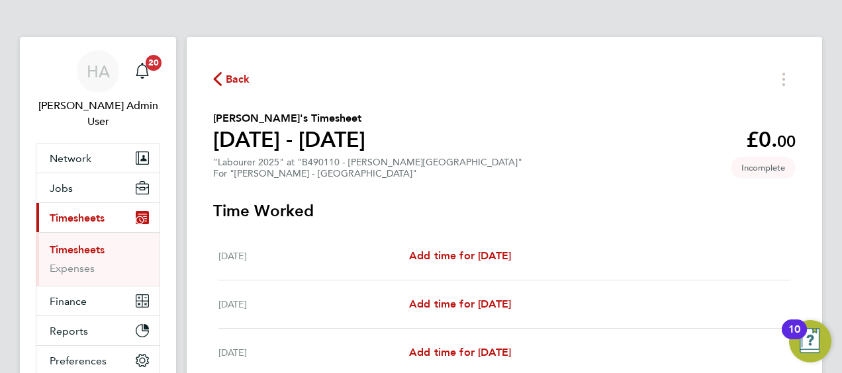
select select "30"
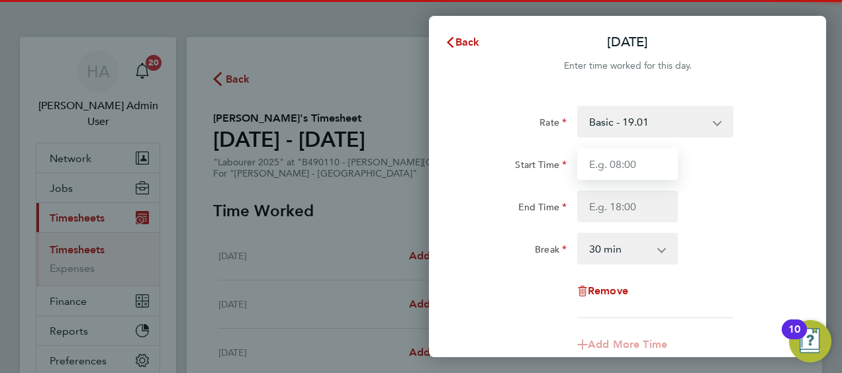
click at [629, 172] on input "Start Time" at bounding box center [627, 164] width 101 height 32
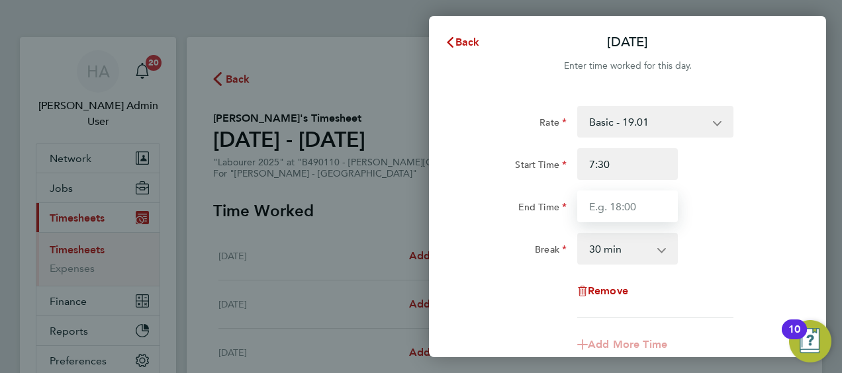
type input "07:30"
click at [616, 204] on input "End Time" at bounding box center [627, 207] width 101 height 32
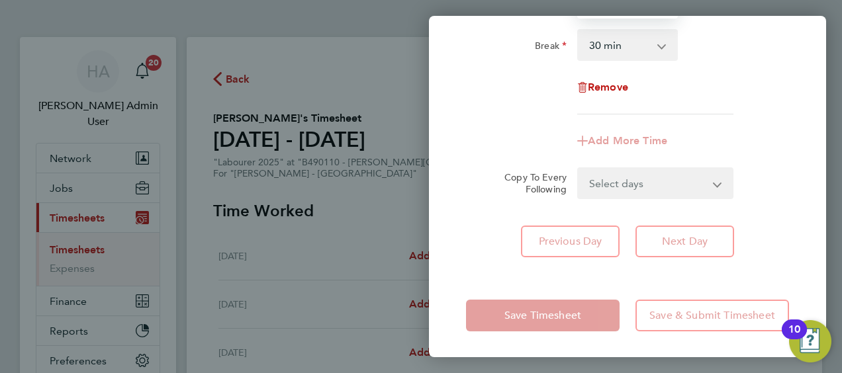
type input "16:30"
click at [618, 197] on div "Select days Day [DATE] [DATE] [DATE] [DATE]" at bounding box center [655, 183] width 156 height 32
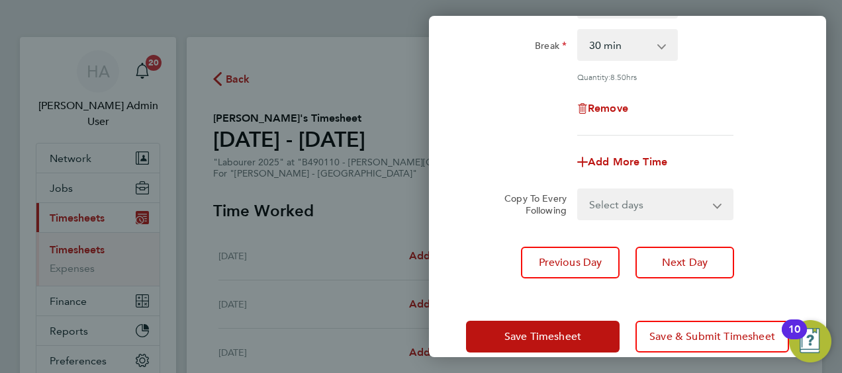
drag, startPoint x: 621, startPoint y: 211, endPoint x: 619, endPoint y: 219, distance: 8.4
click at [621, 211] on select "Select days Day [DATE] [DATE] [DATE] [DATE]" at bounding box center [647, 204] width 139 height 29
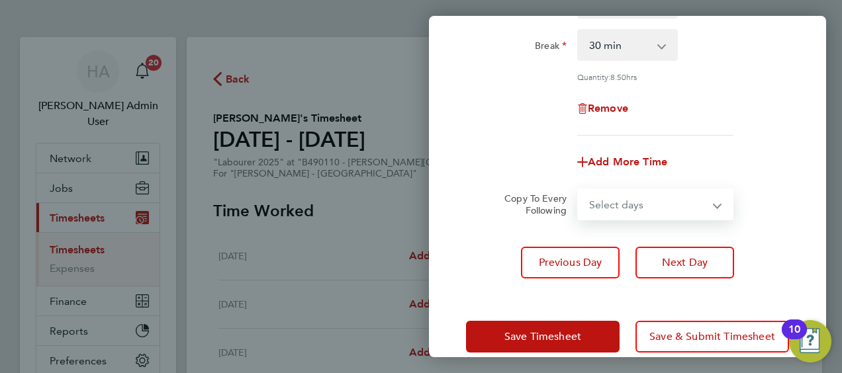
select select "DAY"
click at [578, 190] on select "Select days Day [DATE] [DATE] [DATE] [DATE]" at bounding box center [647, 204] width 139 height 29
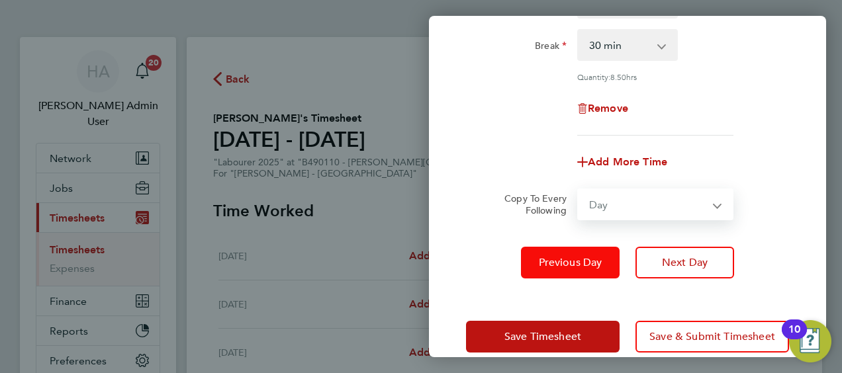
select select "[DATE]"
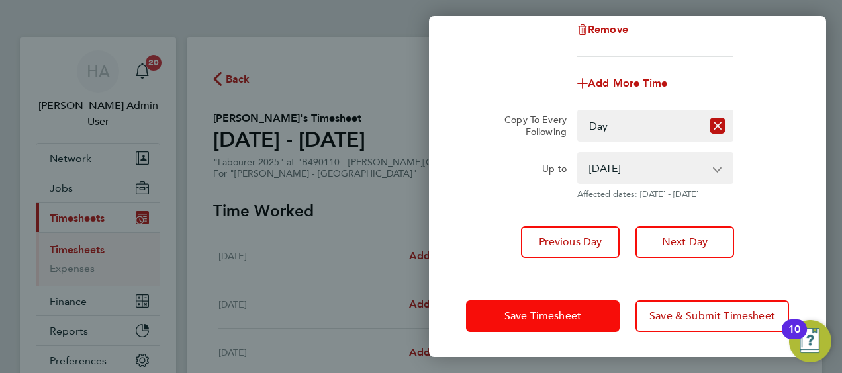
click at [562, 316] on span "Save Timesheet" at bounding box center [542, 316] width 77 height 13
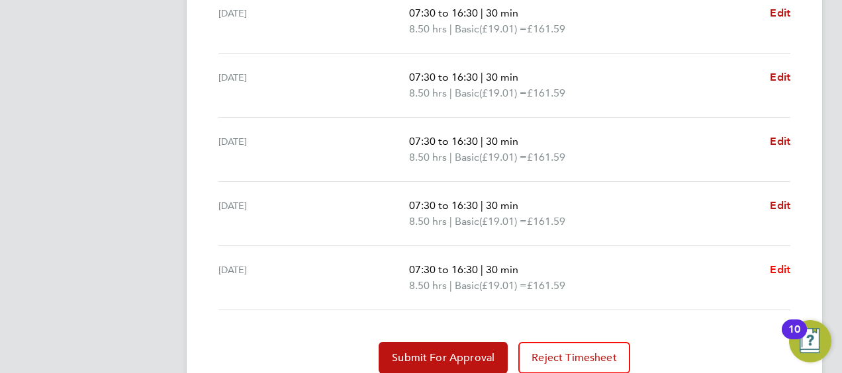
click at [776, 265] on span "Edit" at bounding box center [779, 269] width 21 height 13
select select "30"
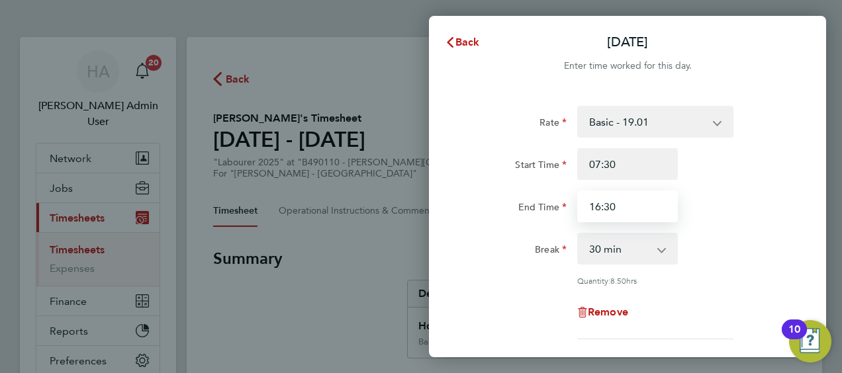
drag, startPoint x: 625, startPoint y: 198, endPoint x: 572, endPoint y: 208, distance: 53.7
click at [572, 208] on div "16:30" at bounding box center [627, 207] width 111 height 32
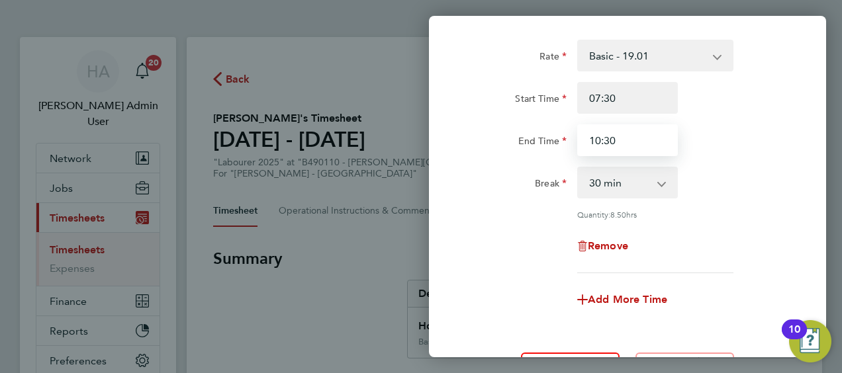
type input "10:30"
drag, startPoint x: 651, startPoint y: 188, endPoint x: 645, endPoint y: 199, distance: 12.7
click at [651, 188] on select "0 min 15 min 30 min 45 min 60 min 75 min 90 min" at bounding box center [619, 182] width 82 height 29
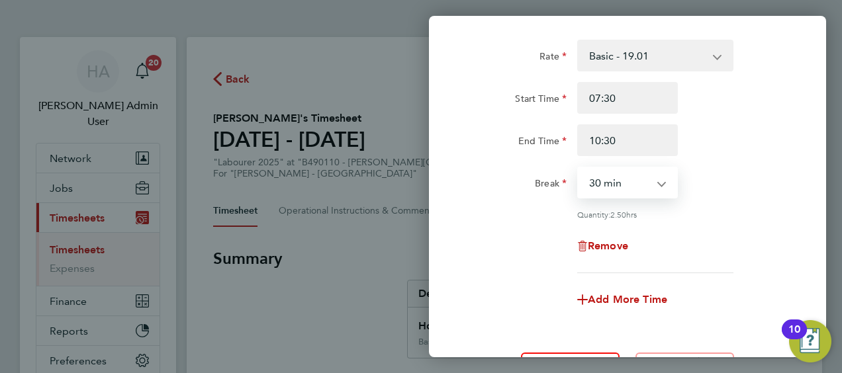
select select "0"
click at [578, 168] on select "0 min 15 min 30 min 45 min 60 min 75 min 90 min" at bounding box center [619, 182] width 82 height 29
click at [591, 299] on span "Add More Time" at bounding box center [626, 299] width 79 height 13
select select "null"
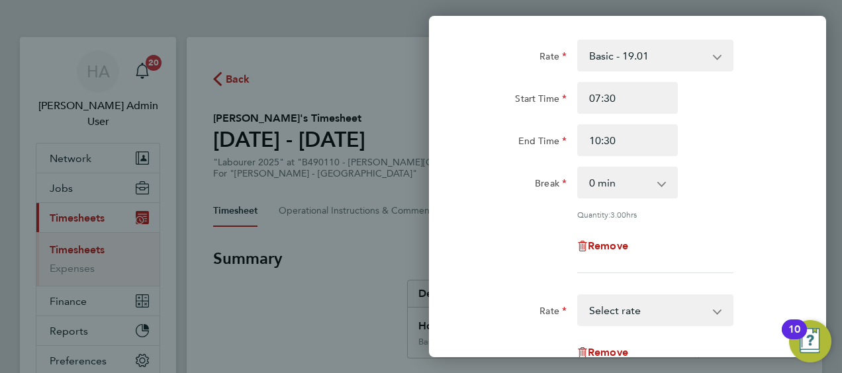
click at [613, 308] on select "Basic - 19.01 Weekday OT 39h+ - 27.38 Sat first 4h - 27.38 Sat after 4h - 35.75…" at bounding box center [647, 310] width 138 height 29
select select "30"
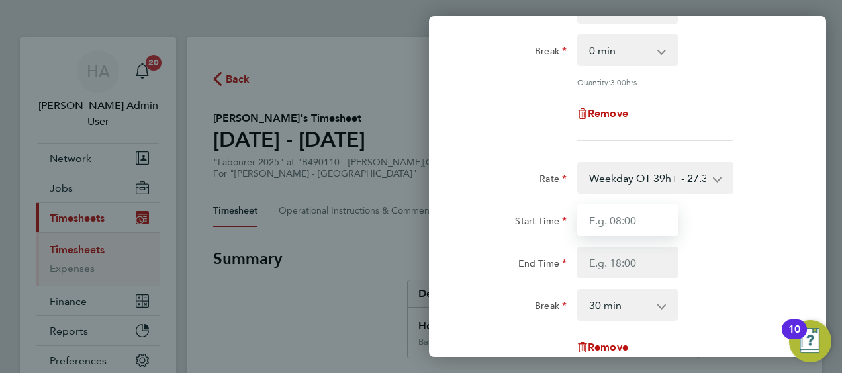
click at [611, 228] on input "Start Time" at bounding box center [627, 220] width 101 height 32
type input "10:30"
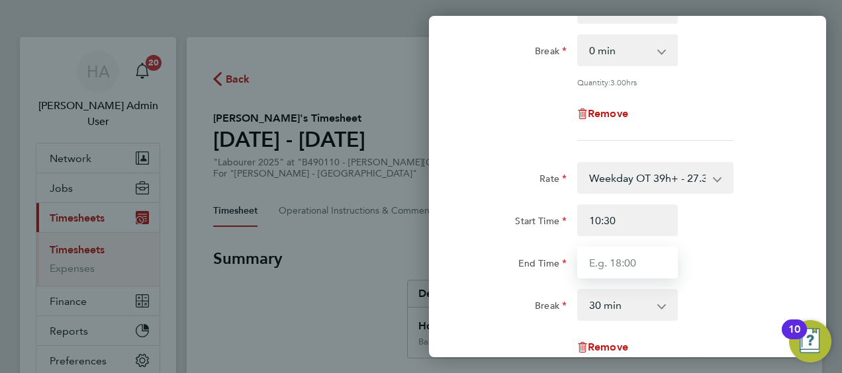
click at [598, 262] on input "End Time" at bounding box center [627, 263] width 101 height 32
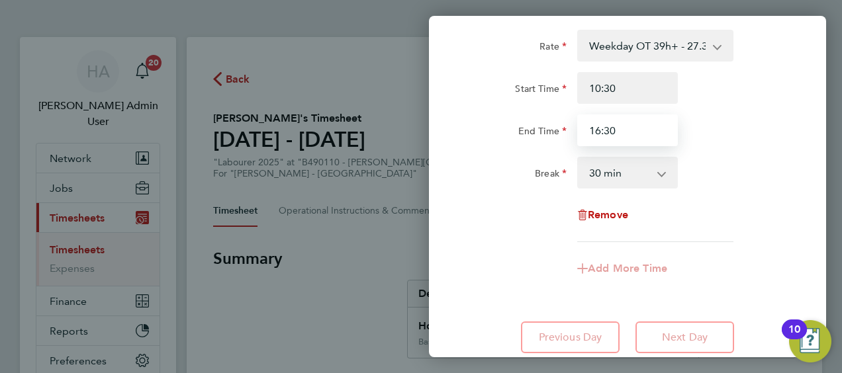
type input "16:30"
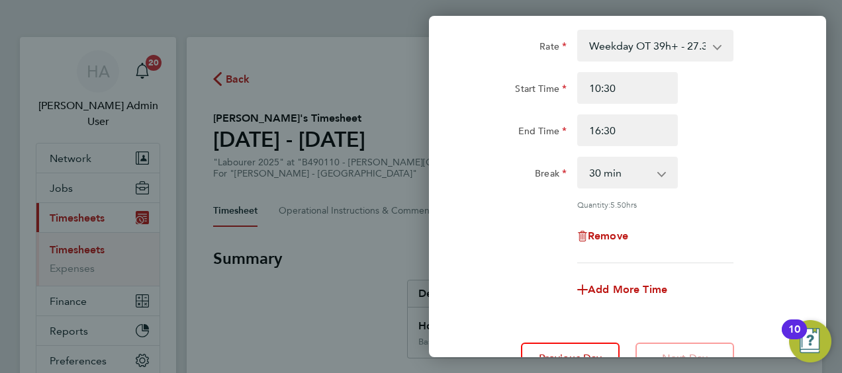
click at [548, 294] on div "Rate Basic - 19.01 Weekday OT 39h+ - 27.38 Sat first 4h - 27.38 Sat after 4h - …" at bounding box center [627, 74] width 397 height 631
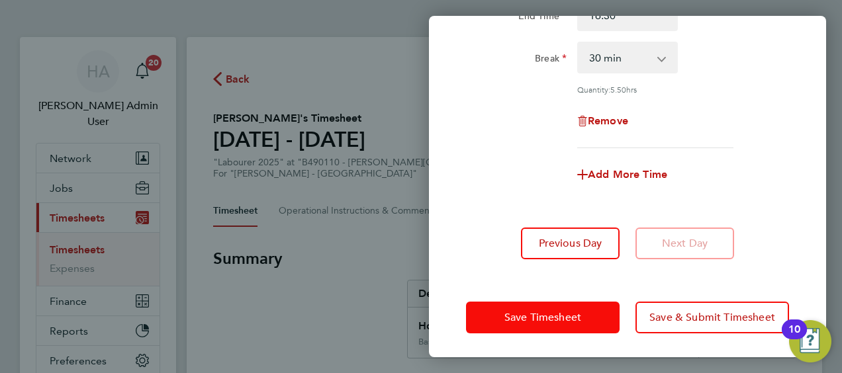
click at [554, 322] on button "Save Timesheet" at bounding box center [542, 318] width 153 height 32
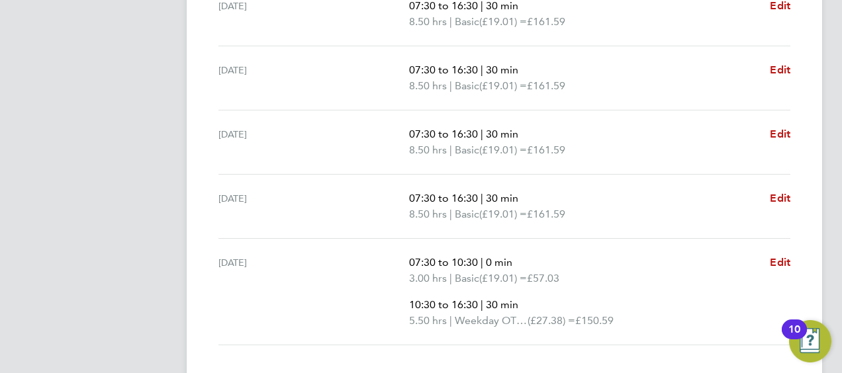
scroll to position [529, 0]
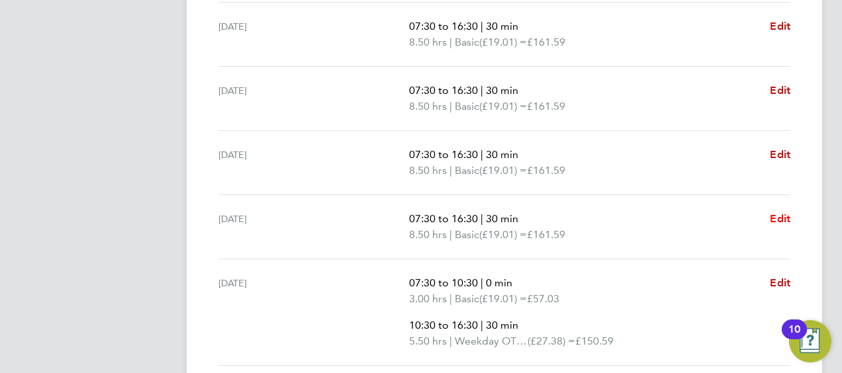
click at [778, 216] on span "Edit" at bounding box center [779, 218] width 21 height 13
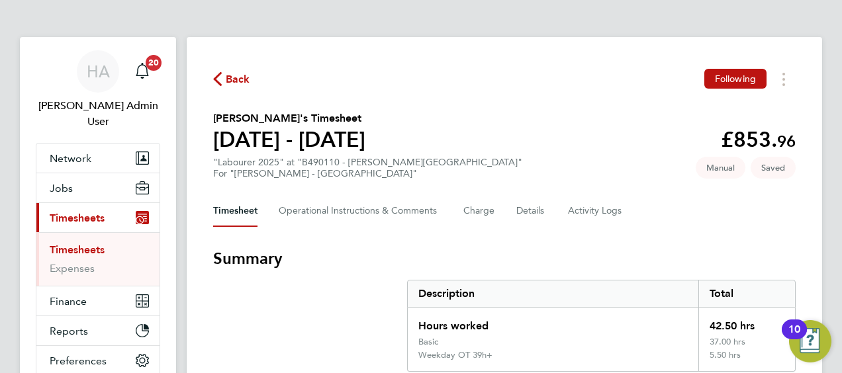
select select "30"
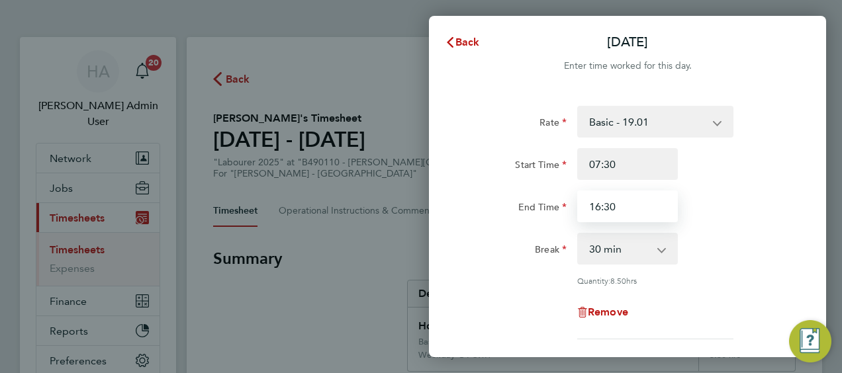
click at [634, 210] on input "16:30" at bounding box center [627, 207] width 101 height 32
drag, startPoint x: 634, startPoint y: 210, endPoint x: 580, endPoint y: 209, distance: 54.9
click at [580, 209] on input "16:30" at bounding box center [627, 207] width 101 height 32
type input "17:00"
click at [699, 298] on div "Remove" at bounding box center [626, 312] width 333 height 32
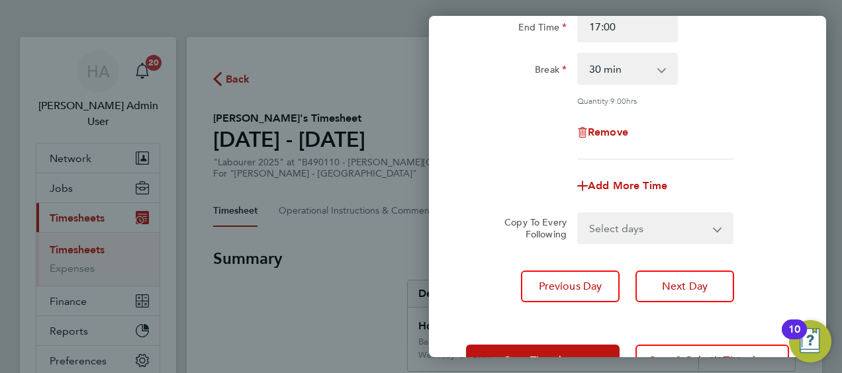
scroll to position [224, 0]
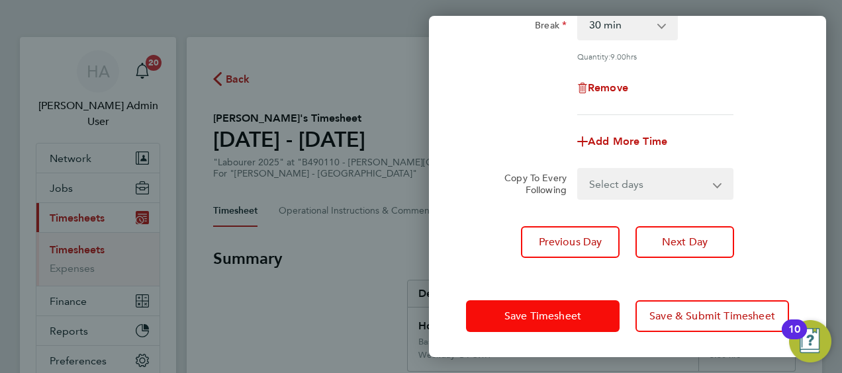
click at [561, 306] on button "Save Timesheet" at bounding box center [542, 316] width 153 height 32
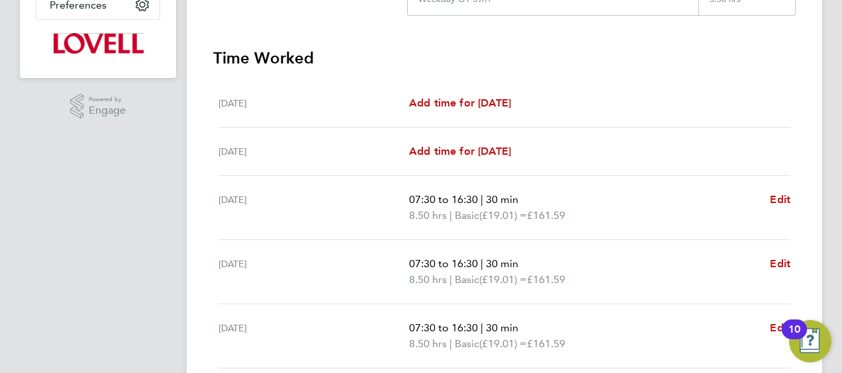
scroll to position [463, 0]
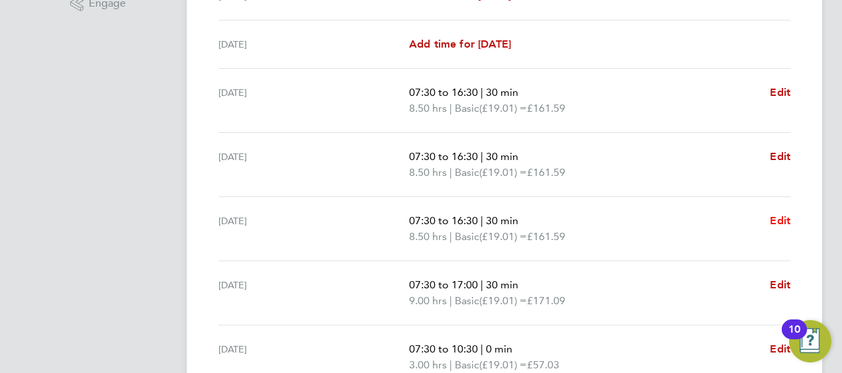
click at [778, 225] on link "Edit" at bounding box center [779, 221] width 21 height 16
select select "30"
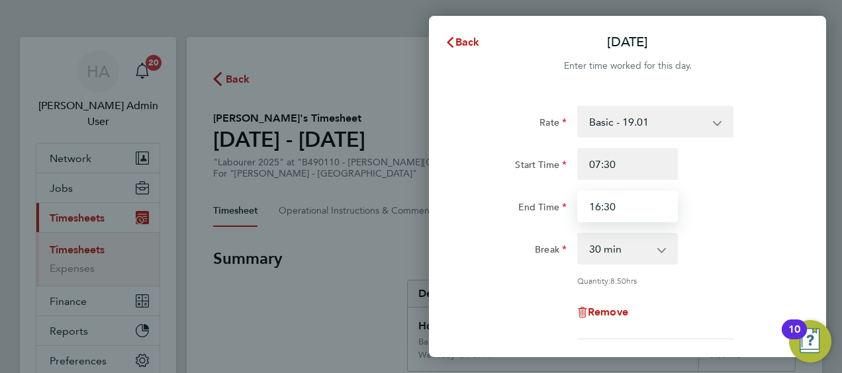
drag, startPoint x: 628, startPoint y: 206, endPoint x: 556, endPoint y: 206, distance: 72.8
click at [556, 206] on div "End Time 16:30" at bounding box center [626, 207] width 333 height 32
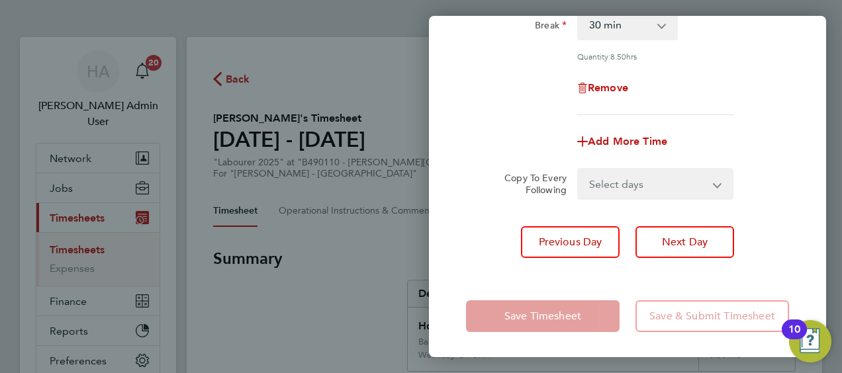
type input "17:00"
click at [550, 304] on app-form-button "Save Timesheet" at bounding box center [546, 316] width 161 height 32
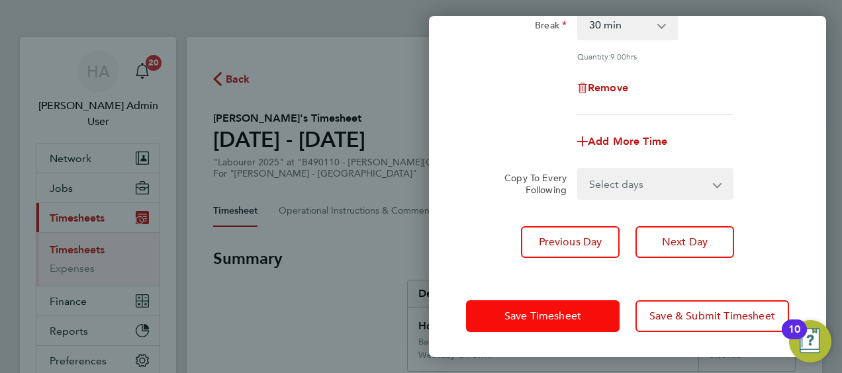
click at [541, 315] on span "Save Timesheet" at bounding box center [542, 316] width 77 height 13
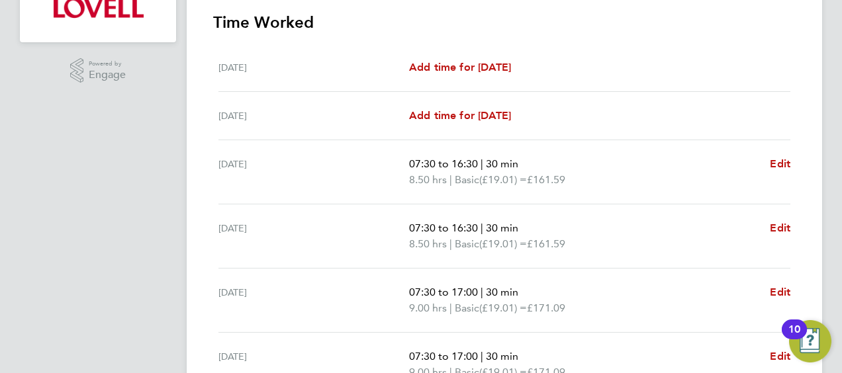
scroll to position [397, 0]
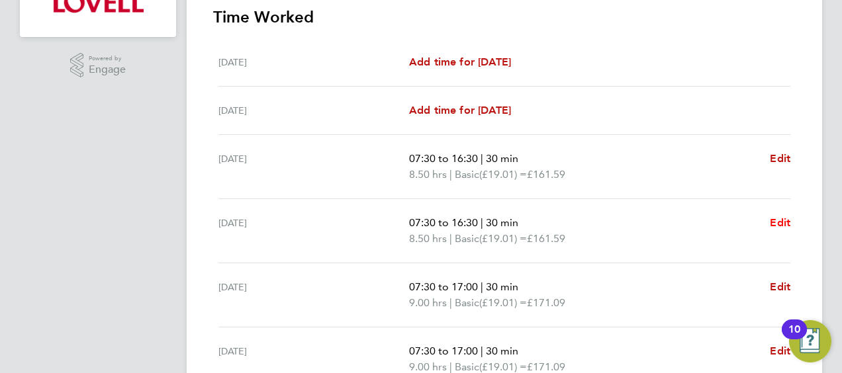
click at [781, 216] on span "Edit" at bounding box center [779, 222] width 21 height 13
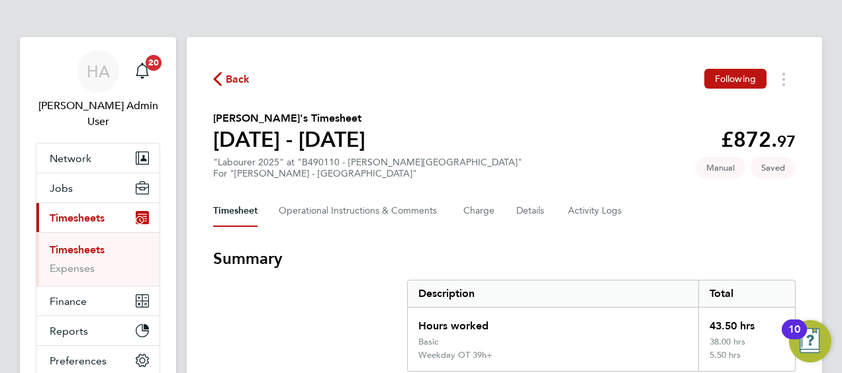
select select "30"
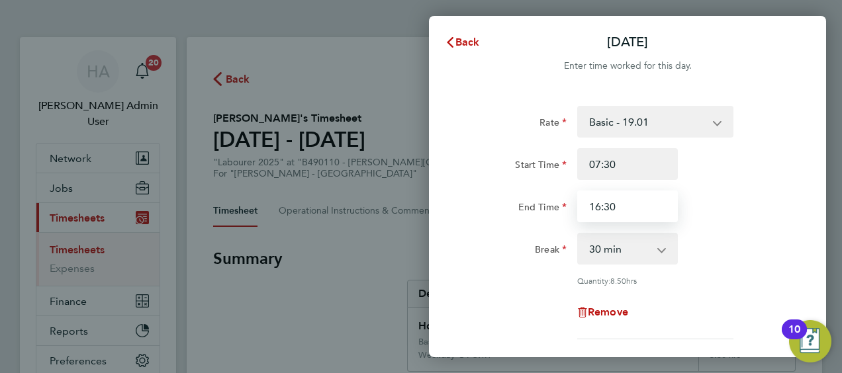
drag, startPoint x: 628, startPoint y: 198, endPoint x: 560, endPoint y: 213, distance: 69.7
click at [560, 213] on div "End Time 16:30" at bounding box center [626, 207] width 333 height 32
type input "17:00"
click at [513, 272] on div "Rate Basic - 19.01 Weekday OT 39h+ - 27.38 Sat first 4h - 27.38 Sat after 4h - …" at bounding box center [627, 223] width 323 height 234
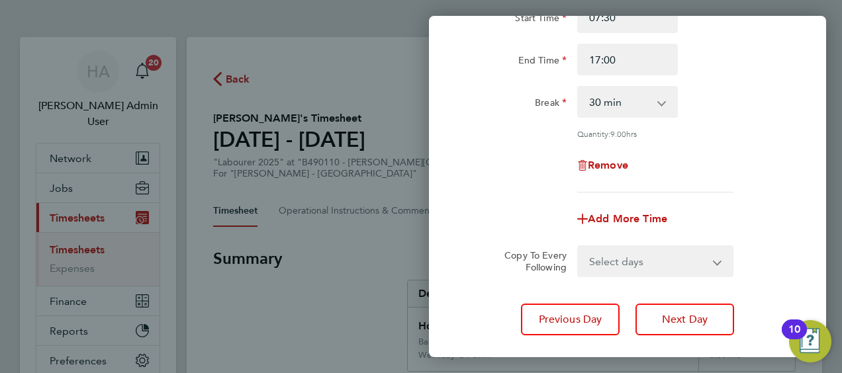
scroll to position [224, 0]
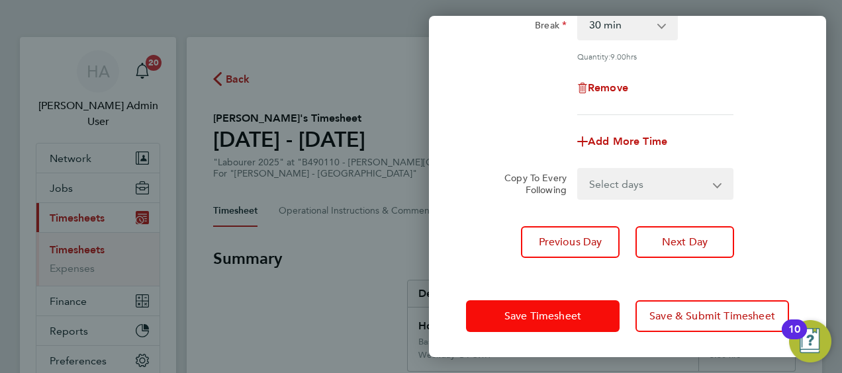
click at [557, 306] on button "Save Timesheet" at bounding box center [542, 316] width 153 height 32
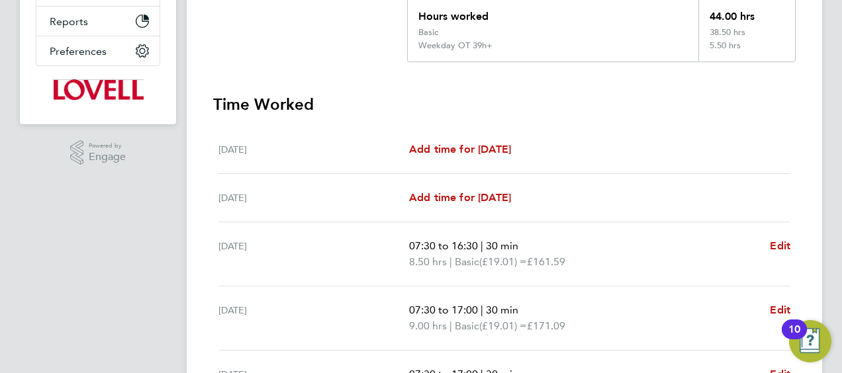
scroll to position [331, 0]
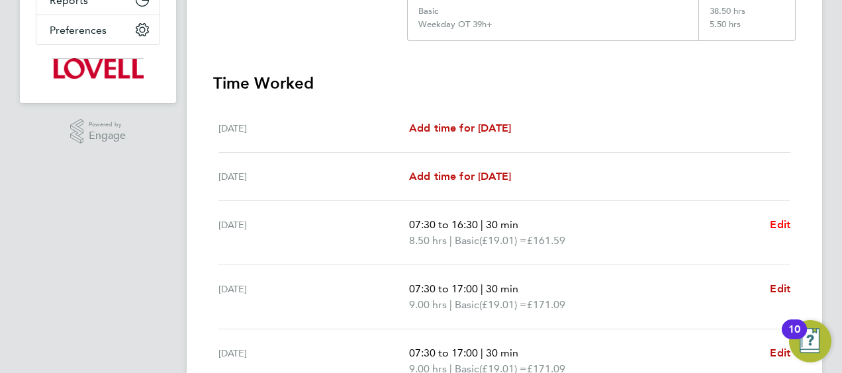
click at [777, 223] on span "Edit" at bounding box center [779, 224] width 21 height 13
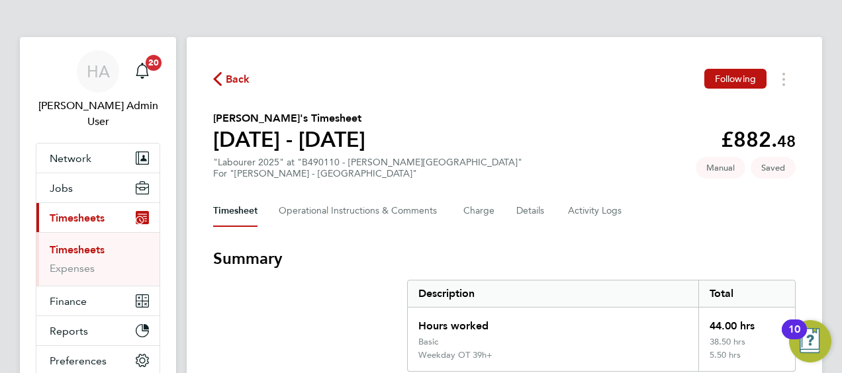
select select "30"
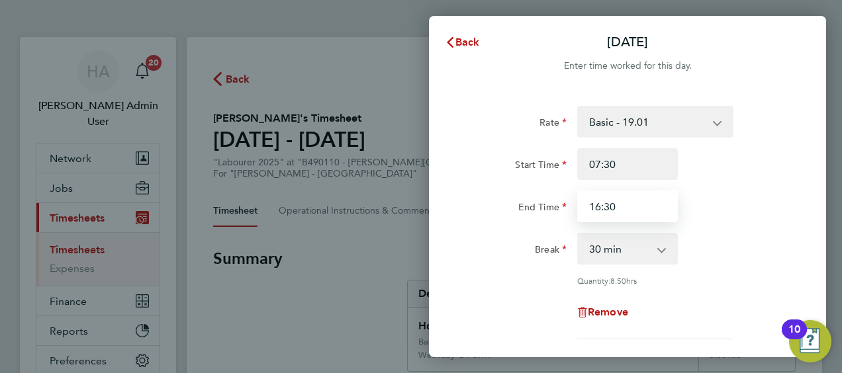
drag, startPoint x: 627, startPoint y: 202, endPoint x: 560, endPoint y: 208, distance: 67.0
click at [560, 208] on div "End Time 16:30" at bounding box center [626, 207] width 333 height 32
type input "17:00"
click at [504, 254] on div "Break" at bounding box center [516, 246] width 101 height 26
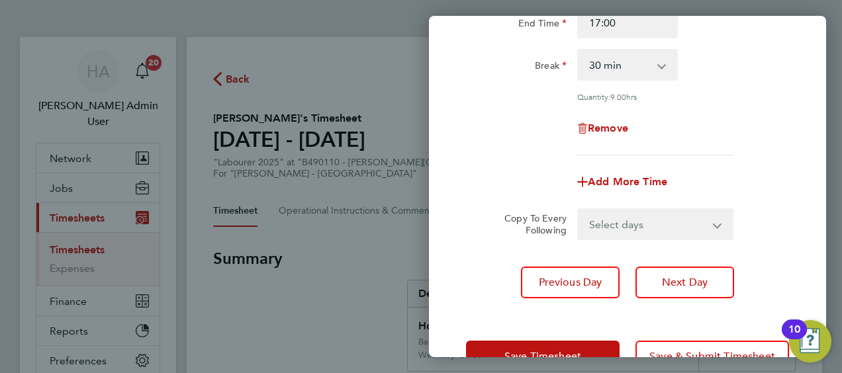
scroll to position [224, 0]
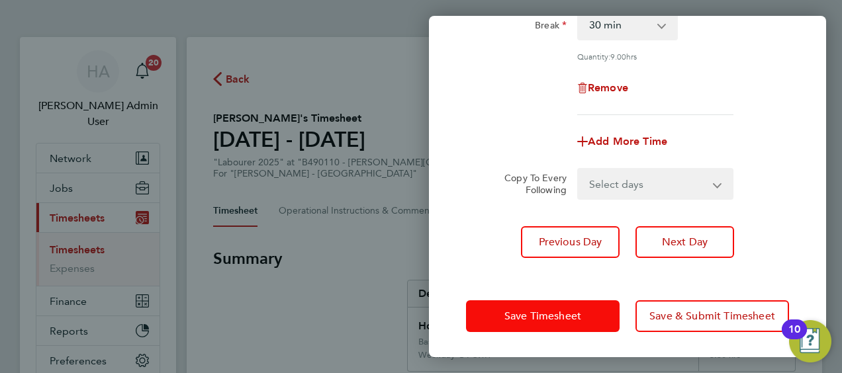
click at [548, 322] on button "Save Timesheet" at bounding box center [542, 316] width 153 height 32
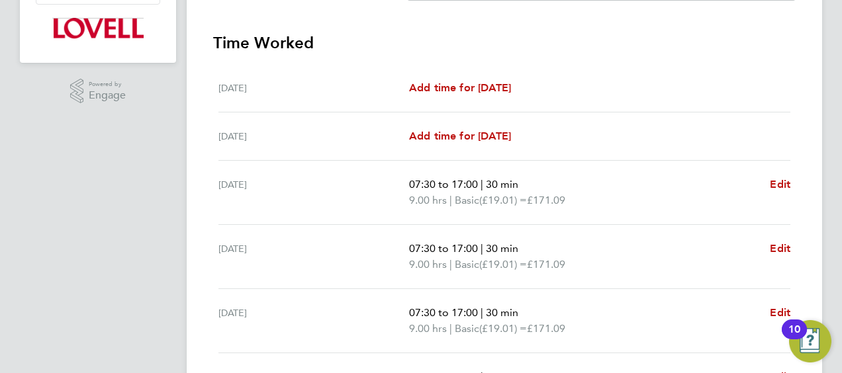
scroll to position [636, 0]
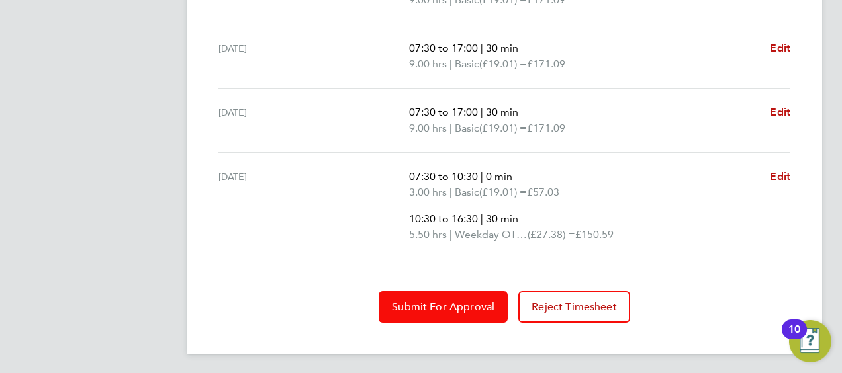
click at [476, 300] on span "Submit For Approval" at bounding box center [443, 306] width 103 height 13
click at [459, 302] on span "Approve Timesheet" at bounding box center [442, 306] width 97 height 13
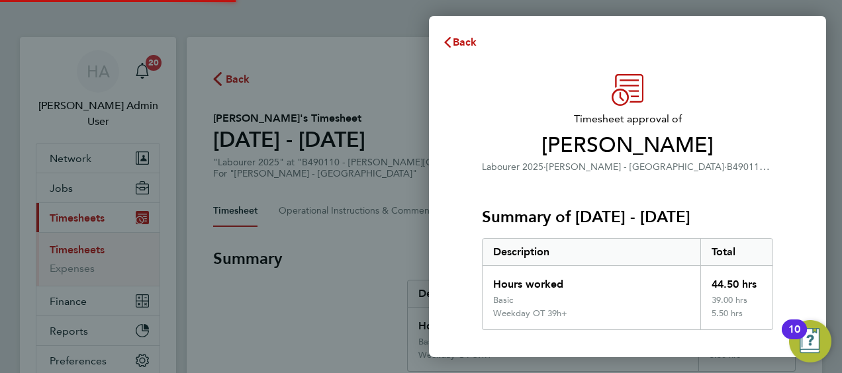
scroll to position [235, 0]
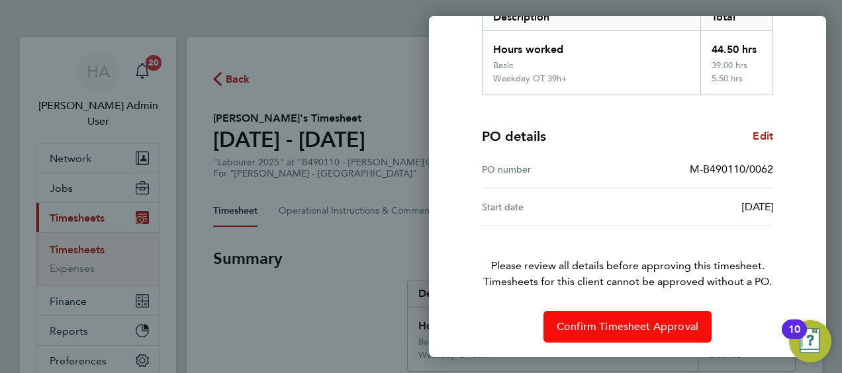
click at [627, 315] on button "Confirm Timesheet Approval" at bounding box center [627, 327] width 168 height 32
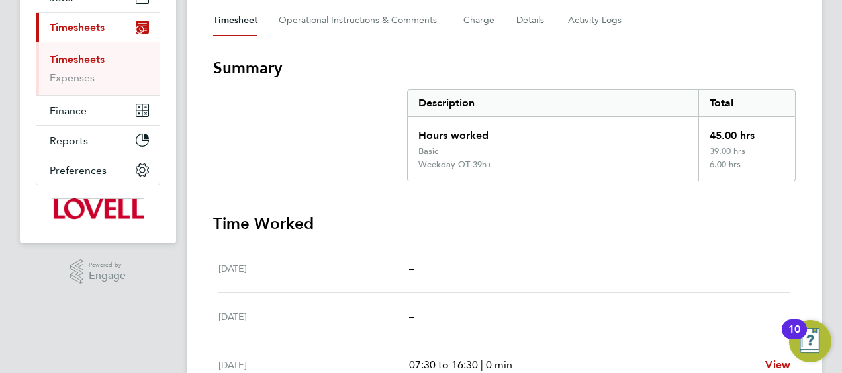
scroll to position [66, 0]
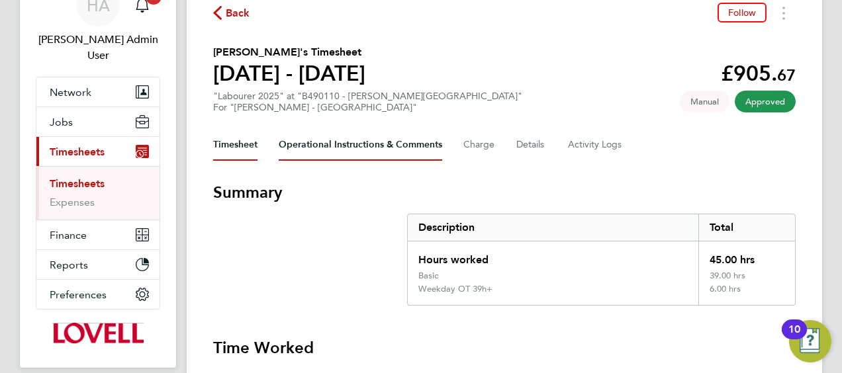
click at [359, 155] on Comments-tab "Operational Instructions & Comments" at bounding box center [360, 145] width 163 height 32
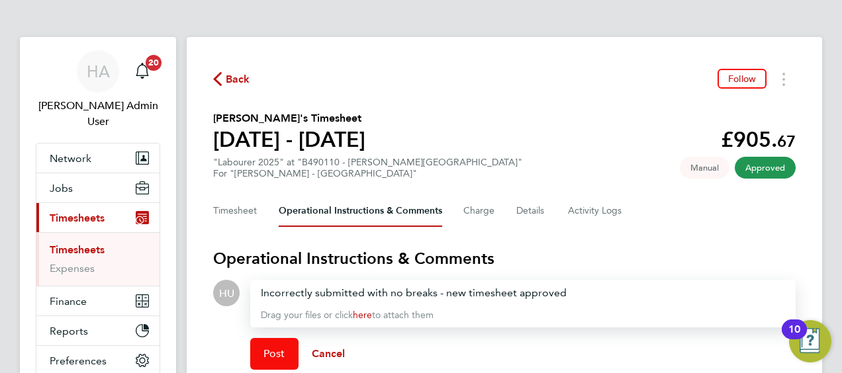
click at [270, 360] on button "Post" at bounding box center [274, 354] width 48 height 32
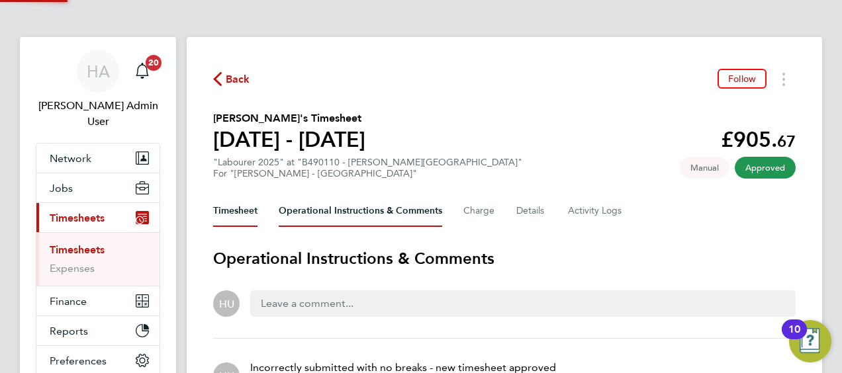
click at [249, 223] on button "Timesheet" at bounding box center [235, 211] width 44 height 32
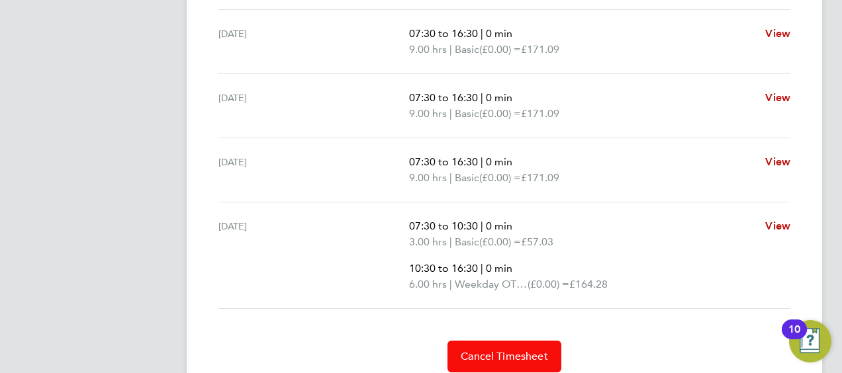
scroll to position [636, 0]
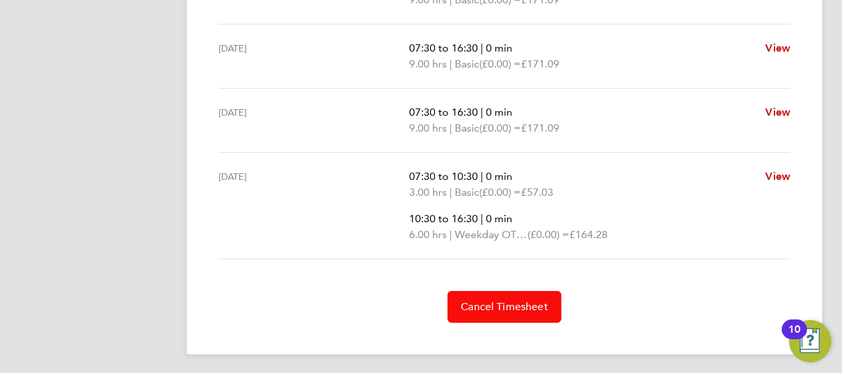
click at [479, 312] on button "Cancel Timesheet" at bounding box center [504, 307] width 114 height 32
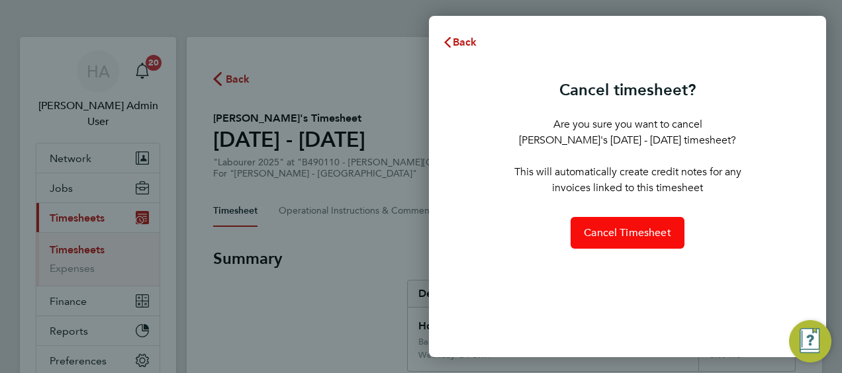
click at [623, 239] on button "Cancel Timesheet" at bounding box center [627, 233] width 114 height 32
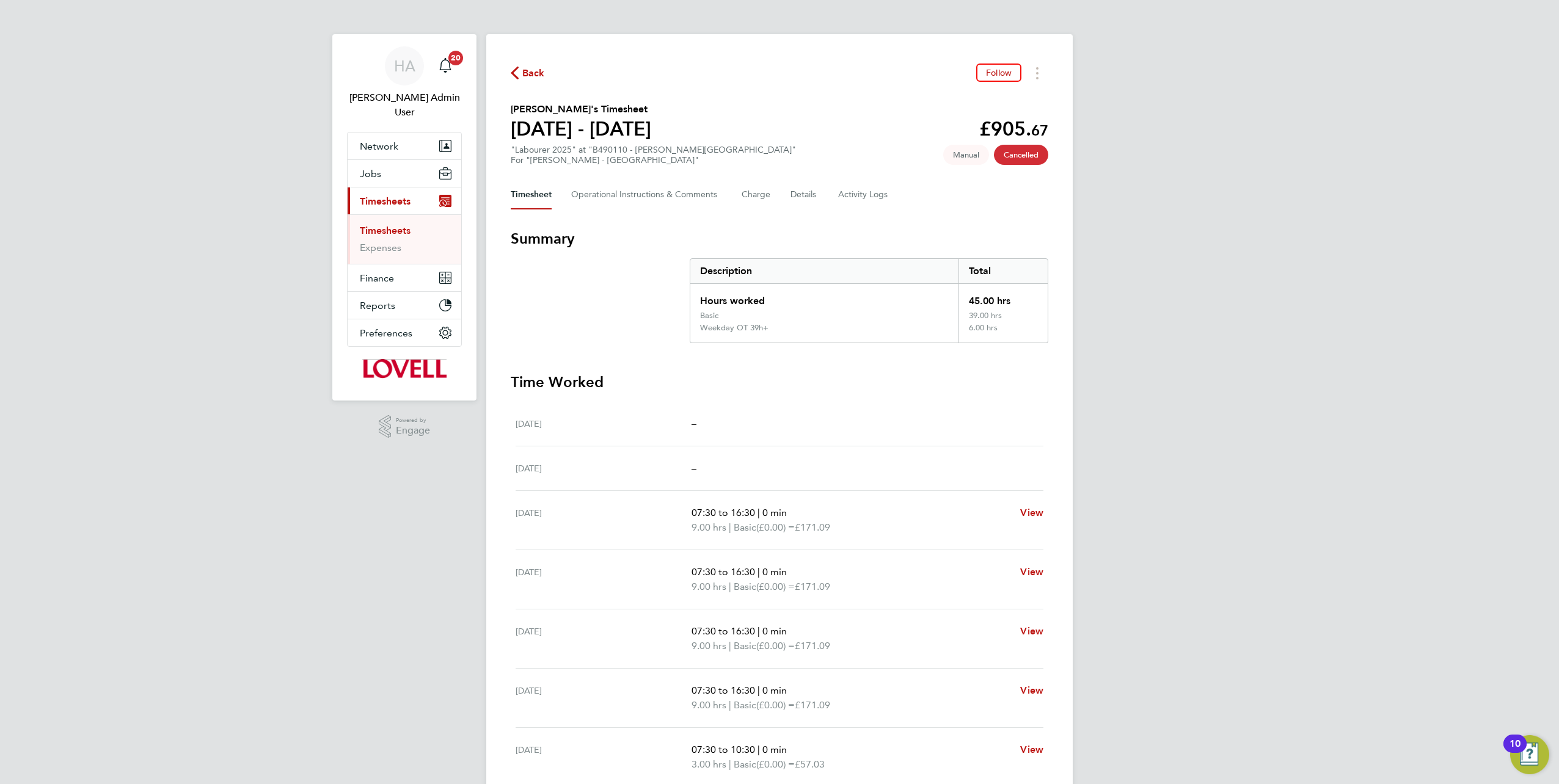
click at [521, 83] on div "Back Follow [PERSON_NAME]'s Timesheet [DATE] - [DATE] £905. 67 "Labourer 2025" …" at bounding box center [780, 445] width 586 height 822
click at [531, 73] on span "Back" at bounding box center [534, 73] width 22 height 15
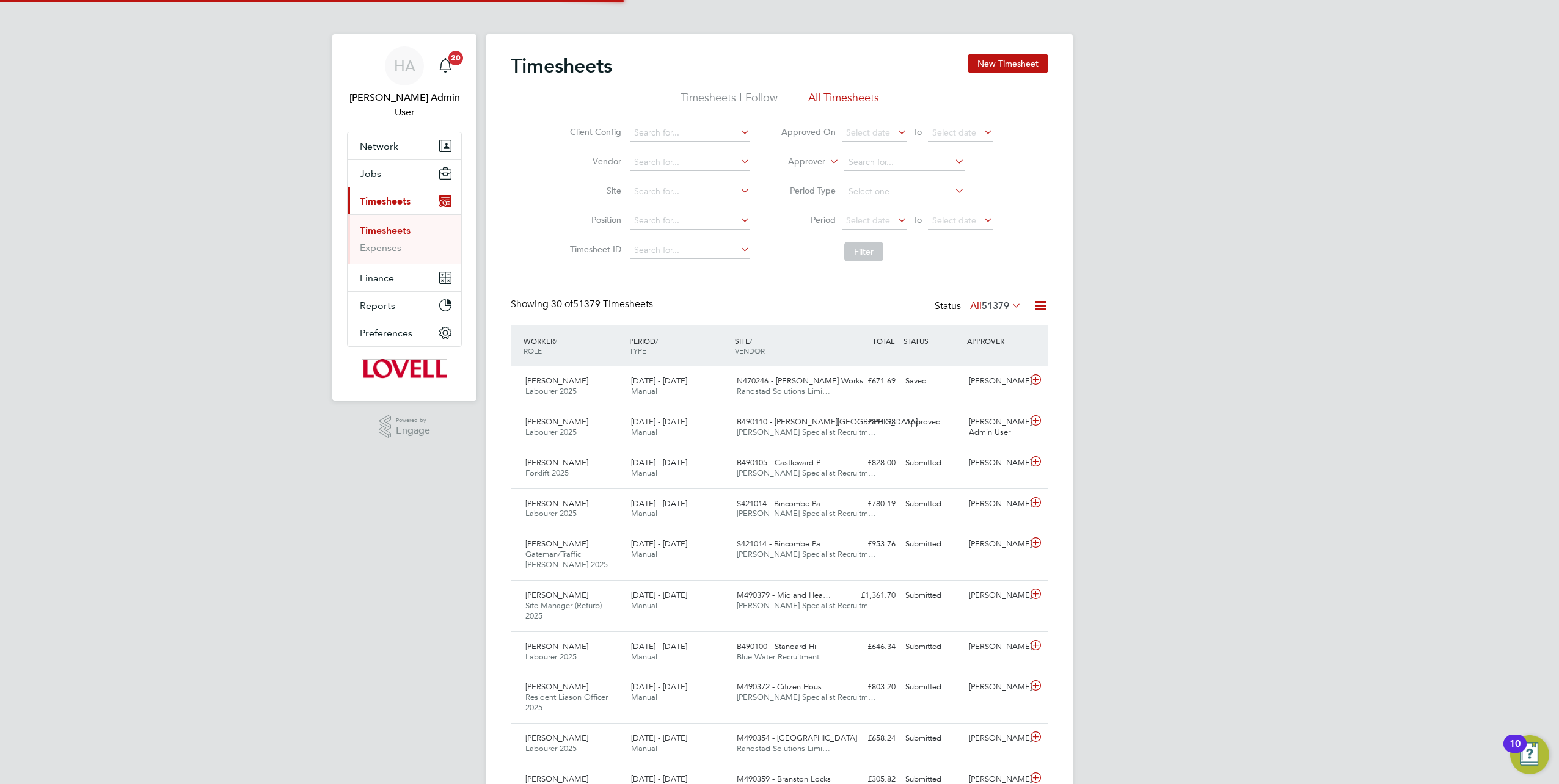
click at [777, 160] on li "Approver" at bounding box center [887, 163] width 243 height 30
click at [777, 163] on label "Approver" at bounding box center [798, 162] width 55 height 12
click at [777, 178] on li "Worker" at bounding box center [795, 175] width 60 height 16
click at [777, 163] on input at bounding box center [904, 163] width 120 height 18
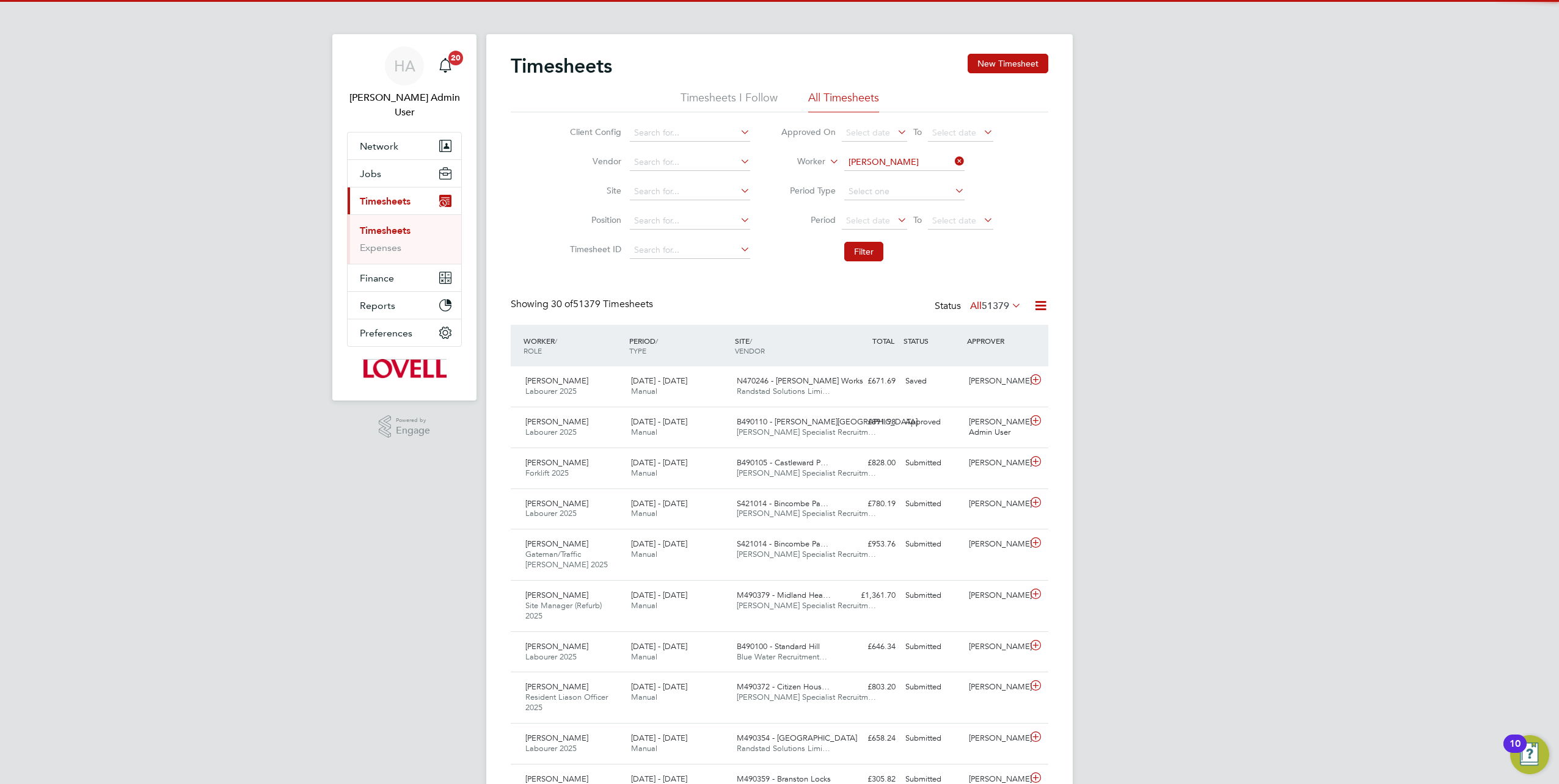
click at [777, 176] on li "[PERSON_NAME]" at bounding box center [904, 179] width 121 height 17
type input "[PERSON_NAME]"
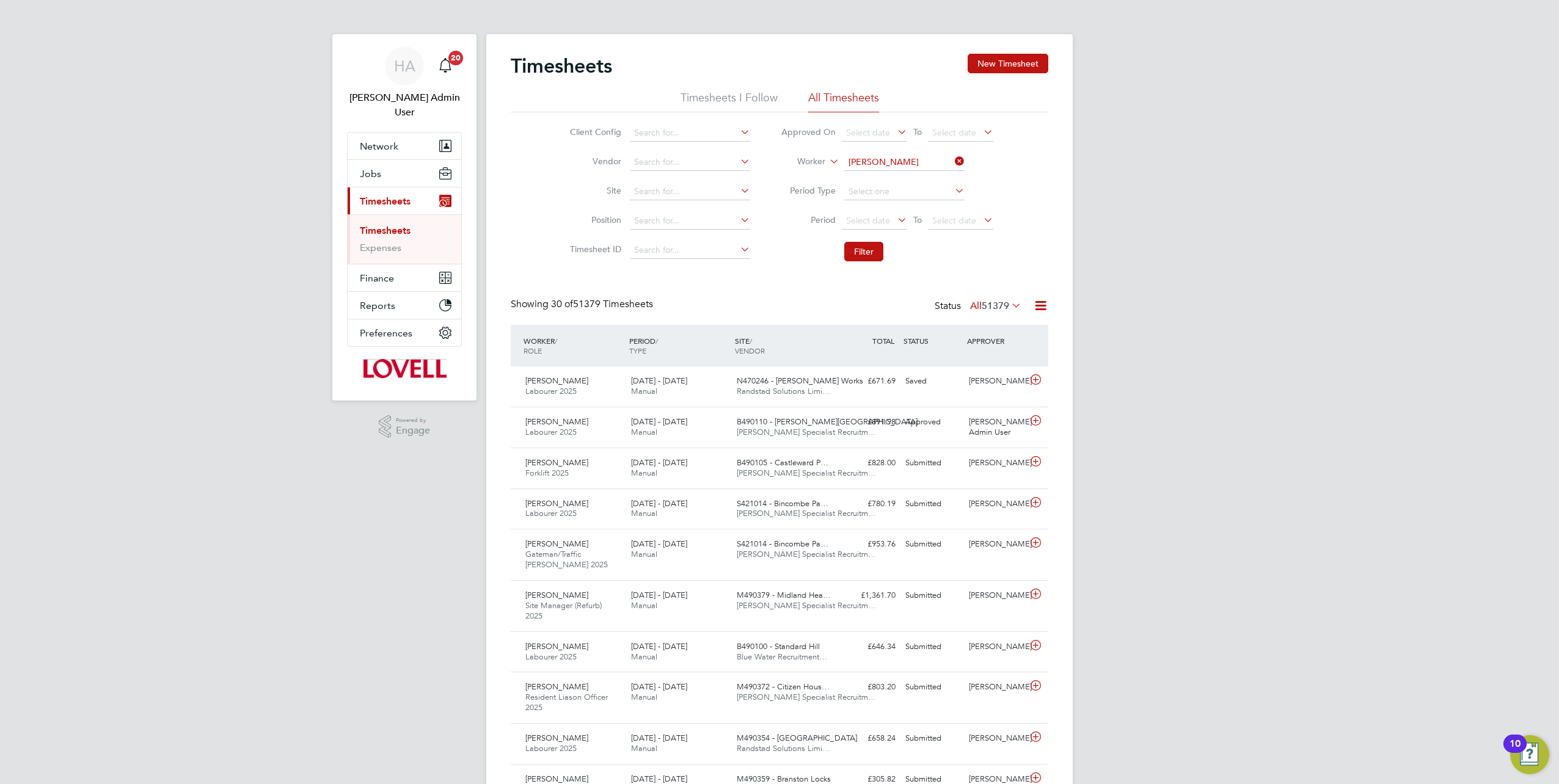
click at [777, 240] on li "Filter" at bounding box center [887, 251] width 243 height 31
click at [777, 241] on li "Filter" at bounding box center [887, 251] width 243 height 31
drag, startPoint x: 862, startPoint y: 241, endPoint x: 860, endPoint y: 252, distance: 11.2
click at [777, 252] on button "Filter" at bounding box center [864, 251] width 39 height 19
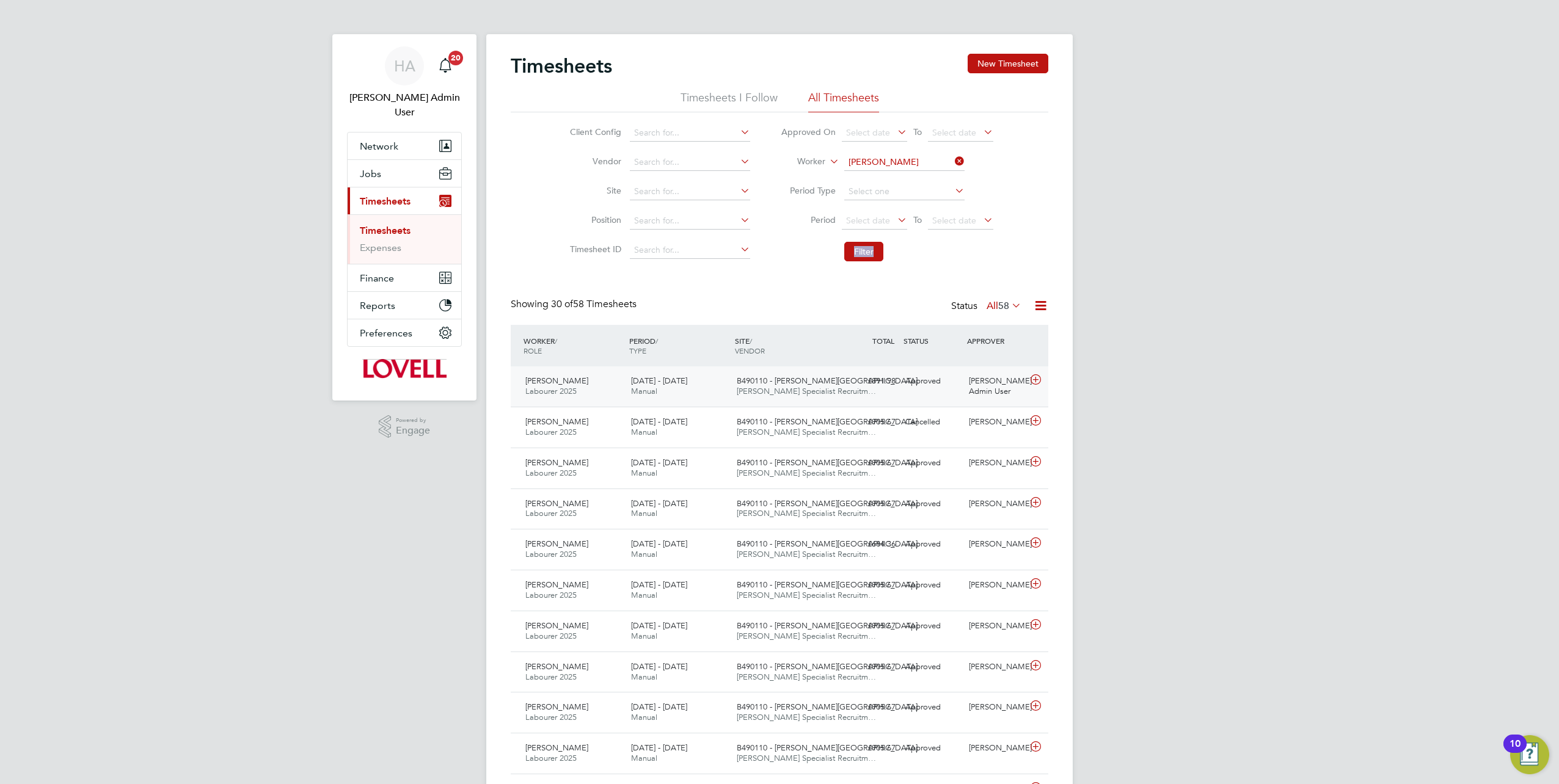
click at [777, 344] on div "B490110 - [PERSON_NAME] Street [PERSON_NAME] Specialist Recruitm…" at bounding box center [785, 386] width 105 height 30
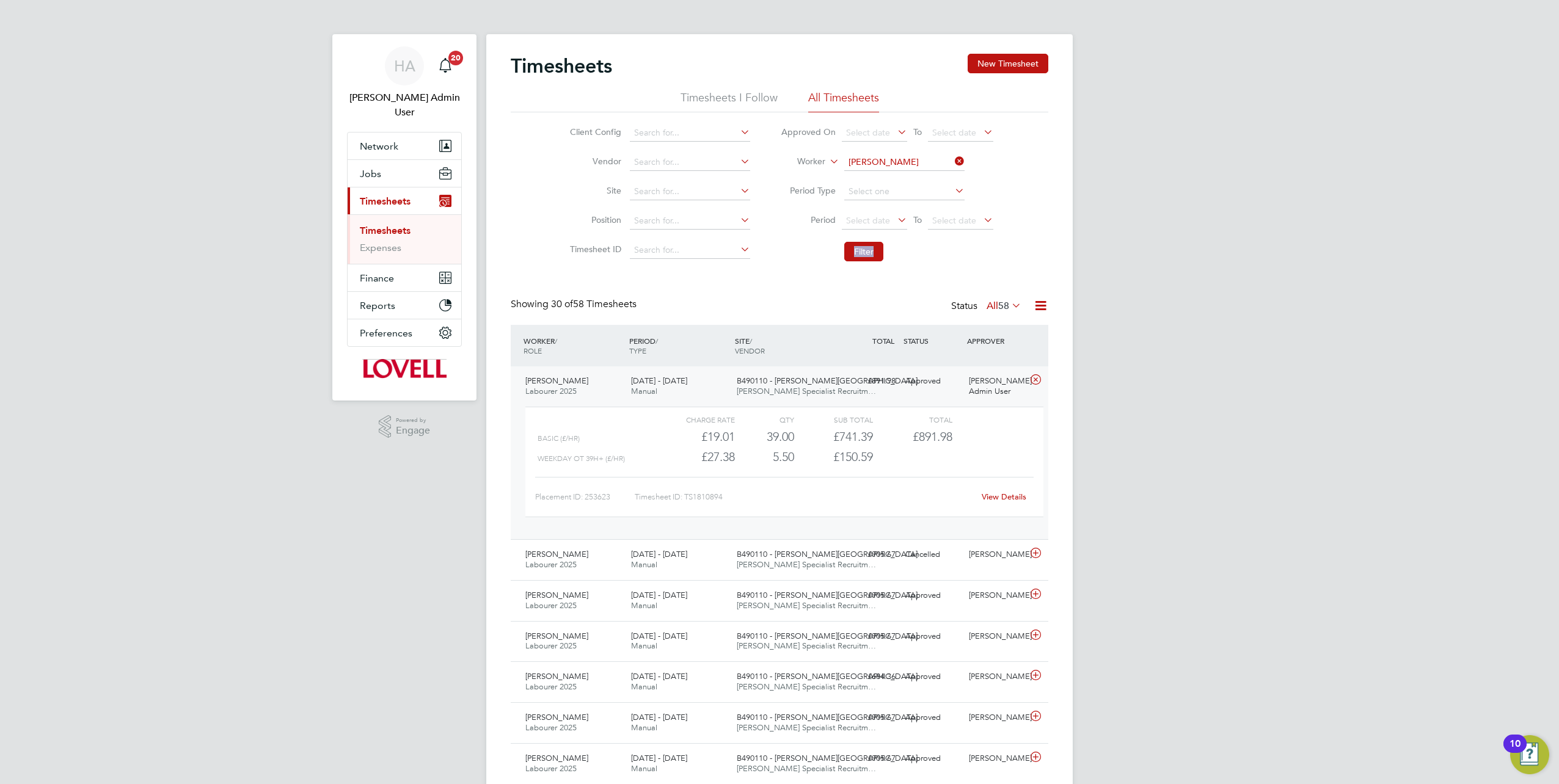
click at [777, 344] on link "View Details" at bounding box center [1004, 497] width 44 height 10
click at [777, 344] on div "[PERSON_NAME] Labourer 2025 [DATE] - [DATE] [DATE] - [DATE] Manual B490110 - [P…" at bounding box center [780, 560] width 538 height 41
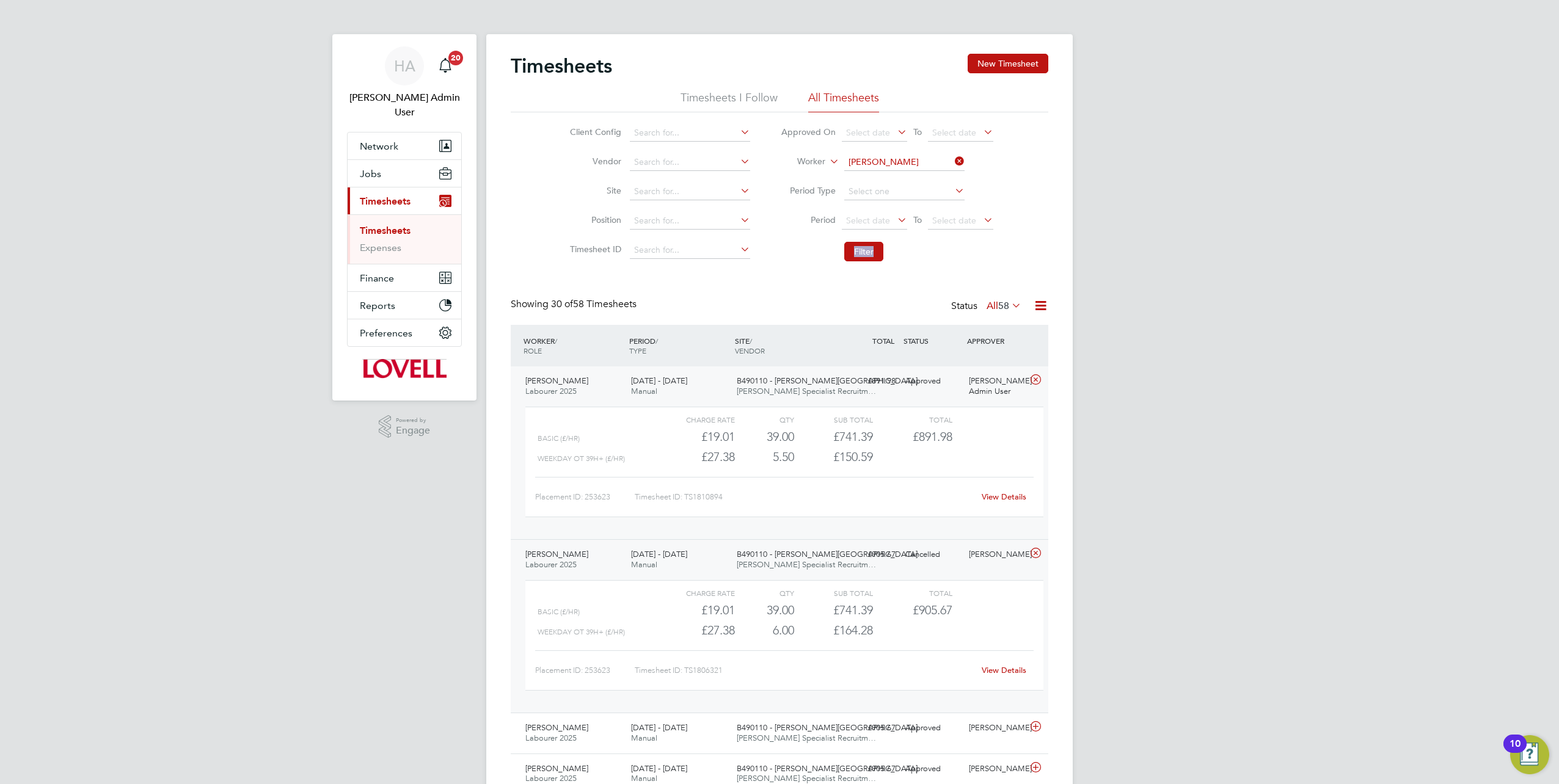
click at [777, 344] on link "View Details" at bounding box center [1004, 669] width 44 height 10
click at [777, 163] on icon at bounding box center [952, 161] width 0 height 18
click at [777, 159] on input at bounding box center [904, 163] width 120 height 18
paste input "[PERSON_NAME]"
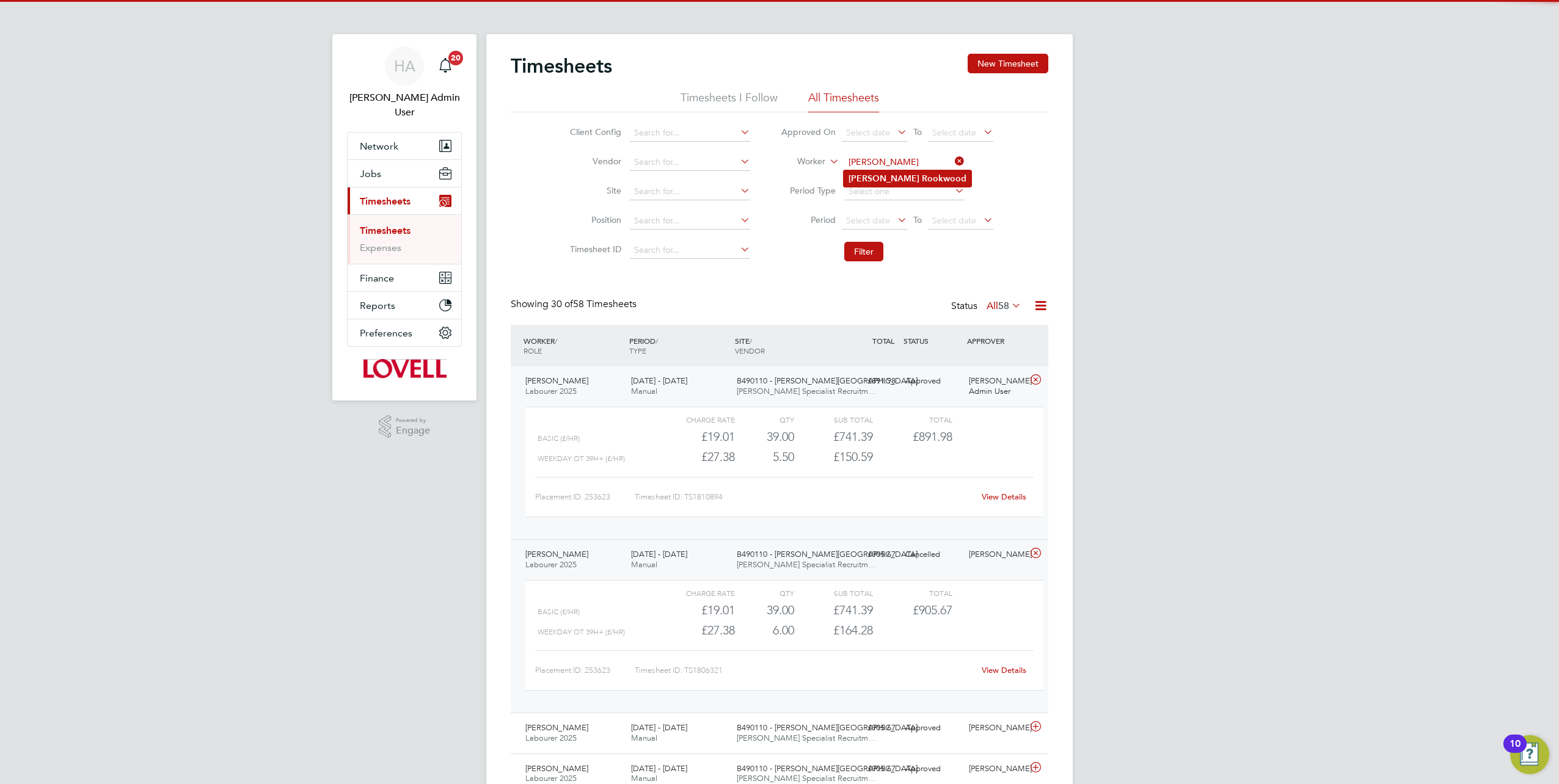
type input "[PERSON_NAME]"
click at [777, 174] on b "[PERSON_NAME]" at bounding box center [884, 178] width 71 height 10
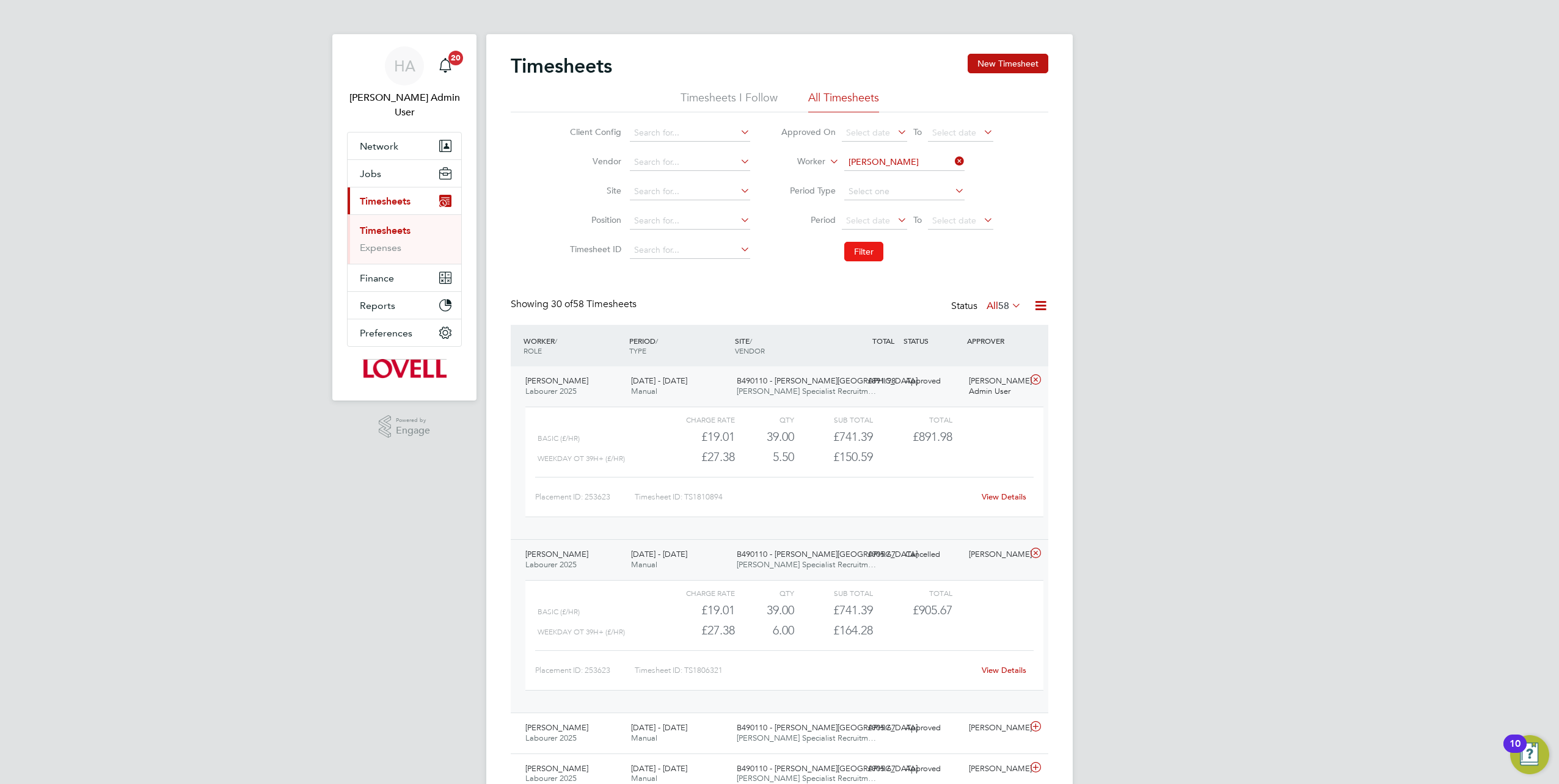
click at [777, 247] on button "Filter" at bounding box center [864, 251] width 39 height 19
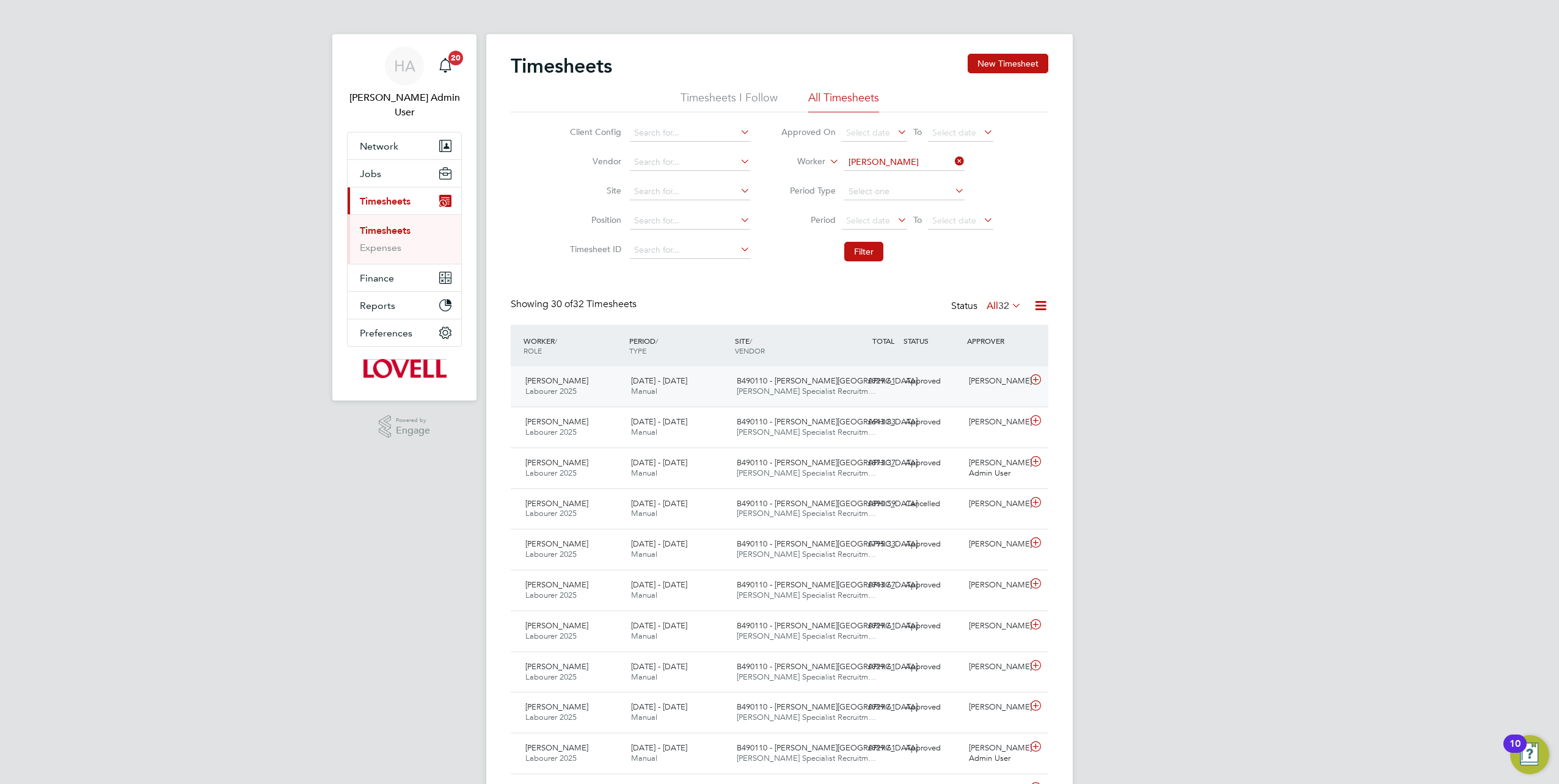
click at [777, 344] on span "B490110 - [PERSON_NAME][GEOGRAPHIC_DATA]" at bounding box center [828, 380] width 181 height 10
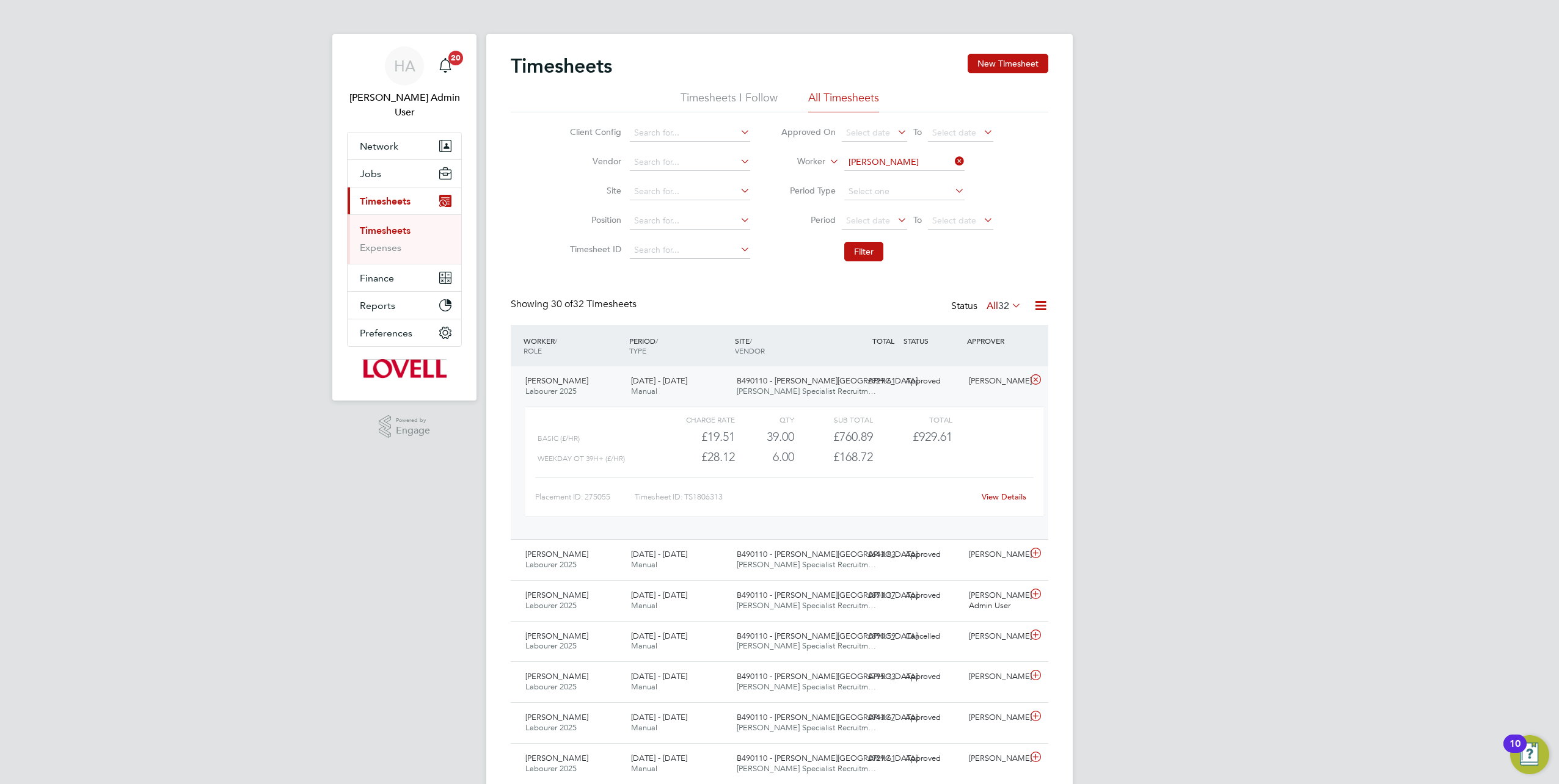
click at [777, 344] on link "View Details" at bounding box center [1004, 497] width 44 height 10
click at [777, 57] on button "New Timesheet" at bounding box center [1008, 63] width 80 height 19
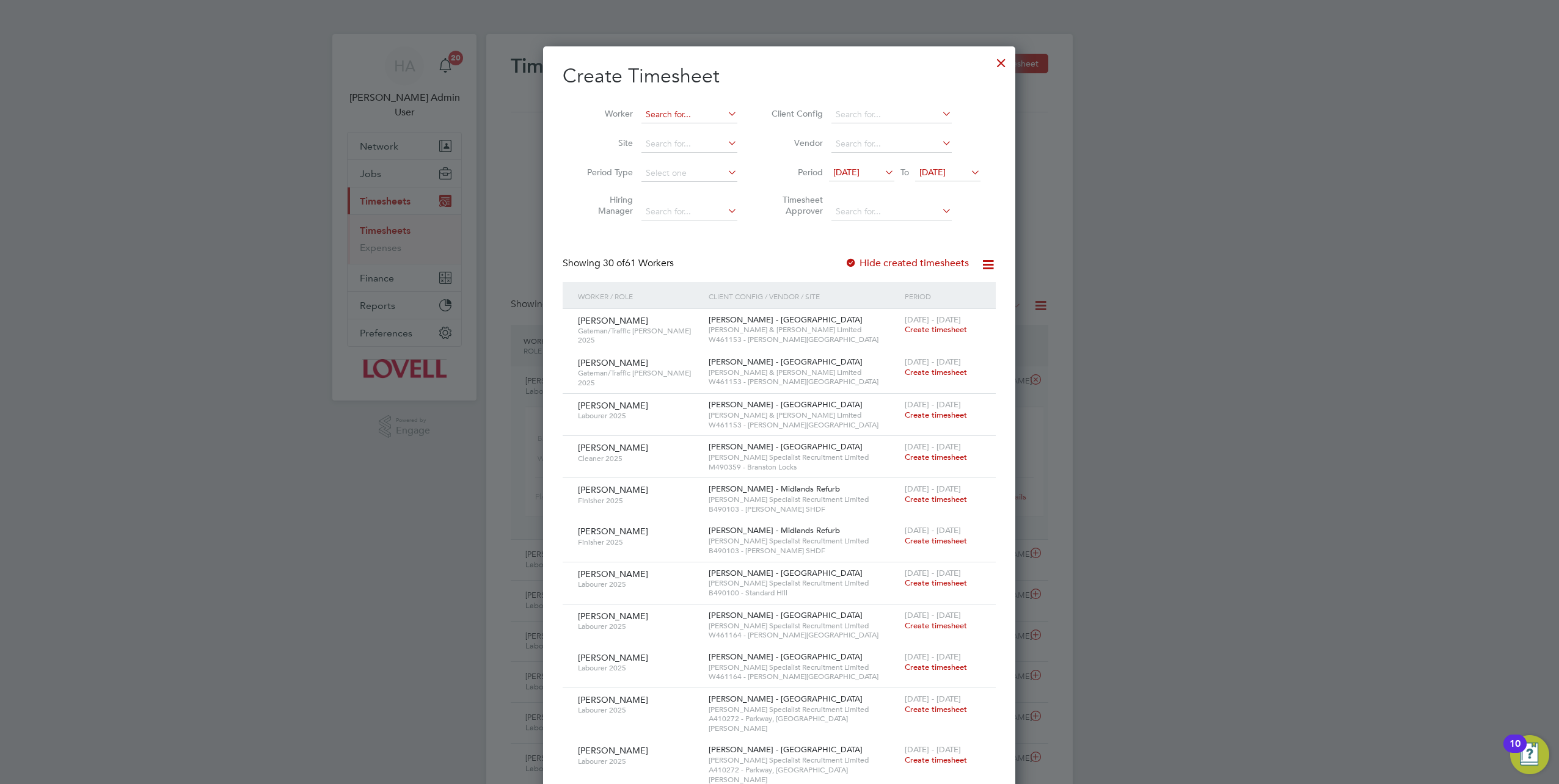
click at [665, 116] on input at bounding box center [690, 115] width 96 height 18
click at [665, 129] on b "[PERSON_NAME]" at bounding box center [682, 130] width 71 height 10
type input "[PERSON_NAME]"
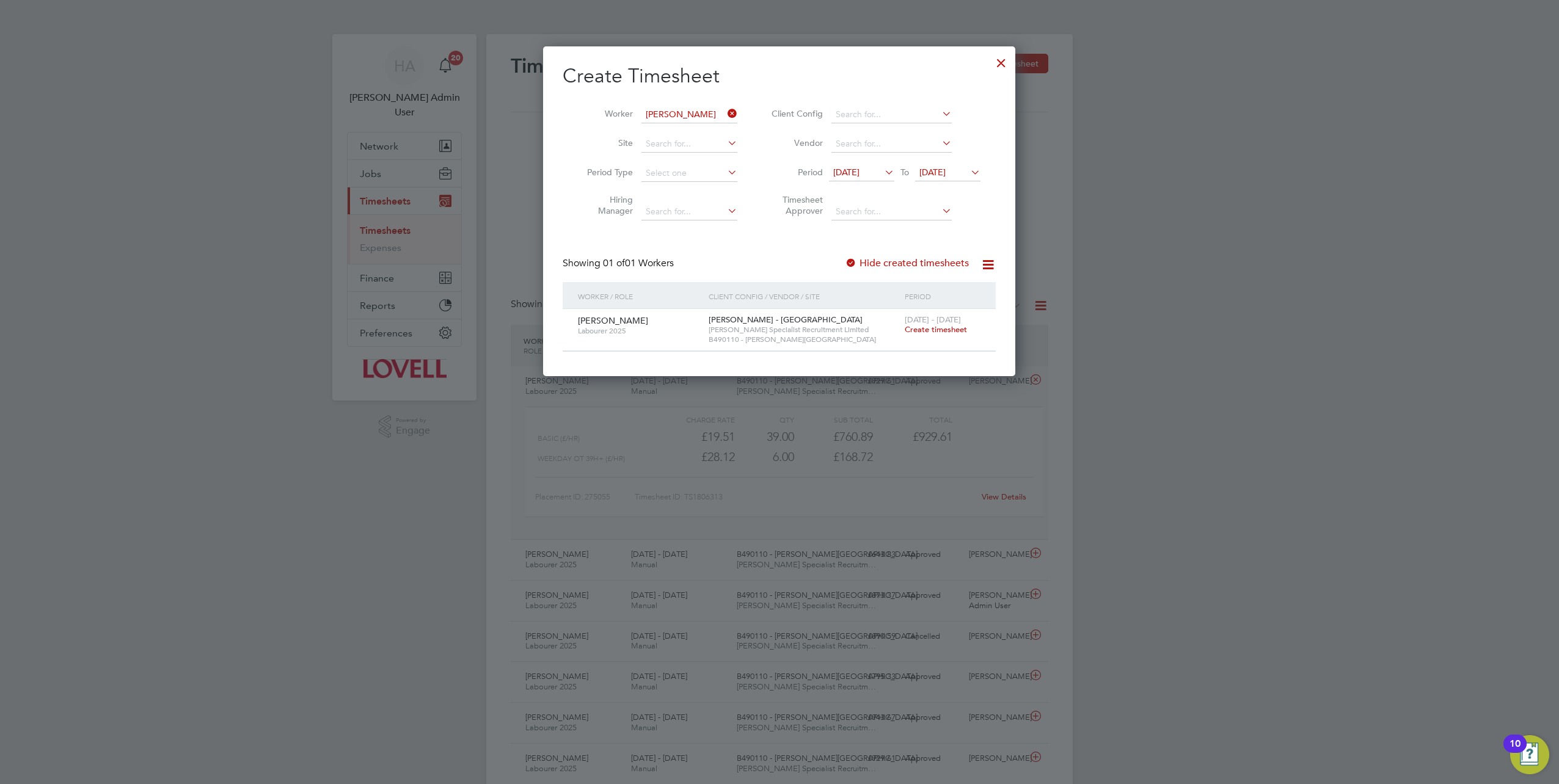
click at [777, 333] on span "Create timesheet" at bounding box center [936, 329] width 62 height 10
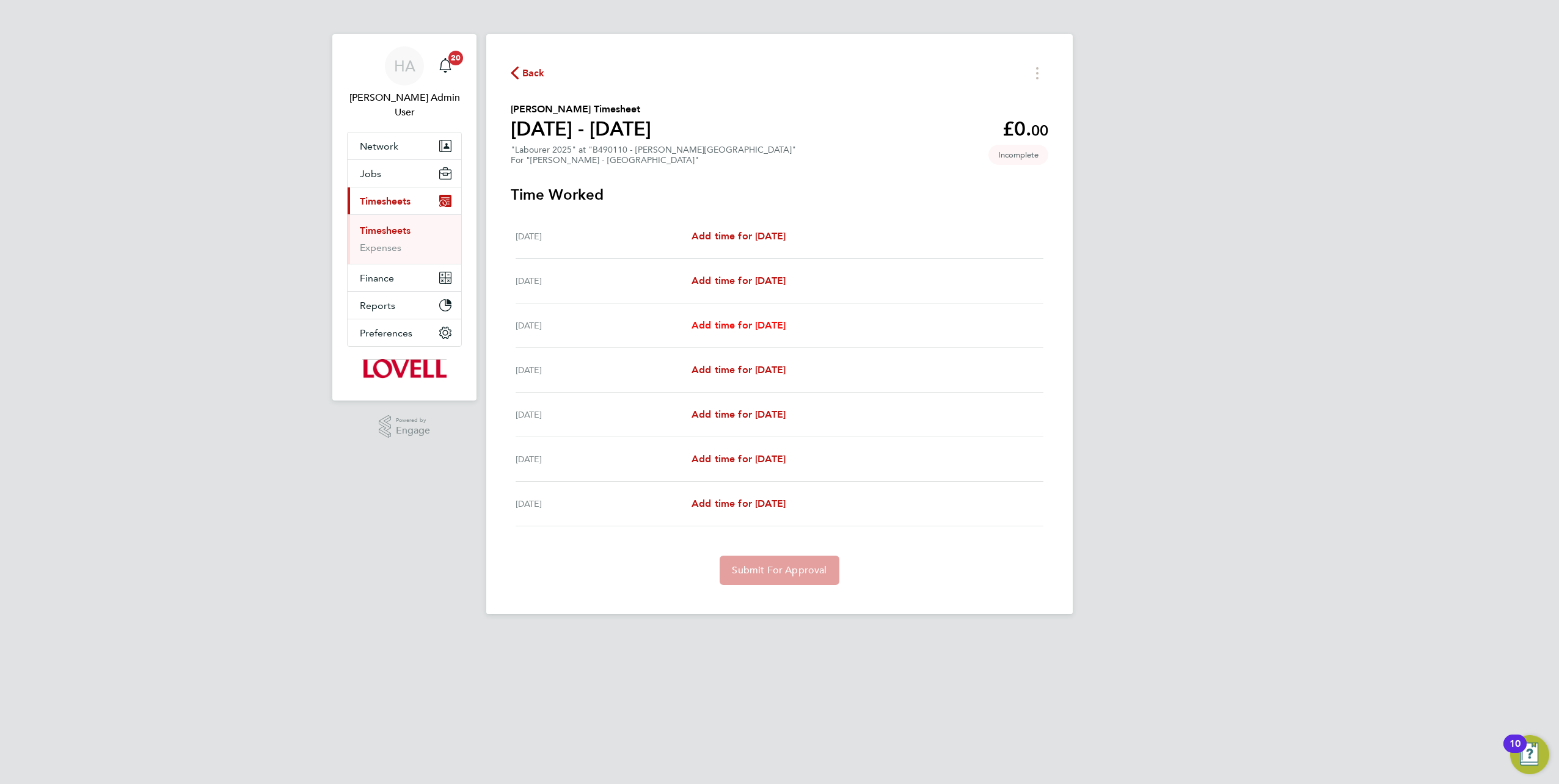
click at [727, 324] on span "Add time for [DATE]" at bounding box center [739, 325] width 94 height 12
select select "30"
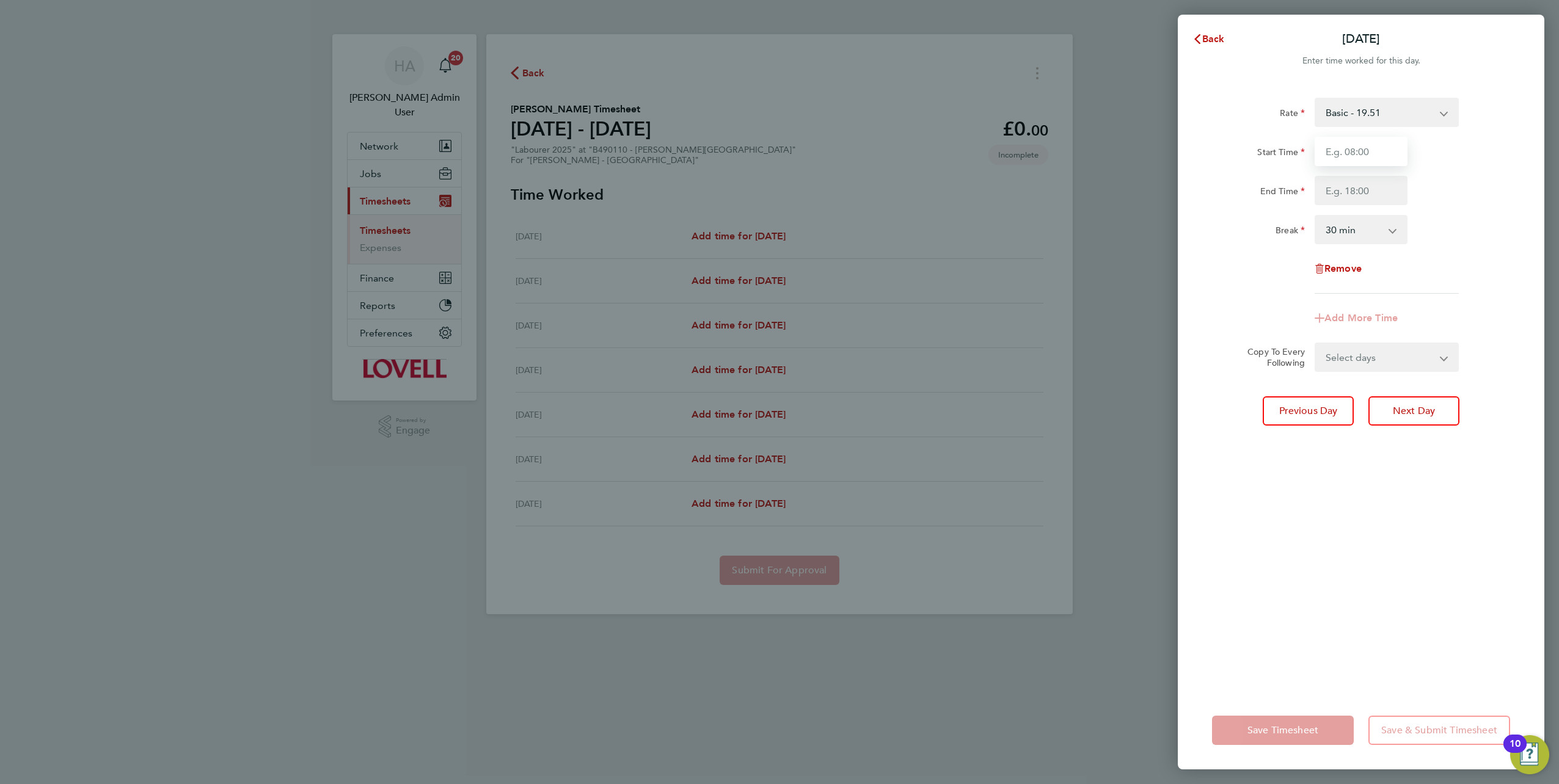
click at [777, 156] on input "Start Time" at bounding box center [1361, 151] width 93 height 30
type input "07:30"
click at [777, 197] on input "End Time" at bounding box center [1361, 191] width 93 height 30
type input "17:00"
drag, startPoint x: 1373, startPoint y: 359, endPoint x: 1371, endPoint y: 368, distance: 9.2
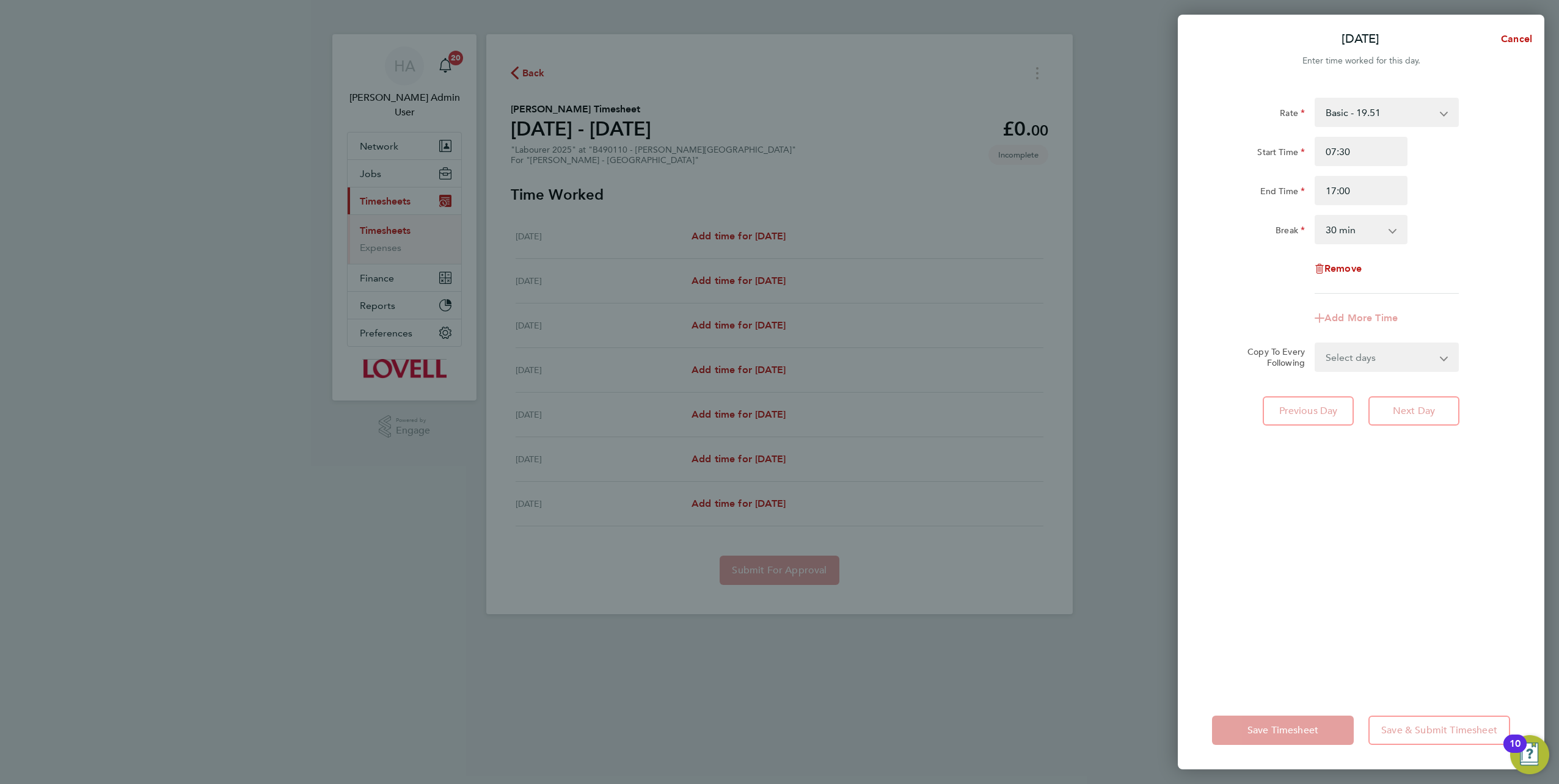
click at [777, 344] on form "Rate Basic - 19.51 Weekday OT 39h+ - 28.12 Sat first 4h - 28.12 Sat after 4h - …" at bounding box center [1361, 235] width 298 height 274
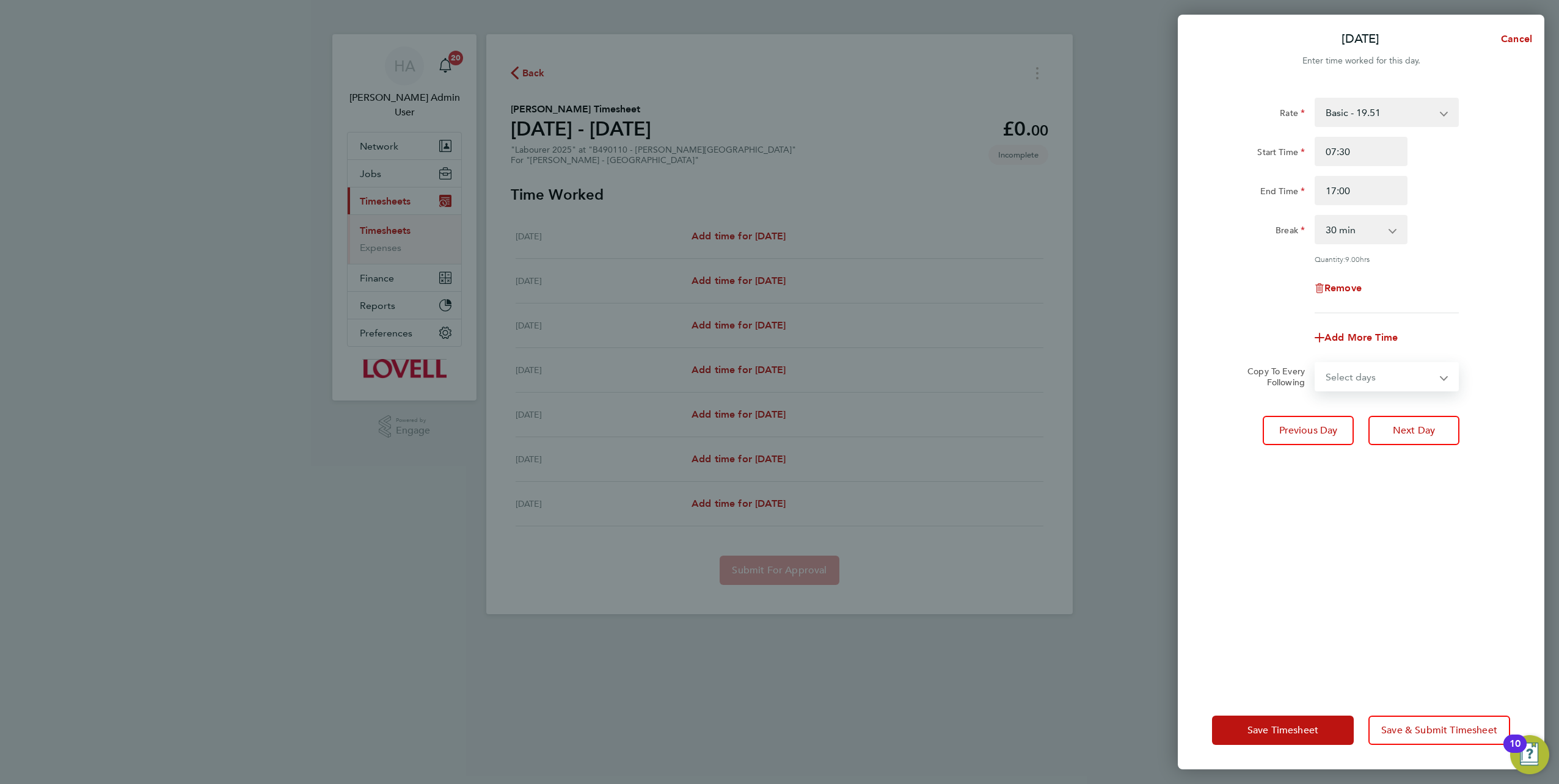
select select "DAY"
click at [777, 344] on select "Select days Day [DATE] [DATE] [DATE] [DATE]" at bounding box center [1380, 377] width 128 height 27
select select "[DATE]"
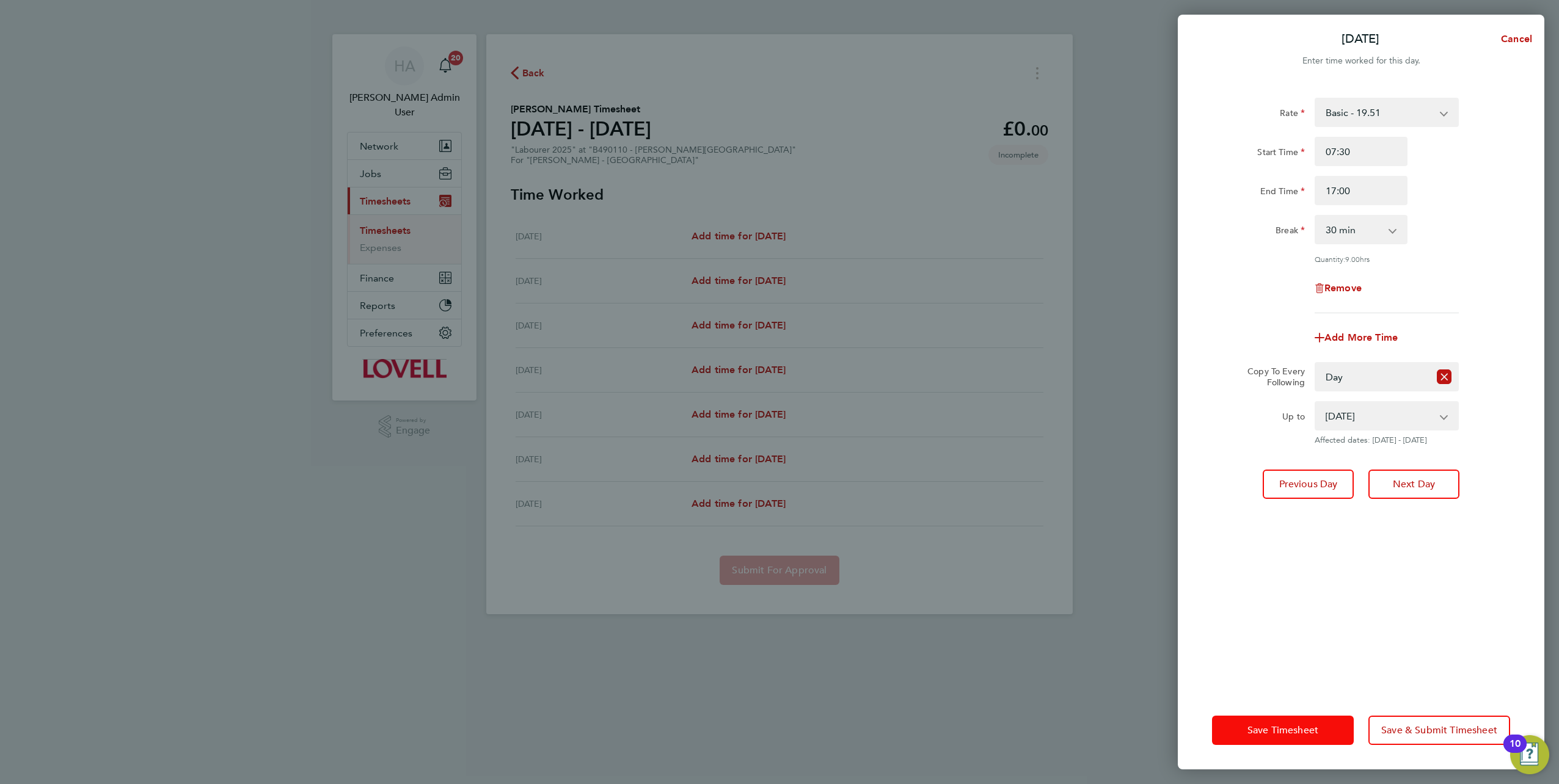
click at [777, 344] on span "Save Timesheet" at bounding box center [1283, 730] width 71 height 12
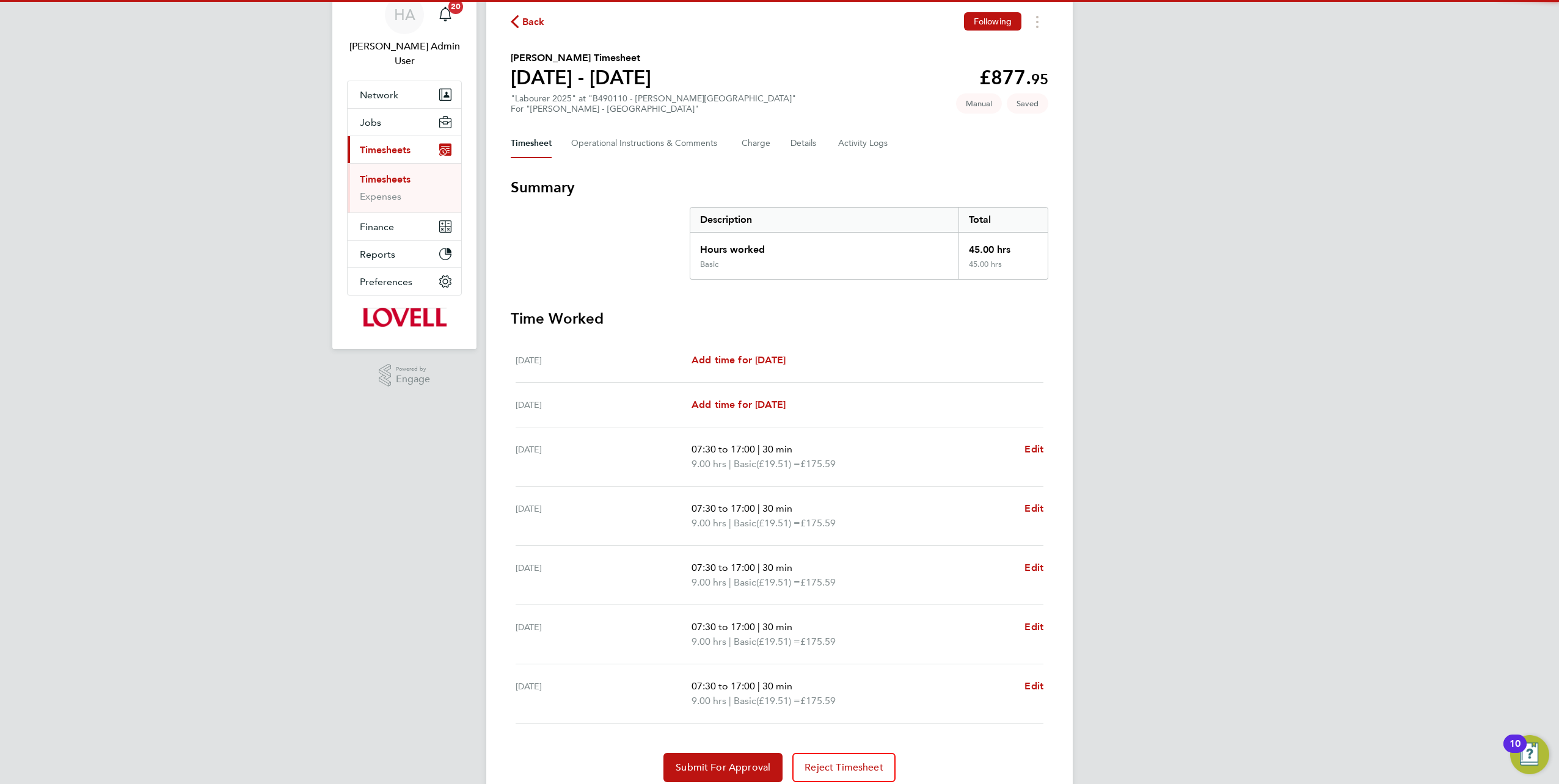
scroll to position [96, 0]
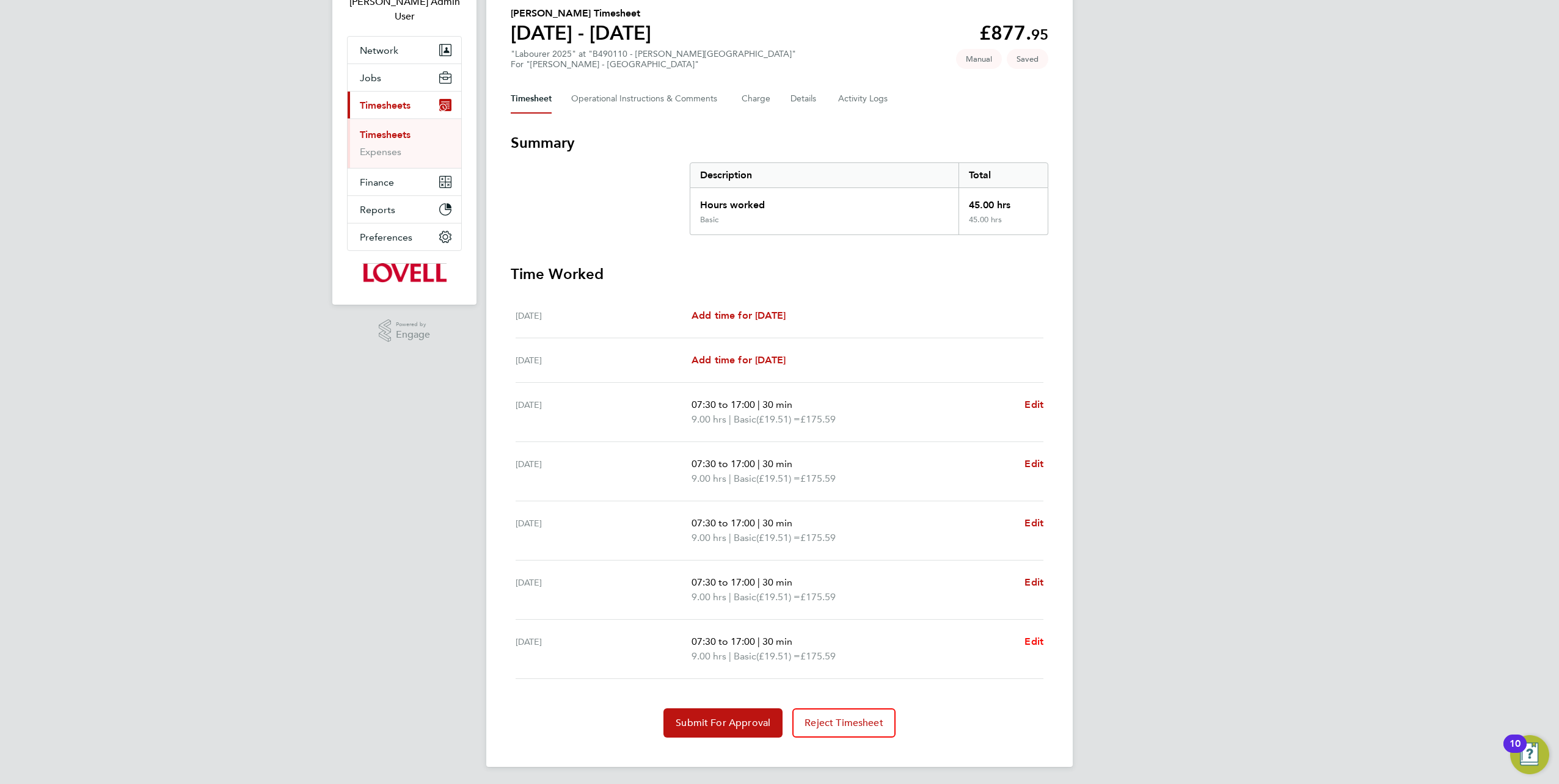
click at [777, 344] on span "Edit" at bounding box center [1033, 642] width 19 height 12
select select "30"
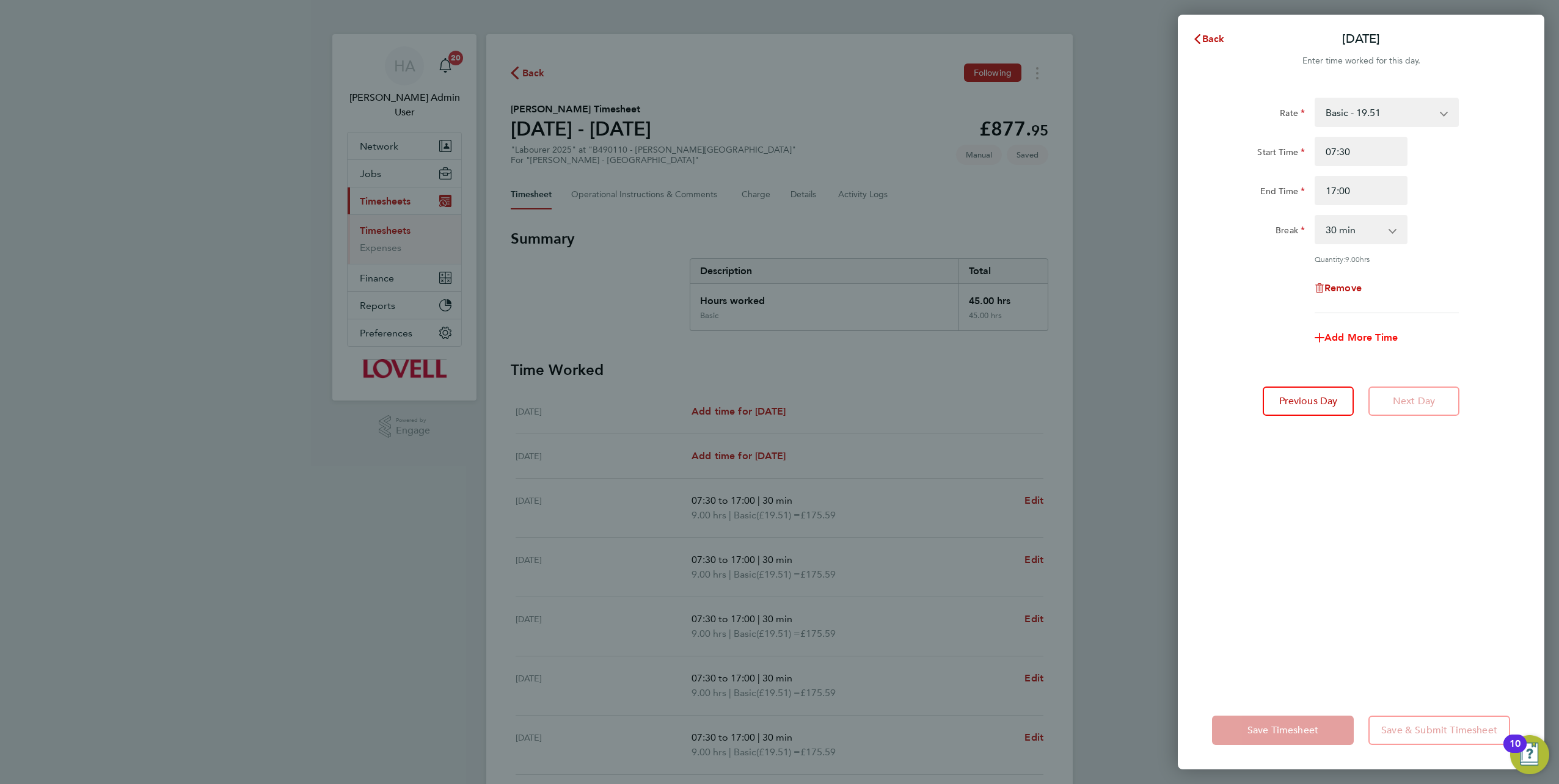
click at [777, 340] on icon "button" at bounding box center [1320, 338] width 10 height 10
select select "null"
click at [777, 234] on select "0 min 15 min 30 min 45 min 60 min 75 min 90 min" at bounding box center [1354, 229] width 76 height 27
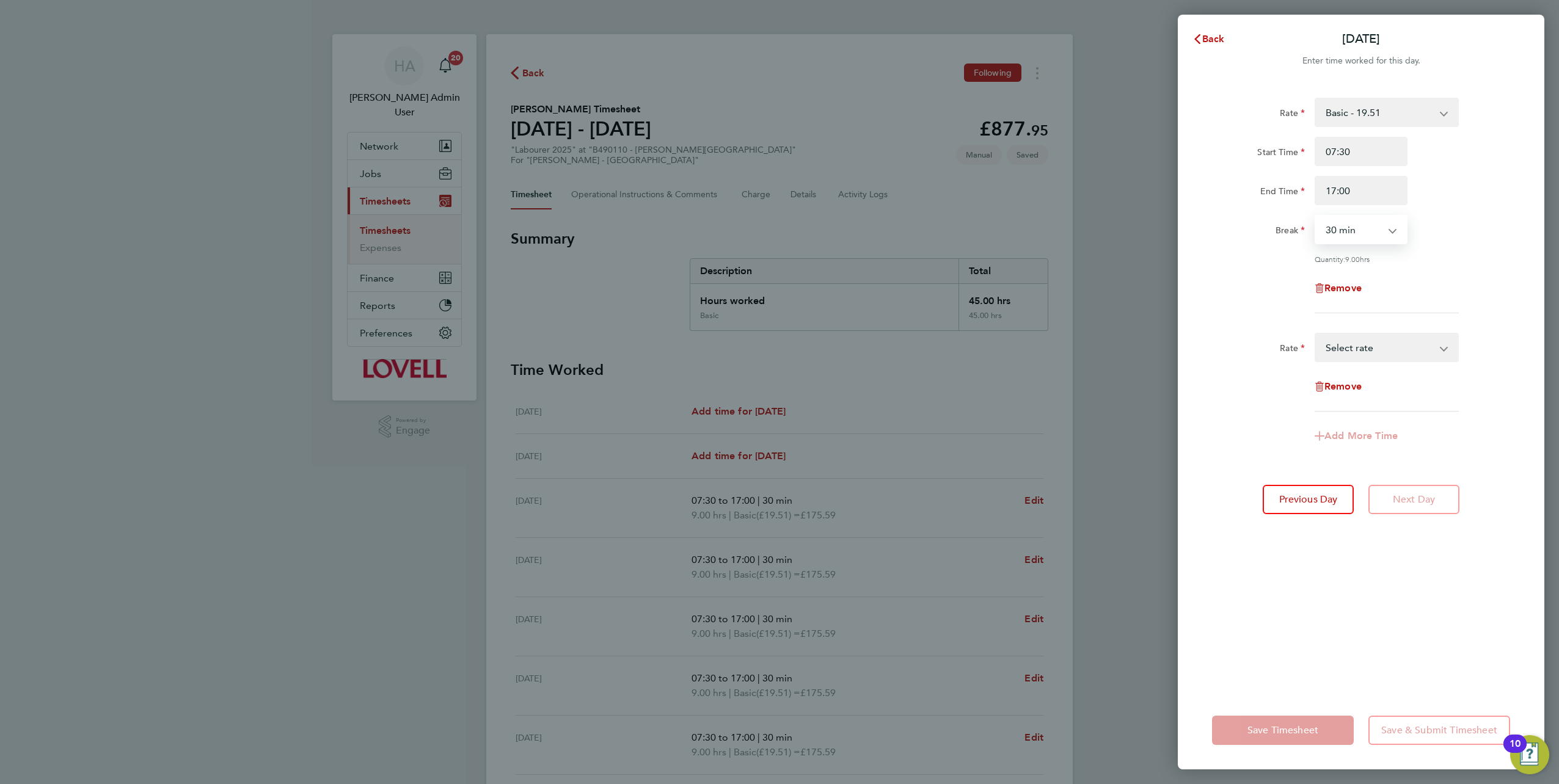
select select "0"
click at [777, 216] on select "0 min 15 min 30 min 45 min 60 min 75 min 90 min" at bounding box center [1354, 229] width 76 height 27
drag, startPoint x: 1358, startPoint y: 185, endPoint x: 1292, endPoint y: 192, distance: 66.4
click at [777, 192] on div "End Time 17:00" at bounding box center [1360, 191] width 308 height 30
type input "10:30"
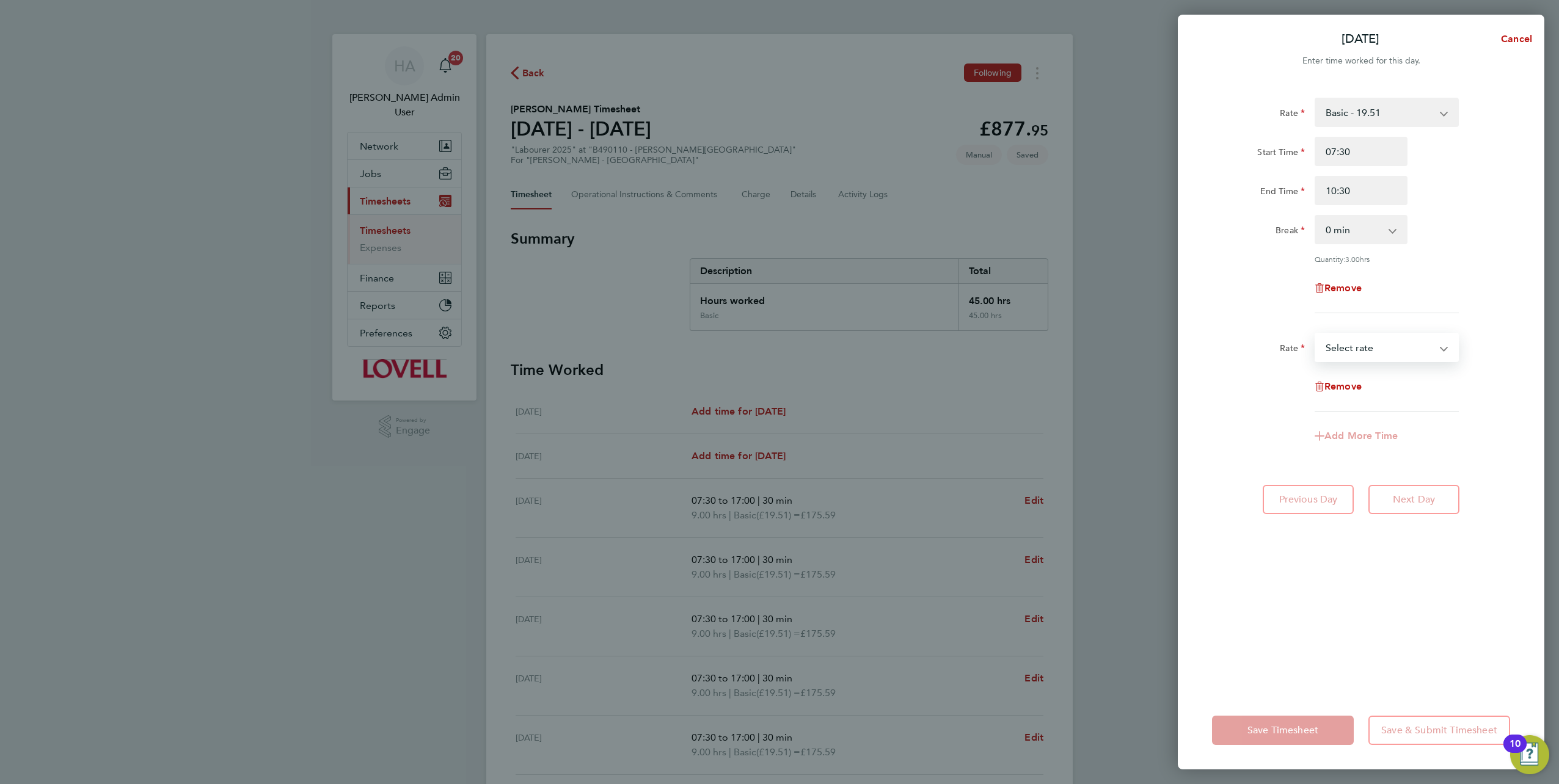
drag, startPoint x: 1369, startPoint y: 355, endPoint x: 1364, endPoint y: 360, distance: 7.1
click at [777, 344] on select "Basic - 19.51 Weekday OT 39h+ - 28.12 Sat first 4h - 28.12 Sat after 4h - 36.73…" at bounding box center [1380, 347] width 127 height 27
select select "30"
click at [777, 344] on div "Start Time End Time" at bounding box center [1360, 406] width 308 height 68
click at [777, 344] on input "Start Time" at bounding box center [1361, 387] width 93 height 30
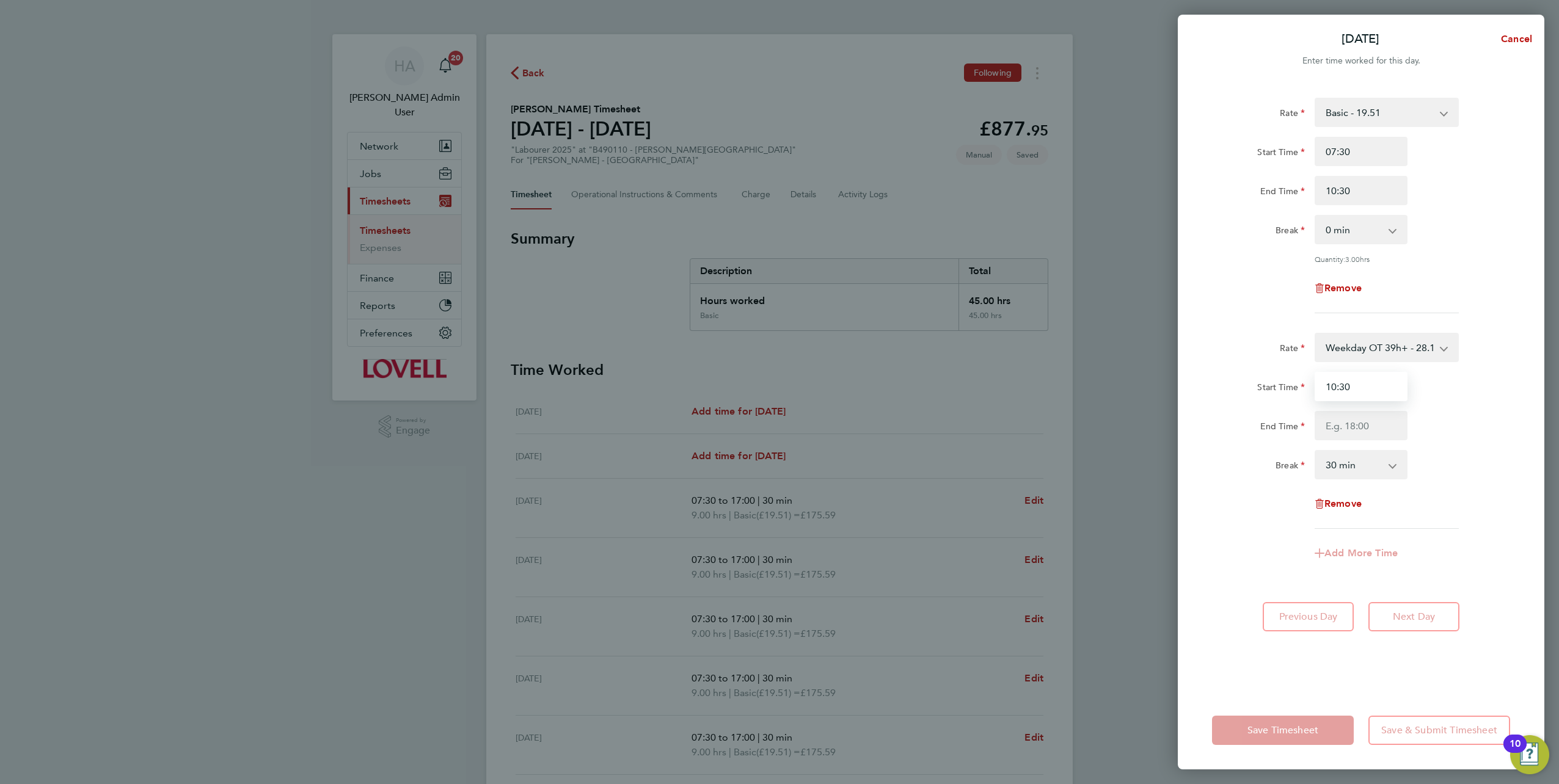
type input "10:30"
click at [777, 344] on input "End Time" at bounding box center [1361, 426] width 93 height 30
type input "16:30"
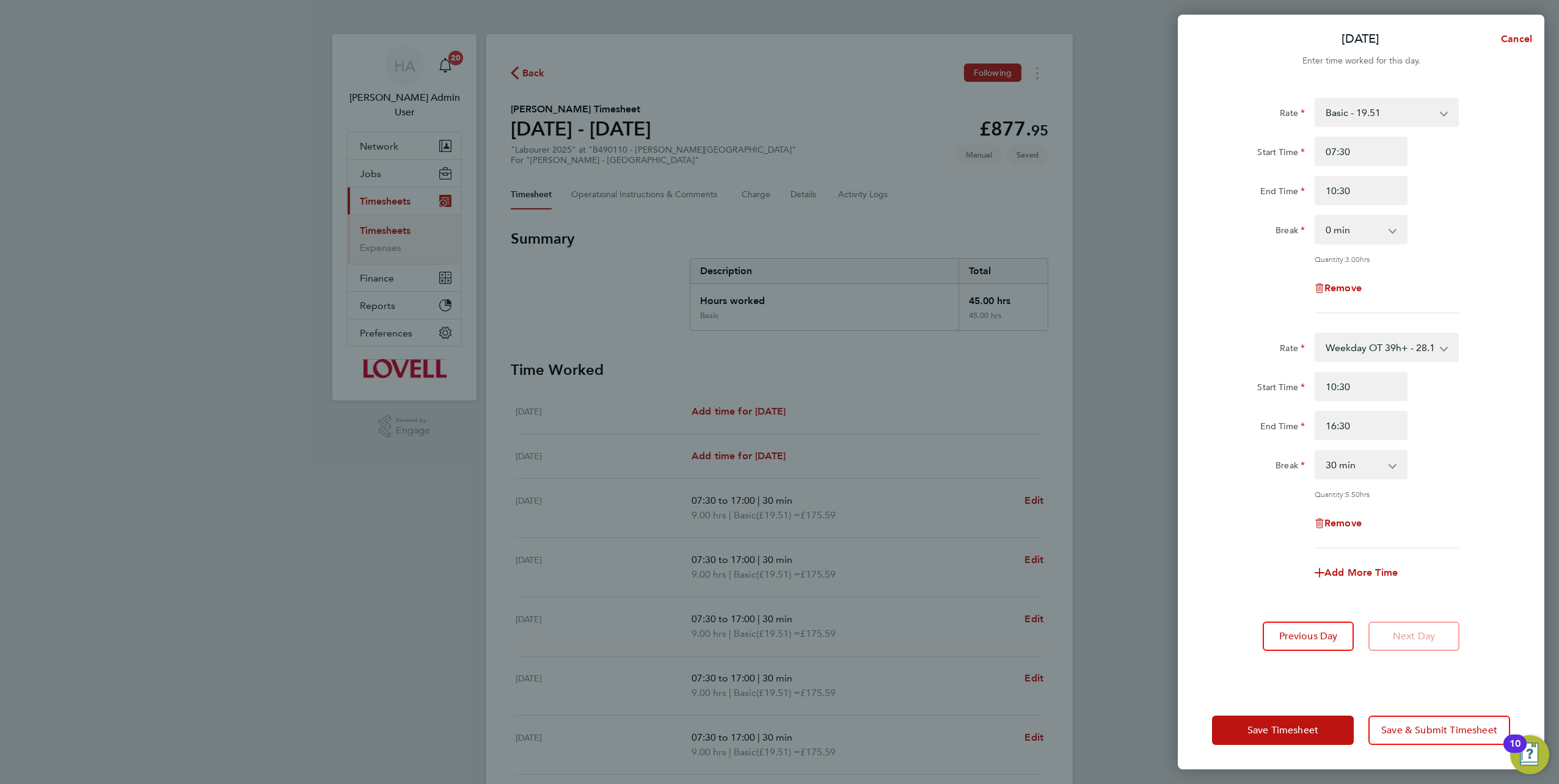
click at [777, 344] on div "Rate Basic - 19.51 Weekday OT 39h+ - 28.12 Sat first 4h - 28.12 Sat after 4h - …" at bounding box center [1360, 387] width 367 height 609
click at [777, 344] on span "Save Timesheet" at bounding box center [1283, 730] width 71 height 12
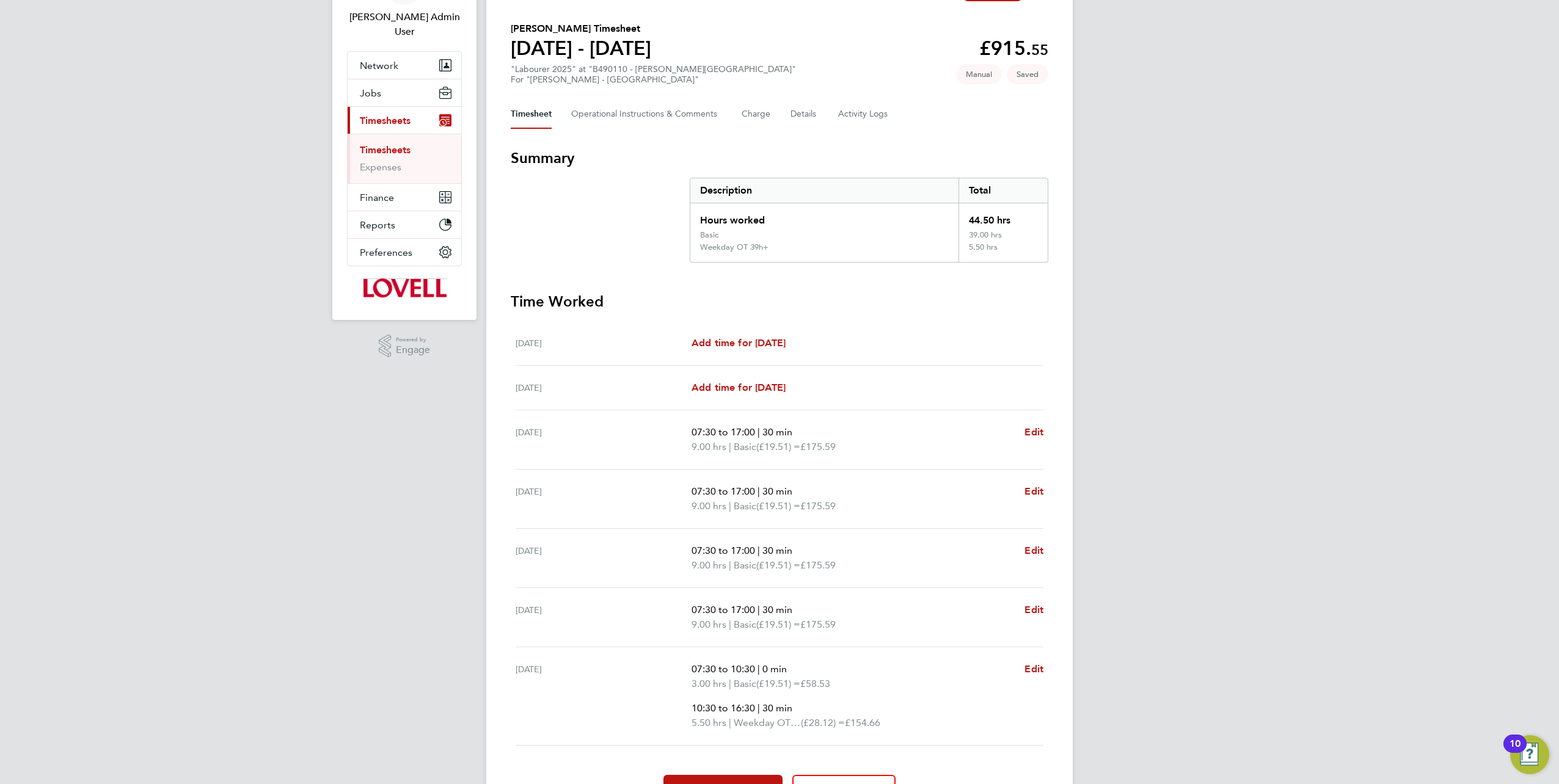
scroll to position [147, 0]
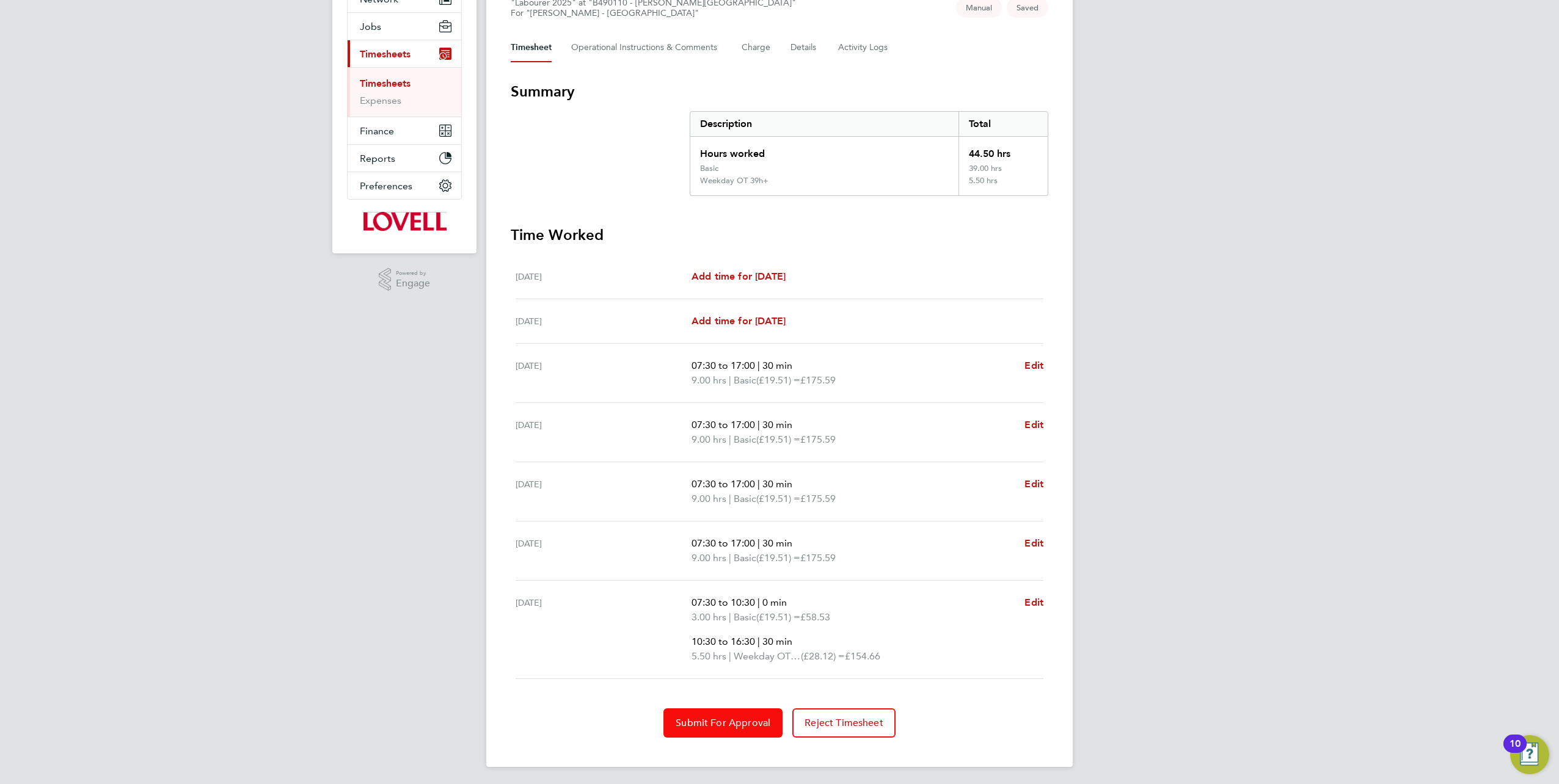
click at [716, 344] on span "Submit For Approval" at bounding box center [723, 723] width 95 height 12
click at [695, 344] on button "Approve Timesheet" at bounding box center [723, 723] width 115 height 30
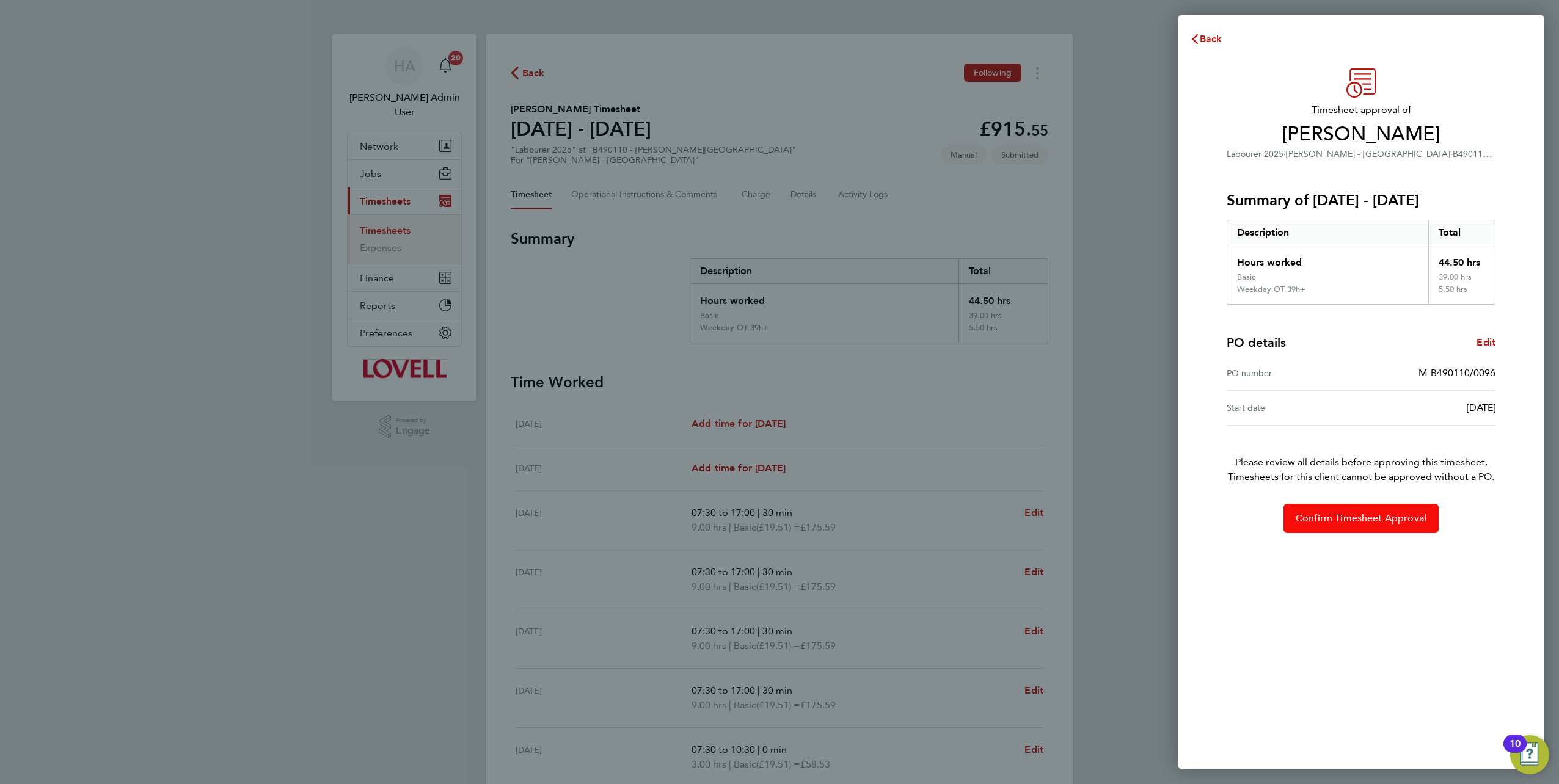
click at [777, 344] on span "Confirm Timesheet Approval" at bounding box center [1361, 518] width 131 height 12
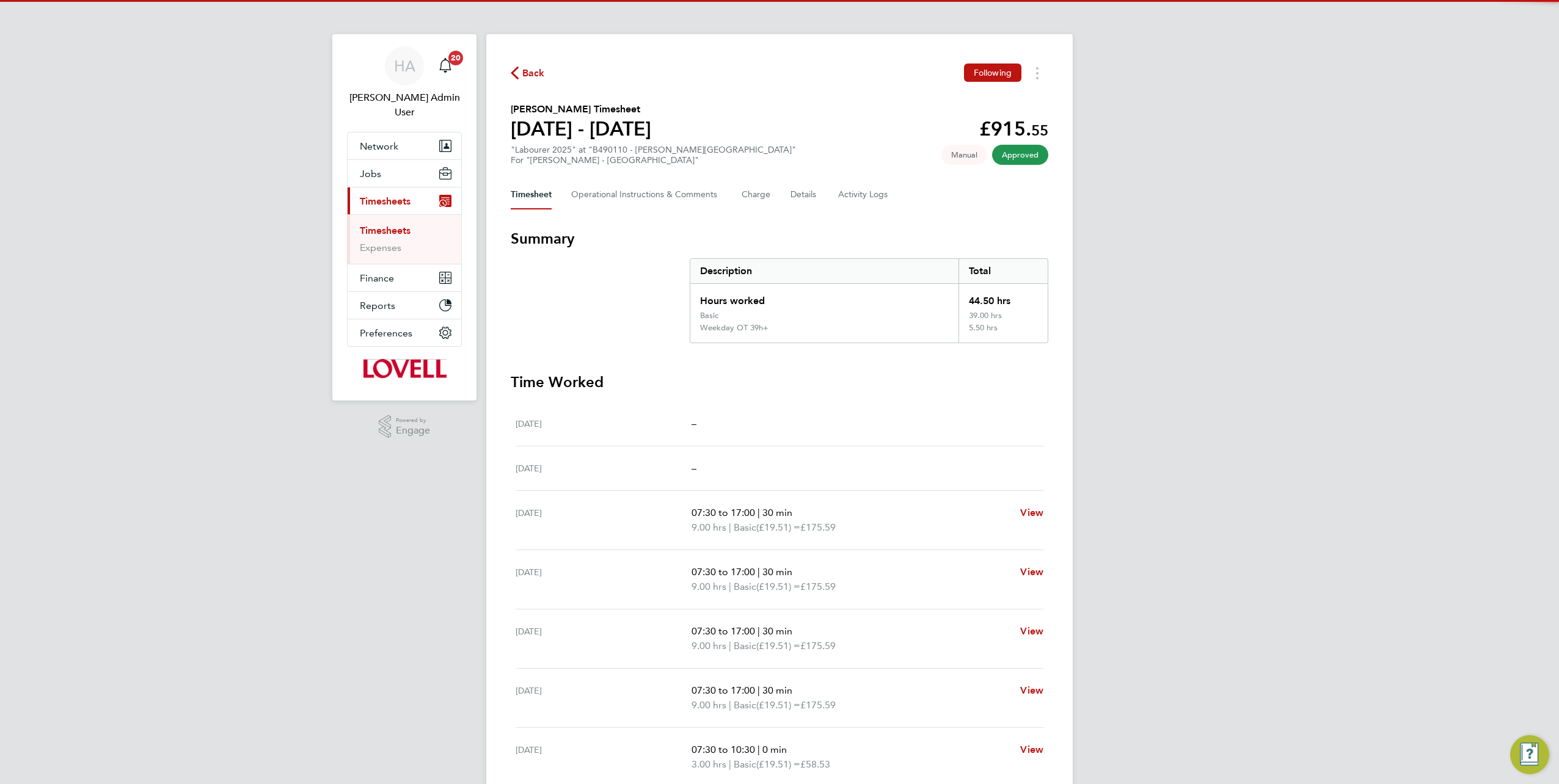
click at [292, 55] on div "[PERSON_NAME] Admin User Notifications 20 Applications: Network Team Members Bu…" at bounding box center [780, 467] width 1559 height 935
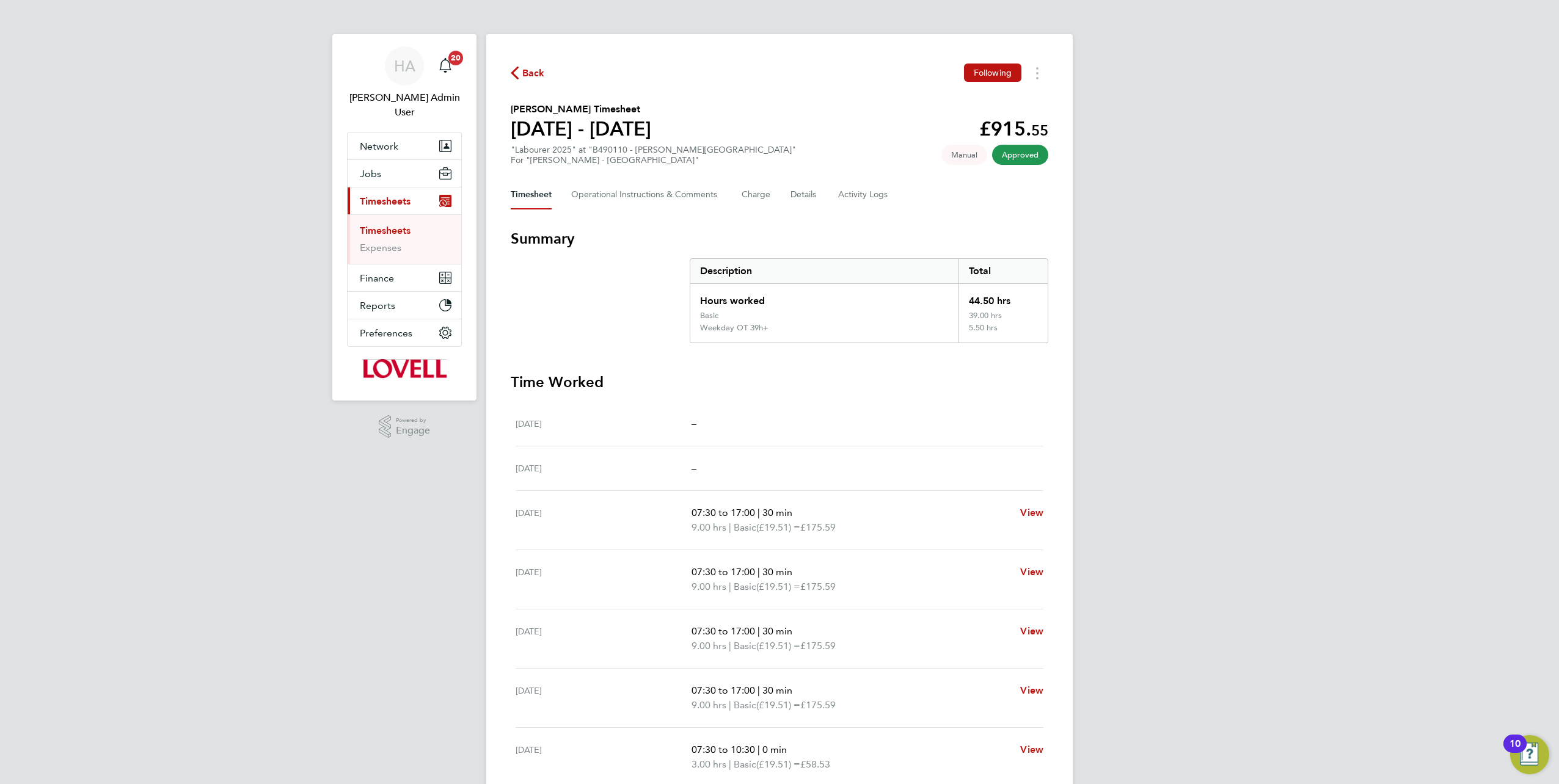
click at [398, 224] on link "Timesheets" at bounding box center [385, 230] width 51 height 12
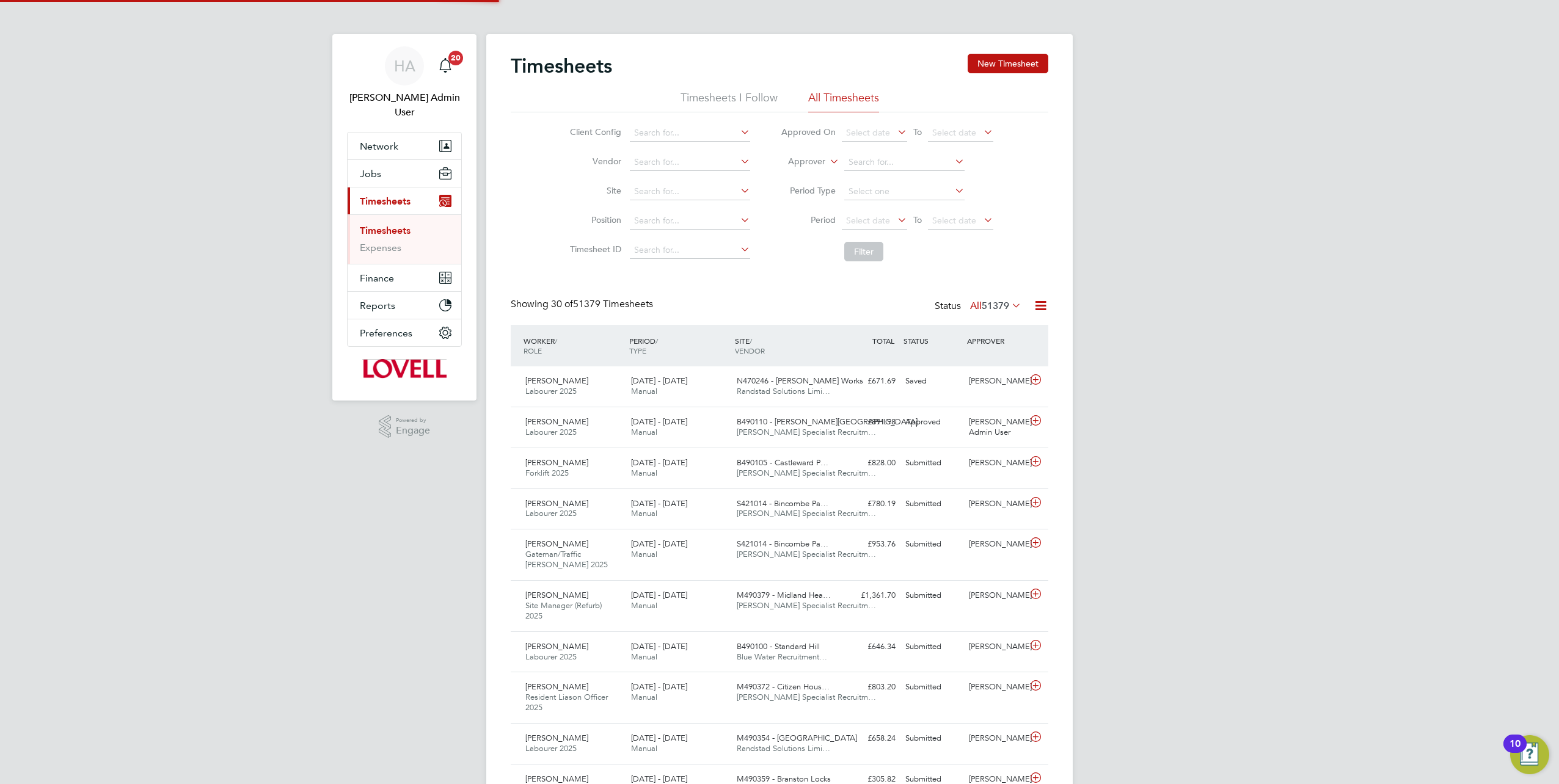
scroll to position [30, 105]
click at [777, 157] on label "Approver" at bounding box center [798, 162] width 55 height 12
click at [777, 175] on li "Worker" at bounding box center [795, 175] width 60 height 16
click at [777, 163] on input at bounding box center [904, 163] width 120 height 18
paste input "Eric Barton"
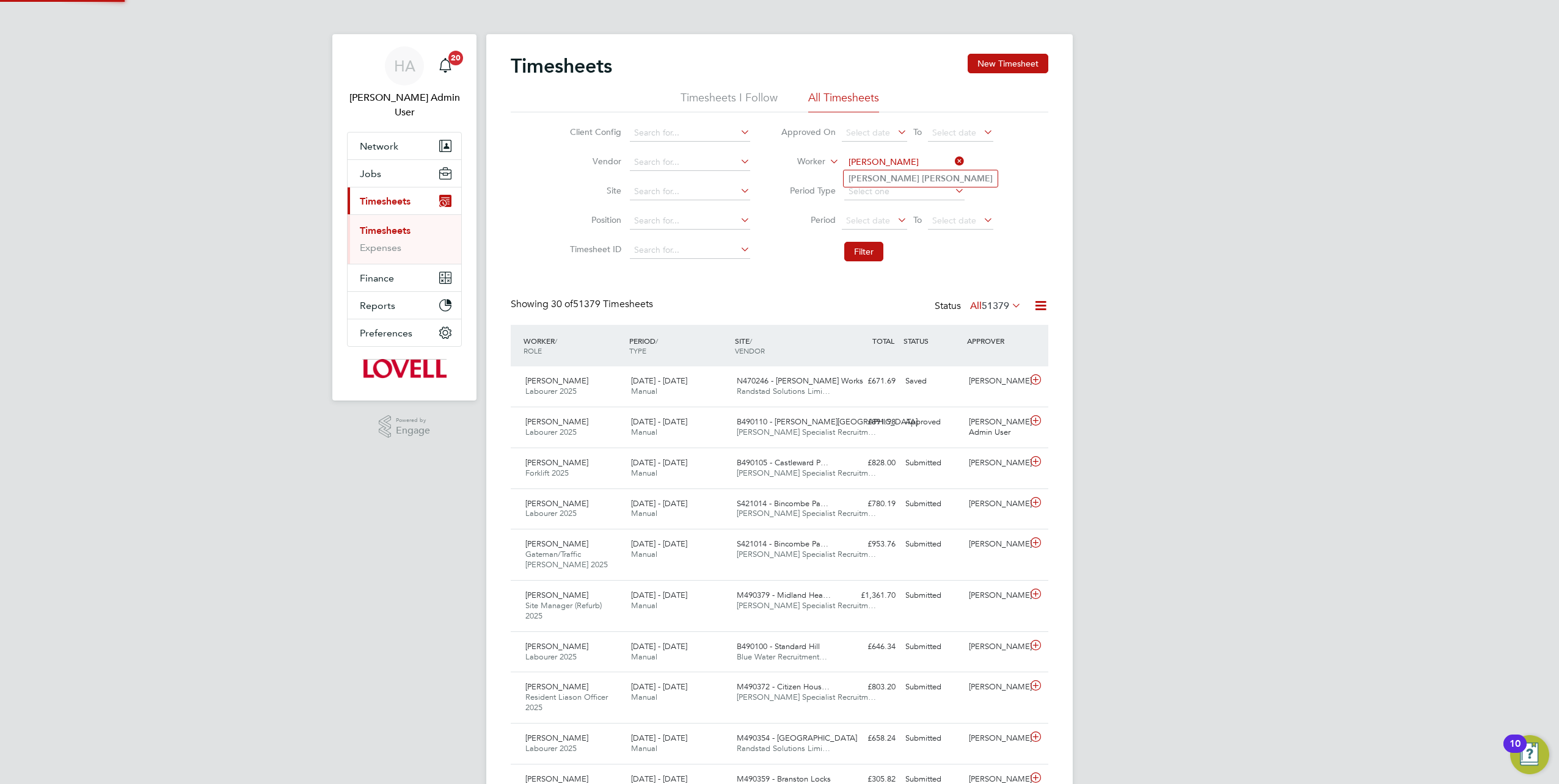
type input "Eric Barton"
click at [777, 182] on b "Barton" at bounding box center [957, 178] width 71 height 10
click at [777, 243] on button "Filter" at bounding box center [864, 251] width 39 height 19
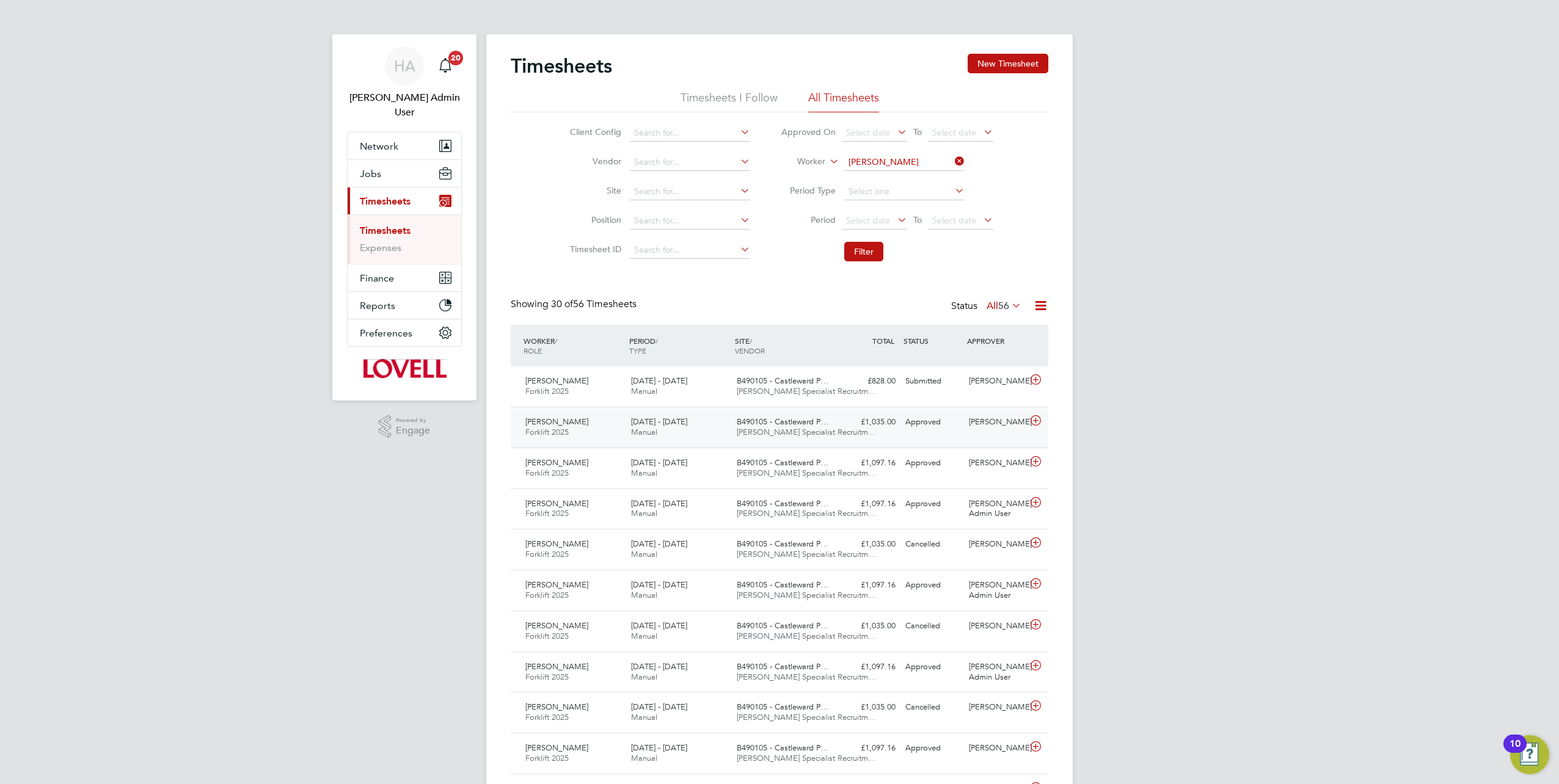
click at [777, 344] on div "Eric Barton Forklift 2025 16 - 22 Aug 2025 16 - 22 Aug 2025 Manual B490105 - Ca…" at bounding box center [780, 428] width 538 height 41
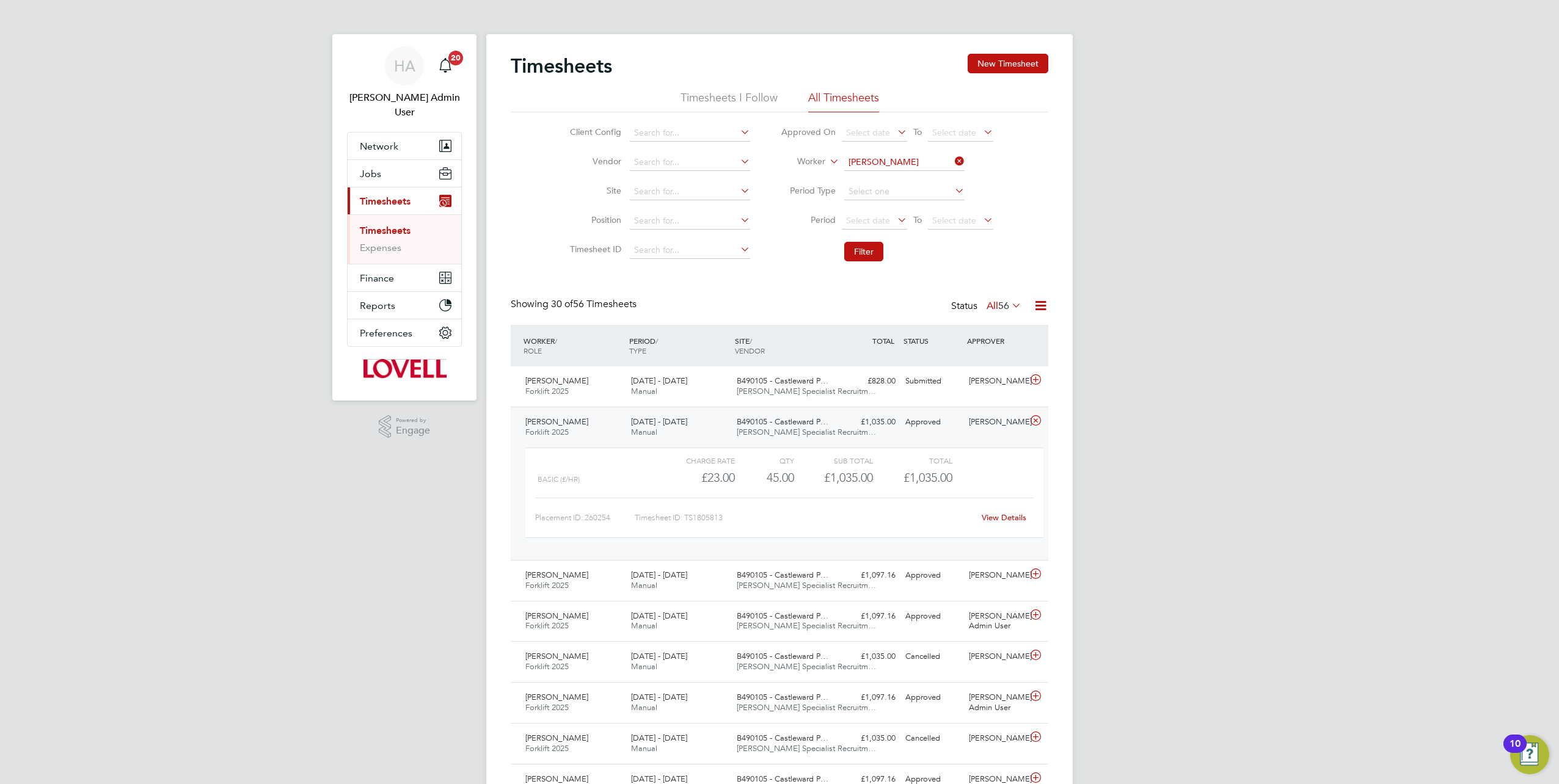
click at [777, 344] on link "View Details" at bounding box center [1004, 517] width 44 height 10
click at [777, 68] on button "New Timesheet" at bounding box center [1008, 63] width 80 height 19
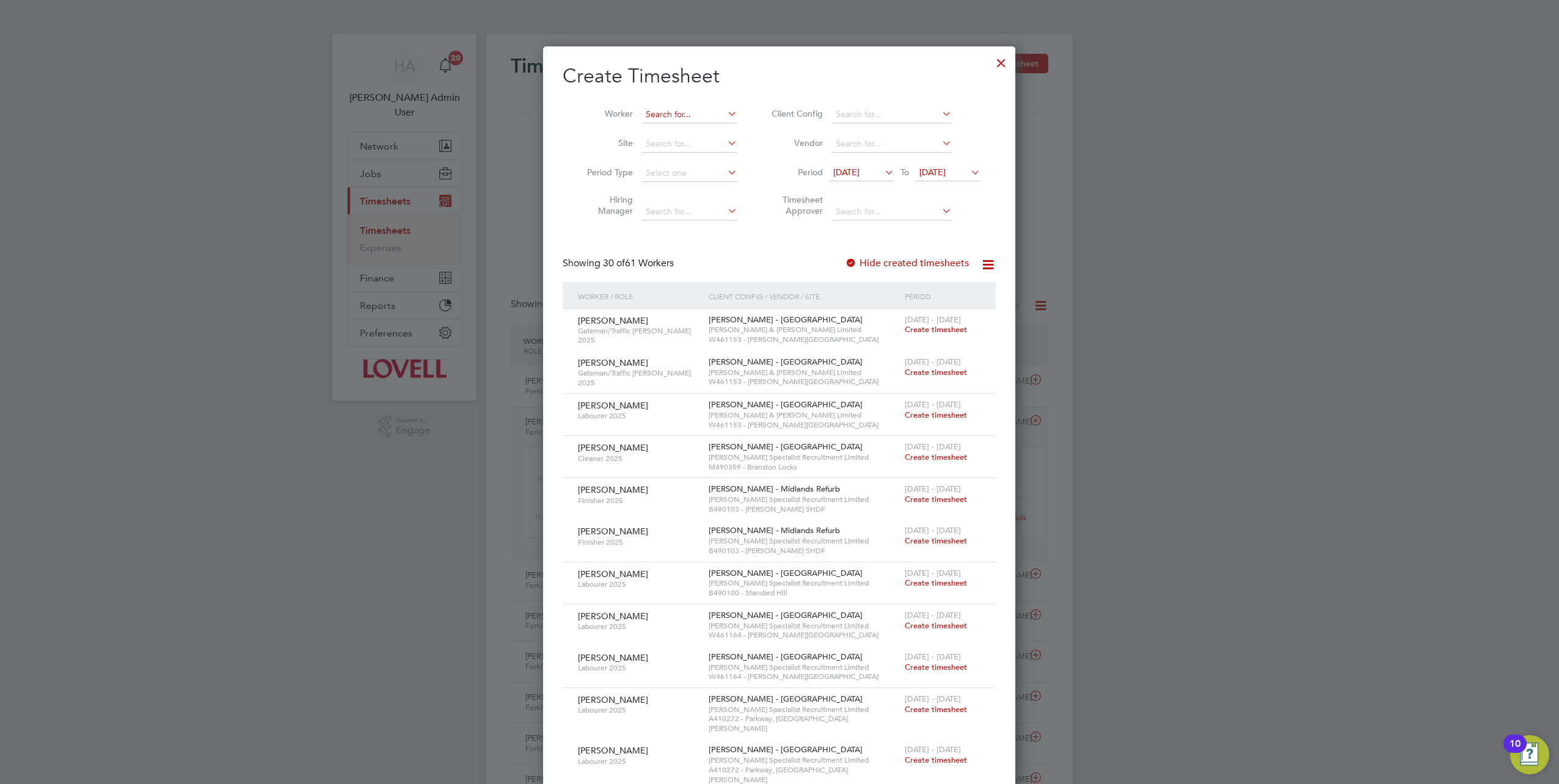
scroll to position [2249, 473]
click at [672, 118] on input at bounding box center [690, 115] width 96 height 18
click at [719, 126] on b "Bar" at bounding box center [726, 130] width 14 height 10
type input "[PERSON_NAME]"
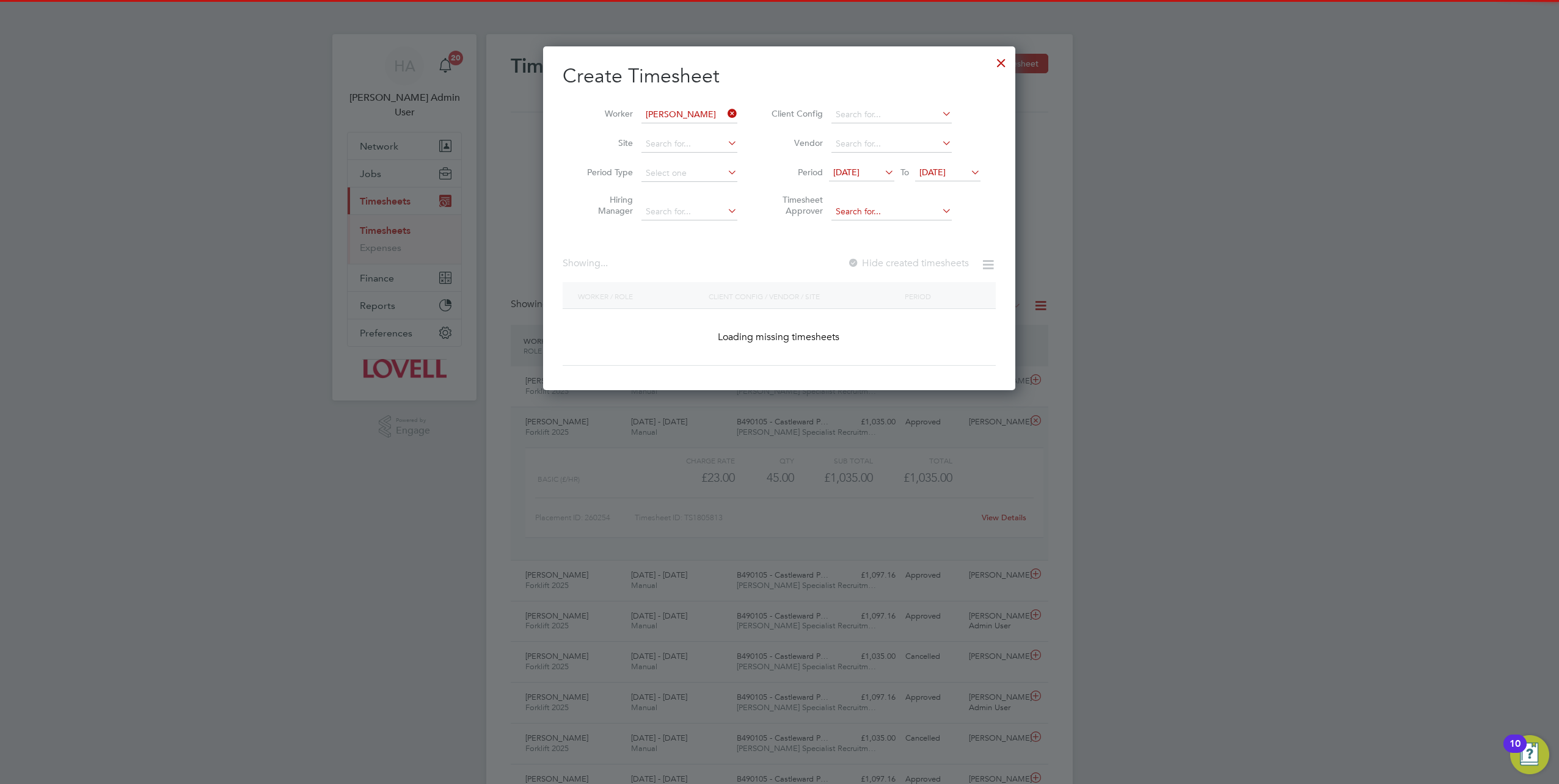
scroll to position [330, 473]
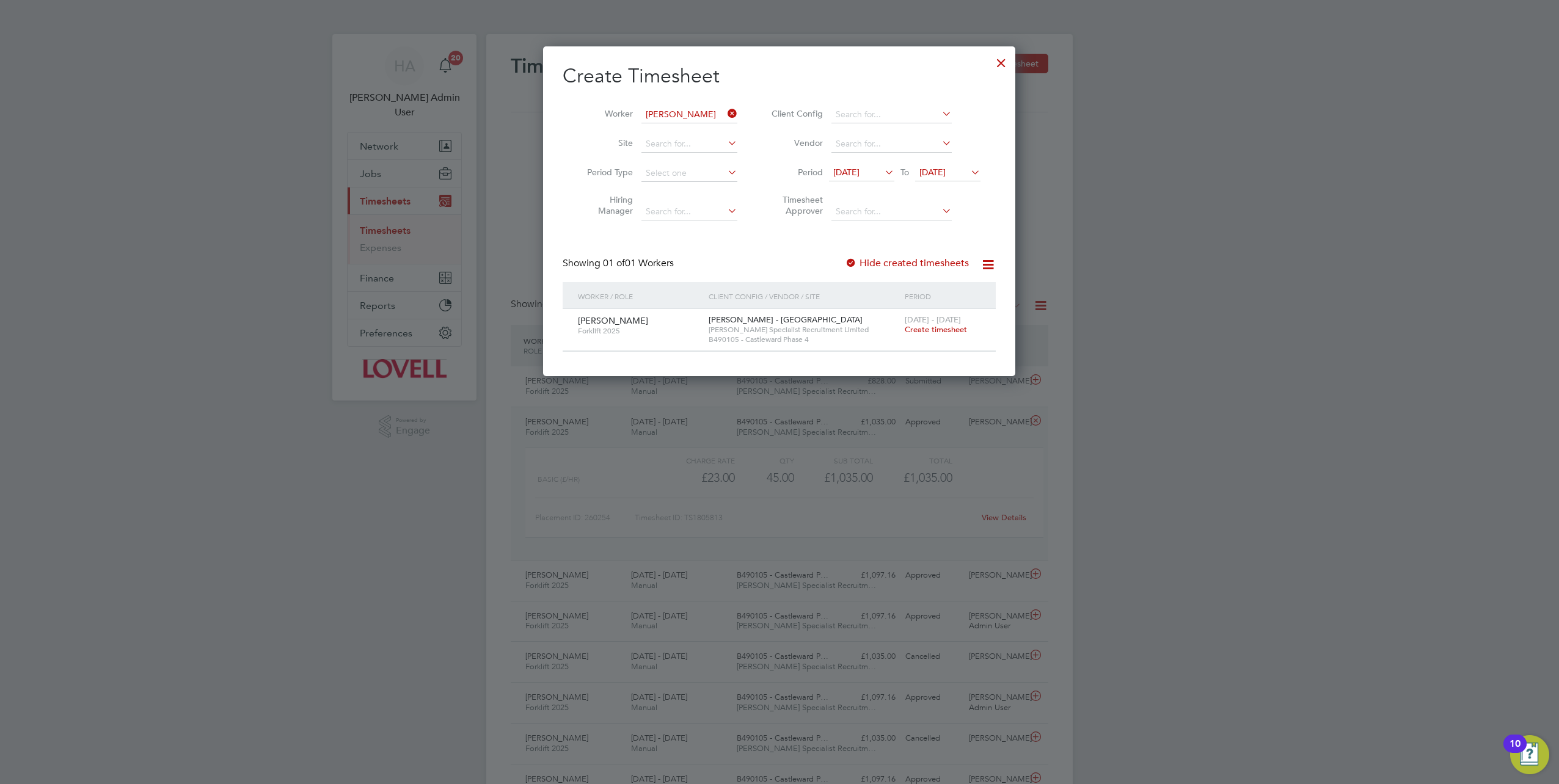
click at [777, 328] on span "Create timesheet" at bounding box center [936, 329] width 62 height 10
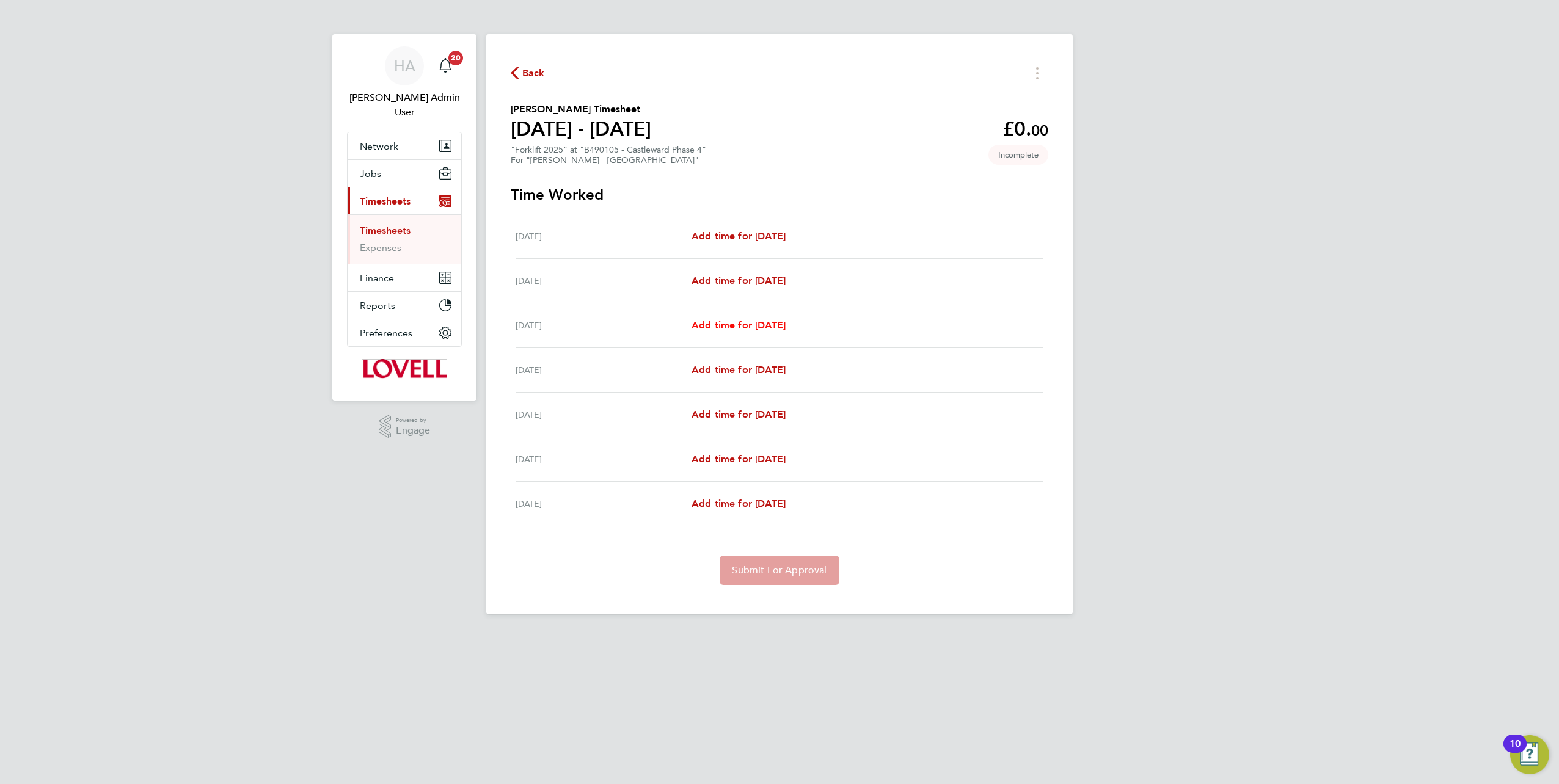
click at [701, 322] on span "Add time for Mon 18 Aug" at bounding box center [739, 325] width 94 height 12
select select "30"
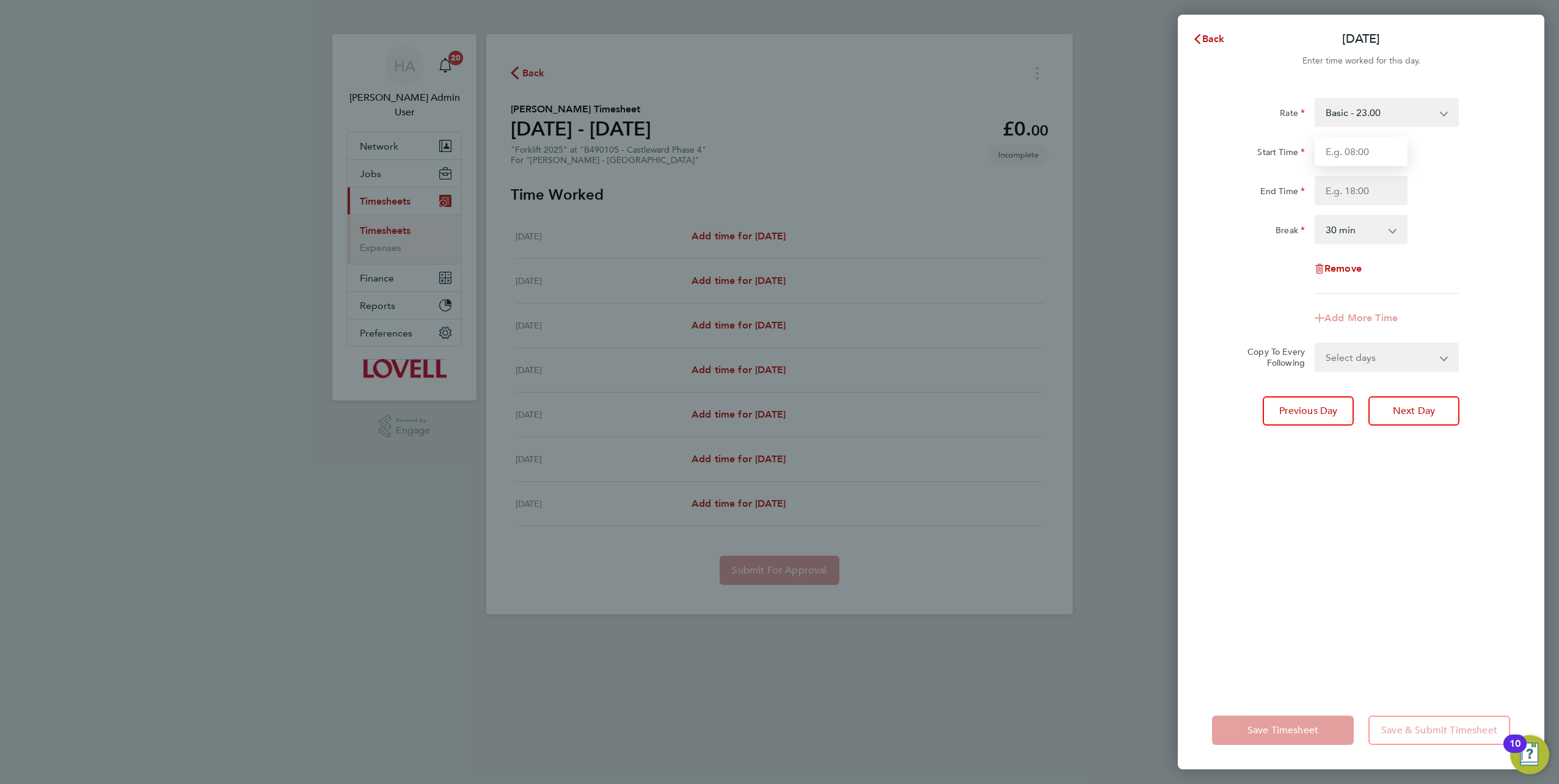
click at [777, 153] on input "Start Time" at bounding box center [1361, 151] width 93 height 30
type input "07:00"
click at [777, 198] on input "End Time" at bounding box center [1361, 191] width 93 height 30
type input "16:30"
click at [777, 344] on form "Rate Basic - 23.00 Weekday OT 39h+ - 33.36 Sat first 4h - 33.36 Sat after 4h - …" at bounding box center [1361, 235] width 298 height 274
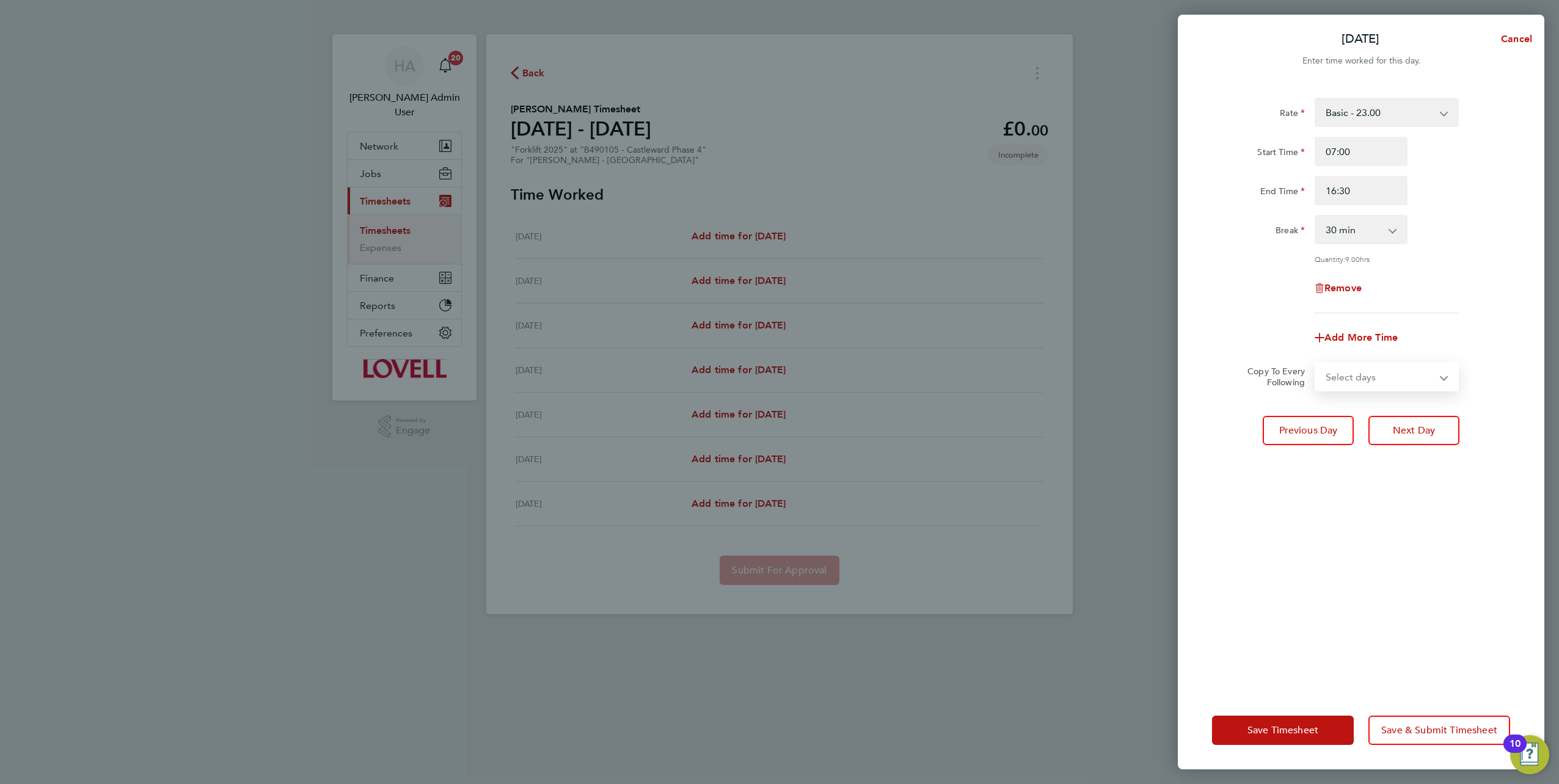
select select "DAY"
click at [777, 344] on select "Select days Day Tuesday Wednesday Thursday Friday" at bounding box center [1380, 377] width 128 height 27
select select "2025-08-22"
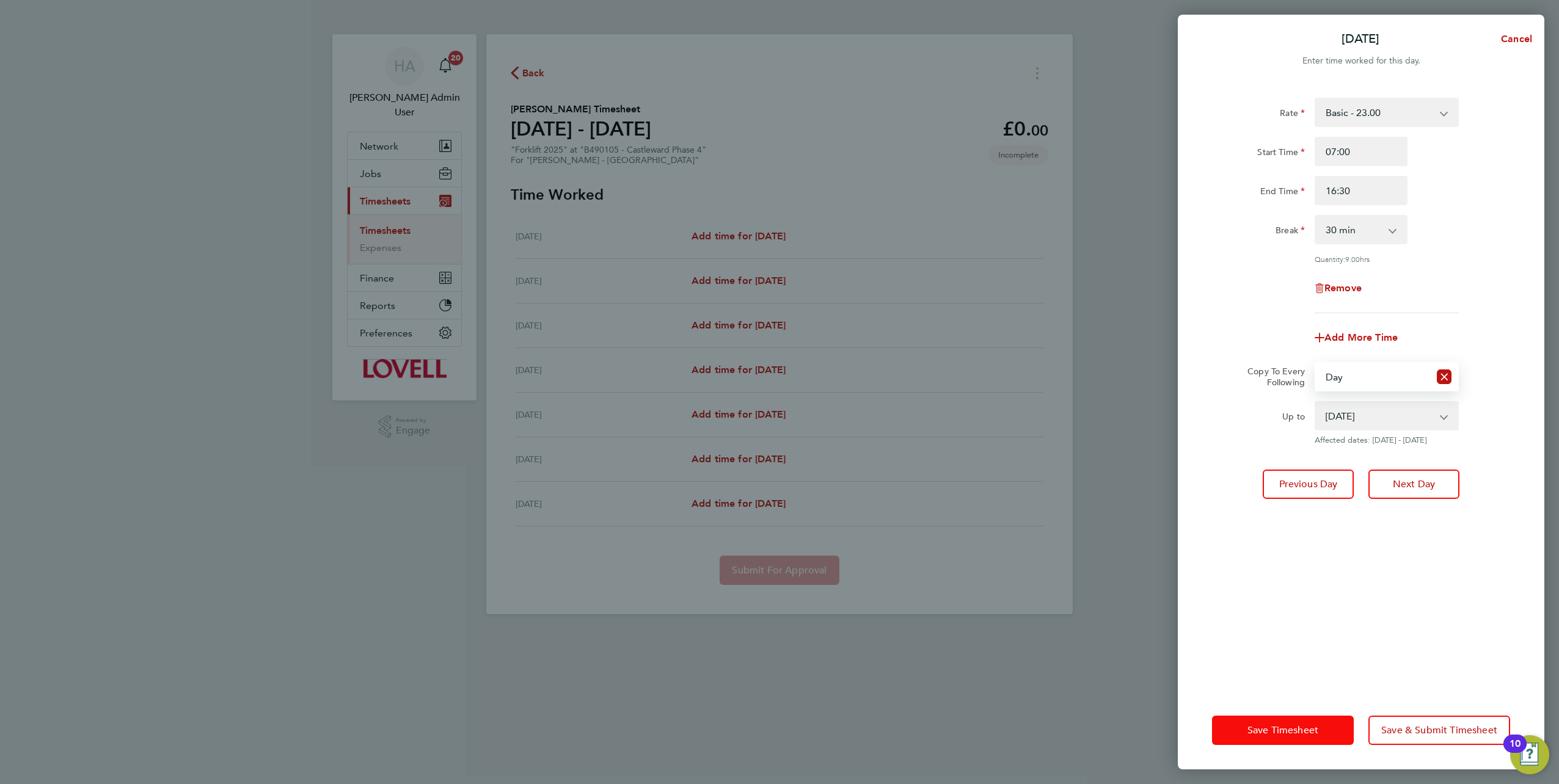
click at [777, 344] on button "Save Timesheet" at bounding box center [1283, 730] width 141 height 30
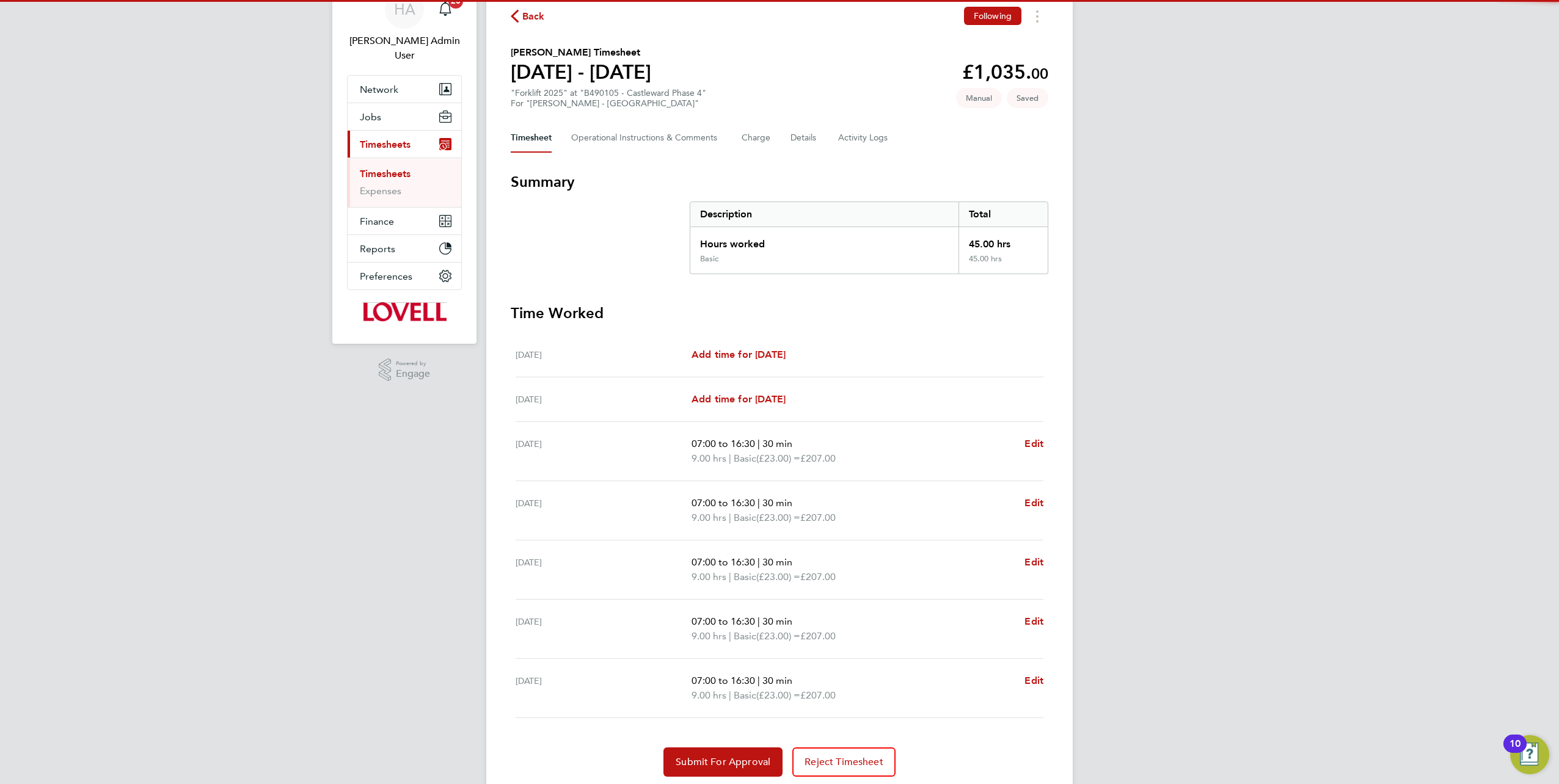
scroll to position [96, 0]
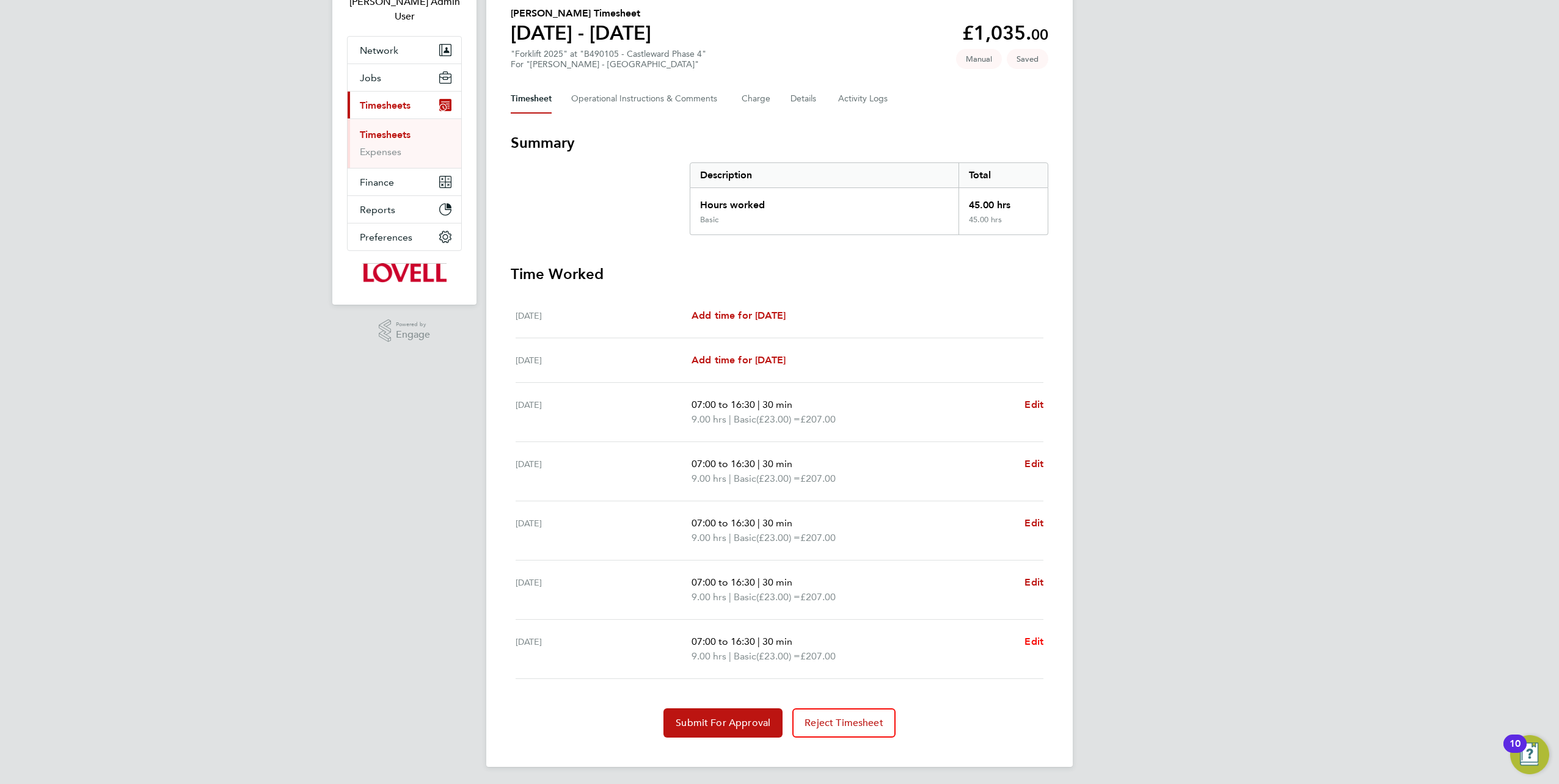
click at [777, 344] on span "Edit" at bounding box center [1033, 642] width 19 height 12
select select "30"
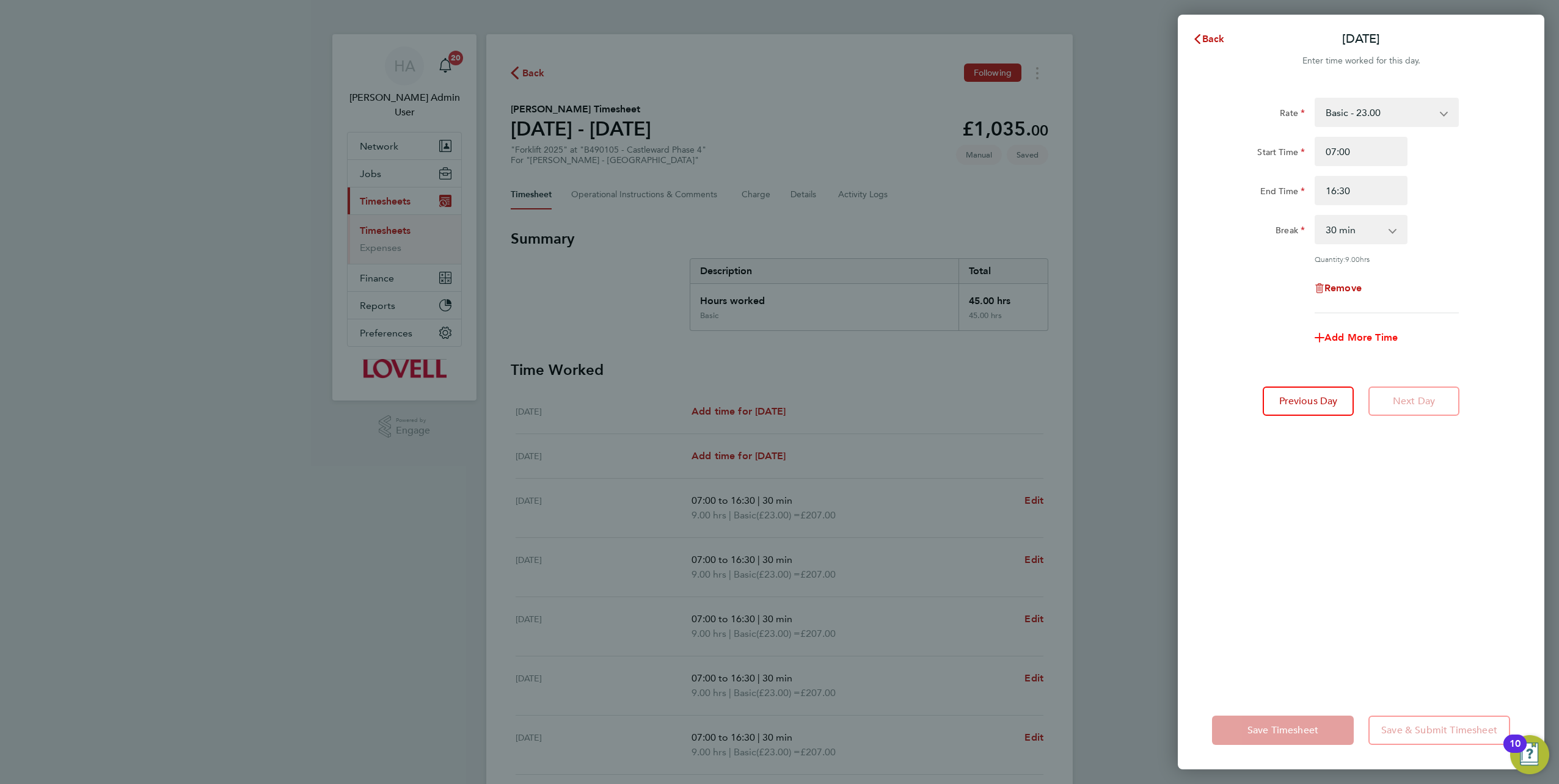
click at [777, 337] on span "Add More Time" at bounding box center [1360, 337] width 73 height 12
select select "null"
click at [777, 344] on select "Basic - 23.00 Weekday OT 39h+ - 33.36 Sat first 4h - 33.36 Sat after 4h - 43.71…" at bounding box center [1380, 347] width 127 height 27
select select "30"
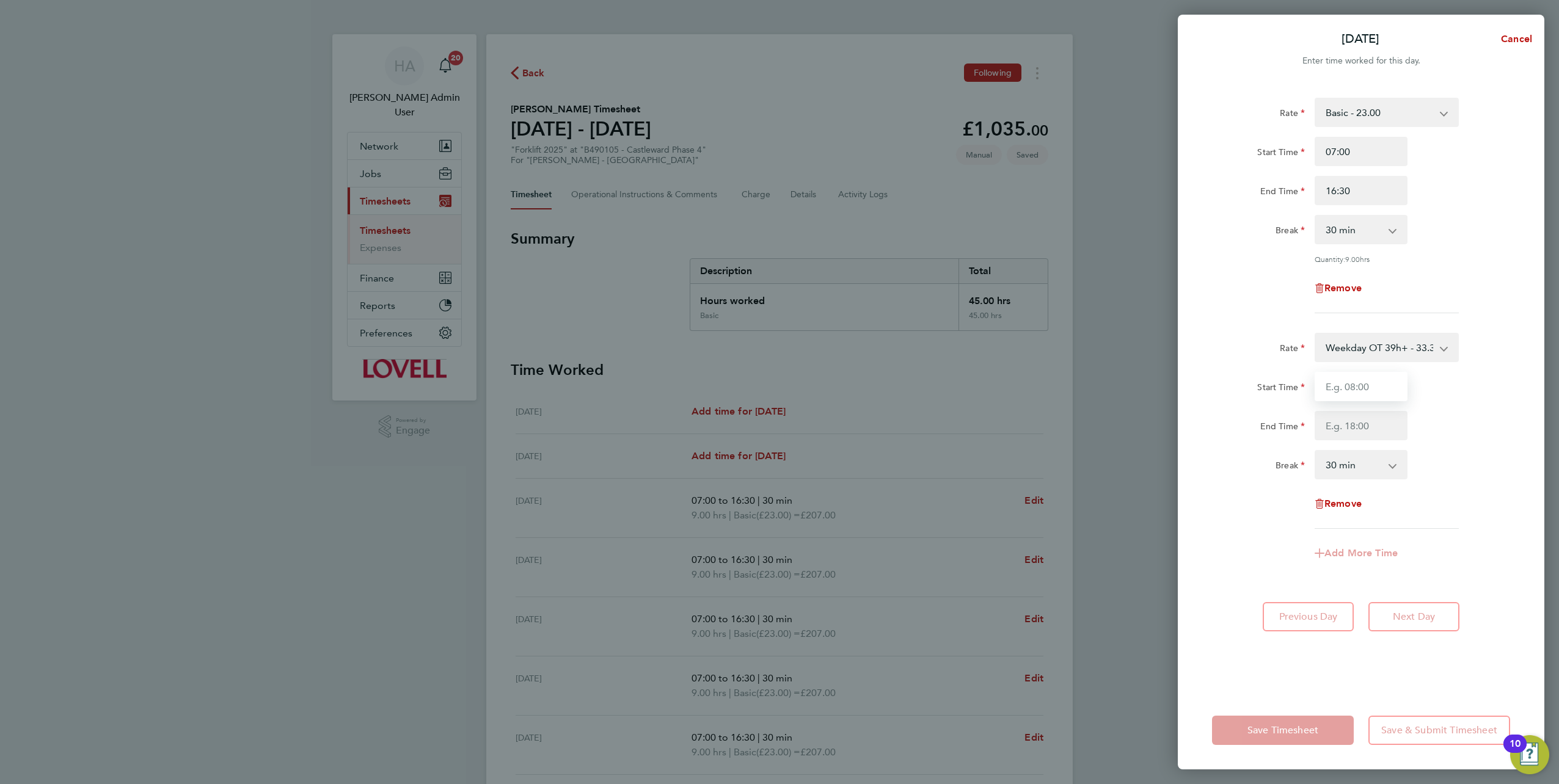
click at [777, 344] on input "Start Time" at bounding box center [1361, 387] width 93 height 30
drag, startPoint x: 1348, startPoint y: 194, endPoint x: 1301, endPoint y: 194, distance: 47.0
click at [777, 194] on div "End Time 16:30" at bounding box center [1360, 191] width 308 height 30
type input "13:00"
click at [777, 344] on input "Start Time" at bounding box center [1361, 387] width 93 height 30
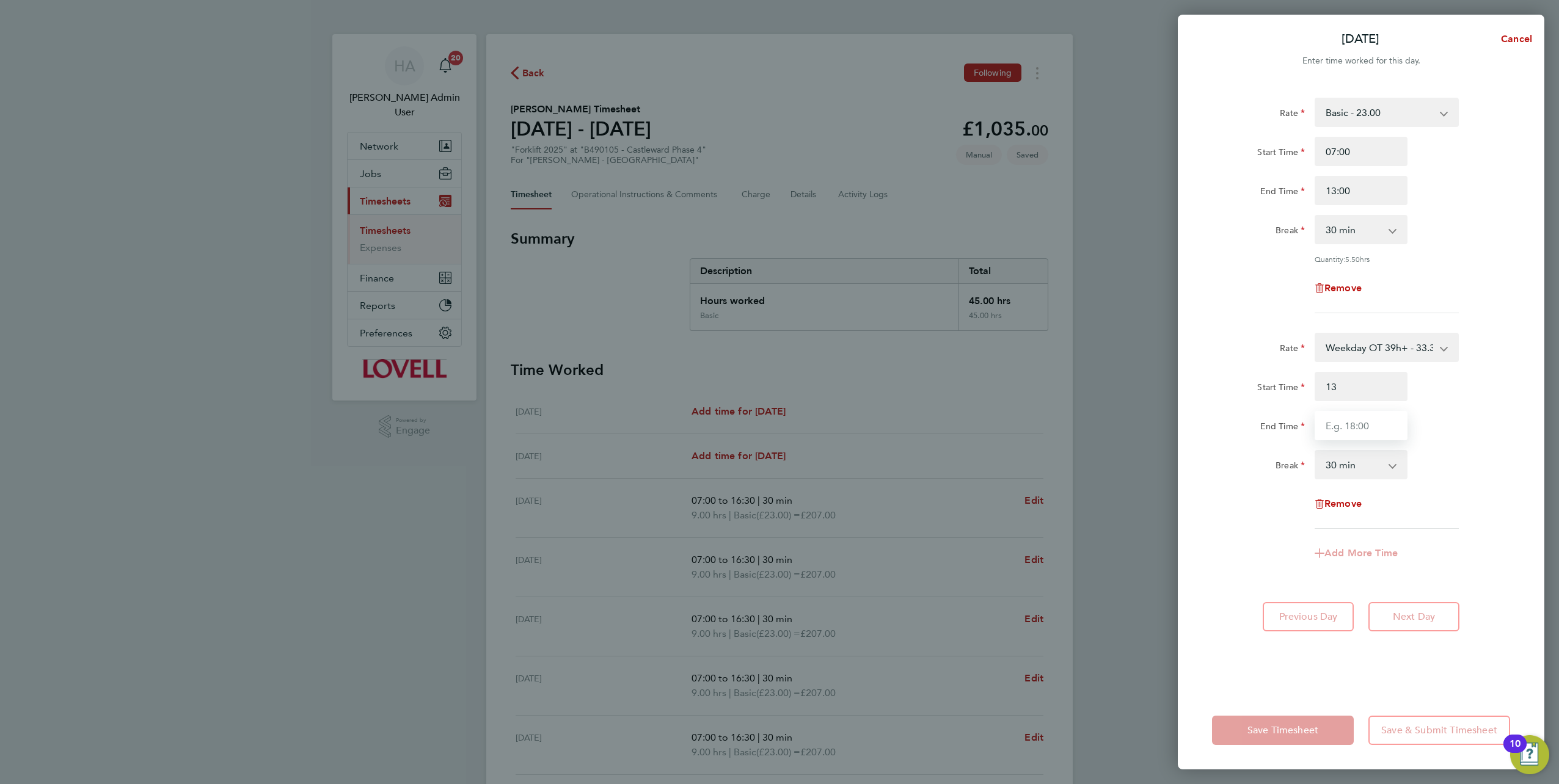
type input "13:00"
click at [777, 344] on input "End Time" at bounding box center [1361, 426] width 93 height 30
type input "16:30"
drag, startPoint x: 1380, startPoint y: 461, endPoint x: 1378, endPoint y: 469, distance: 8.2
click at [777, 344] on select "0 min 15 min 30 min 45 min 60 min 75 min 90 min" at bounding box center [1354, 464] width 76 height 27
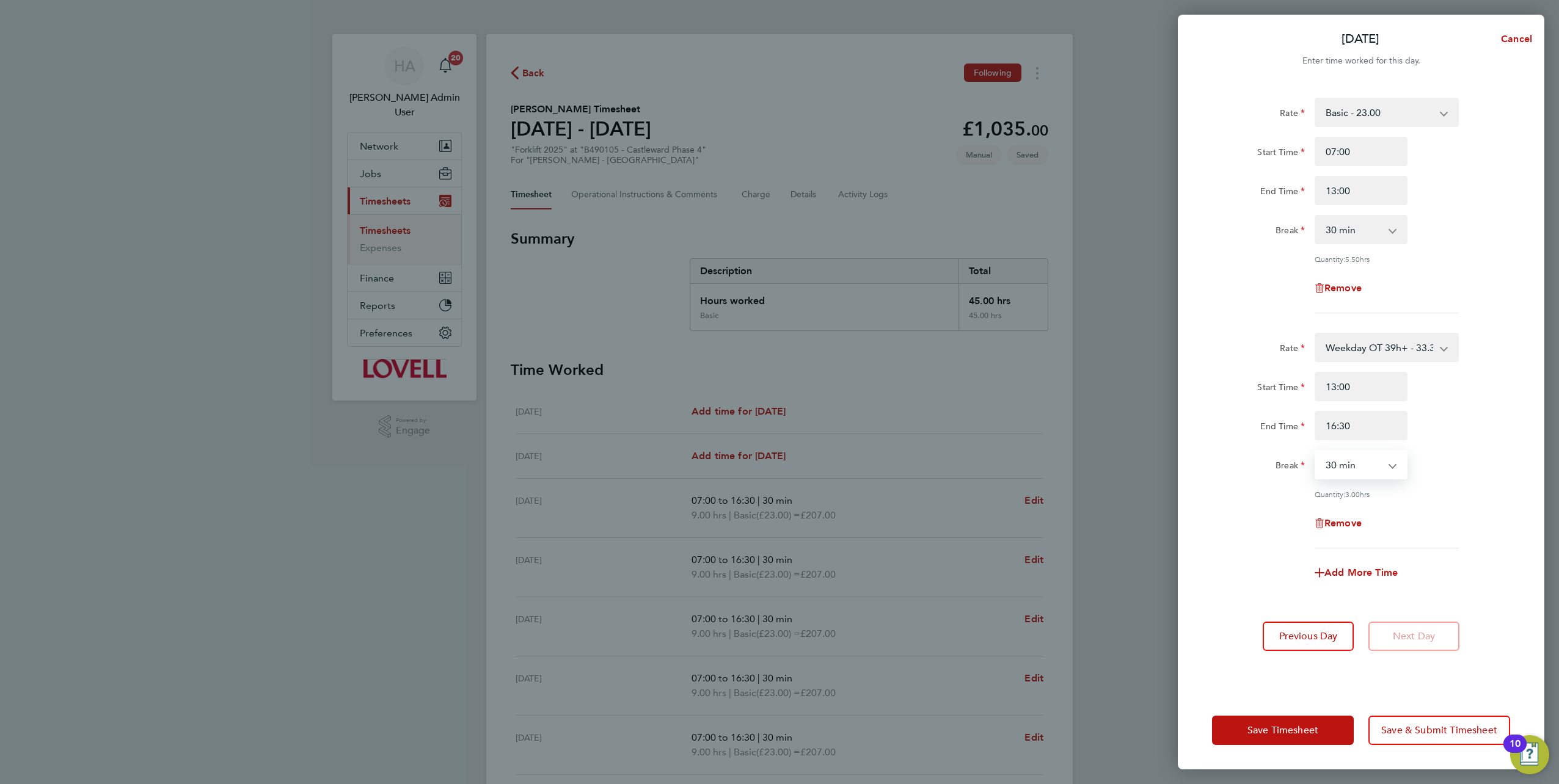
select select "0"
click at [777, 344] on select "0 min 15 min 30 min 45 min 60 min 75 min 90 min" at bounding box center [1354, 464] width 76 height 27
click at [777, 344] on span "Save Timesheet" at bounding box center [1283, 730] width 71 height 12
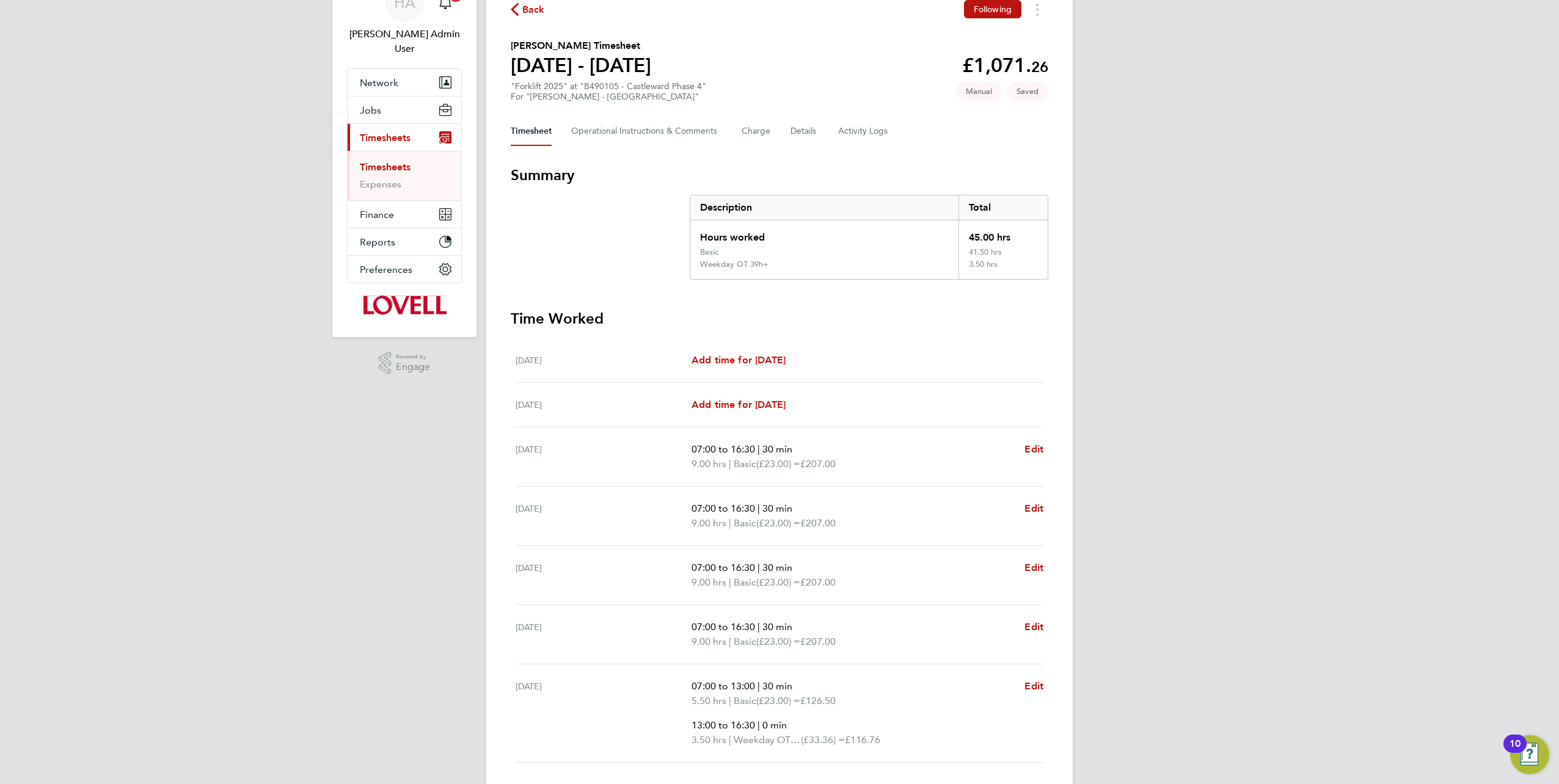
scroll to position [147, 0]
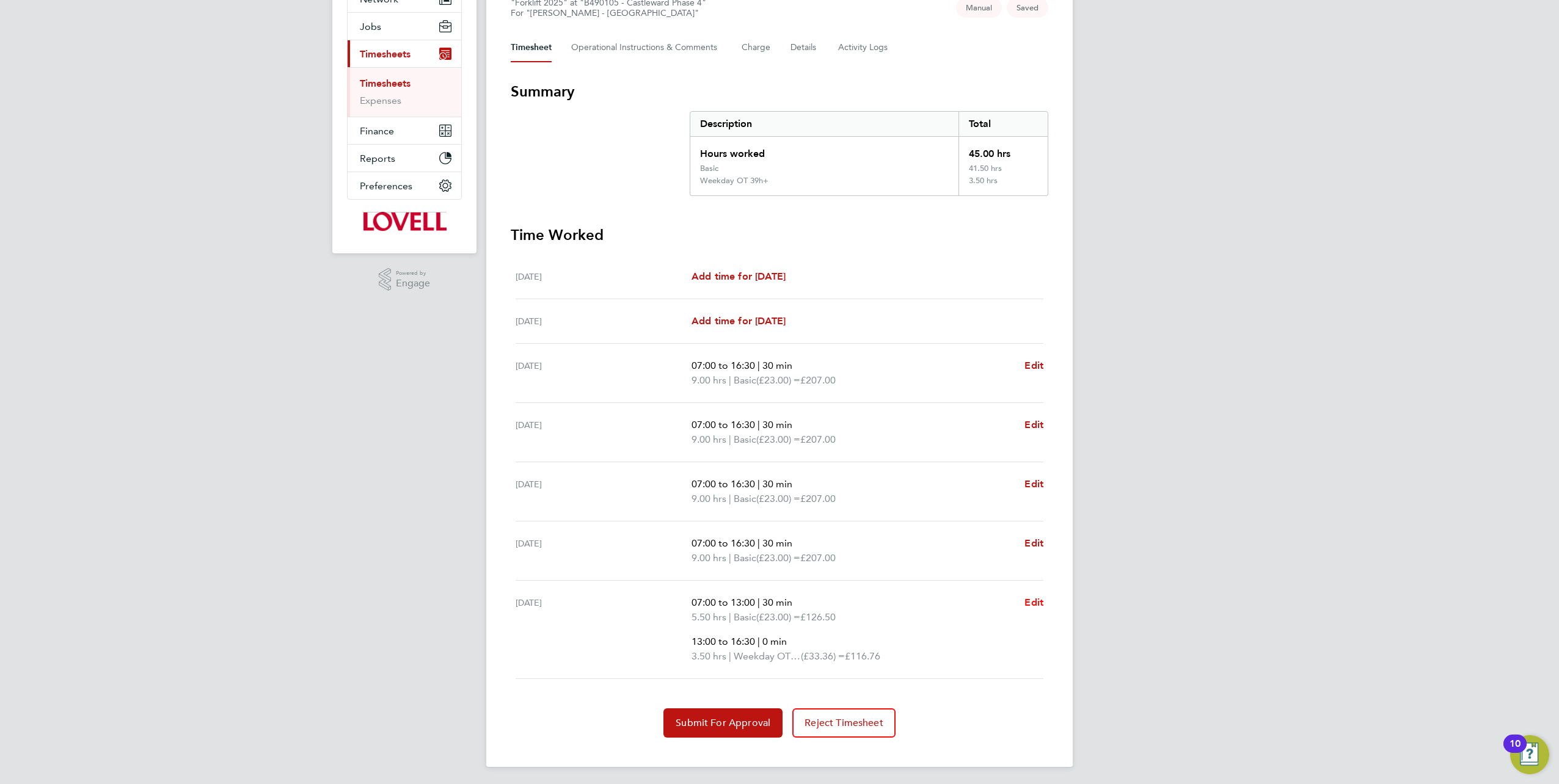
click at [777, 344] on span "Edit" at bounding box center [1033, 602] width 19 height 12
select select "30"
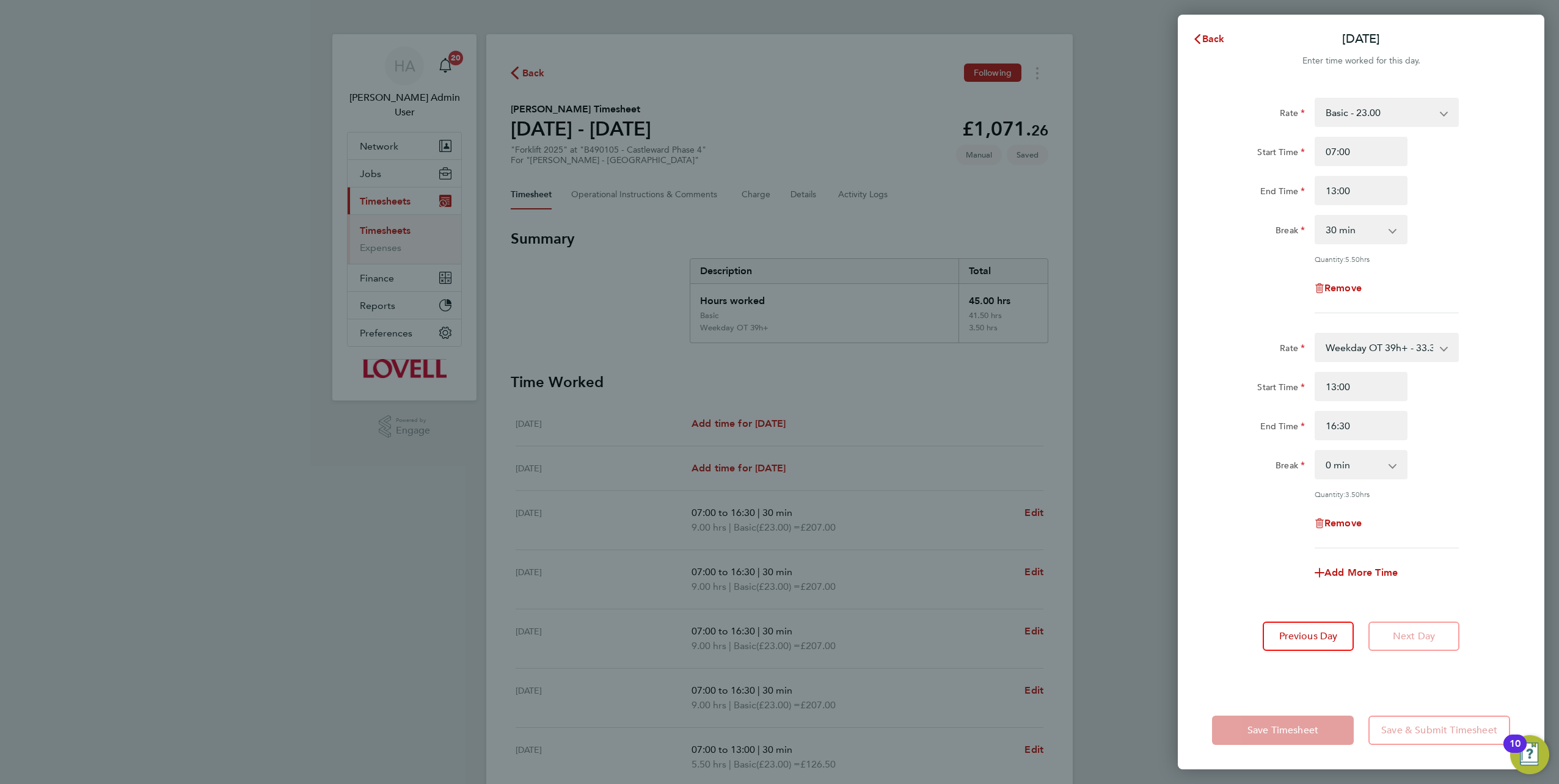
click at [777, 344] on div "Save Timesheet Save & Submit Timesheet" at bounding box center [1360, 730] width 367 height 78
click at [777, 344] on icon "button" at bounding box center [1320, 573] width 10 height 10
select select "null"
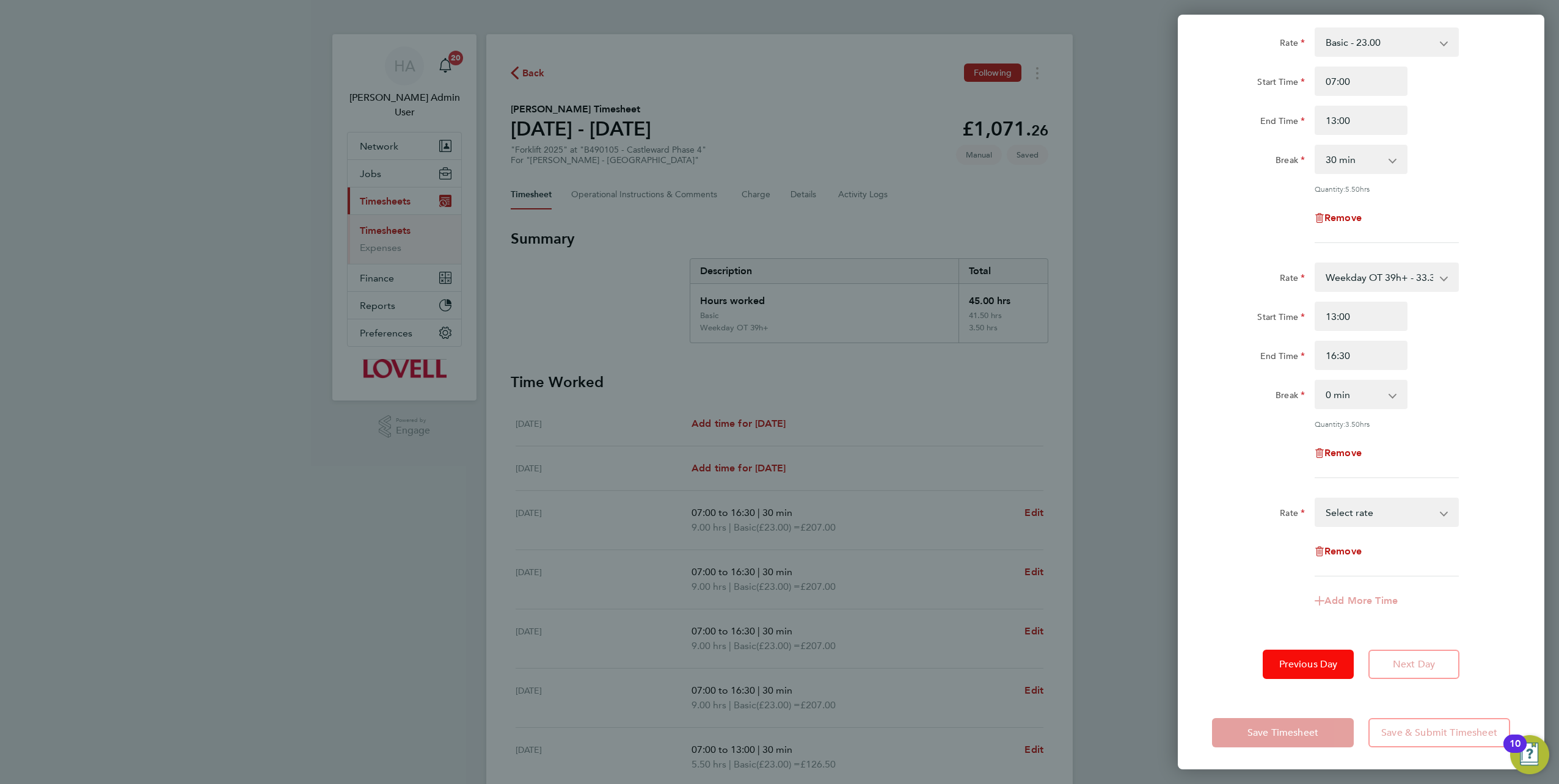
click at [777, 344] on span "Previous Day" at bounding box center [1309, 664] width 59 height 12
select select "30"
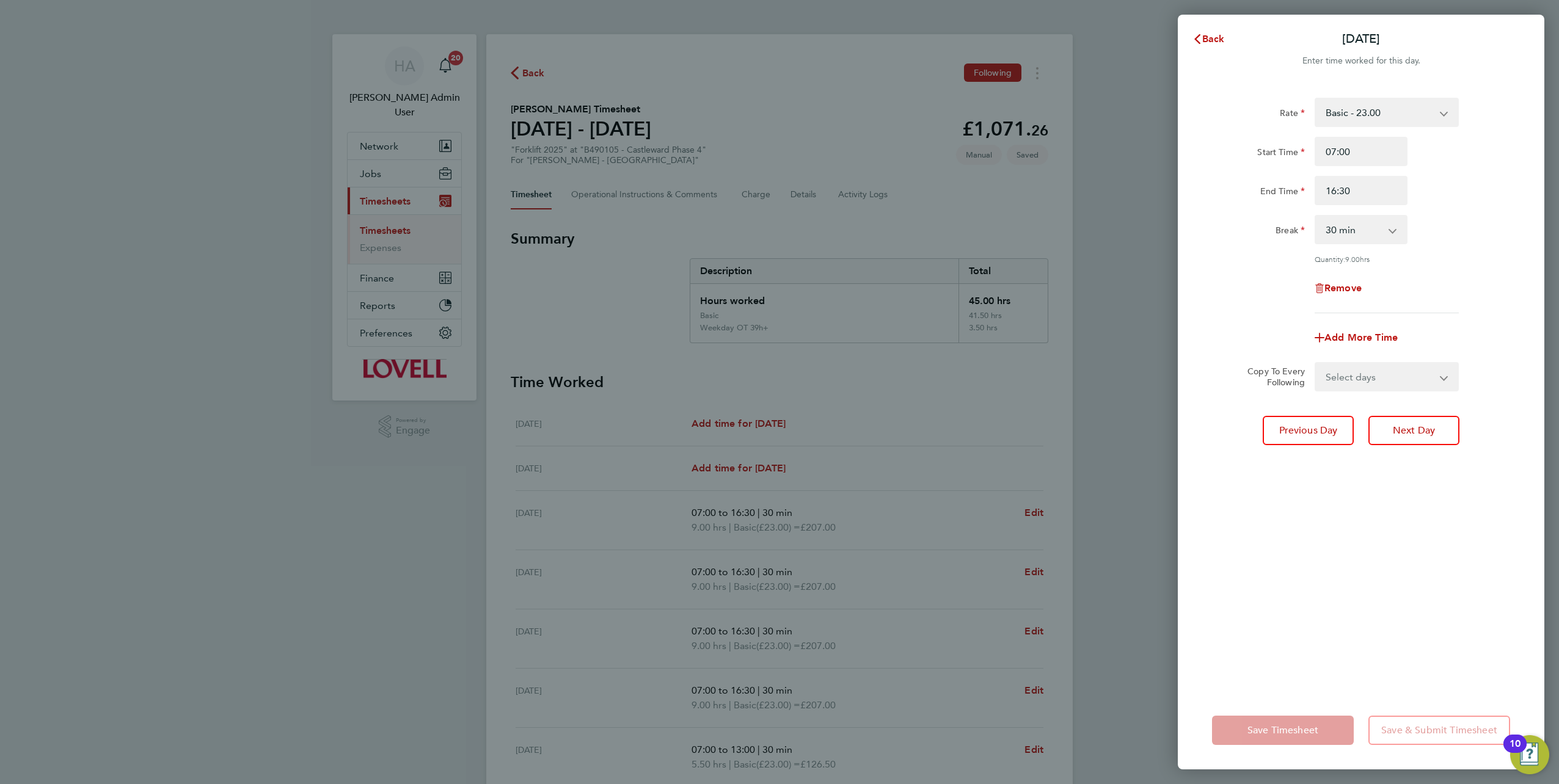
click at [777, 344] on select "Select days Friday" at bounding box center [1380, 377] width 128 height 27
click at [777, 344] on div "Back Thu 21 Aug Enter time worked for this day. Rate Basic - 23.00 Weekday OT 3…" at bounding box center [780, 392] width 1559 height 784
click at [777, 45] on button "Back" at bounding box center [1209, 39] width 57 height 24
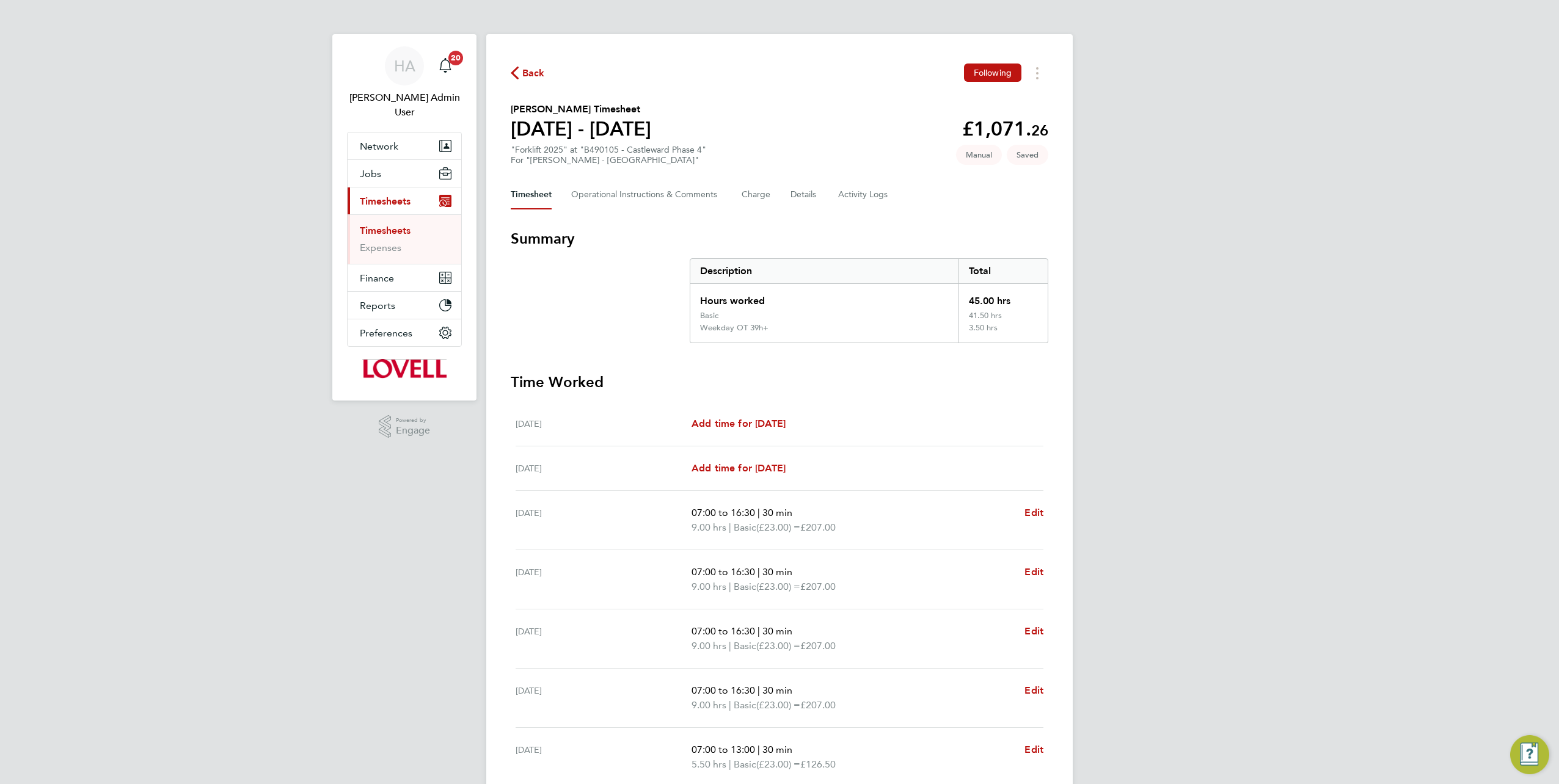
scroll to position [147, 0]
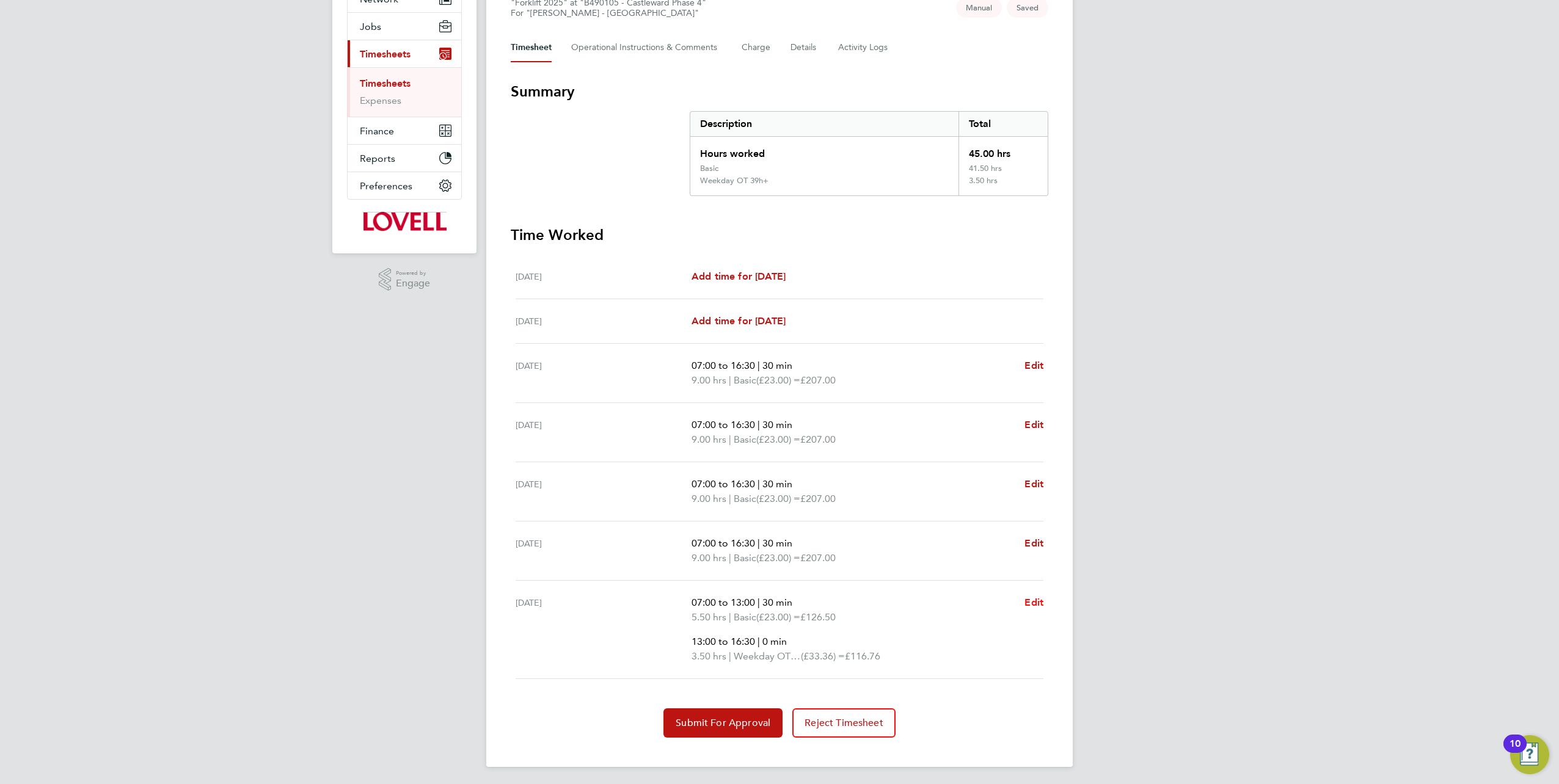
click at [777, 344] on span "Edit" at bounding box center [1033, 602] width 19 height 12
select select "30"
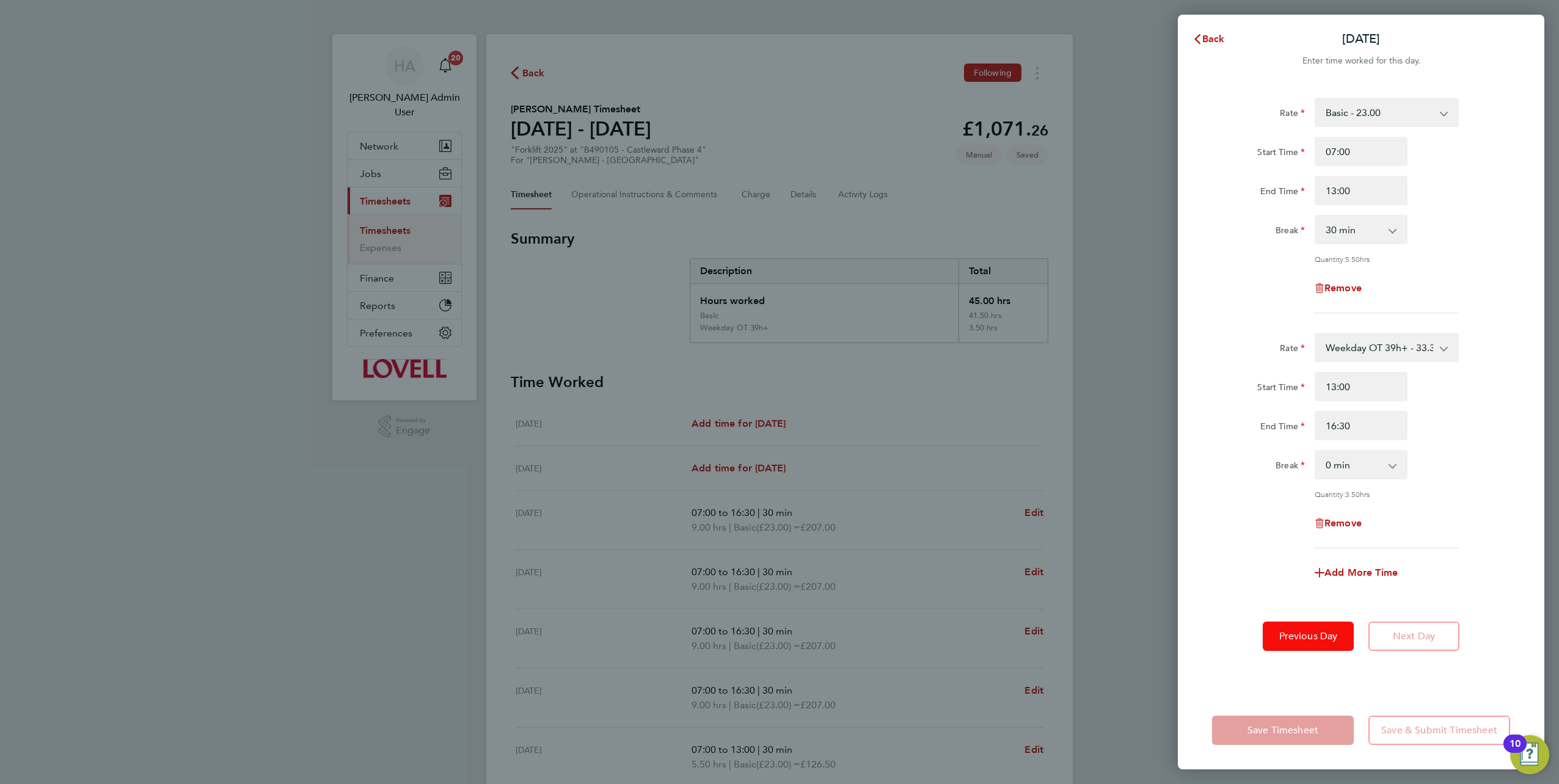
click at [777, 344] on span "Previous Day" at bounding box center [1309, 636] width 59 height 12
select select "30"
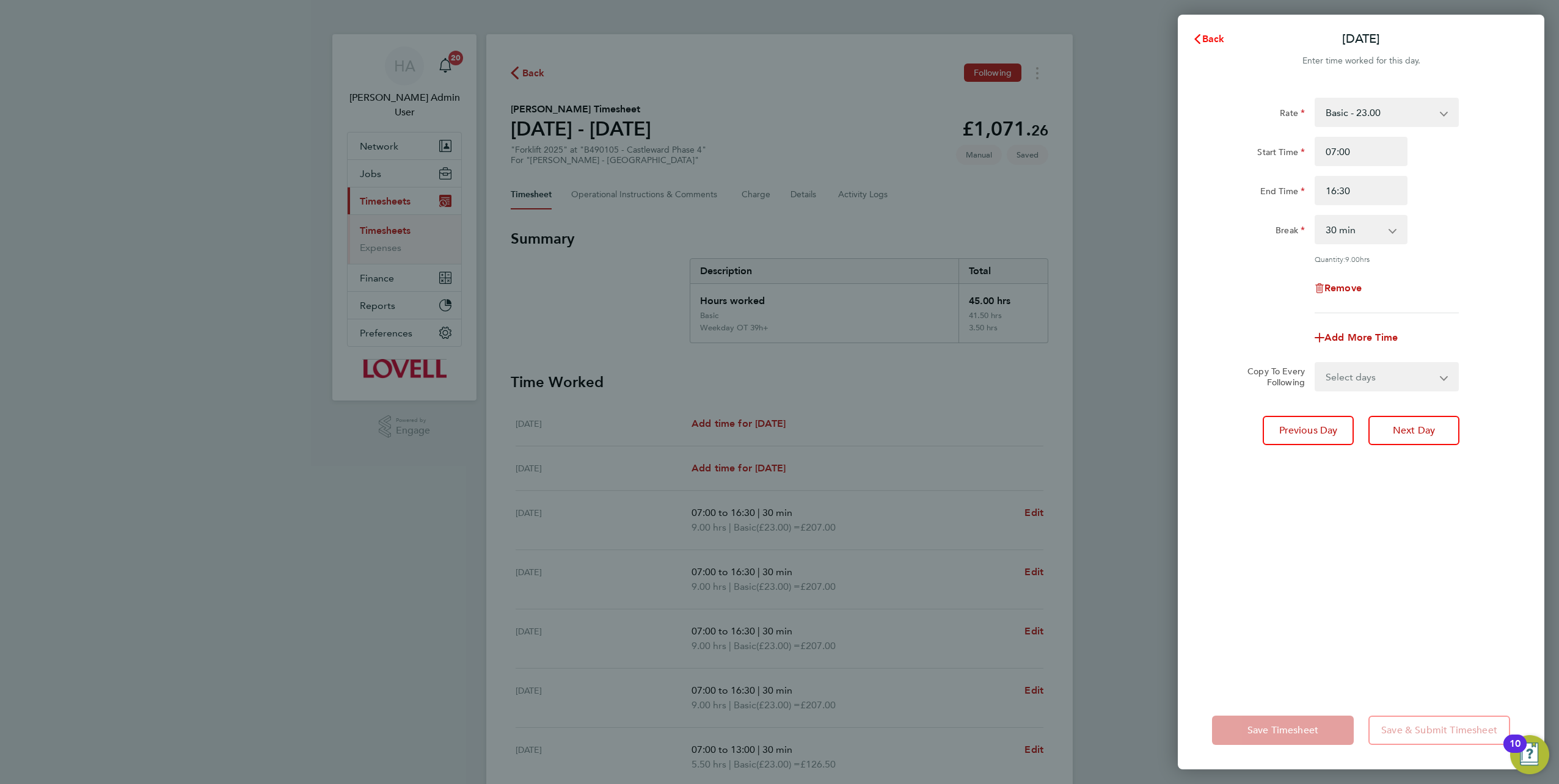
click at [777, 33] on span "Back" at bounding box center [1214, 39] width 22 height 12
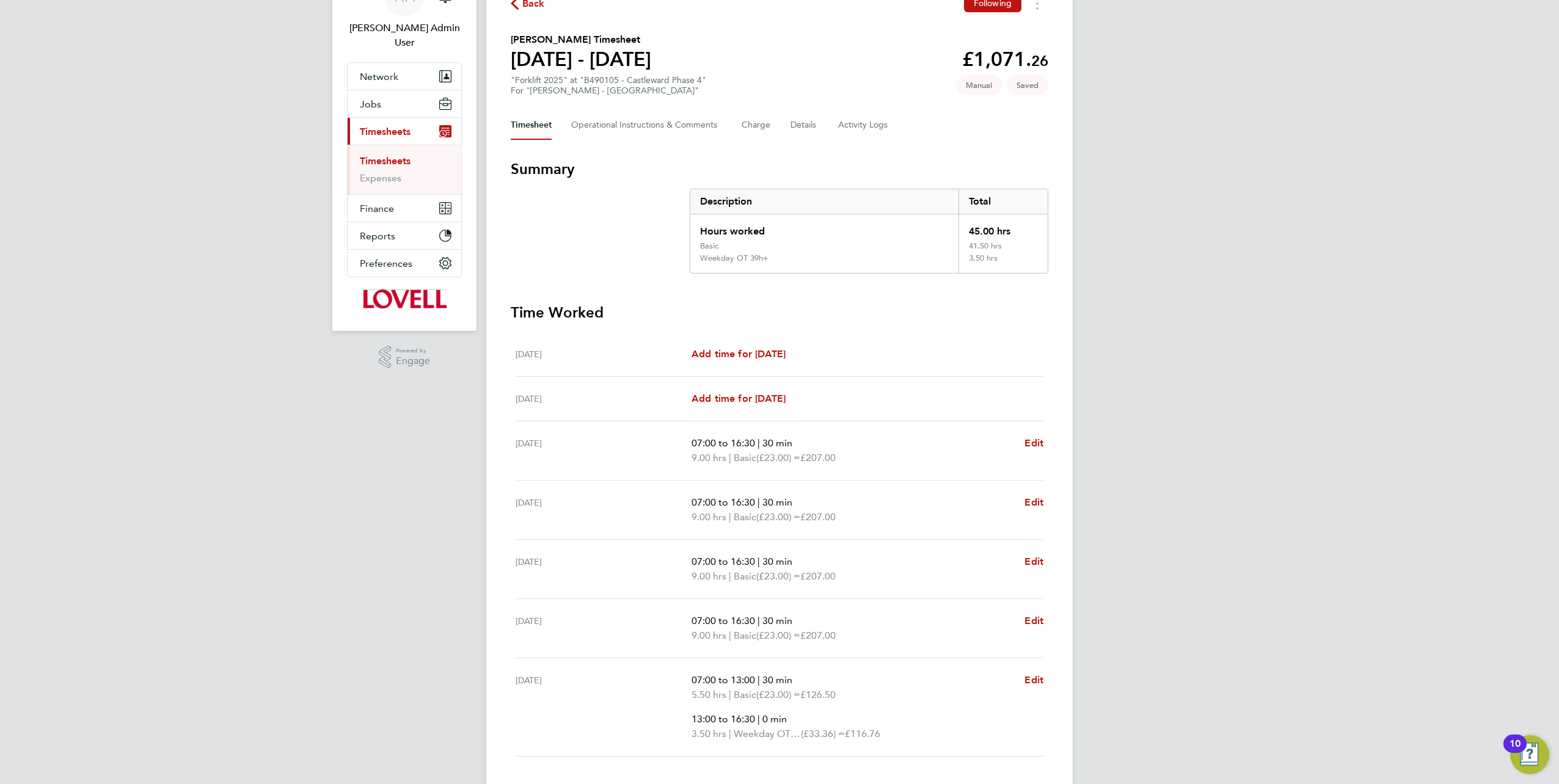
scroll to position [147, 0]
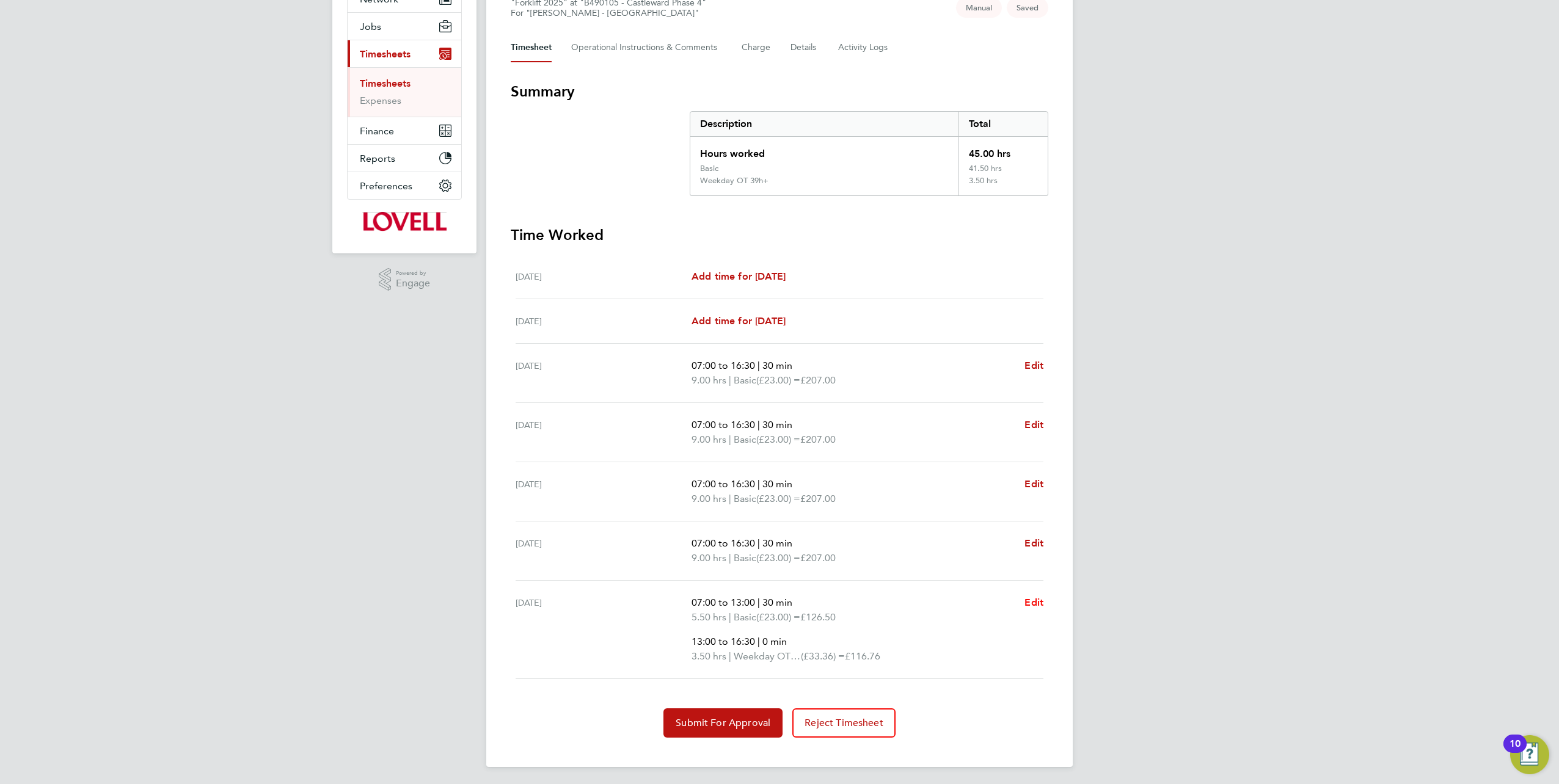
click at [777, 344] on span "Edit" at bounding box center [1033, 602] width 19 height 12
select select "30"
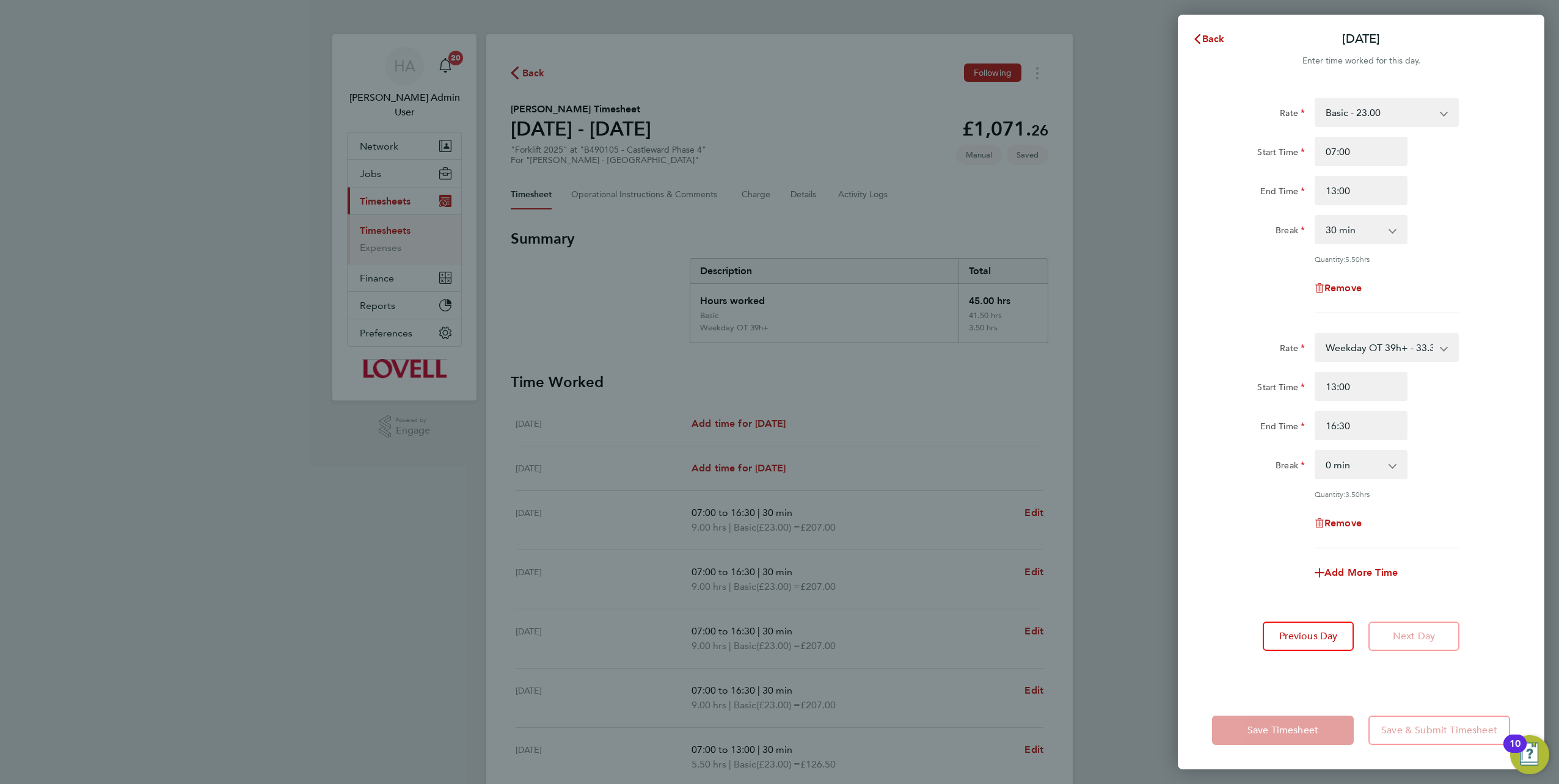
click at [777, 344] on div "Add More Time" at bounding box center [1360, 573] width 308 height 30
click at [777, 344] on app-form-button "Next Day" at bounding box center [1410, 636] width 99 height 30
click at [777, 344] on div "Save Timesheet Save & Submit Timesheet" at bounding box center [1360, 730] width 367 height 78
click at [777, 344] on div "Back Fri 22 Aug Enter time worked for this day. Rate Basic - 23.00 Weekday OT 3…" at bounding box center [780, 392] width 1559 height 784
click at [777, 40] on button "Back" at bounding box center [1209, 39] width 57 height 24
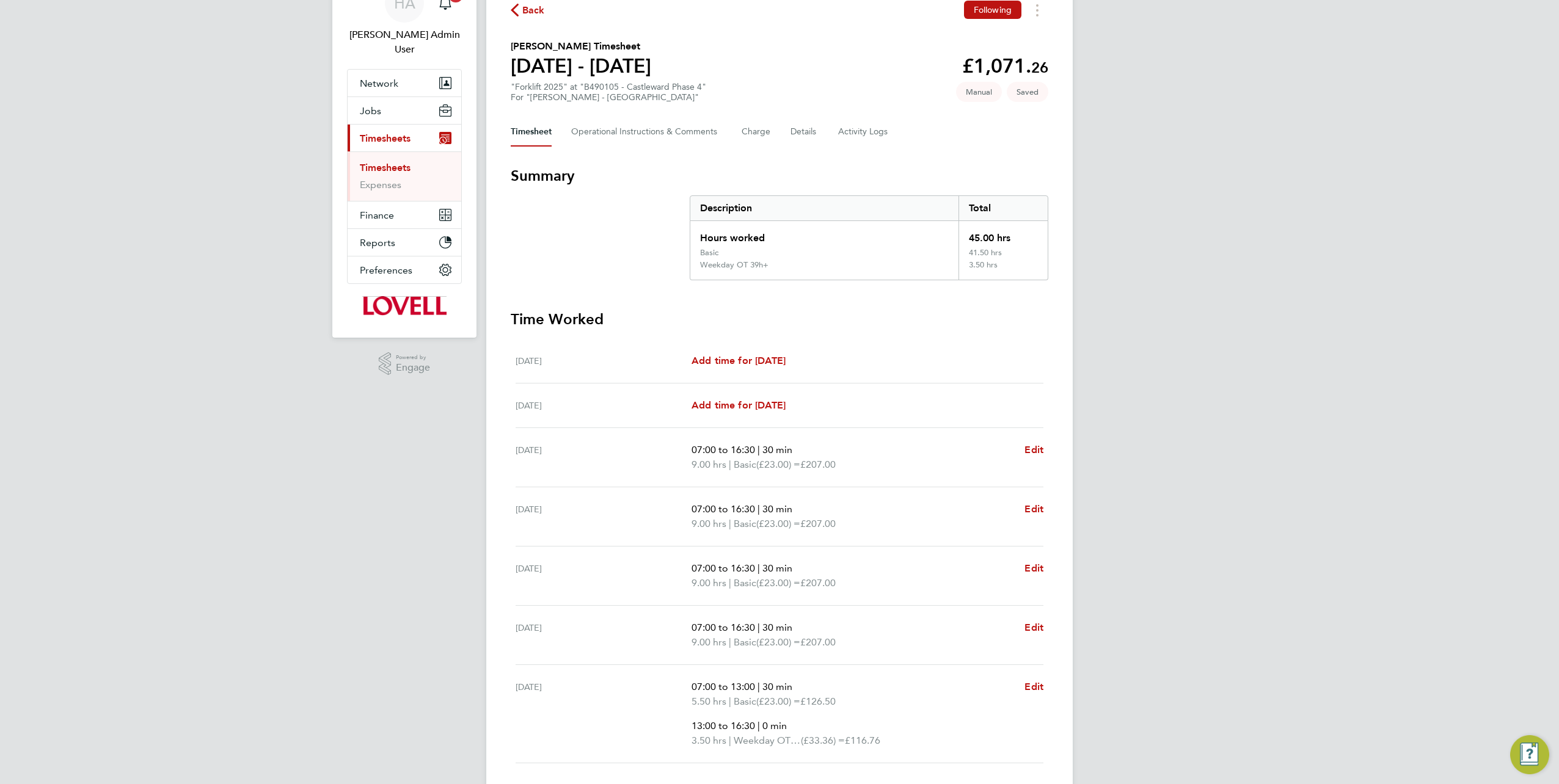
scroll to position [122, 0]
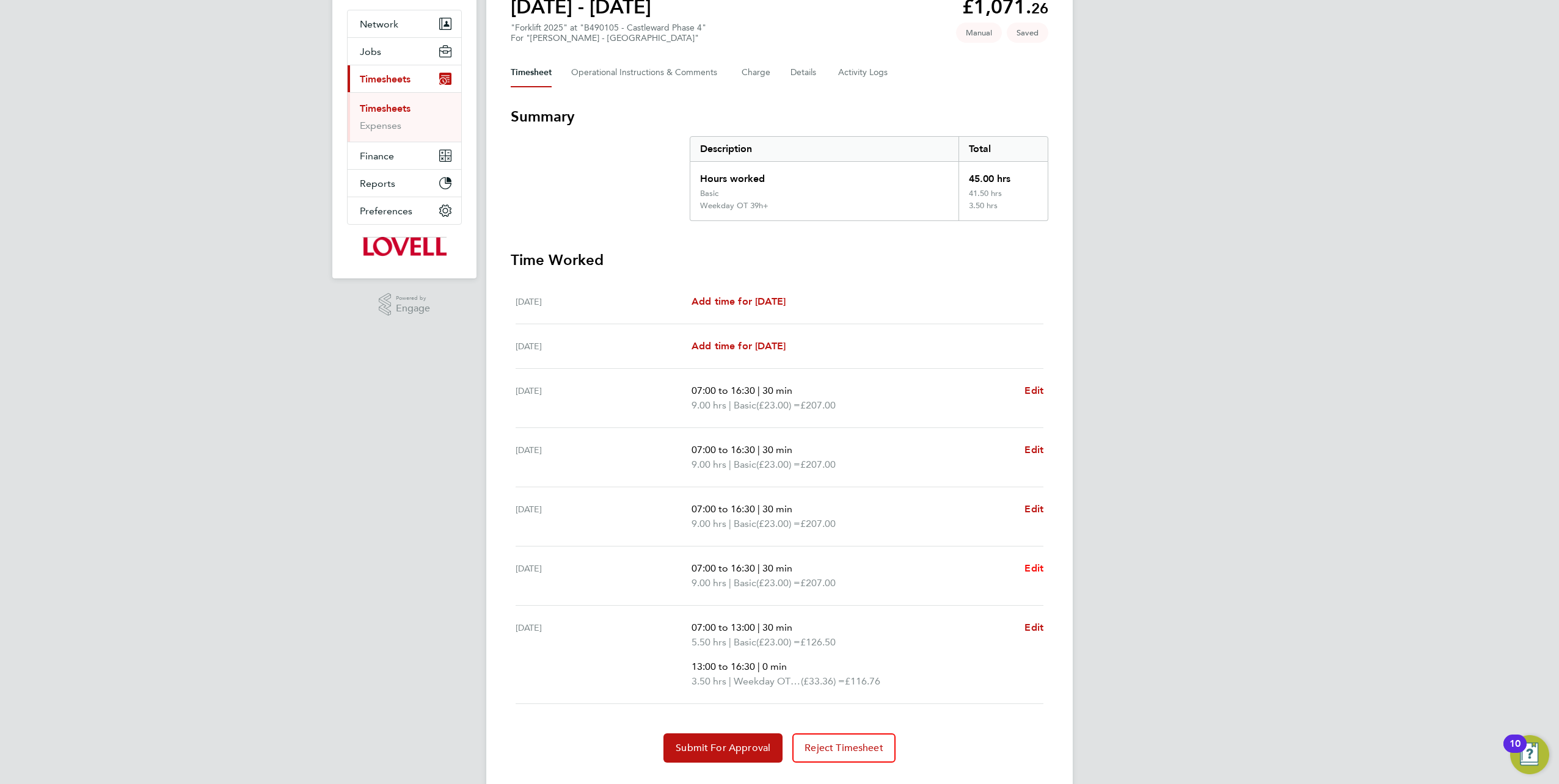
click at [777, 344] on span "Edit" at bounding box center [1033, 568] width 19 height 12
select select "30"
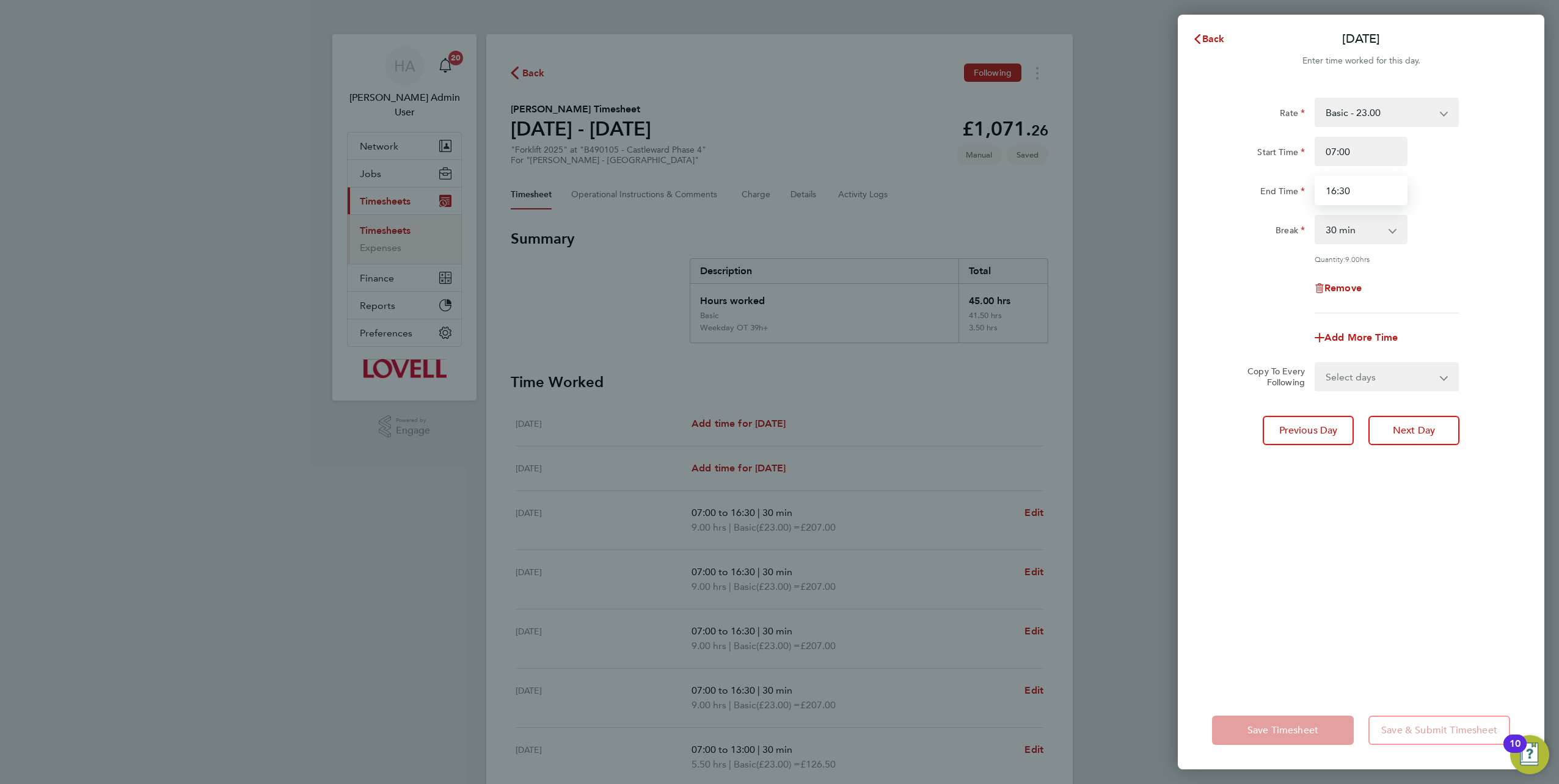
drag, startPoint x: 1351, startPoint y: 193, endPoint x: 1311, endPoint y: 197, distance: 40.2
click at [777, 197] on div "16:30" at bounding box center [1360, 191] width 103 height 30
type input "13:00"
click at [777, 344] on select "Select days Friday" at bounding box center [1380, 377] width 128 height 27
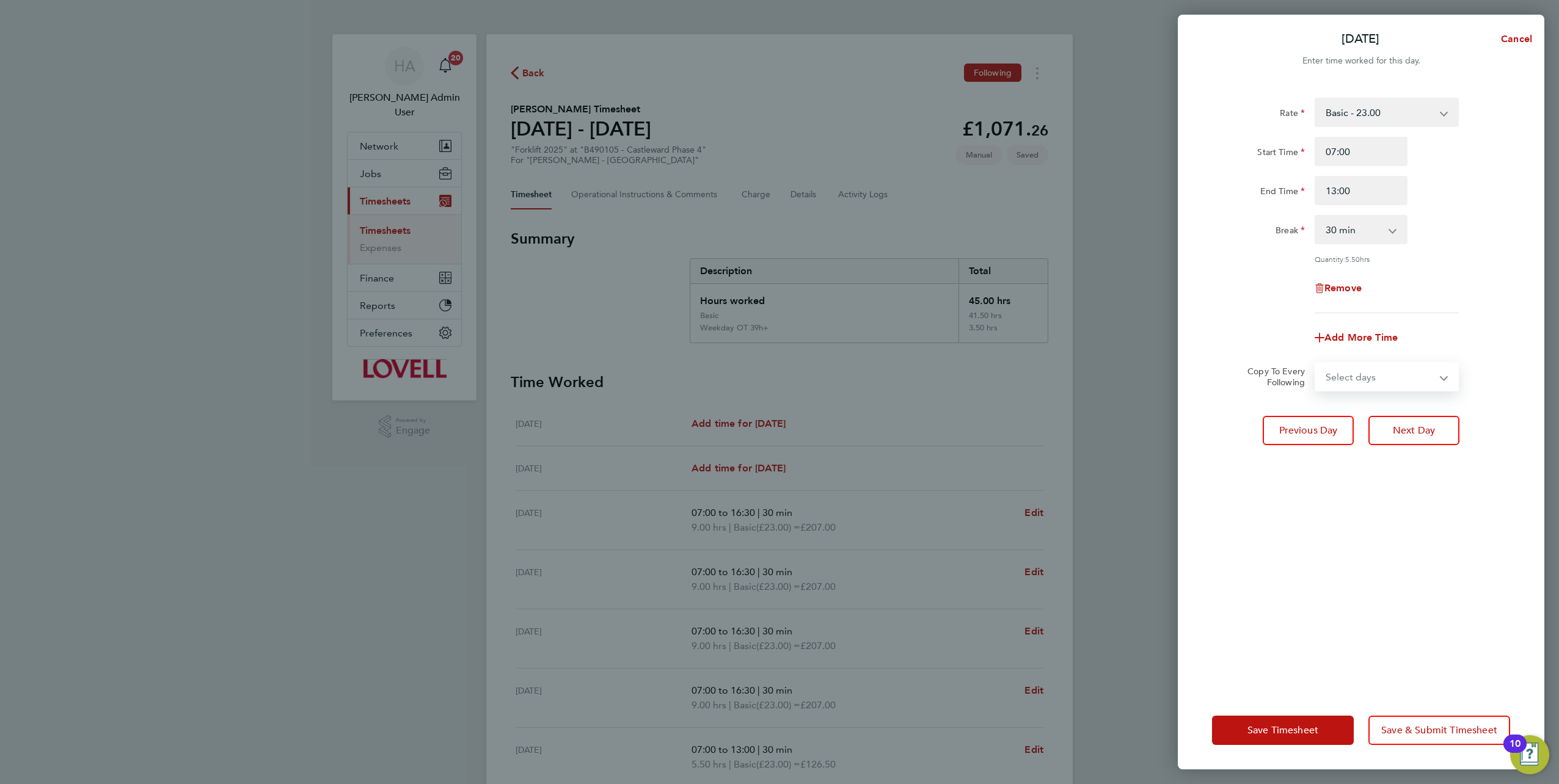
click at [777, 344] on select "Select days Friday" at bounding box center [1380, 377] width 128 height 27
click at [777, 333] on span "Add More Time" at bounding box center [1360, 337] width 73 height 12
select select "null"
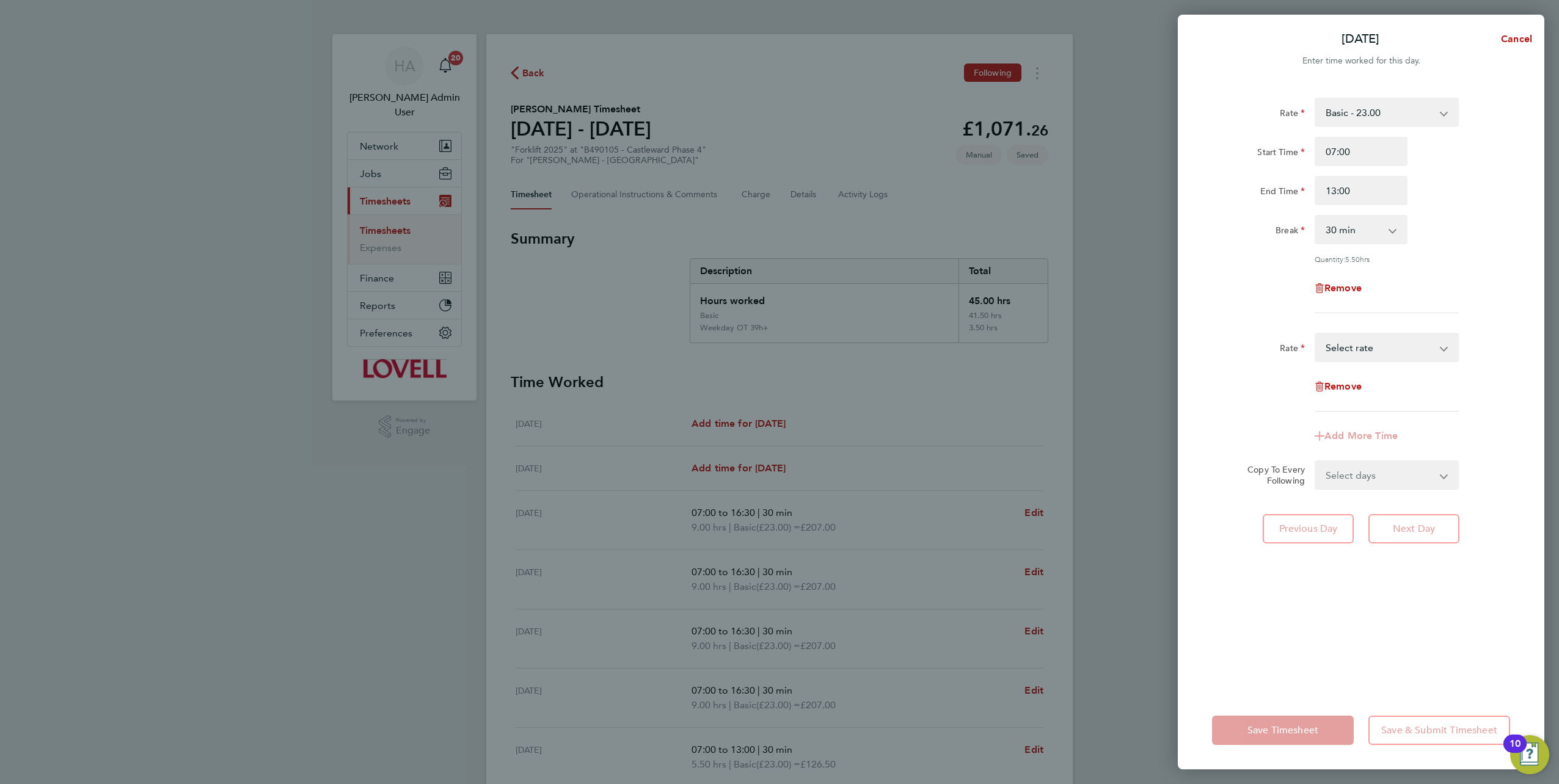
click at [777, 344] on select "Basic - 23.00 Weekday OT 39h+ - 33.36 Sat first 4h - 33.36 Sat after 4h - 43.71…" at bounding box center [1380, 347] width 127 height 27
select select "30"
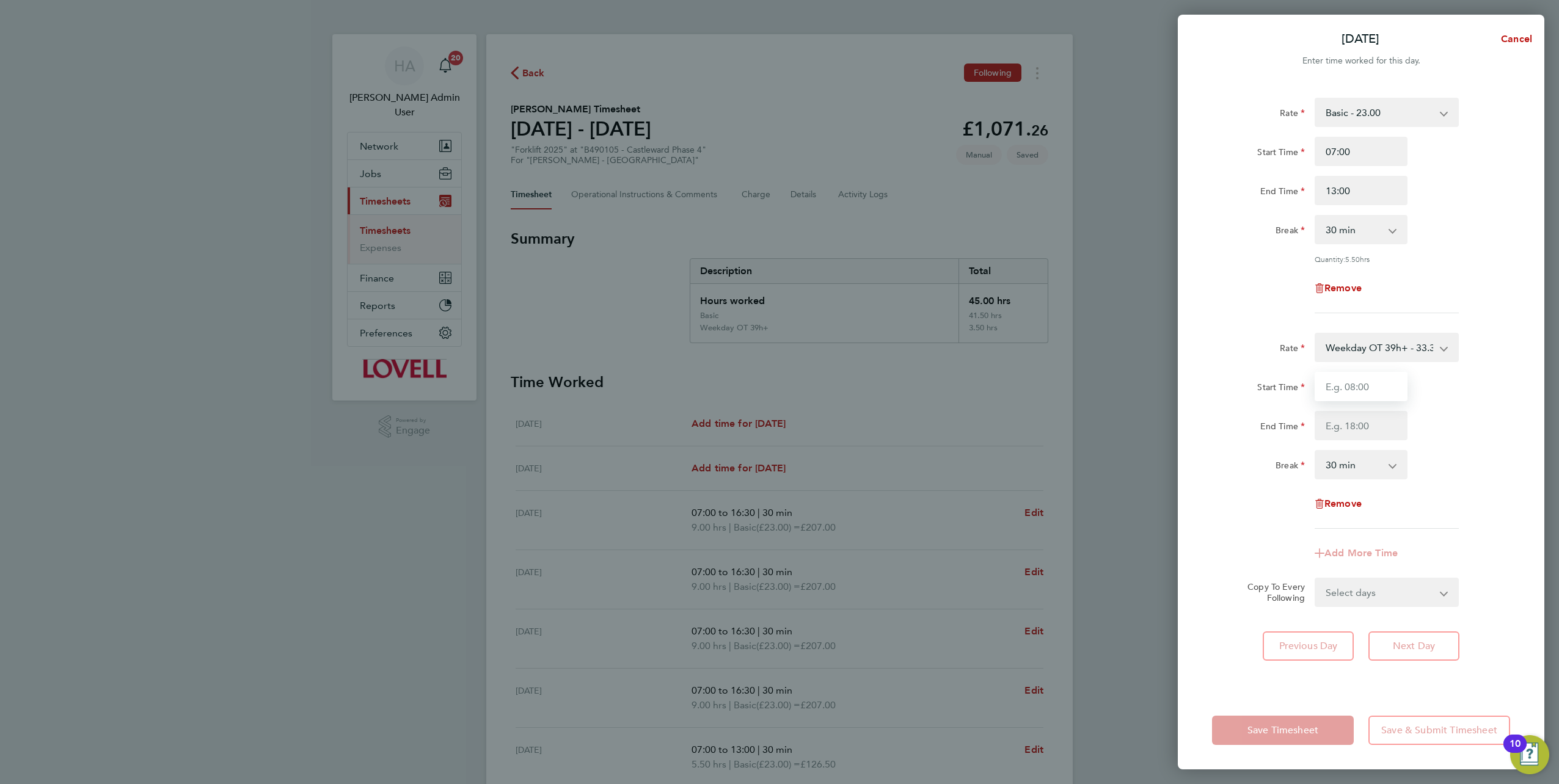
click at [777, 344] on input "Start Time" at bounding box center [1361, 387] width 93 height 30
type input "13:00"
click at [777, 344] on input "End Time" at bounding box center [1361, 426] width 93 height 30
type input "16:30"
drag, startPoint x: 1361, startPoint y: 469, endPoint x: 1359, endPoint y: 476, distance: 7.3
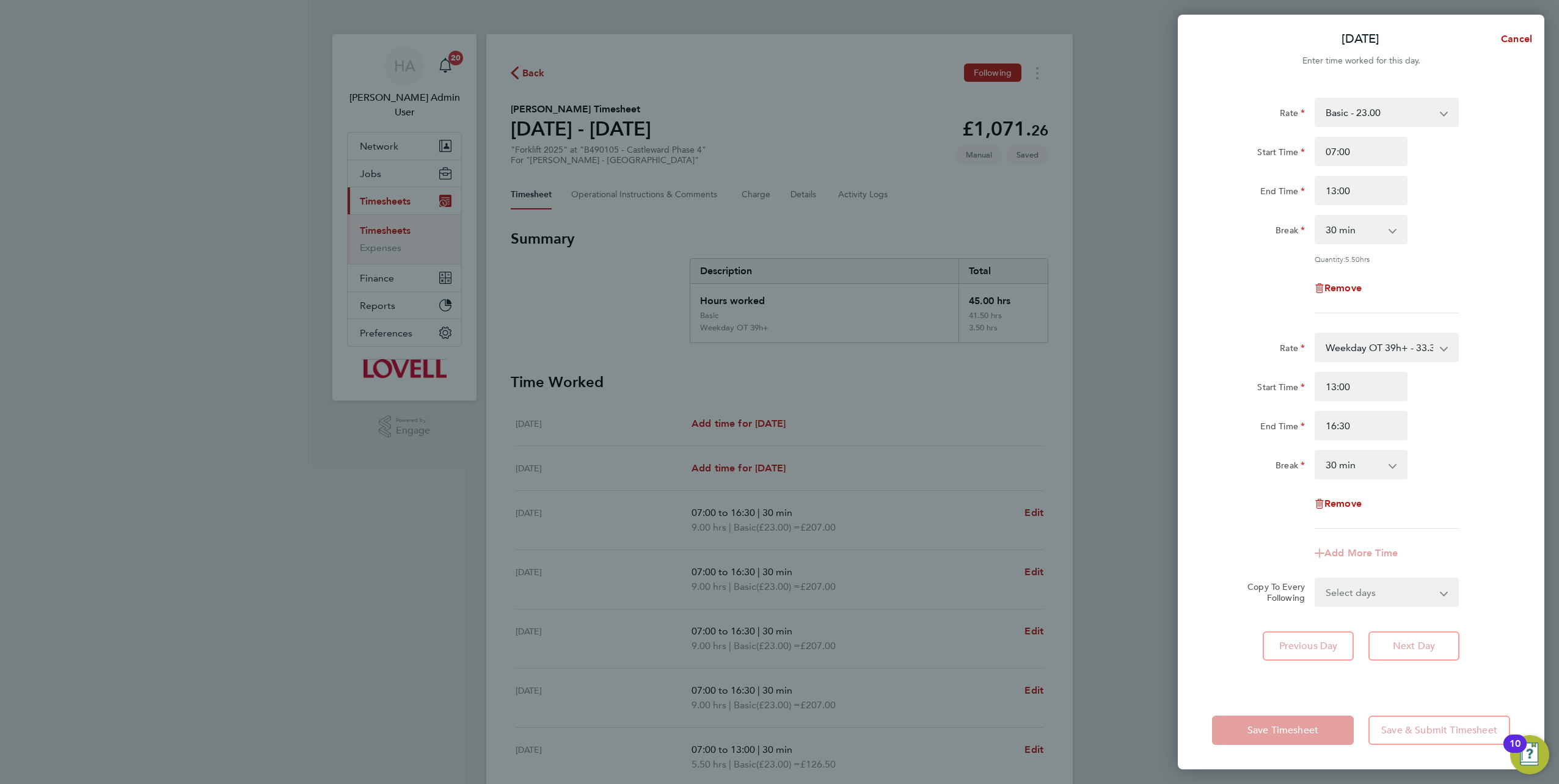
click at [777, 344] on select "0 min 15 min 30 min 45 min 60 min 75 min 90 min" at bounding box center [1354, 464] width 76 height 27
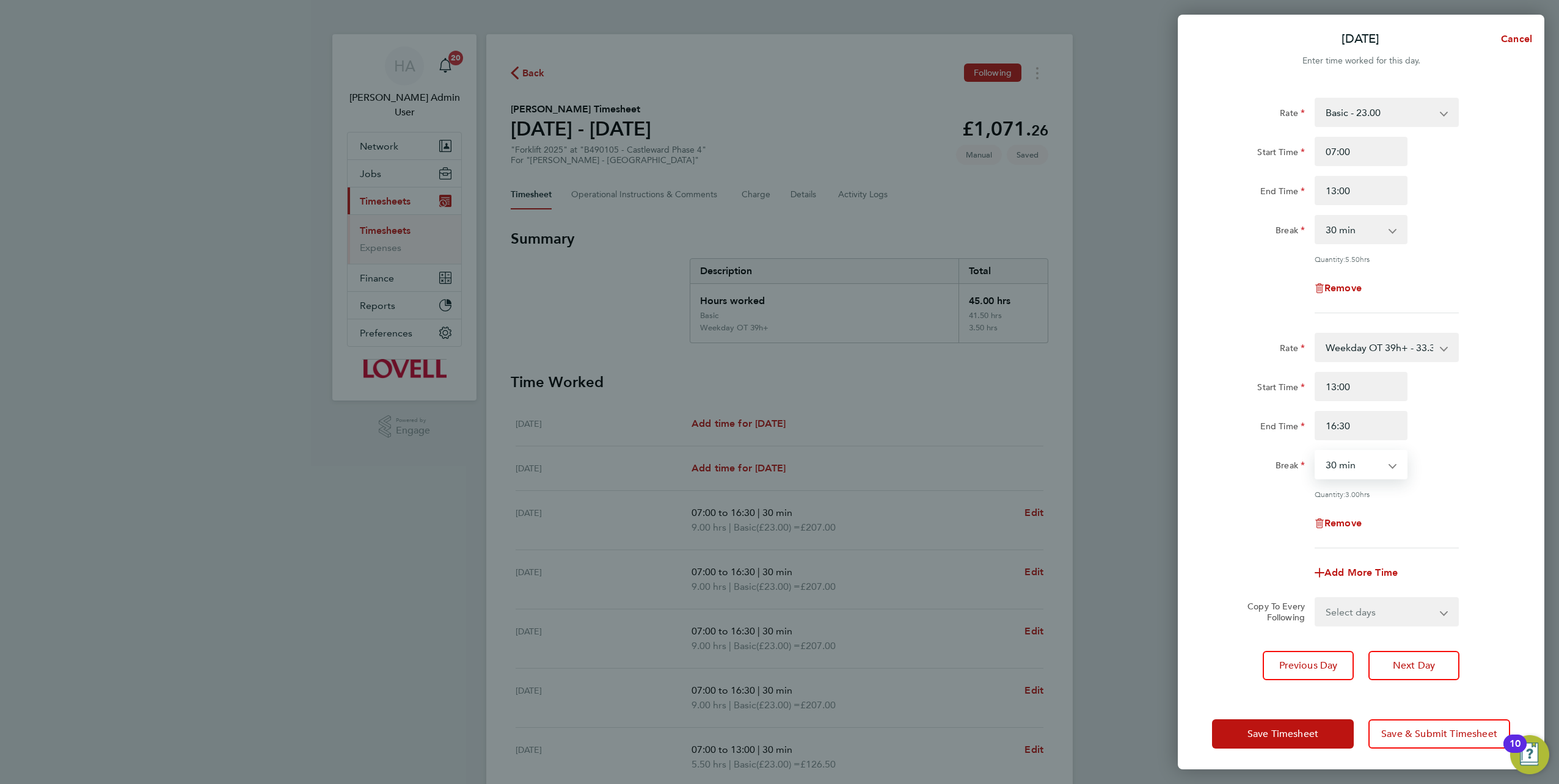
select select "0"
click at [777, 344] on select "0 min 15 min 30 min 45 min 60 min 75 min 90 min" at bounding box center [1354, 464] width 76 height 27
click at [777, 344] on select "Select days Friday" at bounding box center [1380, 611] width 128 height 27
click at [777, 344] on div "Copy To Every Following Select days Friday" at bounding box center [1360, 612] width 308 height 30
click at [777, 344] on button "Save Timesheet" at bounding box center [1283, 734] width 141 height 30
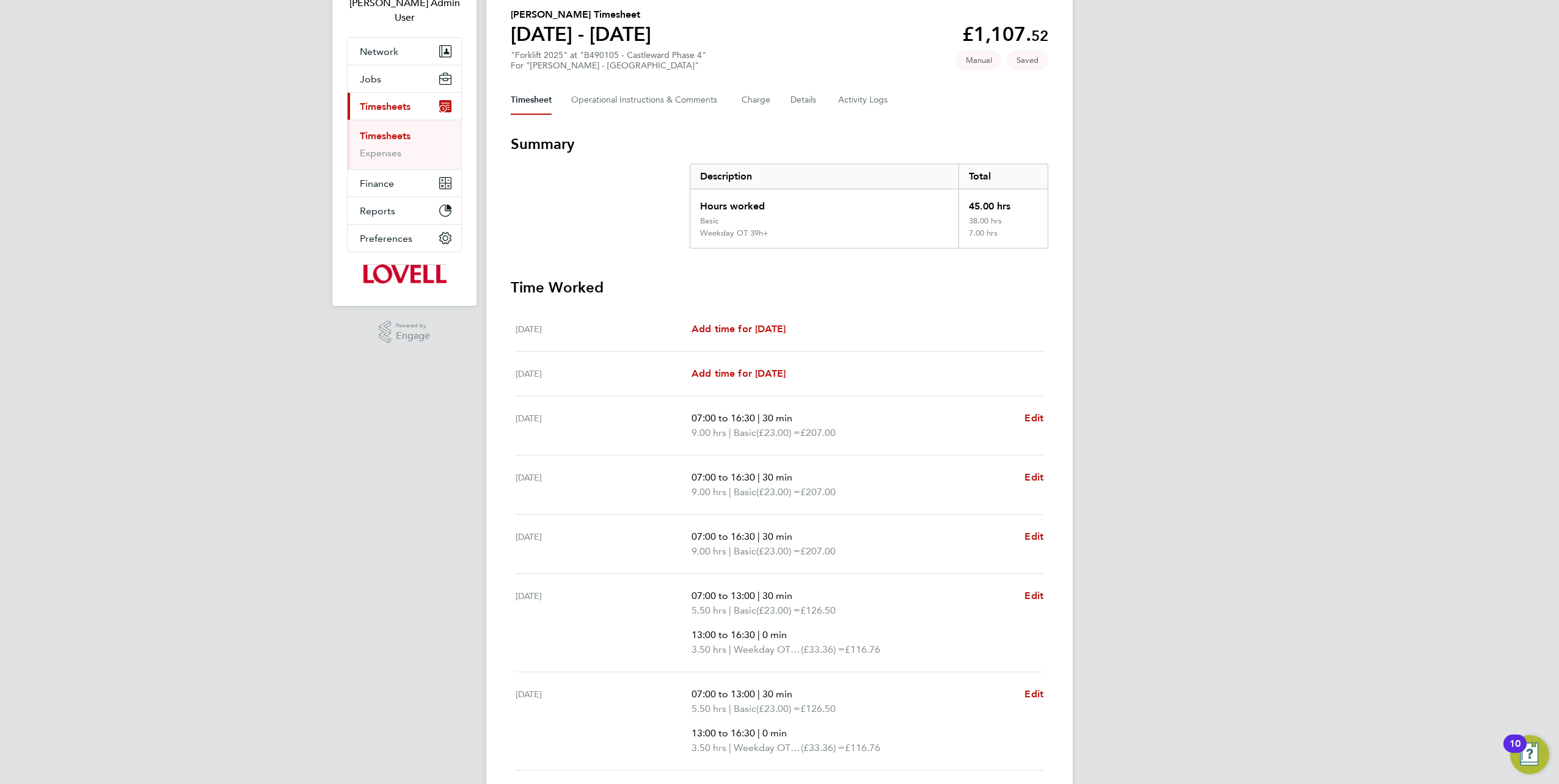
scroll to position [187, 0]
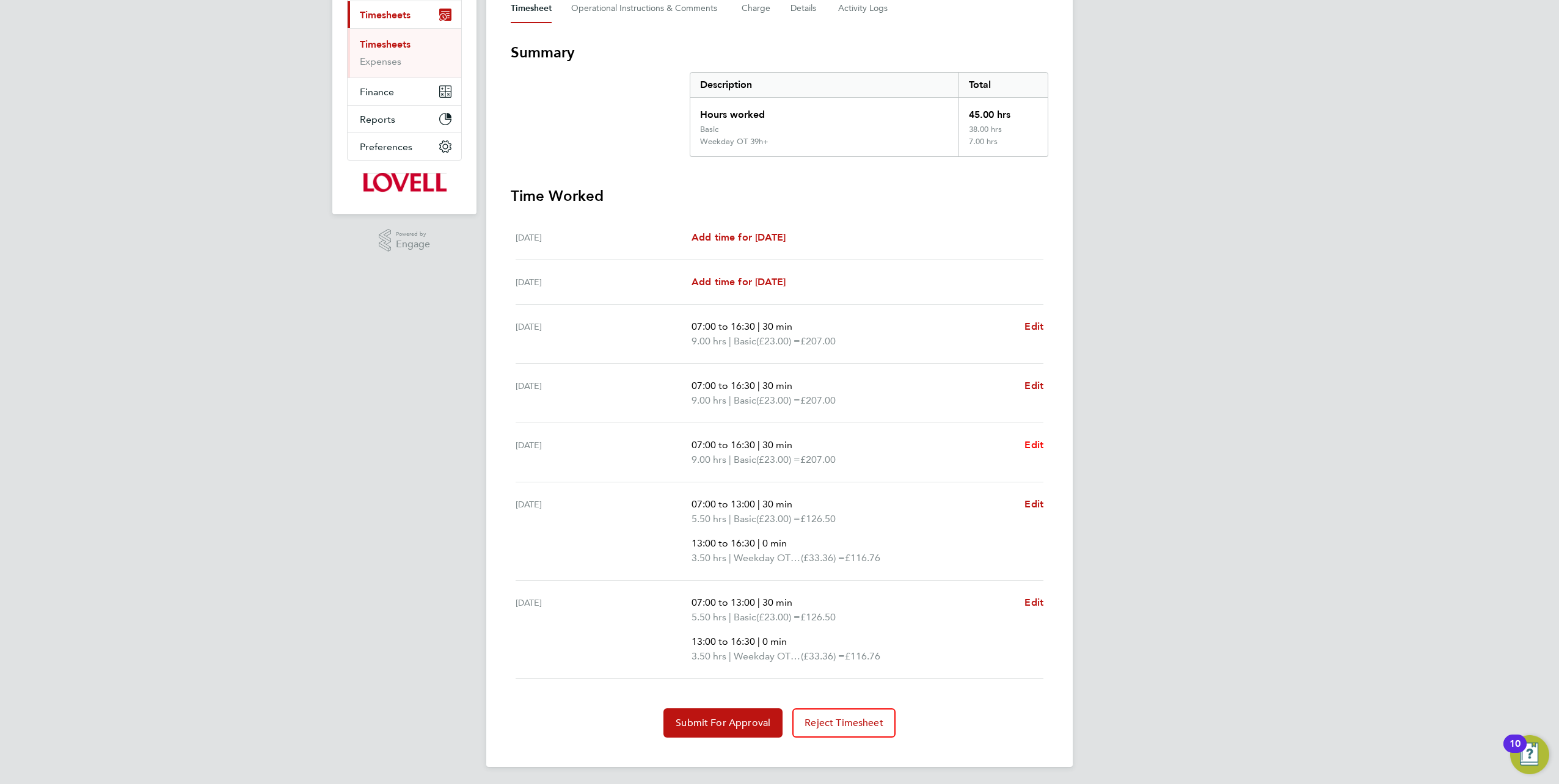
click at [777, 344] on span "Edit" at bounding box center [1033, 445] width 19 height 12
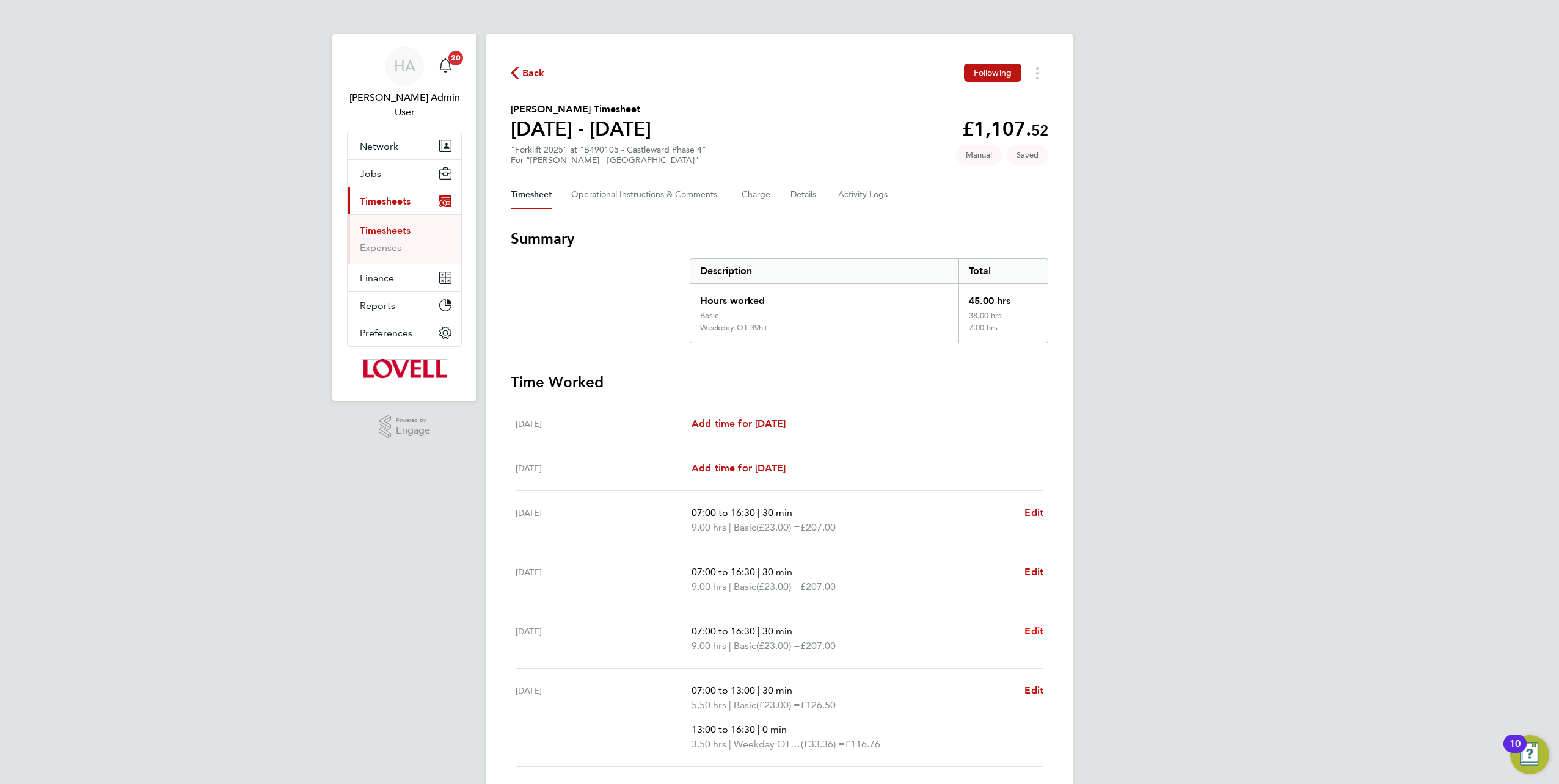
select select "30"
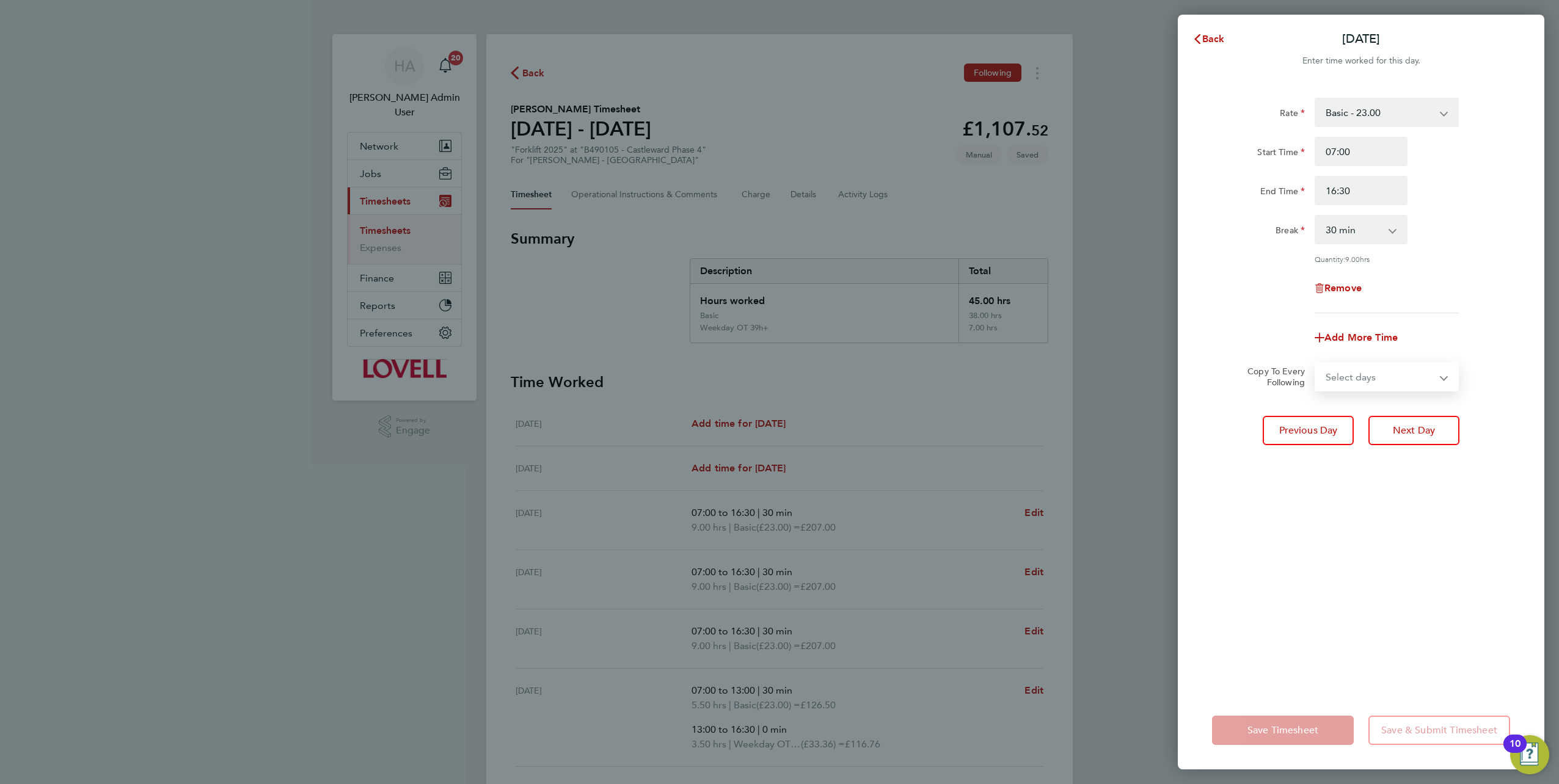
click at [777, 344] on select "Select days Day Thursday Friday" at bounding box center [1380, 377] width 128 height 27
select select "THU"
click at [777, 344] on select "Select days Day Thursday Friday" at bounding box center [1380, 377] width 128 height 27
select select "2025-08-22"
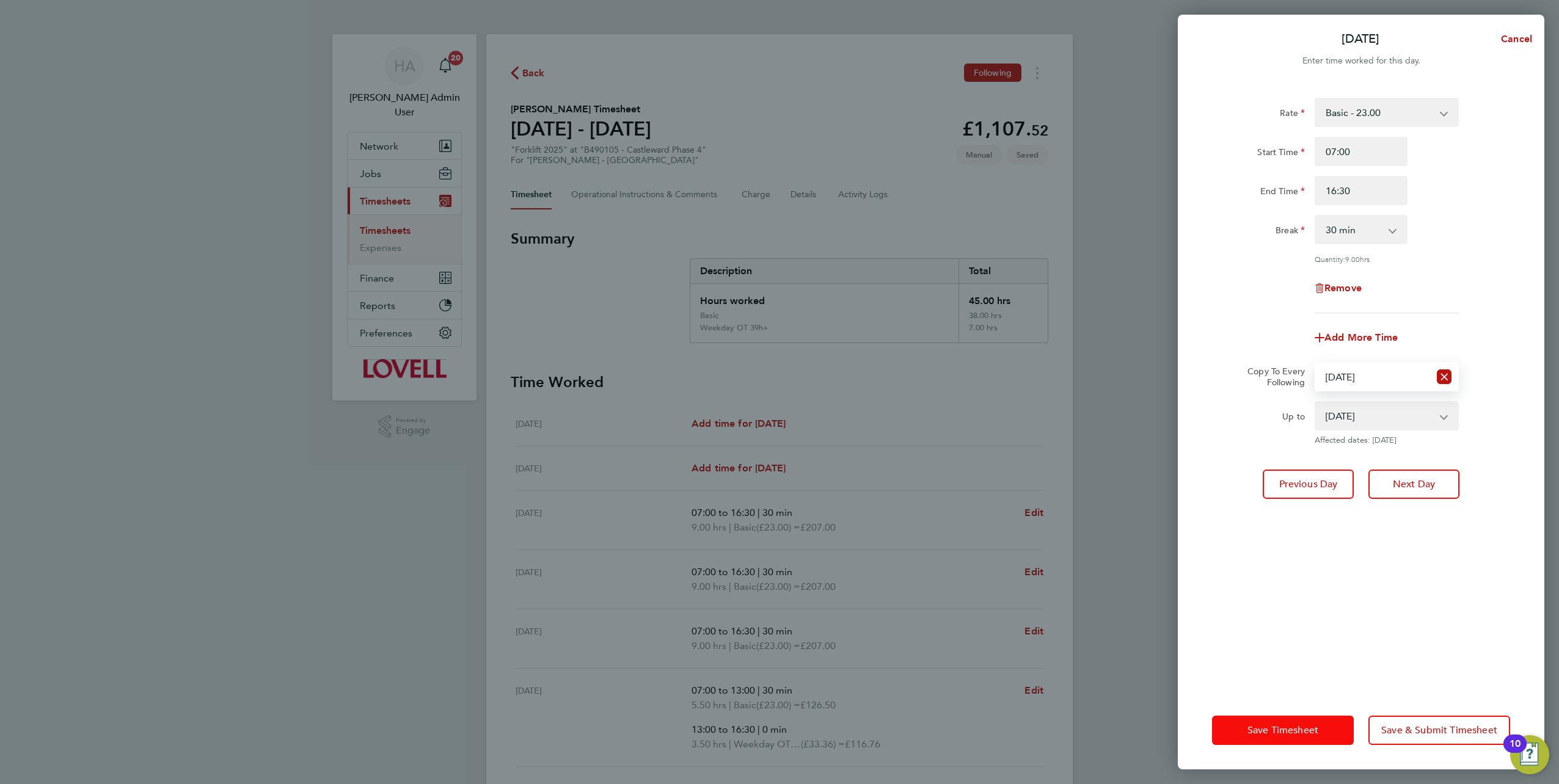
click at [777, 344] on button "Save Timesheet" at bounding box center [1283, 730] width 141 height 30
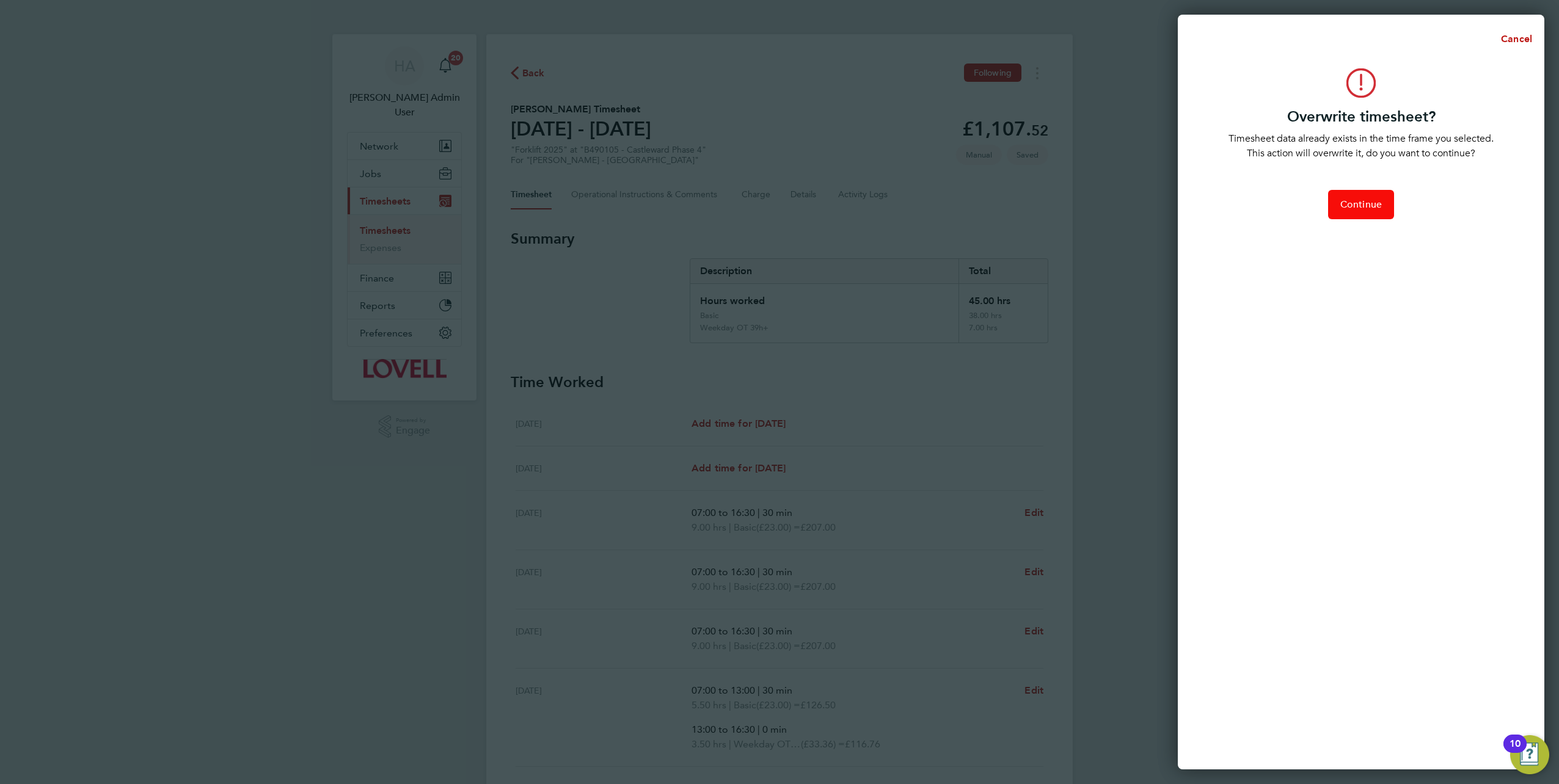
click at [777, 207] on span "Continue" at bounding box center [1360, 204] width 42 height 12
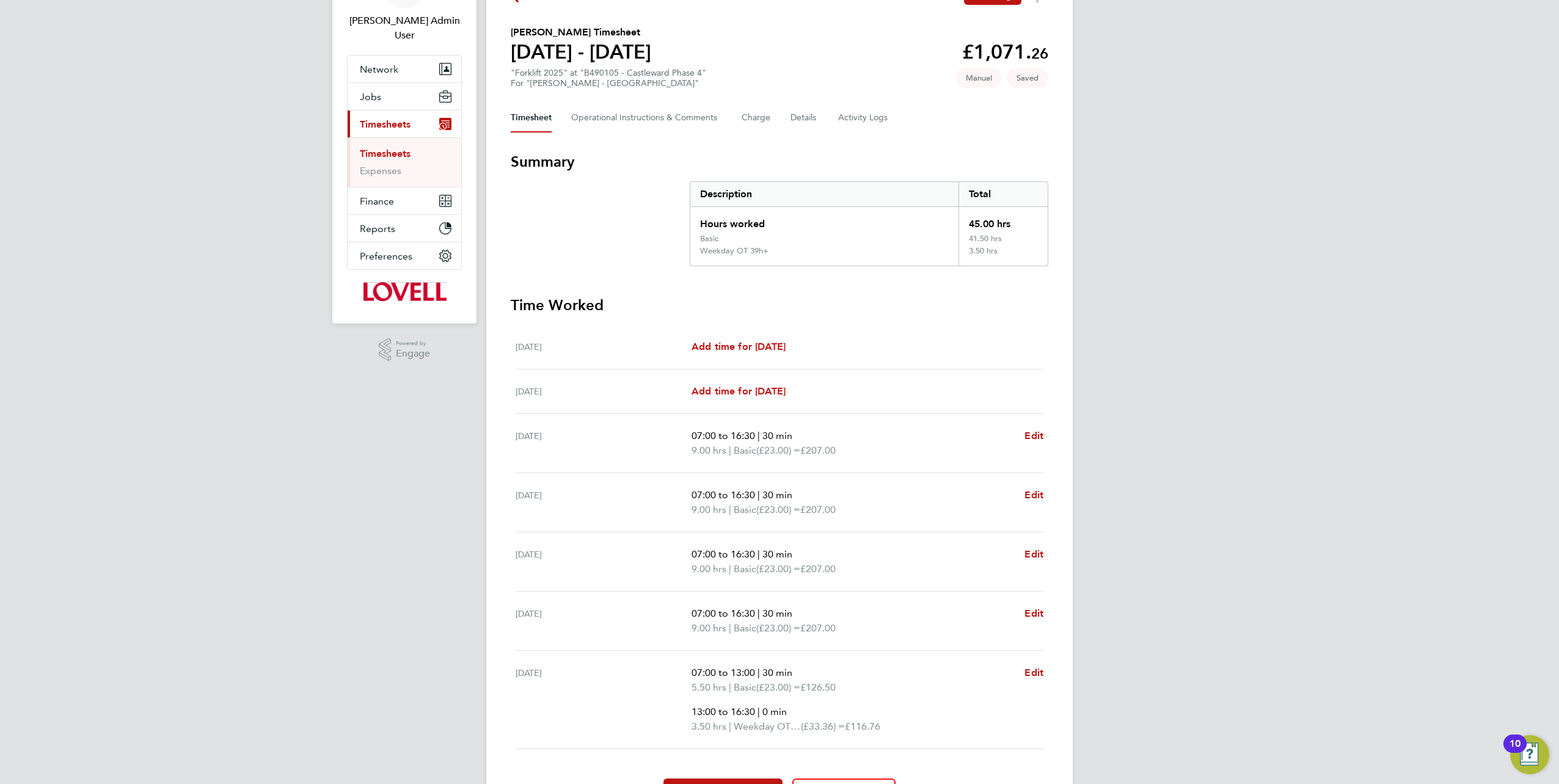
scroll to position [147, 0]
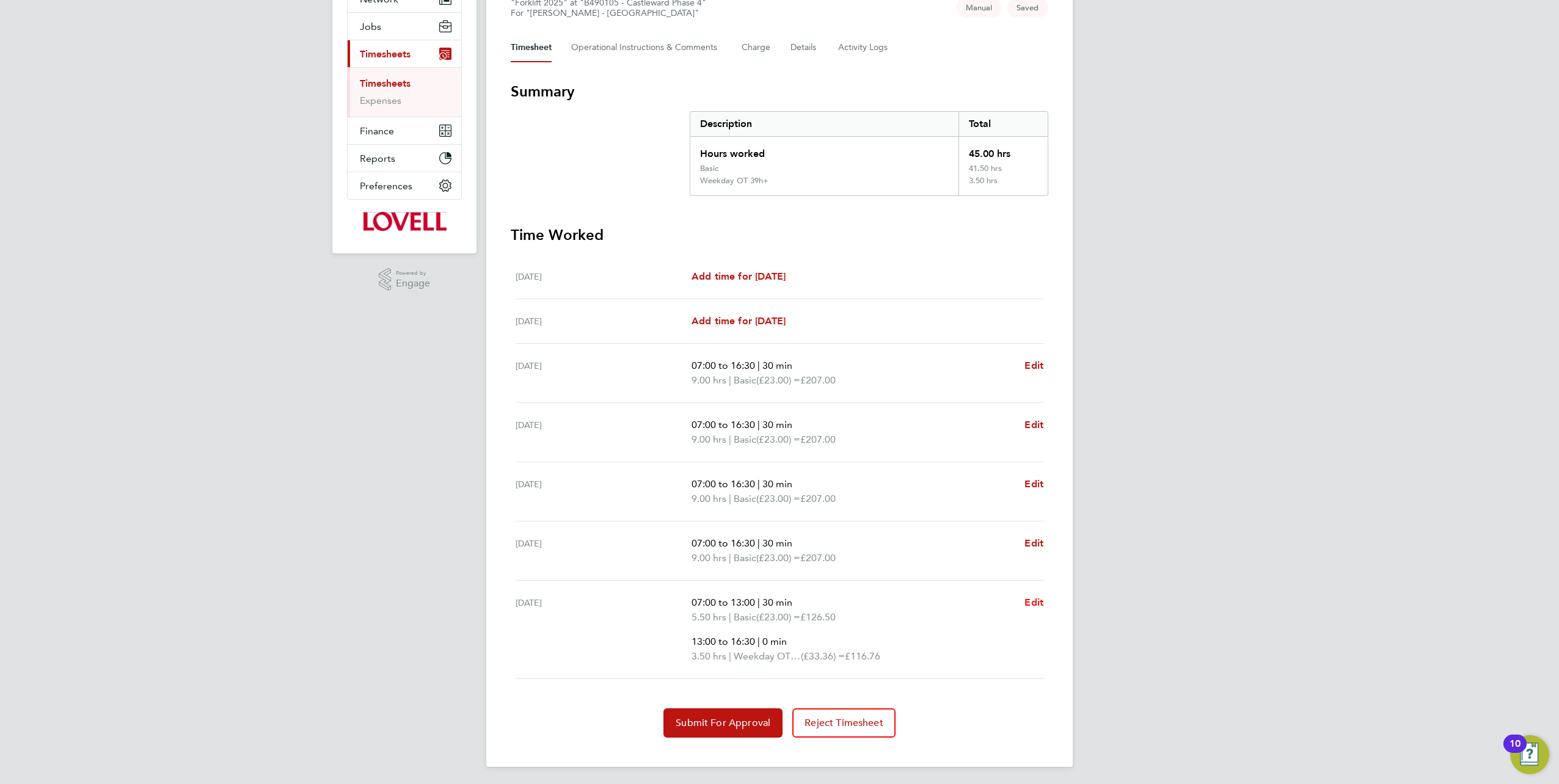
click at [777, 344] on span "Edit" at bounding box center [1033, 602] width 19 height 12
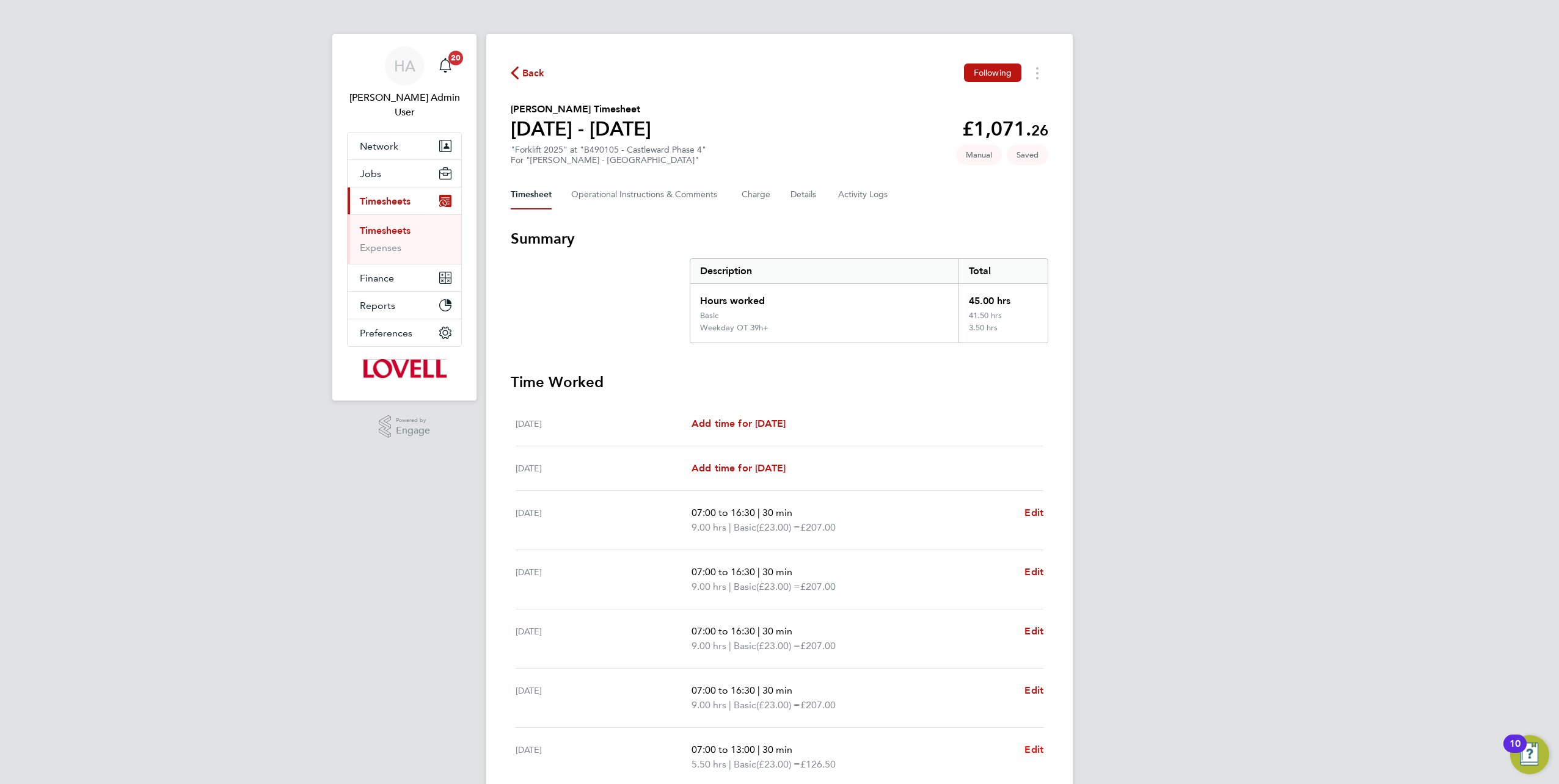
select select "30"
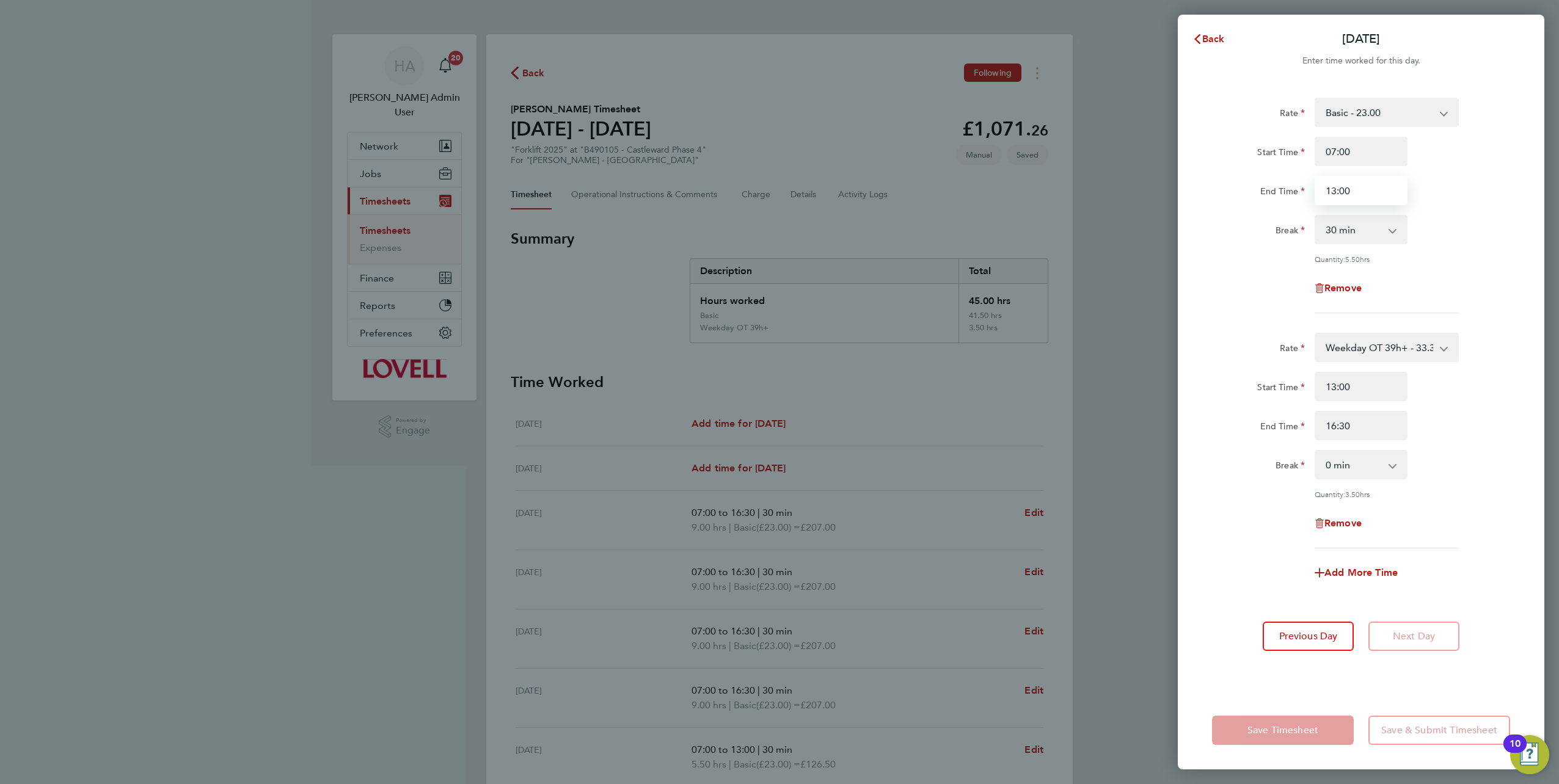
drag, startPoint x: 1369, startPoint y: 196, endPoint x: 1306, endPoint y: 198, distance: 63.0
click at [777, 198] on div "End Time 13:00" at bounding box center [1360, 191] width 308 height 30
type input "13:30"
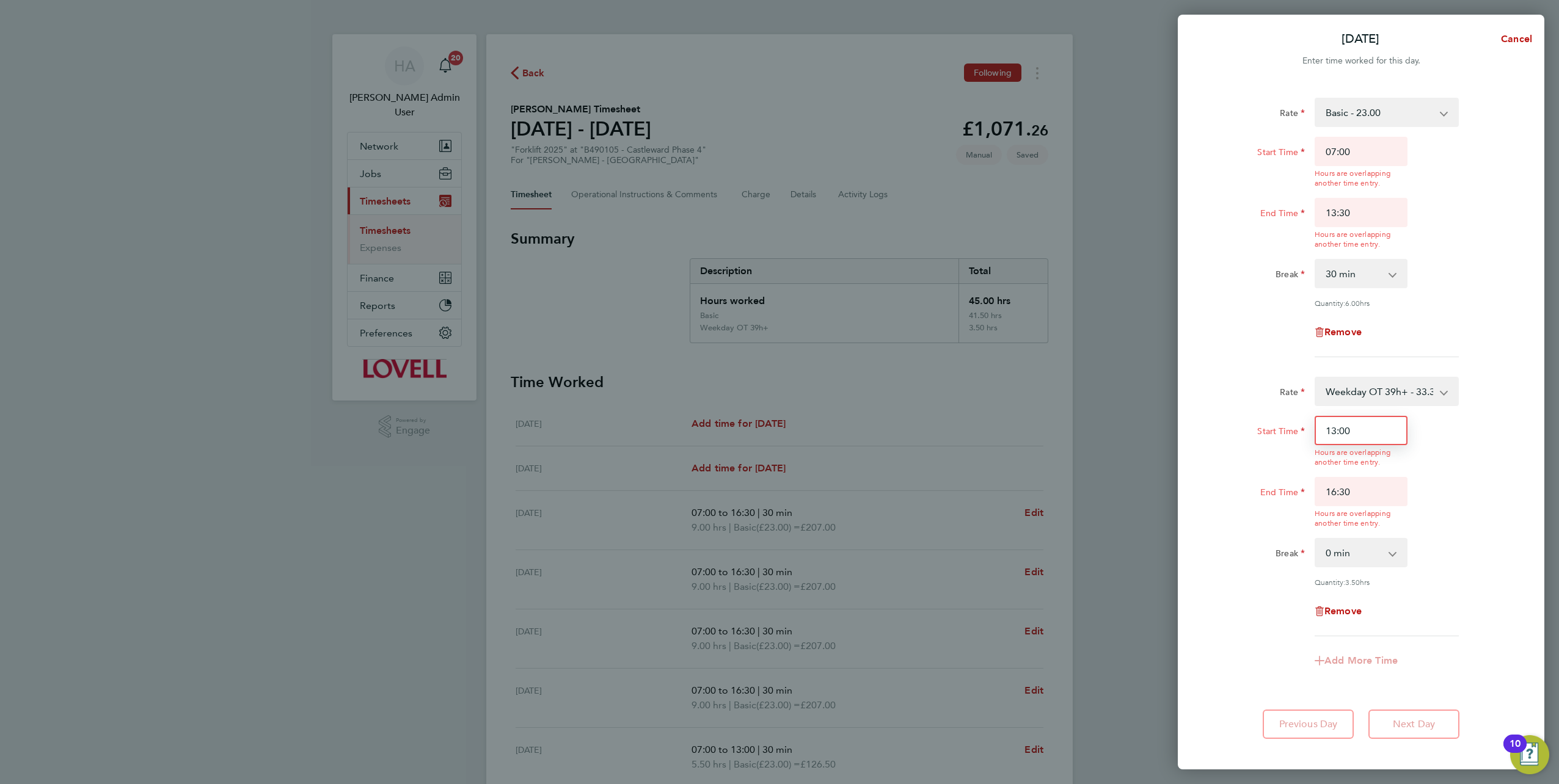
drag, startPoint x: 1306, startPoint y: 390, endPoint x: 1298, endPoint y: 390, distance: 8.0
click at [777, 344] on div "Rate Weekday OT 39h+ - 33.36 Basic - 23.00 Sat first 4h - 33.36 Sat after 4h - …" at bounding box center [1361, 506] width 298 height 259
type input "13:30"
click at [777, 344] on div "Rate Basic - 23.00 Weekday OT 39h+ - 33.36 Sat first 4h - 33.36 Sat after 4h - …" at bounding box center [1360, 418] width 367 height 670
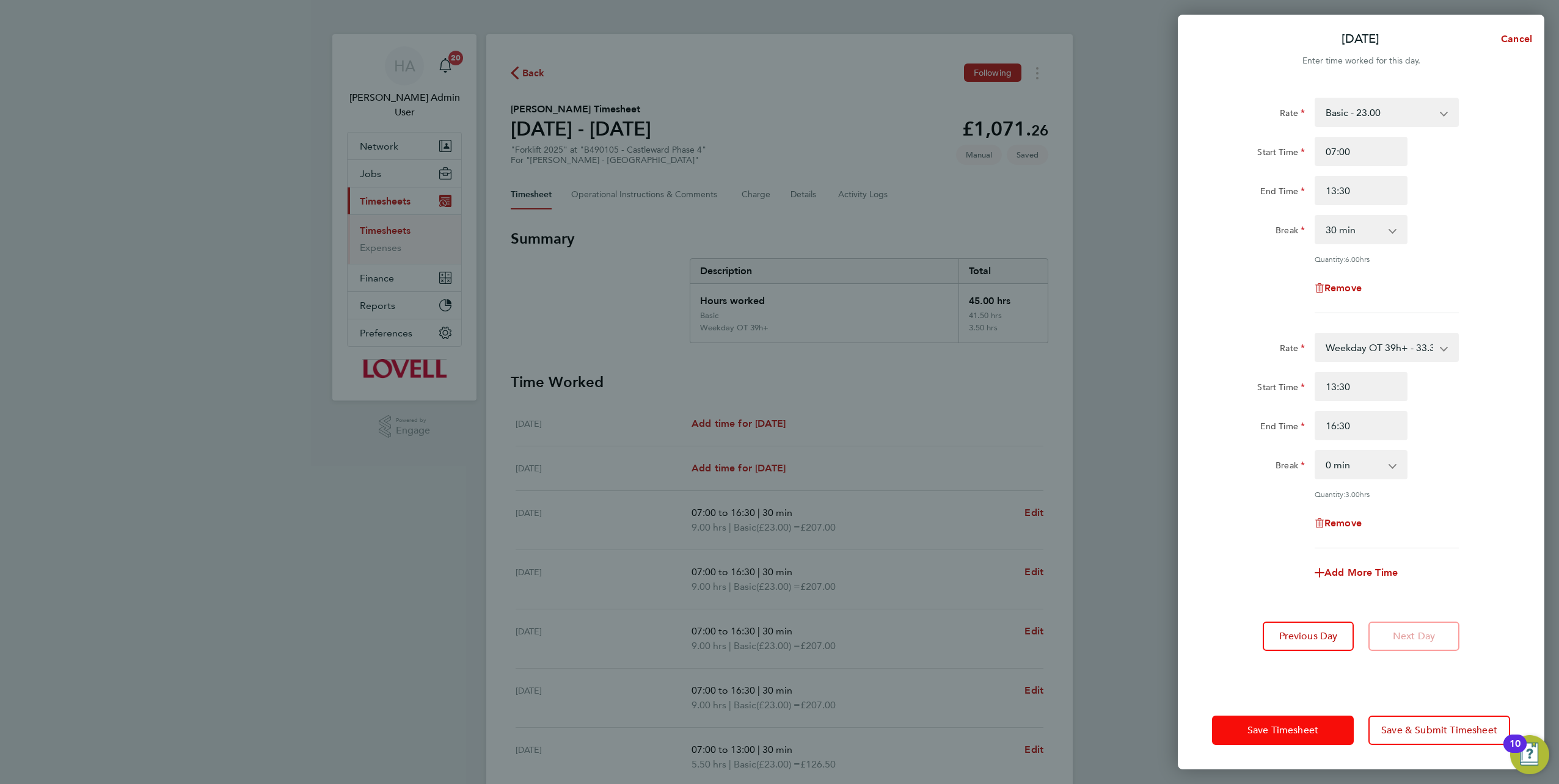
click at [777, 344] on span "Save Timesheet" at bounding box center [1283, 730] width 71 height 12
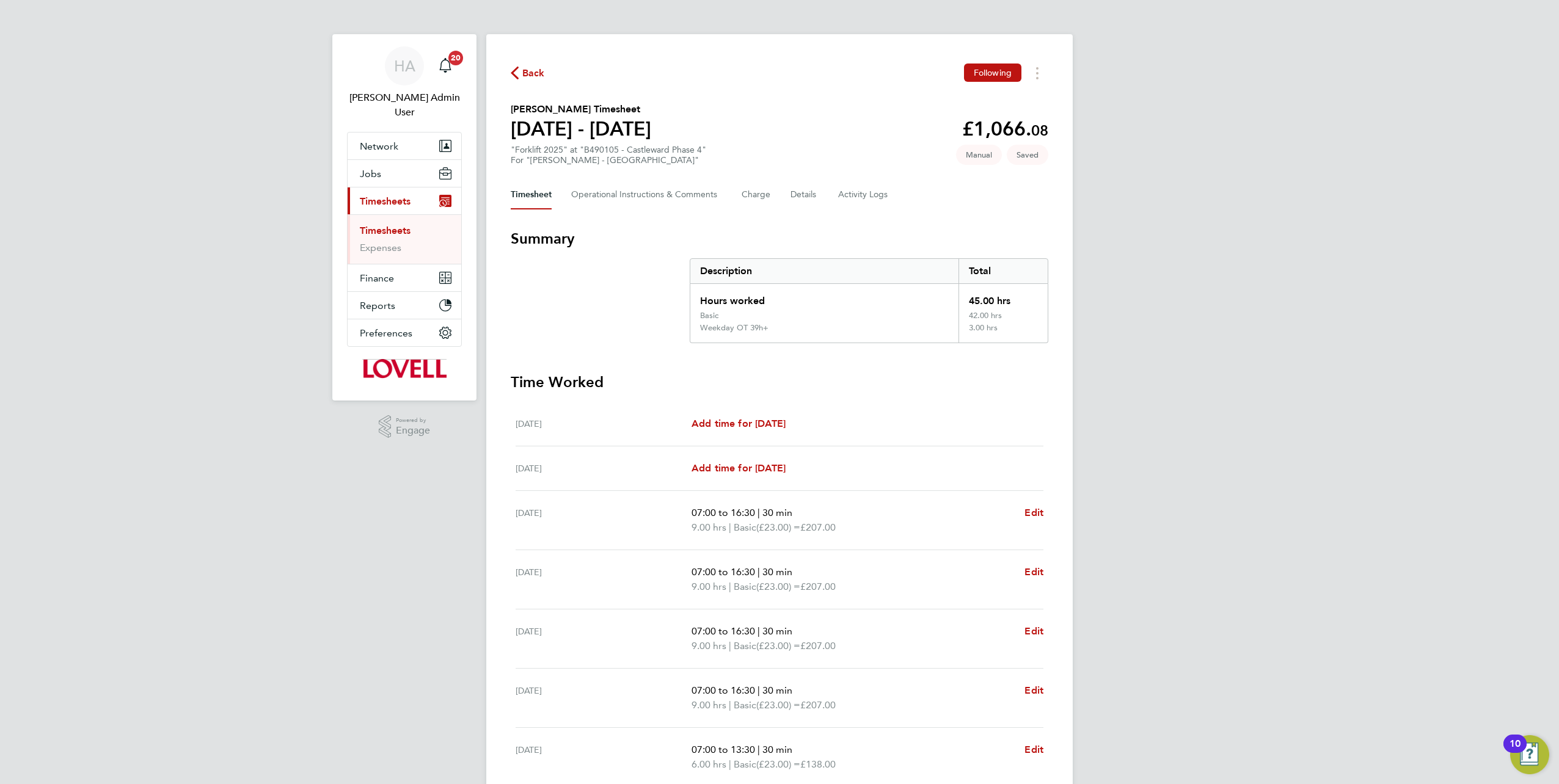
scroll to position [147, 0]
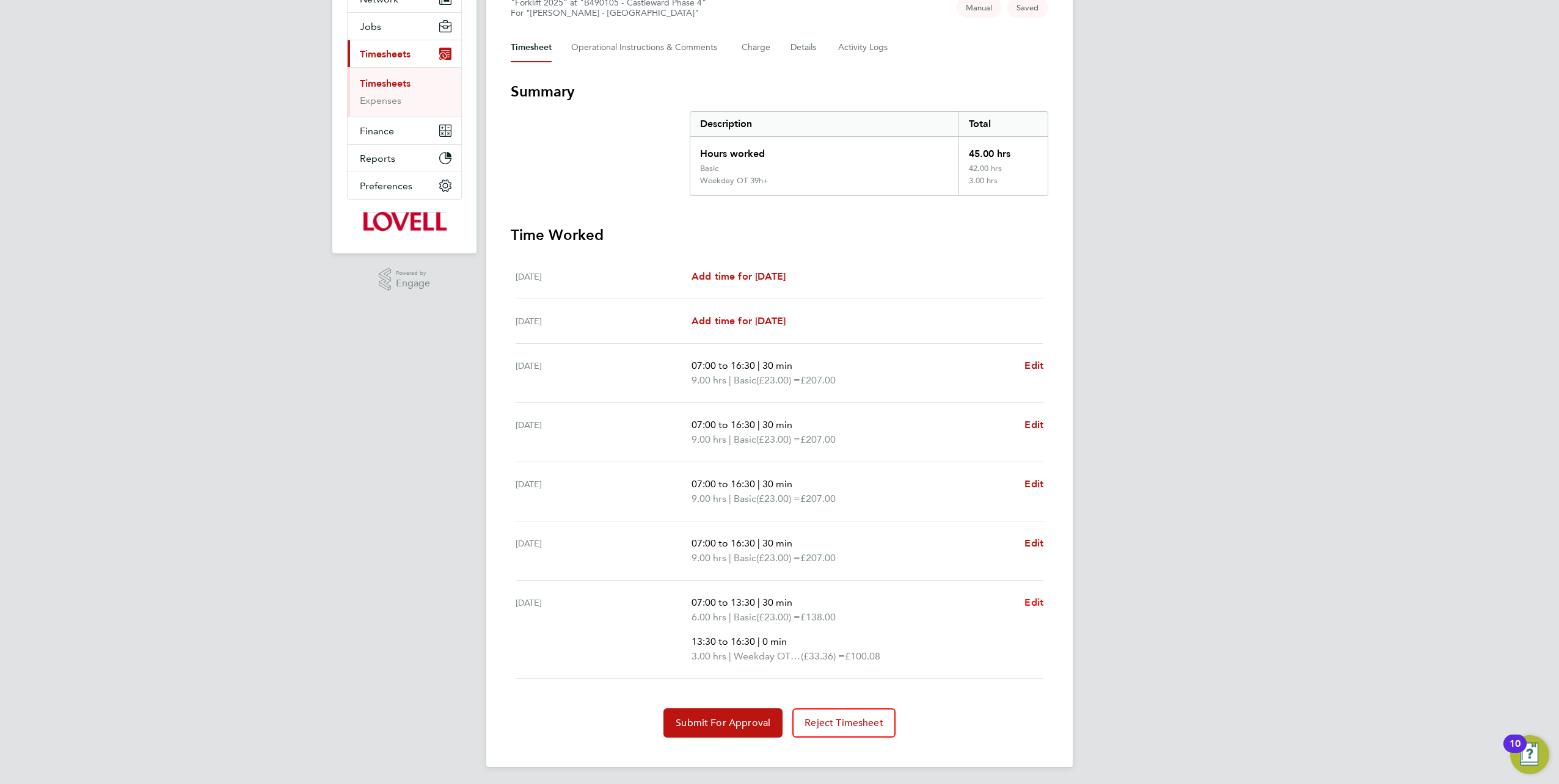
click at [777, 344] on span "Edit" at bounding box center [1033, 602] width 19 height 12
select select "30"
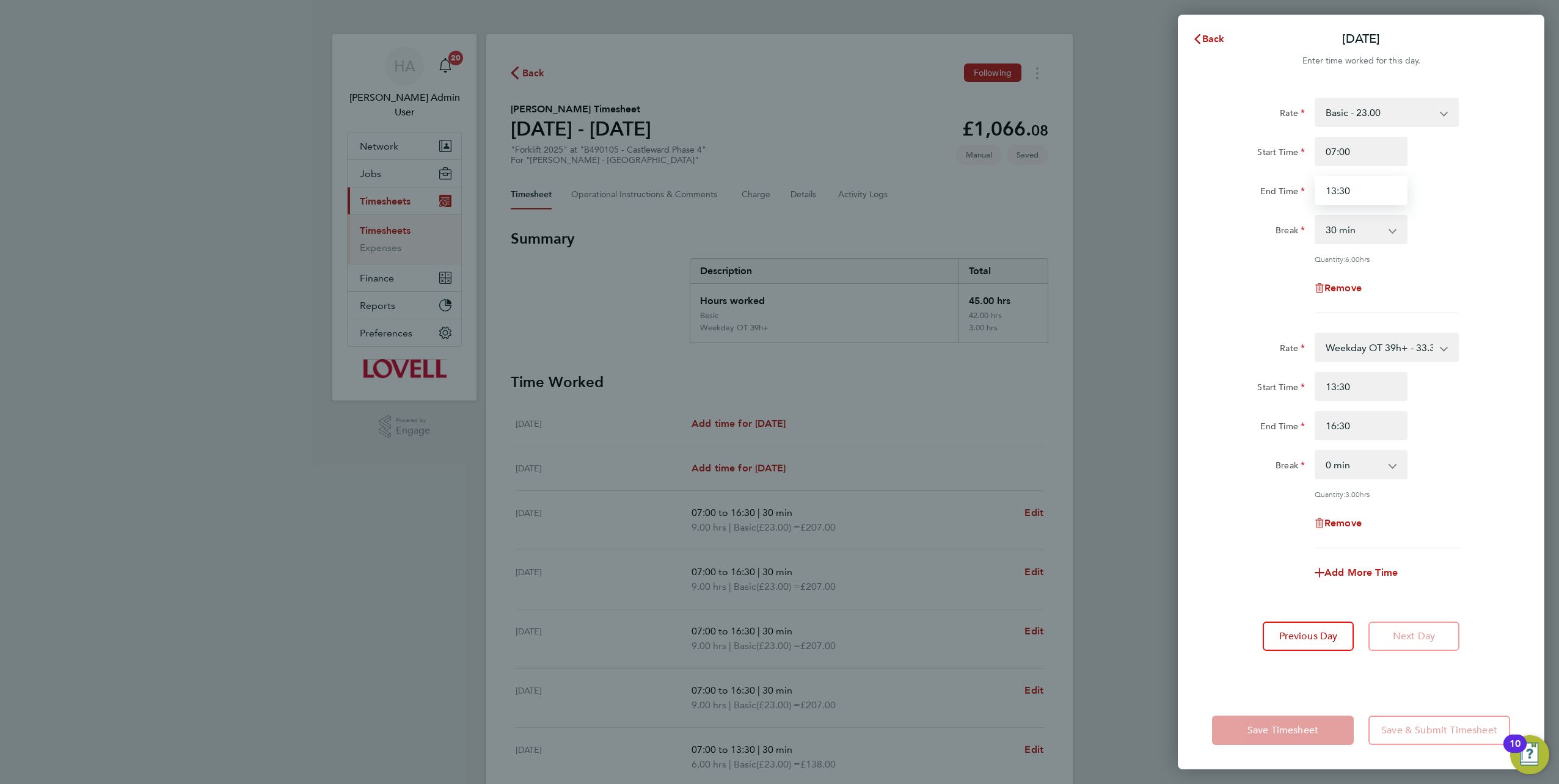
drag, startPoint x: 1364, startPoint y: 194, endPoint x: 1300, endPoint y: 198, distance: 64.1
click at [777, 198] on div "End Time 13:30" at bounding box center [1360, 191] width 308 height 30
type input "10:30"
drag, startPoint x: 1363, startPoint y: 393, endPoint x: 1287, endPoint y: 394, distance: 76.0
click at [777, 344] on div "Start Time 13:30" at bounding box center [1360, 387] width 308 height 30
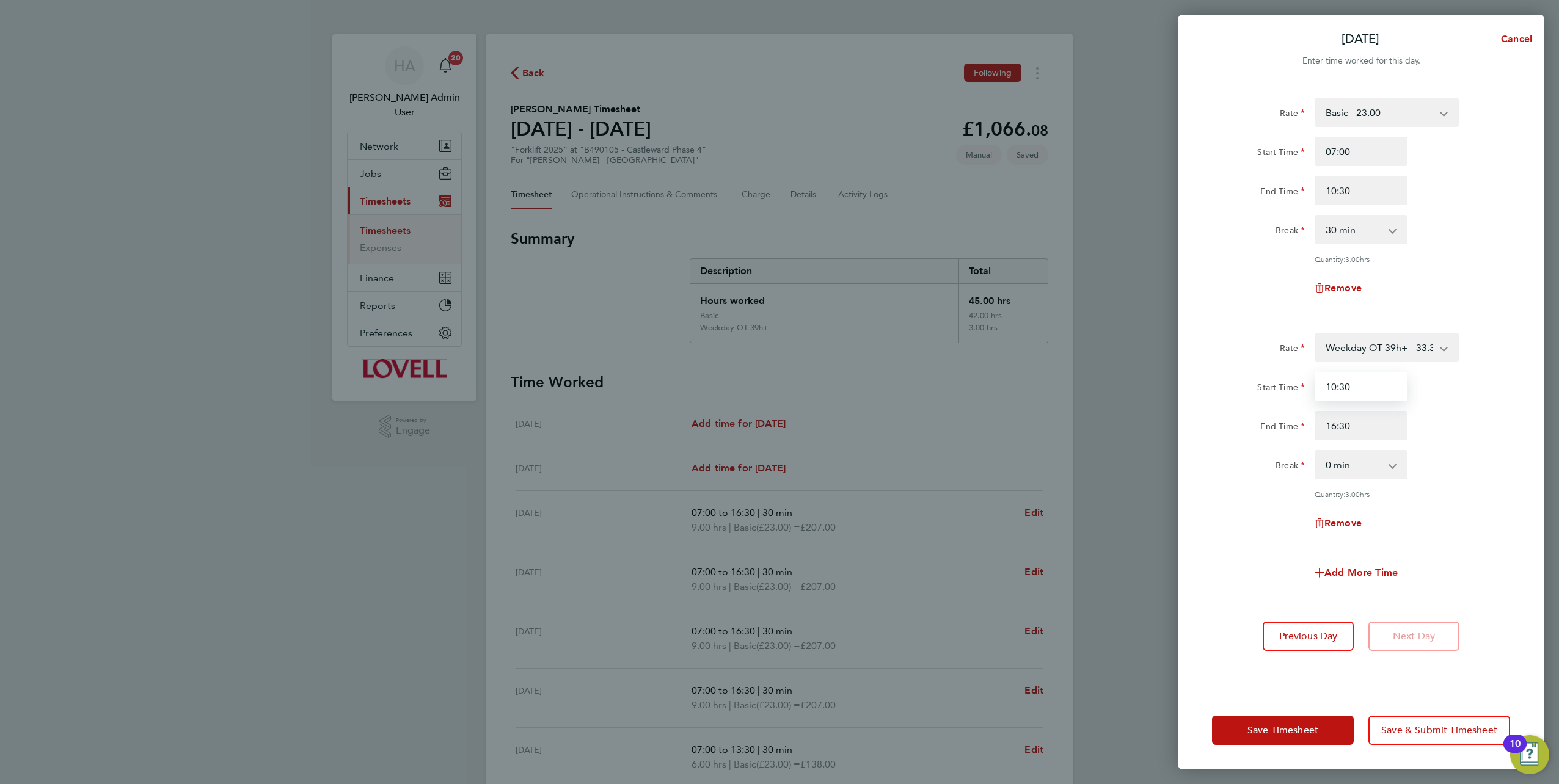
type input "10:30"
drag, startPoint x: 1373, startPoint y: 466, endPoint x: 1373, endPoint y: 474, distance: 8.0
click at [777, 344] on select "0 min 15 min 30 min 45 min 60 min 75 min 90 min" at bounding box center [1354, 464] width 76 height 27
select select "30"
click at [777, 344] on select "0 min 15 min 30 min 45 min 60 min 75 min 90 min" at bounding box center [1354, 464] width 76 height 27
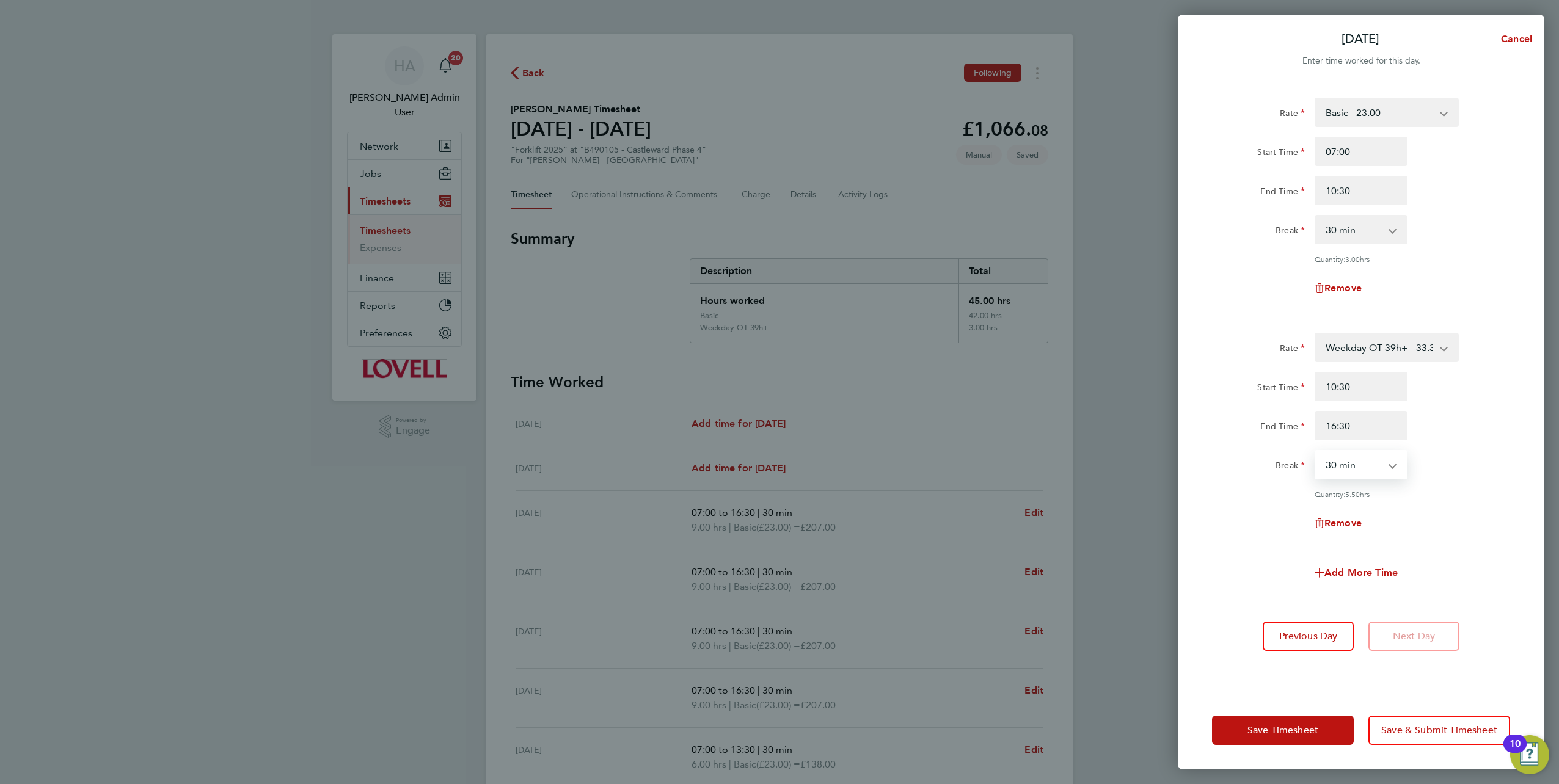
drag, startPoint x: 1362, startPoint y: 228, endPoint x: 1355, endPoint y: 245, distance: 18.4
click at [777, 228] on select "0 min 15 min 30 min 45 min 60 min 75 min 90 min" at bounding box center [1354, 229] width 76 height 27
select select "0"
click at [777, 216] on select "0 min 15 min 30 min 45 min 60 min 75 min 90 min" at bounding box center [1354, 229] width 76 height 27
click at [777, 344] on span "Save Timesheet" at bounding box center [1283, 730] width 71 height 12
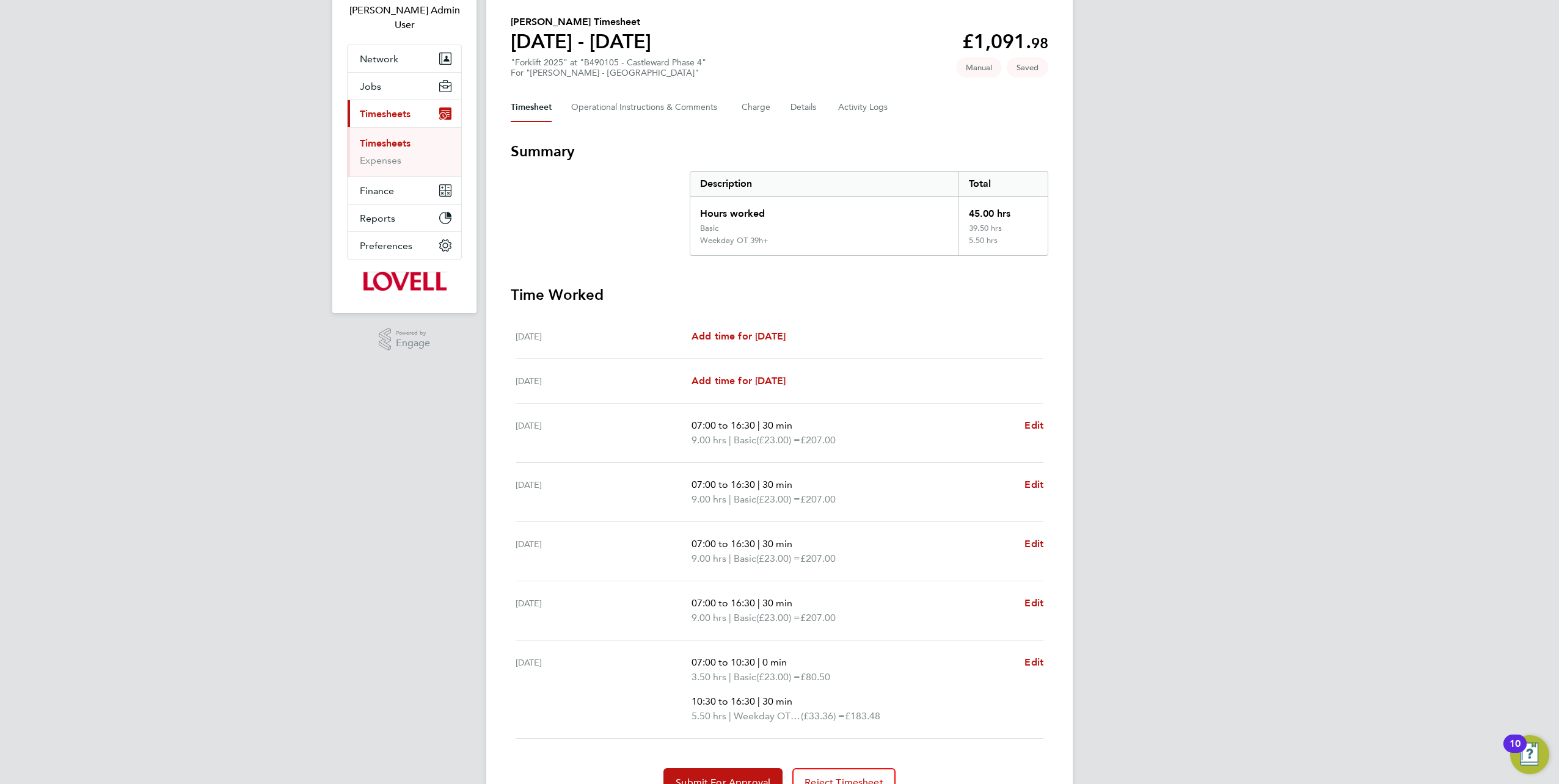
scroll to position [147, 0]
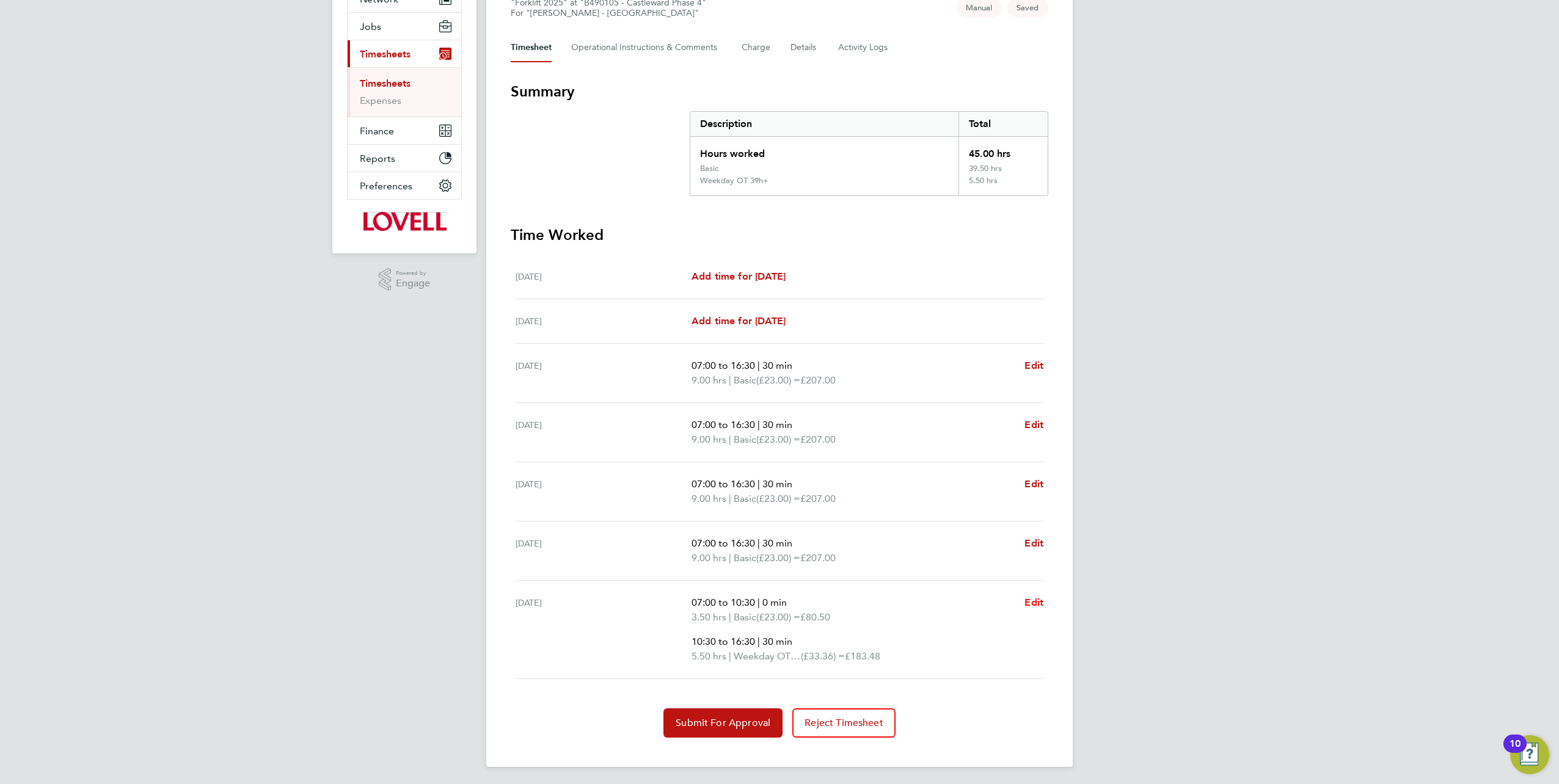
click at [777, 344] on app-form-button "Edit" at bounding box center [1033, 630] width 19 height 68
click at [777, 344] on span "Edit" at bounding box center [1033, 602] width 19 height 12
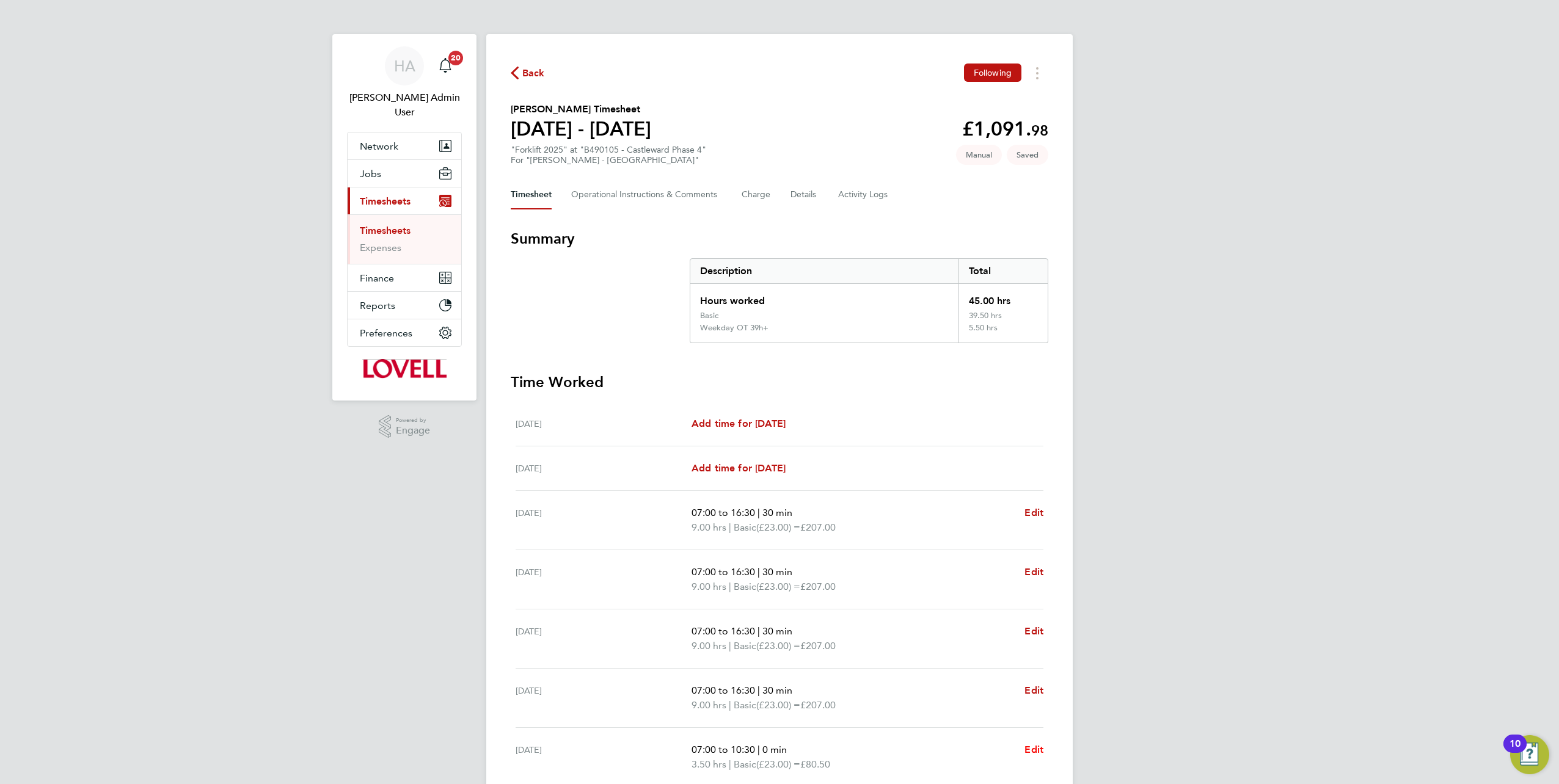
select select "30"
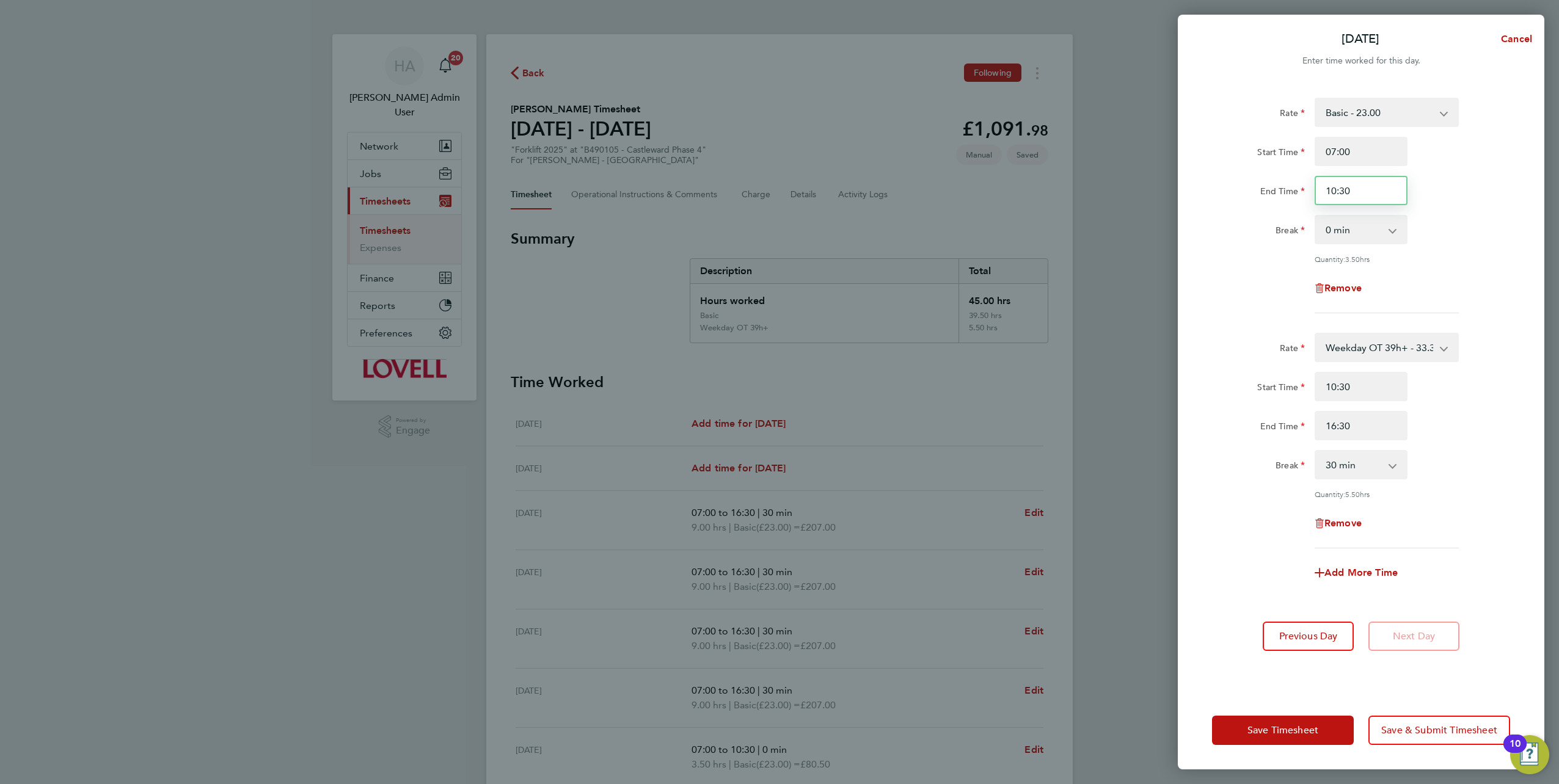
click at [777, 186] on input "10:30" at bounding box center [1361, 191] width 93 height 30
type input "10:00"
click at [777, 344] on input "10:30" at bounding box center [1361, 387] width 93 height 30
type input "10:00"
click at [777, 344] on div "Save Timesheet Save & Submit Timesheet" at bounding box center [1360, 730] width 367 height 78
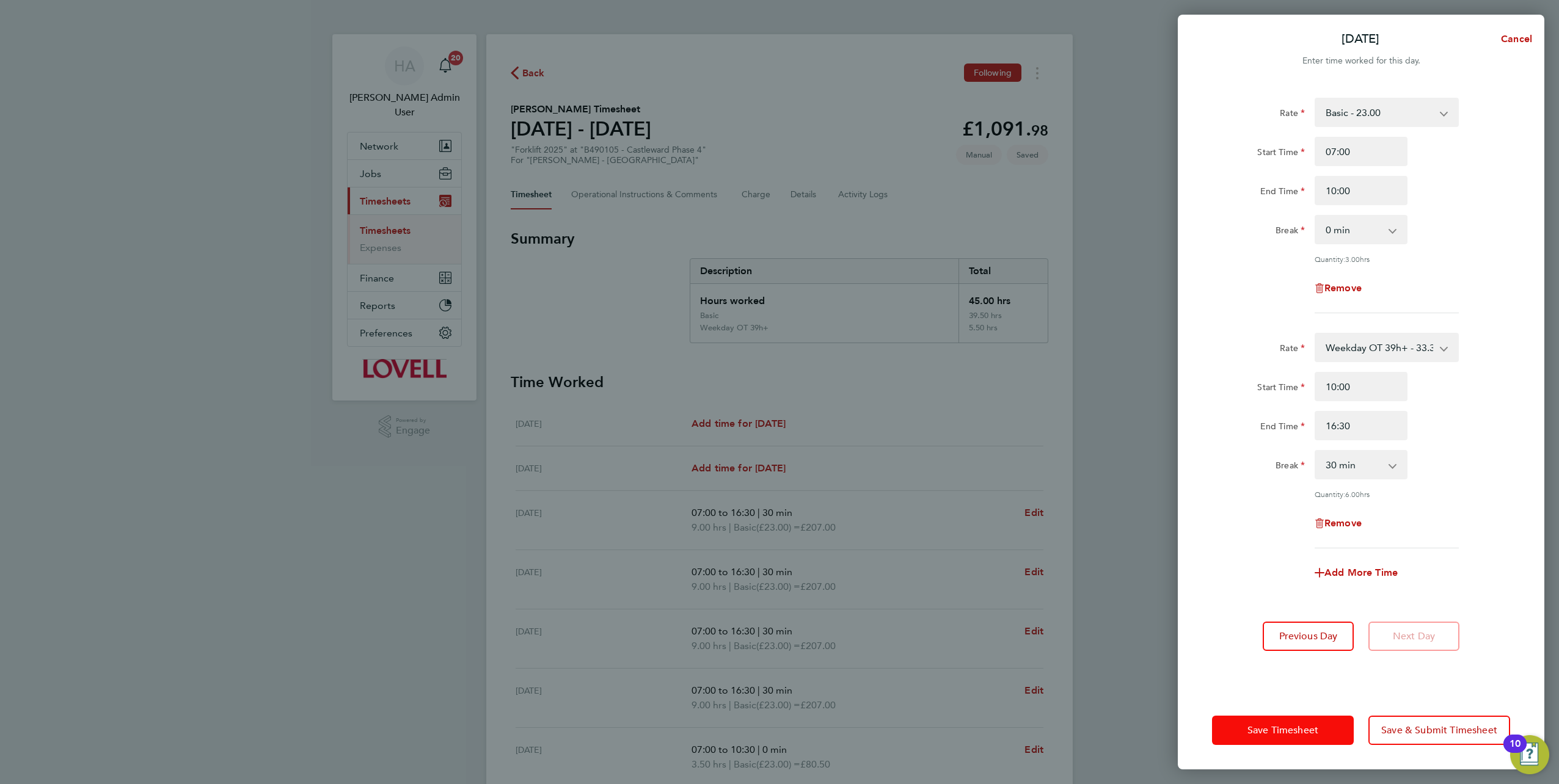
click at [777, 344] on span "Save Timesheet" at bounding box center [1283, 730] width 71 height 12
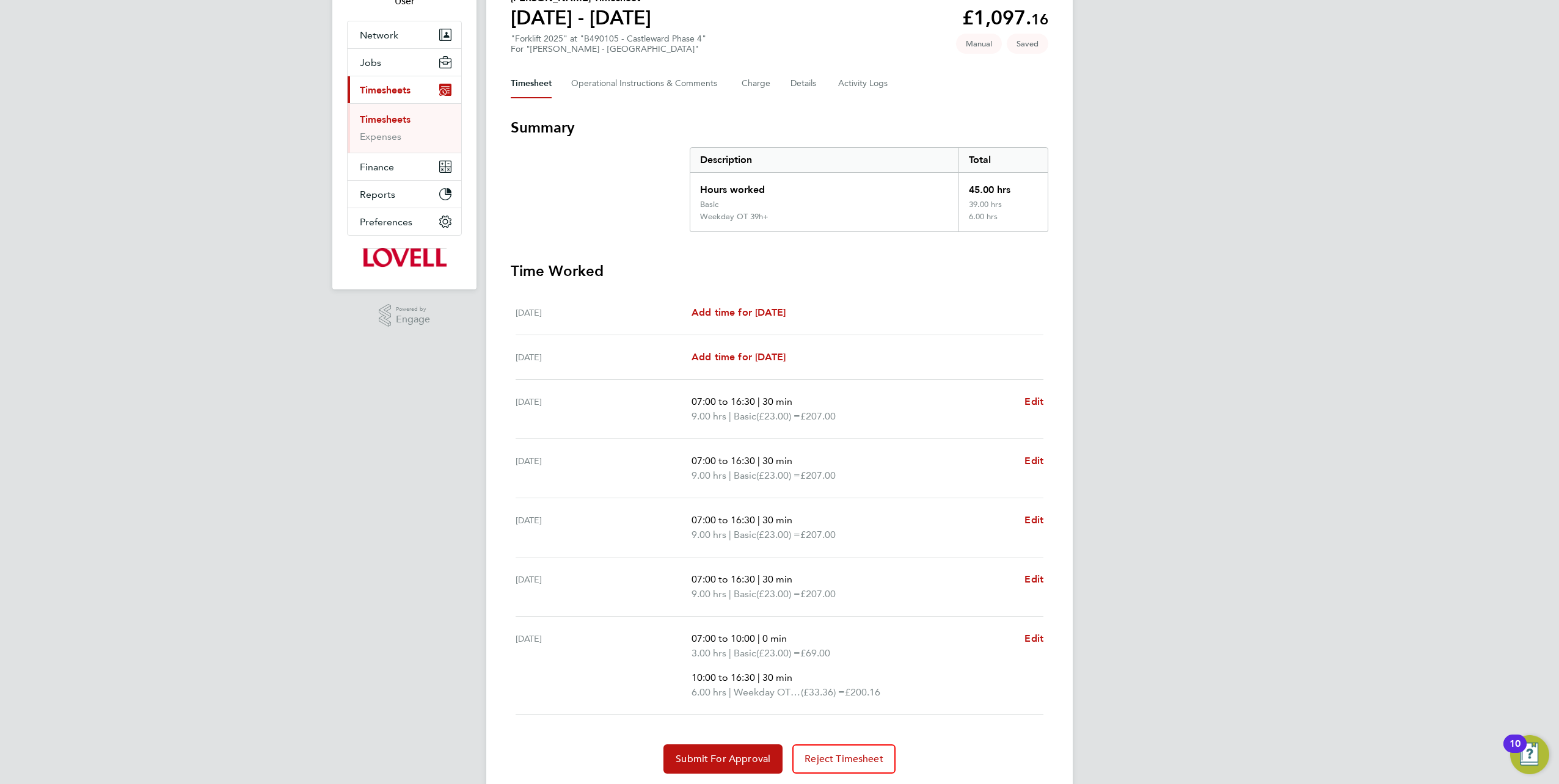
scroll to position [147, 0]
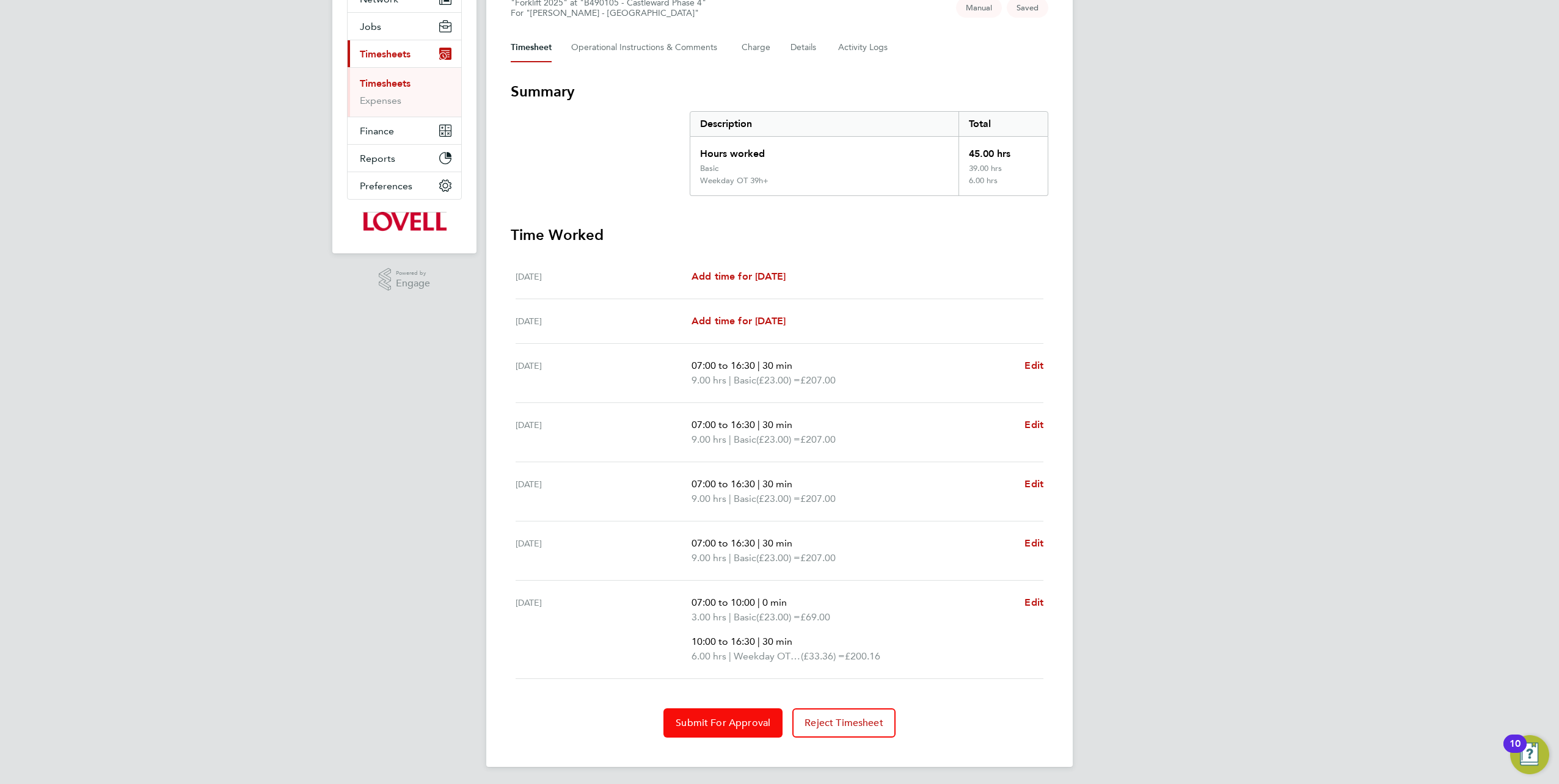
click at [724, 344] on span "Submit For Approval" at bounding box center [723, 723] width 95 height 12
click at [733, 344] on button "Approve Timesheet" at bounding box center [723, 723] width 115 height 30
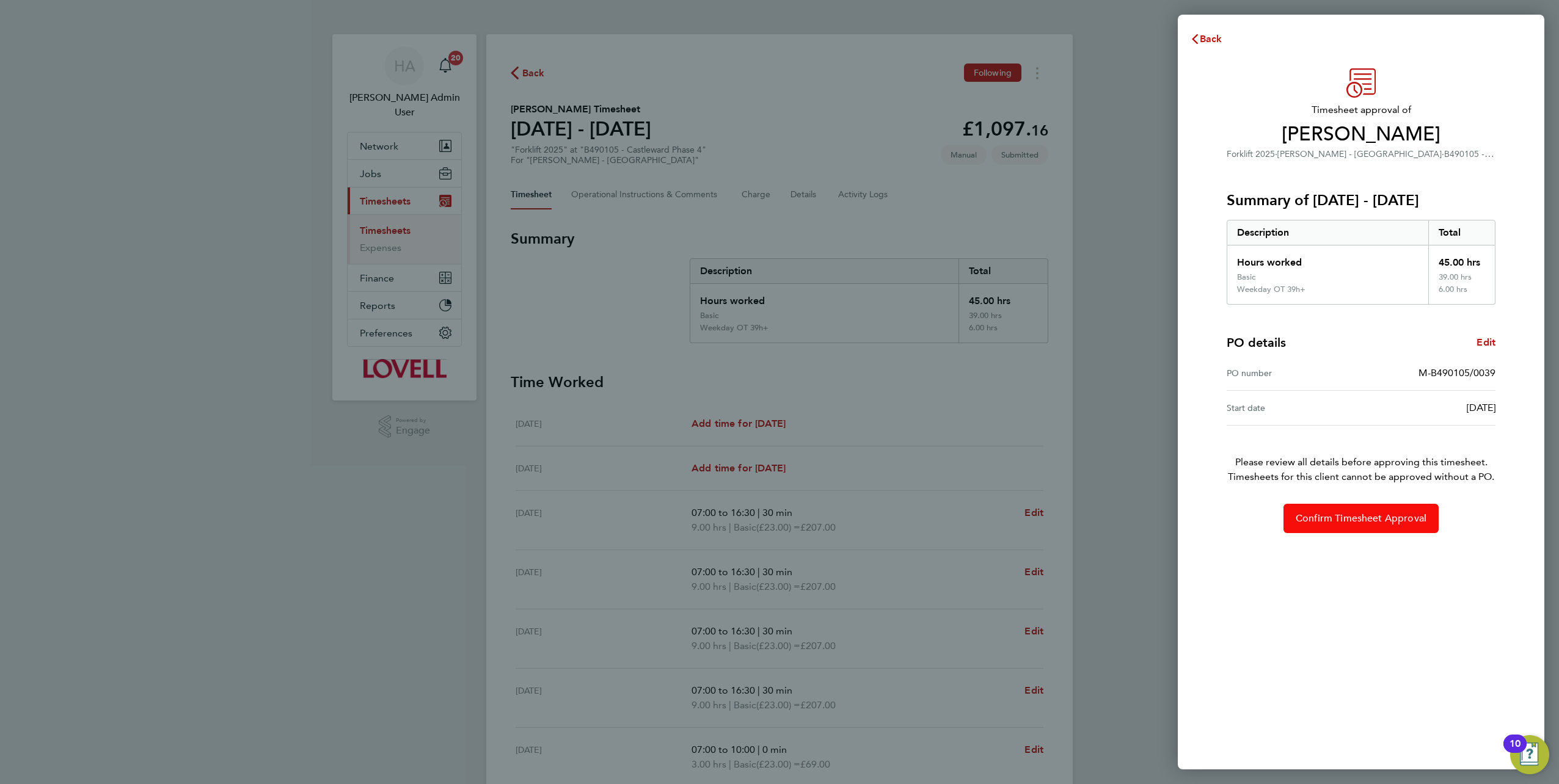
click at [777, 344] on span "Confirm Timesheet Approval" at bounding box center [1361, 518] width 131 height 12
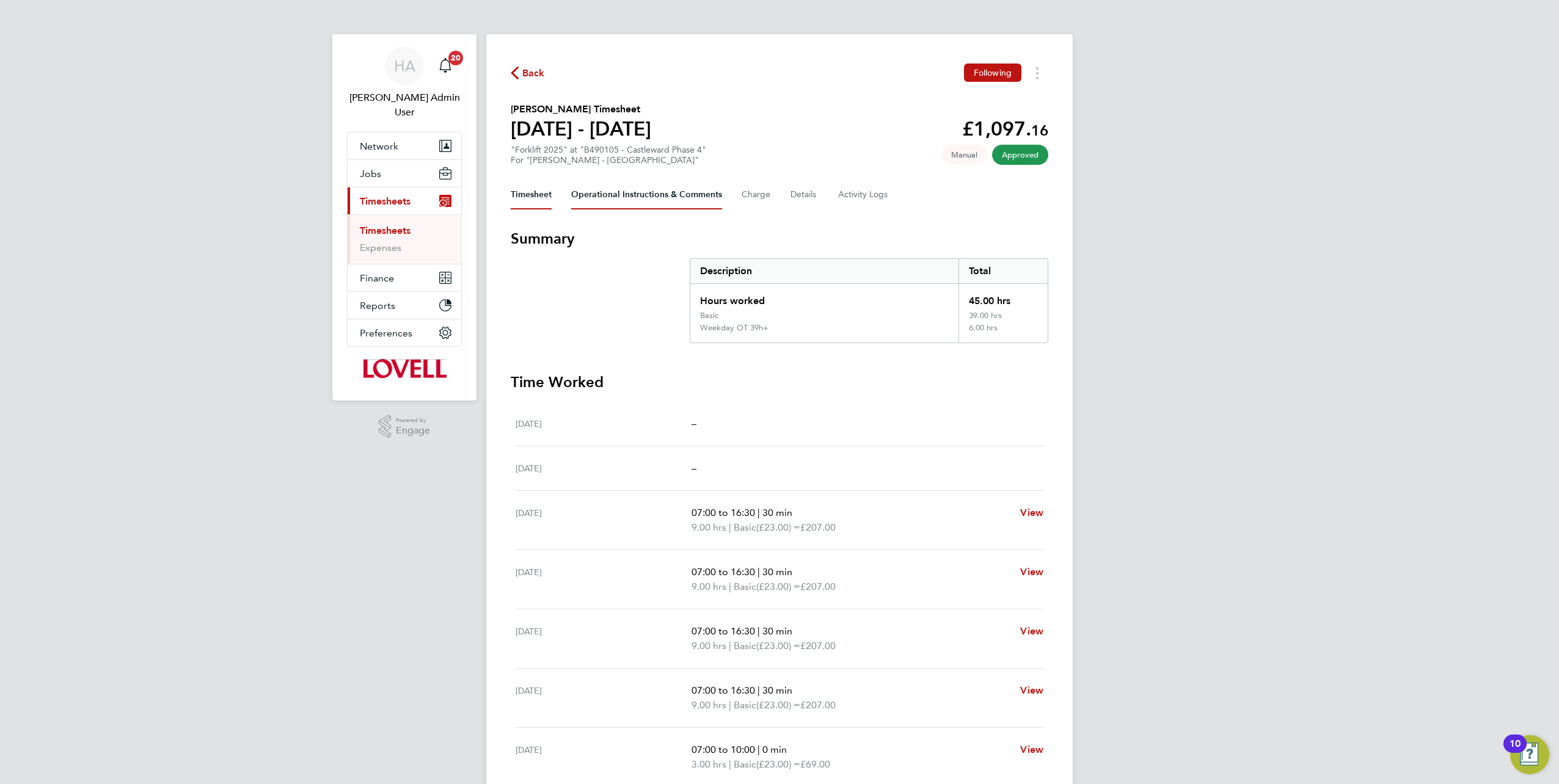
drag, startPoint x: 665, startPoint y: 199, endPoint x: 644, endPoint y: 227, distance: 35.0
click at [665, 199] on Comments-tab "Operational Instructions & Comments" at bounding box center [647, 195] width 151 height 30
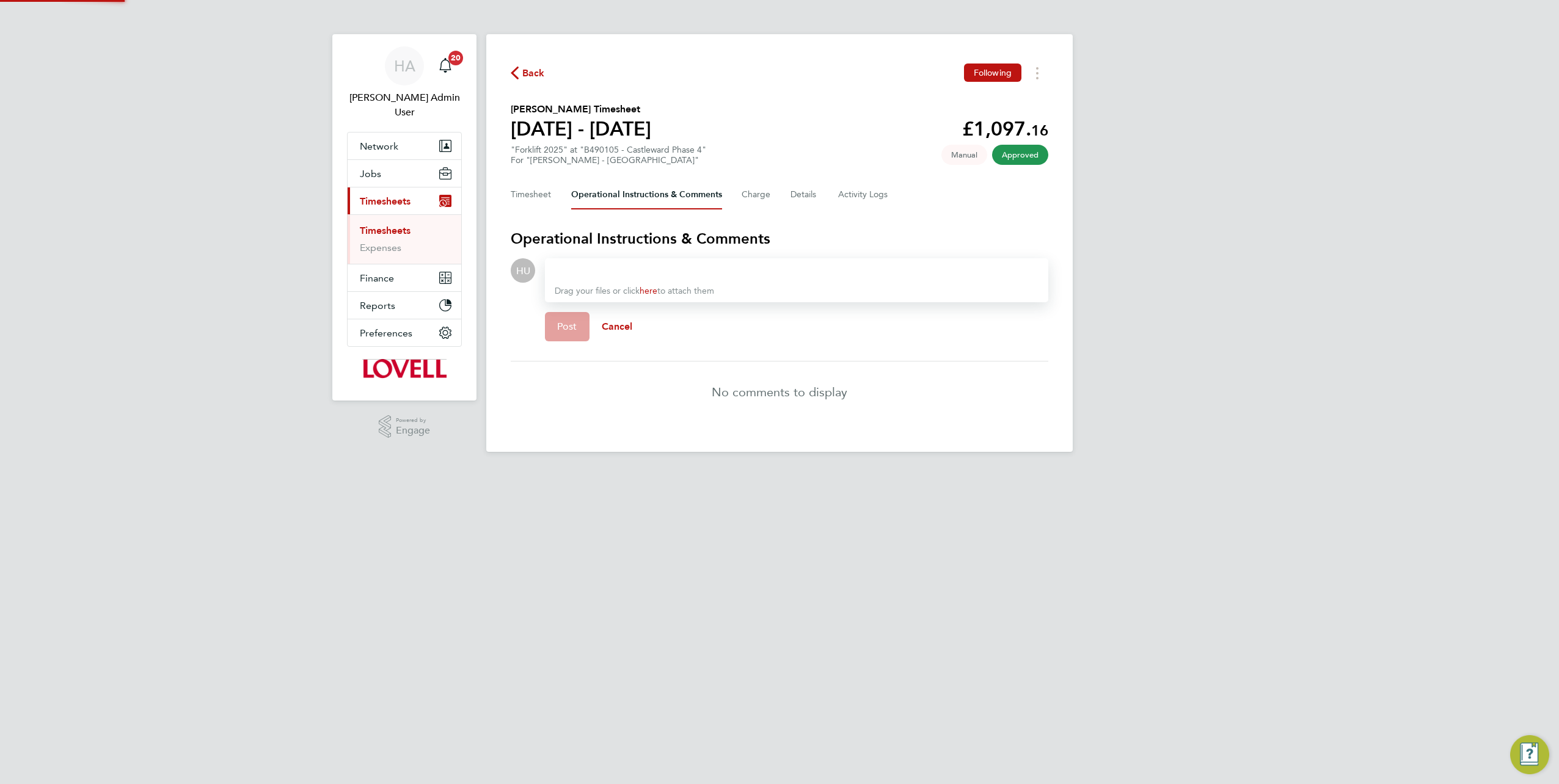
click at [611, 279] on div "Drag your files or click here to attach them" at bounding box center [796, 281] width 503 height 44
click at [615, 270] on div at bounding box center [797, 271] width 484 height 15
click at [614, 271] on div at bounding box center [797, 271] width 484 height 15
paste div
click at [574, 321] on span "Post" at bounding box center [567, 326] width 20 height 12
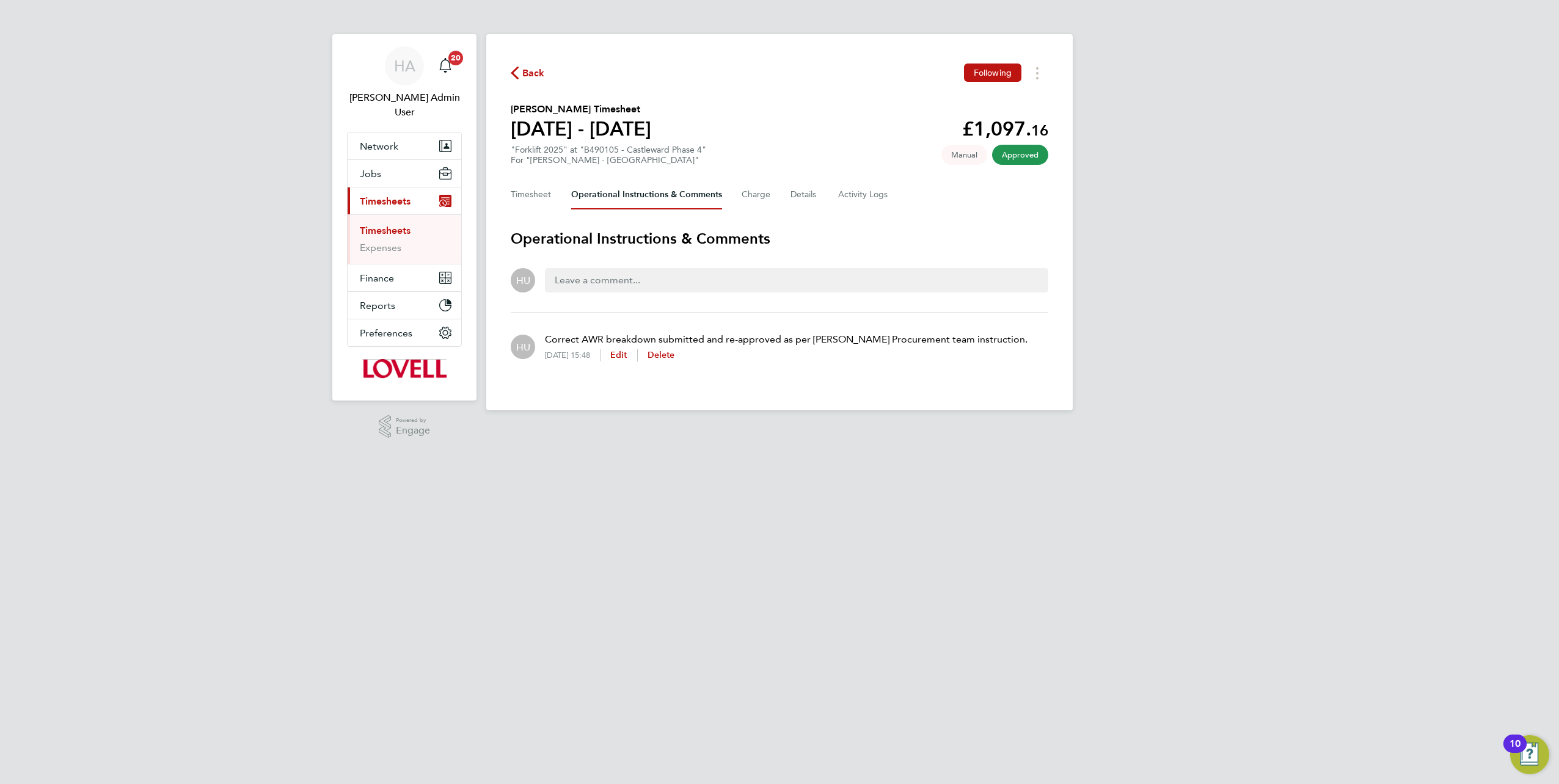
click at [521, 73] on span "Back" at bounding box center [527, 72] width 34 height 12
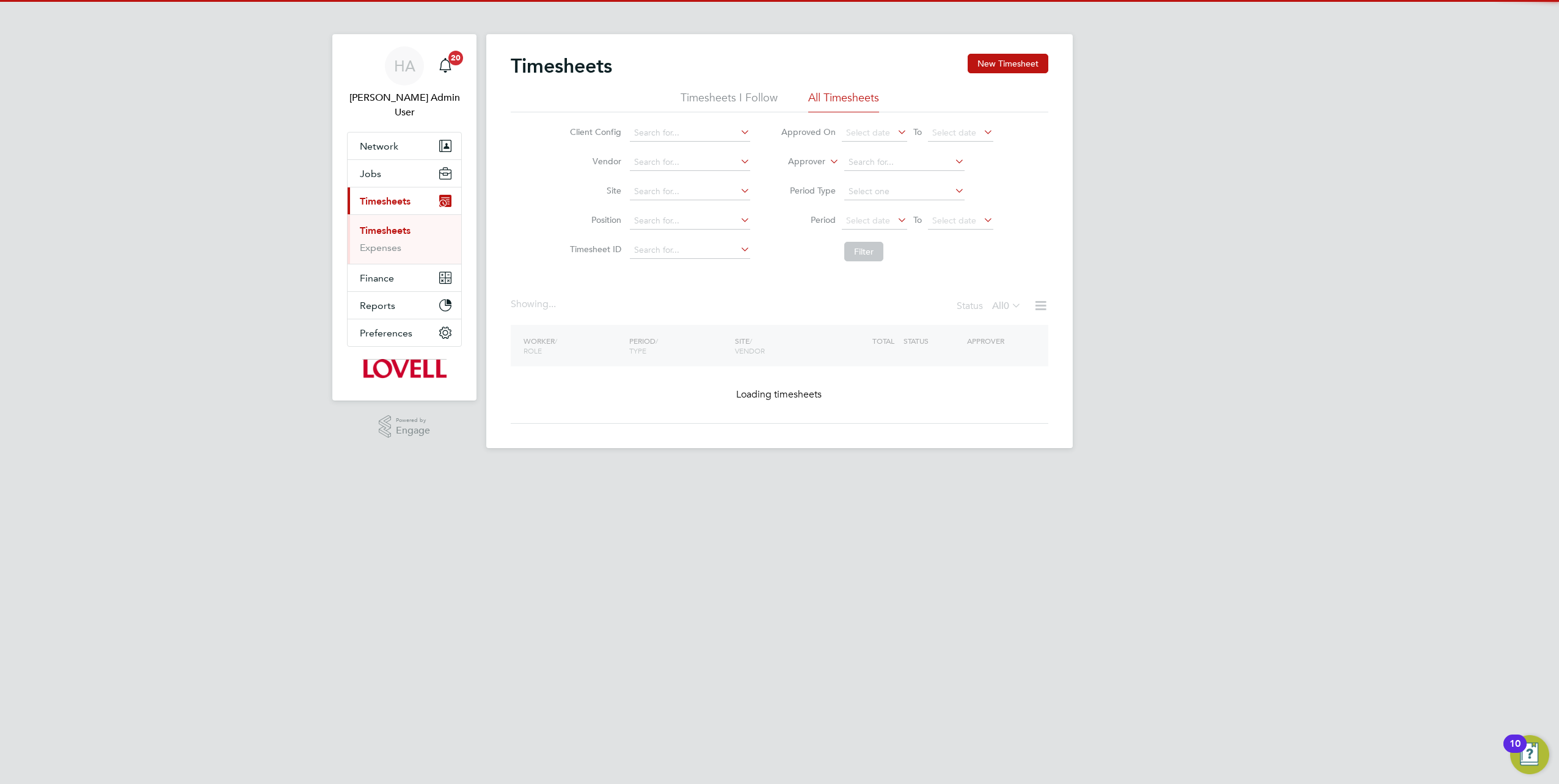
click at [777, 161] on icon at bounding box center [828, 158] width 0 height 11
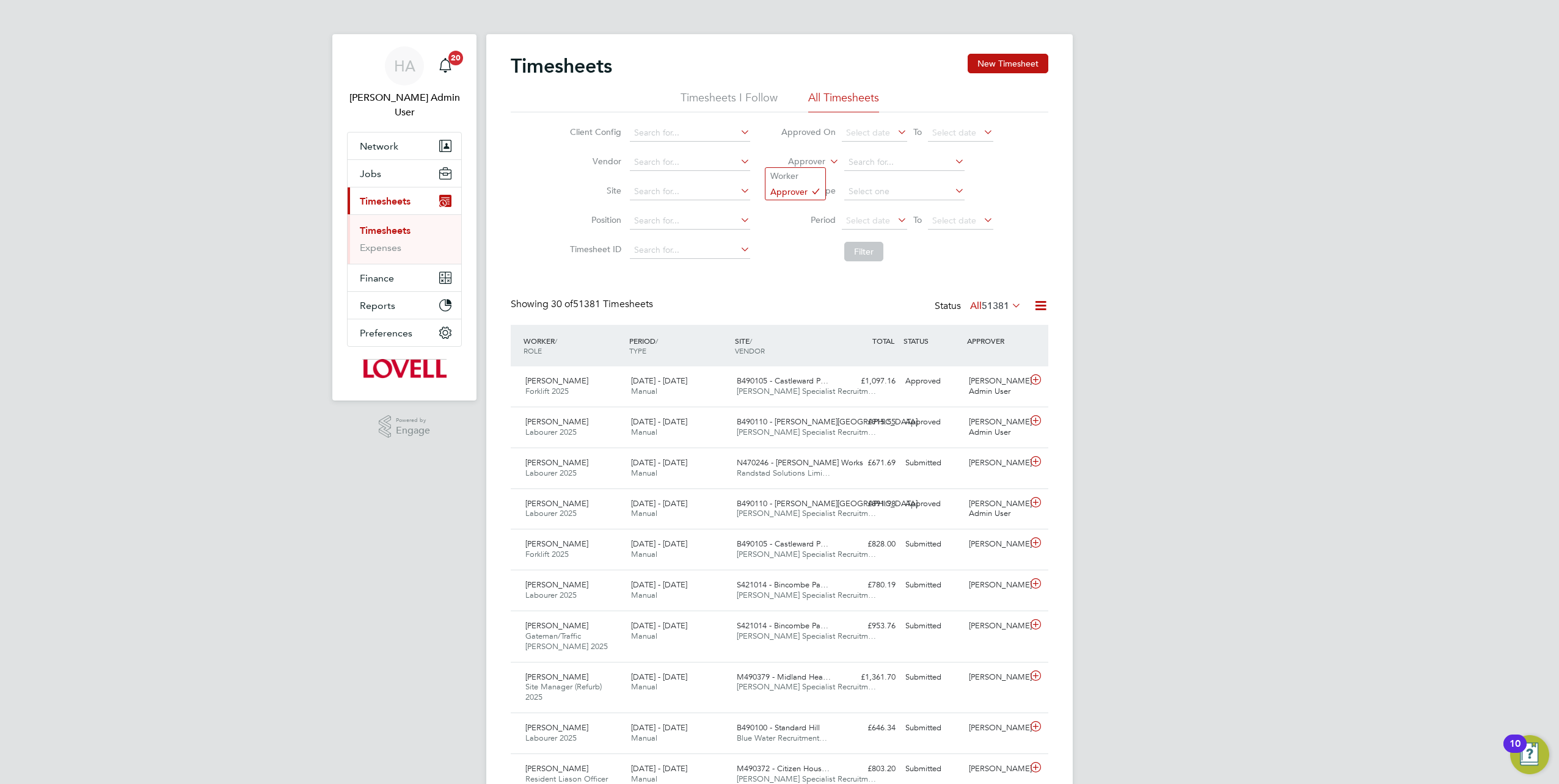
scroll to position [30, 105]
drag, startPoint x: 798, startPoint y: 175, endPoint x: 833, endPoint y: 169, distance: 35.5
click at [777, 175] on li "Worker" at bounding box center [795, 175] width 60 height 16
click at [777, 161] on input at bounding box center [904, 163] width 120 height 18
click at [777, 180] on b "Rook" at bounding box center [932, 178] width 21 height 10
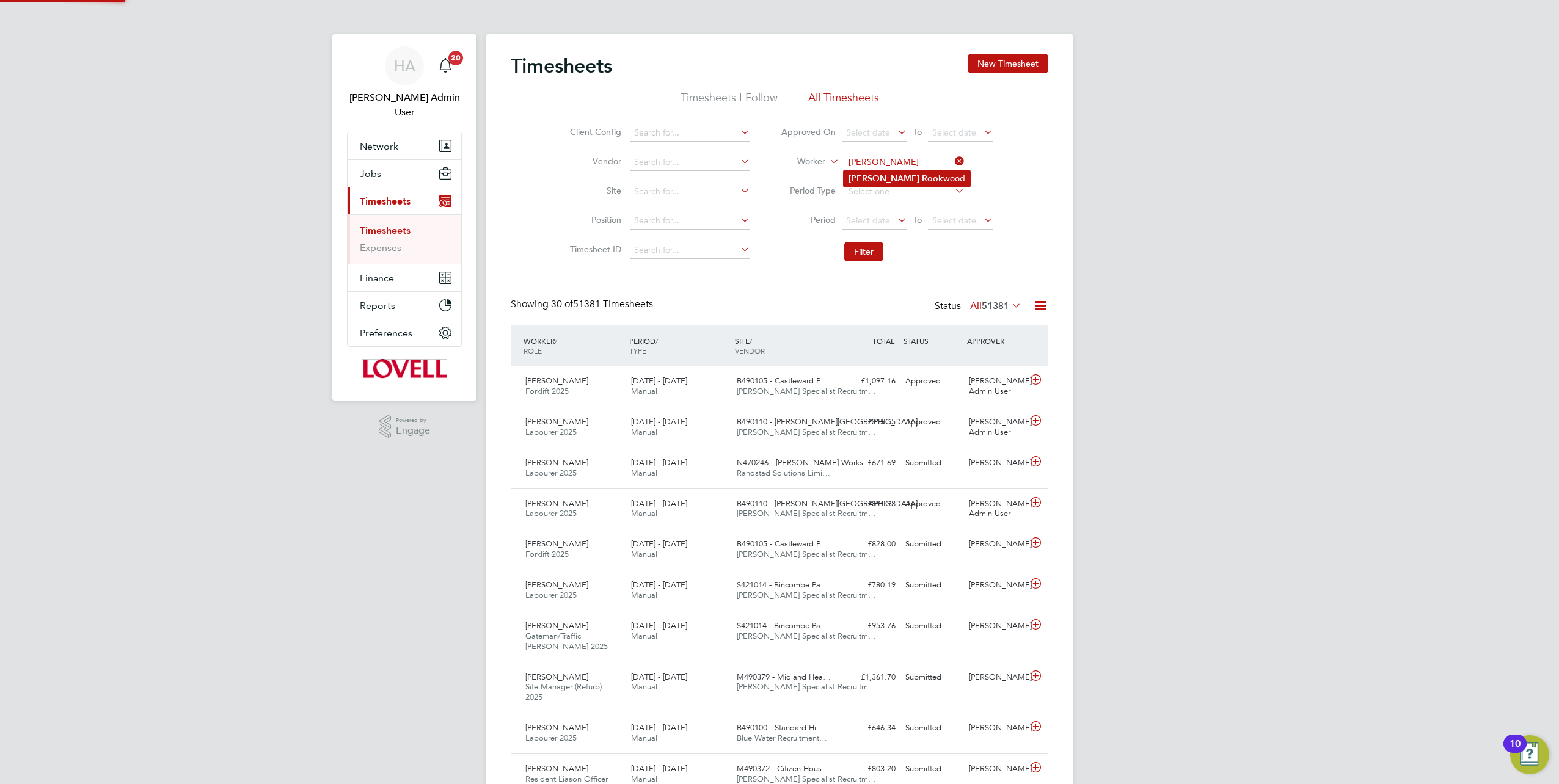
type input "Fabian Rookwood"
click at [777, 250] on button "Filter" at bounding box center [864, 251] width 39 height 19
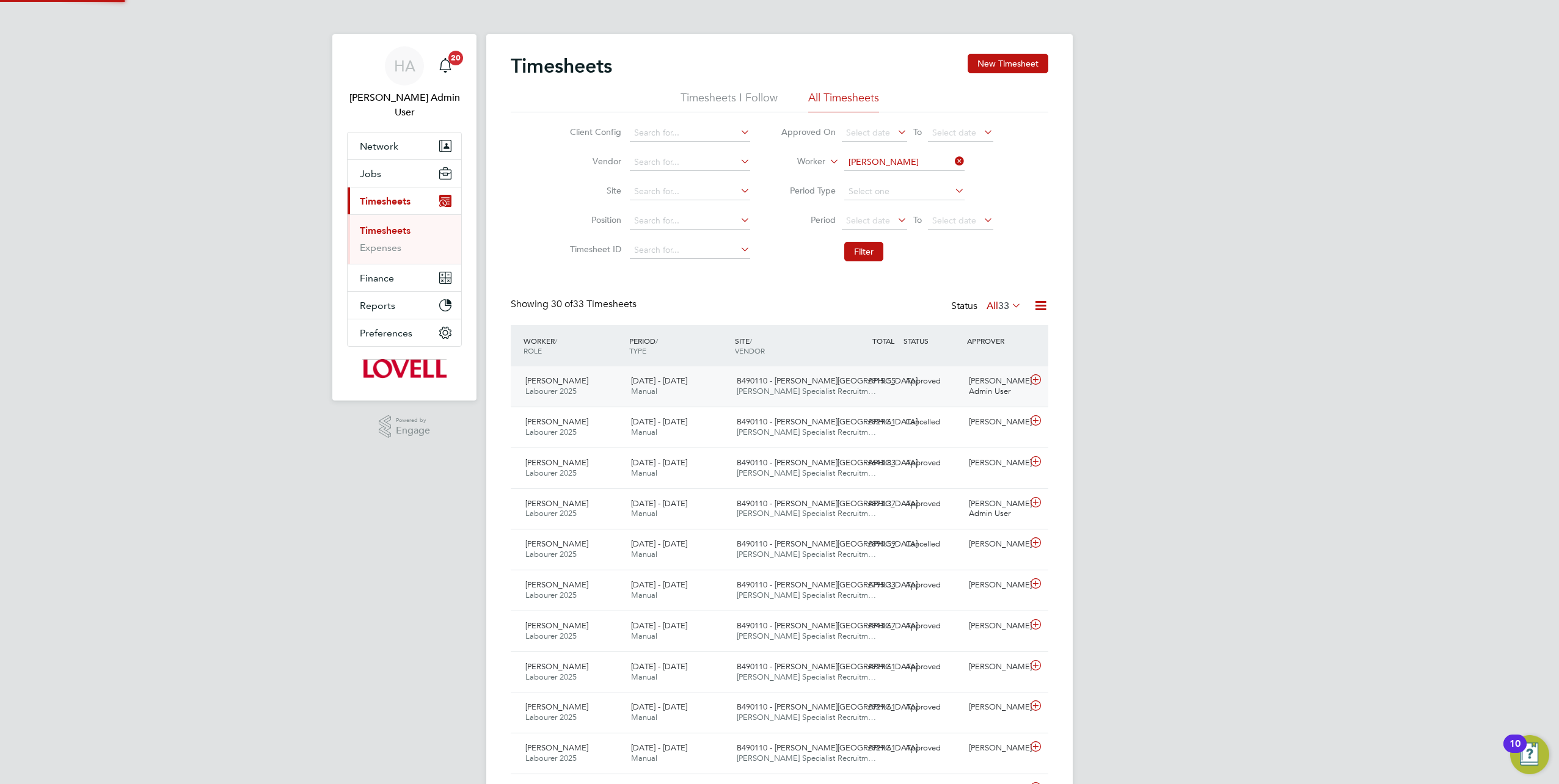
click at [777, 344] on div "£915.55 Approved" at bounding box center [868, 381] width 64 height 20
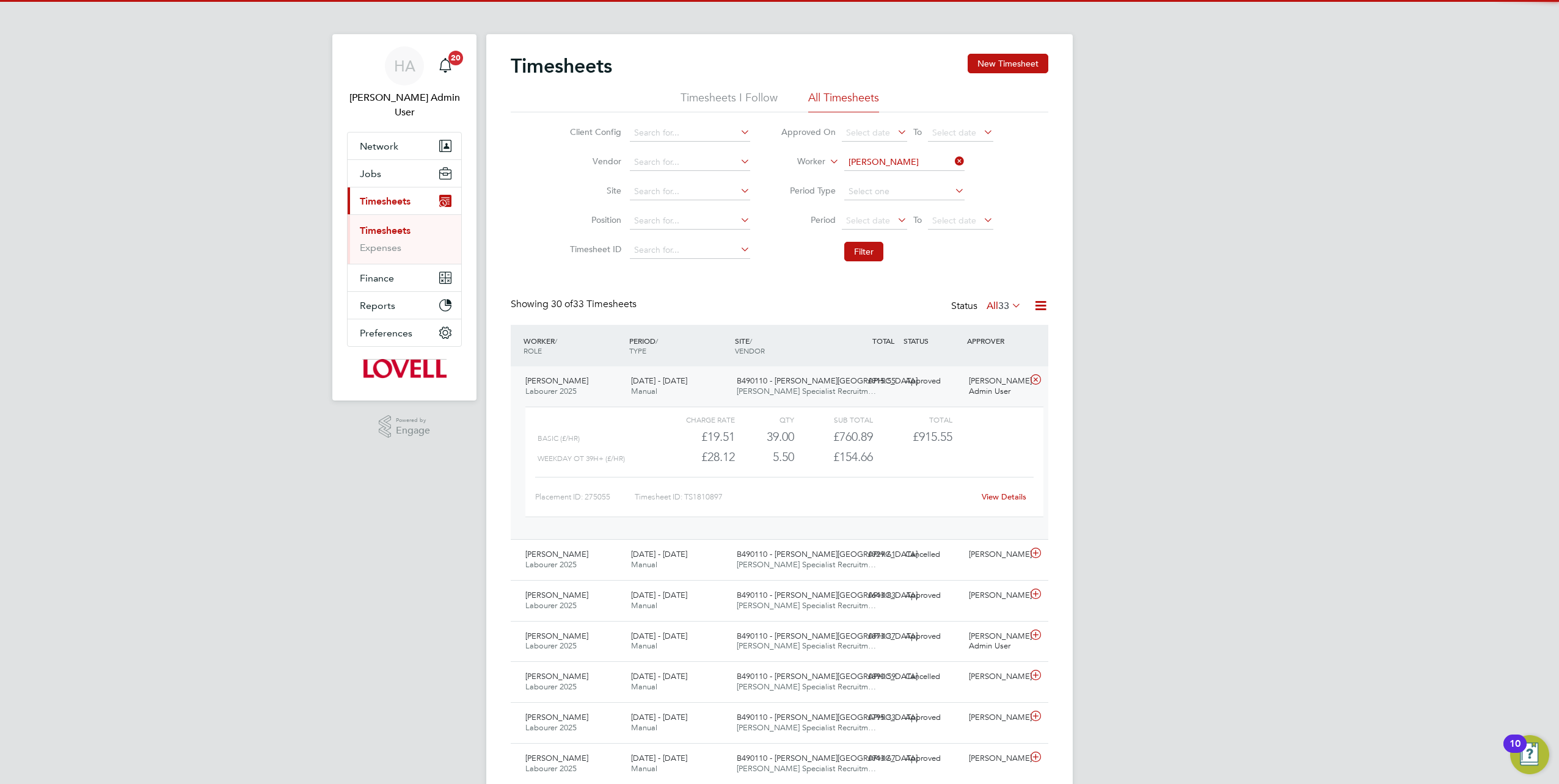
click at [777, 344] on link "View Details" at bounding box center [1004, 497] width 44 height 10
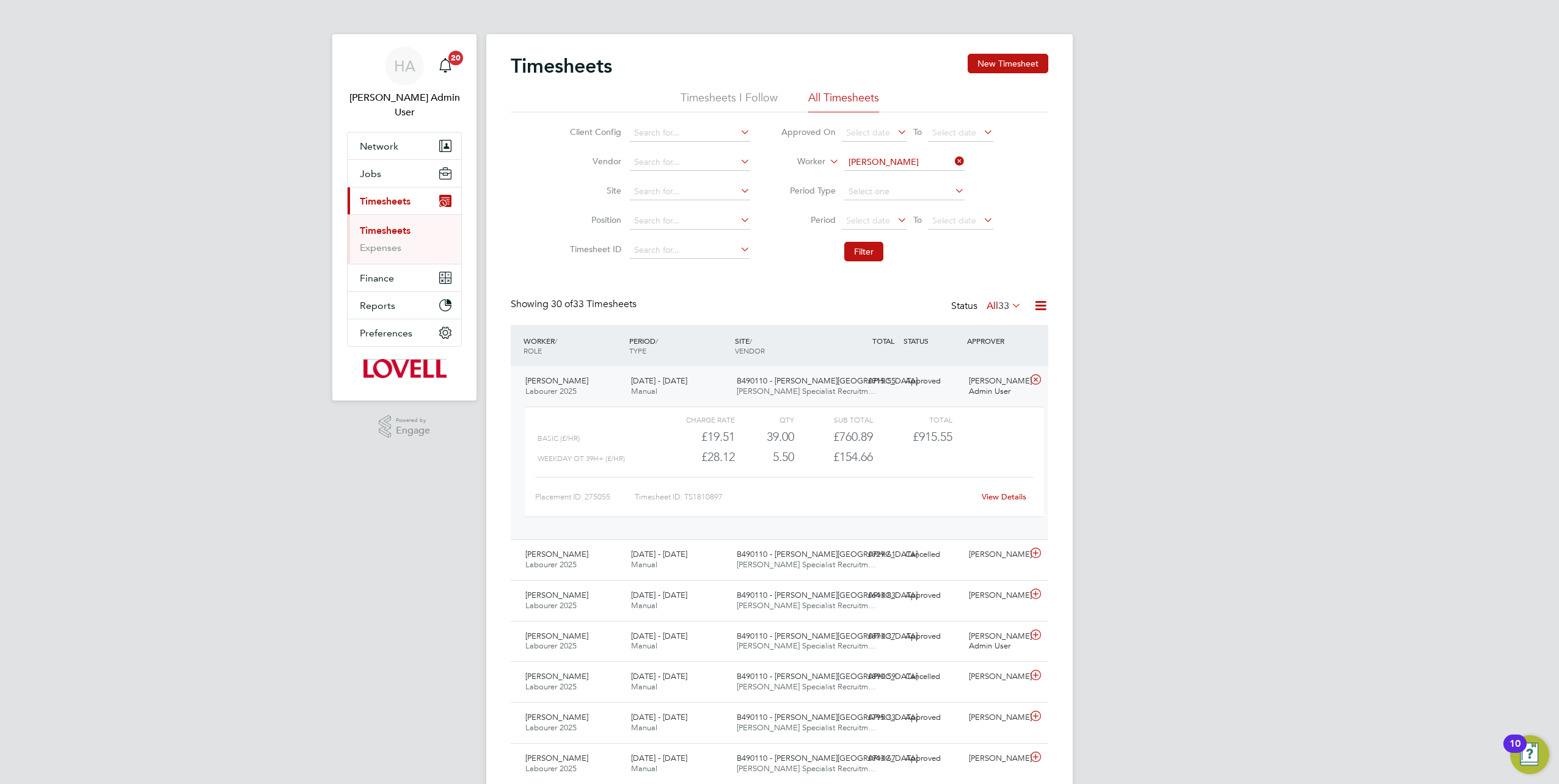
click at [777, 163] on icon at bounding box center [952, 161] width 0 height 18
click at [777, 160] on input at bounding box center [904, 163] width 120 height 18
click at [777, 178] on li "Shaun Tott erdell" at bounding box center [904, 179] width 121 height 17
type input "Shaun Totterdell"
click at [777, 259] on button "Filter" at bounding box center [864, 251] width 39 height 19
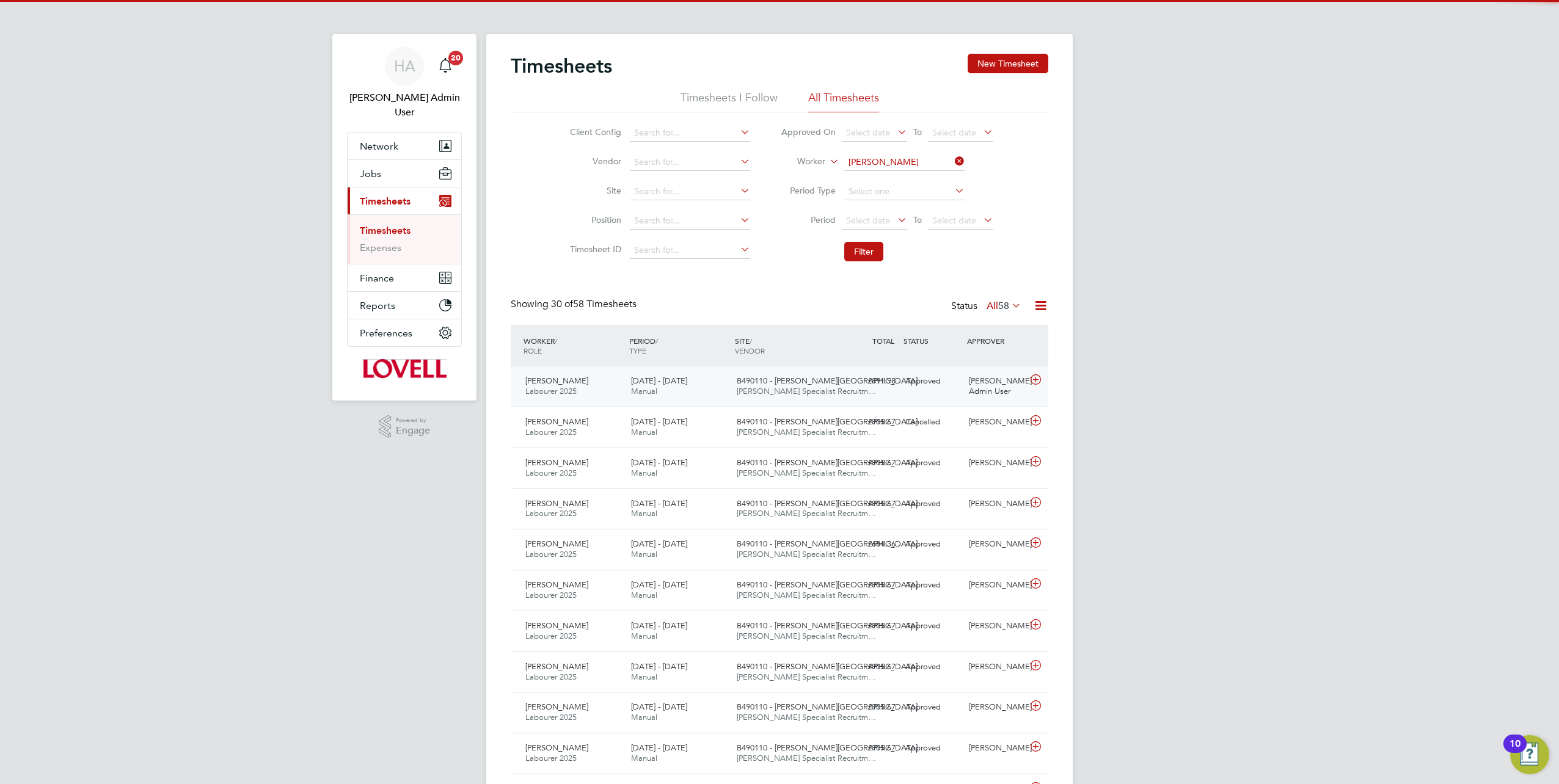
click at [777, 344] on div "Approved" at bounding box center [932, 381] width 64 height 20
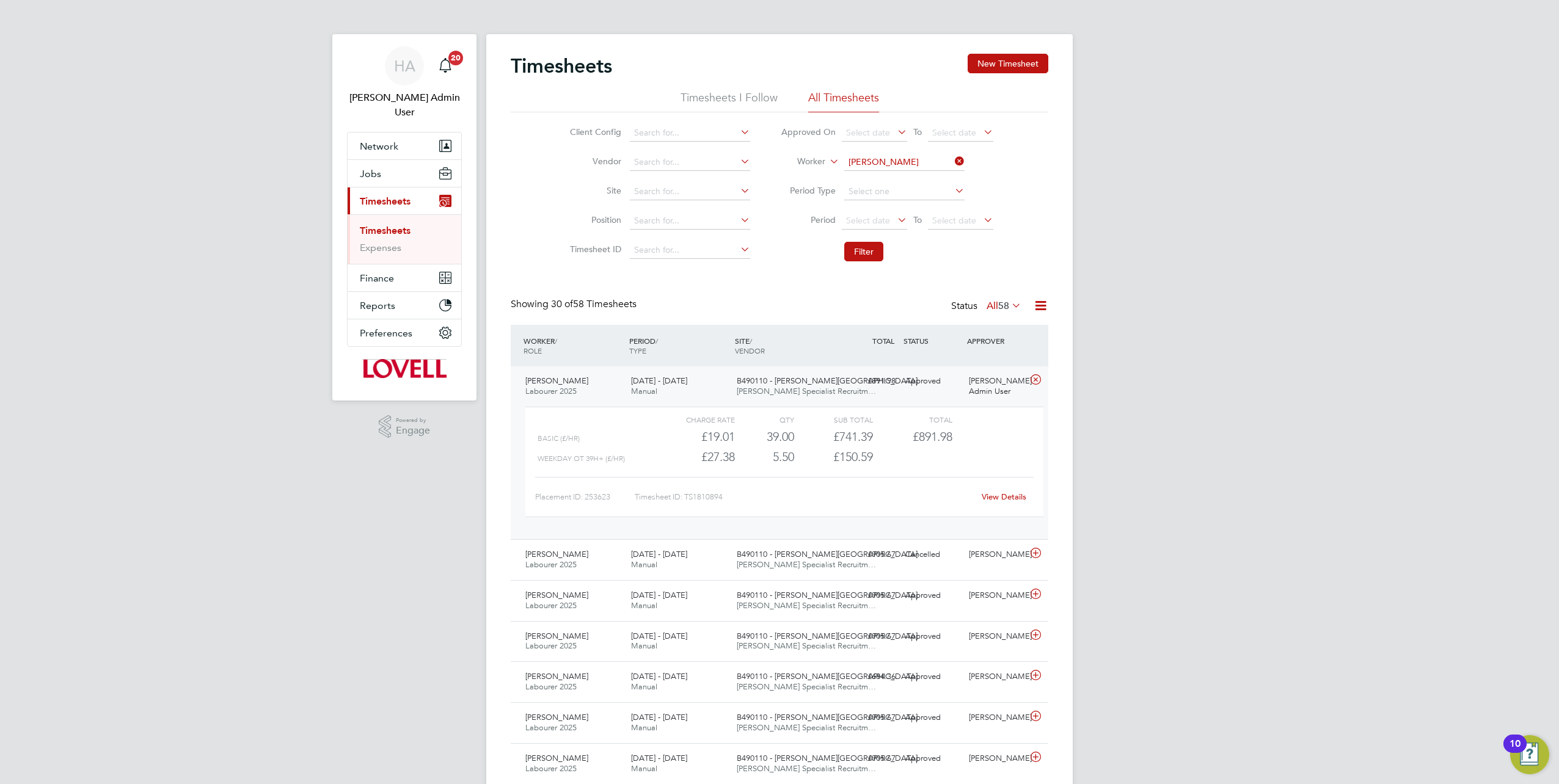
click at [777, 344] on link "View Details" at bounding box center [1004, 497] width 44 height 10
click at [777, 160] on icon at bounding box center [952, 161] width 0 height 18
click at [777, 163] on input at bounding box center [904, 163] width 120 height 18
paste input "Guy Aldred"
type input "Guy Aldred"
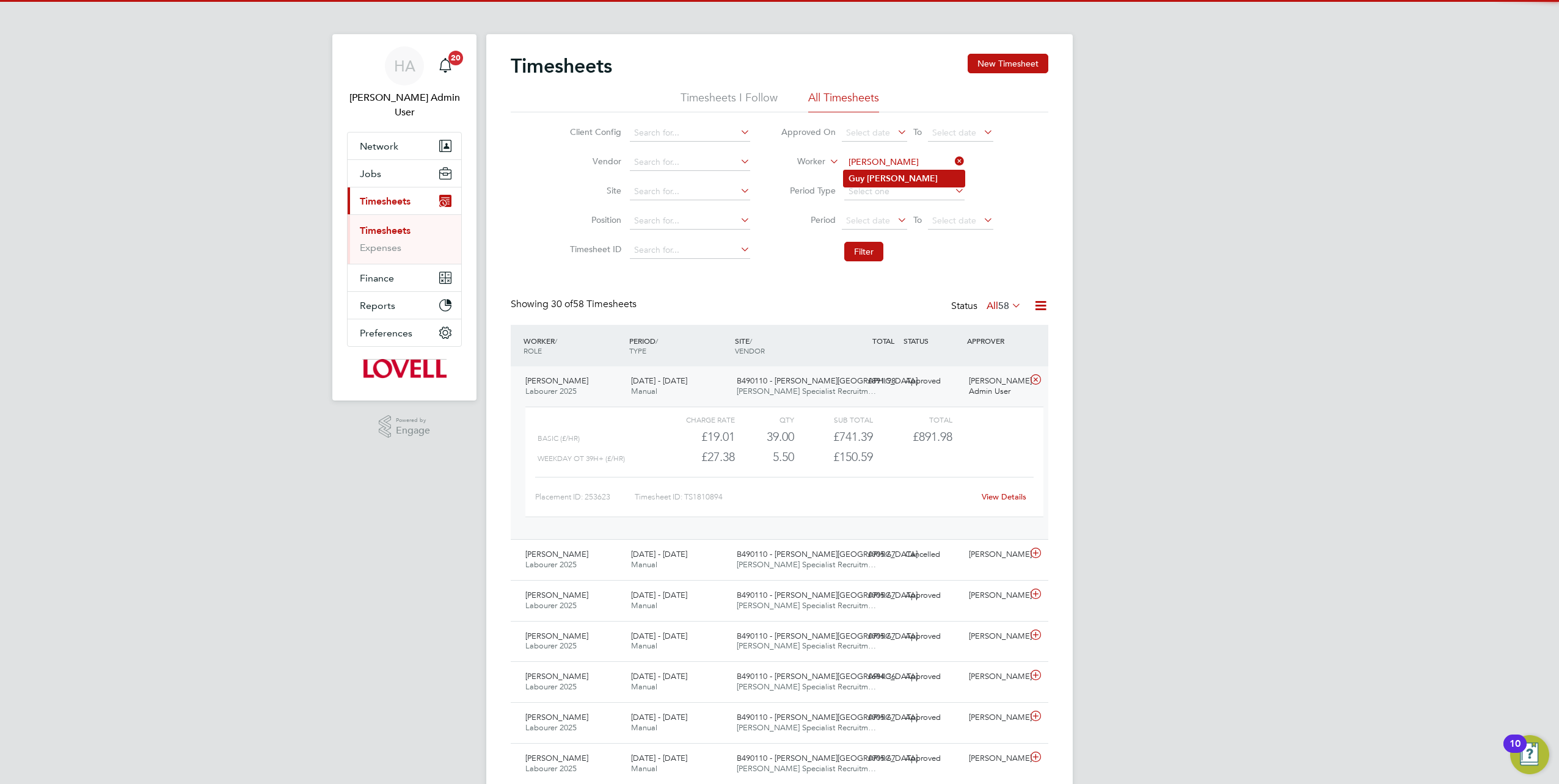
click at [777, 177] on li "Guy Aldred" at bounding box center [904, 179] width 121 height 17
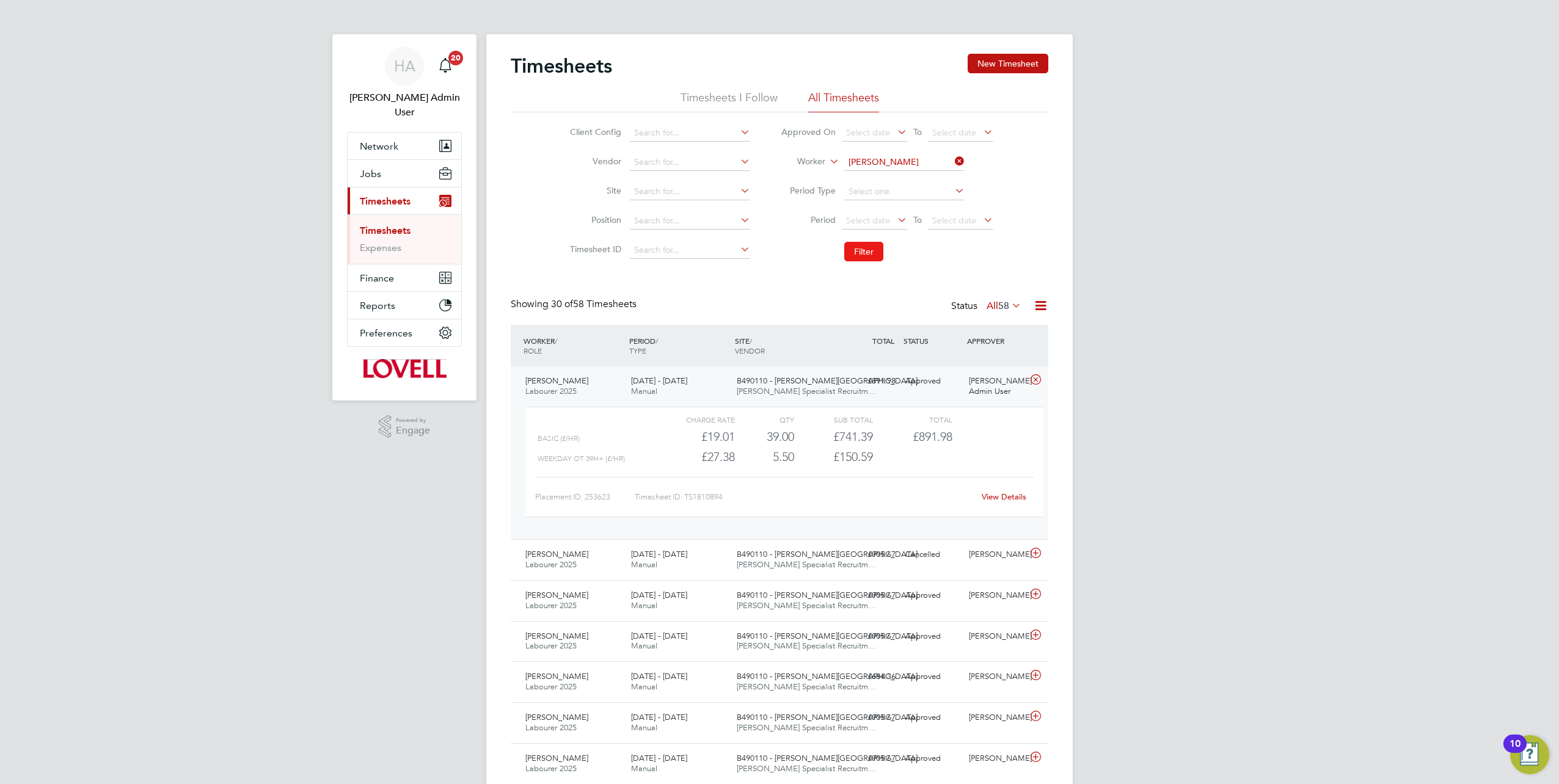
click at [777, 251] on button "Filter" at bounding box center [864, 251] width 39 height 19
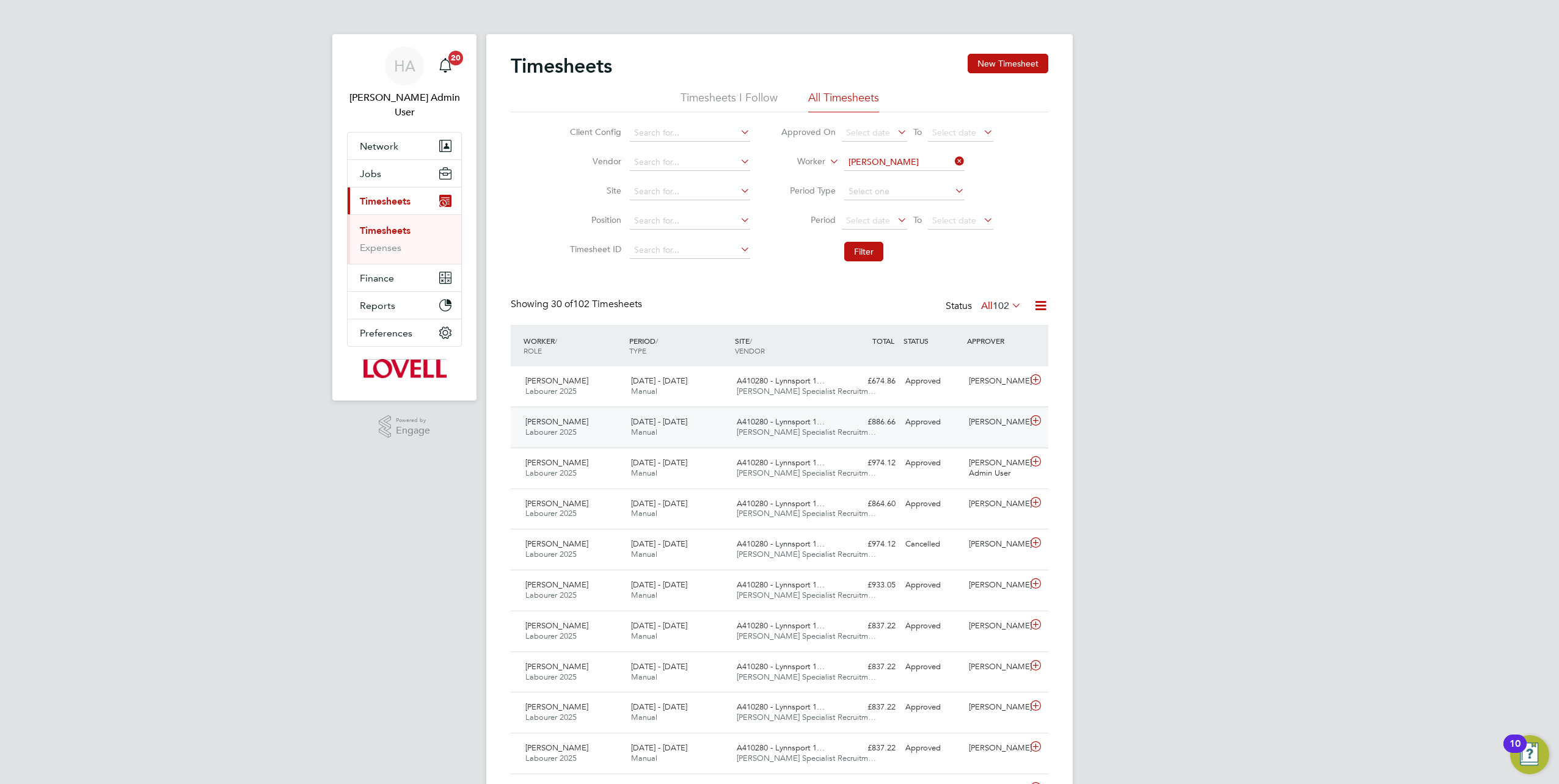
click at [777, 344] on div "Approved" at bounding box center [932, 423] width 64 height 20
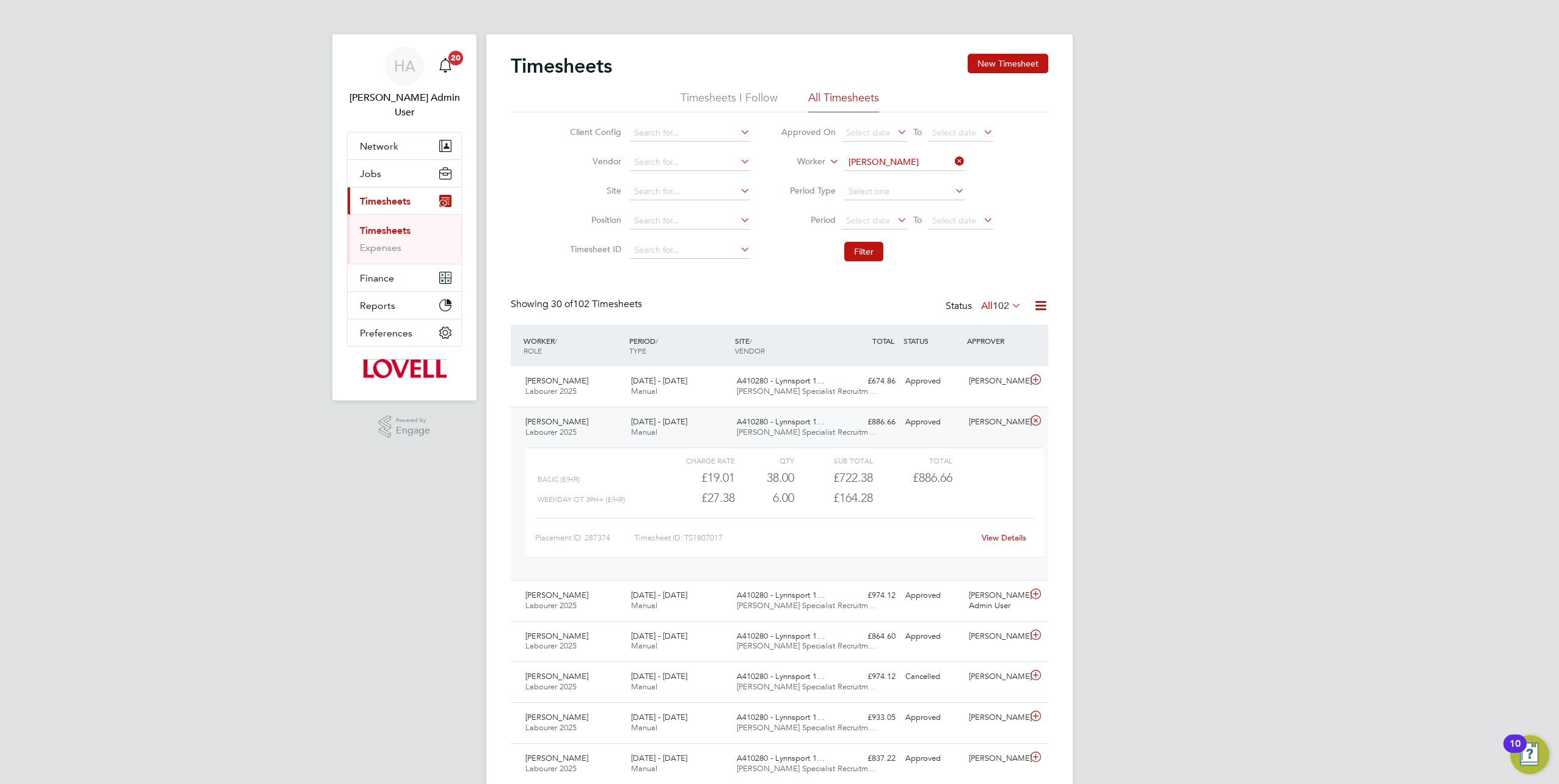
click at [777, 344] on link "View Details" at bounding box center [1004, 537] width 44 height 10
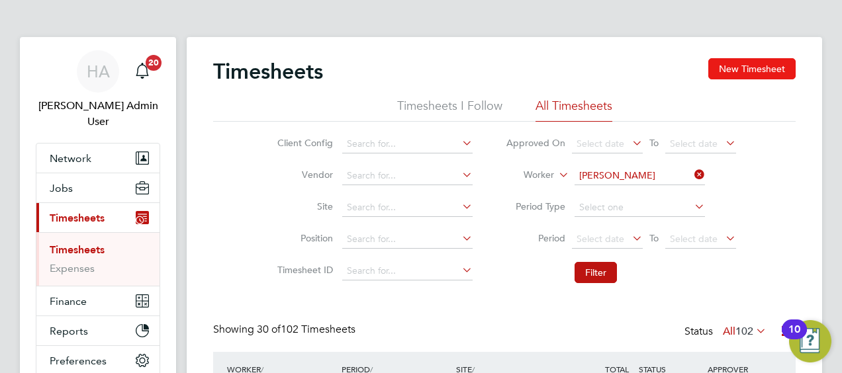
click at [771, 71] on button "New Timesheet" at bounding box center [751, 68] width 87 height 21
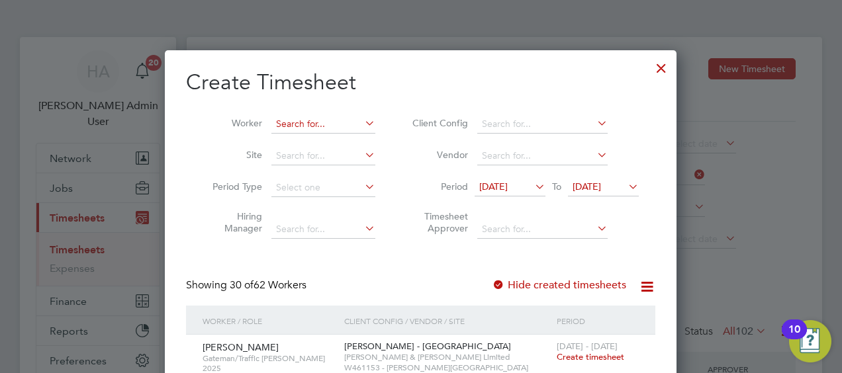
click at [292, 122] on input at bounding box center [323, 124] width 104 height 19
click at [298, 135] on li "Guy Al dred" at bounding box center [323, 142] width 105 height 18
type input "[PERSON_NAME]"
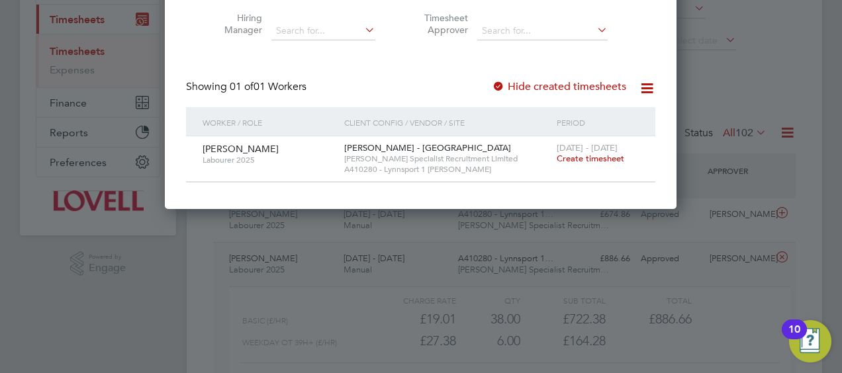
click at [587, 158] on span "Create timesheet" at bounding box center [589, 158] width 67 height 11
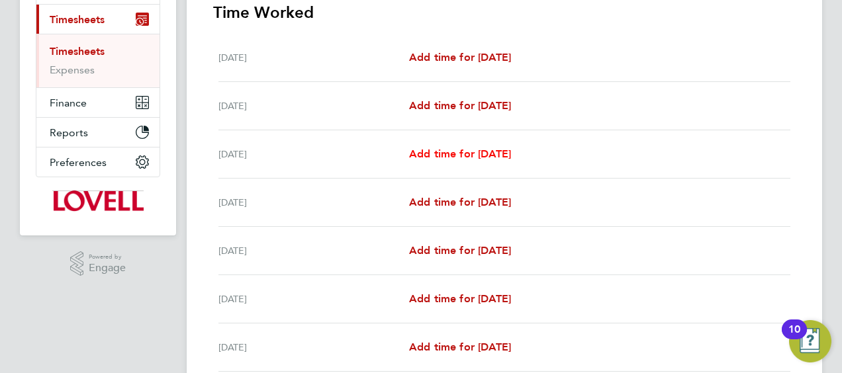
click at [433, 157] on span "Add time for Mon 18 Aug" at bounding box center [460, 154] width 102 height 13
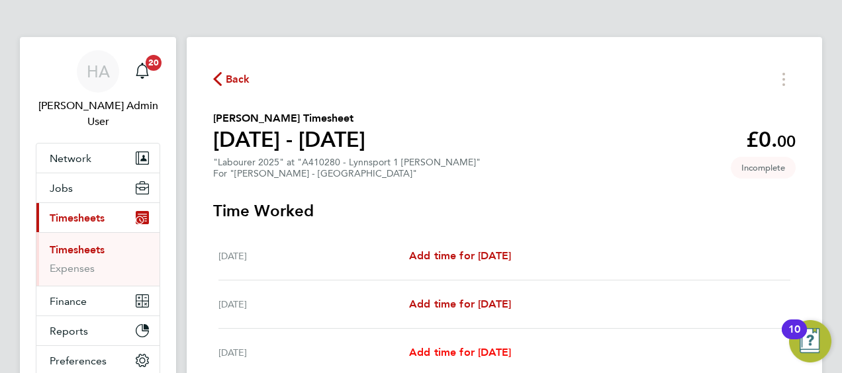
select select "30"
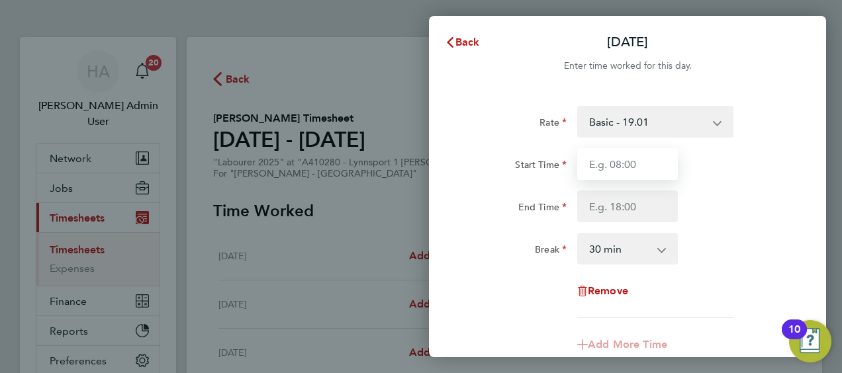
click at [609, 161] on input "Start Time" at bounding box center [627, 164] width 101 height 32
type input "7"
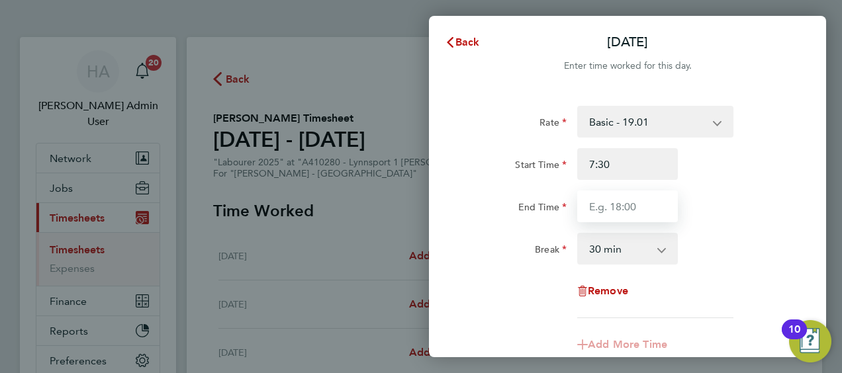
type input "07:30"
click at [604, 211] on input "End Time" at bounding box center [627, 207] width 101 height 32
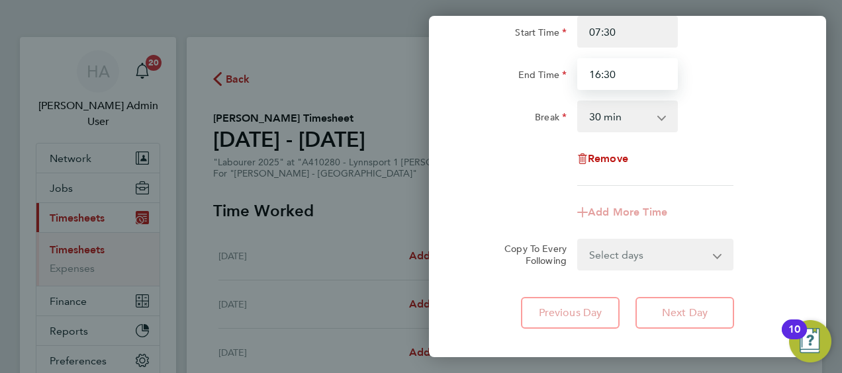
type input "16:30"
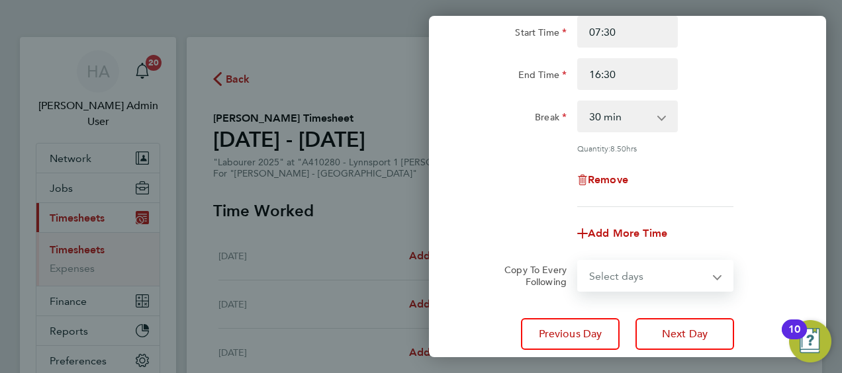
drag, startPoint x: 620, startPoint y: 252, endPoint x: 620, endPoint y: 264, distance: 11.9
click at [620, 252] on form "Rate Basic - 19.01 Weekday OT 39h+ - 27.38 Sat first 4h - 27.38 Sat after 4h - …" at bounding box center [627, 133] width 323 height 318
select select "DAY"
click at [578, 261] on select "Select days Day Tuesday Wednesday Thursday Friday" at bounding box center [647, 275] width 139 height 29
select select "2025-08-22"
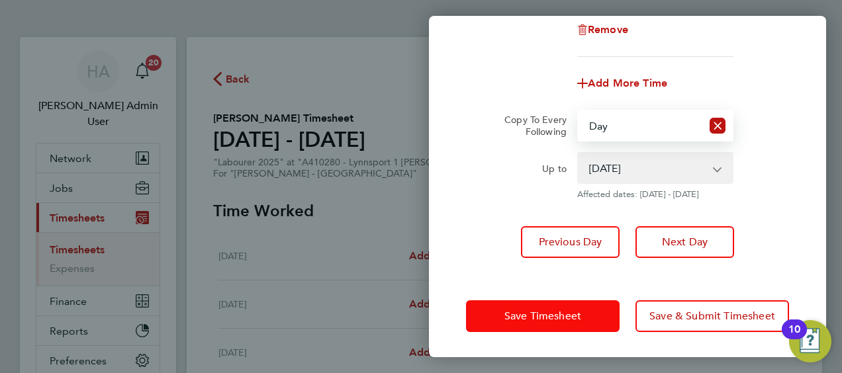
click at [553, 306] on button "Save Timesheet" at bounding box center [542, 316] width 153 height 32
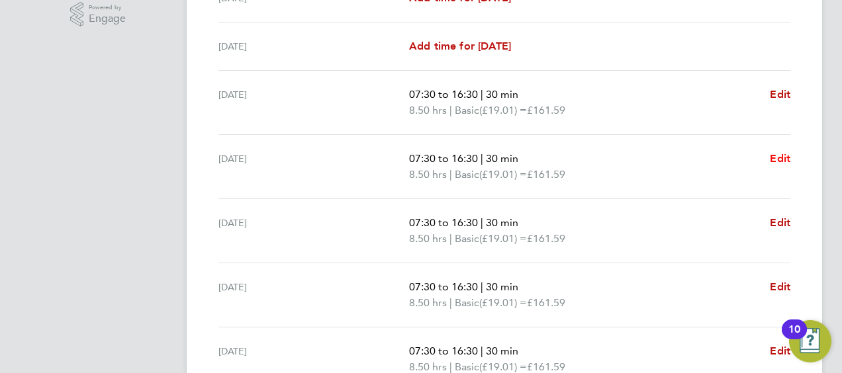
click at [779, 157] on span "Edit" at bounding box center [779, 158] width 21 height 13
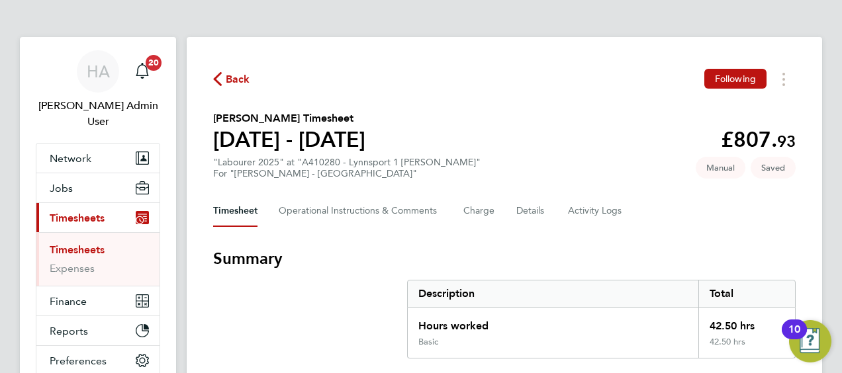
select select "30"
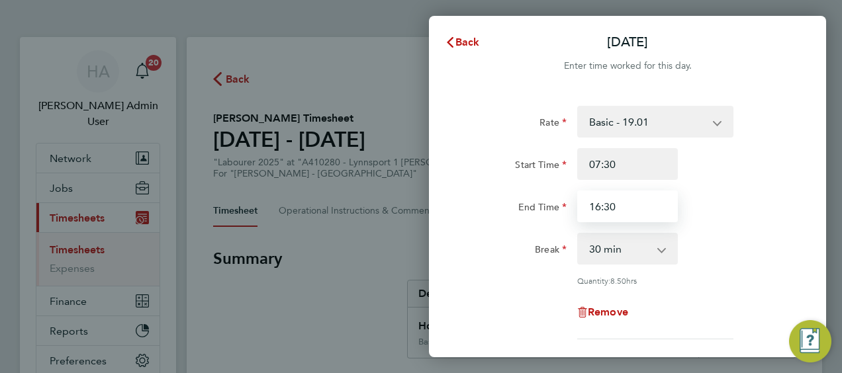
click at [630, 216] on input "16:30" at bounding box center [627, 207] width 101 height 32
drag, startPoint x: 625, startPoint y: 212, endPoint x: 567, endPoint y: 212, distance: 57.6
click at [567, 212] on div "End Time 16:30" at bounding box center [626, 207] width 333 height 32
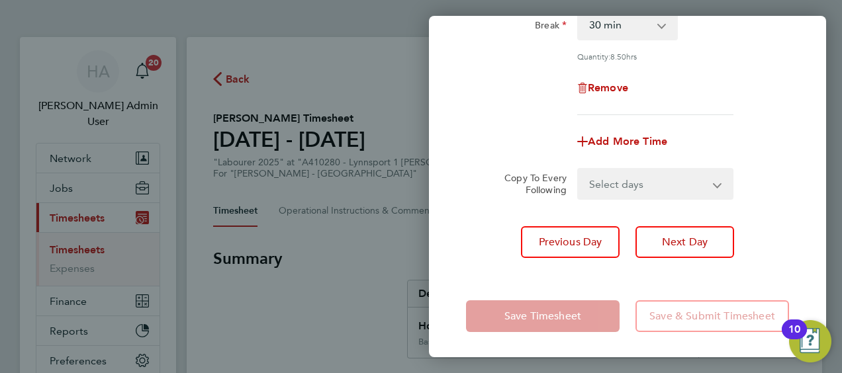
type input "17:00"
click at [612, 183] on select "Select days Day Wednesday Thursday Friday" at bounding box center [647, 183] width 139 height 29
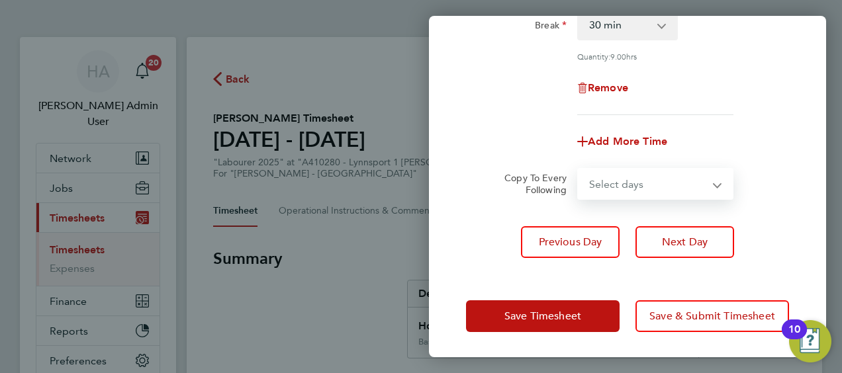
select select "DAY"
click at [578, 169] on select "Select days Day Wednesday Thursday Friday" at bounding box center [647, 183] width 139 height 29
select select "2025-08-22"
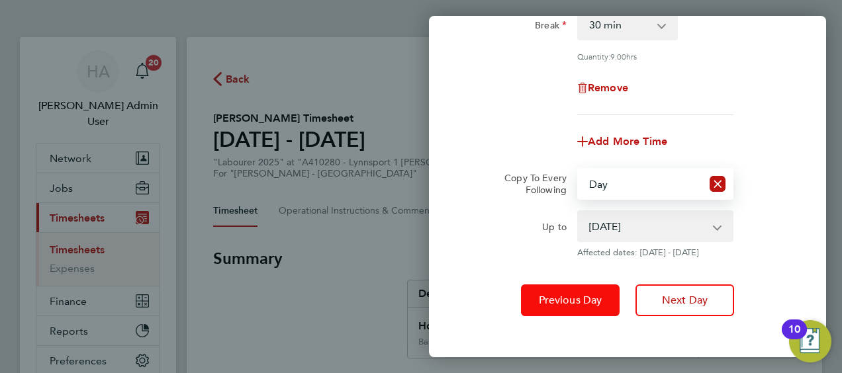
scroll to position [282, 0]
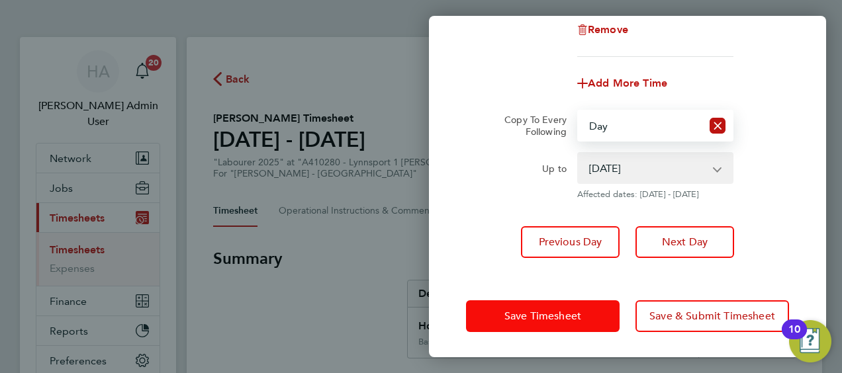
click at [553, 311] on span "Save Timesheet" at bounding box center [542, 316] width 77 height 13
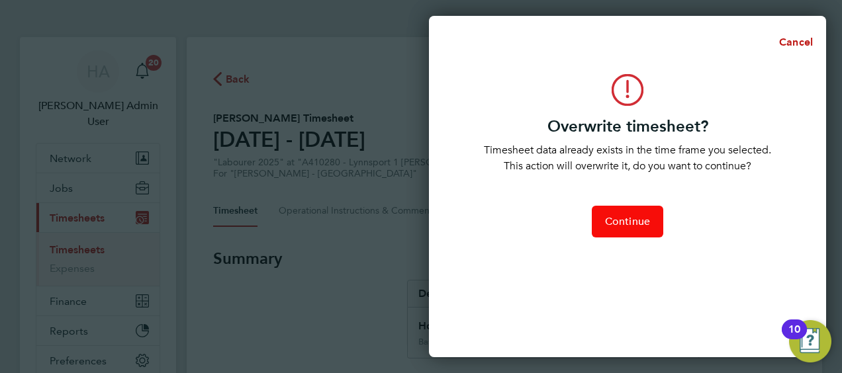
click at [612, 220] on span "Continue" at bounding box center [627, 221] width 45 height 13
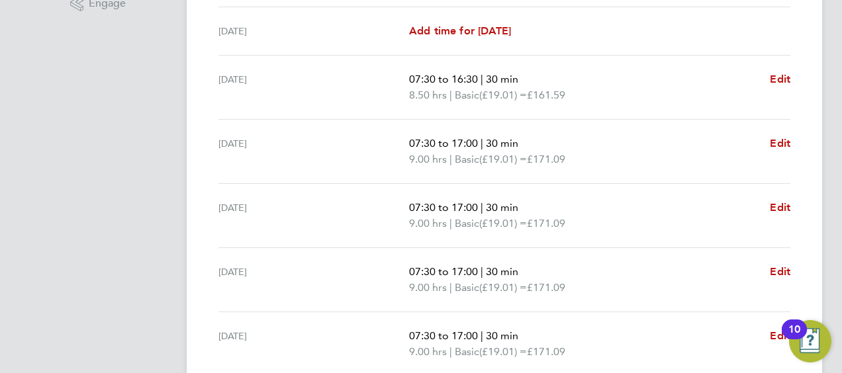
scroll to position [529, 0]
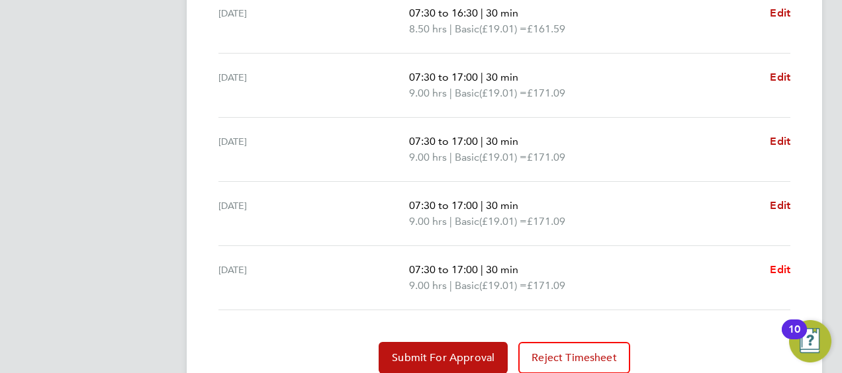
click at [774, 270] on span "Edit" at bounding box center [779, 269] width 21 height 13
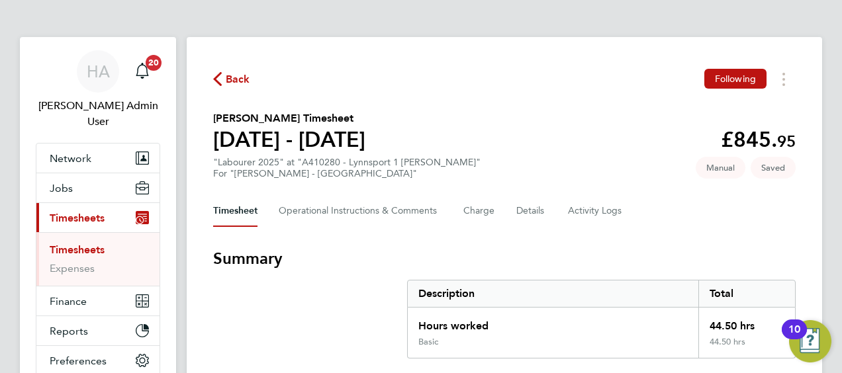
select select "30"
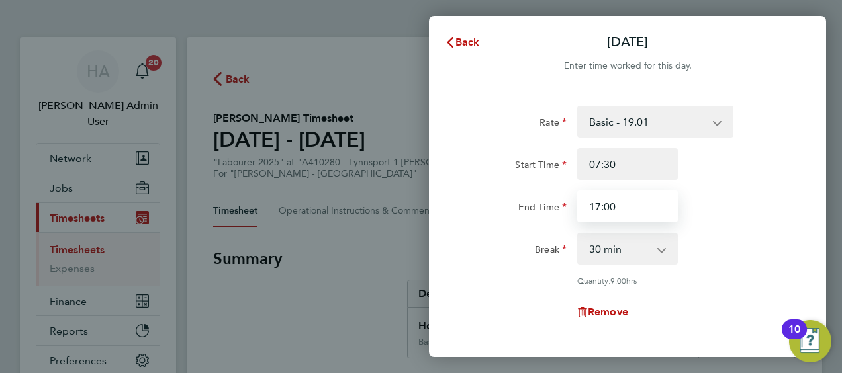
drag, startPoint x: 636, startPoint y: 205, endPoint x: 577, endPoint y: 208, distance: 59.6
click at [577, 208] on input "17:00" at bounding box center [627, 207] width 101 height 32
type input "10:30"
click at [652, 248] on select "0 min 15 min 30 min 45 min 60 min 75 min 90 min" at bounding box center [619, 248] width 82 height 29
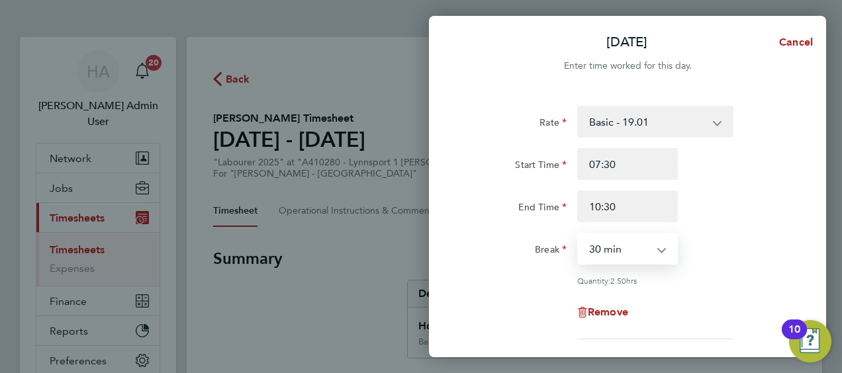
select select "0"
click at [578, 234] on select "0 min 15 min 30 min 45 min 60 min 75 min 90 min" at bounding box center [619, 248] width 82 height 29
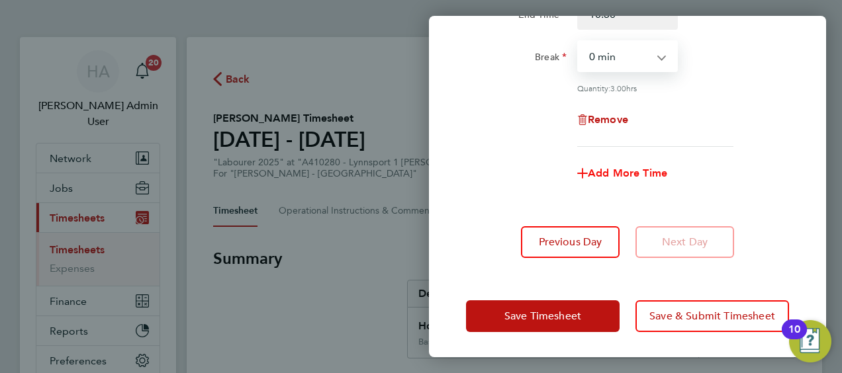
click at [591, 172] on span "Add More Time" at bounding box center [626, 173] width 79 height 13
select select "null"
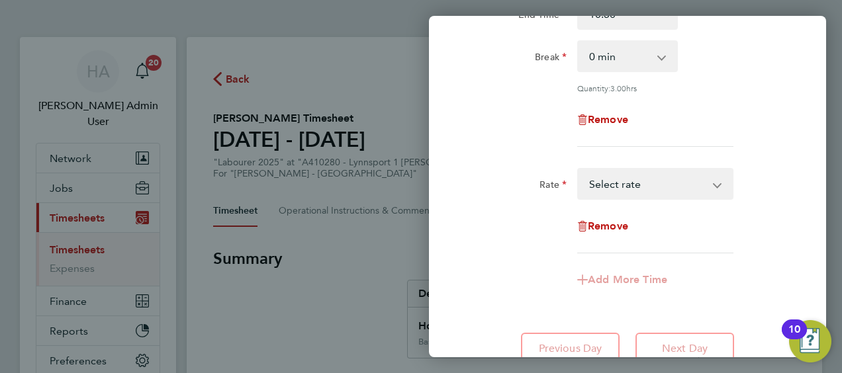
click at [625, 185] on select "Basic - 19.01 Weekday OT 39h+ - 27.38 Sat first 4h - 27.38 Sat after 4h - 35.75…" at bounding box center [647, 183] width 138 height 29
select select "30"
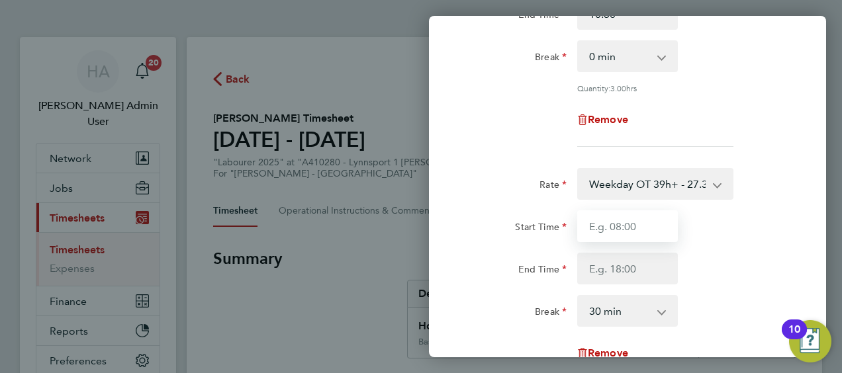
click at [618, 232] on input "Start Time" at bounding box center [627, 226] width 101 height 32
type input "10:30"
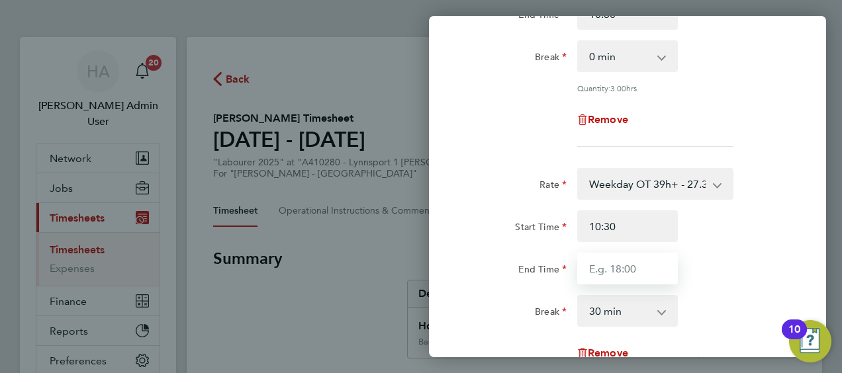
click at [611, 269] on input "End Time" at bounding box center [627, 269] width 101 height 32
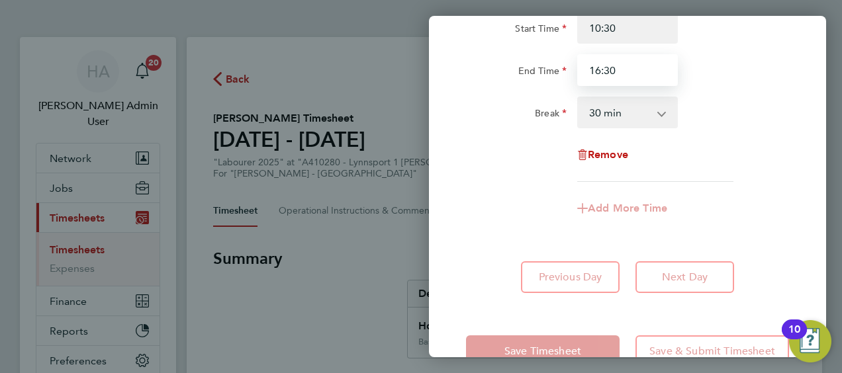
type input "16:30"
click at [570, 329] on div "Save Timesheet Save & Submit Timesheet" at bounding box center [627, 351] width 397 height 85
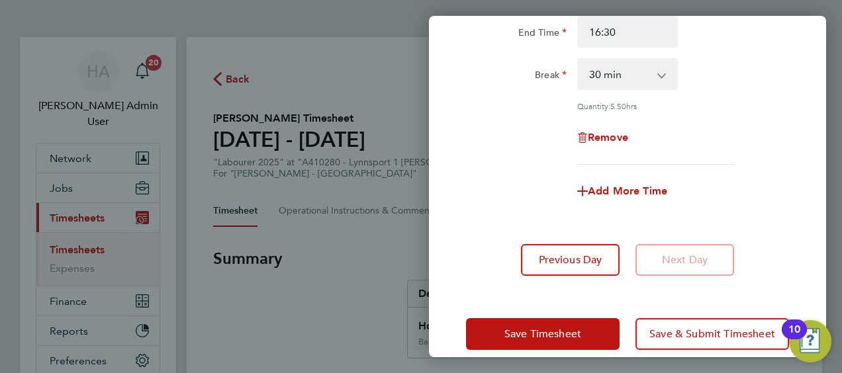
scroll to position [446, 0]
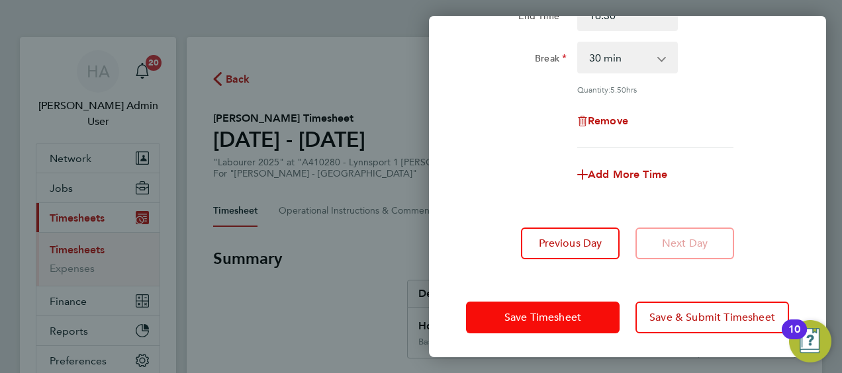
click at [554, 322] on button "Save Timesheet" at bounding box center [542, 318] width 153 height 32
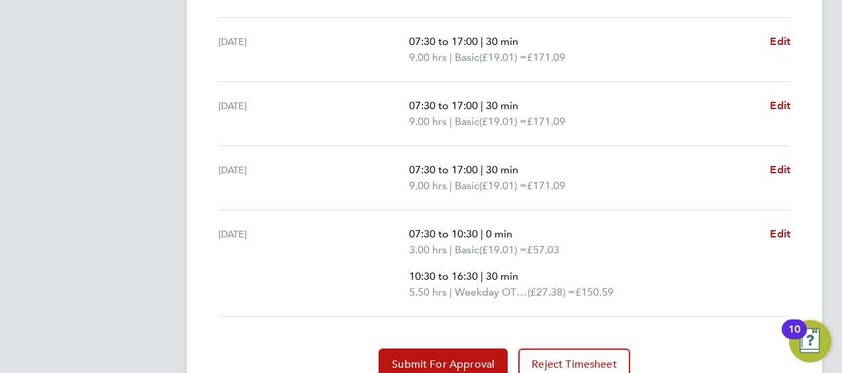
scroll to position [636, 0]
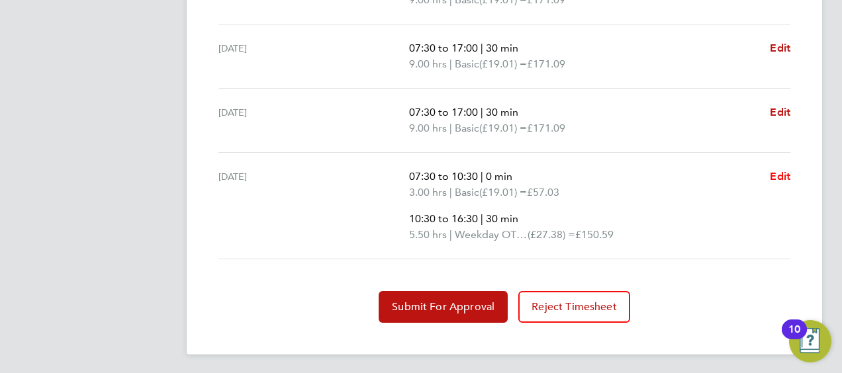
click at [785, 171] on span "Edit" at bounding box center [779, 176] width 21 height 13
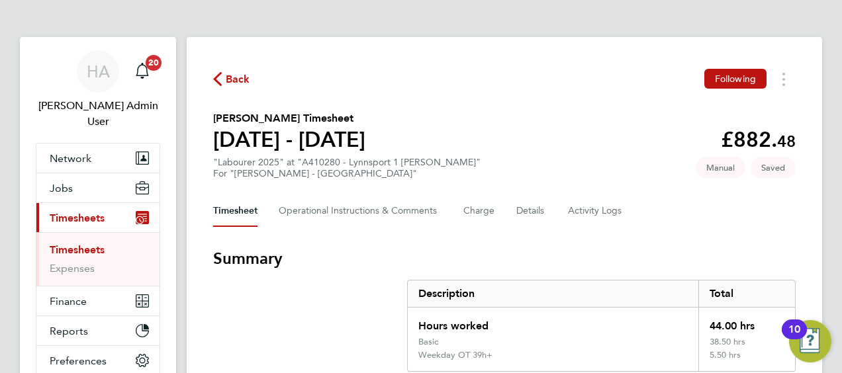
select select "30"
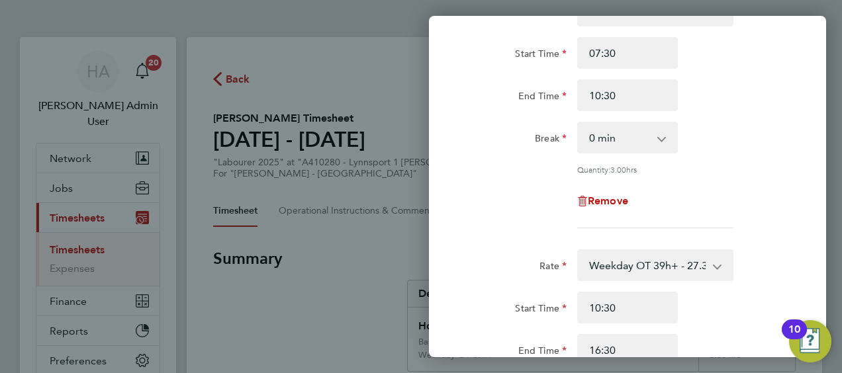
scroll to position [265, 0]
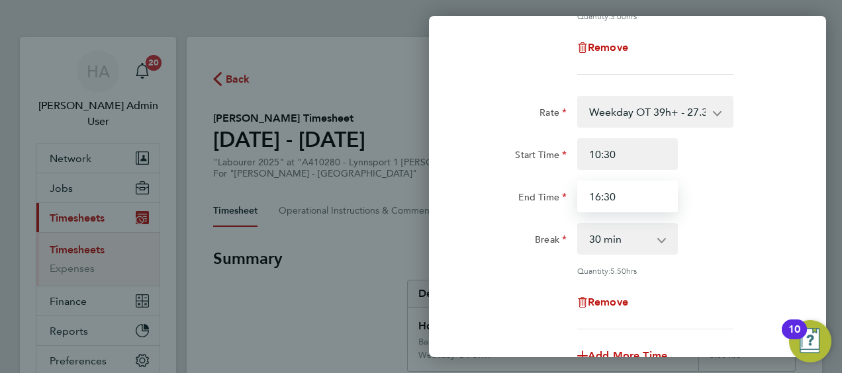
click at [609, 196] on input "16:30" at bounding box center [627, 197] width 101 height 32
drag, startPoint x: 614, startPoint y: 194, endPoint x: 574, endPoint y: 199, distance: 40.6
click at [574, 199] on div "16:30" at bounding box center [627, 197] width 111 height 32
type input "1"
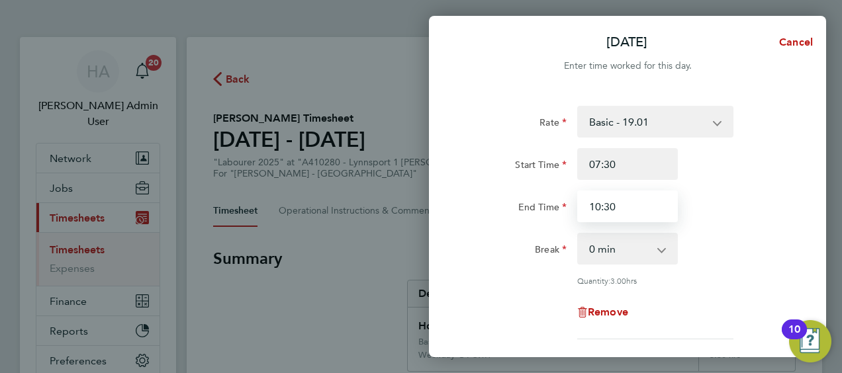
drag, startPoint x: 616, startPoint y: 208, endPoint x: 588, endPoint y: 208, distance: 27.8
click at [588, 208] on input "10:30" at bounding box center [627, 207] width 101 height 32
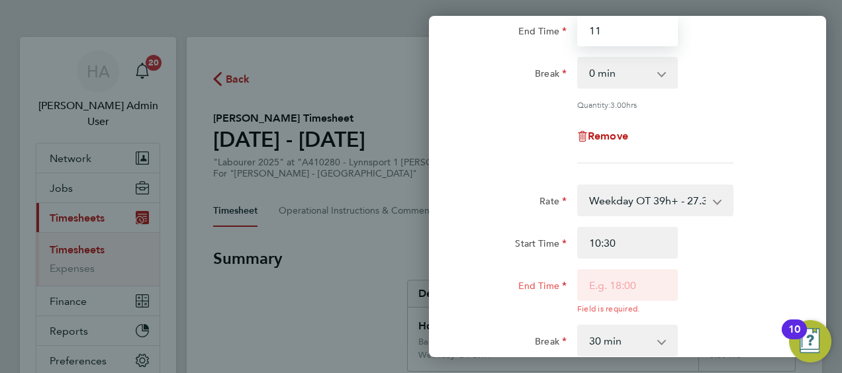
scroll to position [198, 0]
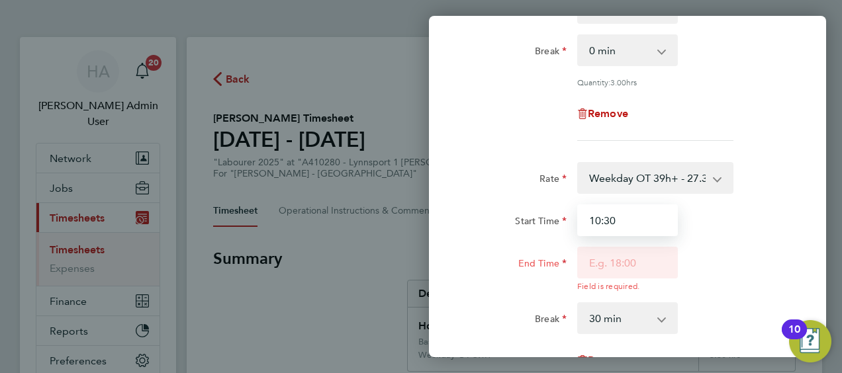
type input "11:00"
drag, startPoint x: 594, startPoint y: 225, endPoint x: 585, endPoint y: 220, distance: 10.7
click at [586, 225] on input "10:30" at bounding box center [627, 220] width 101 height 32
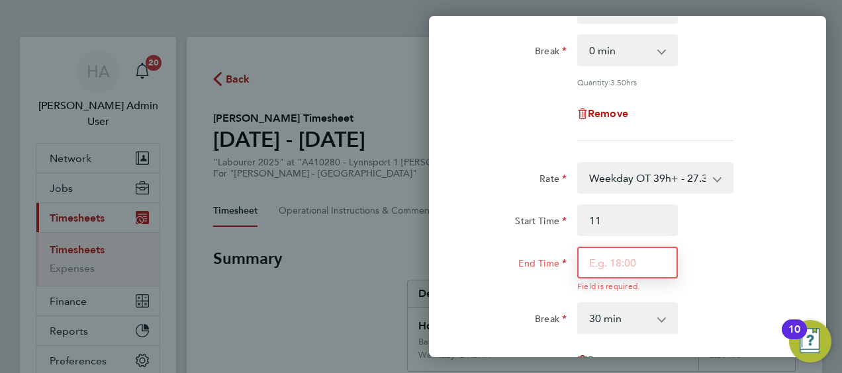
type input "11:00"
click at [617, 264] on input "End Time" at bounding box center [627, 263] width 101 height 32
type input "16:30"
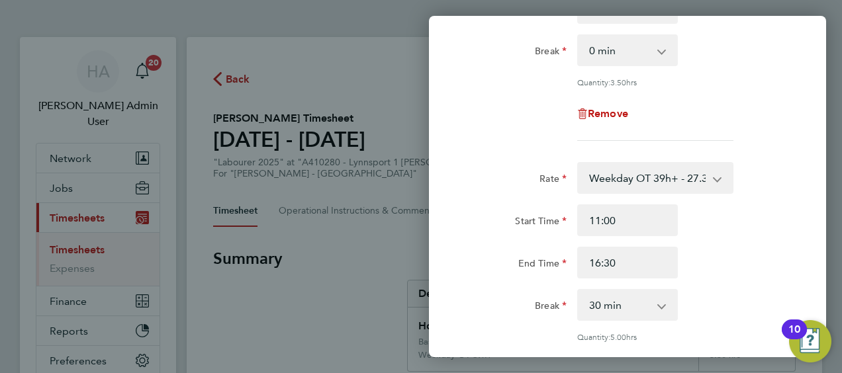
click at [692, 279] on div "Rate Weekday OT 39h+ - 27.38 Basic - 19.01 Sat first 4h - 27.38 Sat after 4h - …" at bounding box center [627, 279] width 323 height 234
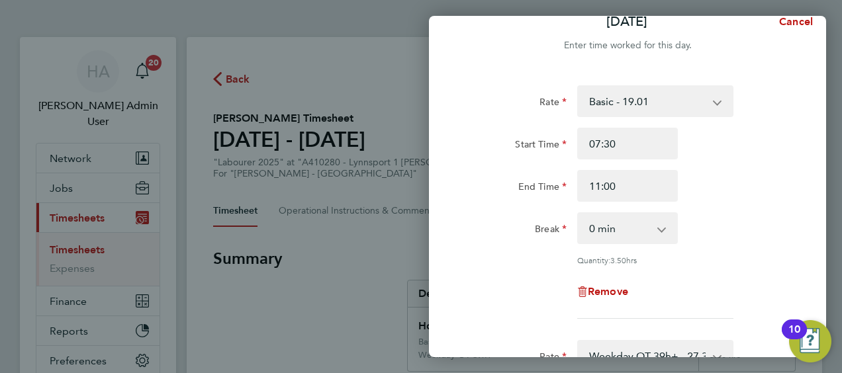
scroll to position [0, 0]
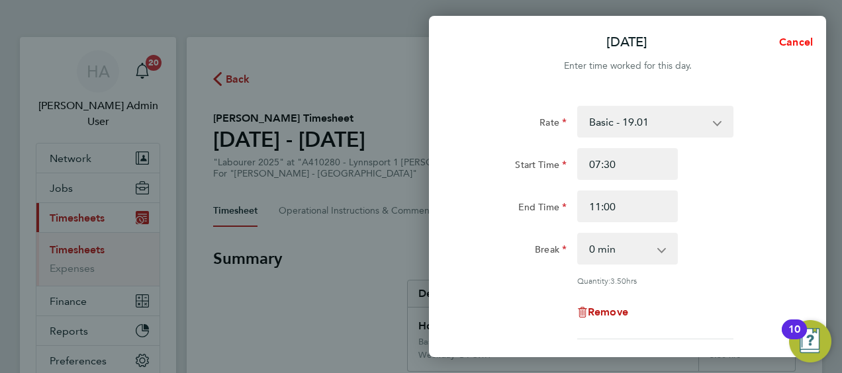
click at [799, 46] on span "Cancel" at bounding box center [794, 42] width 38 height 13
select select "30"
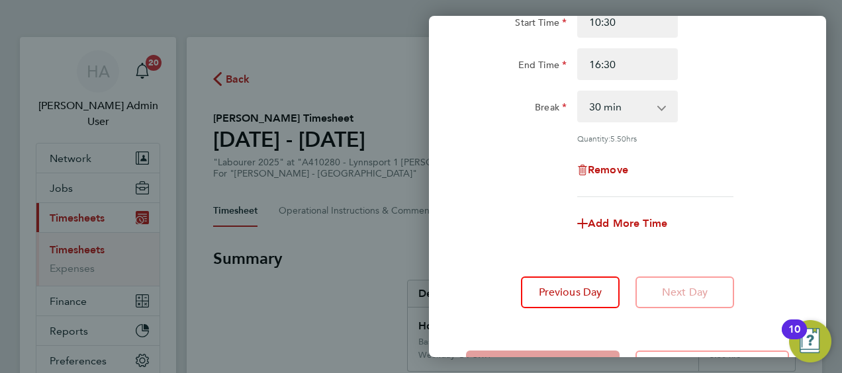
scroll to position [132, 0]
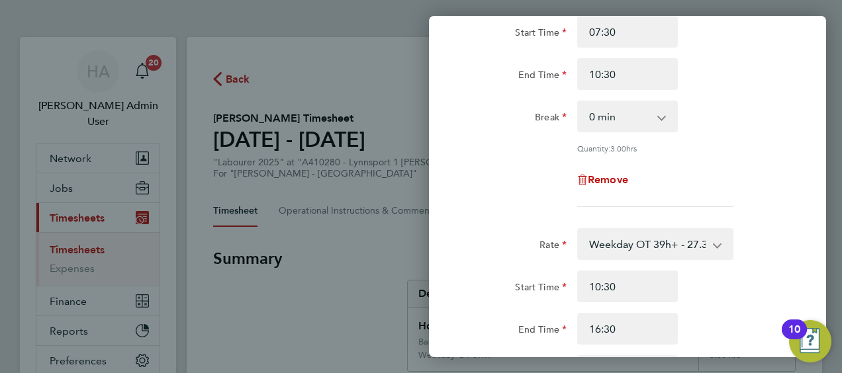
click at [653, 124] on select "0 min 15 min 30 min 45 min 60 min 75 min 90 min" at bounding box center [619, 116] width 82 height 29
select select "30"
click at [578, 102] on select "0 min 15 min 30 min 45 min 60 min 75 min 90 min" at bounding box center [619, 116] width 82 height 29
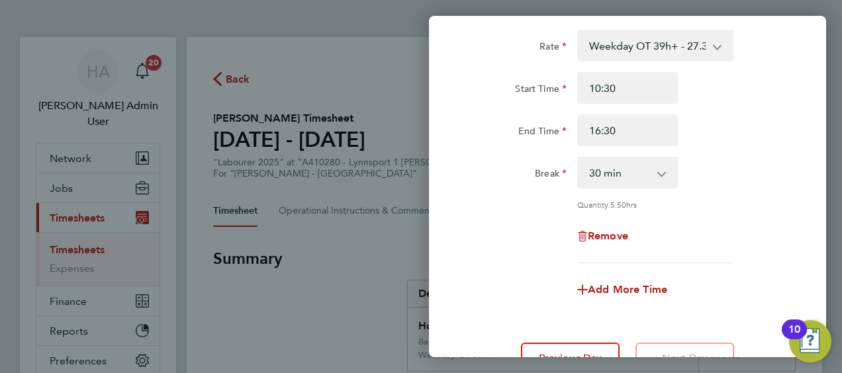
click at [642, 177] on select "0 min 15 min 30 min 45 min 60 min 75 min 90 min" at bounding box center [619, 172] width 82 height 29
select select "0"
click at [578, 158] on select "0 min 15 min 30 min 45 min 60 min 75 min 90 min" at bounding box center [619, 172] width 82 height 29
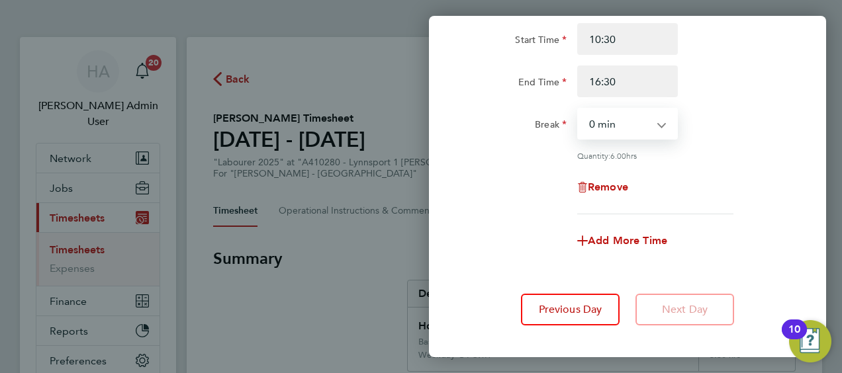
scroll to position [446, 0]
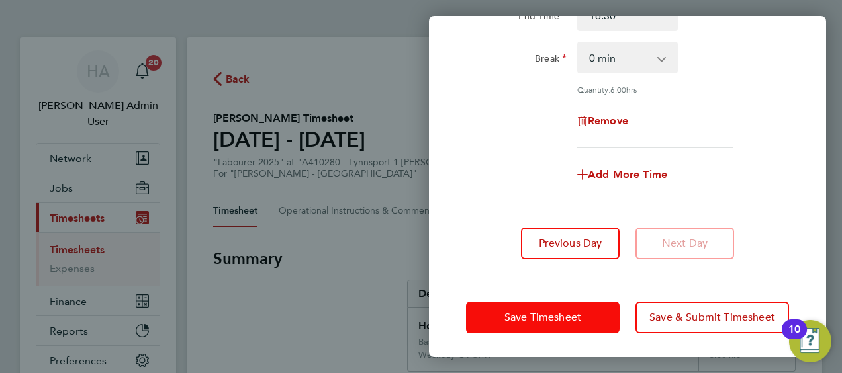
click at [528, 311] on span "Save Timesheet" at bounding box center [542, 317] width 77 height 13
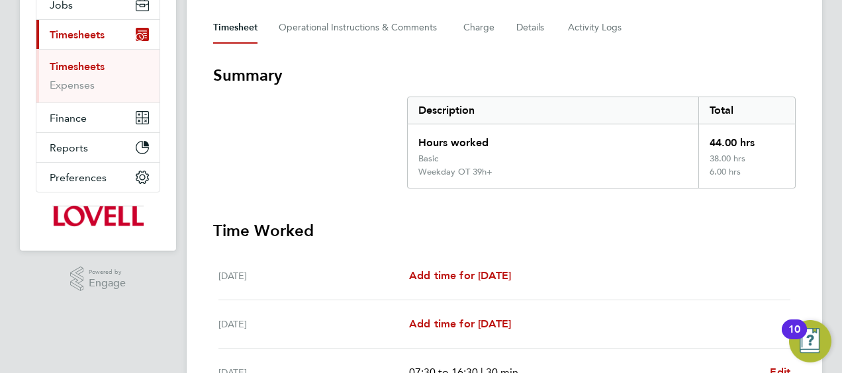
scroll to position [331, 0]
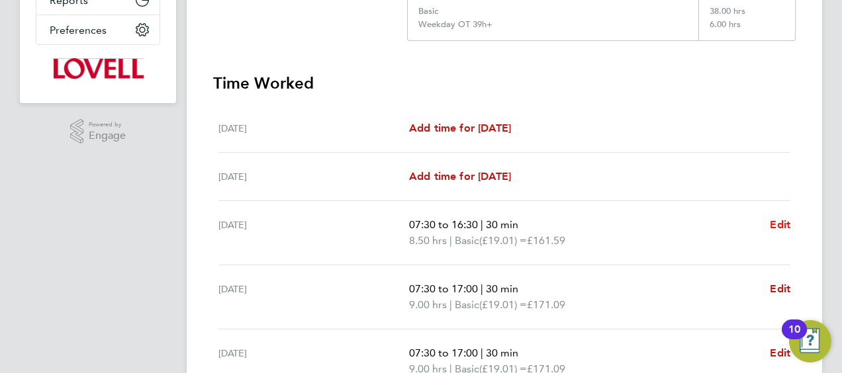
click at [777, 222] on span "Edit" at bounding box center [779, 224] width 21 height 13
select select "30"
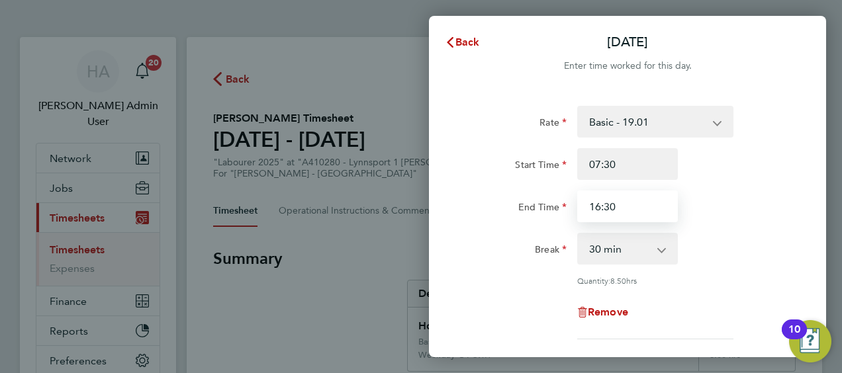
drag, startPoint x: 631, startPoint y: 206, endPoint x: 577, endPoint y: 210, distance: 54.4
click at [577, 210] on input "16:30" at bounding box center [627, 207] width 101 height 32
type input "17:00"
click at [696, 247] on div "Break 0 min 15 min 30 min 45 min 60 min 75 min 90 min" at bounding box center [626, 249] width 333 height 32
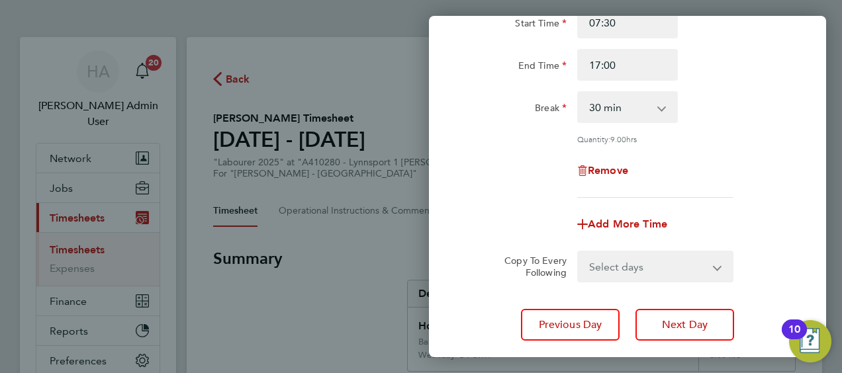
scroll to position [224, 0]
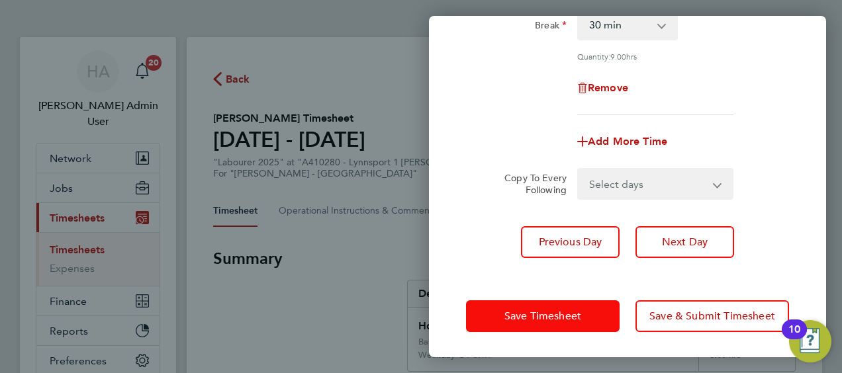
click at [552, 311] on span "Save Timesheet" at bounding box center [542, 316] width 77 height 13
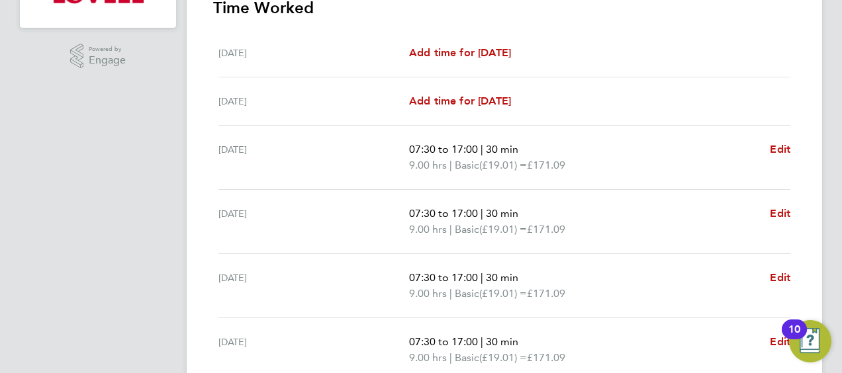
scroll to position [529, 0]
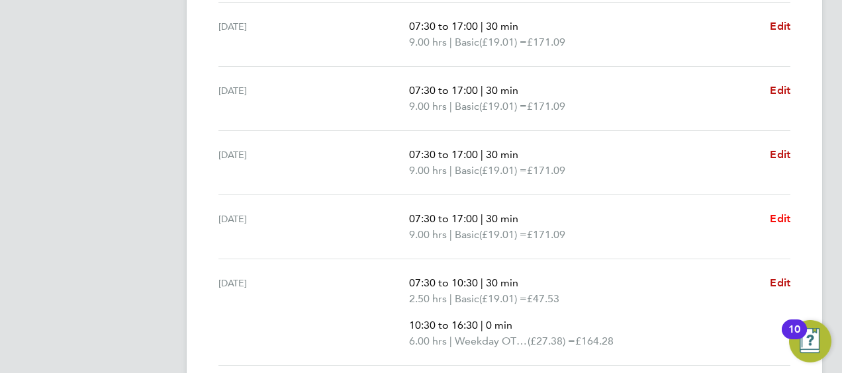
click at [775, 218] on span "Edit" at bounding box center [779, 218] width 21 height 13
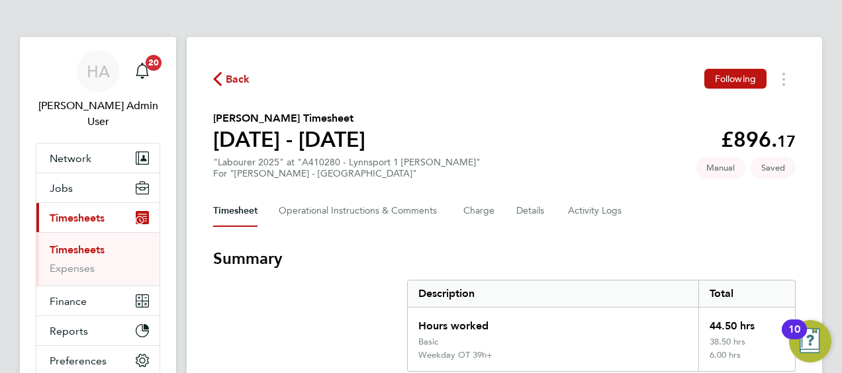
select select "30"
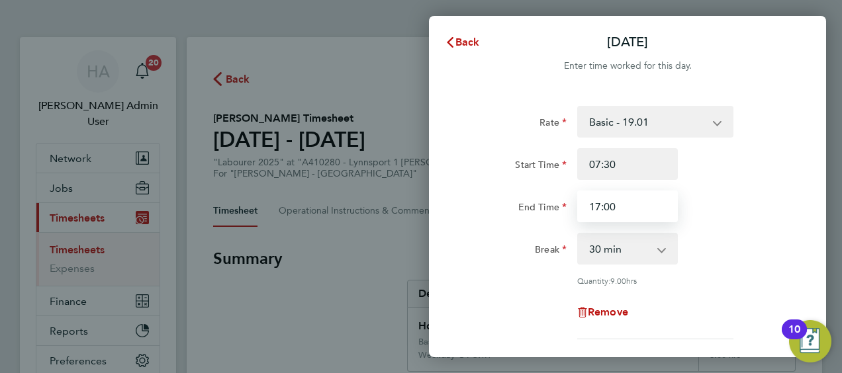
click at [628, 206] on input "17:00" at bounding box center [627, 207] width 101 height 32
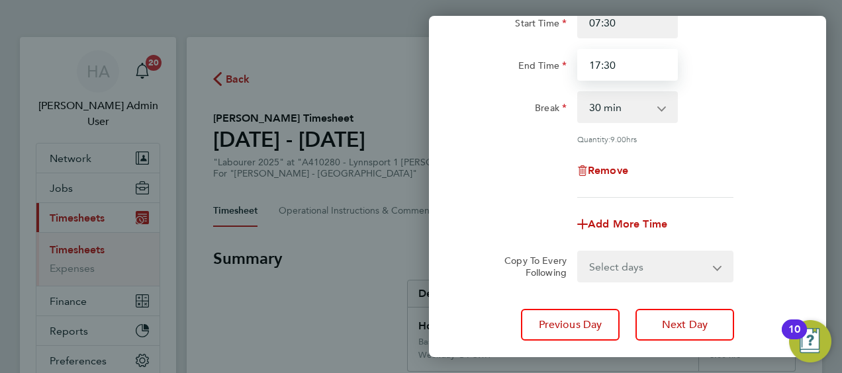
scroll to position [224, 0]
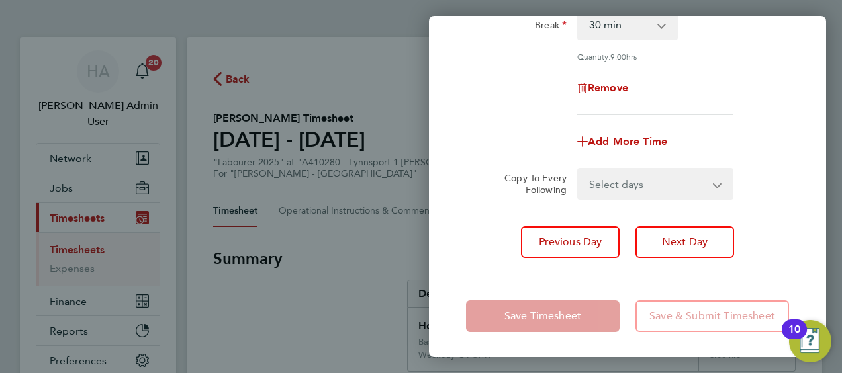
type input "17:30"
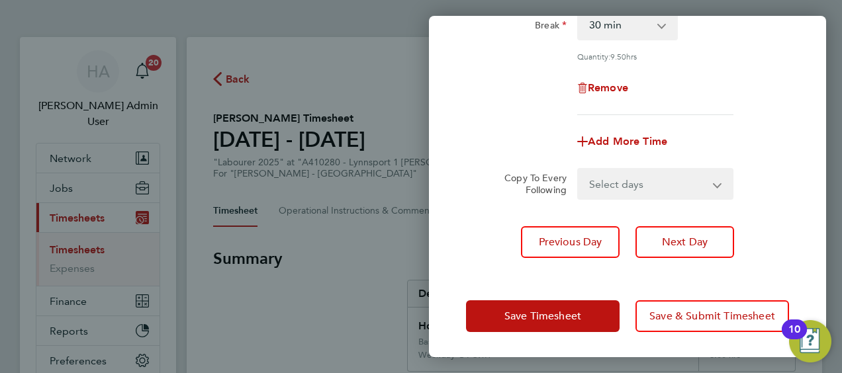
click at [568, 290] on div "Save Timesheet Save & Submit Timesheet" at bounding box center [627, 316] width 397 height 85
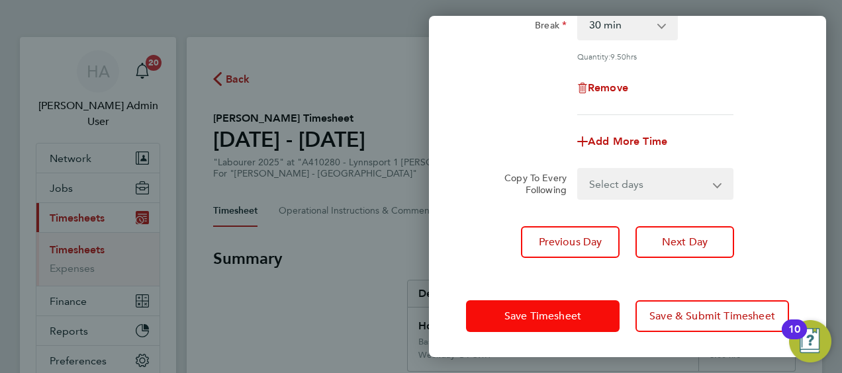
click at [557, 307] on button "Save Timesheet" at bounding box center [542, 316] width 153 height 32
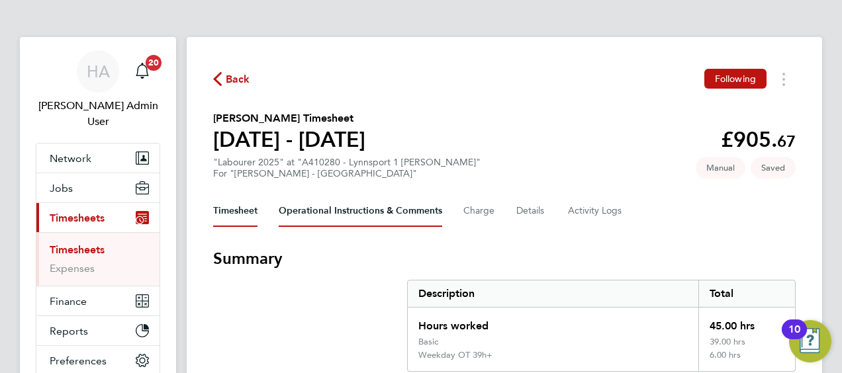
click at [378, 214] on Comments-tab "Operational Instructions & Comments" at bounding box center [360, 211] width 163 height 32
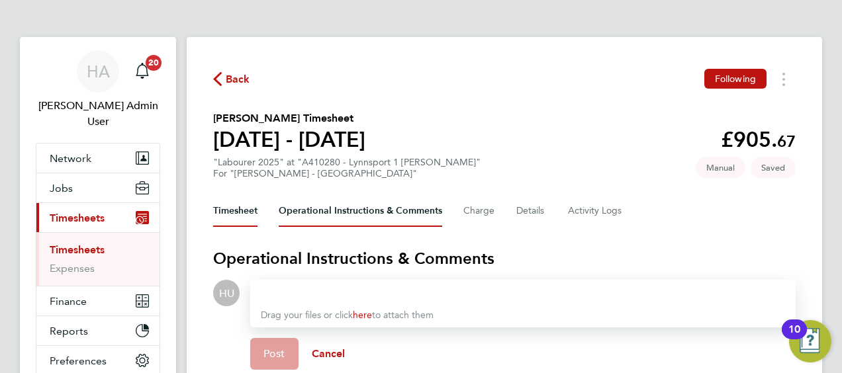
click at [254, 217] on button "Timesheet" at bounding box center [235, 211] width 44 height 32
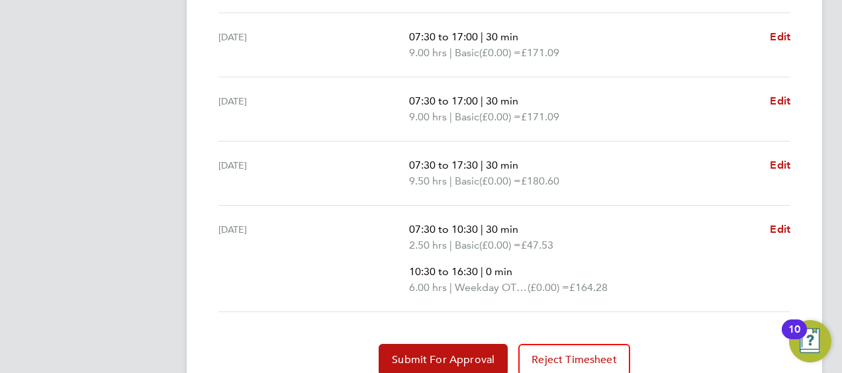
scroll to position [570, 0]
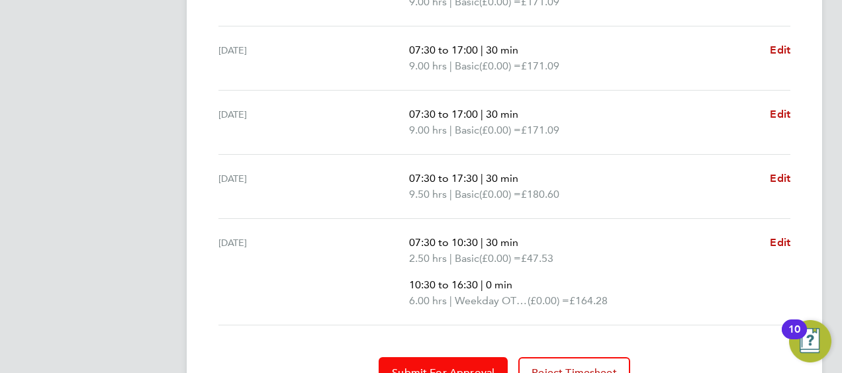
click at [410, 360] on button "Submit For Approval" at bounding box center [442, 373] width 129 height 32
click at [414, 359] on button "Approve Timesheet" at bounding box center [443, 373] width 124 height 32
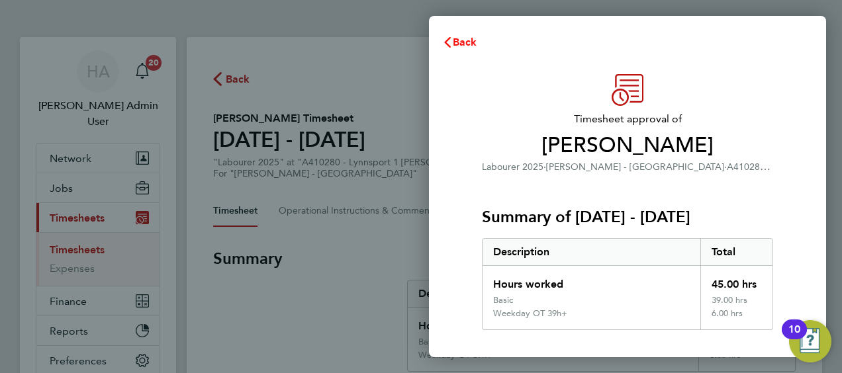
click at [459, 44] on span "Back" at bounding box center [465, 42] width 24 height 13
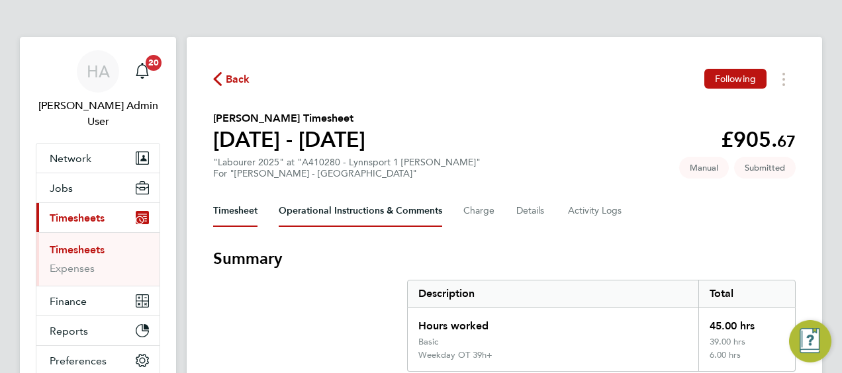
click at [311, 200] on Comments-tab "Operational Instructions & Comments" at bounding box center [360, 211] width 163 height 32
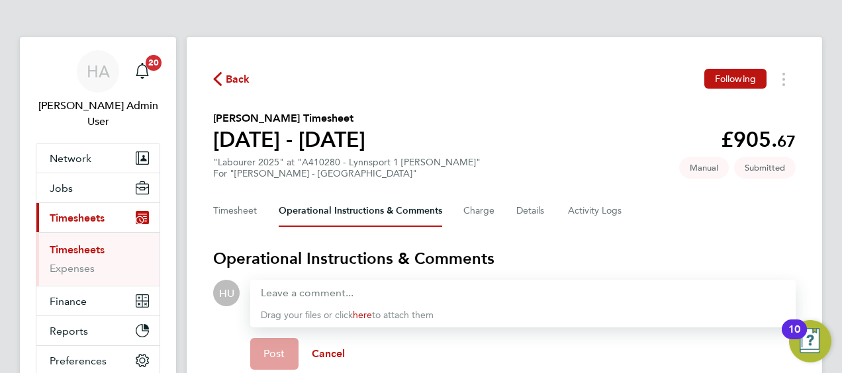
click at [323, 295] on div at bounding box center [523, 293] width 524 height 16
paste div
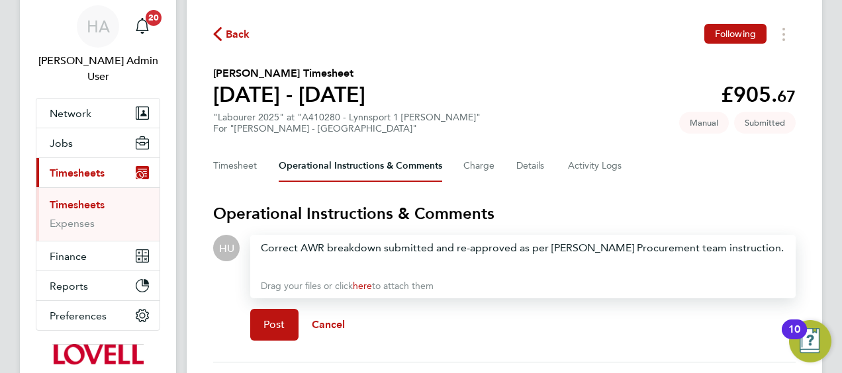
scroll to position [66, 0]
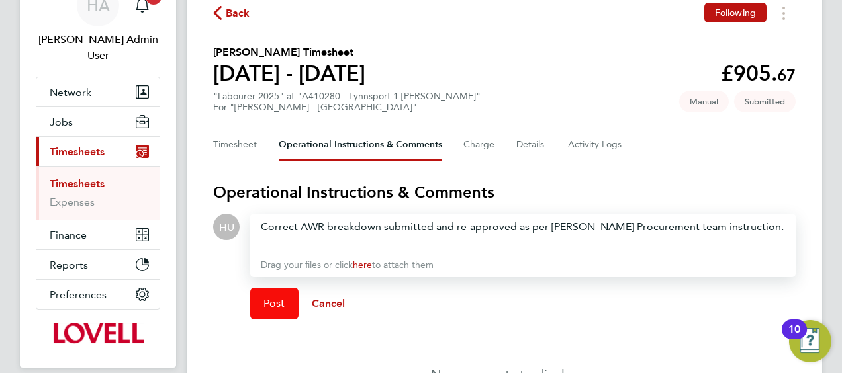
click at [267, 312] on button "Post" at bounding box center [274, 304] width 48 height 32
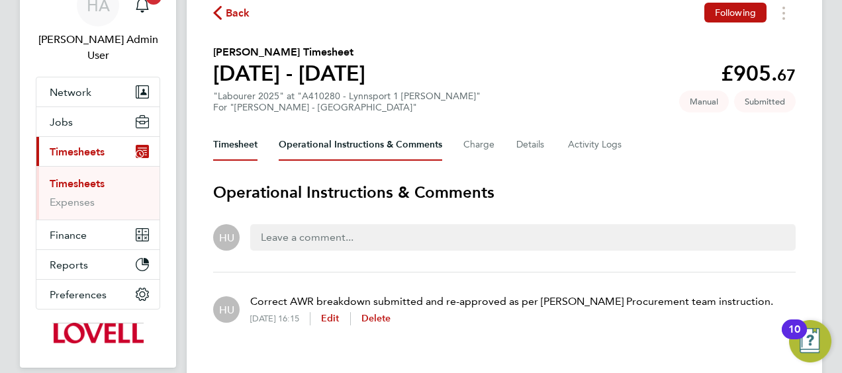
click at [243, 147] on button "Timesheet" at bounding box center [235, 145] width 44 height 32
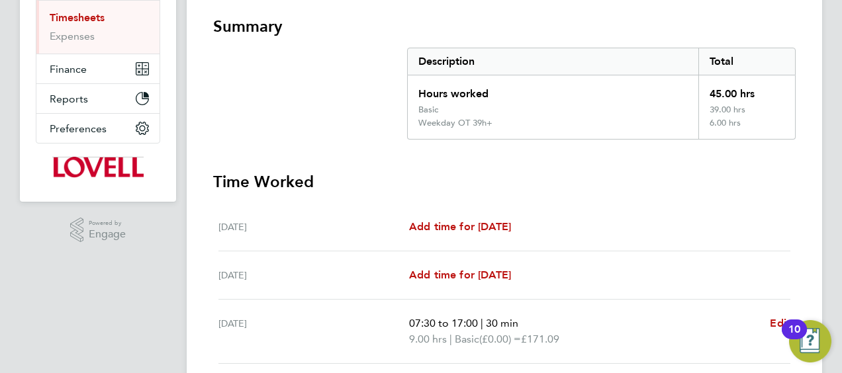
scroll to position [173, 0]
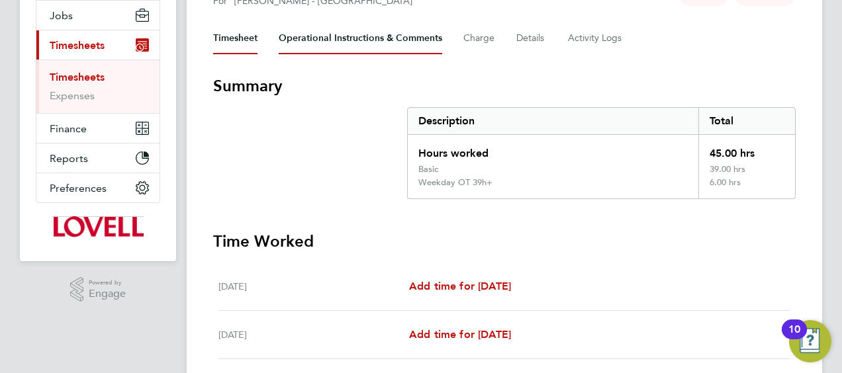
click at [343, 42] on Comments-tab "Operational Instructions & Comments" at bounding box center [360, 38] width 163 height 32
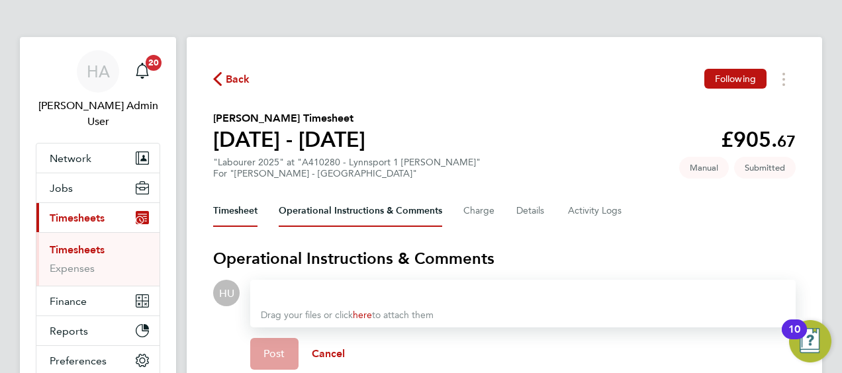
click at [245, 217] on button "Timesheet" at bounding box center [235, 211] width 44 height 32
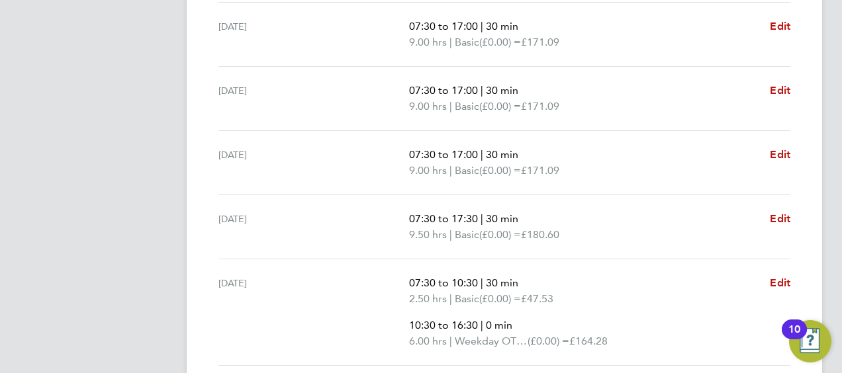
scroll to position [636, 0]
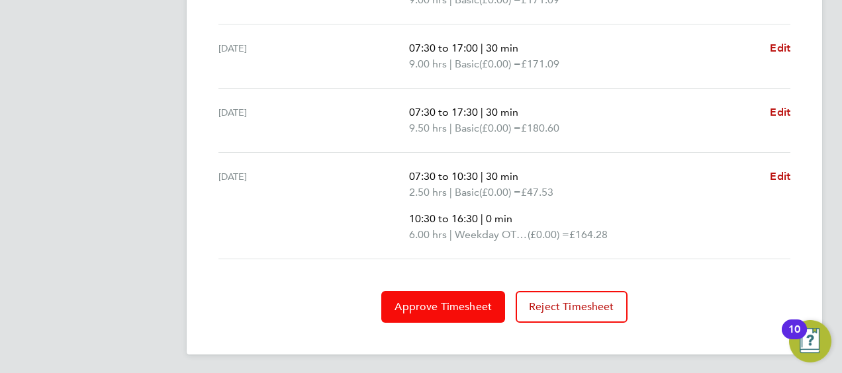
click at [425, 302] on span "Approve Timesheet" at bounding box center [442, 306] width 97 height 13
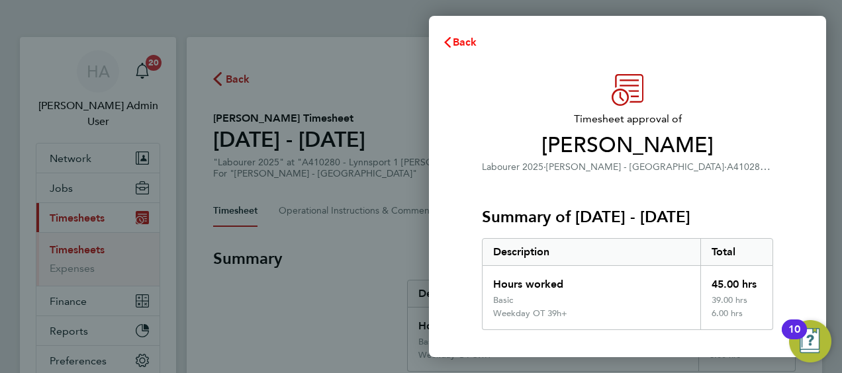
click at [454, 44] on span "Back" at bounding box center [465, 42] width 24 height 13
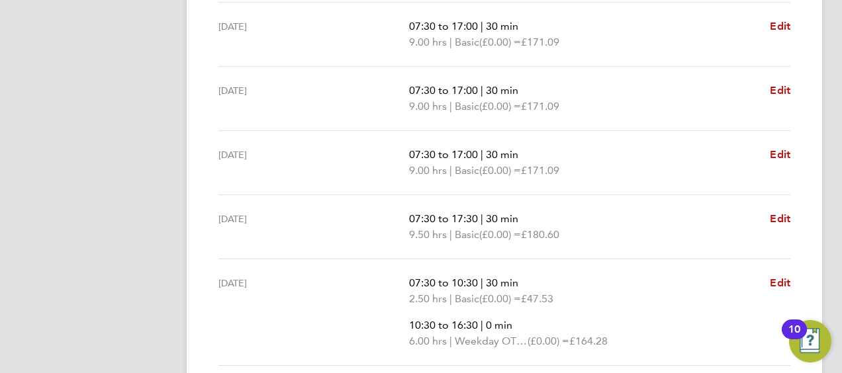
scroll to position [636, 0]
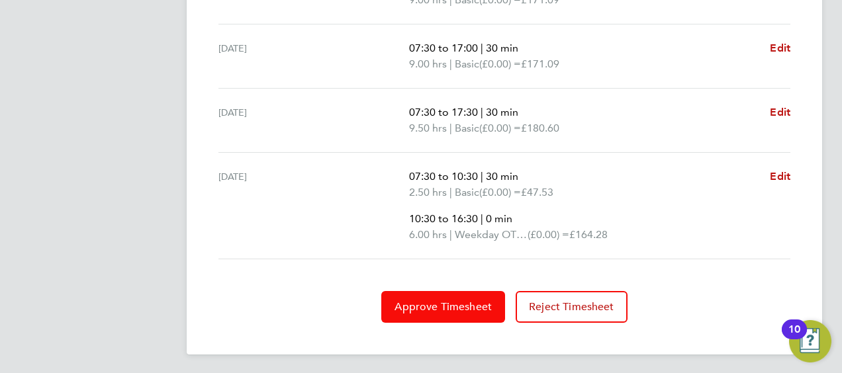
click at [469, 300] on span "Approve Timesheet" at bounding box center [442, 306] width 97 height 13
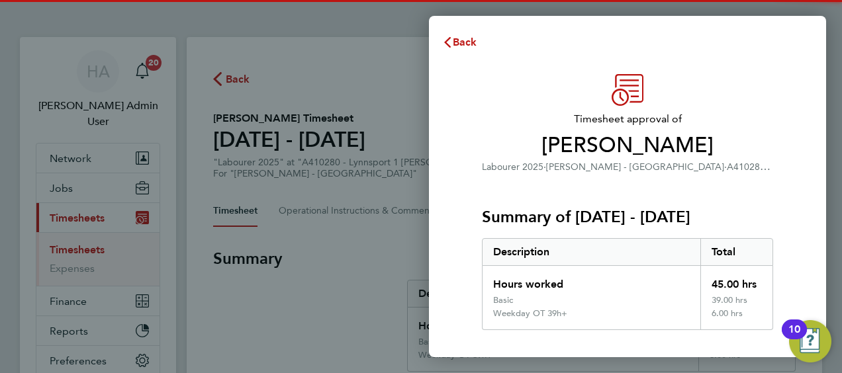
scroll to position [235, 0]
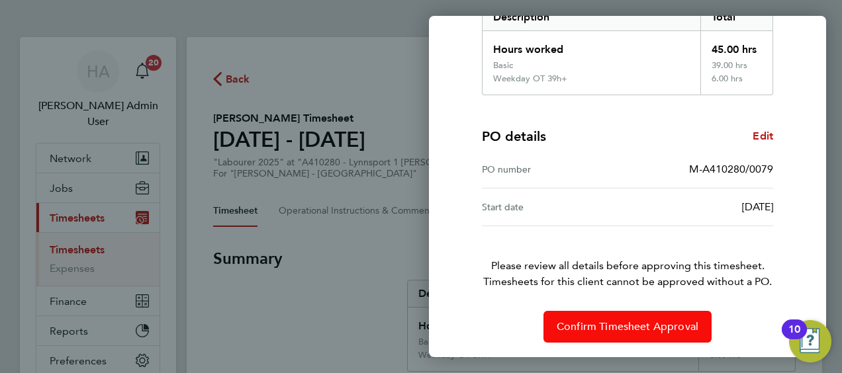
click at [602, 315] on button "Confirm Timesheet Approval" at bounding box center [627, 327] width 168 height 32
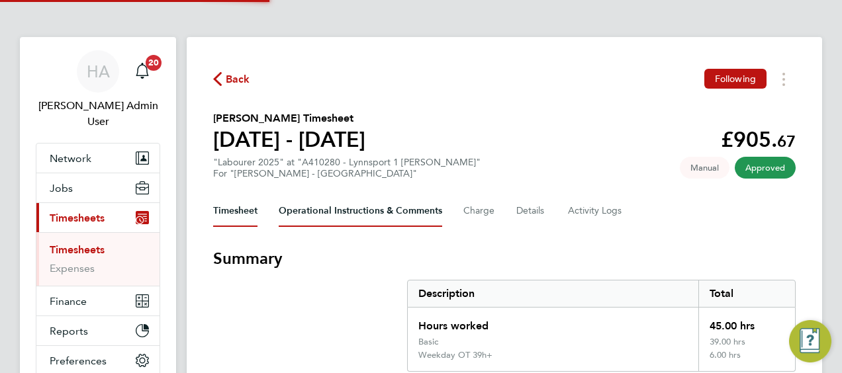
click at [352, 212] on Comments-tab "Operational Instructions & Comments" at bounding box center [360, 211] width 163 height 32
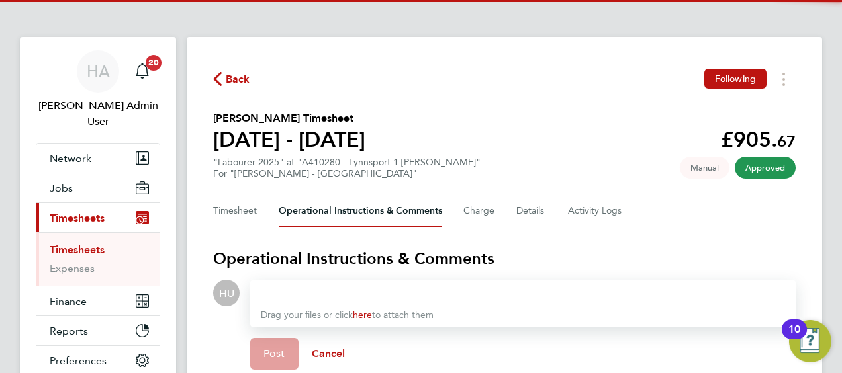
click at [327, 288] on div at bounding box center [523, 293] width 524 height 16
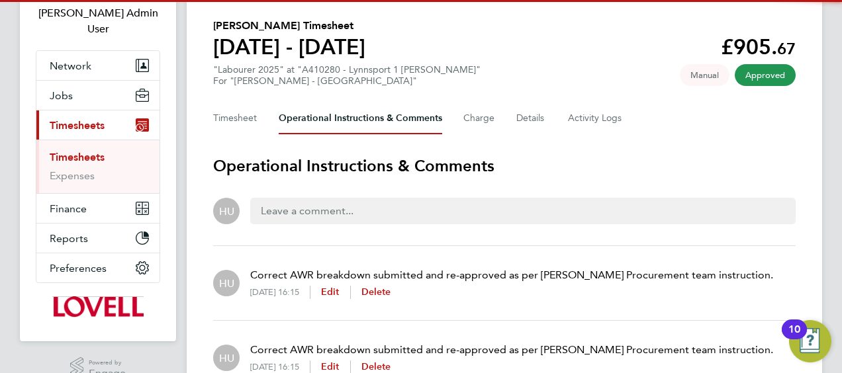
scroll to position [167, 0]
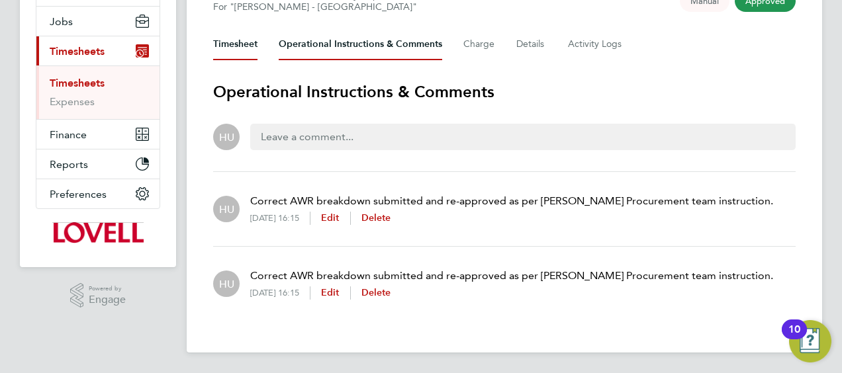
click at [239, 58] on button "Timesheet" at bounding box center [235, 44] width 44 height 32
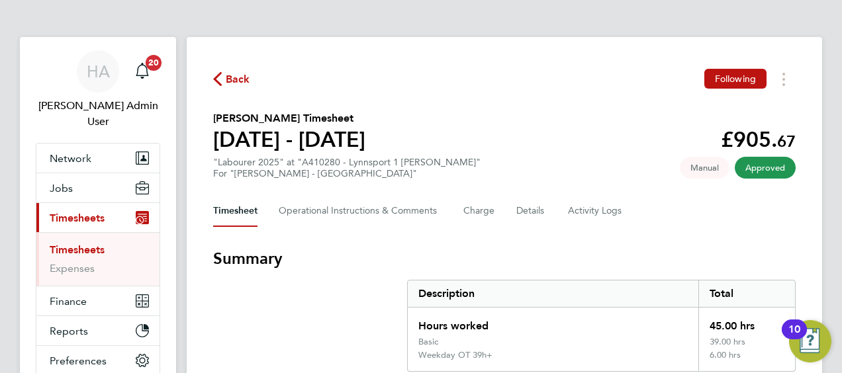
click at [221, 85] on icon "button" at bounding box center [217, 79] width 9 height 14
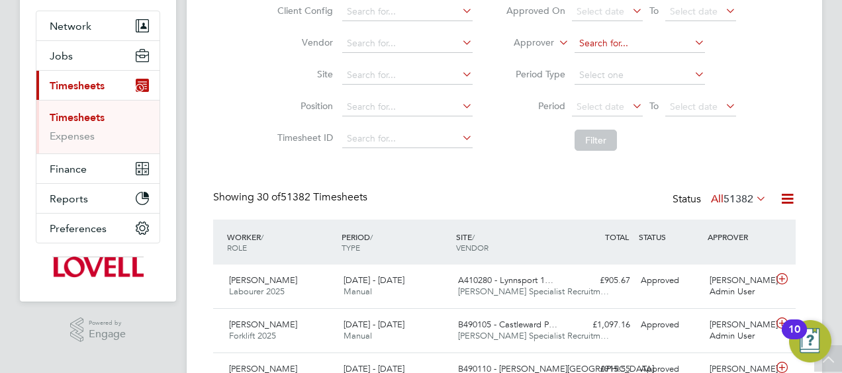
scroll to position [7, 7]
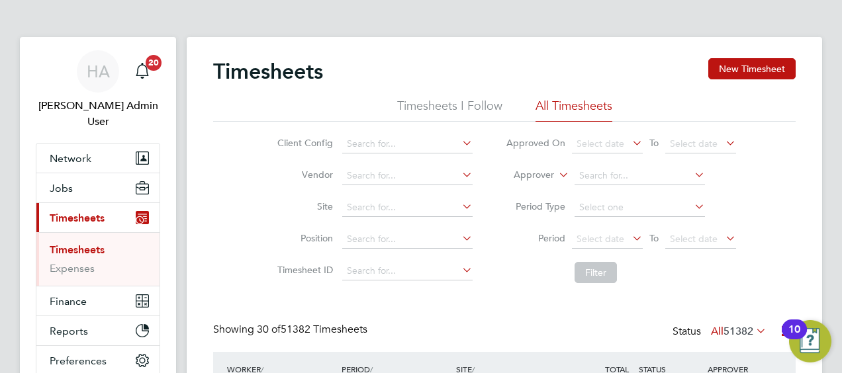
click at [543, 177] on label "Approver" at bounding box center [524, 175] width 60 height 13
click at [536, 191] on li "Worker" at bounding box center [521, 190] width 65 height 17
click at [641, 168] on input at bounding box center [639, 176] width 130 height 19
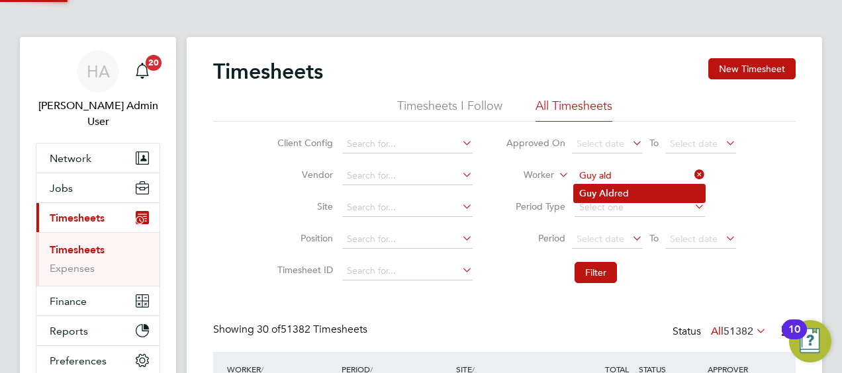
click at [636, 191] on li "Guy Ald red" at bounding box center [639, 194] width 131 height 18
type input "[PERSON_NAME]"
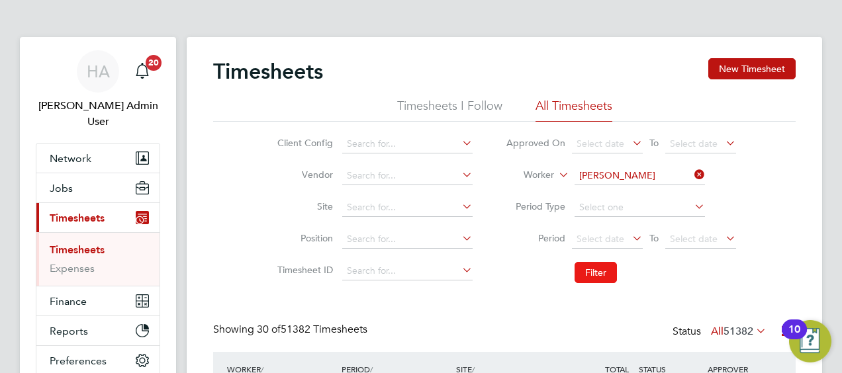
click at [594, 271] on button "Filter" at bounding box center [595, 272] width 42 height 21
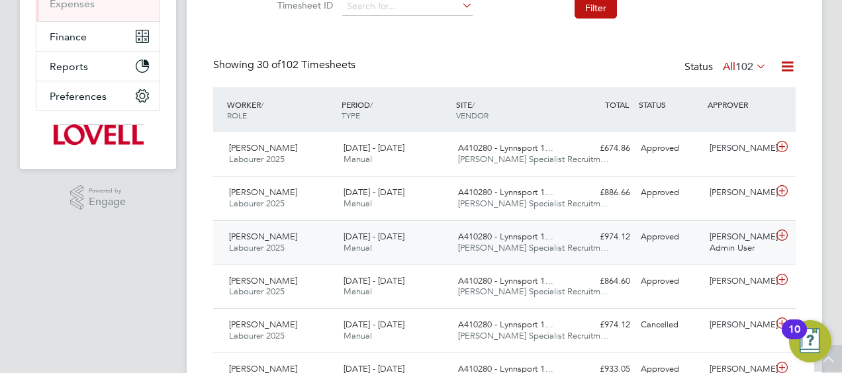
click at [680, 246] on div "Approved" at bounding box center [669, 237] width 69 height 22
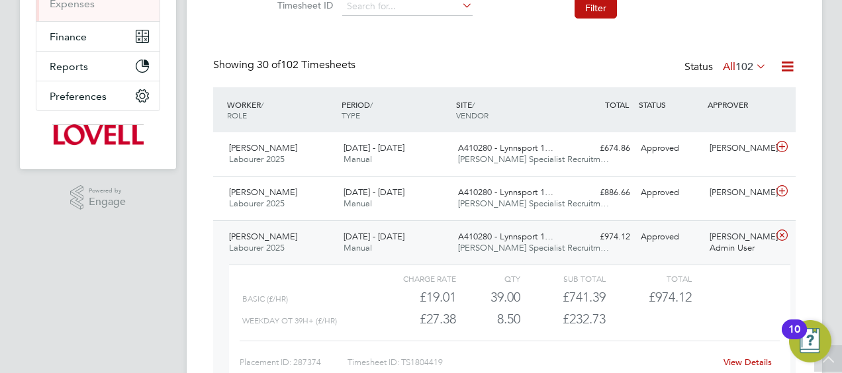
click at [732, 359] on link "View Details" at bounding box center [747, 362] width 48 height 11
click at [601, 205] on div "Guy Aldred Labourer 2025 16 - 22 Aug 2025 16 - 22 Aug 2025 Manual A410280 - Lyn…" at bounding box center [504, 198] width 582 height 44
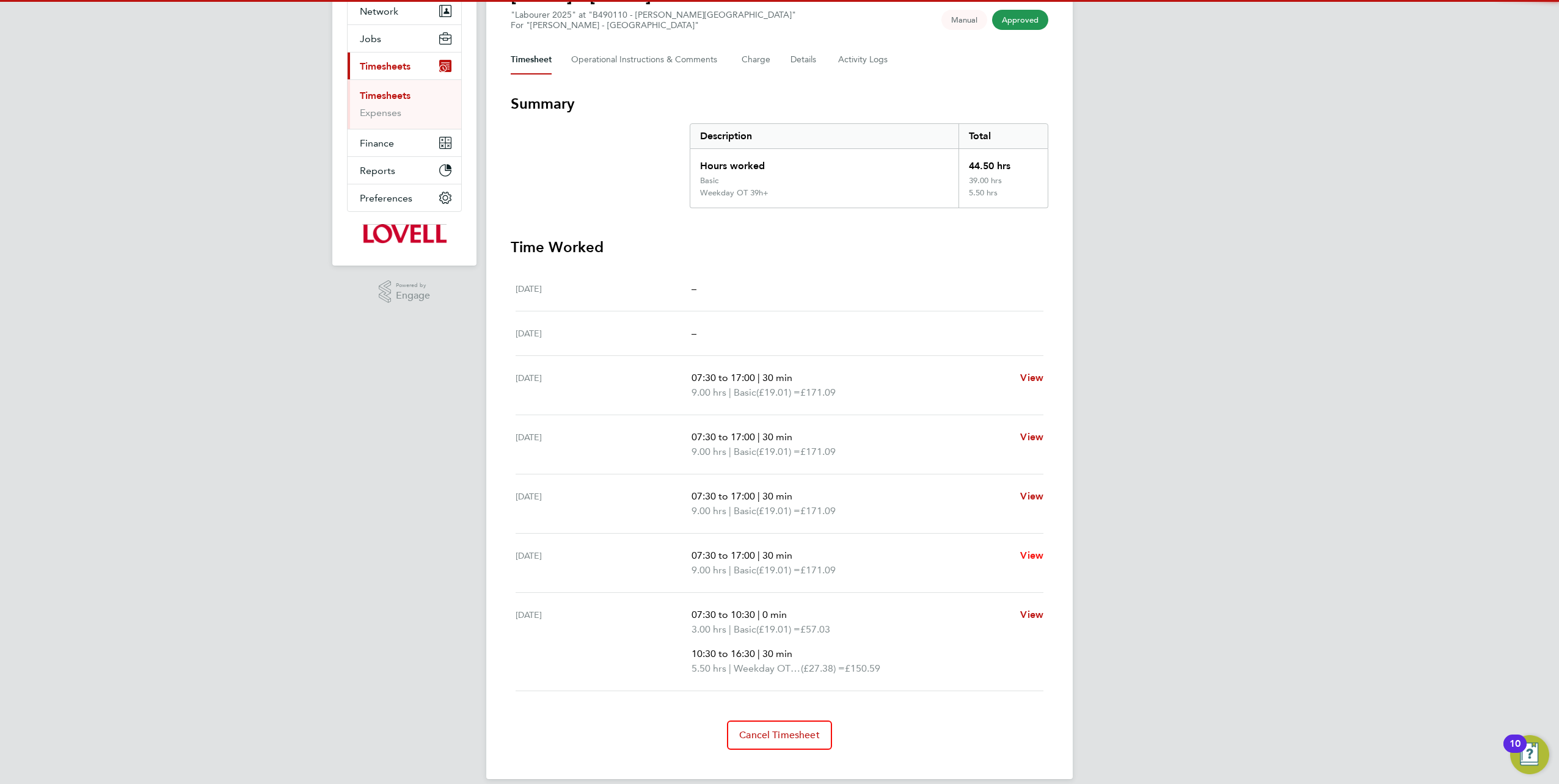
scroll to position [147, 0]
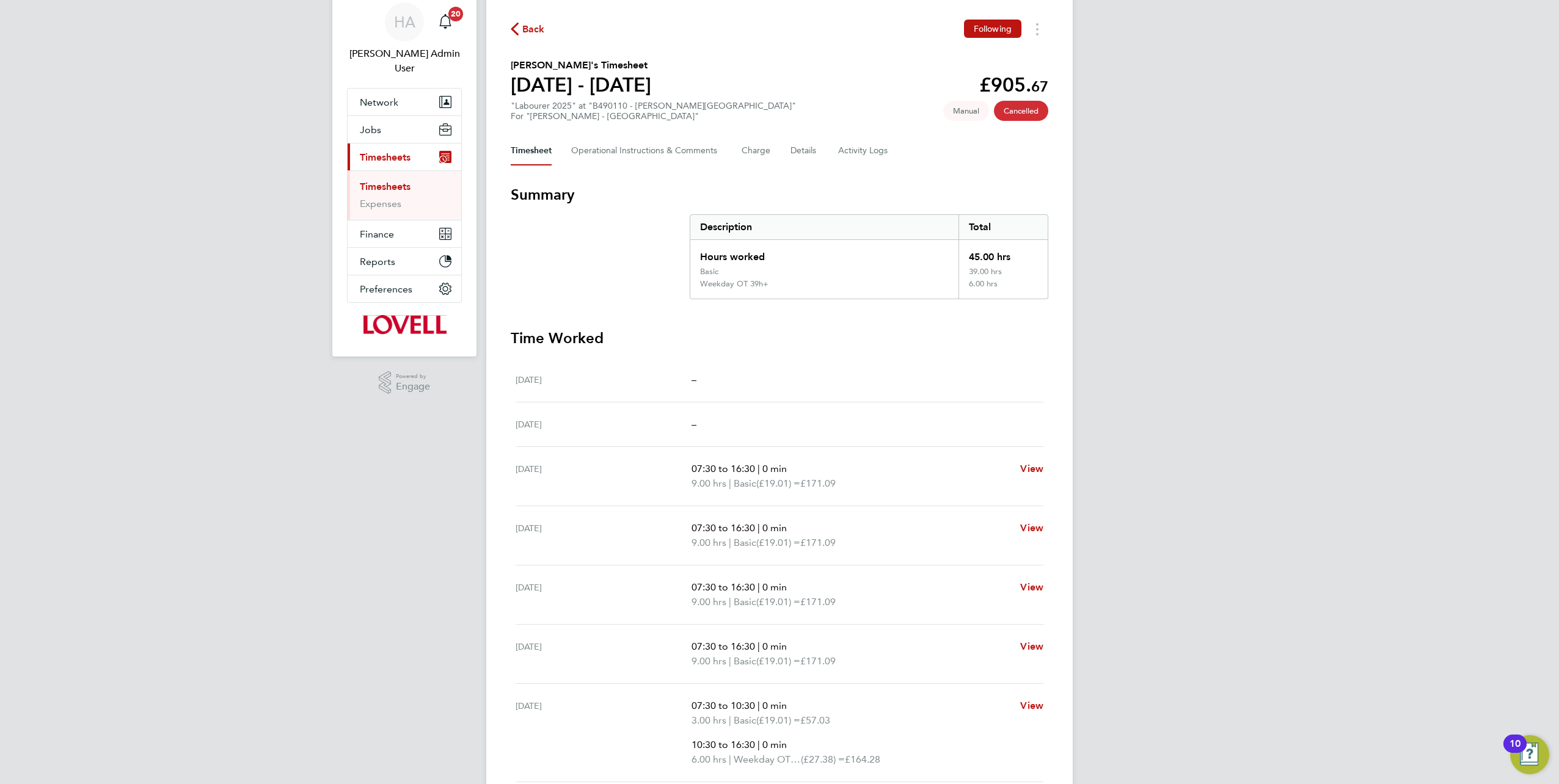
scroll to position [89, 0]
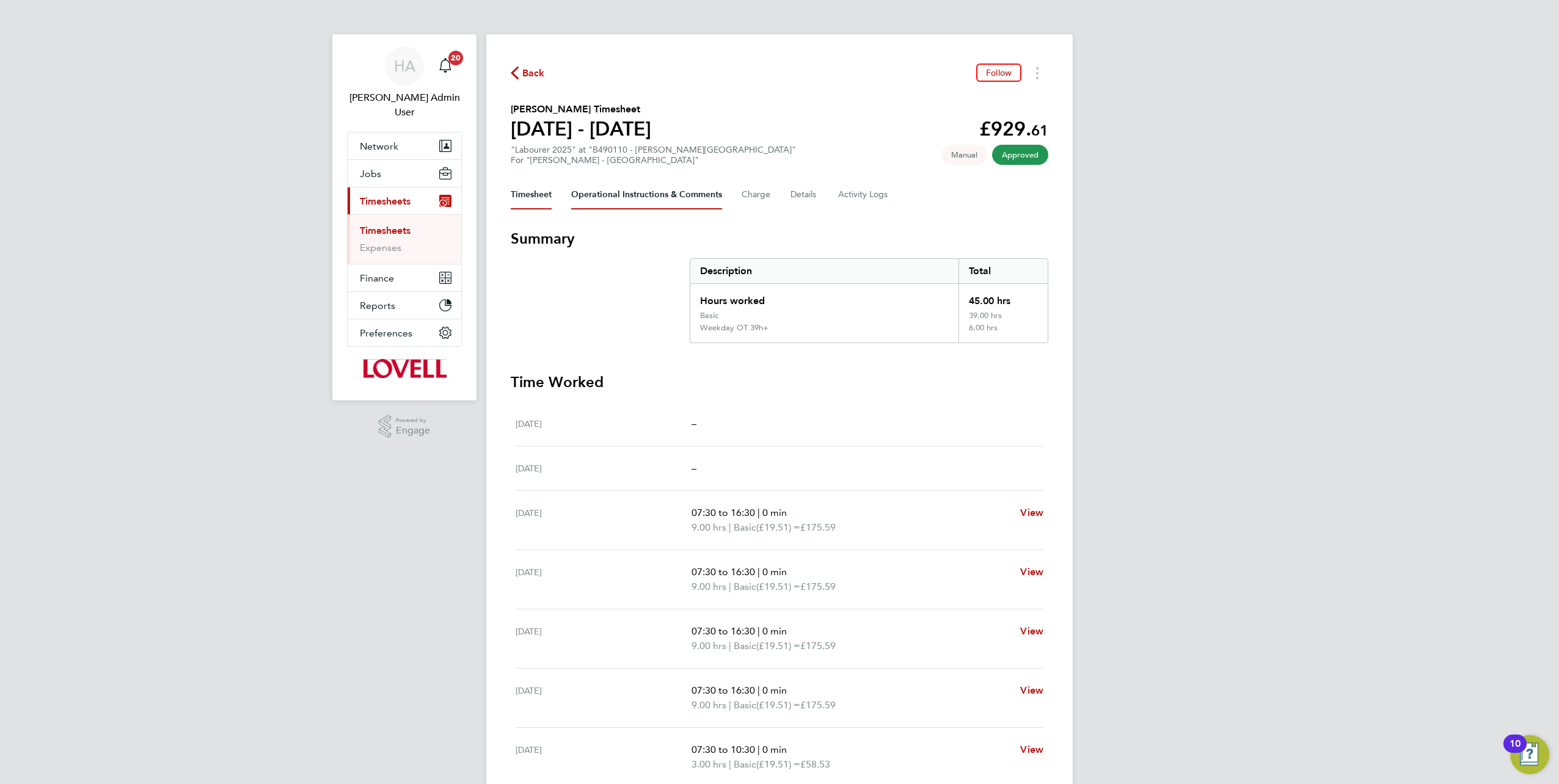
click at [589, 200] on Comments-tab "Operational Instructions & Comments" at bounding box center [647, 195] width 151 height 30
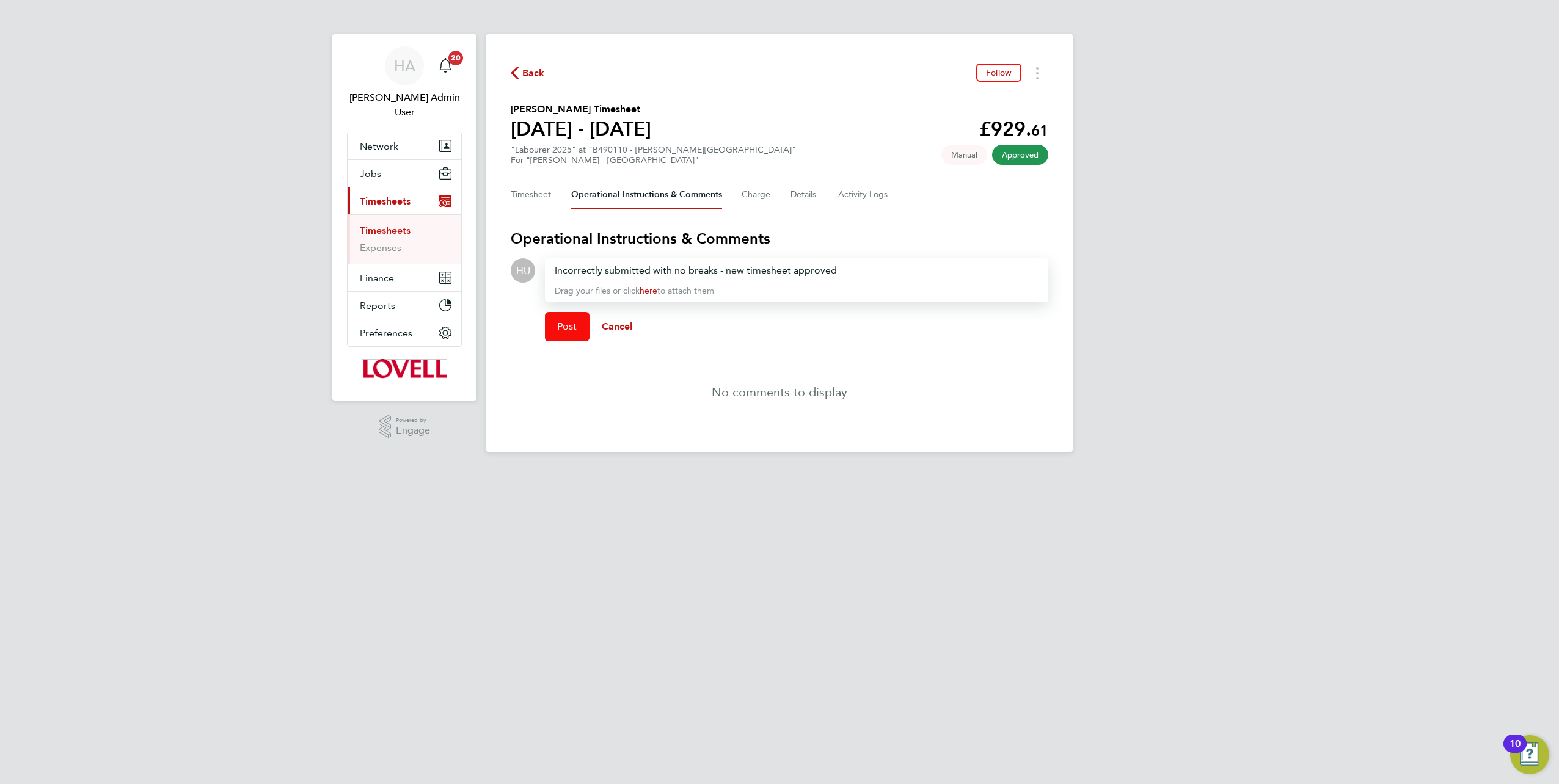
click at [567, 328] on span "Post" at bounding box center [567, 326] width 20 height 12
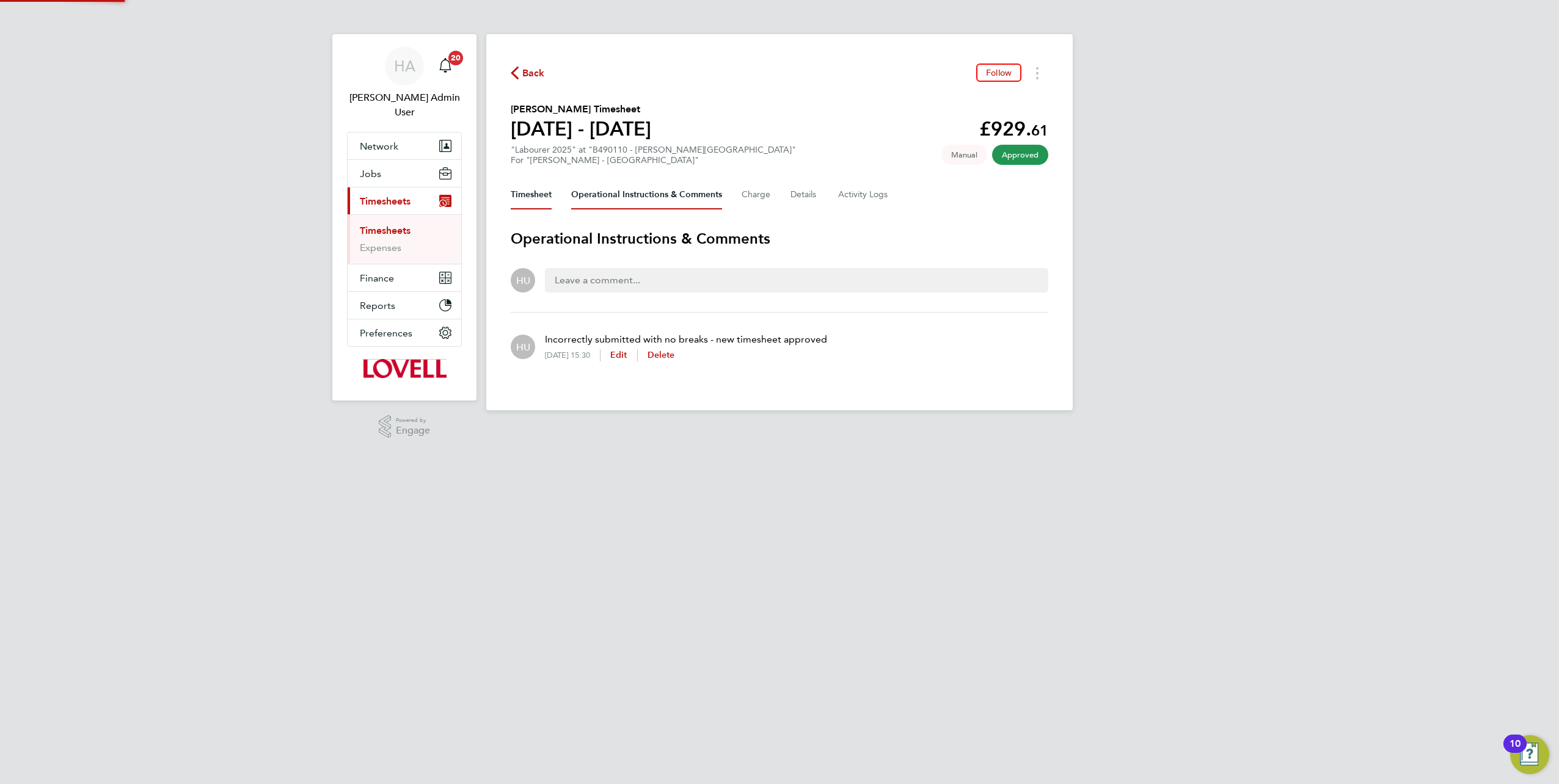
click at [538, 199] on button "Timesheet" at bounding box center [531, 195] width 41 height 30
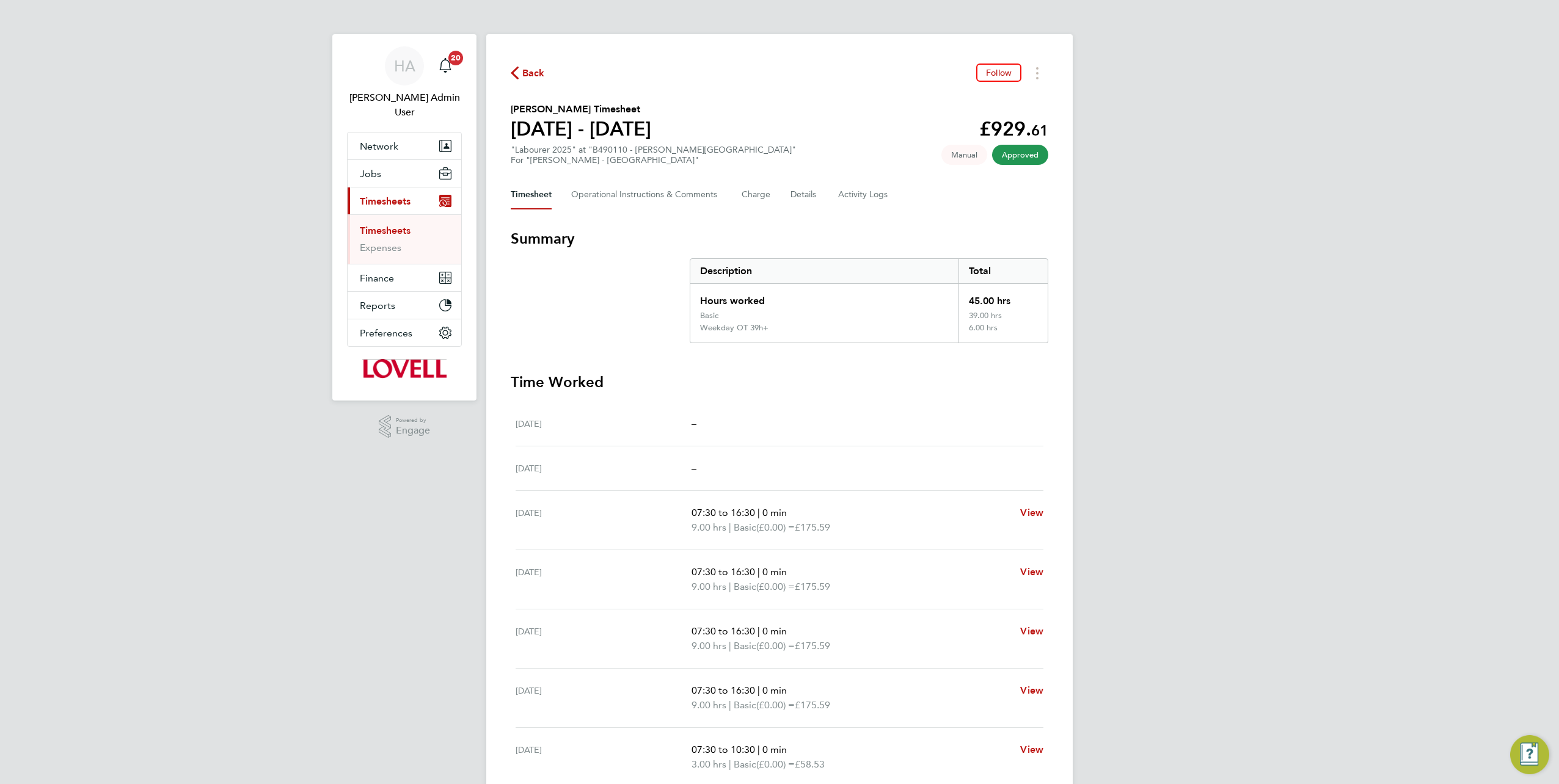
scroll to position [147, 0]
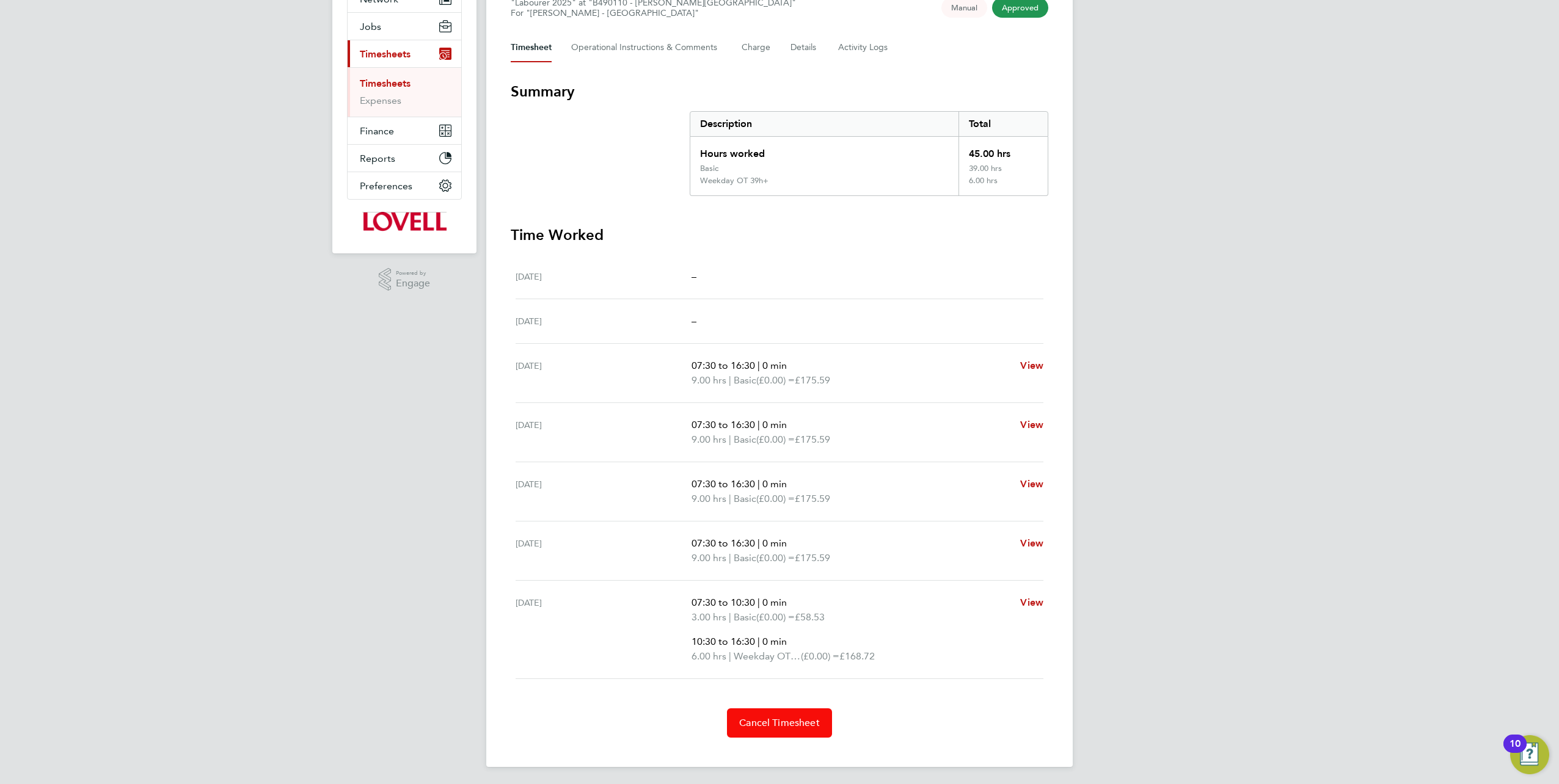
click at [774, 708] on button "Cancel Timesheet" at bounding box center [780, 723] width 105 height 30
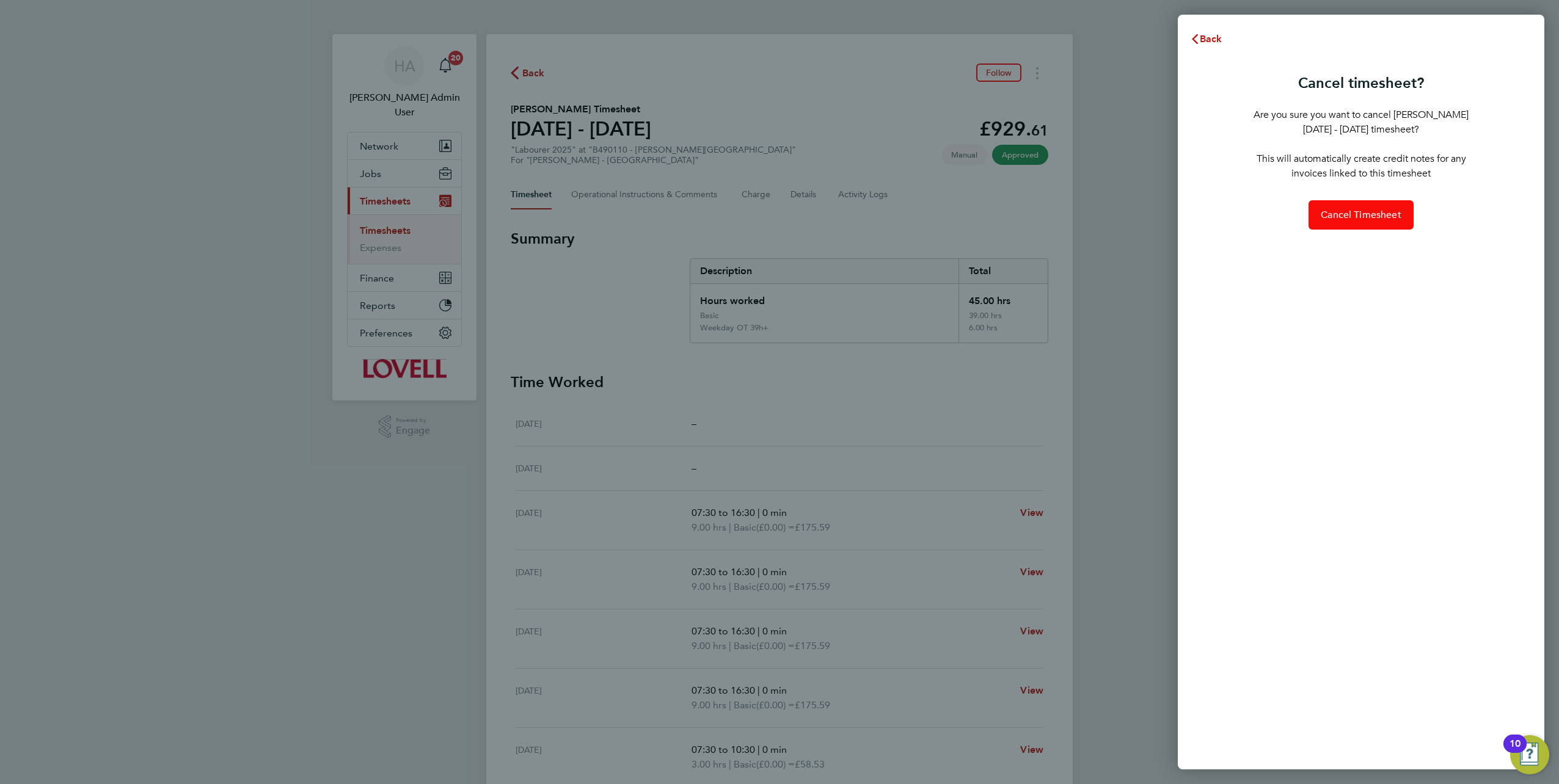
click at [1364, 227] on button "Cancel Timesheet" at bounding box center [1361, 215] width 105 height 30
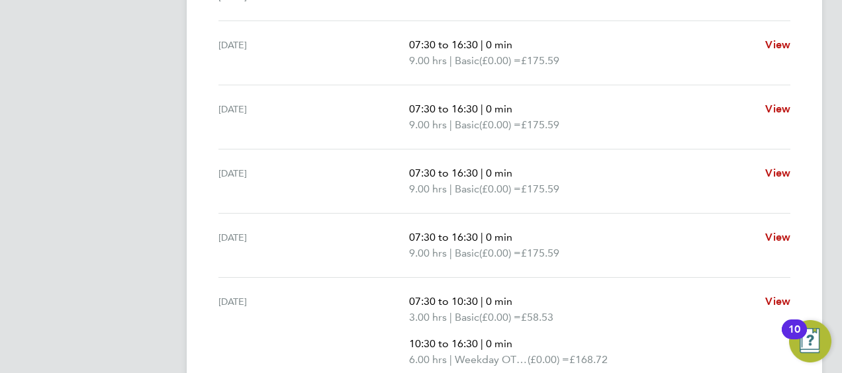
scroll to position [572, 0]
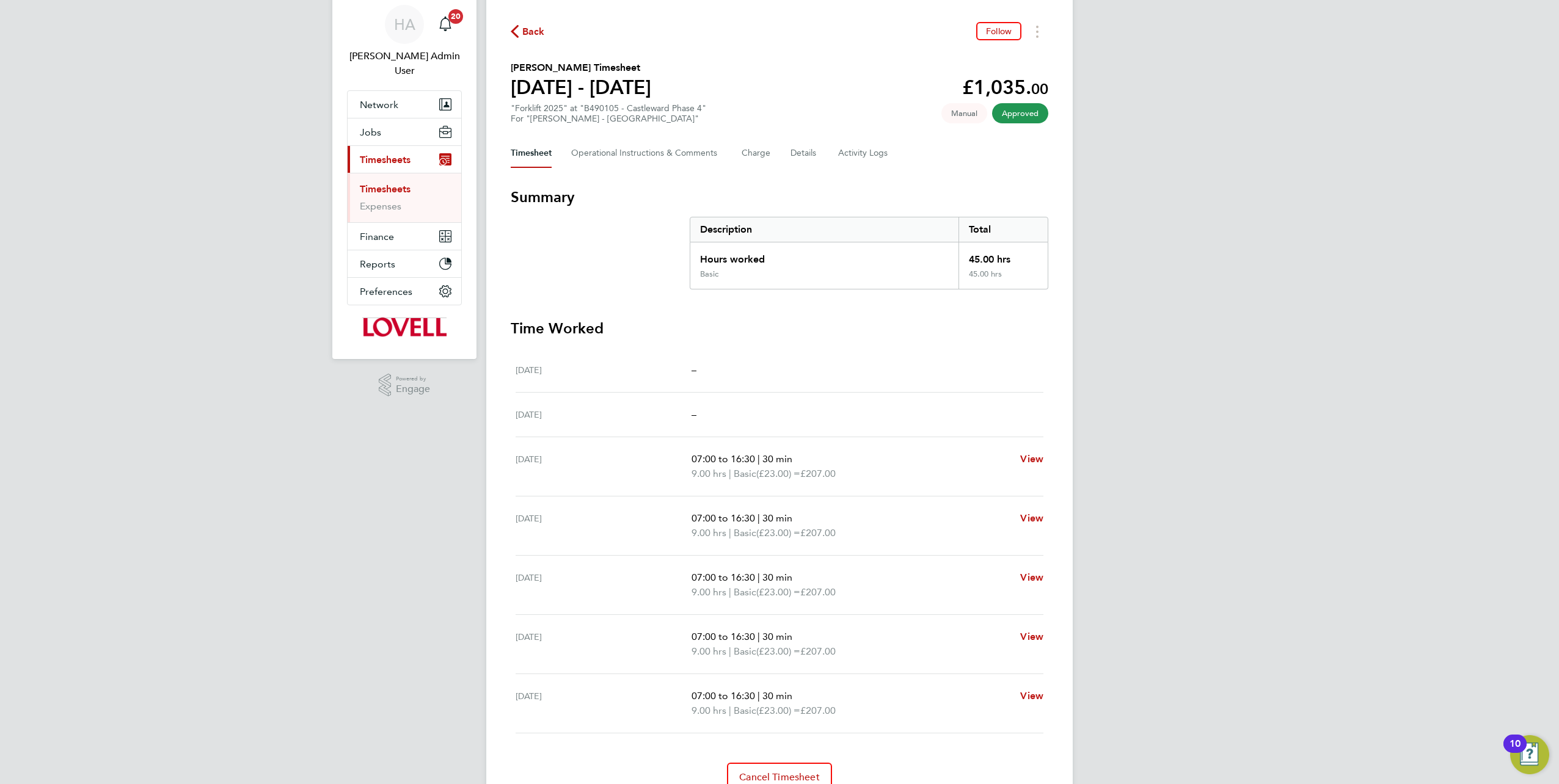
scroll to position [61, 0]
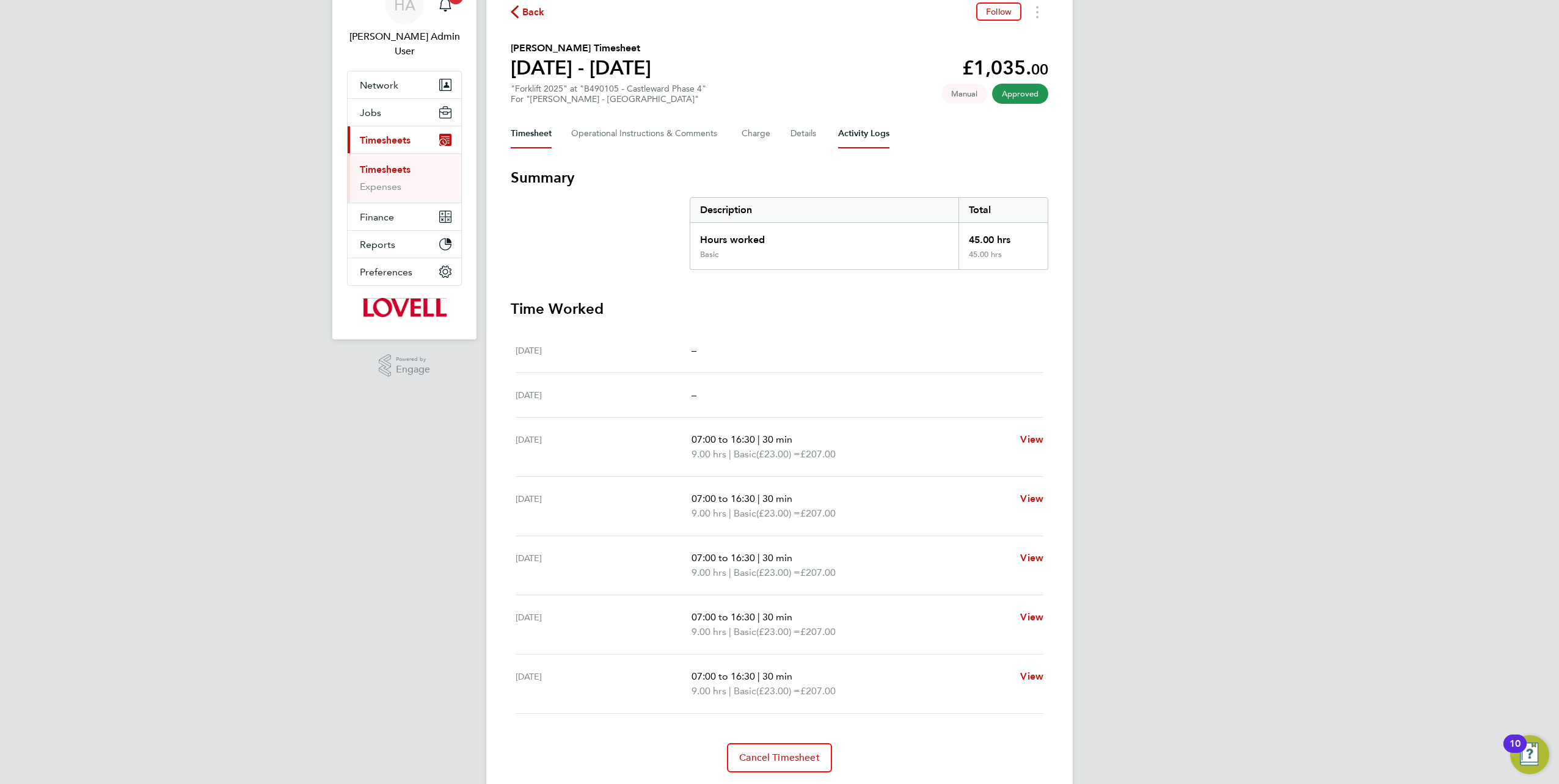
click at [862, 133] on Logs-tab "Activity Logs" at bounding box center [864, 134] width 52 height 30
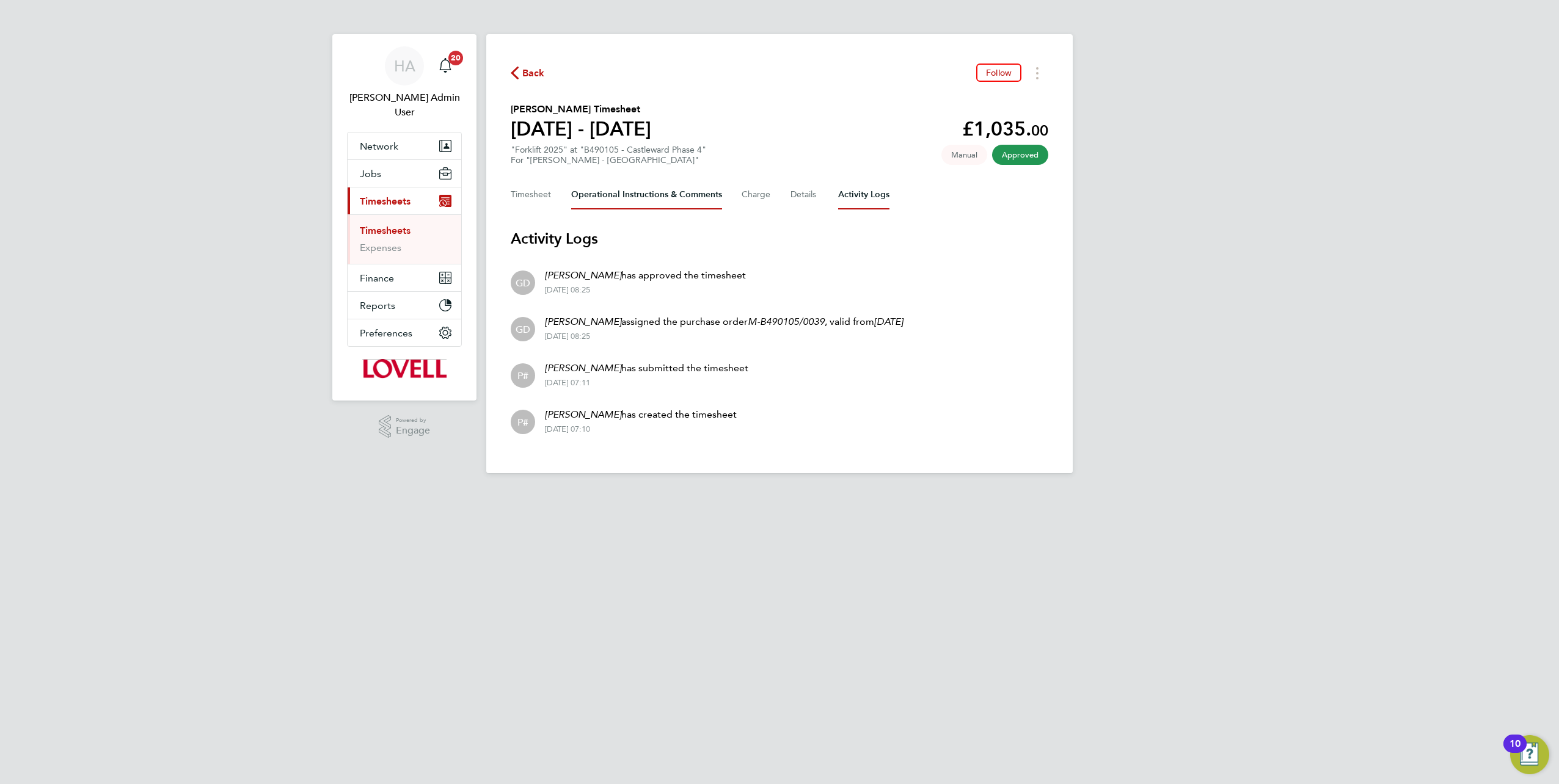
click at [691, 198] on Comments-tab "Operational Instructions & Comments" at bounding box center [647, 195] width 151 height 30
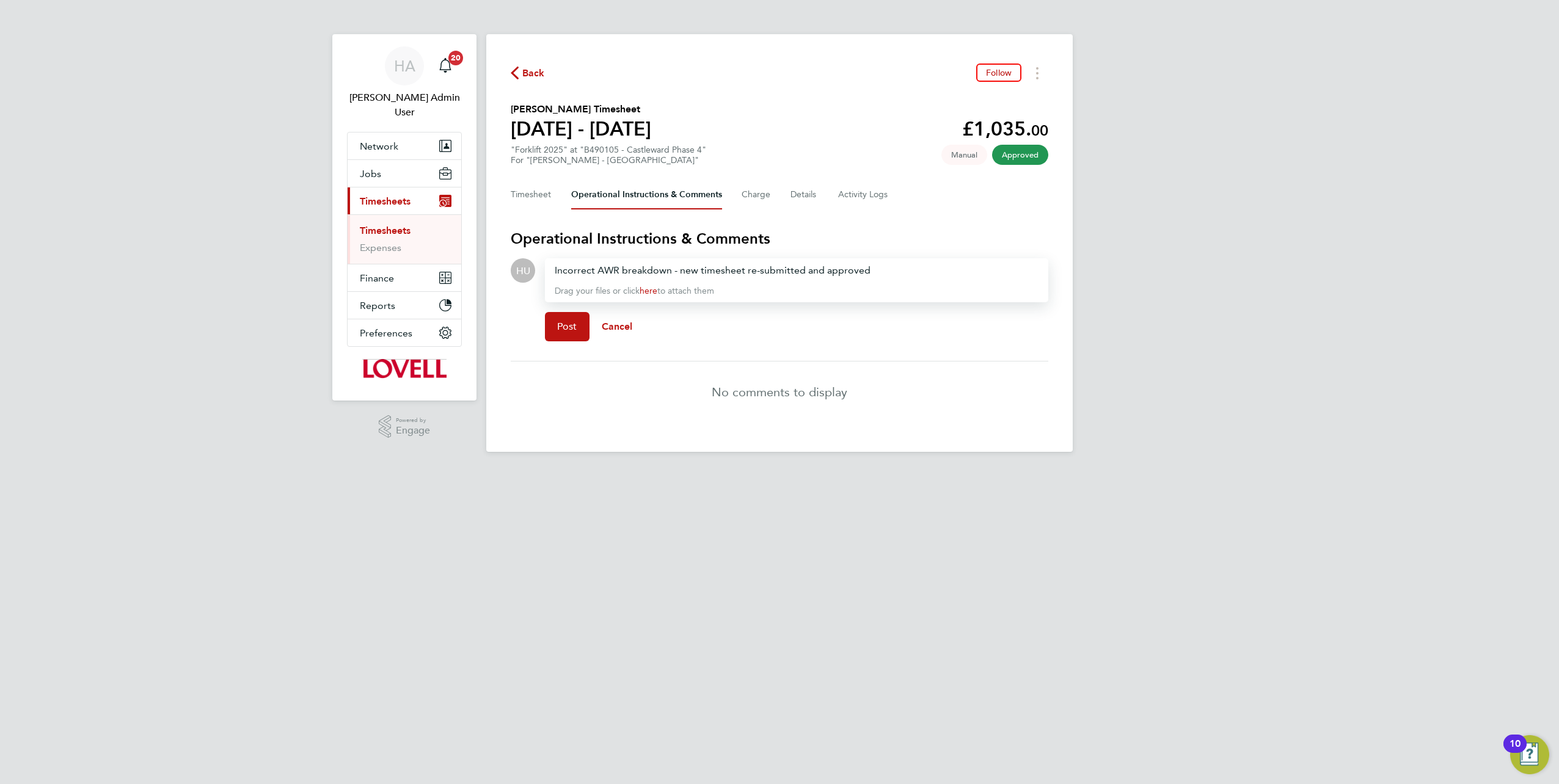
drag, startPoint x: 878, startPoint y: 269, endPoint x: 745, endPoint y: 273, distance: 133.1
click at [745, 273] on div "Incorrect AWR breakdown - new timesheet re-submitted and approved" at bounding box center [797, 271] width 484 height 15
click at [860, 272] on div "Incorrect AWR breakdown - new timesheet re-submitted and approved" at bounding box center [797, 271] width 484 height 15
click at [920, 275] on div "Incorrect AWR breakdown - new timesheet re-submitted and approved" at bounding box center [797, 271] width 484 height 15
click at [919, 283] on div "Incorrect AWR breakdown - new timesheet re-submitted and approved as per pr Dra…" at bounding box center [796, 281] width 503 height 44
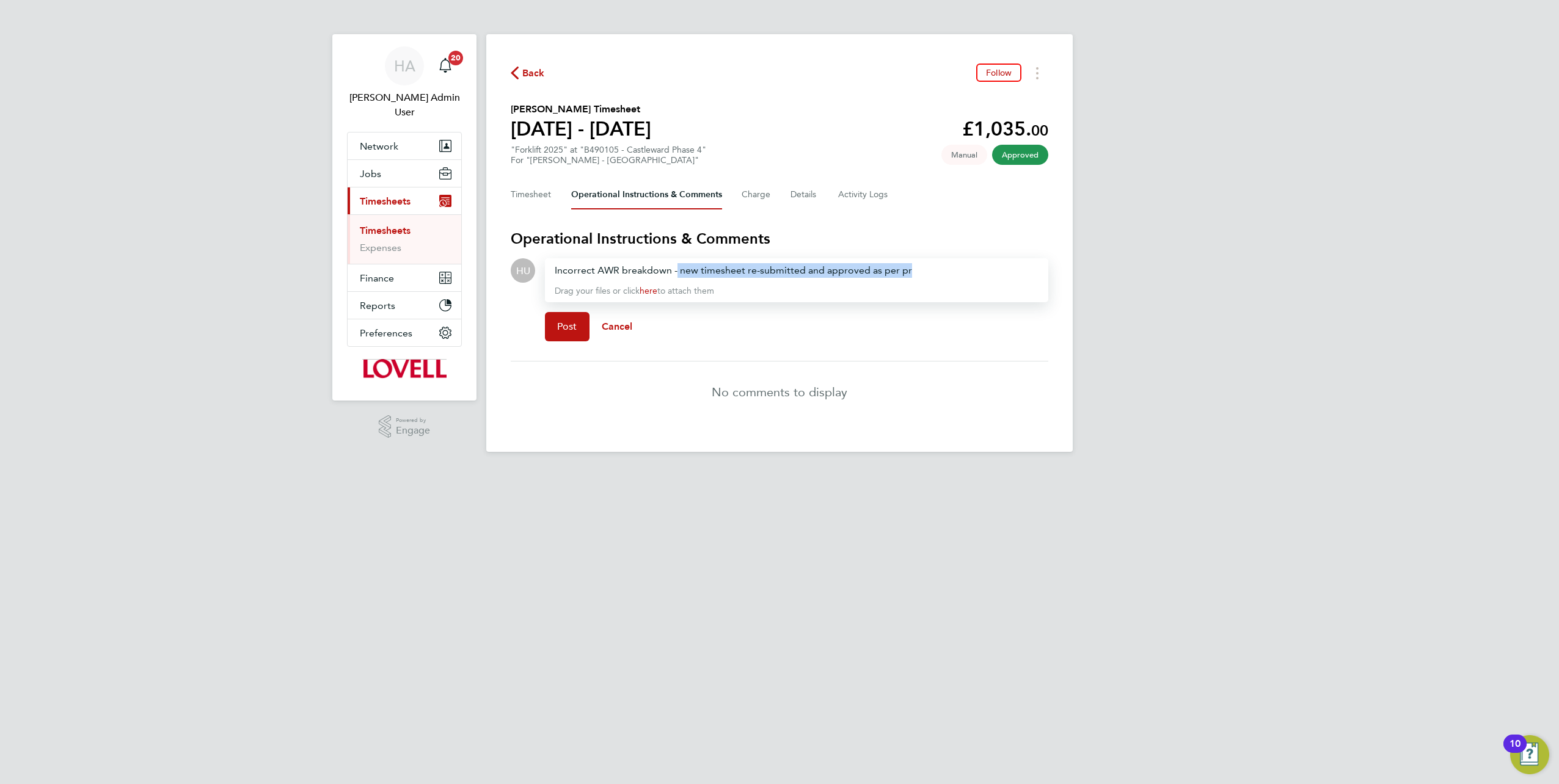
drag, startPoint x: 927, startPoint y: 275, endPoint x: 676, endPoint y: 272, distance: 251.0
click at [676, 272] on div "Incorrect AWR breakdown - new timesheet re-submitted and approved as per pr" at bounding box center [797, 271] width 484 height 15
click at [562, 328] on span "Post" at bounding box center [567, 326] width 20 height 12
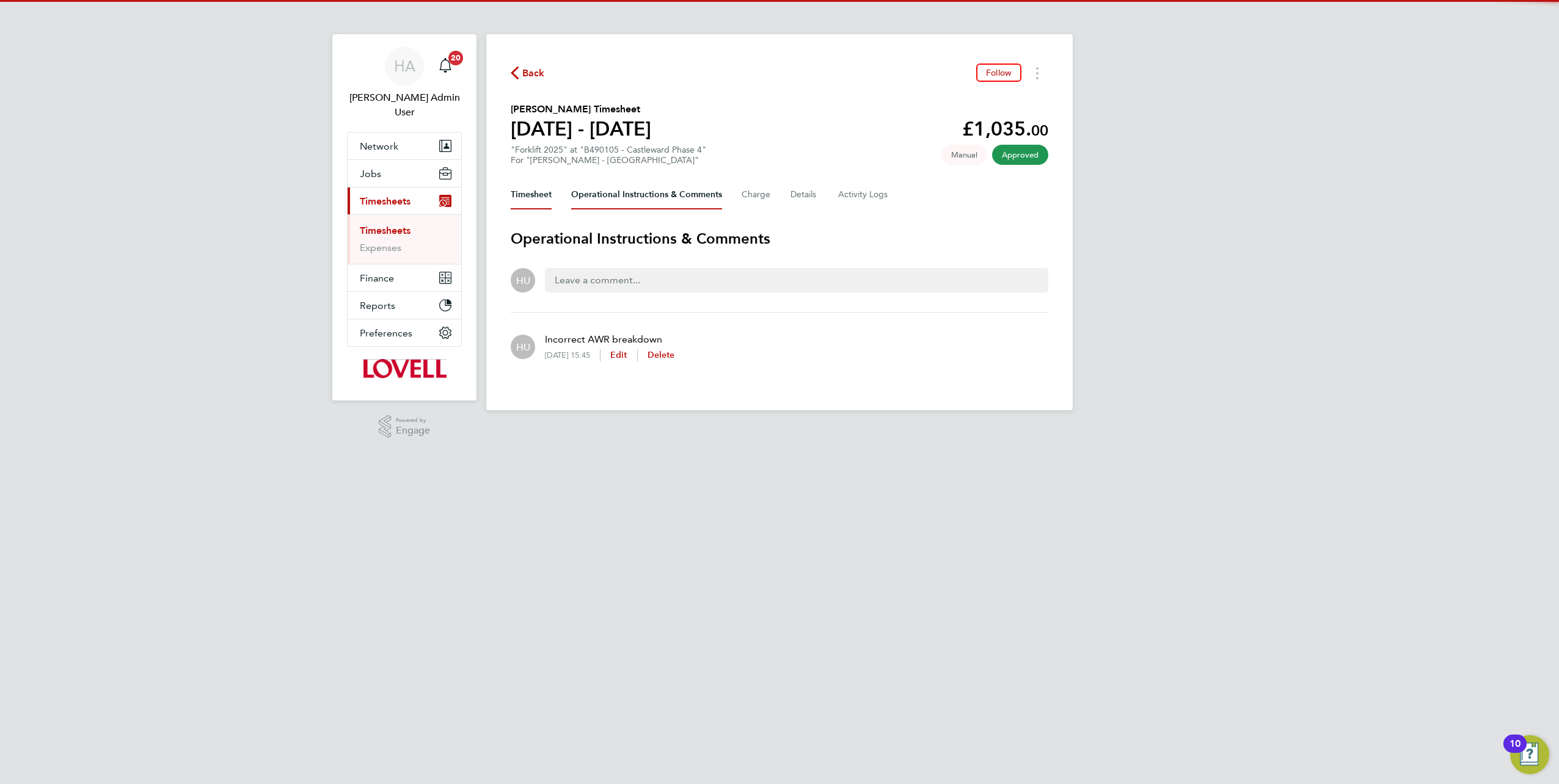
click at [531, 187] on button "Timesheet" at bounding box center [531, 195] width 41 height 30
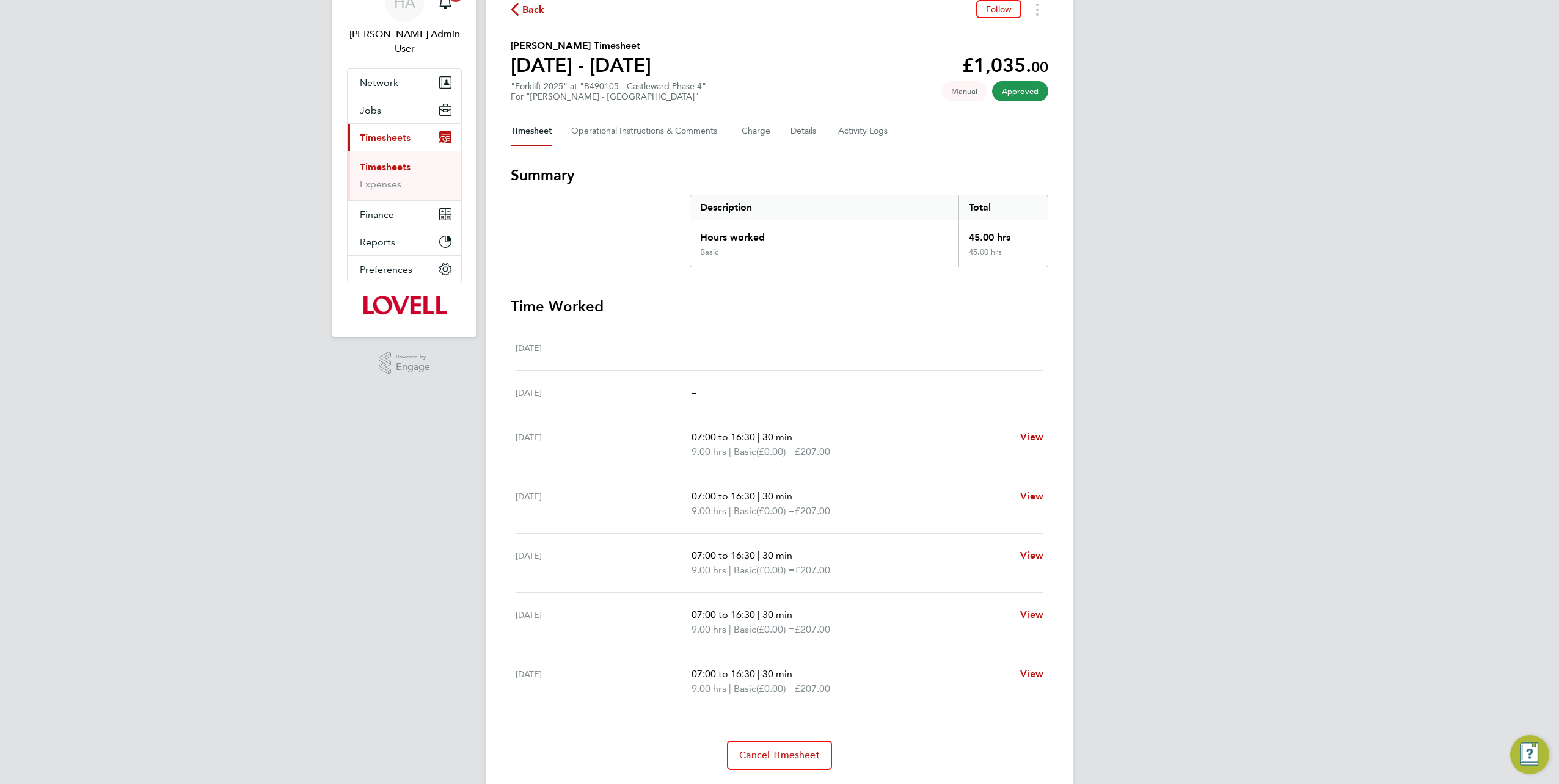
scroll to position [96, 0]
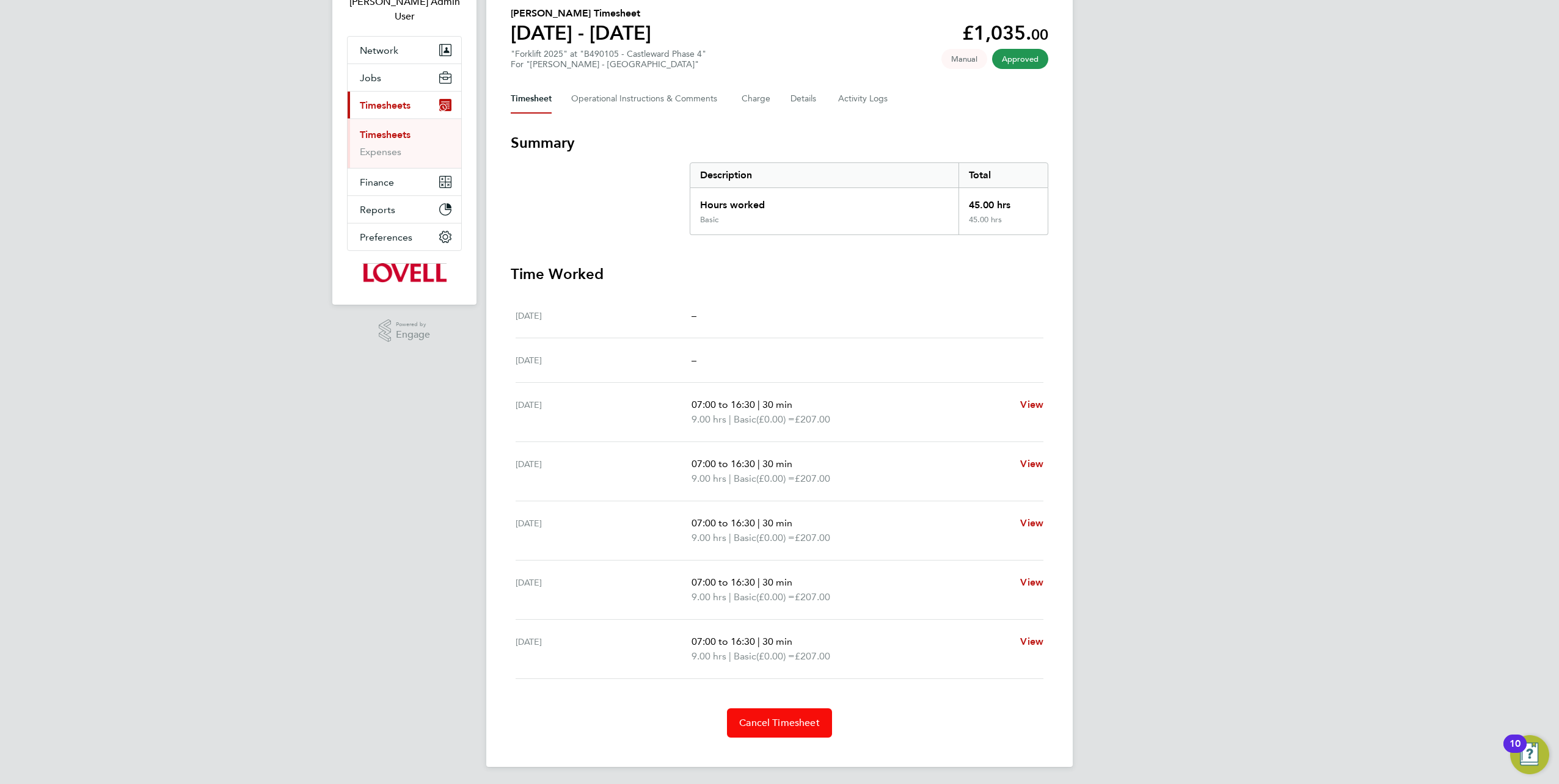
click at [761, 721] on span "Cancel Timesheet" at bounding box center [779, 723] width 80 height 12
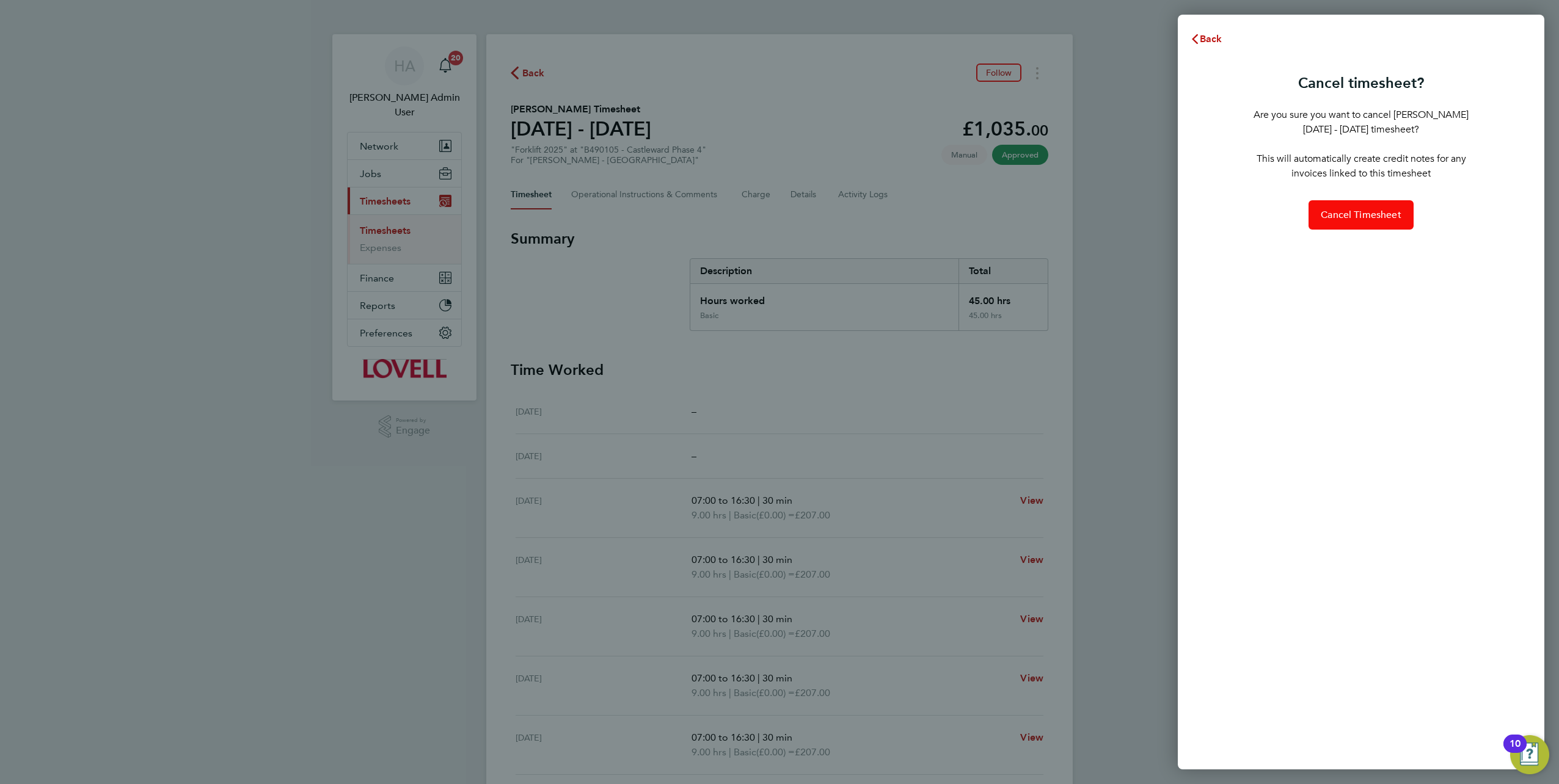
click at [1342, 212] on span "Cancel Timesheet" at bounding box center [1360, 214] width 80 height 12
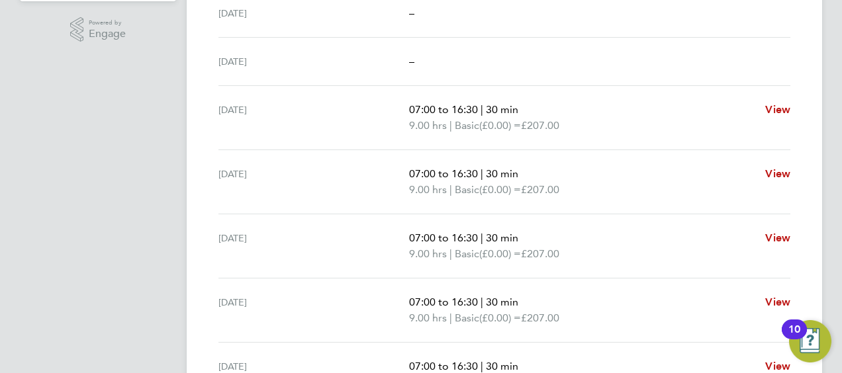
scroll to position [517, 0]
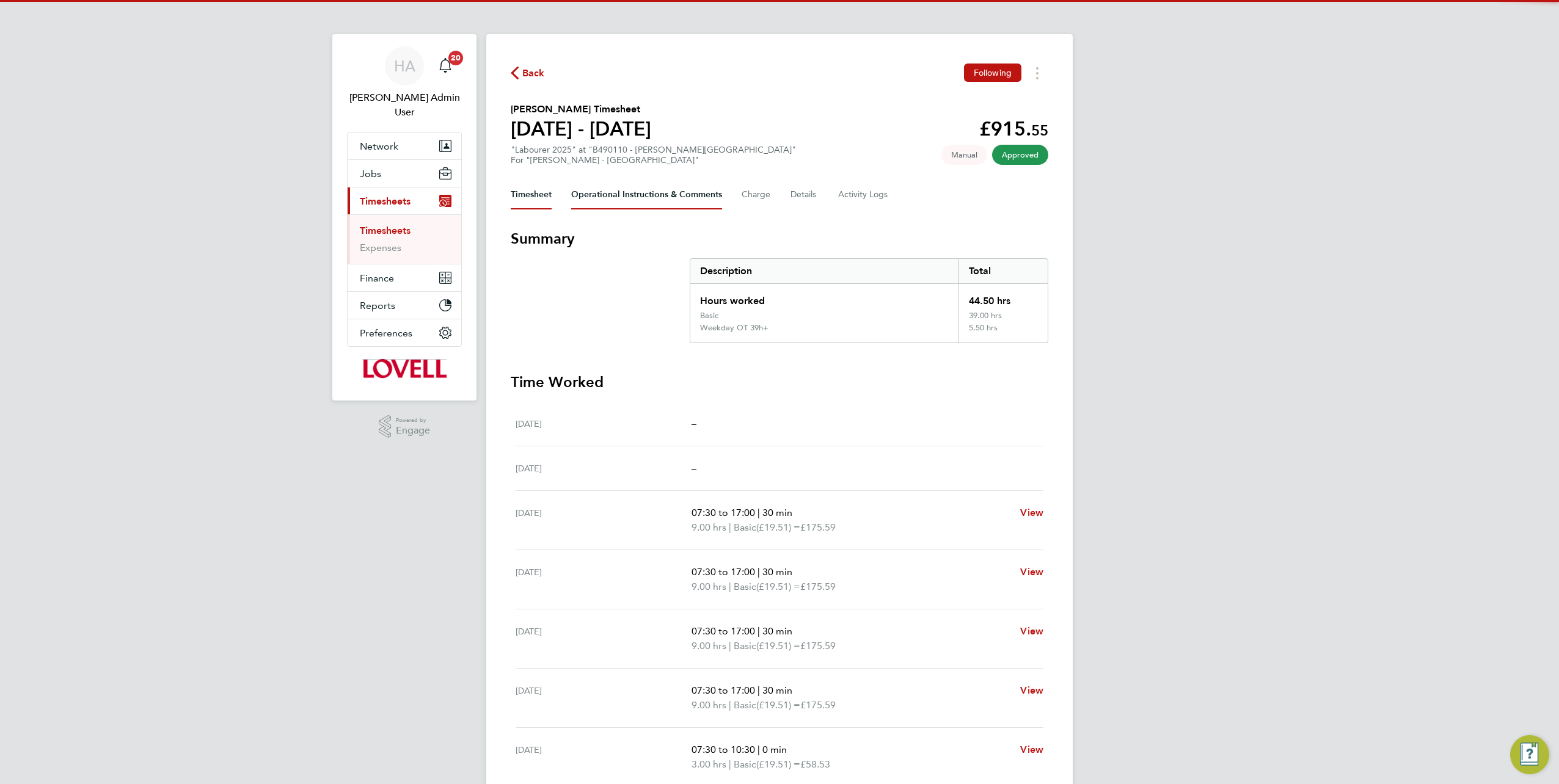
click at [690, 198] on Comments-tab "Operational Instructions & Comments" at bounding box center [647, 195] width 151 height 30
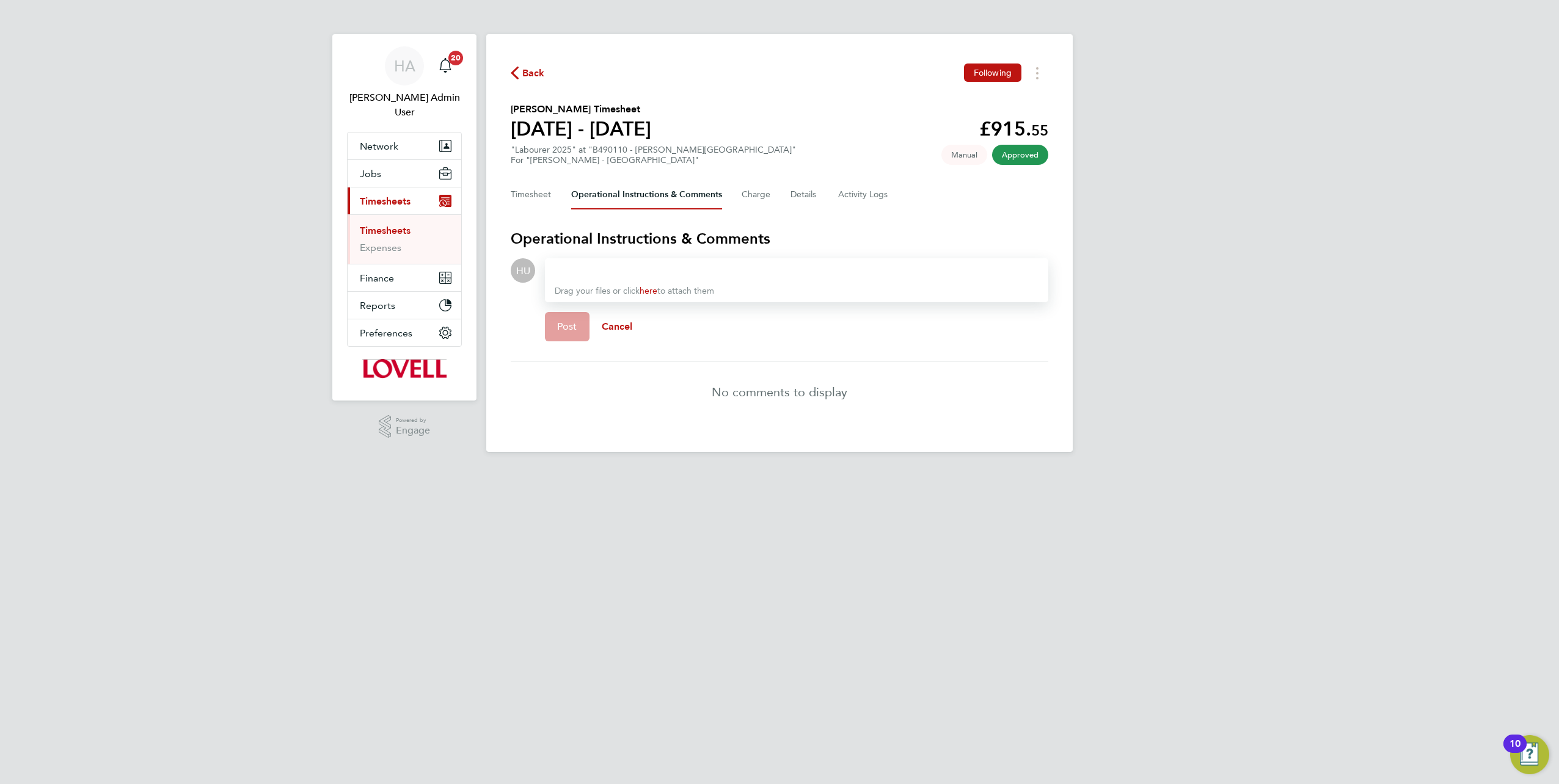
click at [628, 270] on div at bounding box center [797, 271] width 484 height 15
click at [615, 274] on div at bounding box center [797, 271] width 484 height 15
paste div
click at [575, 327] on span "Post" at bounding box center [567, 326] width 20 height 12
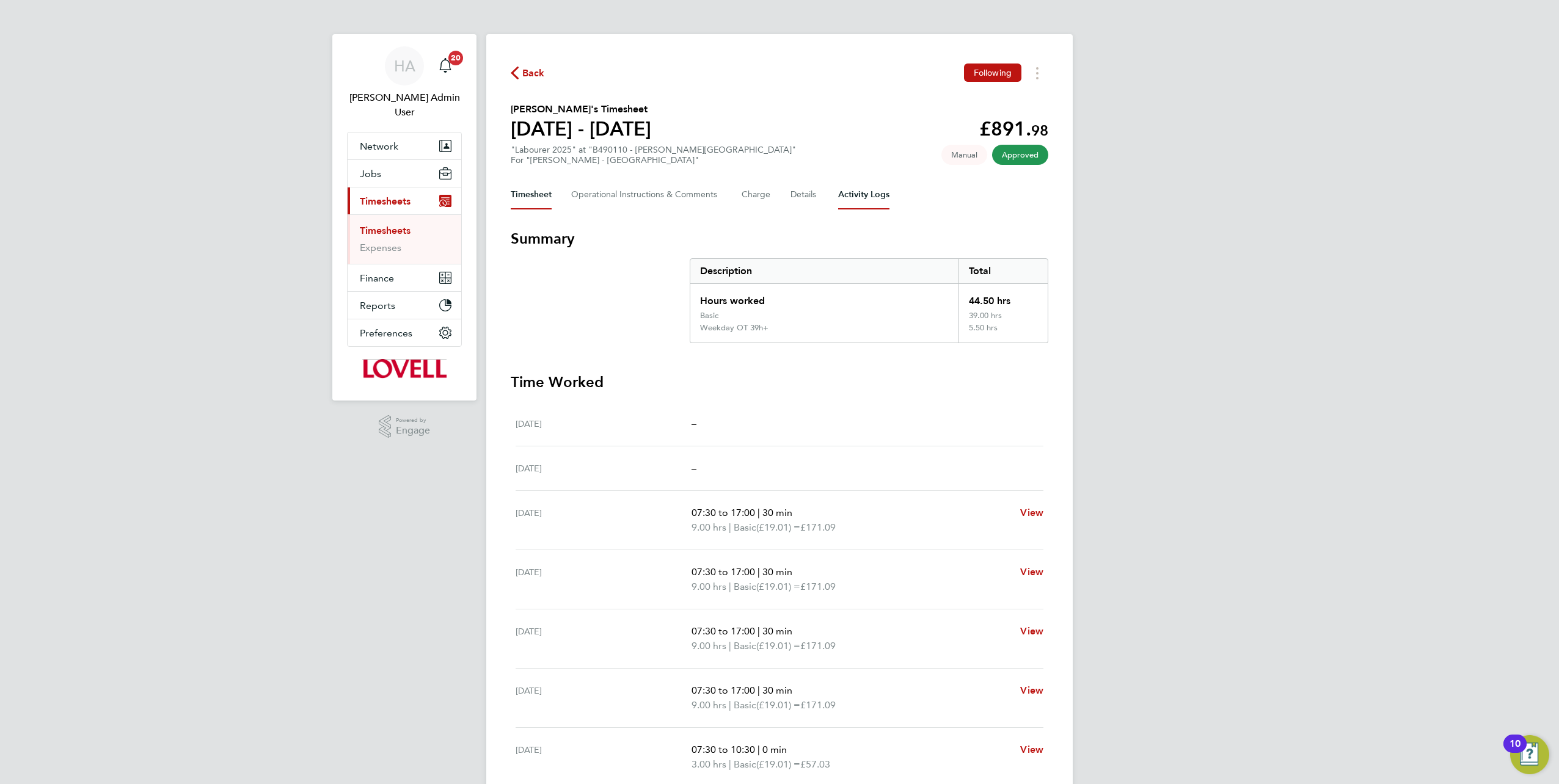
click at [852, 196] on Logs-tab "Activity Logs" at bounding box center [864, 195] width 52 height 30
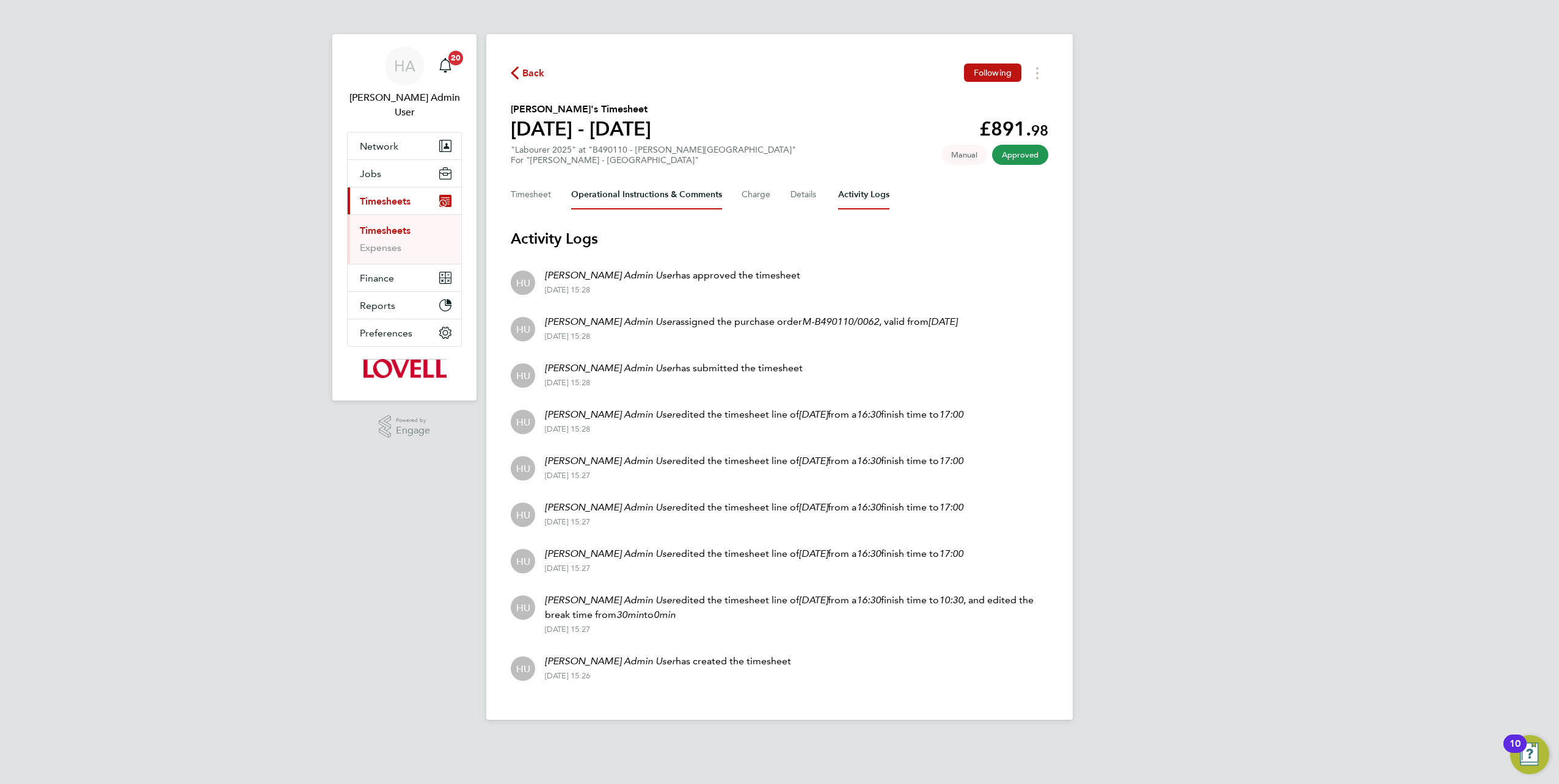
click at [619, 193] on Comments-tab "Operational Instructions & Comments" at bounding box center [647, 195] width 151 height 30
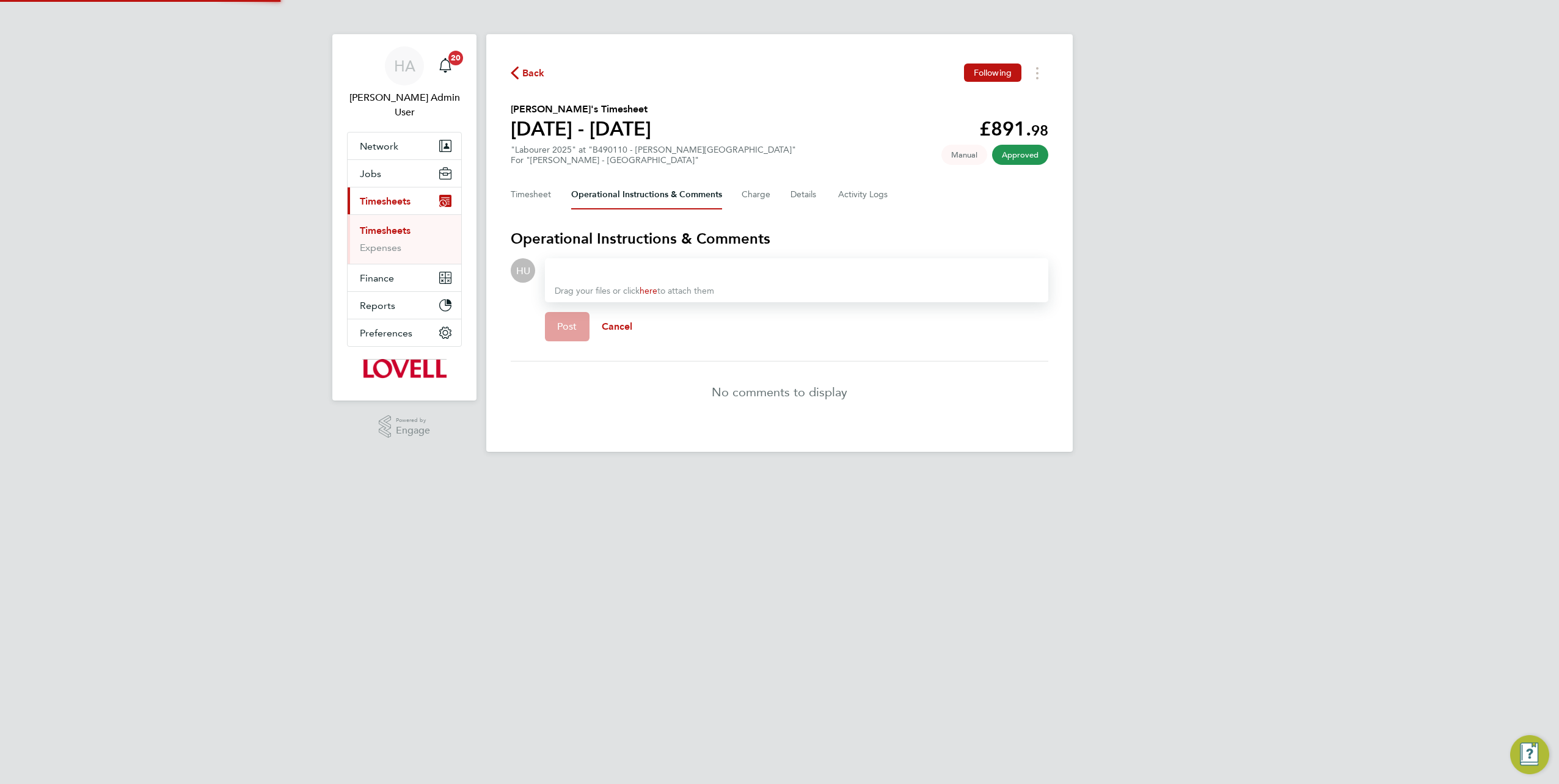
click at [612, 261] on div "Drag your files or click here to attach them" at bounding box center [796, 281] width 503 height 44
click at [591, 269] on div at bounding box center [797, 271] width 484 height 15
click at [634, 268] on div at bounding box center [797, 271] width 484 height 15
click at [625, 271] on div at bounding box center [797, 271] width 484 height 15
paste div
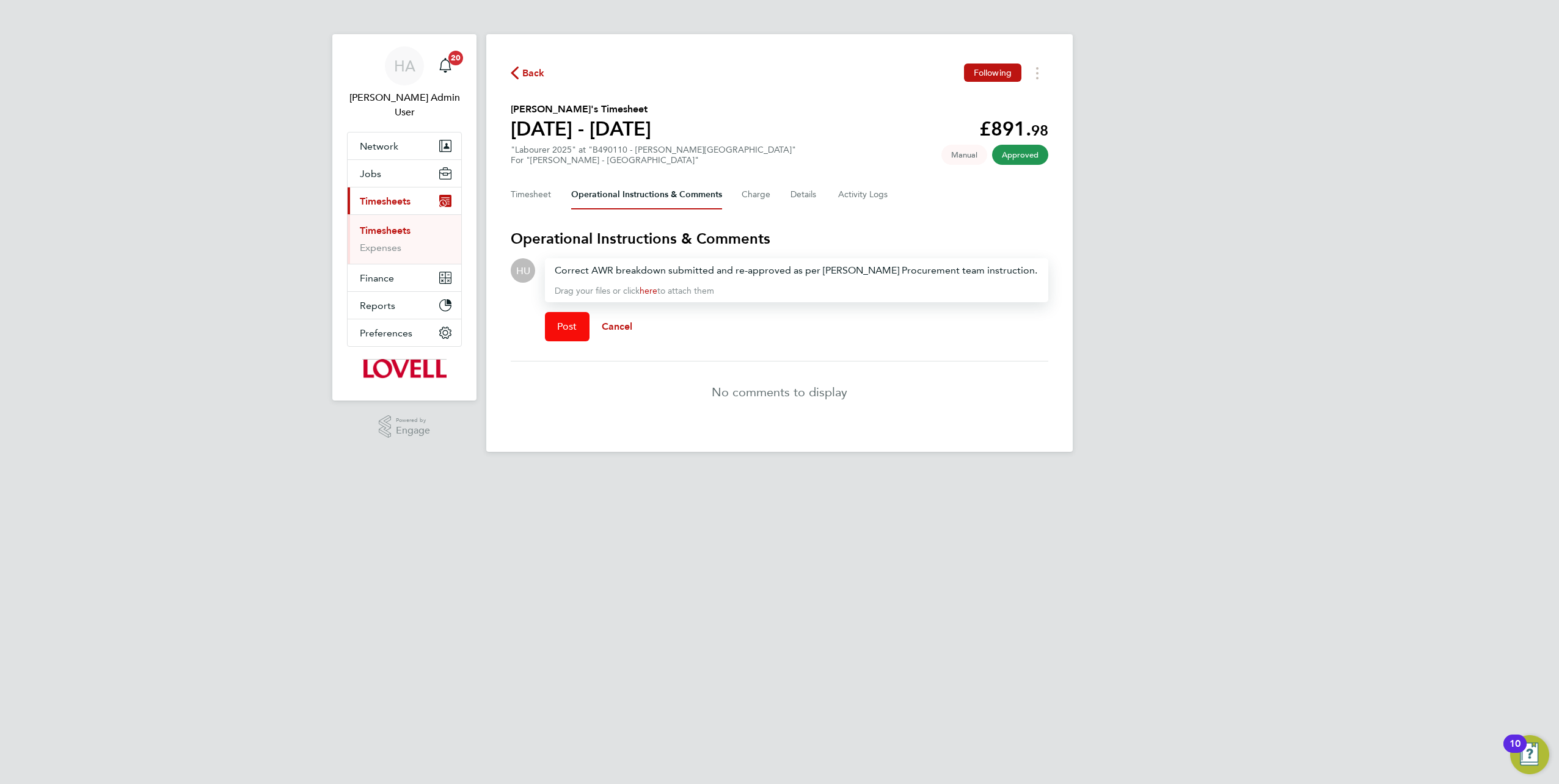
click at [558, 328] on span "Post" at bounding box center [567, 326] width 20 height 12
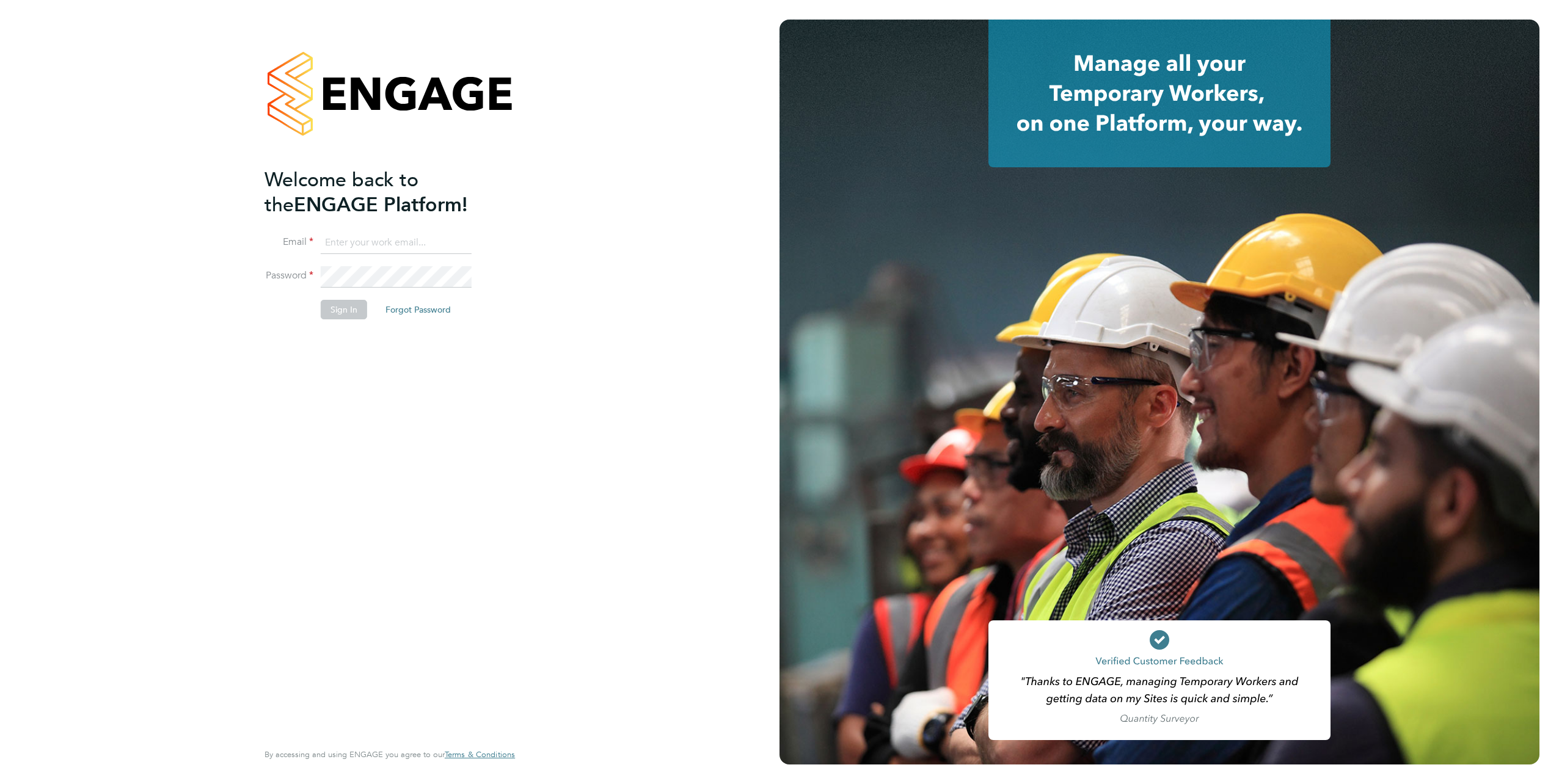
click at [401, 256] on li "Email" at bounding box center [383, 248] width 238 height 34
click at [401, 254] on li "Email" at bounding box center [383, 248] width 238 height 34
click at [406, 247] on input at bounding box center [395, 243] width 151 height 22
type input "[EMAIL_ADDRESS][PERSON_NAME][DOMAIN_NAME]"
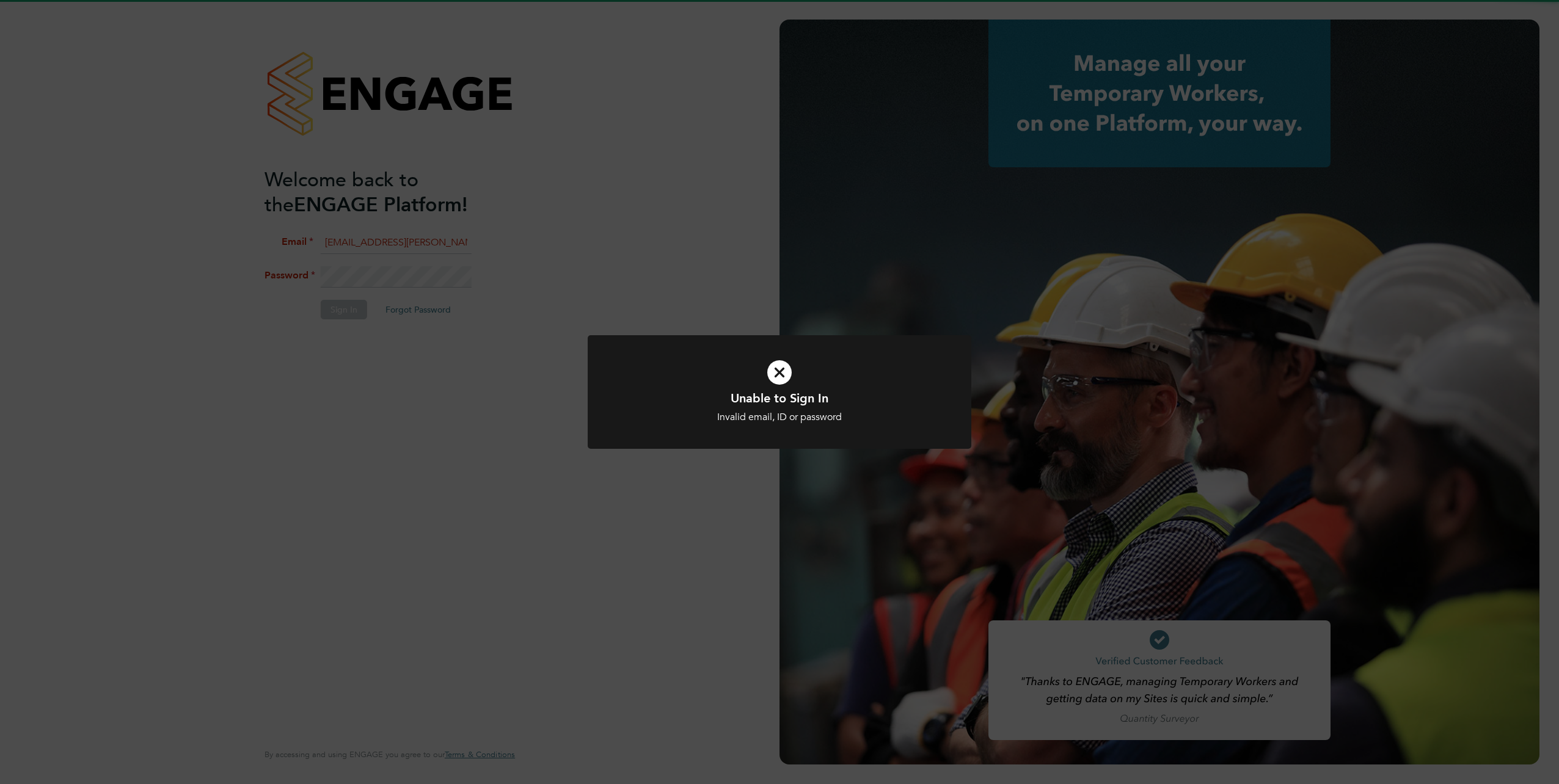
click at [388, 281] on div "Unable to Sign In Invalid email, ID or password Cancel Okay" at bounding box center [780, 392] width 1559 height 784
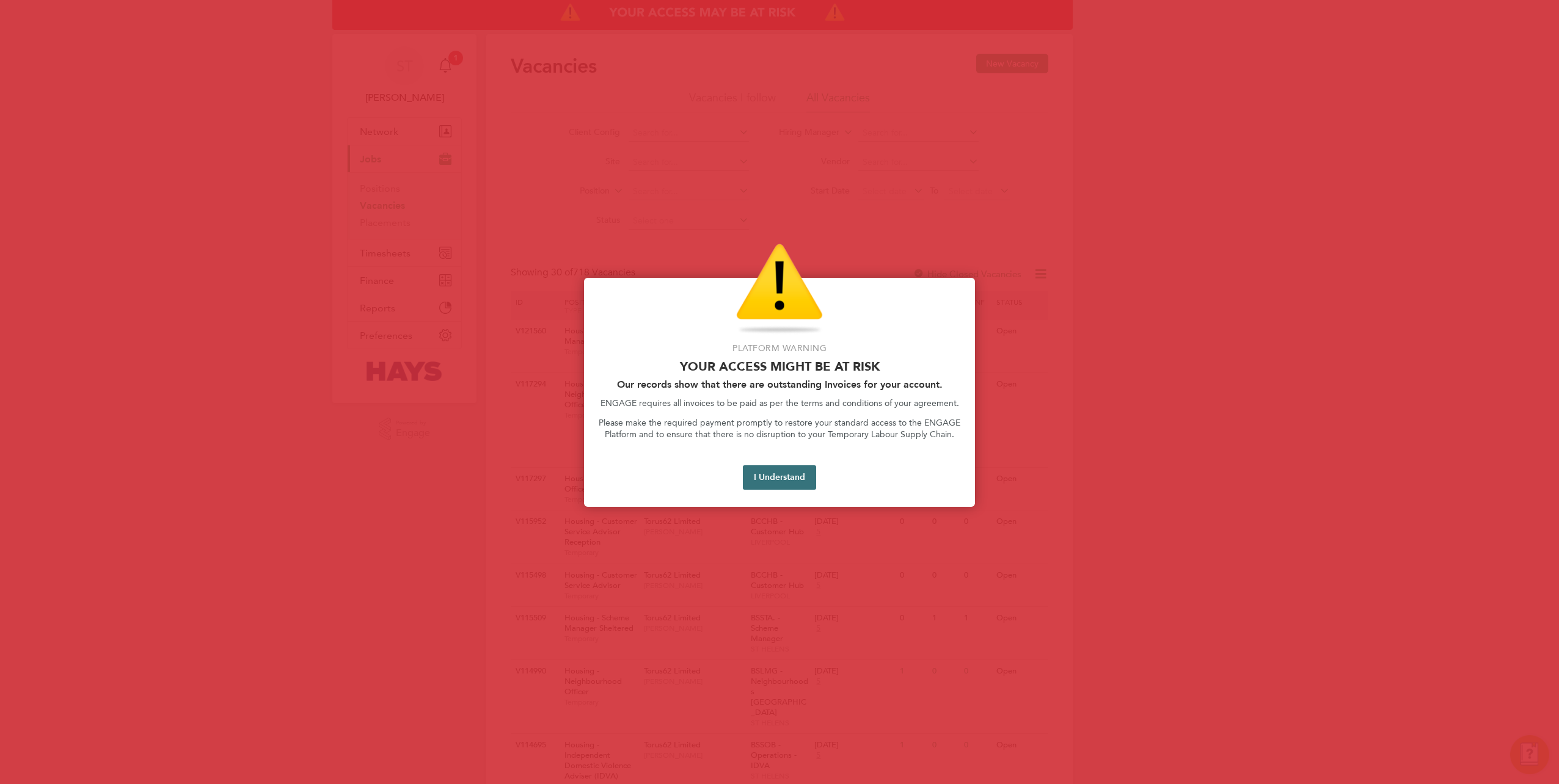
click at [770, 481] on button "I Understand" at bounding box center [779, 477] width 73 height 24
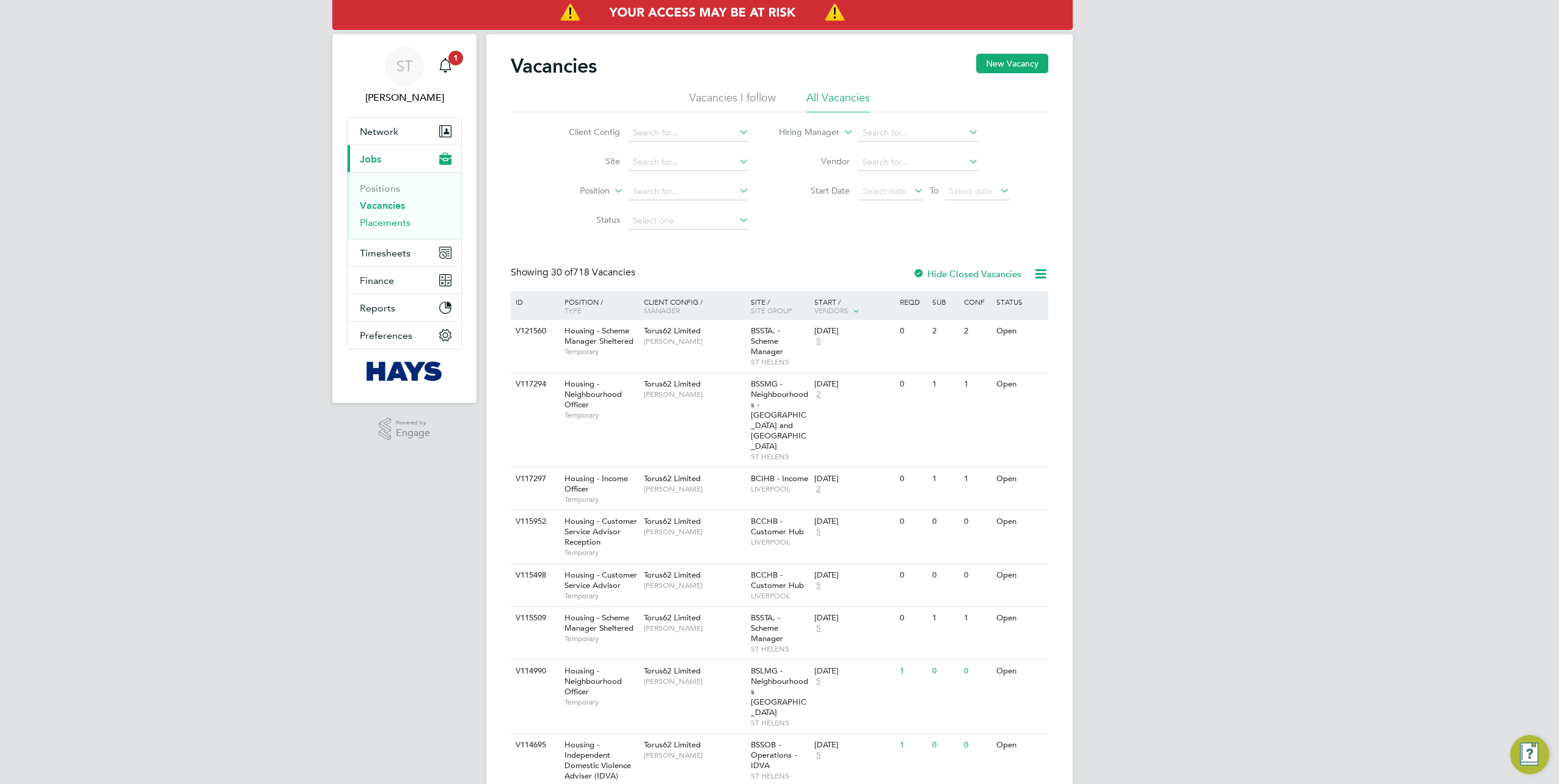
drag, startPoint x: 385, startPoint y: 221, endPoint x: 405, endPoint y: 216, distance: 20.6
click at [385, 221] on link "Placements" at bounding box center [385, 223] width 51 height 12
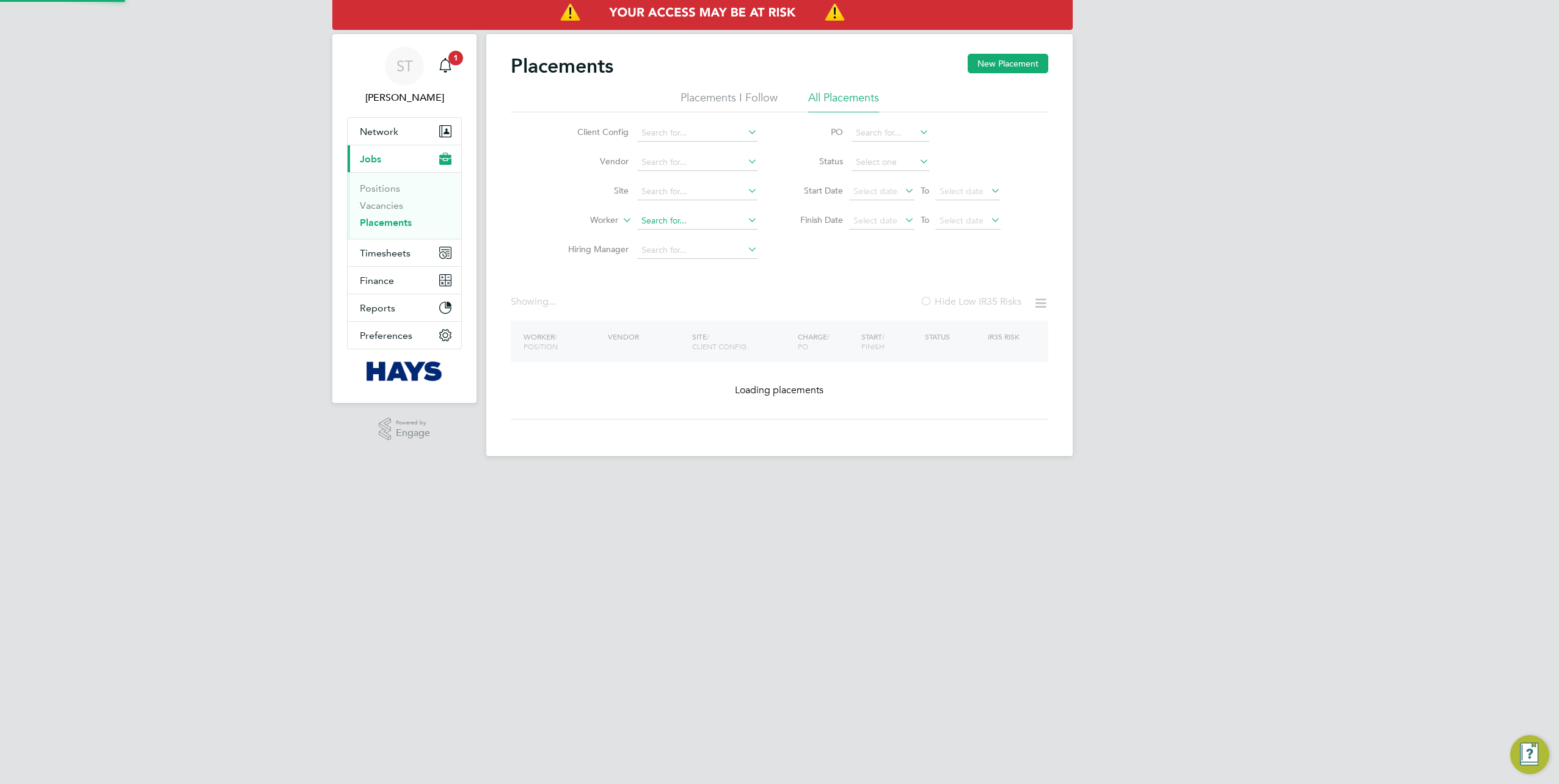
click at [655, 223] on input at bounding box center [697, 221] width 120 height 18
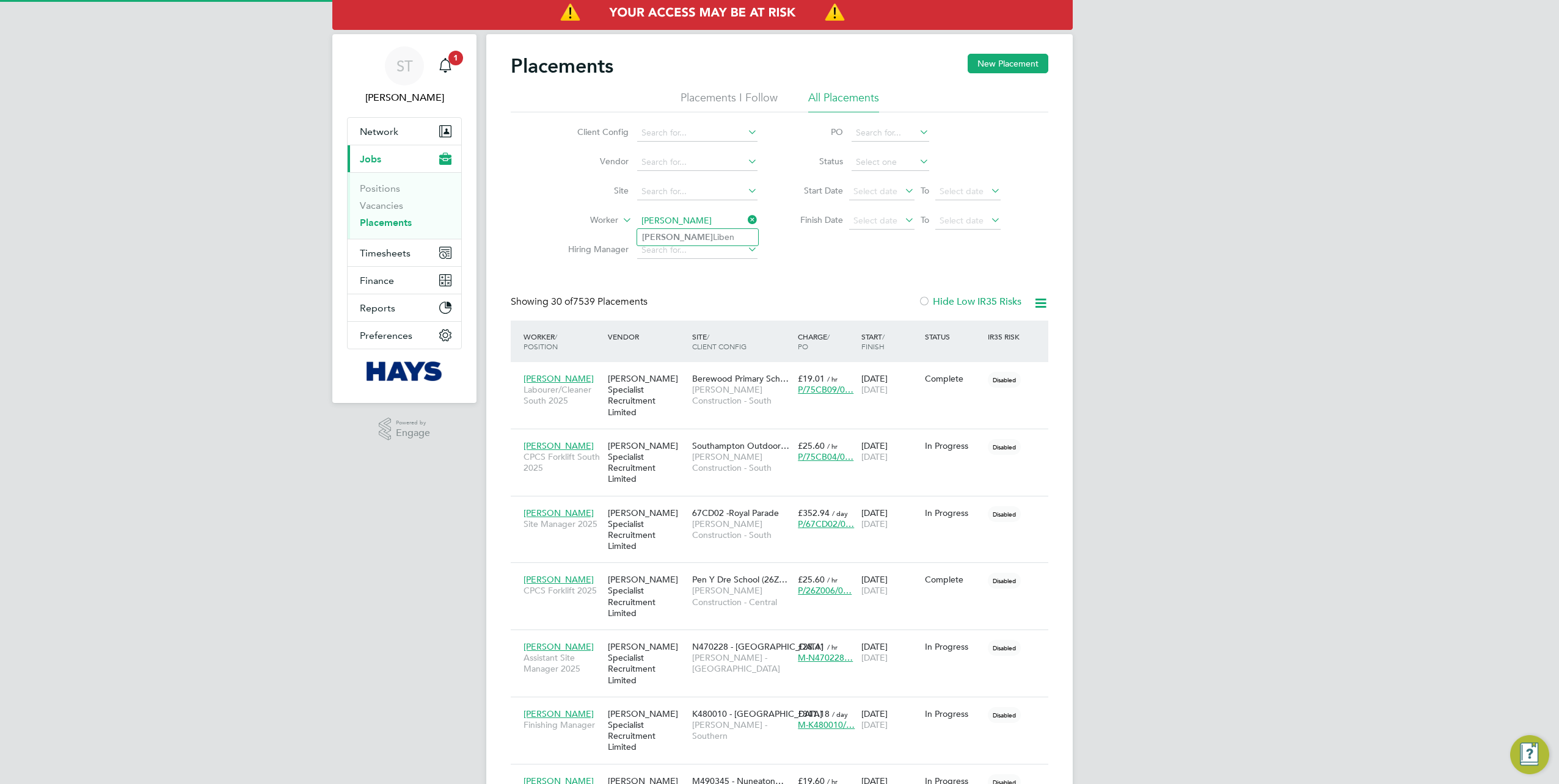
click at [692, 238] on li "[PERSON_NAME]" at bounding box center [697, 237] width 121 height 17
type input "[PERSON_NAME]"
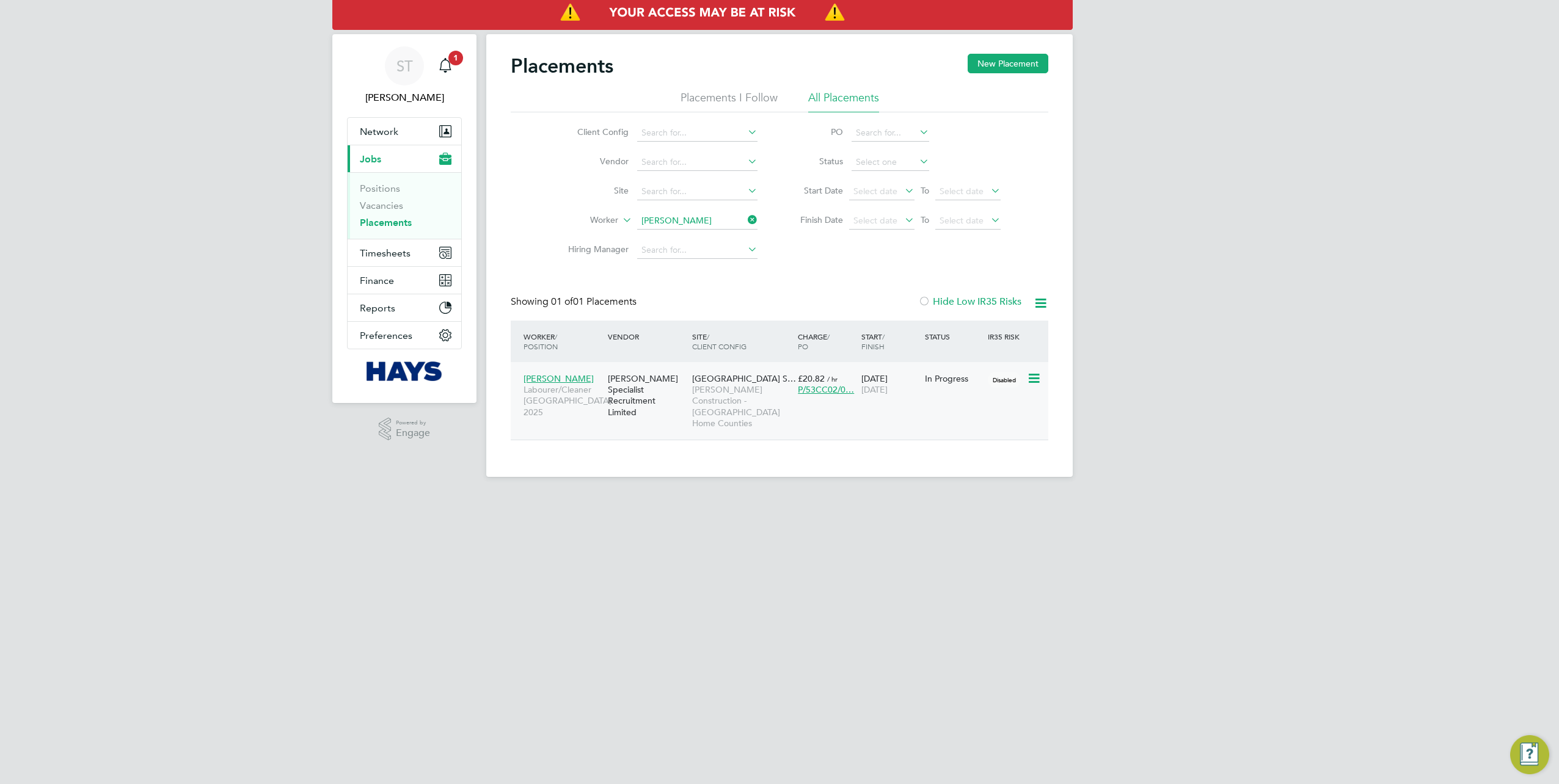
click at [539, 380] on span "[PERSON_NAME]" at bounding box center [559, 379] width 70 height 11
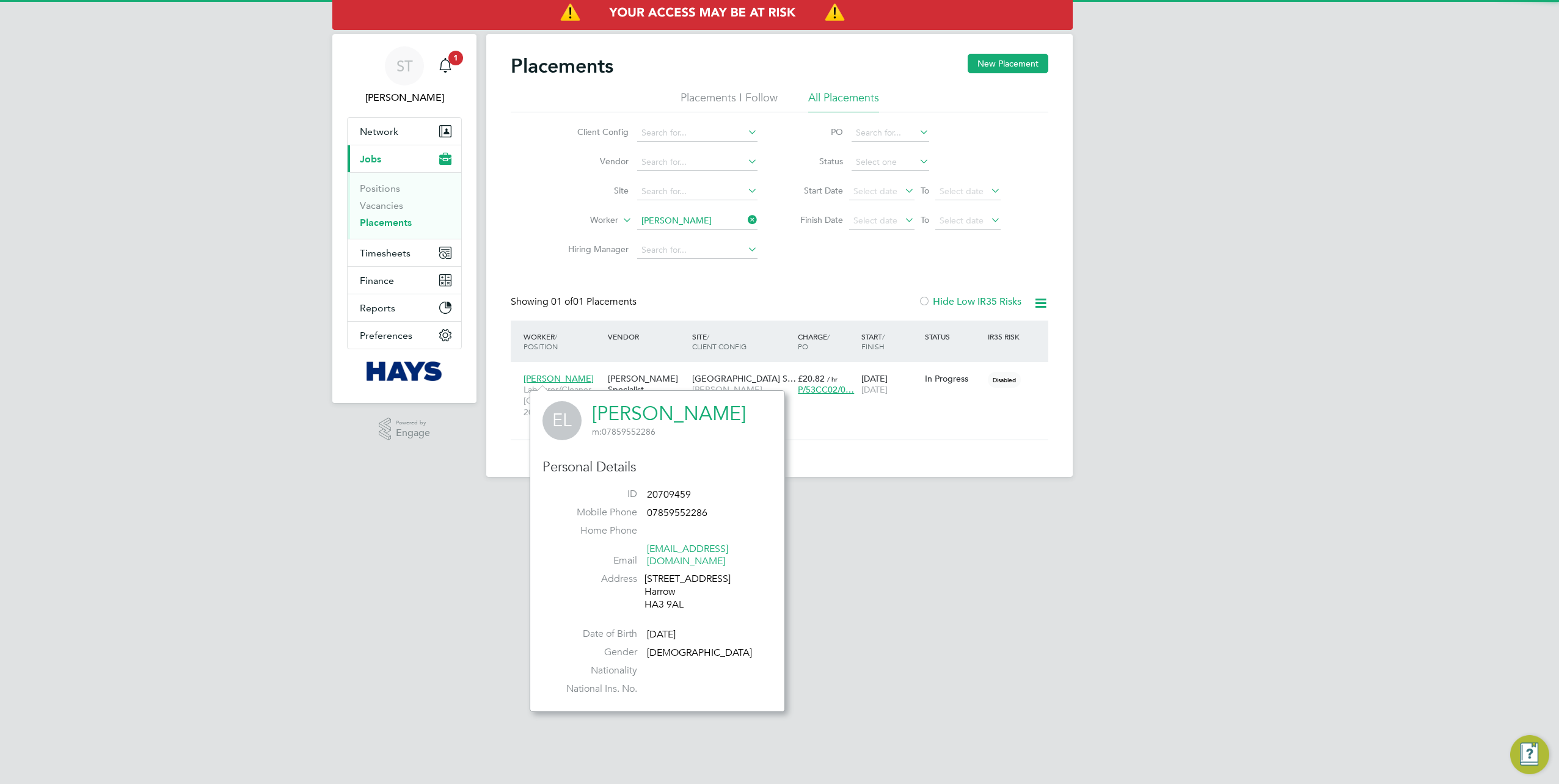
click at [609, 418] on link "[PERSON_NAME]" at bounding box center [669, 414] width 154 height 24
click at [814, 417] on div "[PERSON_NAME] Labourer/Cleaner [GEOGRAPHIC_DATA] 2025 [PERSON_NAME] Specialist …" at bounding box center [780, 401] width 538 height 78
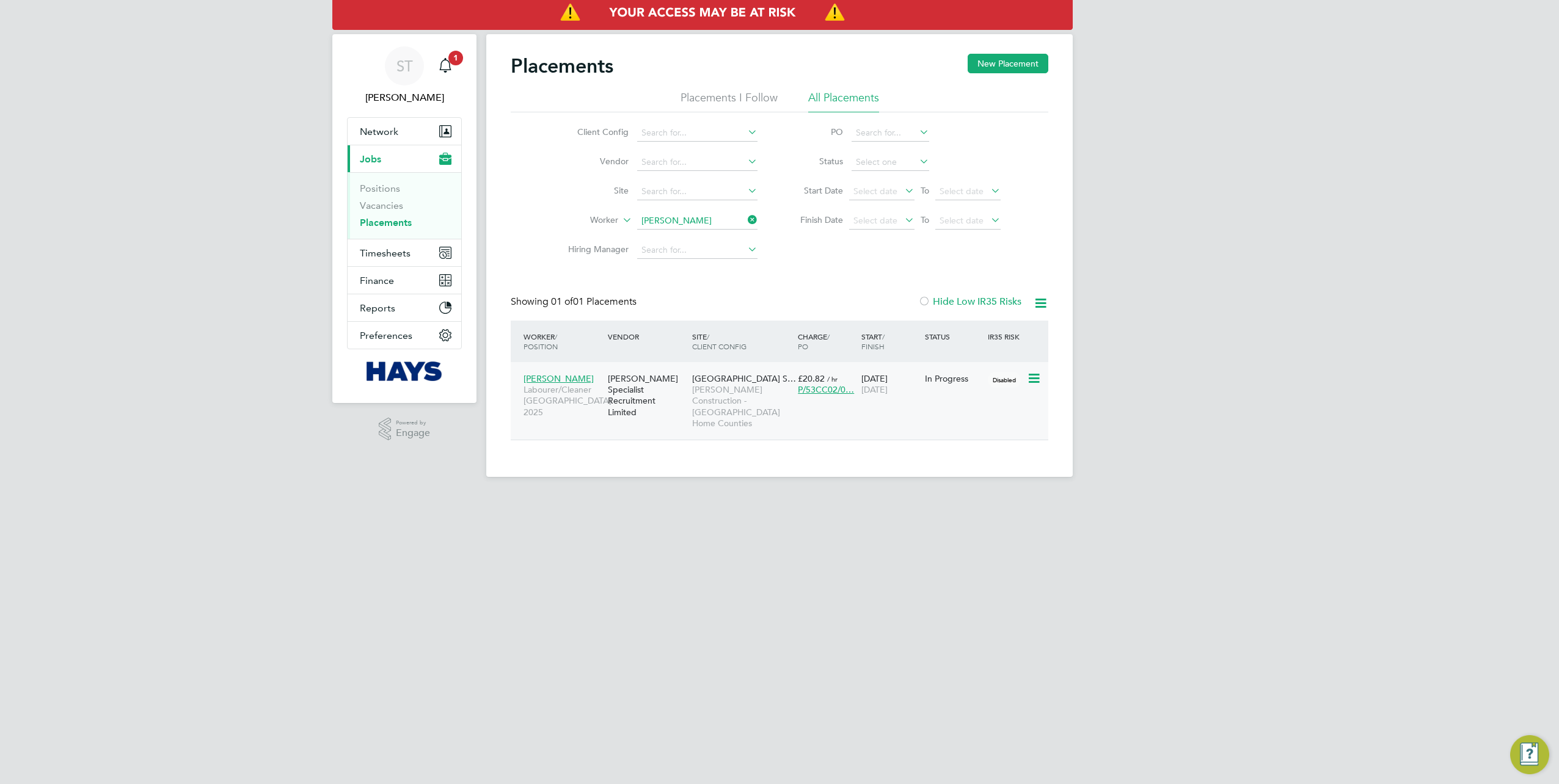
click at [701, 394] on span "[PERSON_NAME] Construction - [GEOGRAPHIC_DATA] Home Counties" at bounding box center [743, 406] width 100 height 44
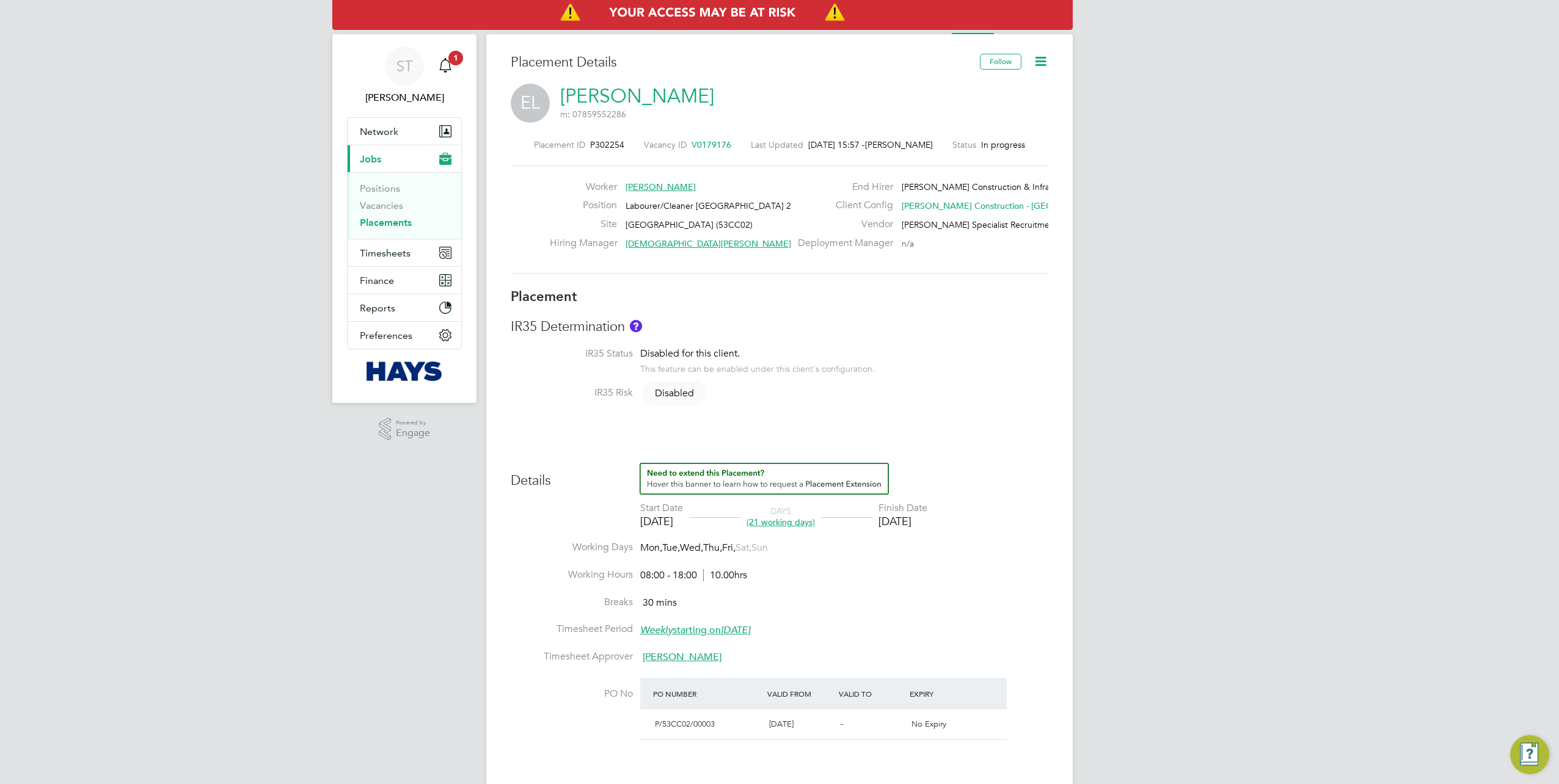
click at [602, 99] on link "[PERSON_NAME]" at bounding box center [637, 96] width 154 height 24
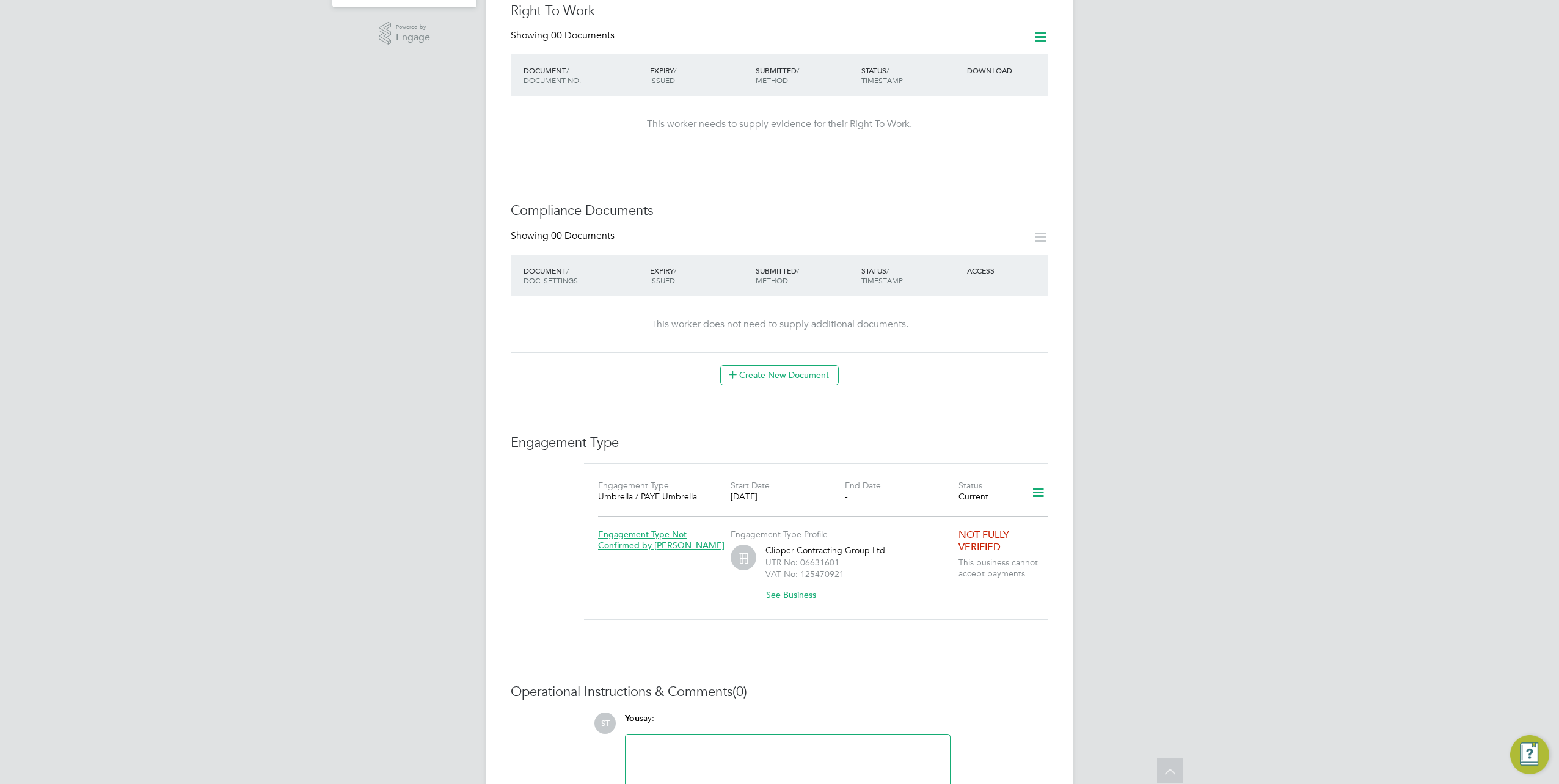
scroll to position [525, 0]
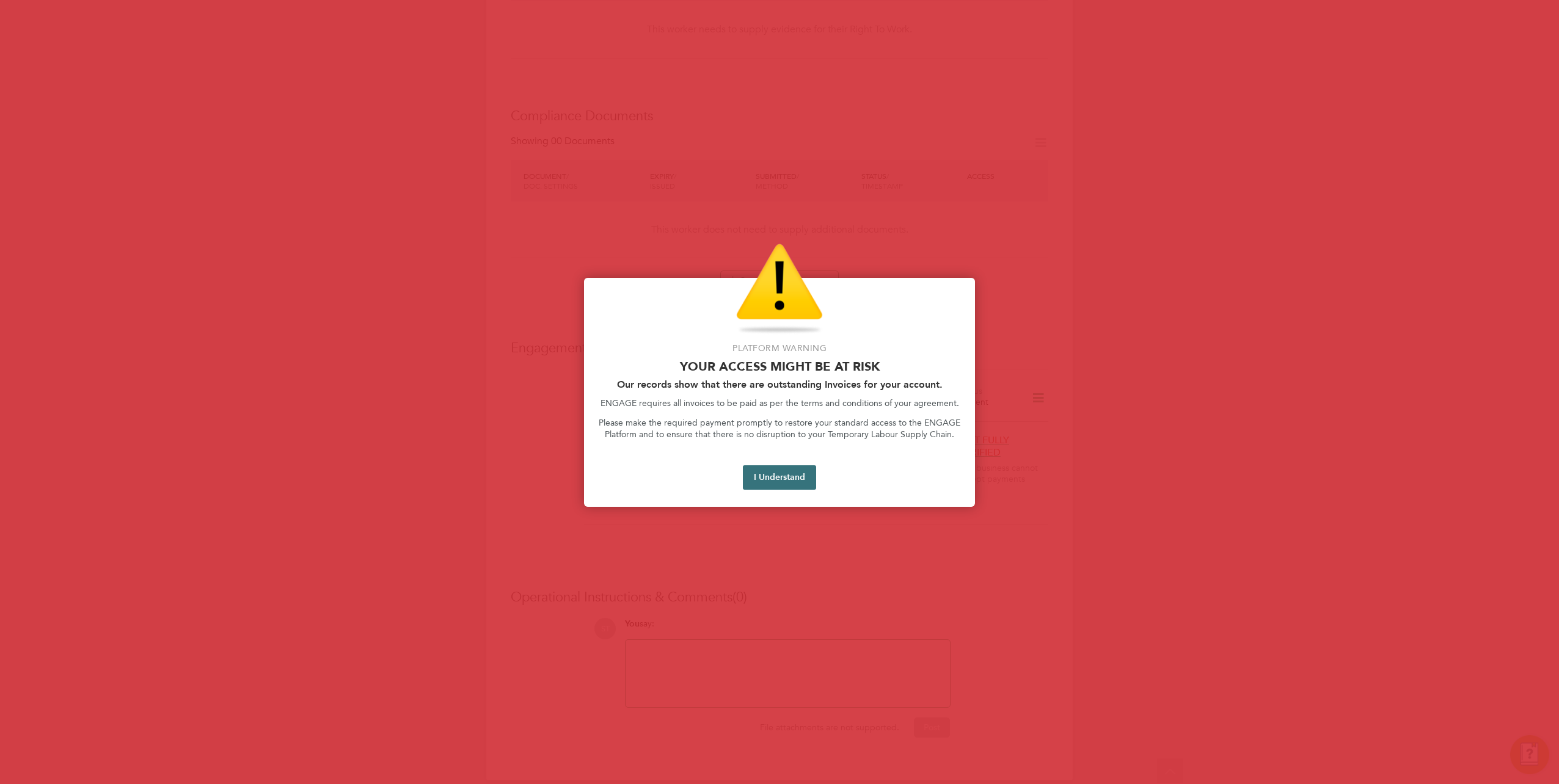
click at [784, 479] on button "I Understand" at bounding box center [779, 477] width 73 height 24
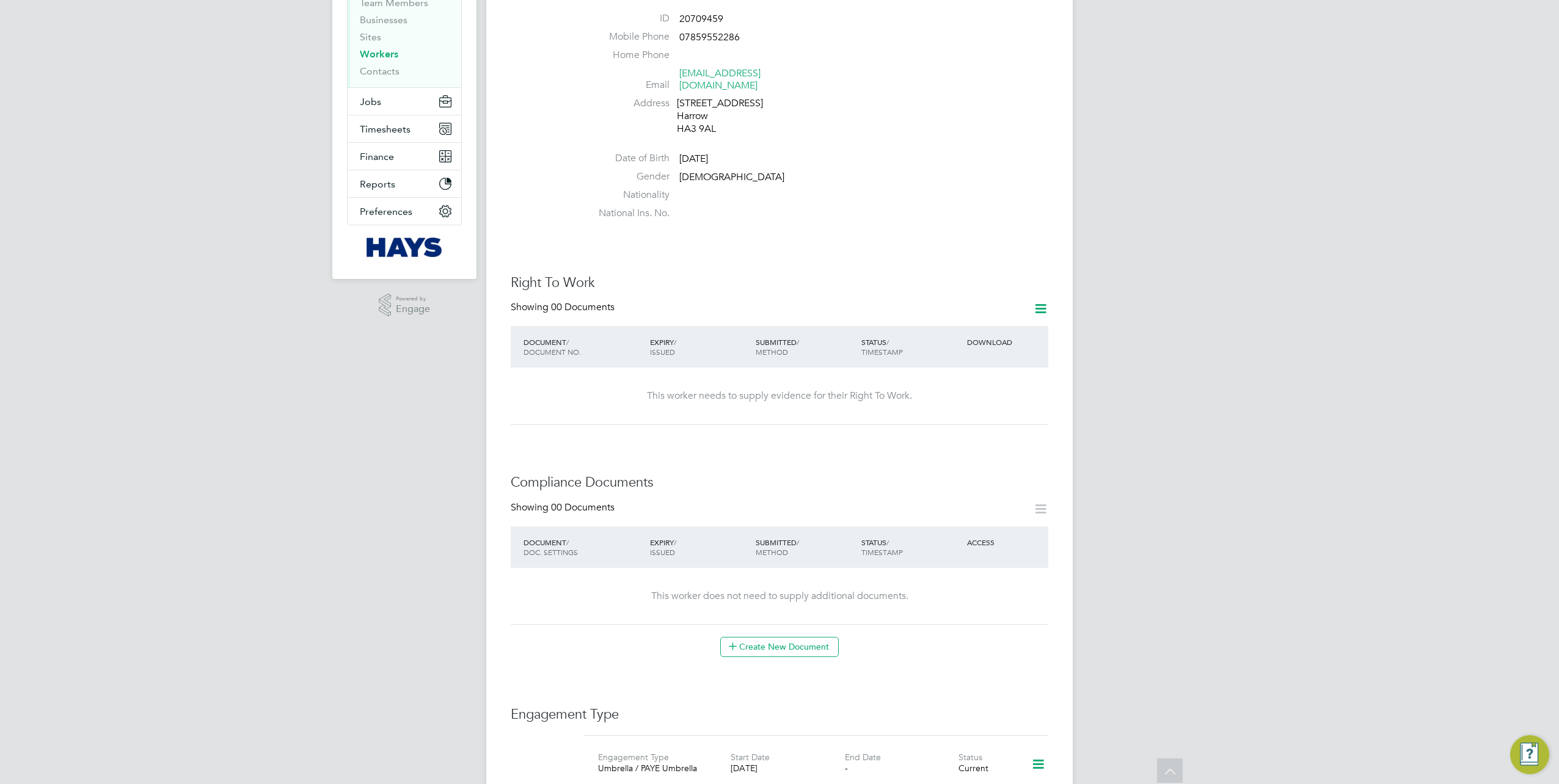
scroll to position [0, 0]
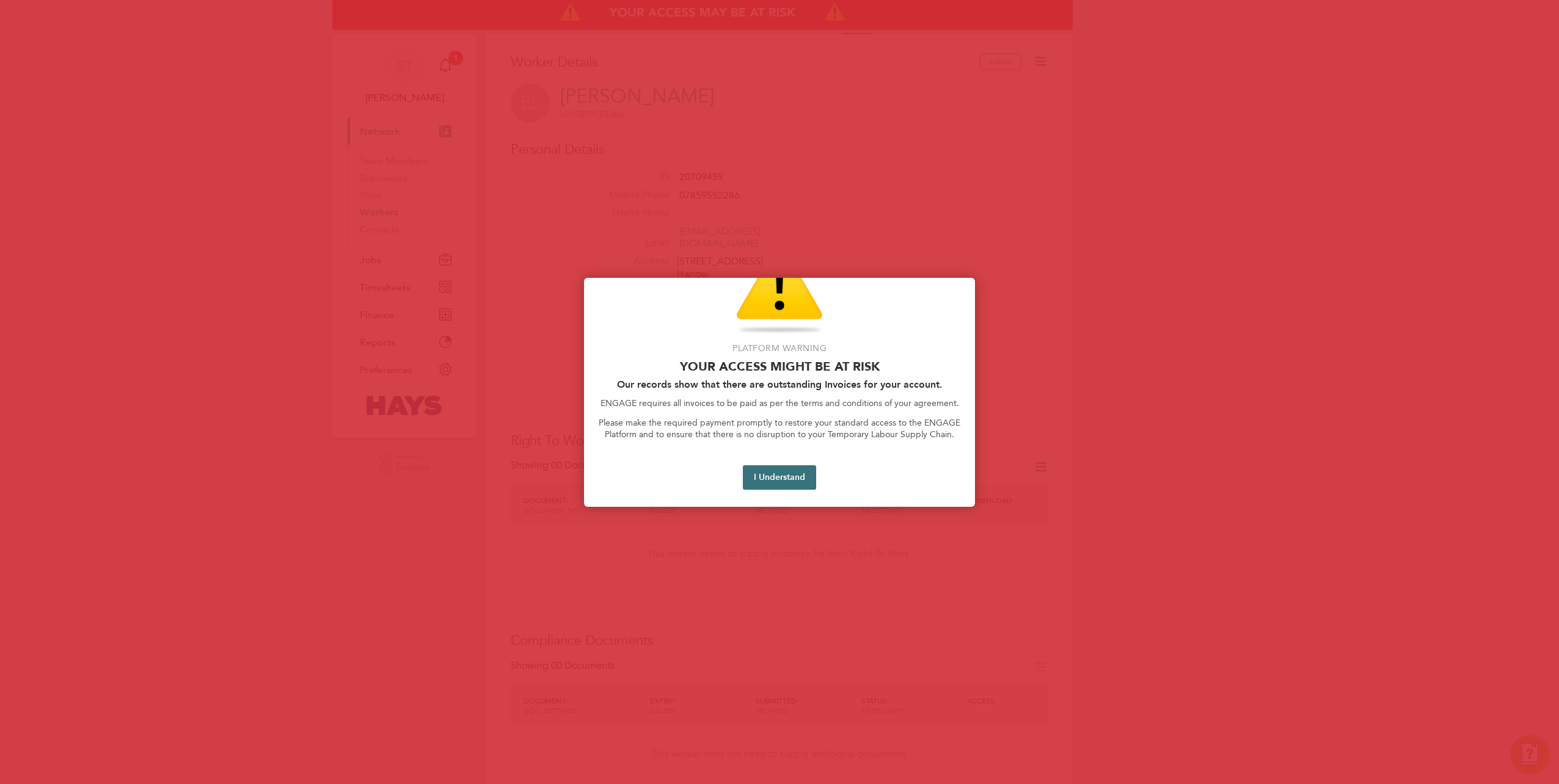
click at [770, 488] on button "I Understand" at bounding box center [779, 477] width 73 height 24
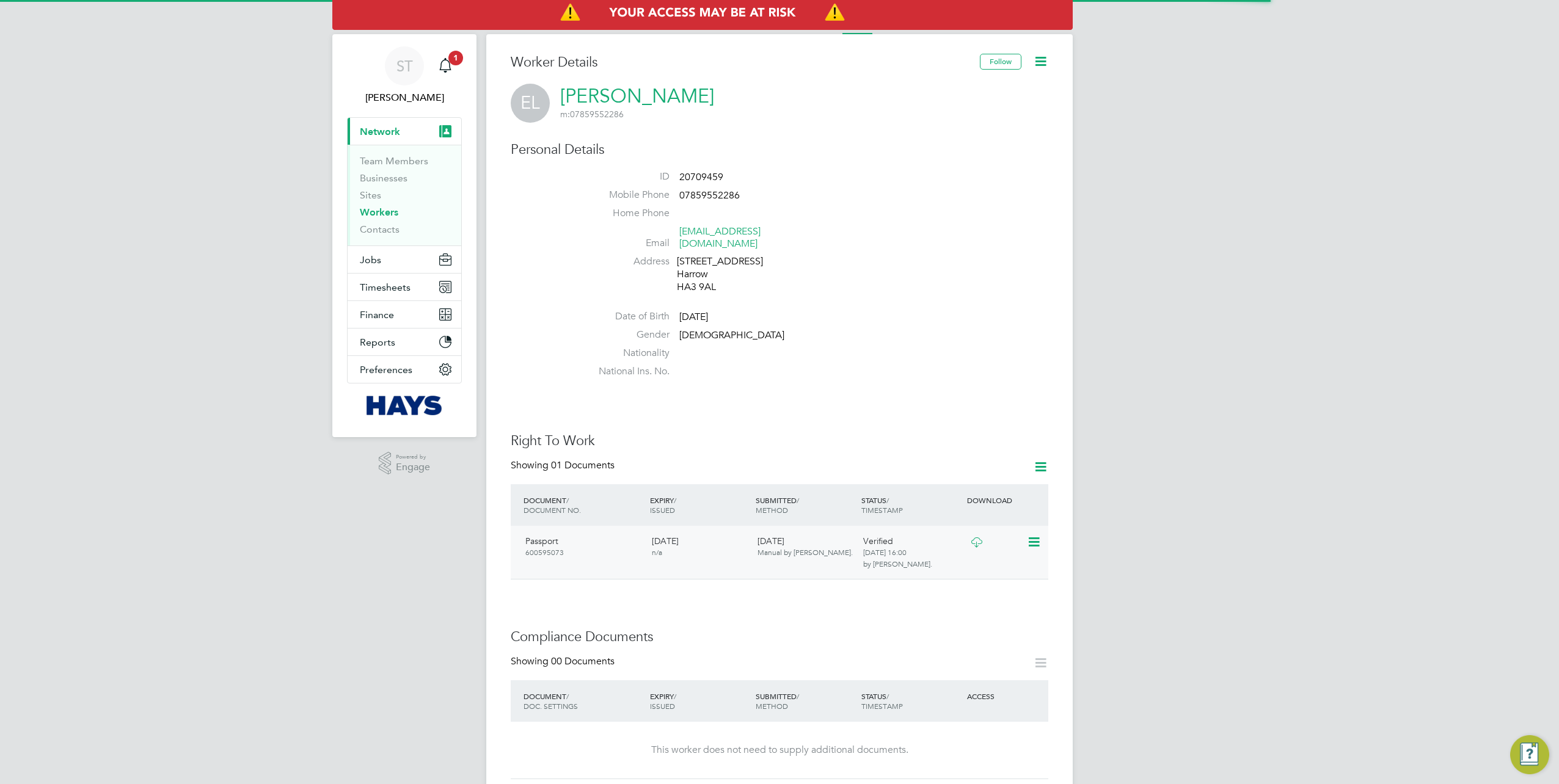
click at [979, 537] on icon at bounding box center [976, 542] width 16 height 10
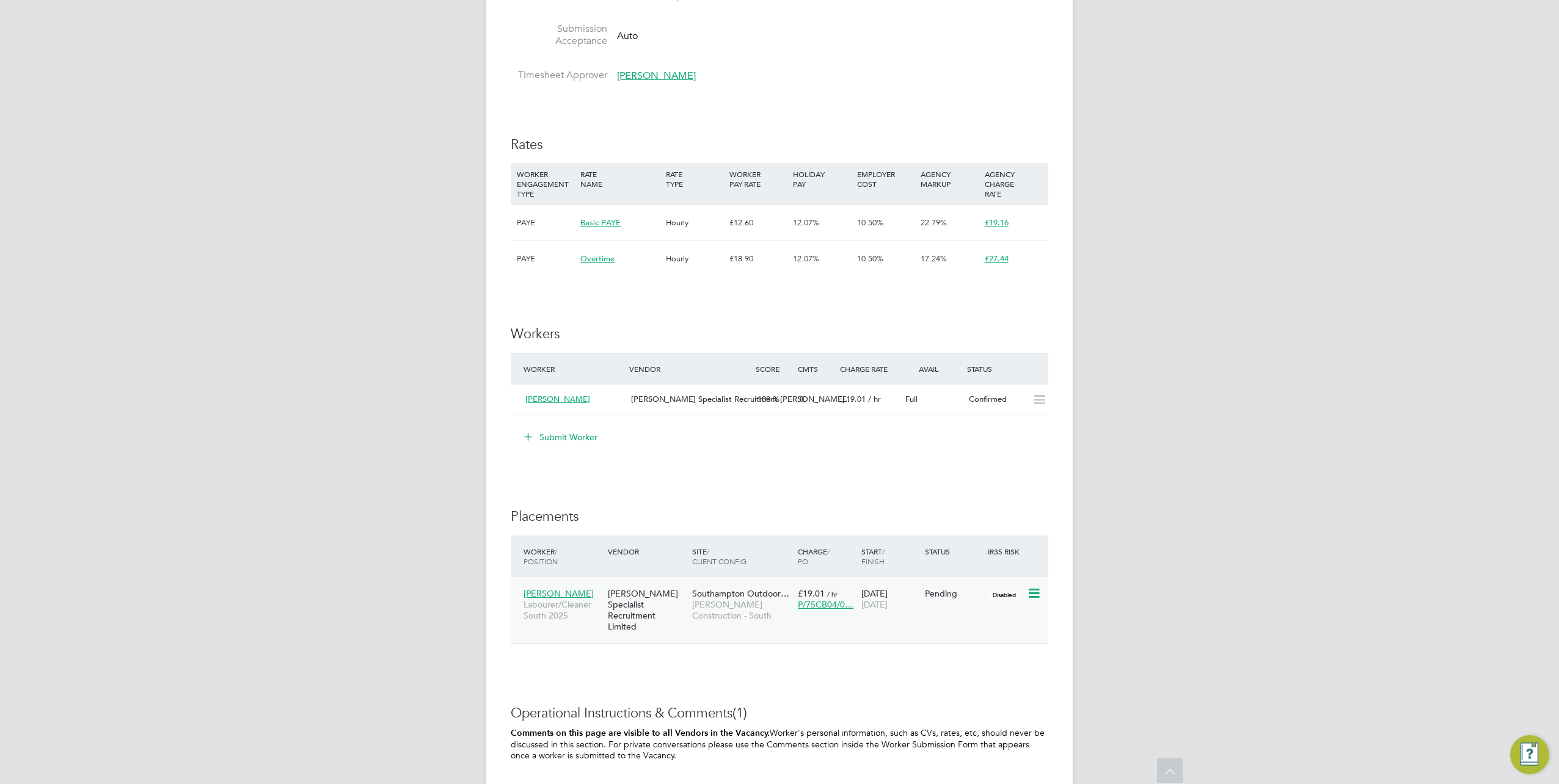
click at [569, 594] on span "[PERSON_NAME]" at bounding box center [559, 594] width 70 height 11
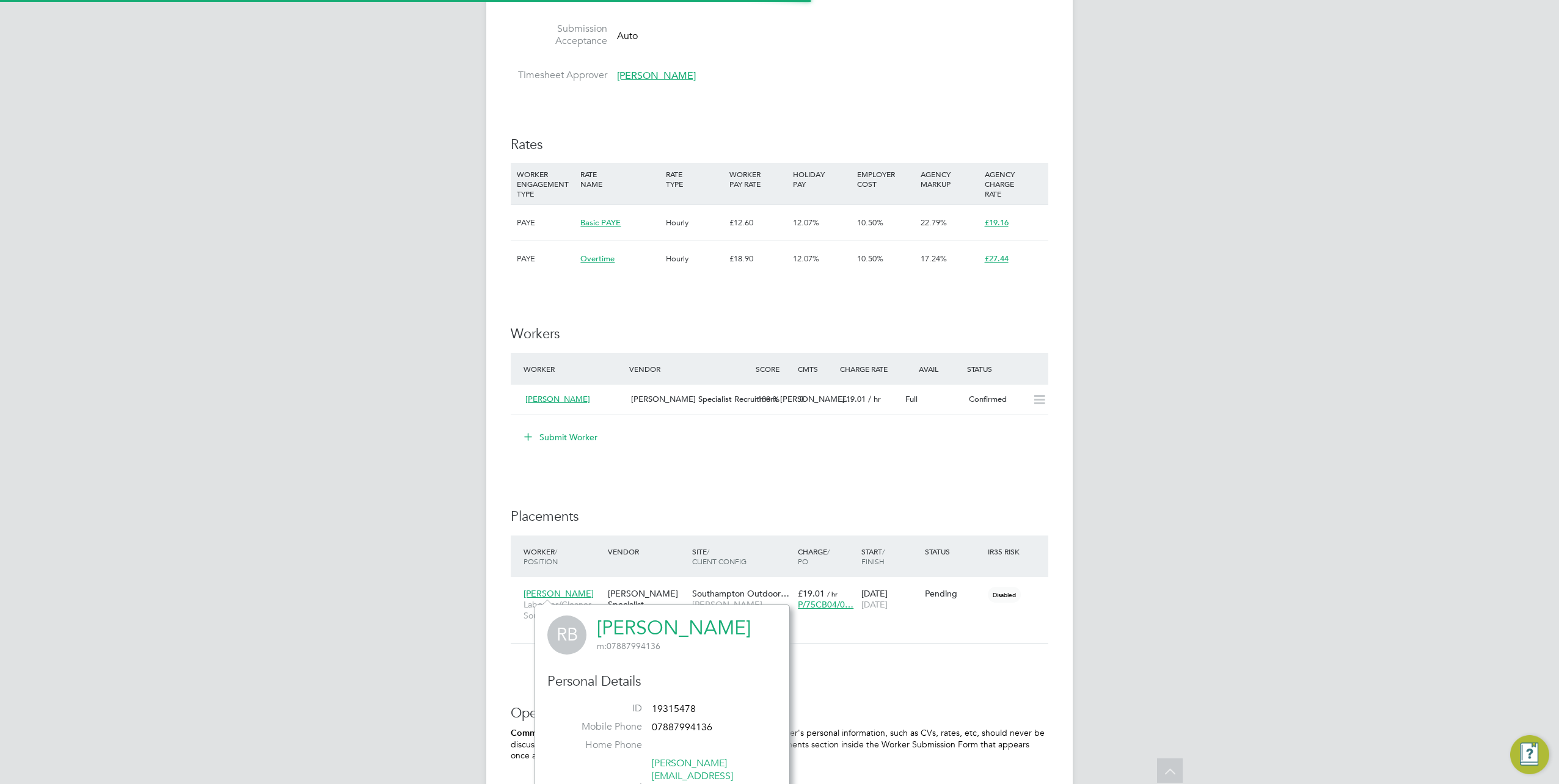
click at [665, 632] on link "[PERSON_NAME]" at bounding box center [673, 629] width 154 height 24
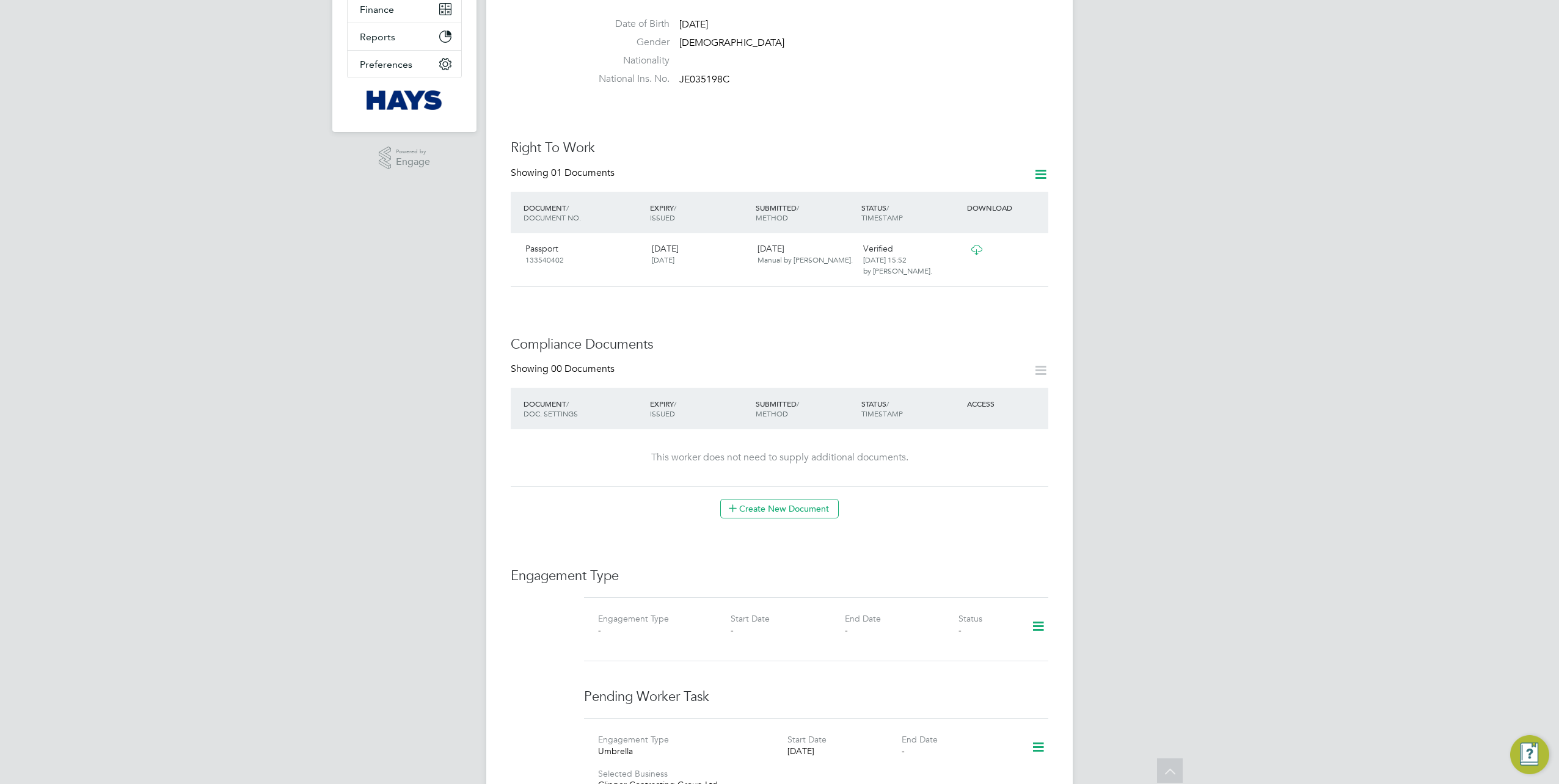
scroll to position [367, 0]
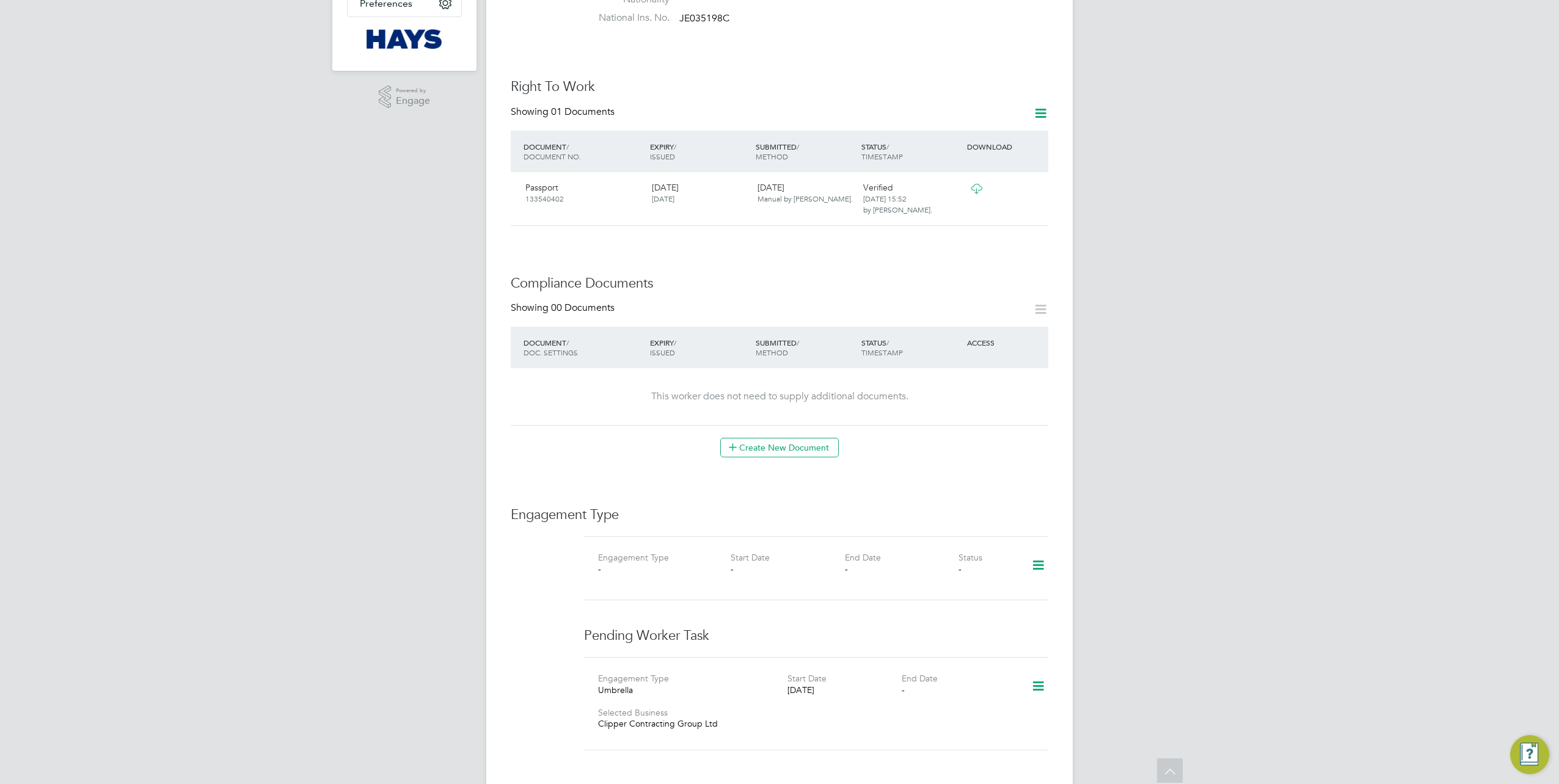
click at [1044, 551] on icon at bounding box center [1038, 565] width 21 height 28
click at [976, 593] on li "Add Engagement Type" at bounding box center [976, 592] width 139 height 18
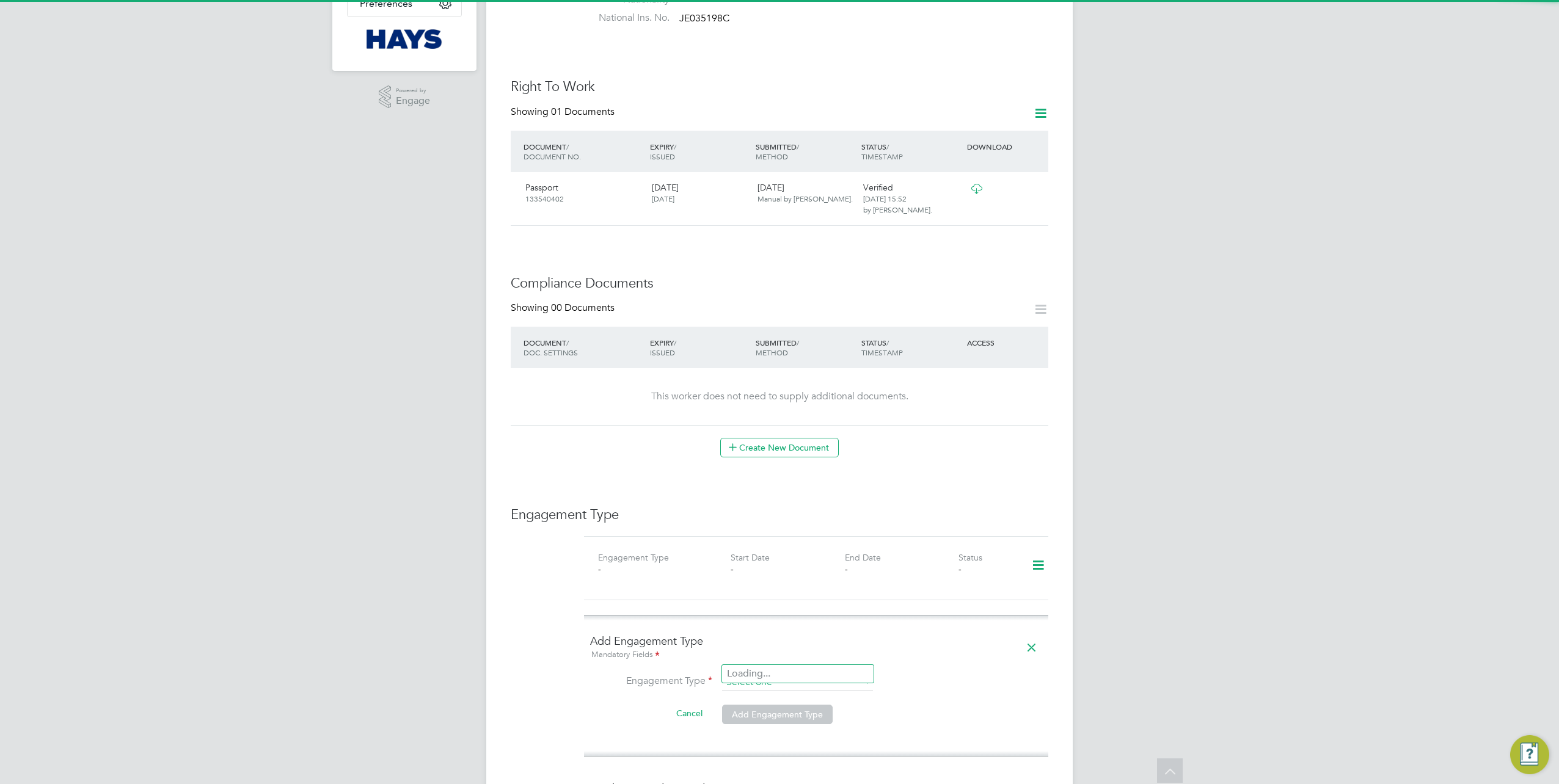
click at [767, 674] on input at bounding box center [797, 682] width 151 height 18
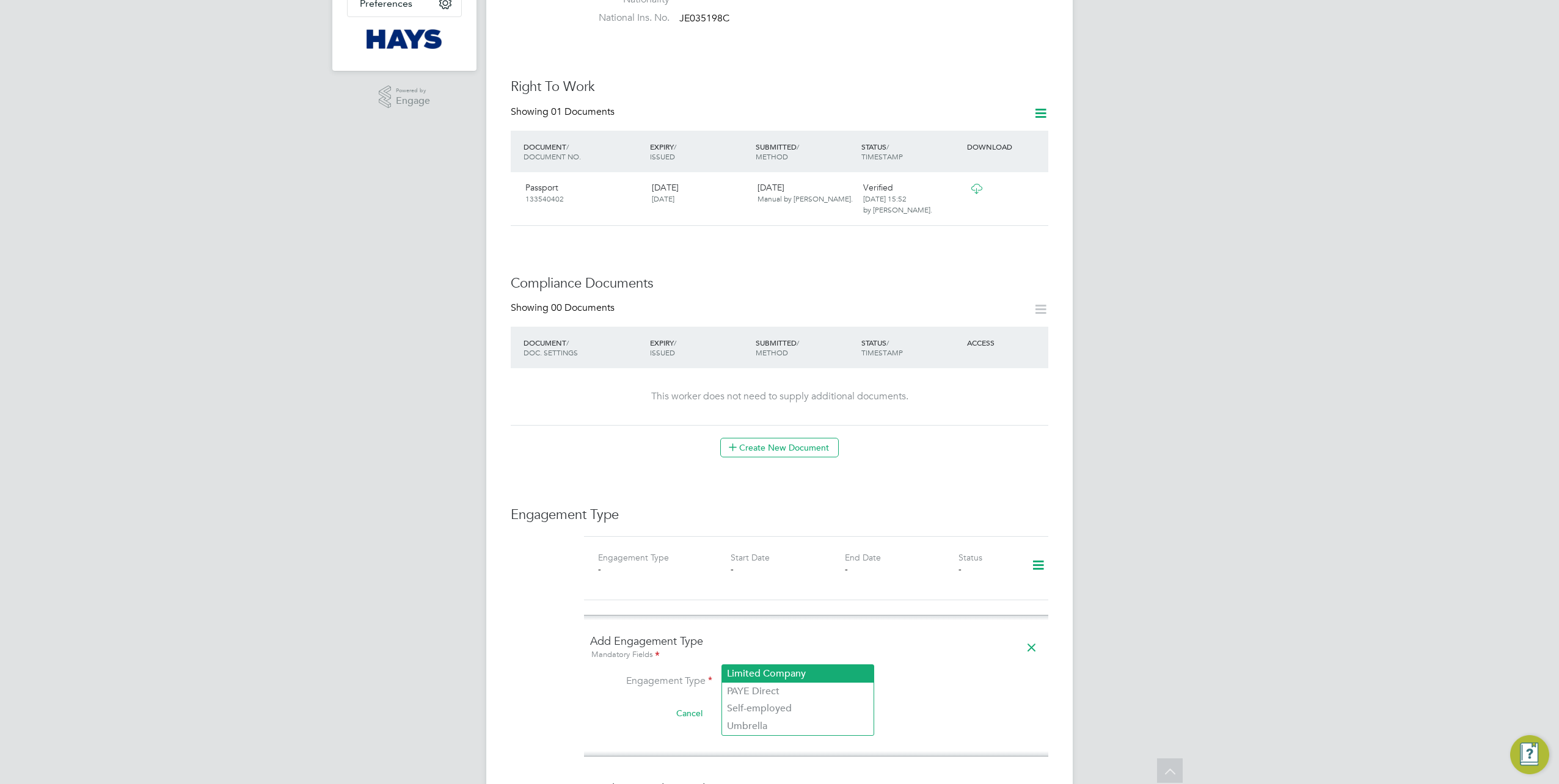
scroll to position [428, 0]
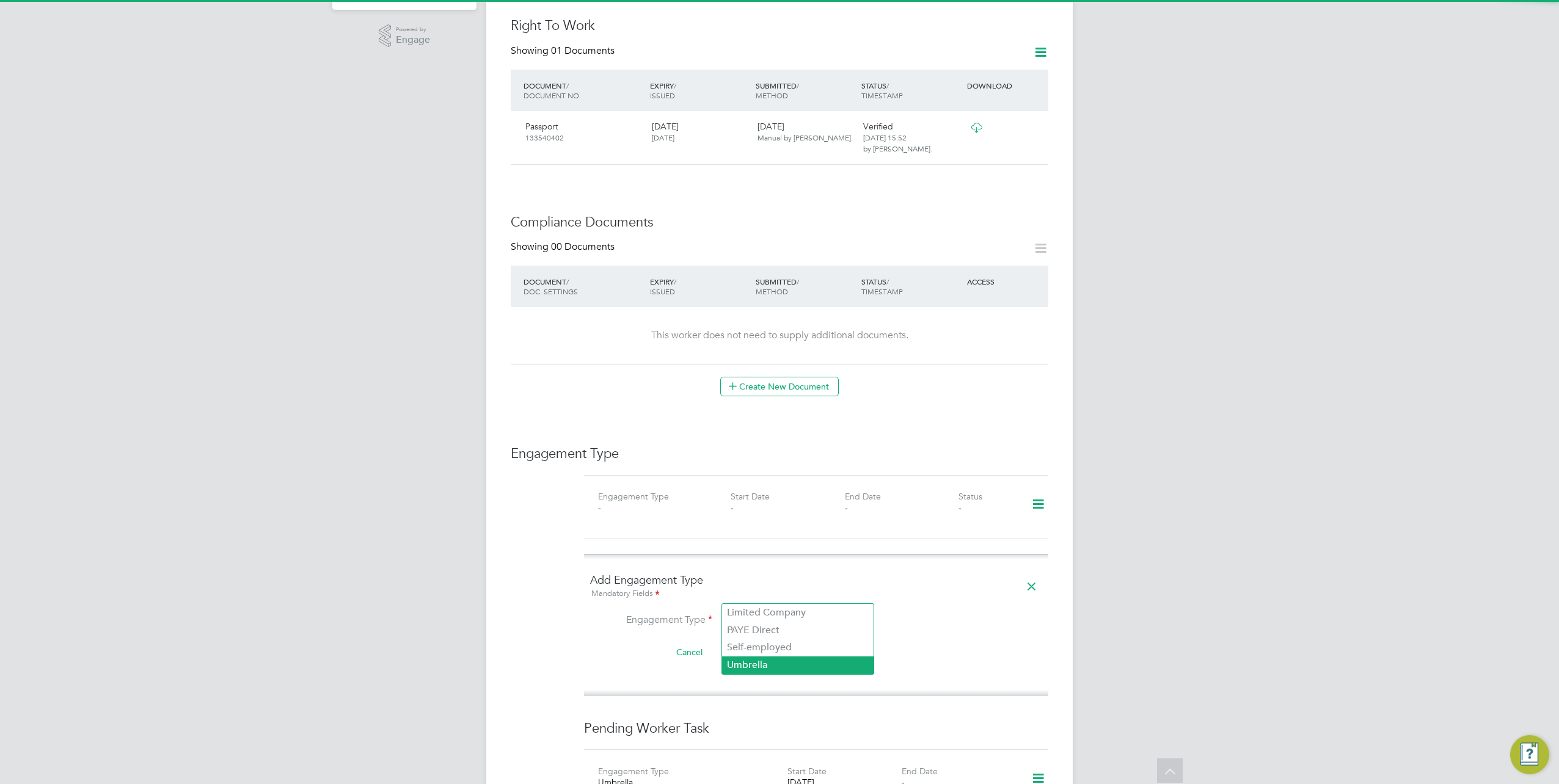
click at [790, 668] on li "Umbrella" at bounding box center [798, 665] width 151 height 18
type input "Umbrella"
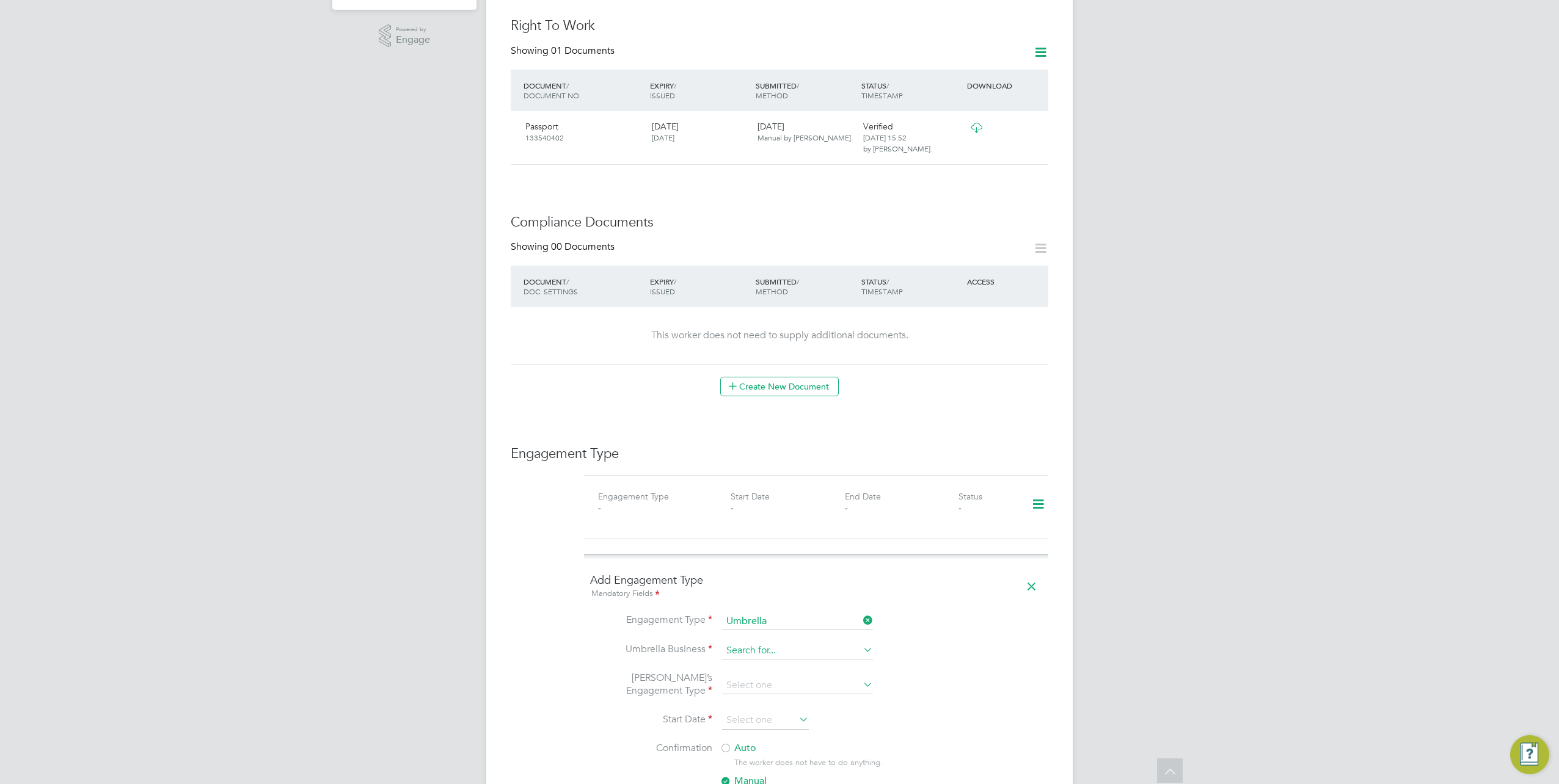
click at [760, 643] on input at bounding box center [797, 651] width 151 height 18
click at [759, 639] on li "Cli pper Contracting Group Ltd" at bounding box center [798, 642] width 151 height 18
type input "Clipper Contracting Group Ltd"
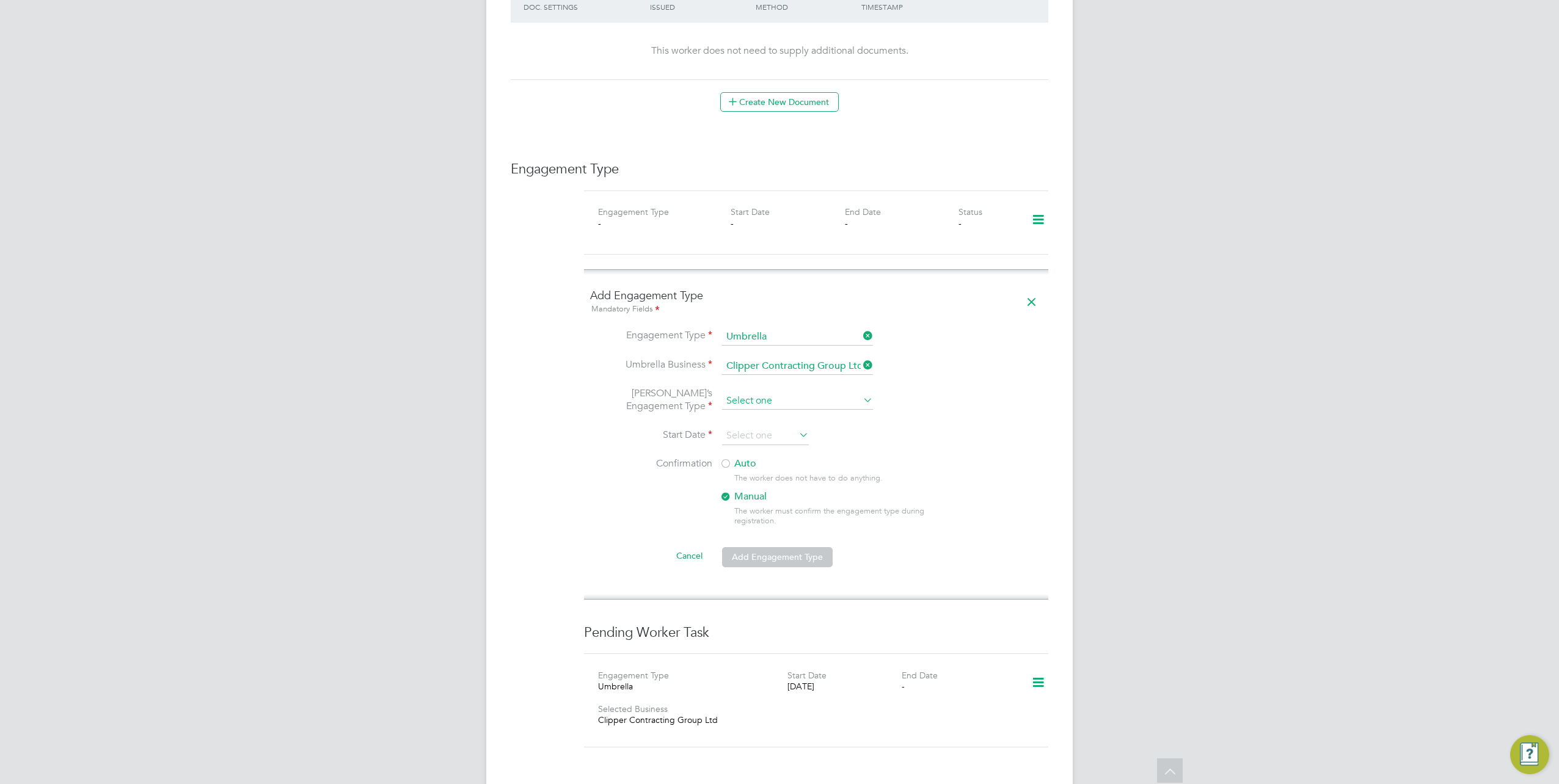
scroll to position [794, 0]
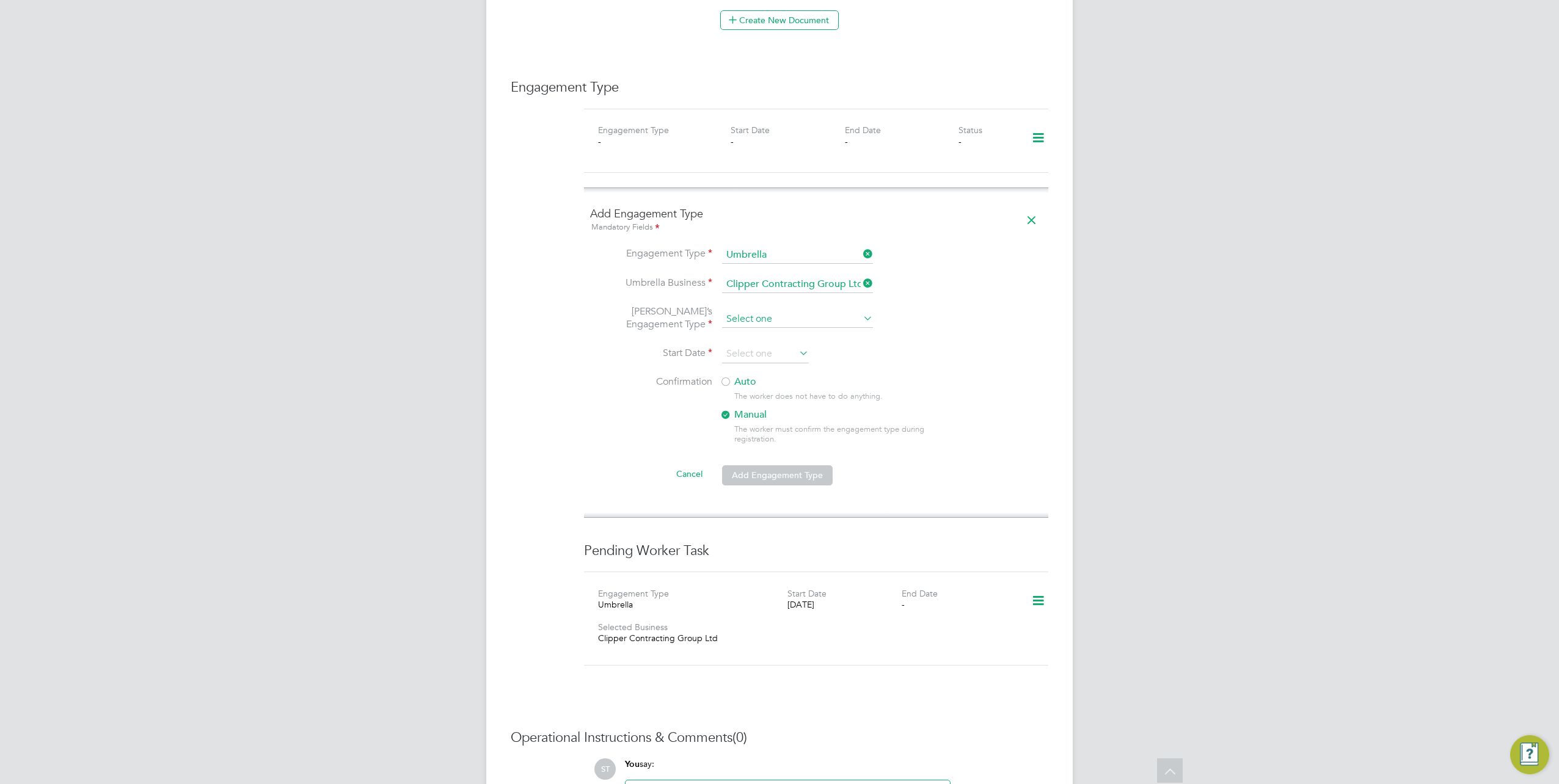
click at [774, 311] on input at bounding box center [797, 320] width 151 height 18
click at [744, 380] on li "PAYE Umbrella" at bounding box center [798, 380] width 151 height 18
type input "PAYE Umbrella"
click at [745, 345] on input at bounding box center [766, 355] width 87 height 18
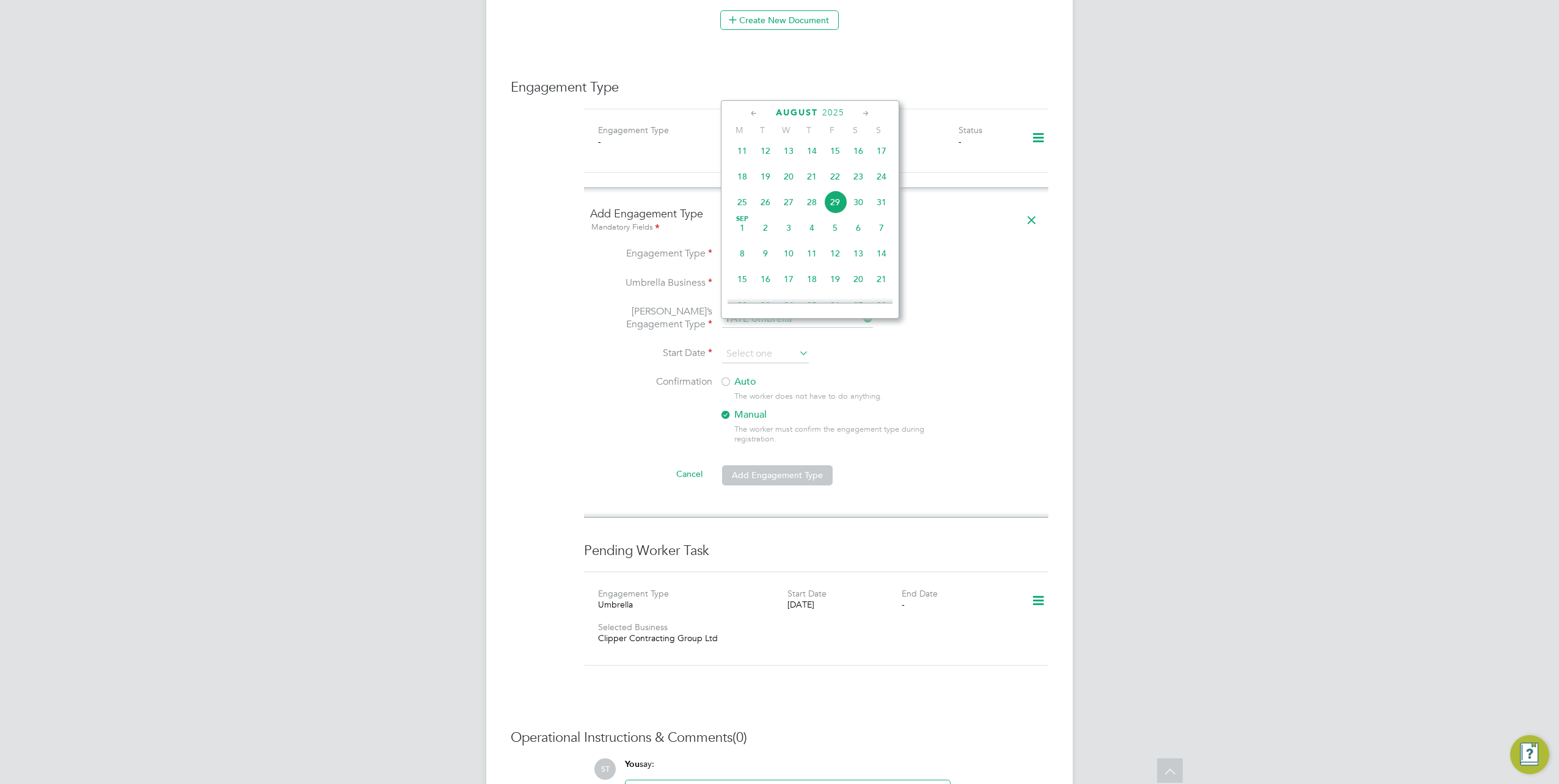
click at [789, 205] on span "27" at bounding box center [789, 201] width 23 height 23
type input "[DATE]"
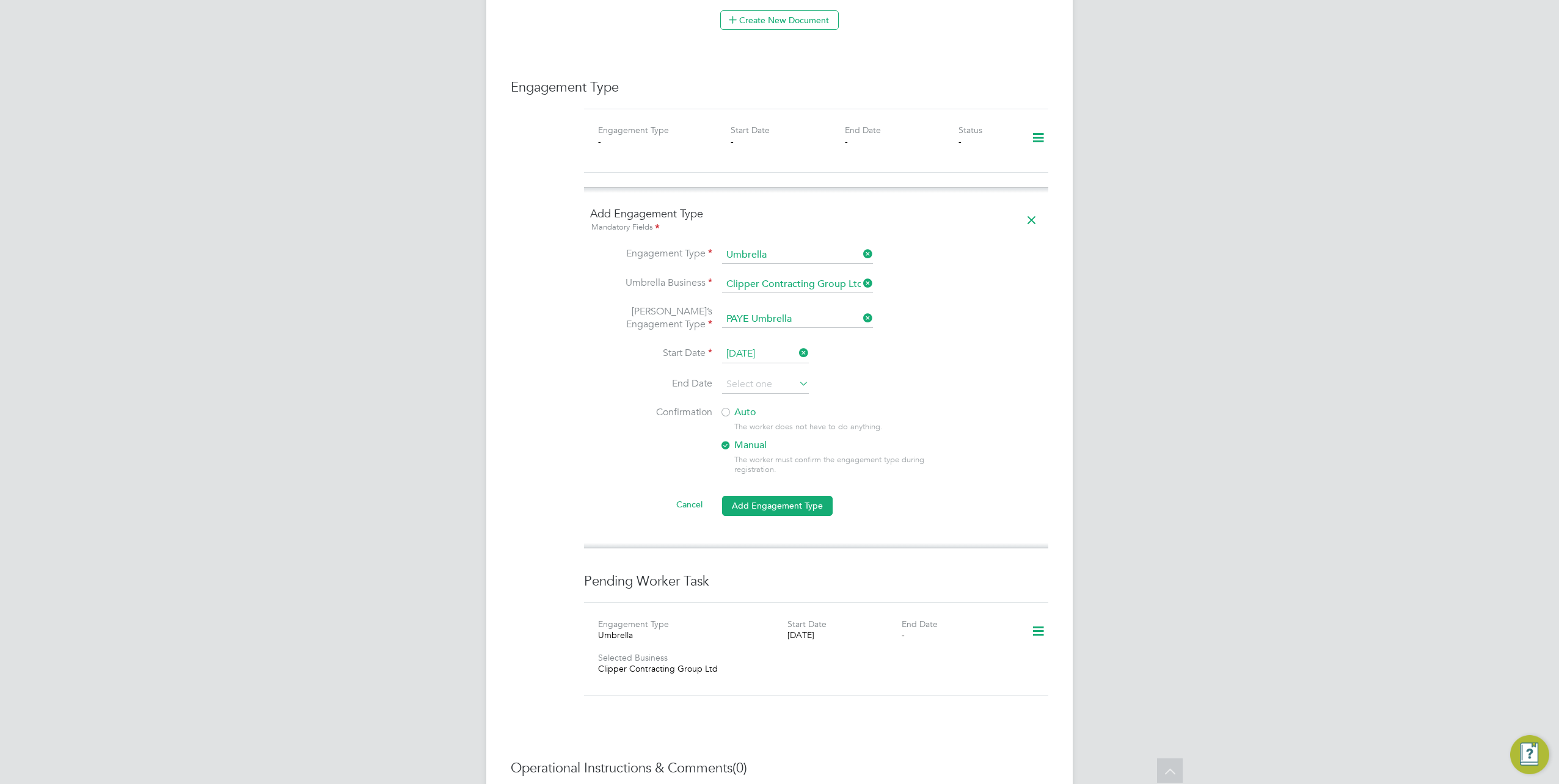
click at [734, 406] on label "Auto" at bounding box center [829, 413] width 220 height 13
click at [779, 496] on button "Add Engagement Type" at bounding box center [778, 505] width 111 height 19
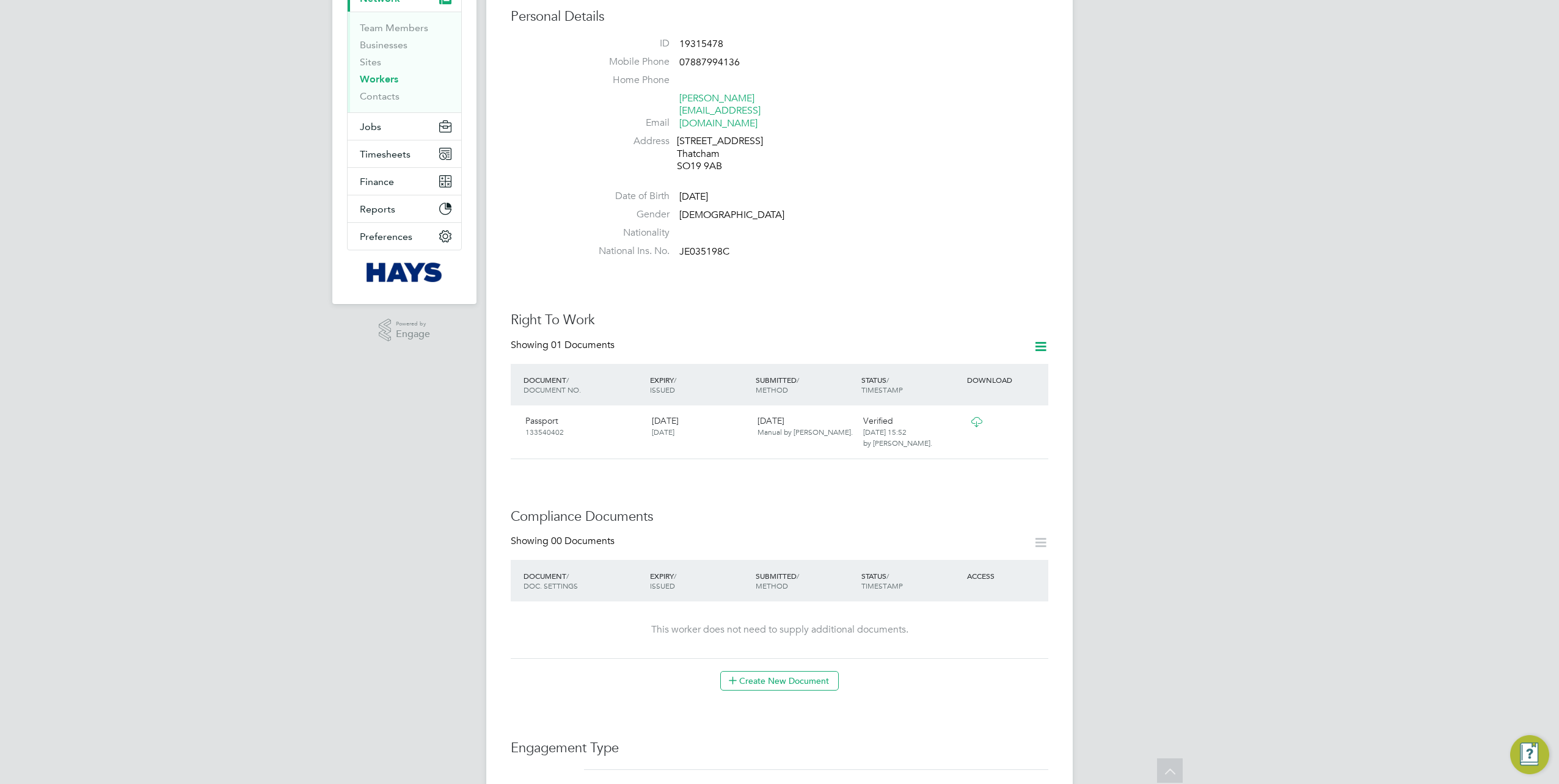
scroll to position [91, 0]
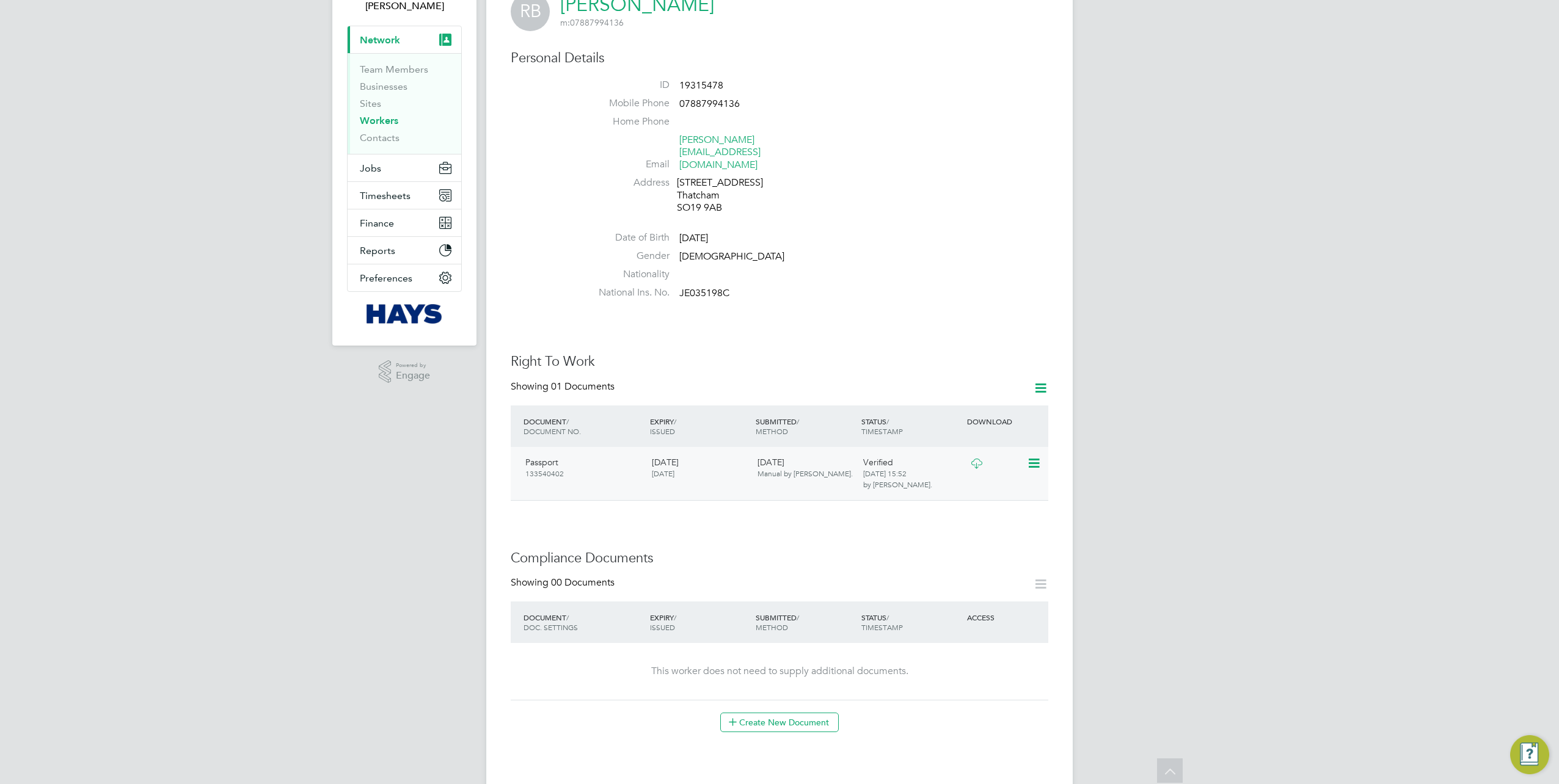
click at [978, 459] on icon at bounding box center [976, 464] width 16 height 10
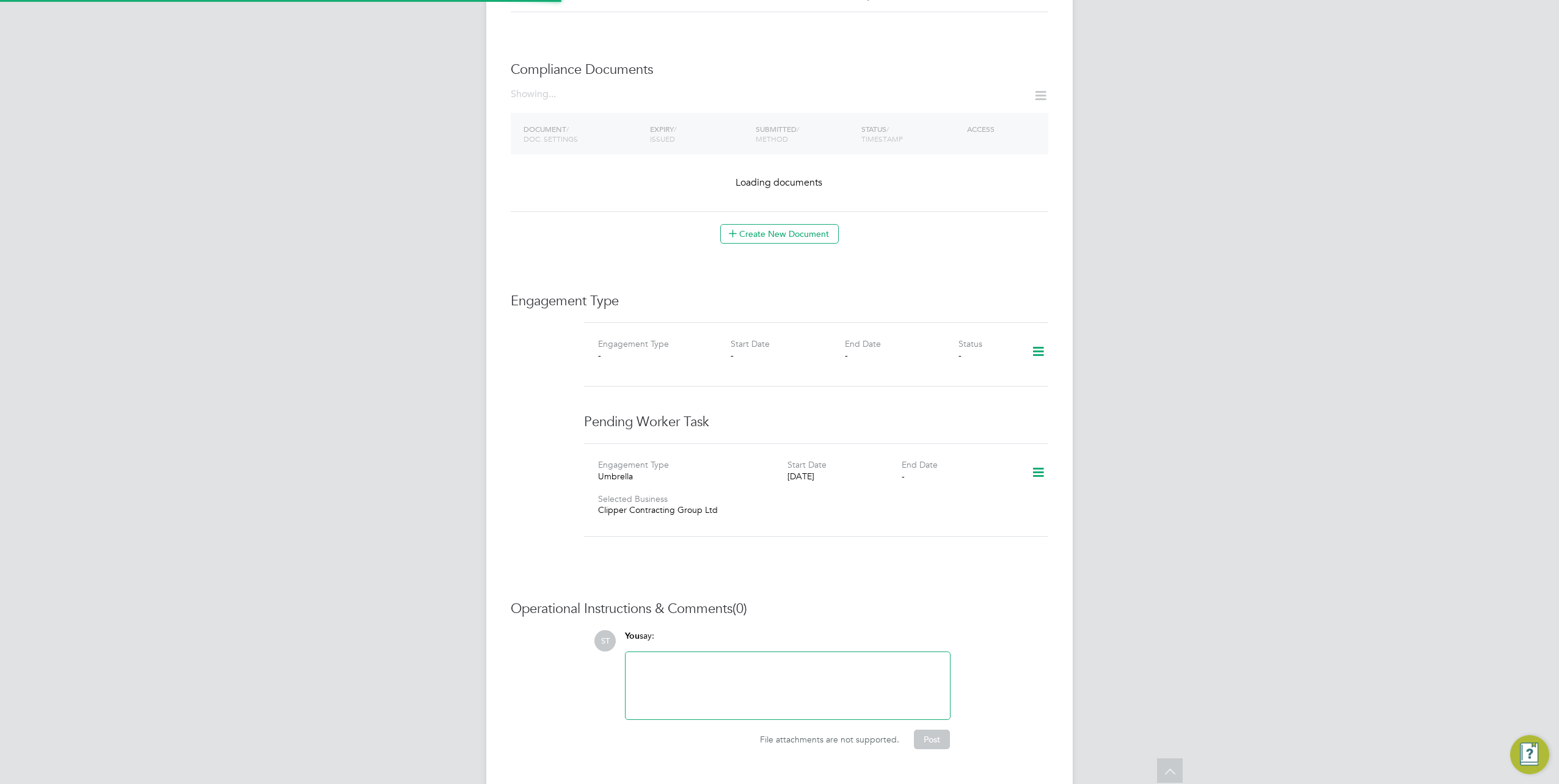
scroll to position [521, 0]
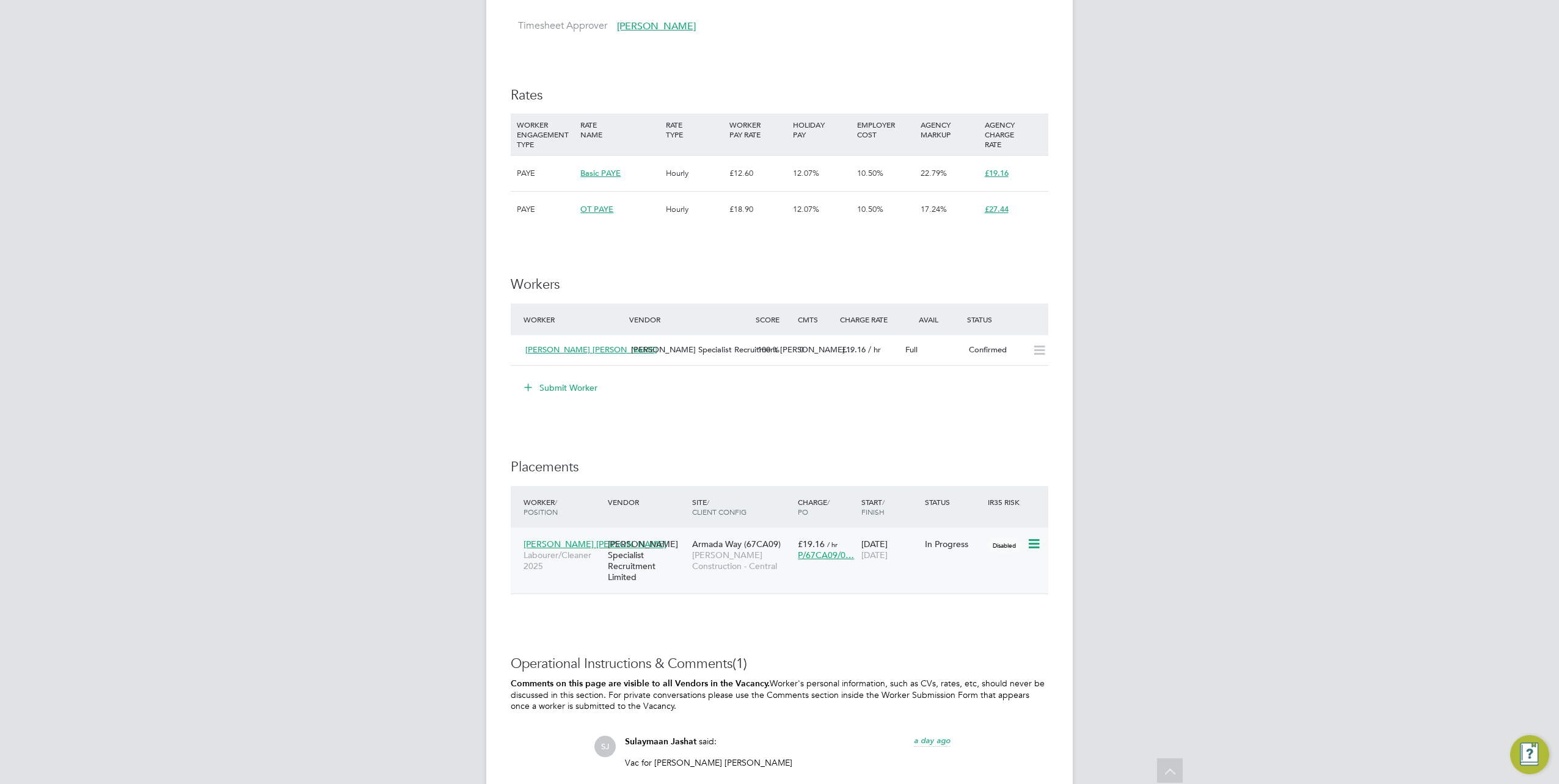
click at [577, 542] on span "[PERSON_NAME] [PERSON_NAME]" at bounding box center [595, 544] width 143 height 11
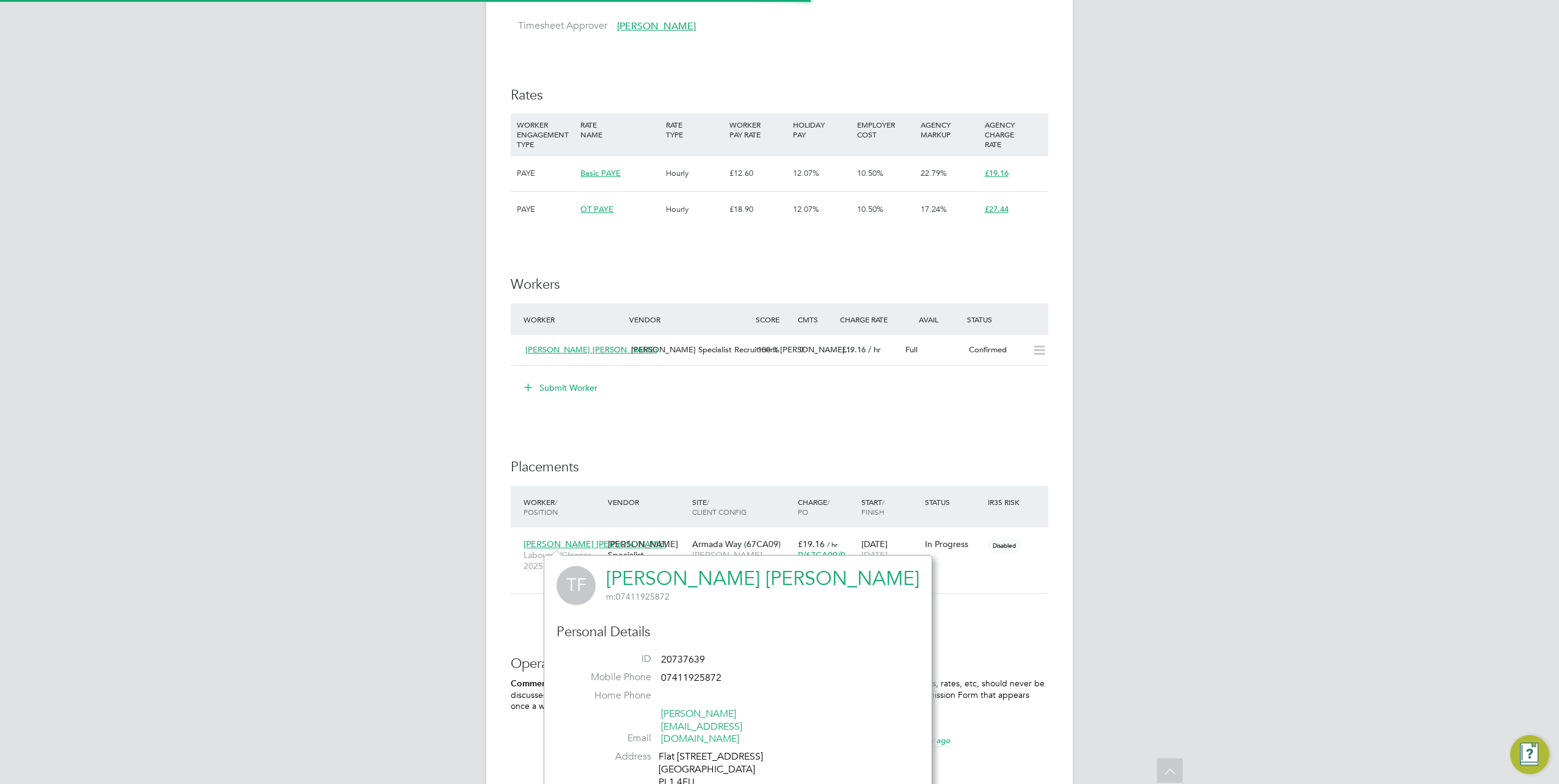
scroll to position [309, 255]
click at [692, 575] on link "[PERSON_NAME] [PERSON_NAME]" at bounding box center [762, 579] width 313 height 24
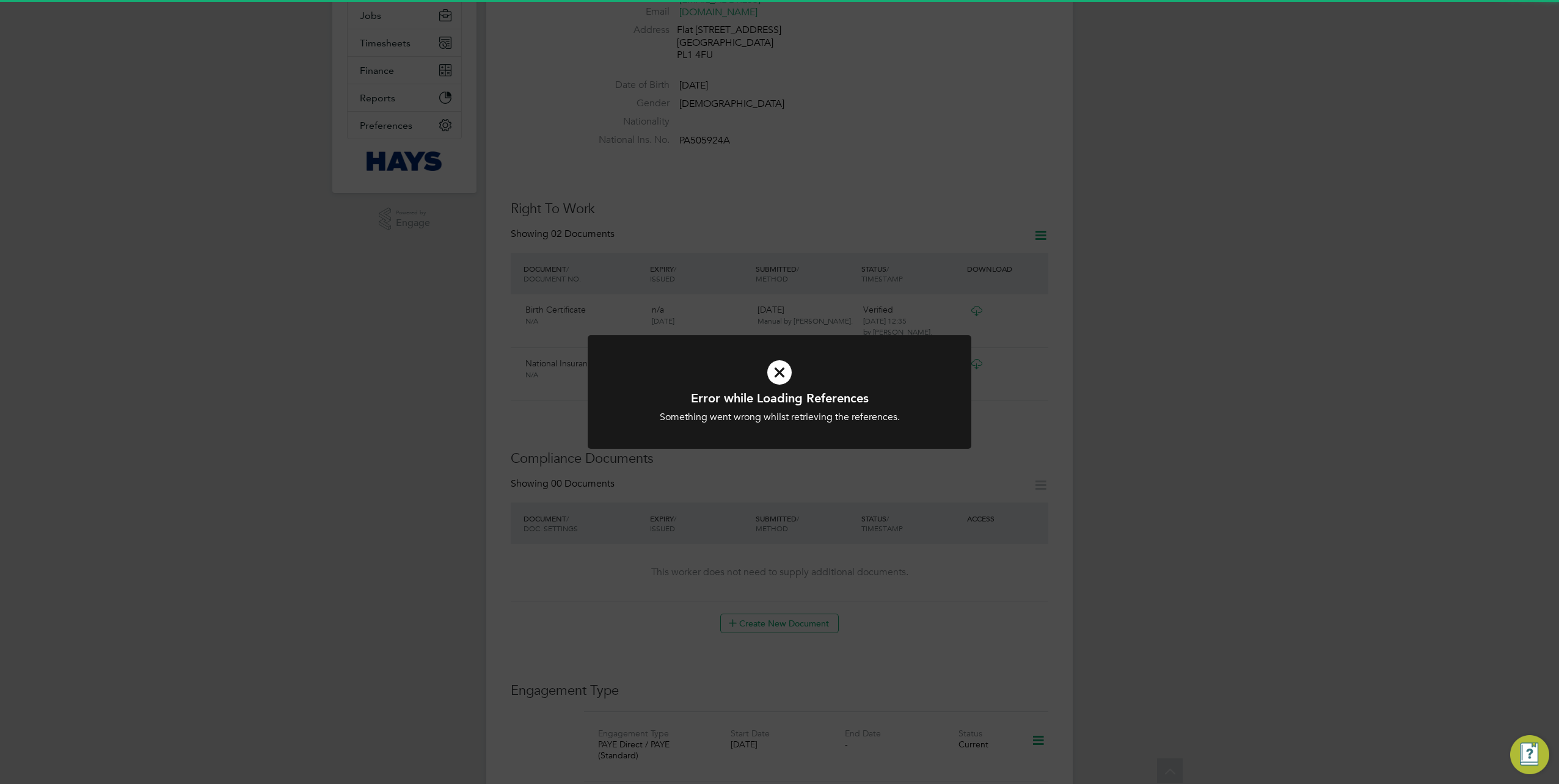
click at [898, 541] on div "Error while Loading References Something went wrong whilst retrieving the refer…" at bounding box center [780, 392] width 1559 height 784
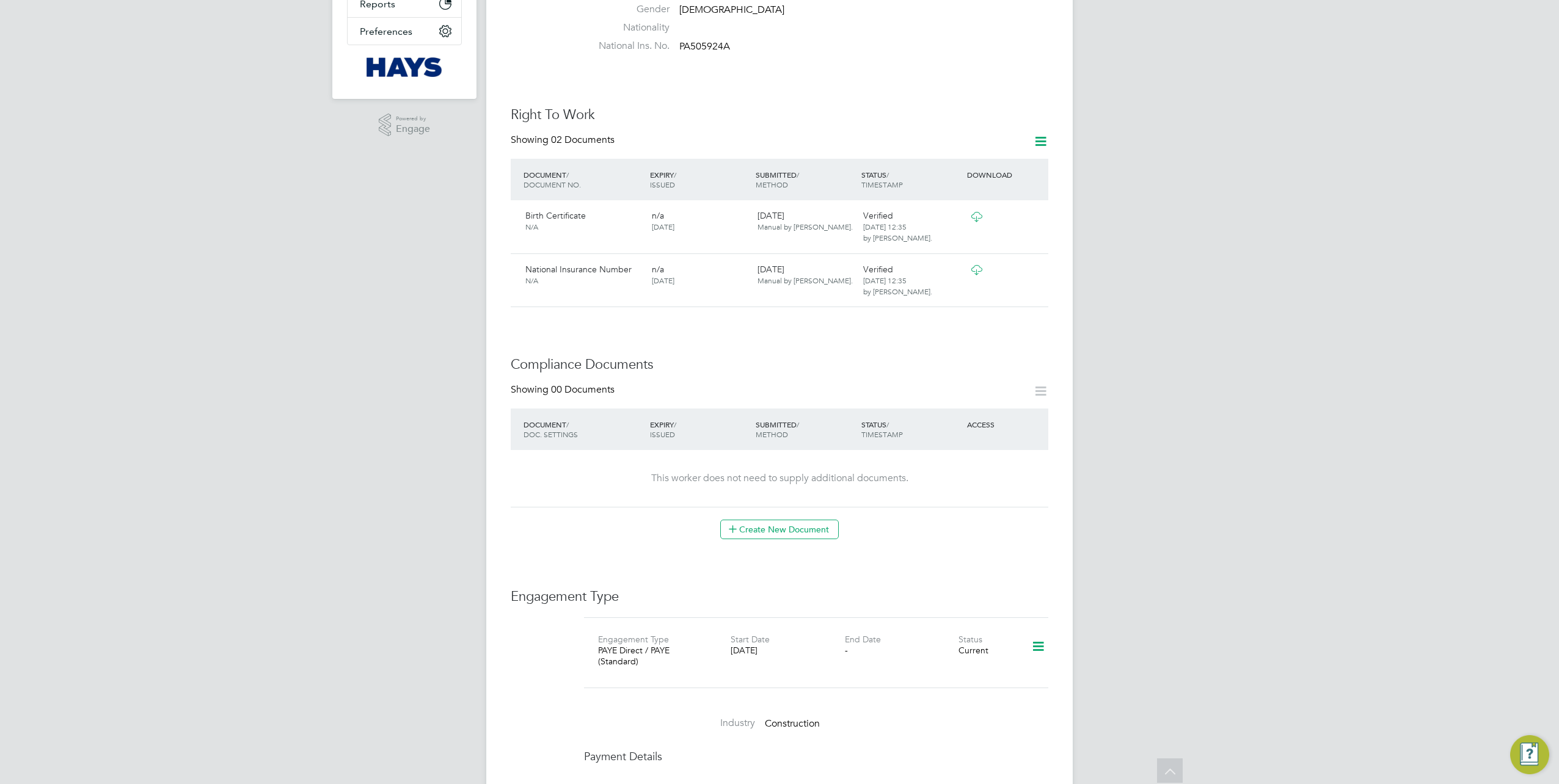
scroll to position [488, 0]
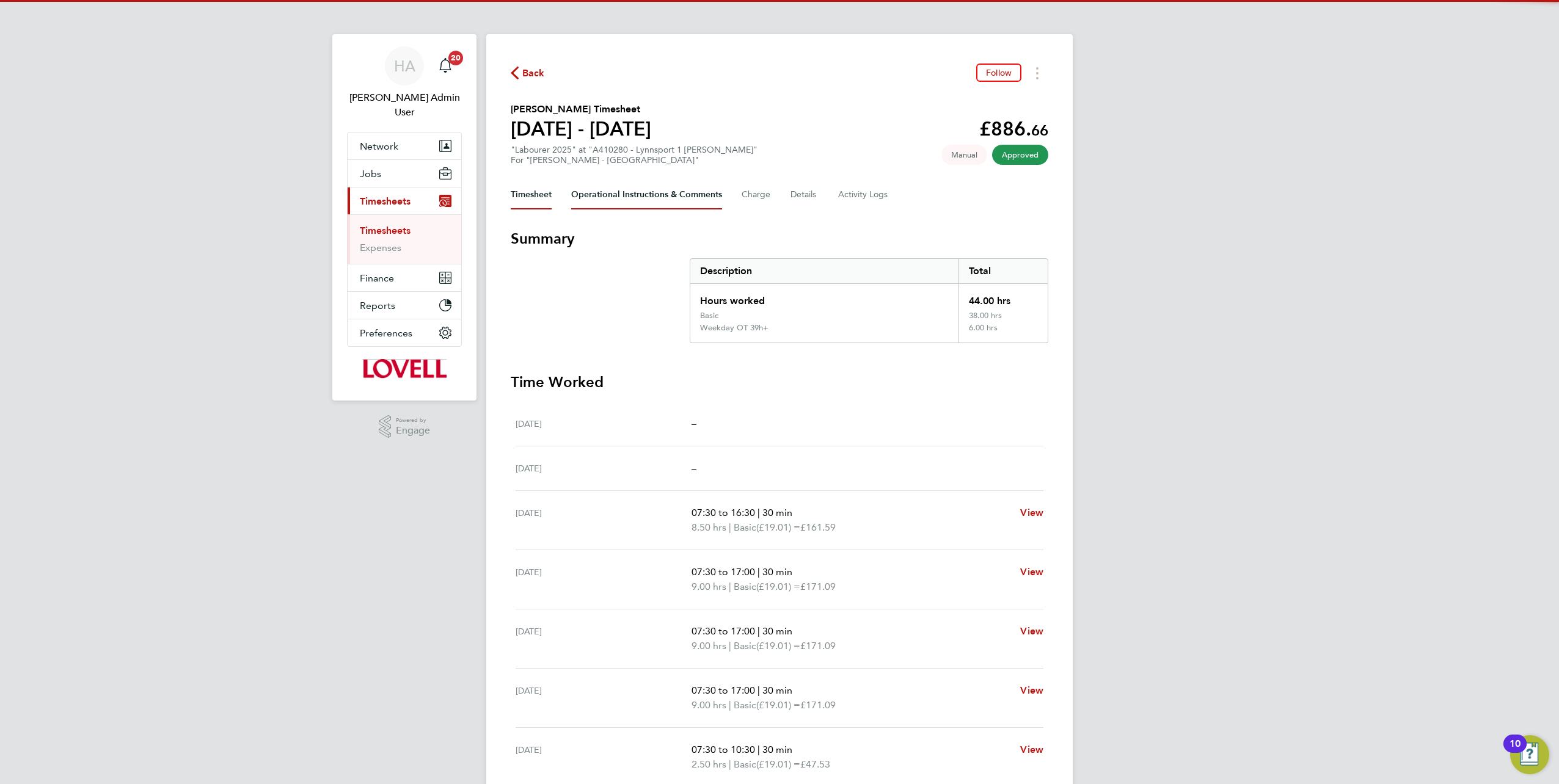
click at [647, 199] on Comments-tab "Operational Instructions & Comments" at bounding box center [647, 195] width 151 height 30
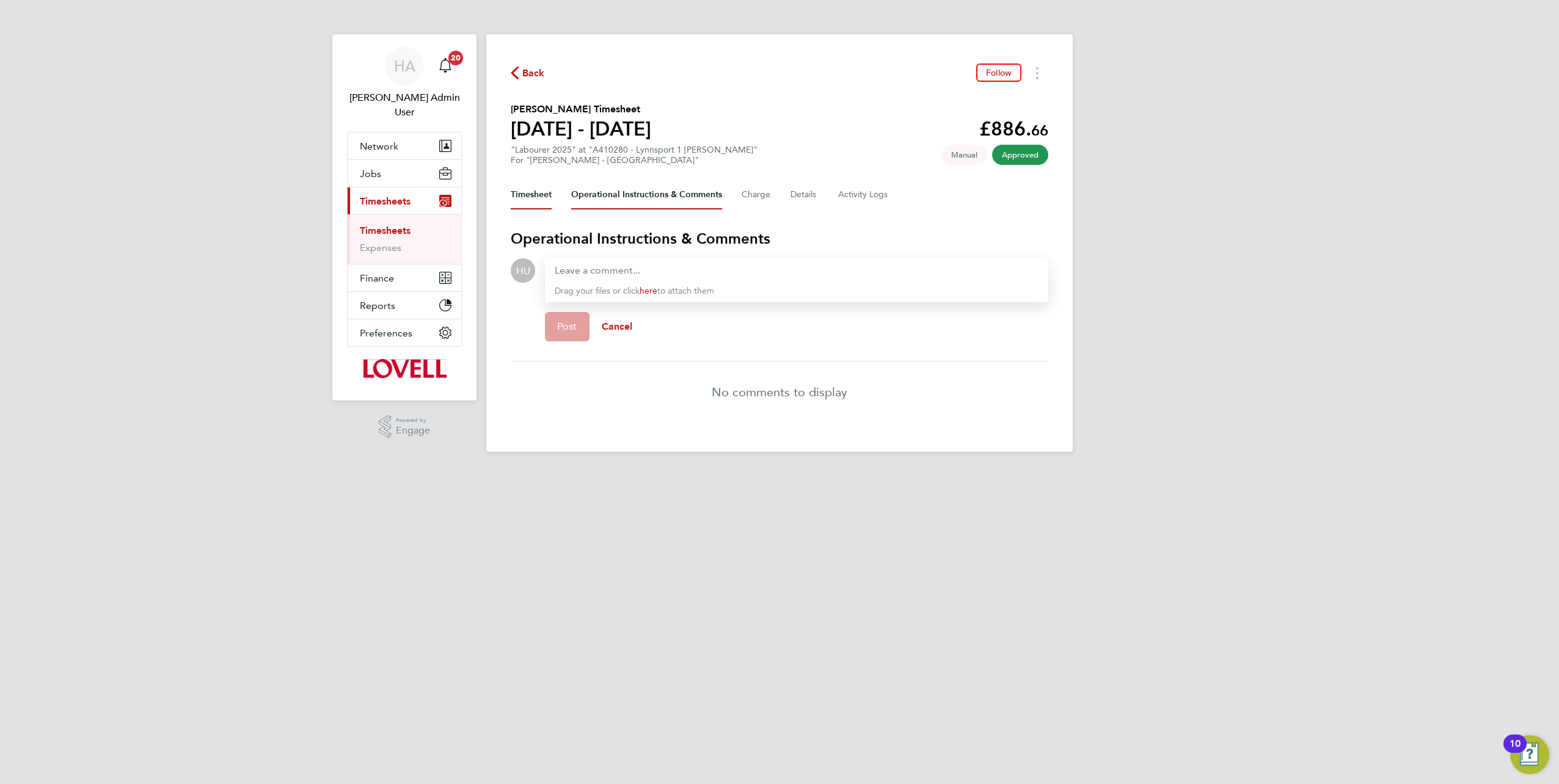
click at [548, 194] on button "Timesheet" at bounding box center [531, 195] width 41 height 30
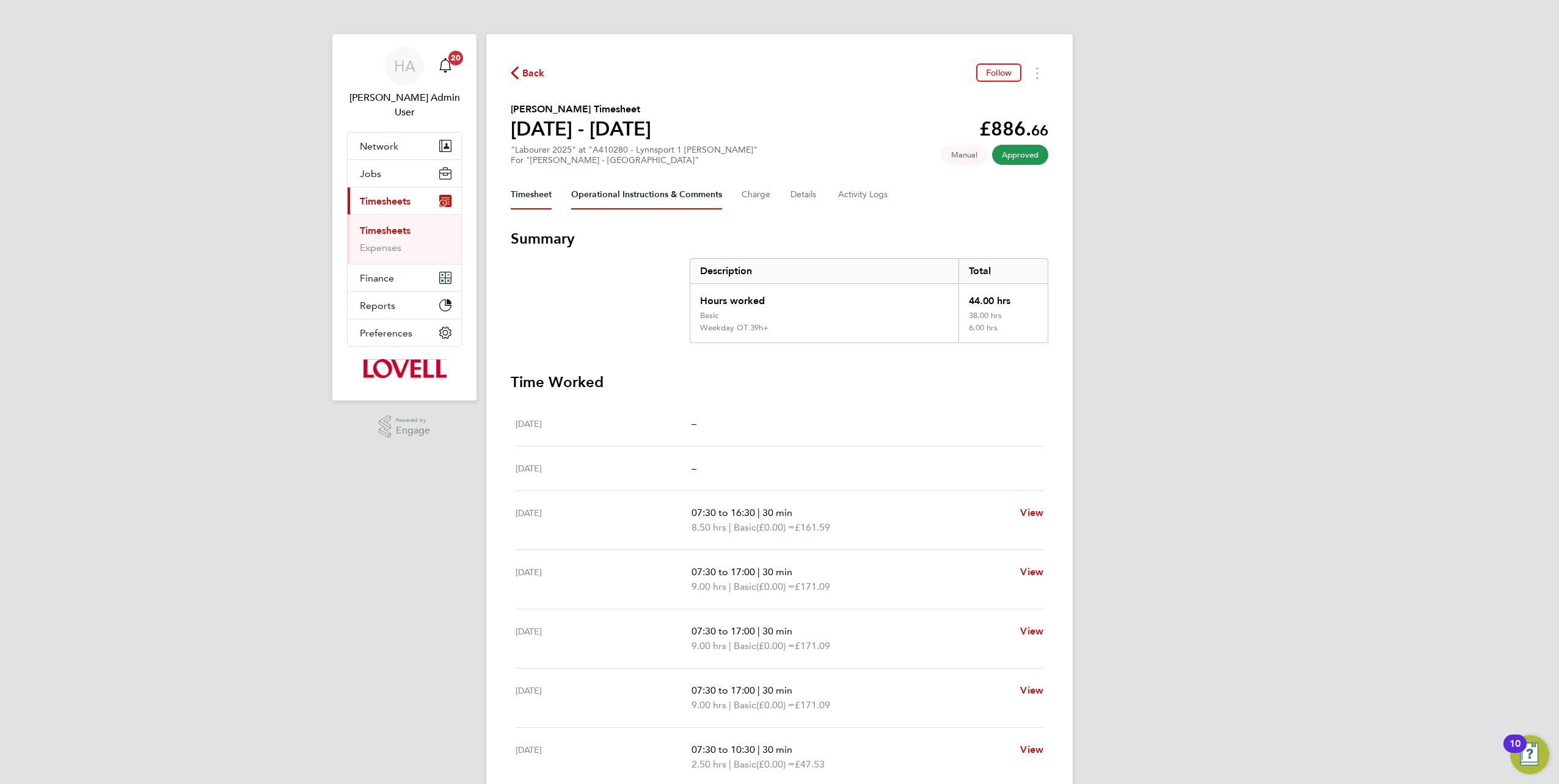
click at [608, 196] on Comments-tab "Operational Instructions & Comments" at bounding box center [647, 195] width 151 height 30
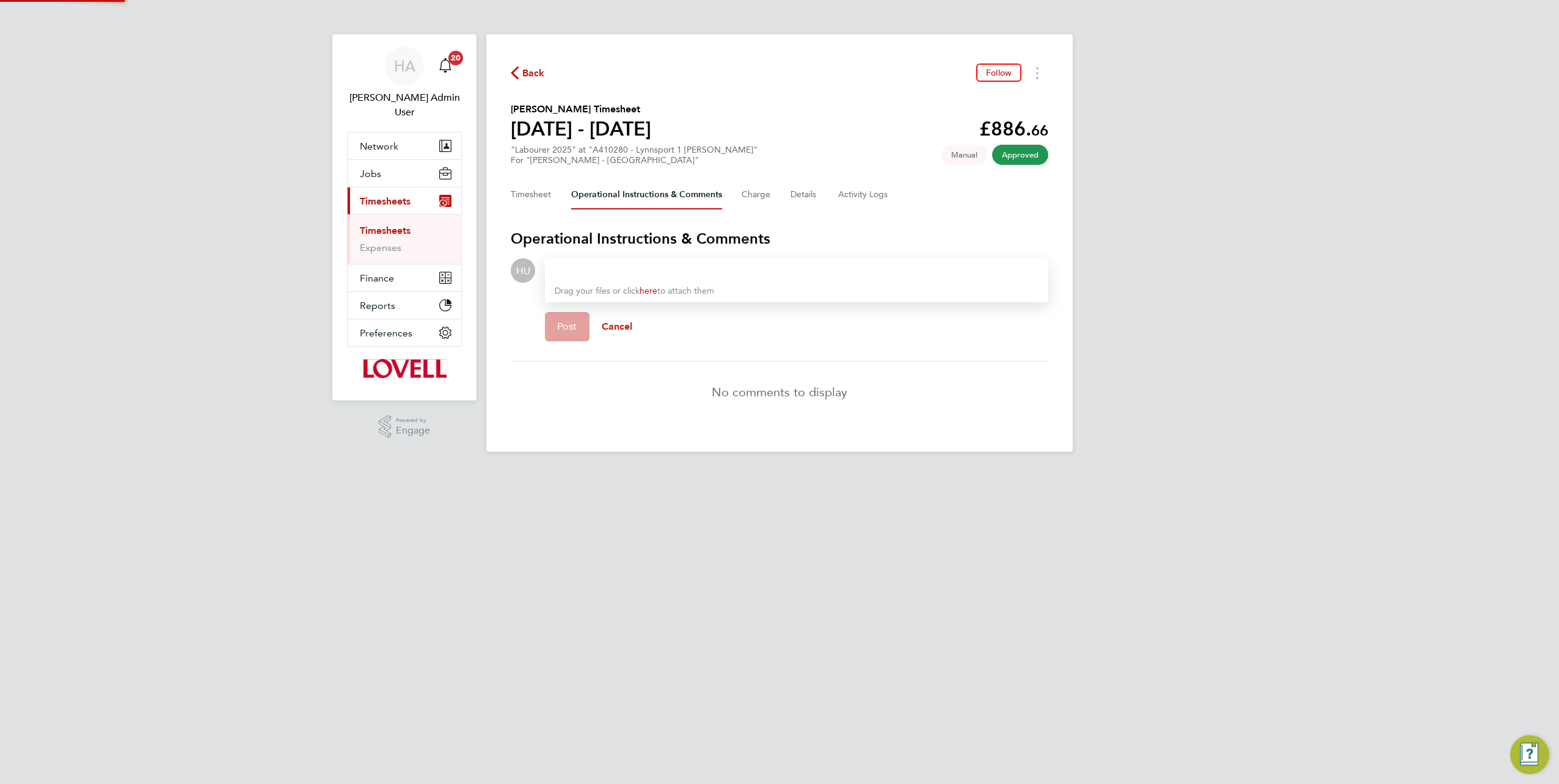
click at [644, 264] on div at bounding box center [797, 271] width 484 height 15
click at [562, 320] on button "Post" at bounding box center [567, 327] width 44 height 30
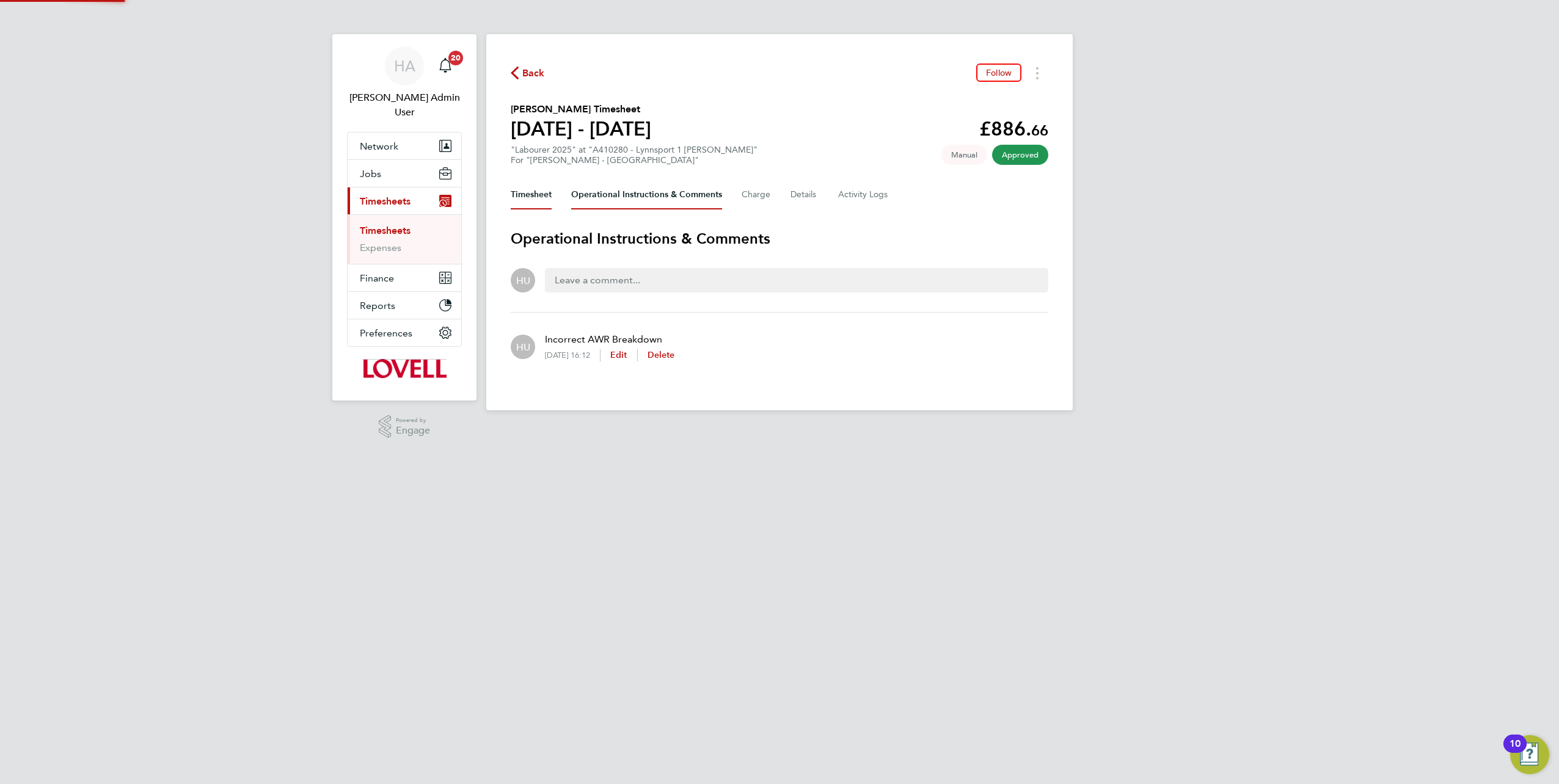
click at [532, 196] on button "Timesheet" at bounding box center [531, 195] width 41 height 30
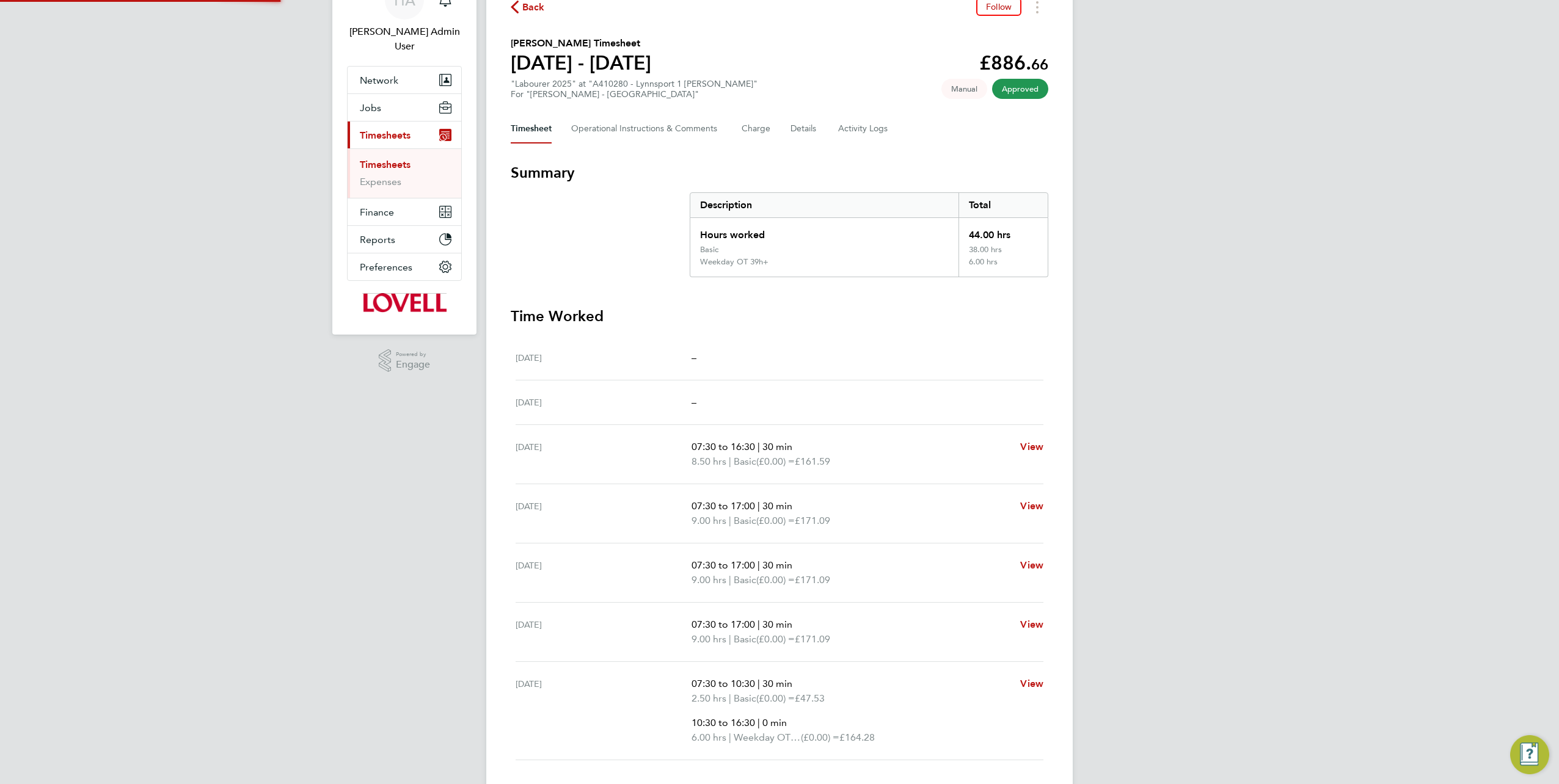
scroll to position [147, 0]
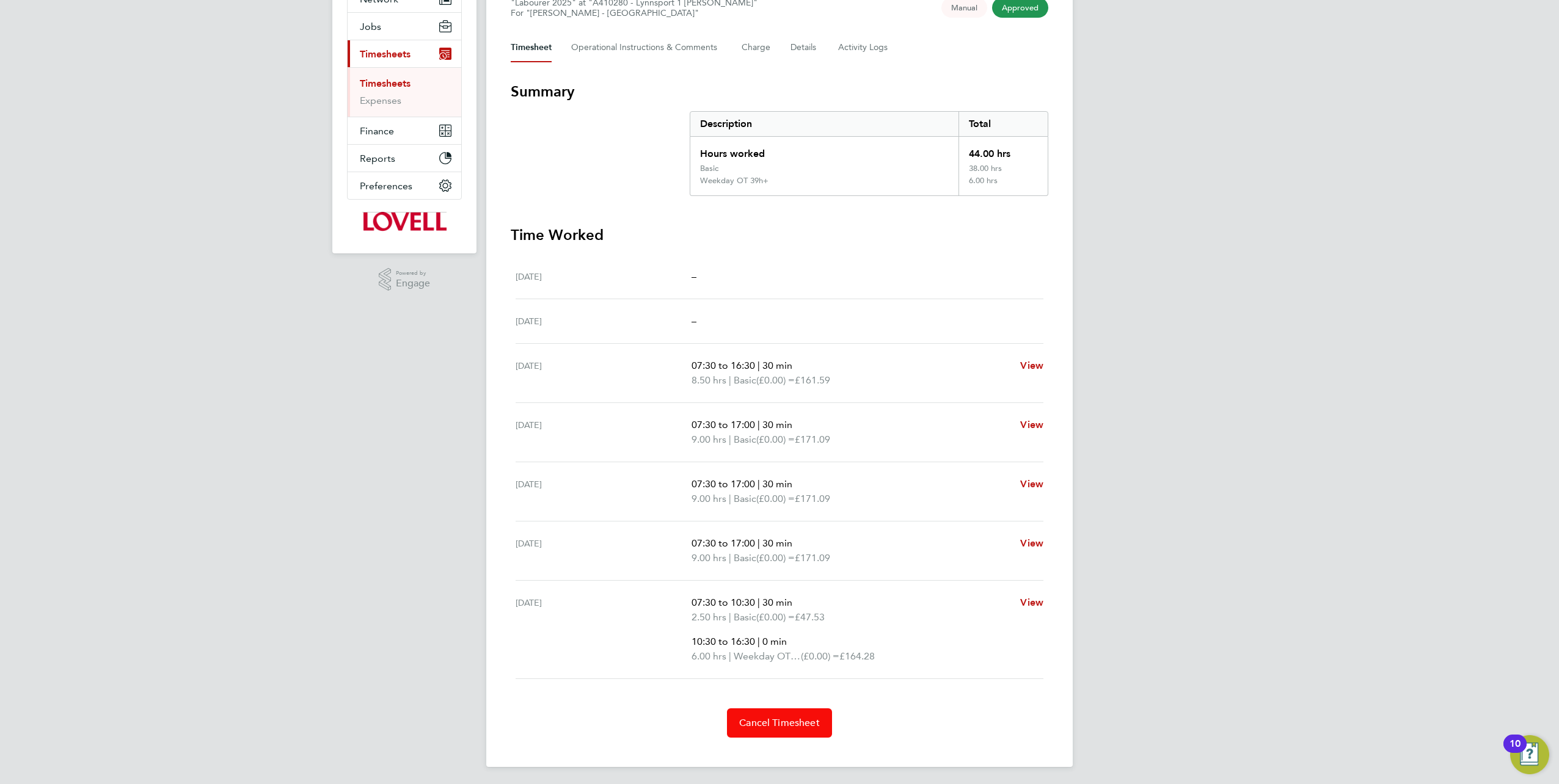
click at [756, 713] on button "Cancel Timesheet" at bounding box center [780, 723] width 105 height 30
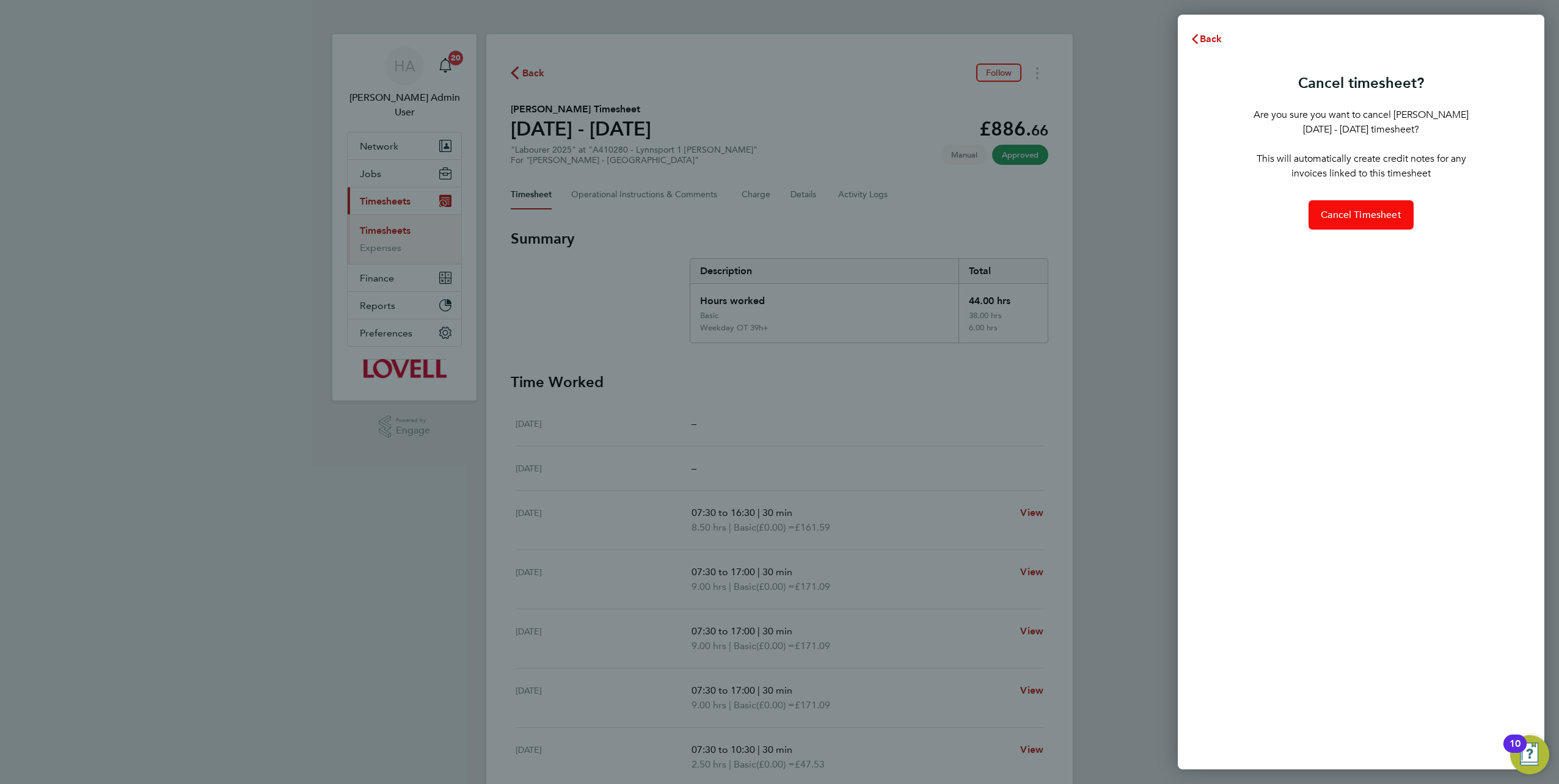
click at [1343, 209] on span "Cancel Timesheet" at bounding box center [1360, 214] width 80 height 12
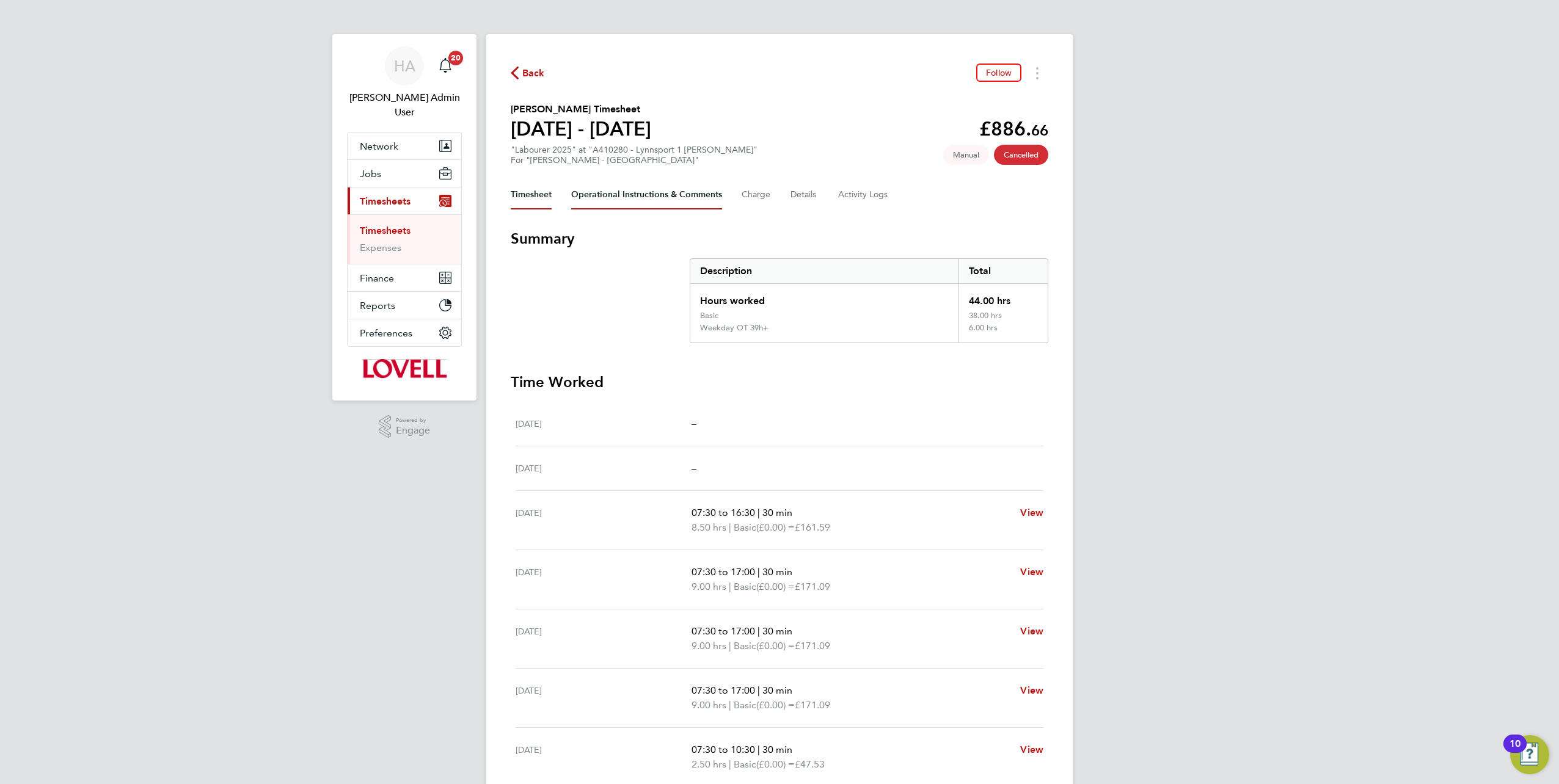
drag, startPoint x: 602, startPoint y: 191, endPoint x: 592, endPoint y: 226, distance: 36.4
click at [602, 191] on Comments-tab "Operational Instructions & Comments" at bounding box center [647, 195] width 151 height 30
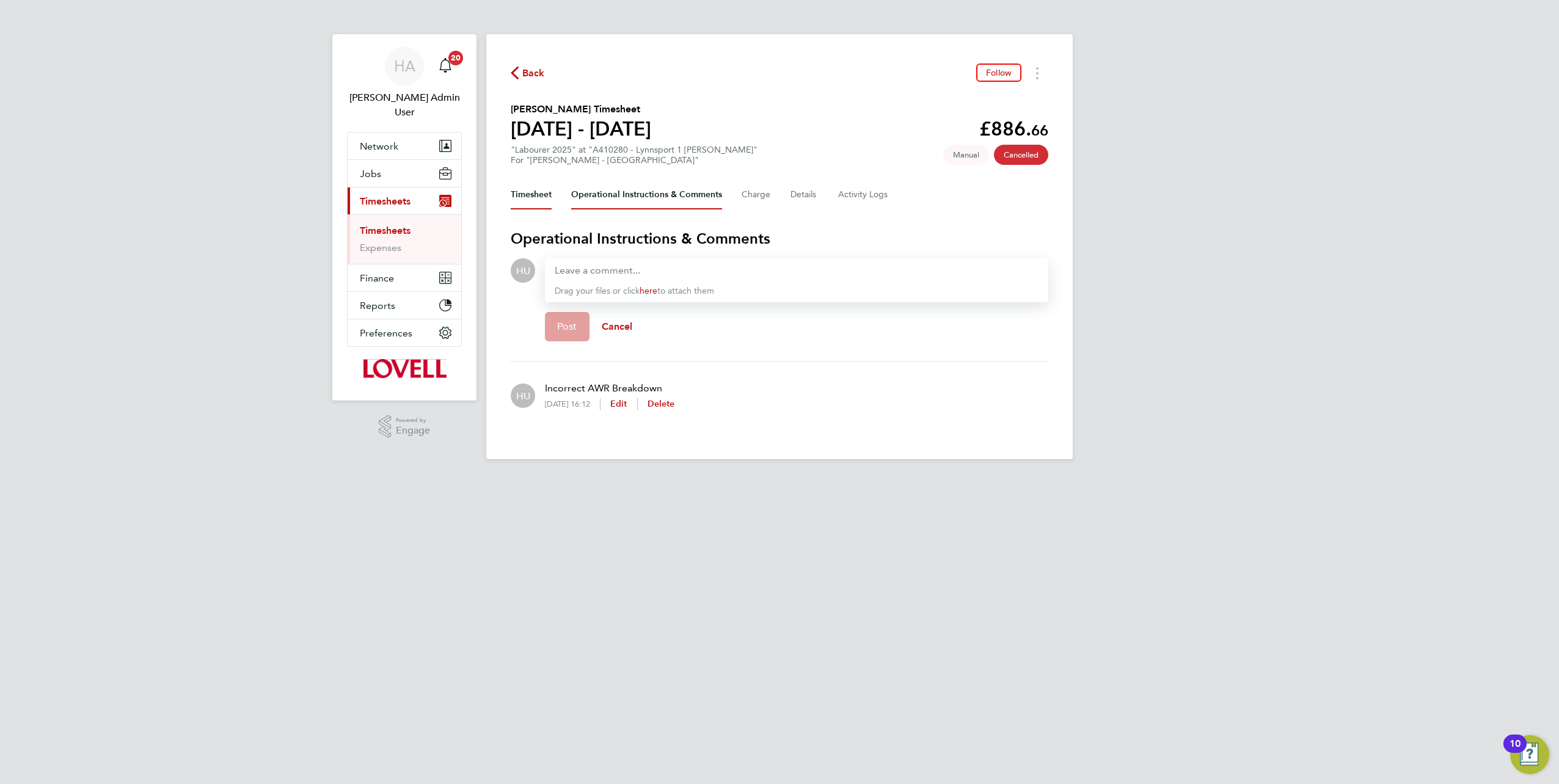
click at [551, 204] on button "Timesheet" at bounding box center [531, 195] width 41 height 30
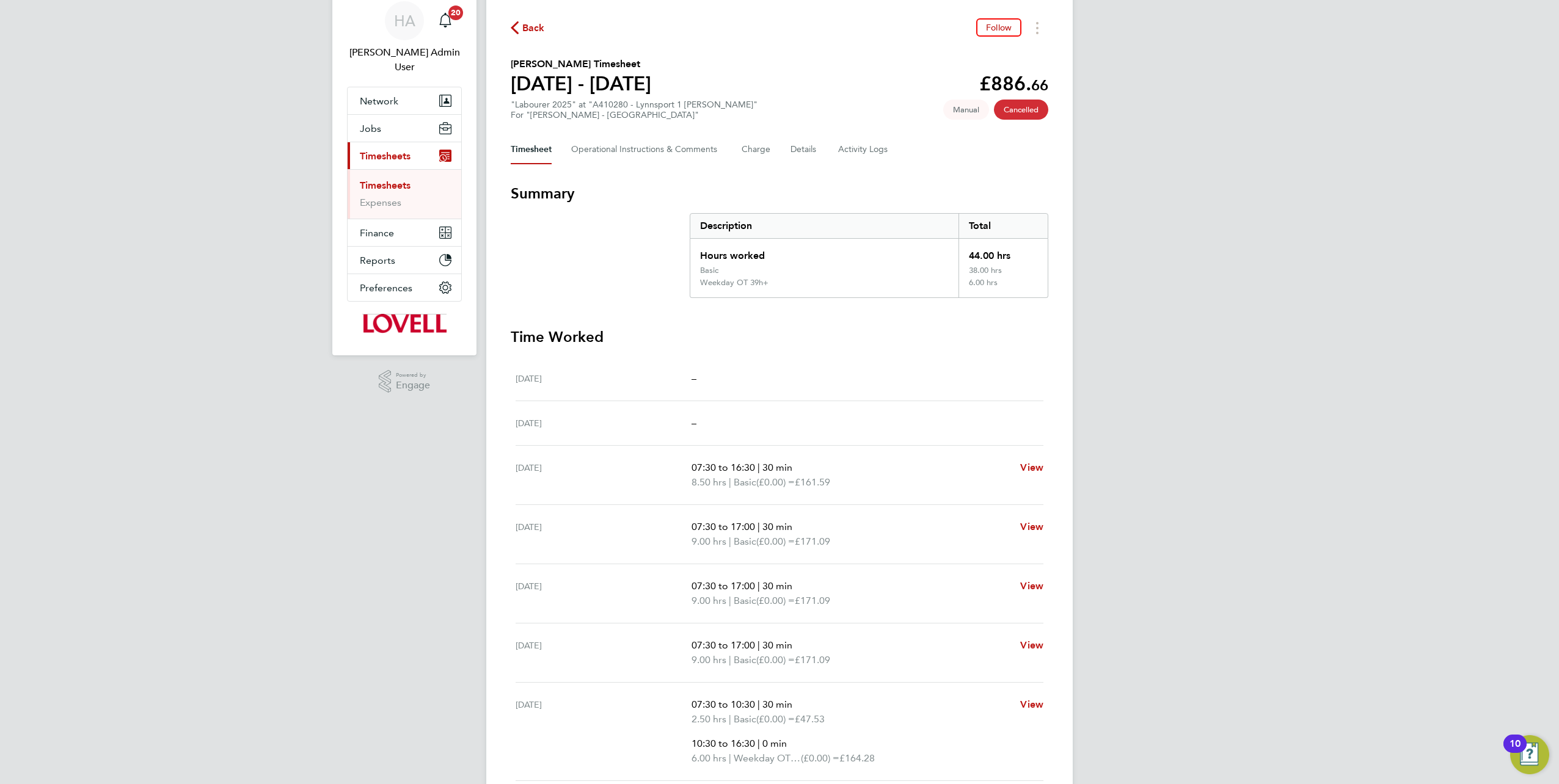
scroll to position [89, 0]
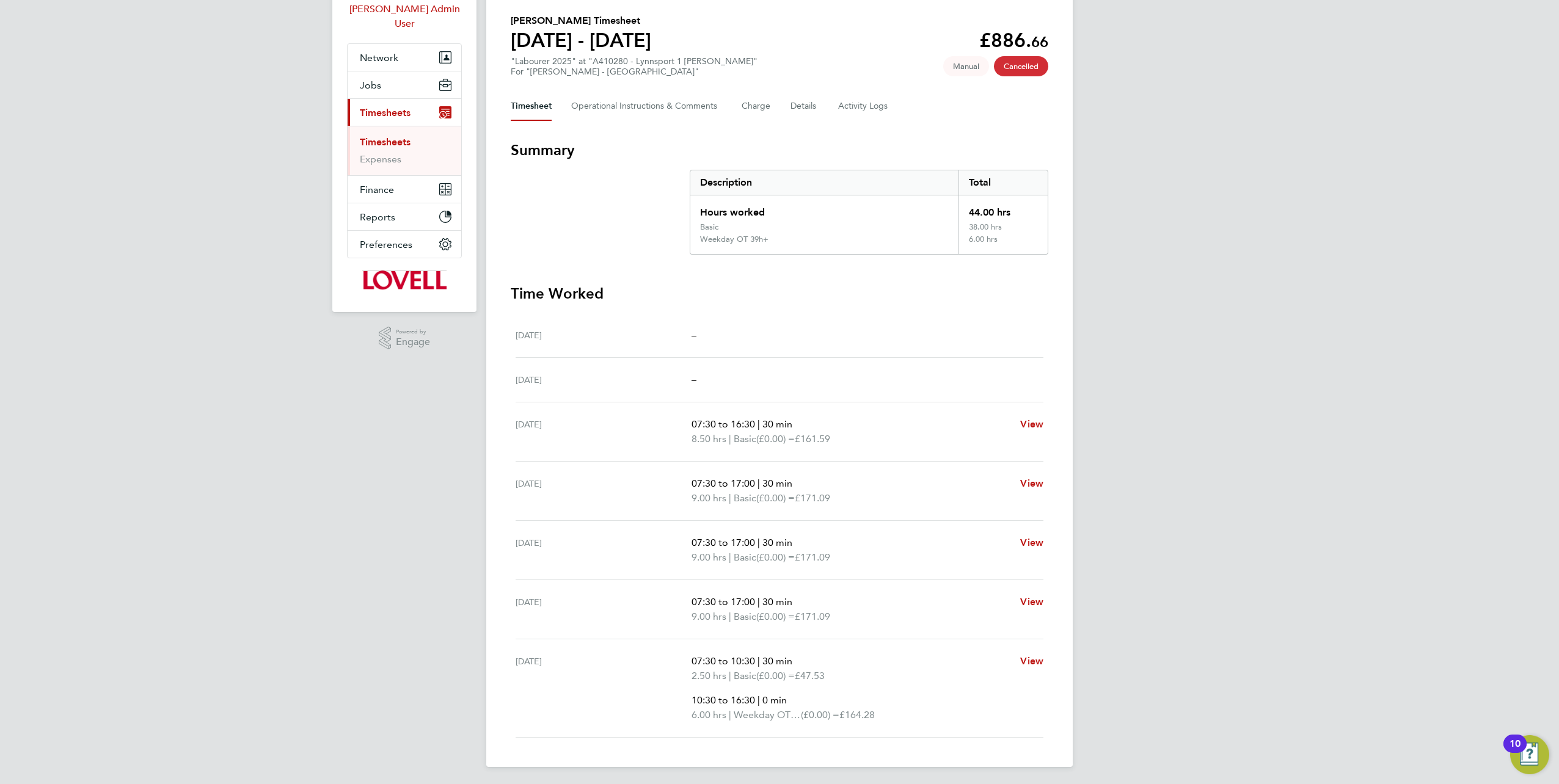
drag, startPoint x: 389, startPoint y: 128, endPoint x: 356, endPoint y: 84, distance: 55.0
click at [389, 137] on link "Timesheets" at bounding box center [385, 142] width 51 height 12
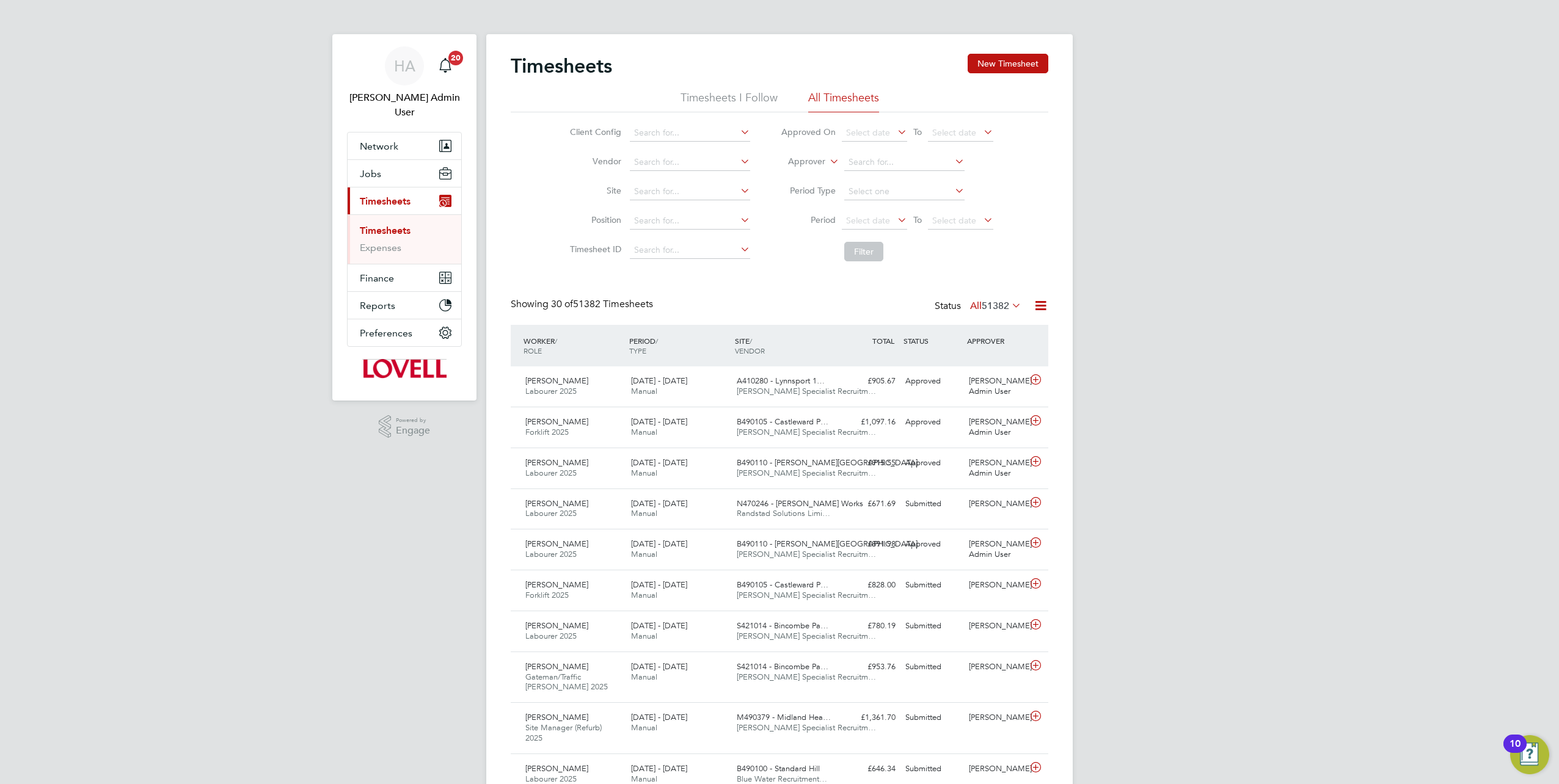
click at [822, 163] on label "Approver" at bounding box center [798, 162] width 55 height 12
click at [799, 171] on li "Worker" at bounding box center [795, 175] width 60 height 16
click at [854, 155] on input at bounding box center [904, 163] width 120 height 18
paste input "James Reid"
type input "James Reid"
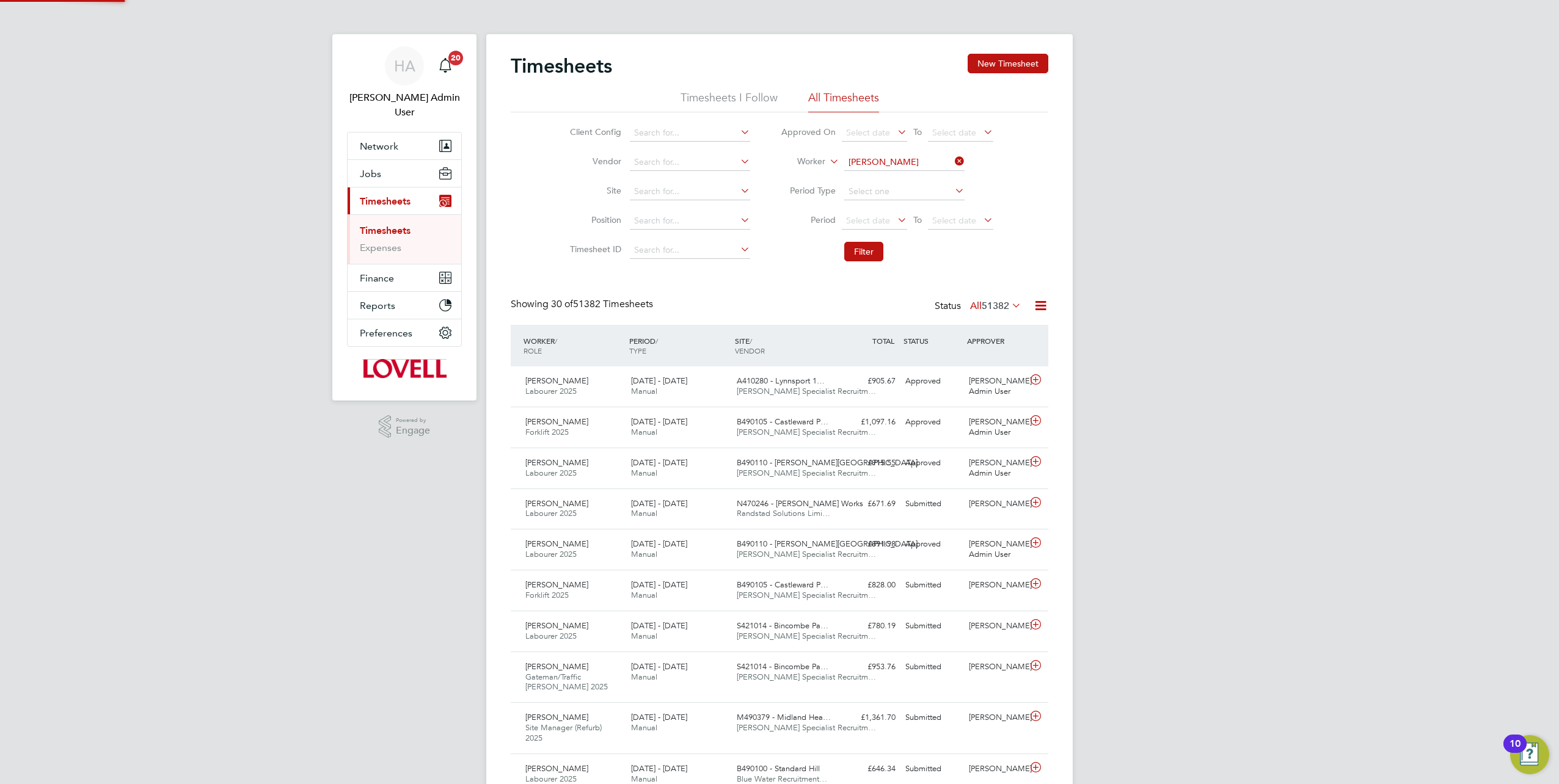
click at [862, 181] on b "James" at bounding box center [884, 178] width 71 height 10
click at [857, 254] on button "Filter" at bounding box center [864, 251] width 39 height 19
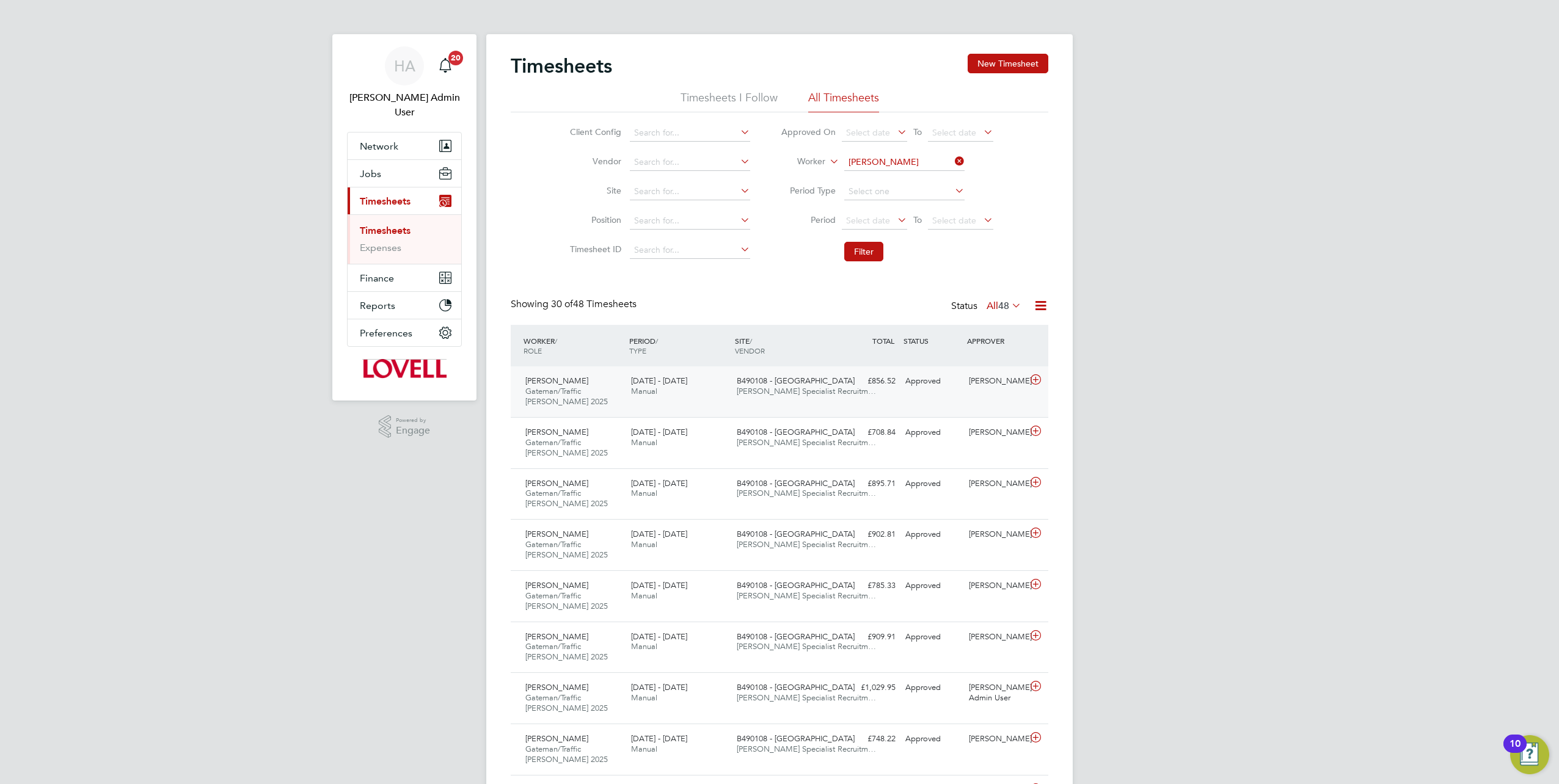
click at [891, 395] on div "James Reid Gateman/Traffic Marshall 2025 16 - 22 Aug 2025 16 - 22 Aug 2025 Manu…" at bounding box center [780, 392] width 538 height 51
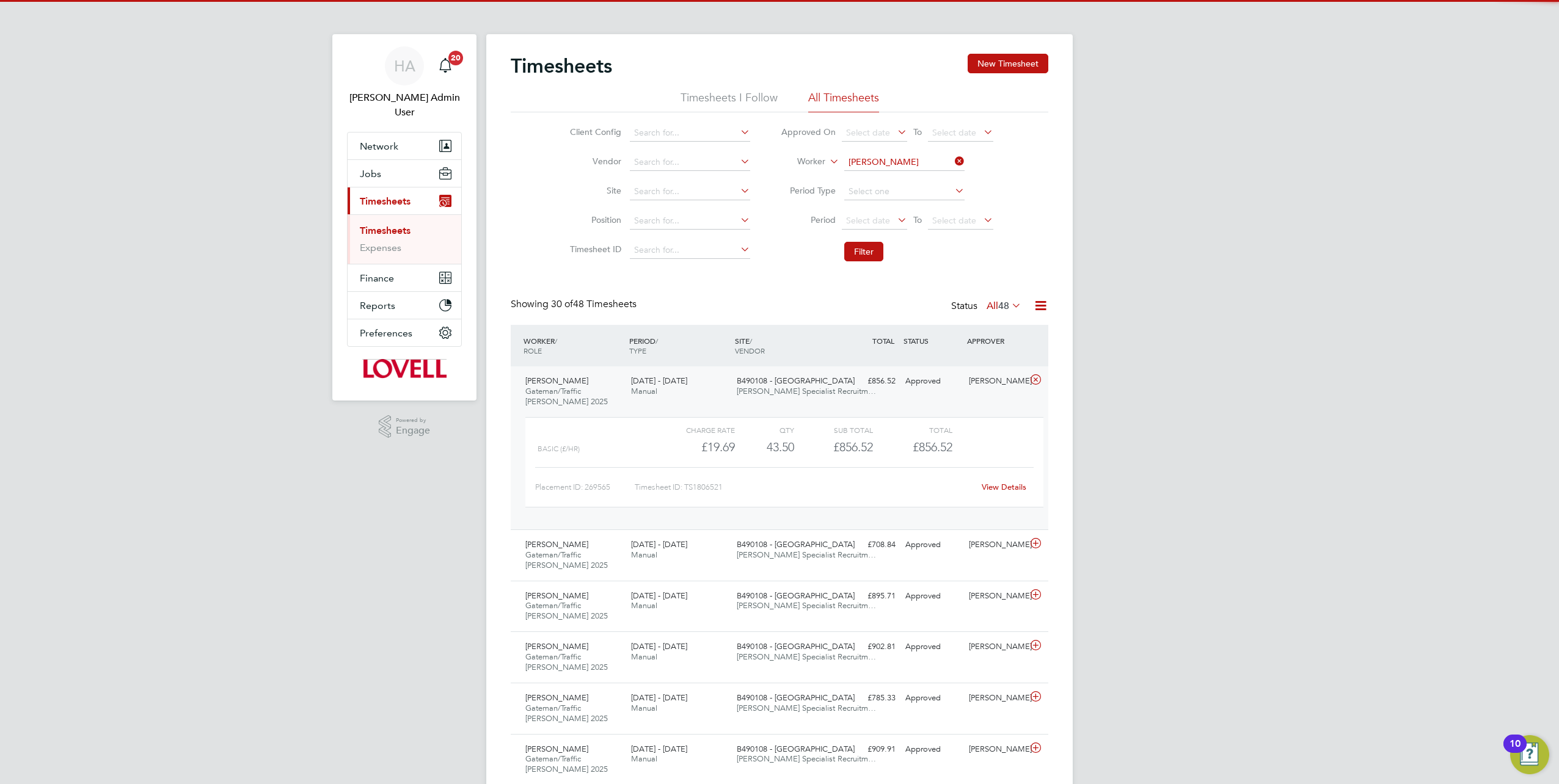
click at [993, 487] on link "View Details" at bounding box center [1004, 487] width 44 height 10
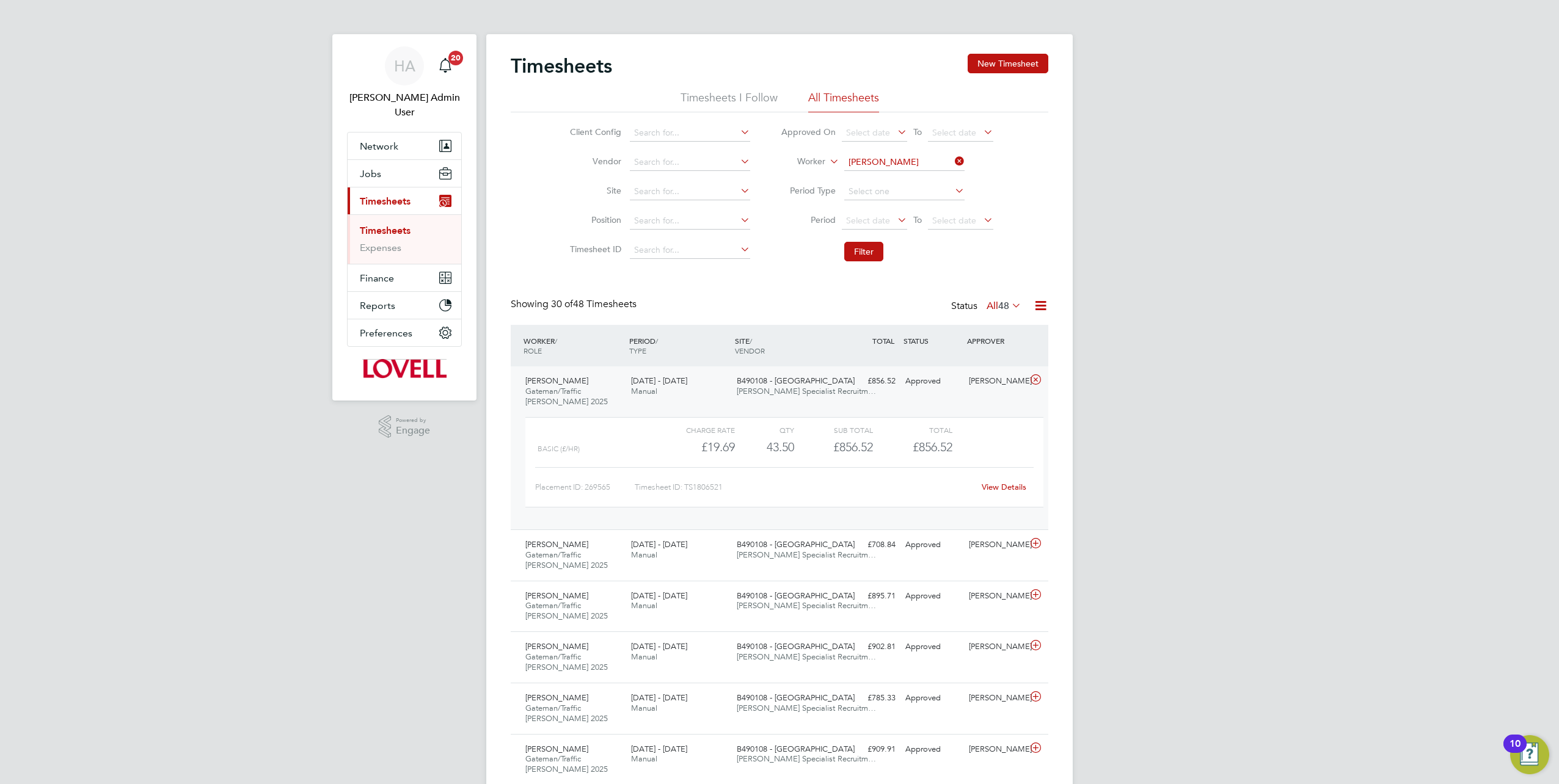
drag, startPoint x: 1037, startPoint y: 61, endPoint x: 953, endPoint y: 88, distance: 88.2
click at [1037, 61] on button "New Timesheet" at bounding box center [1008, 63] width 80 height 19
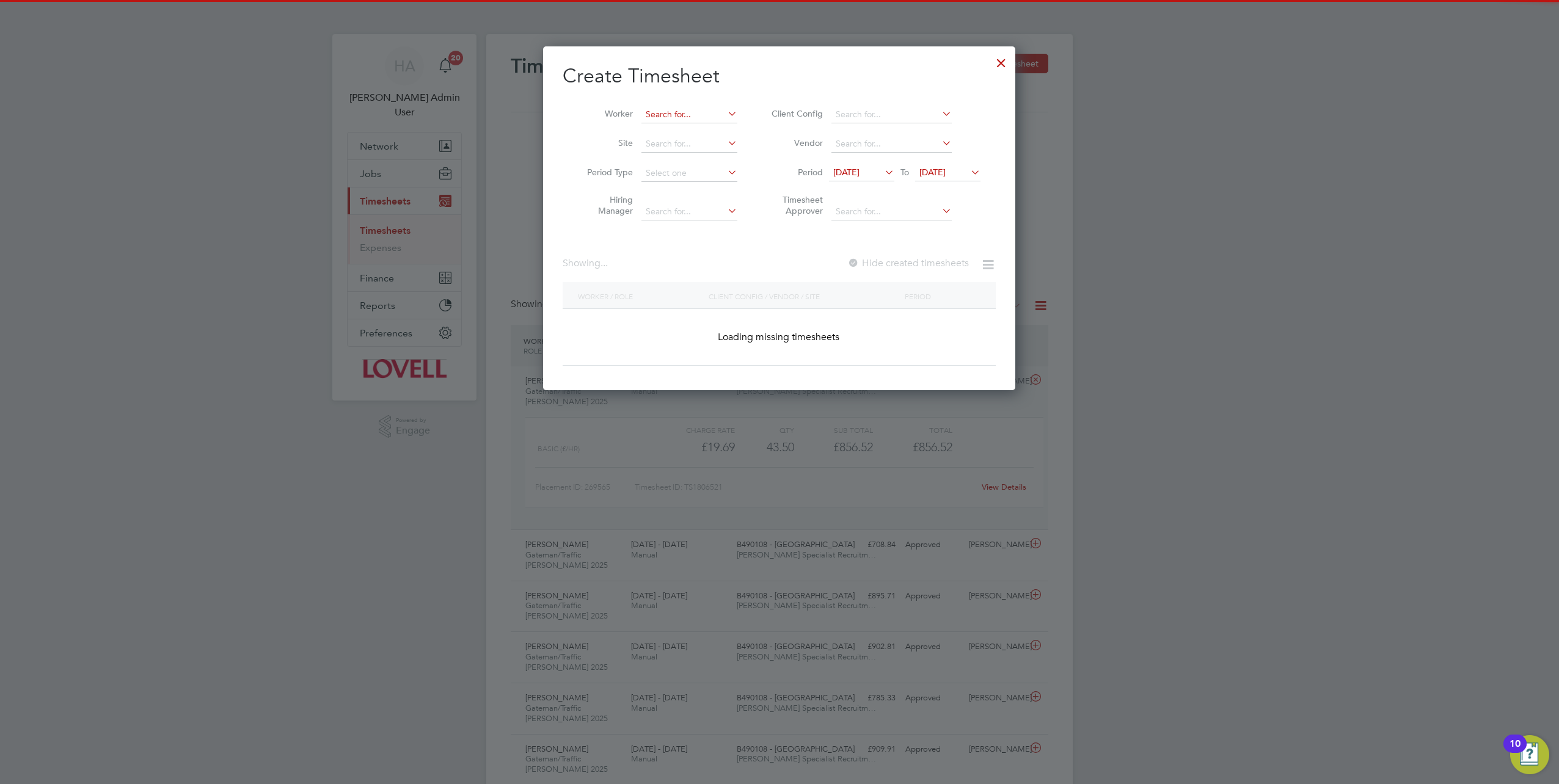
click at [669, 120] on input at bounding box center [690, 115] width 96 height 18
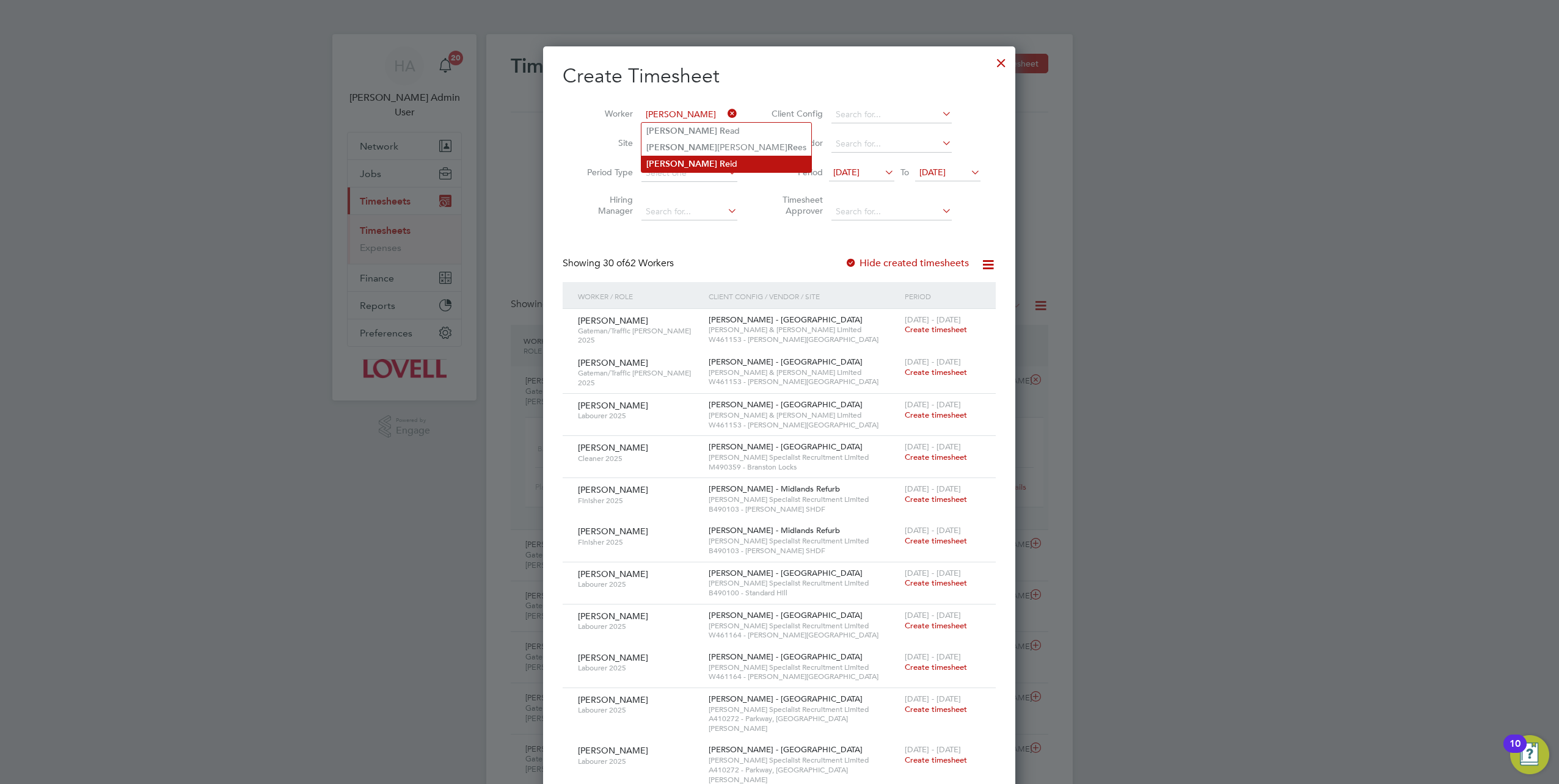
click at [672, 163] on li "James Re id" at bounding box center [727, 164] width 170 height 17
type input "James Reid"
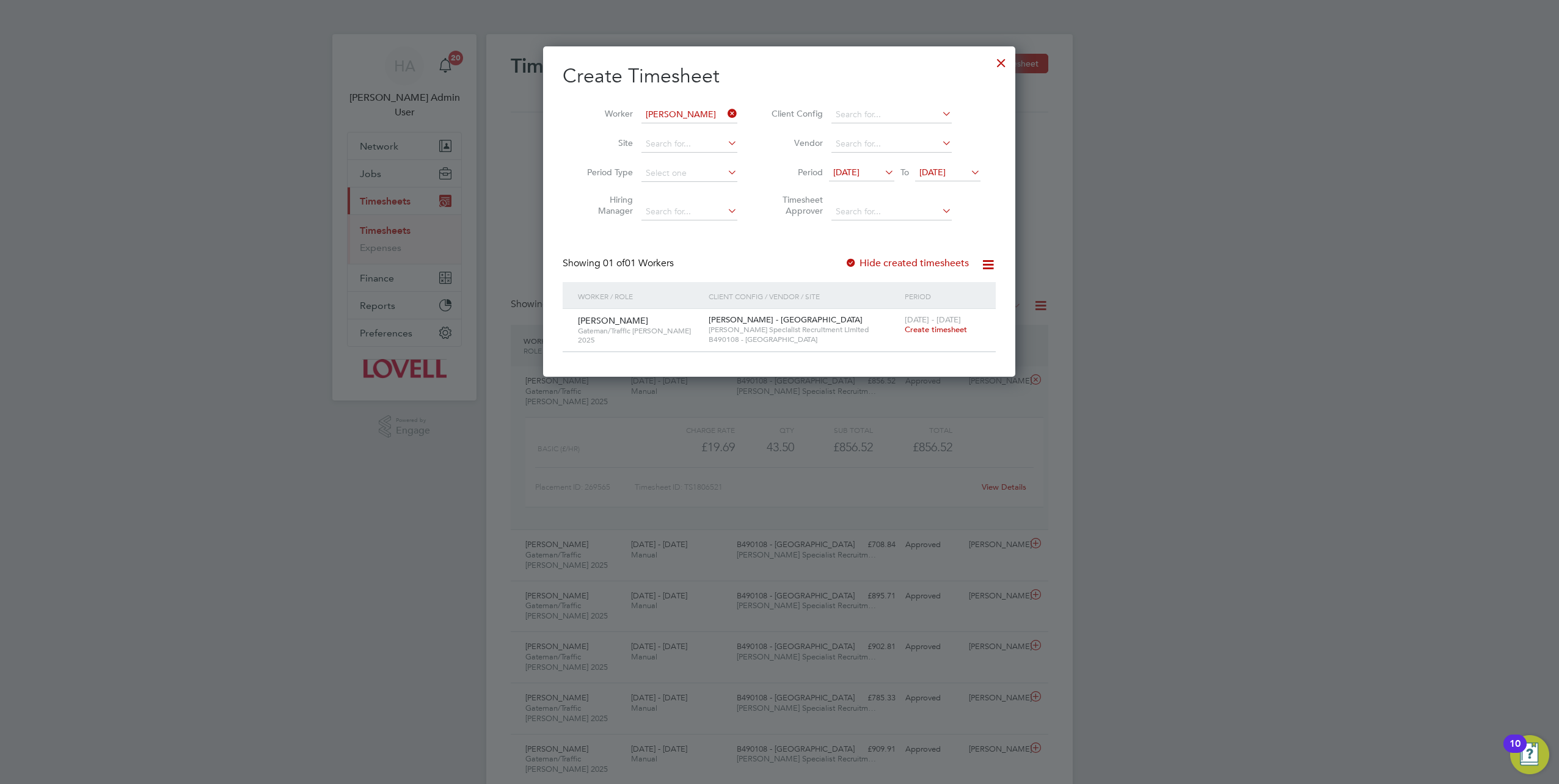
click at [924, 331] on span "Create timesheet" at bounding box center [936, 329] width 62 height 10
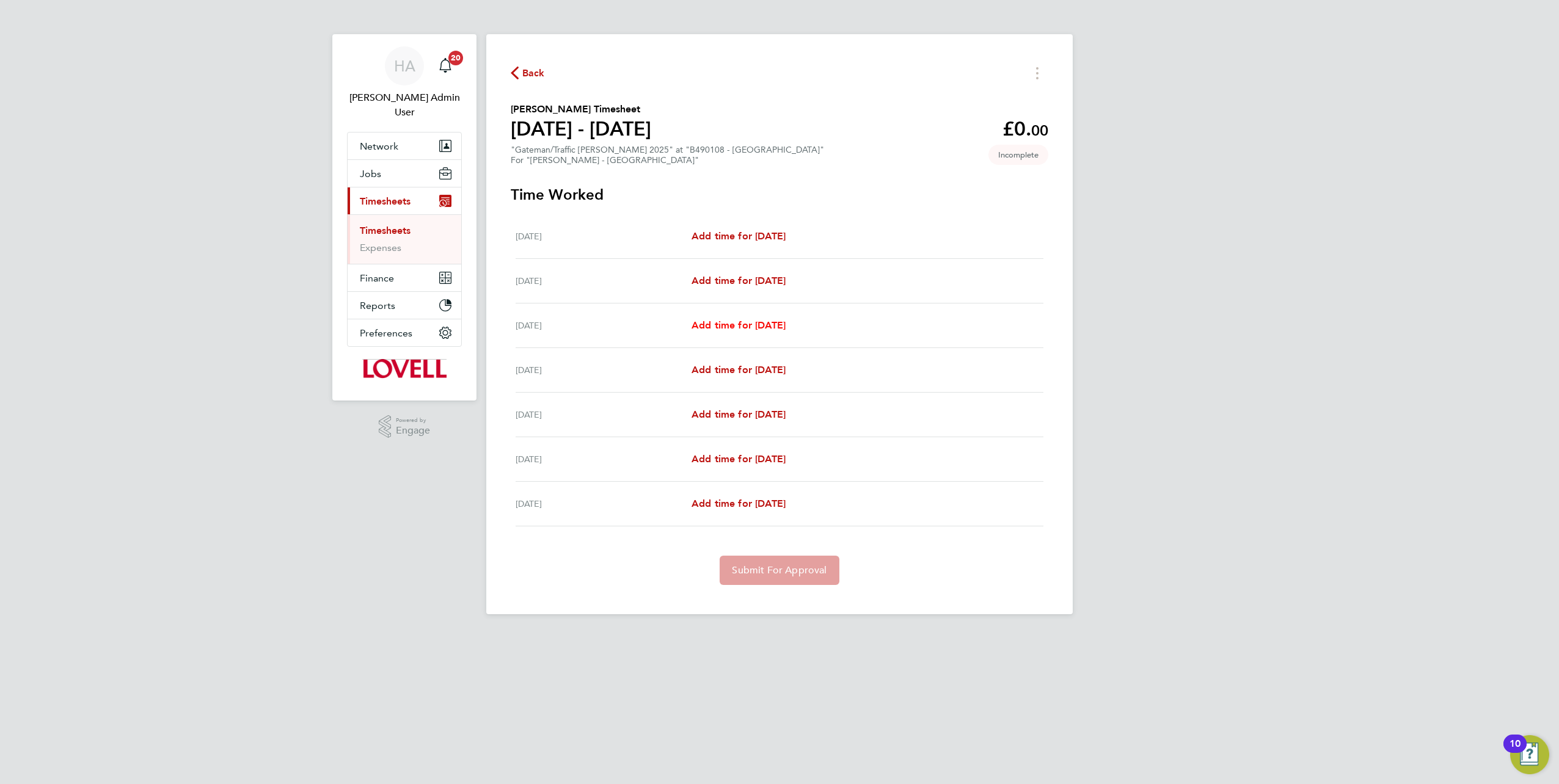
click at [717, 321] on span "Add time for Mon 18 Aug" at bounding box center [739, 325] width 94 height 12
select select "30"
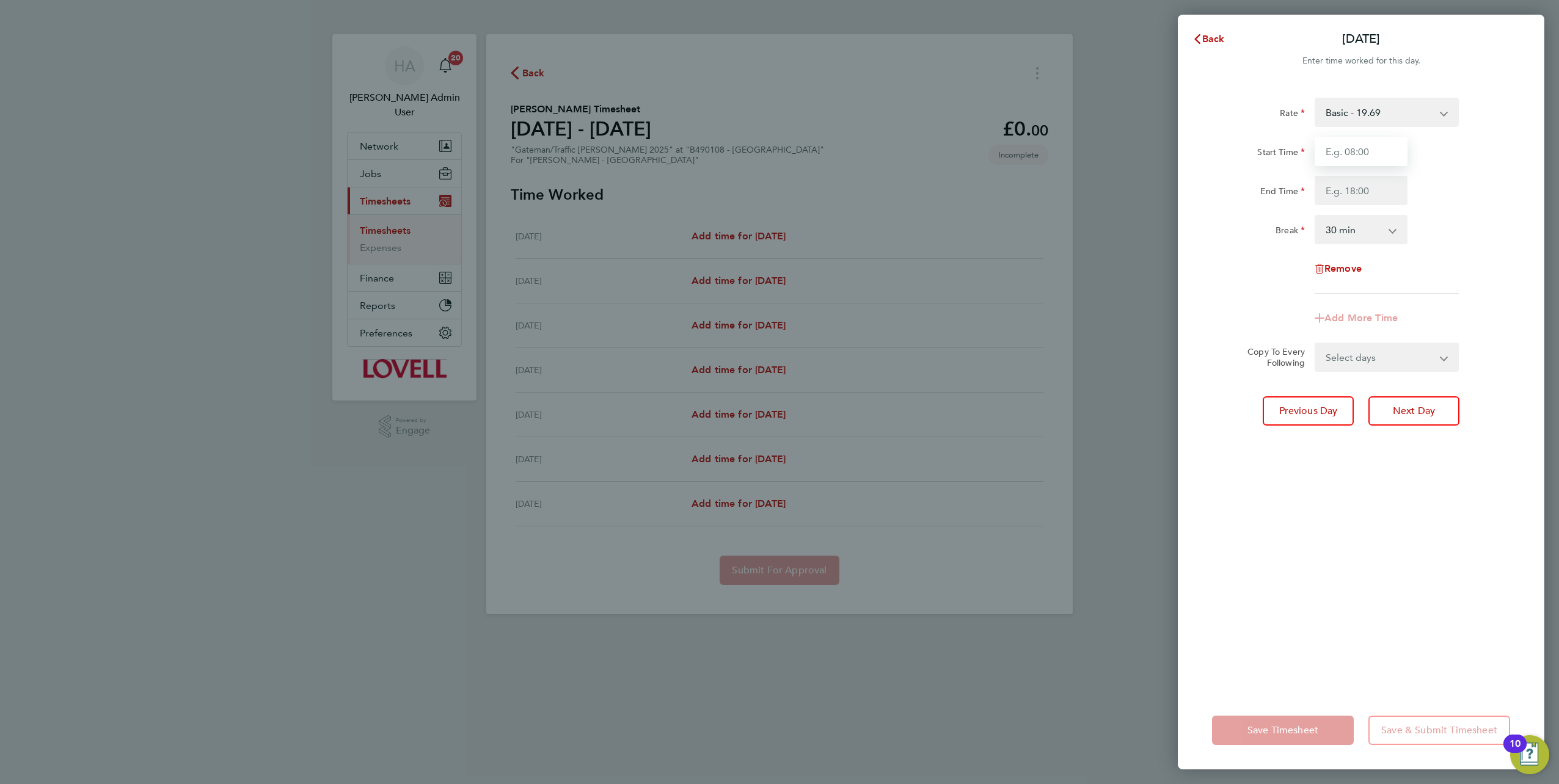
click at [1353, 154] on input "Start Time" at bounding box center [1361, 151] width 93 height 30
type input "07:30"
click at [1350, 188] on input "End Time" at bounding box center [1361, 191] width 93 height 30
type input "16:30"
drag, startPoint x: 1366, startPoint y: 362, endPoint x: 1355, endPoint y: 379, distance: 20.2
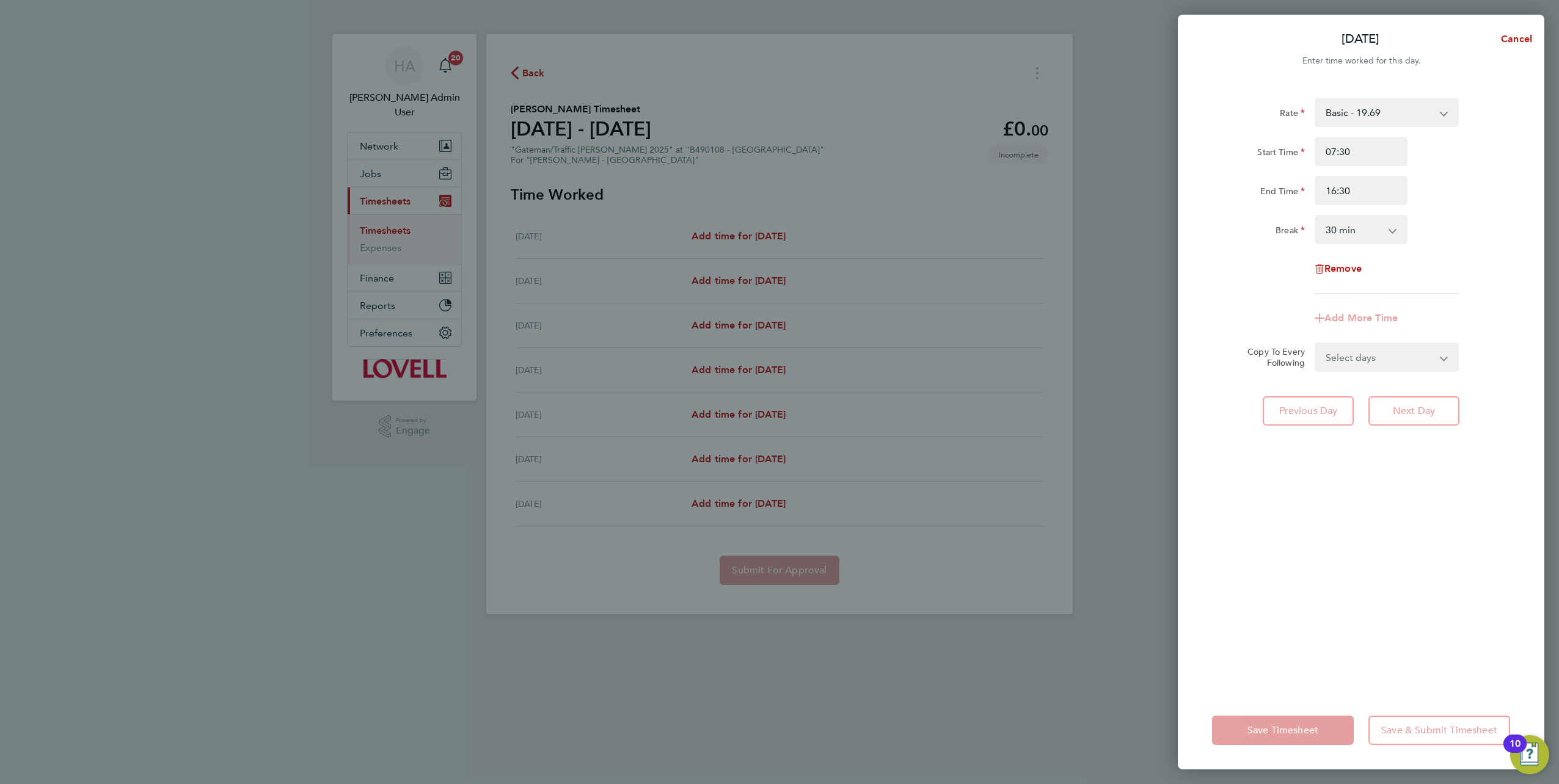
click at [1366, 362] on select "Select days Day Tuesday Wednesday Thursday Friday" at bounding box center [1380, 356] width 128 height 27
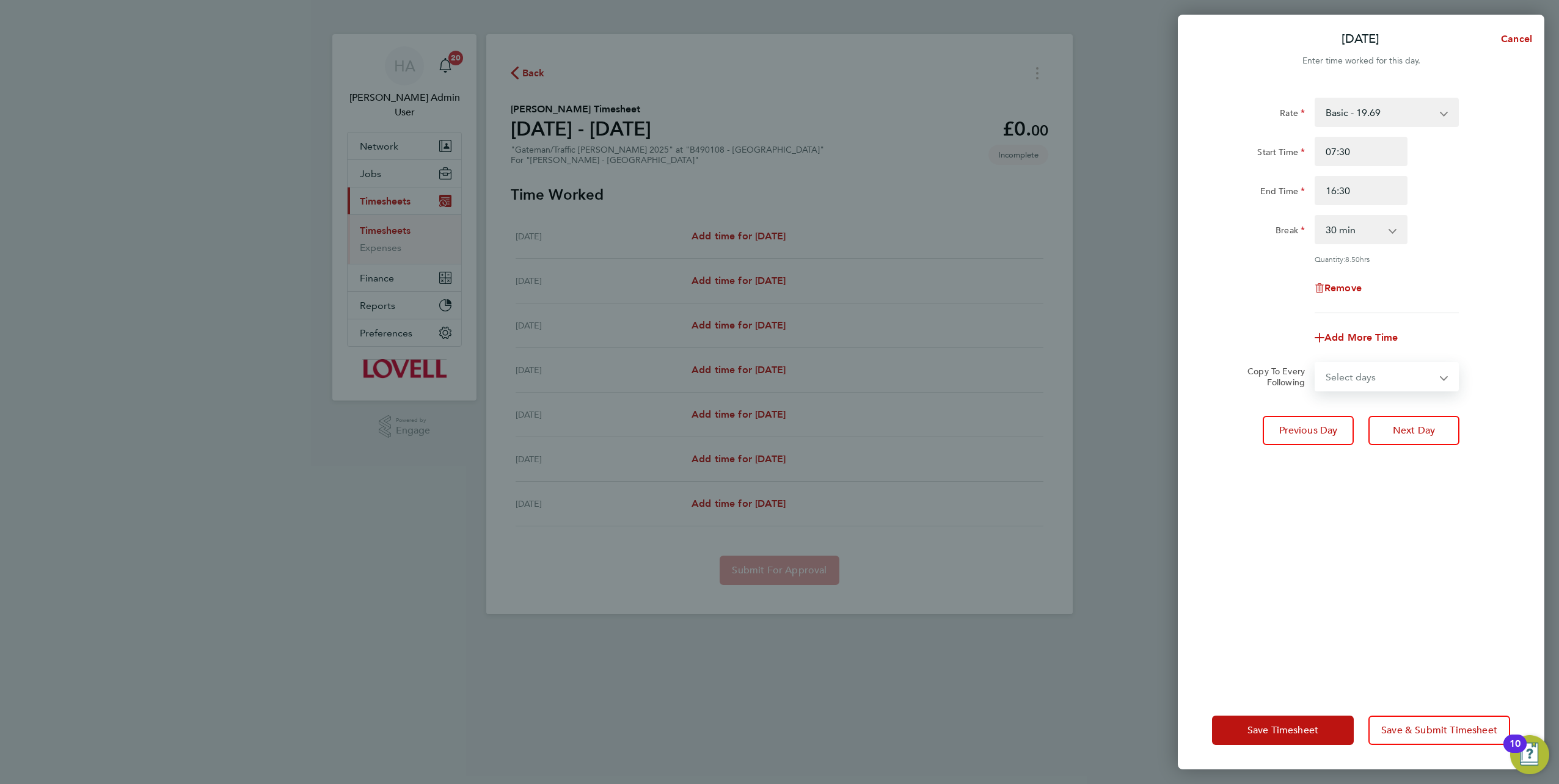
select select "DAY"
click at [1316, 364] on select "Select days Day Tuesday Wednesday Thursday Friday" at bounding box center [1380, 377] width 128 height 27
select select "2025-08-22"
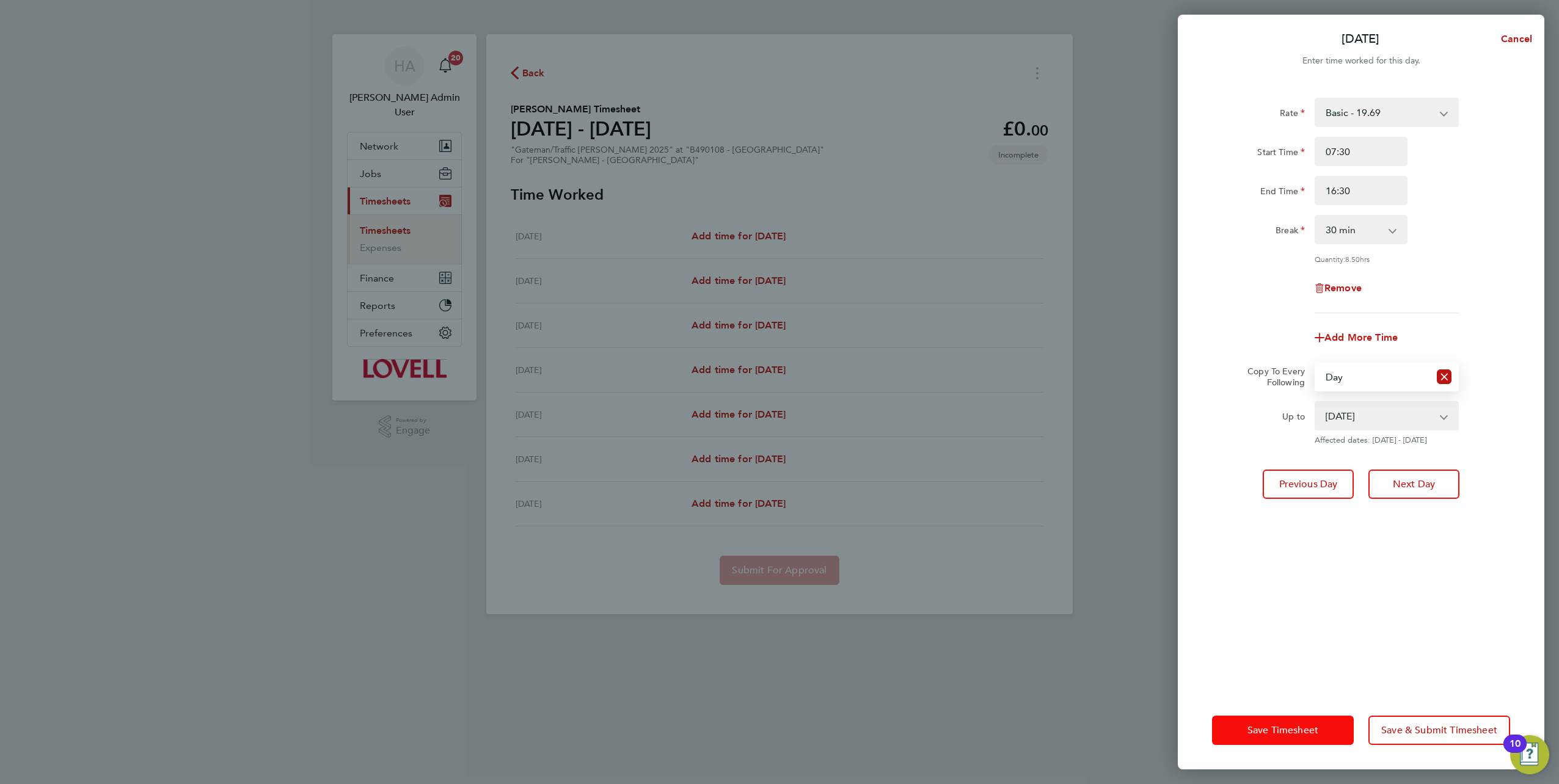
click at [1253, 723] on button "Save Timesheet" at bounding box center [1283, 730] width 141 height 30
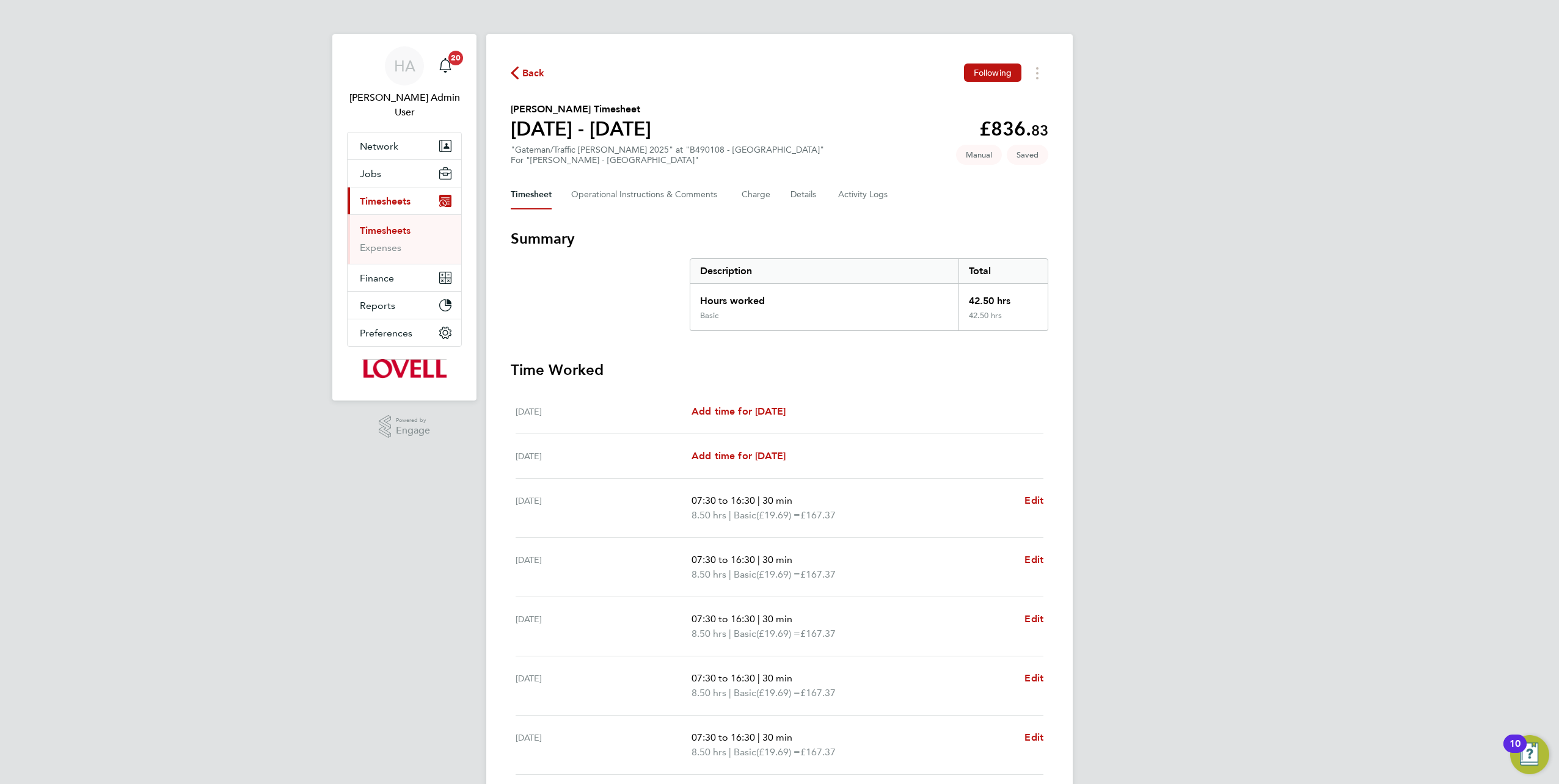
click at [1022, 557] on div "07:30 to 16:30 | 30 min 8.50 hrs | Basic (£19.69) = £167.37 Edit" at bounding box center [867, 568] width 352 height 30
click at [1027, 556] on span "Edit" at bounding box center [1033, 560] width 19 height 12
select select "30"
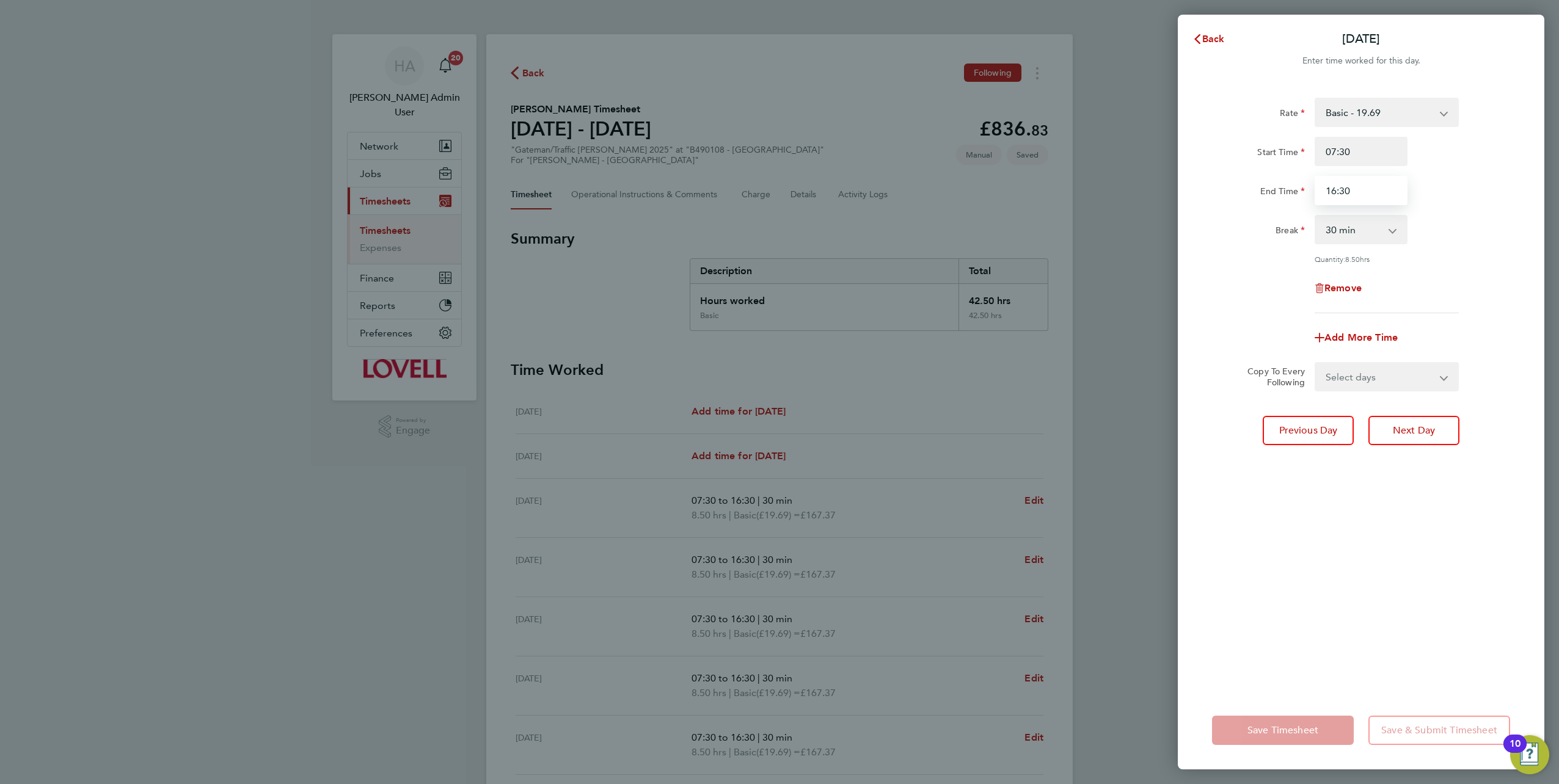
drag, startPoint x: 1359, startPoint y: 194, endPoint x: 1308, endPoint y: 192, distance: 51.0
click at [1308, 192] on div "End Time 16:30" at bounding box center [1360, 191] width 308 height 30
type input "17:00"
click at [1387, 387] on select "Select days Day Wednesday Thursday Friday" at bounding box center [1380, 377] width 128 height 27
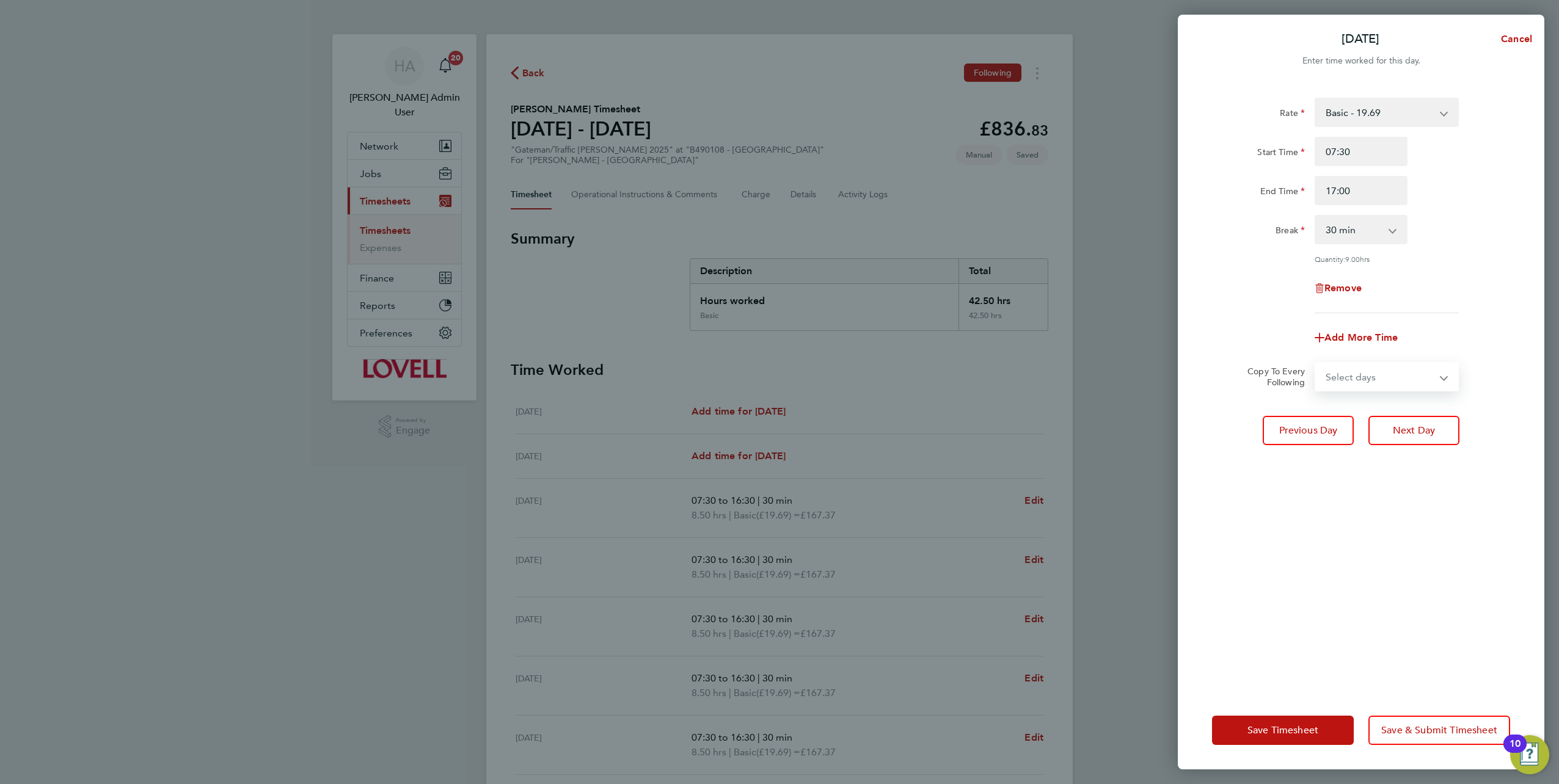
select select "WED"
click at [1316, 364] on select "Select days Day Wednesday Thursday Friday" at bounding box center [1380, 377] width 128 height 27
select select "2025-08-22"
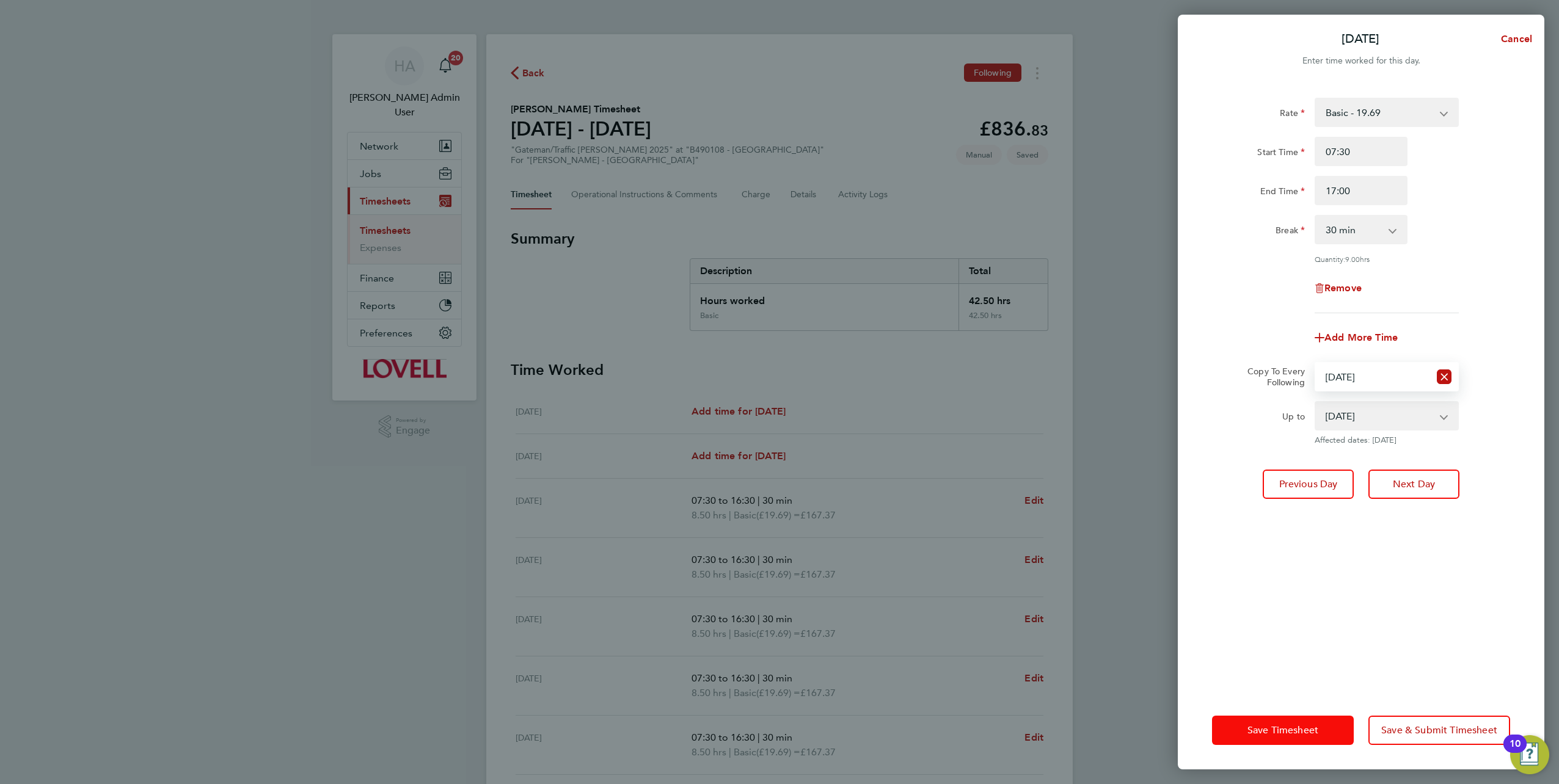
click at [1275, 721] on button "Save Timesheet" at bounding box center [1283, 730] width 141 height 30
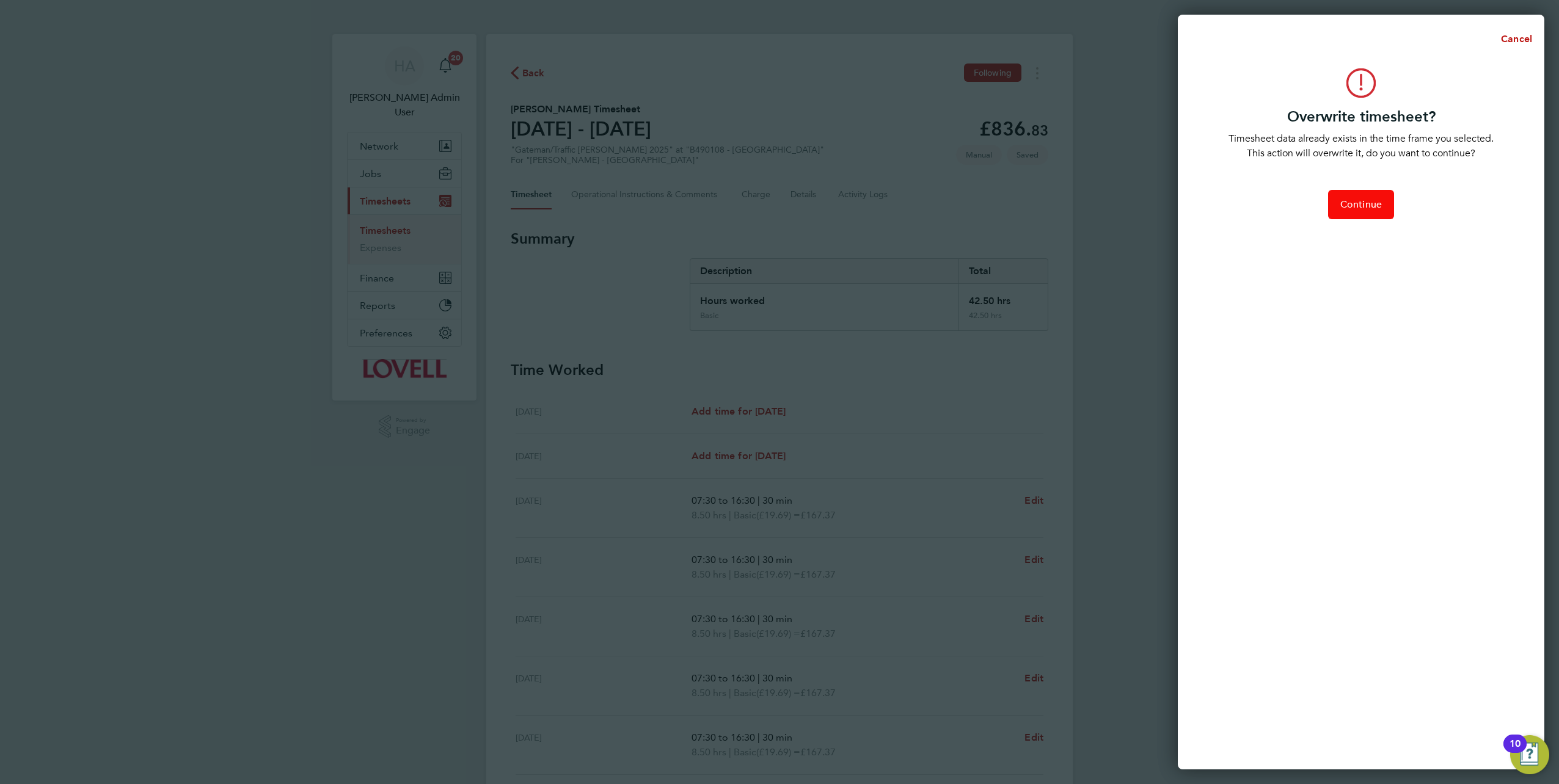
click at [1371, 207] on span "Continue" at bounding box center [1360, 204] width 42 height 12
click at [1009, 511] on div "Cancel Overwrite timesheet? Timesheet data already exists in the time frame you…" at bounding box center [780, 392] width 1559 height 784
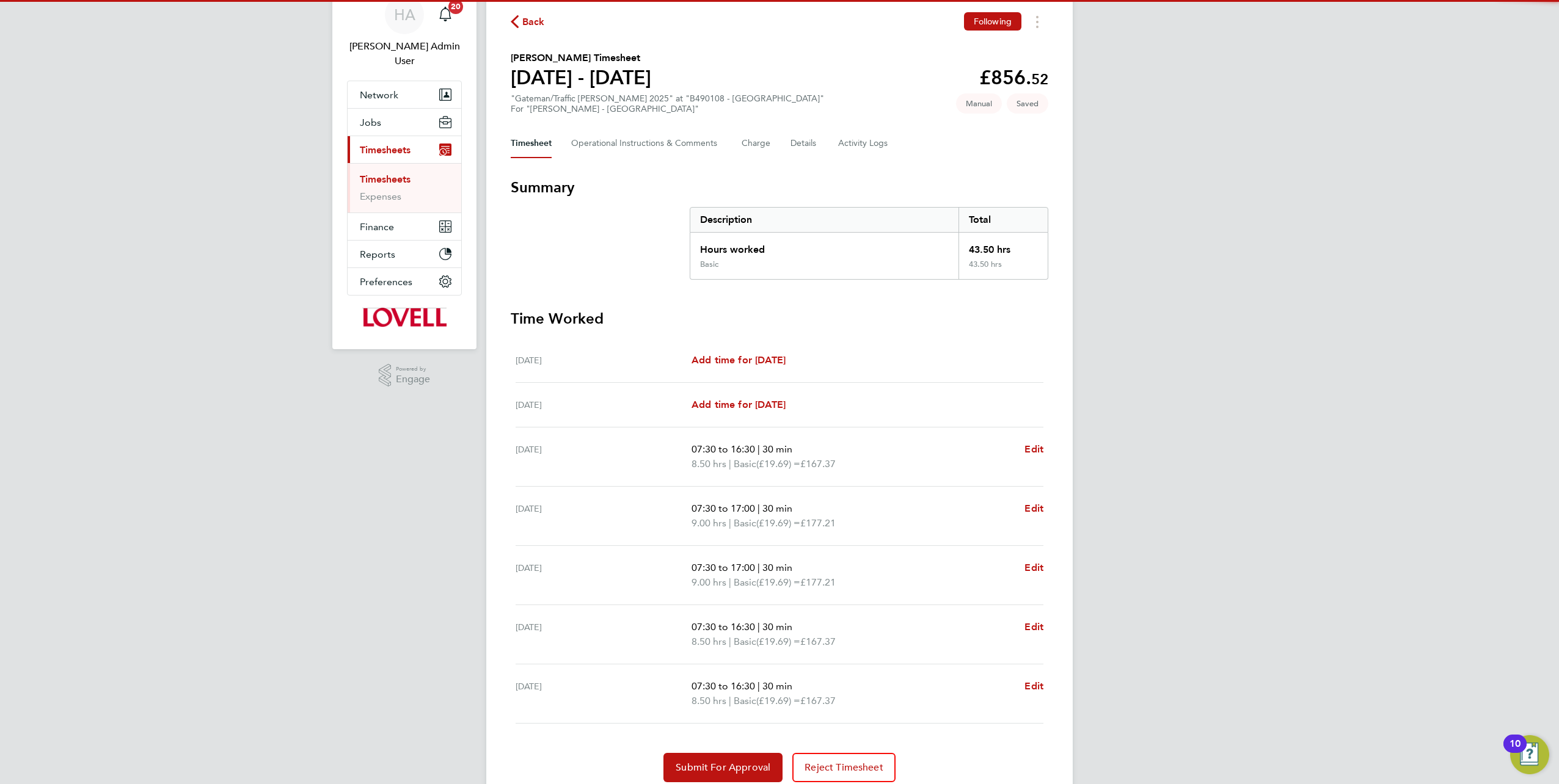
scroll to position [96, 0]
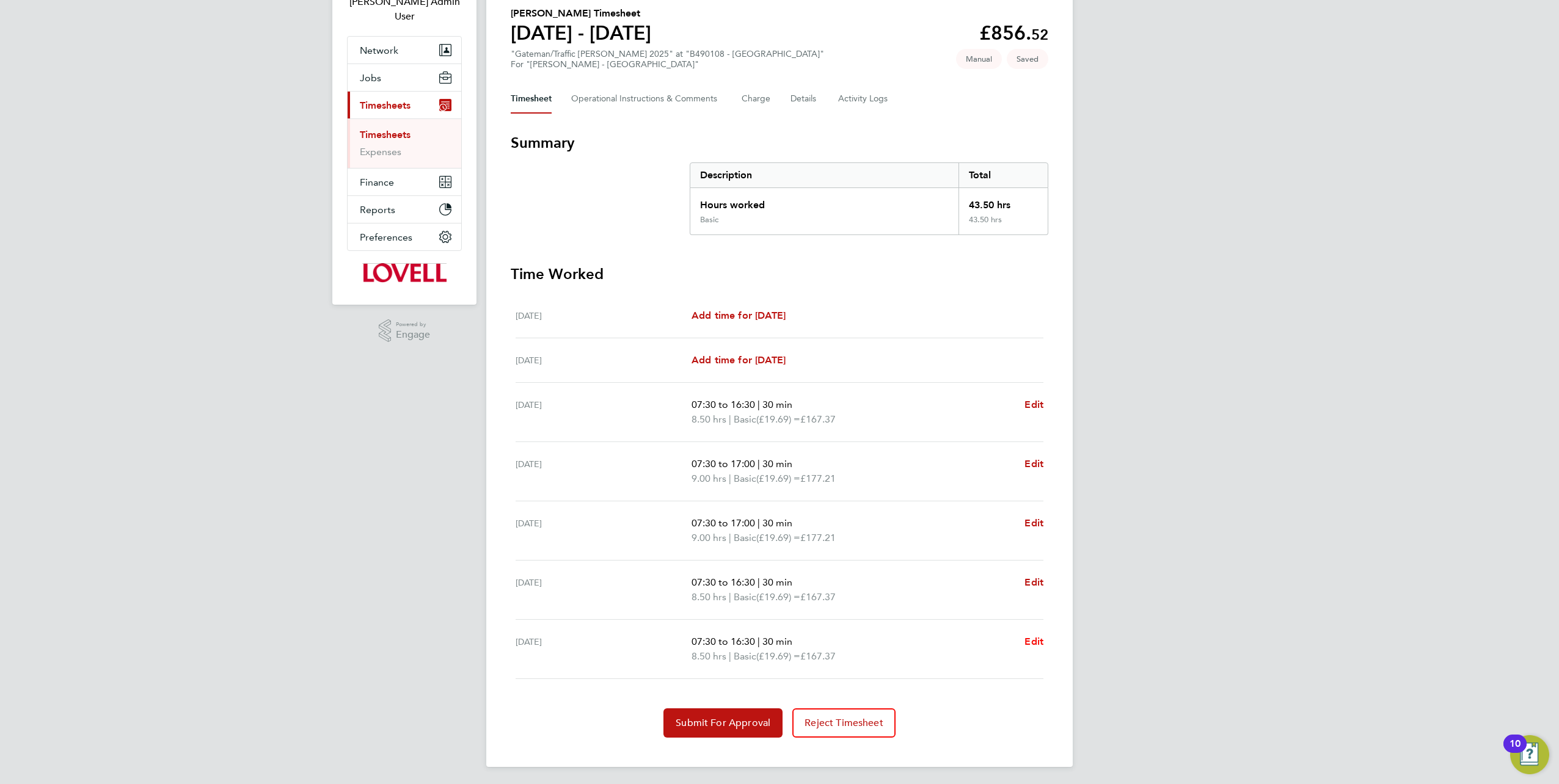
click at [1033, 639] on span "Edit" at bounding box center [1033, 642] width 19 height 12
select select "30"
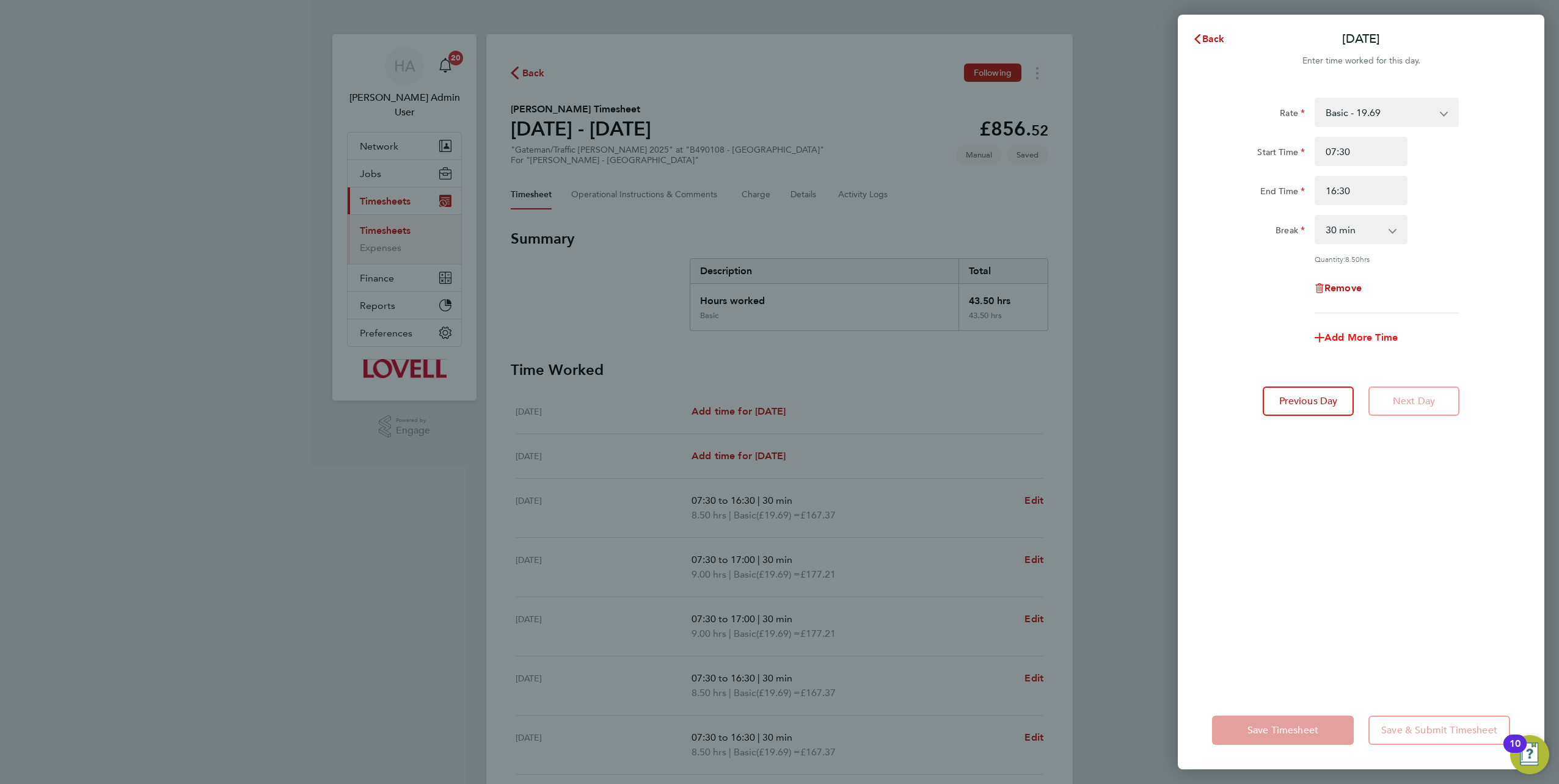
click at [1330, 333] on span "Add More Time" at bounding box center [1360, 337] width 73 height 12
select select "null"
drag, startPoint x: 1350, startPoint y: 351, endPoint x: 1345, endPoint y: 356, distance: 7.1
click at [1350, 351] on select "Basic - 19.69 Weekday OT 39h+ - 28.40 Sat first 4h - 28.40 Sat after 4h - 37.11…" at bounding box center [1380, 347] width 127 height 27
select select "30"
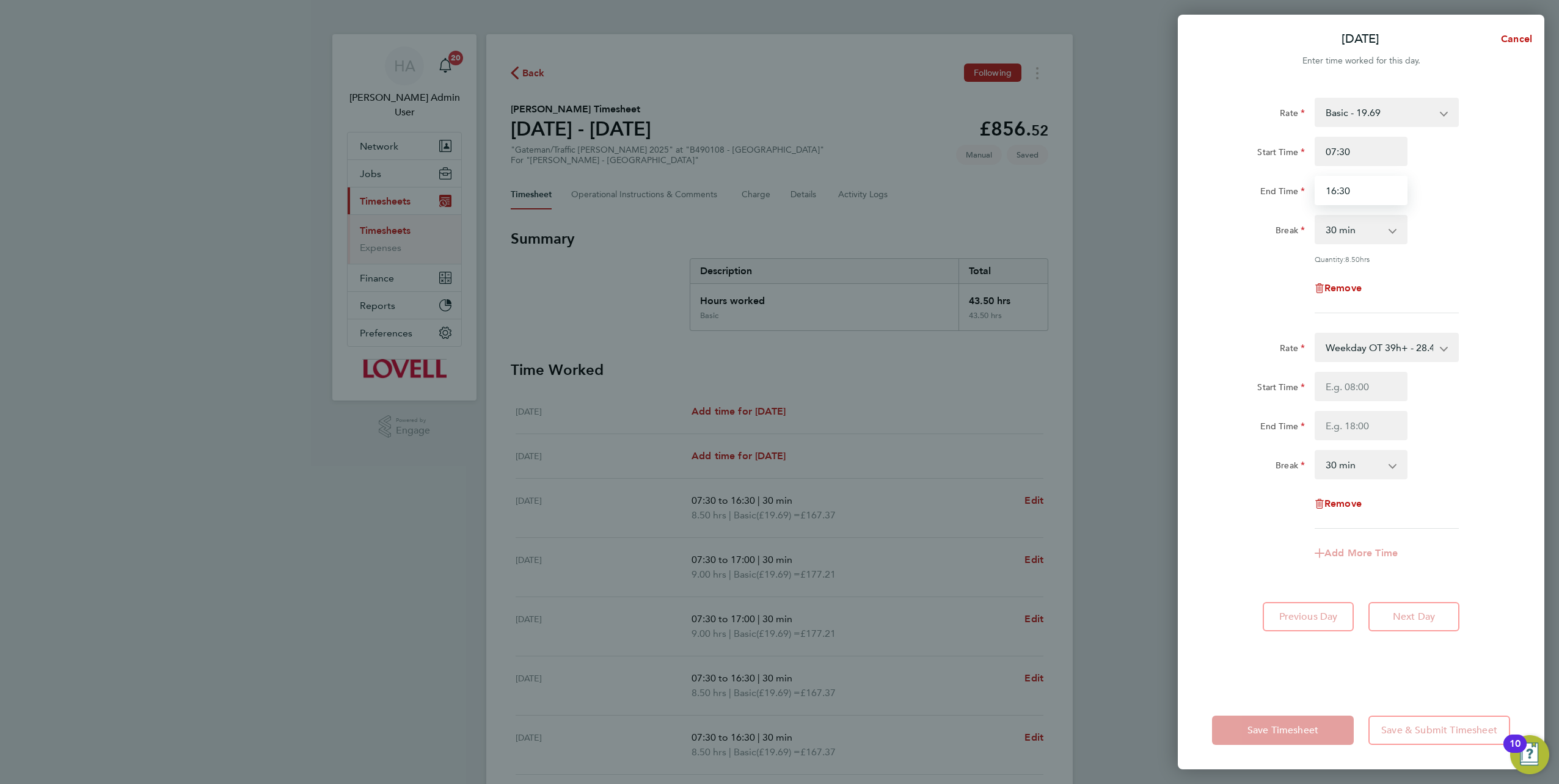
drag, startPoint x: 1357, startPoint y: 193, endPoint x: 1304, endPoint y: 204, distance: 54.1
click at [1304, 204] on div "End Time 16:30" at bounding box center [1360, 191] width 308 height 30
type input "13:00"
click at [1333, 386] on input "Start Time" at bounding box center [1361, 387] width 93 height 30
type input "13:00"
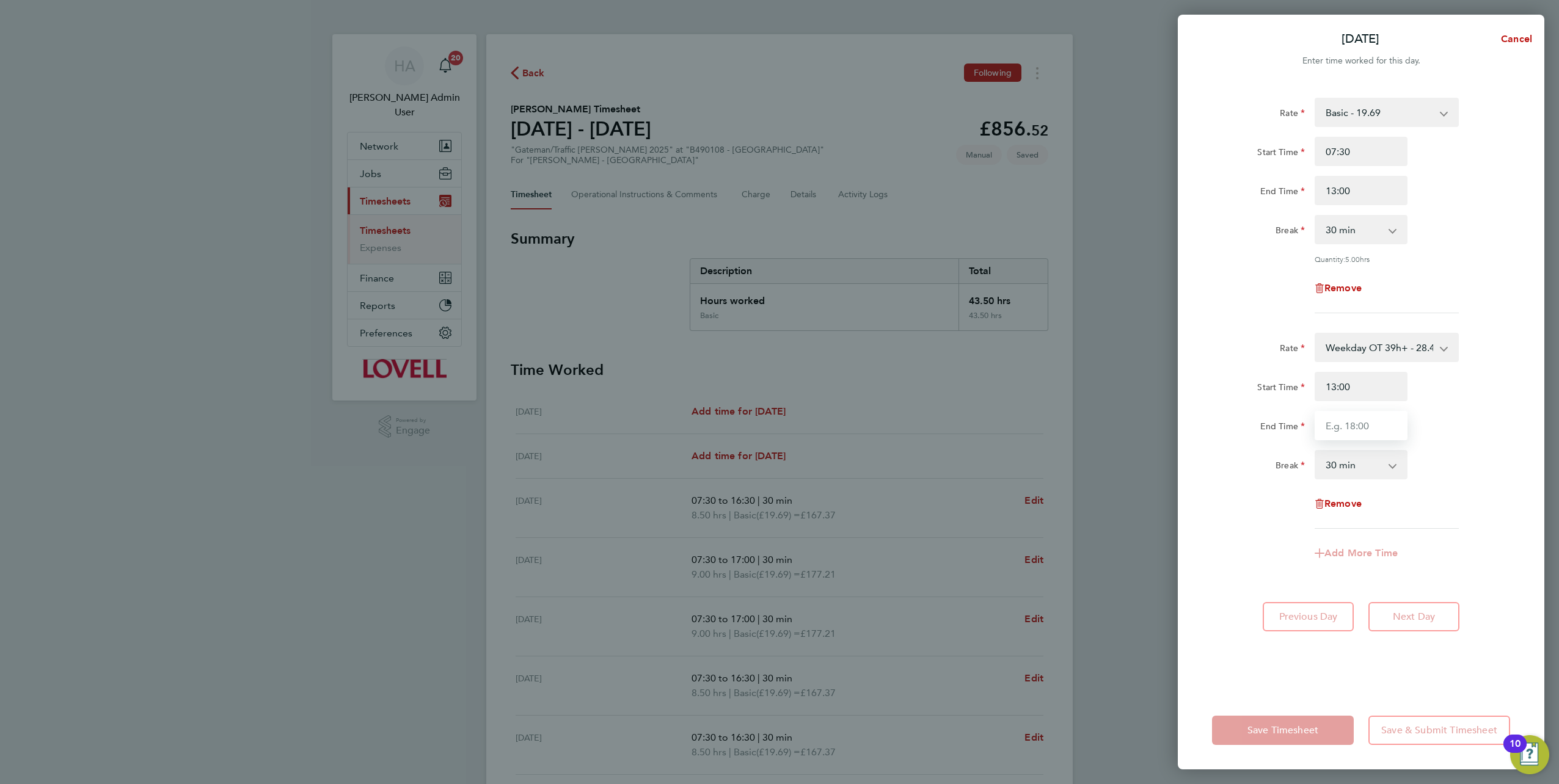
click at [1349, 425] on input "End Time" at bounding box center [1361, 426] width 93 height 30
type input "16:30"
click at [1355, 464] on select "0 min 15 min 30 min 45 min 60 min 75 min 90 min" at bounding box center [1354, 464] width 76 height 27
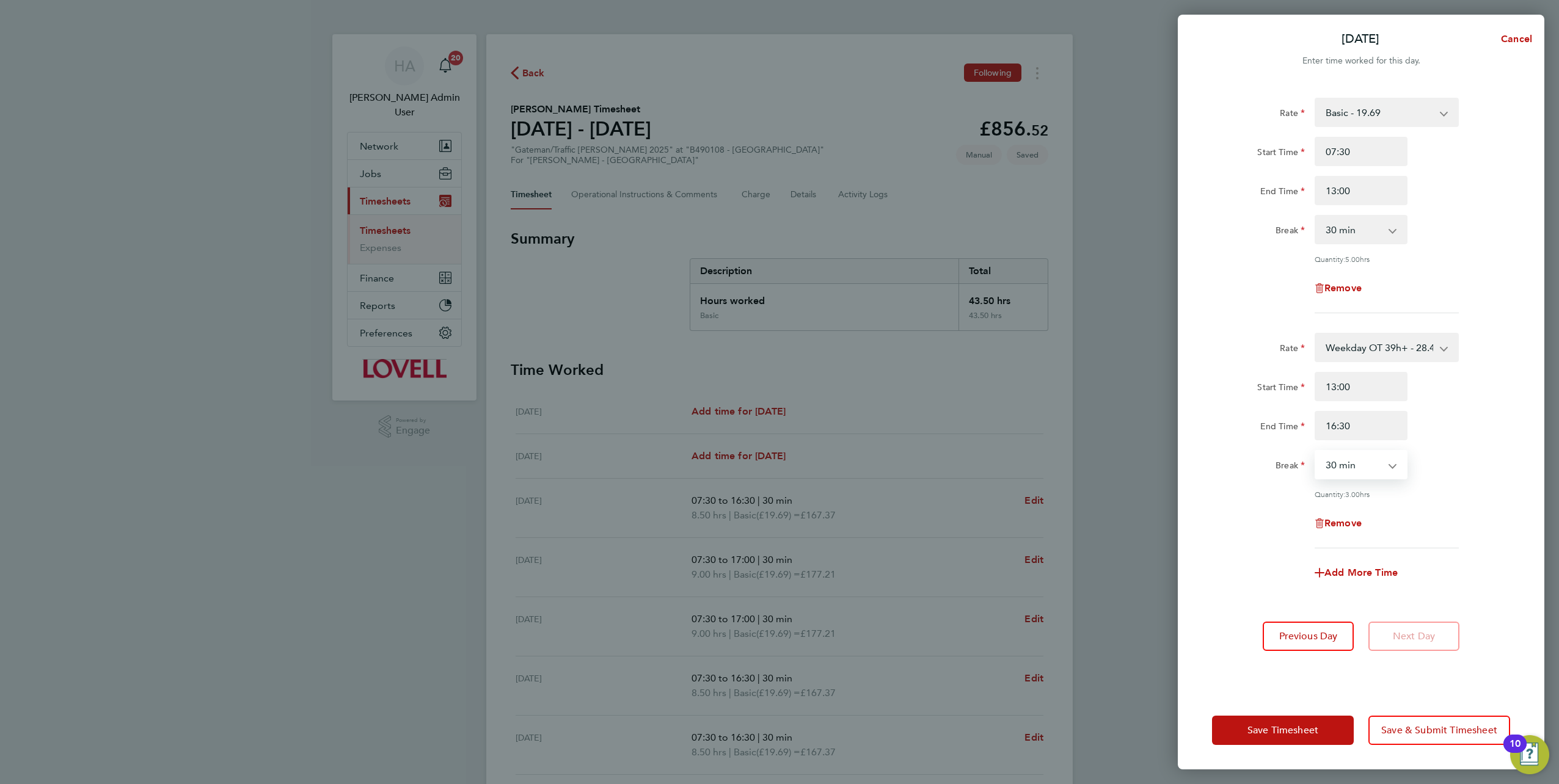
select select "0"
click at [1316, 452] on select "0 min 15 min 30 min 45 min 60 min 75 min 90 min" at bounding box center [1354, 464] width 76 height 27
click at [1295, 724] on button "Save Timesheet" at bounding box center [1283, 730] width 141 height 30
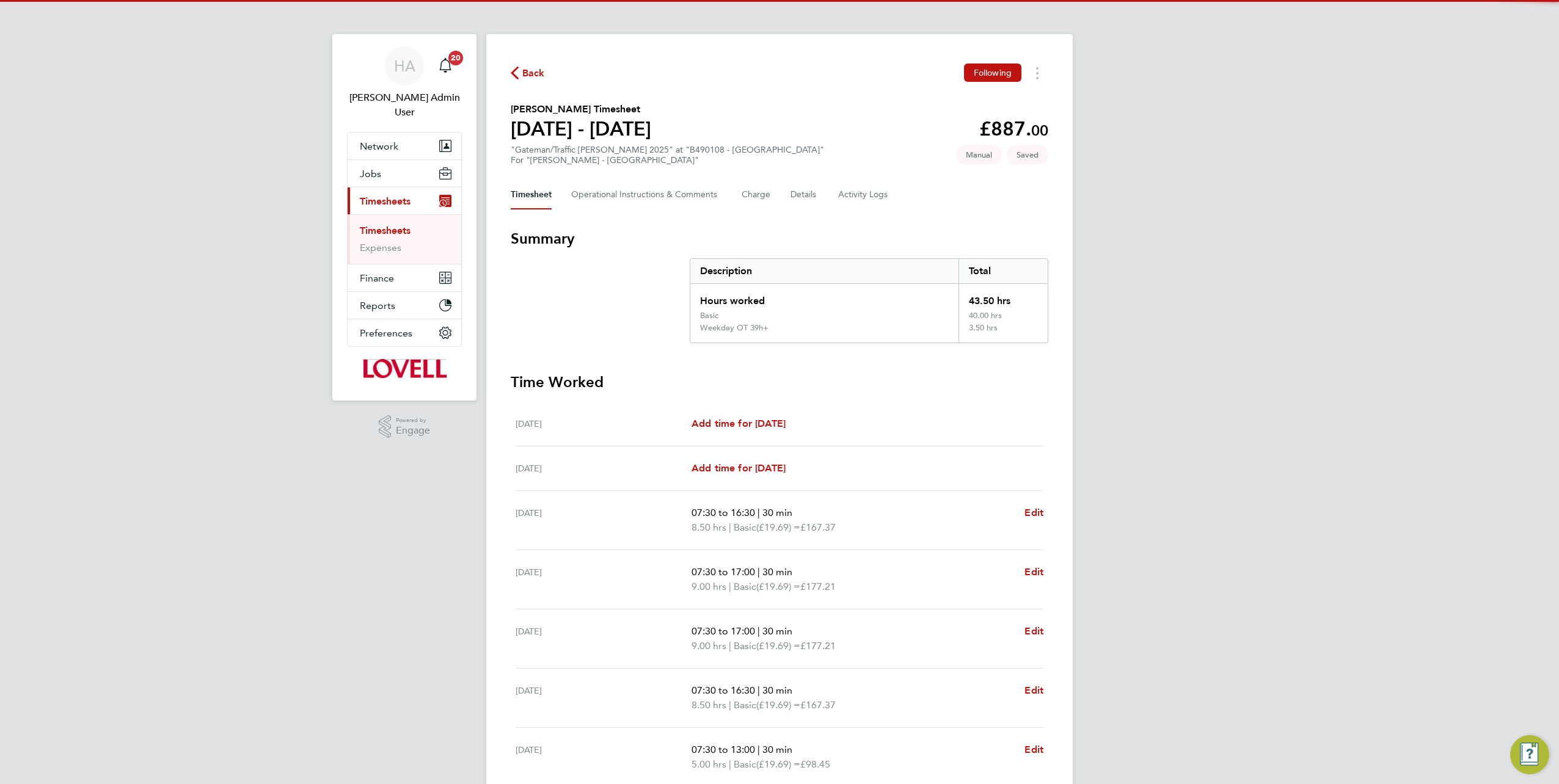
click at [1103, 564] on div "HA Hays Admin User Notifications 20 Applications: Network Team Members Business…" at bounding box center [780, 467] width 1559 height 935
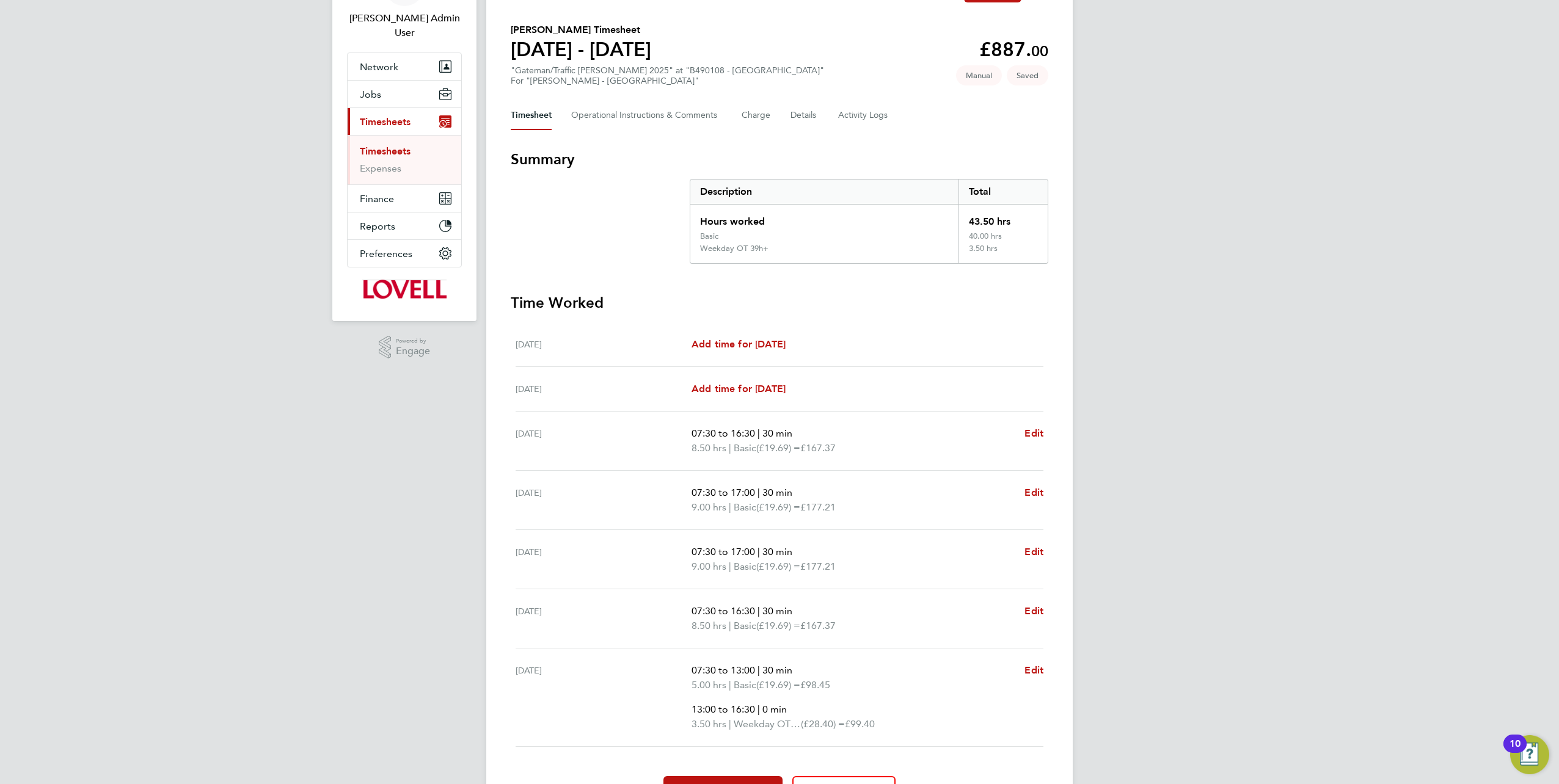
scroll to position [147, 0]
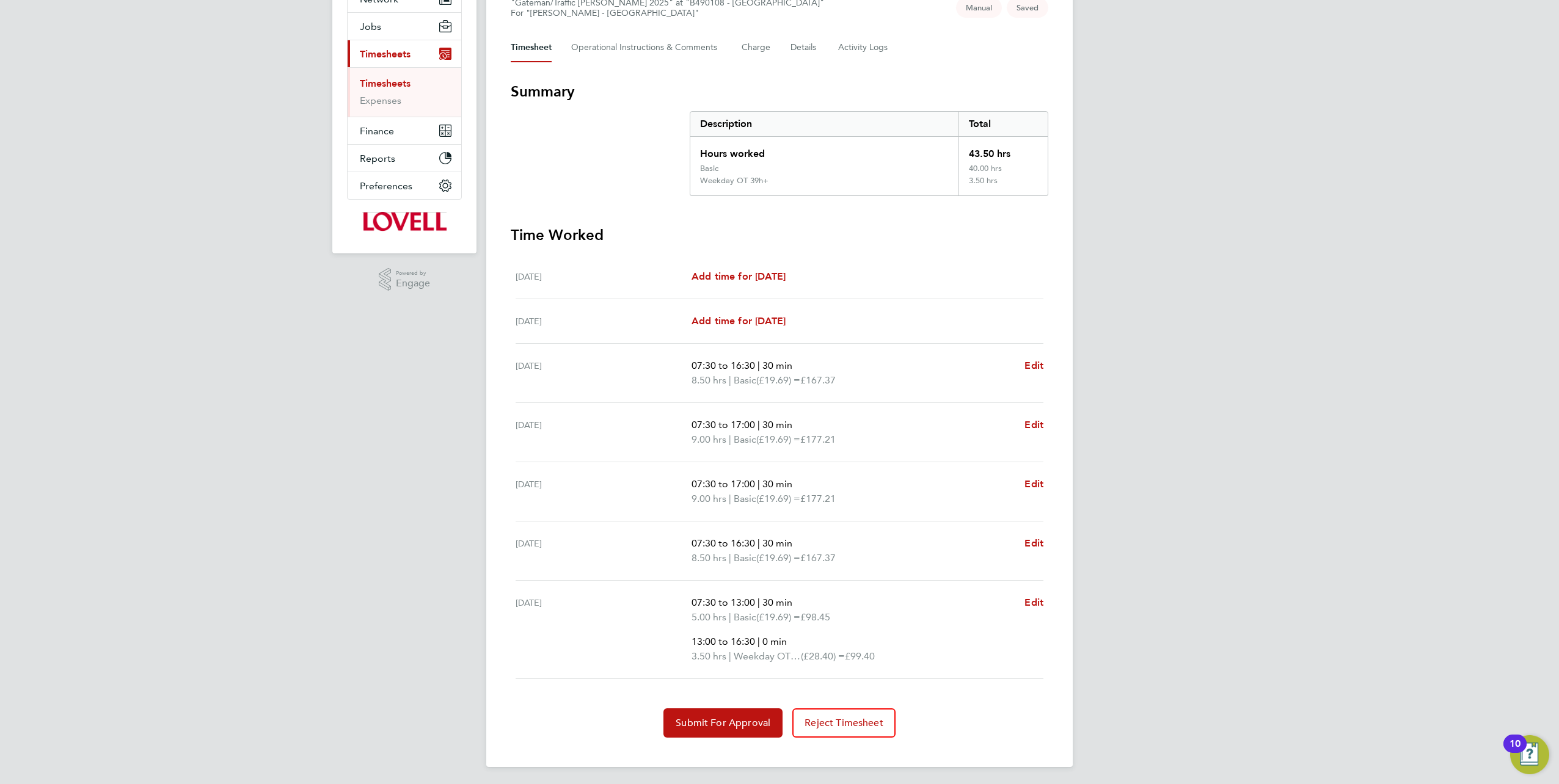
click at [1021, 598] on div "07:30 to 13:00 | 30 min 5.00 hrs | Basic (£19.69) = £98.45 13:00 to 16:30 | 0 m…" at bounding box center [867, 630] width 352 height 68
click at [1028, 601] on span "Edit" at bounding box center [1033, 602] width 19 height 12
select select "30"
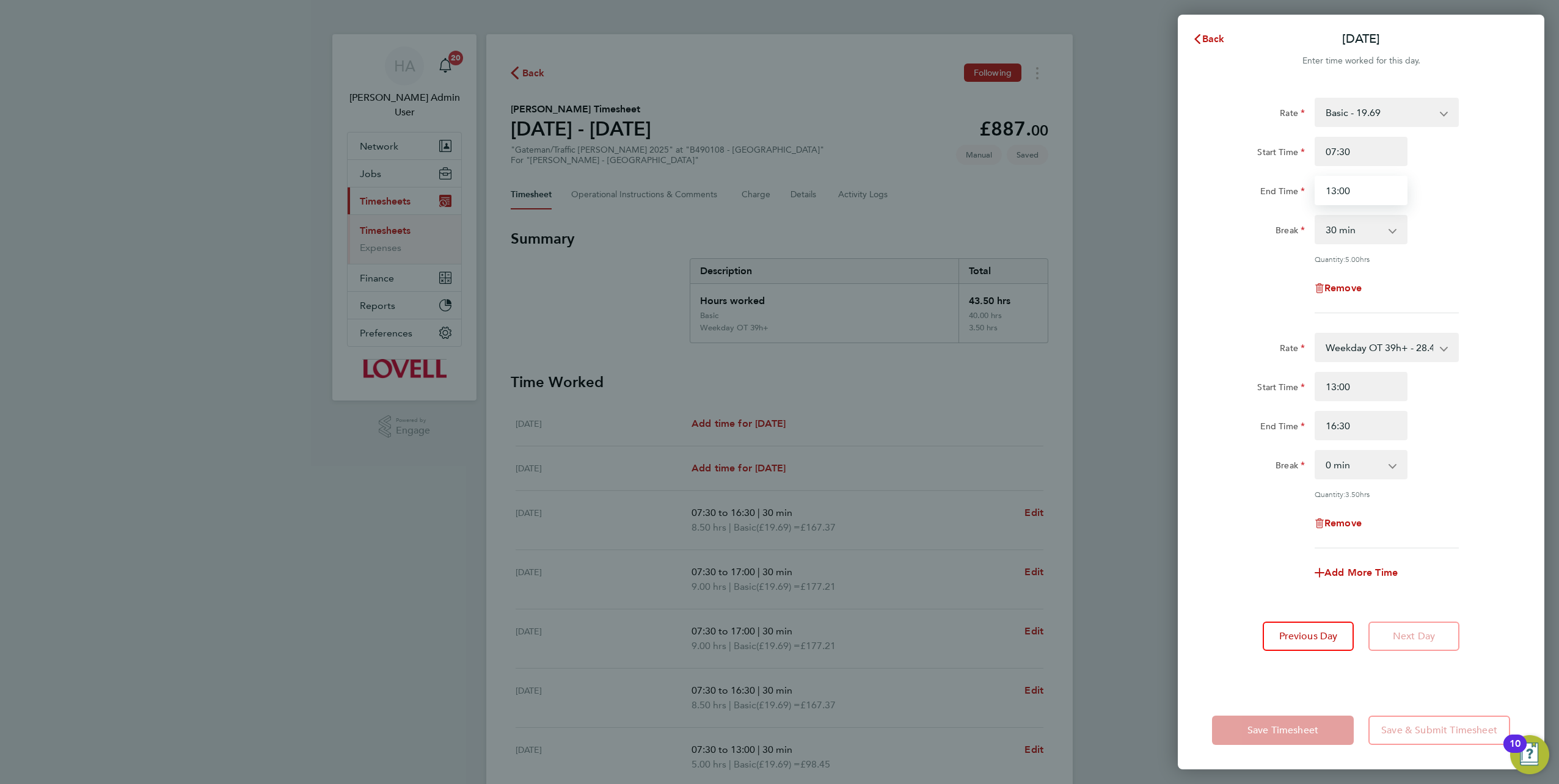
drag, startPoint x: 1351, startPoint y: 190, endPoint x: 1302, endPoint y: 208, distance: 52.2
click at [1303, 208] on div "Rate Basic - 19.69 Weekday OT 39h+ - 28.40 Sat first 4h - 28.40 Sat after 4h - …" at bounding box center [1361, 206] width 298 height 216
type input "12:00"
drag, startPoint x: 1372, startPoint y: 391, endPoint x: 1282, endPoint y: 398, distance: 90.3
click at [1282, 398] on div "Start Time 13:00" at bounding box center [1360, 387] width 308 height 30
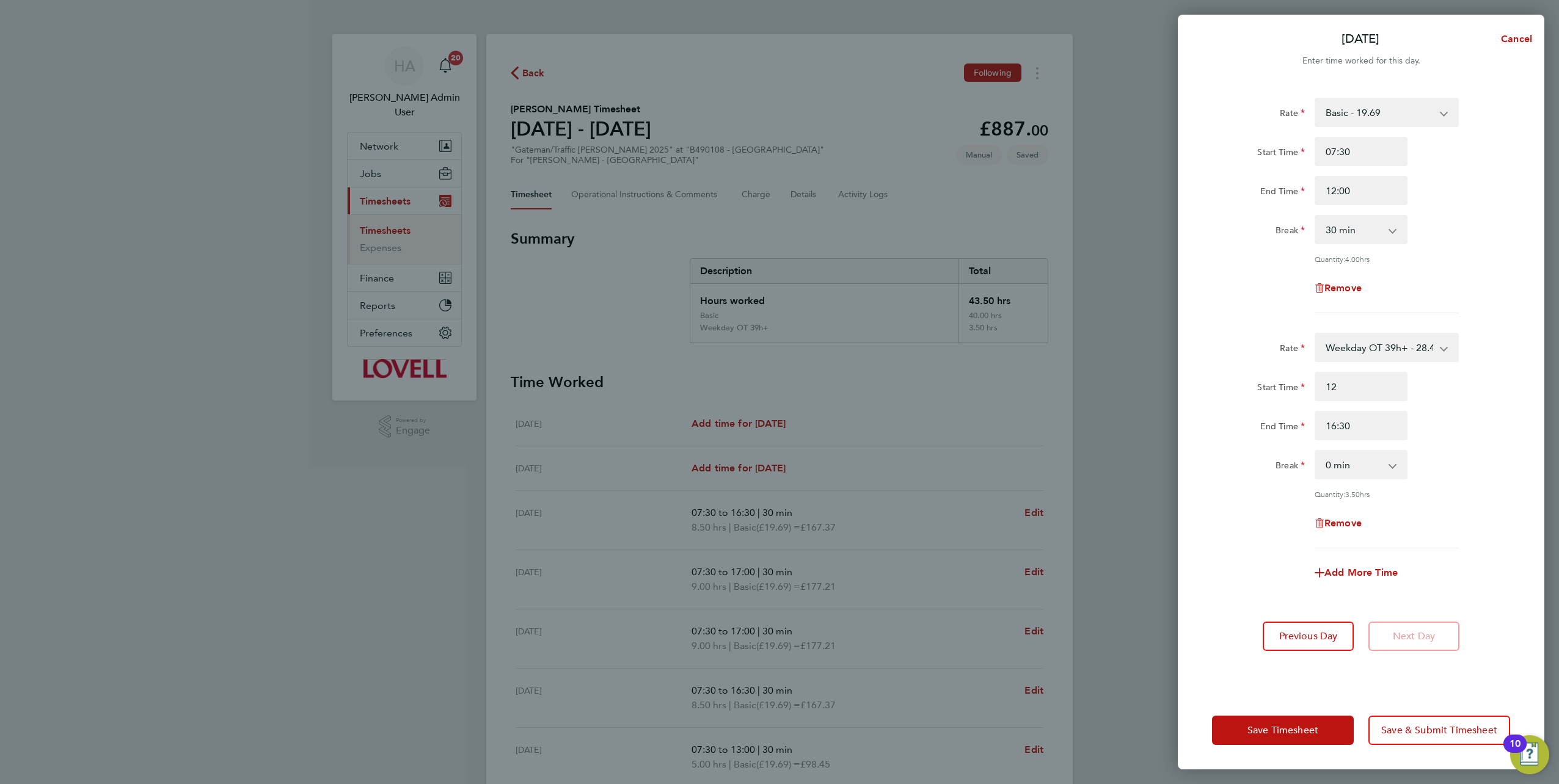
type input "12:00"
click at [1499, 500] on div "Rate Weekday OT 39h+ - 28.40 Basic - 19.69 Sat first 4h - 28.40 Sat after 4h - …" at bounding box center [1361, 441] width 298 height 216
click at [1266, 719] on button "Save Timesheet" at bounding box center [1283, 730] width 141 height 30
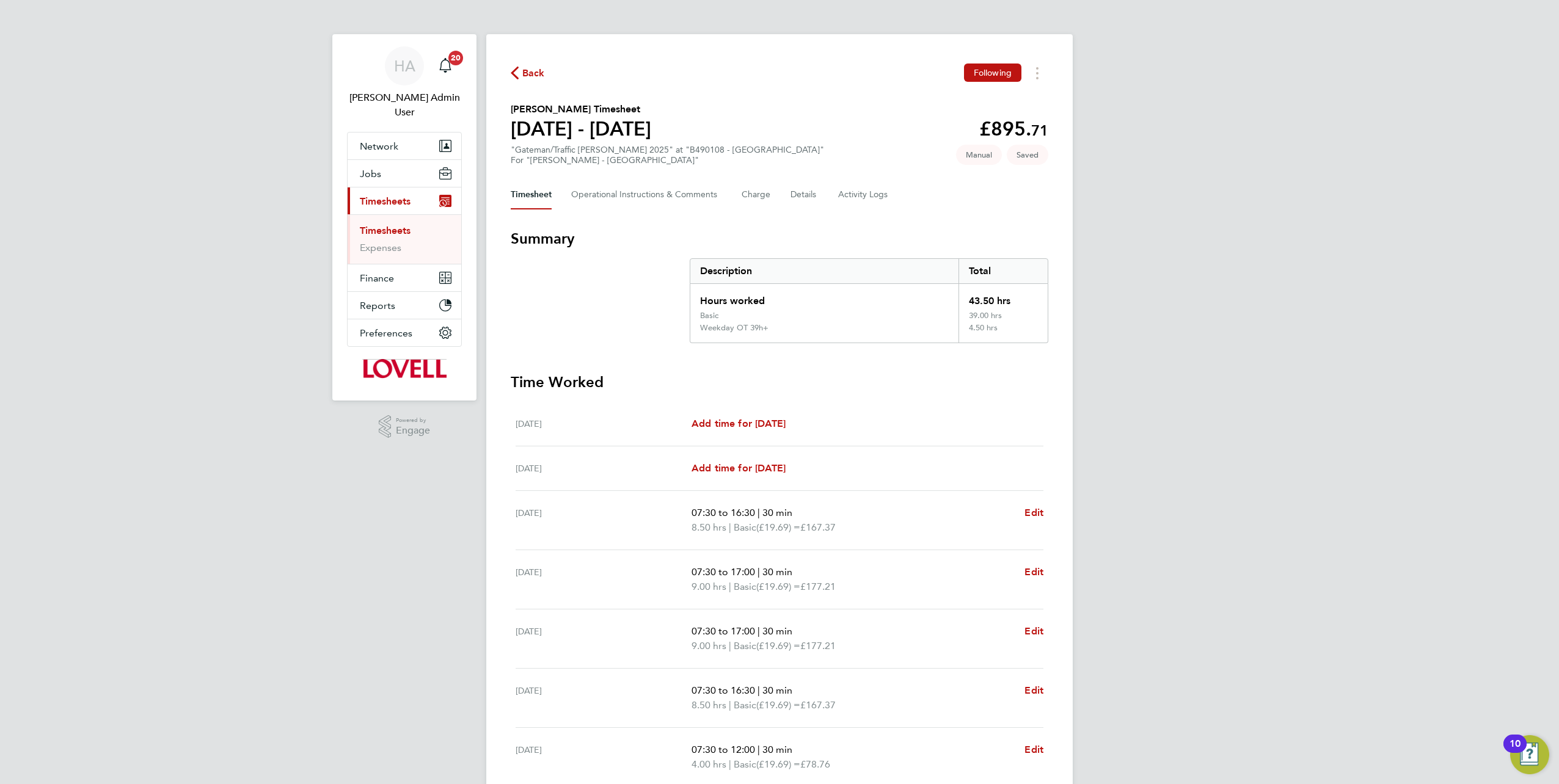
click at [1083, 563] on div "HA Hays Admin User Notifications 20 Applications: Network Team Members Business…" at bounding box center [780, 467] width 1559 height 935
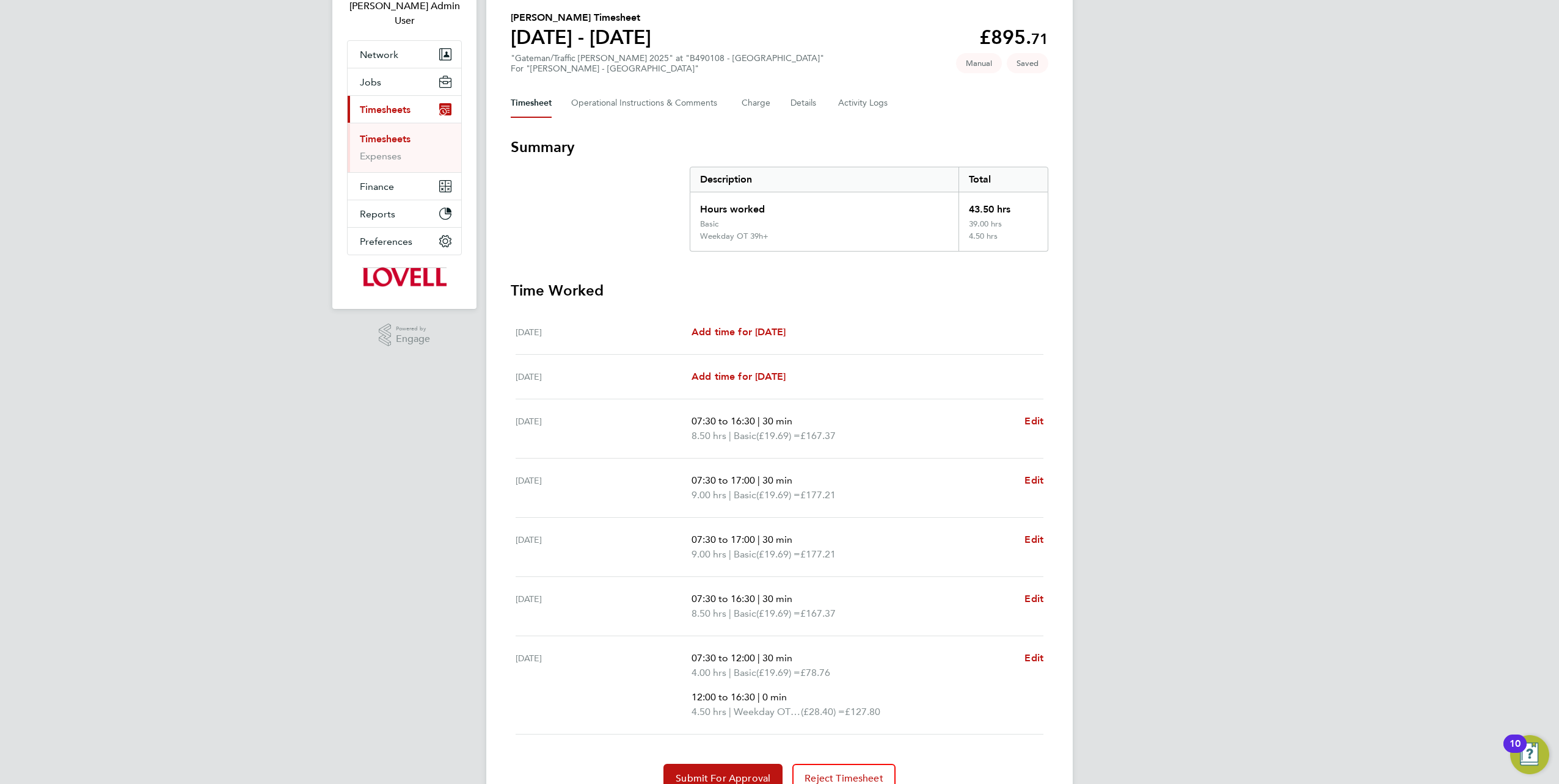
scroll to position [147, 0]
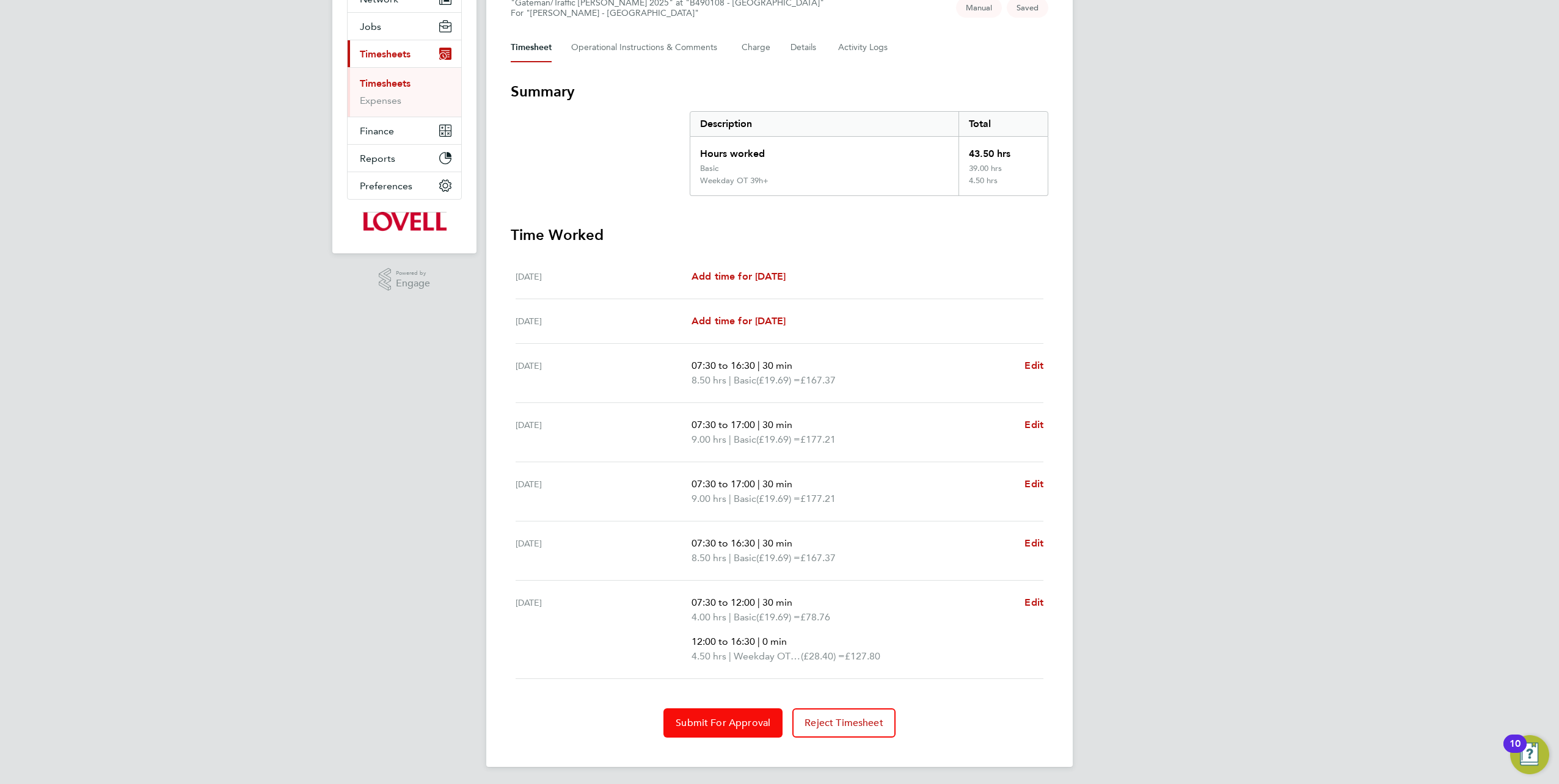
click at [703, 718] on span "Submit For Approval" at bounding box center [723, 723] width 95 height 12
click at [699, 718] on span "Approve Timesheet" at bounding box center [722, 723] width 90 height 12
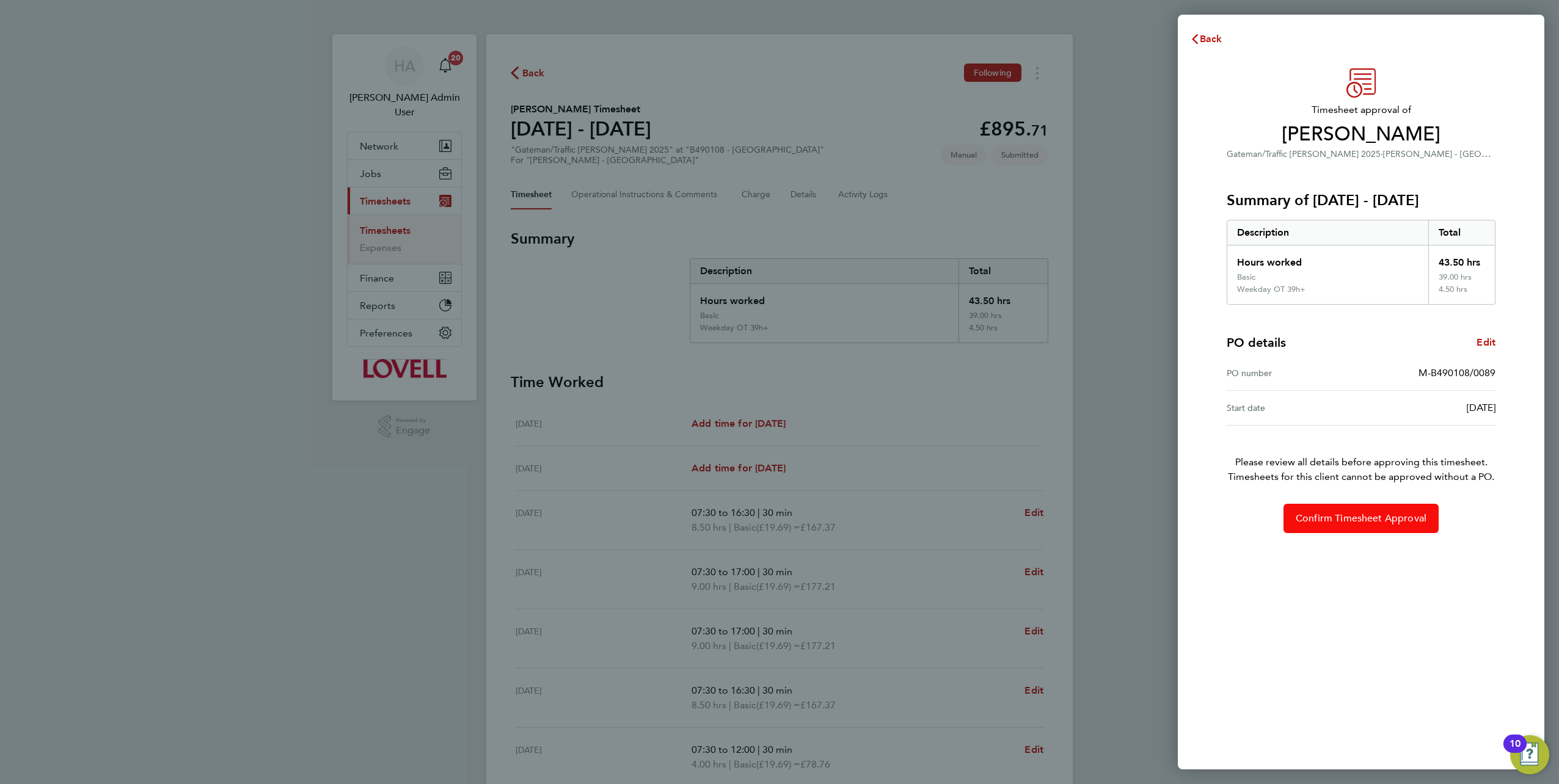
click at [1337, 513] on span "Confirm Timesheet Approval" at bounding box center [1361, 518] width 131 height 12
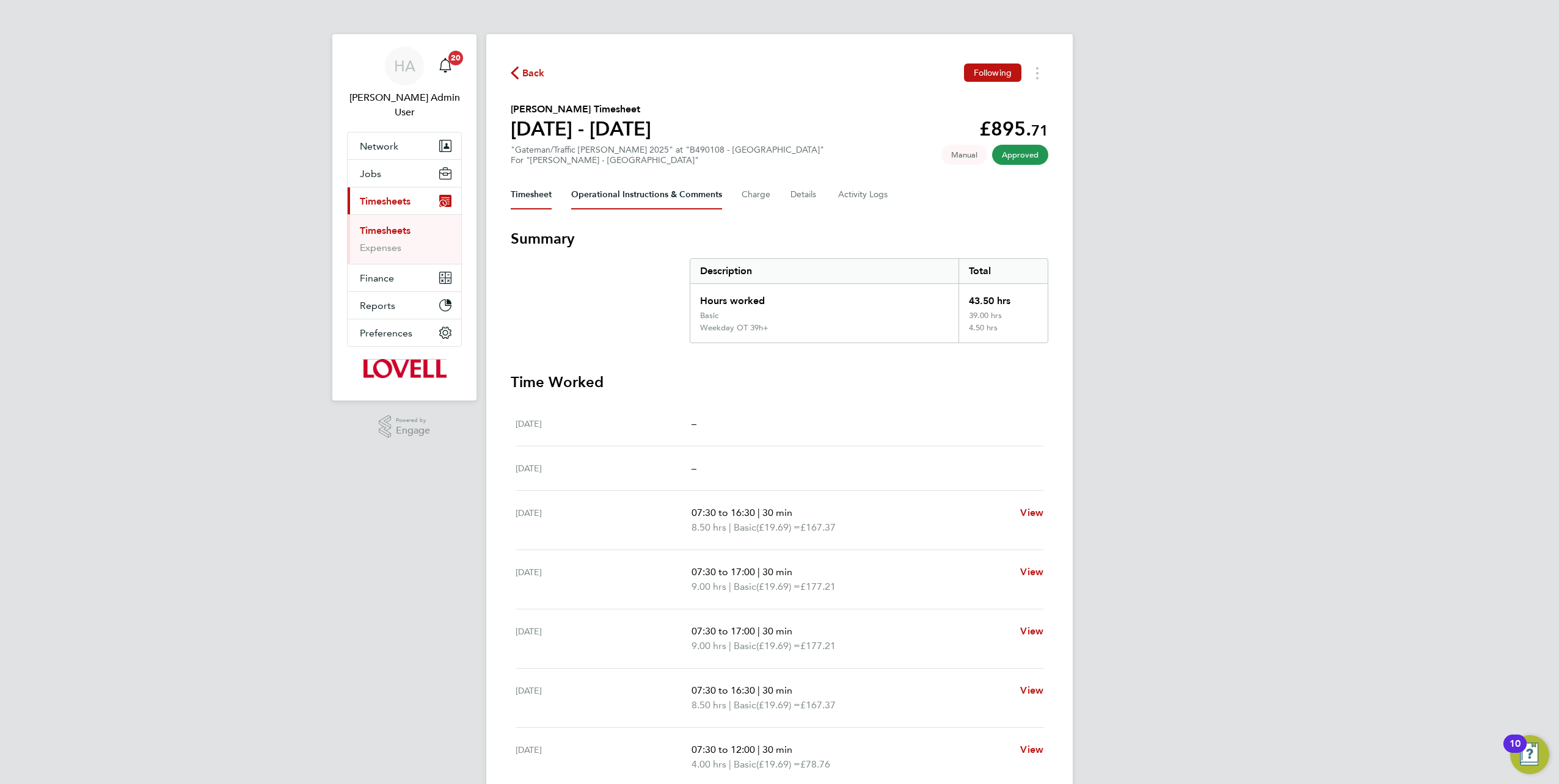
click at [635, 200] on Comments-tab "Operational Instructions & Comments" at bounding box center [647, 195] width 151 height 30
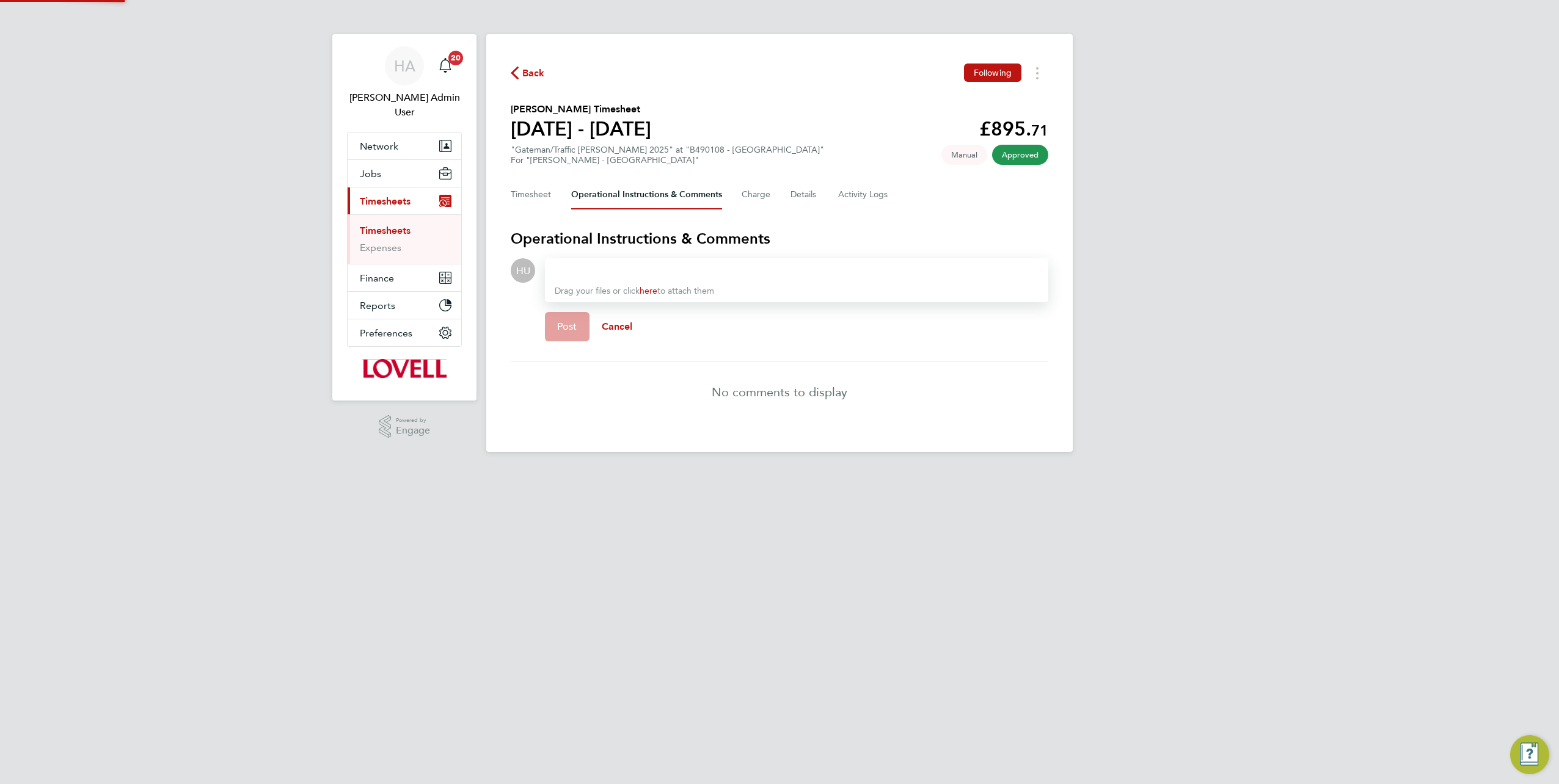
click at [609, 268] on div at bounding box center [797, 271] width 484 height 15
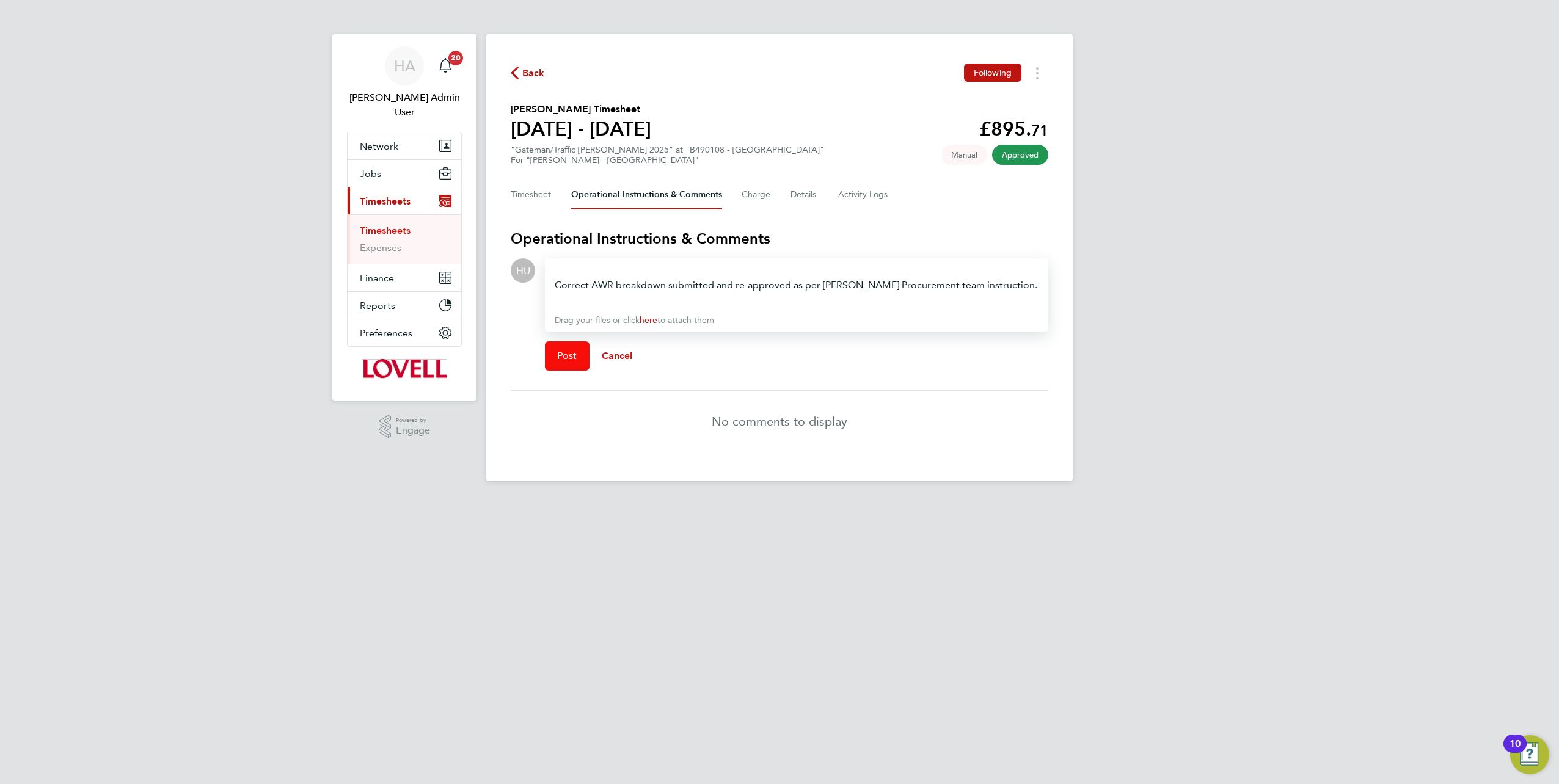
click at [577, 342] on button "Post" at bounding box center [567, 356] width 44 height 30
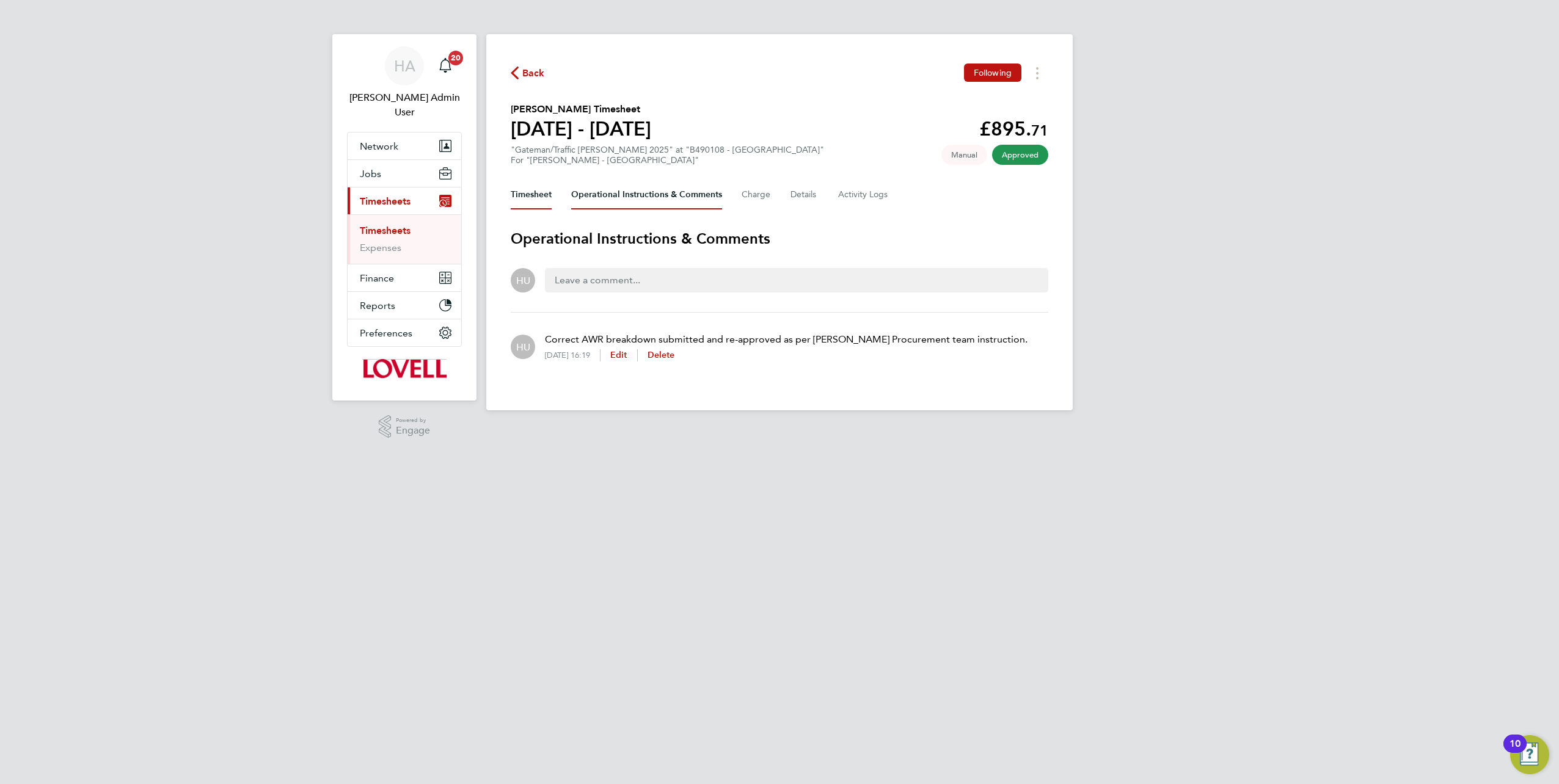
click at [529, 186] on button "Timesheet" at bounding box center [531, 195] width 41 height 30
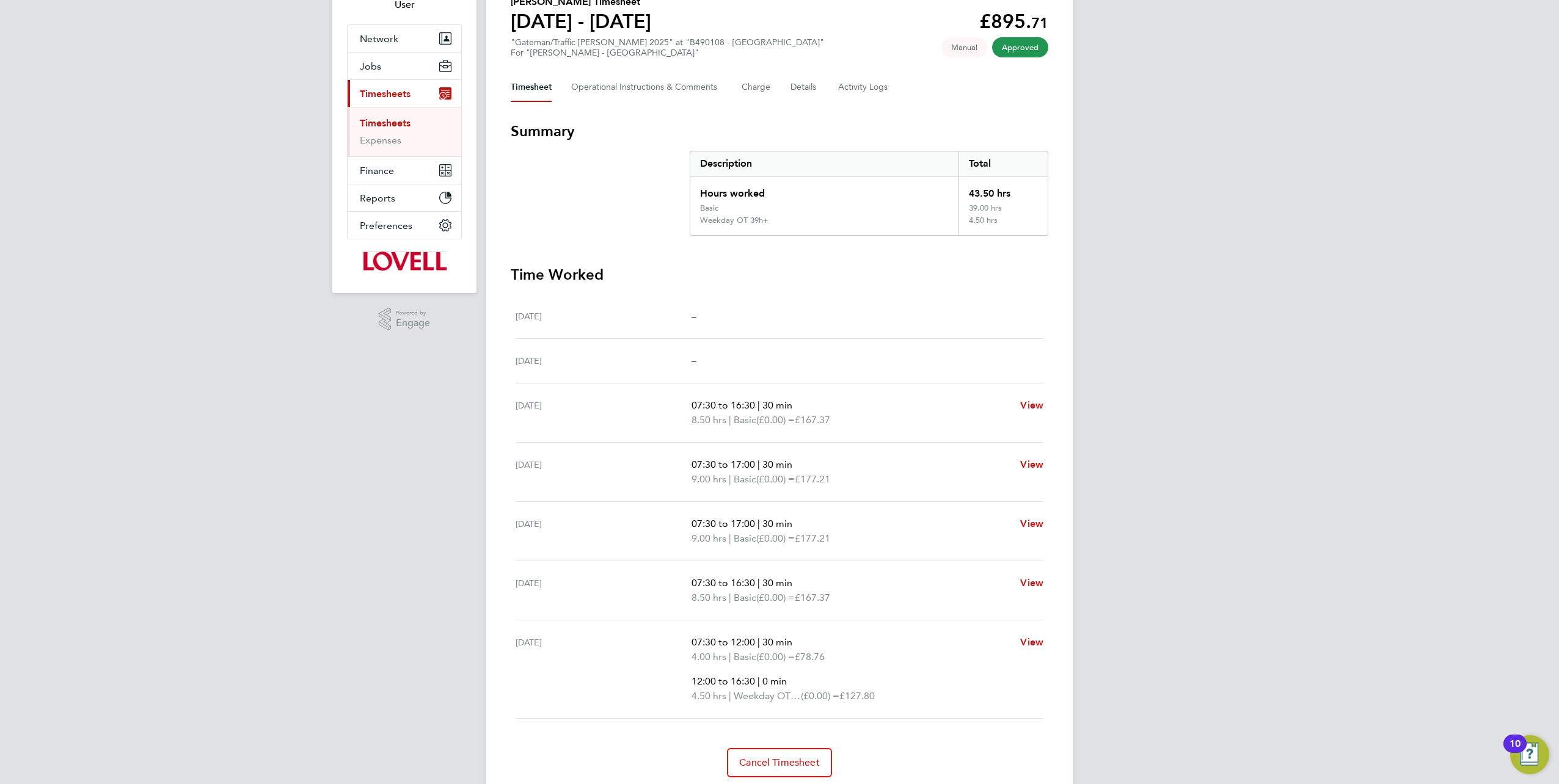
scroll to position [25, 0]
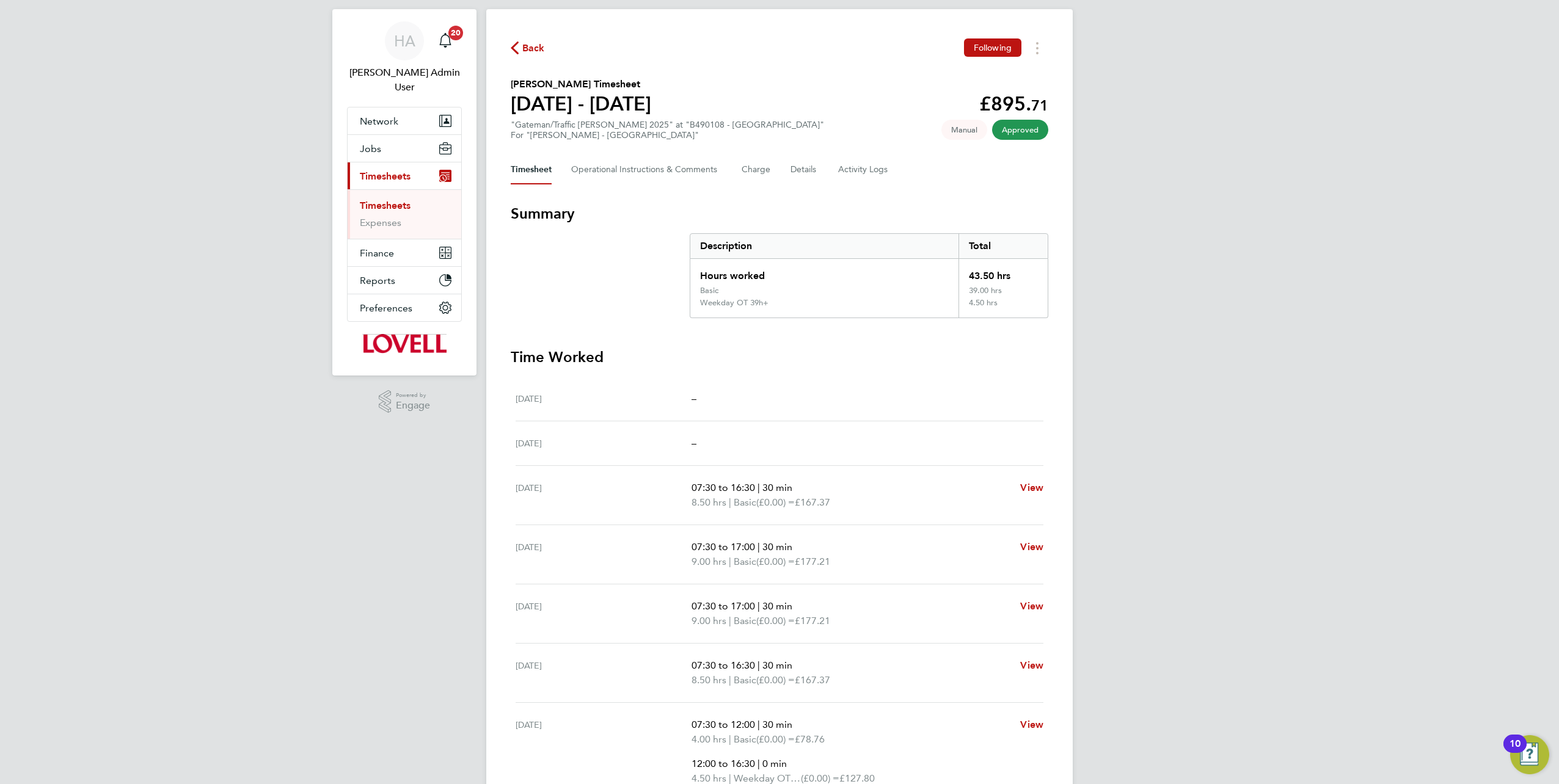
click at [393, 199] on link "Timesheets" at bounding box center [385, 205] width 51 height 12
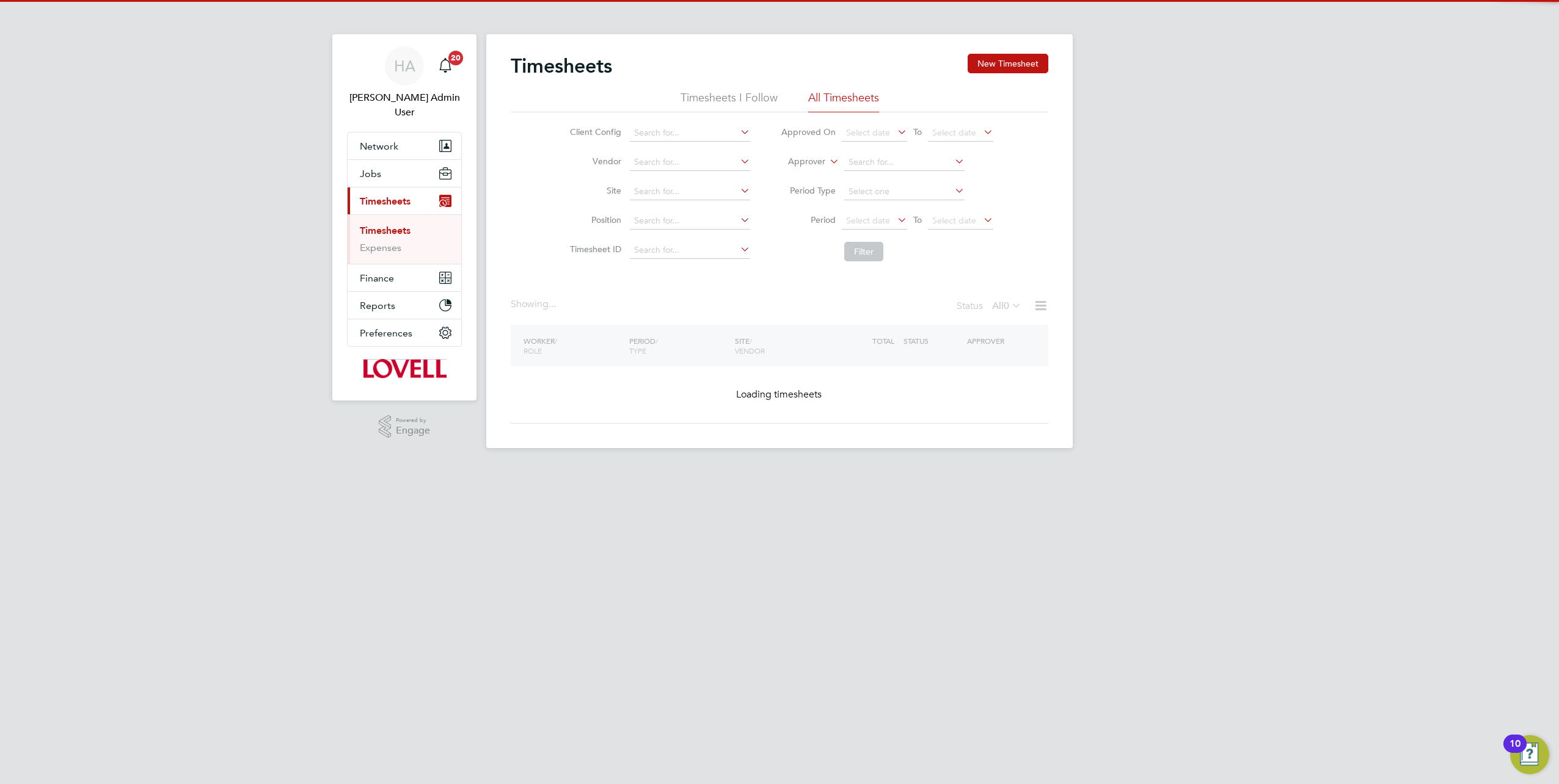
click at [824, 162] on label "Approver" at bounding box center [798, 162] width 55 height 12
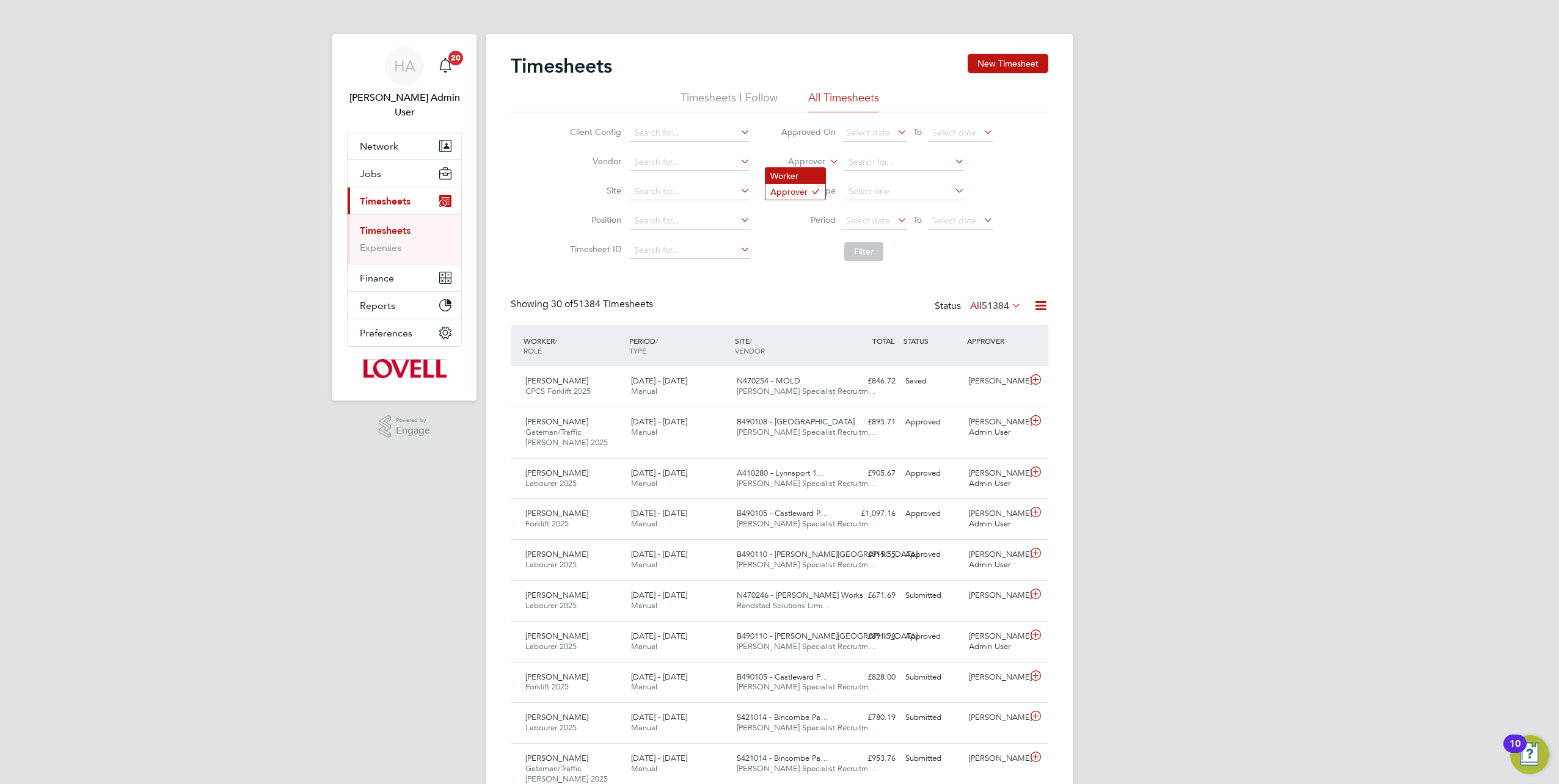
scroll to position [30, 105]
click at [796, 175] on li "Worker" at bounding box center [795, 175] width 60 height 16
click at [844, 163] on input at bounding box center [904, 163] width 120 height 18
paste input "Carl Jamson"
type input "Carl Jamson"
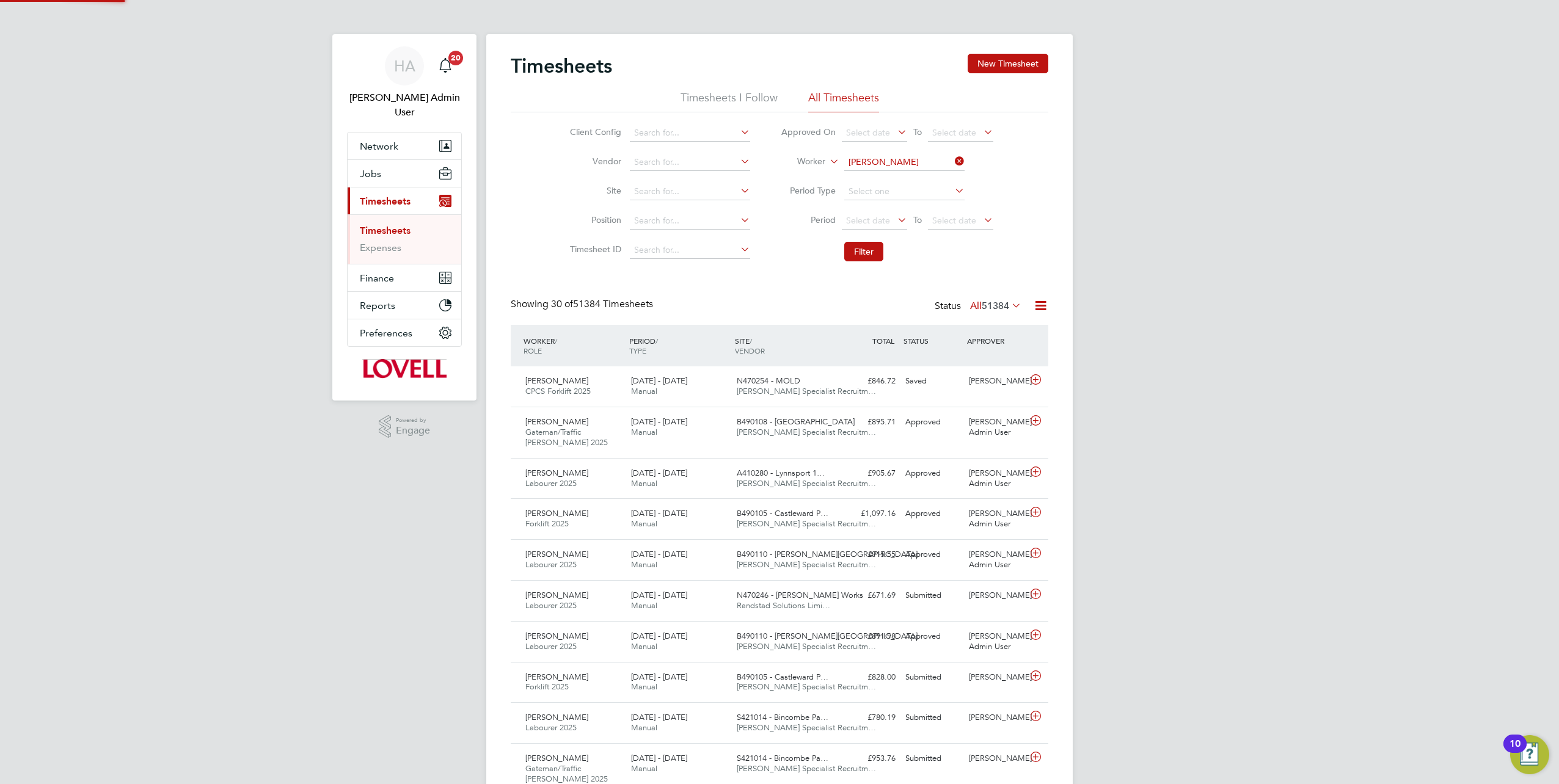
click at [922, 183] on b "Jamson" at bounding box center [937, 178] width 30 height 10
click at [864, 247] on button "Filter" at bounding box center [864, 251] width 39 height 19
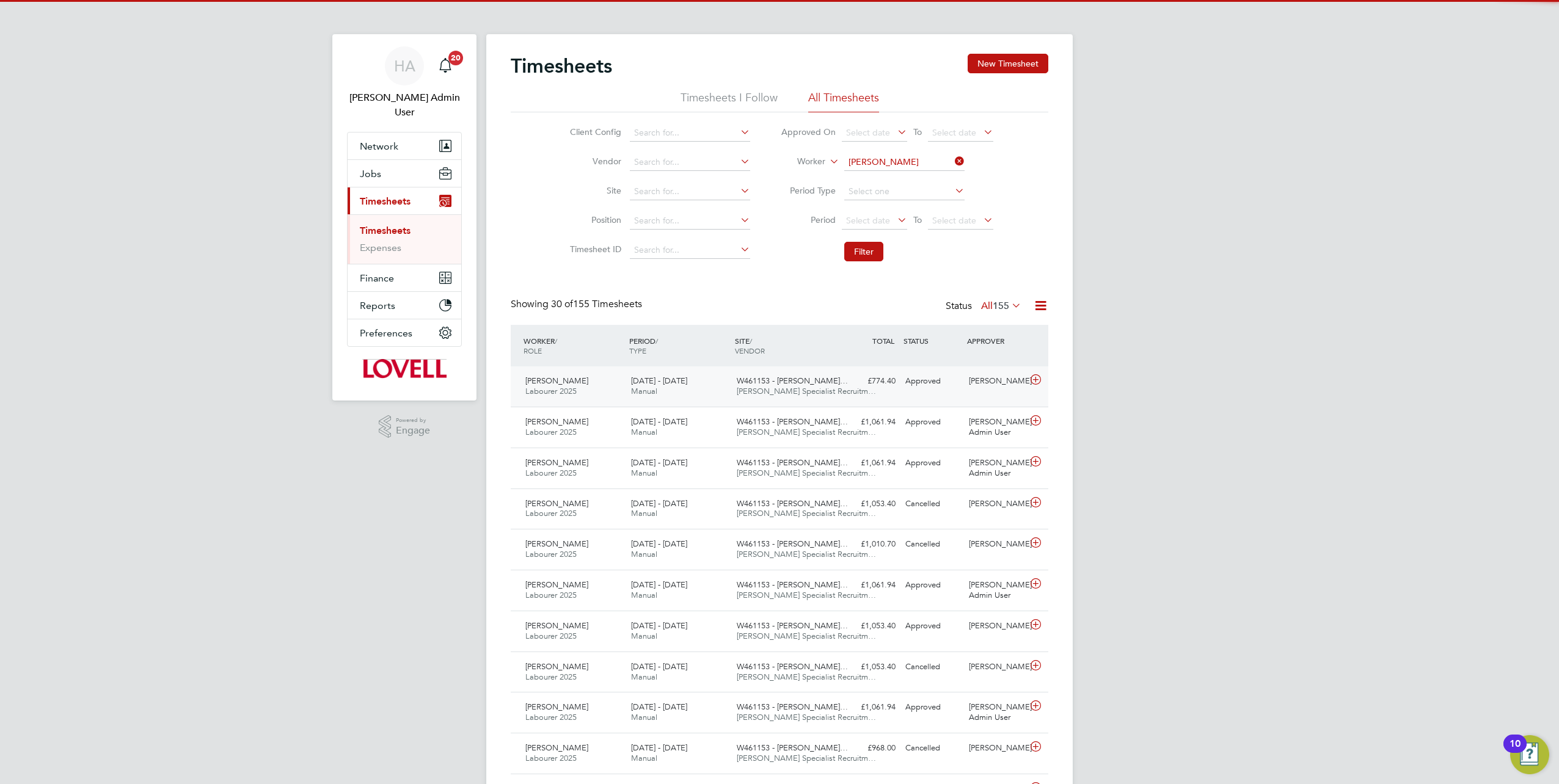
click at [924, 396] on div "Carl Jamson Labourer 2025 16 - 22 Aug 2025 16 - 22 Aug 2025 Manual W461153 - Dr…" at bounding box center [780, 387] width 538 height 41
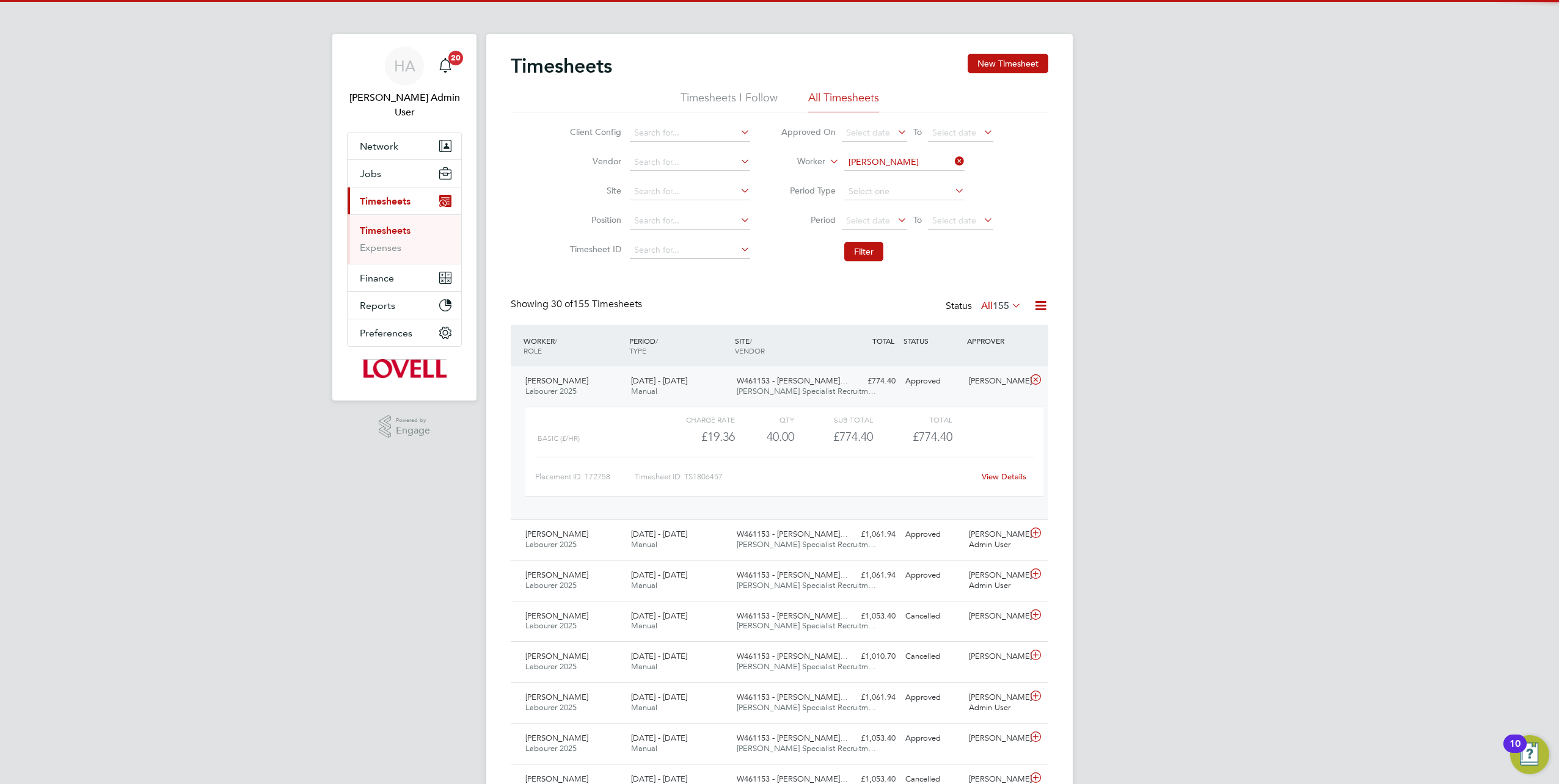
click at [986, 472] on link "View Details" at bounding box center [1004, 476] width 44 height 10
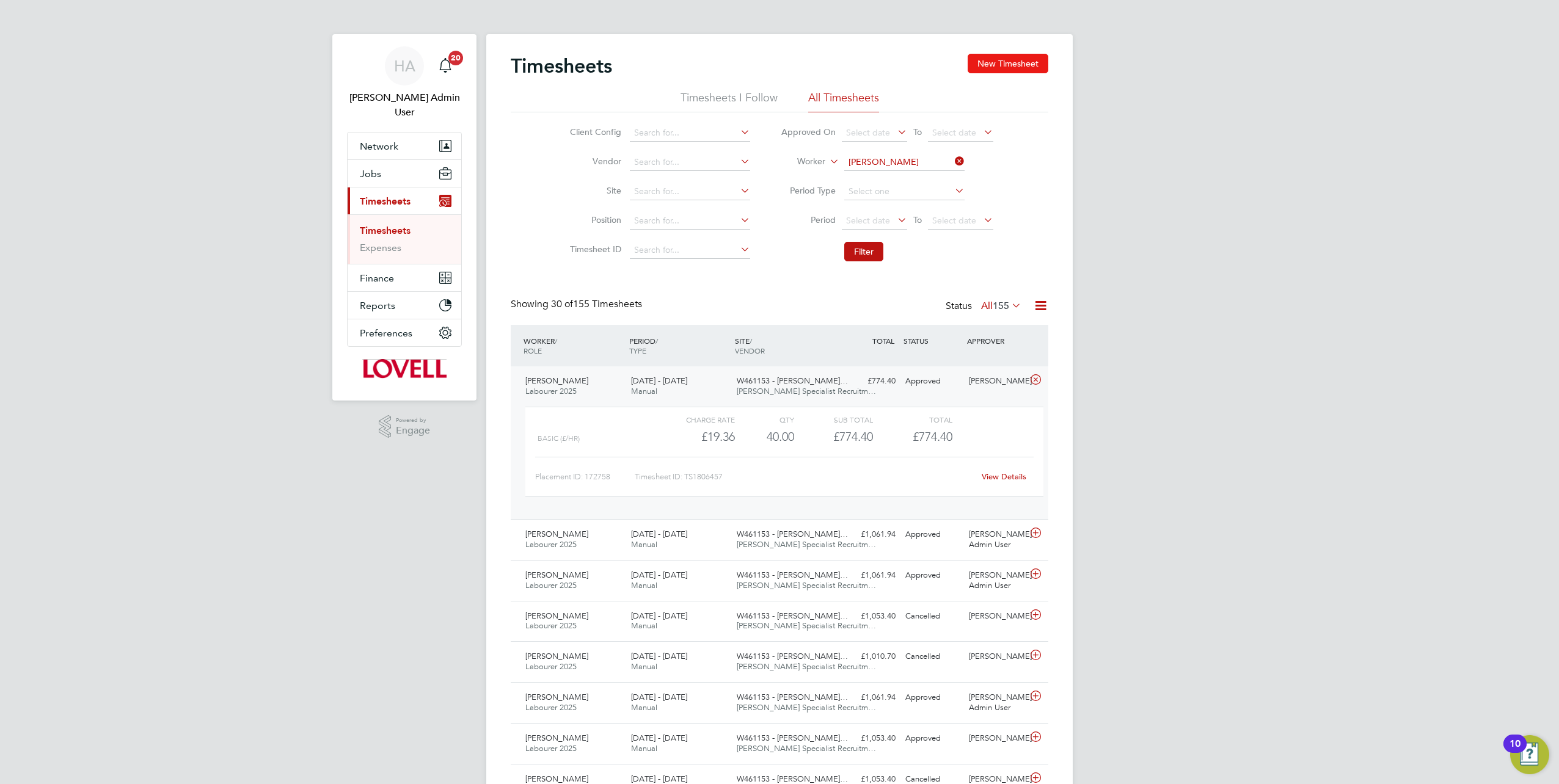
click at [994, 62] on button "New Timesheet" at bounding box center [1008, 63] width 80 height 19
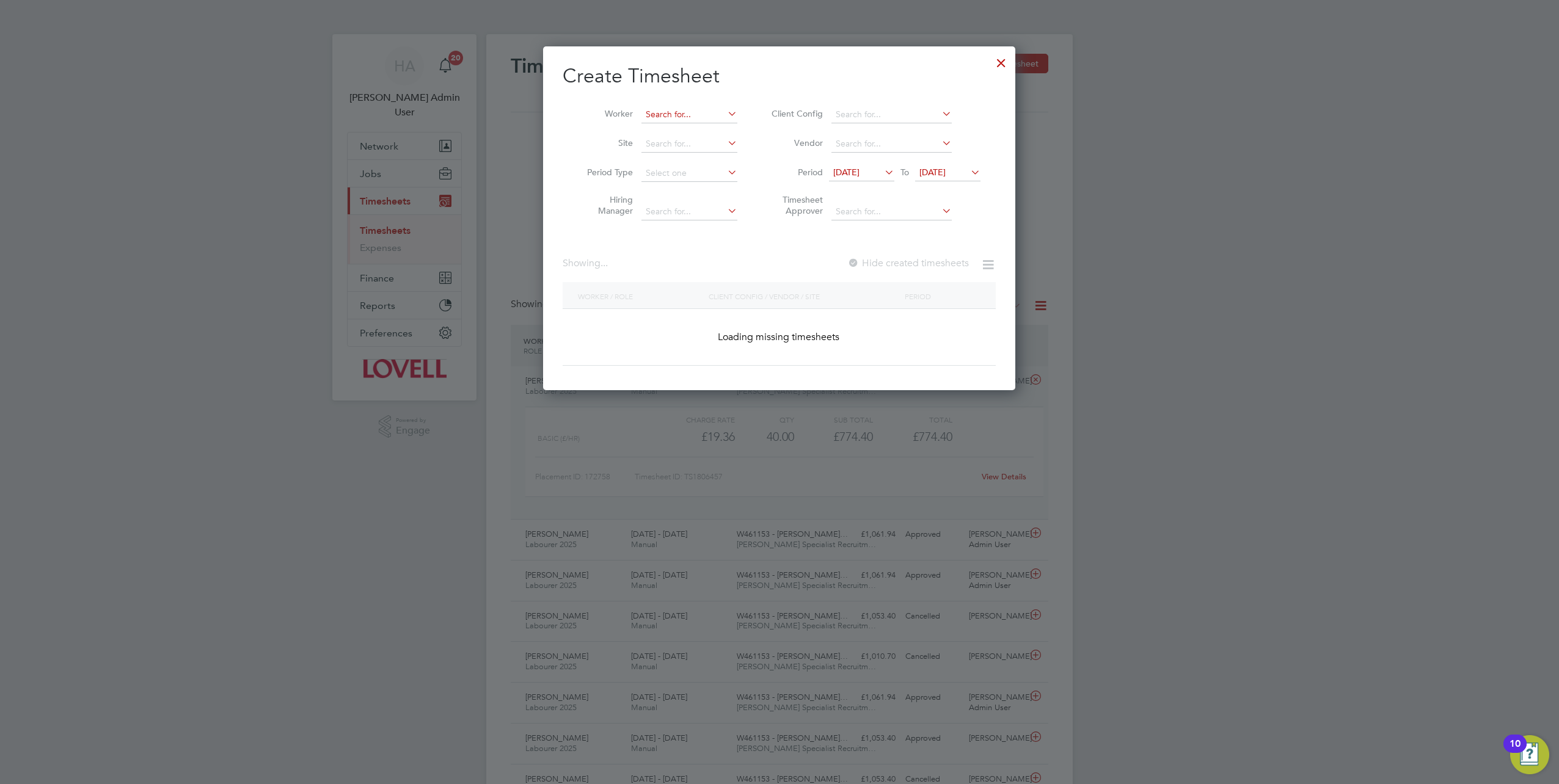
click at [655, 116] on input at bounding box center [690, 115] width 96 height 18
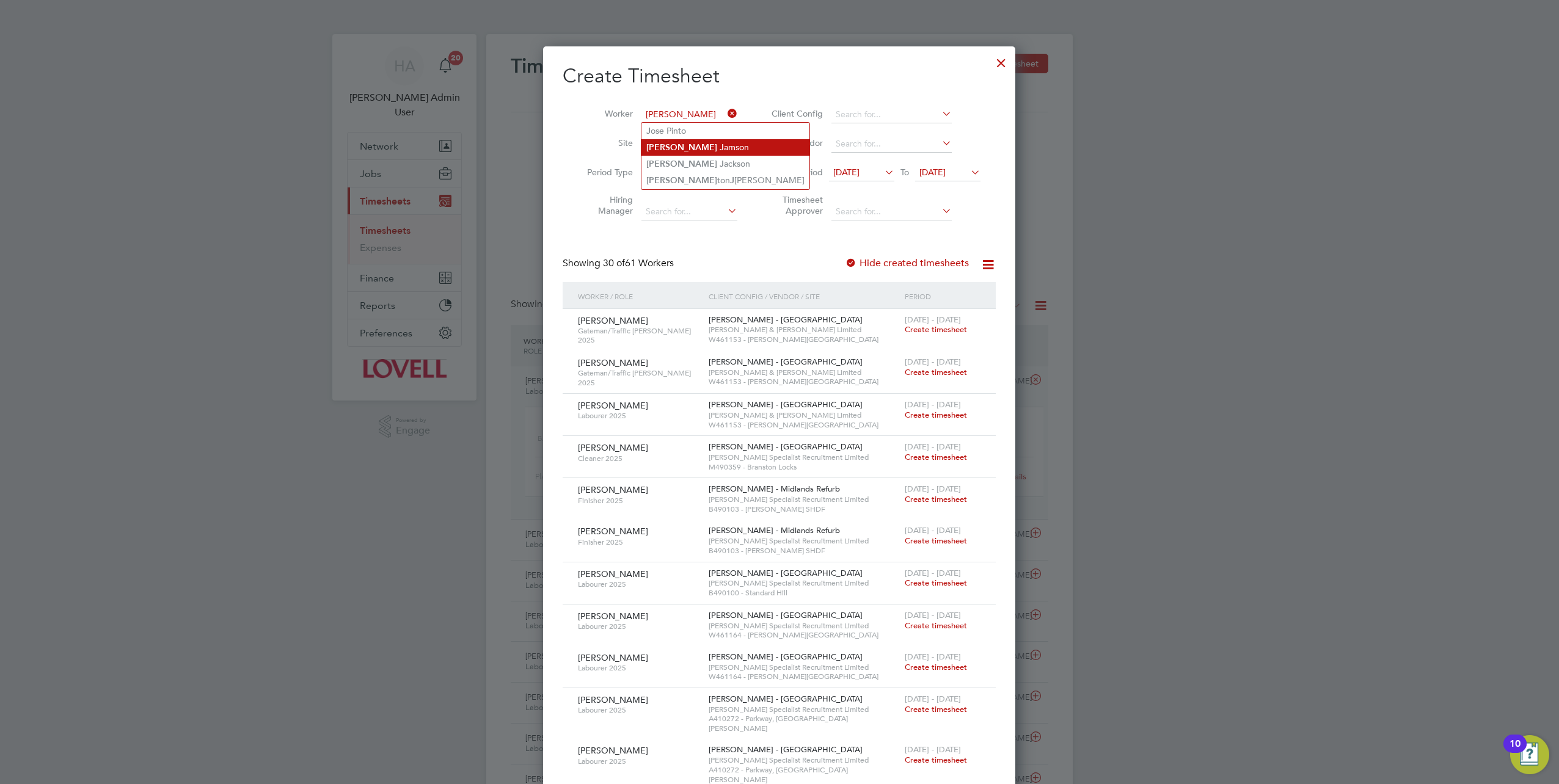
click at [678, 149] on li "Carl J amson" at bounding box center [726, 148] width 168 height 17
type input "Carl Jamson"
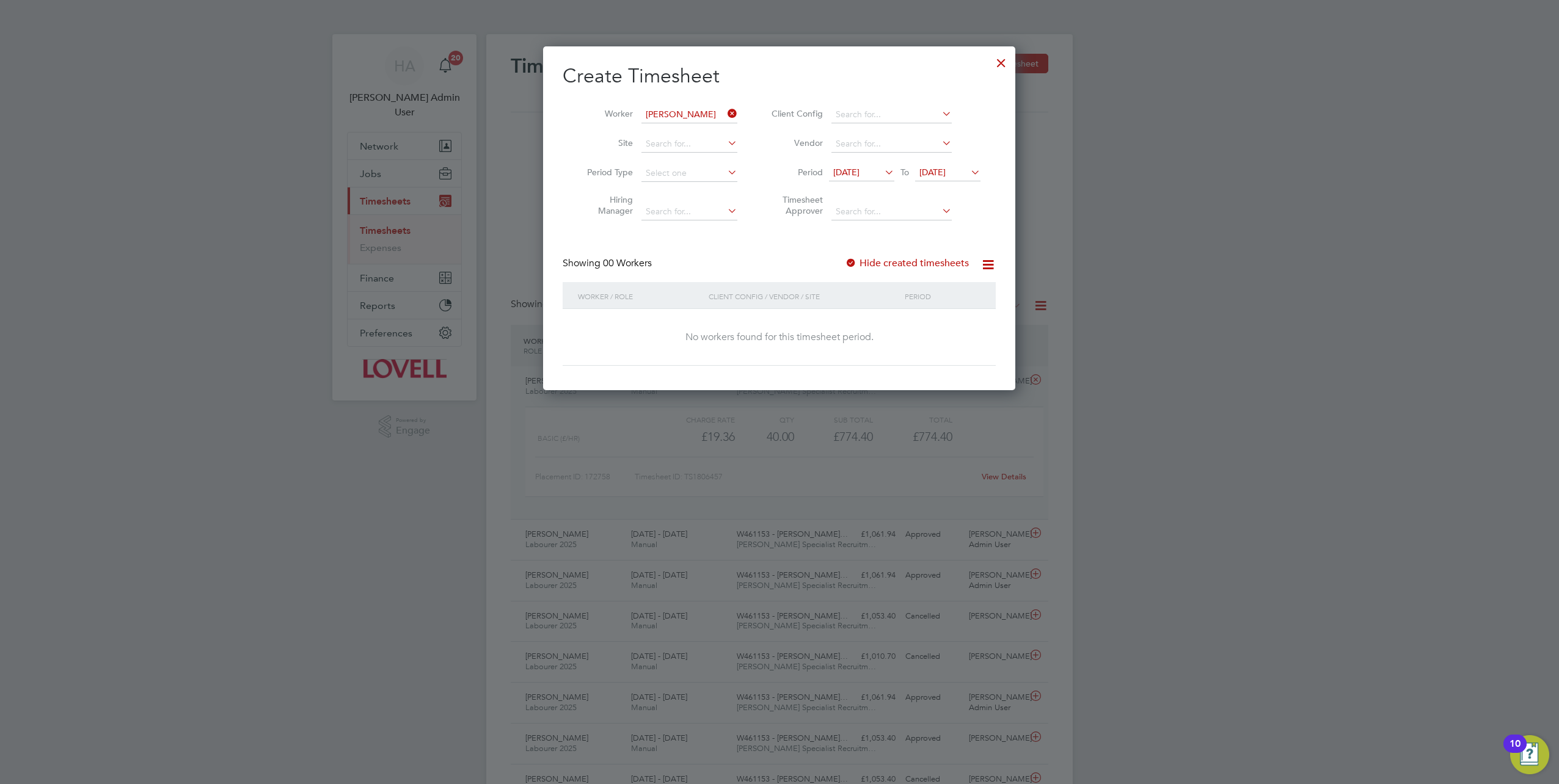
drag, startPoint x: 1005, startPoint y: 68, endPoint x: 526, endPoint y: 252, distance: 513.1
click at [1005, 68] on div at bounding box center [1001, 60] width 22 height 22
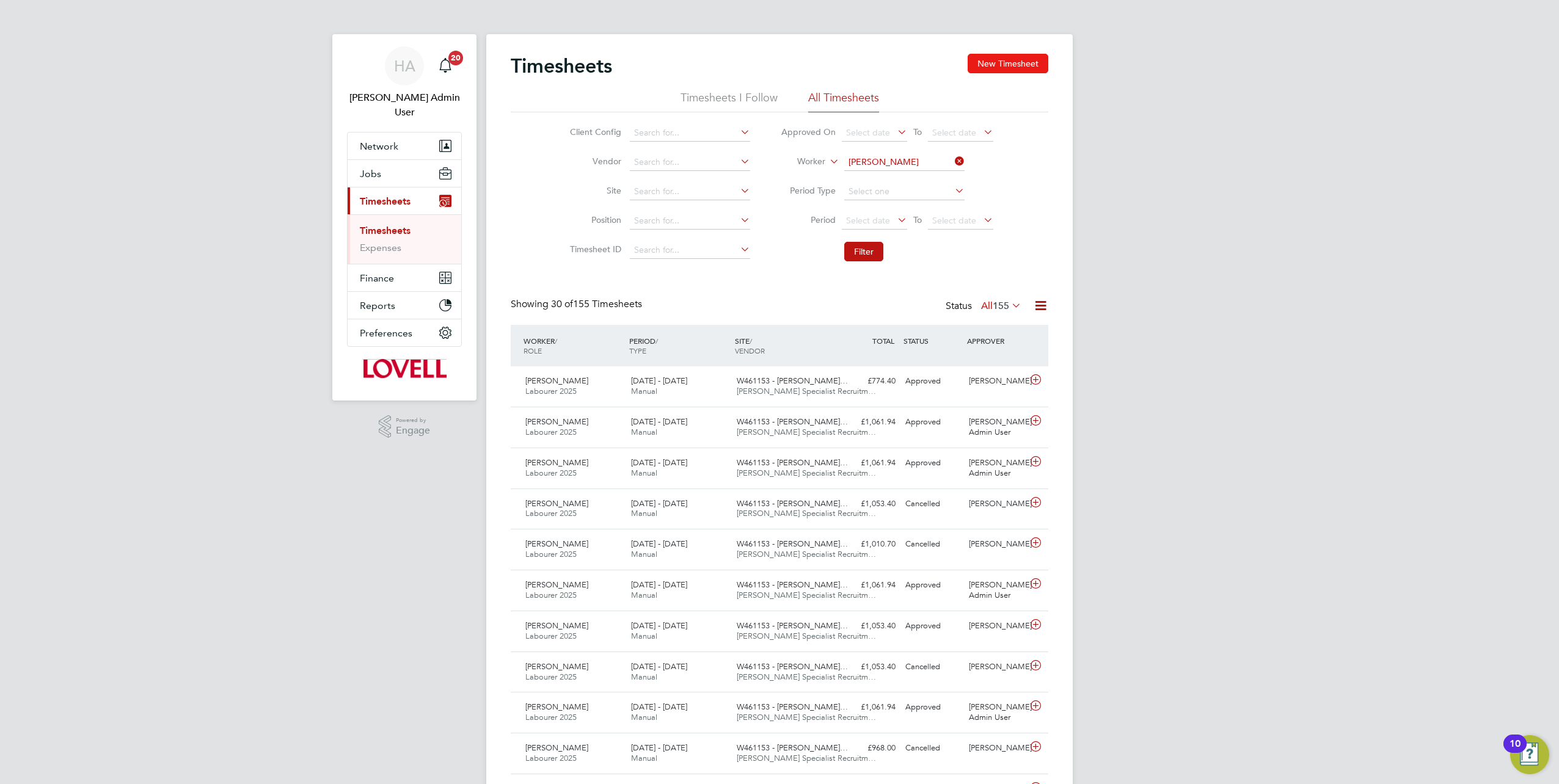
click at [996, 62] on button "New Timesheet" at bounding box center [1008, 63] width 80 height 19
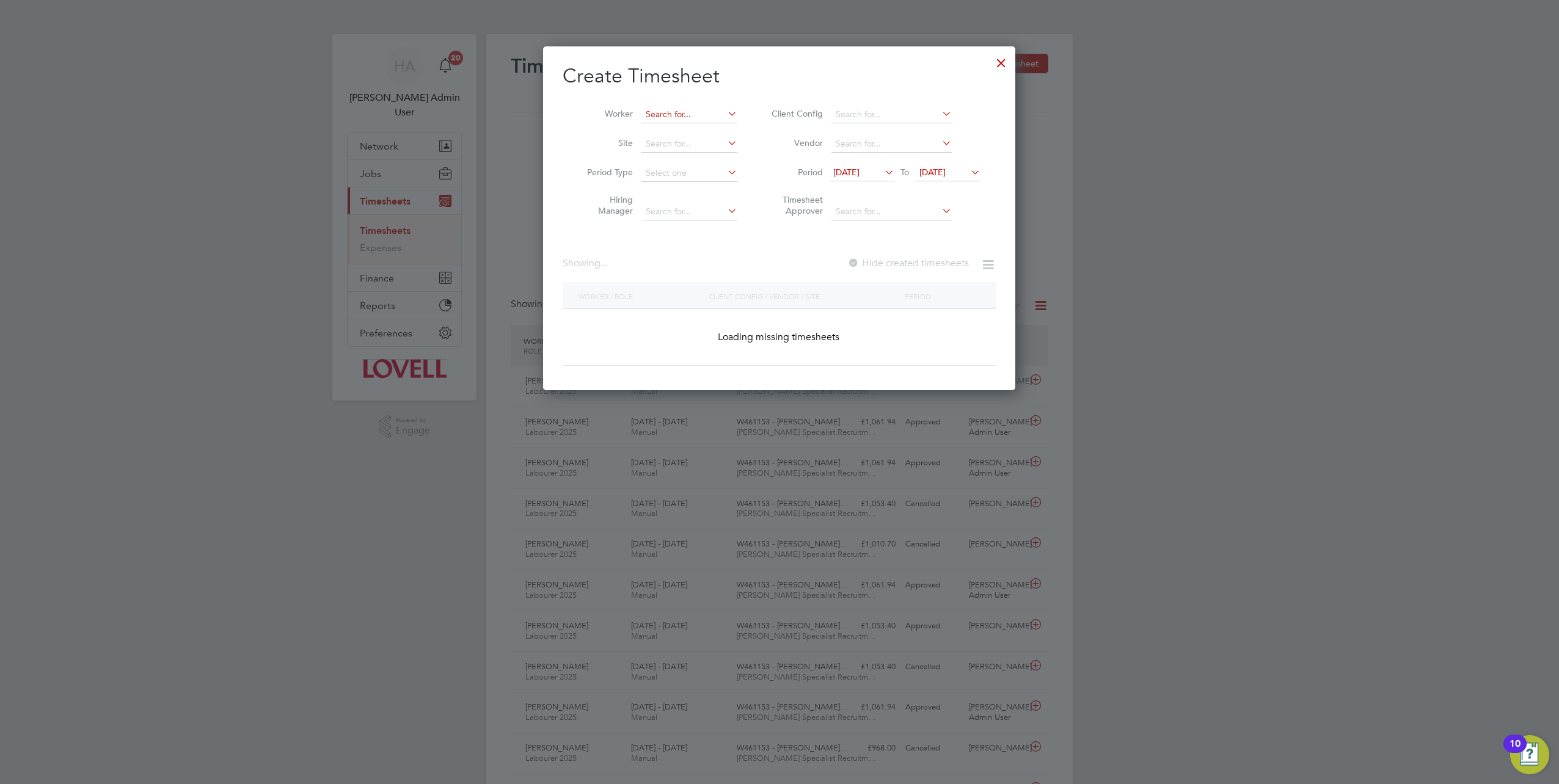
click at [665, 120] on input at bounding box center [690, 115] width 96 height 18
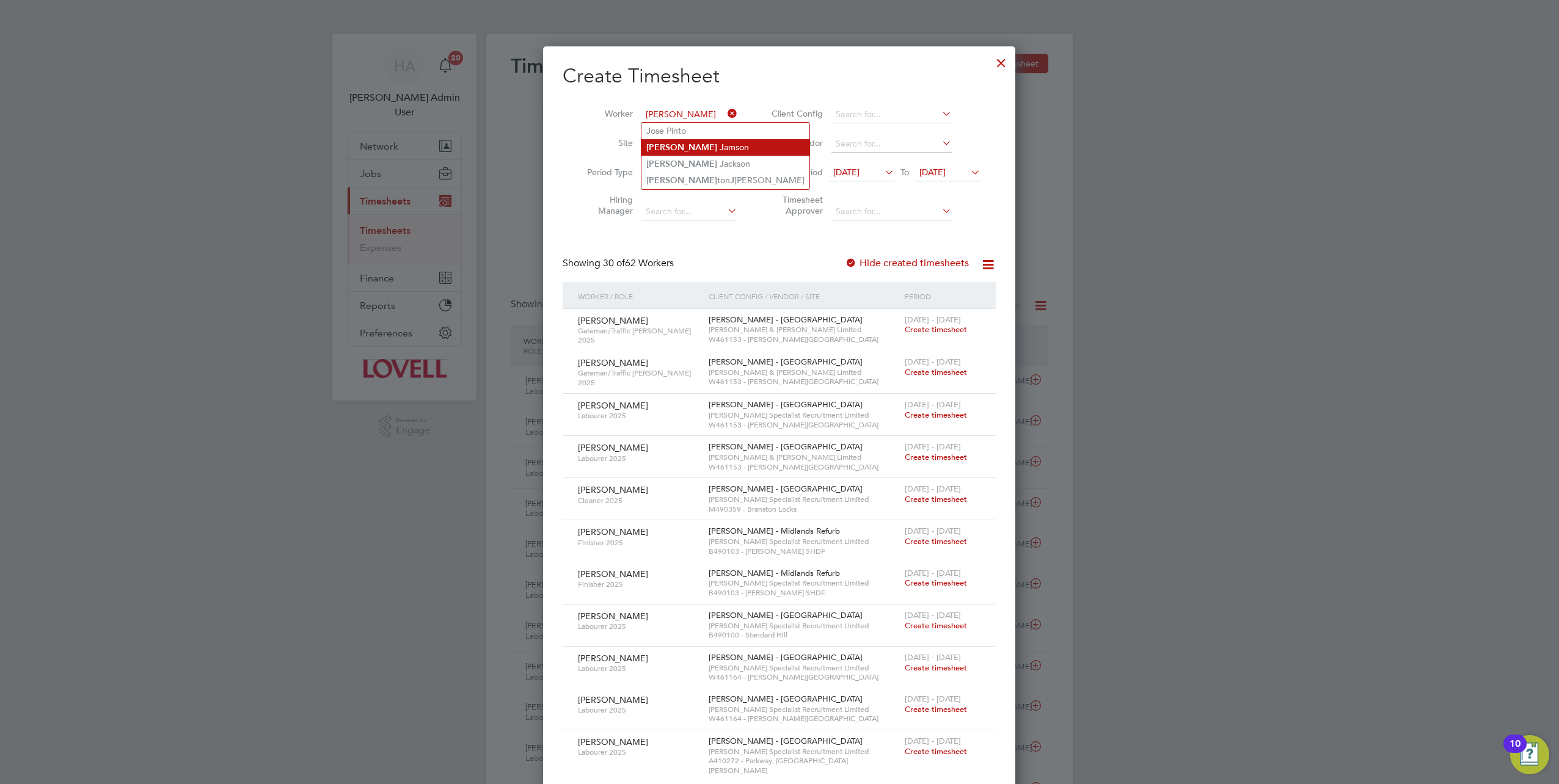
click at [719, 145] on b "J" at bounding box center [721, 147] width 5 height 10
type input "Carl Jamson"
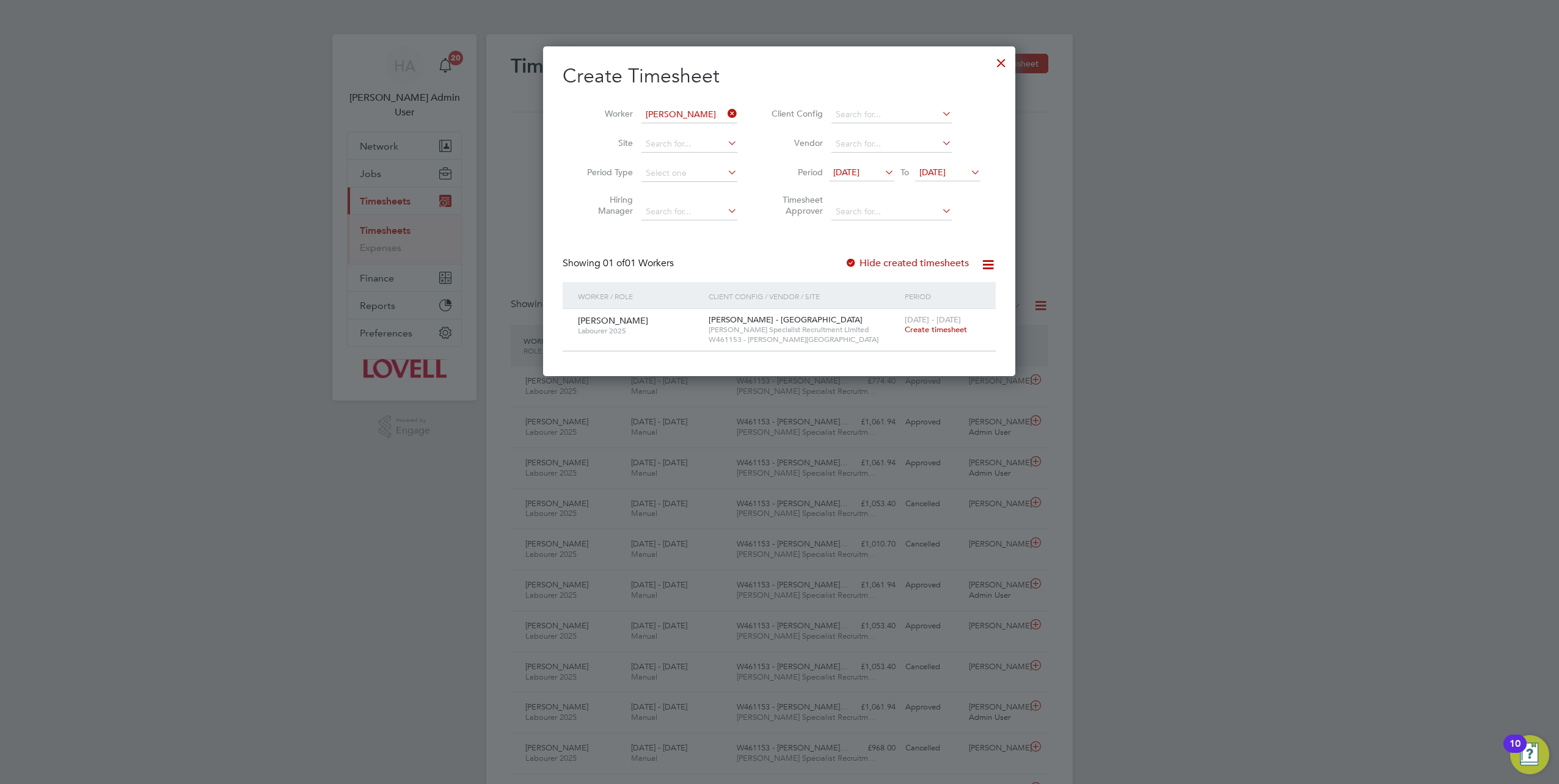
click at [937, 330] on span "Create timesheet" at bounding box center [936, 329] width 62 height 10
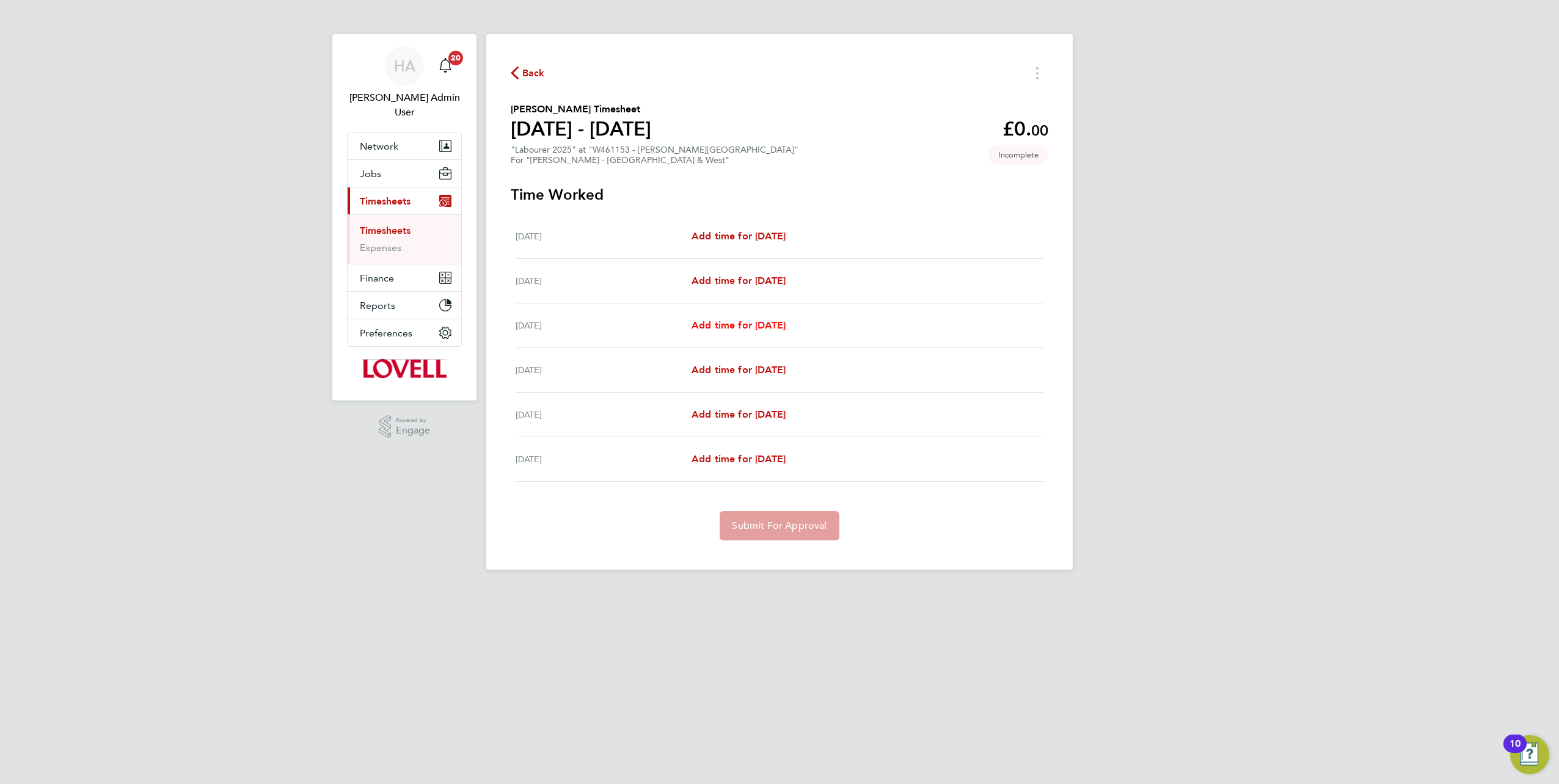
click at [723, 326] on span "Add time for Mon 18 Aug" at bounding box center [739, 325] width 94 height 12
select select "60"
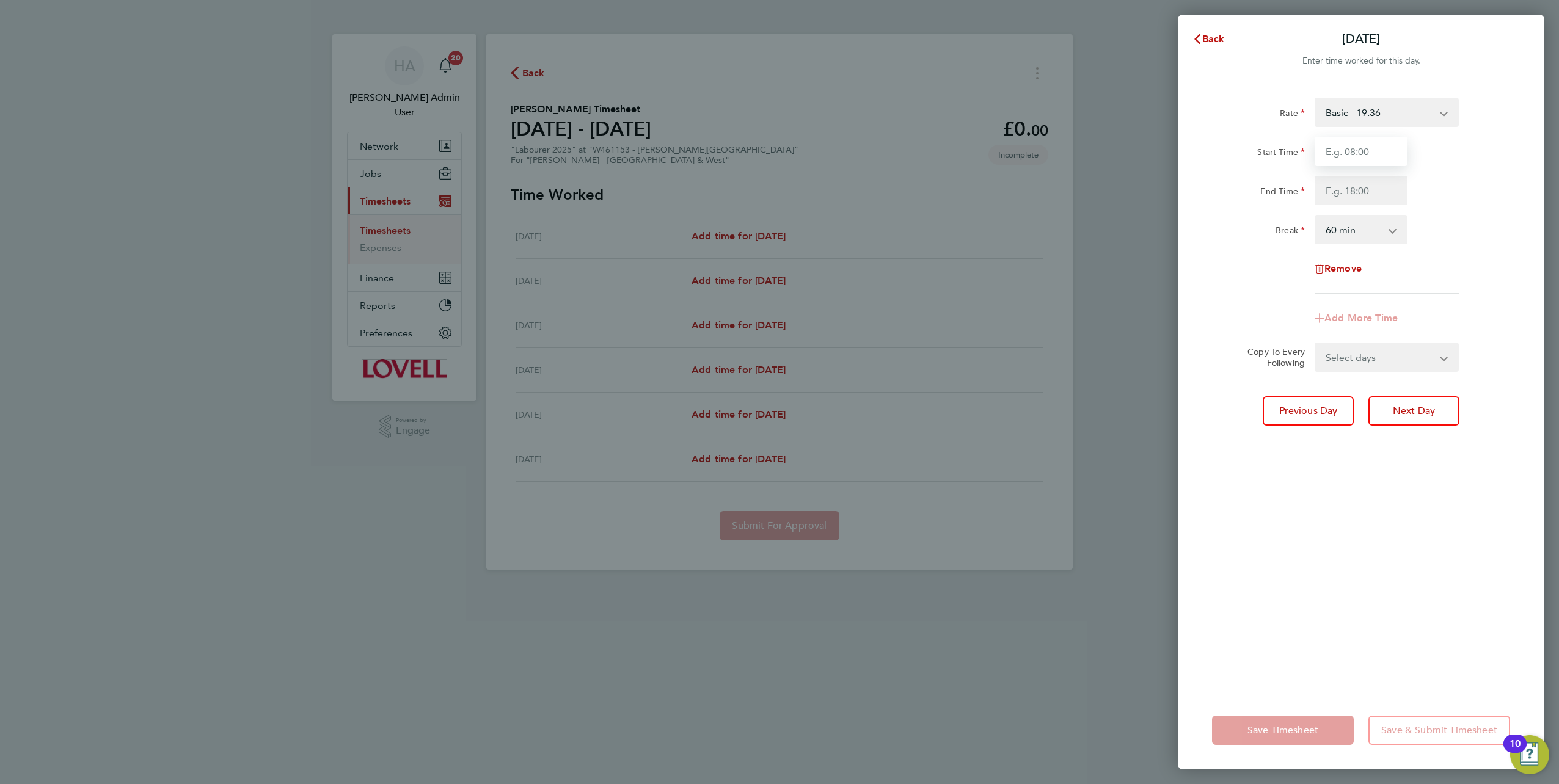
click at [1359, 150] on input "Start Time" at bounding box center [1361, 151] width 93 height 30
type input "07:00"
click at [1357, 190] on input "End Time" at bounding box center [1361, 191] width 93 height 30
type input "17:00"
click at [1348, 226] on select "0 min 15 min 30 min 45 min 60 min 75 min 90 min" at bounding box center [1354, 229] width 76 height 27
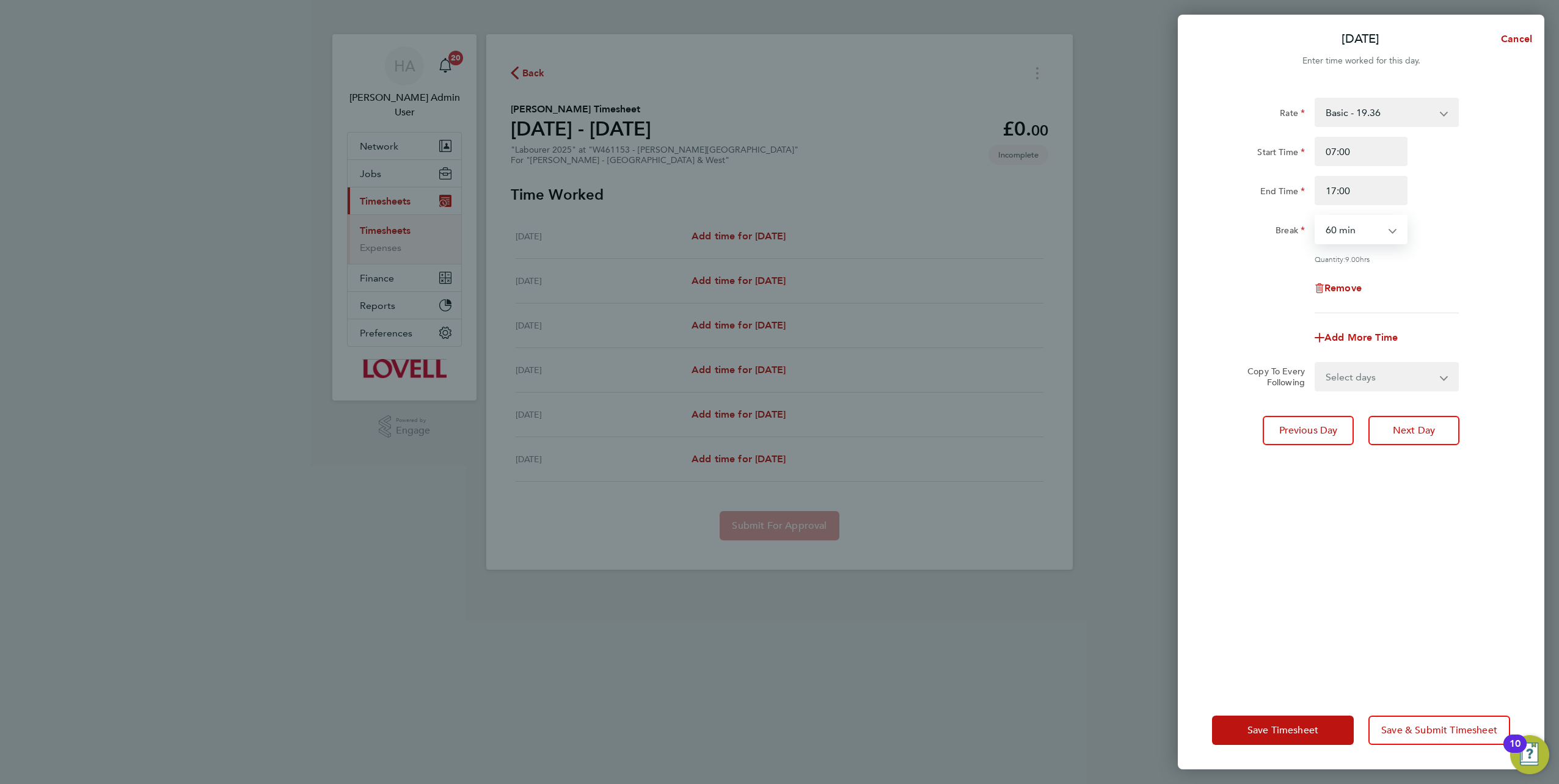
select select "0"
click at [1316, 216] on select "0 min 15 min 30 min 45 min 60 min 75 min 90 min" at bounding box center [1354, 229] width 76 height 27
drag, startPoint x: 1353, startPoint y: 373, endPoint x: 1349, endPoint y: 382, distance: 9.8
click at [1353, 373] on select "Select days Day Tuesday Wednesday Thursday" at bounding box center [1380, 377] width 128 height 27
select select "DAY"
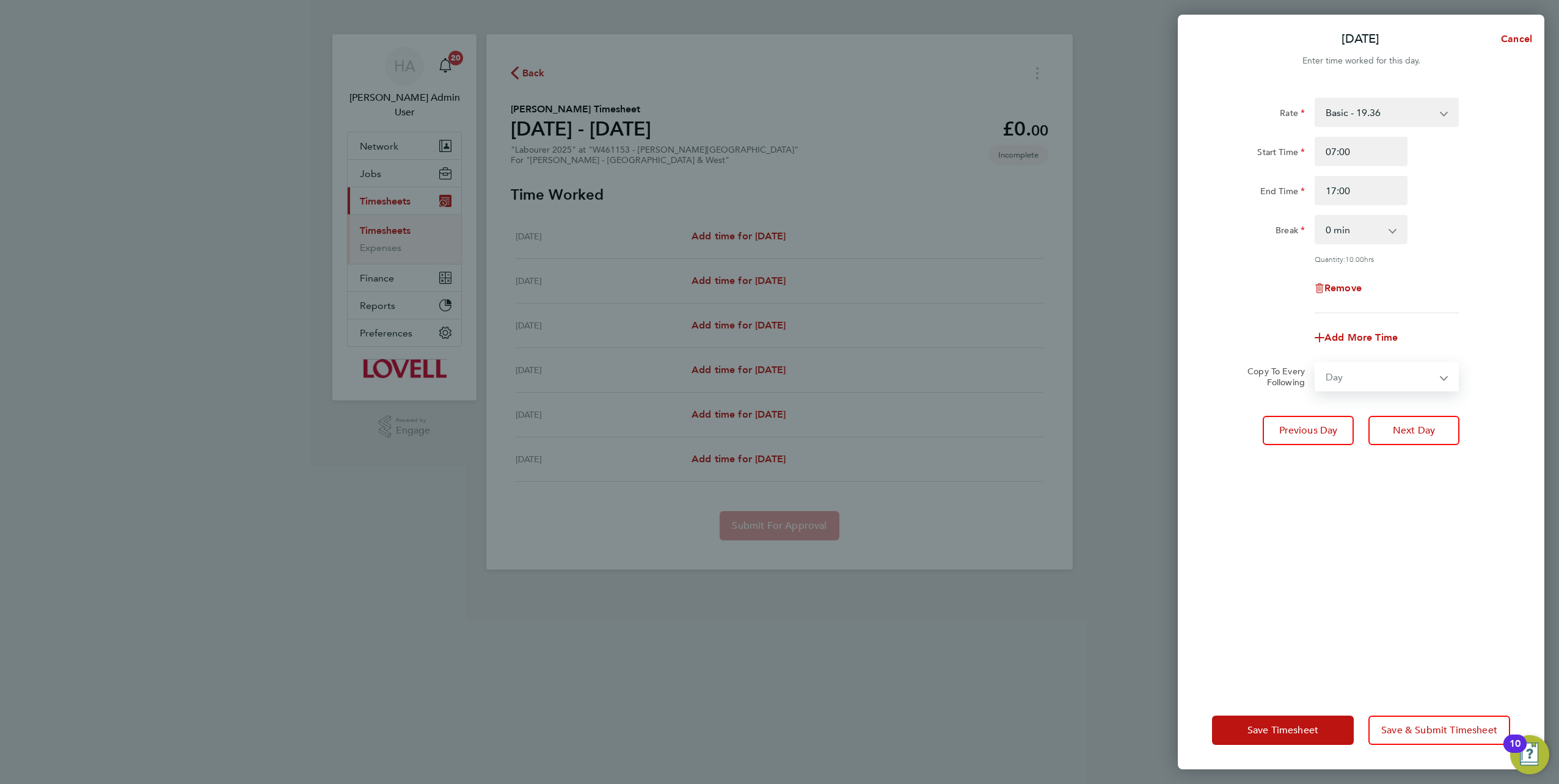
click at [1316, 364] on select "Select days Day Tuesday Wednesday Thursday" at bounding box center [1380, 377] width 128 height 27
select select "2025-08-21"
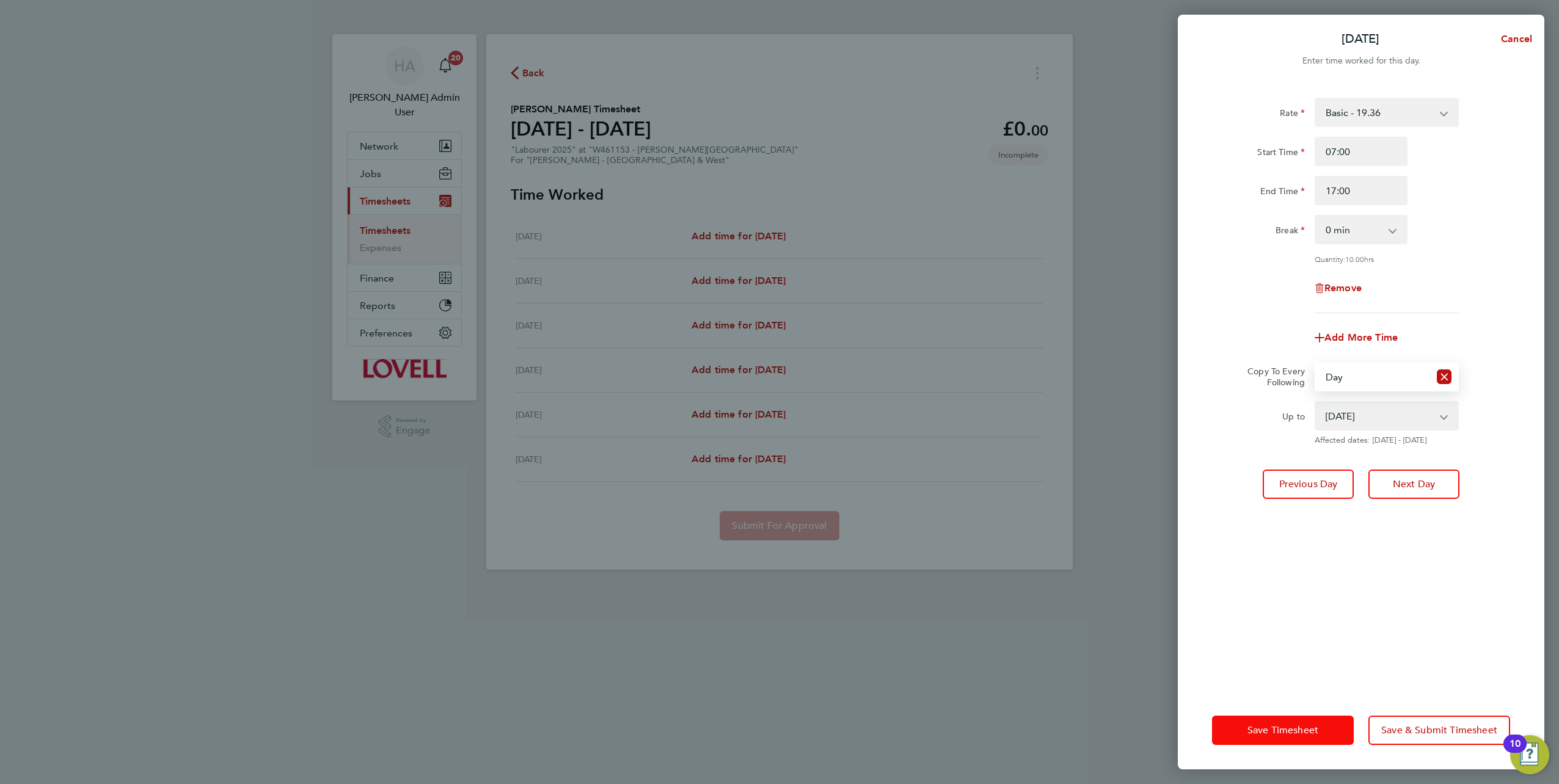
click at [1282, 735] on span "Save Timesheet" at bounding box center [1283, 730] width 71 height 12
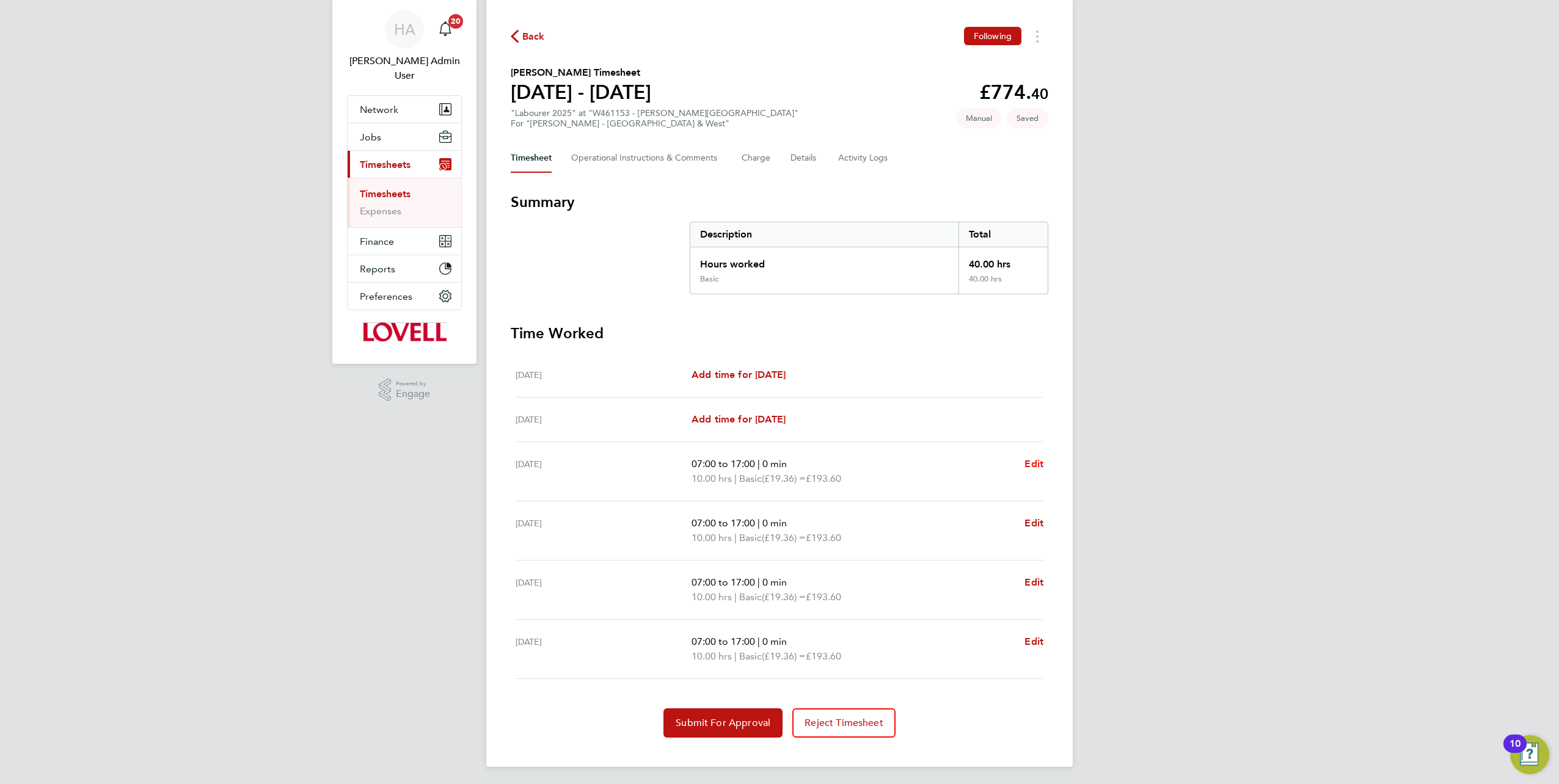
click at [1033, 459] on span "Edit" at bounding box center [1033, 464] width 19 height 12
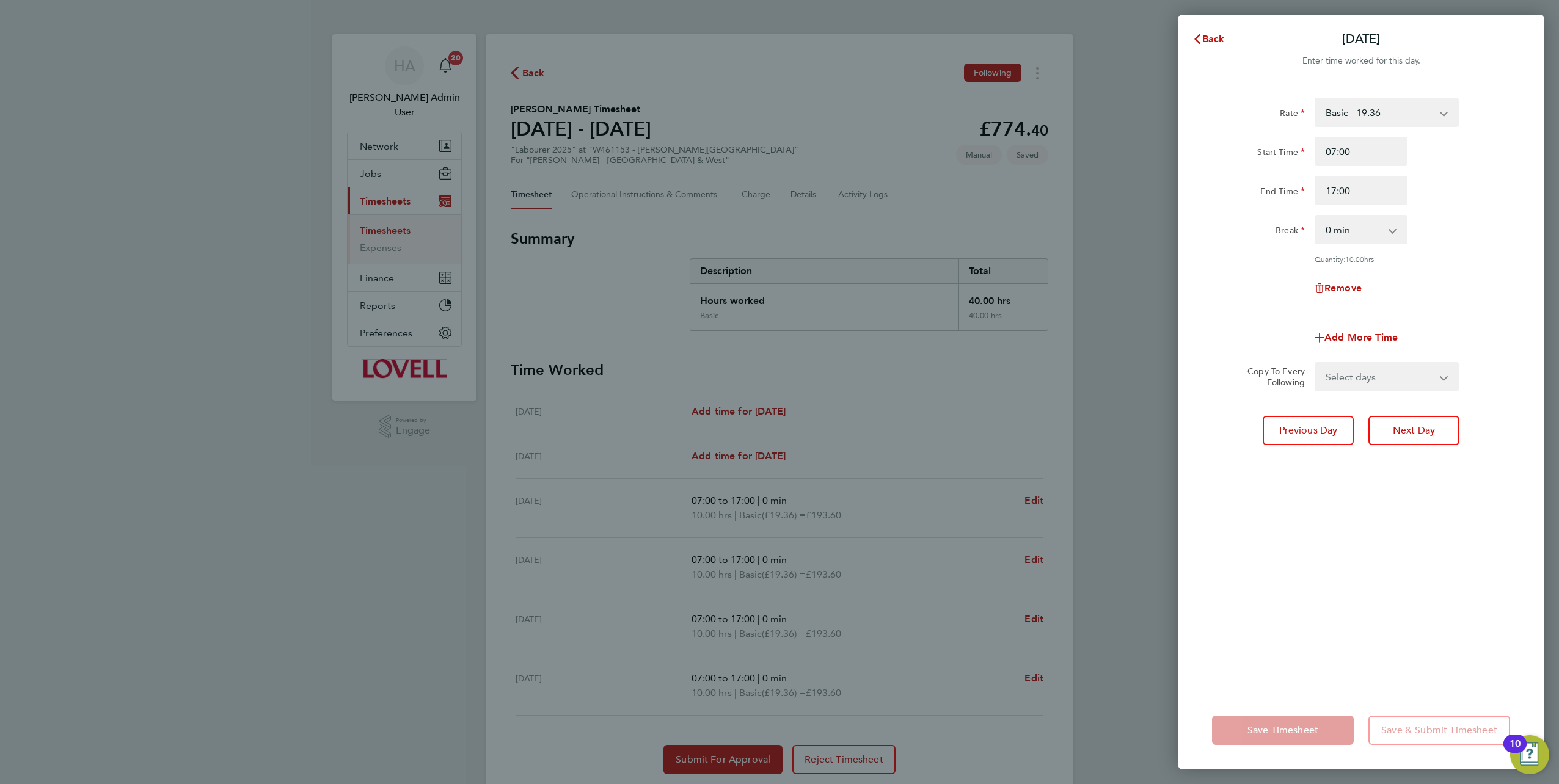
click at [1348, 245] on div "Rate Basic - 19.36 Saturday first 4h - 27.90 Sat after 4h - 36.44 Sunday - 36.4…" at bounding box center [1361, 206] width 298 height 216
drag, startPoint x: 1349, startPoint y: 230, endPoint x: 1351, endPoint y: 245, distance: 15.1
click at [1349, 230] on select "0 min 15 min 30 min 45 min 60 min 75 min 90 min" at bounding box center [1354, 229] width 76 height 27
select select "30"
click at [1316, 216] on select "0 min 15 min 30 min 45 min 60 min 75 min 90 min" at bounding box center [1354, 229] width 76 height 27
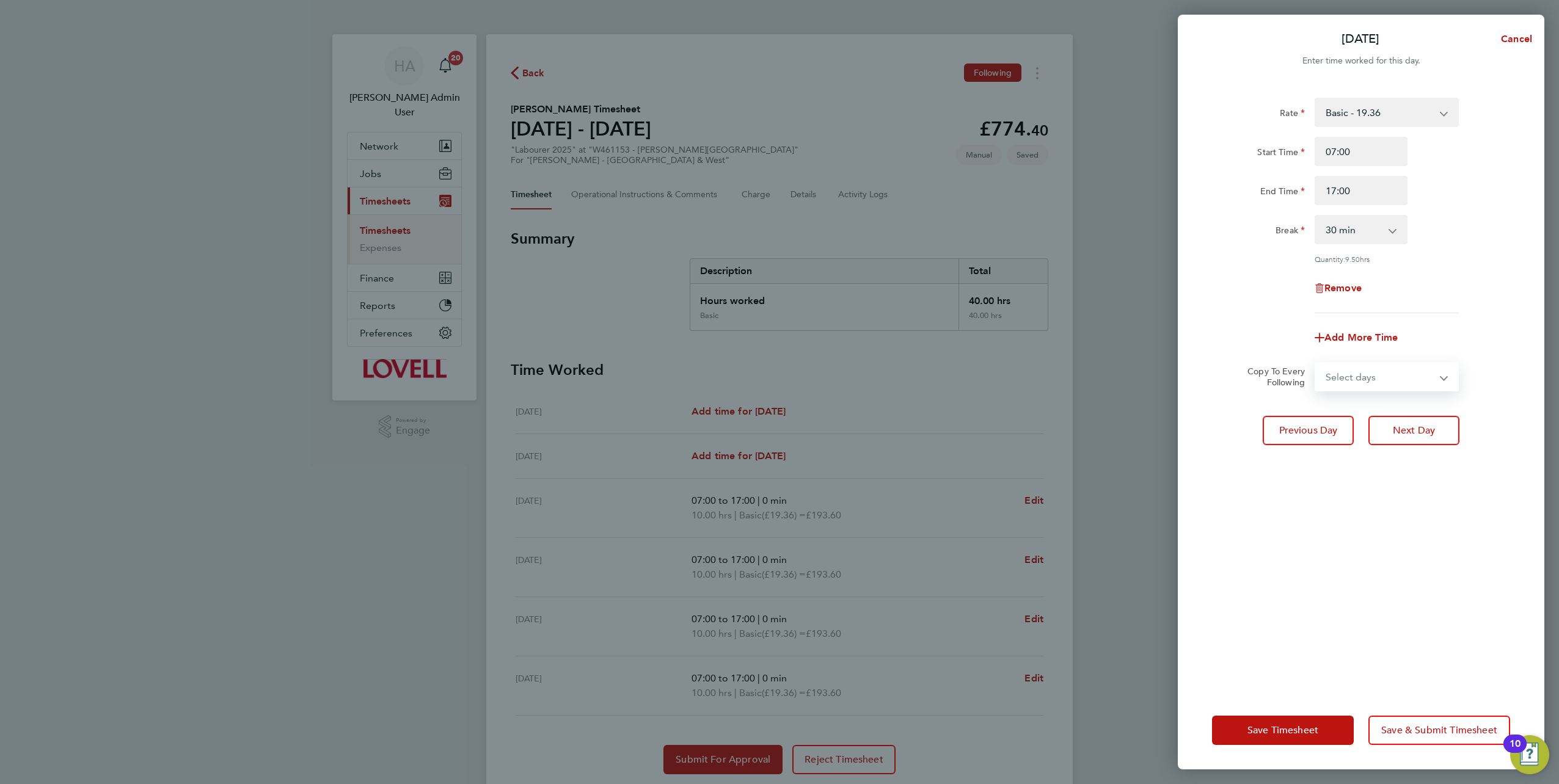
click at [1358, 380] on select "Select days Day Tuesday Wednesday Thursday" at bounding box center [1380, 377] width 128 height 27
select select "DAY"
click at [1316, 364] on select "Select days Day Tuesday Wednesday Thursday" at bounding box center [1380, 377] width 128 height 27
select select "2025-08-21"
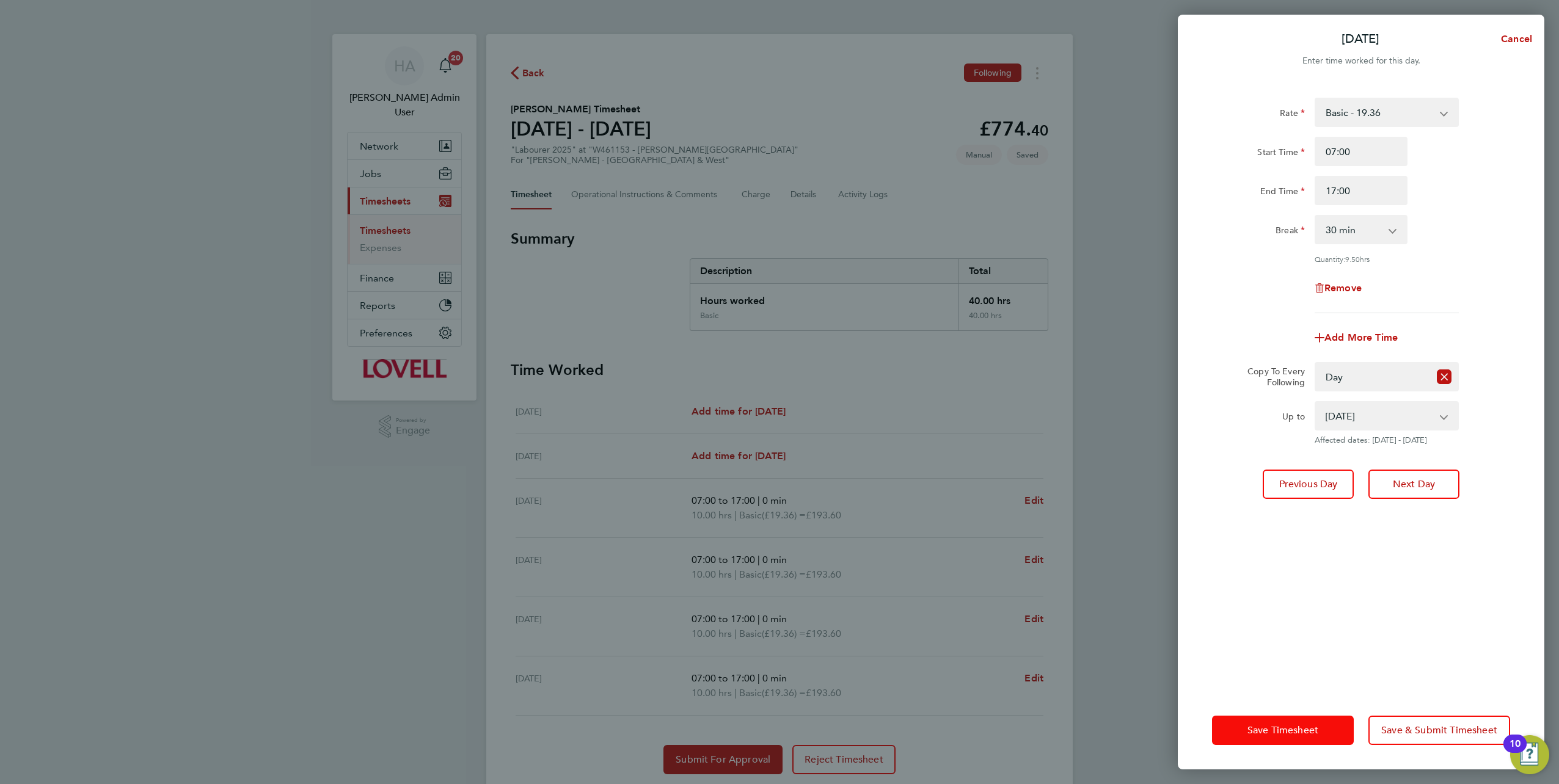
click at [1273, 736] on button "Save Timesheet" at bounding box center [1283, 730] width 141 height 30
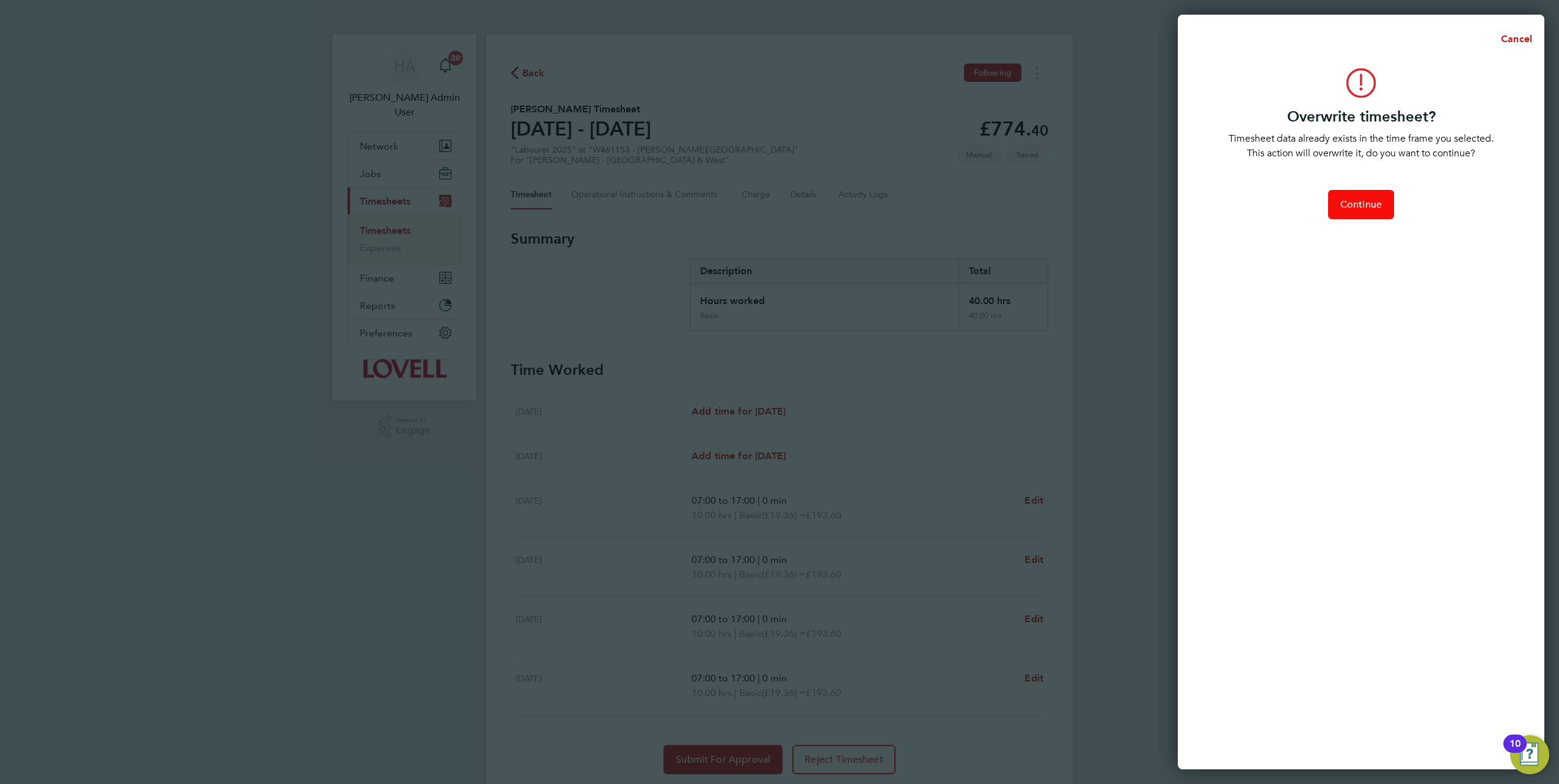
click at [1353, 210] on span "Continue" at bounding box center [1360, 204] width 42 height 12
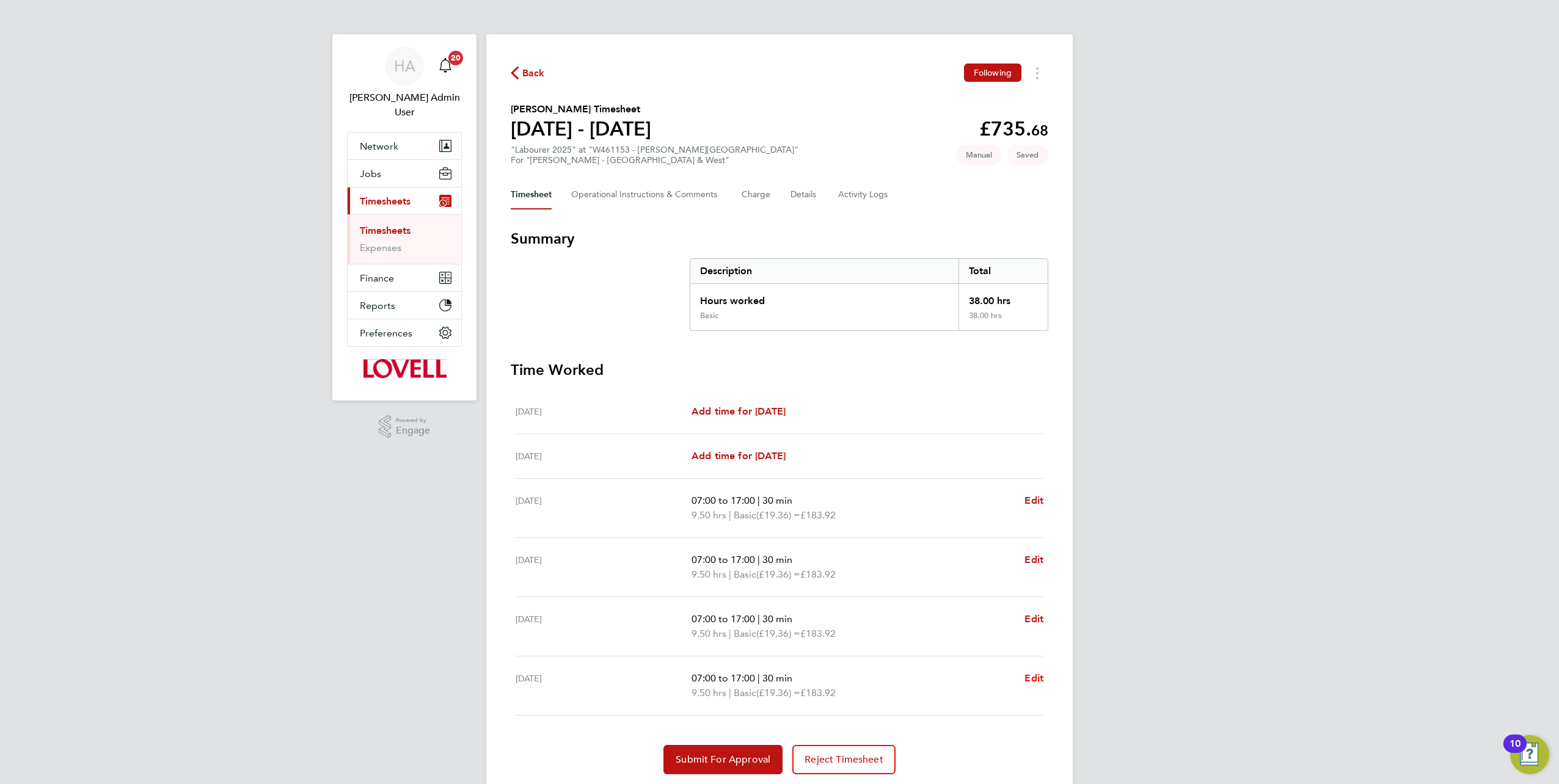
click at [1033, 677] on span "Edit" at bounding box center [1033, 678] width 19 height 12
select select "30"
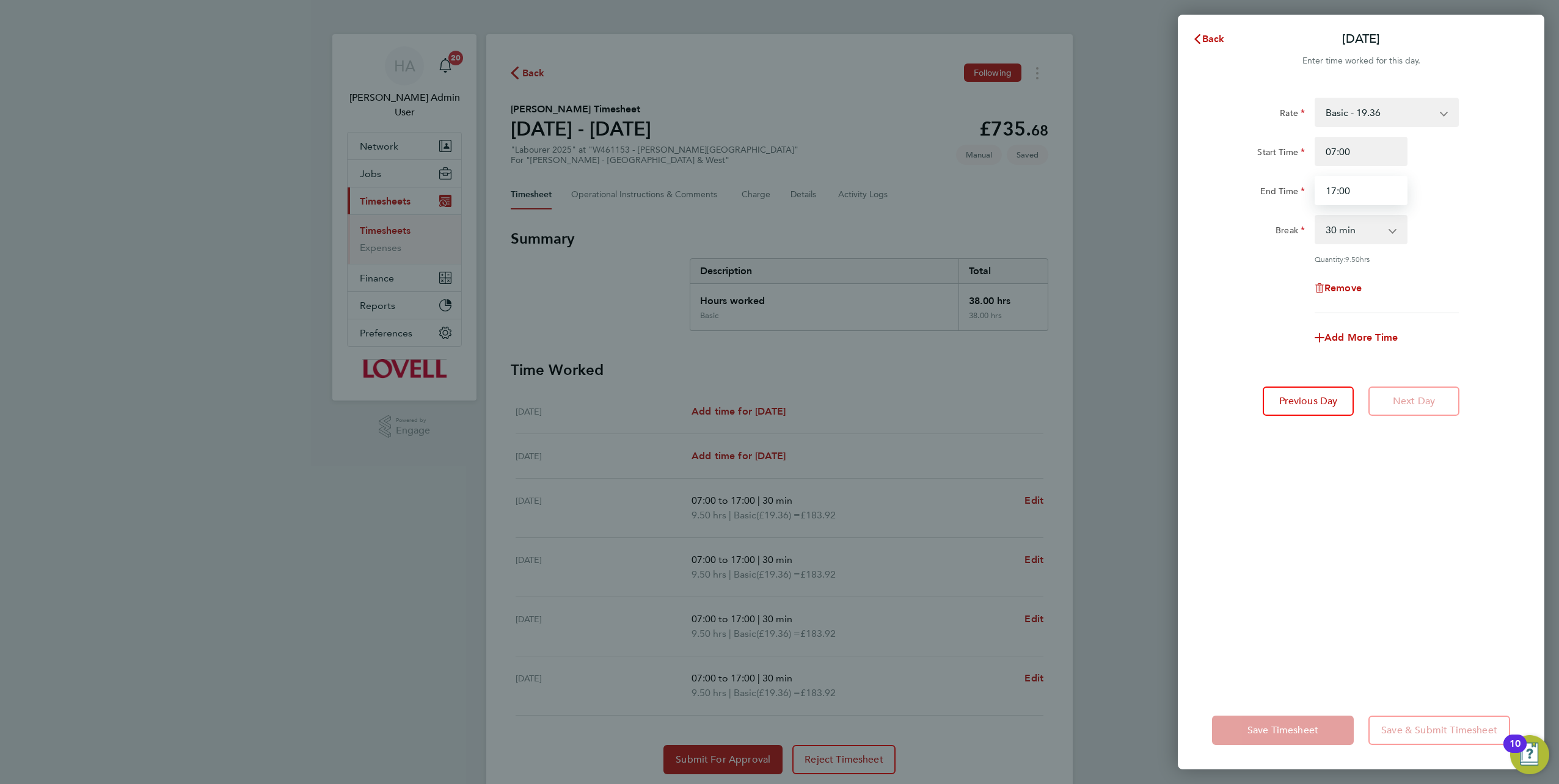
click at [1355, 195] on input "17:00" at bounding box center [1361, 191] width 93 height 30
type input "17:15"
click at [1304, 641] on div "Rate Basic - 19.36 Saturday first 4h - 27.90 Sat after 4h - 36.44 Sunday - 36.4…" at bounding box center [1360, 387] width 367 height 609
click at [1508, 36] on span "Cancel" at bounding box center [1515, 39] width 35 height 12
select select "30"
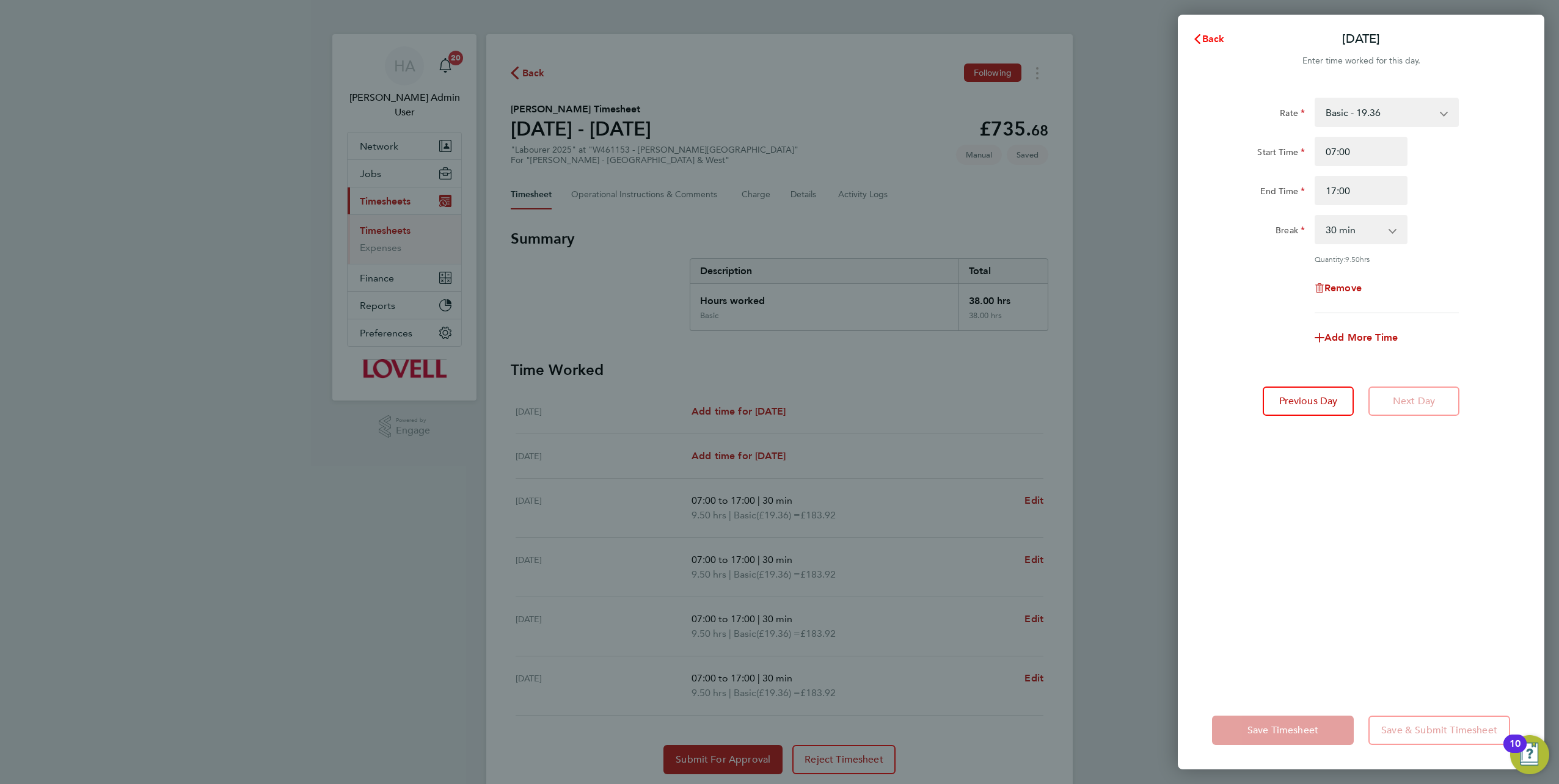
click at [1216, 38] on span "Back" at bounding box center [1214, 39] width 22 height 12
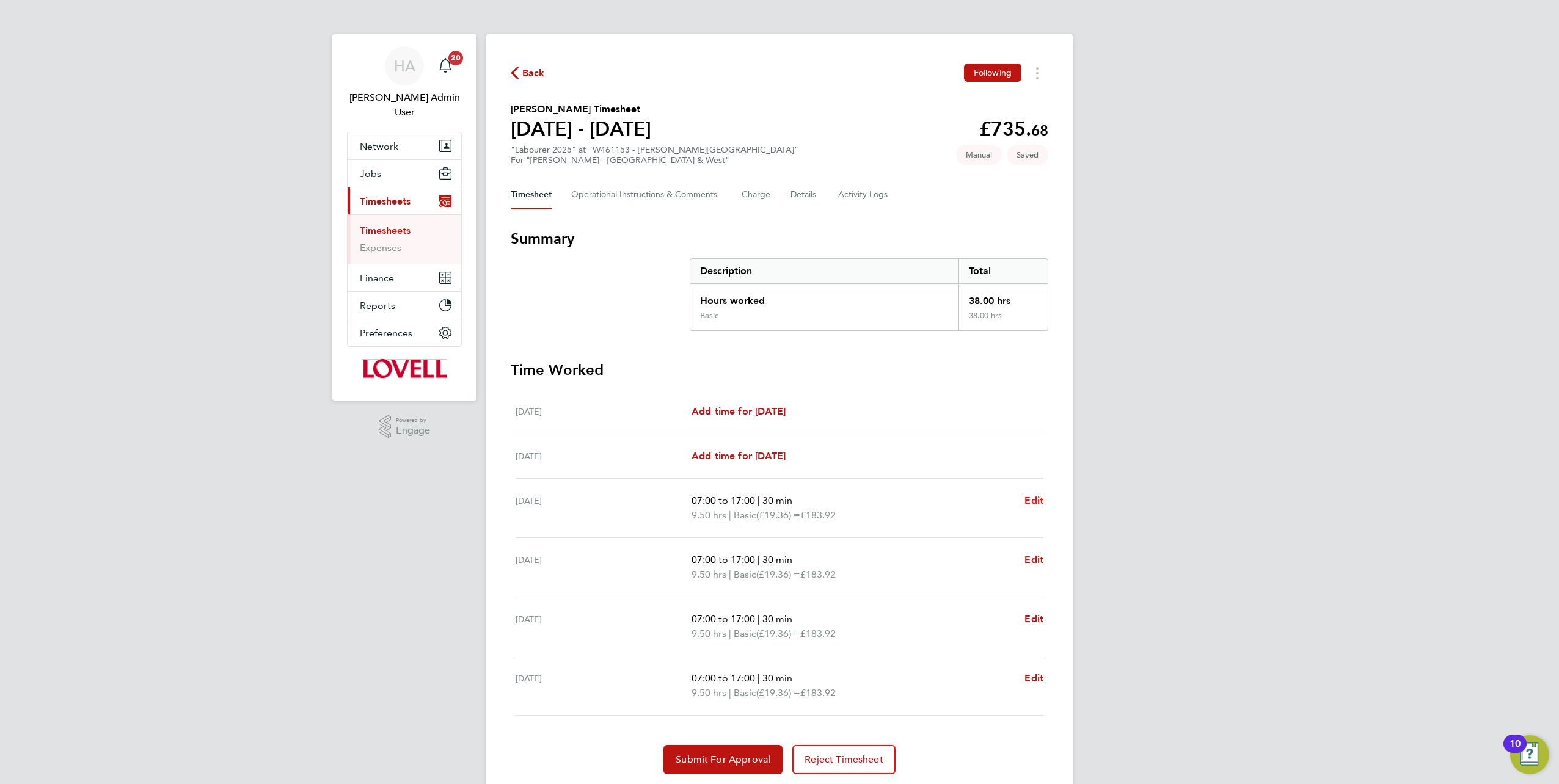
click at [1028, 495] on span "Edit" at bounding box center [1033, 501] width 19 height 12
select select "30"
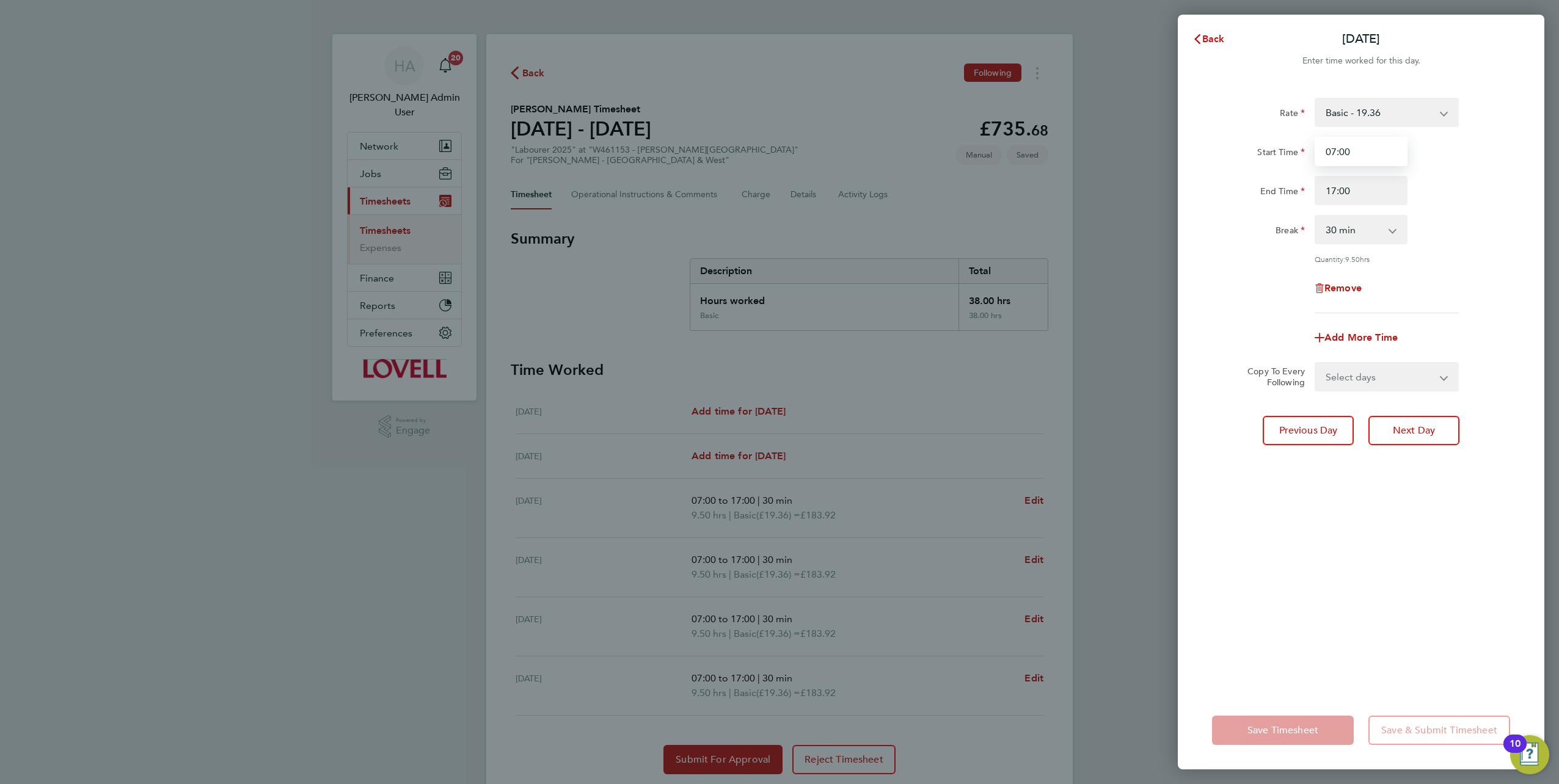
click at [1357, 152] on input "07:00" at bounding box center [1361, 151] width 93 height 30
type input "07:15"
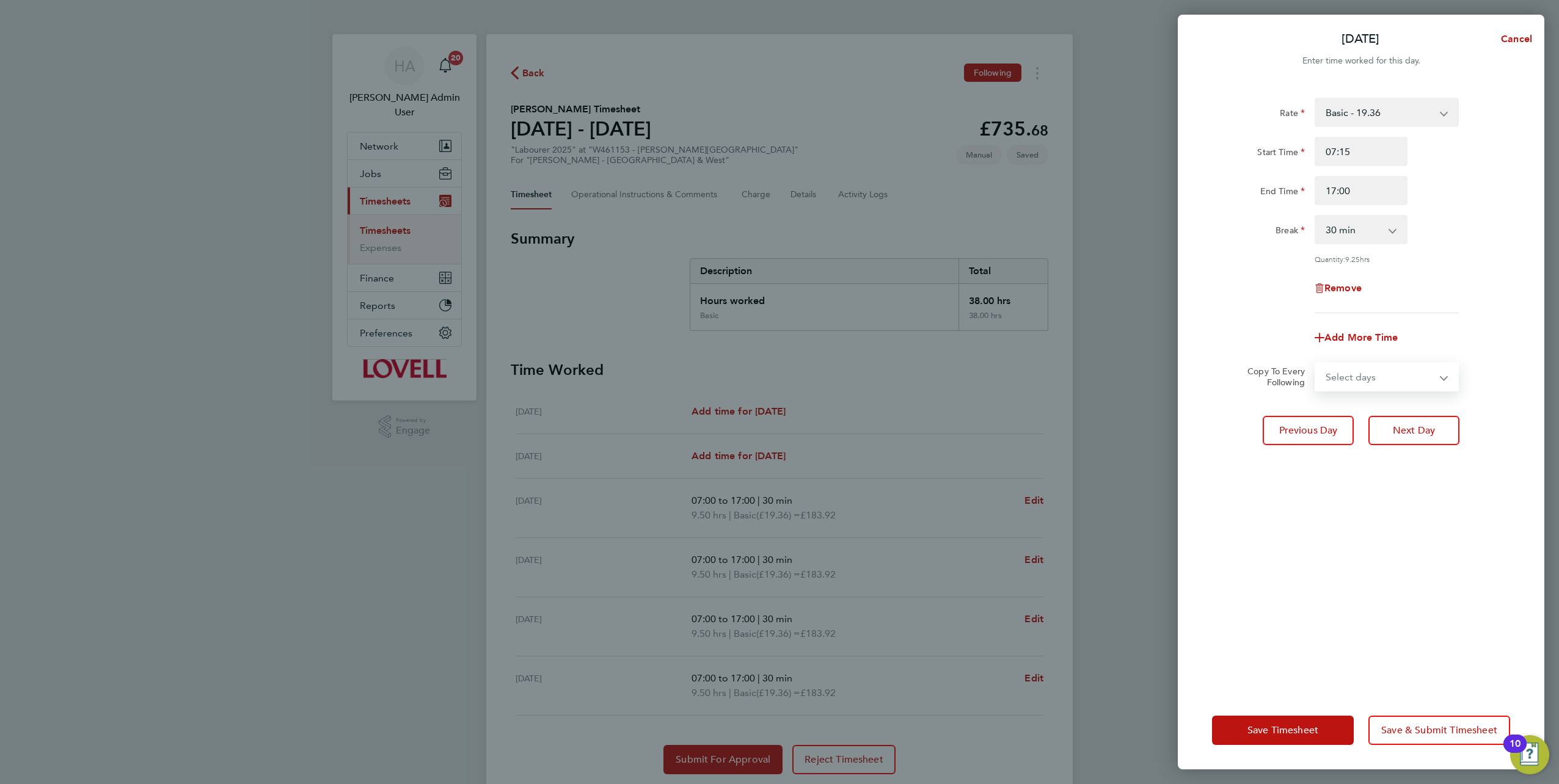
drag, startPoint x: 1365, startPoint y: 371, endPoint x: 1361, endPoint y: 388, distance: 17.5
click at [1365, 371] on select "Select days Day Tuesday Wednesday Thursday" at bounding box center [1380, 377] width 128 height 27
select select "DAY"
click at [1316, 364] on select "Select days Day Tuesday Wednesday Thursday" at bounding box center [1380, 377] width 128 height 27
select select "2025-08-21"
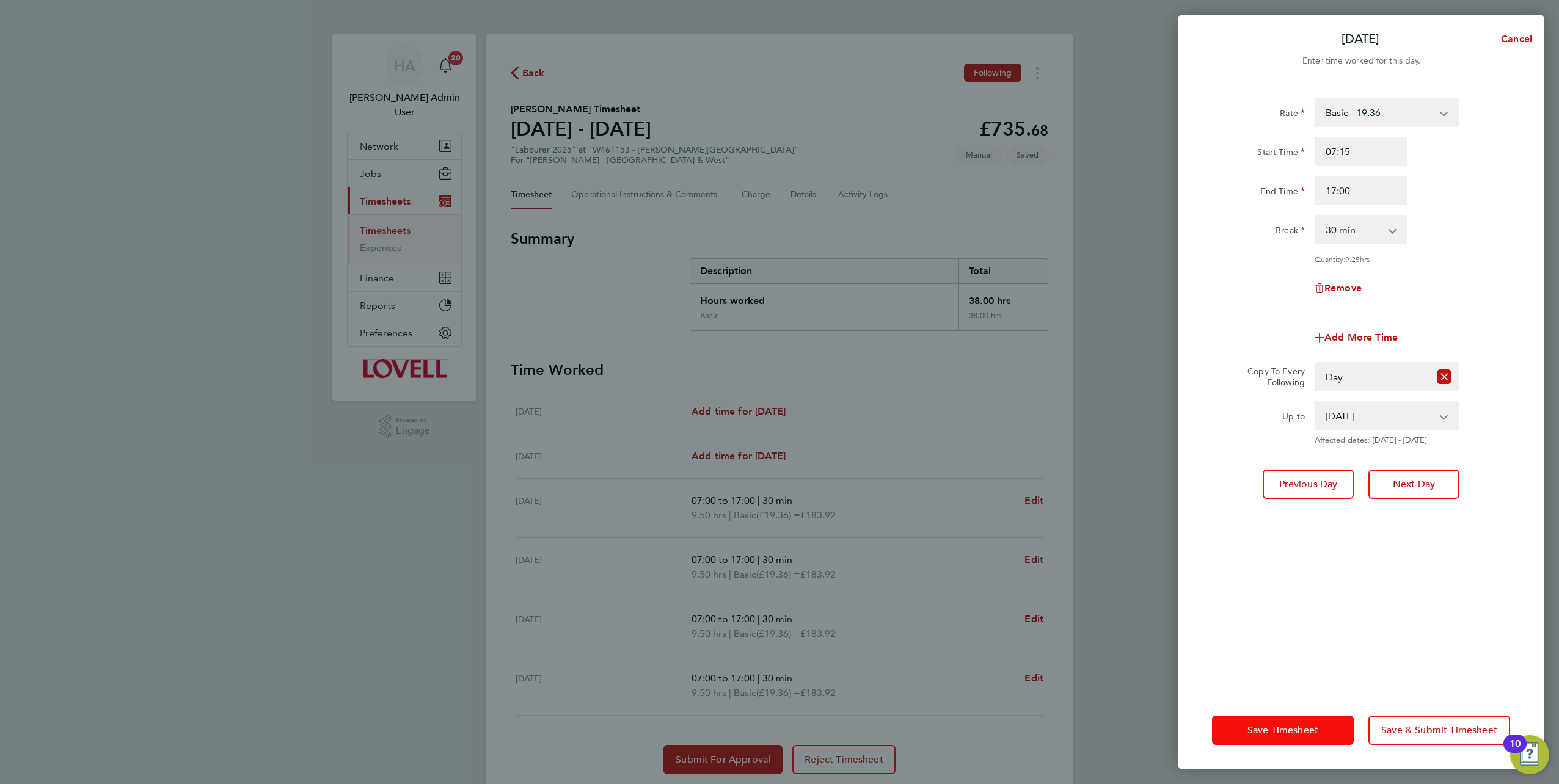
click at [1266, 725] on span "Save Timesheet" at bounding box center [1283, 730] width 71 height 12
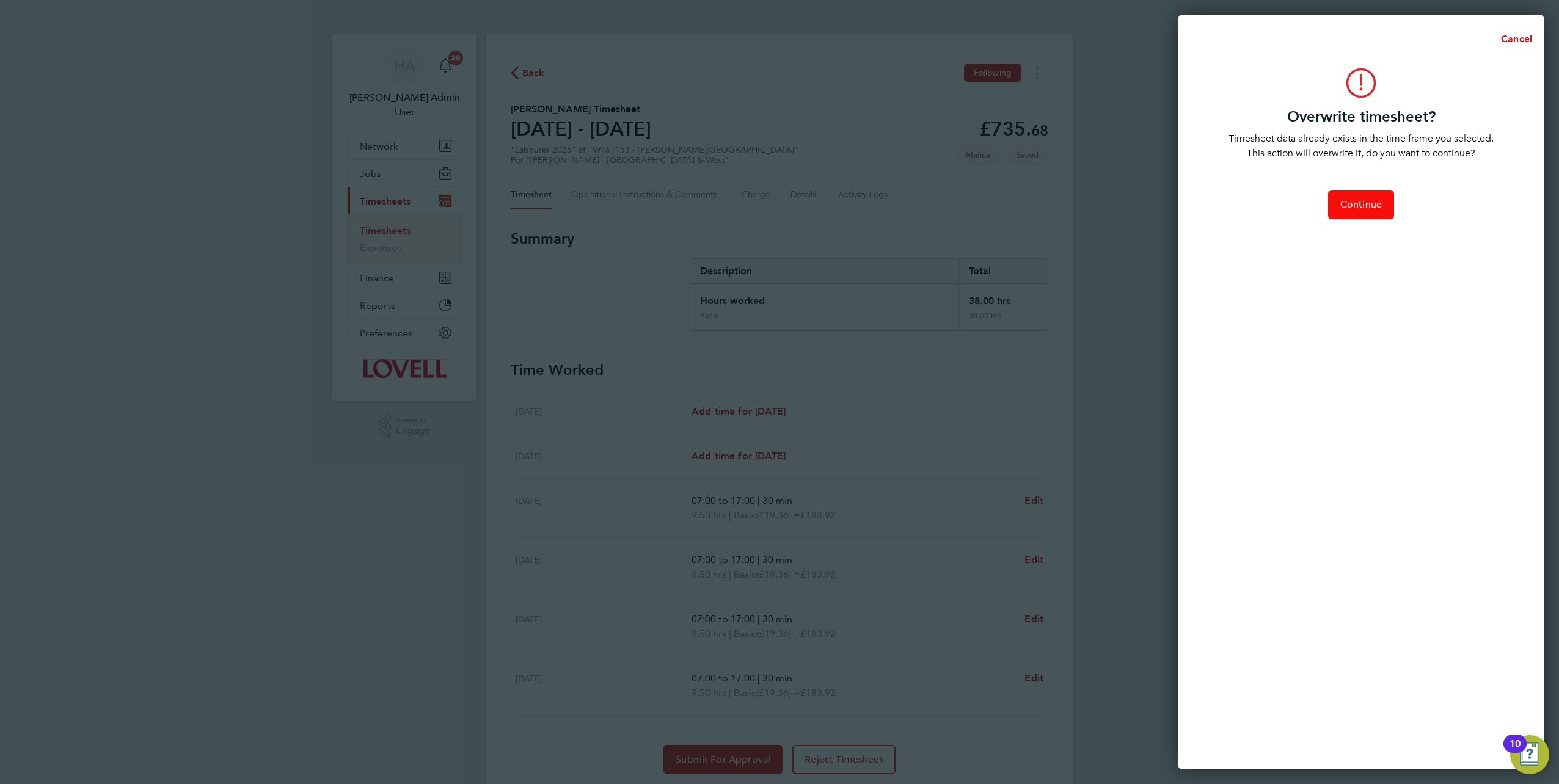
click at [1344, 197] on button "Continue" at bounding box center [1360, 205] width 66 height 30
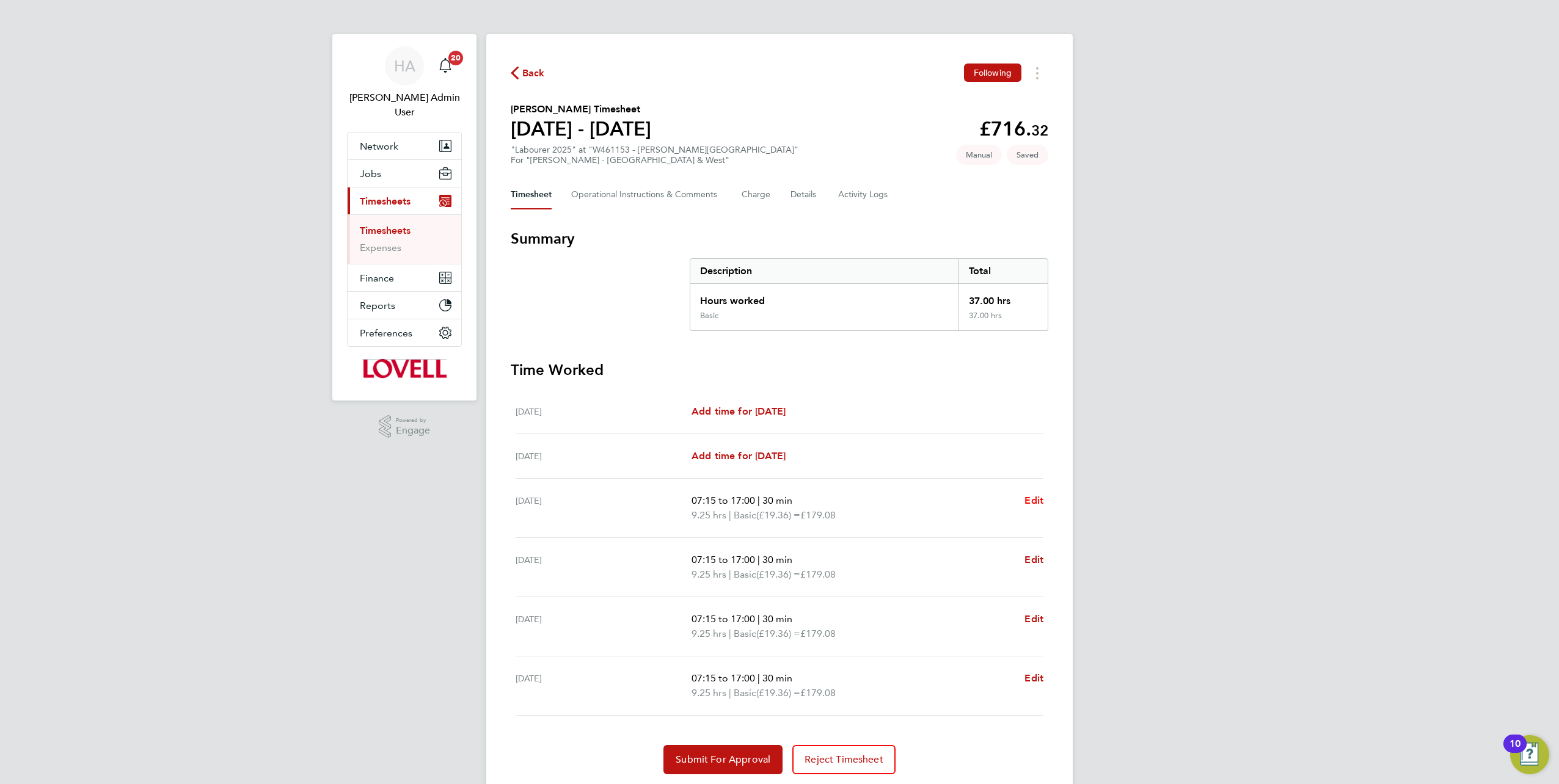
click at [1037, 497] on span "Edit" at bounding box center [1033, 501] width 19 height 12
select select "30"
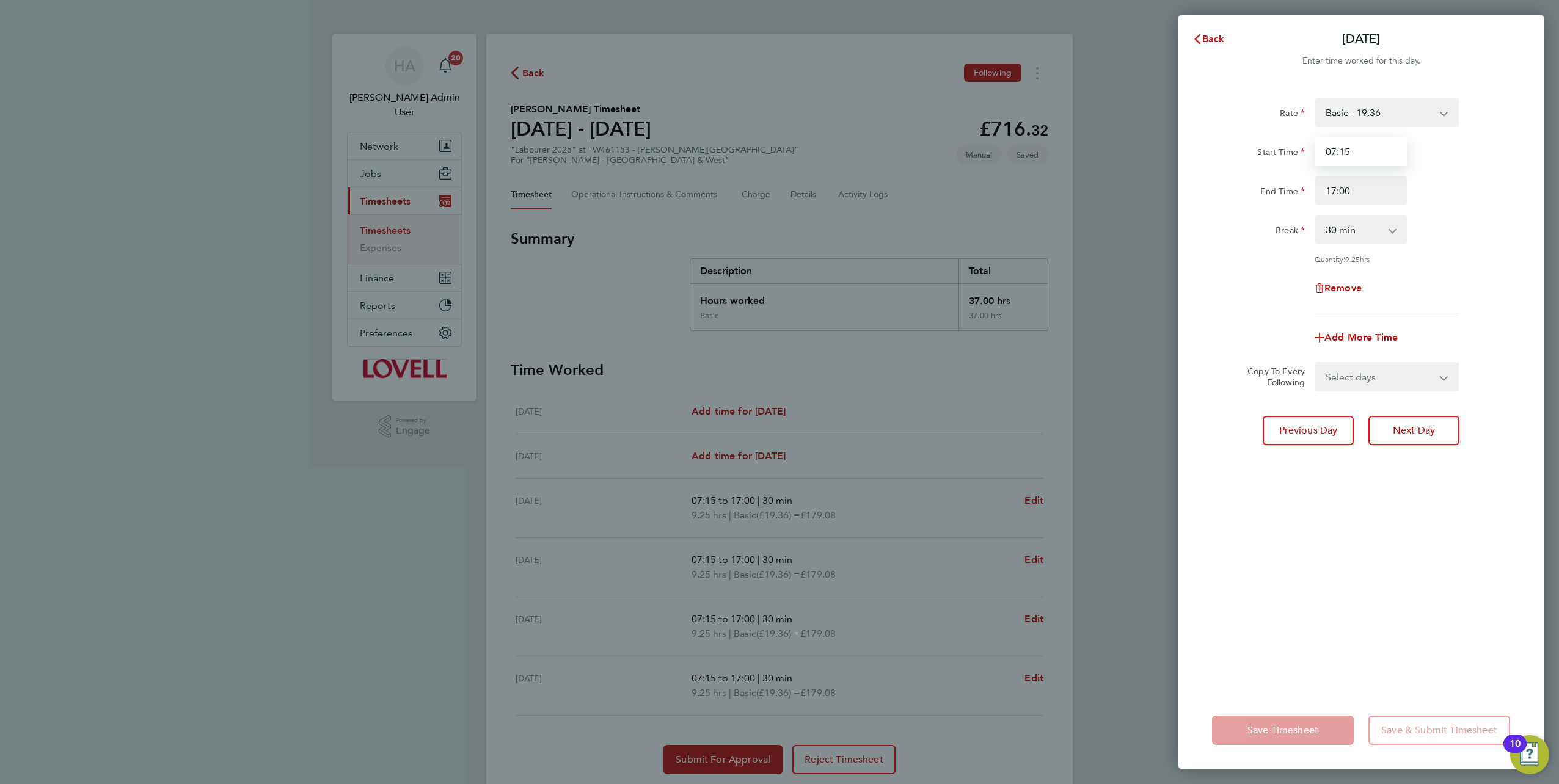
click at [1348, 154] on input "07:15" at bounding box center [1361, 151] width 93 height 30
type input "07:00"
click at [1367, 192] on input "17:00" at bounding box center [1361, 191] width 93 height 30
type input "17:15"
click at [1355, 379] on select "Select days Day Tuesday Wednesday Thursday" at bounding box center [1380, 377] width 128 height 27
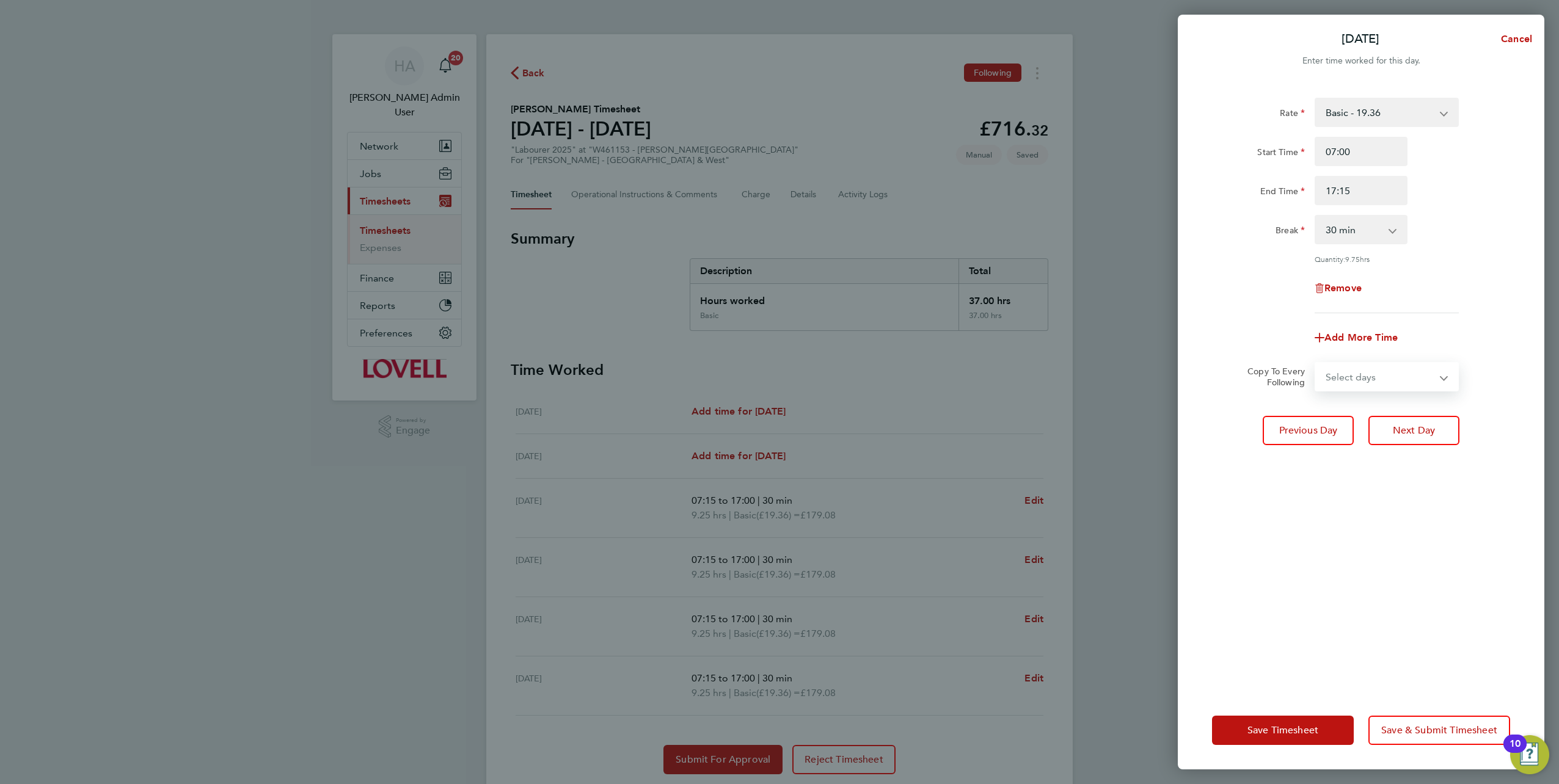
select select "TUE"
click at [1316, 364] on select "Select days Day Tuesday Wednesday Thursday" at bounding box center [1380, 377] width 128 height 27
select select "2025-08-21"
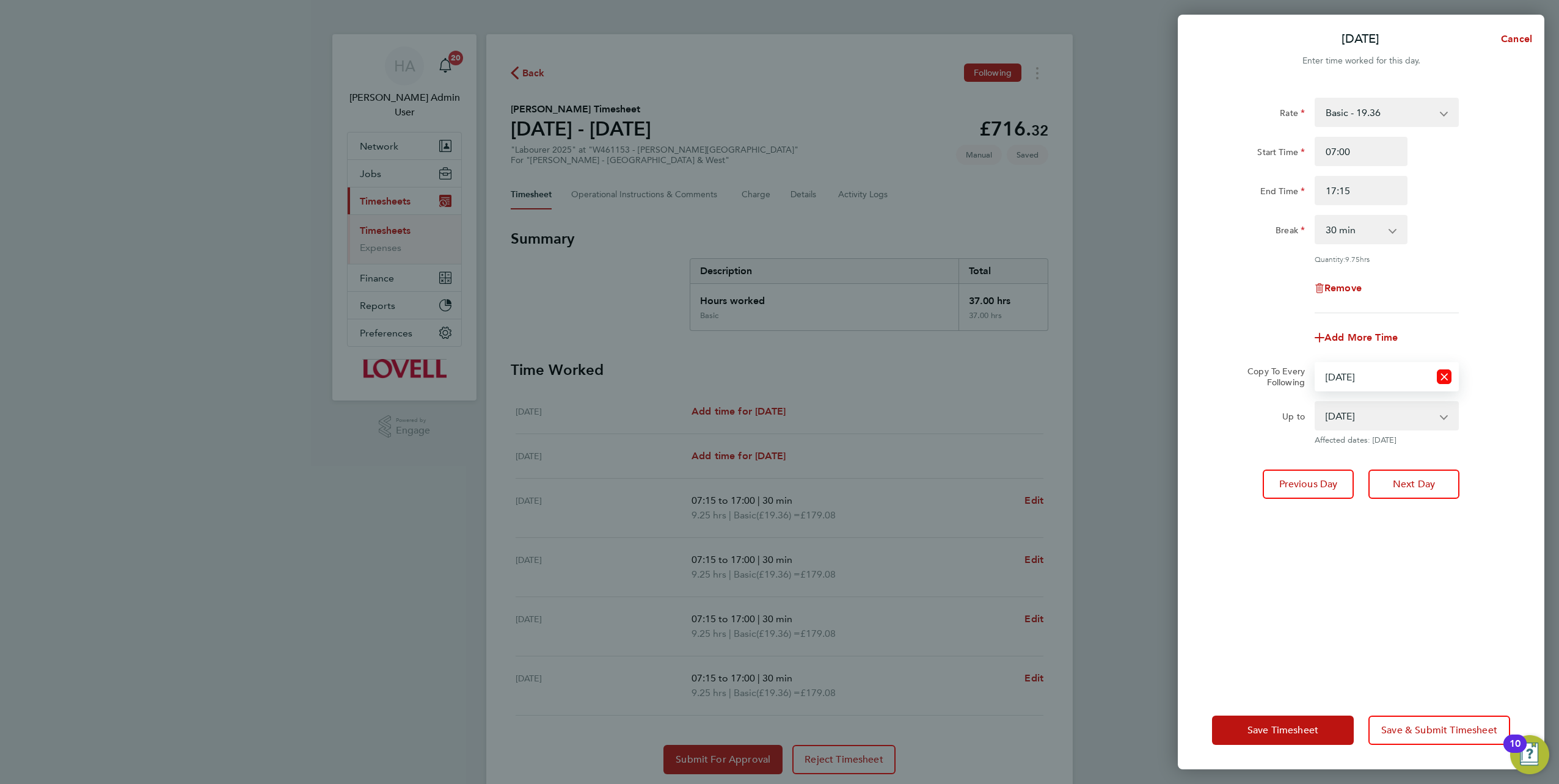
click at [1444, 380] on icon "Reset selection" at bounding box center [1444, 377] width 15 height 15
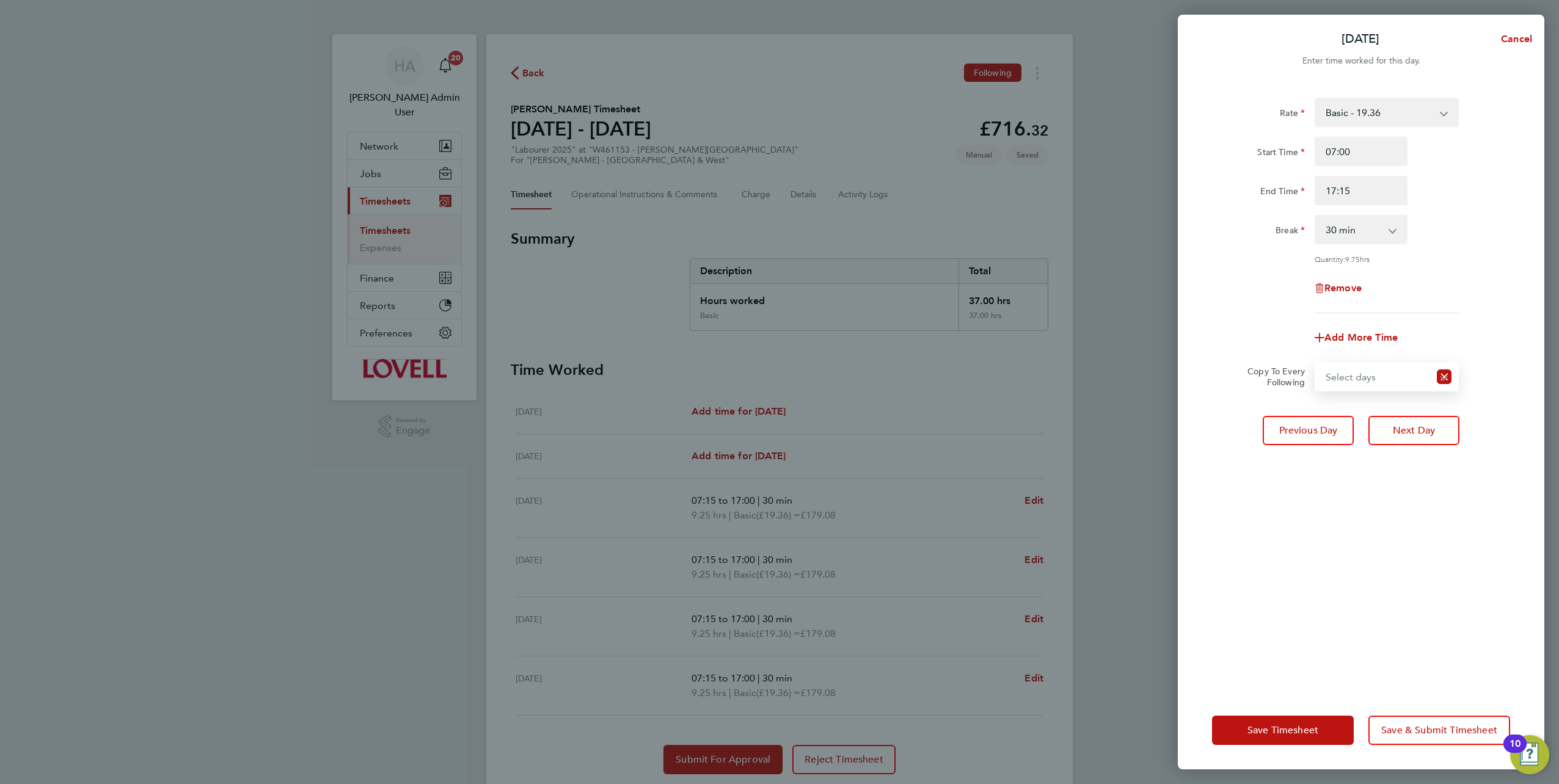
drag, startPoint x: 1385, startPoint y: 378, endPoint x: 1384, endPoint y: 389, distance: 11.0
click at [1385, 378] on select "Select days Day Tuesday Wednesday Thursday" at bounding box center [1372, 377] width 114 height 27
select select "DAY"
click at [1316, 364] on select "Select days Day Tuesday Wednesday Thursday" at bounding box center [1380, 377] width 128 height 27
select select "2025-08-21"
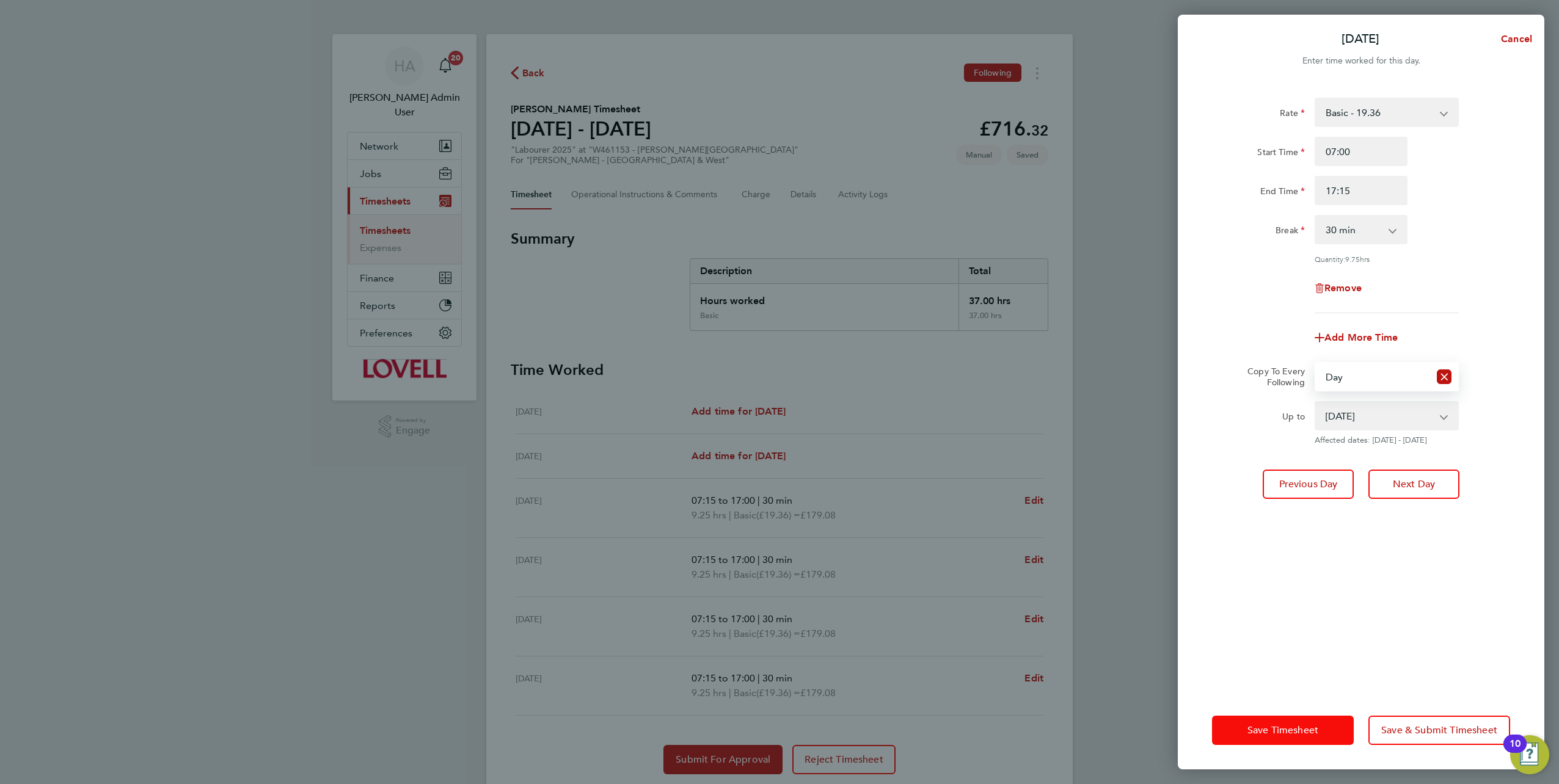
click at [1273, 727] on span "Save Timesheet" at bounding box center [1283, 730] width 71 height 12
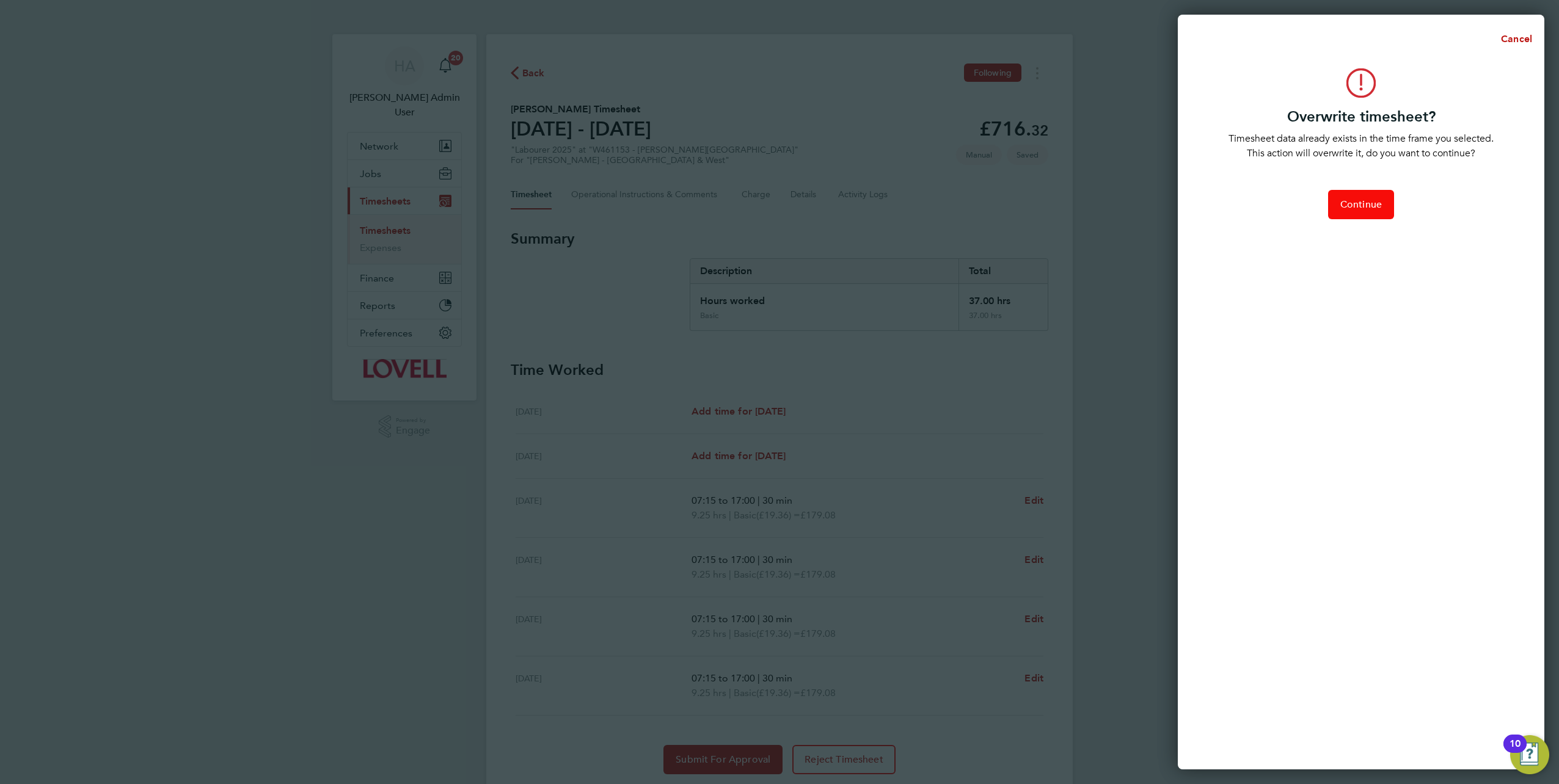
drag, startPoint x: 1343, startPoint y: 209, endPoint x: 1287, endPoint y: 245, distance: 66.6
click at [1344, 209] on span "Continue" at bounding box center [1360, 204] width 42 height 12
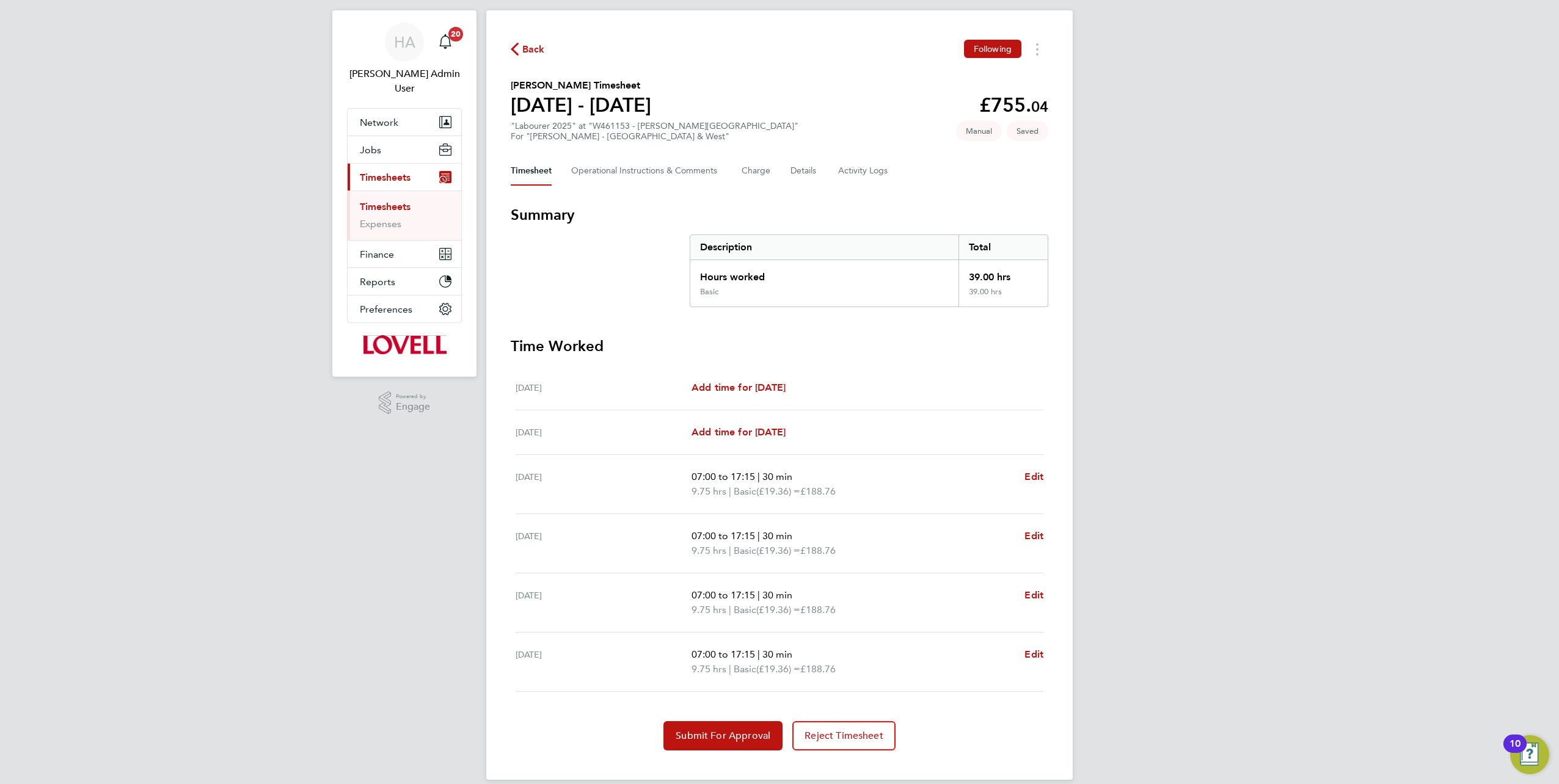
scroll to position [37, 0]
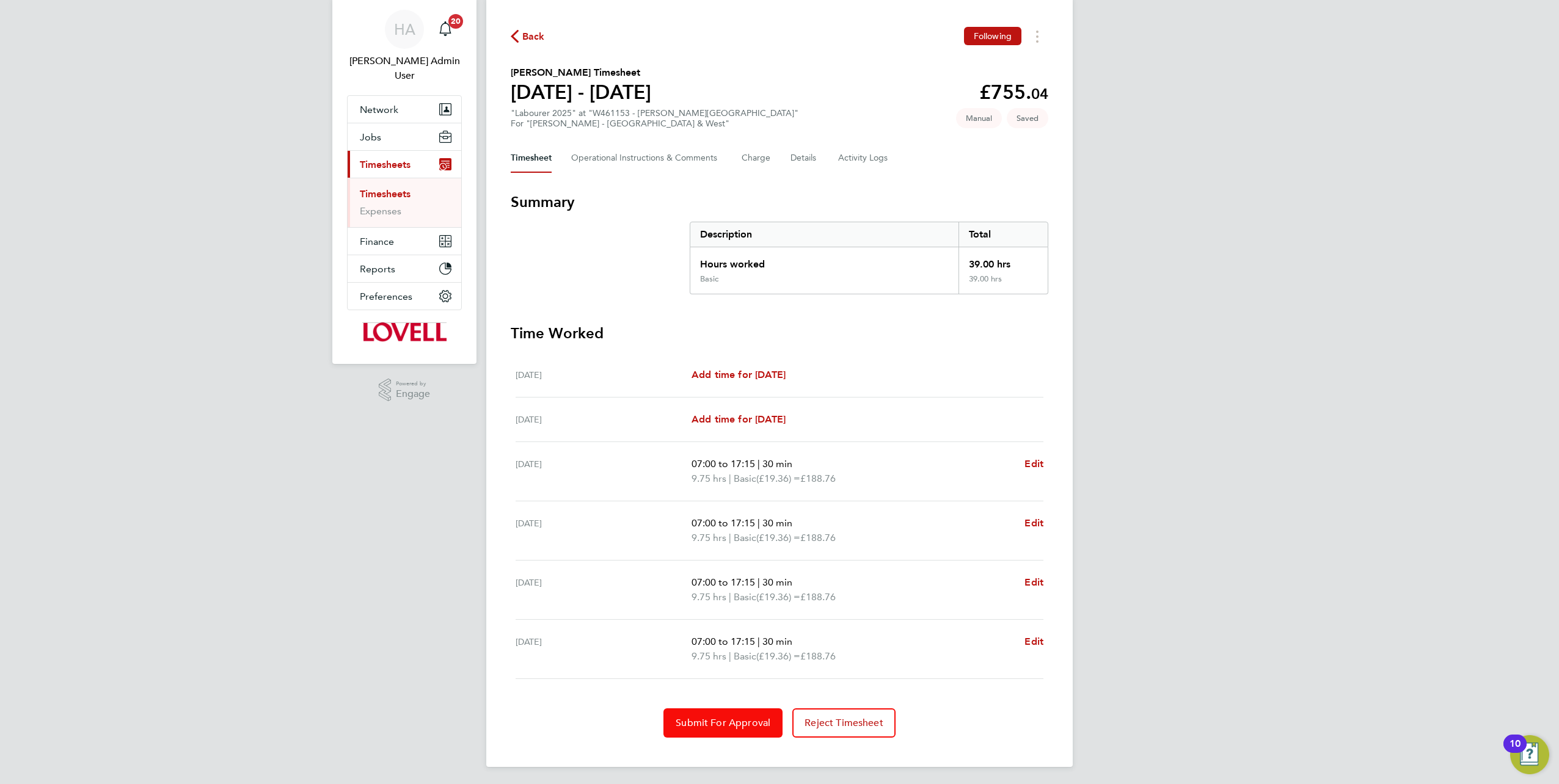
click at [716, 714] on button "Submit For Approval" at bounding box center [722, 723] width 119 height 30
click at [712, 718] on span "Approve Timesheet" at bounding box center [722, 723] width 90 height 12
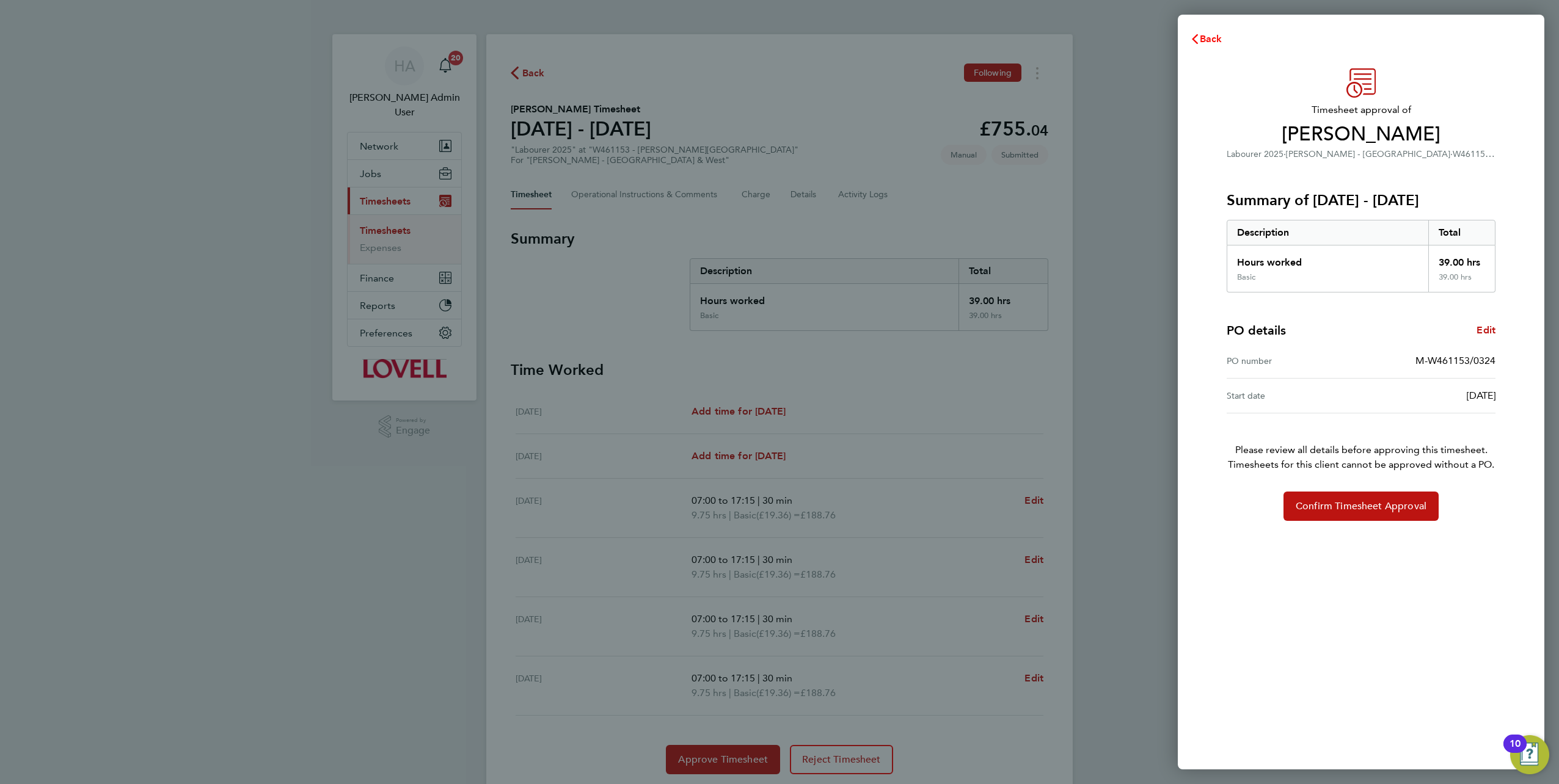
click at [1213, 48] on button "Back" at bounding box center [1206, 39] width 57 height 24
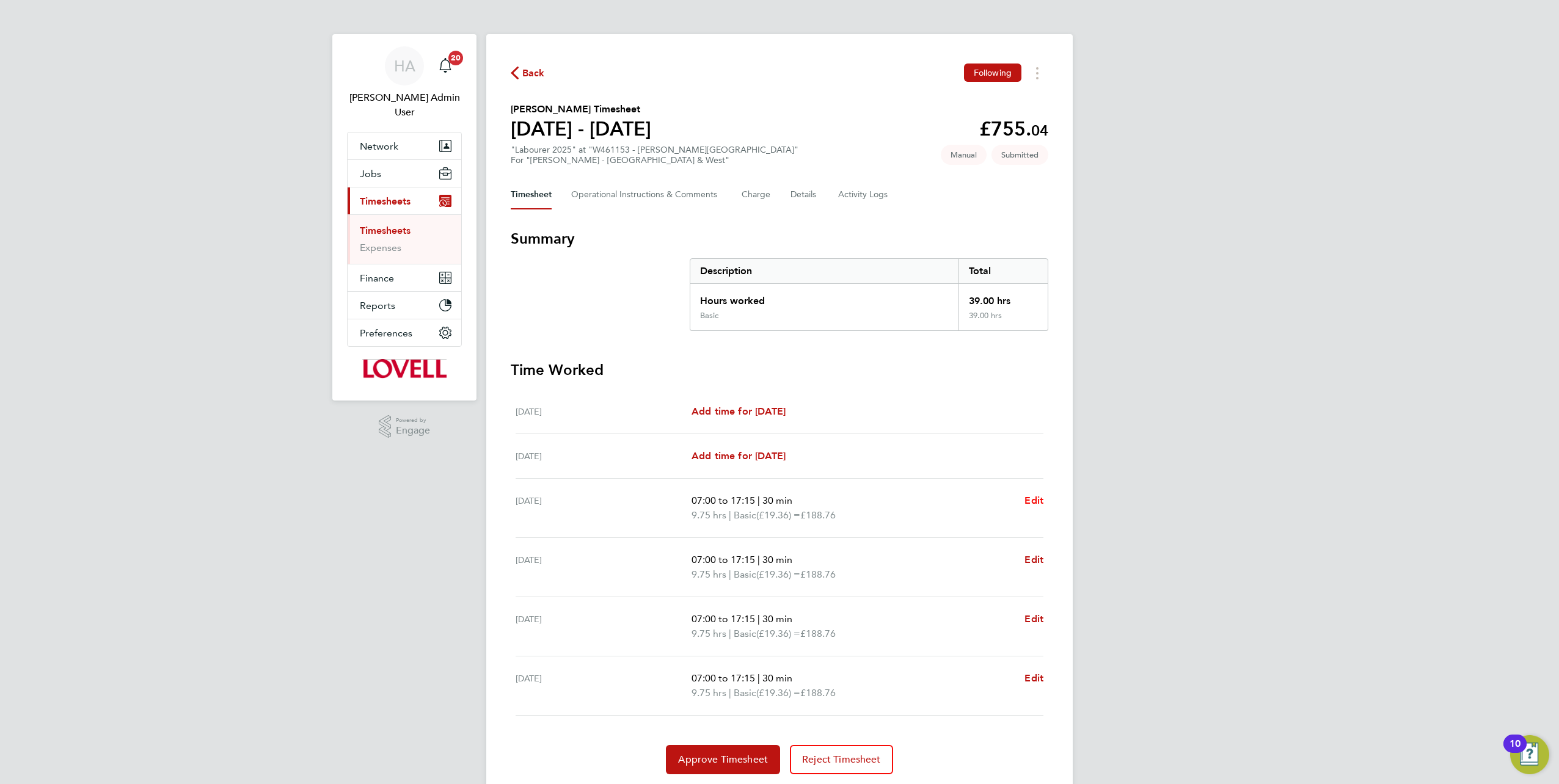
click at [1038, 500] on span "Edit" at bounding box center [1033, 501] width 19 height 12
select select "30"
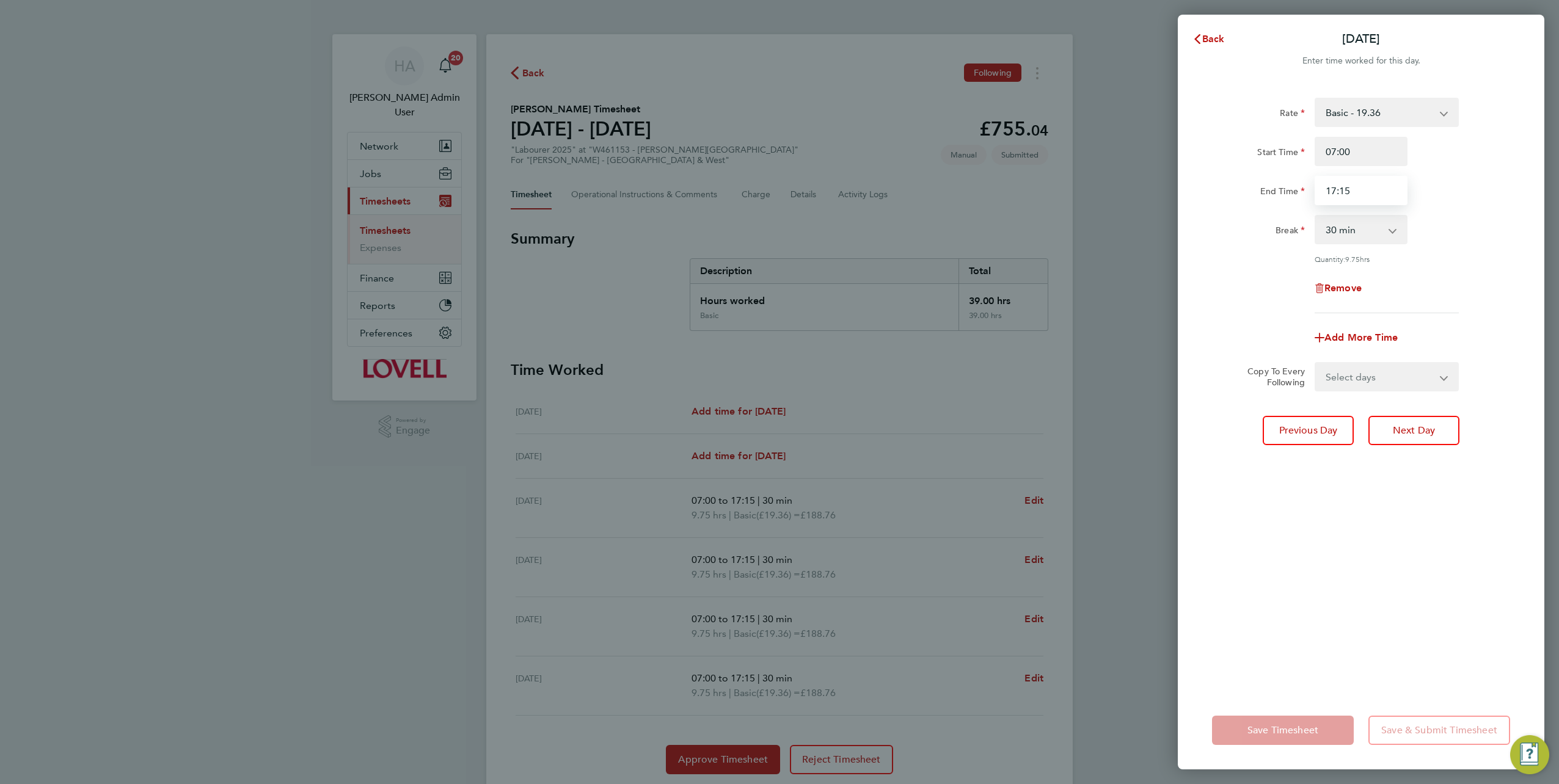
click at [1360, 186] on input "17:15" at bounding box center [1361, 191] width 93 height 30
type input "17:00"
drag, startPoint x: 1369, startPoint y: 380, endPoint x: 1361, endPoint y: 387, distance: 10.6
click at [1369, 380] on select "Select days Day Tuesday Wednesday Thursday" at bounding box center [1380, 377] width 128 height 27
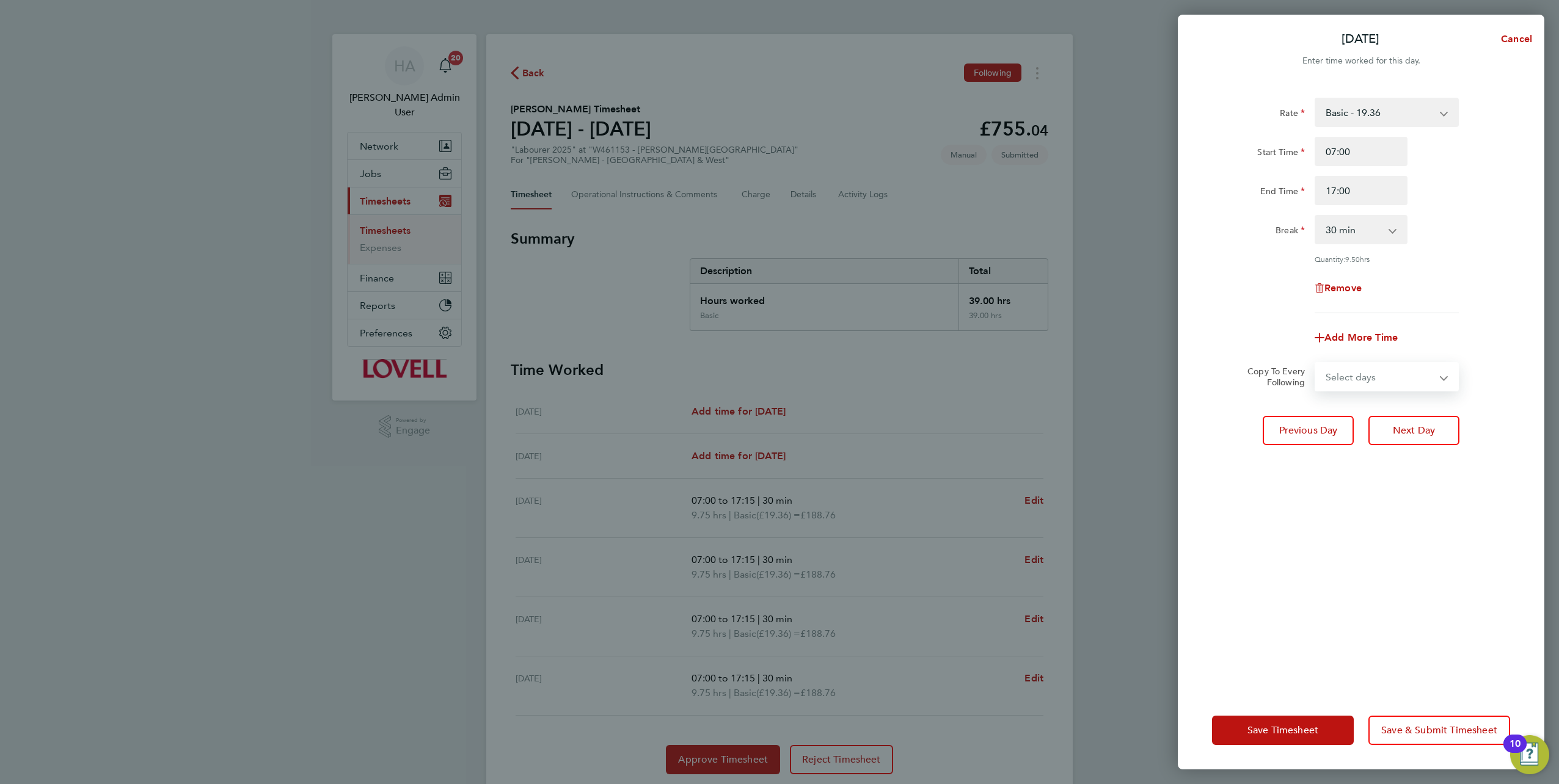
select select "DAY"
click at [1316, 364] on select "Select days Day Tuesday Wednesday Thursday" at bounding box center [1380, 377] width 128 height 27
select select "2025-08-21"
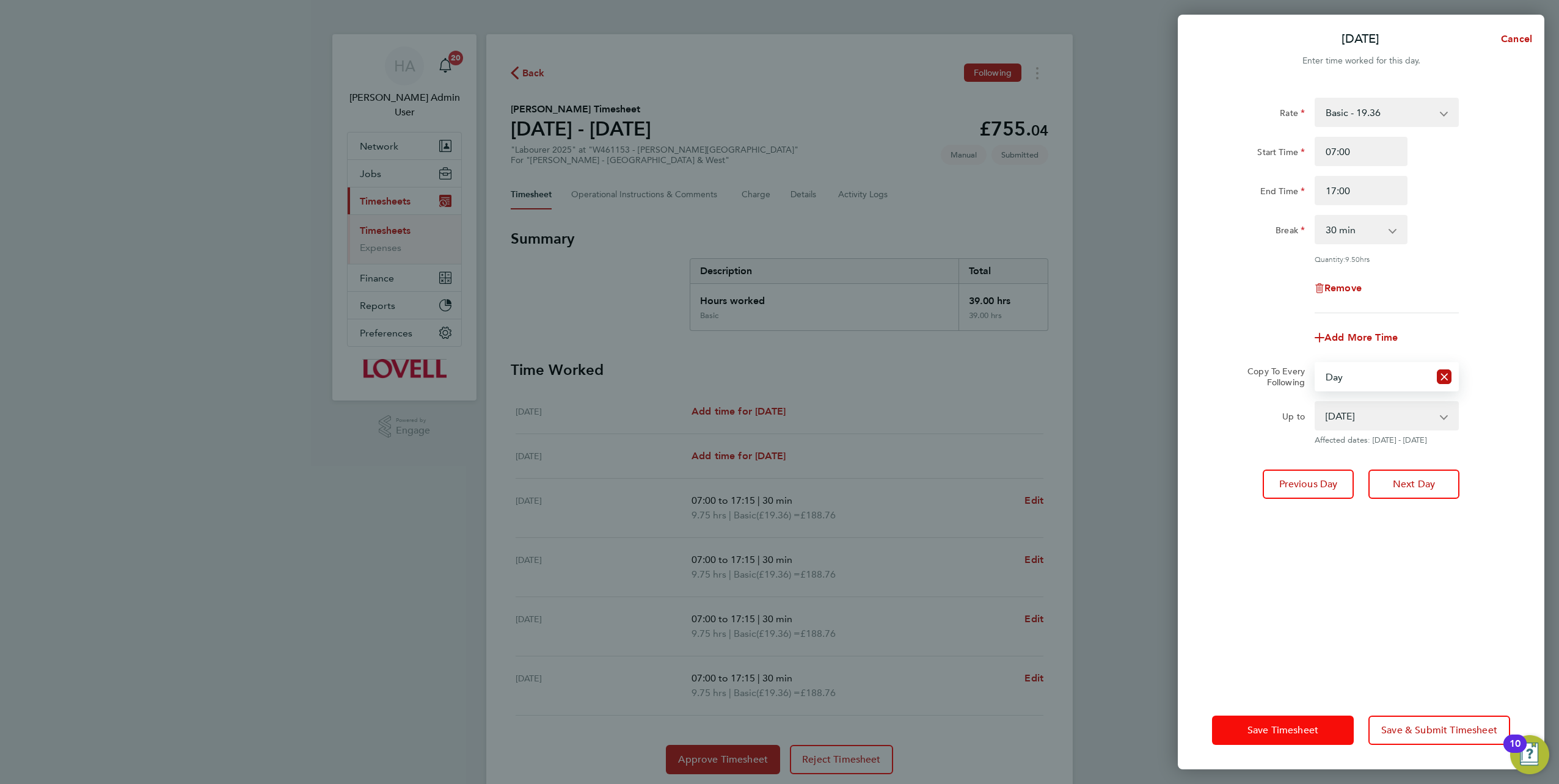
click at [1285, 728] on span "Save Timesheet" at bounding box center [1283, 730] width 71 height 12
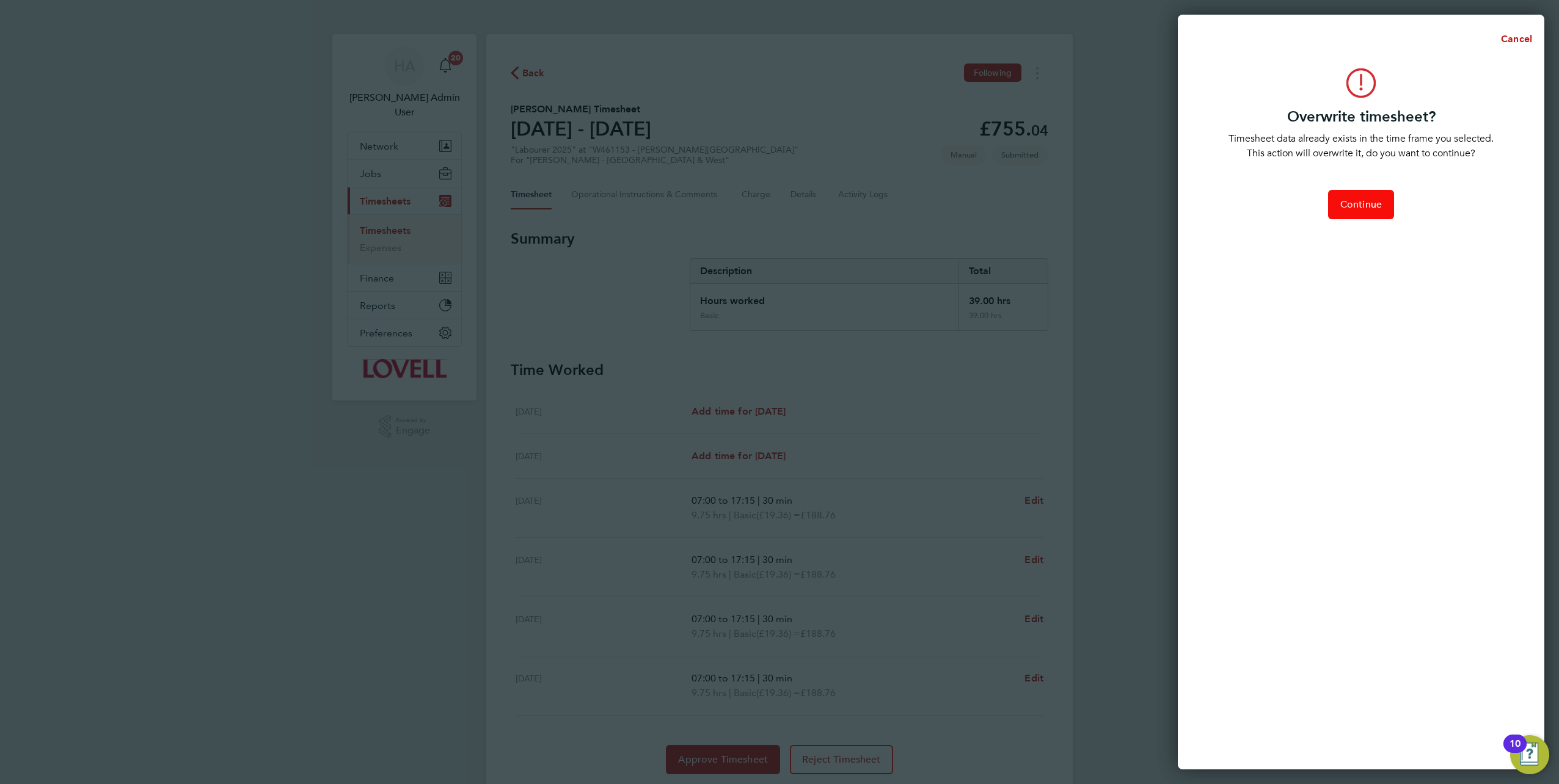
click at [1366, 198] on button "Continue" at bounding box center [1360, 205] width 66 height 30
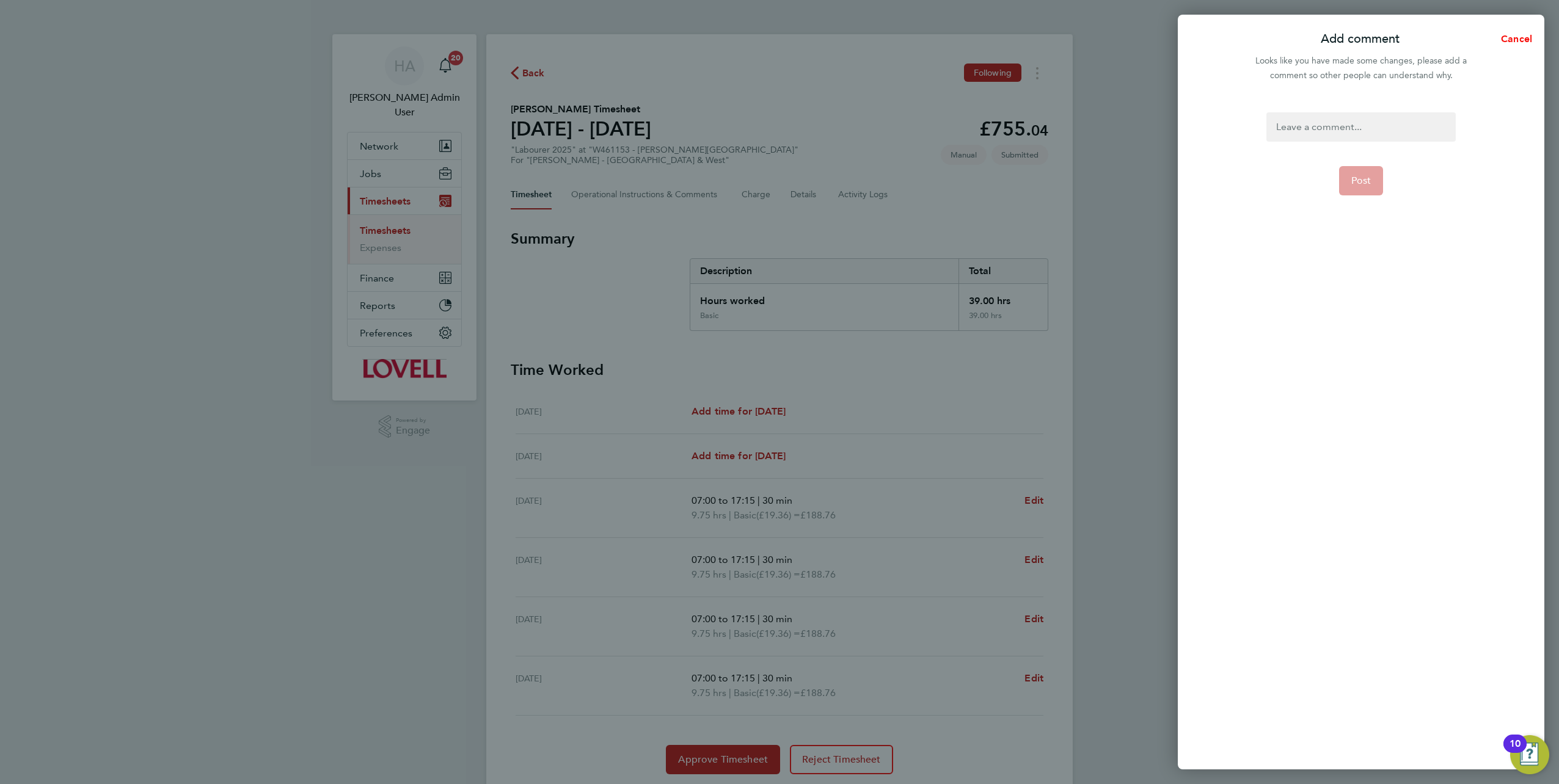
click at [1521, 36] on span "Cancel" at bounding box center [1515, 39] width 35 height 12
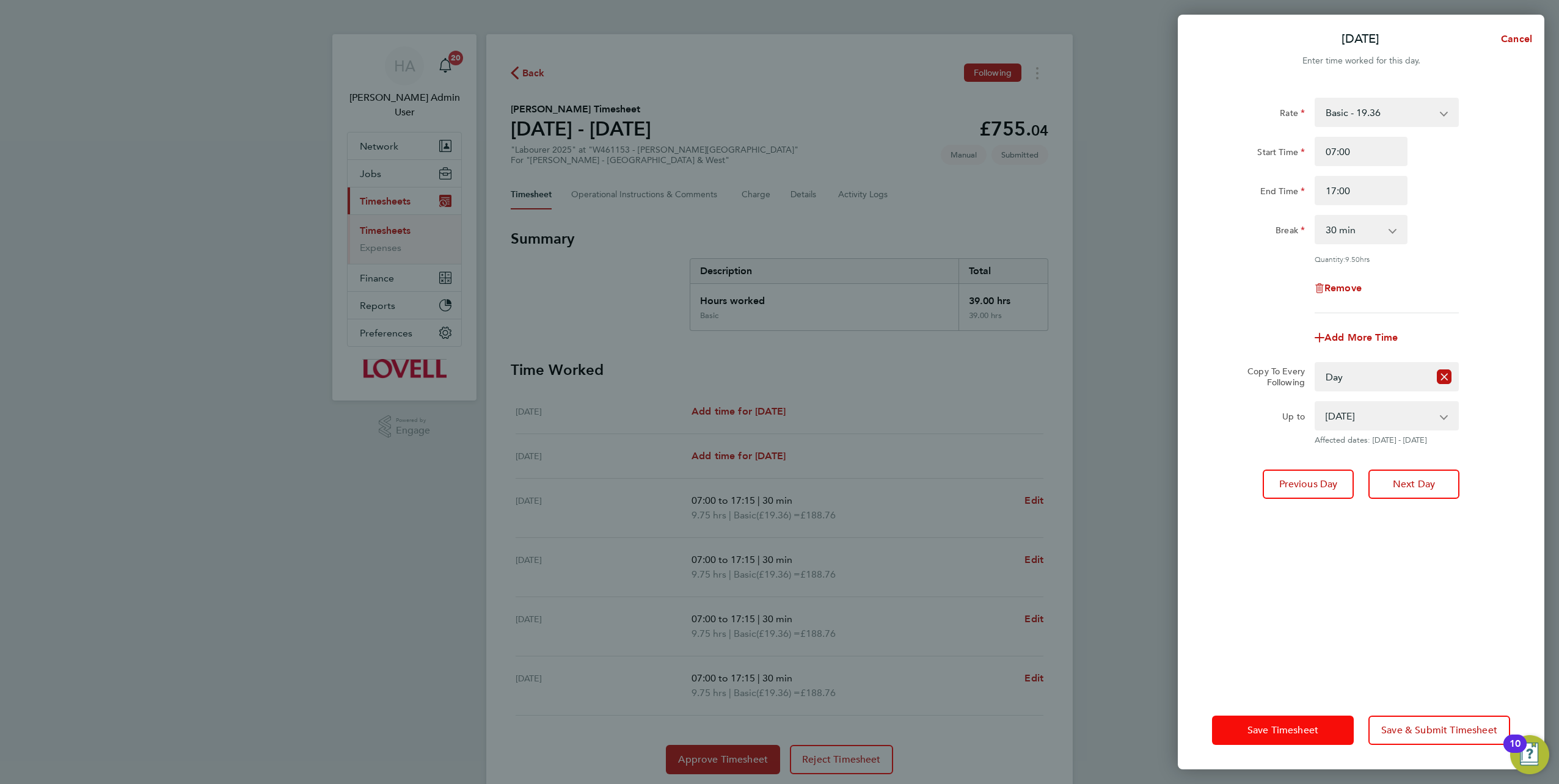
click at [1250, 727] on span "Save Timesheet" at bounding box center [1283, 730] width 71 height 12
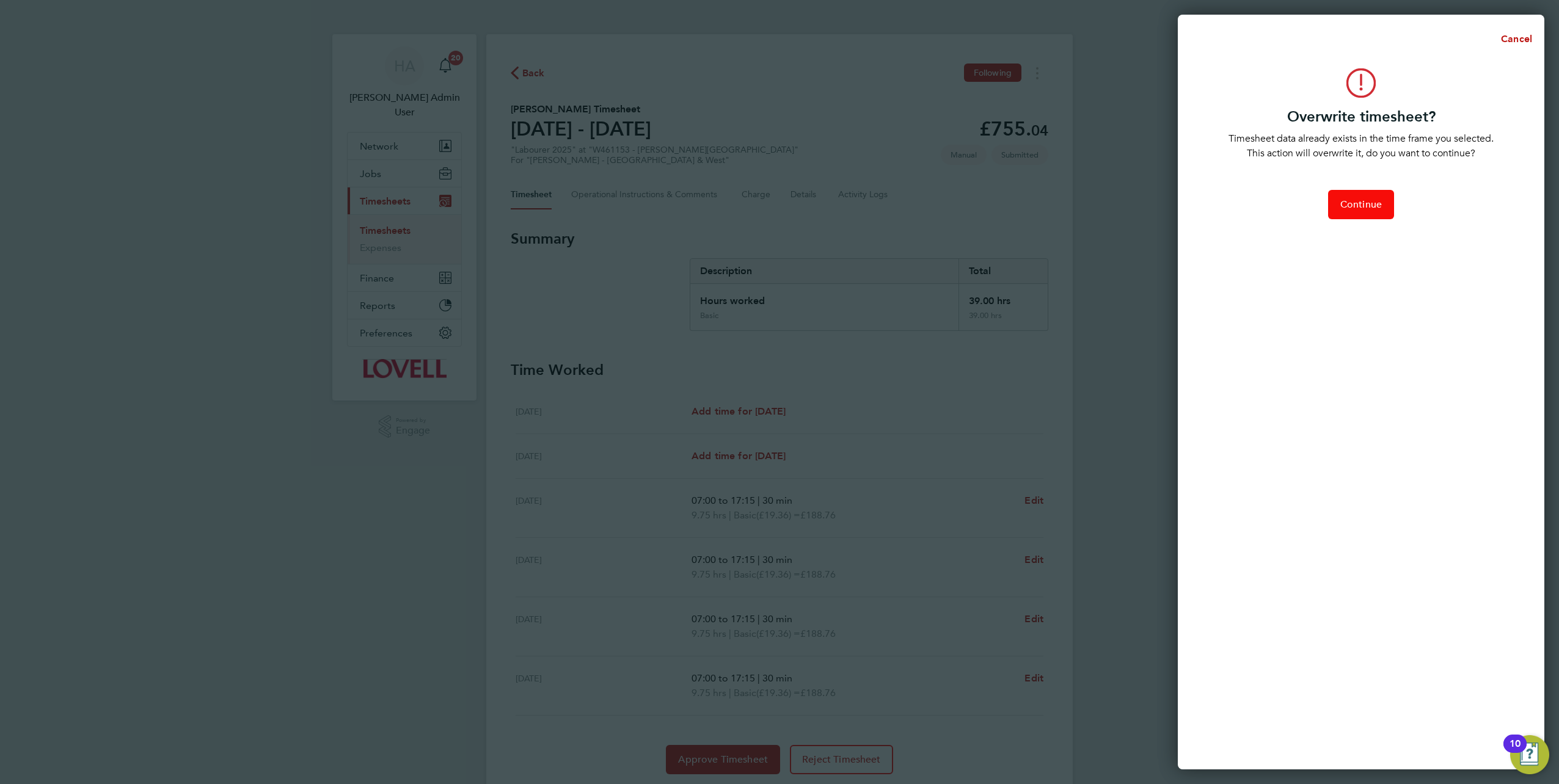
click at [1357, 204] on span "Continue" at bounding box center [1360, 204] width 42 height 12
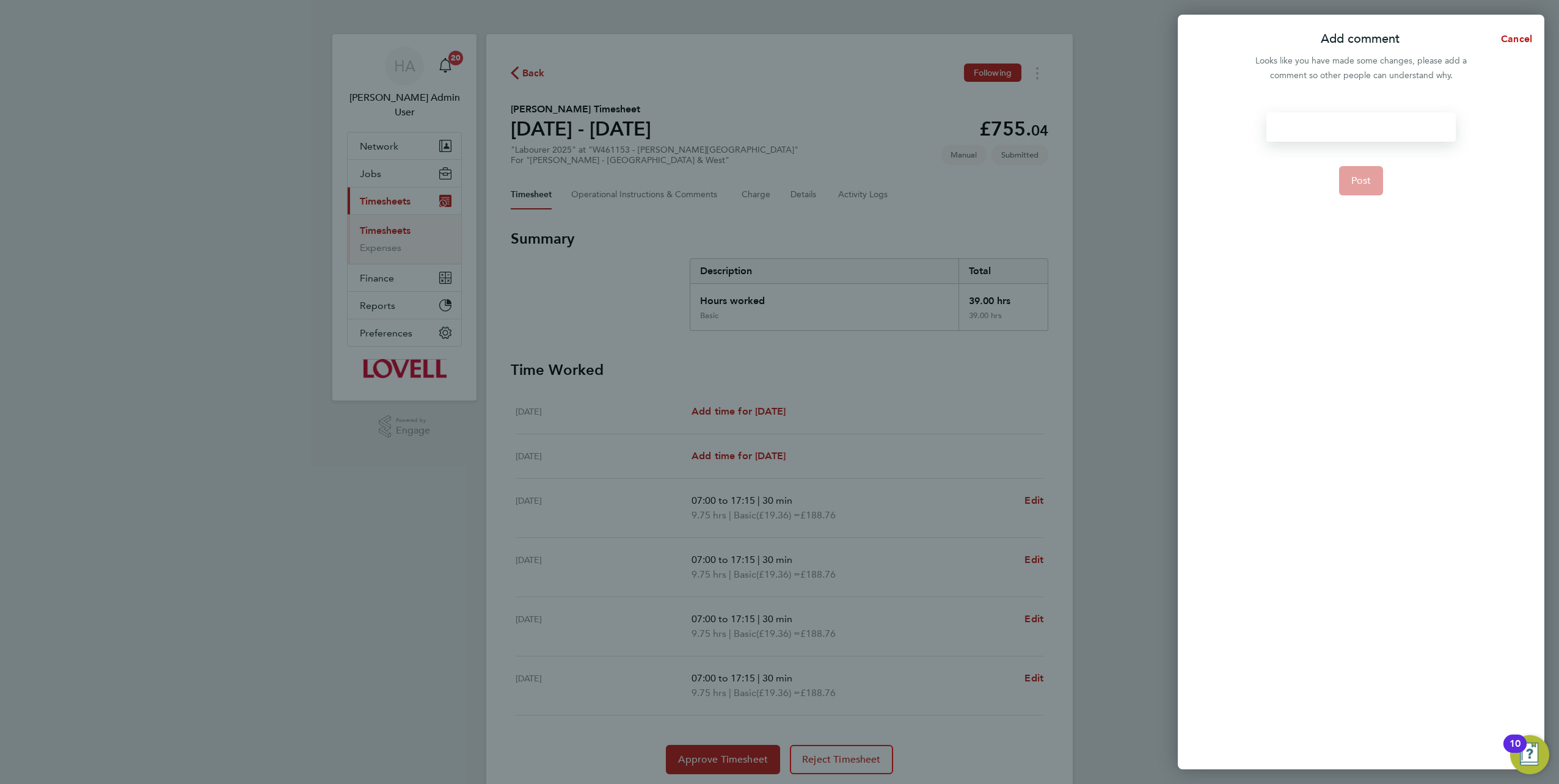
click at [1325, 131] on div at bounding box center [1360, 127] width 188 height 30
click at [1508, 37] on span "Cancel" at bounding box center [1515, 39] width 35 height 12
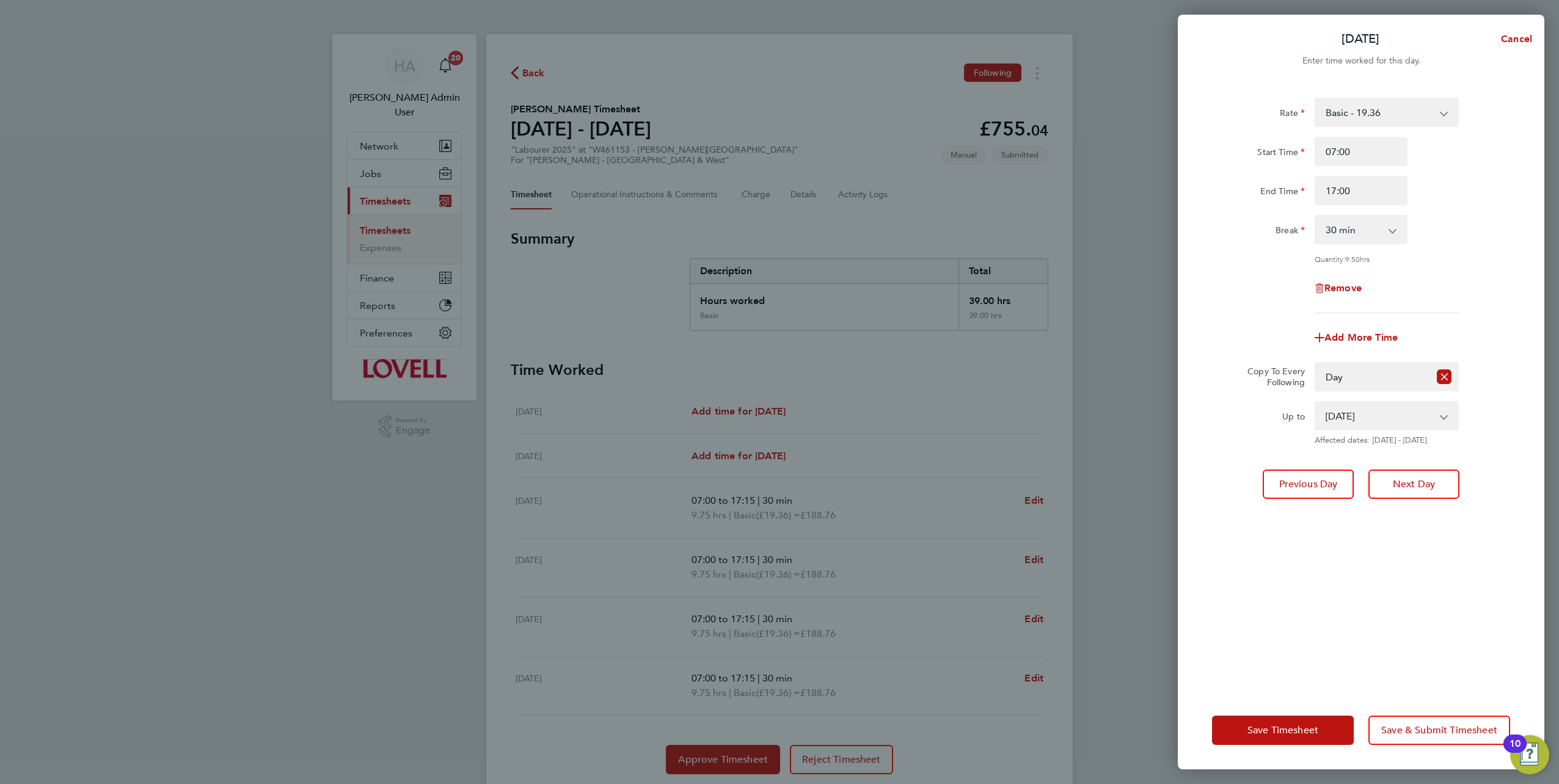
click at [1190, 115] on div "Rate Basic - 19.36 Saturday first 4h - 27.90 Sat after 4h - 36.44 Sunday - 36.4…" at bounding box center [1360, 387] width 367 height 609
click at [1502, 39] on span "Cancel" at bounding box center [1515, 39] width 35 height 12
select select "0: null"
select select "30"
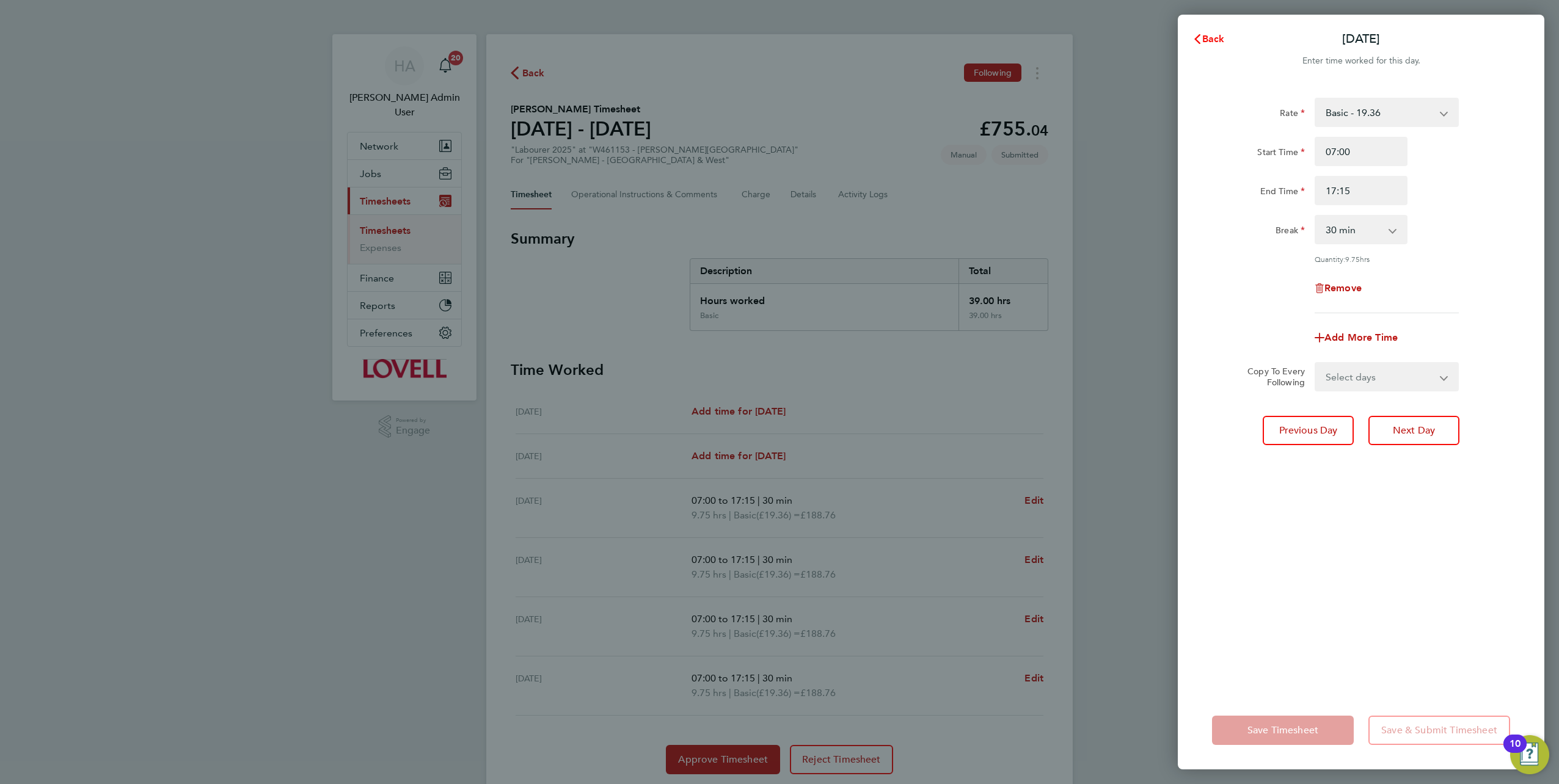
click at [1191, 40] on button "Back" at bounding box center [1209, 39] width 57 height 24
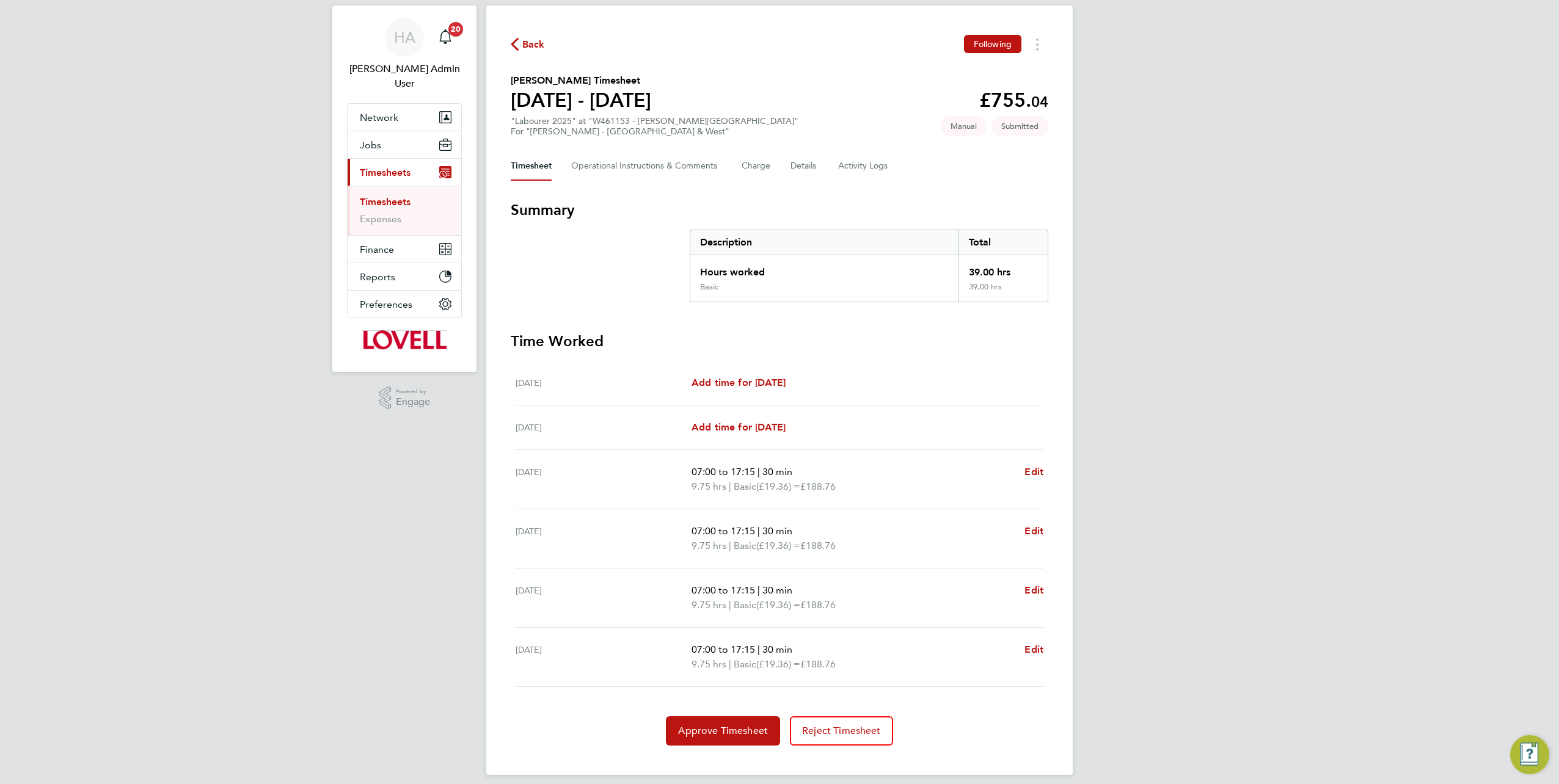
scroll to position [37, 0]
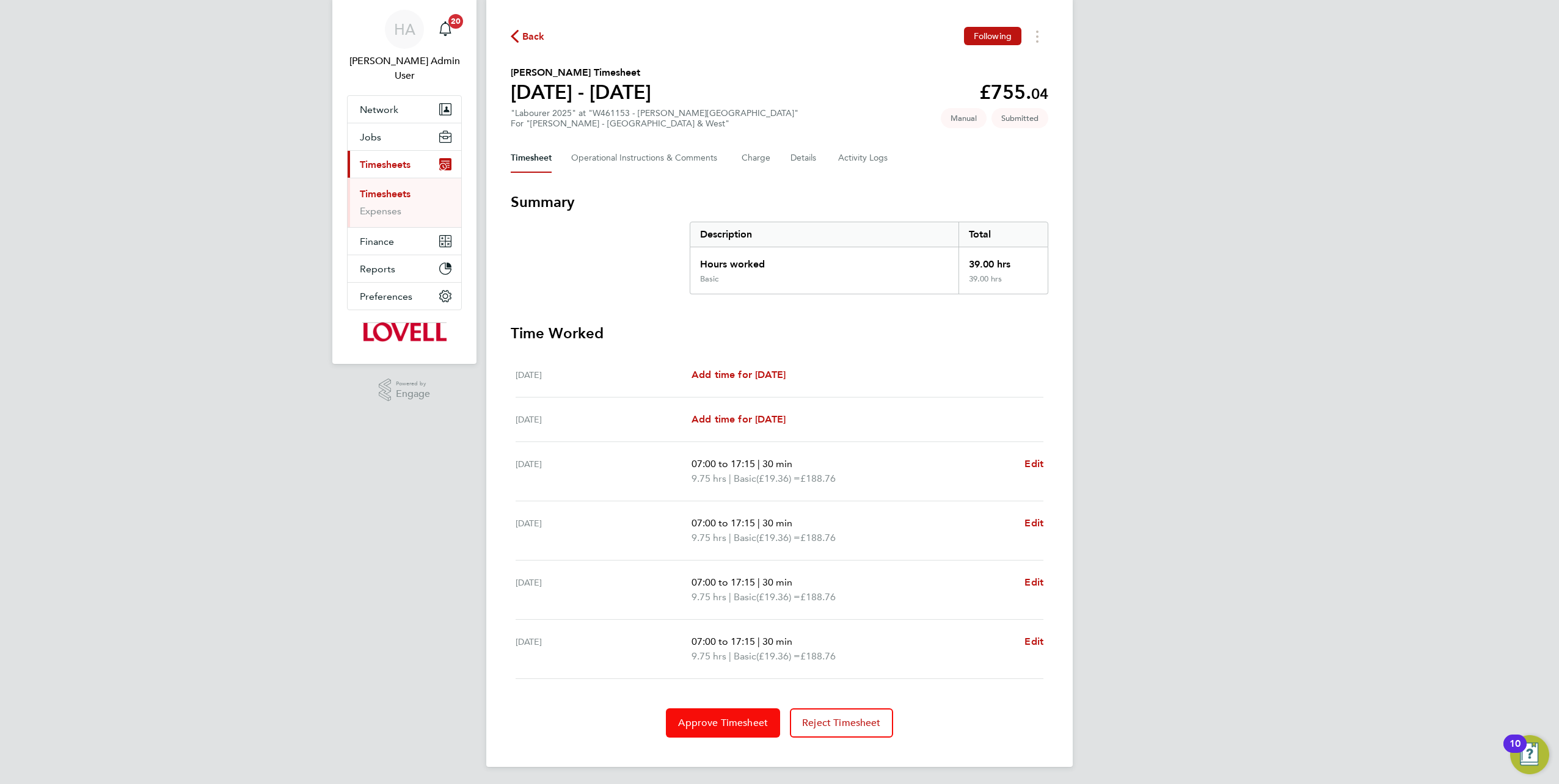
click at [729, 723] on span "Approve Timesheet" at bounding box center [722, 723] width 90 height 12
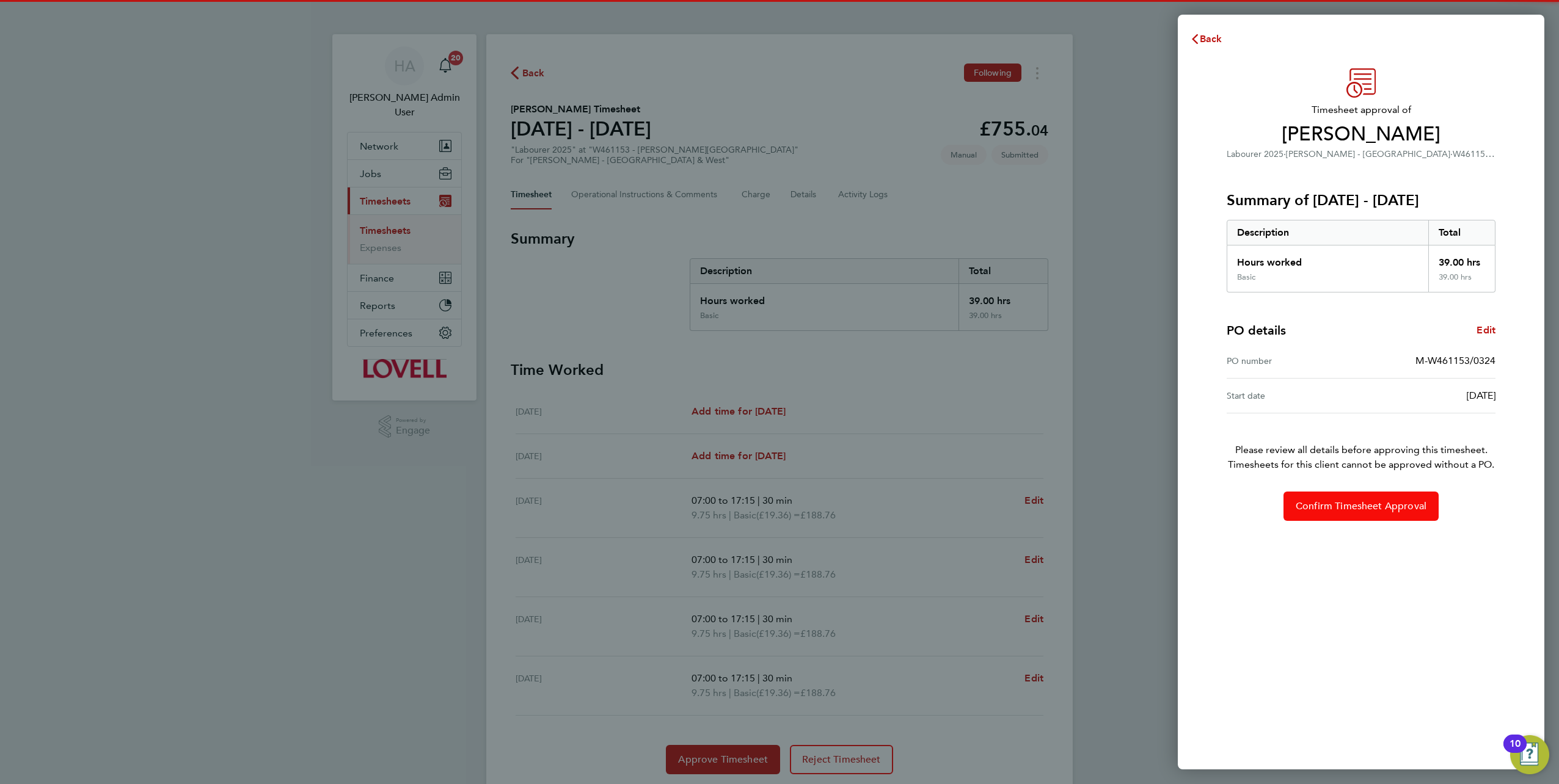
click at [1378, 517] on button "Confirm Timesheet Approval" at bounding box center [1361, 507] width 155 height 30
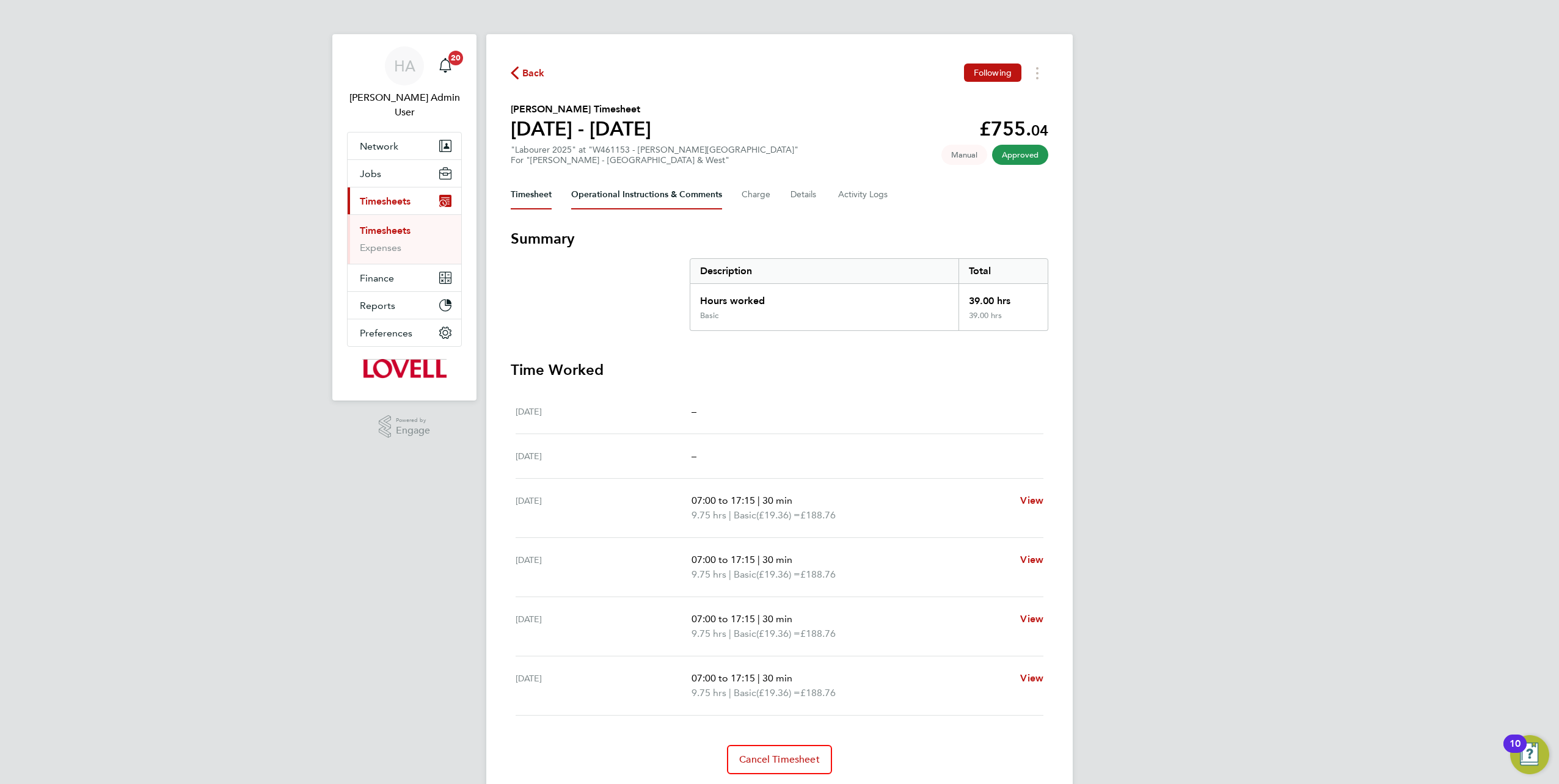
click at [619, 201] on Comments-tab "Operational Instructions & Comments" at bounding box center [647, 195] width 151 height 30
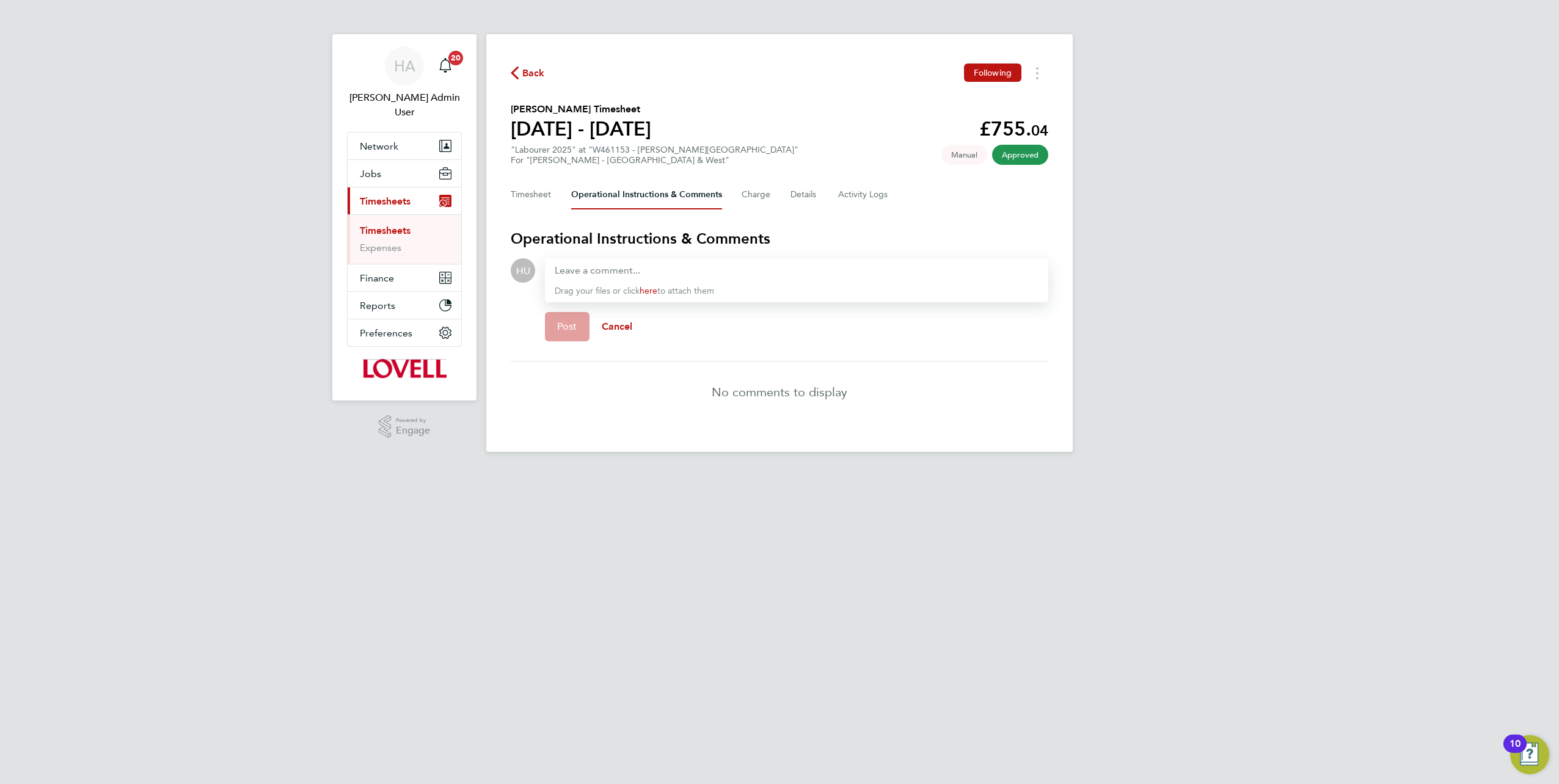
click at [667, 276] on div at bounding box center [797, 271] width 484 height 15
paste div
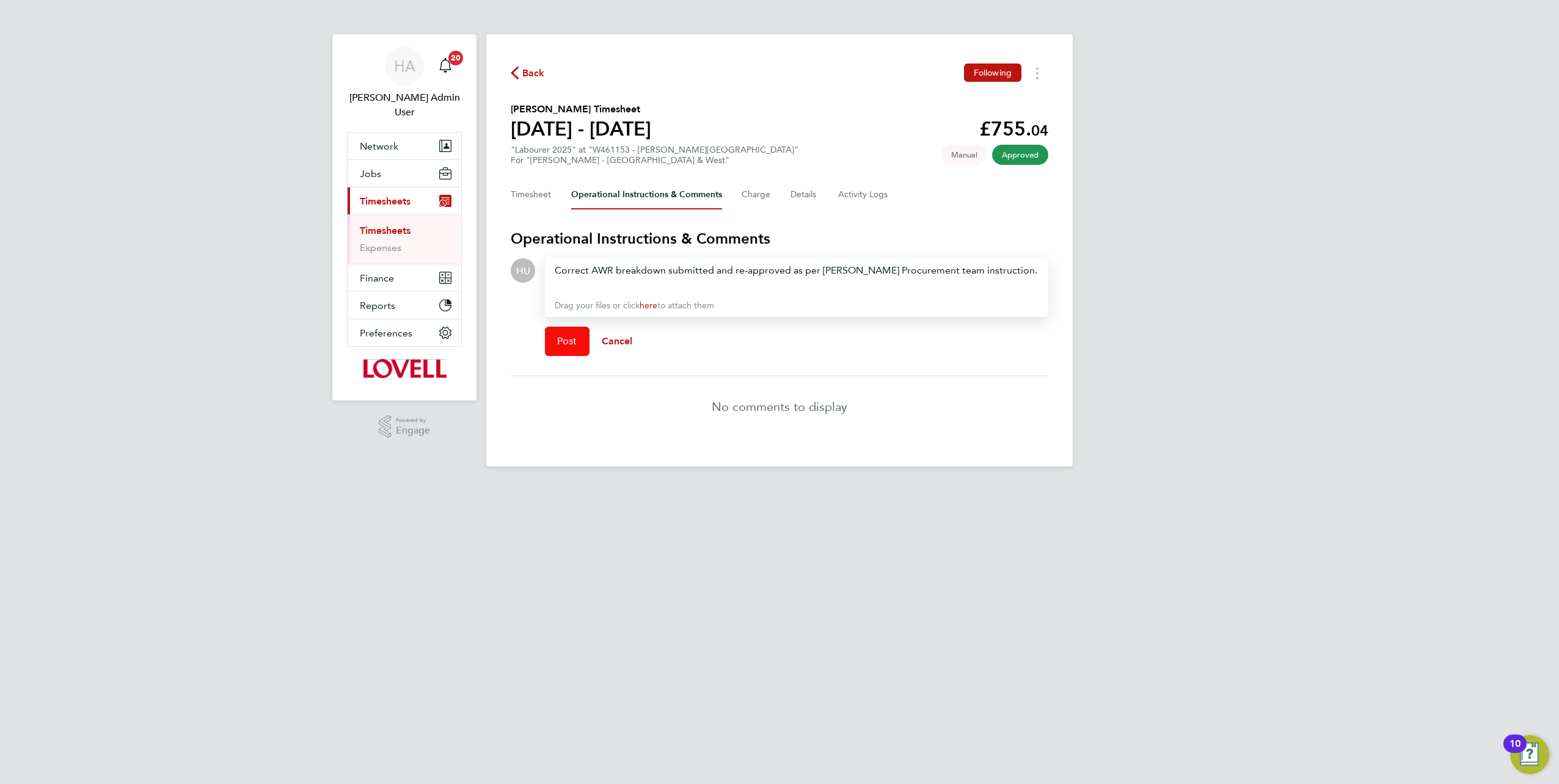
click at [548, 349] on button "Post" at bounding box center [567, 342] width 44 height 30
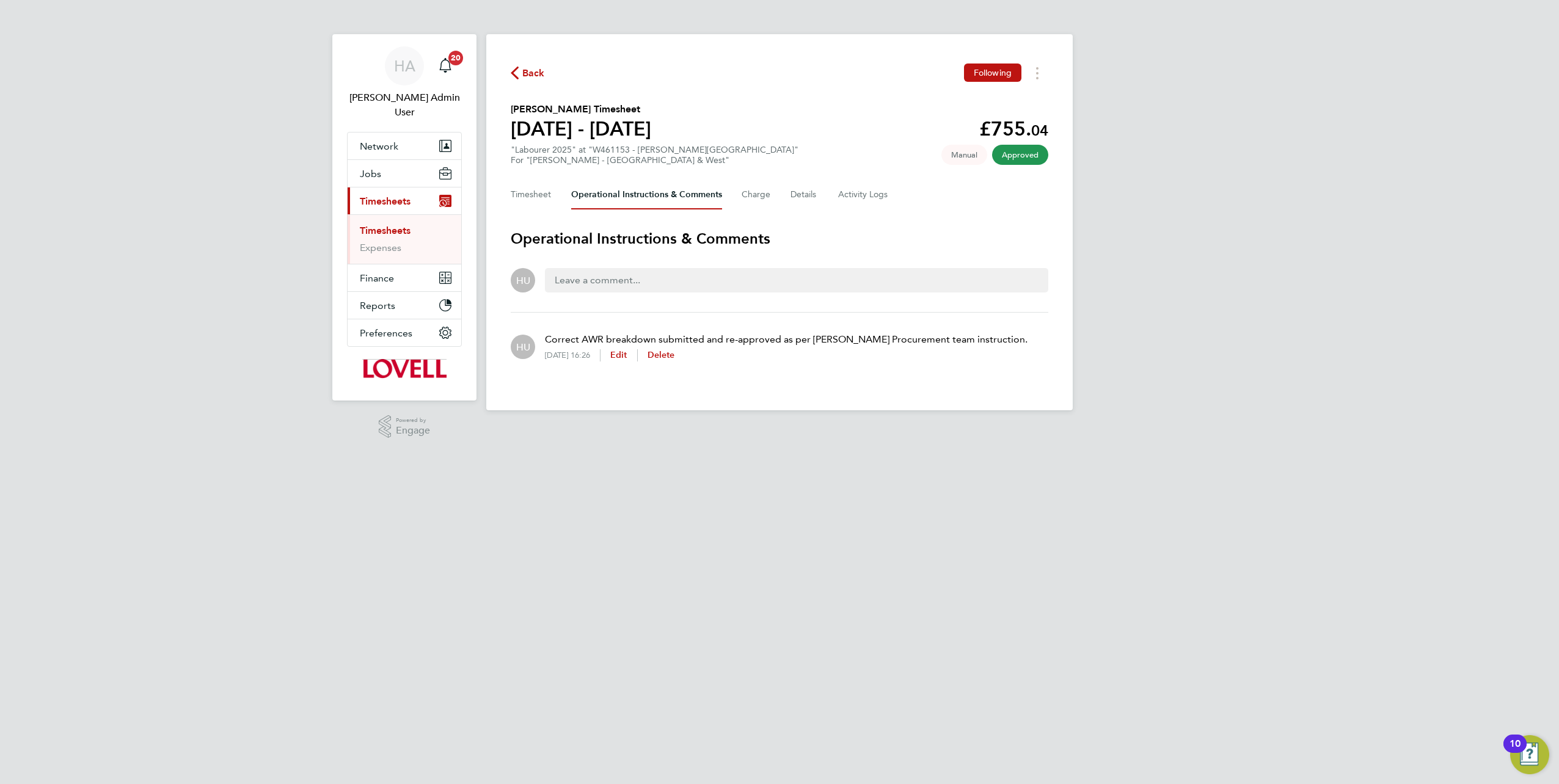
click at [519, 69] on span "Back" at bounding box center [527, 72] width 34 height 12
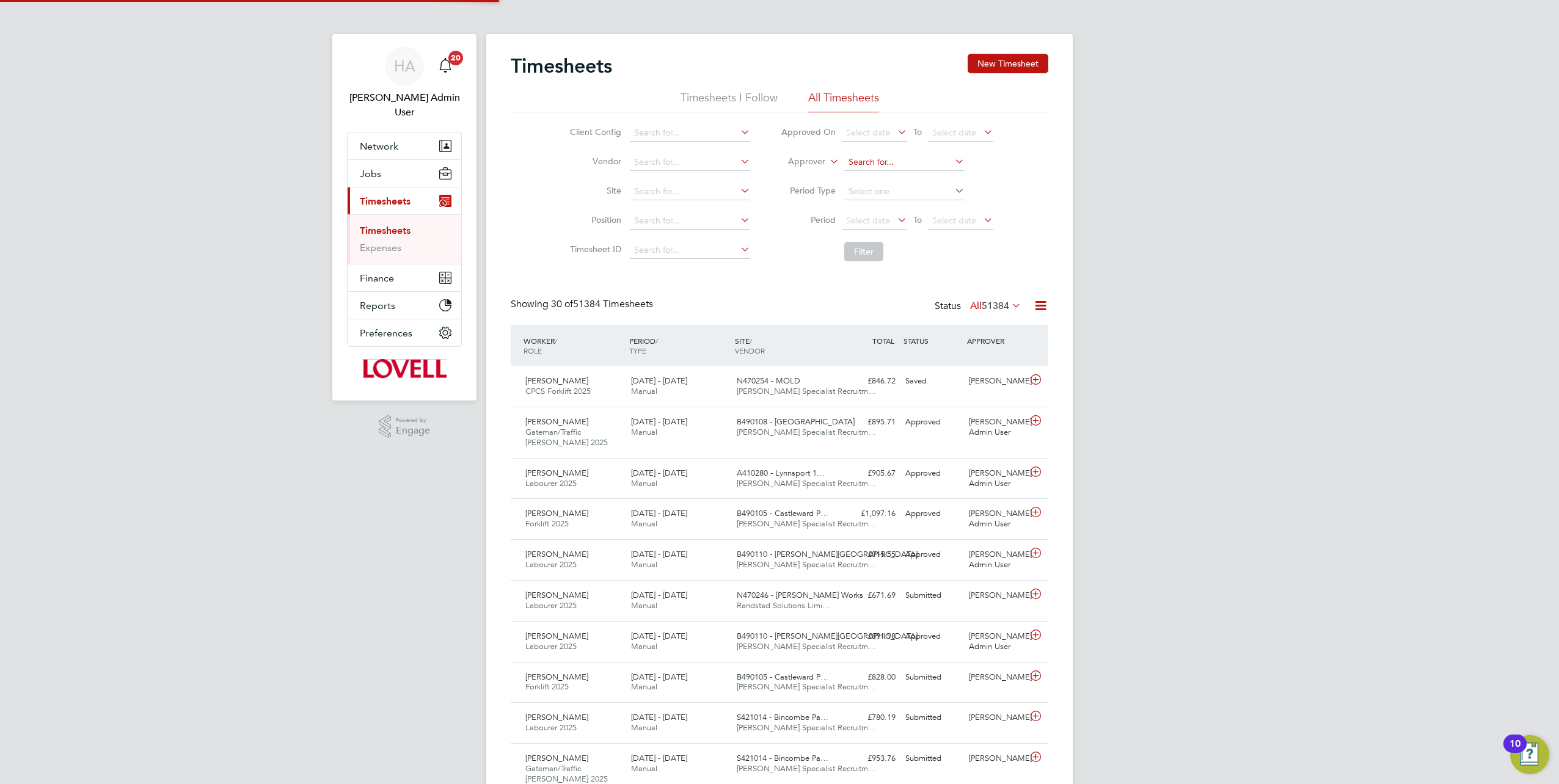
scroll to position [30, 105]
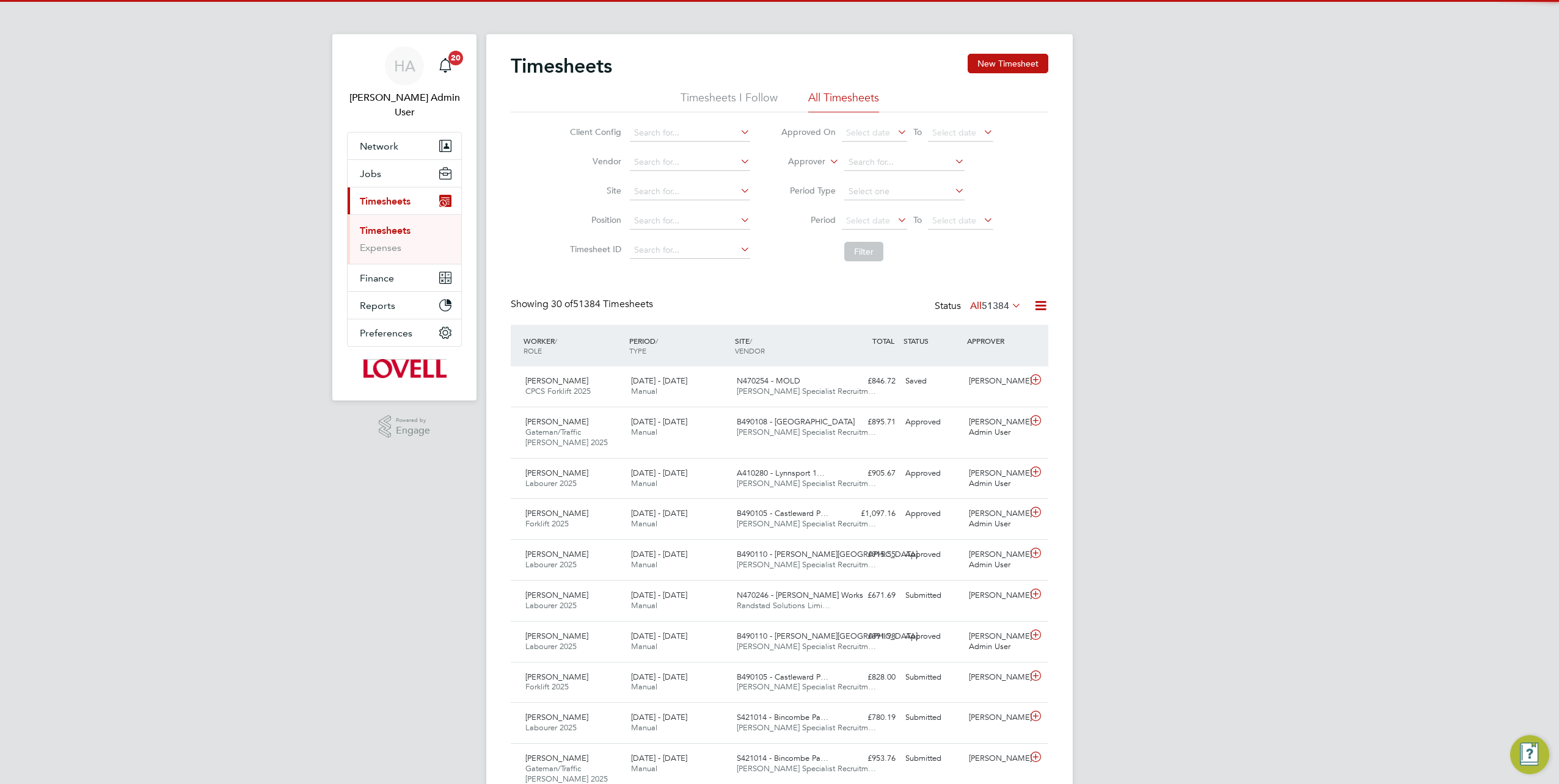
click at [817, 163] on label "Approver" at bounding box center [798, 162] width 55 height 12
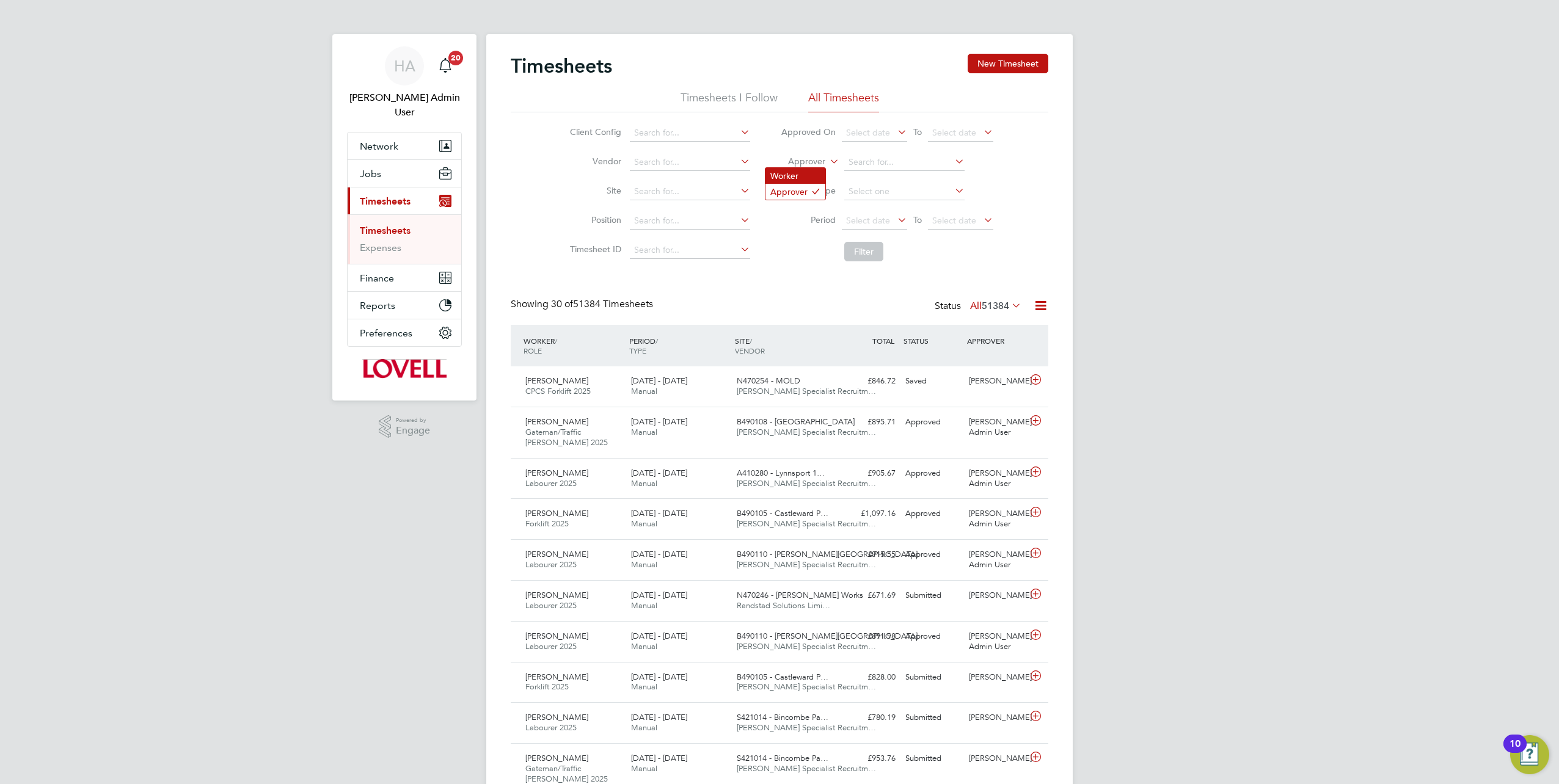
click at [804, 175] on li "Worker" at bounding box center [795, 175] width 60 height 16
click at [872, 155] on input at bounding box center [904, 163] width 120 height 18
type input "Eric Barton"
click at [922, 176] on b "Barton" at bounding box center [957, 178] width 71 height 10
click at [860, 257] on button "Filter" at bounding box center [864, 251] width 39 height 19
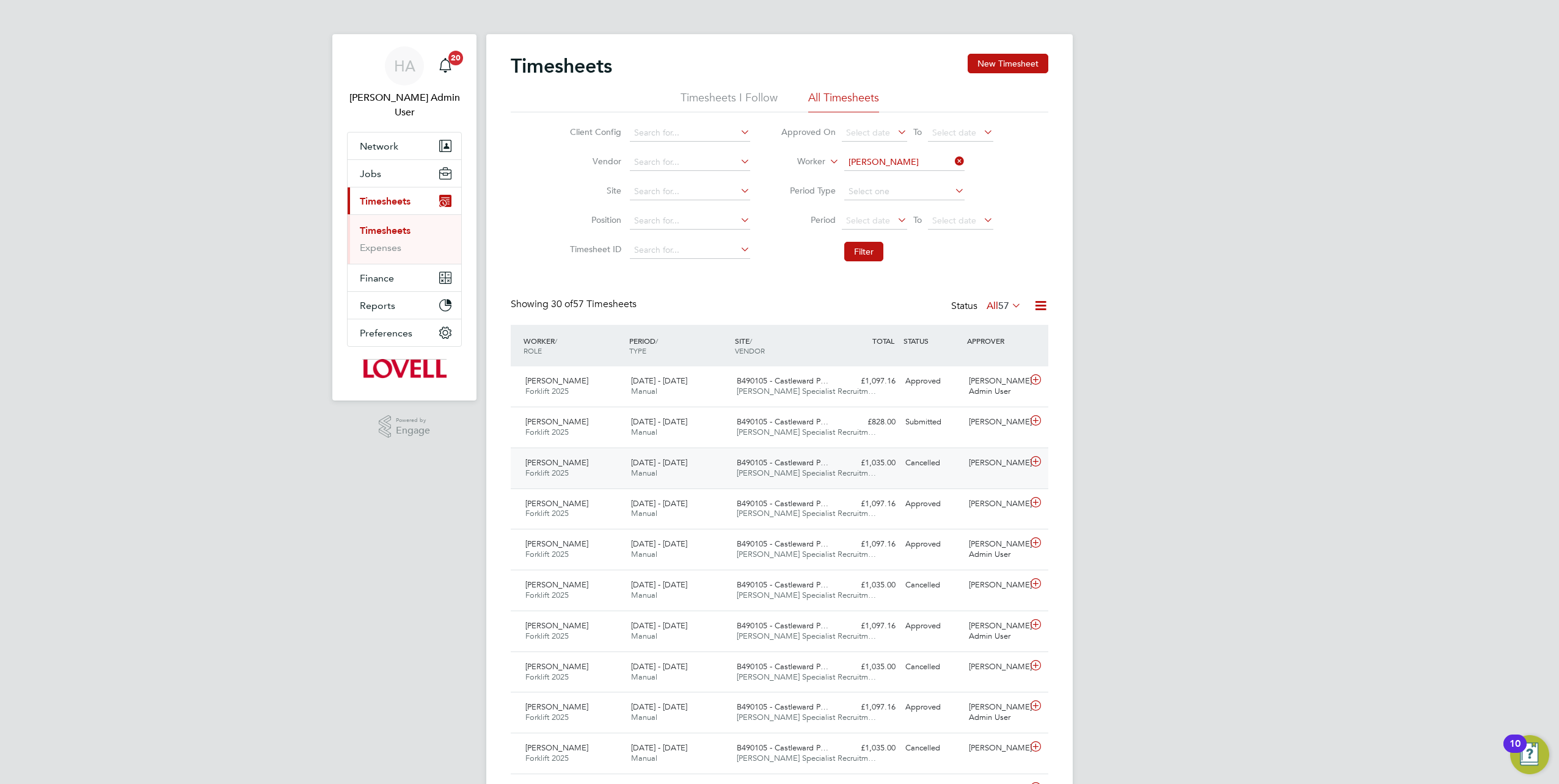
click at [920, 464] on div "Cancelled" at bounding box center [932, 464] width 64 height 20
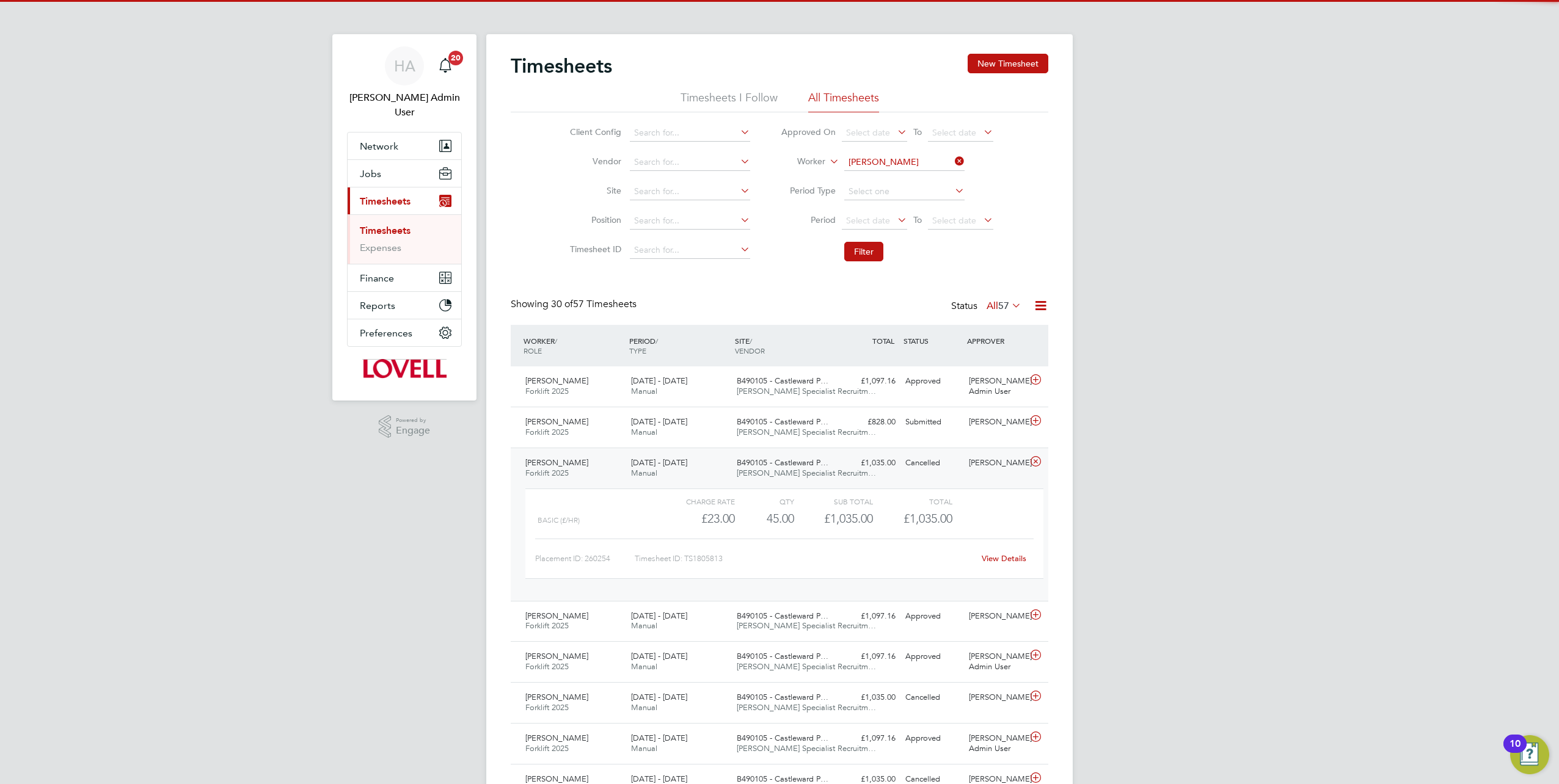
click at [994, 560] on link "View Details" at bounding box center [1004, 558] width 44 height 10
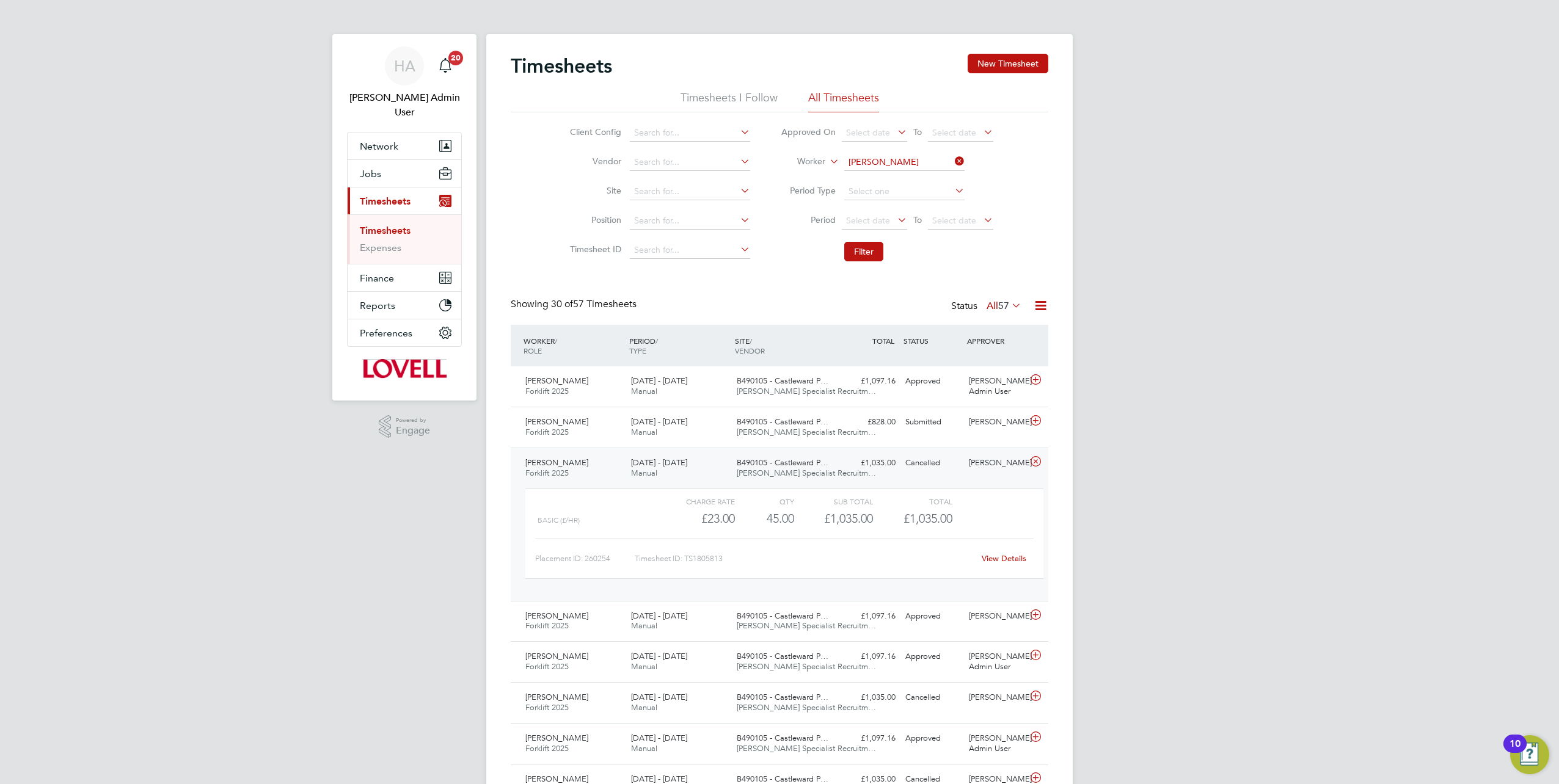
drag, startPoint x: 956, startPoint y: 163, endPoint x: 912, endPoint y: 174, distance: 45.4
click at [949, 166] on li "Worker Eric Barton" at bounding box center [887, 163] width 243 height 30
click at [912, 174] on li "Worker Eric Barton" at bounding box center [887, 163] width 243 height 30
click at [898, 156] on input at bounding box center [904, 163] width 120 height 18
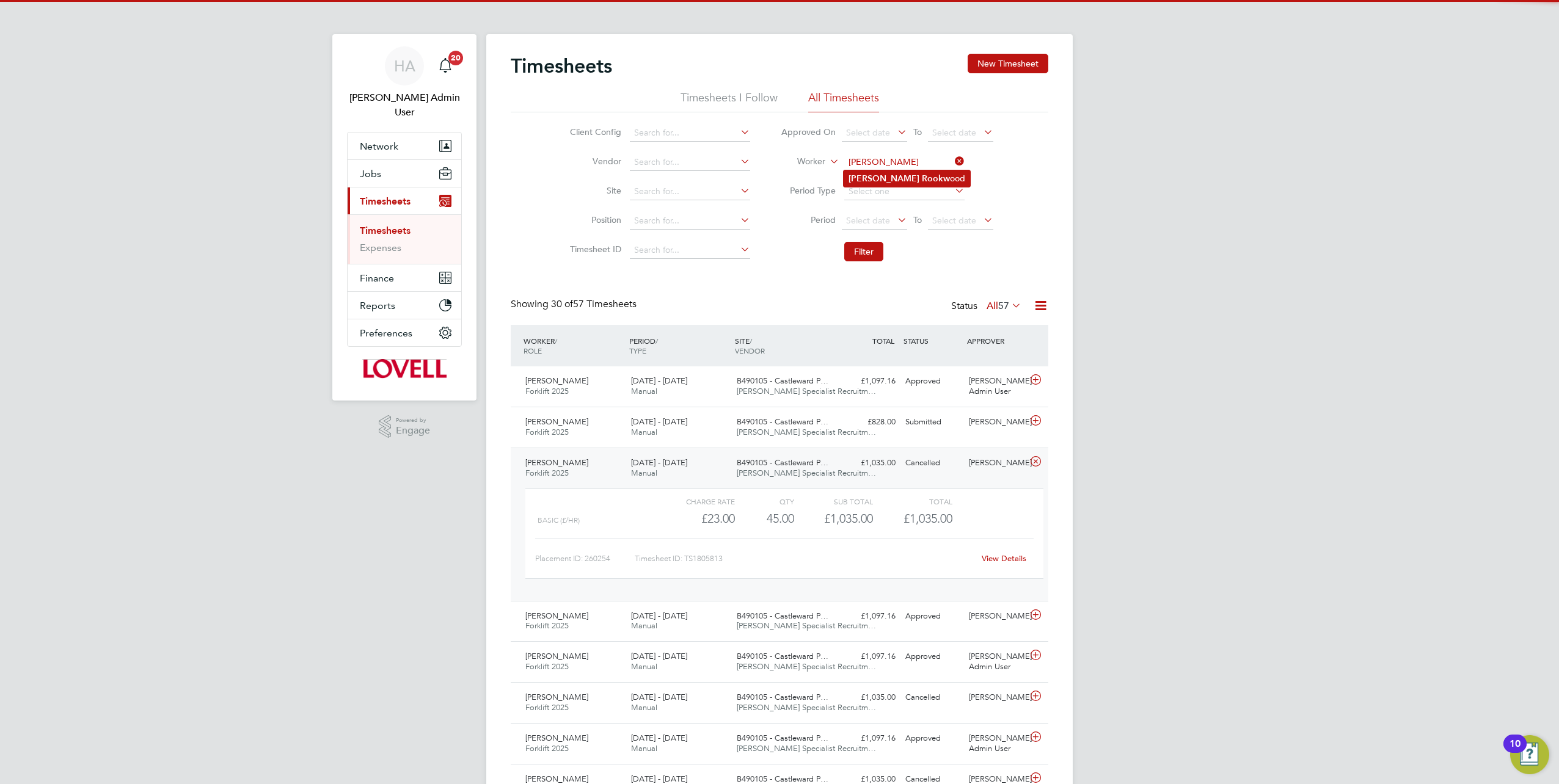
click at [922, 176] on b "Rookw" at bounding box center [936, 178] width 28 height 10
type input "Fabian Rookwood"
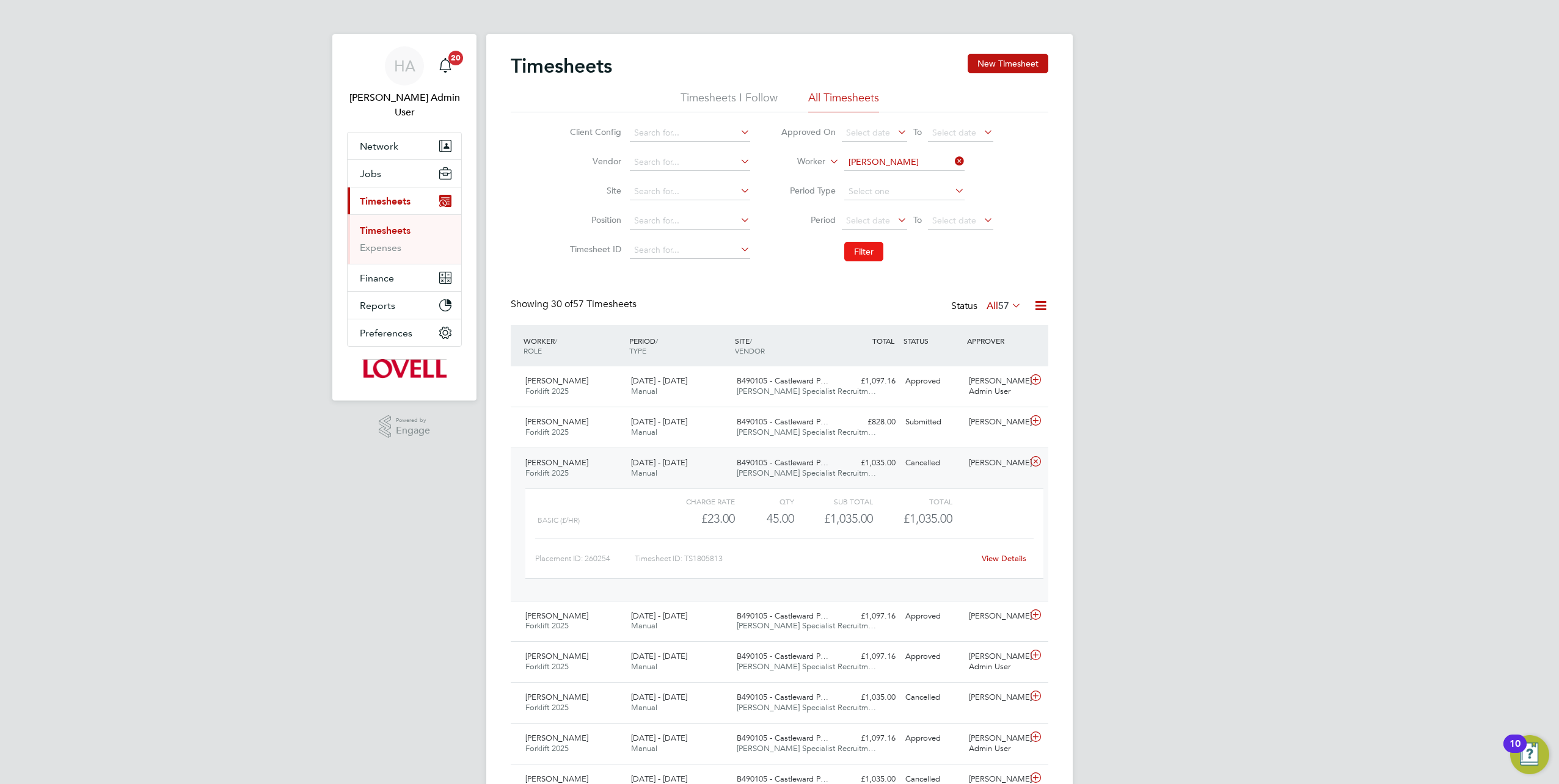
click at [864, 247] on button "Filter" at bounding box center [864, 251] width 39 height 19
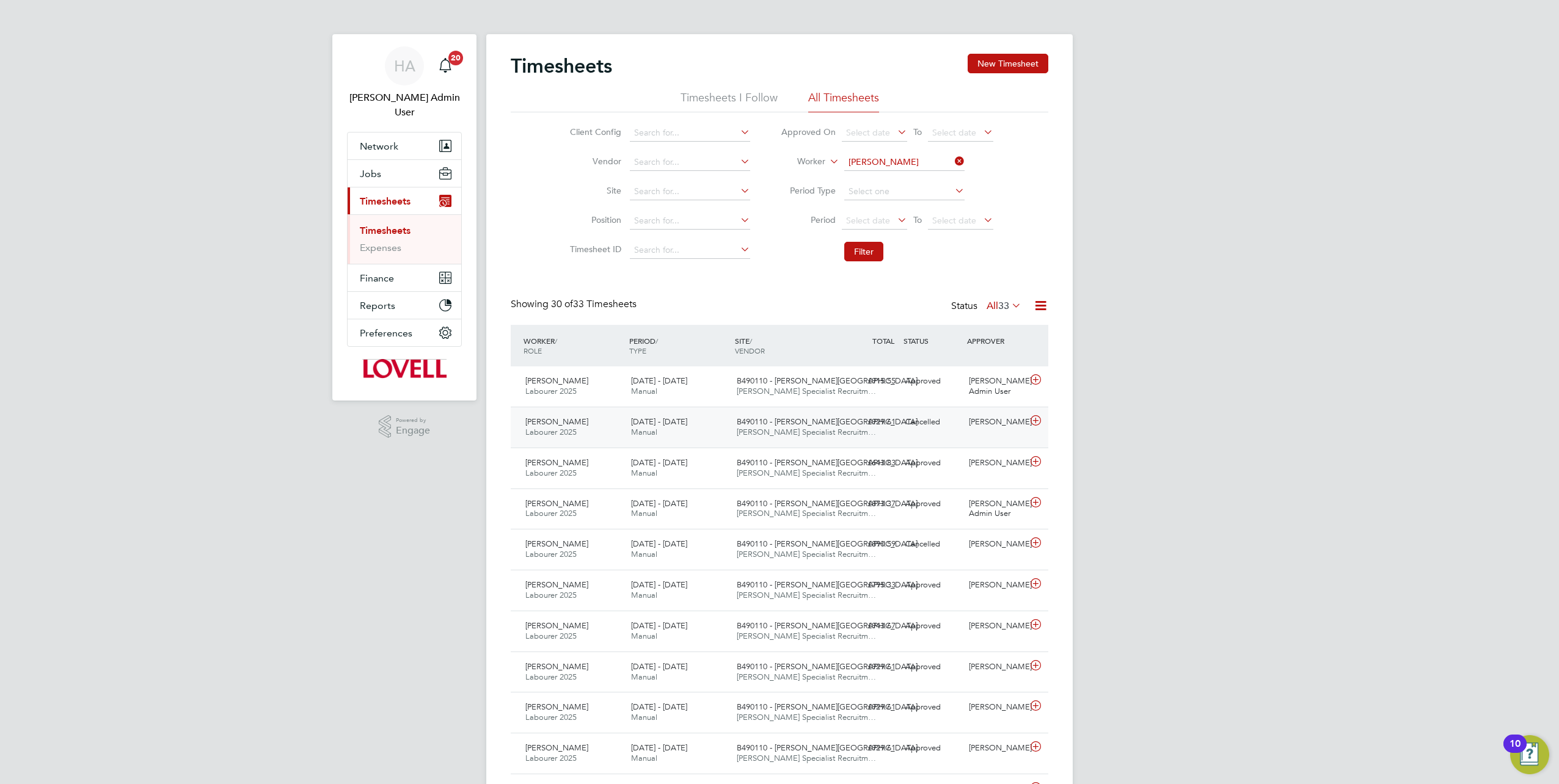
click at [937, 428] on div "Cancelled" at bounding box center [932, 423] width 64 height 20
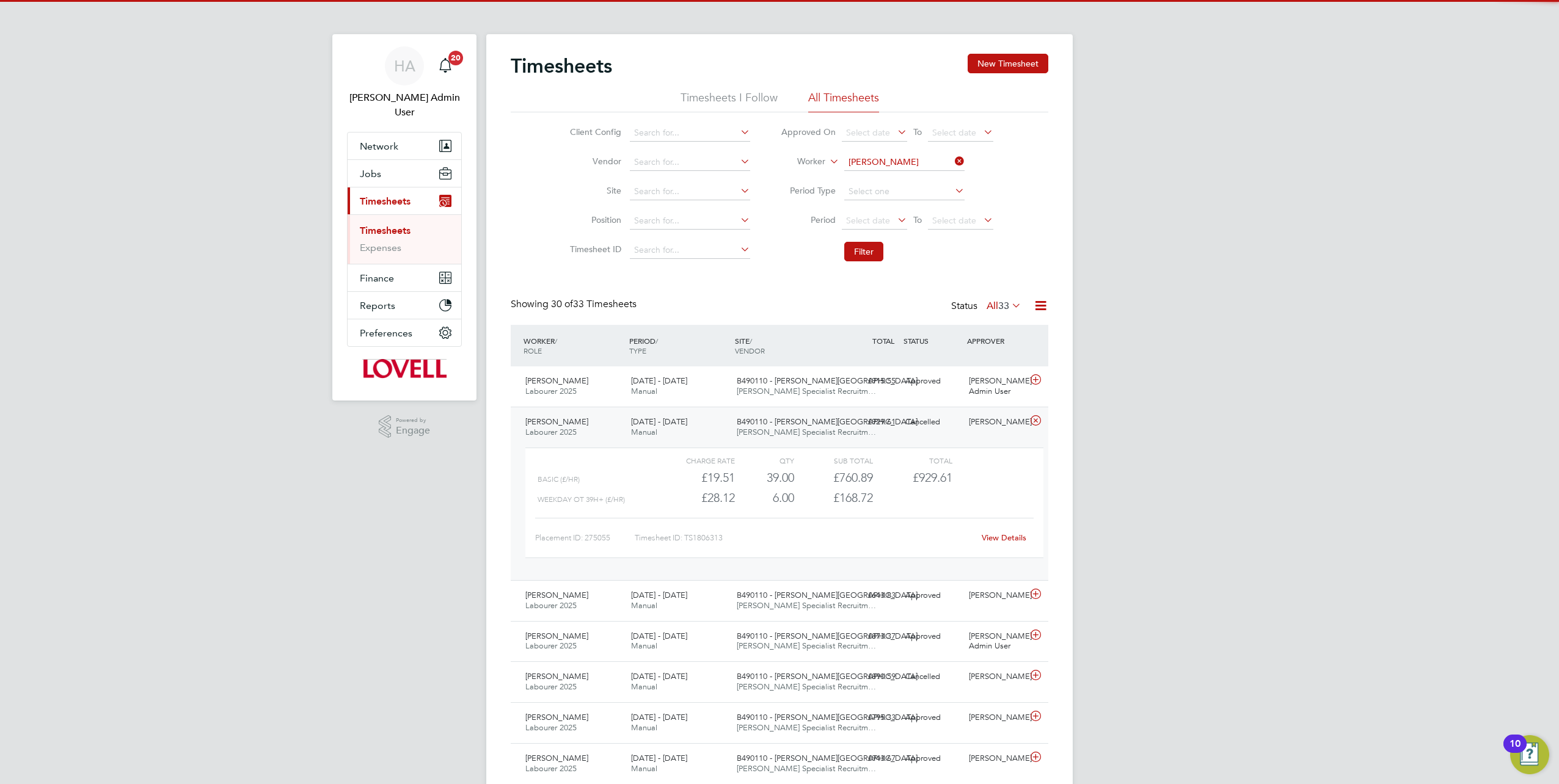
click at [996, 540] on link "View Details" at bounding box center [1004, 537] width 44 height 10
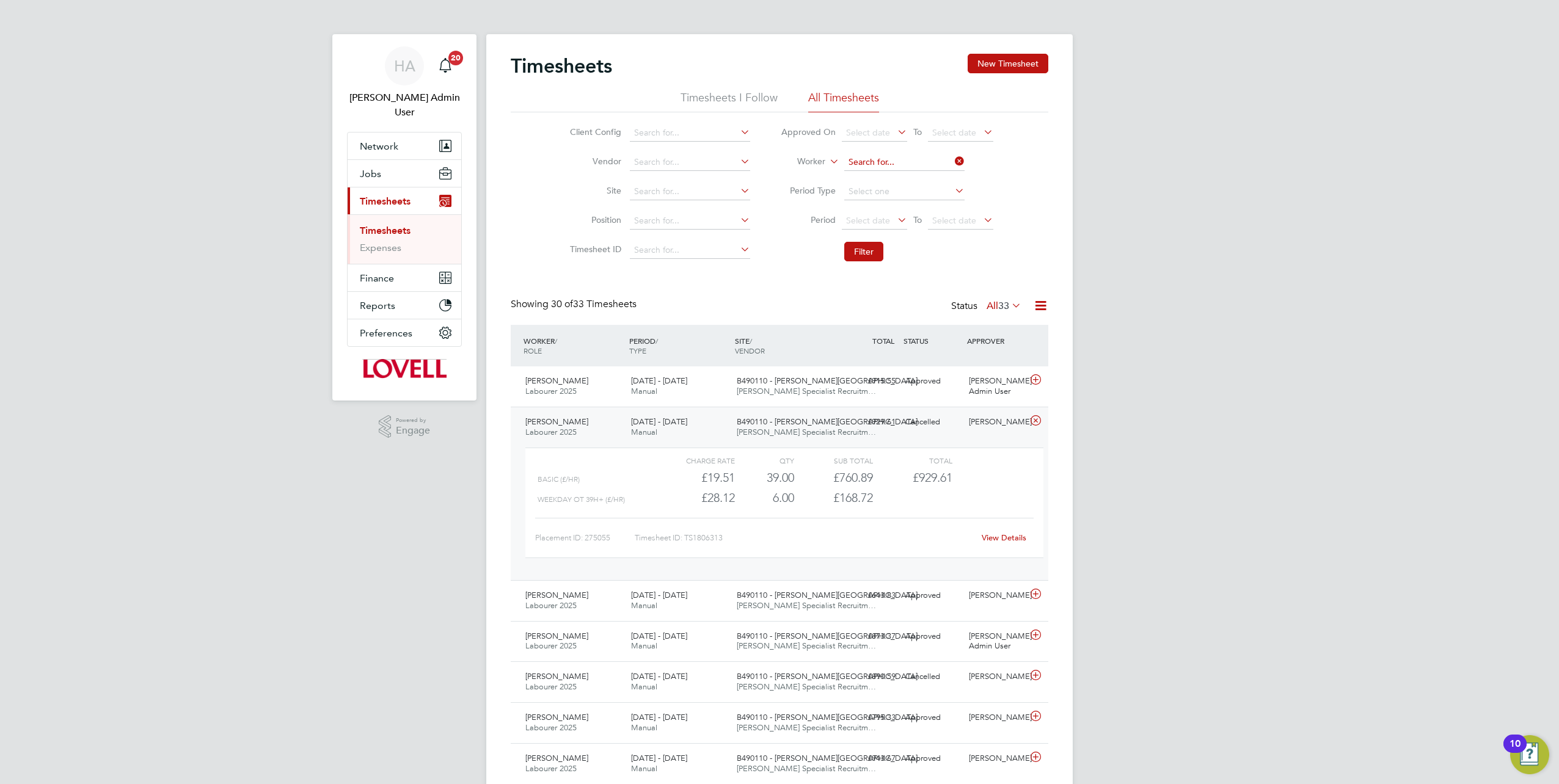
click at [947, 162] on input at bounding box center [904, 163] width 120 height 18
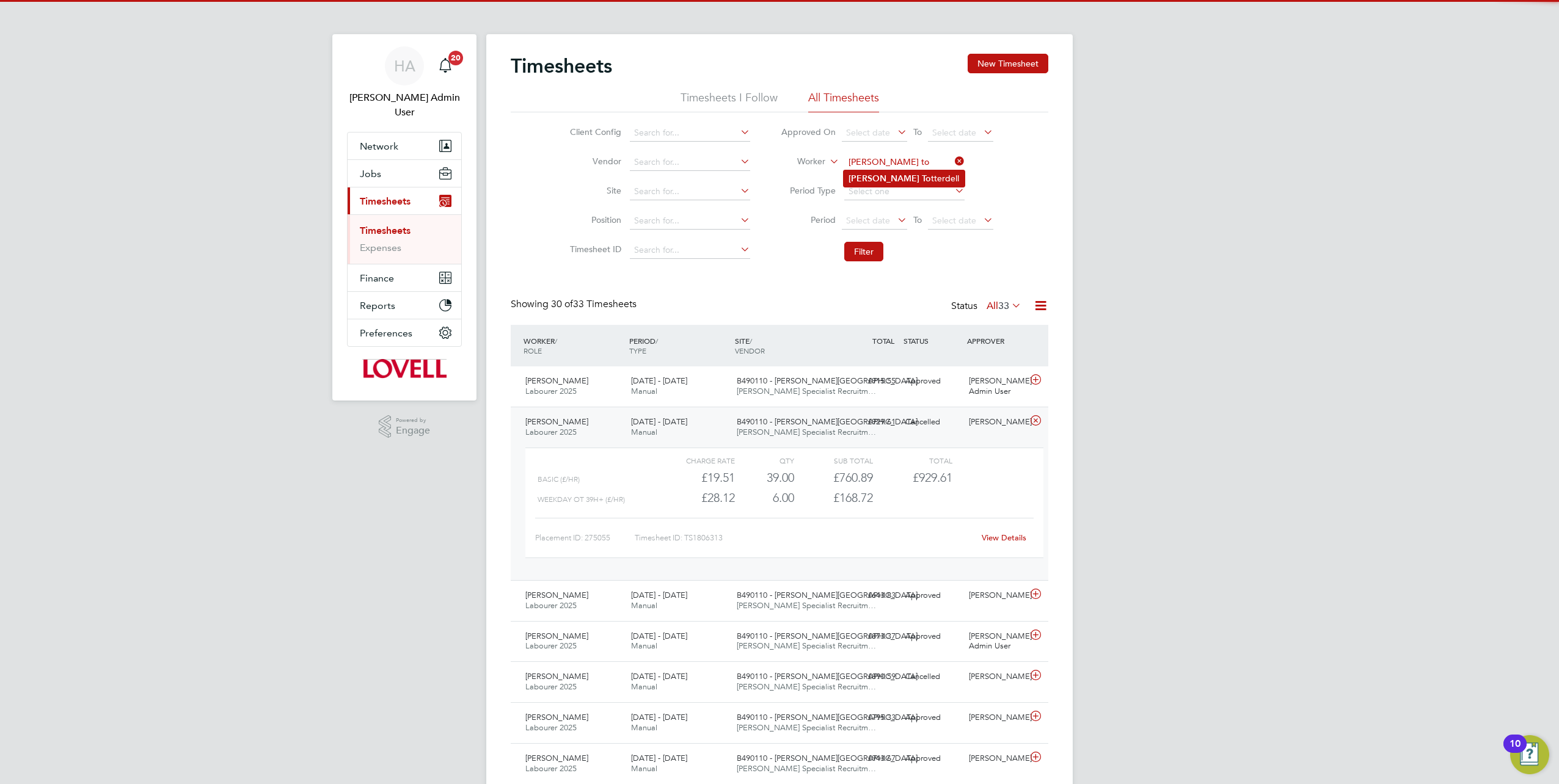
click at [903, 179] on li "Shaun To tterdell" at bounding box center [904, 179] width 121 height 17
type input "Shaun Totterdell"
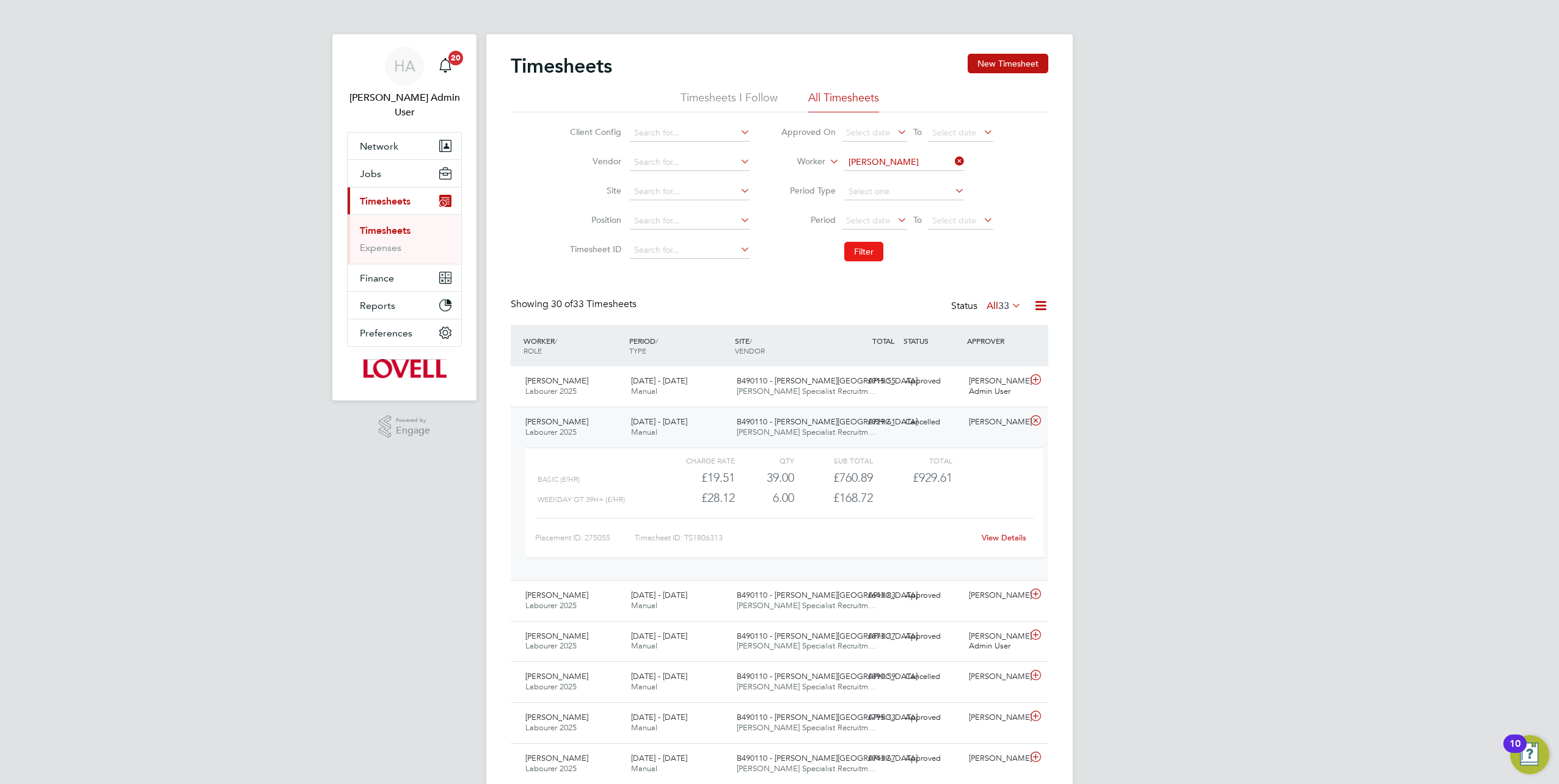
click at [875, 247] on button "Filter" at bounding box center [864, 251] width 39 height 19
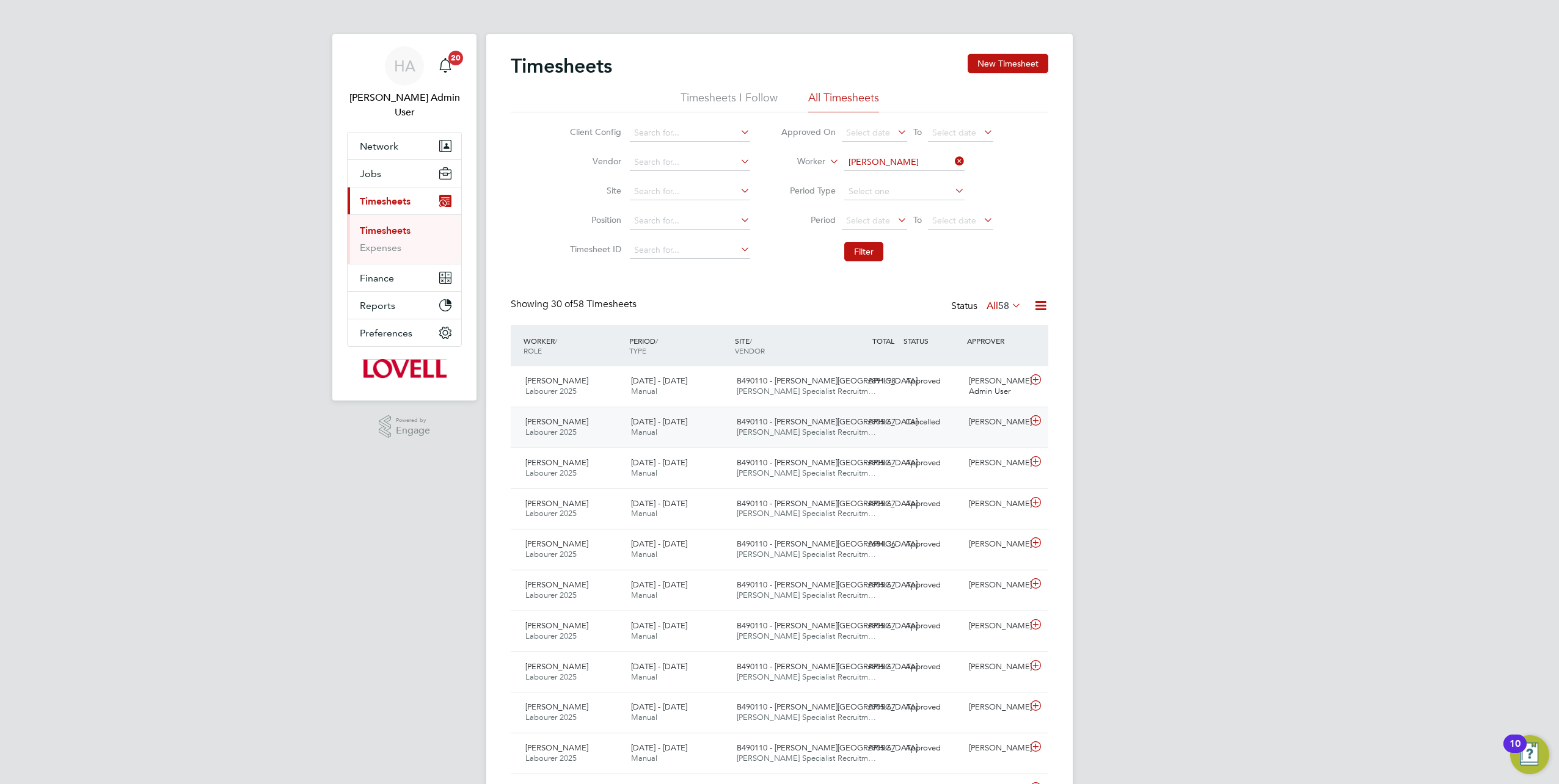
click at [959, 429] on div "Cancelled" at bounding box center [932, 423] width 64 height 20
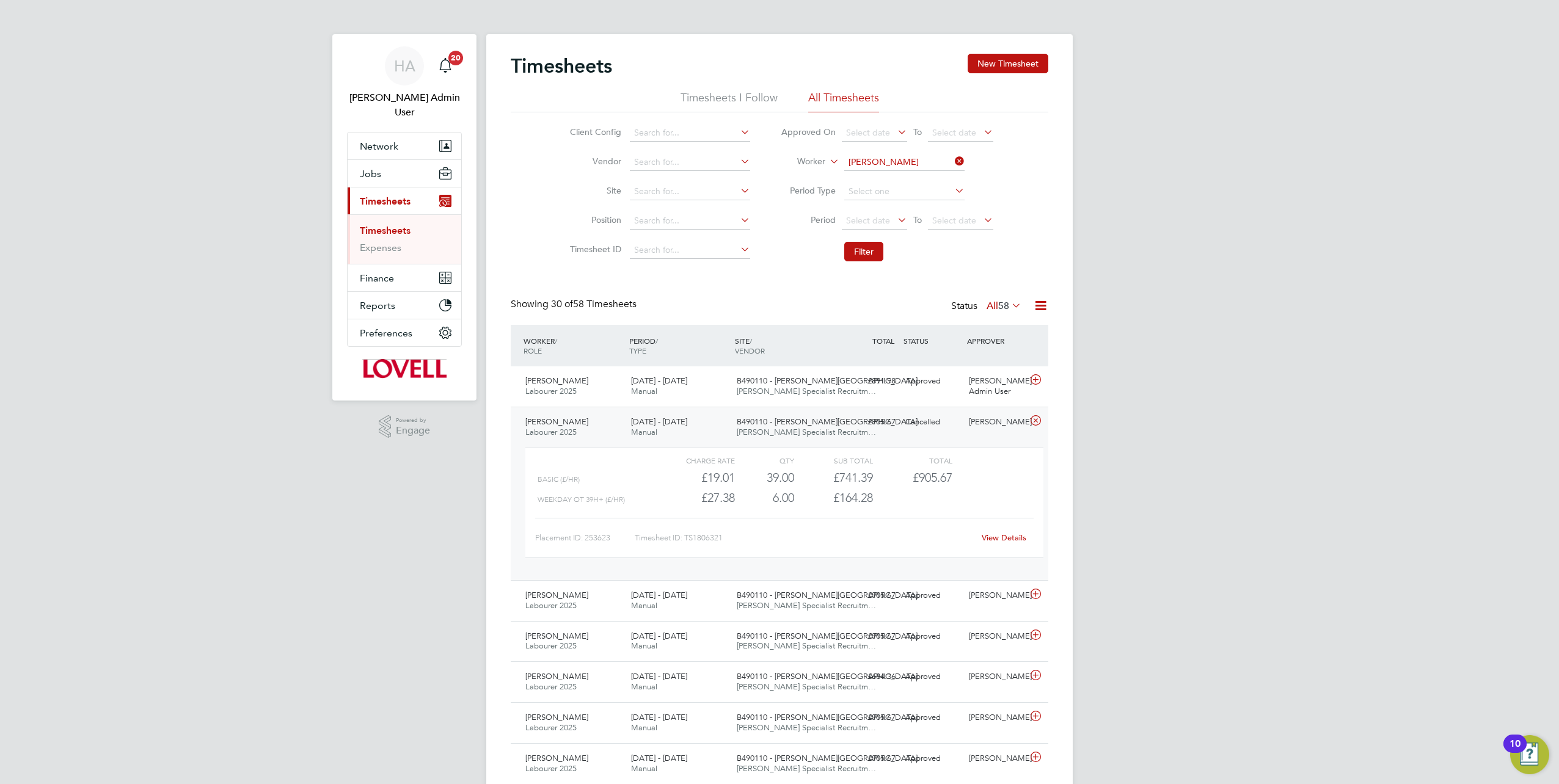
click at [988, 537] on link "View Details" at bounding box center [1004, 537] width 44 height 10
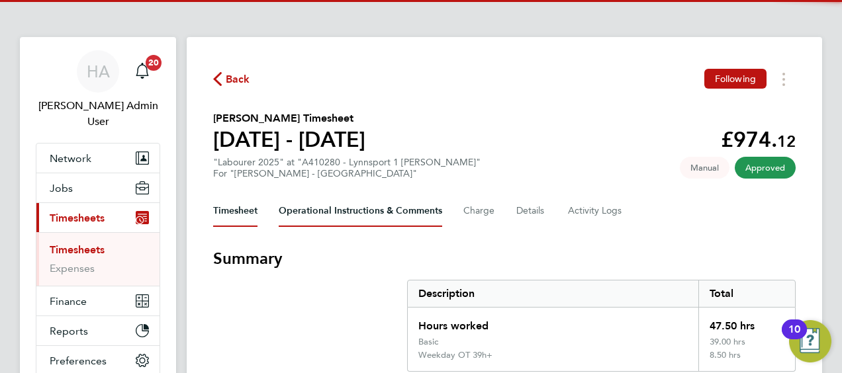
click at [356, 212] on Comments-tab "Operational Instructions & Comments" at bounding box center [360, 211] width 163 height 32
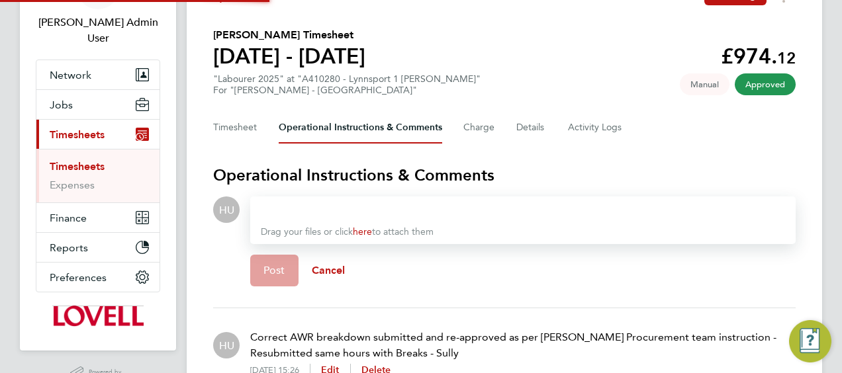
scroll to position [161, 0]
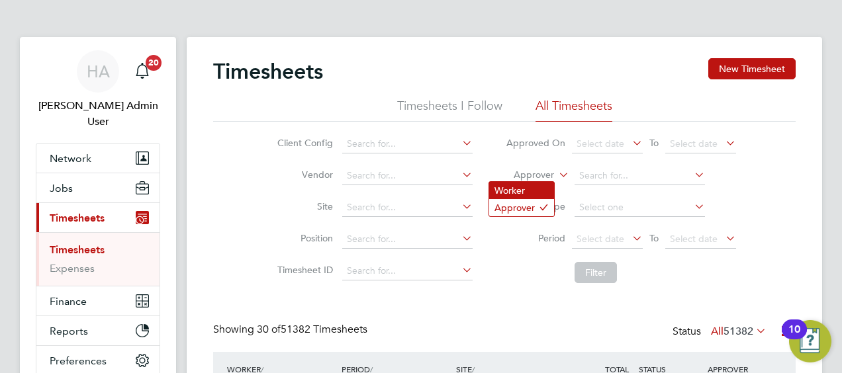
click at [523, 194] on li "Worker" at bounding box center [521, 190] width 65 height 17
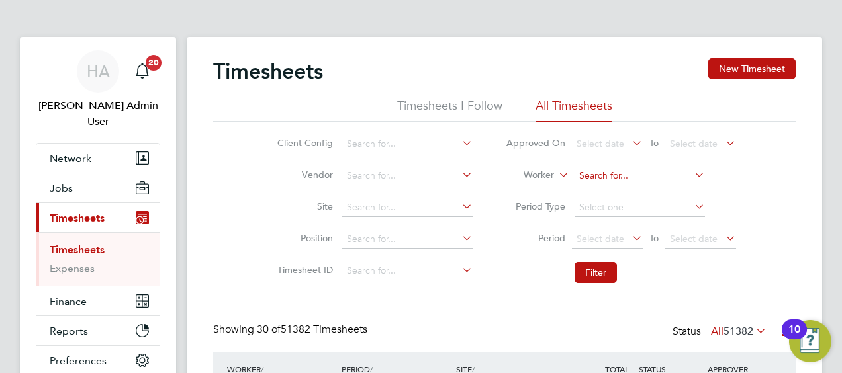
click at [578, 177] on input at bounding box center [639, 176] width 130 height 19
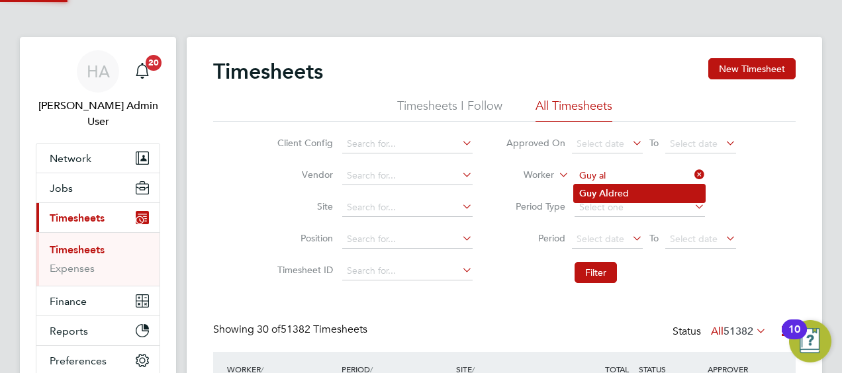
click at [626, 195] on li "[PERSON_NAME] dred" at bounding box center [639, 194] width 131 height 18
type input "[PERSON_NAME]"
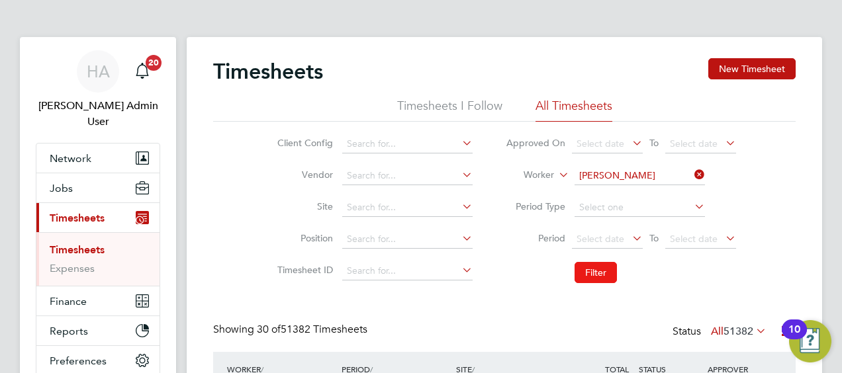
click at [596, 270] on button "Filter" at bounding box center [595, 272] width 42 height 21
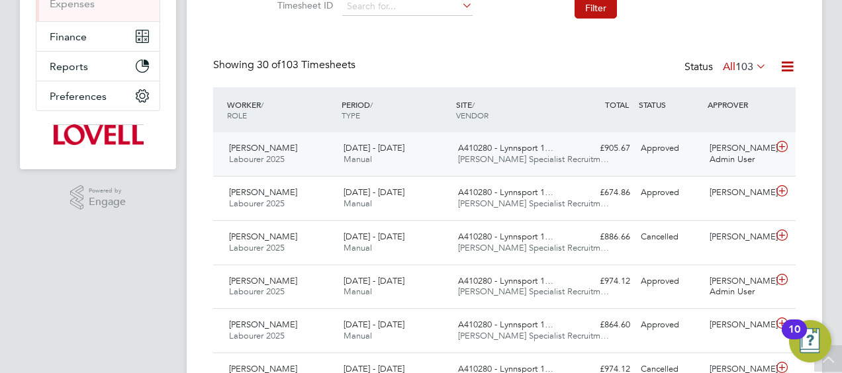
click at [685, 155] on div "Approved" at bounding box center [669, 149] width 69 height 22
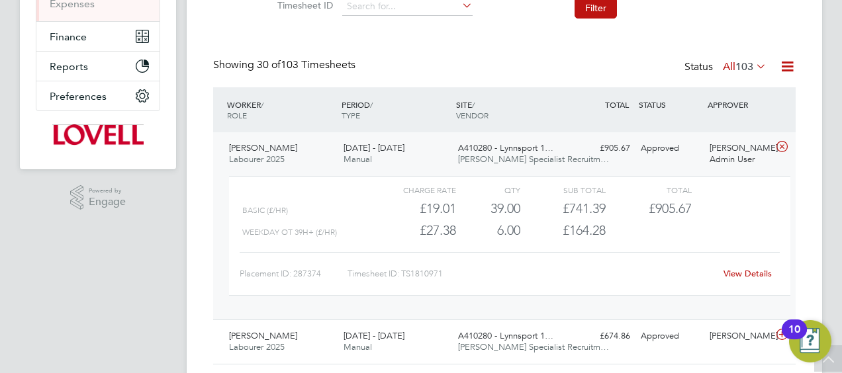
click at [740, 271] on link "View Details" at bounding box center [747, 273] width 48 height 11
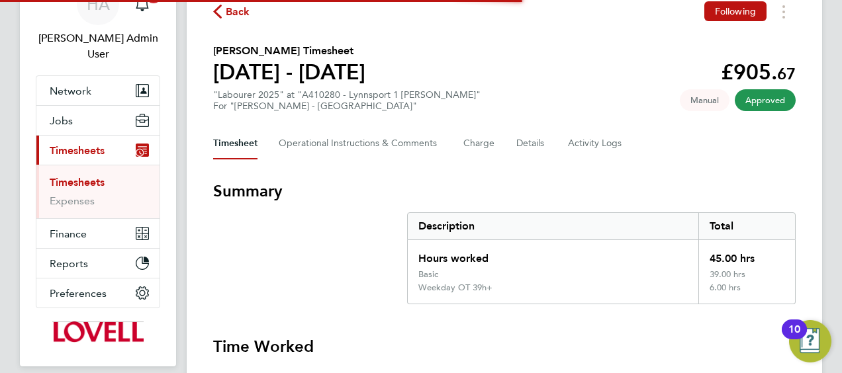
scroll to position [179, 0]
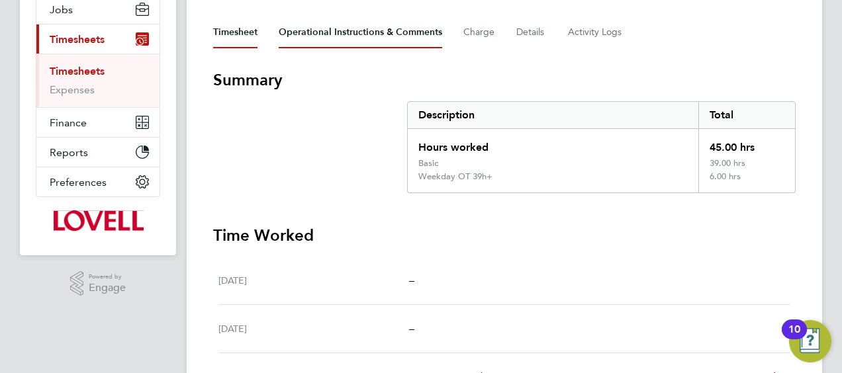
click at [358, 44] on Comments-tab "Operational Instructions & Comments" at bounding box center [360, 33] width 163 height 32
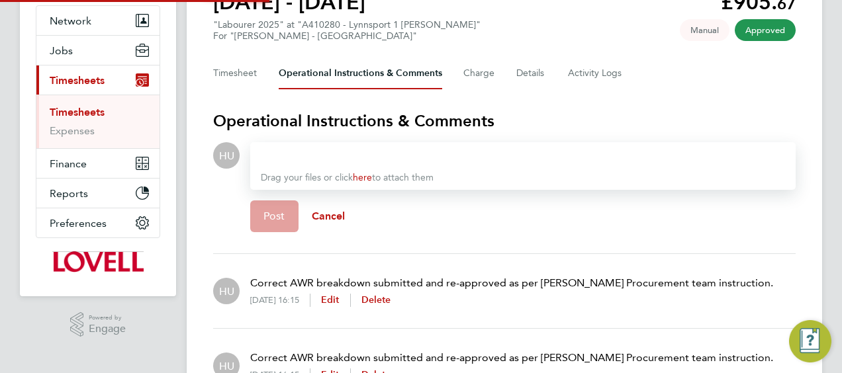
scroll to position [198, 0]
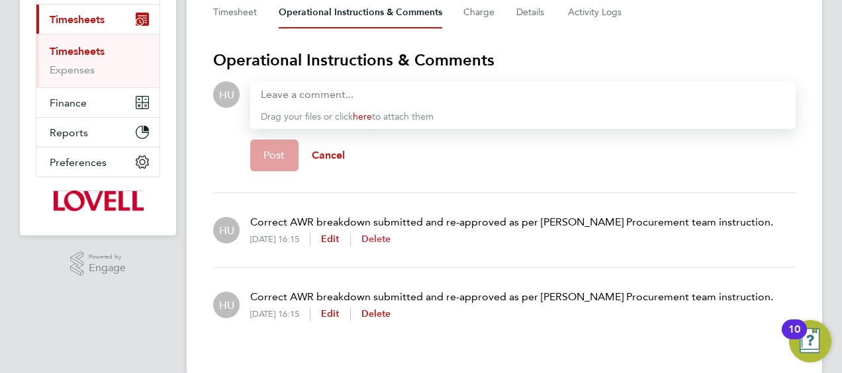
click at [391, 243] on span "Delete" at bounding box center [376, 239] width 30 height 11
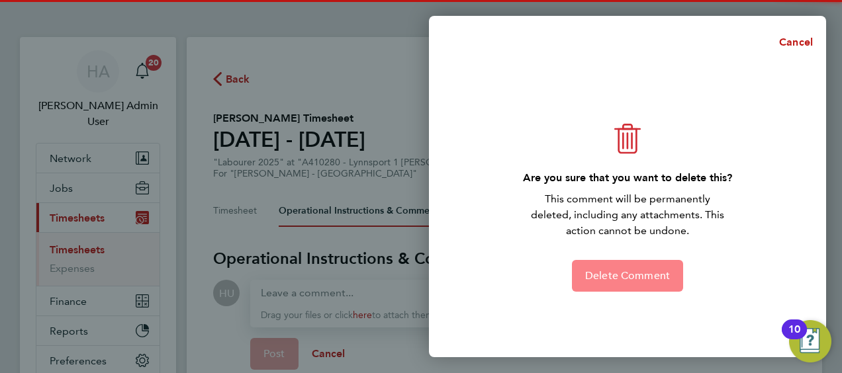
click at [619, 288] on button "Delete Comment" at bounding box center [627, 276] width 111 height 32
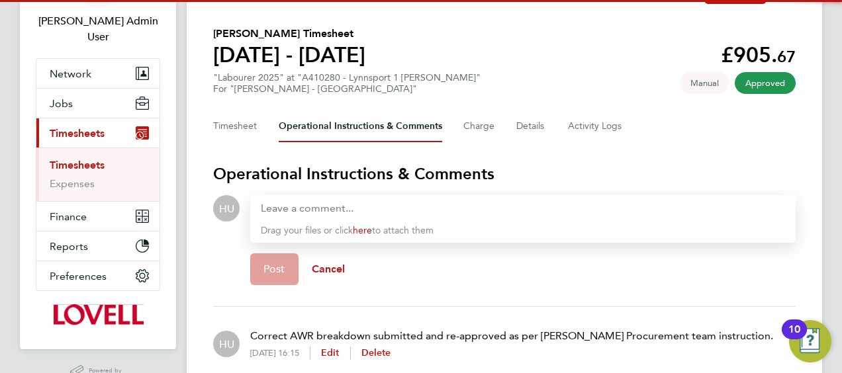
scroll to position [132, 0]
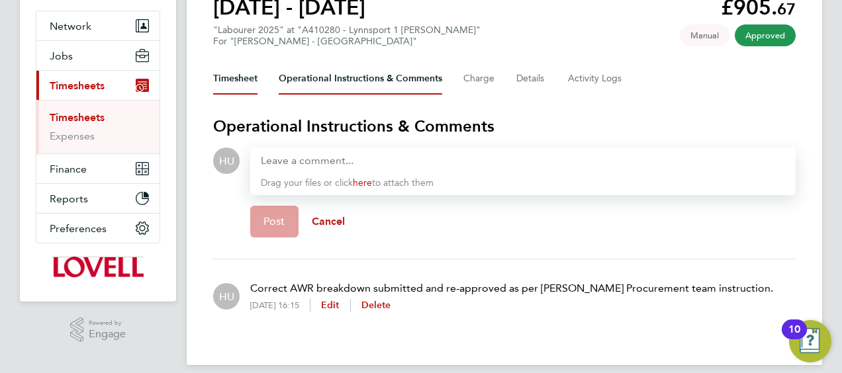
click at [246, 75] on button "Timesheet" at bounding box center [235, 79] width 44 height 32
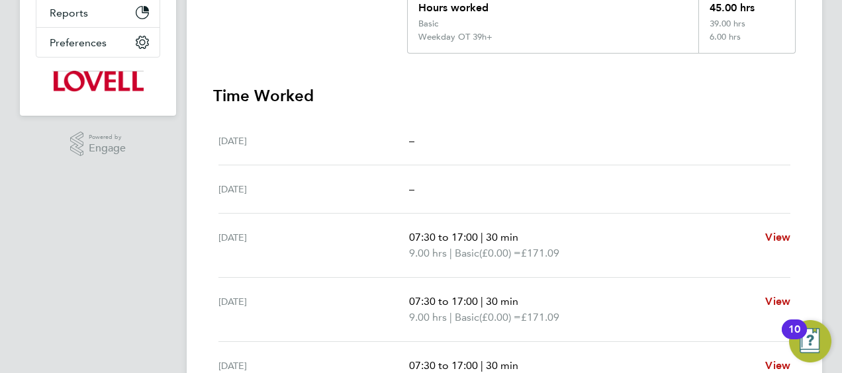
scroll to position [397, 0]
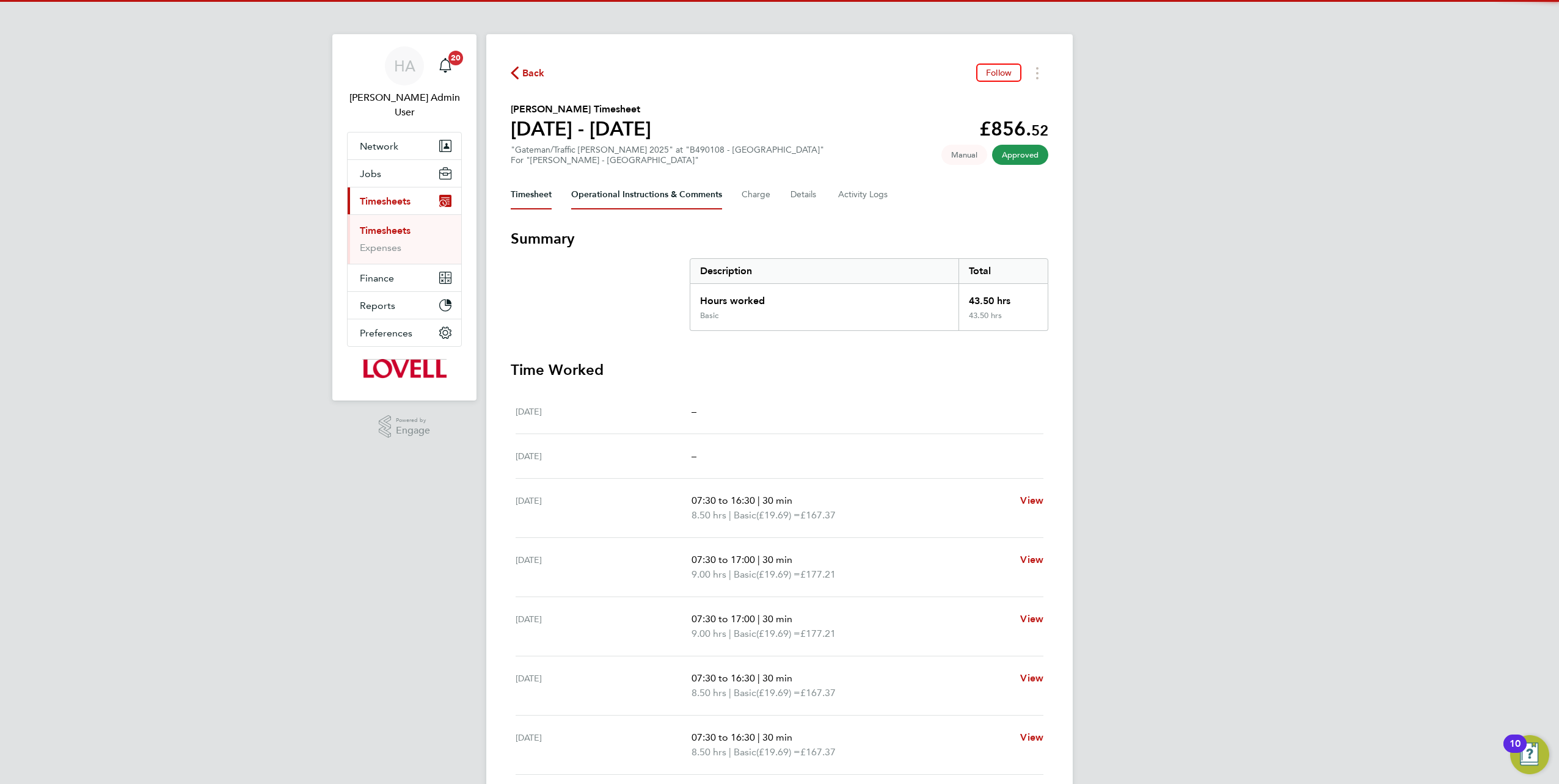
click at [606, 196] on Comments-tab "Operational Instructions & Comments" at bounding box center [647, 195] width 151 height 30
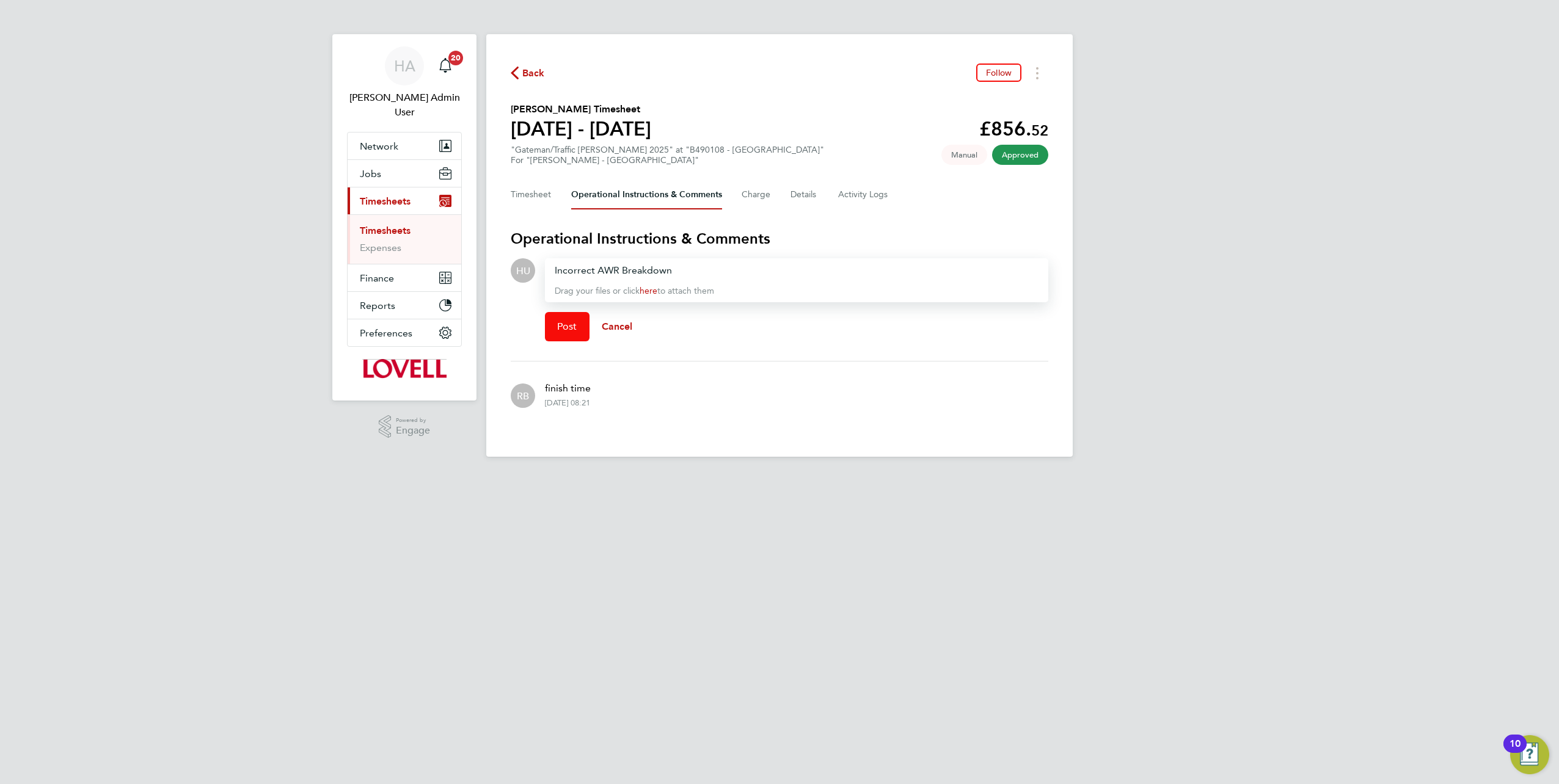
click at [562, 328] on span "Post" at bounding box center [567, 326] width 20 height 12
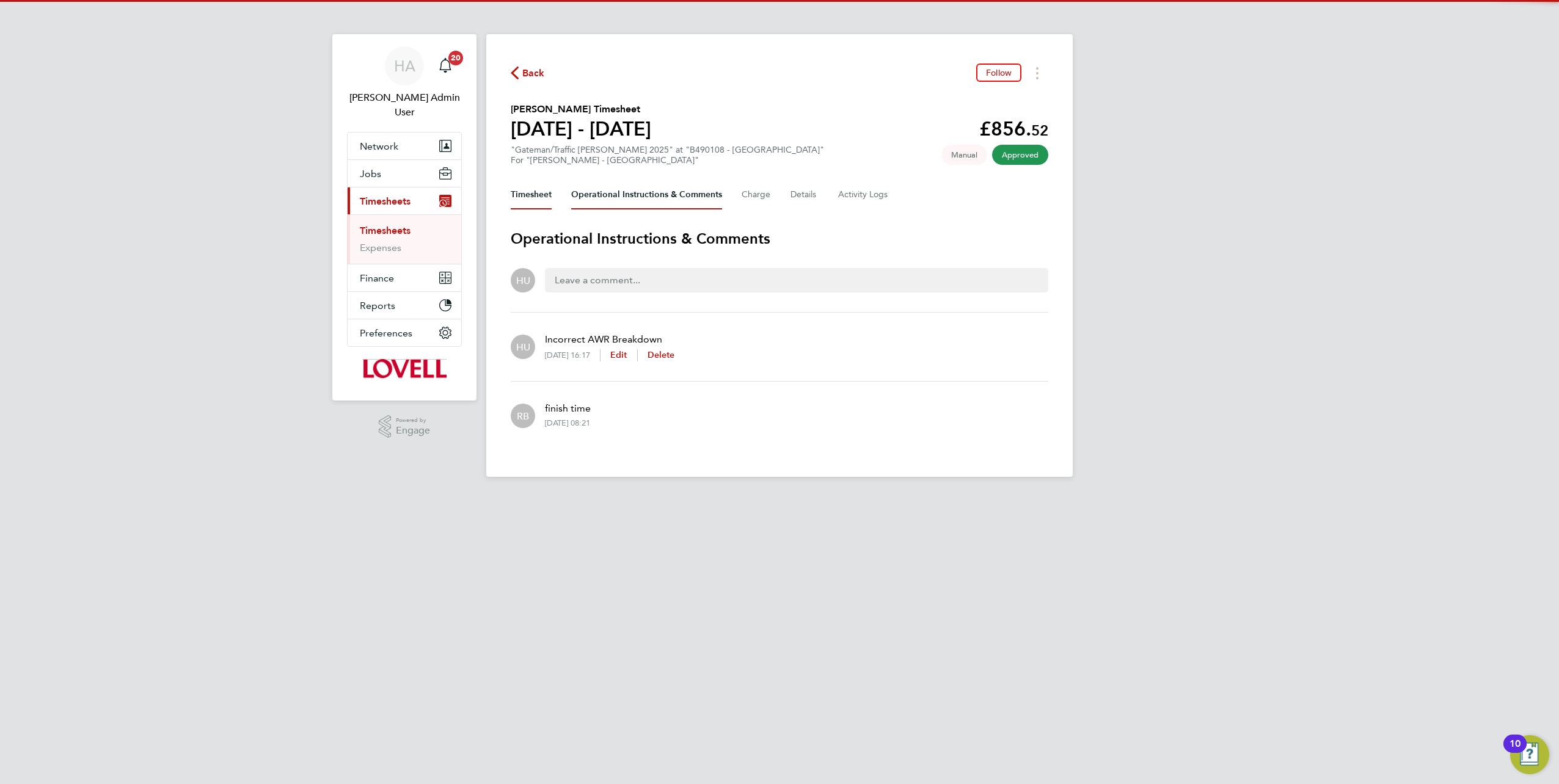
click at [538, 201] on button "Timesheet" at bounding box center [531, 195] width 41 height 30
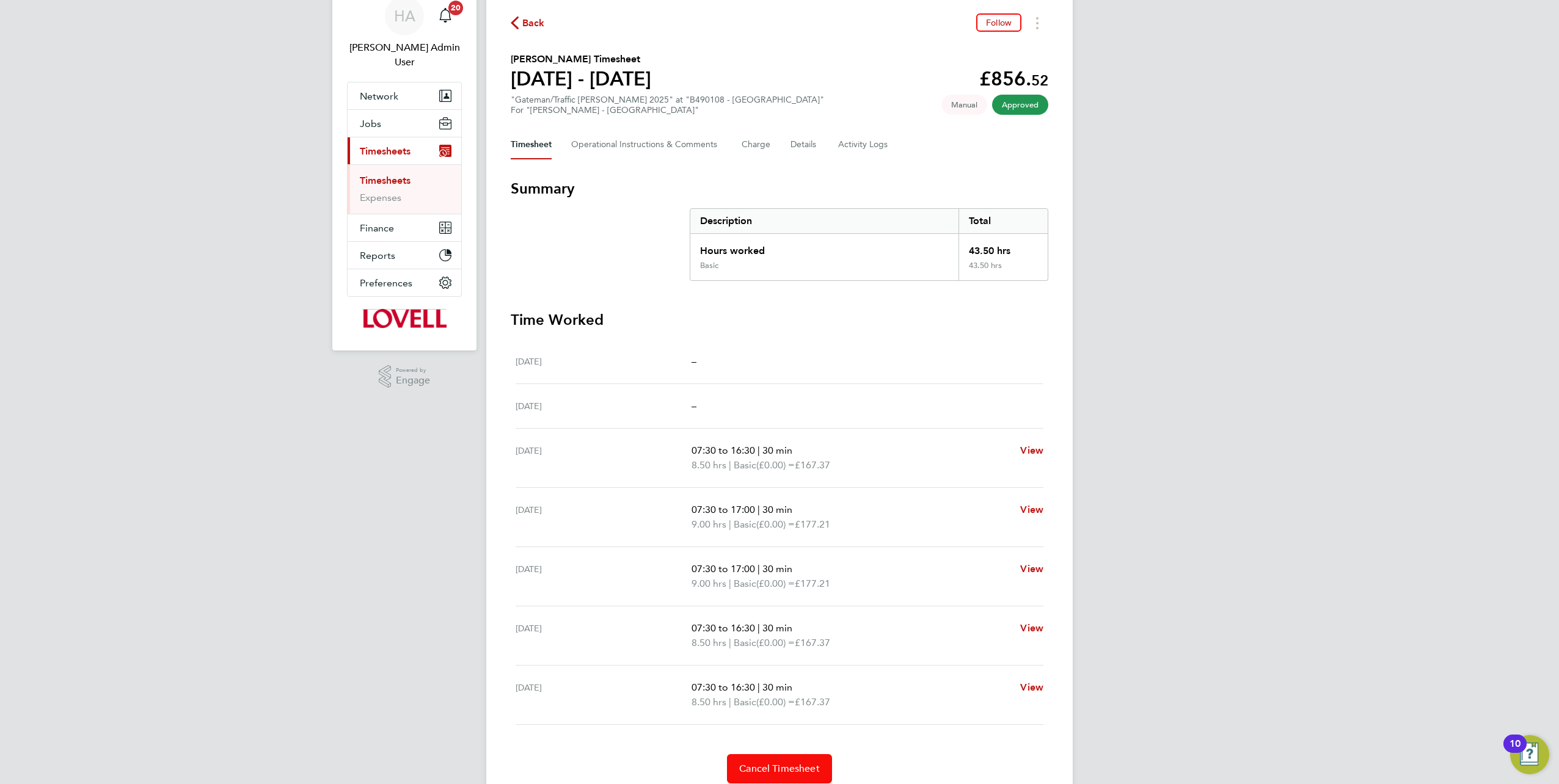
scroll to position [96, 0]
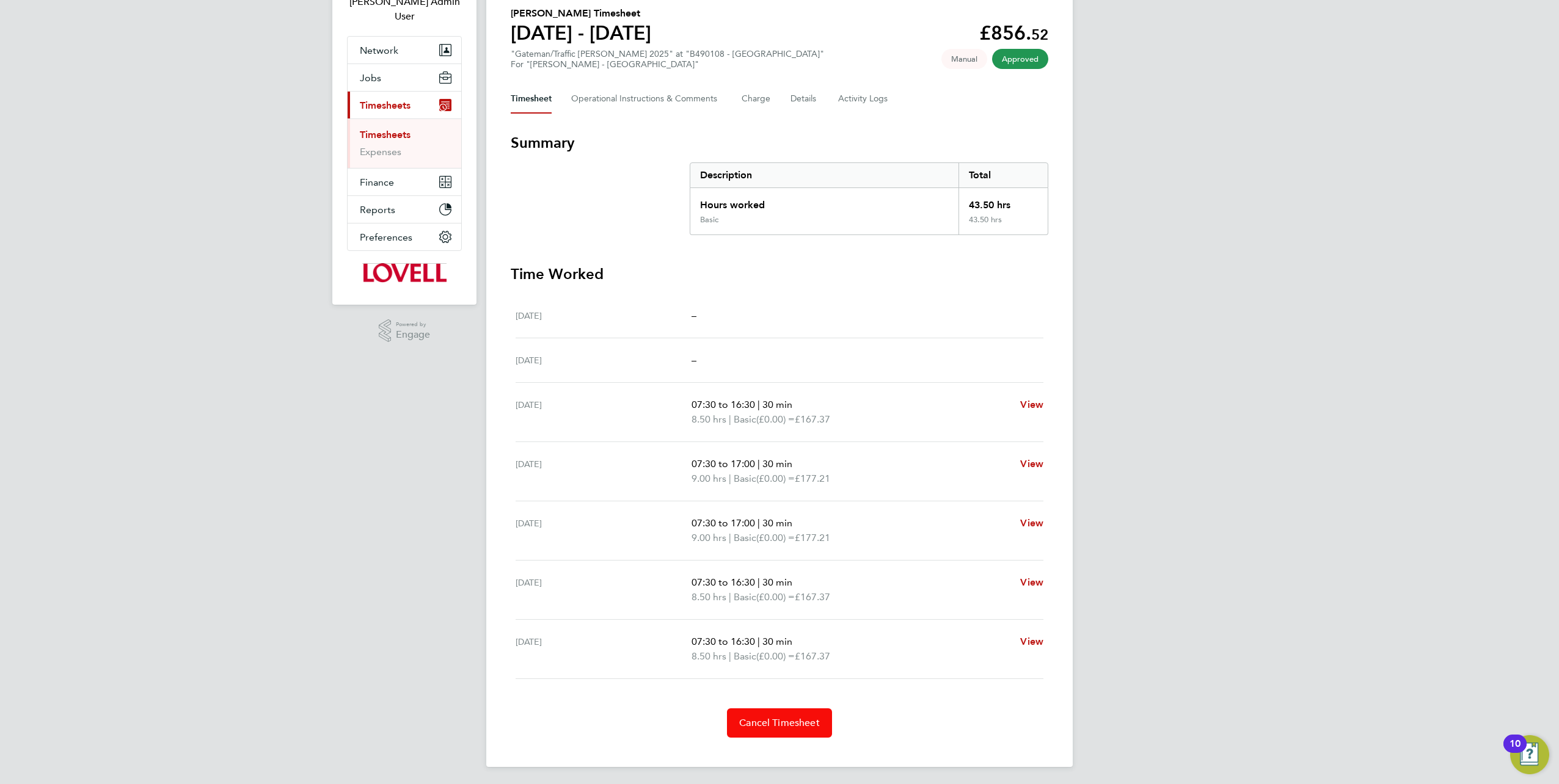
click at [765, 718] on span "Cancel Timesheet" at bounding box center [779, 723] width 80 height 12
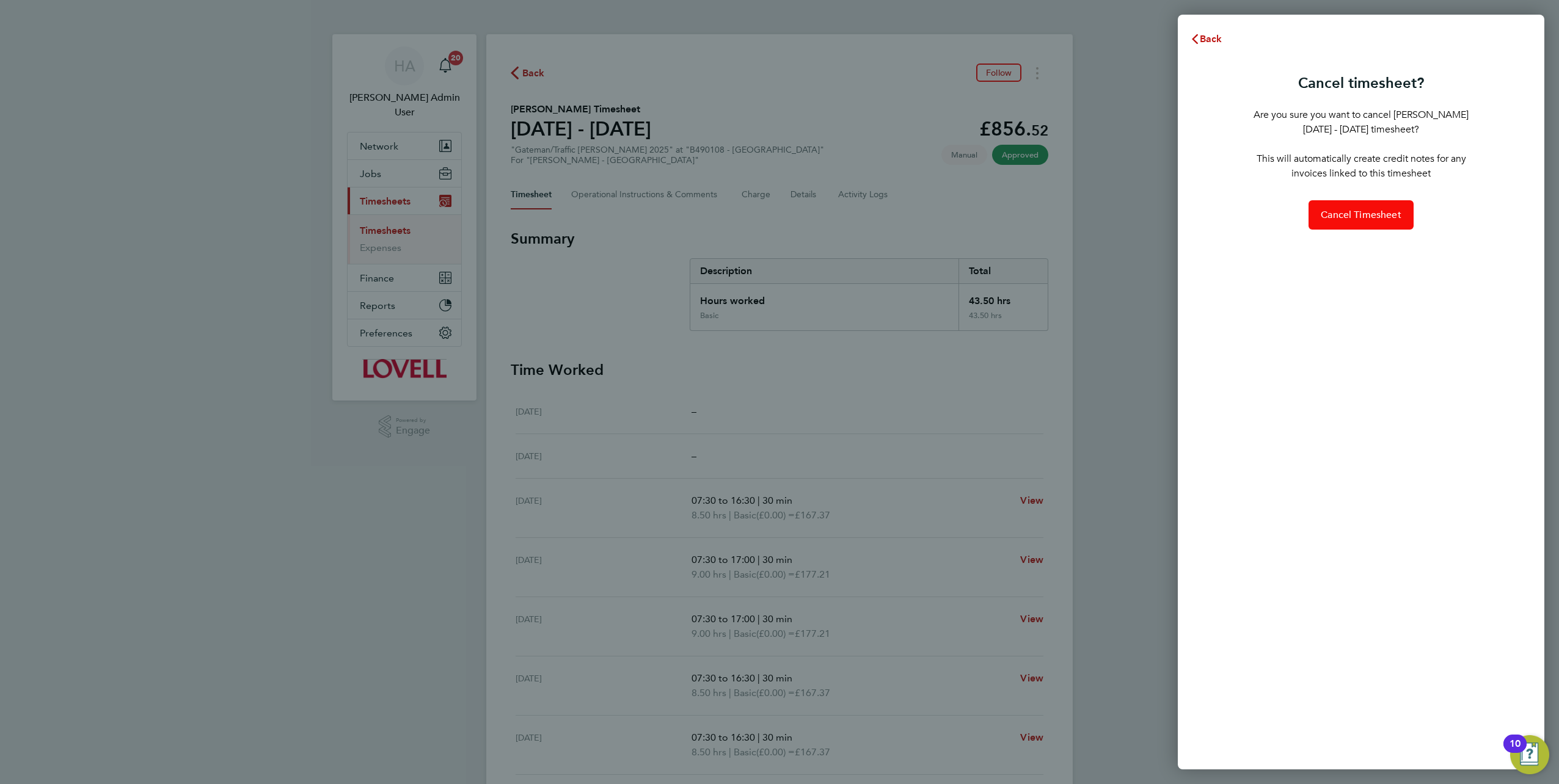
click at [1370, 223] on button "Cancel Timesheet" at bounding box center [1361, 215] width 105 height 30
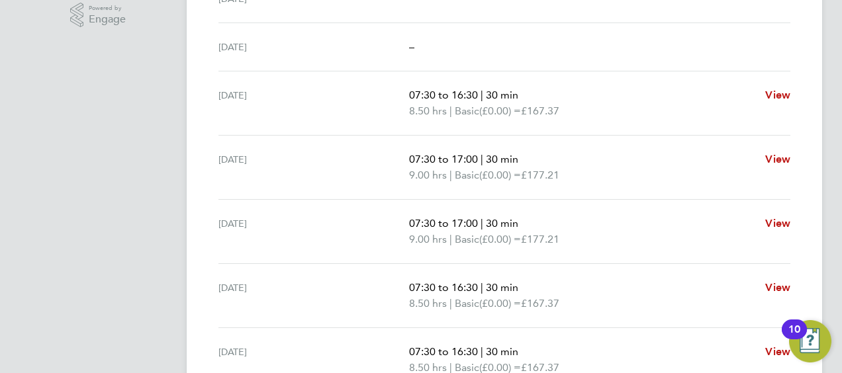
scroll to position [517, 0]
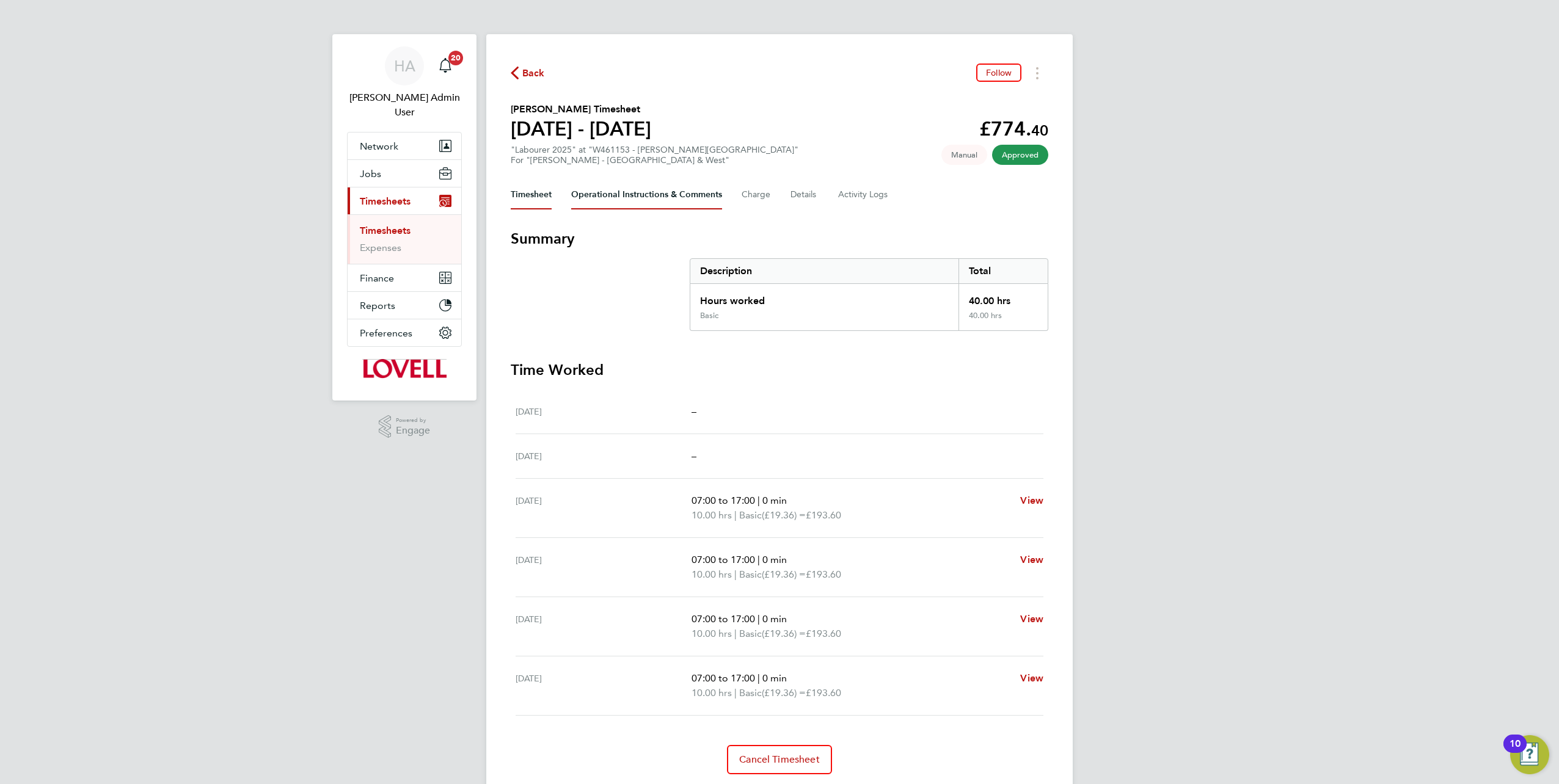
click at [598, 203] on Comments-tab "Operational Instructions & Comments" at bounding box center [647, 195] width 151 height 30
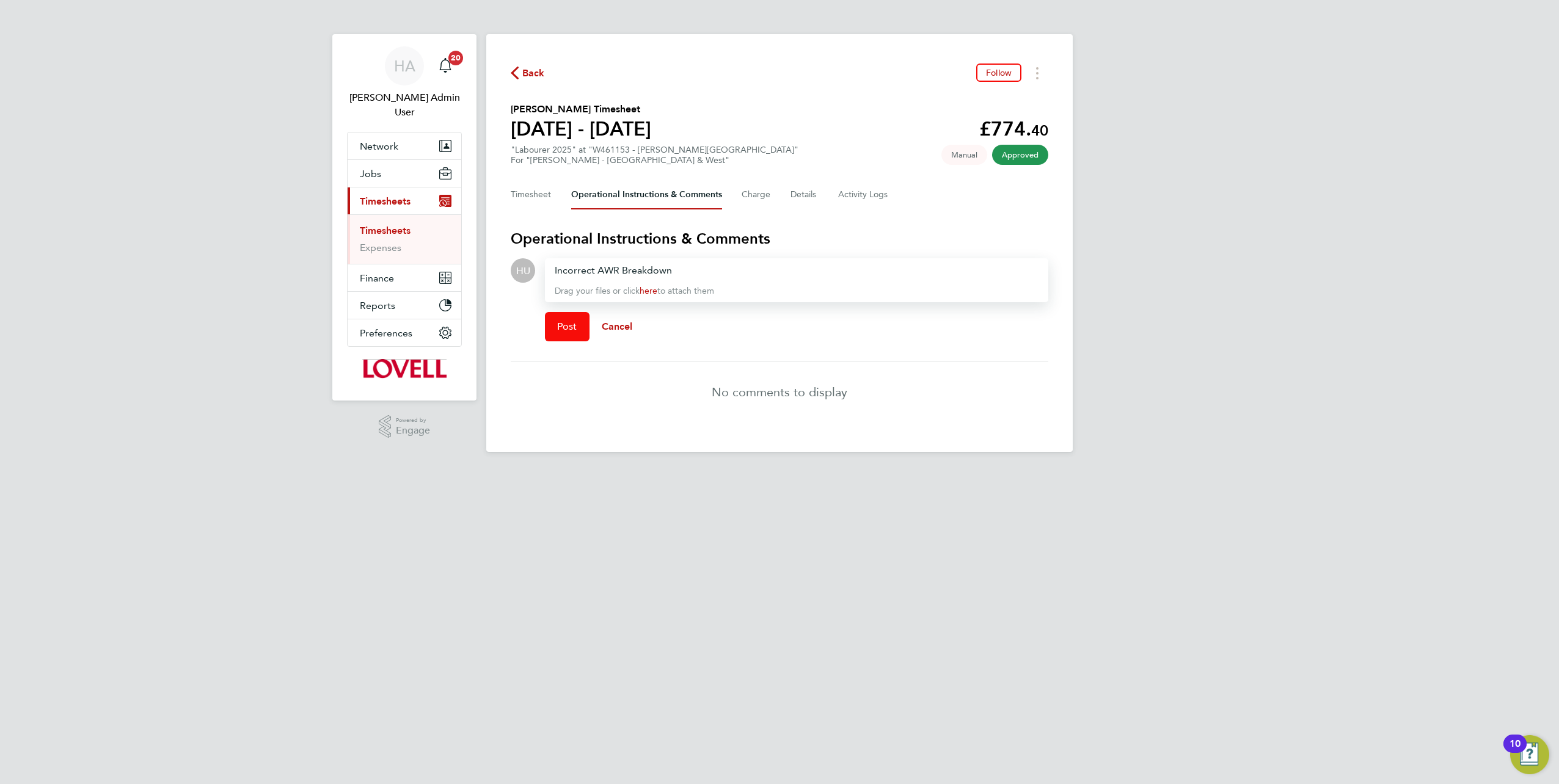
click at [553, 322] on button "Post" at bounding box center [567, 327] width 44 height 30
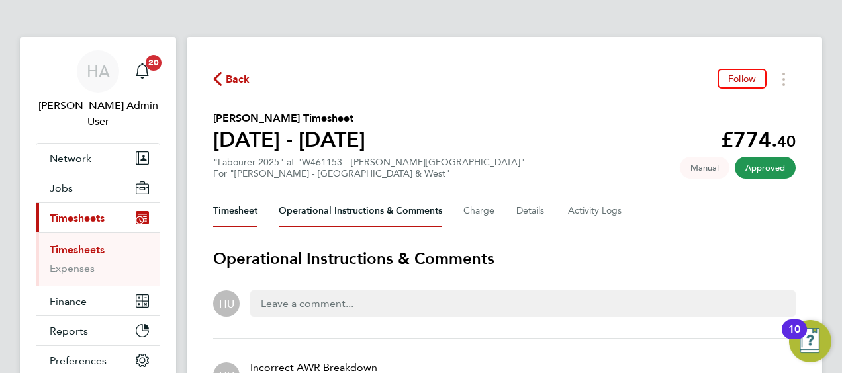
click at [242, 209] on button "Timesheet" at bounding box center [235, 211] width 44 height 32
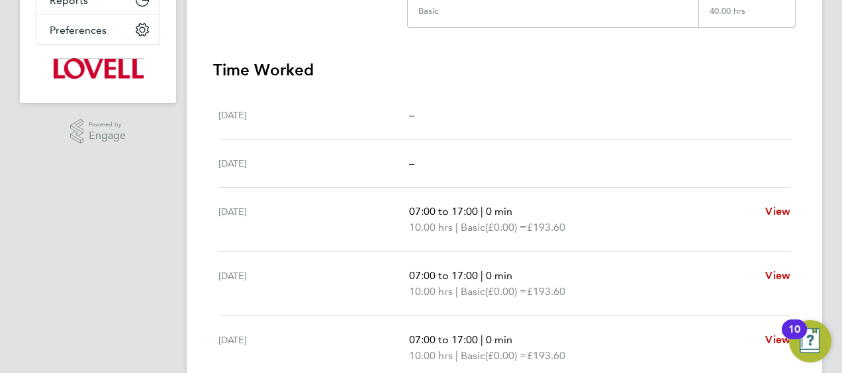
scroll to position [516, 0]
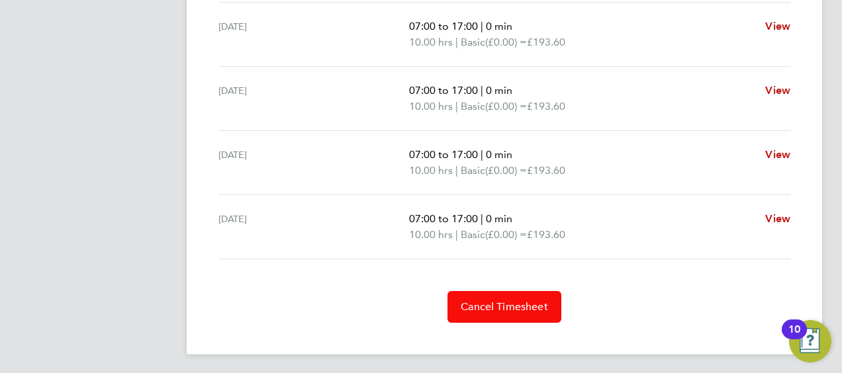
click at [503, 317] on button "Cancel Timesheet" at bounding box center [504, 307] width 114 height 32
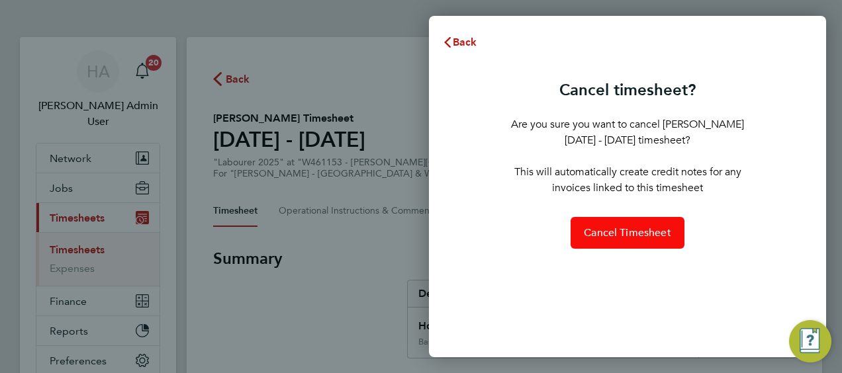
click at [621, 236] on span "Cancel Timesheet" at bounding box center [626, 232] width 87 height 13
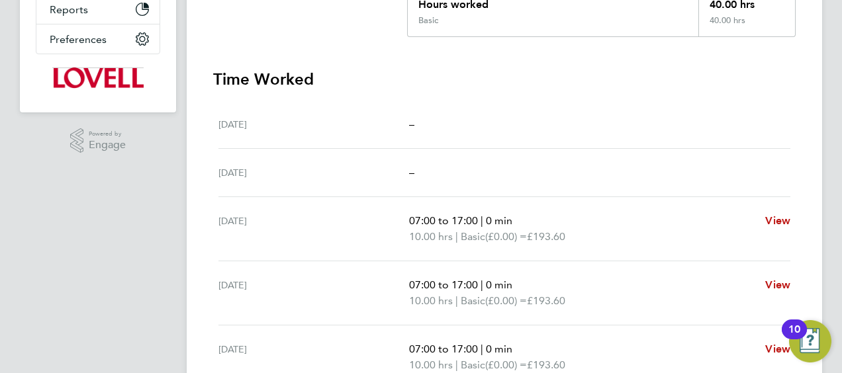
scroll to position [453, 0]
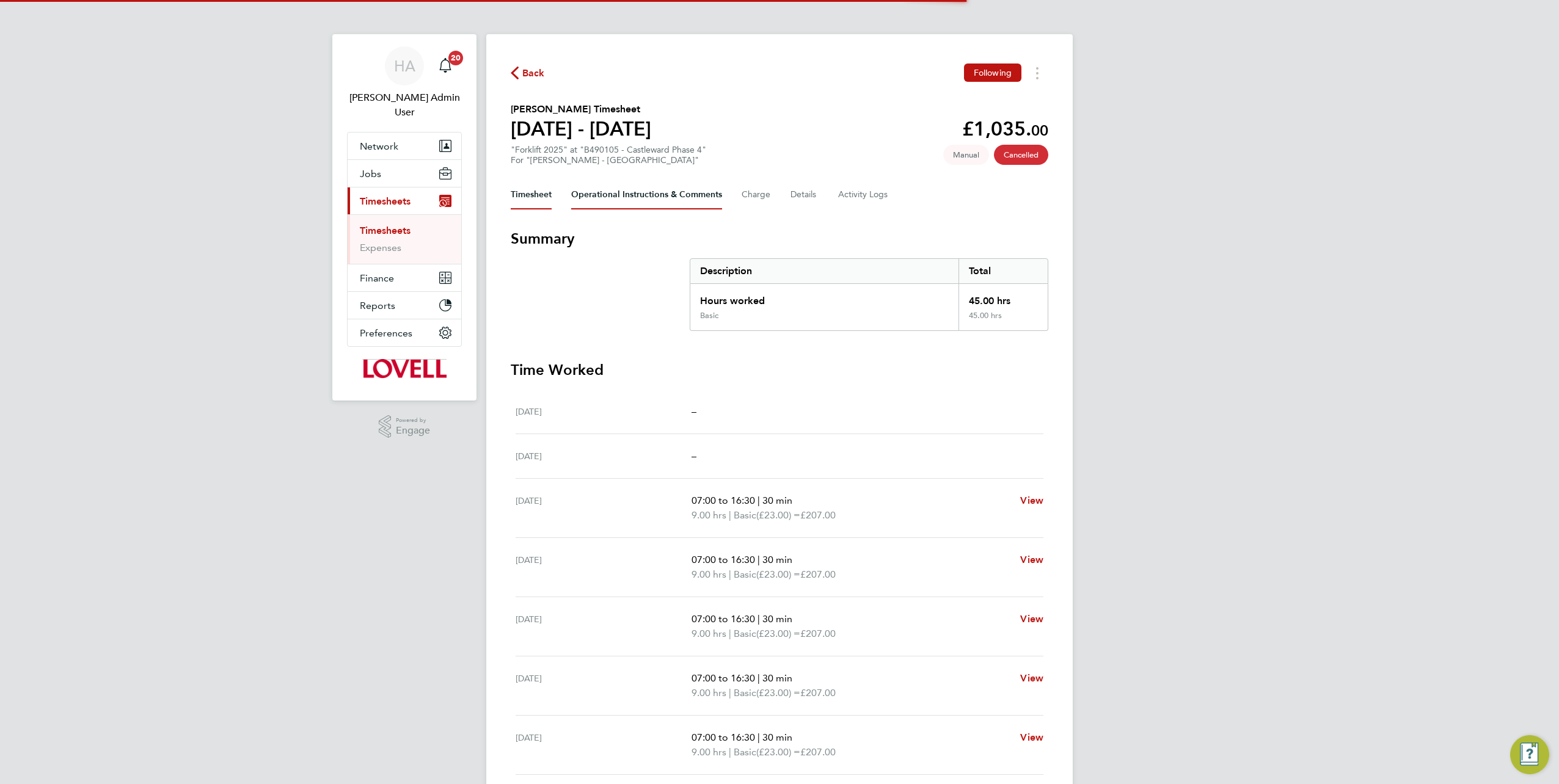
click at [654, 188] on Comments-tab "Operational Instructions & Comments" at bounding box center [647, 195] width 151 height 30
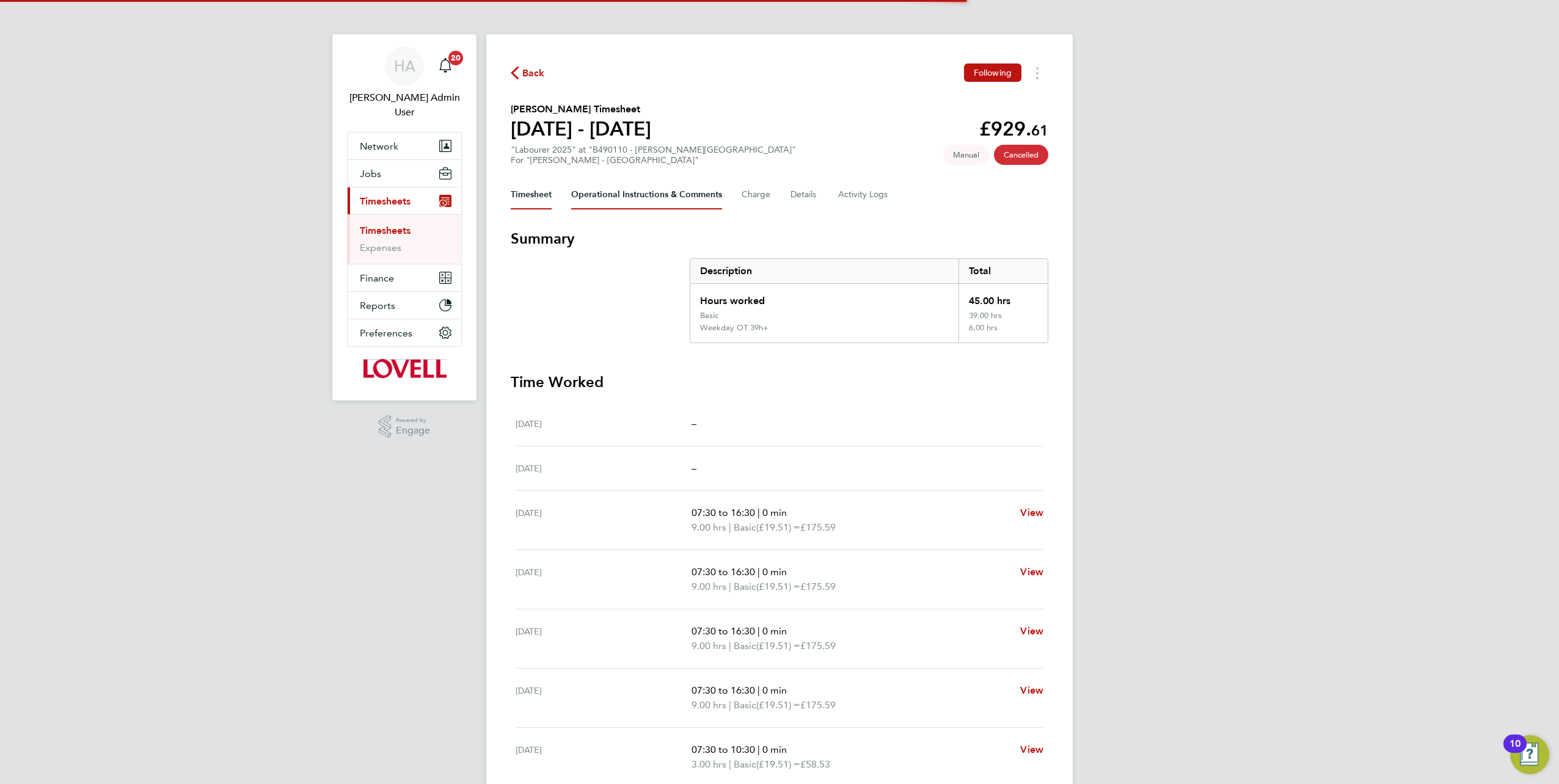
click at [640, 194] on Comments-tab "Operational Instructions & Comments" at bounding box center [647, 195] width 151 height 30
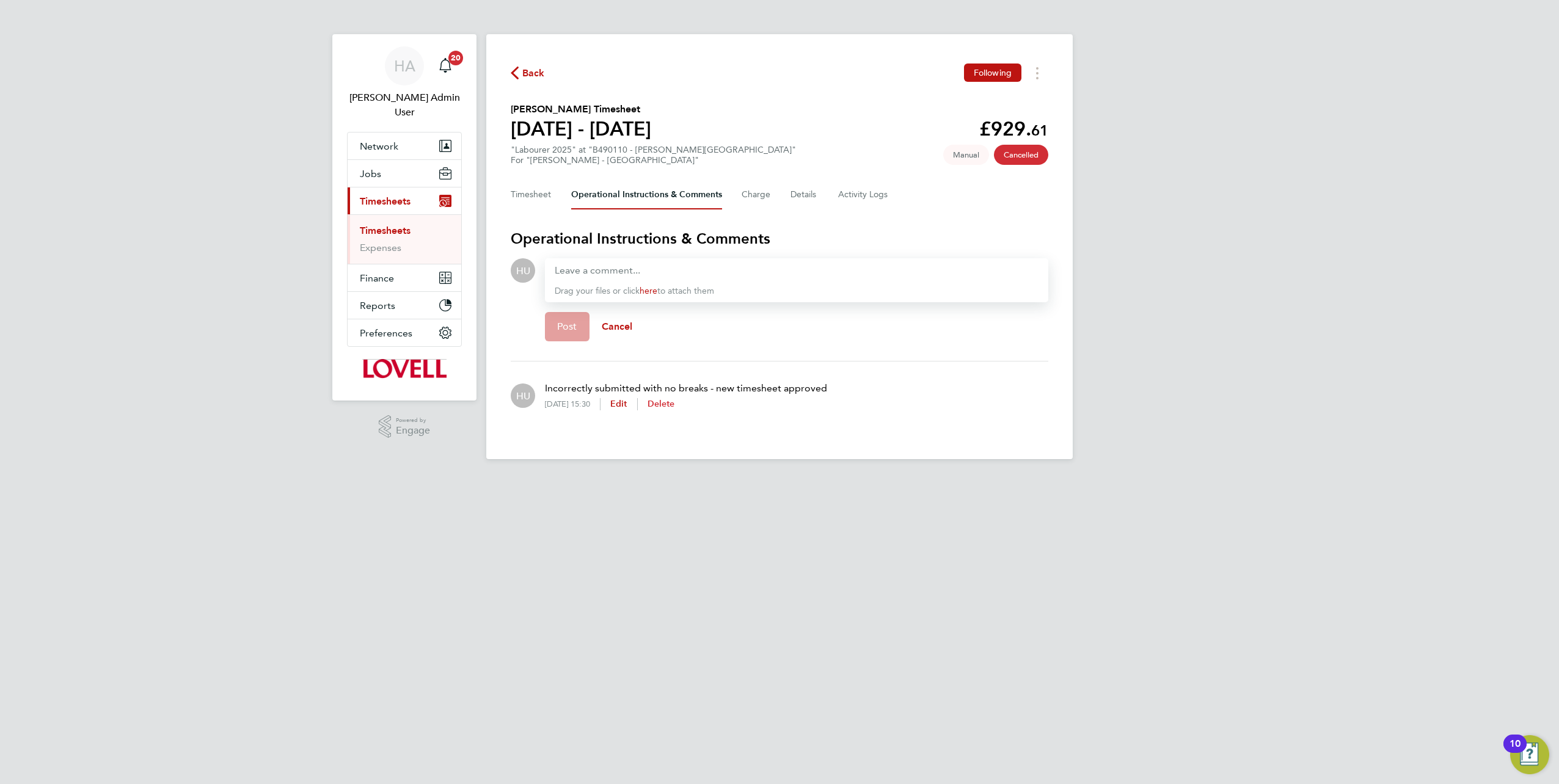
click at [675, 406] on span "Delete" at bounding box center [661, 404] width 28 height 10
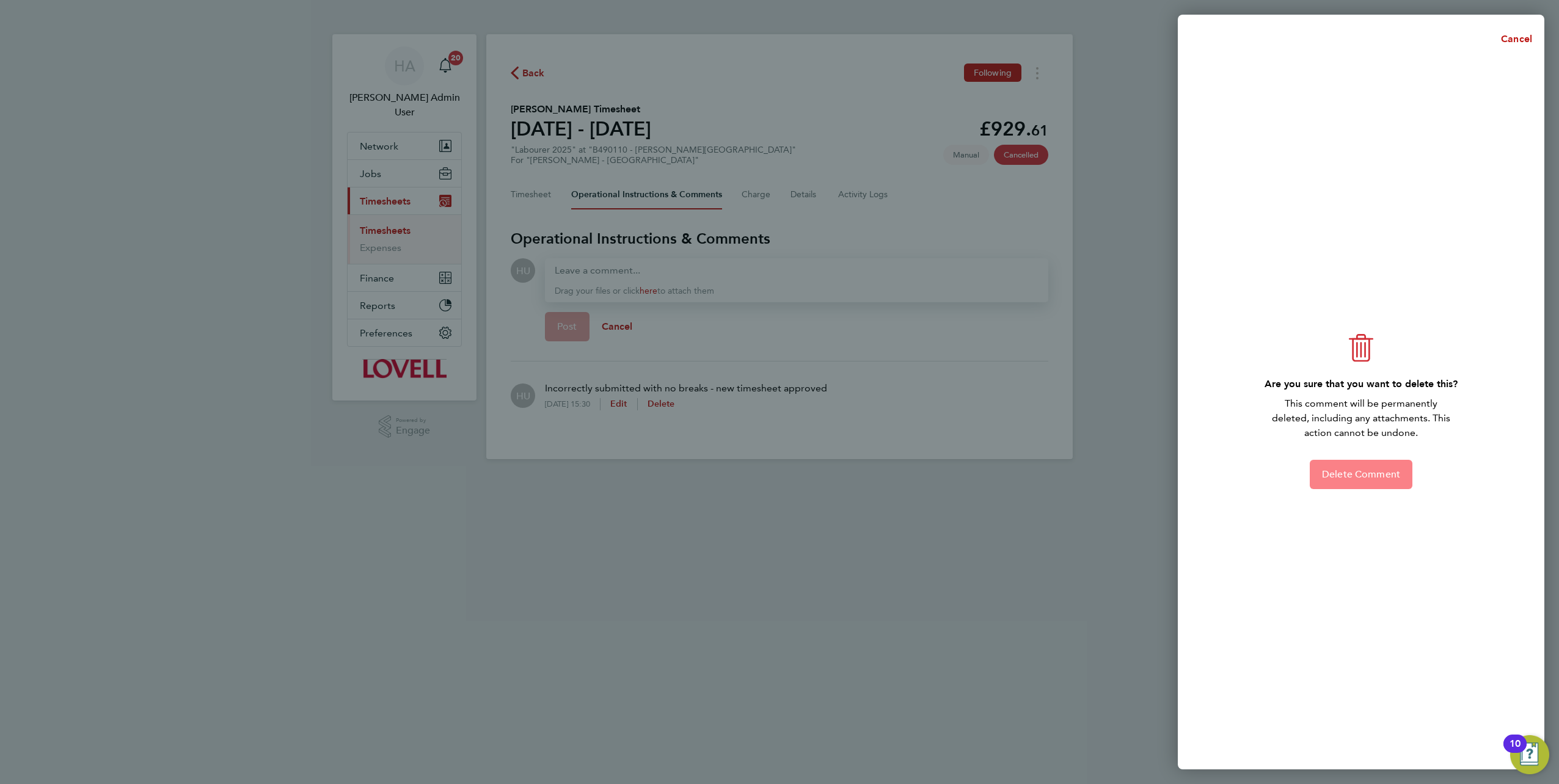
click at [1347, 473] on span "Delete Comment" at bounding box center [1361, 474] width 79 height 12
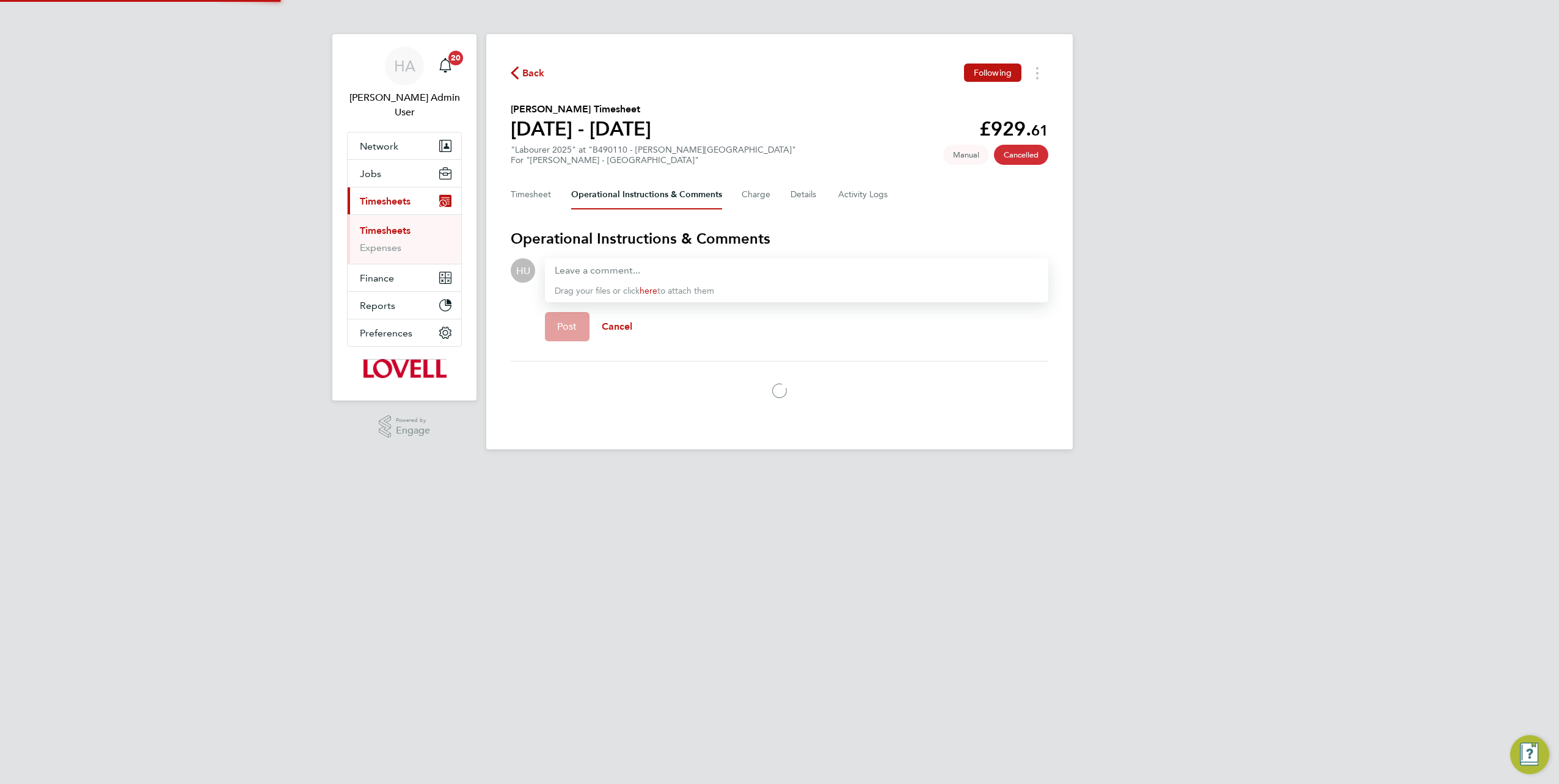
click at [627, 264] on div at bounding box center [797, 271] width 484 height 15
click at [553, 339] on button "Post" at bounding box center [567, 327] width 44 height 30
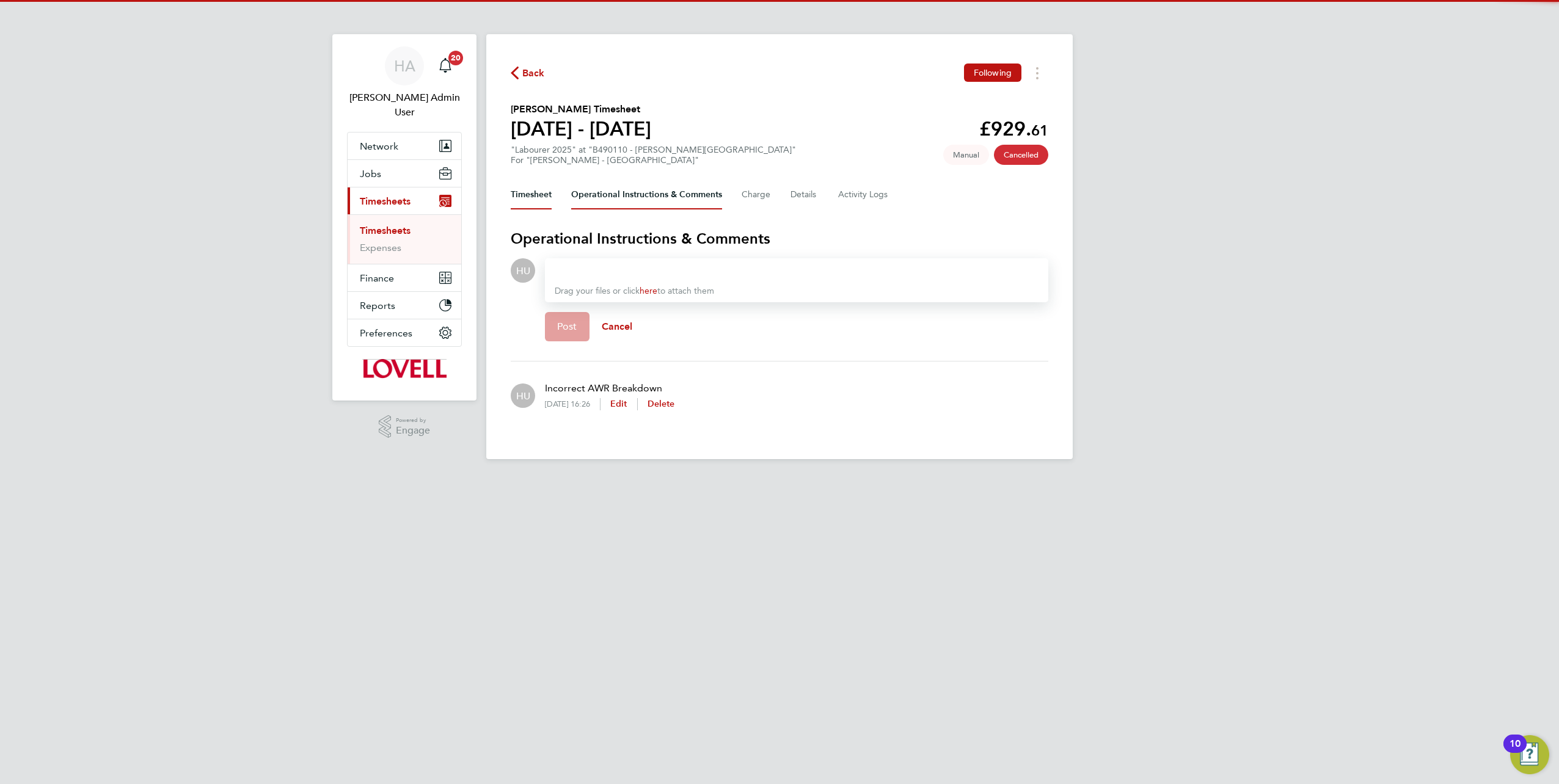
click at [532, 186] on button "Timesheet" at bounding box center [531, 195] width 41 height 30
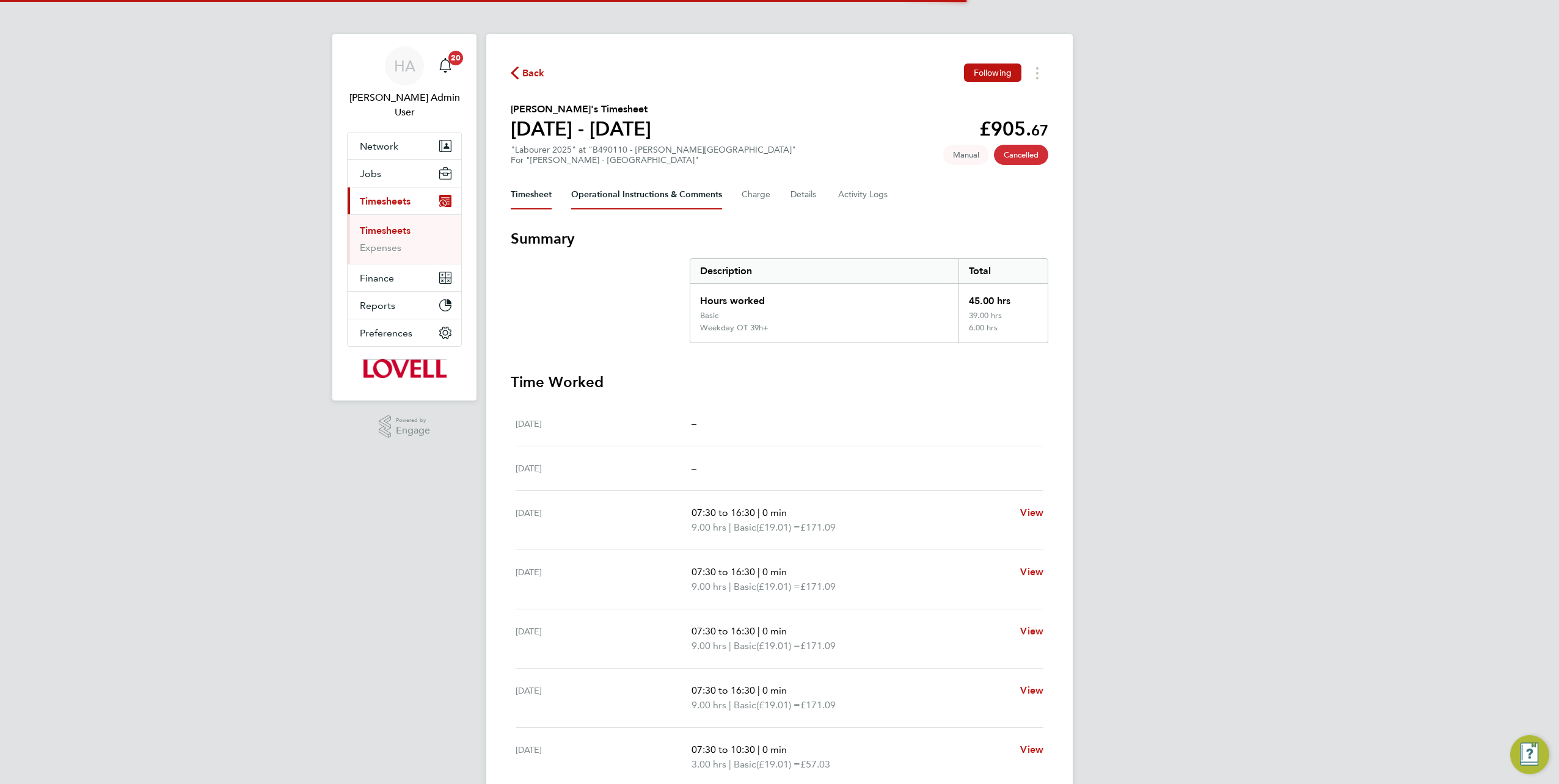
click at [627, 201] on Comments-tab "Operational Instructions & Comments" at bounding box center [647, 195] width 151 height 30
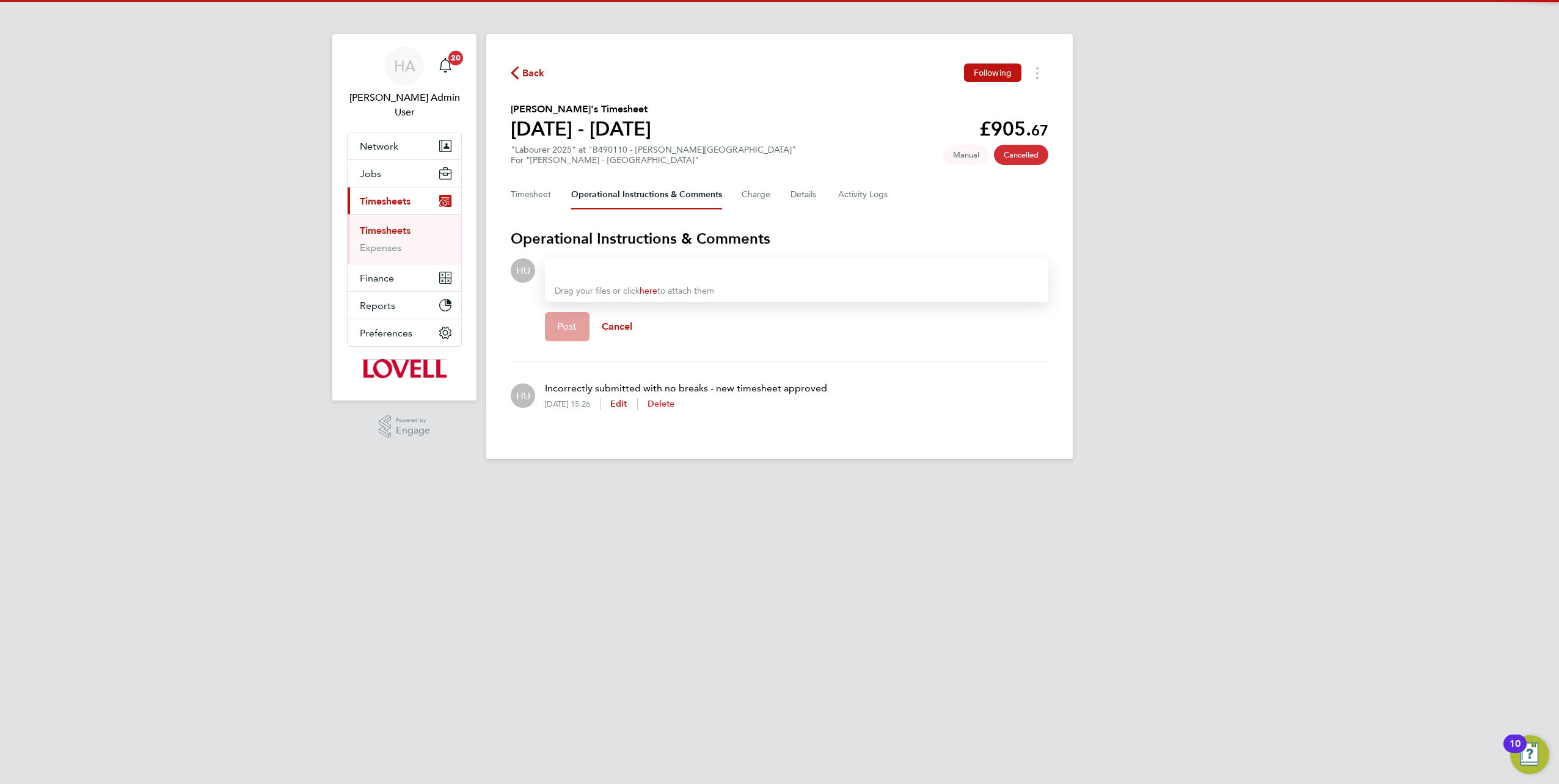
click at [674, 406] on span "Delete" at bounding box center [661, 404] width 28 height 10
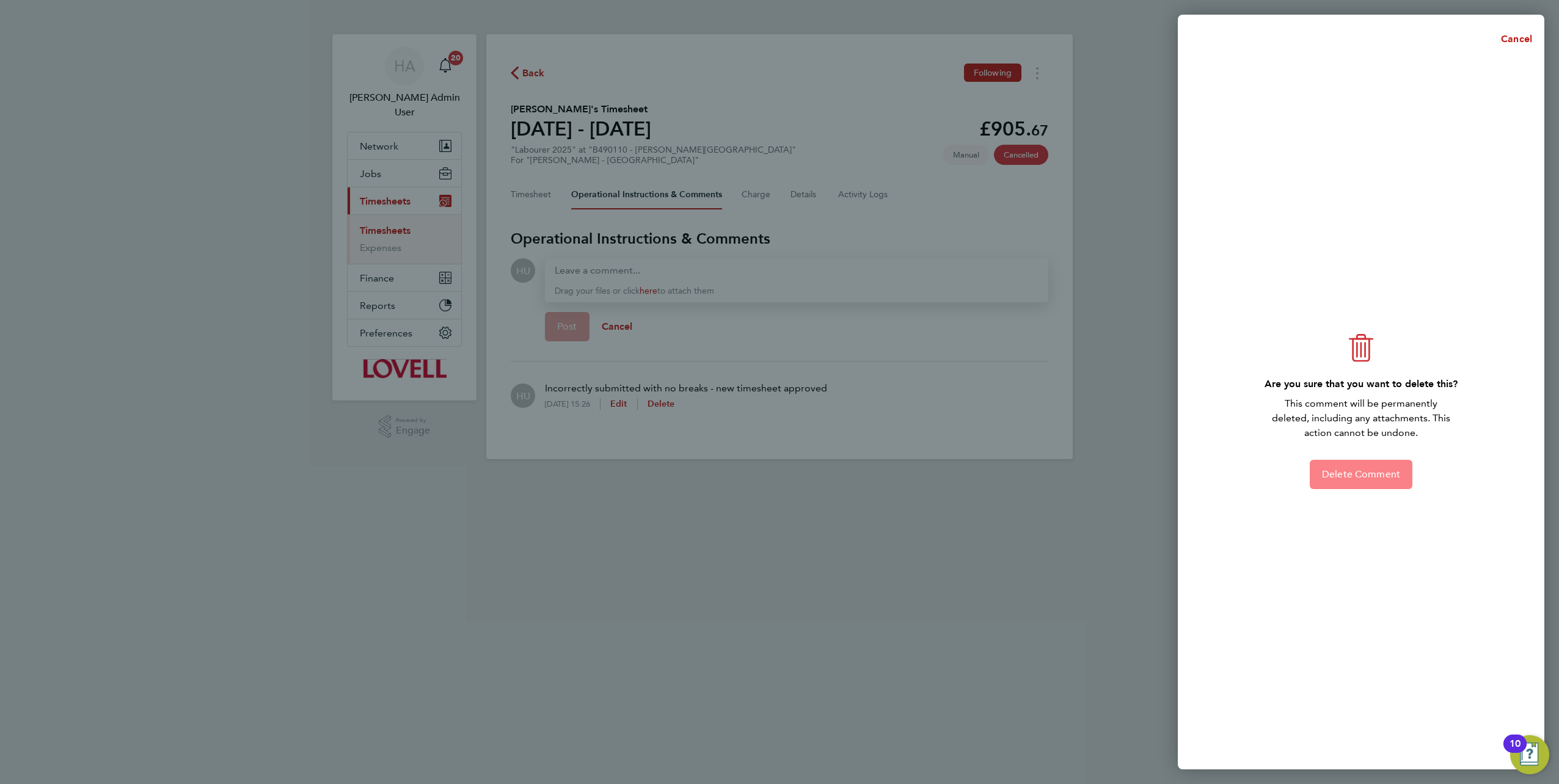
drag, startPoint x: 1353, startPoint y: 468, endPoint x: 1313, endPoint y: 476, distance: 40.8
click at [1347, 472] on button "Delete Comment" at bounding box center [1360, 475] width 103 height 30
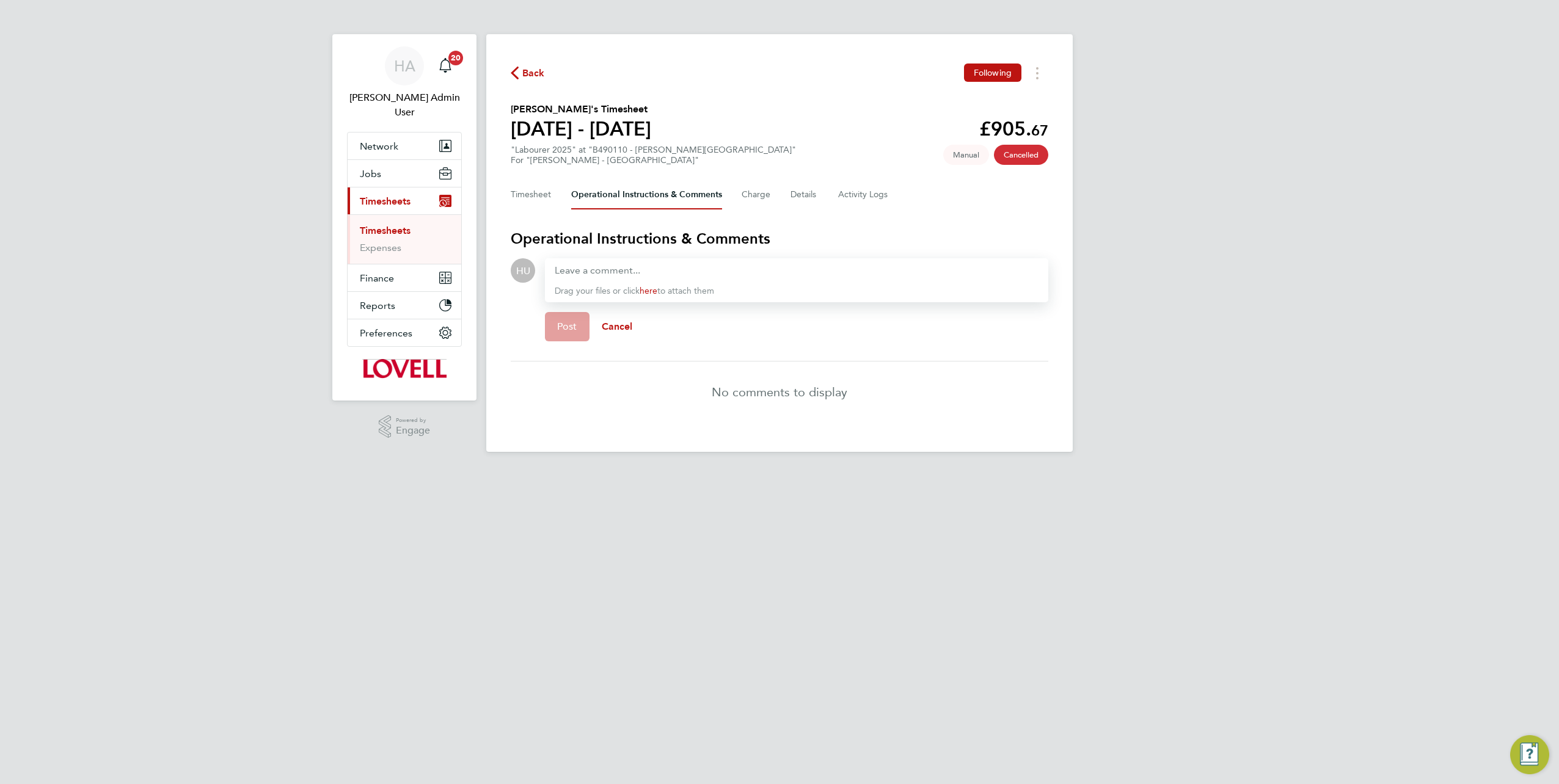
click at [601, 270] on div at bounding box center [797, 271] width 484 height 15
click at [567, 328] on span "Post" at bounding box center [567, 326] width 20 height 12
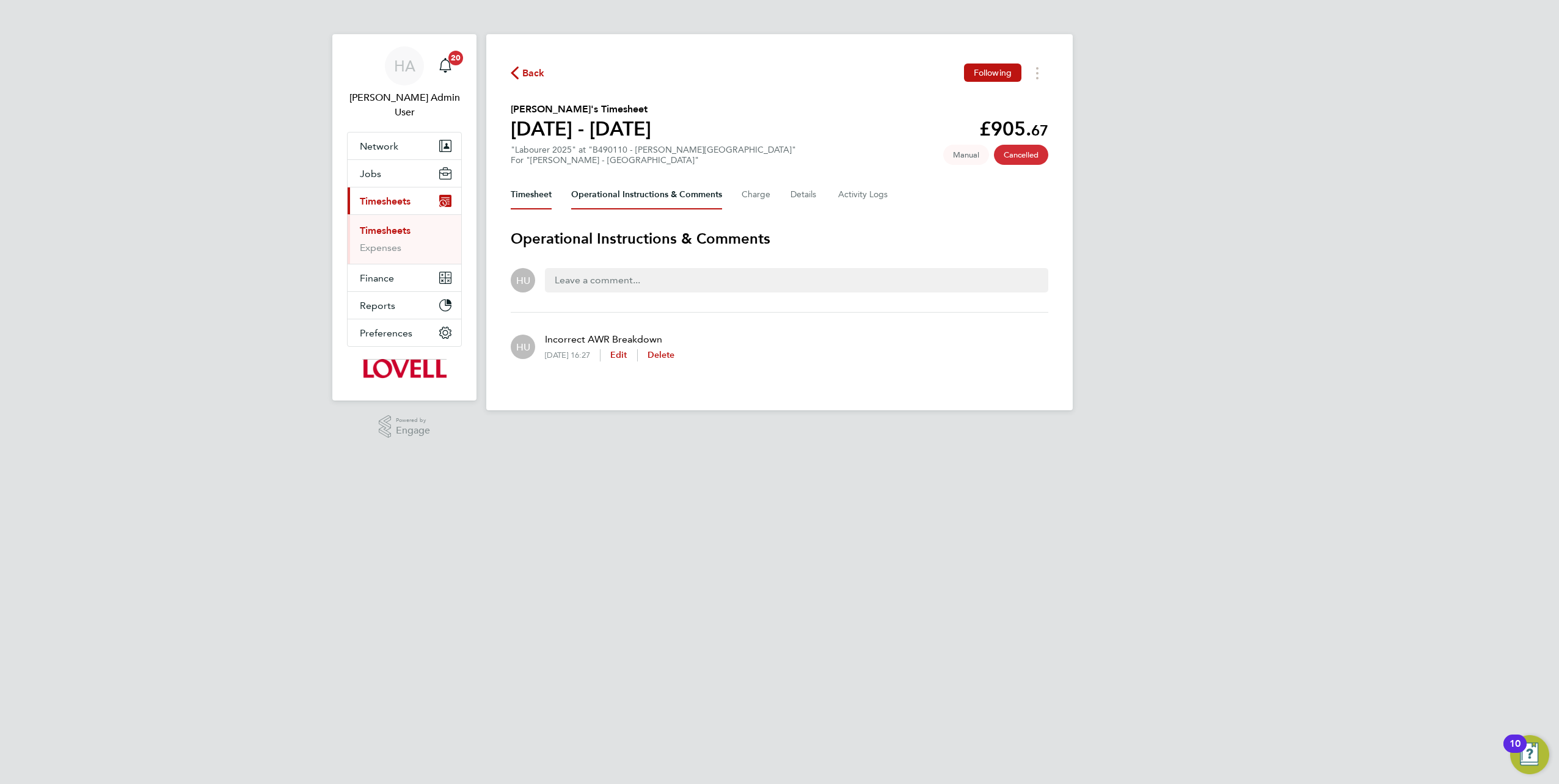
click at [538, 207] on button "Timesheet" at bounding box center [531, 195] width 41 height 30
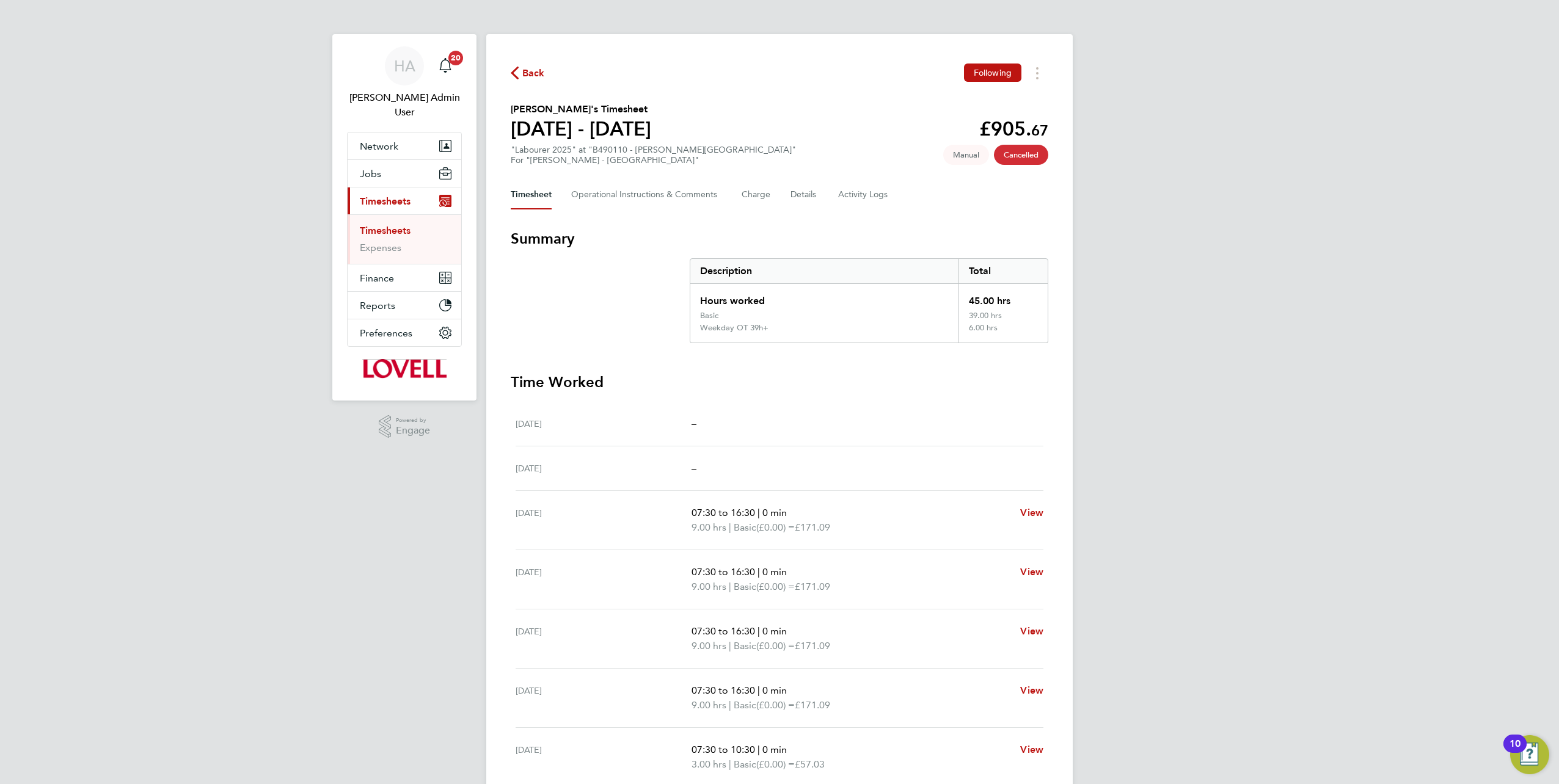
click at [521, 75] on span "Back" at bounding box center [527, 72] width 34 height 12
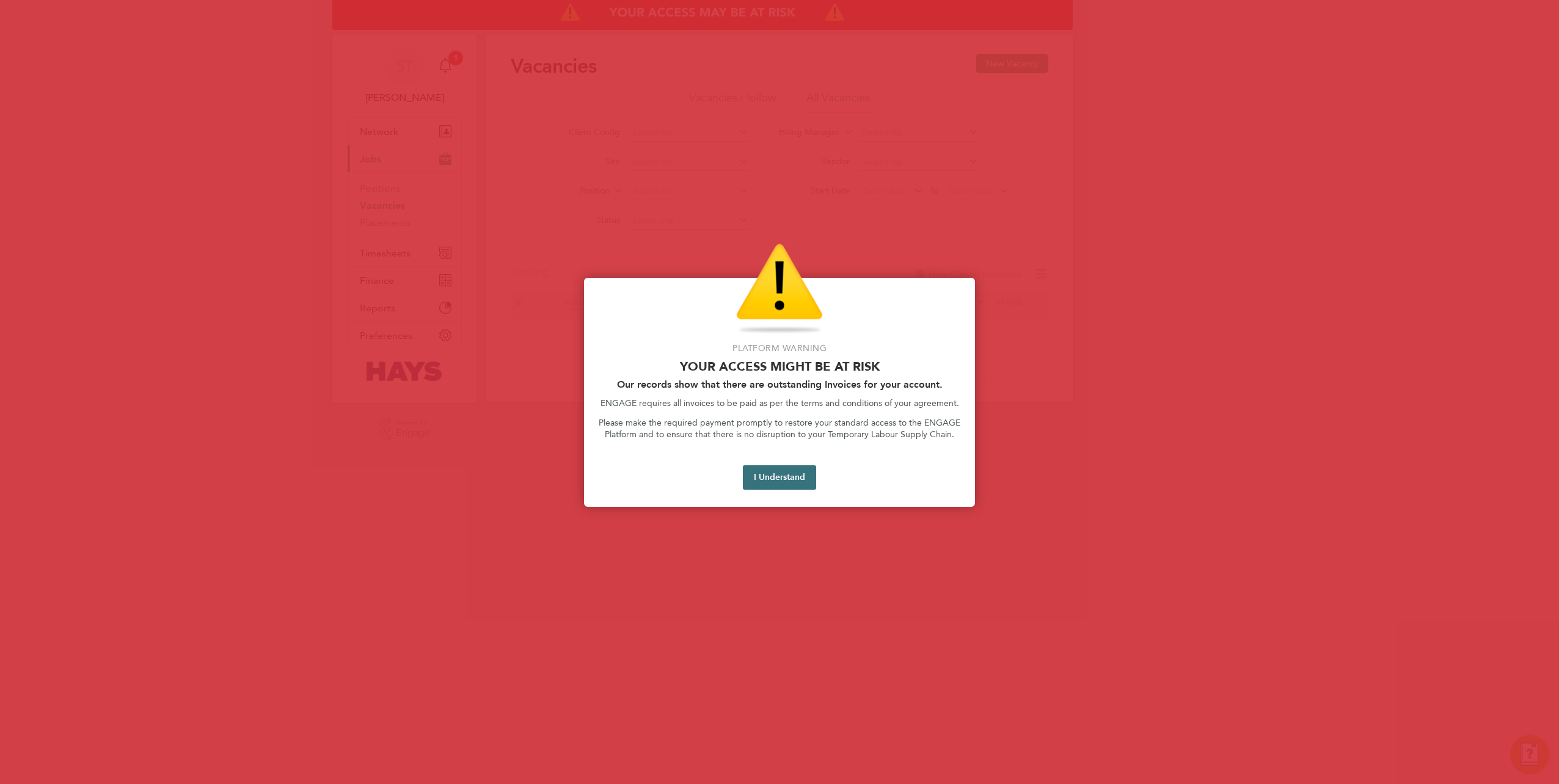
click at [755, 474] on button "I Understand" at bounding box center [779, 477] width 73 height 24
click at [780, 485] on button "I Understand" at bounding box center [779, 477] width 73 height 24
drag, startPoint x: 776, startPoint y: 472, endPoint x: 745, endPoint y: 427, distance: 54.6
click at [776, 472] on button "I Understand" at bounding box center [779, 477] width 73 height 24
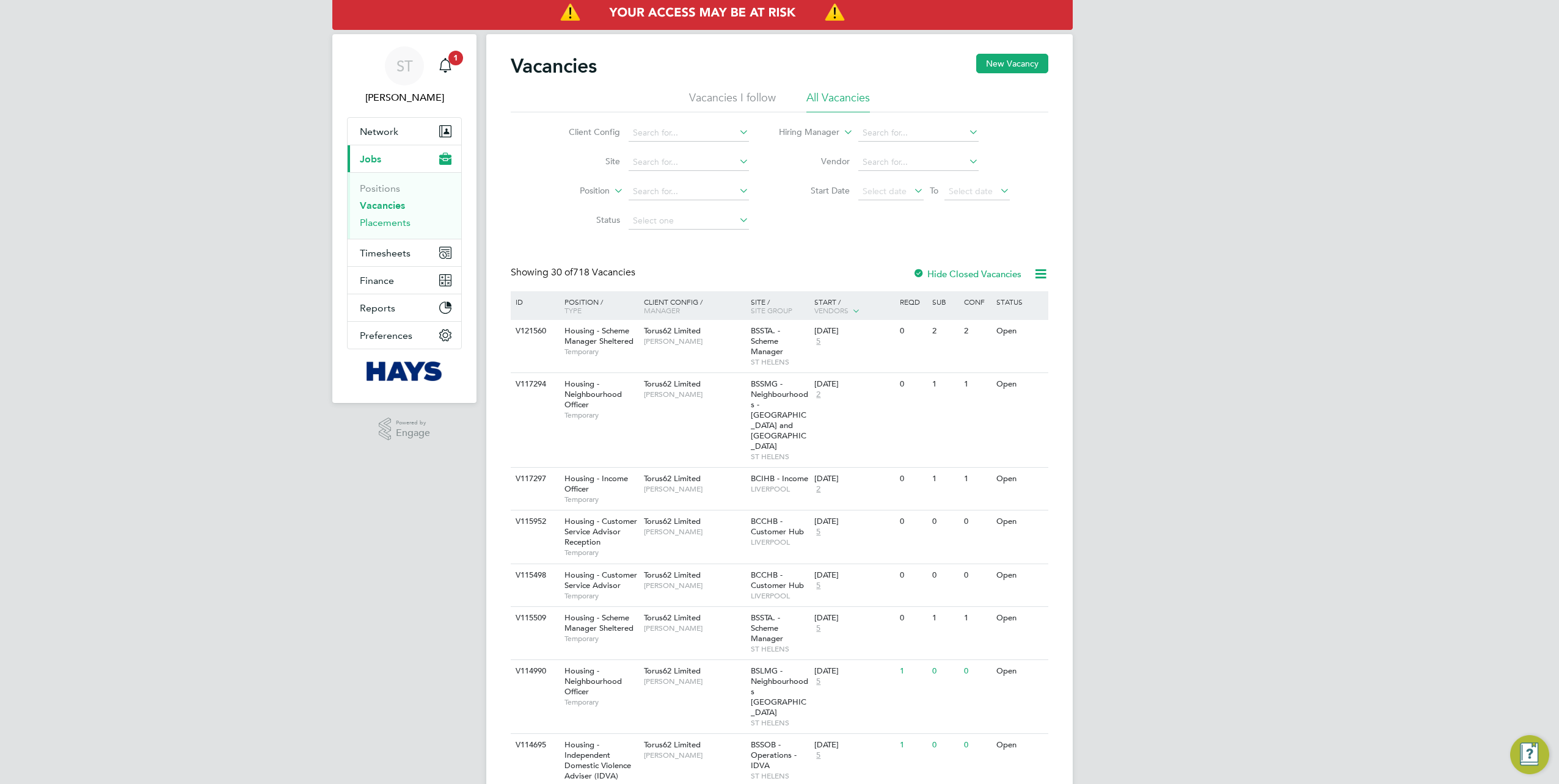
click at [369, 225] on link "Placements" at bounding box center [385, 223] width 51 height 12
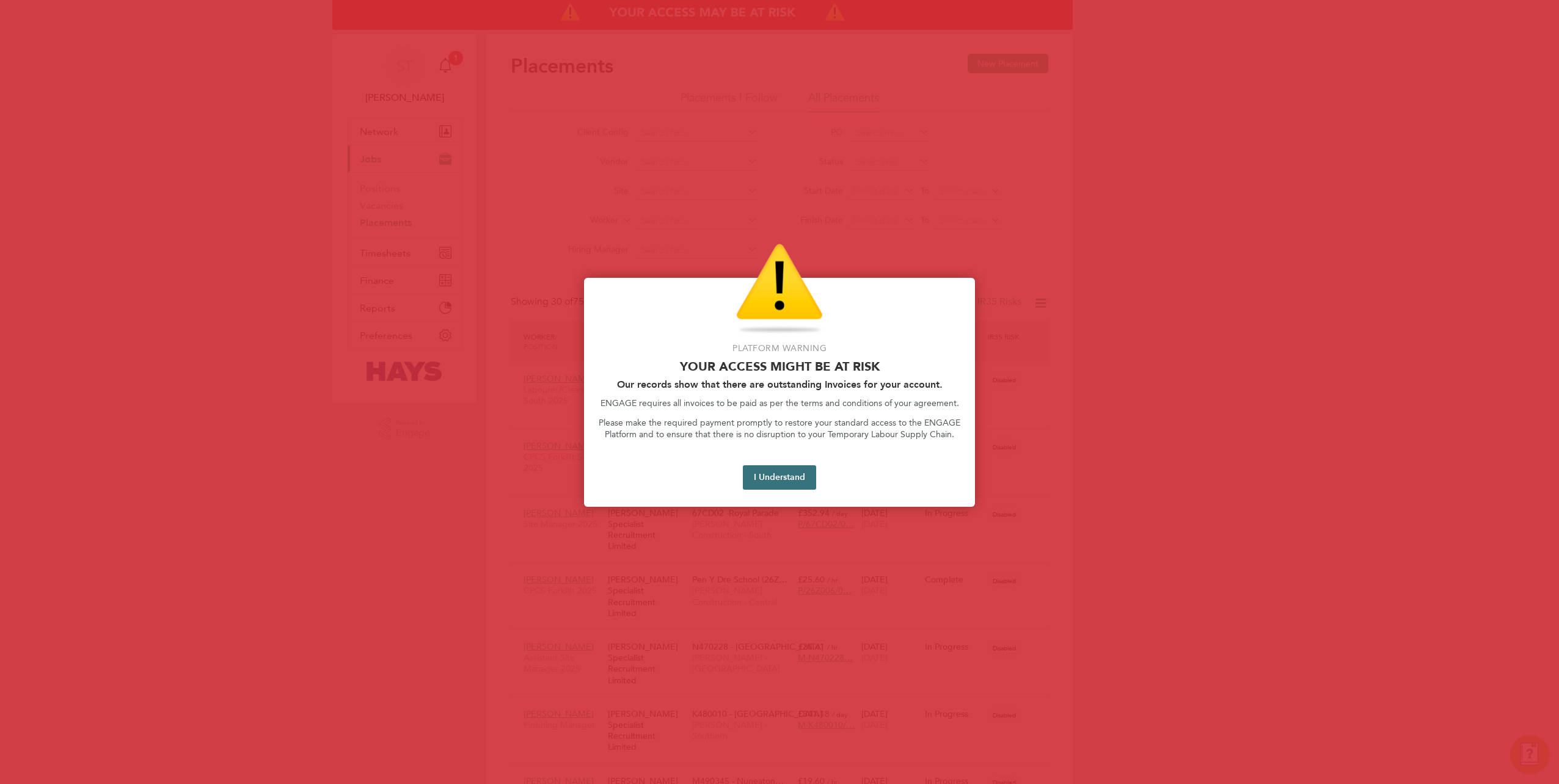
click at [784, 474] on button "I Understand" at bounding box center [779, 477] width 73 height 24
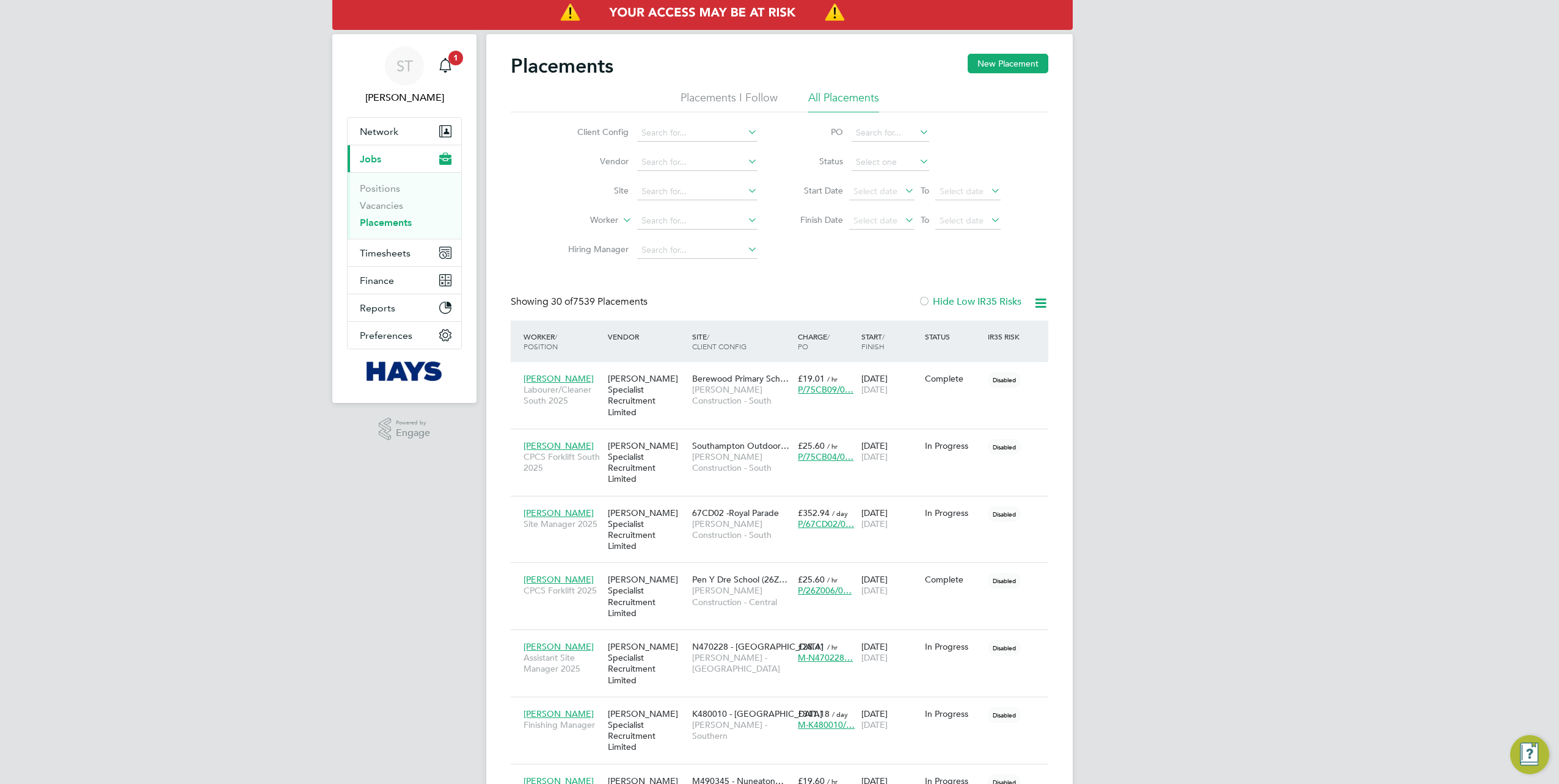
click at [665, 181] on li "Site" at bounding box center [658, 192] width 230 height 30
click at [671, 185] on input at bounding box center [697, 191] width 120 height 18
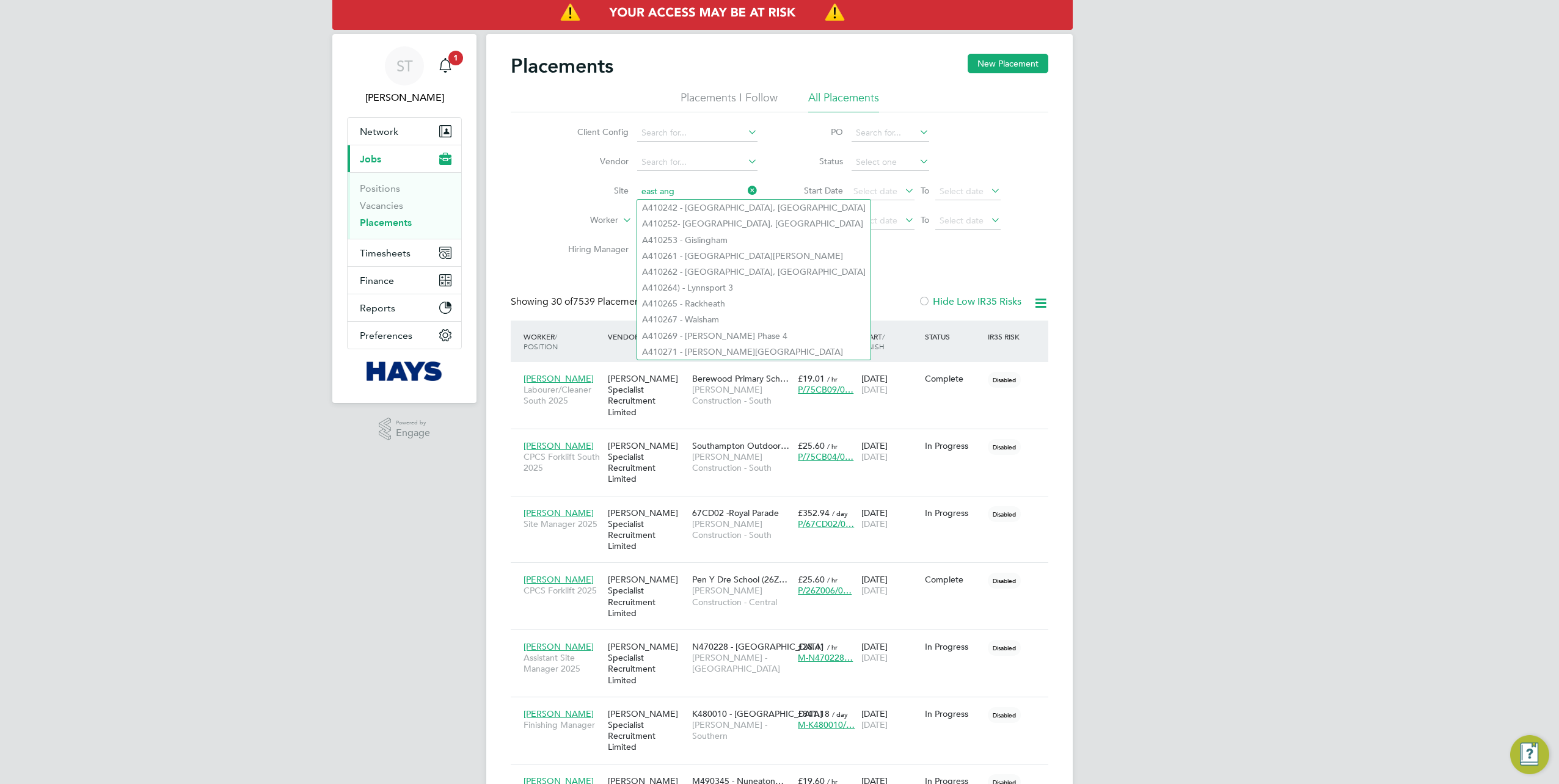
type input "east ang"
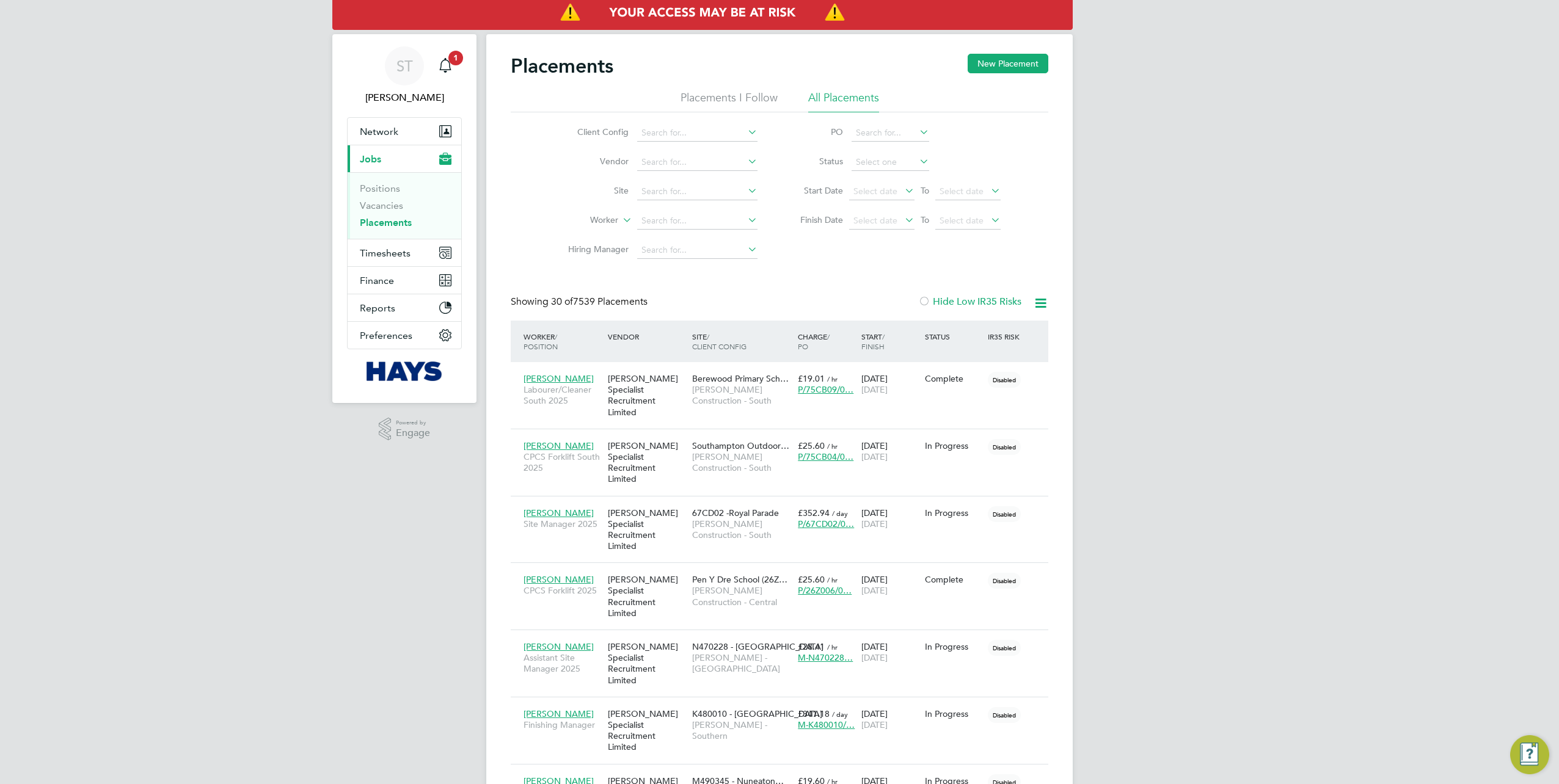
drag, startPoint x: 411, startPoint y: 77, endPoint x: 462, endPoint y: 77, distance: 51.0
click at [411, 77] on div "ST" at bounding box center [405, 66] width 39 height 39
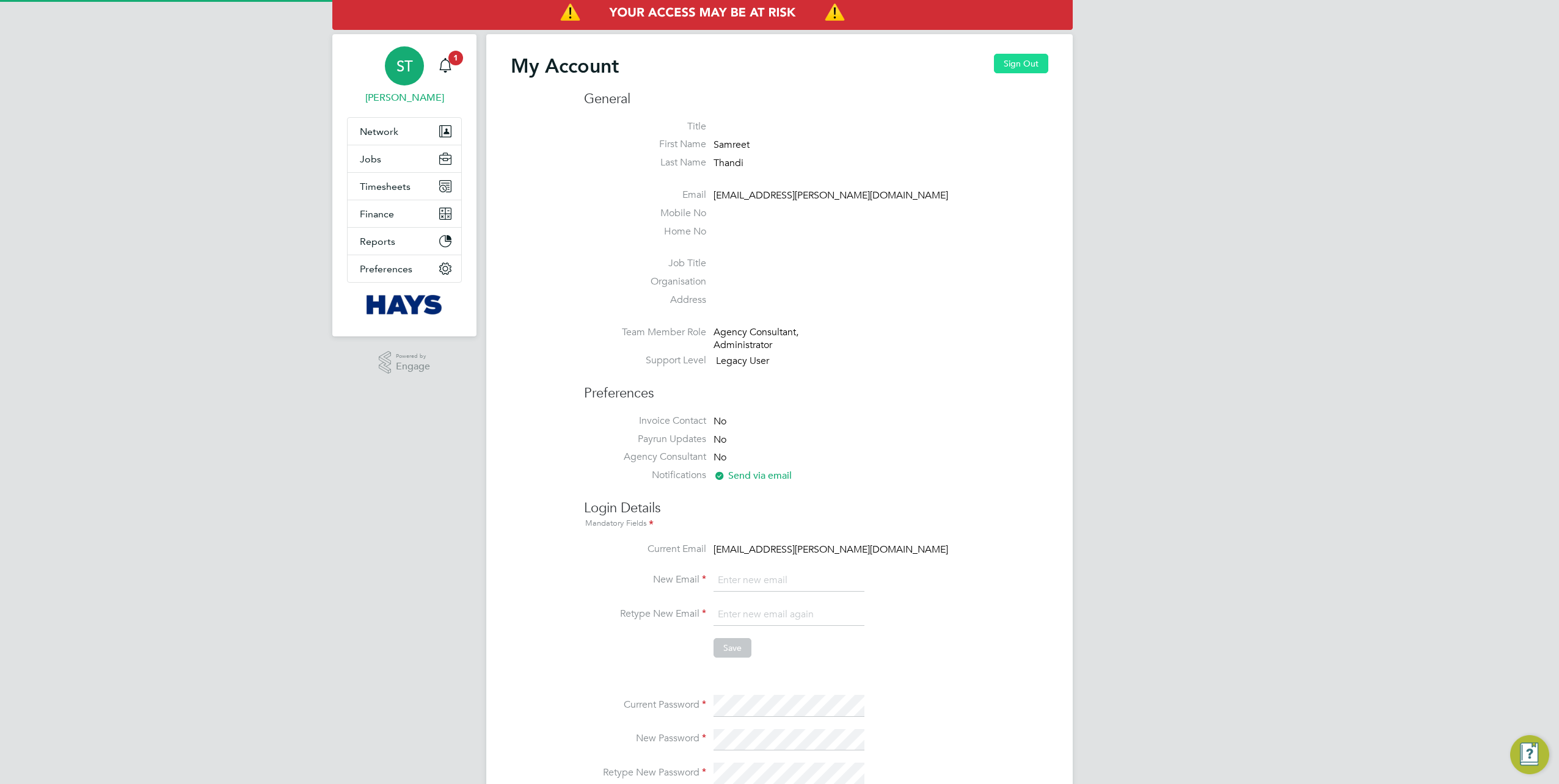
click at [1026, 72] on button "Sign Out" at bounding box center [1021, 63] width 54 height 19
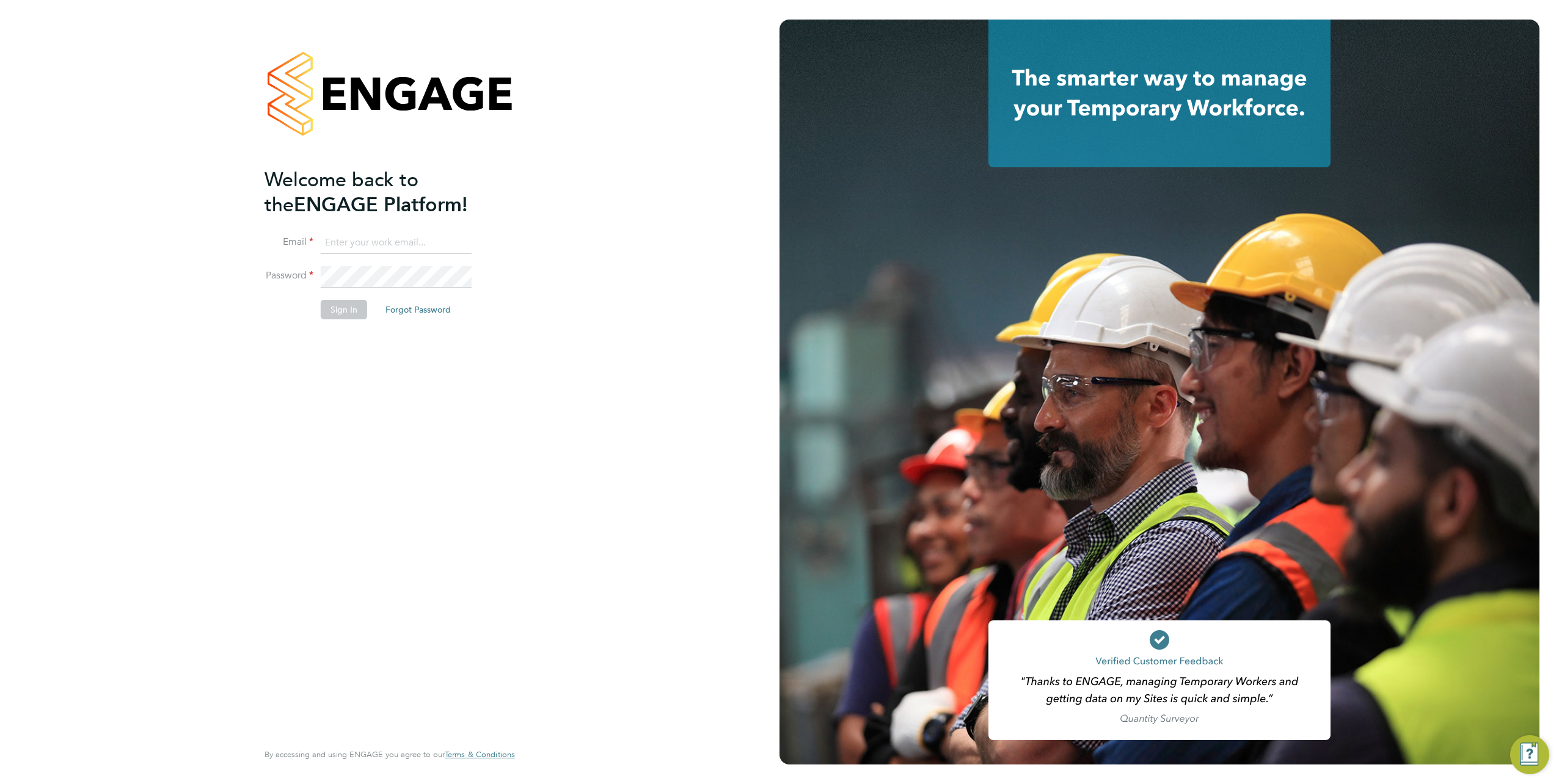
click at [380, 234] on input at bounding box center [395, 243] width 151 height 22
type input "Vendorkeyaccounts2@hays.com"
click at [371, 262] on li "Email Vendorkeyaccounts2@hays.com" at bounding box center [383, 248] width 238 height 34
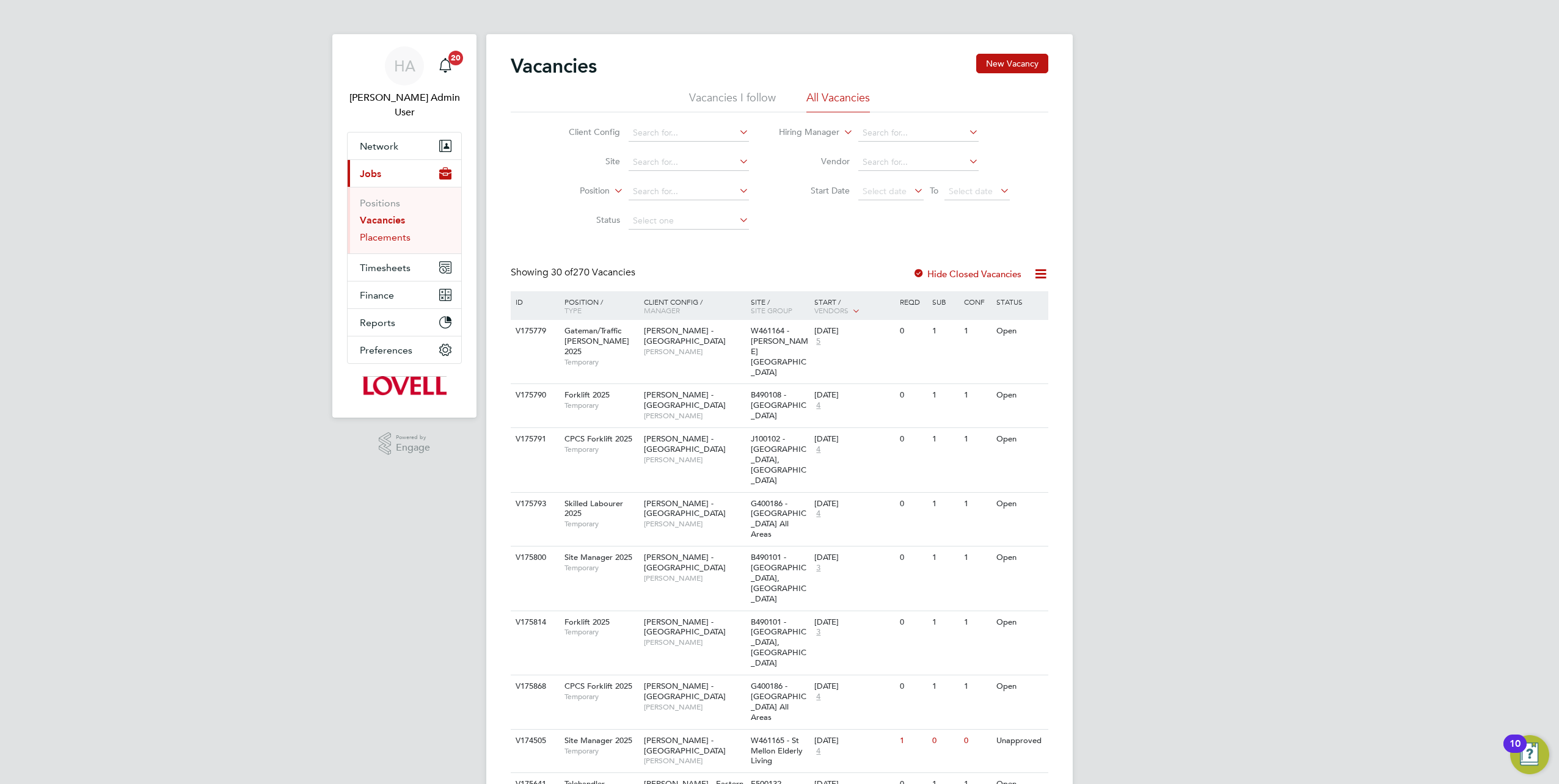
click at [385, 232] on link "Placements" at bounding box center [385, 237] width 51 height 12
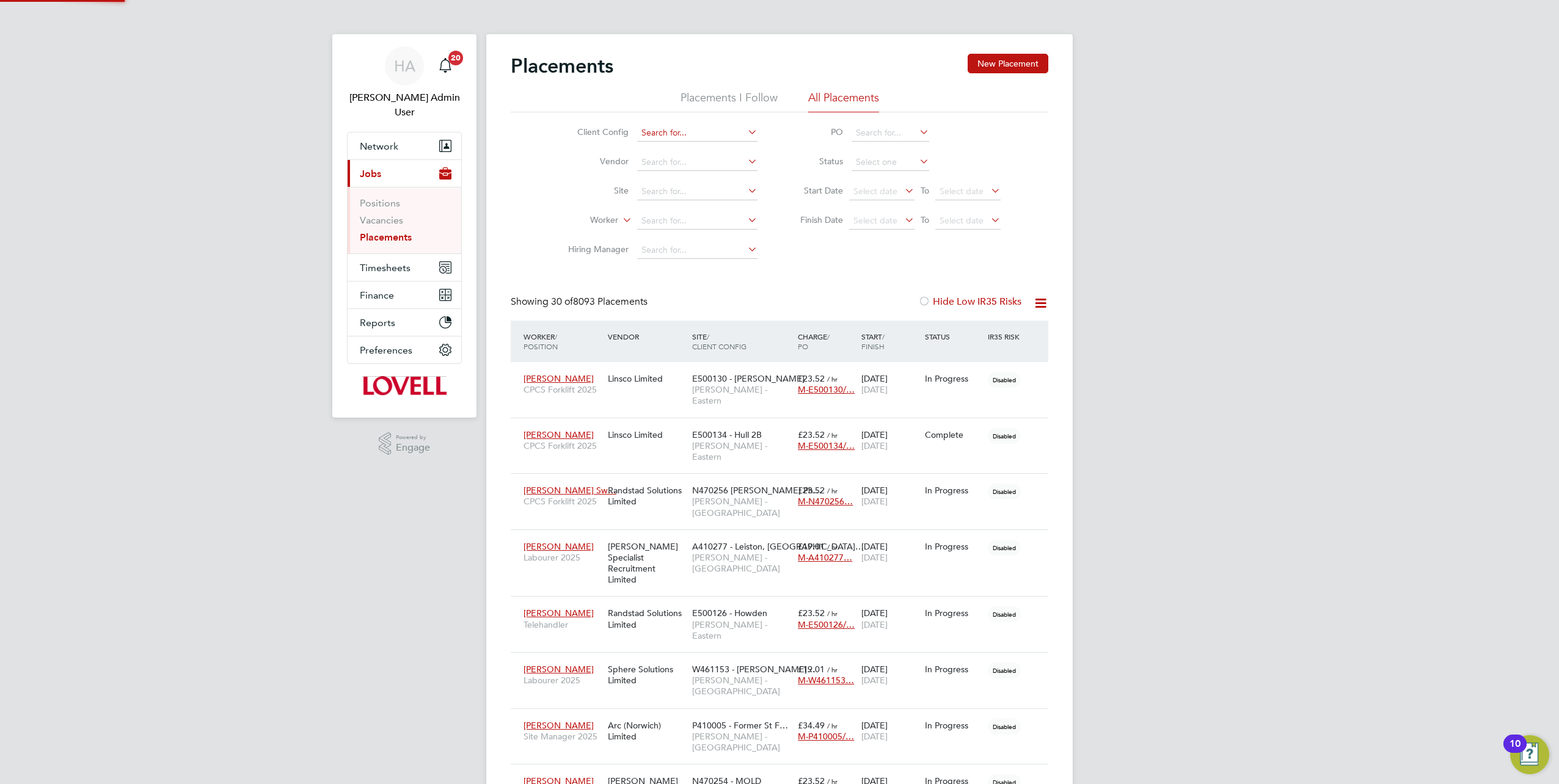
click at [710, 139] on input at bounding box center [697, 133] width 120 height 18
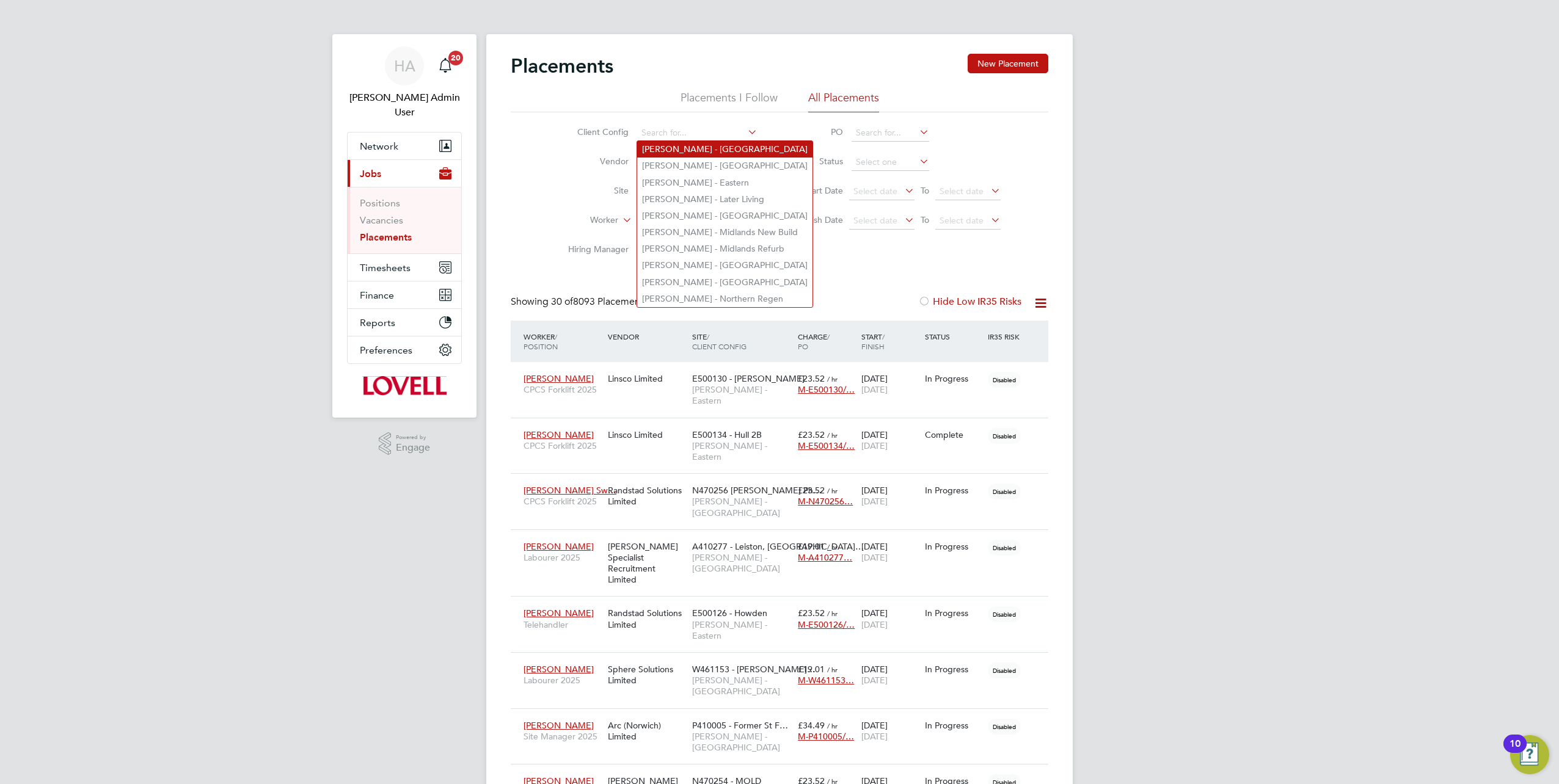
click at [712, 147] on li "[PERSON_NAME] - [GEOGRAPHIC_DATA]" at bounding box center [725, 150] width 175 height 17
type input "[PERSON_NAME] - [GEOGRAPHIC_DATA]"
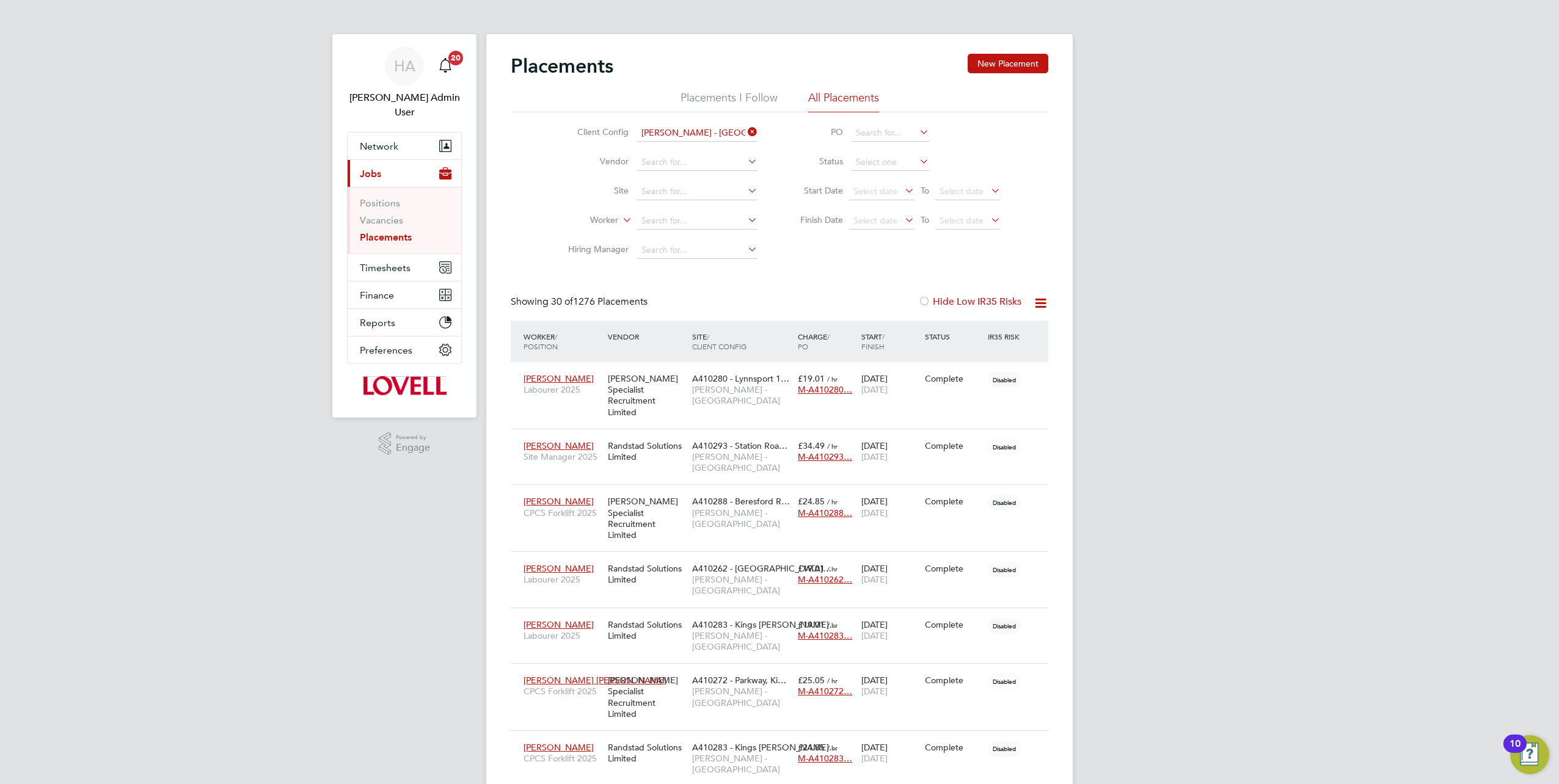
click at [909, 165] on input at bounding box center [890, 163] width 78 height 18
click at [878, 220] on li "In Progress" at bounding box center [890, 226] width 79 height 16
type input "In Progress"
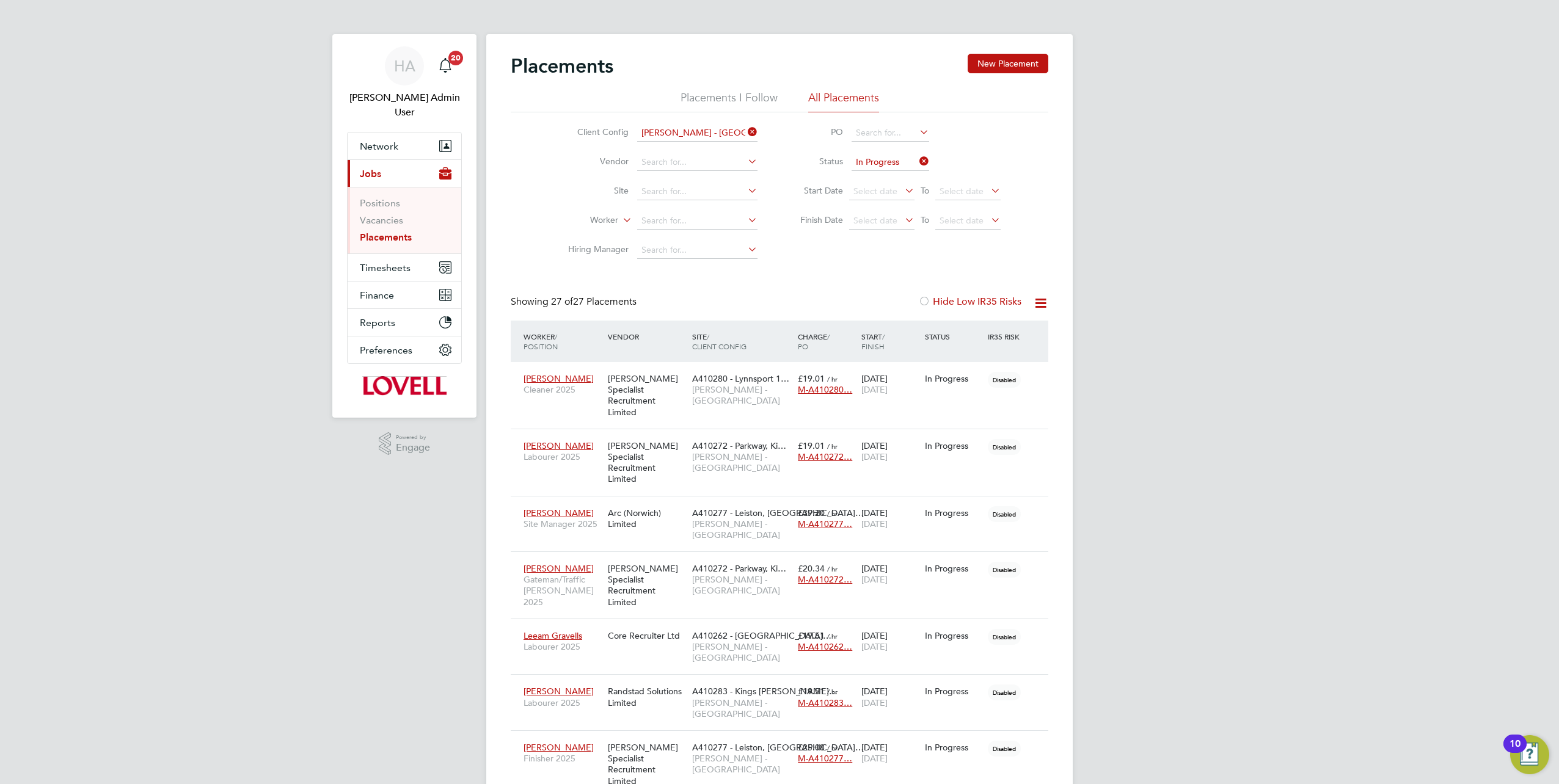
click at [1044, 305] on icon at bounding box center [1041, 303] width 16 height 16
click at [1000, 333] on li "Download Placements Report" at bounding box center [981, 332] width 130 height 18
